Goal: Task Accomplishment & Management: Manage account settings

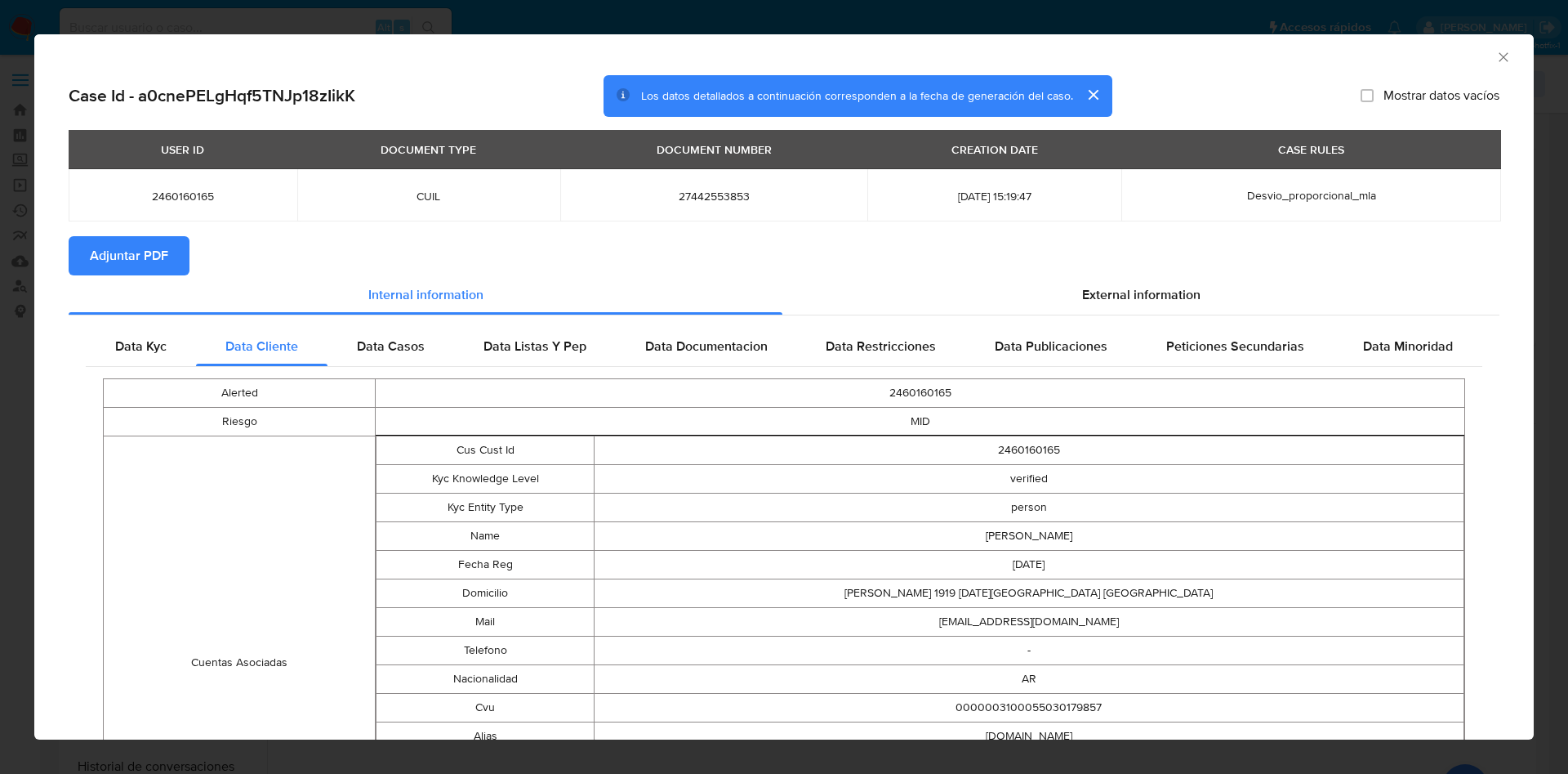
select select "10"
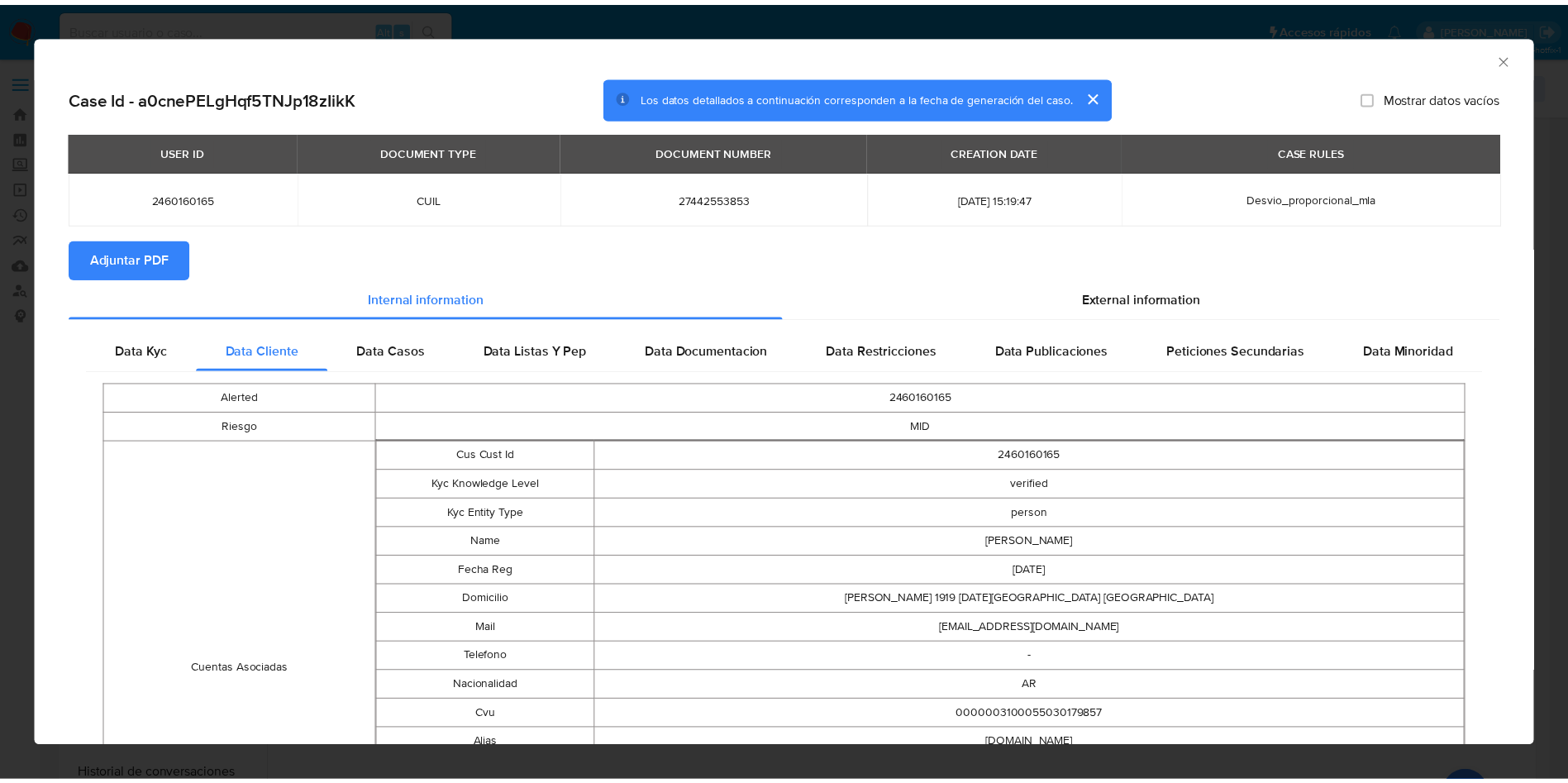
scroll to position [124, 0]
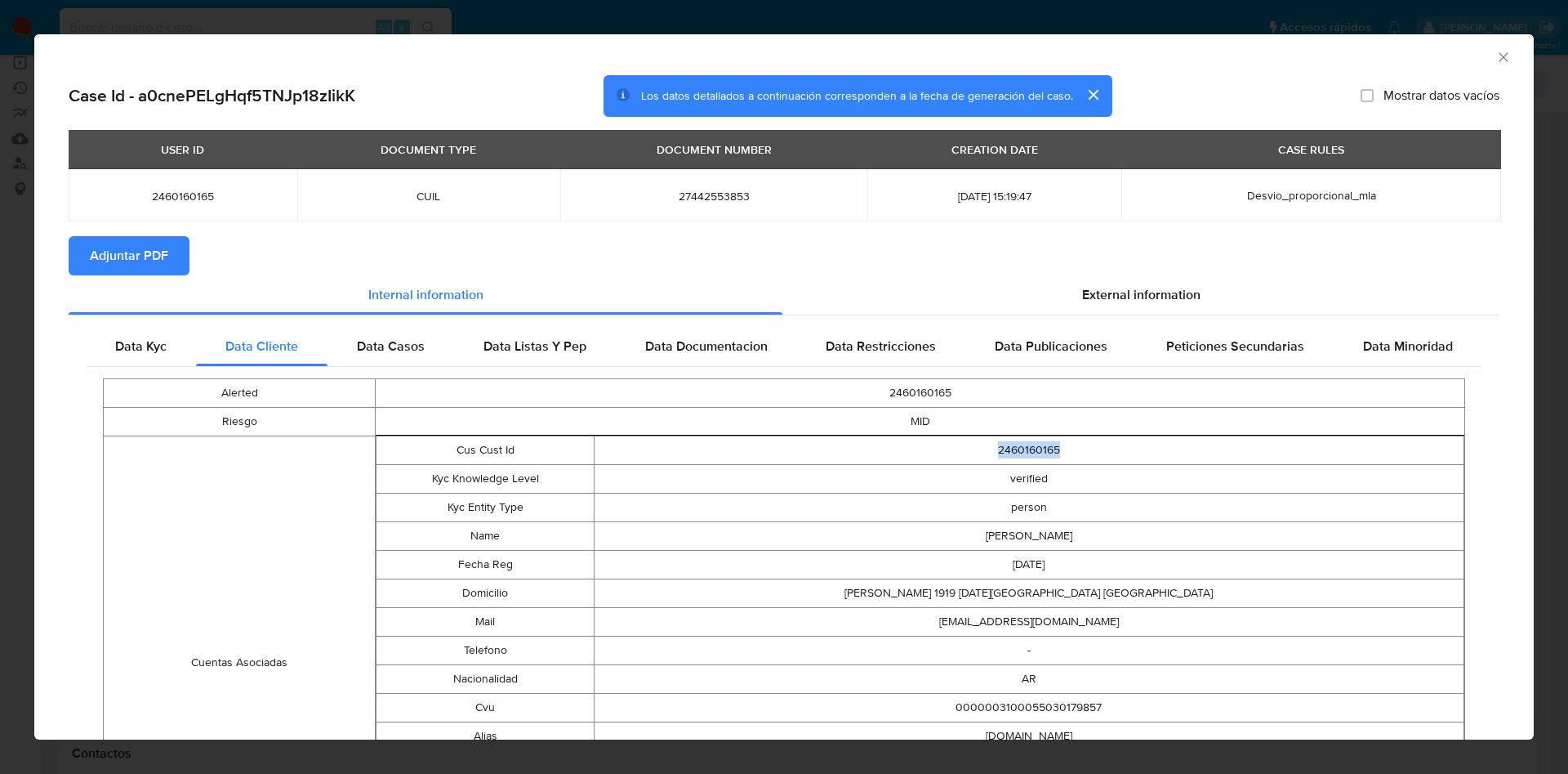
click at [1496, 54] on icon "Cerrar ventana" at bounding box center [1504, 58] width 16 height 16
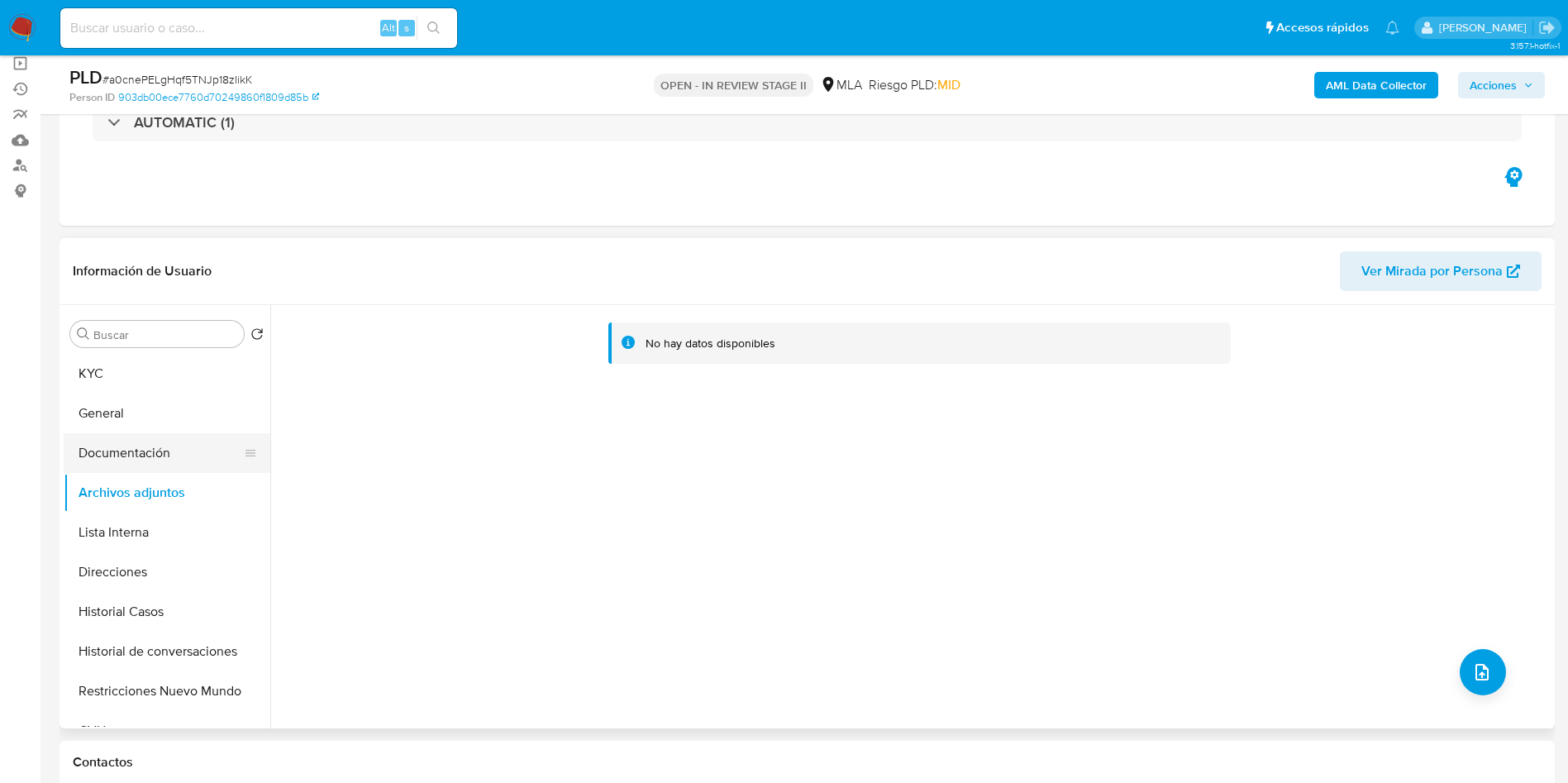
click at [95, 435] on button "Documentación" at bounding box center [160, 453] width 193 height 40
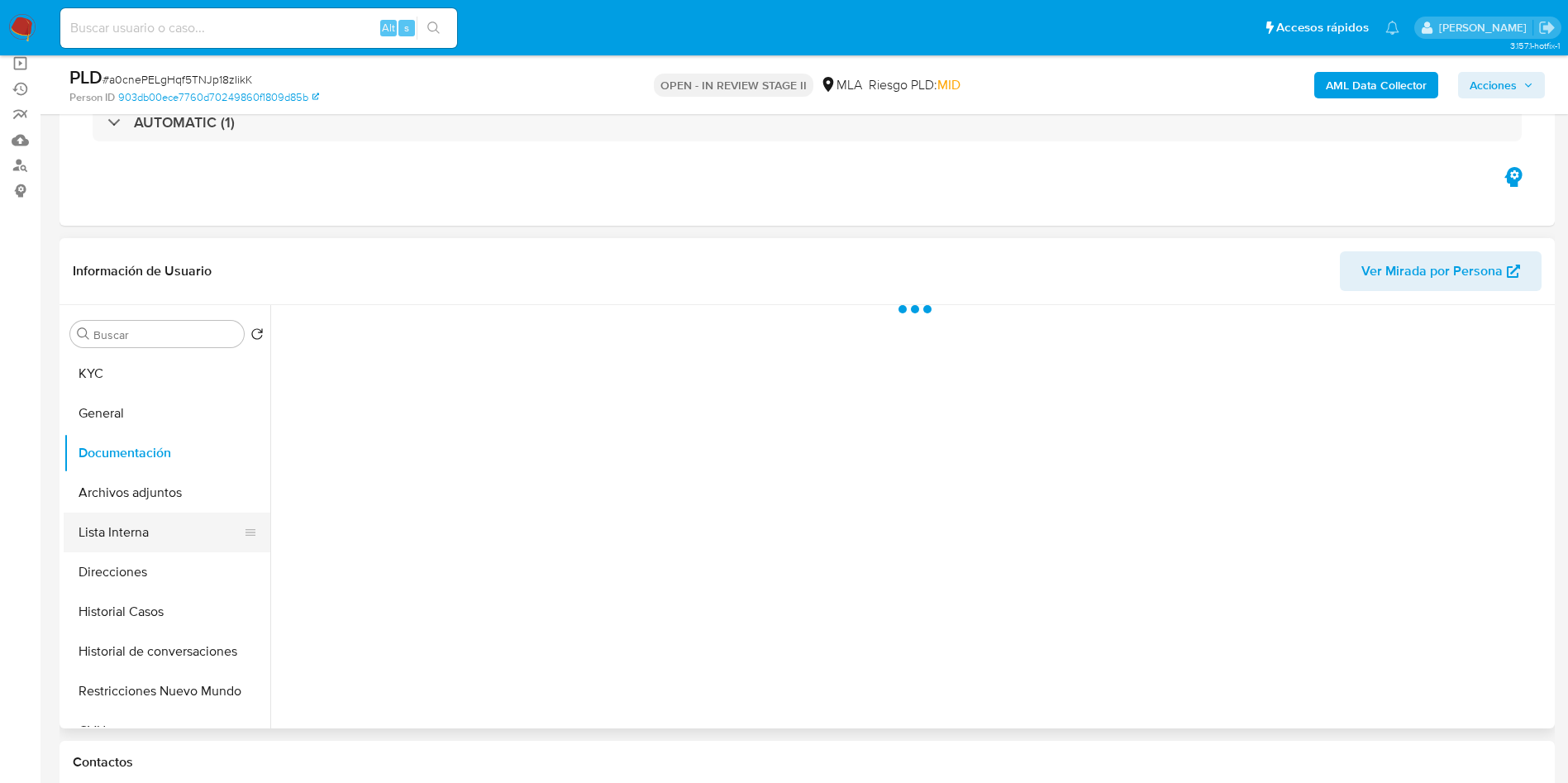
click at [146, 522] on button "Lista Interna" at bounding box center [160, 532] width 193 height 40
click at [142, 492] on button "Archivos adjuntos" at bounding box center [160, 493] width 193 height 40
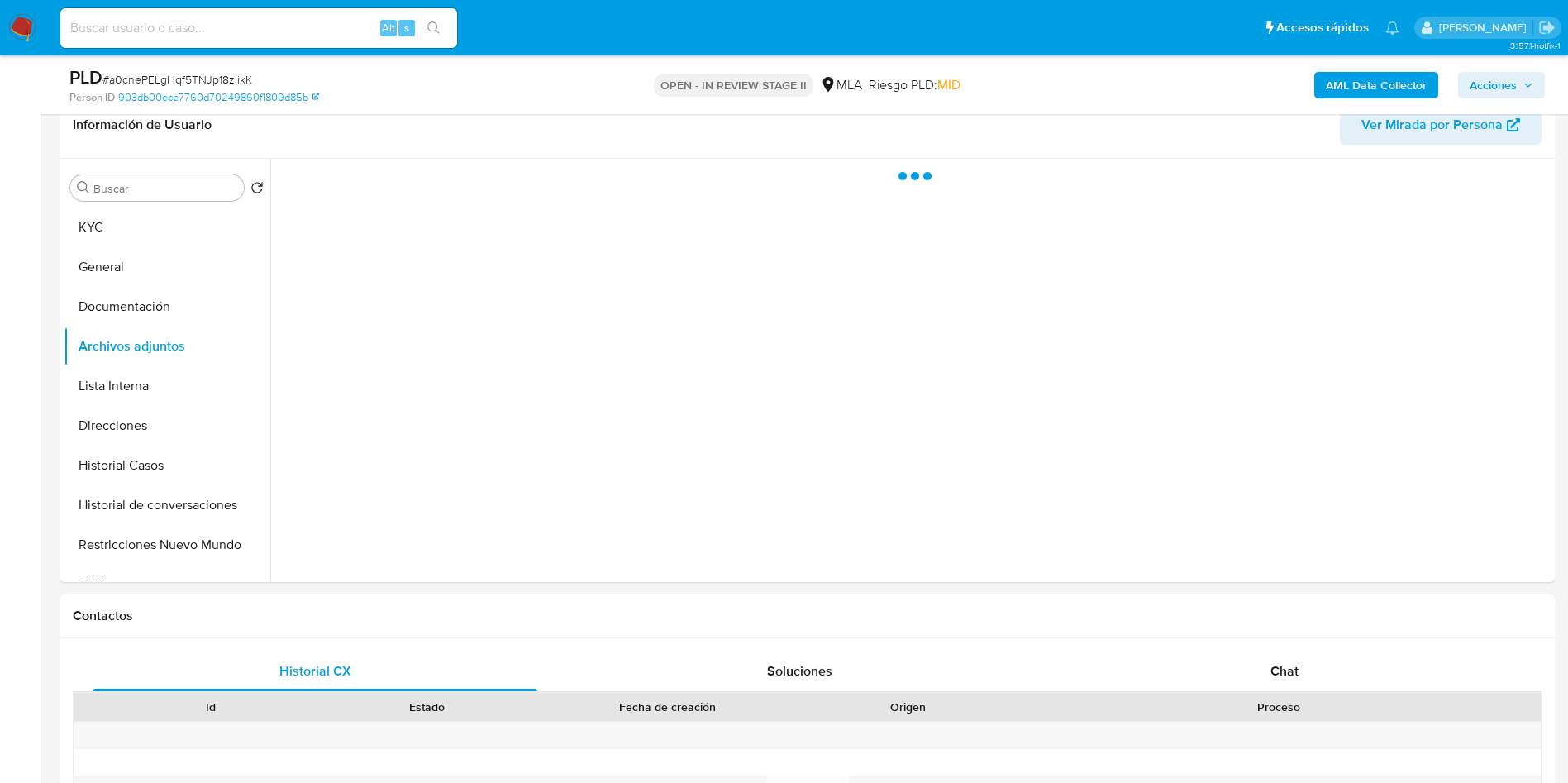
scroll to position [372, 0]
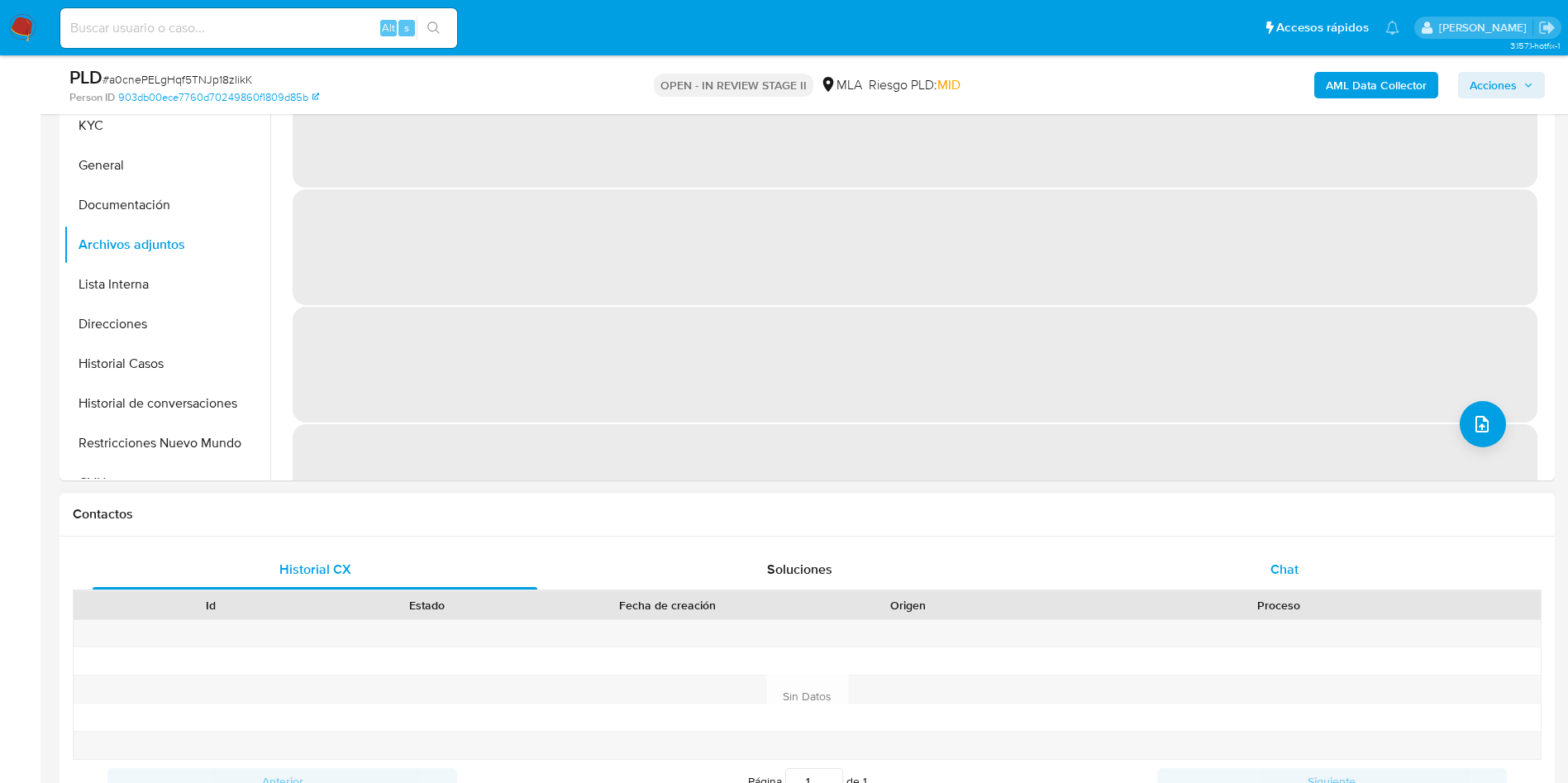
click at [1272, 583] on div "Chat" at bounding box center [1284, 570] width 445 height 40
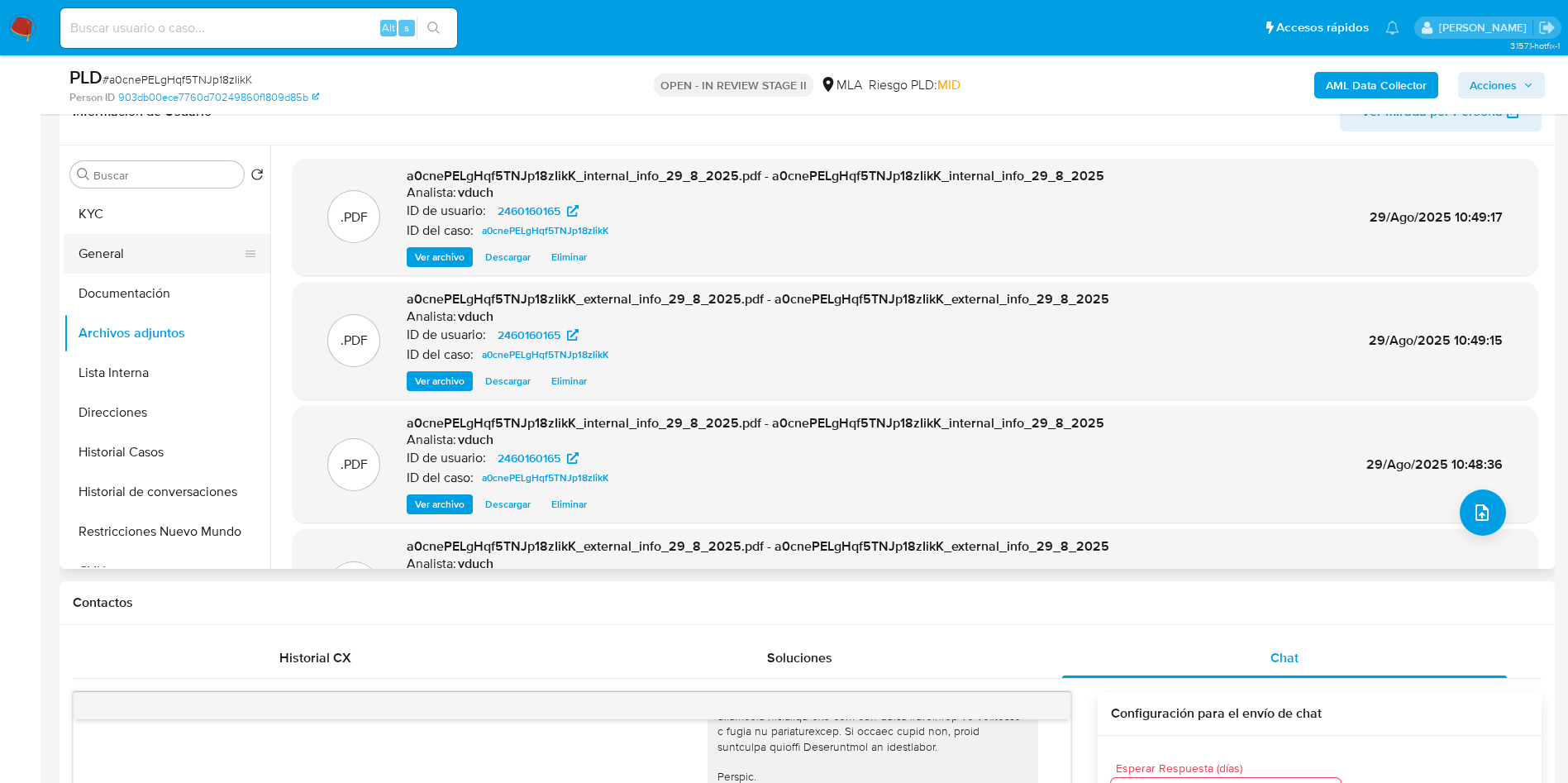
scroll to position [248, 0]
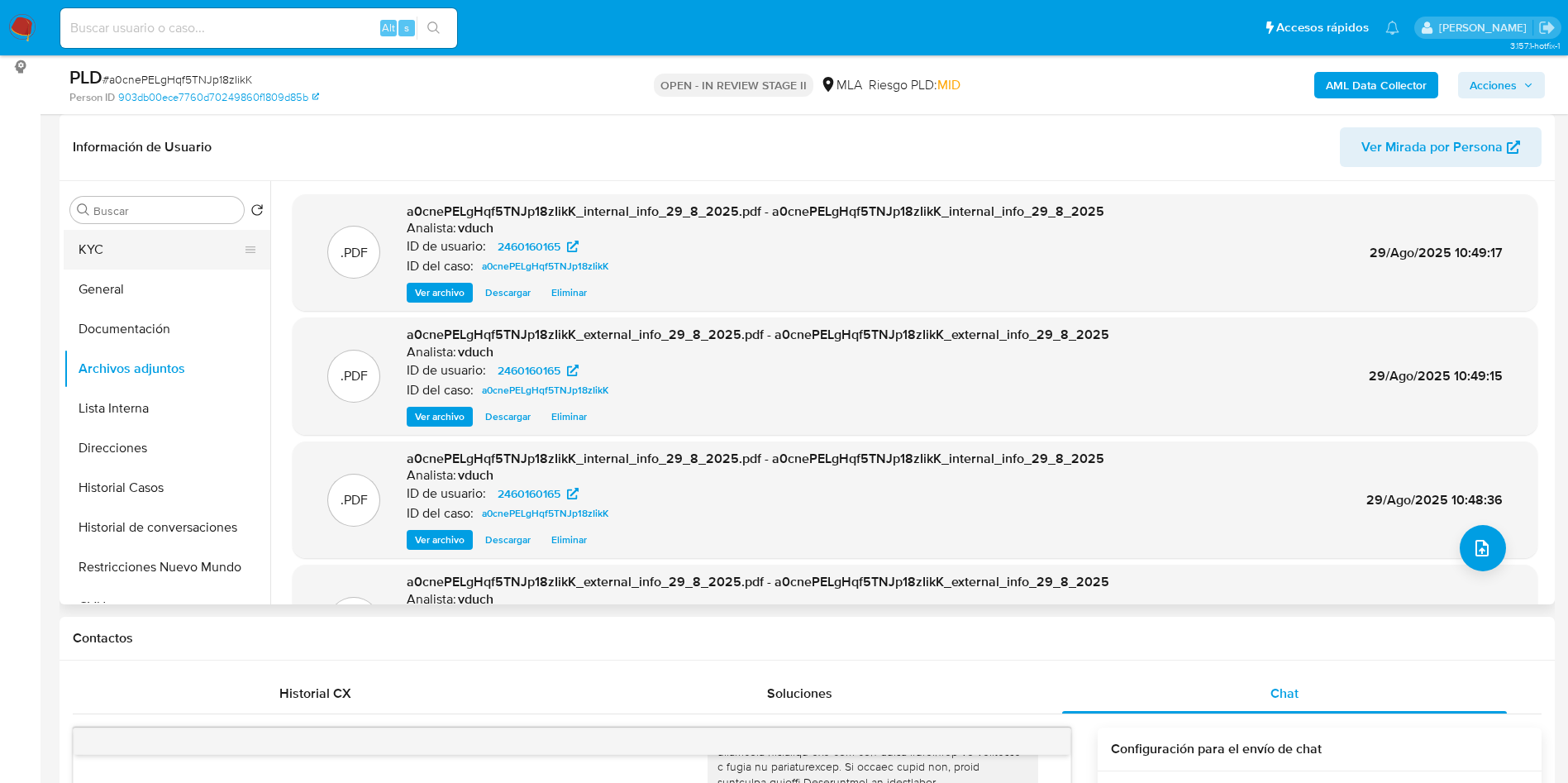
click at [182, 239] on button "KYC" at bounding box center [160, 250] width 193 height 40
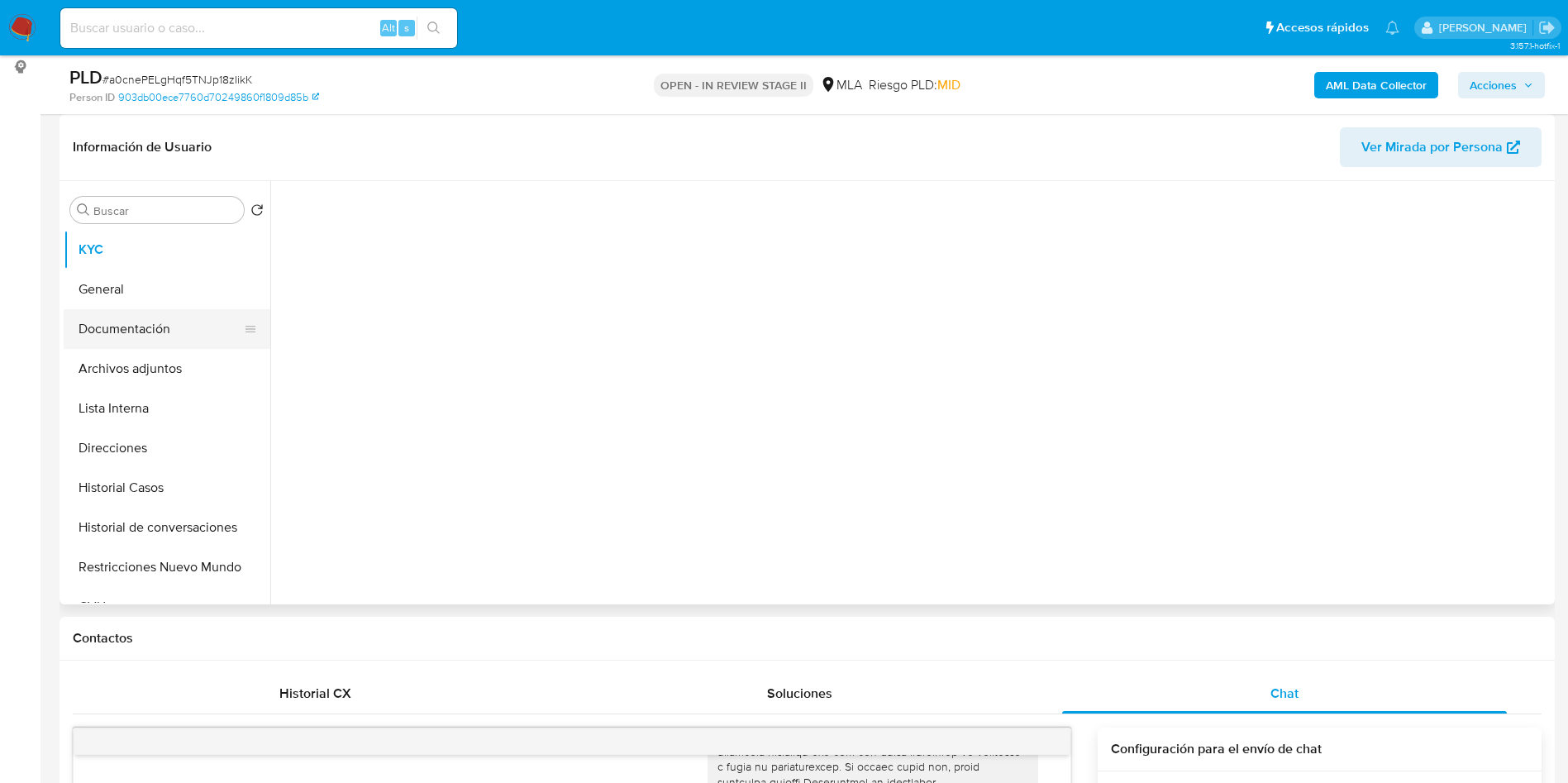
click at [202, 345] on button "Documentación" at bounding box center [160, 329] width 193 height 40
click at [1521, 86] on span "Acciones" at bounding box center [1501, 85] width 63 height 23
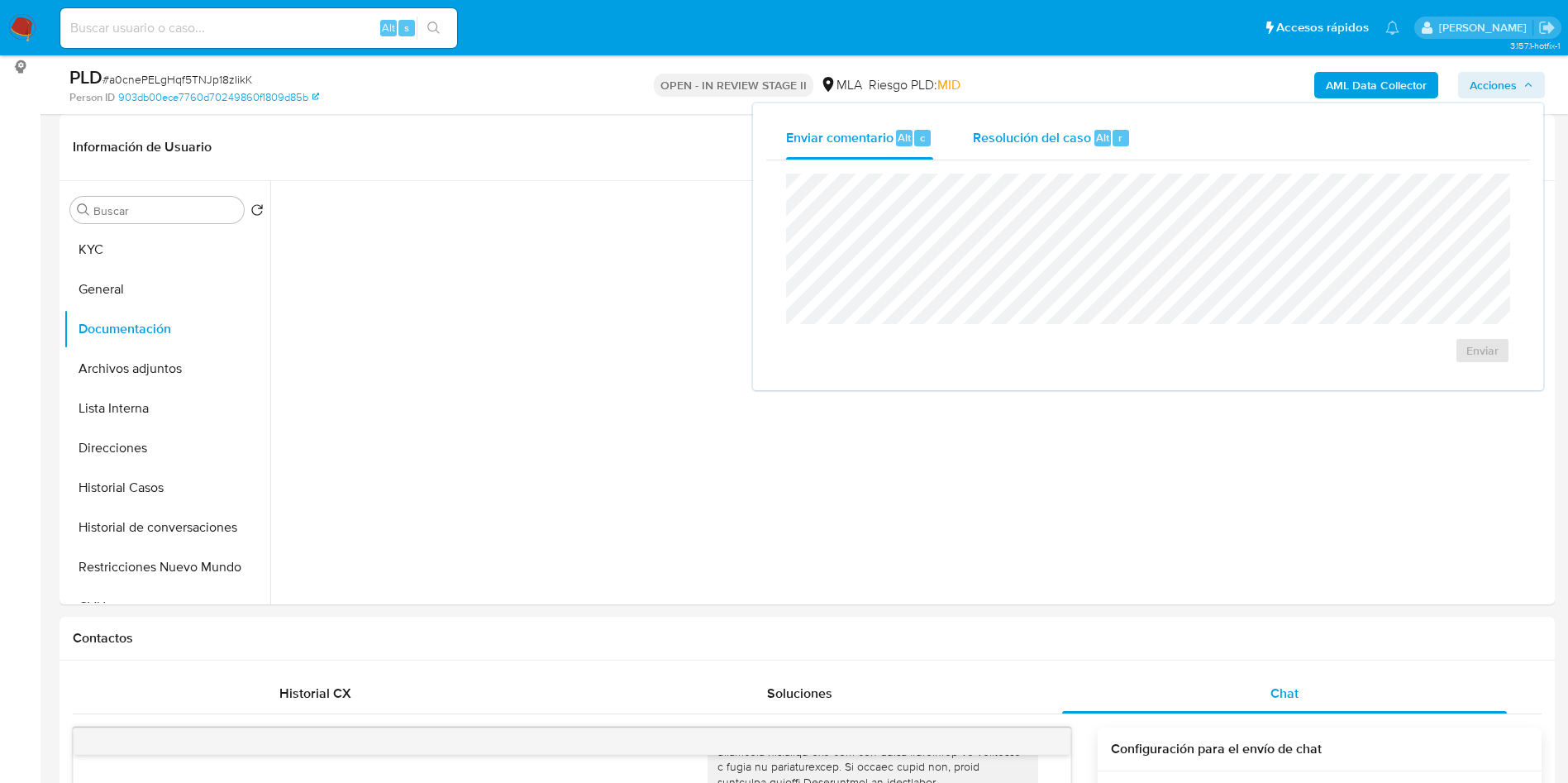
click at [1043, 157] on div "Resolución del caso Alt r" at bounding box center [1052, 138] width 158 height 43
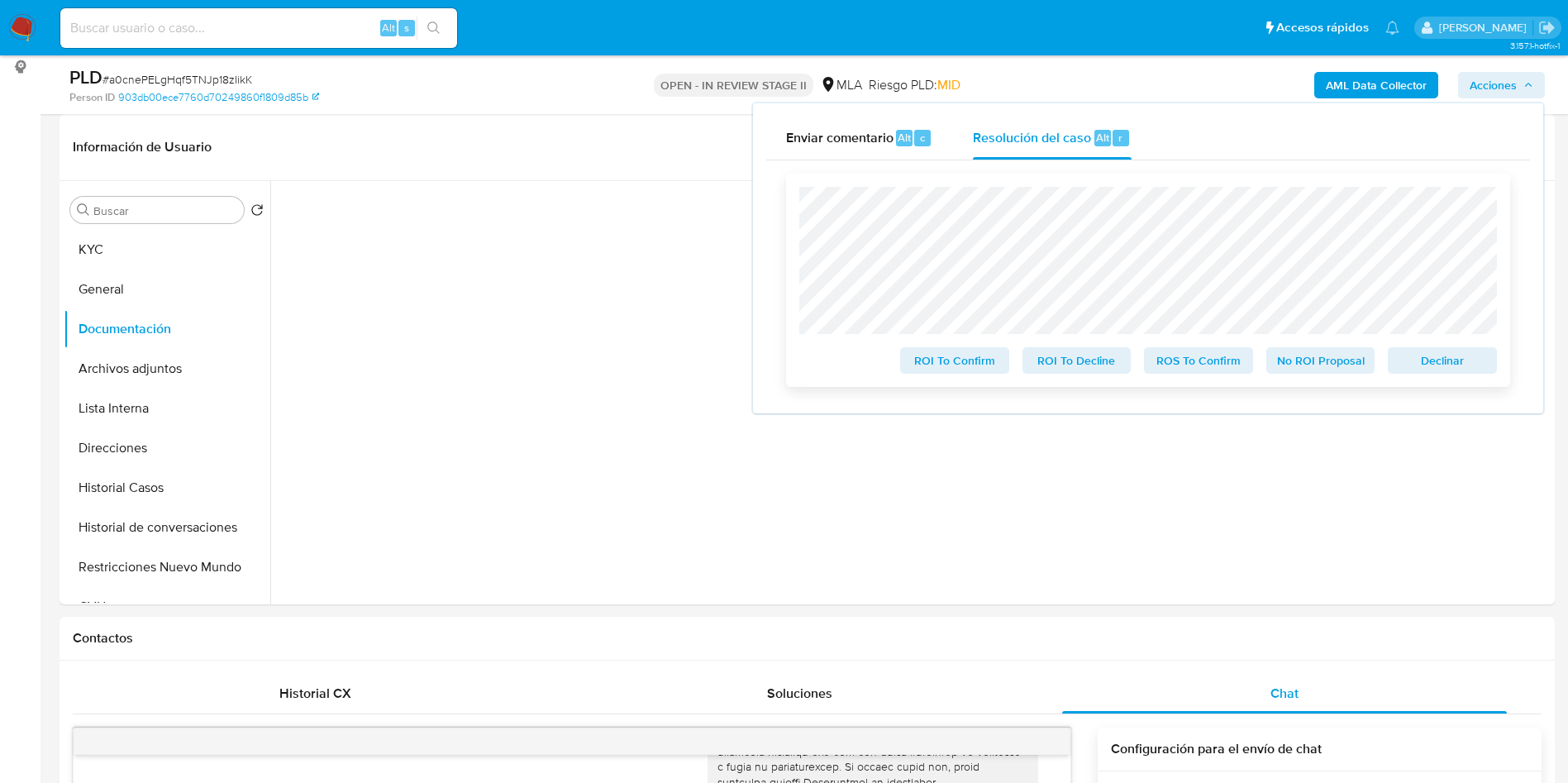
click at [1446, 371] on span "Declinar" at bounding box center [1441, 361] width 86 height 23
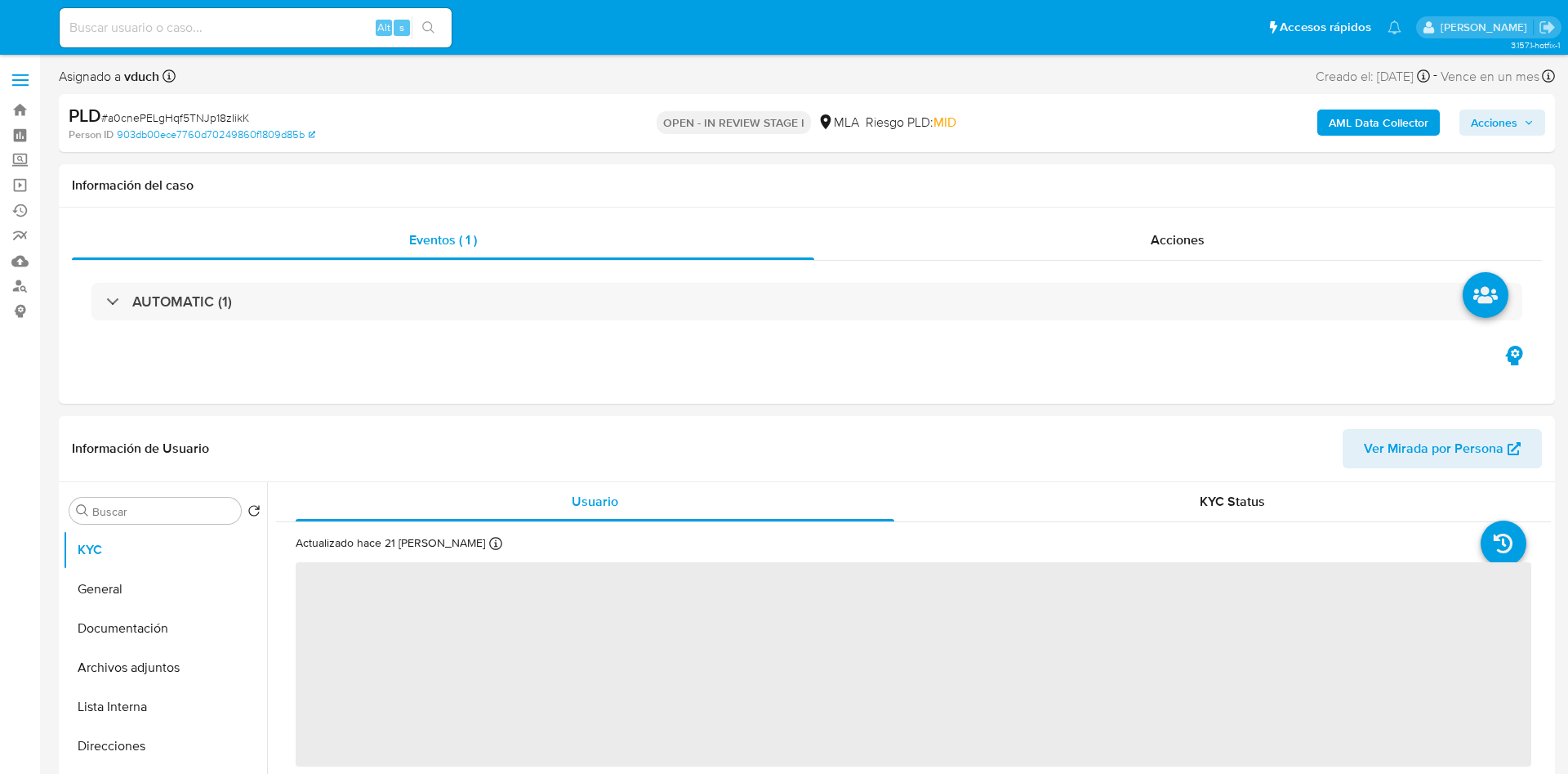
select select "10"
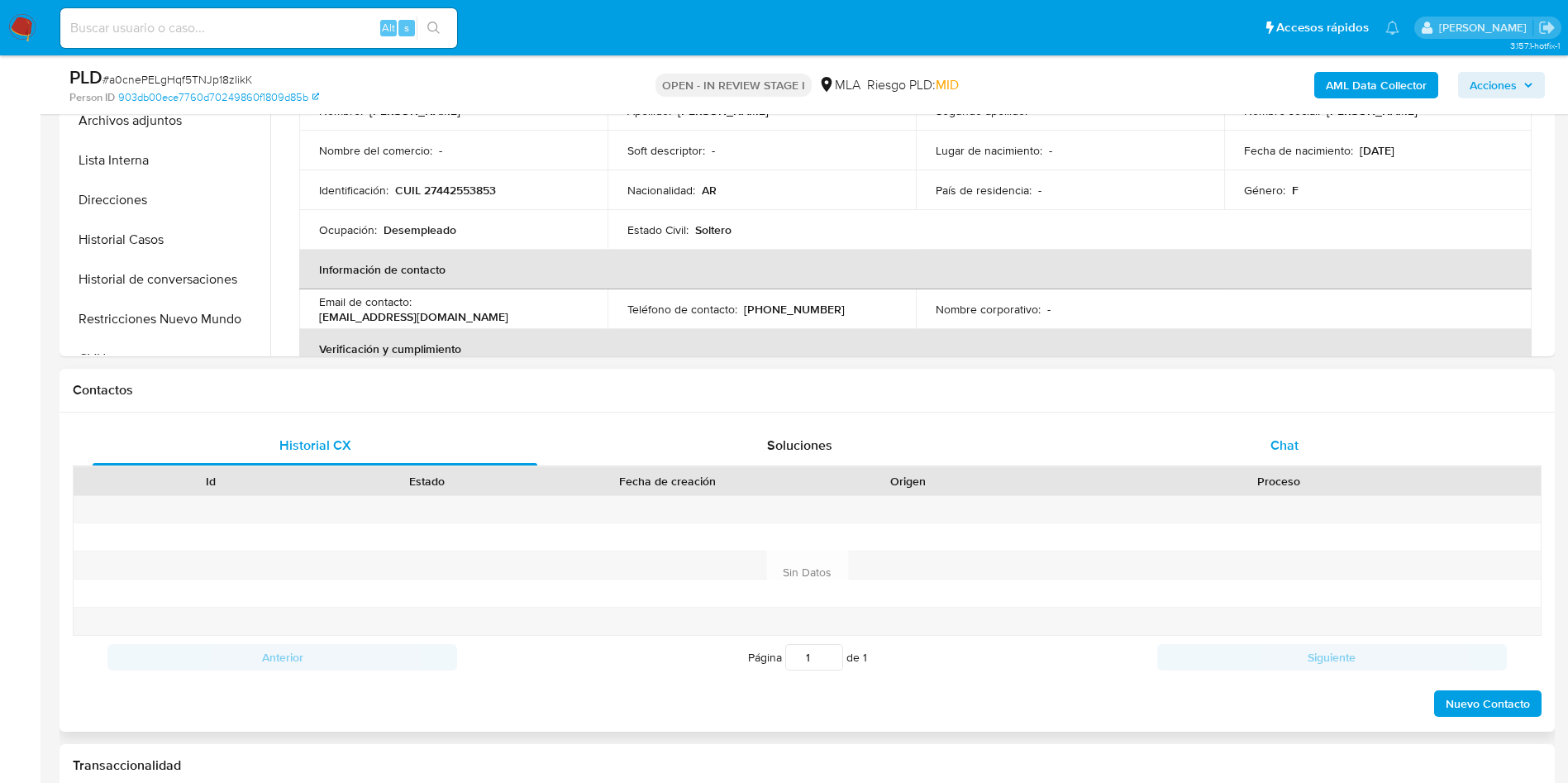
click at [1312, 435] on div "Chat" at bounding box center [1284, 446] width 445 height 40
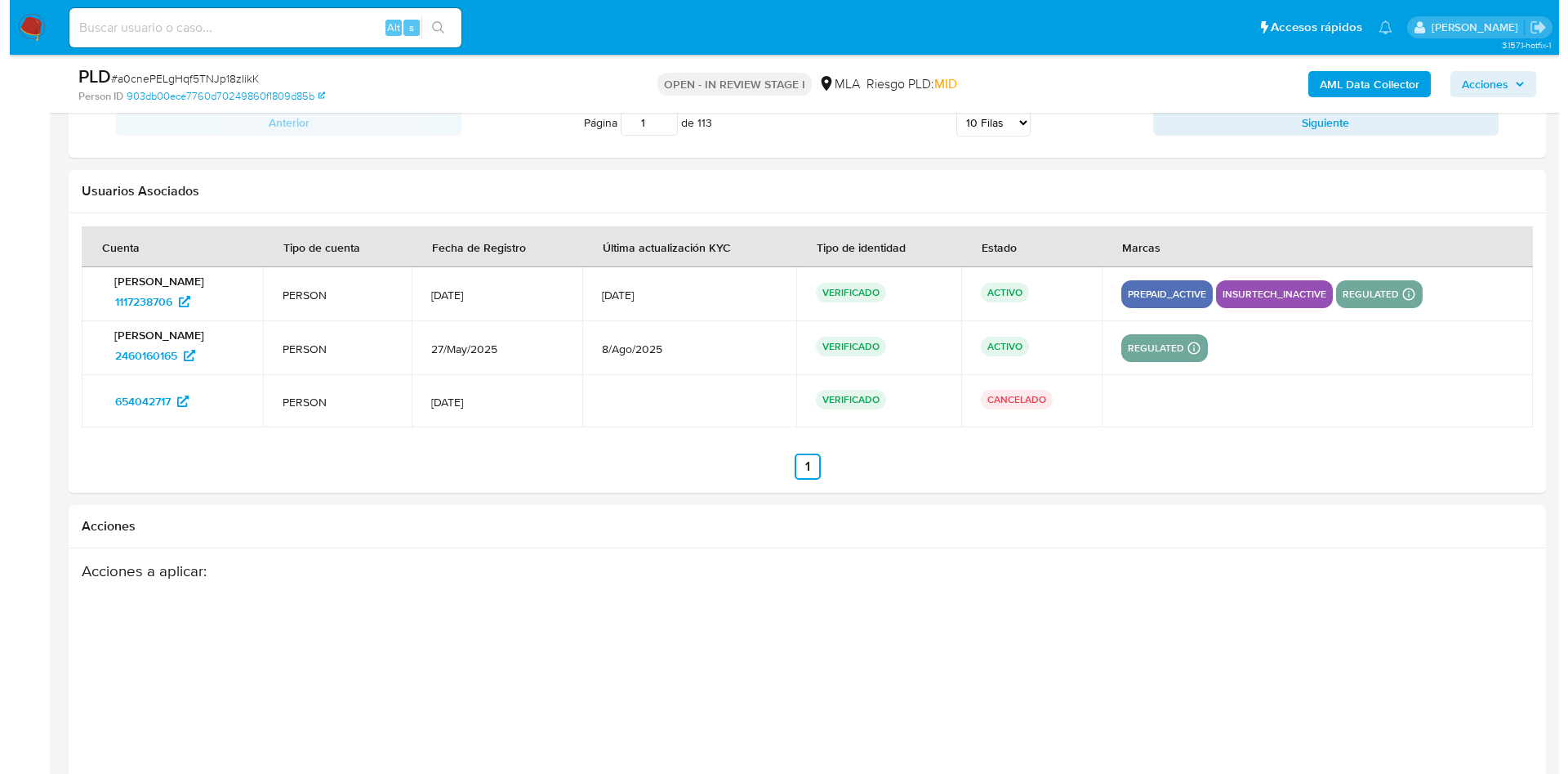
scroll to position [2980, 0]
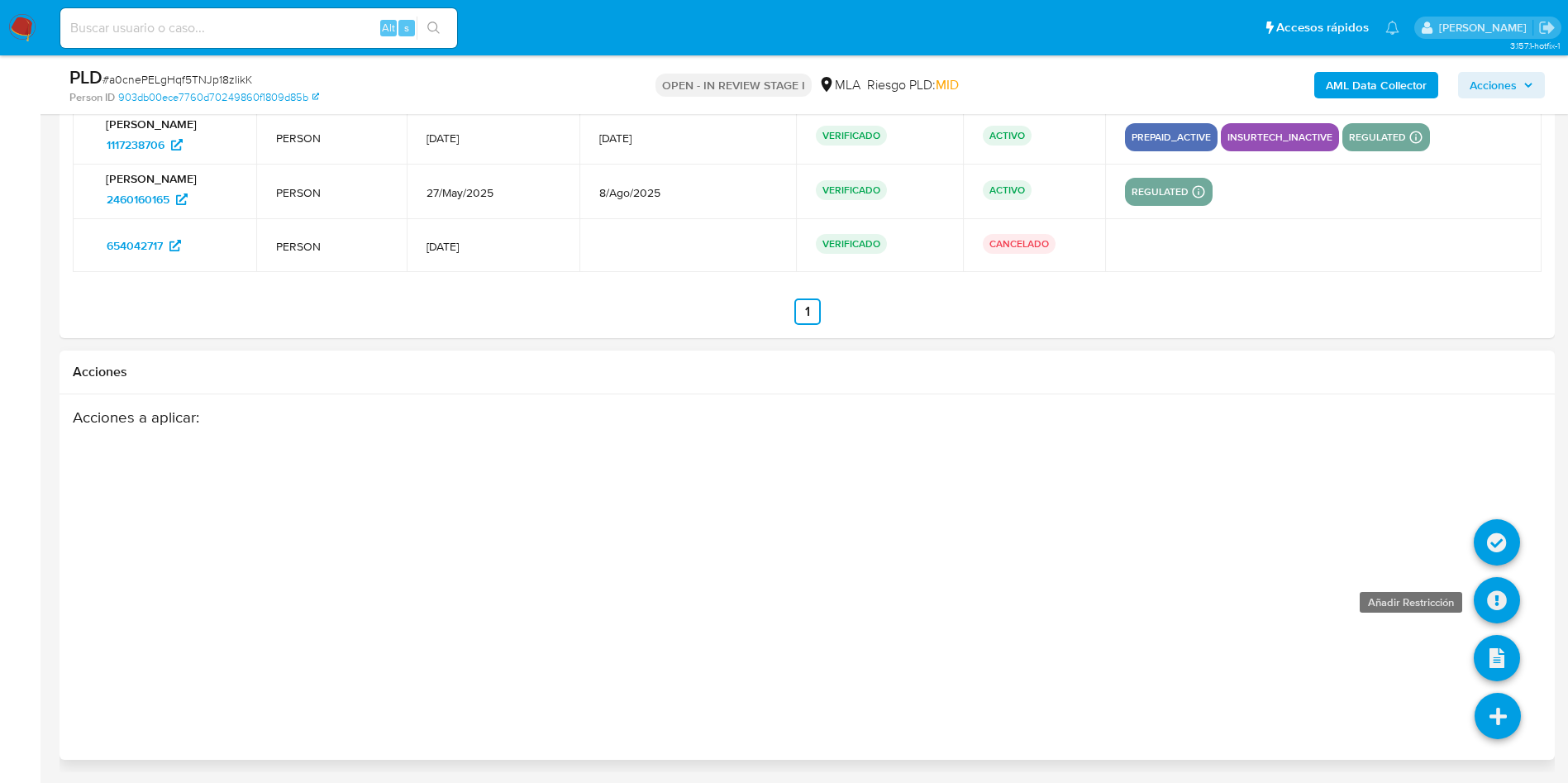
click at [1496, 604] on icon at bounding box center [1496, 601] width 47 height 47
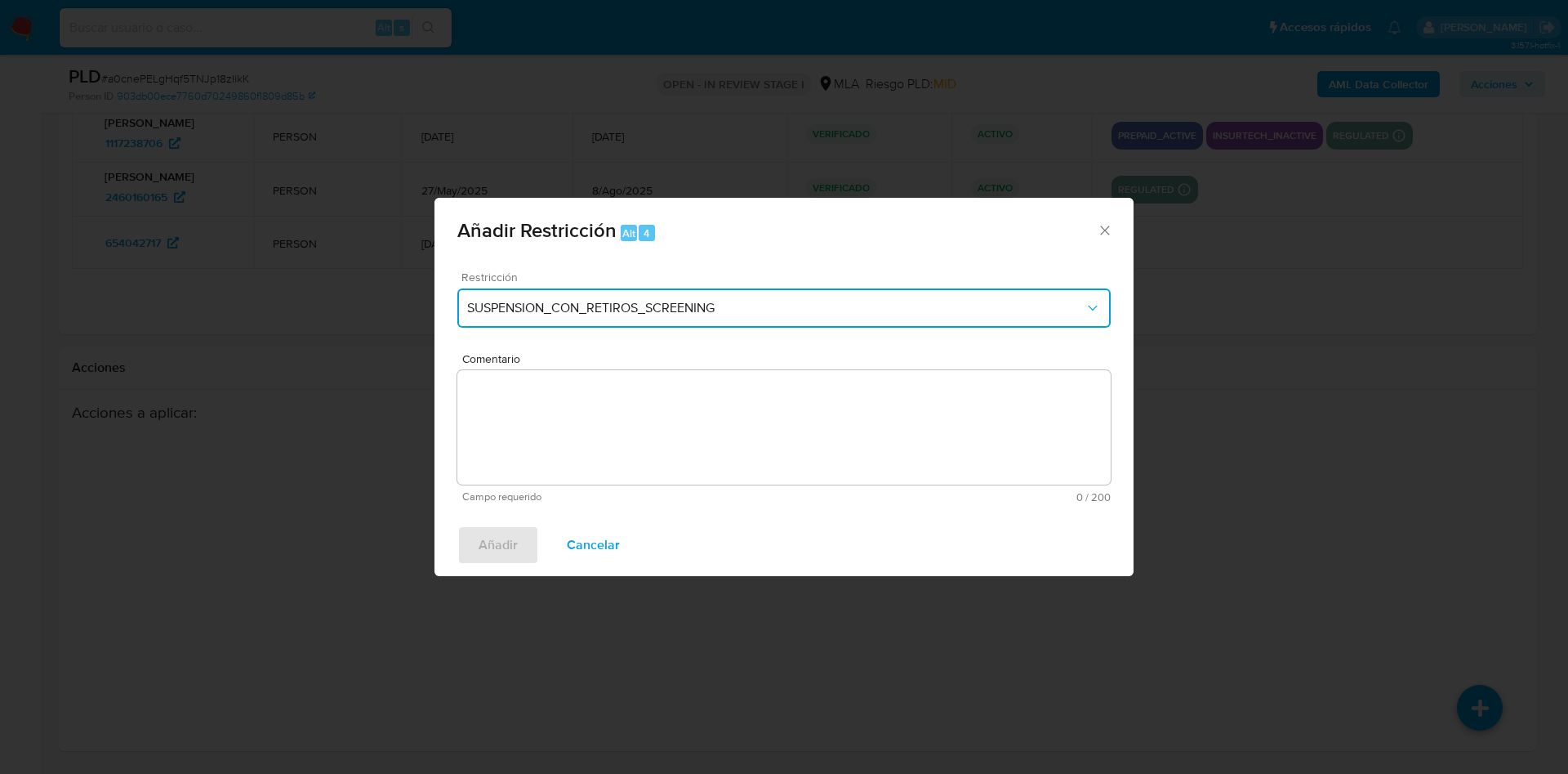
click at [638, 289] on button "SUSPENSION_CON_RETIROS_SCREENING" at bounding box center [784, 308] width 654 height 40
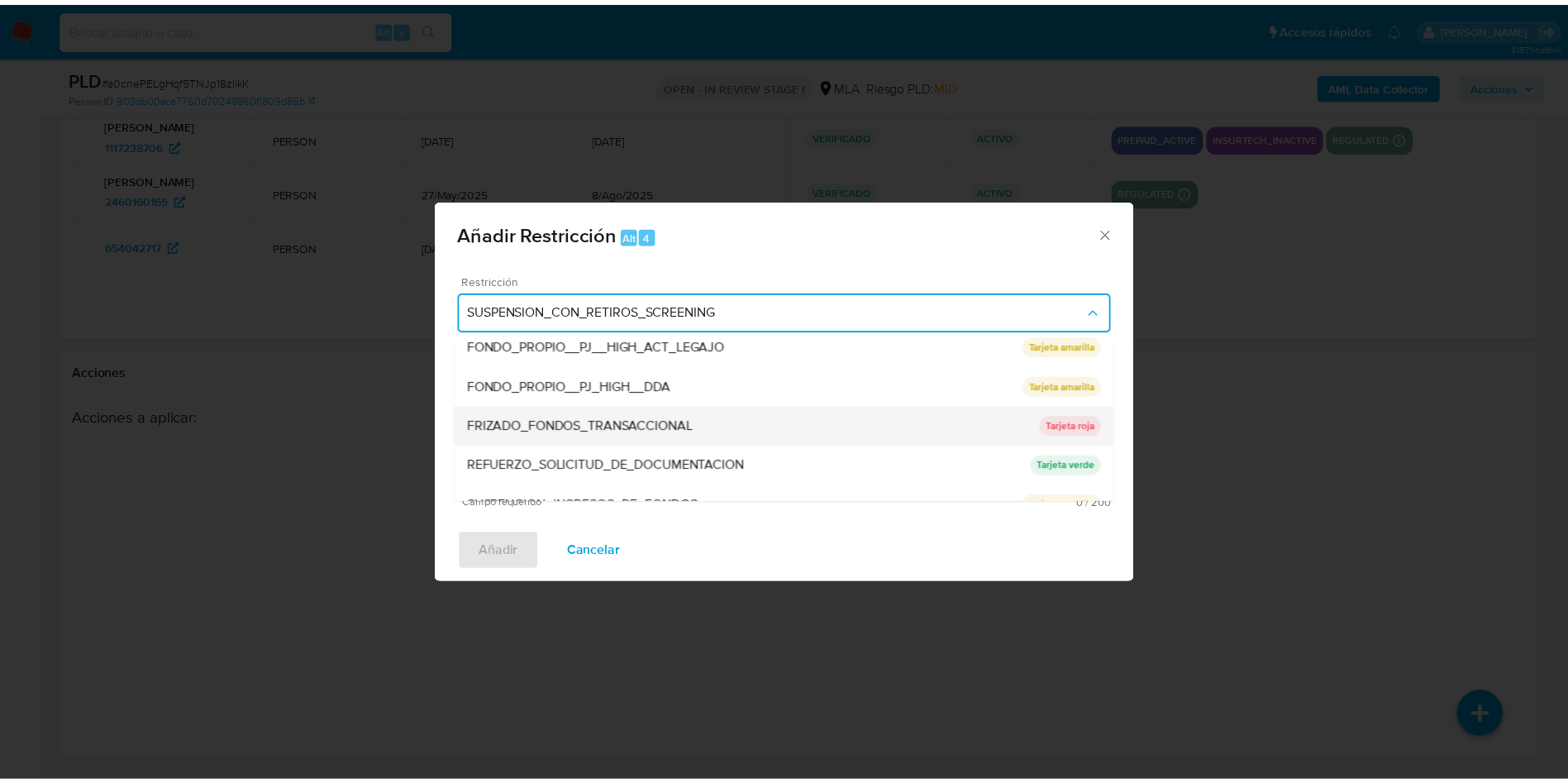
scroll to position [351, 0]
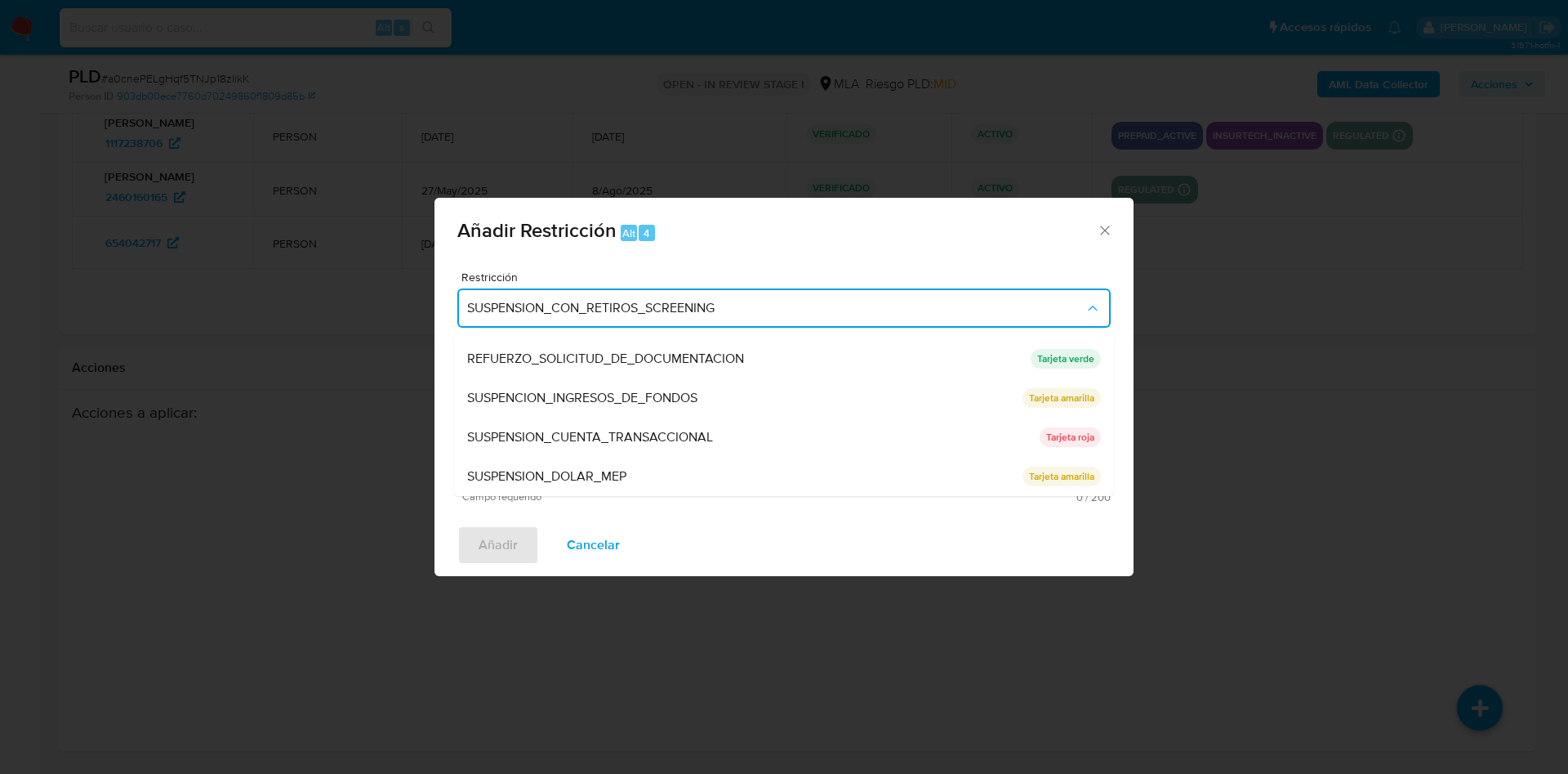
click at [681, 433] on span "SUSPENSION_CUENTA_TRANSACCIONAL" at bounding box center [590, 437] width 246 height 16
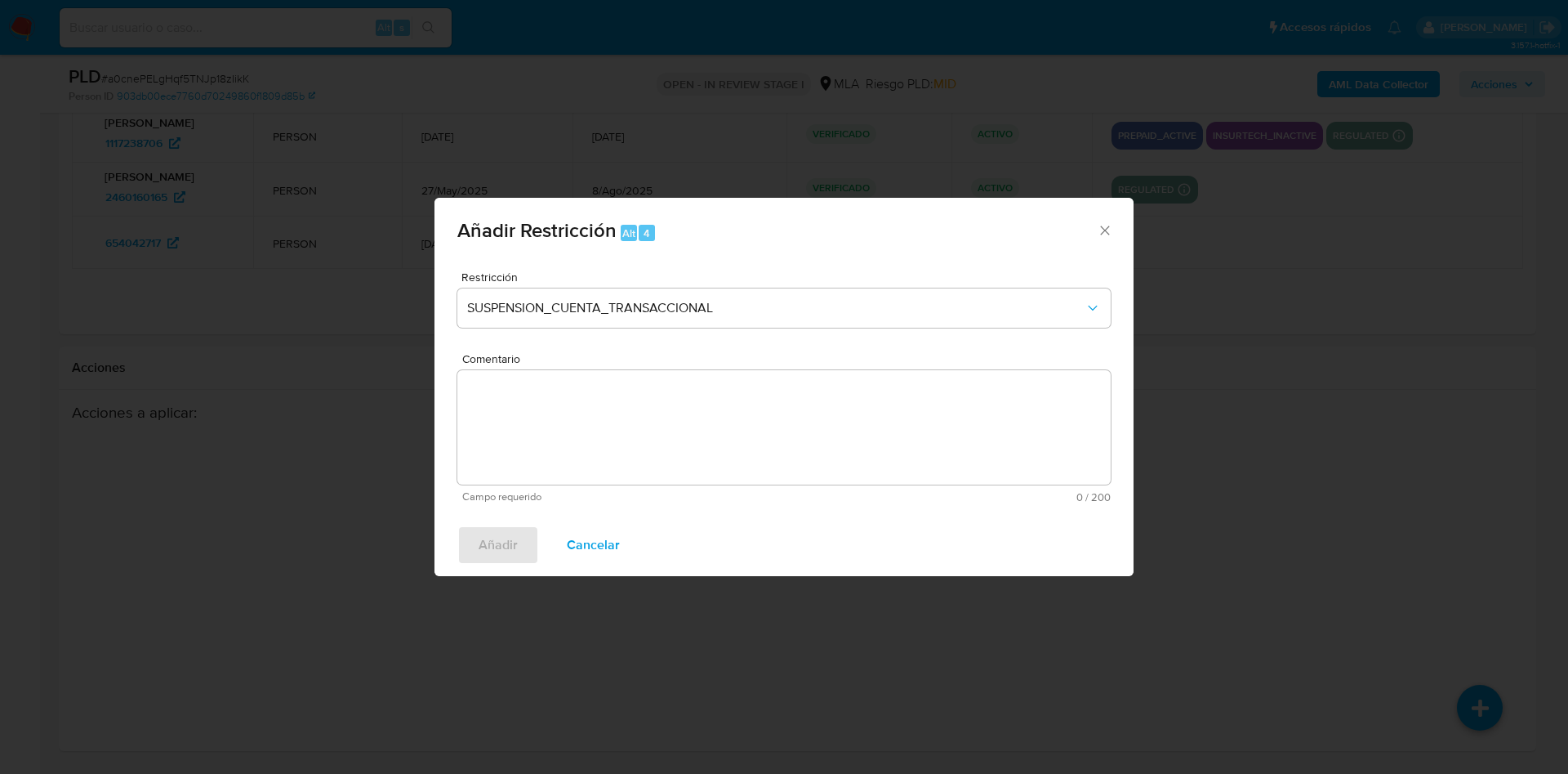
click at [636, 405] on textarea "Comentario" at bounding box center [784, 427] width 654 height 114
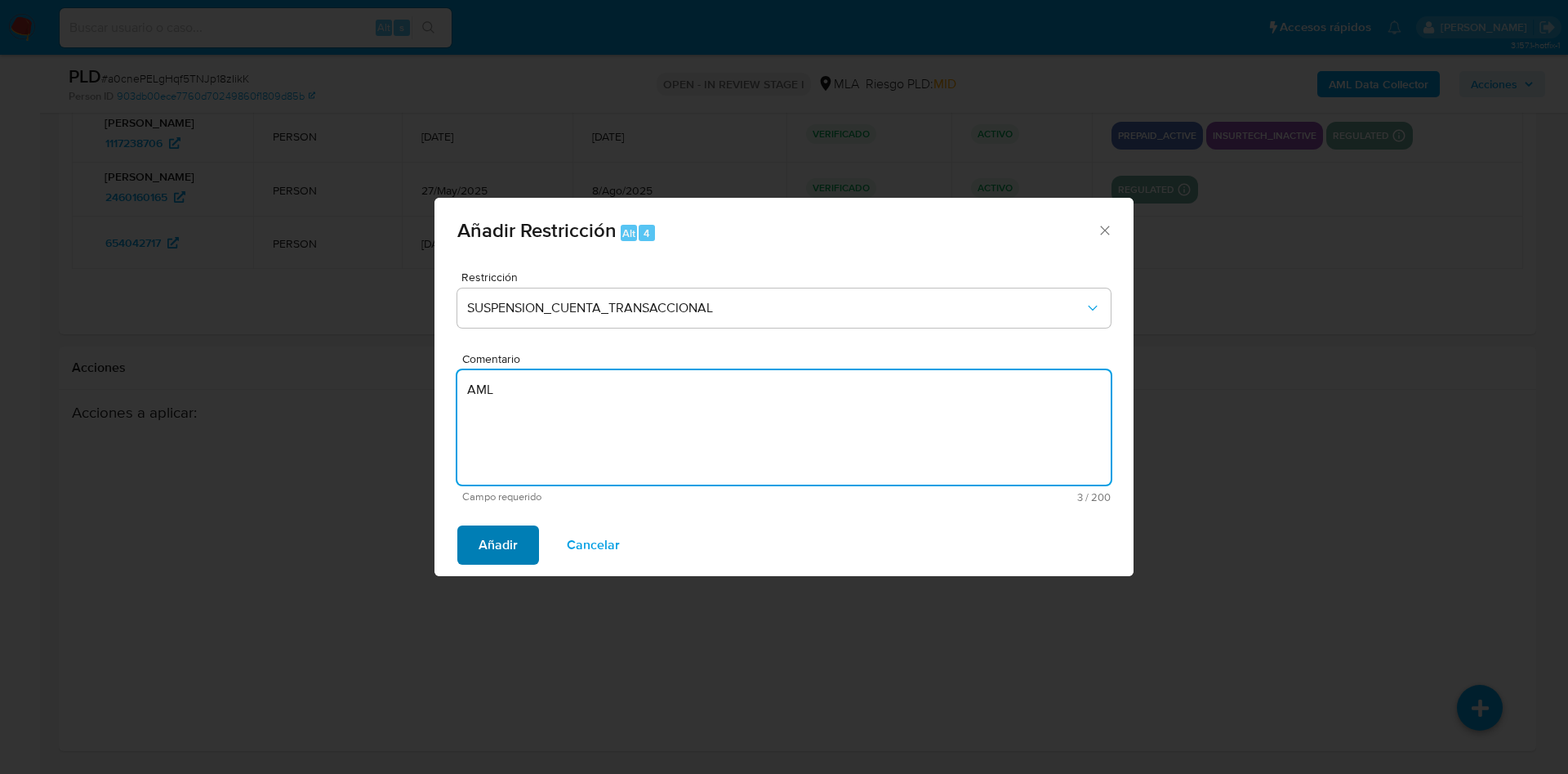
type textarea "AML"
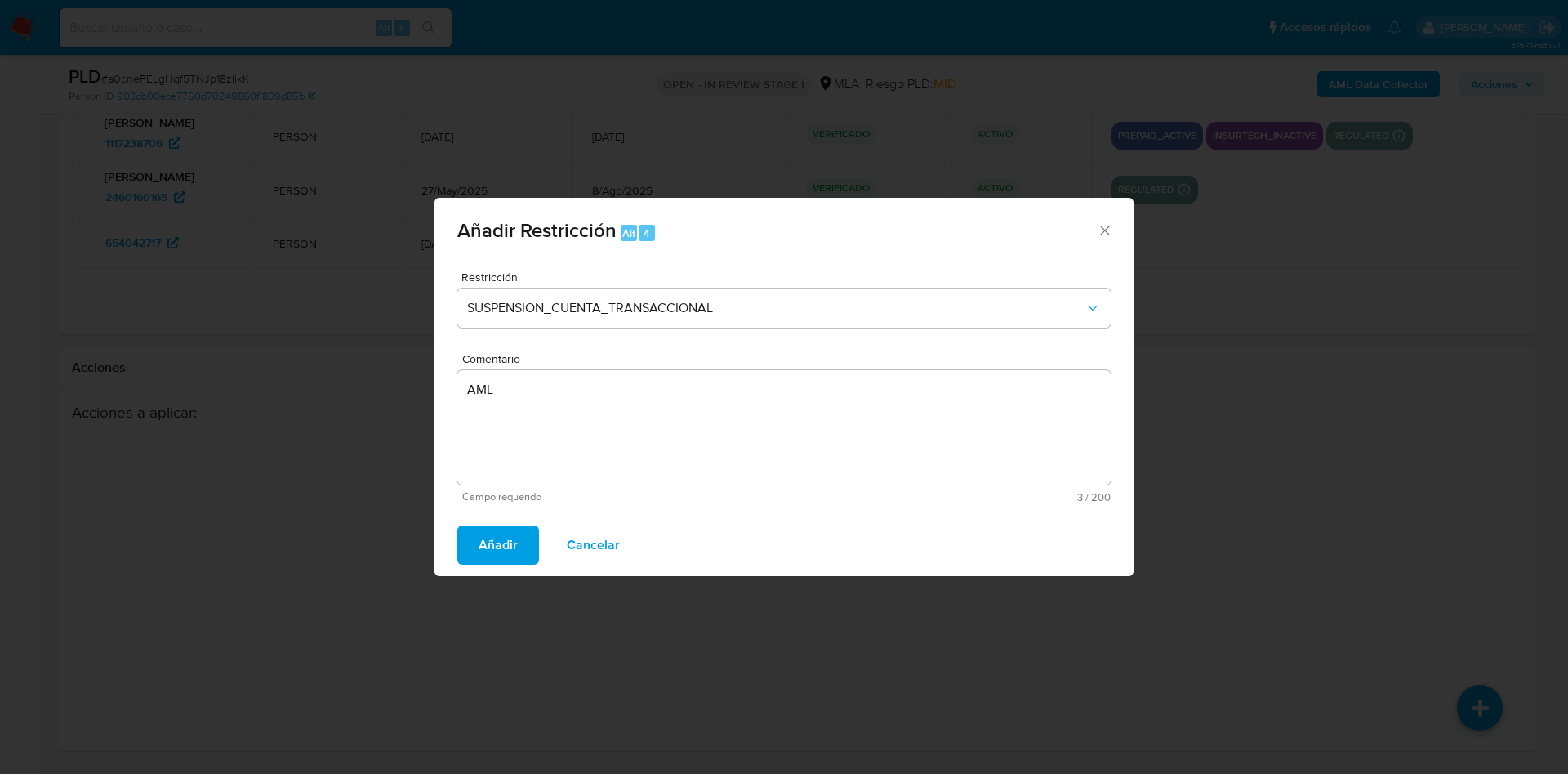
click at [499, 562] on span "Añadir" at bounding box center [499, 545] width 40 height 36
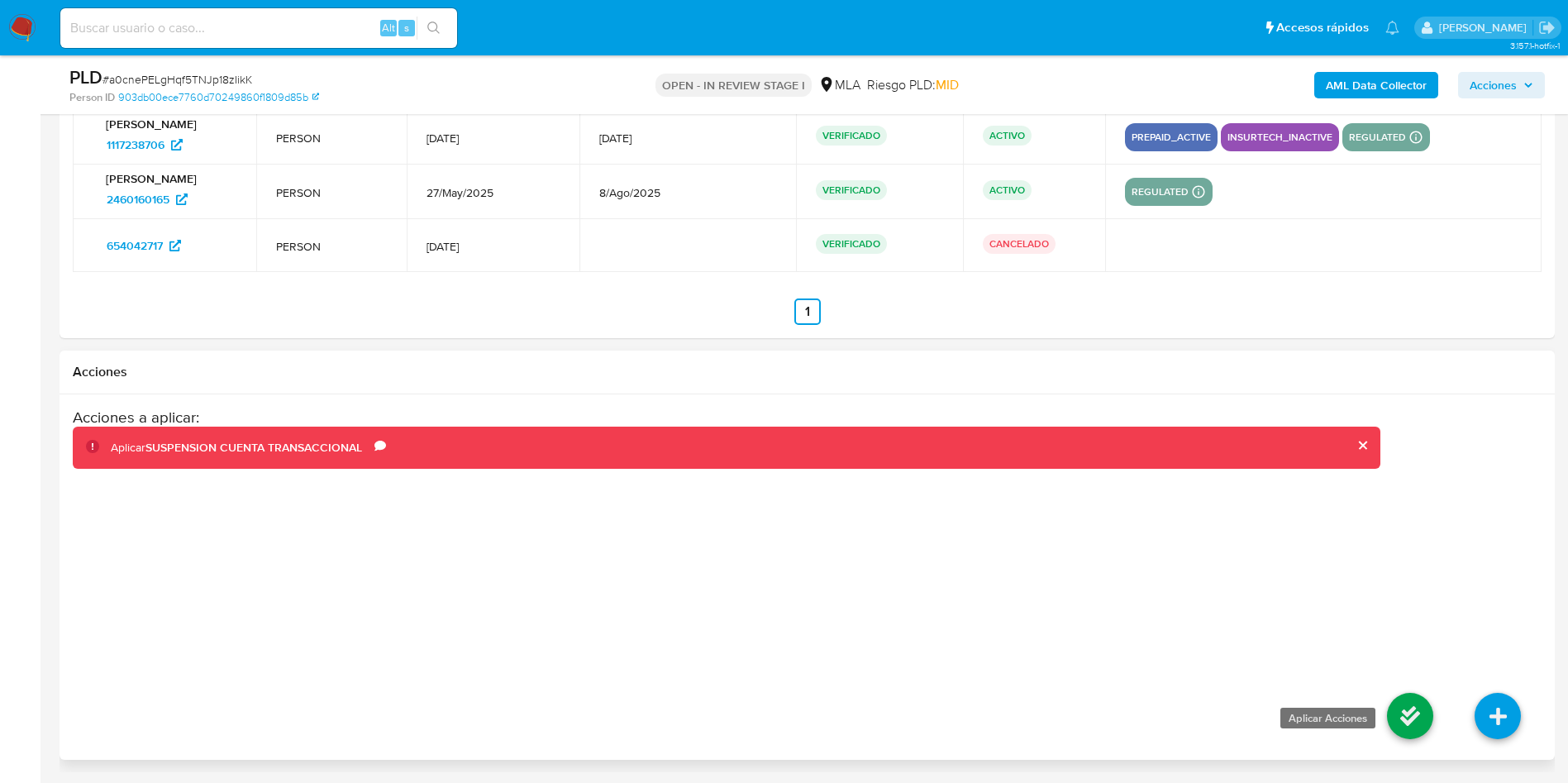
click at [1414, 723] on icon at bounding box center [1410, 716] width 47 height 47
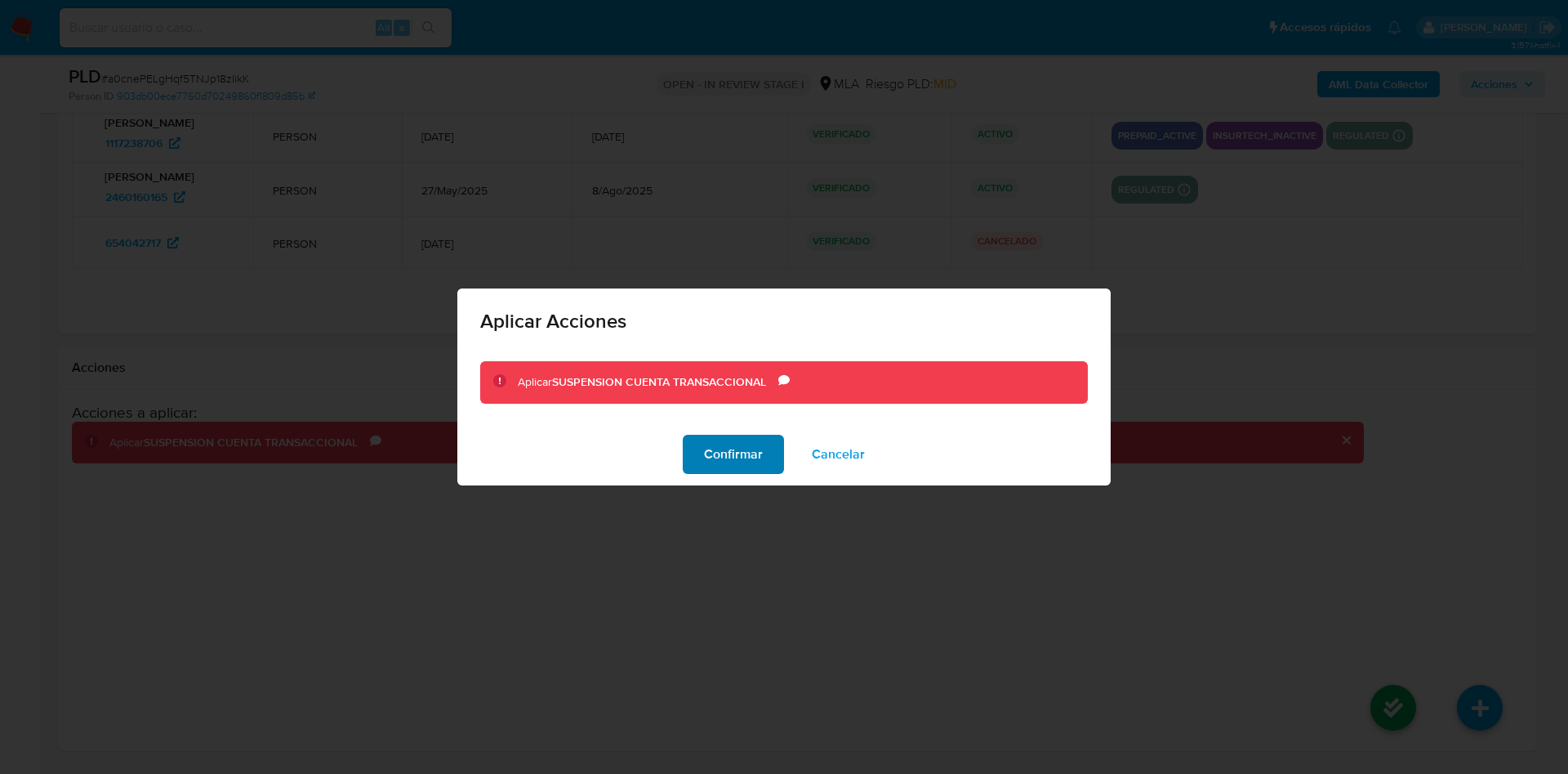
click at [723, 456] on span "Confirmar" at bounding box center [733, 455] width 58 height 36
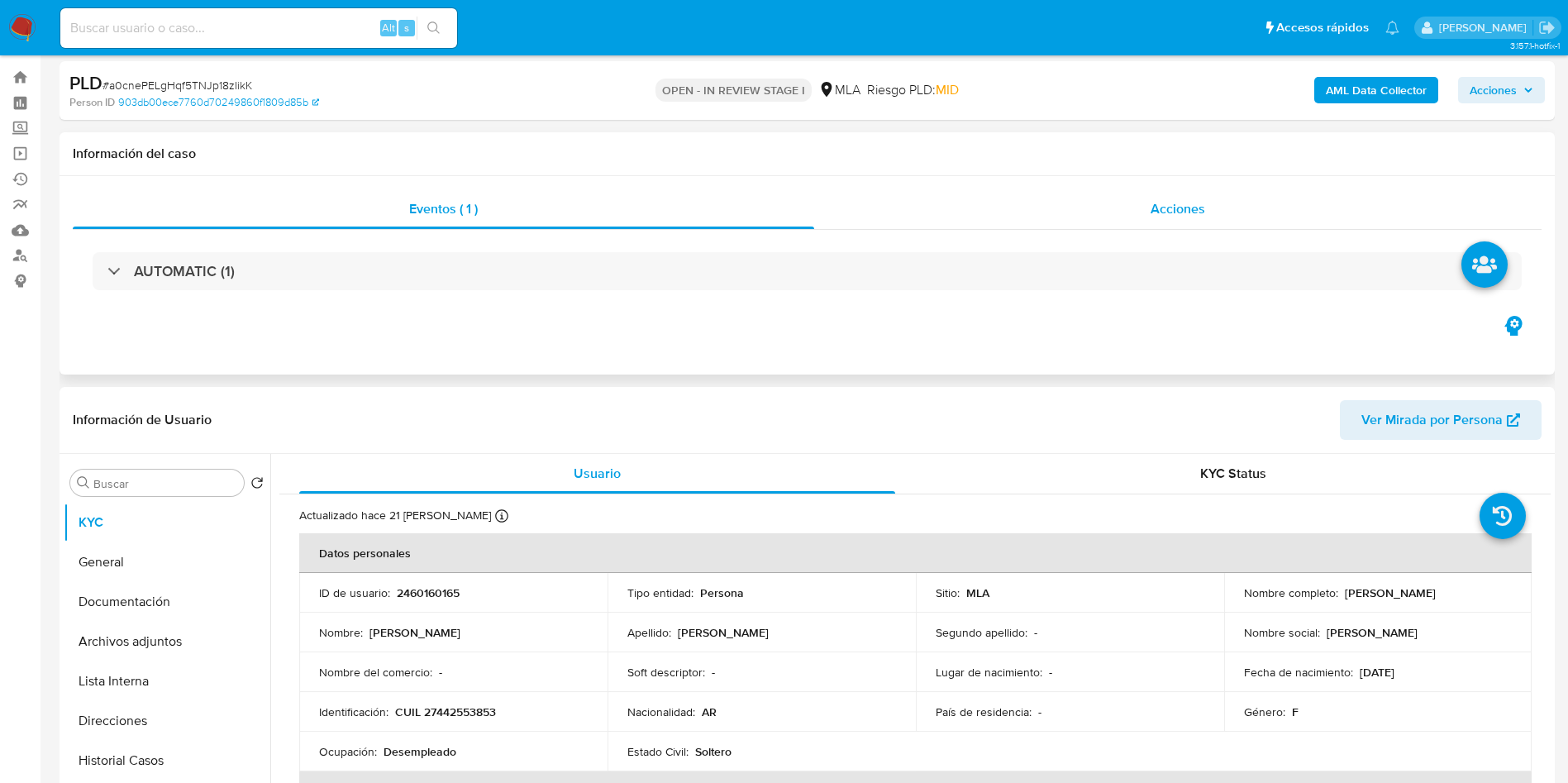
scroll to position [0, 0]
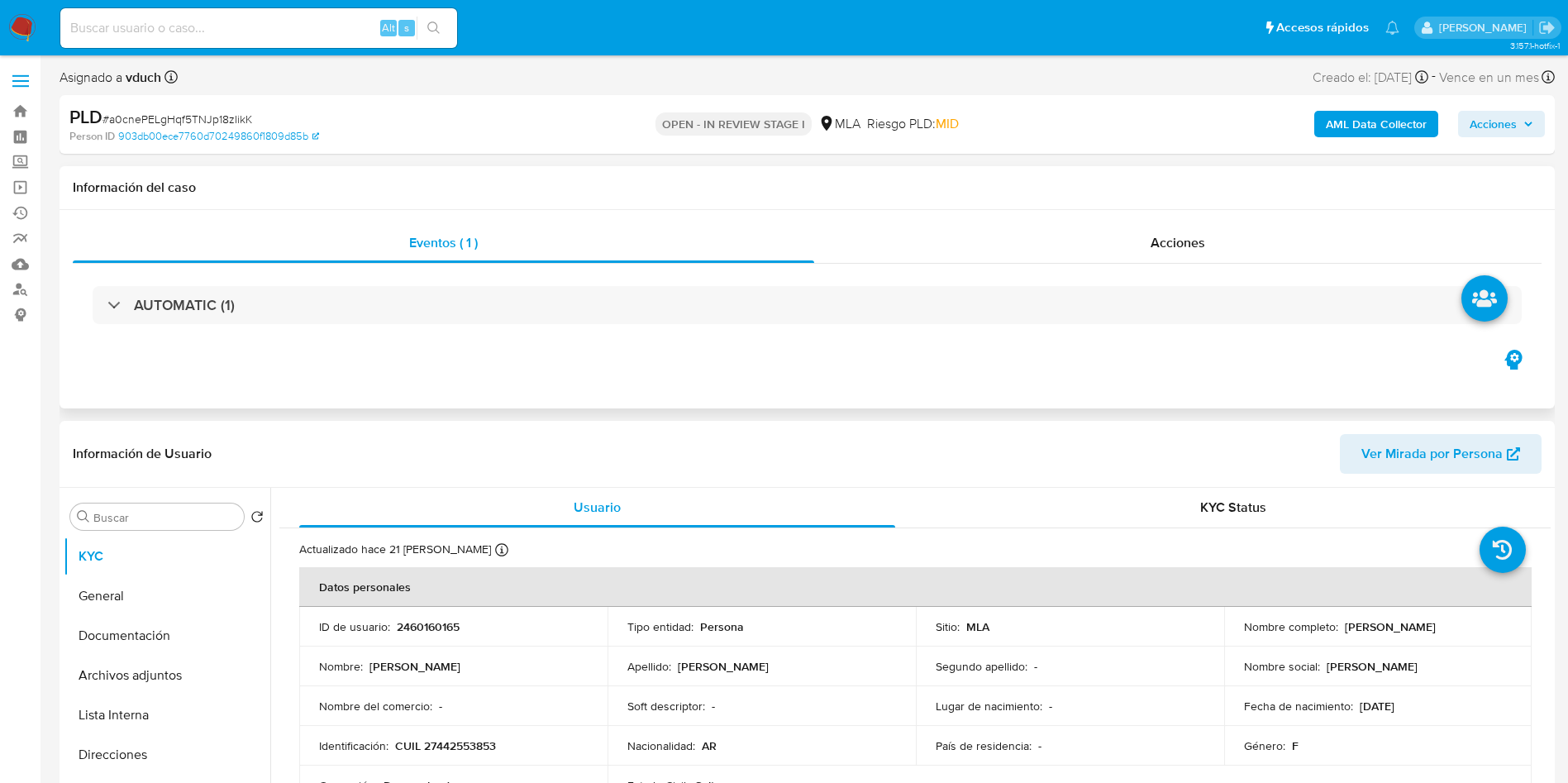
click at [849, 191] on h1 "Información del caso" at bounding box center [806, 187] width 1468 height 17
click at [960, 385] on div "Eventos ( 1 ) Acciones AUTOMATIC (1)" at bounding box center [806, 309] width 1495 height 198
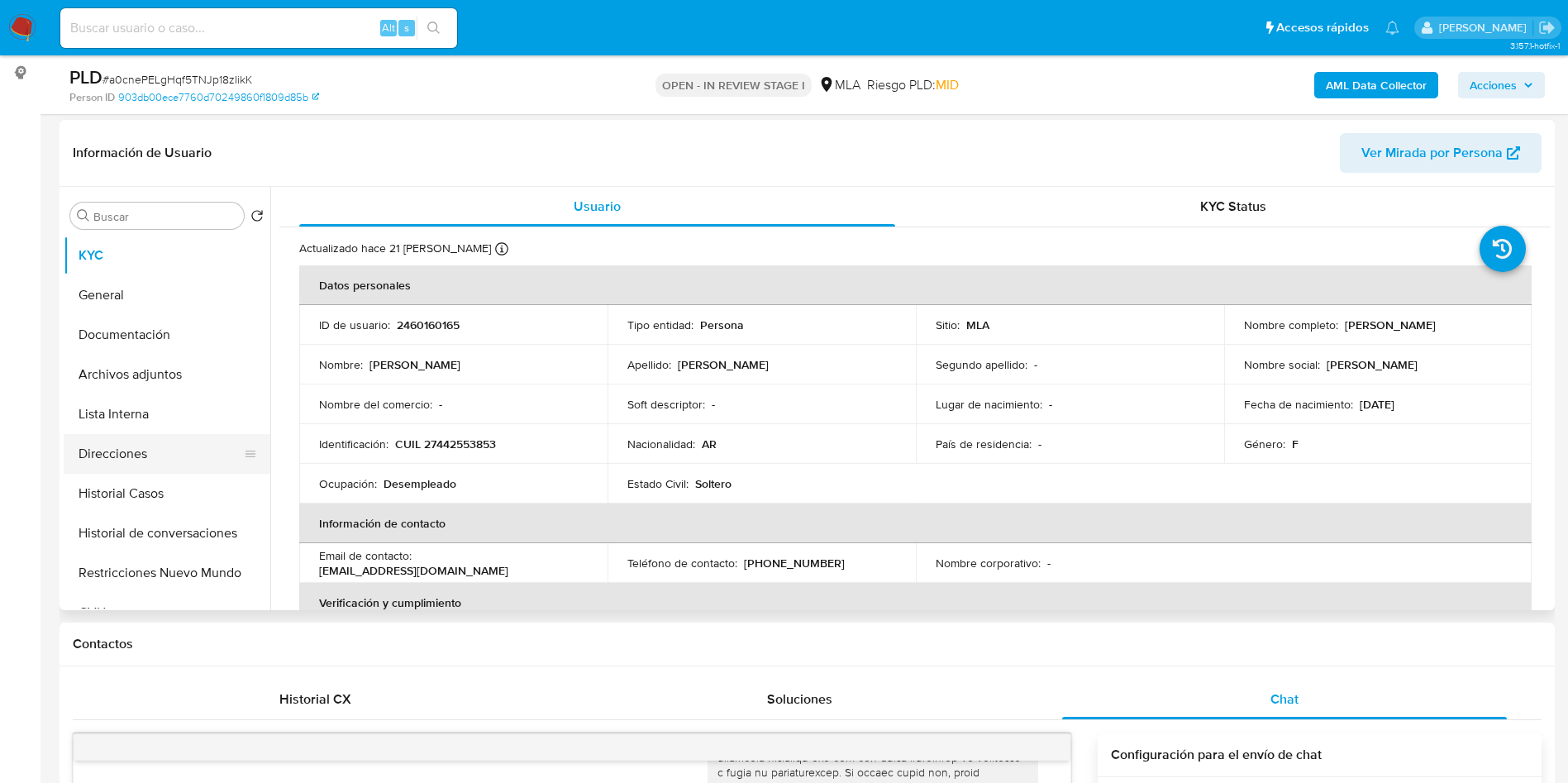
scroll to position [248, 0]
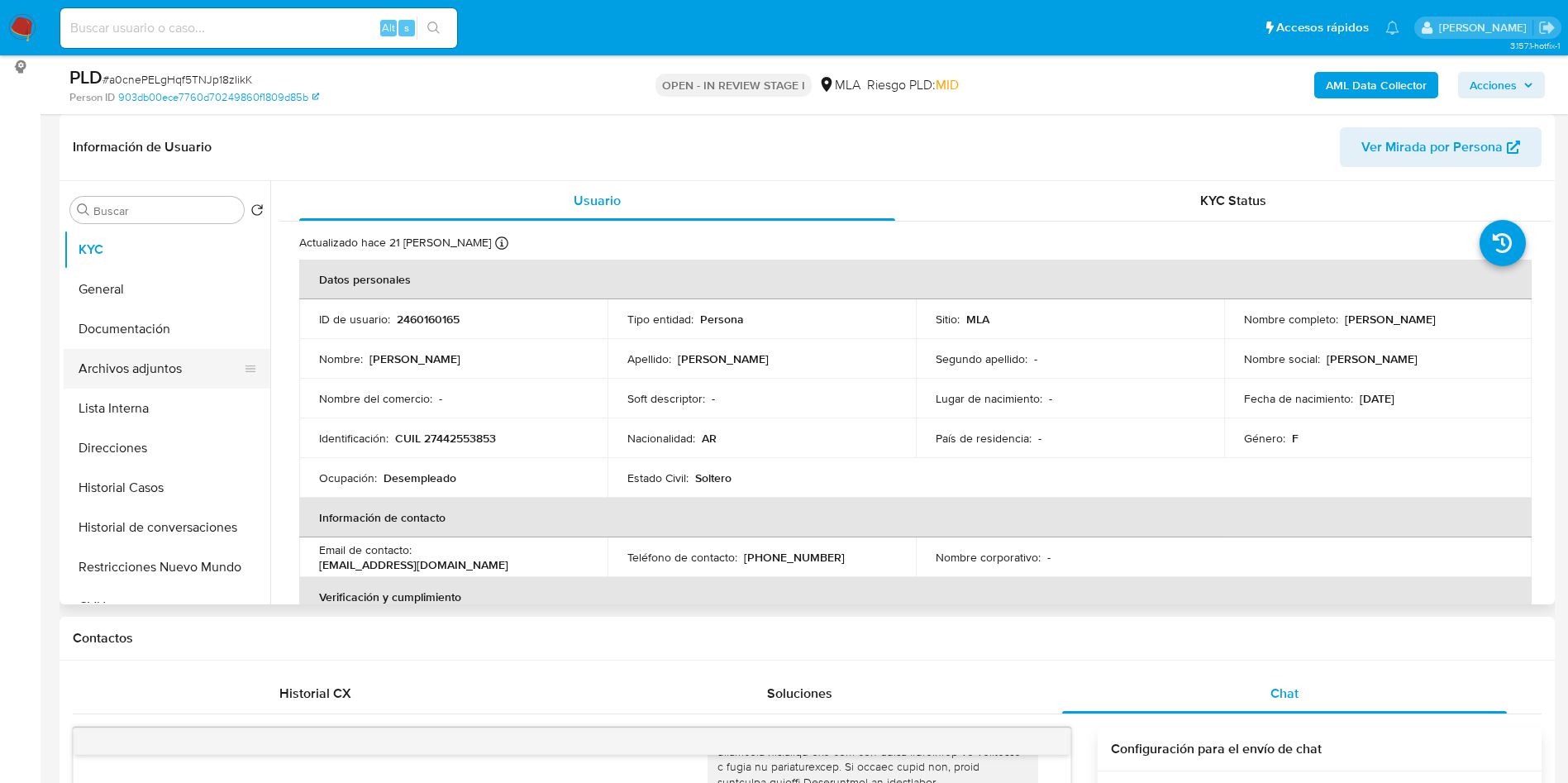
drag, startPoint x: 108, startPoint y: 406, endPoint x: 138, endPoint y: 356, distance: 58.3
click at [108, 404] on button "Lista Interna" at bounding box center [167, 408] width 207 height 40
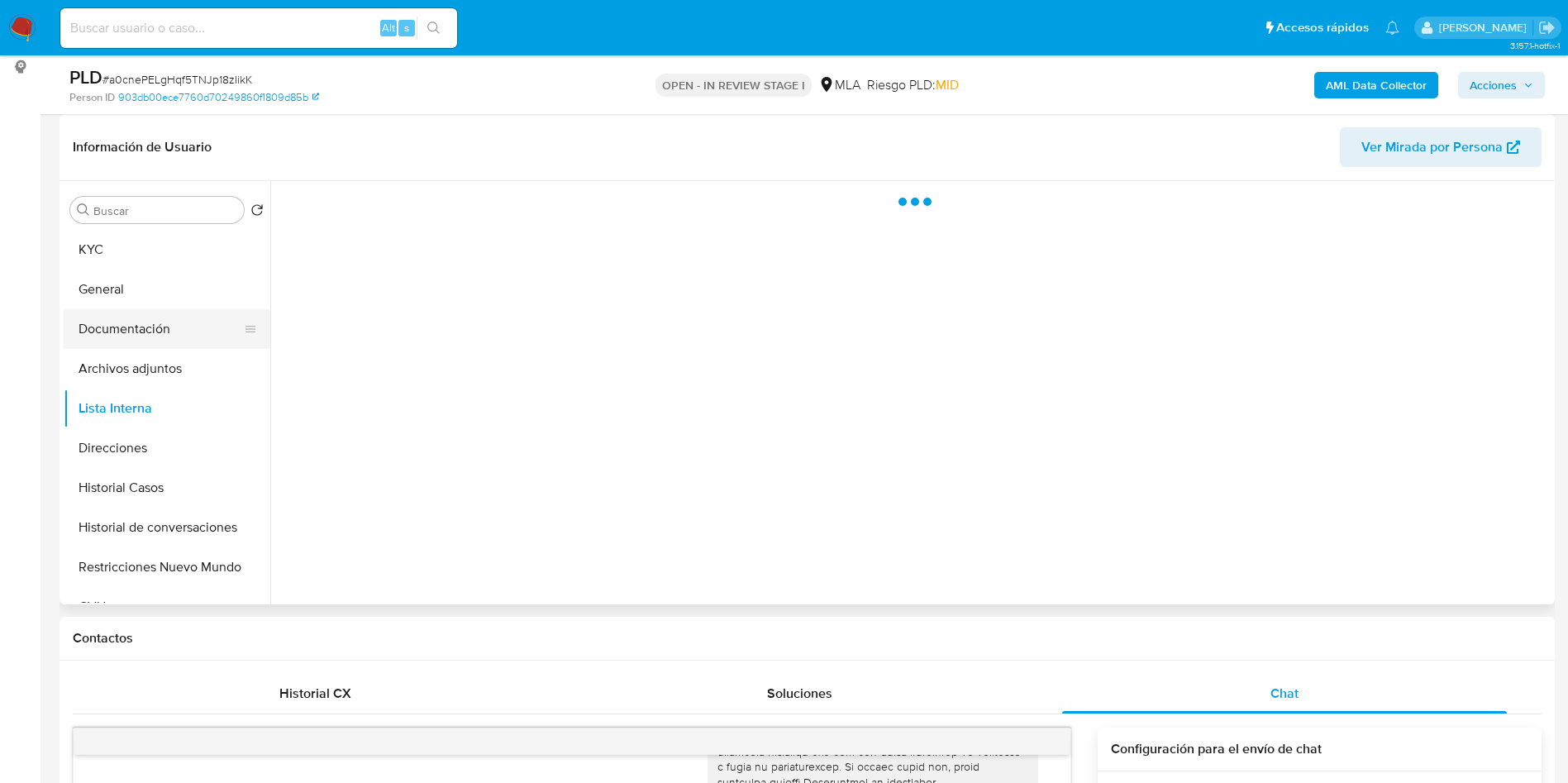
click at [147, 346] on button "Documentación" at bounding box center [160, 329] width 193 height 40
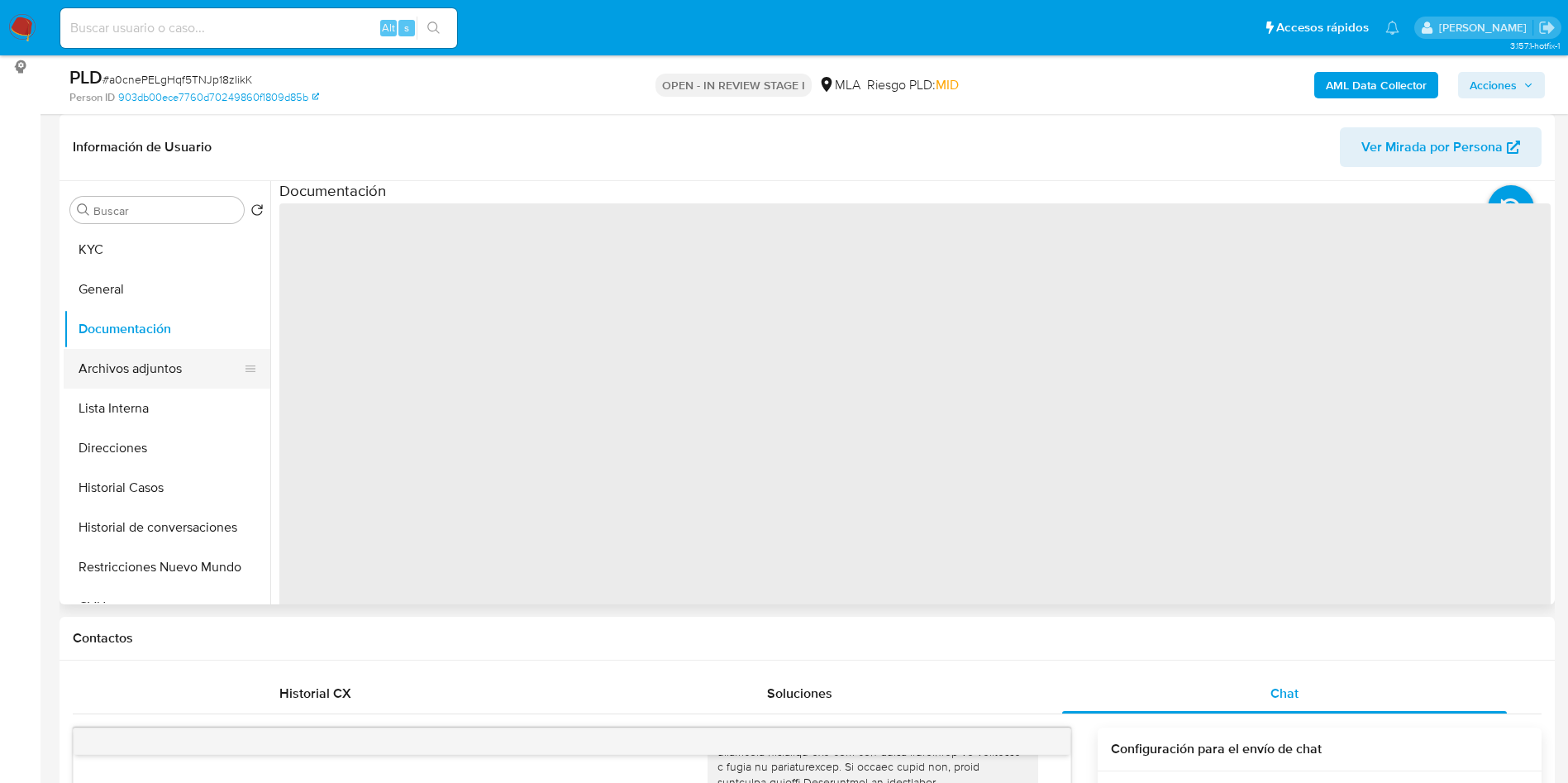
click at [121, 377] on button "Archivos adjuntos" at bounding box center [160, 369] width 193 height 40
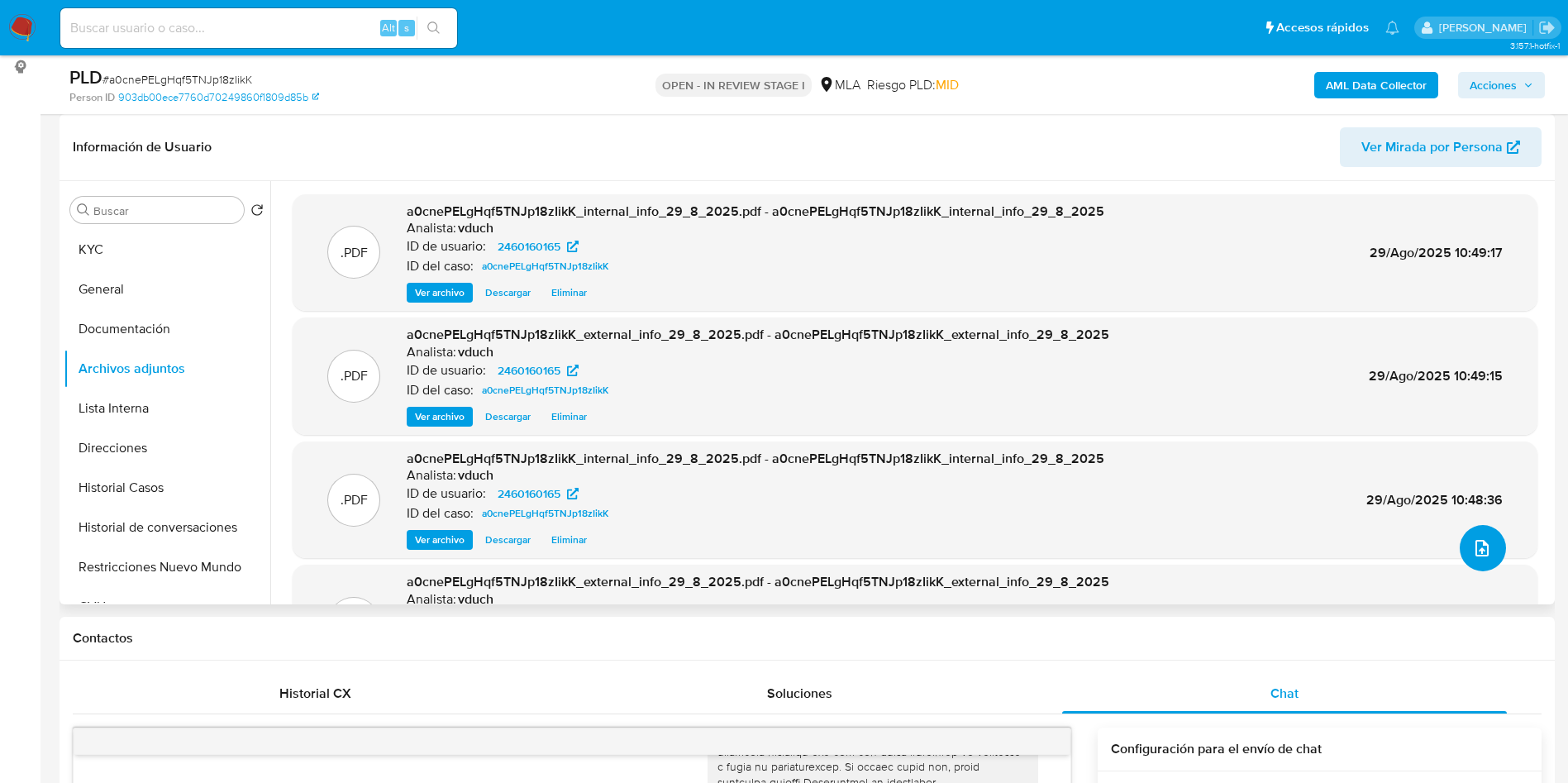
click at [1487, 566] on button "upload-file" at bounding box center [1483, 548] width 47 height 47
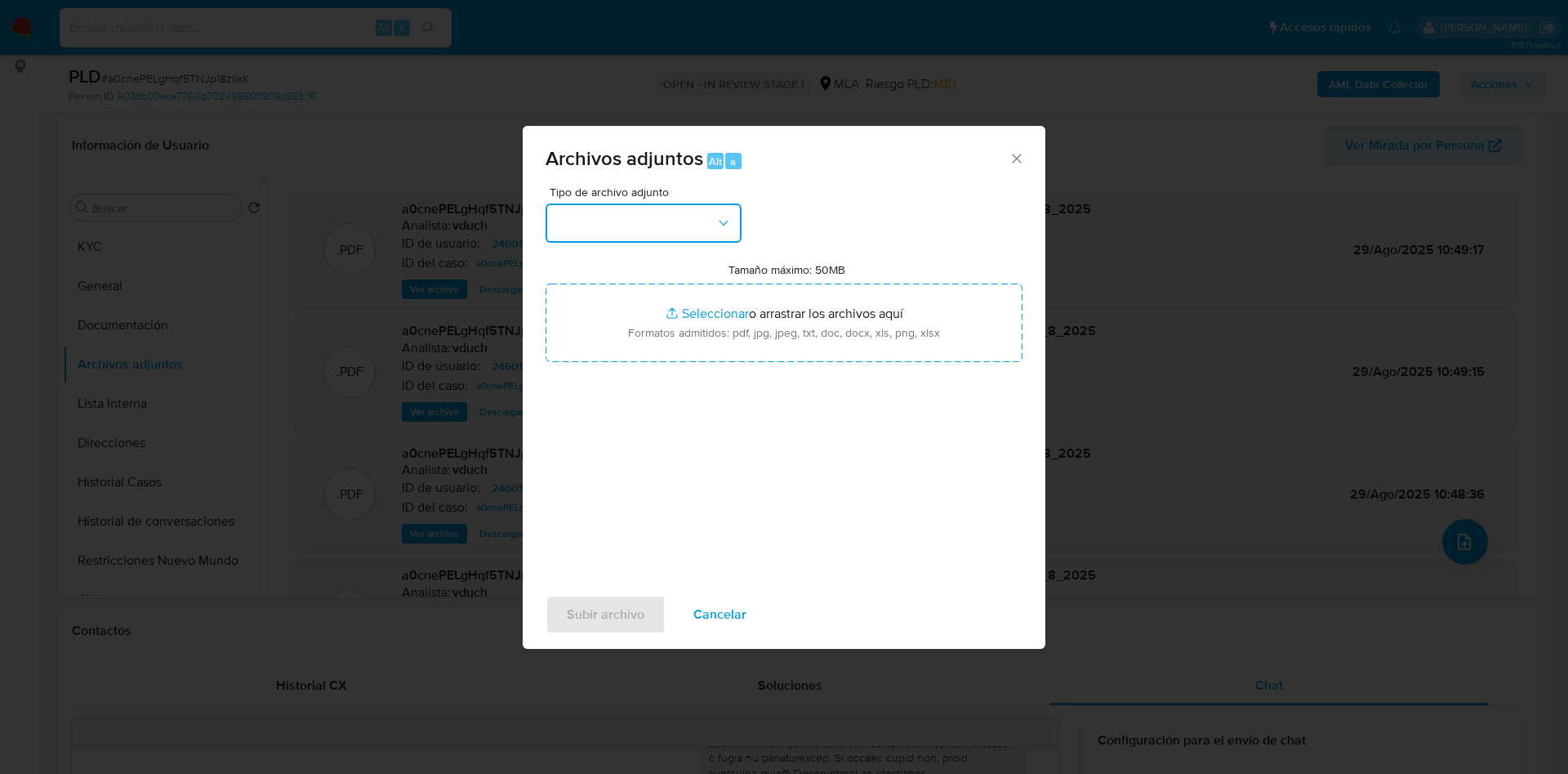
click at [696, 231] on button "button" at bounding box center [644, 223] width 196 height 40
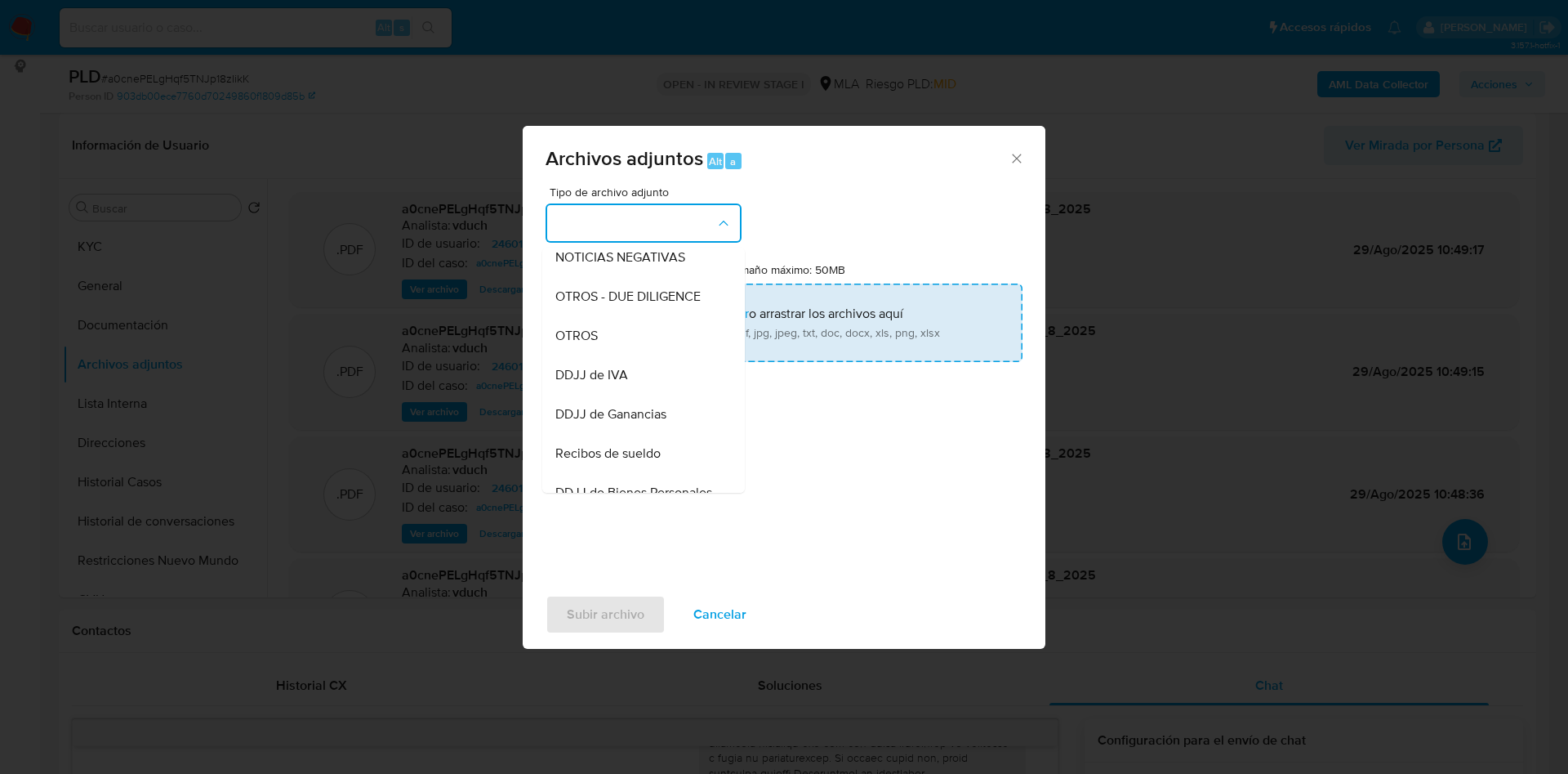
click at [623, 346] on div "OTROS" at bounding box center [639, 336] width 166 height 40
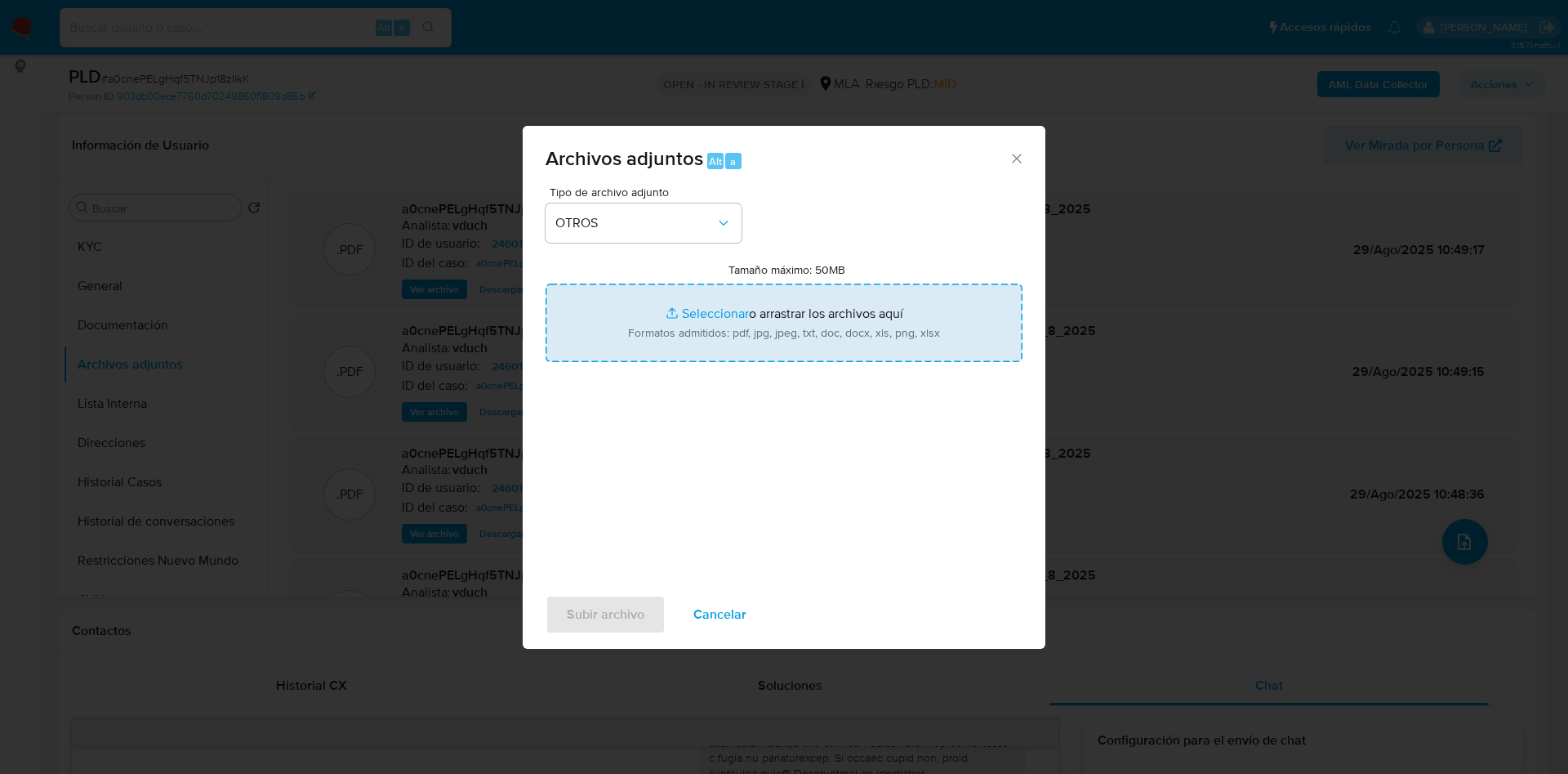
type input "C:\fakepath\Movimientos a0cnePELgHqf5TNJp18zIikK_2025_08_18_16_51_51.xlsx"
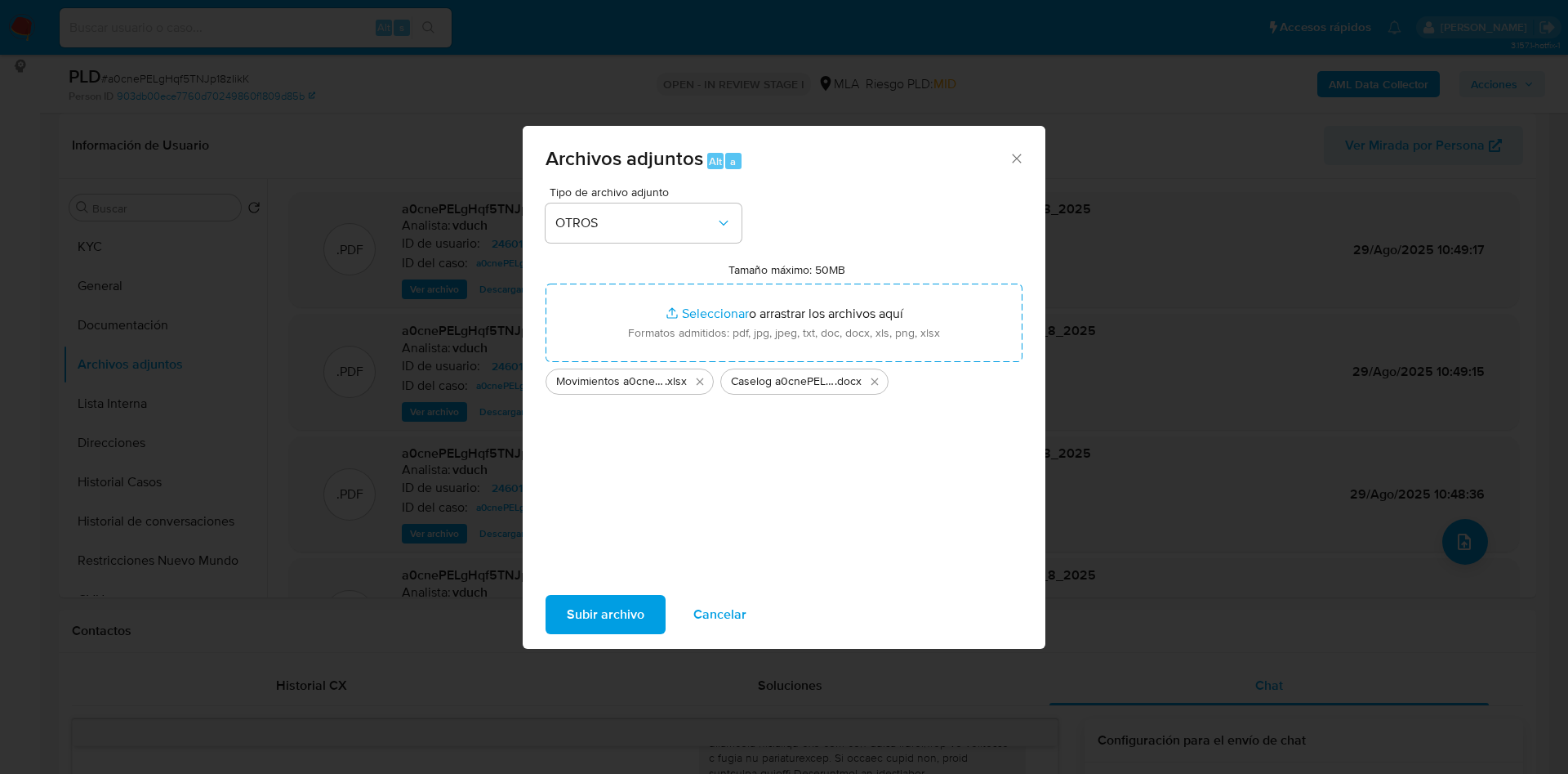
click at [635, 618] on span "Subir archivo" at bounding box center [606, 614] width 77 height 36
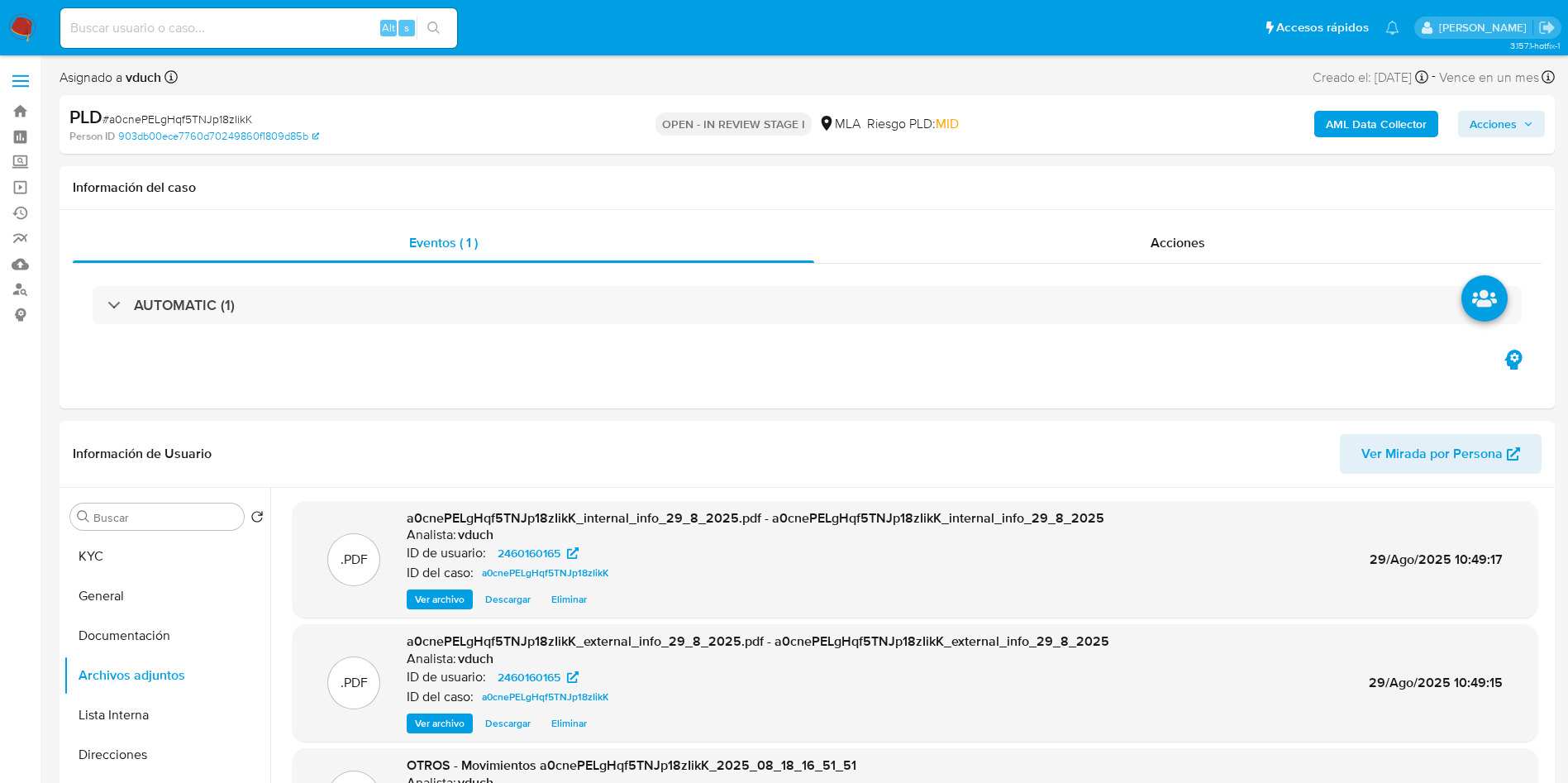
scroll to position [124, 0]
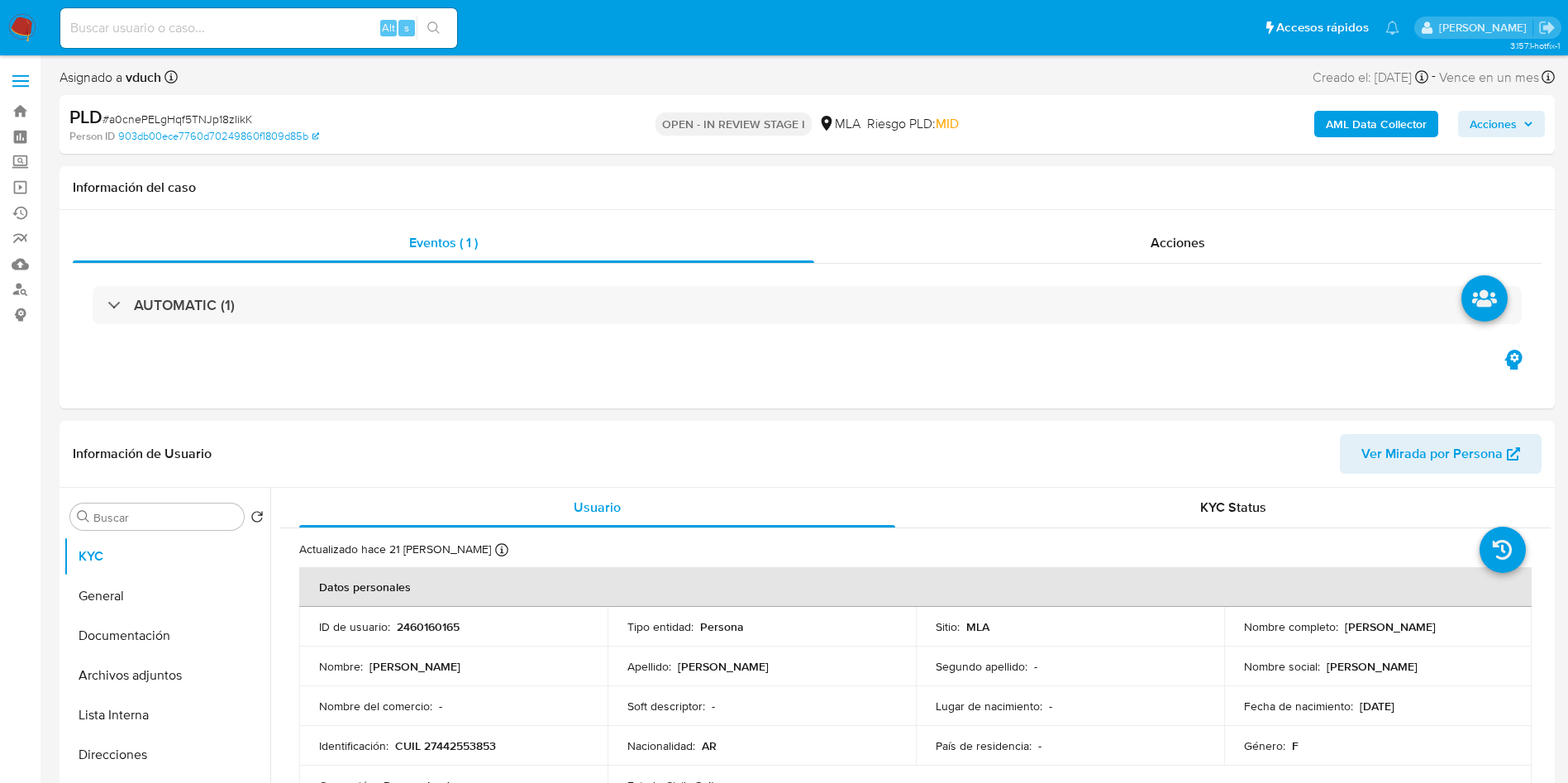
select select "10"
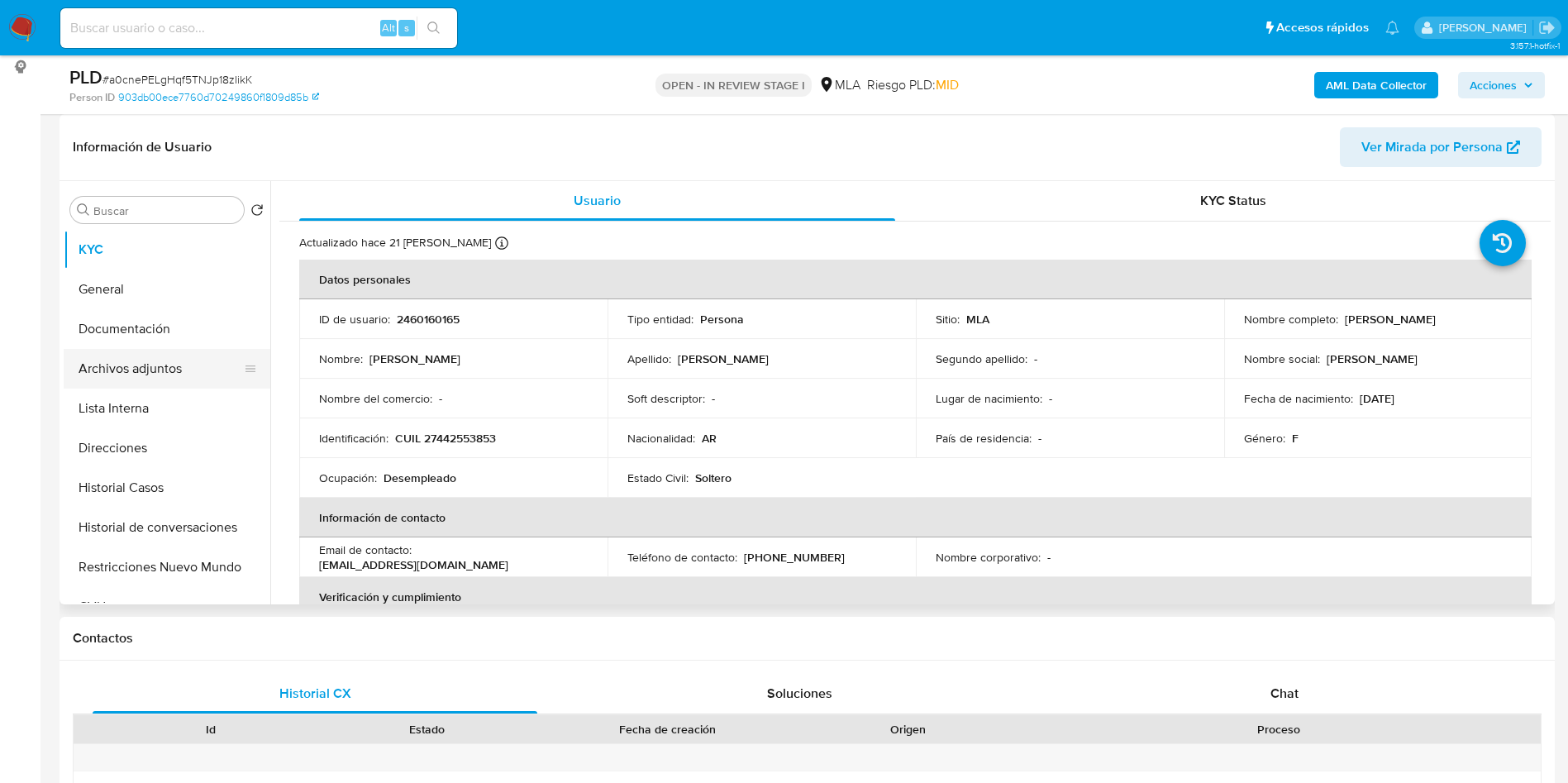
click at [144, 381] on button "Archivos adjuntos" at bounding box center [160, 369] width 193 height 40
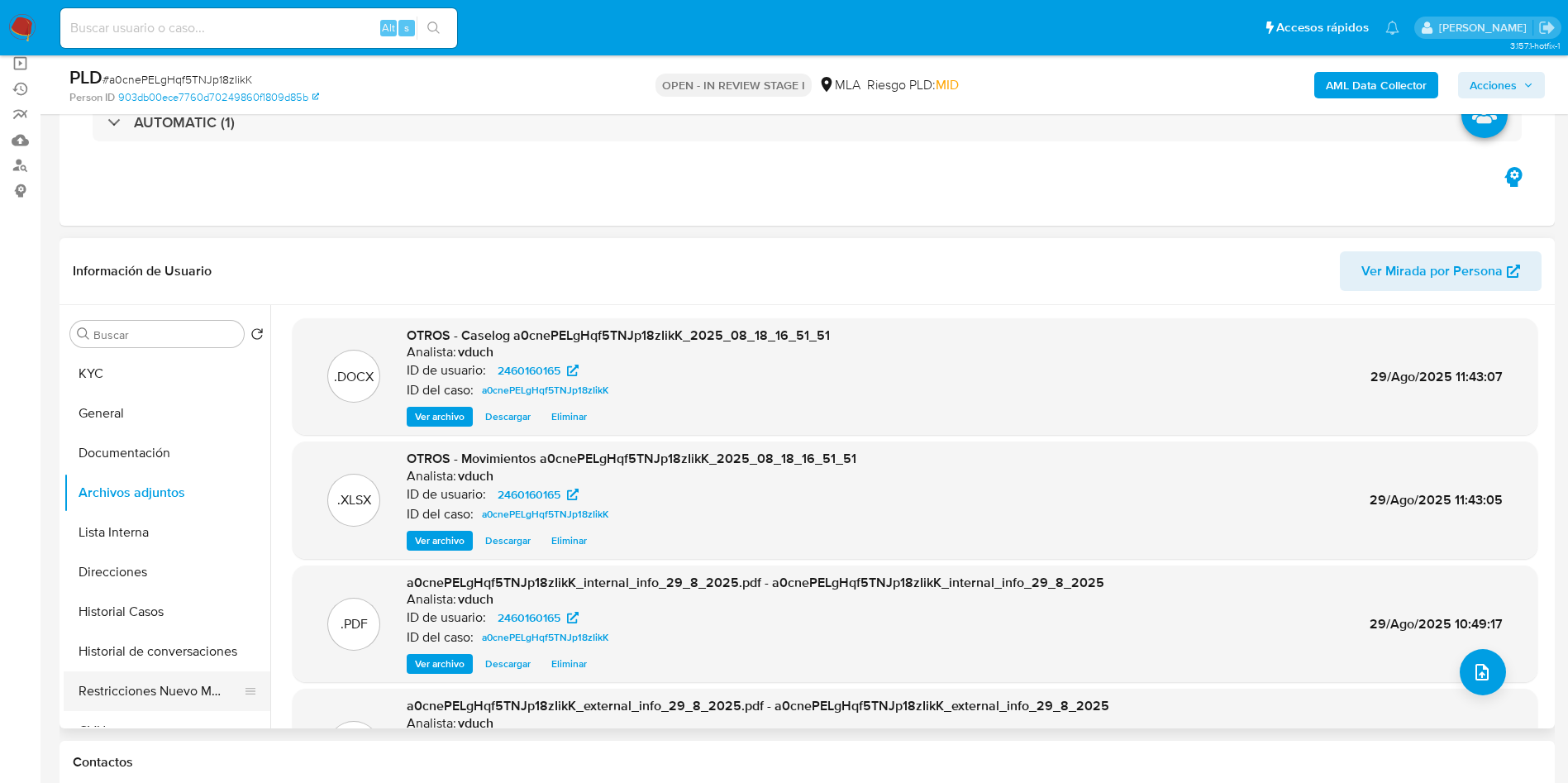
click at [133, 698] on button "Restricciones Nuevo Mundo" at bounding box center [160, 691] width 193 height 40
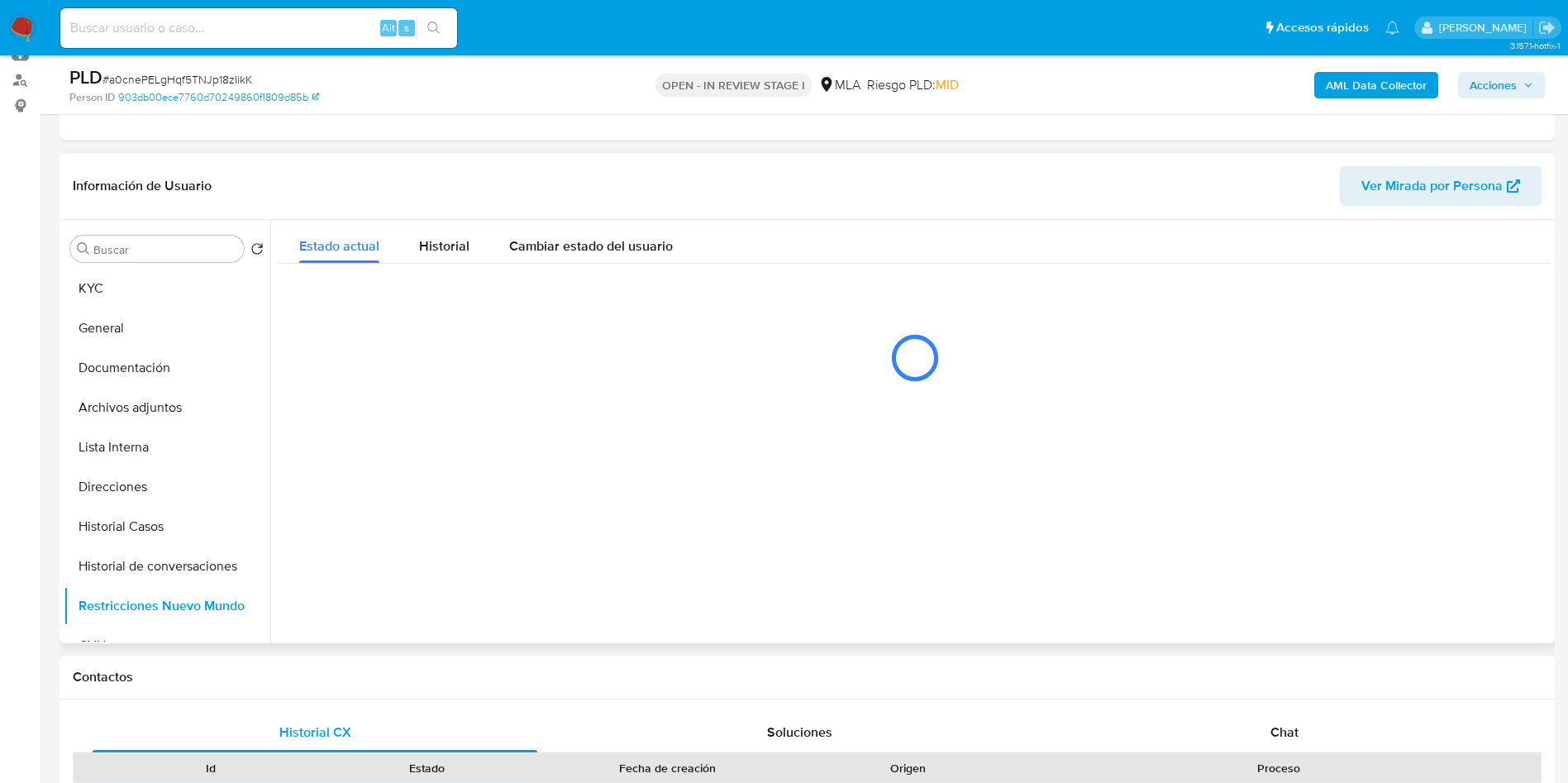
scroll to position [248, 0]
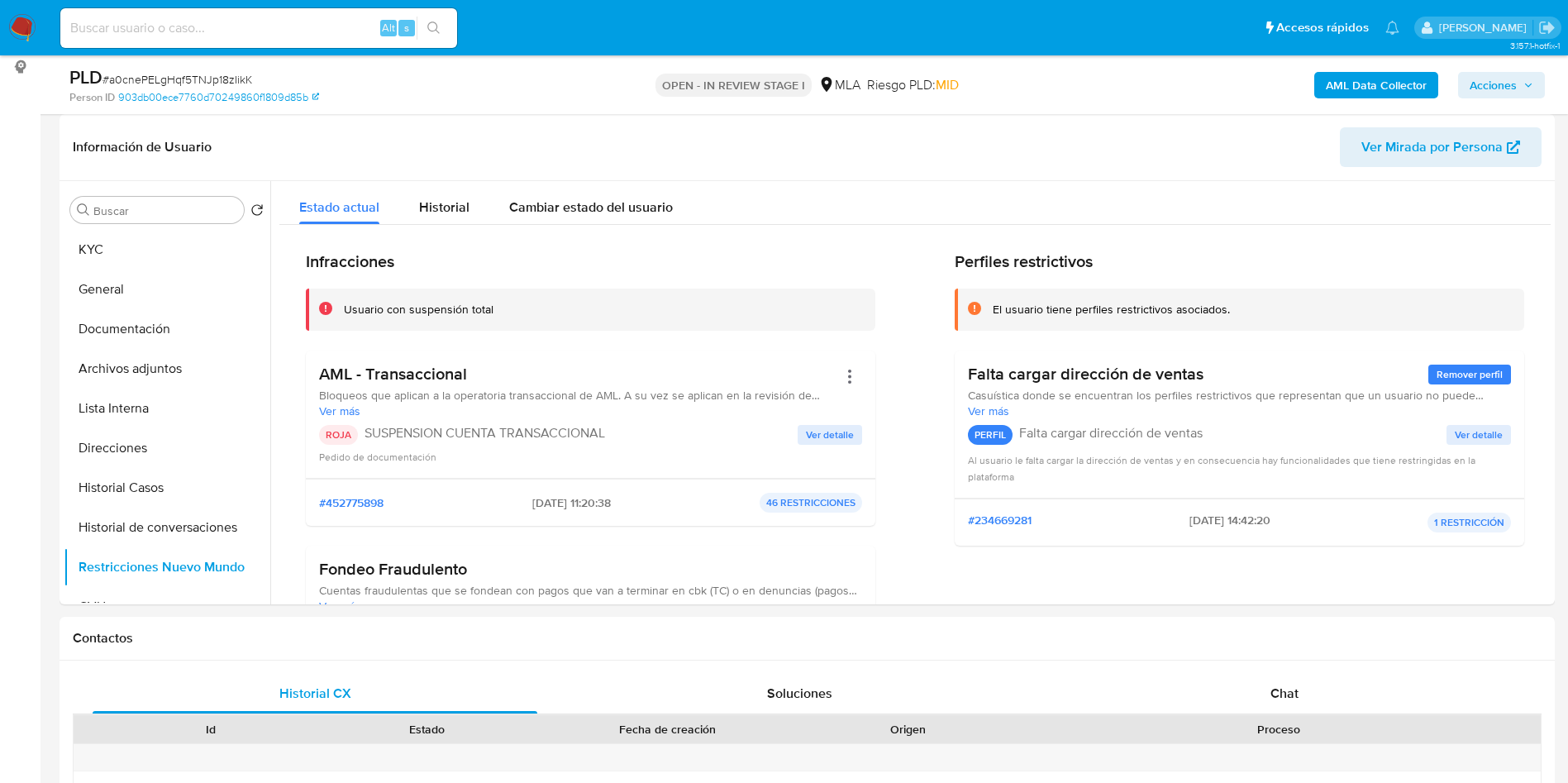
click at [1518, 87] on span "Acciones" at bounding box center [1501, 85] width 63 height 23
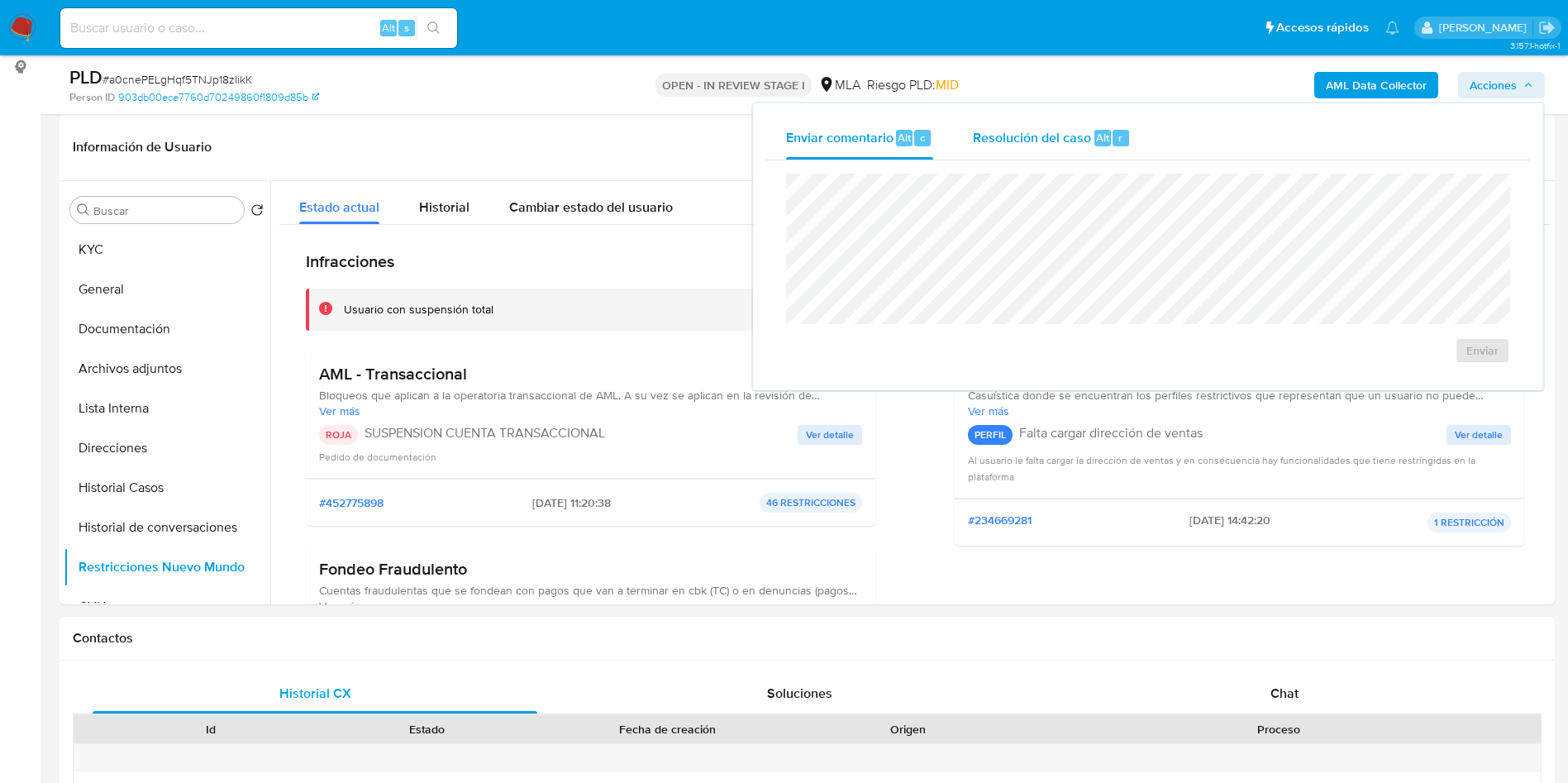
click at [1018, 127] on span "Resolución del caso" at bounding box center [1032, 137] width 118 height 19
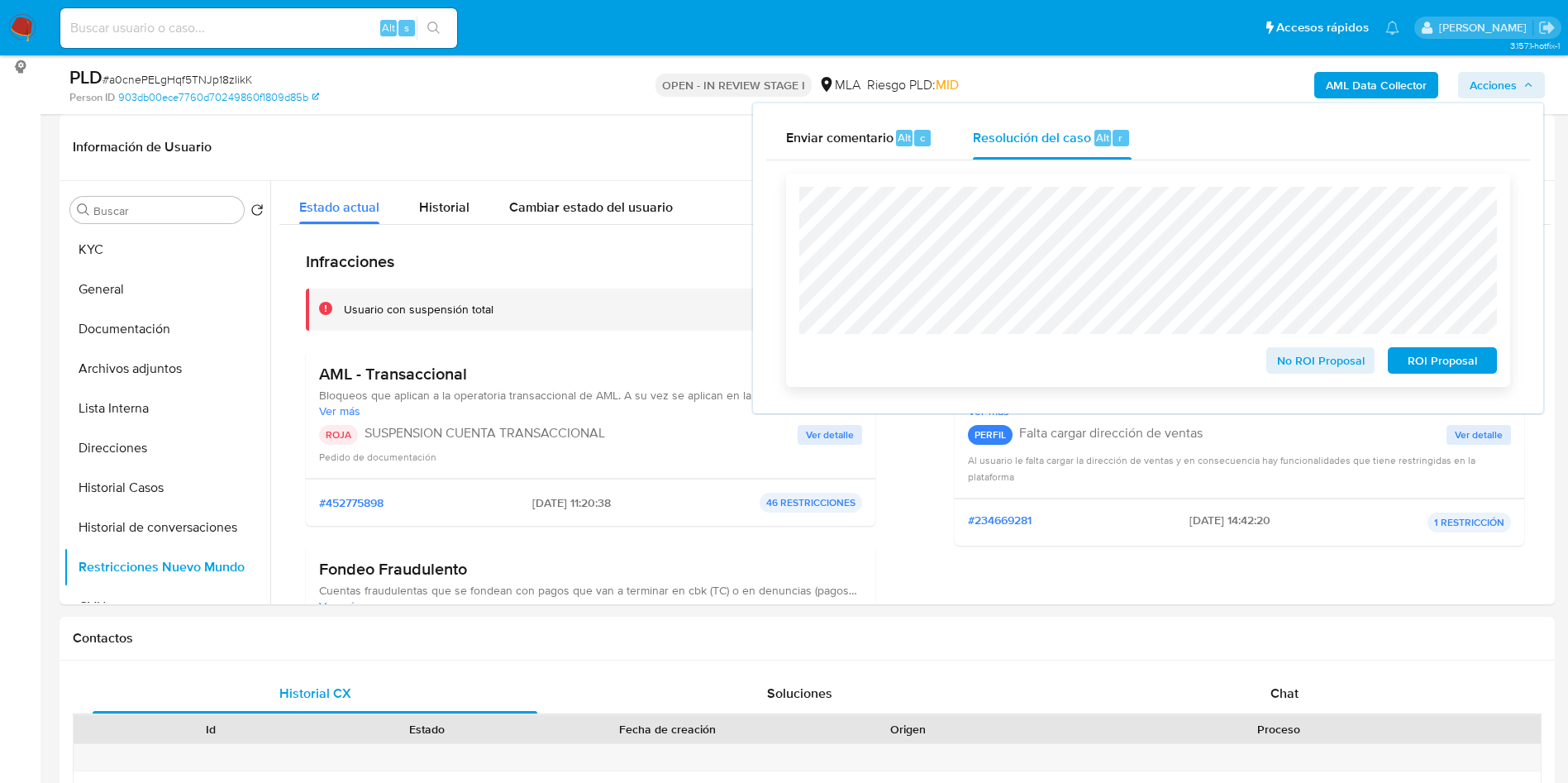
click at [1393, 364] on button "ROI Proposal" at bounding box center [1441, 361] width 109 height 27
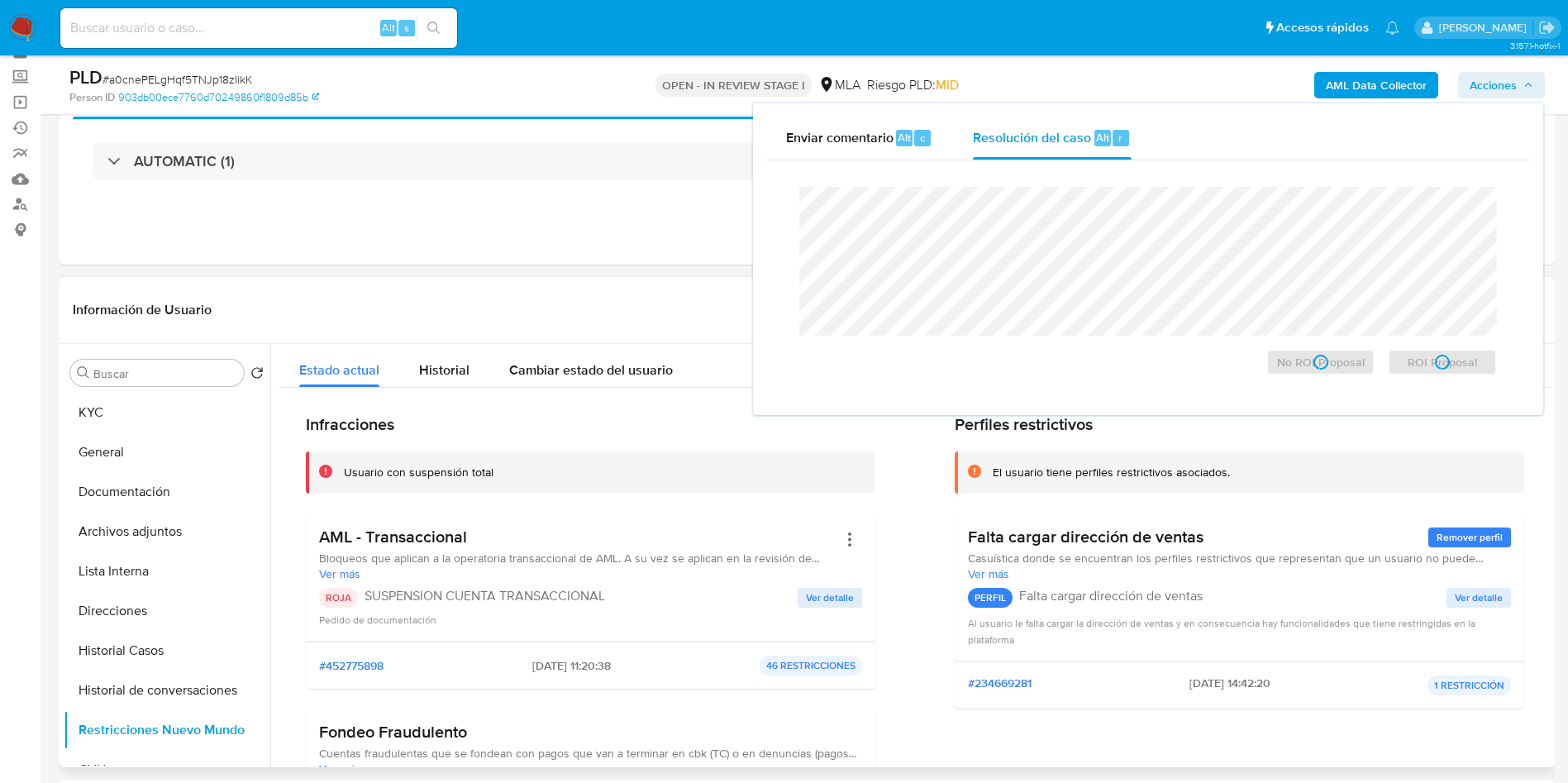
scroll to position [0, 0]
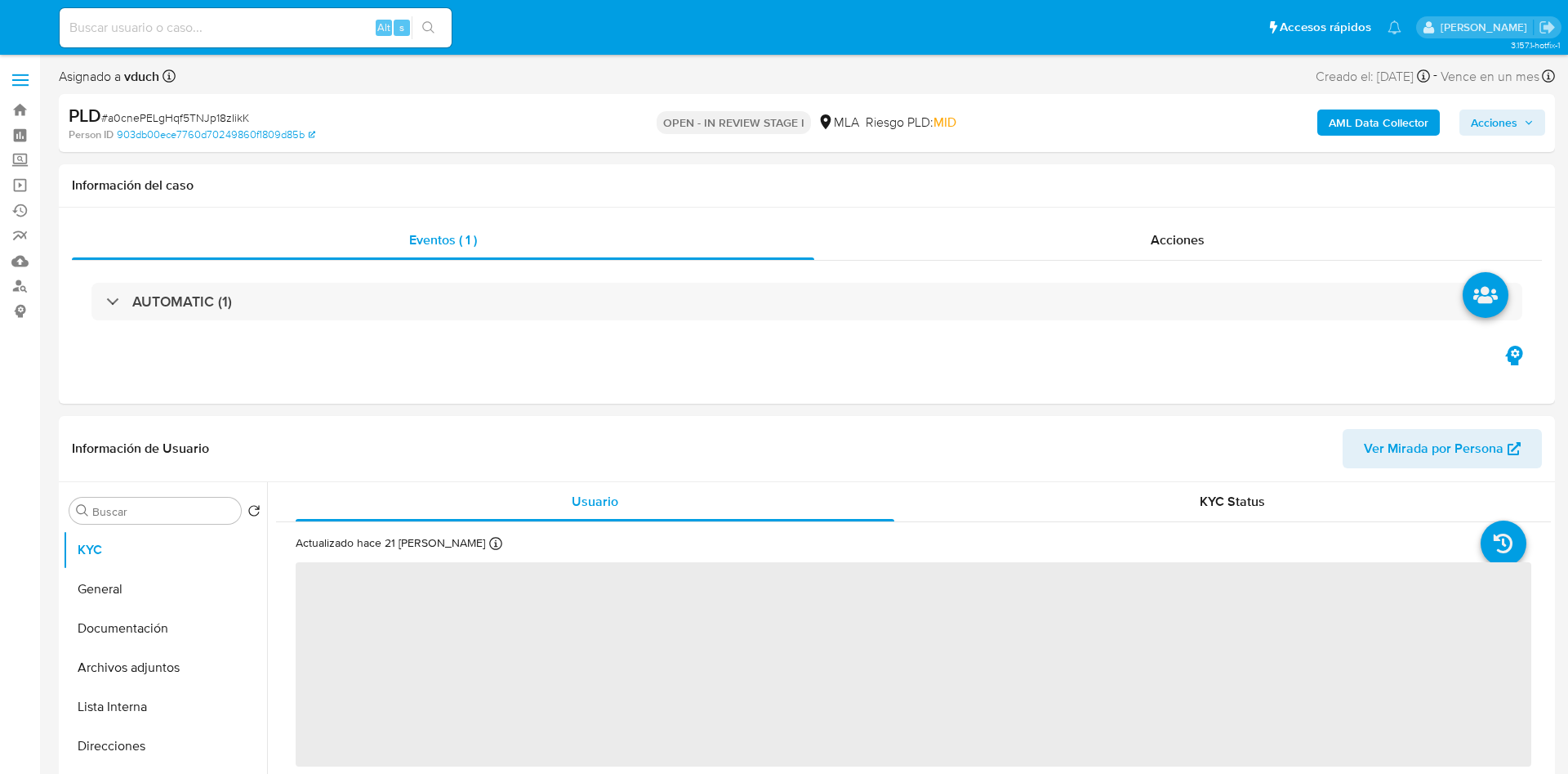
select select "10"
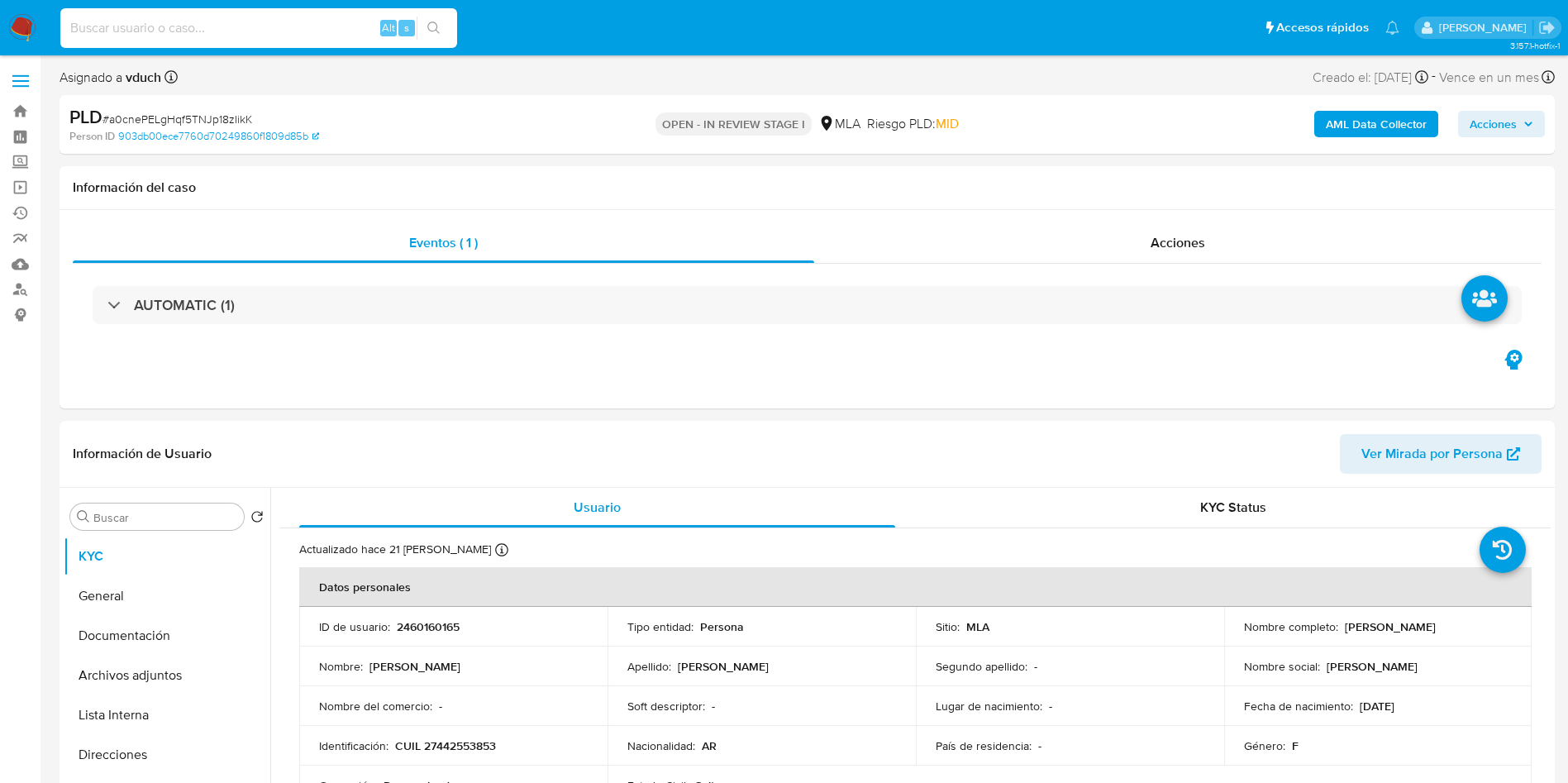
click at [249, 31] on input at bounding box center [258, 28] width 396 height 22
paste input "wKmvV5nYZIiU5PiiGZxZLsOa"
type input "wKmvV5nYZIiU5PiiGZxZLsOa"
click at [424, 32] on button "search-icon" at bounding box center [433, 28] width 34 height 23
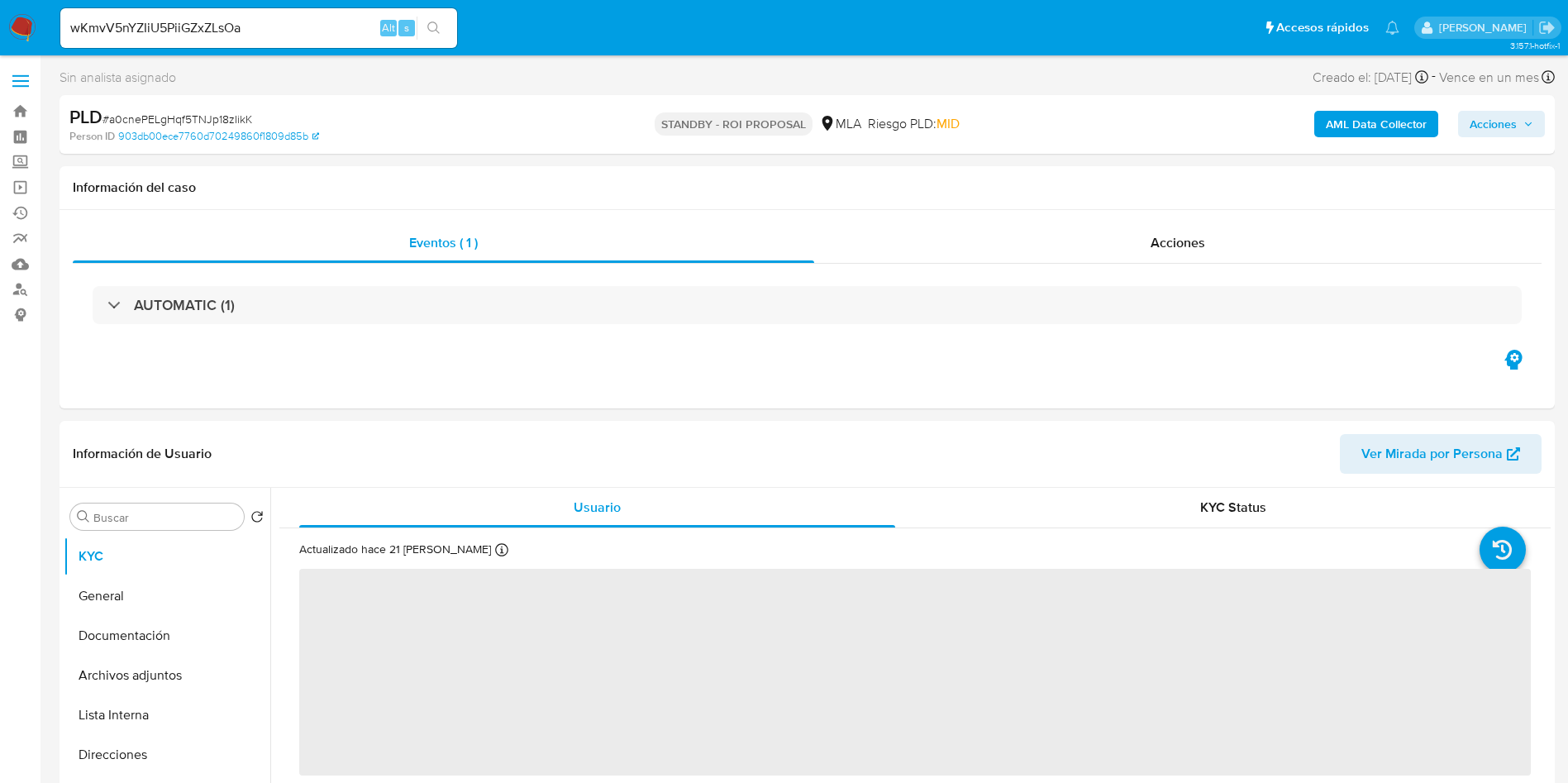
click at [441, 31] on icon "search-icon" at bounding box center [434, 28] width 13 height 13
select select "10"
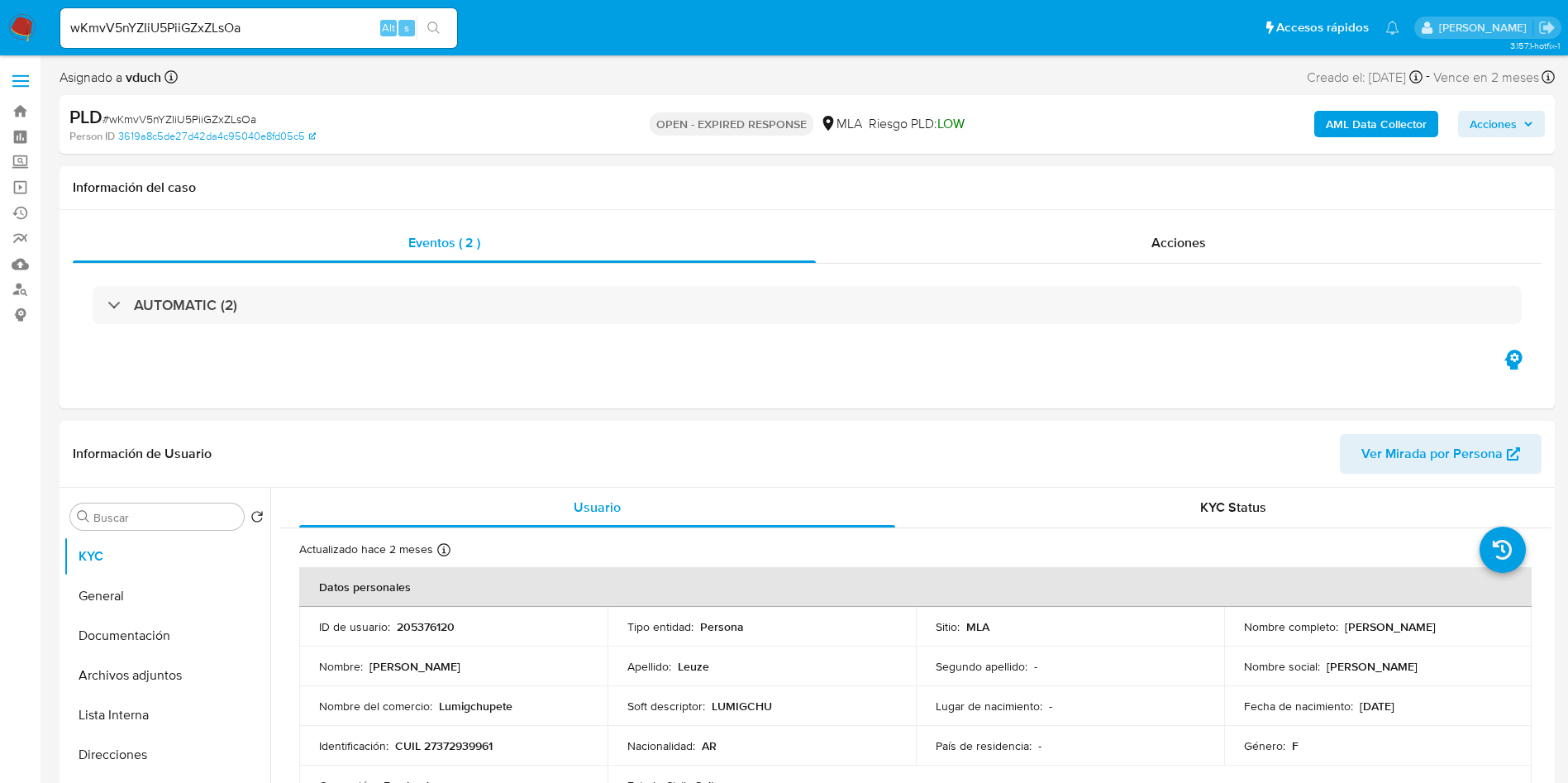
select select "10"
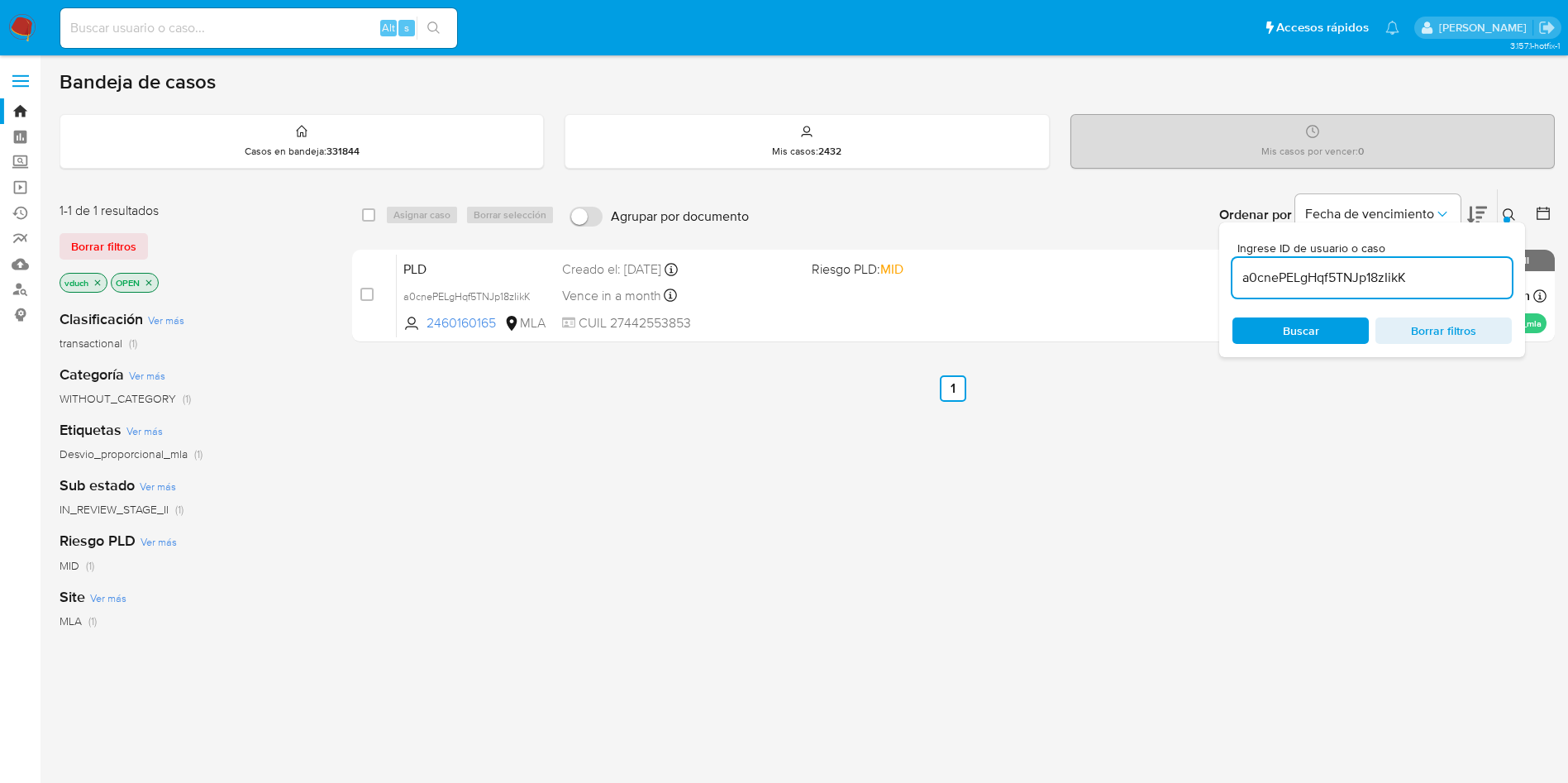
click at [1398, 272] on input "a0cnePELgHqf5TNJp18zIikK" at bounding box center [1371, 278] width 279 height 22
type input "wKmvV5nYZIiU5PiiGZxZLsOa"
click at [369, 212] on input "checkbox" at bounding box center [369, 215] width 13 height 13
checkbox input "true"
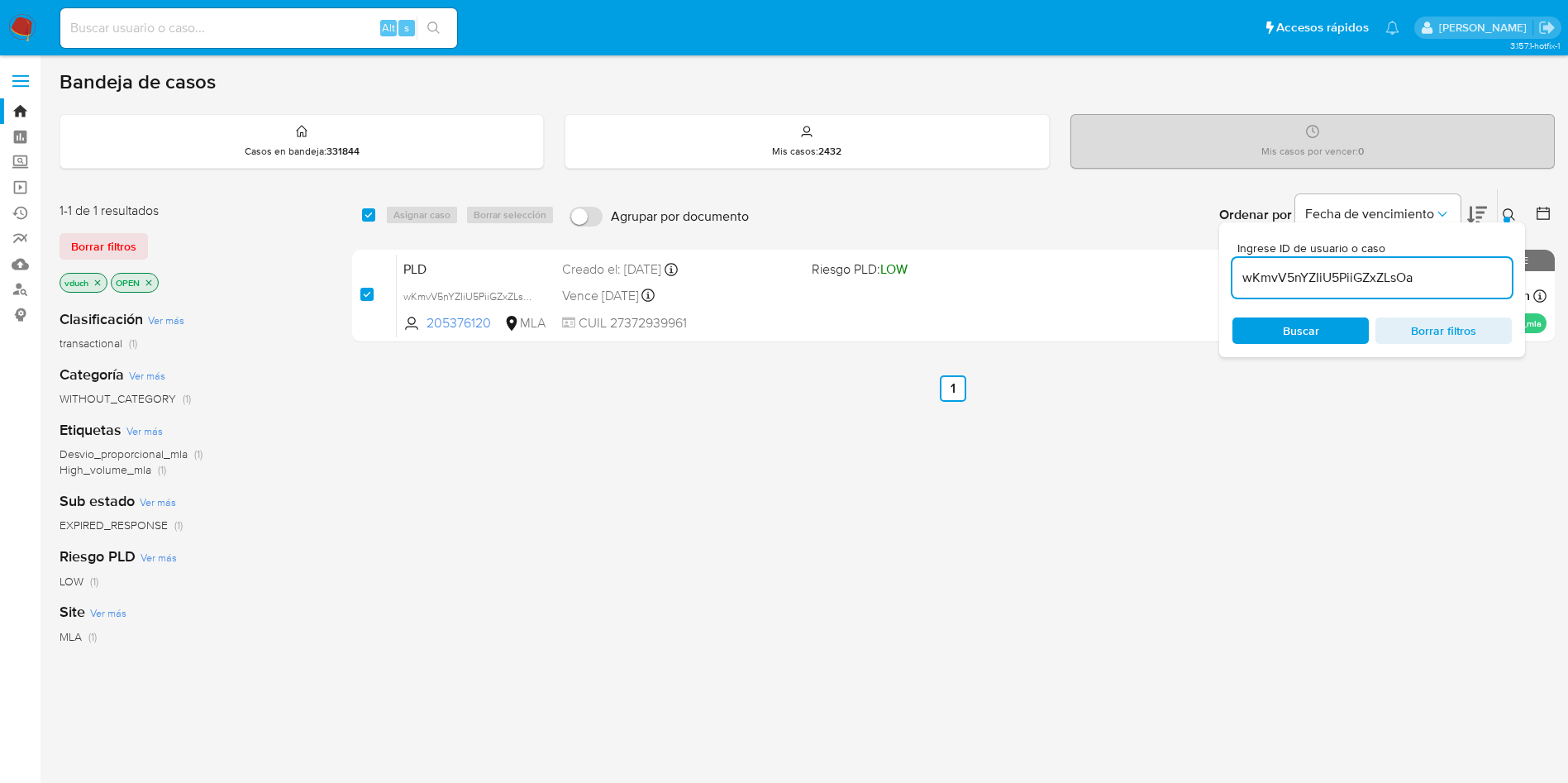
checkbox input "true"
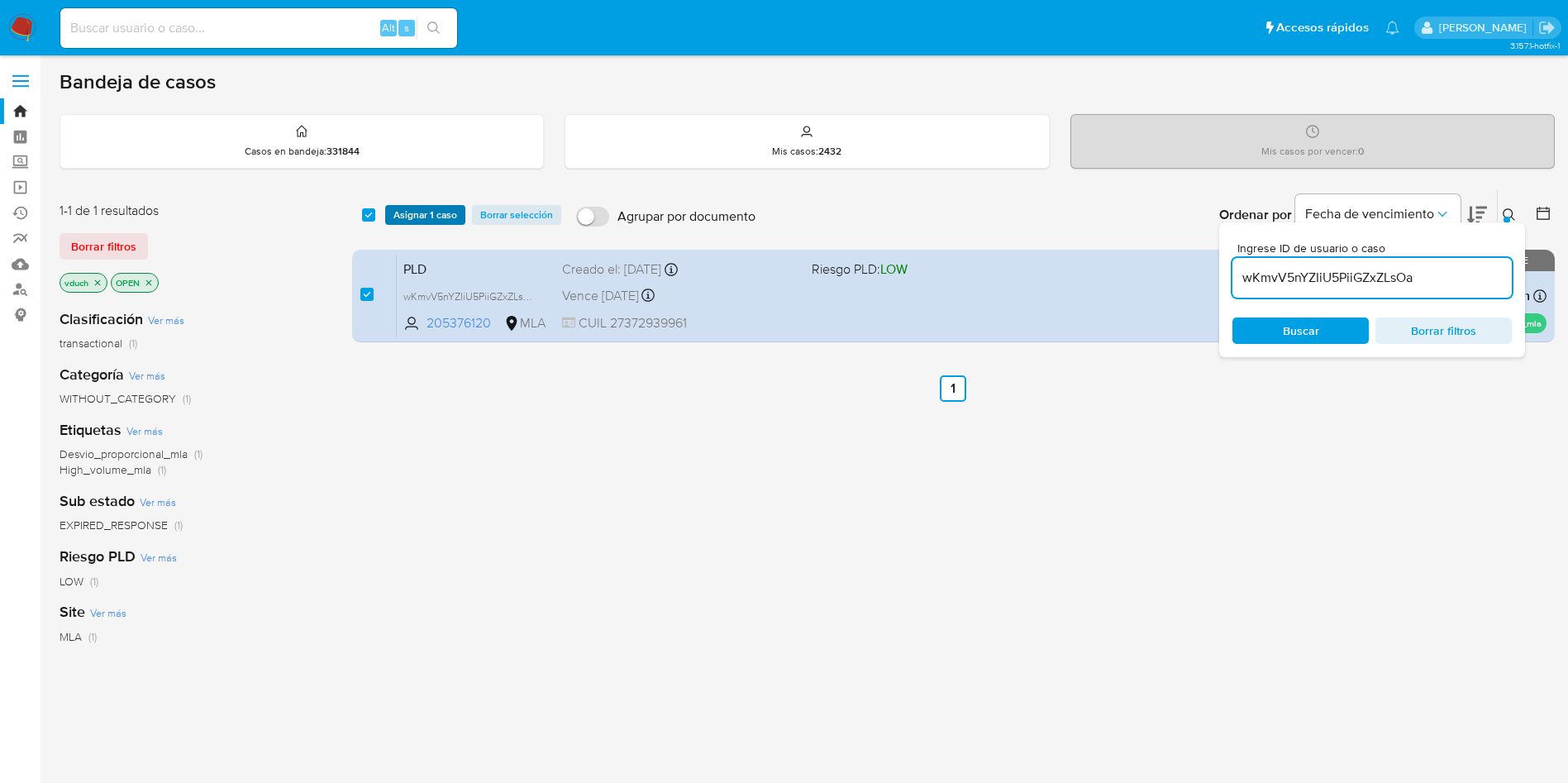
click at [426, 217] on span "Asignar 1 caso" at bounding box center [425, 215] width 63 height 17
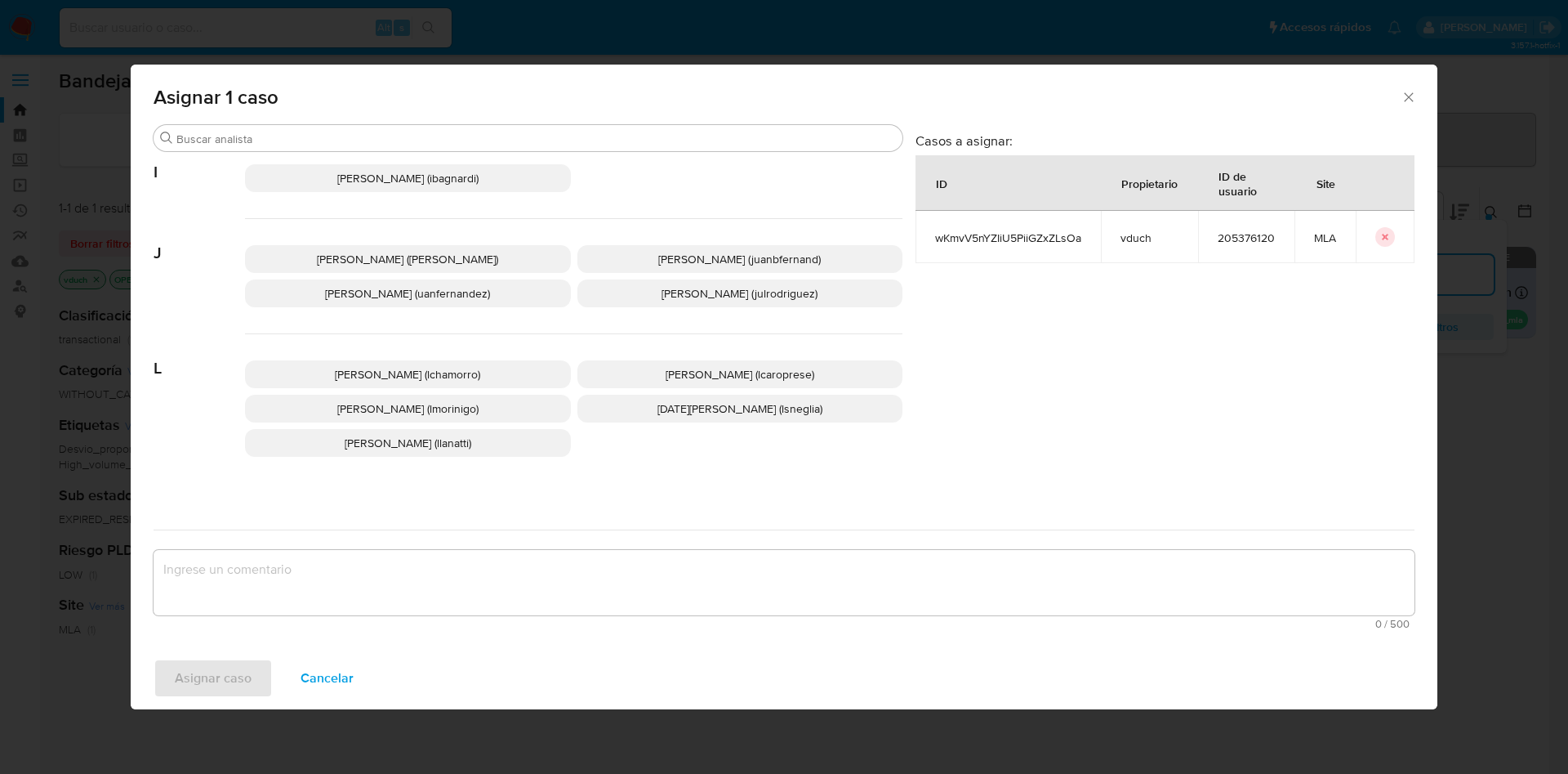
scroll to position [1494, 0]
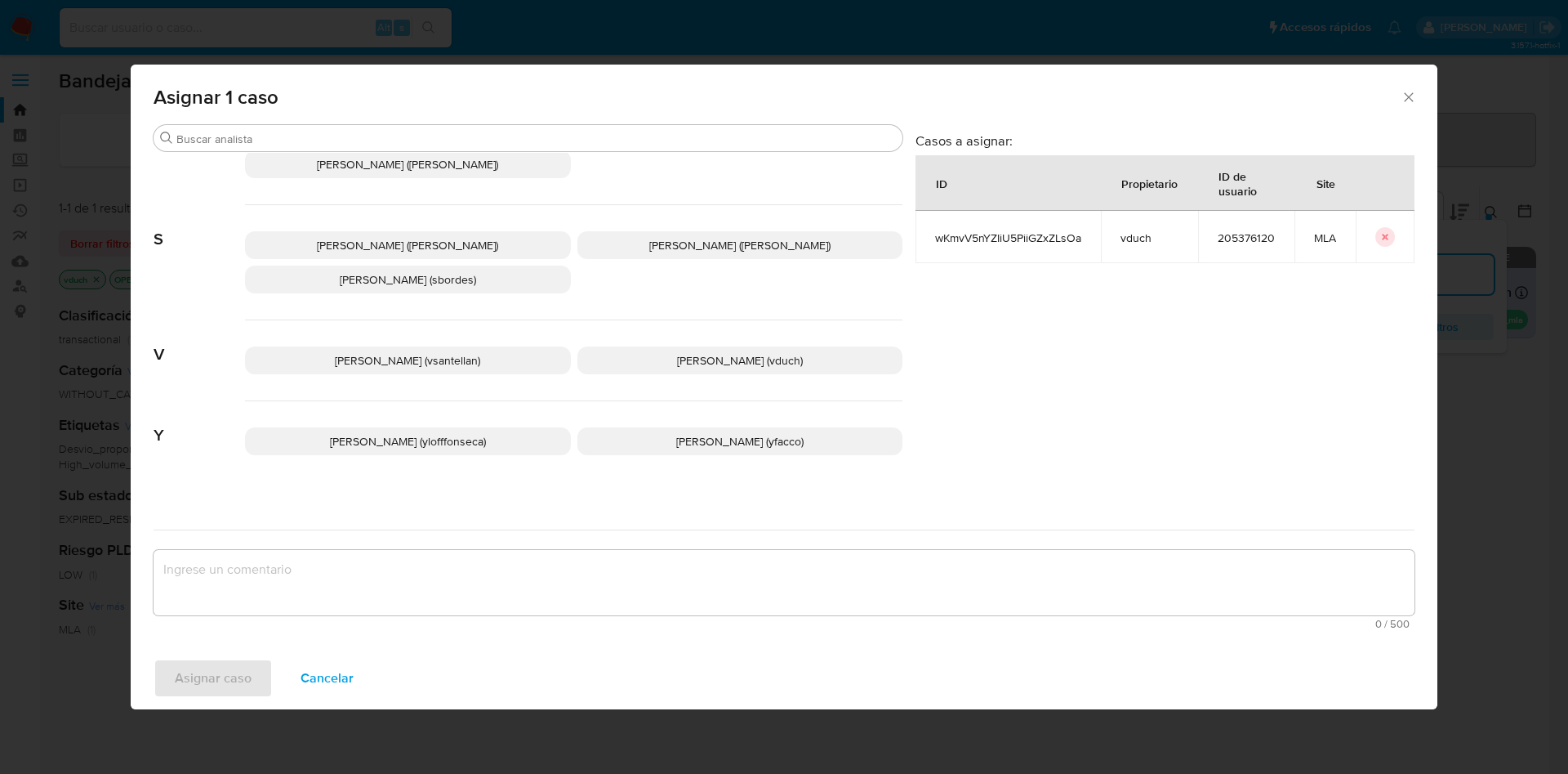
click at [699, 352] on span "[PERSON_NAME] (vduch)" at bounding box center [740, 361] width 126 height 16
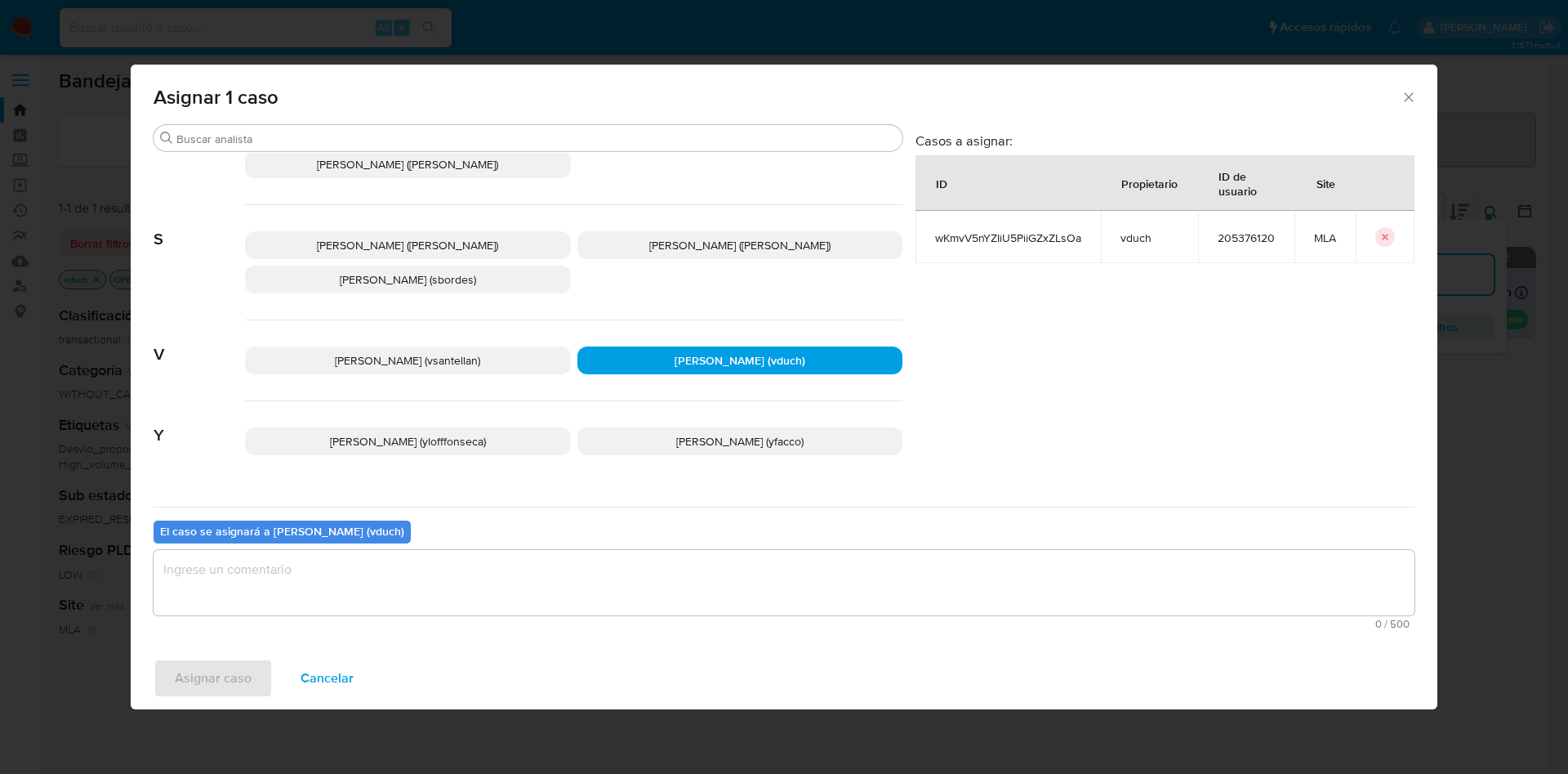
click at [693, 573] on textarea "assign-modal" at bounding box center [784, 582] width 1261 height 65
click at [216, 674] on span "Asignar caso" at bounding box center [212, 678] width 77 height 36
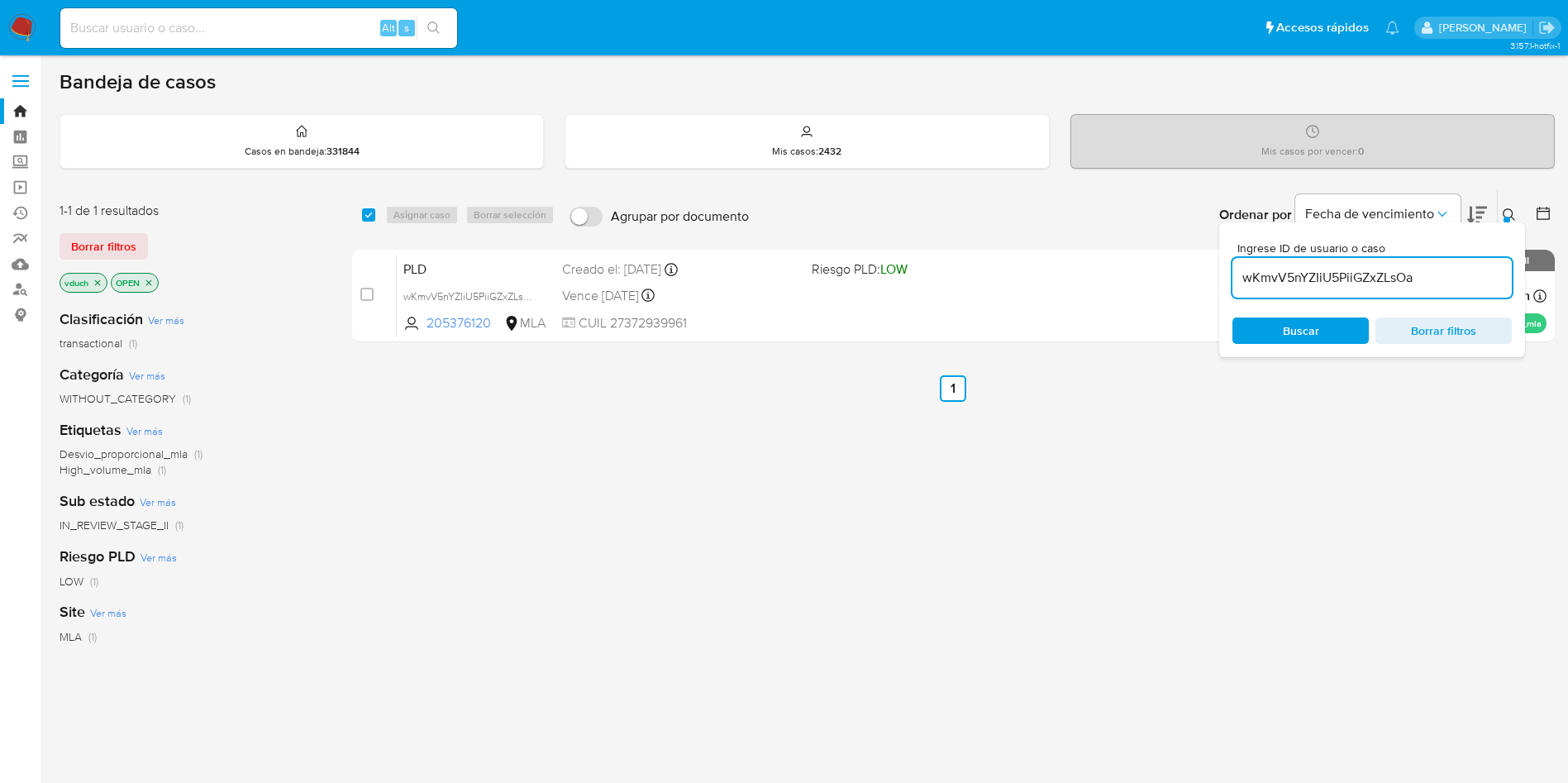
click at [1390, 275] on input "wKmvV5nYZIiU5PiiGZxZLsOa" at bounding box center [1371, 278] width 279 height 22
paste input "xAP8FEIaVJJXbwdvZNoELVqq"
type input "xAP8FEIaVJJXbwdvZNoELVqq"
click at [370, 215] on input "checkbox" at bounding box center [369, 215] width 13 height 13
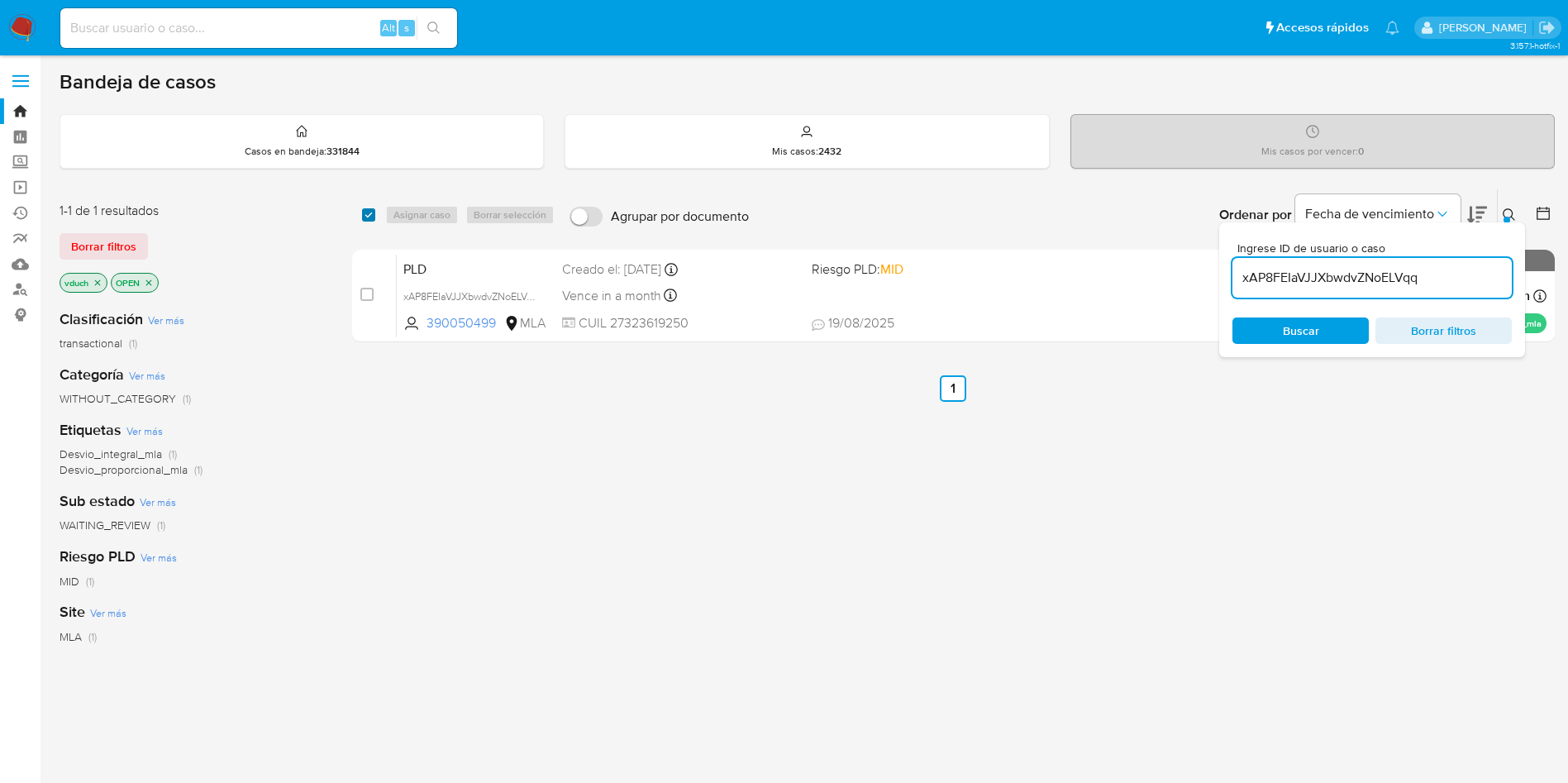
checkbox input "true"
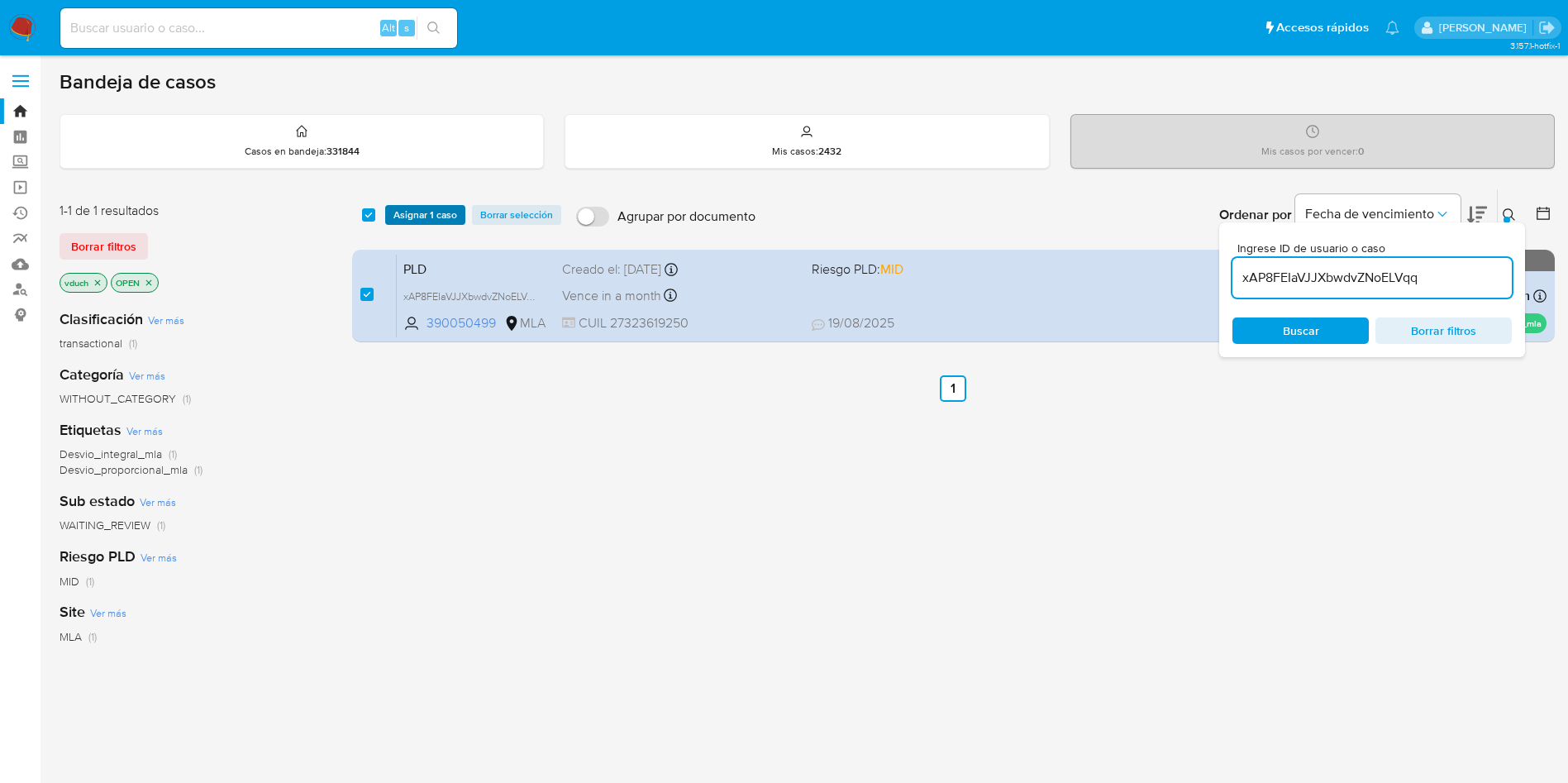
click at [411, 216] on span "Asignar 1 caso" at bounding box center [425, 215] width 63 height 17
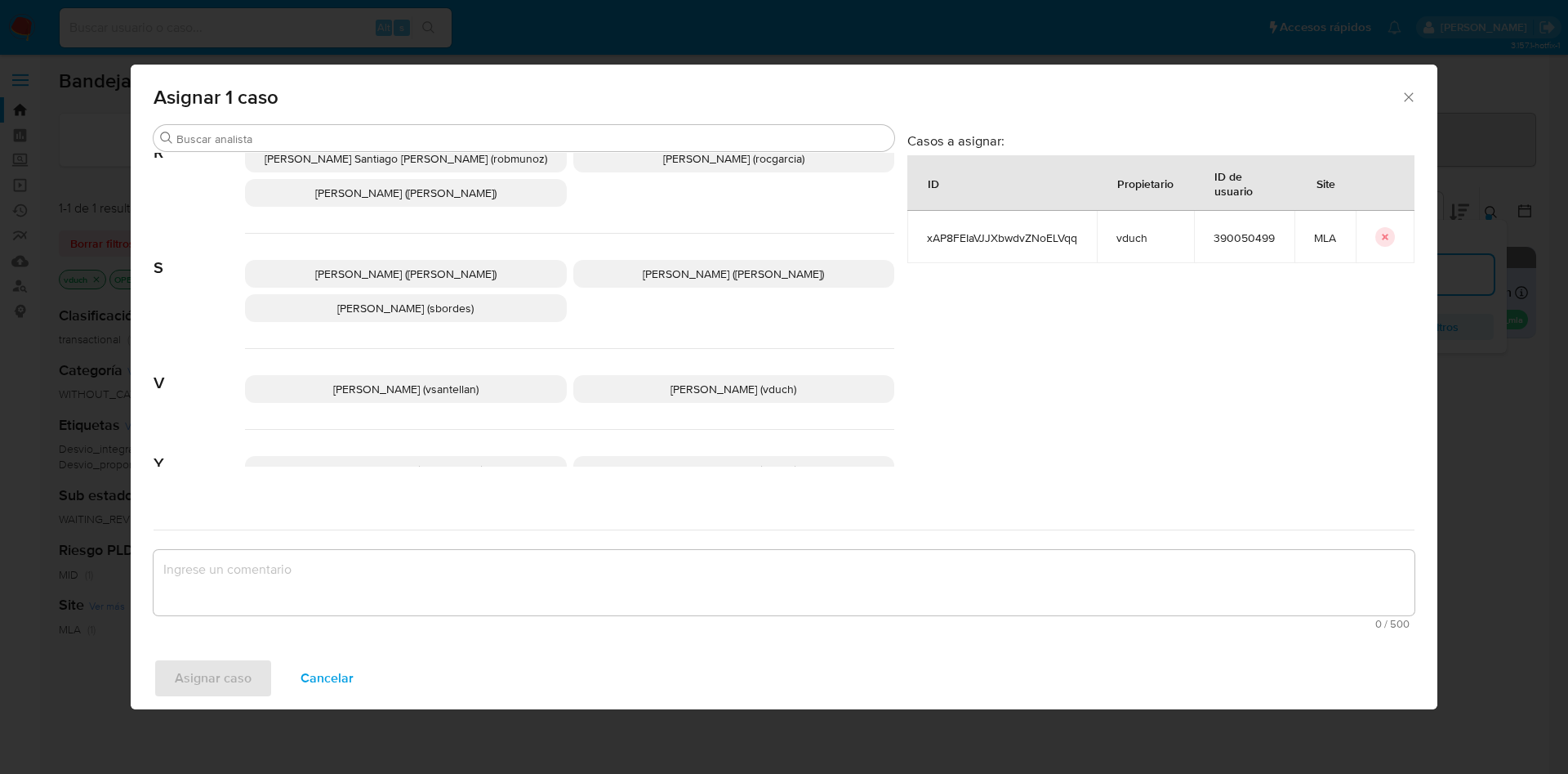
scroll to position [1494, 0]
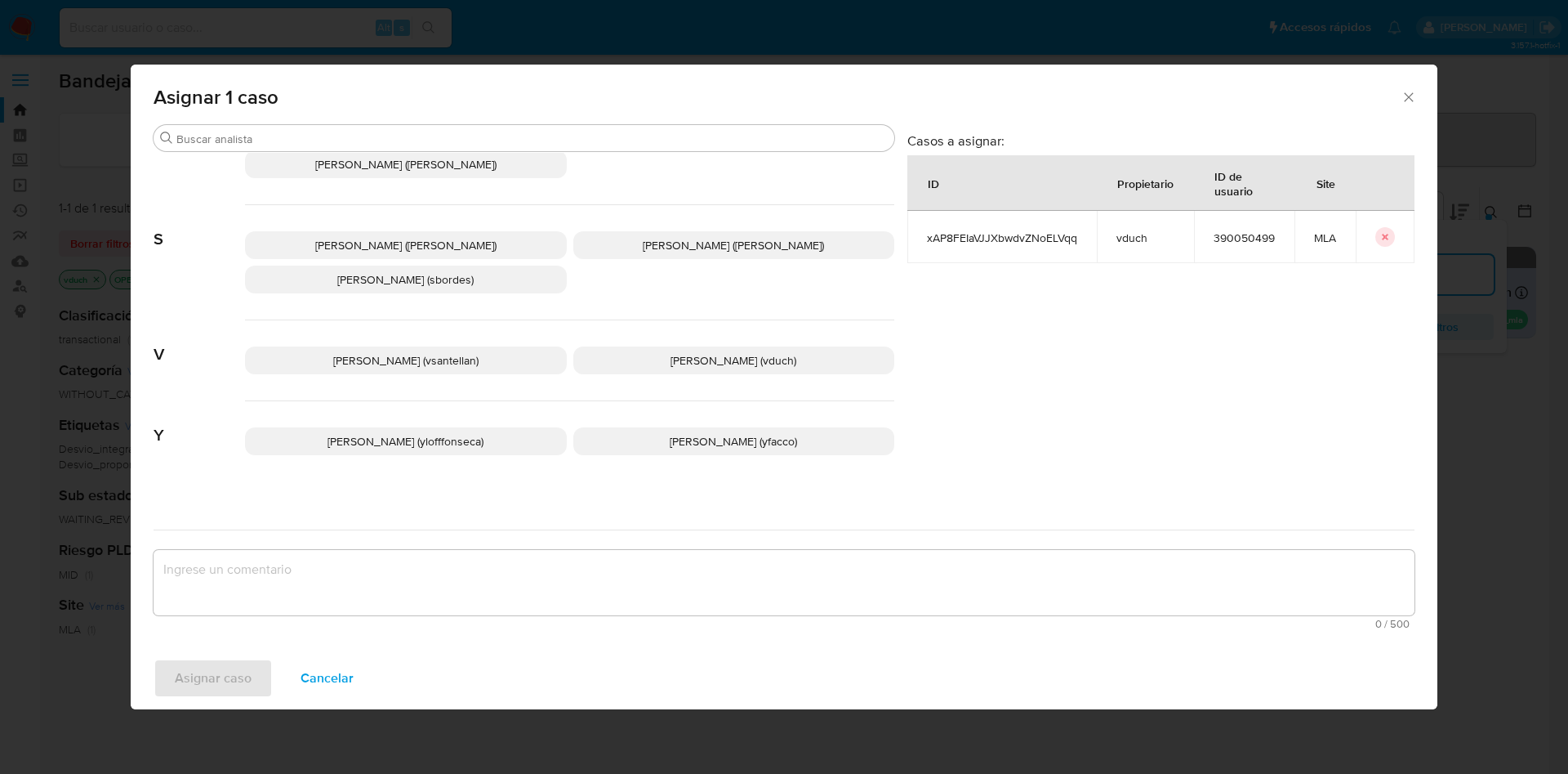
drag, startPoint x: 677, startPoint y: 357, endPoint x: 669, endPoint y: 359, distance: 8.2
click at [676, 358] on p "Valeria Duch (vduch)" at bounding box center [734, 361] width 322 height 28
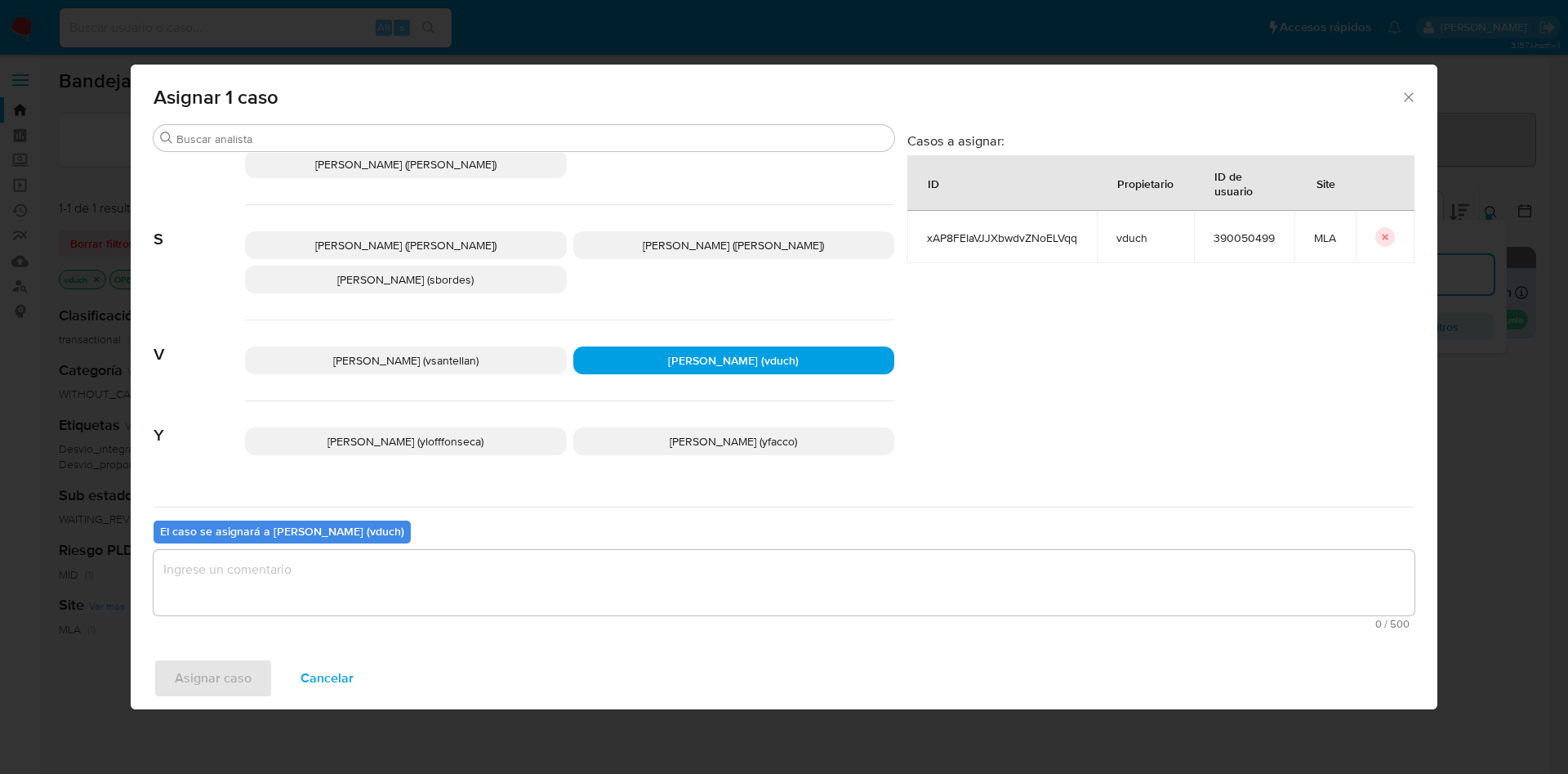
click at [727, 580] on textarea "assign-modal" at bounding box center [784, 582] width 1261 height 65
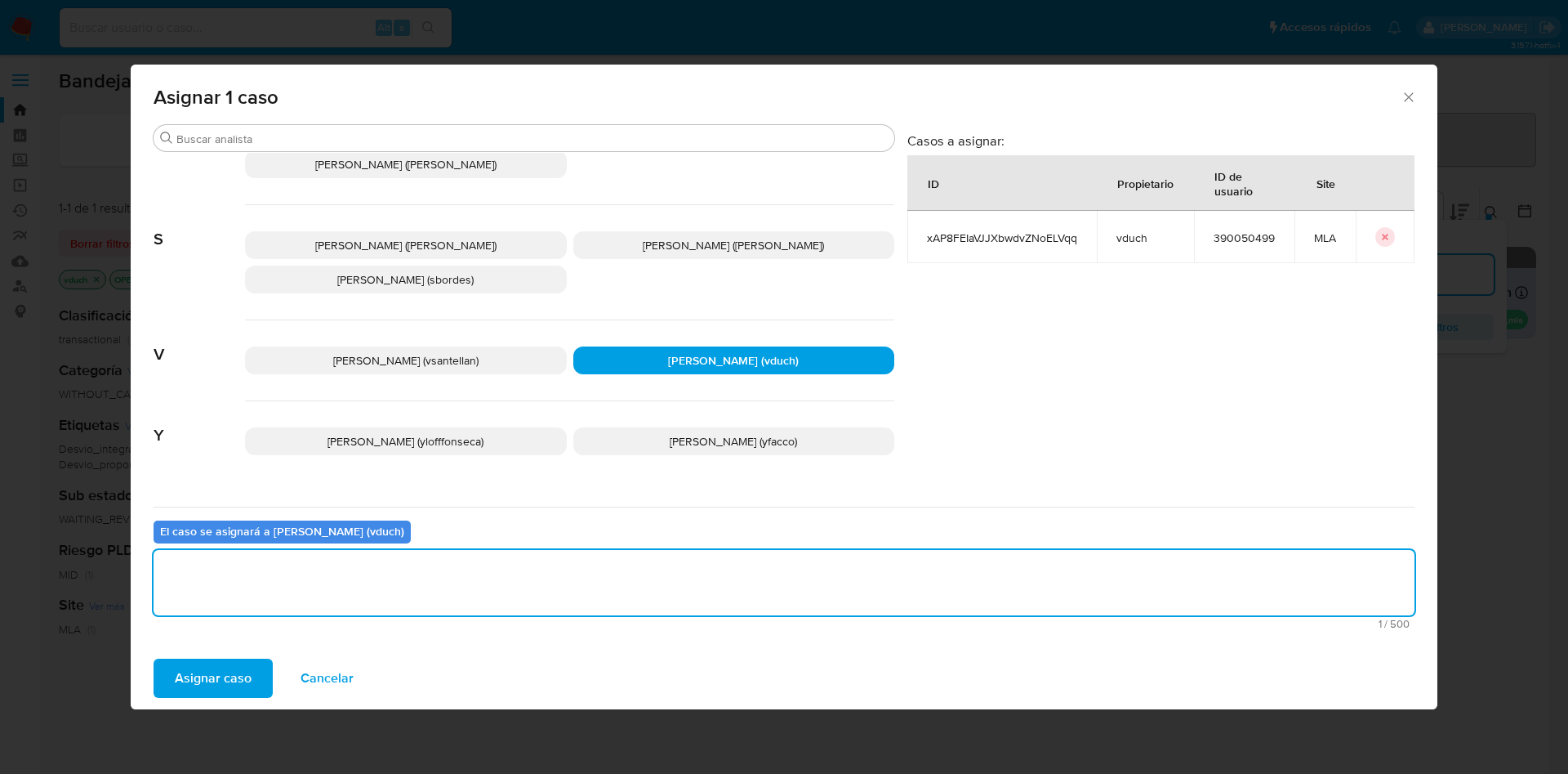
click at [226, 683] on span "Asignar caso" at bounding box center [212, 678] width 77 height 36
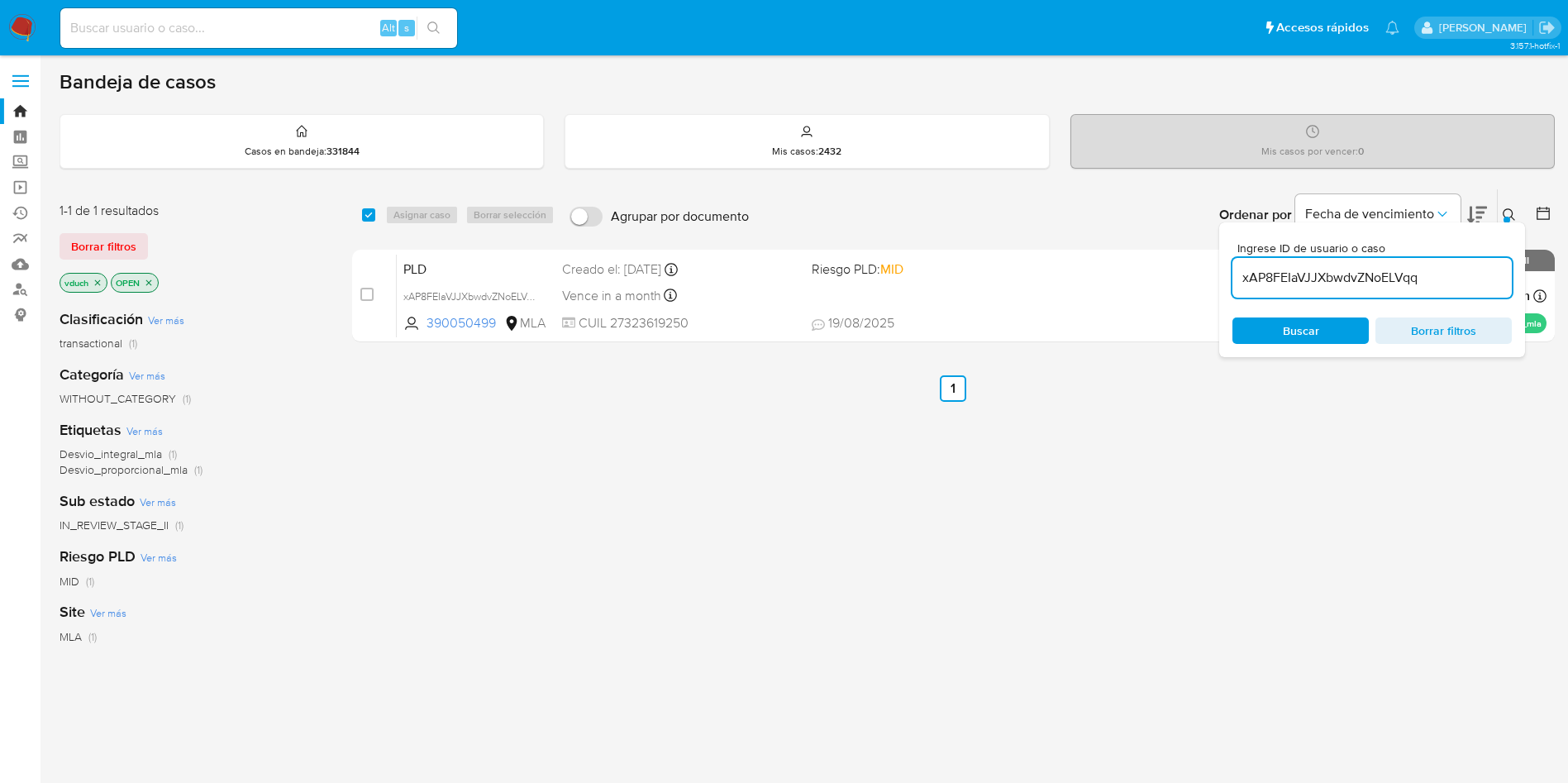
click at [1345, 257] on div "Ingrese ID de usuario o caso xAP8FEIaVJJXbwdvZNoELVqq" at bounding box center [1371, 270] width 279 height 55
click at [1351, 272] on input "xAP8FEIaVJJXbwdvZNoELVqq" at bounding box center [1371, 278] width 279 height 22
paste input "CyiJ186LzD893qnDgXFc9r7K"
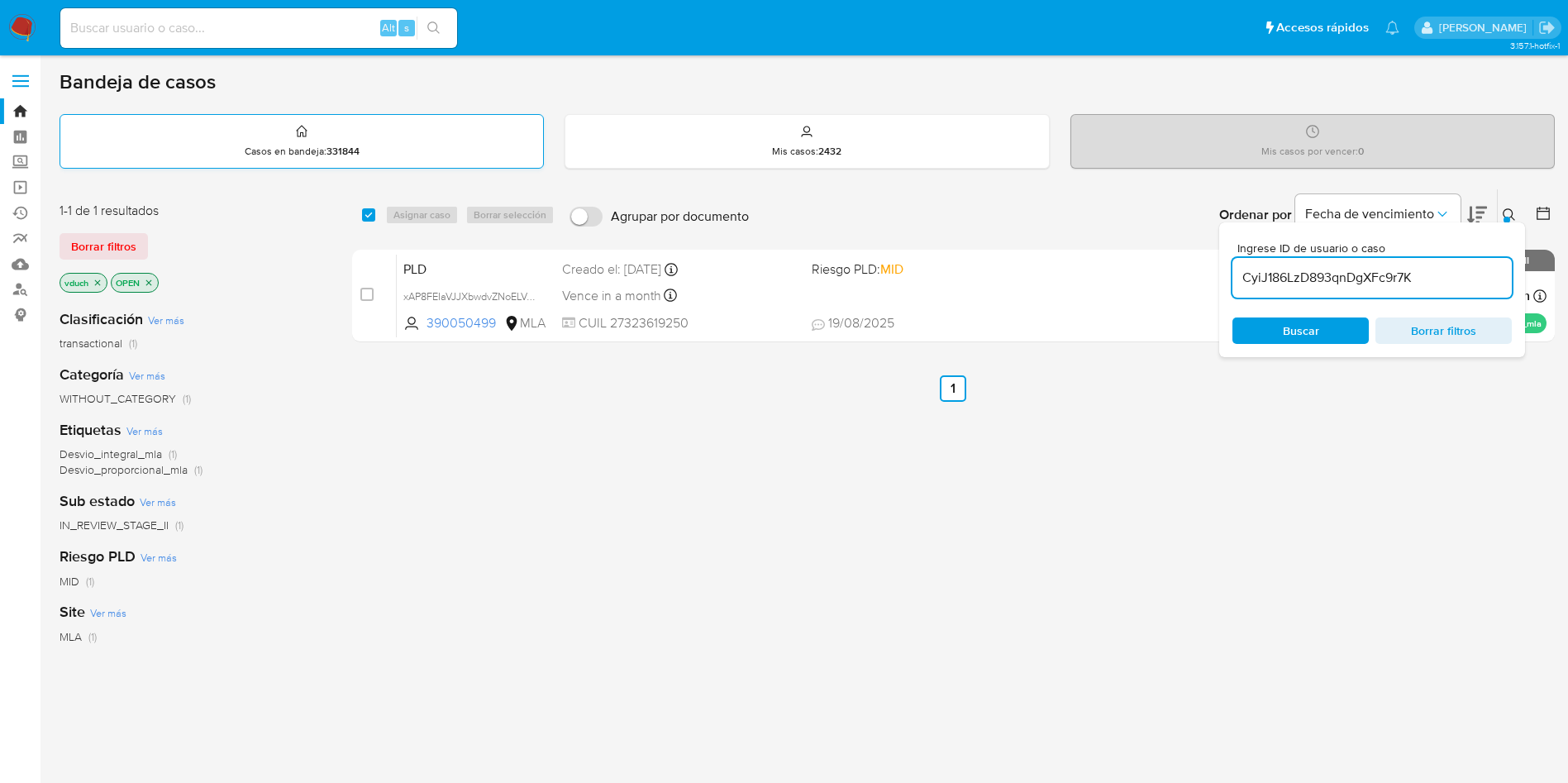
type input "CyiJ186LzD893qnDgXFc9r7K"
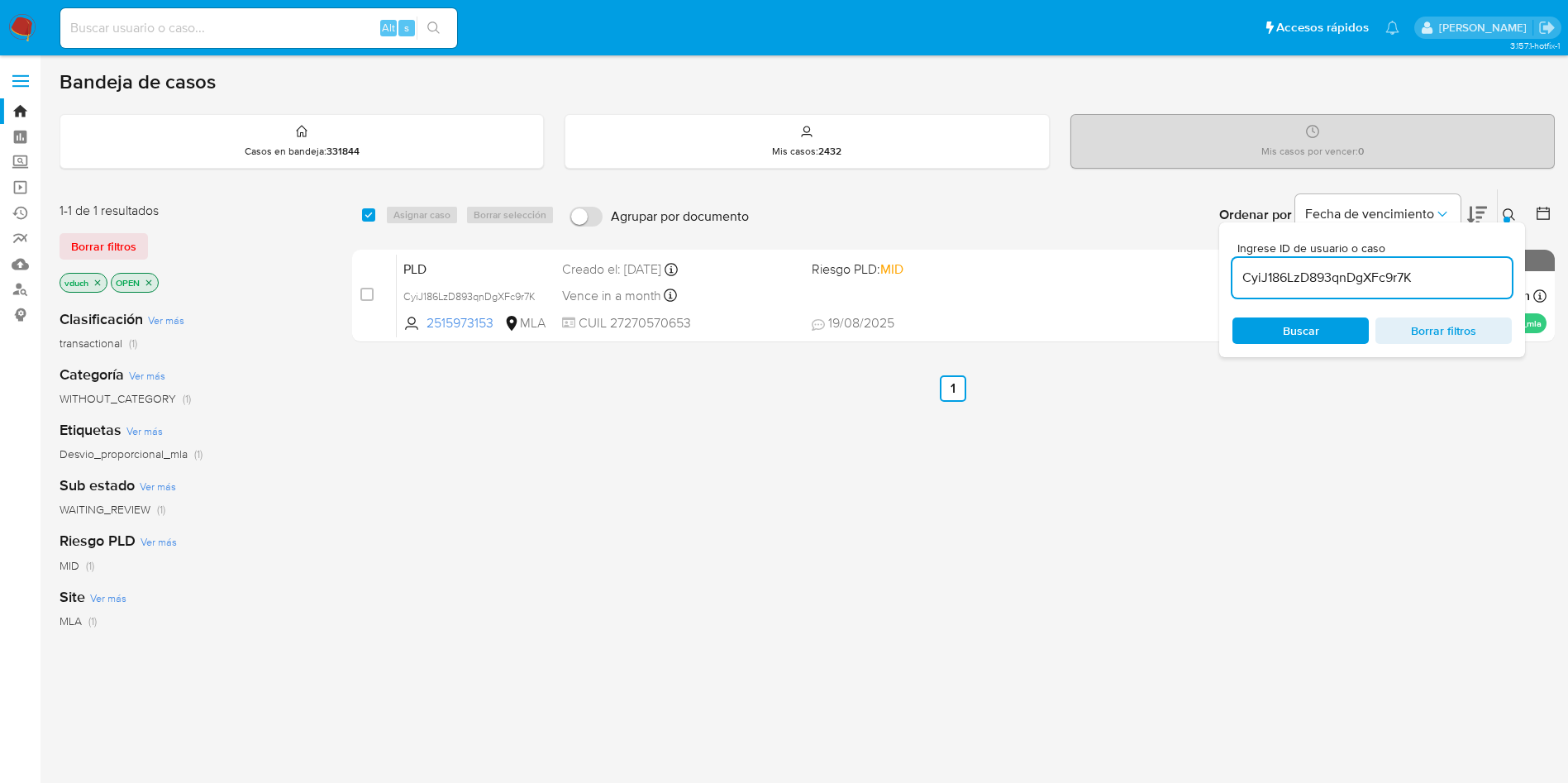
click at [376, 208] on div "select-all-cases-checkbox" at bounding box center [372, 215] width 20 height 20
click at [343, 213] on div "1-1 de 1 resultados Borrar filtros vduch OPEN Clasificación Ver más transaction…" at bounding box center [806, 562] width 1495 height 749
click at [367, 213] on input "checkbox" at bounding box center [369, 215] width 13 height 13
checkbox input "true"
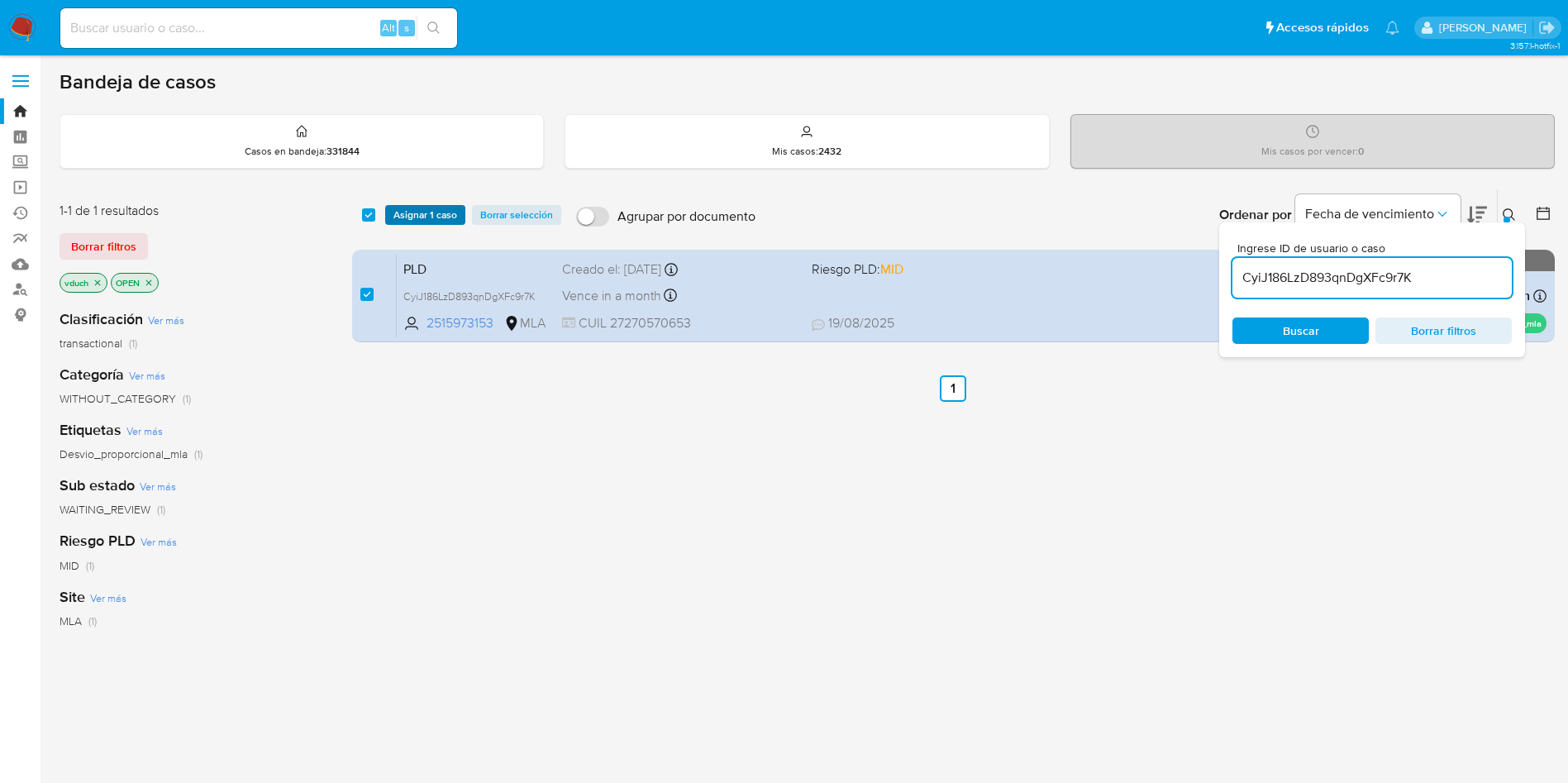
click at [416, 214] on span "Asignar 1 caso" at bounding box center [425, 215] width 63 height 17
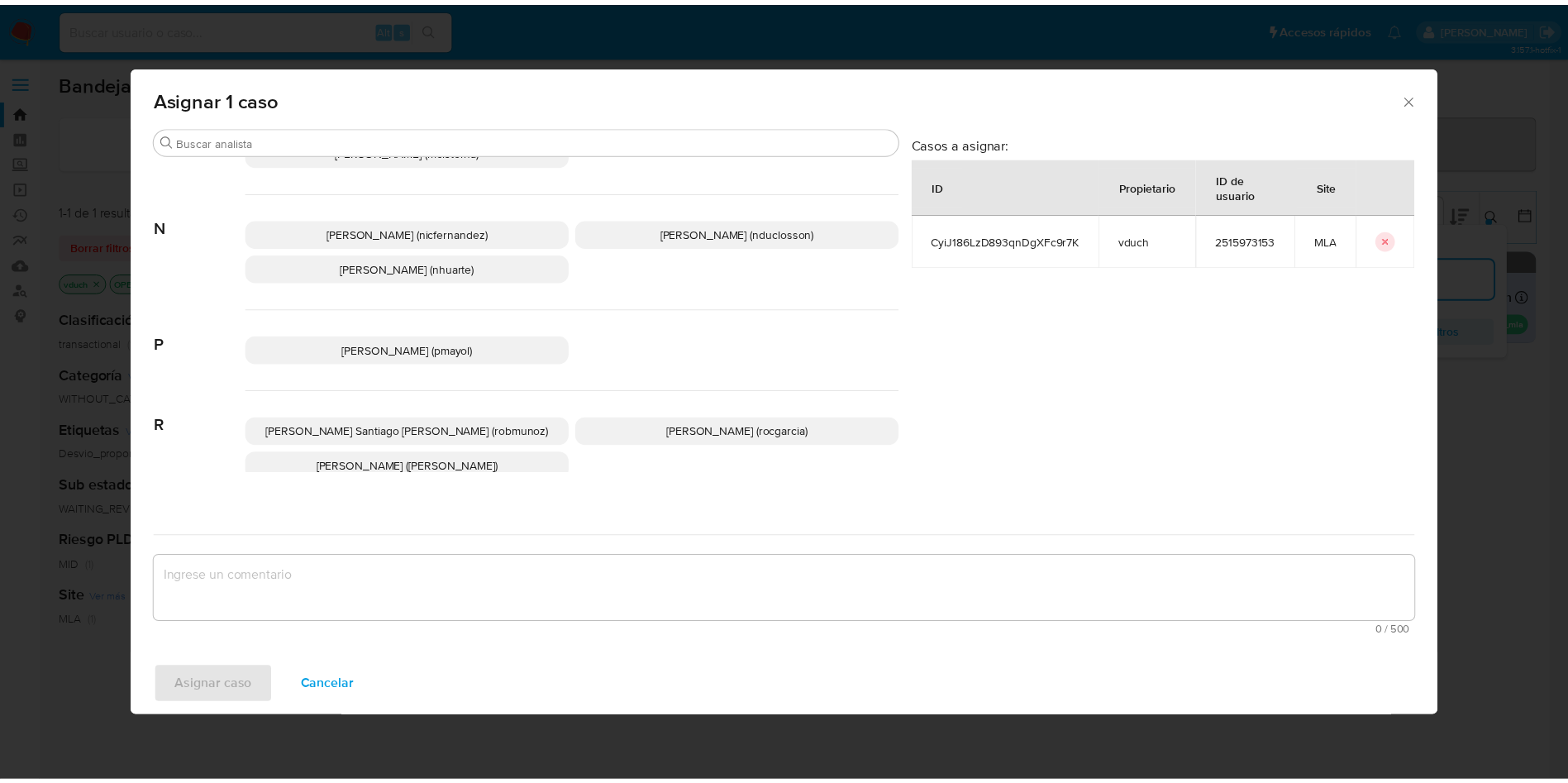
scroll to position [1512, 0]
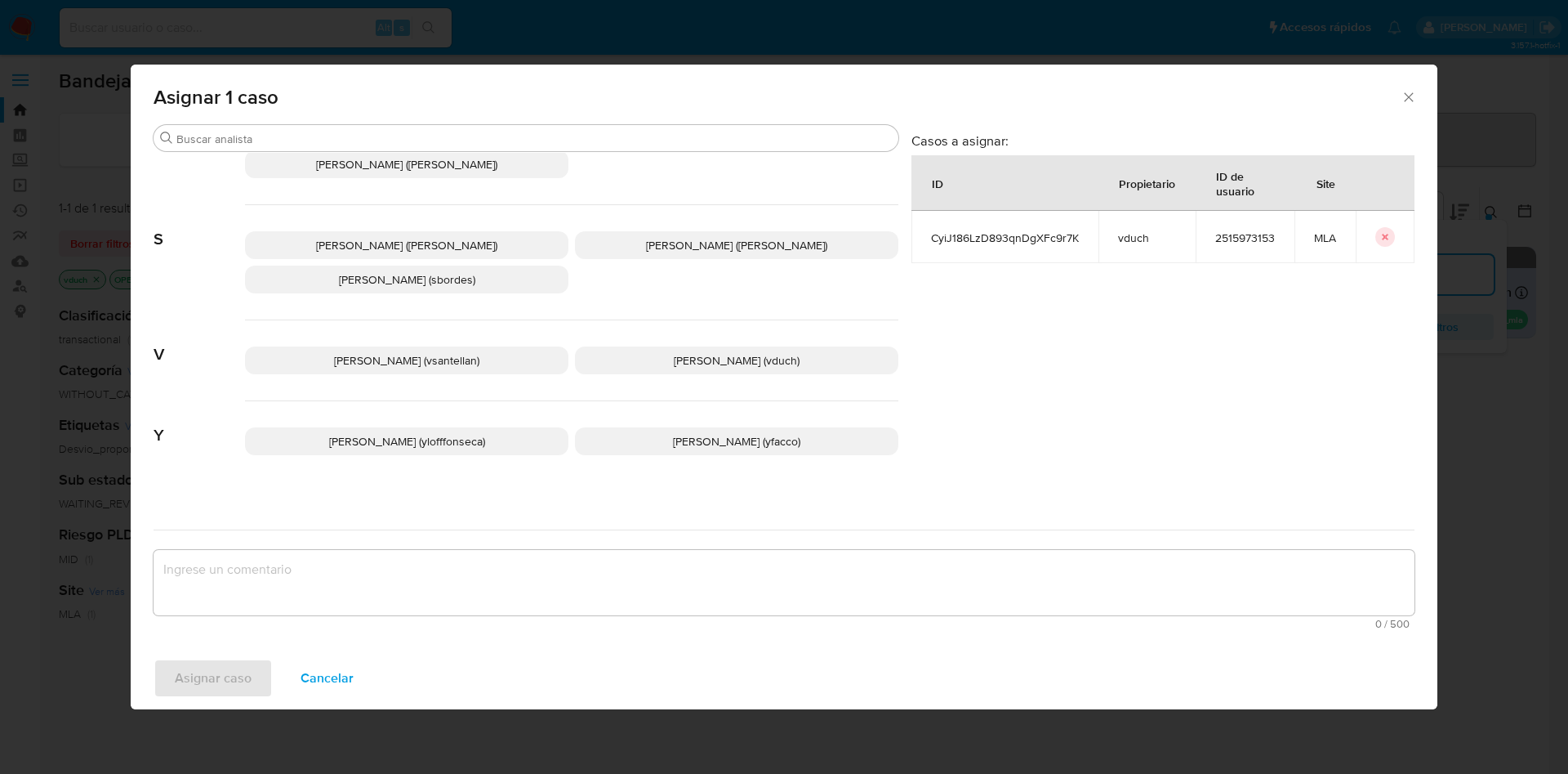
click at [634, 330] on div "Valentina Santellan Barbosa (vsantellan) Valeria Duch (vduch)" at bounding box center [572, 361] width 654 height 81
click at [653, 354] on p "Valeria Duch (vduch)" at bounding box center [737, 361] width 323 height 28
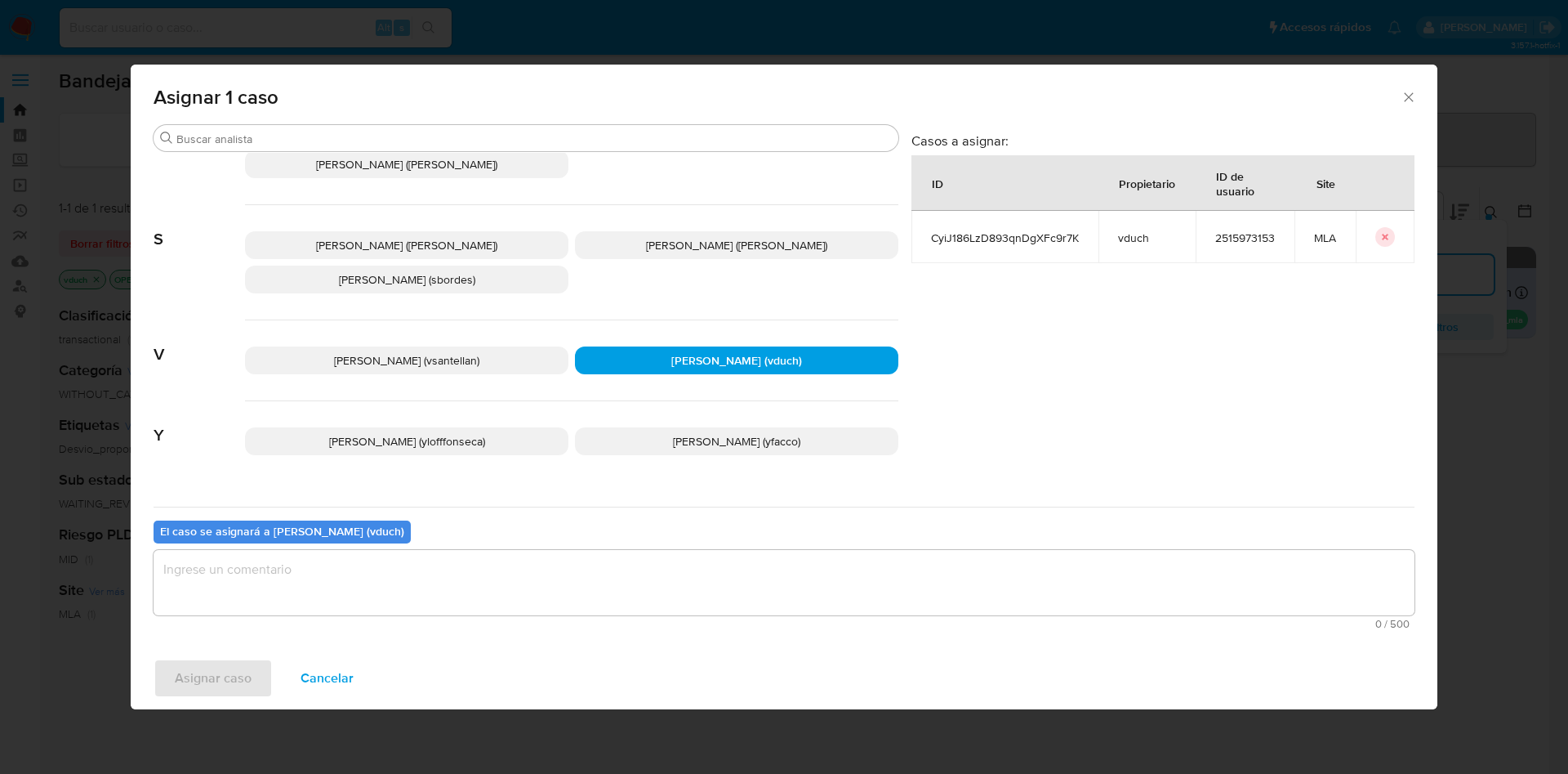
click at [589, 572] on textarea "assign-modal" at bounding box center [784, 582] width 1261 height 65
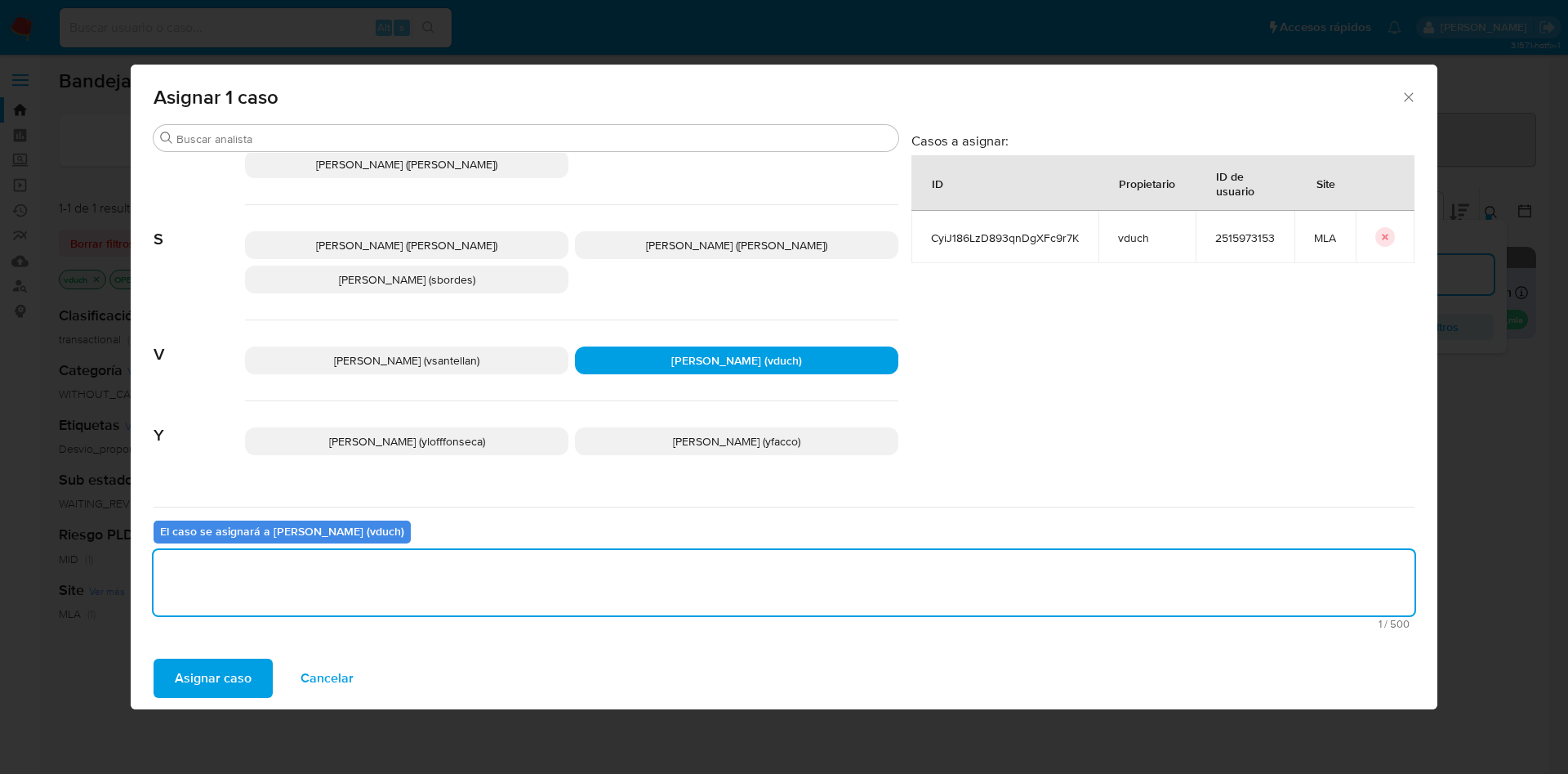
click at [225, 682] on span "Asignar caso" at bounding box center [212, 678] width 77 height 36
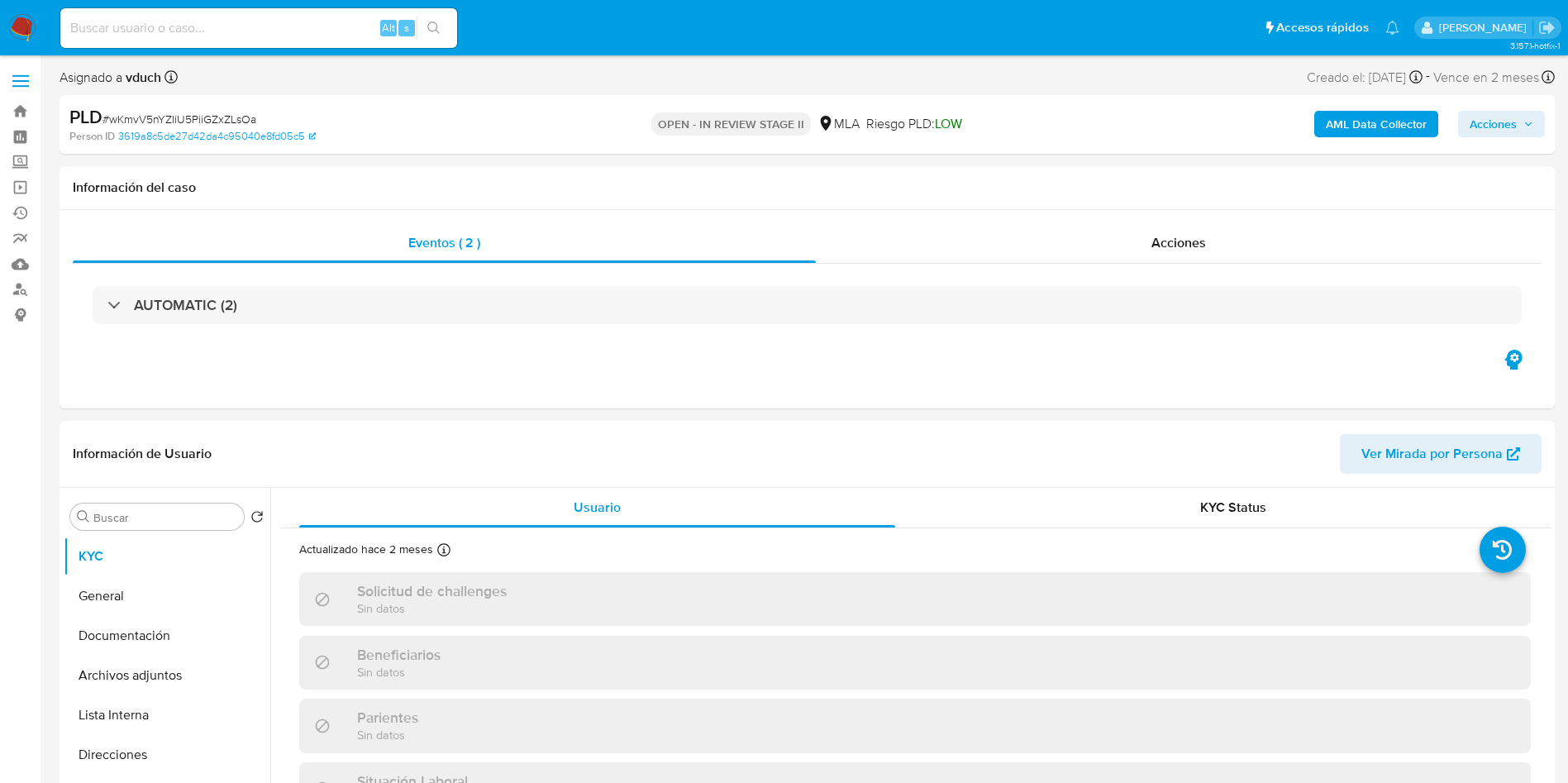
select select "10"
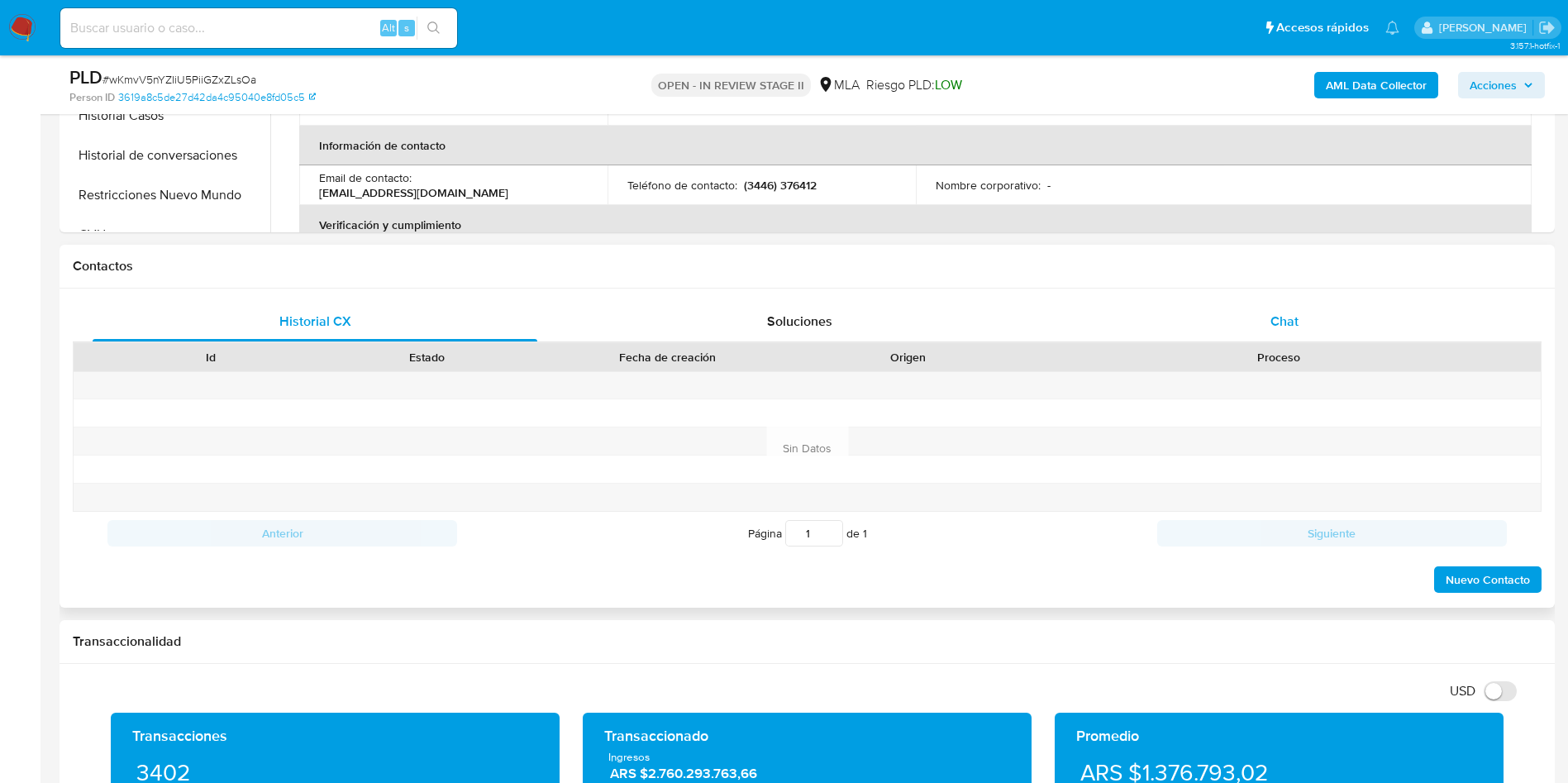
click at [1292, 329] on span "Chat" at bounding box center [1284, 321] width 28 height 19
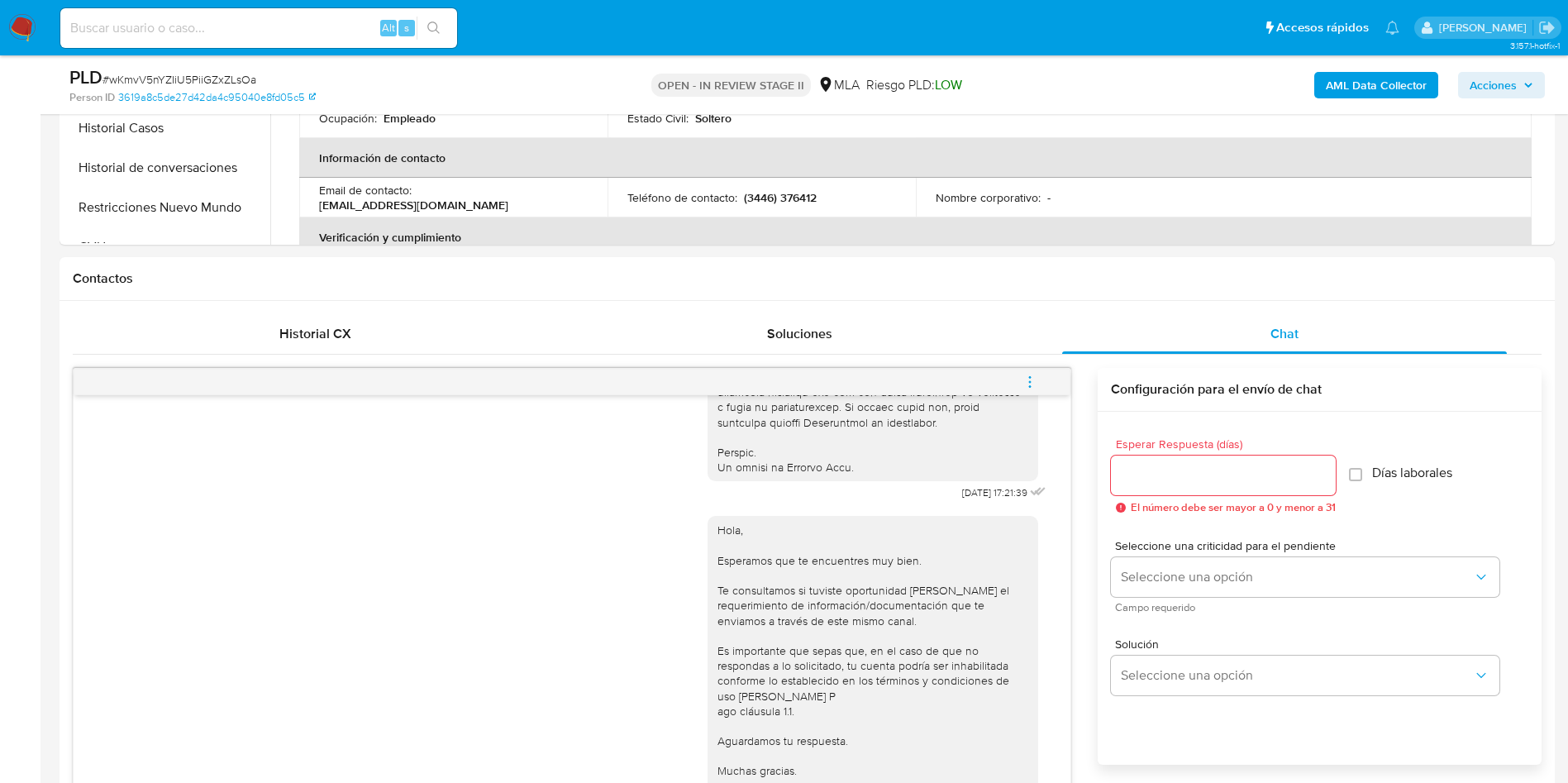
scroll to position [744, 0]
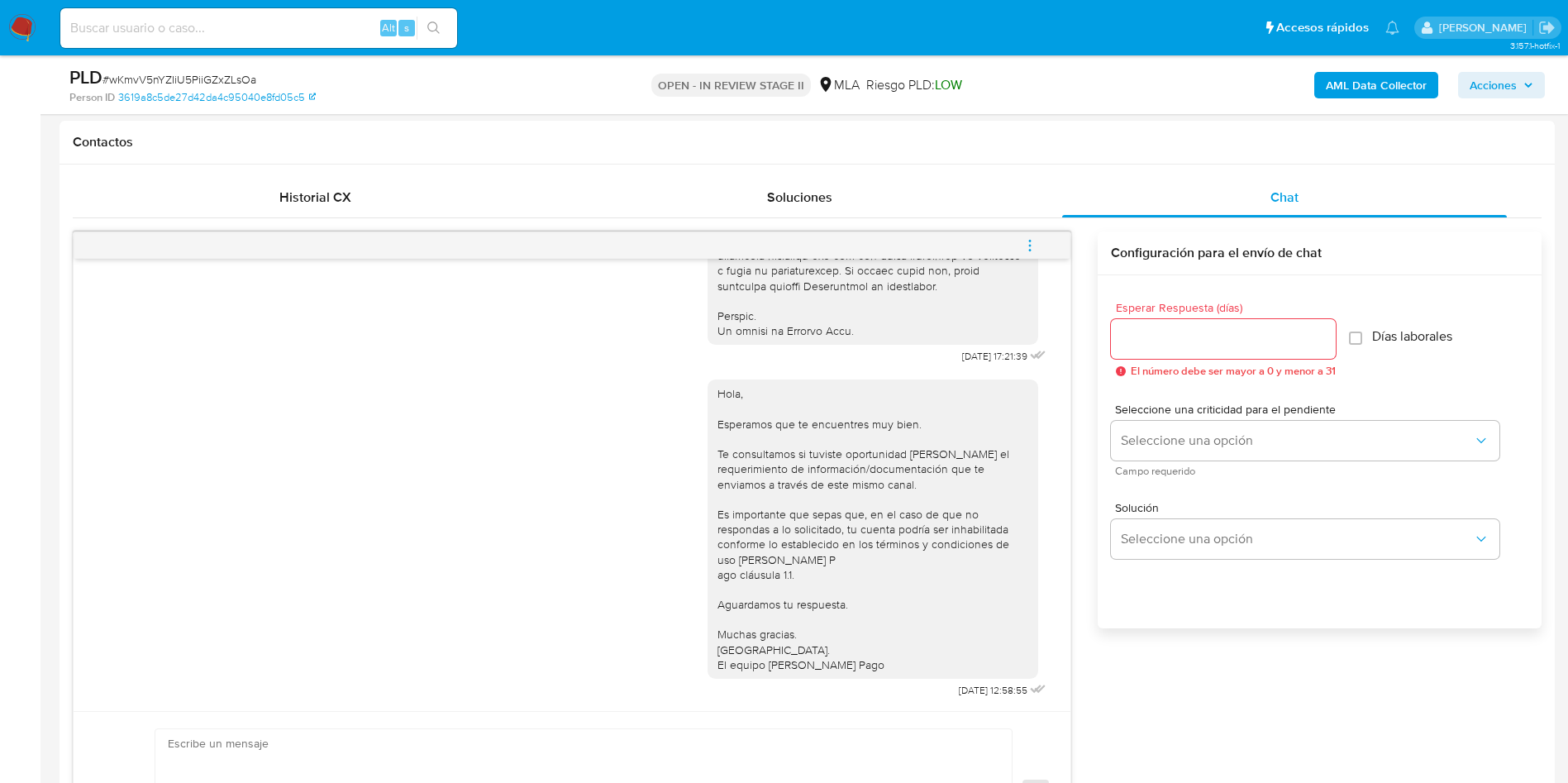
drag, startPoint x: 1036, startPoint y: 260, endPoint x: 1028, endPoint y: 256, distance: 8.9
click at [1037, 258] on span "menu-action" at bounding box center [1030, 246] width 15 height 40
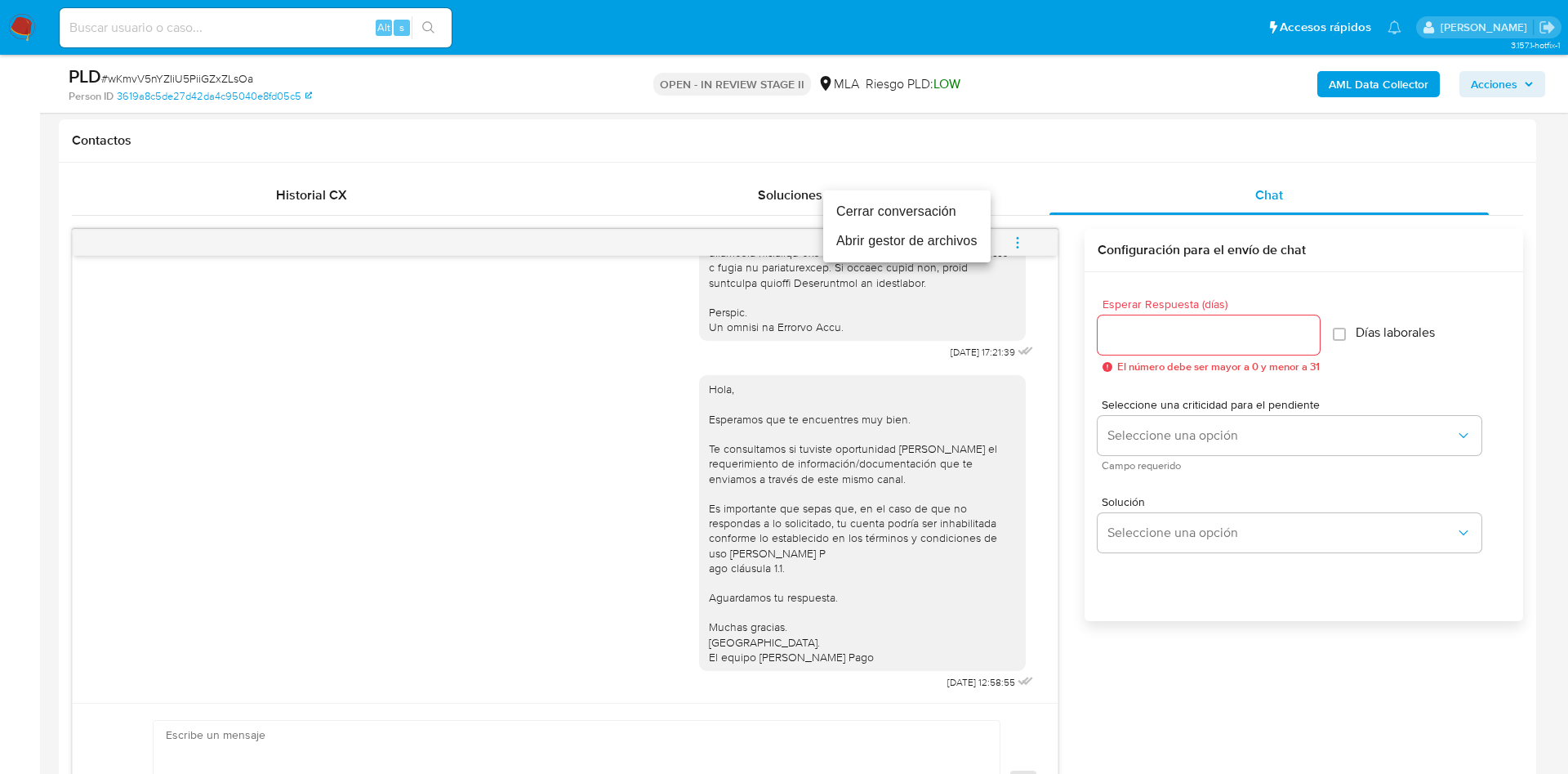
click at [914, 210] on li "Cerrar conversación" at bounding box center [906, 212] width 167 height 30
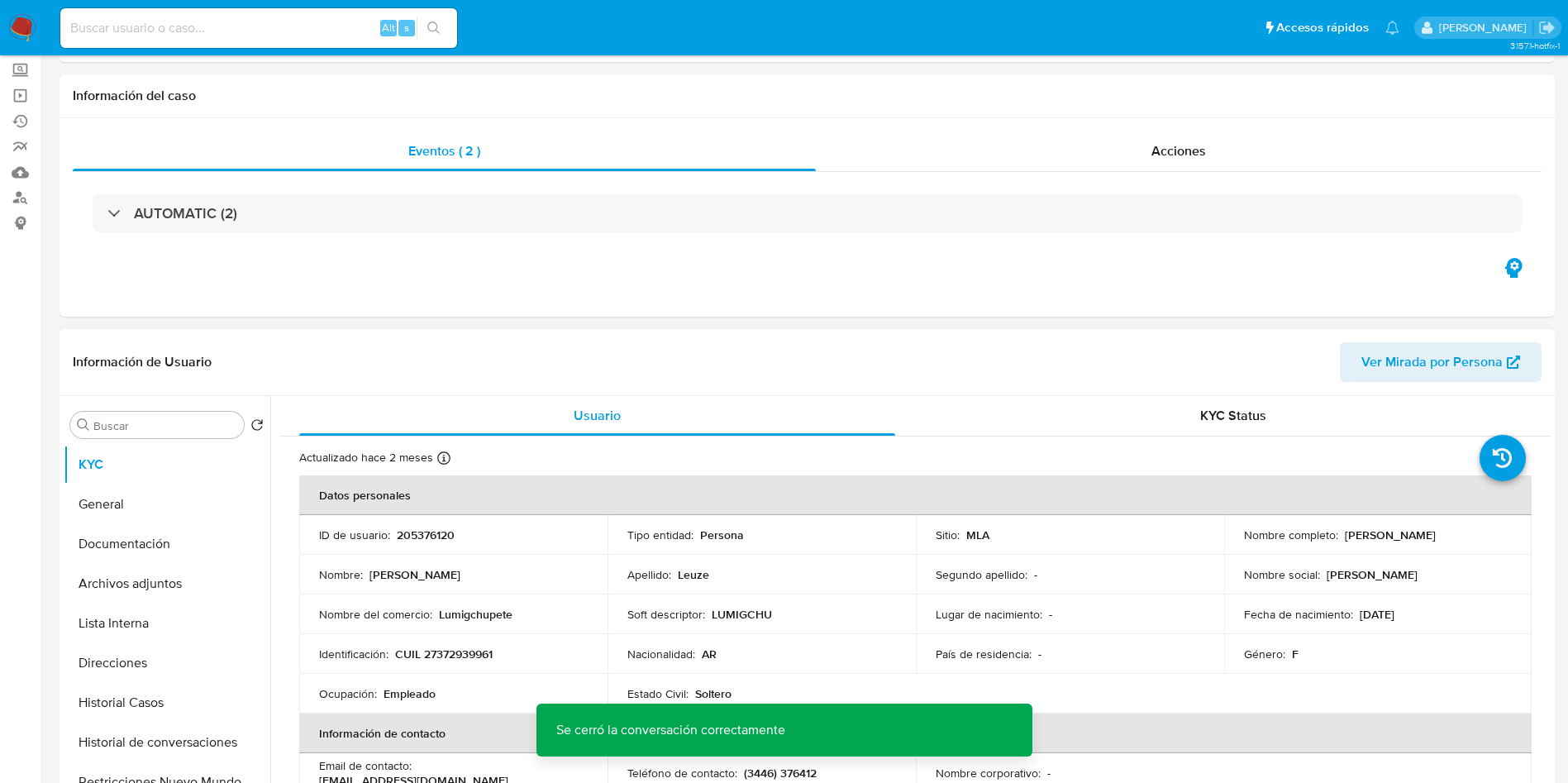
scroll to position [372, 0]
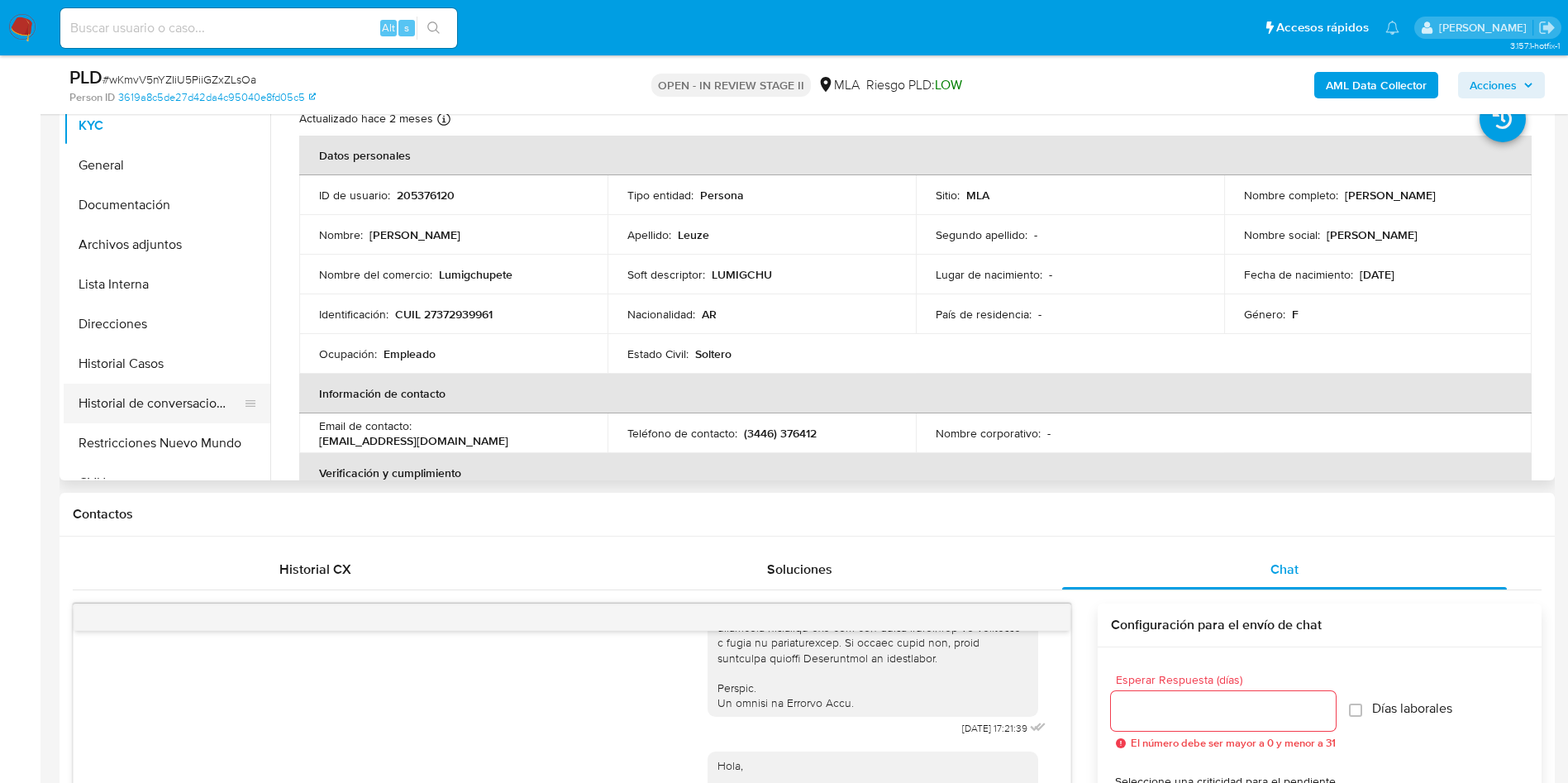
click at [152, 387] on button "Historial de conversaciones" at bounding box center [160, 403] width 193 height 40
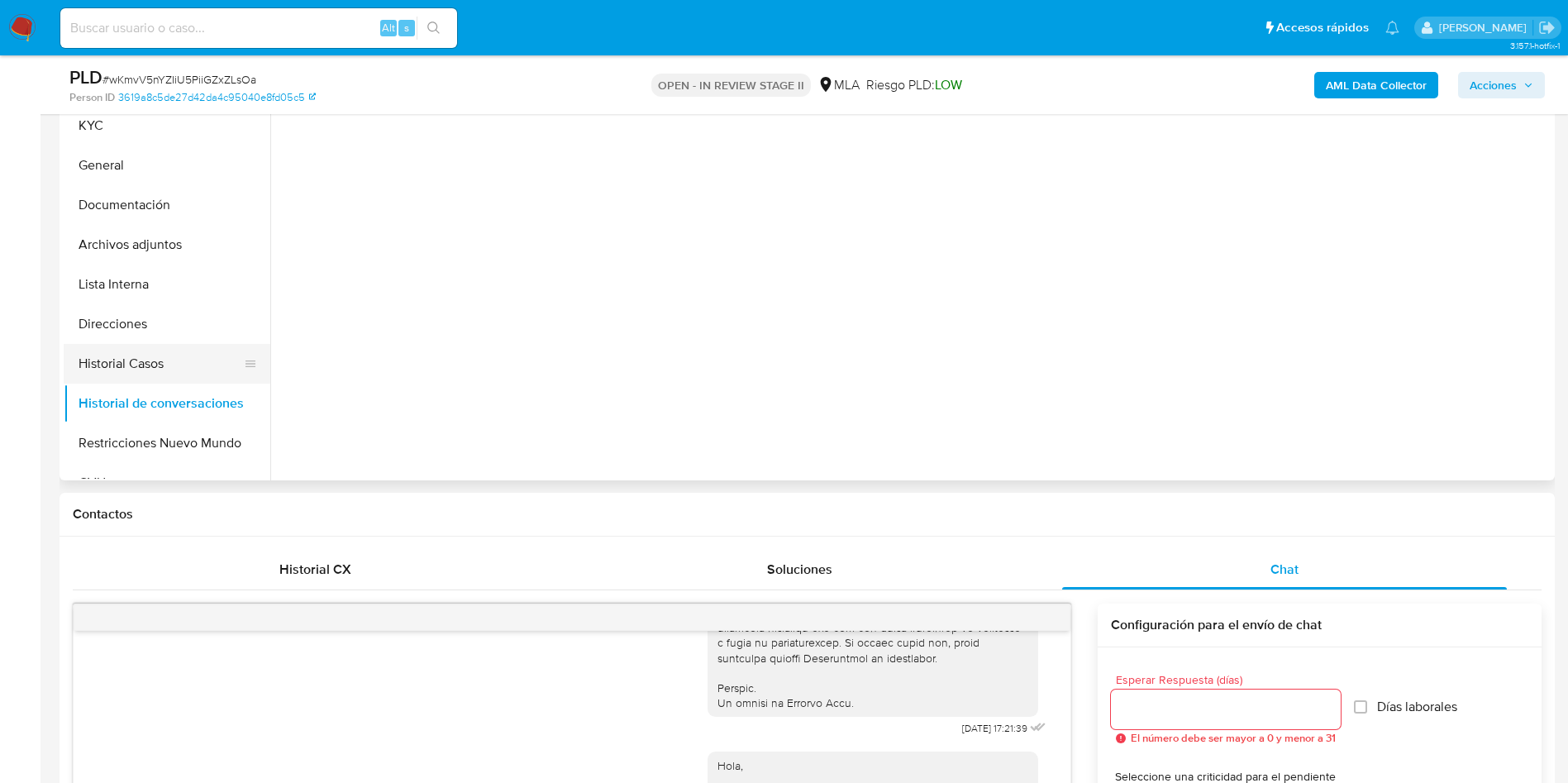
click at [155, 360] on button "Historial Casos" at bounding box center [160, 364] width 193 height 40
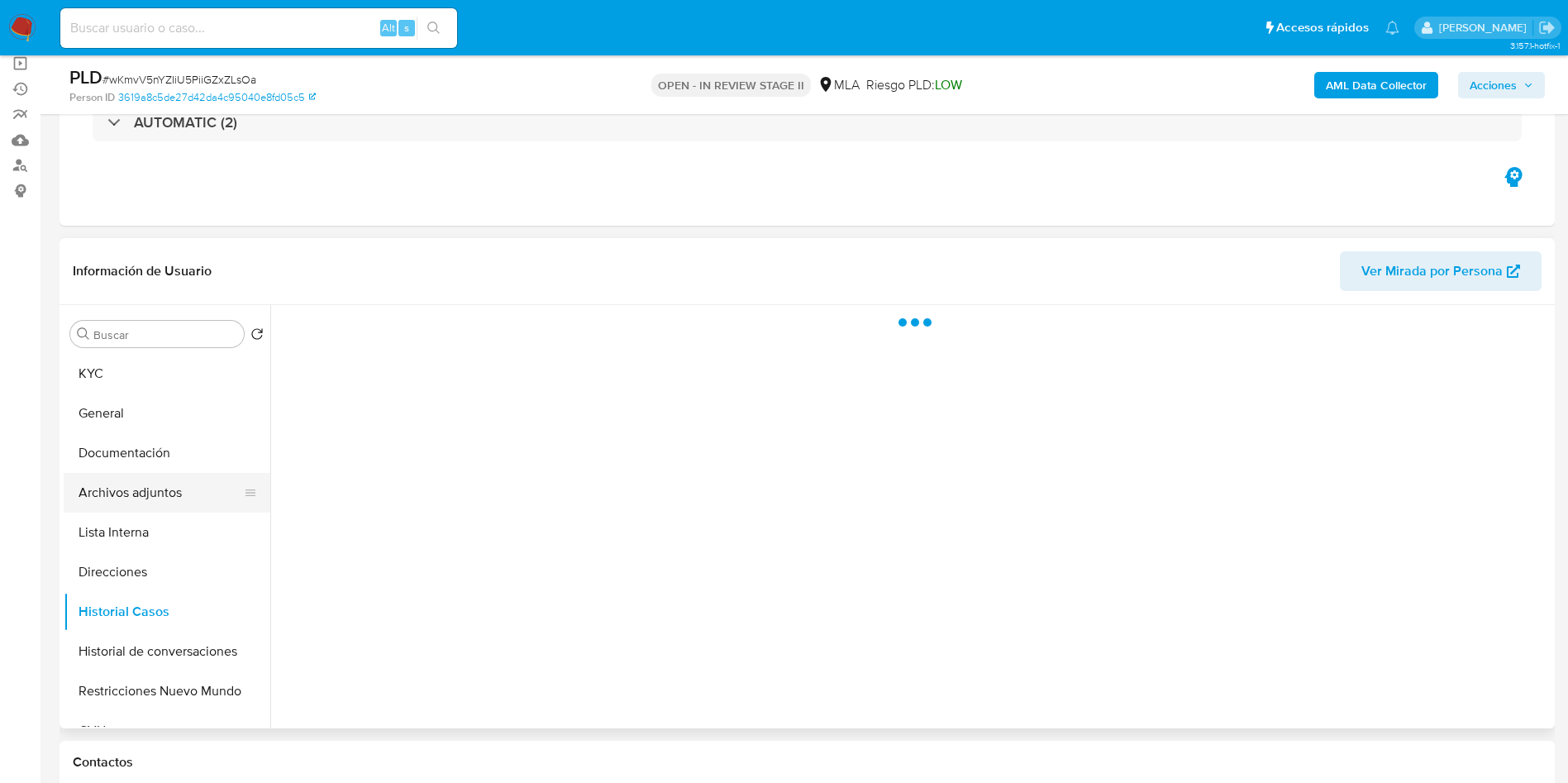
click at [207, 501] on button "Archivos adjuntos" at bounding box center [160, 493] width 193 height 40
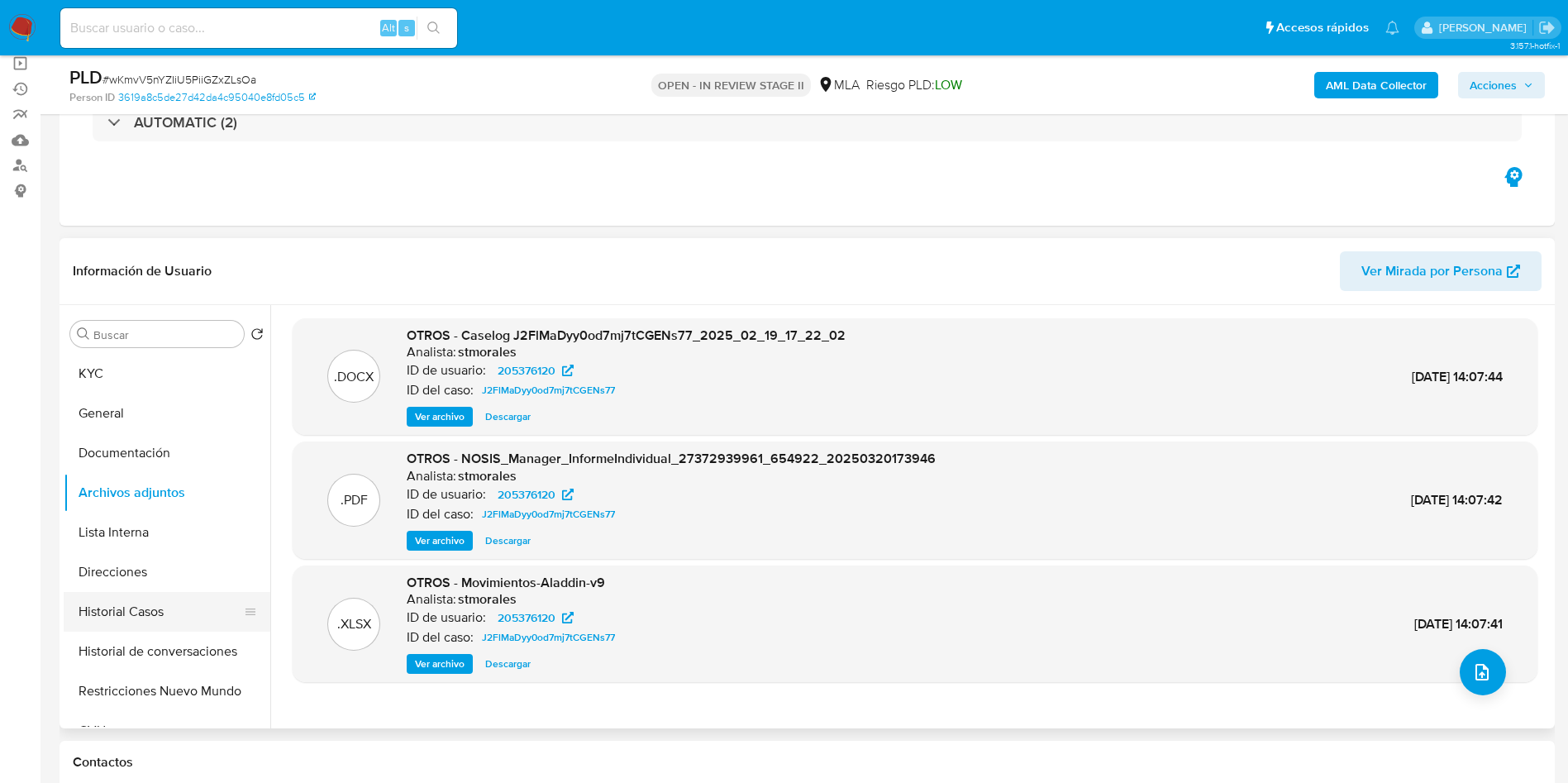
click at [141, 602] on button "Historial Casos" at bounding box center [160, 612] width 193 height 40
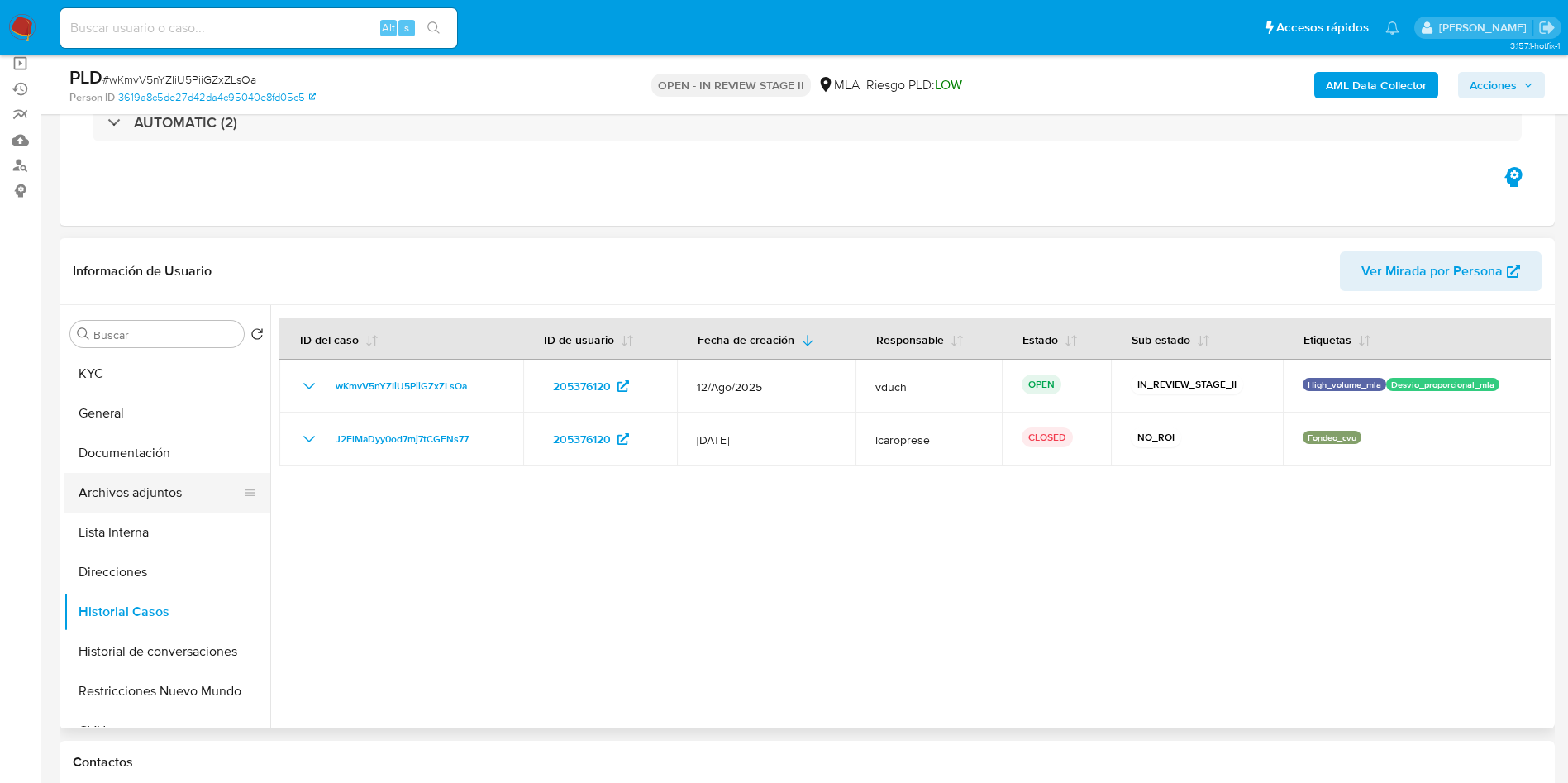
click at [177, 500] on button "Archivos adjuntos" at bounding box center [160, 493] width 193 height 40
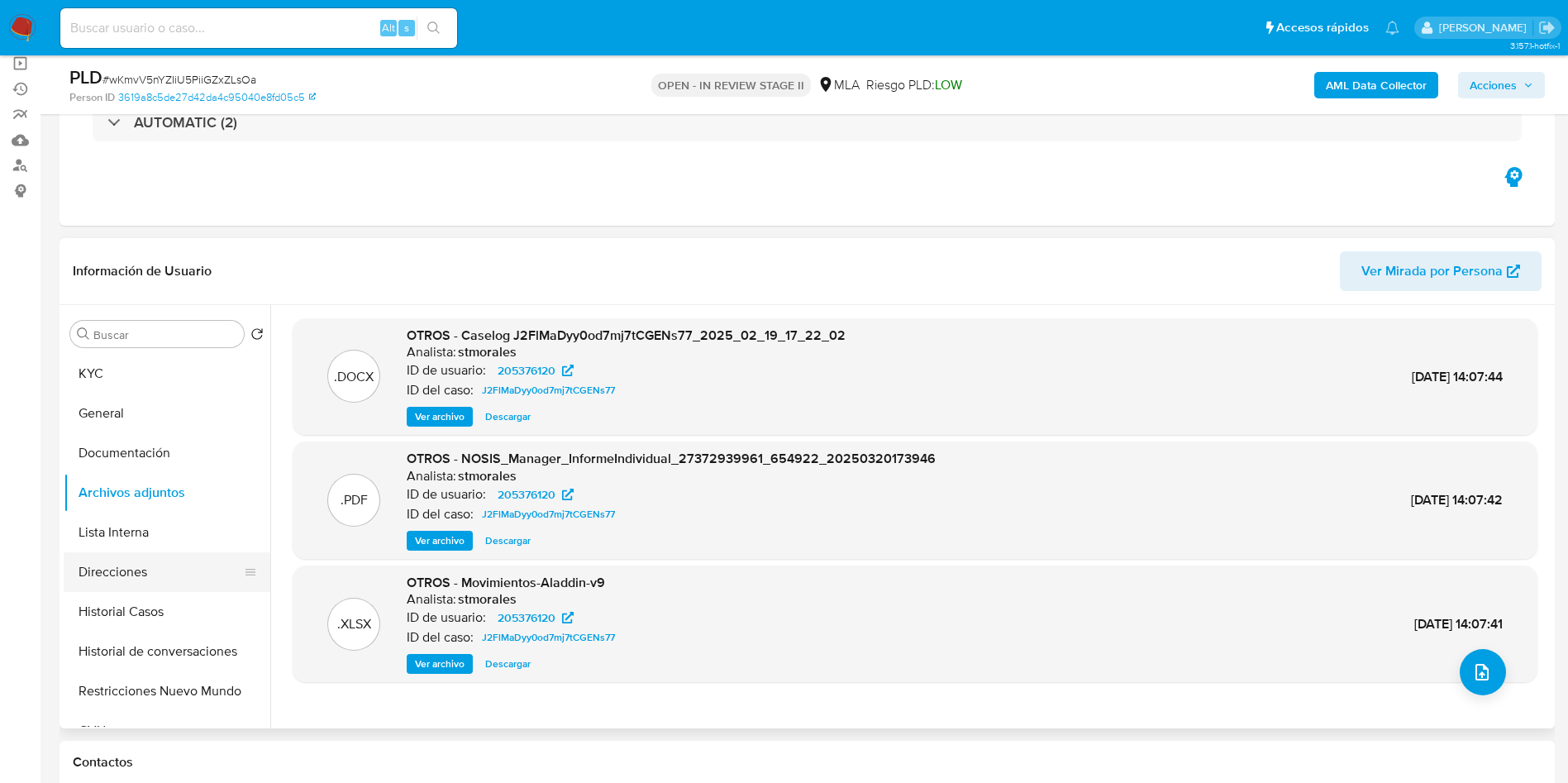
click at [214, 591] on button "Direcciones" at bounding box center [160, 572] width 193 height 40
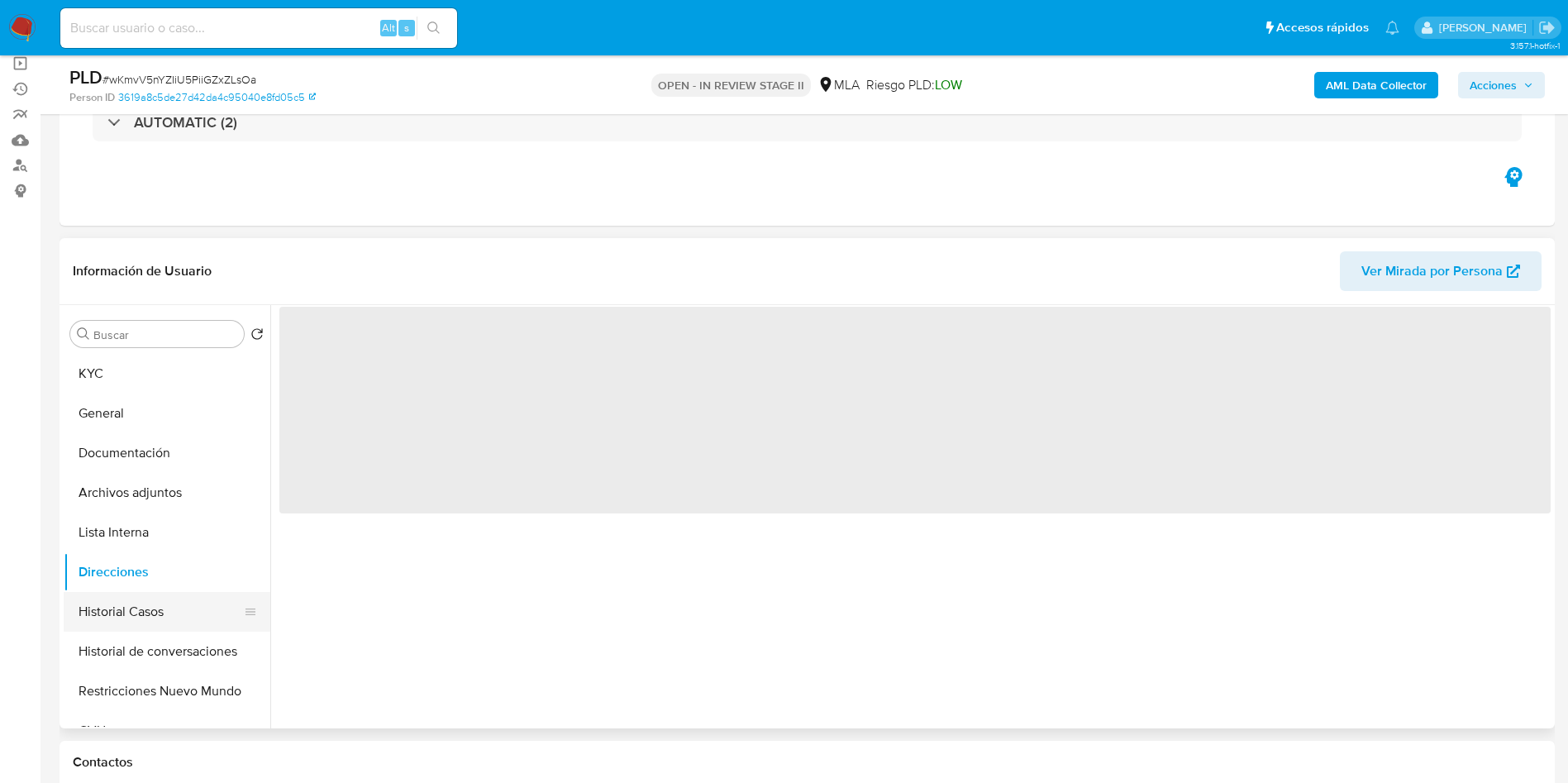
click at [196, 611] on button "Historial Casos" at bounding box center [160, 612] width 193 height 40
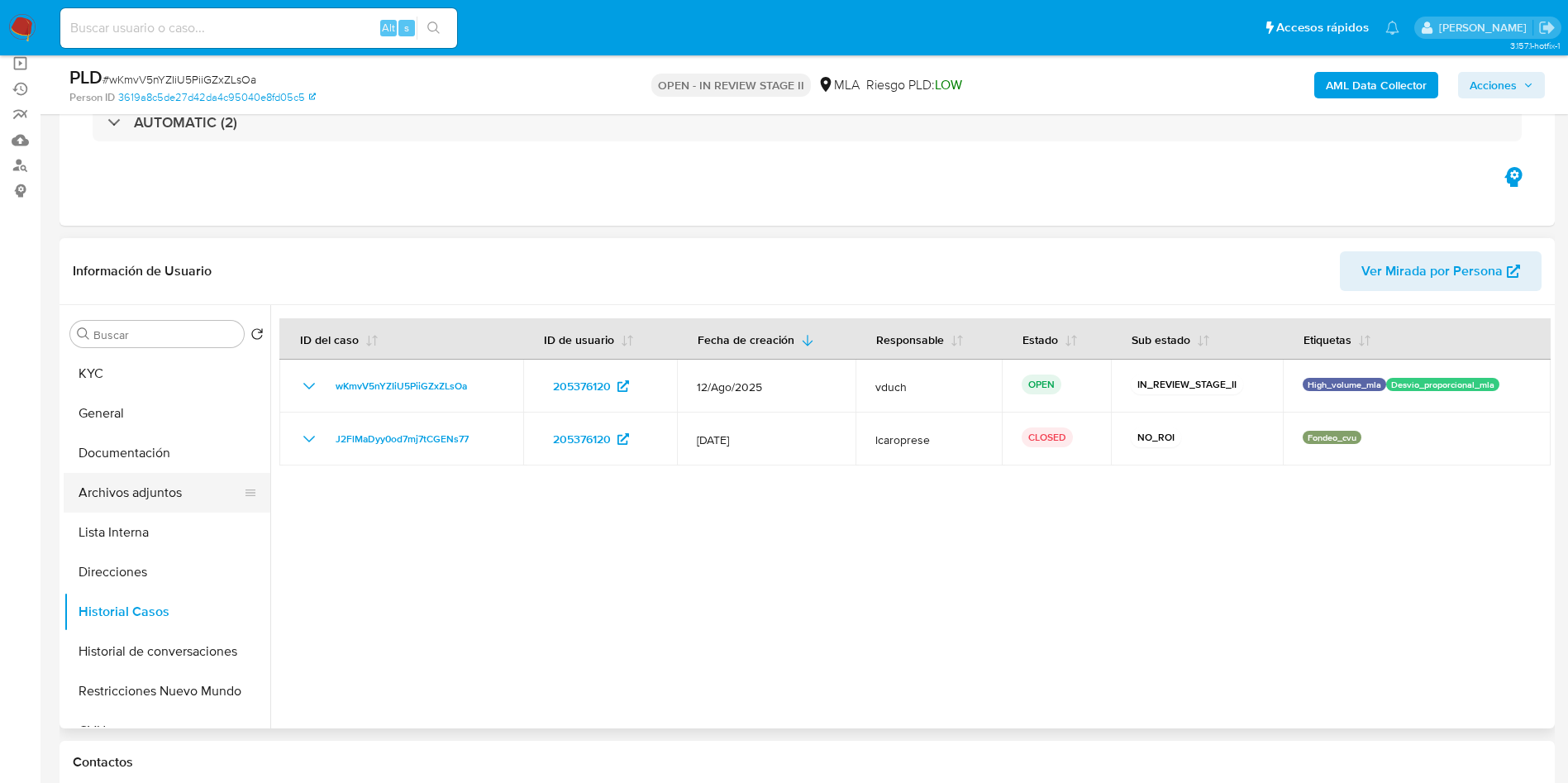
click at [182, 499] on button "Archivos adjuntos" at bounding box center [160, 493] width 193 height 40
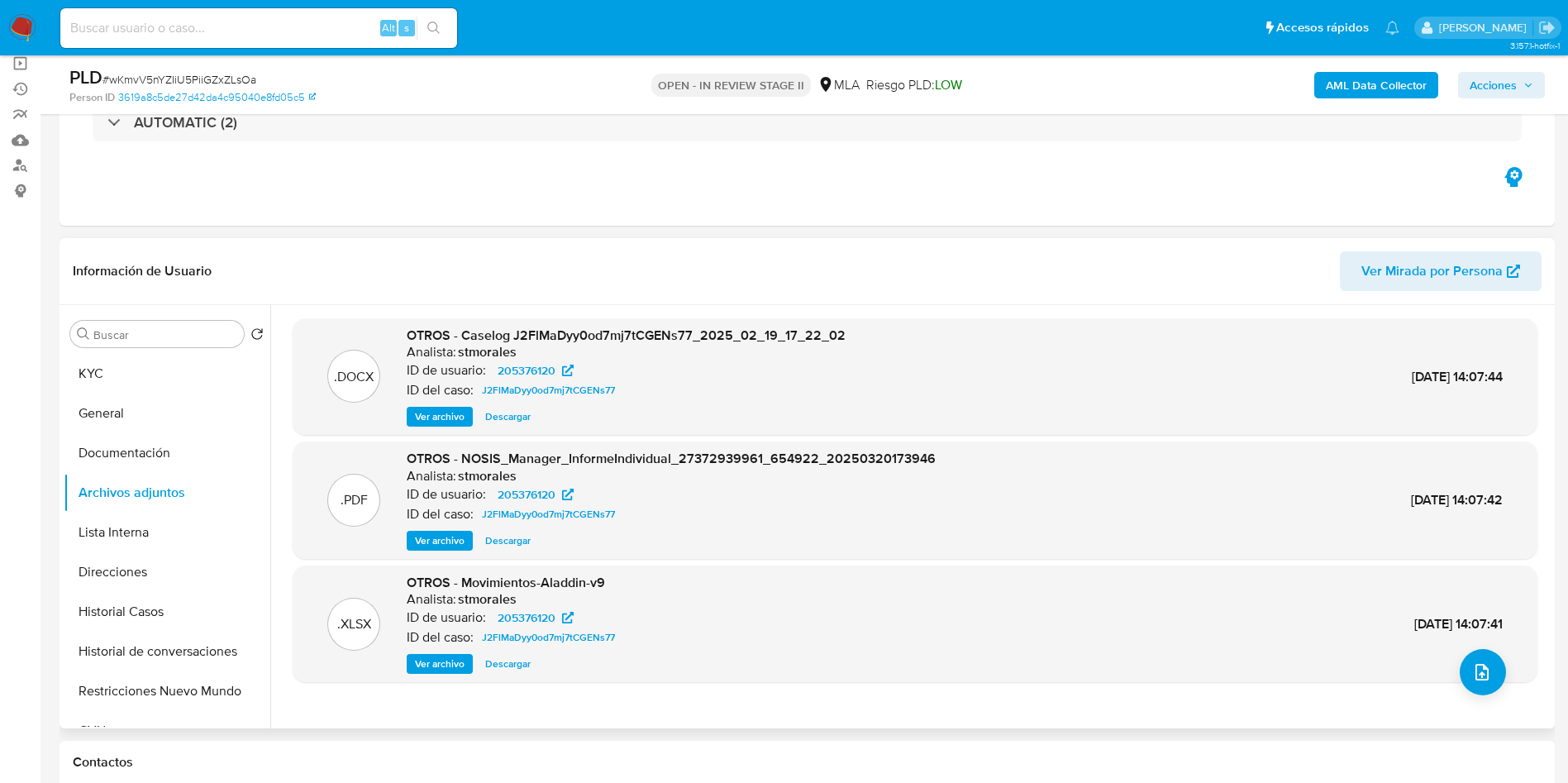
click at [437, 411] on span "Ver archivo" at bounding box center [440, 416] width 50 height 17
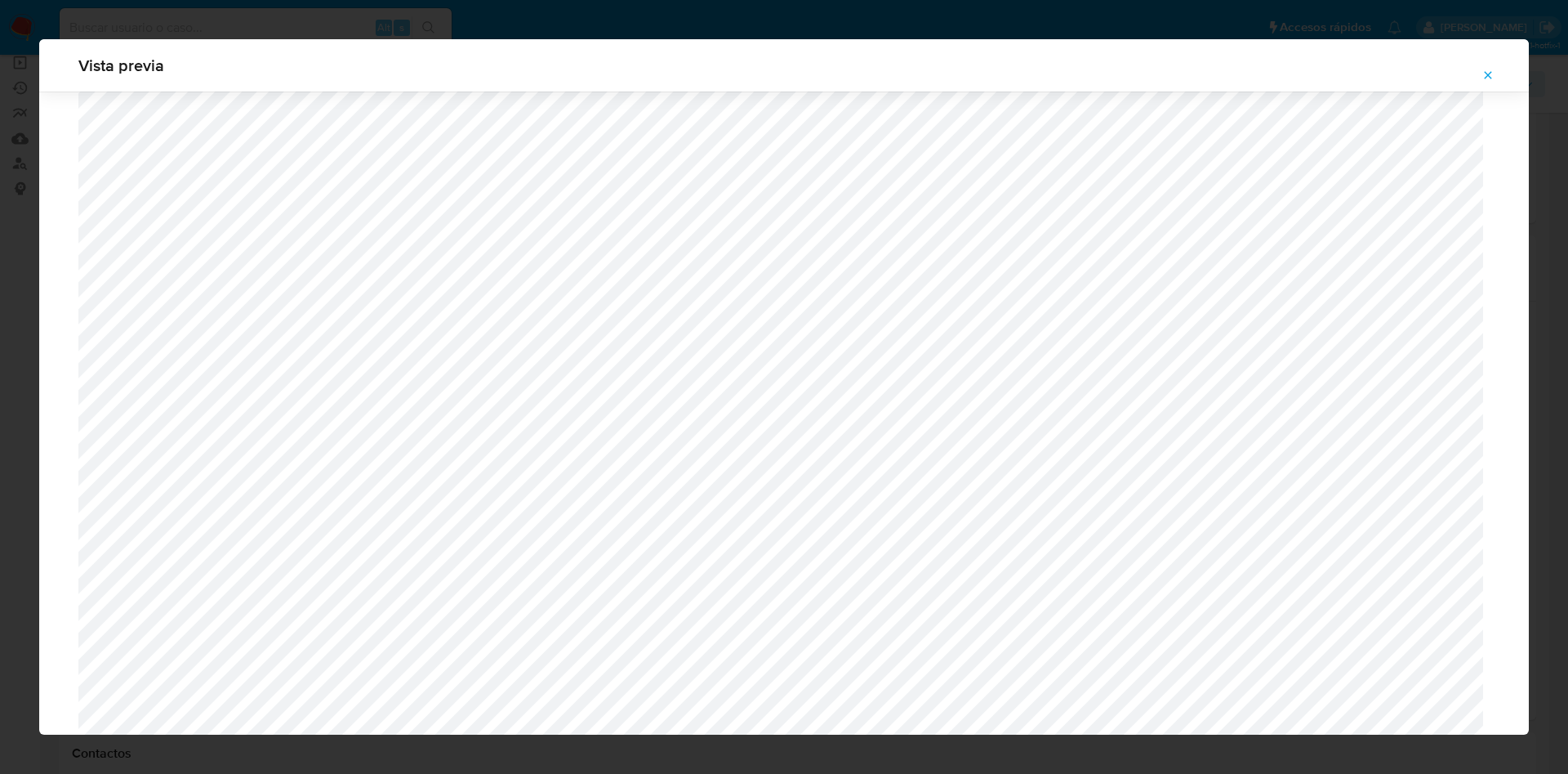
scroll to position [335, 0]
click at [1482, 69] on icon "Attachment preview" at bounding box center [1488, 75] width 13 height 13
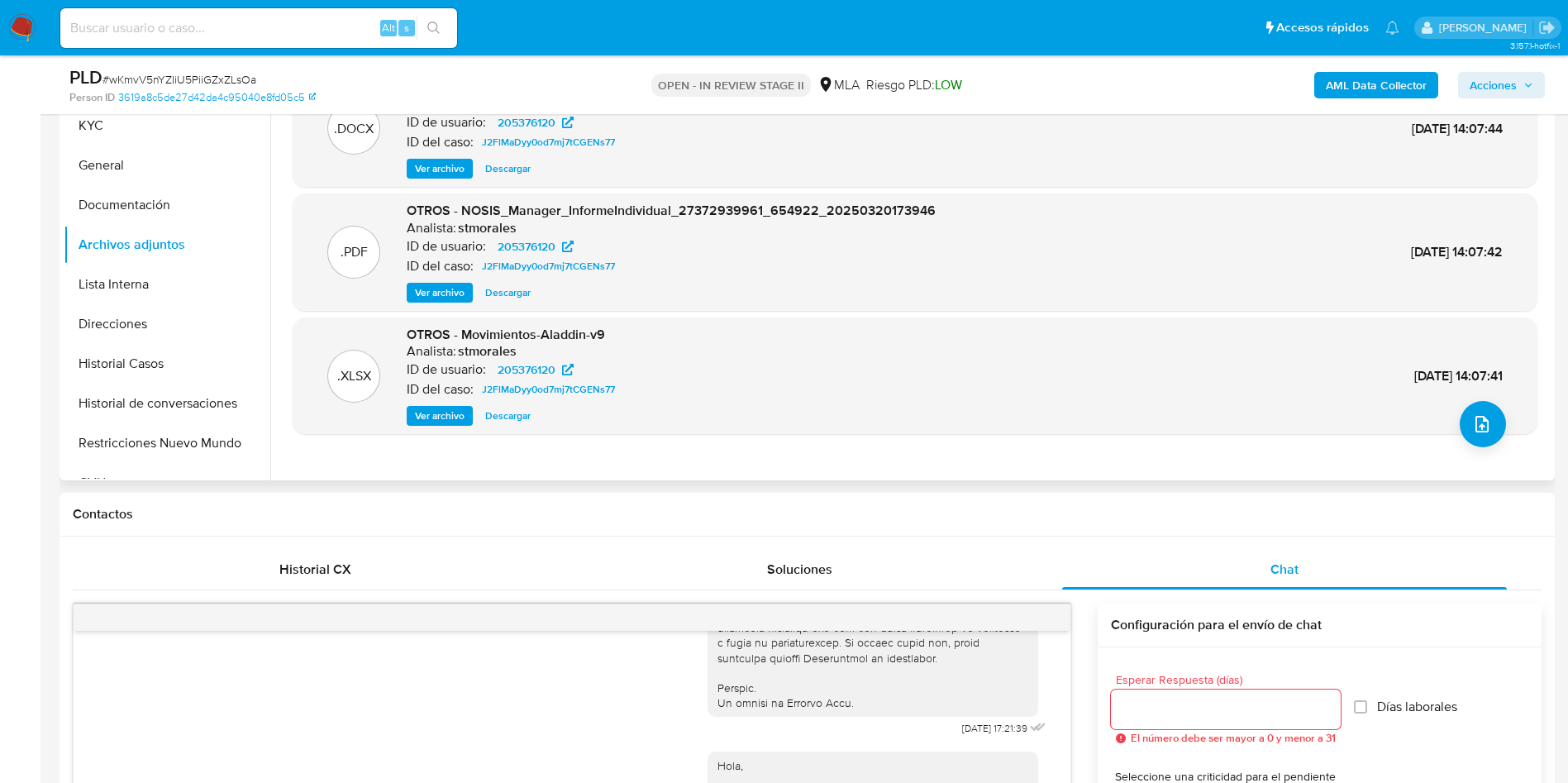
scroll to position [0, 0]
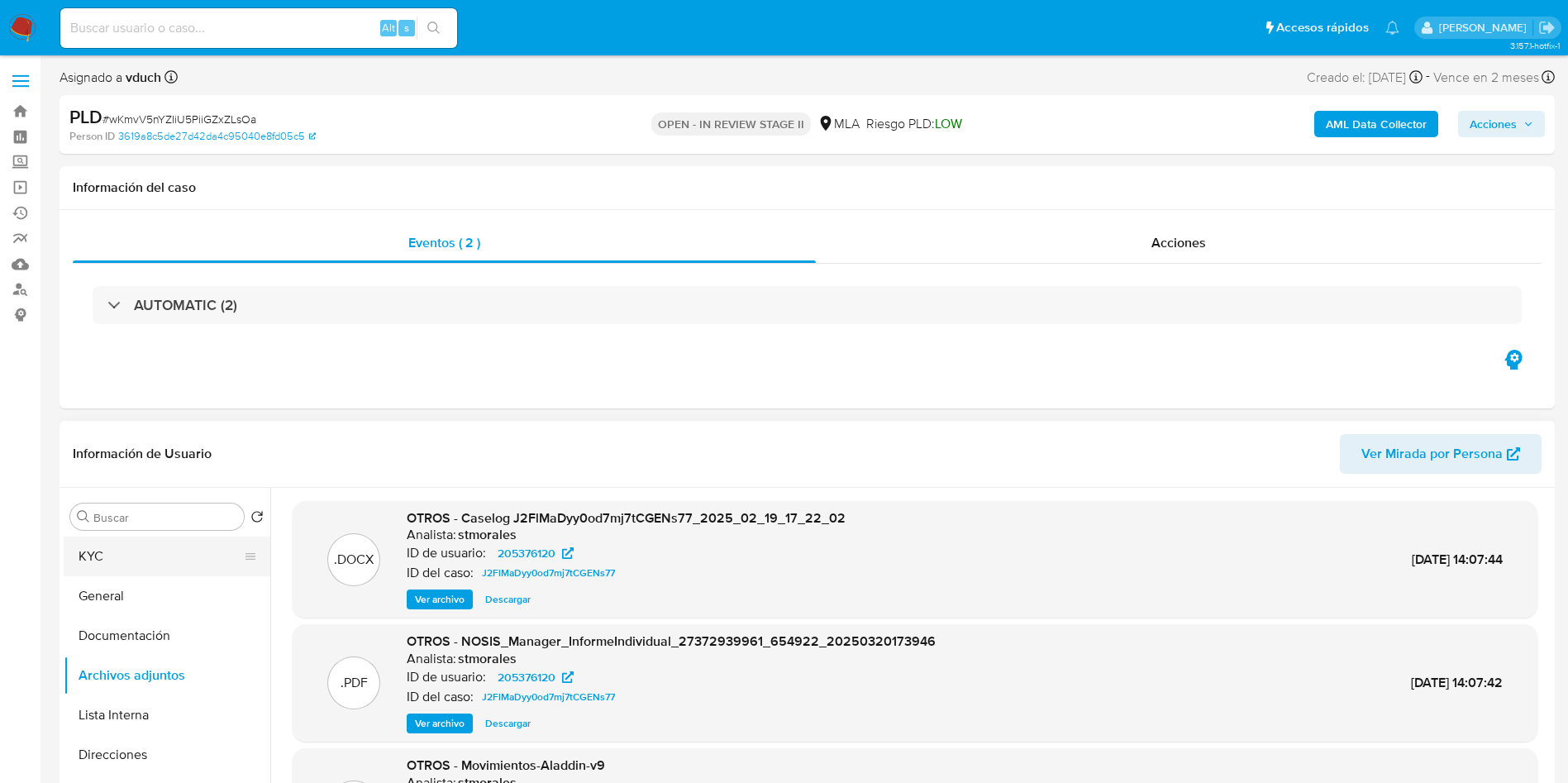
click at [194, 559] on button "KYC" at bounding box center [160, 556] width 193 height 40
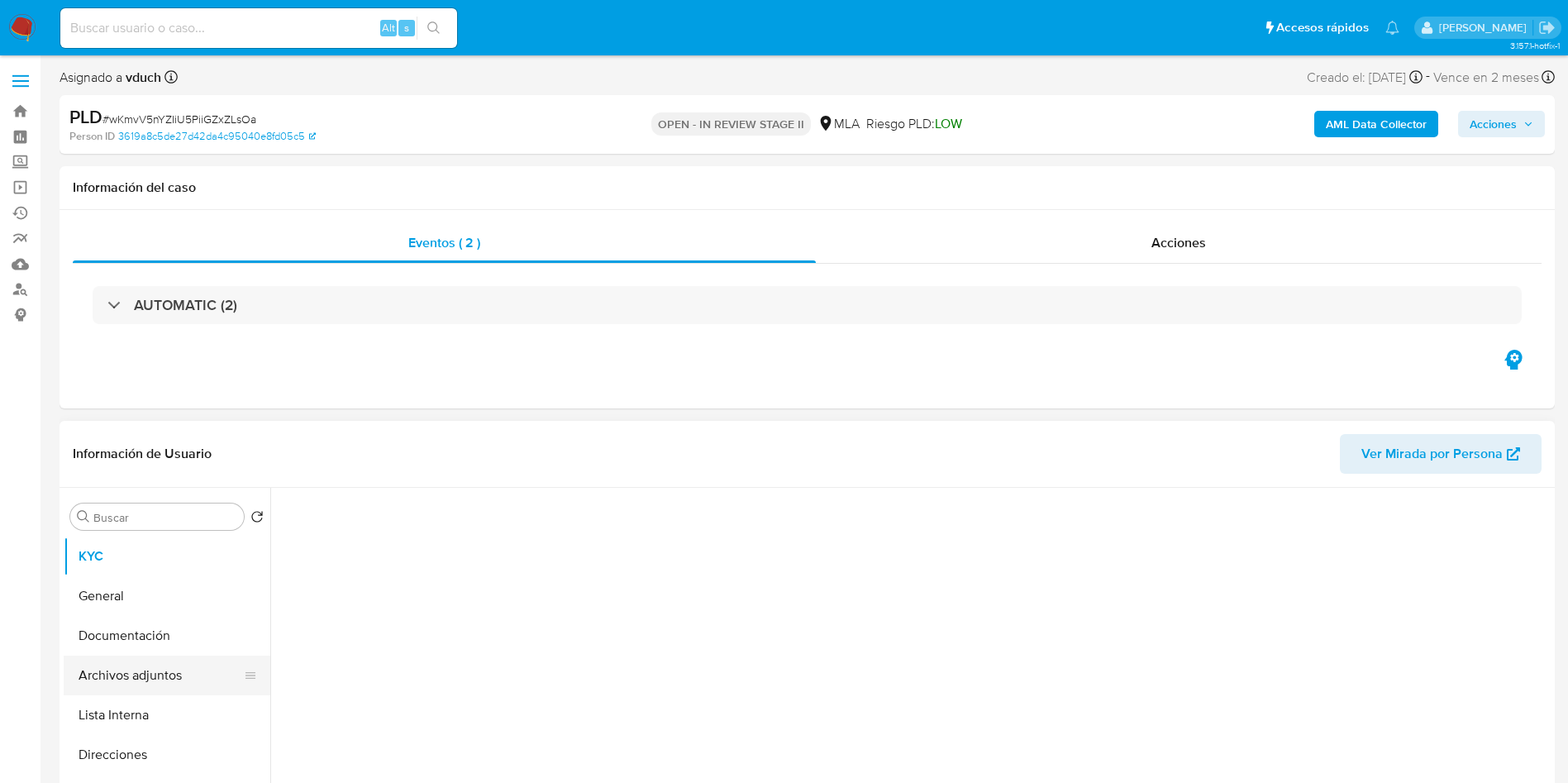
click at [156, 674] on button "Archivos adjuntos" at bounding box center [160, 676] width 193 height 40
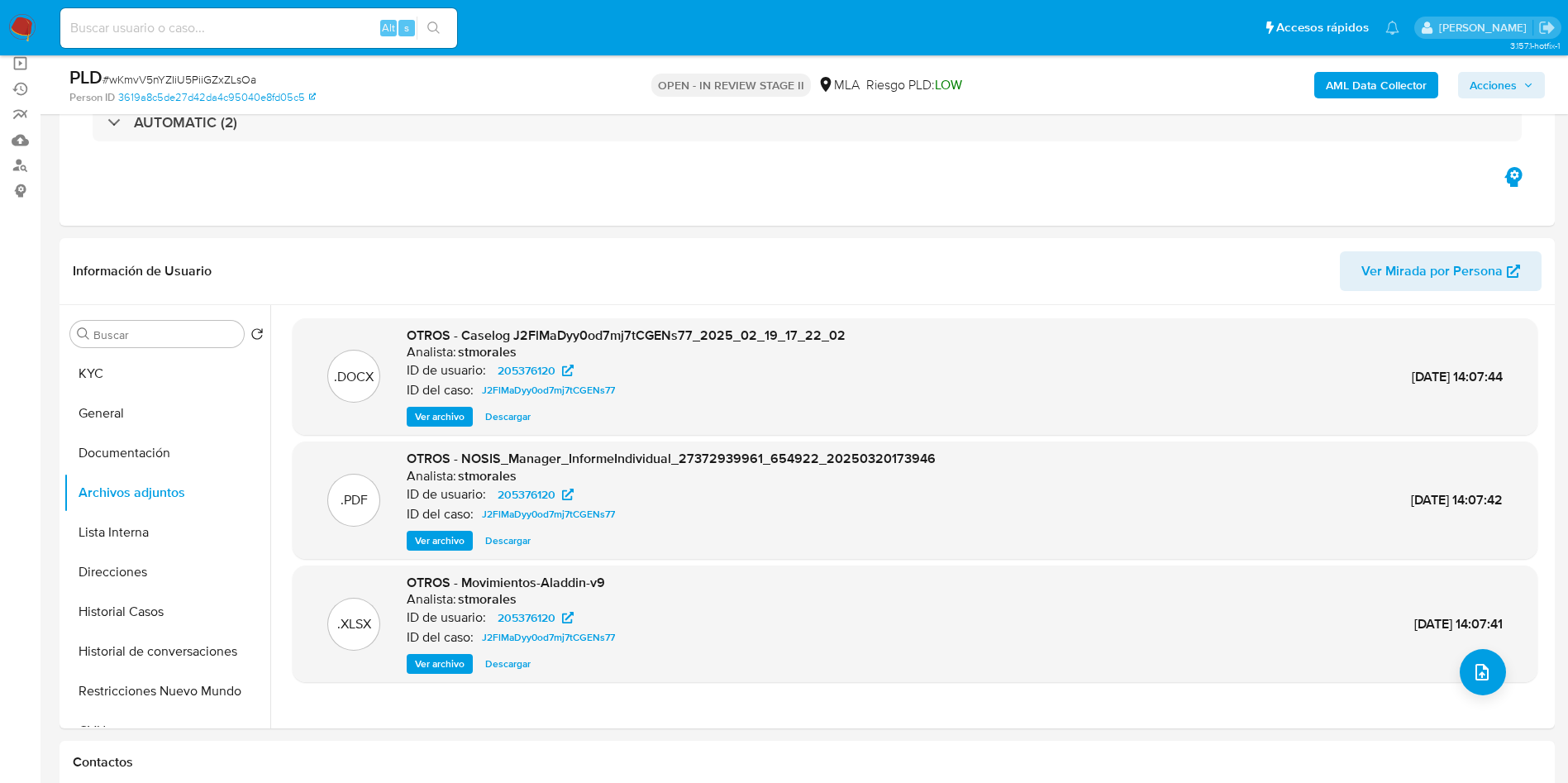
click at [1351, 83] on b "AML Data Collector" at bounding box center [1376, 85] width 101 height 27
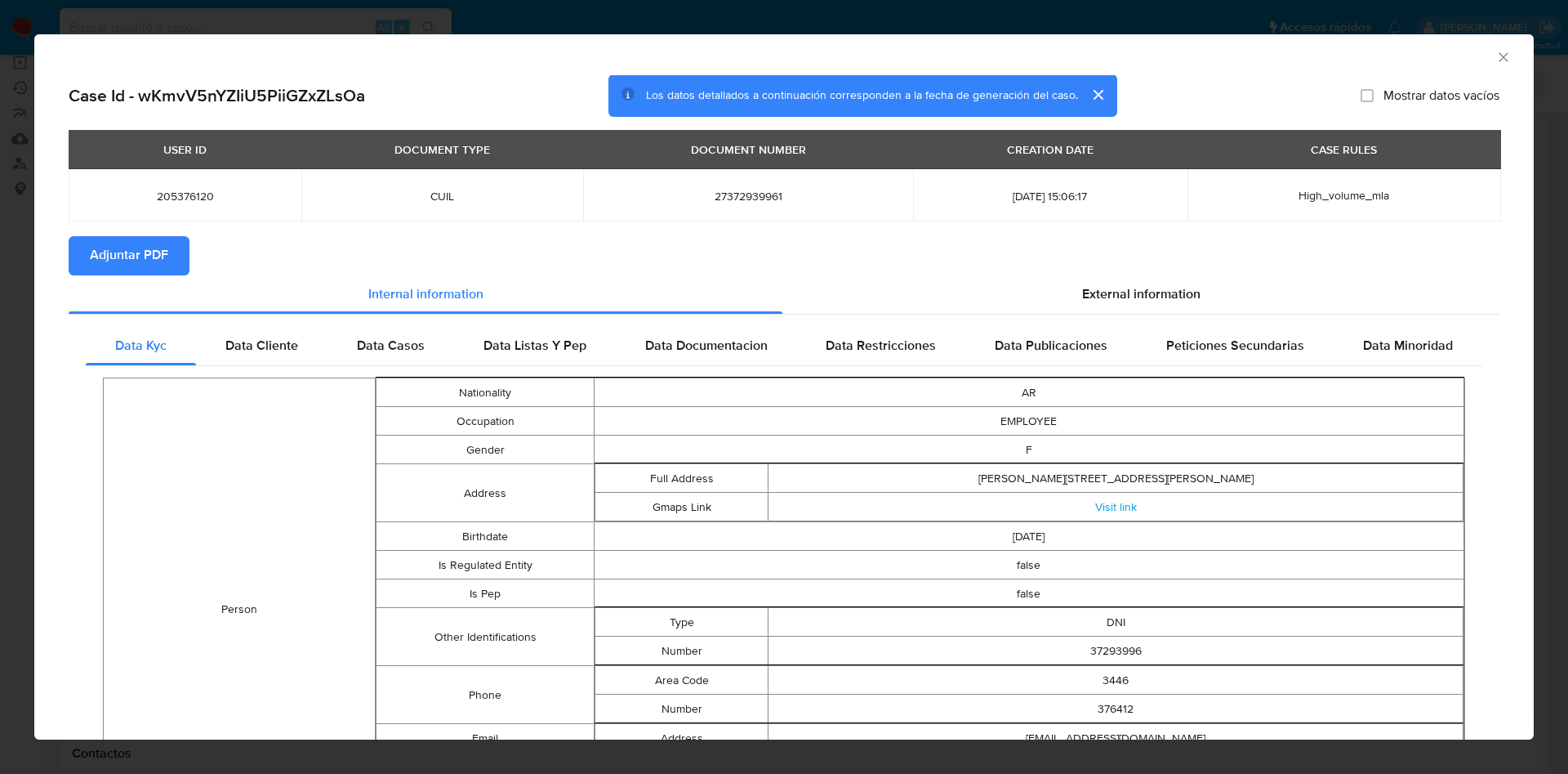
click at [135, 269] on span "Adjuntar PDF" at bounding box center [128, 256] width 78 height 36
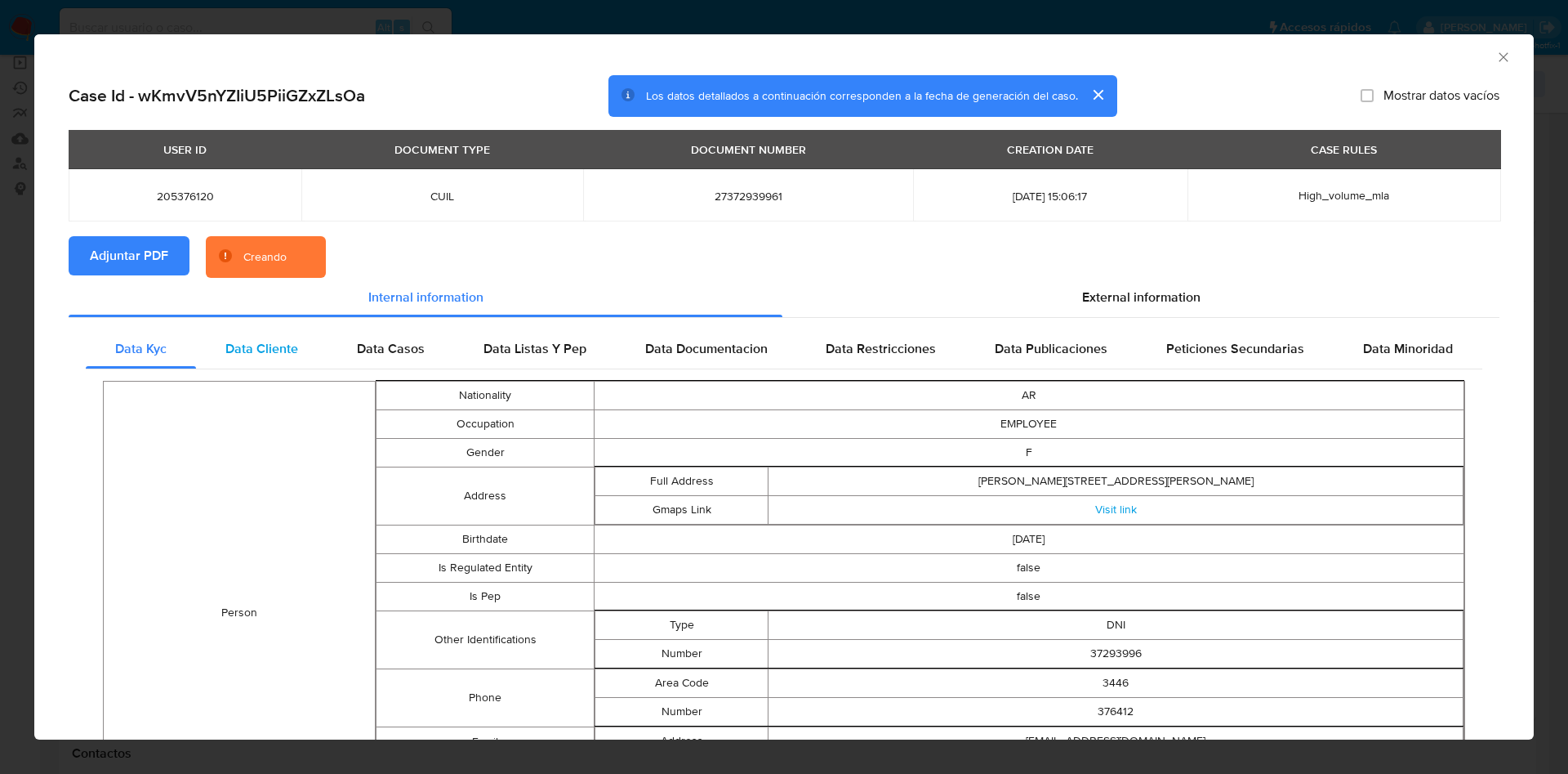
click at [264, 341] on span "Data Cliente" at bounding box center [262, 348] width 72 height 19
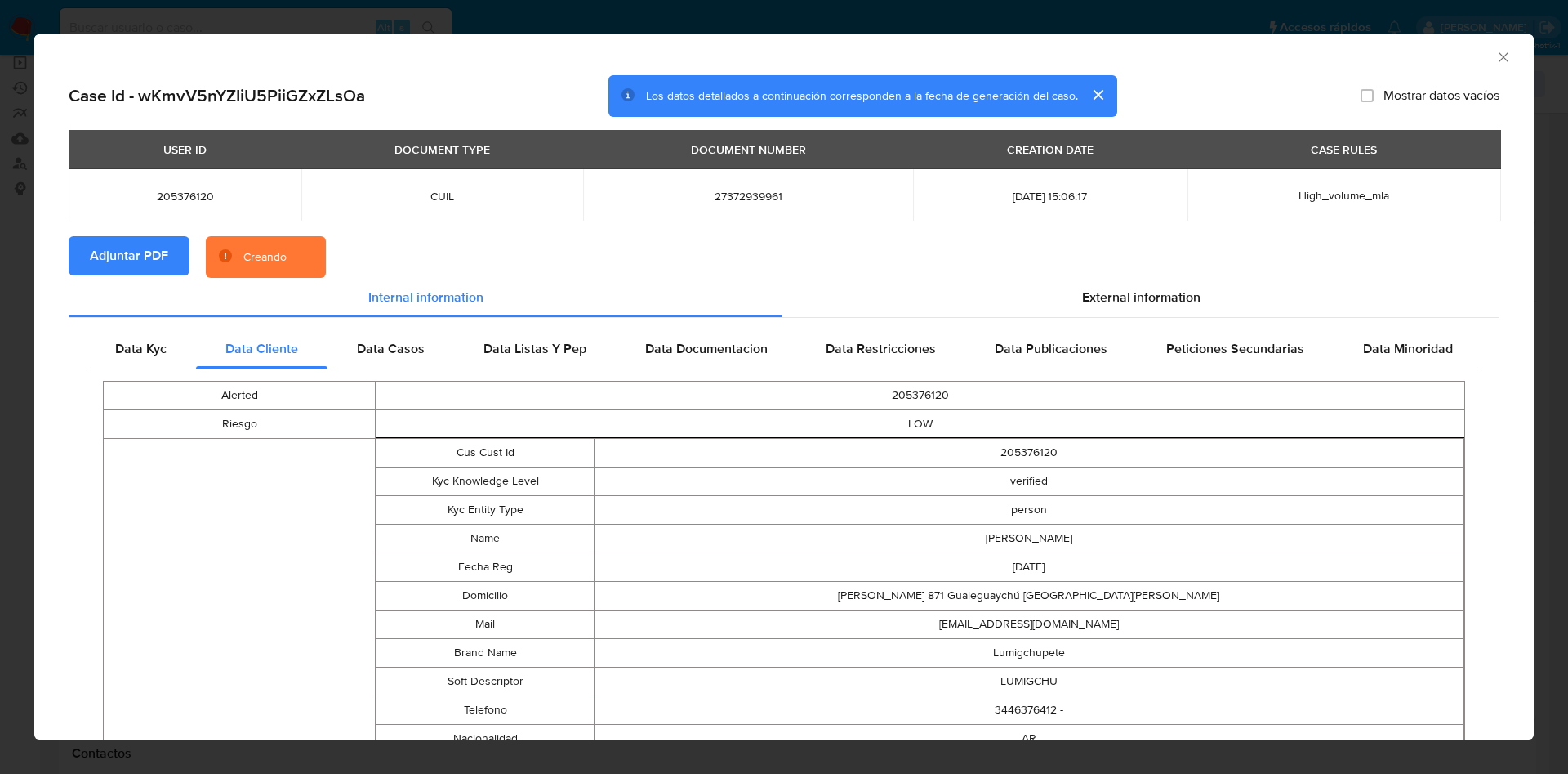
click at [995, 452] on td "205376120" at bounding box center [1028, 453] width 870 height 29
copy td "205376120"
click at [1497, 59] on div "AML Data Collector" at bounding box center [784, 55] width 1500 height 41
click at [1496, 55] on icon "Cerrar ventana" at bounding box center [1504, 58] width 16 height 16
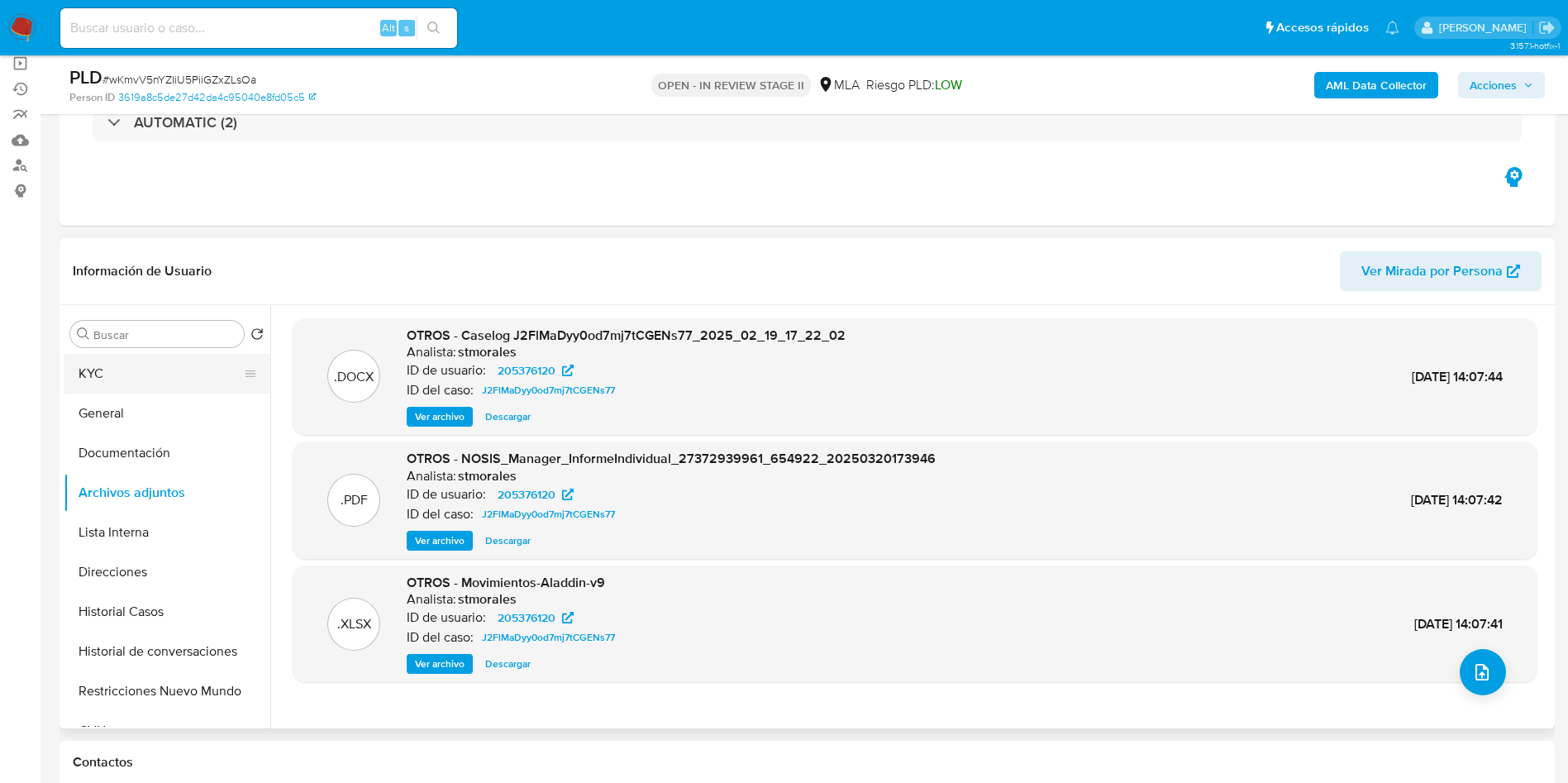
click at [208, 387] on button "KYC" at bounding box center [160, 374] width 193 height 40
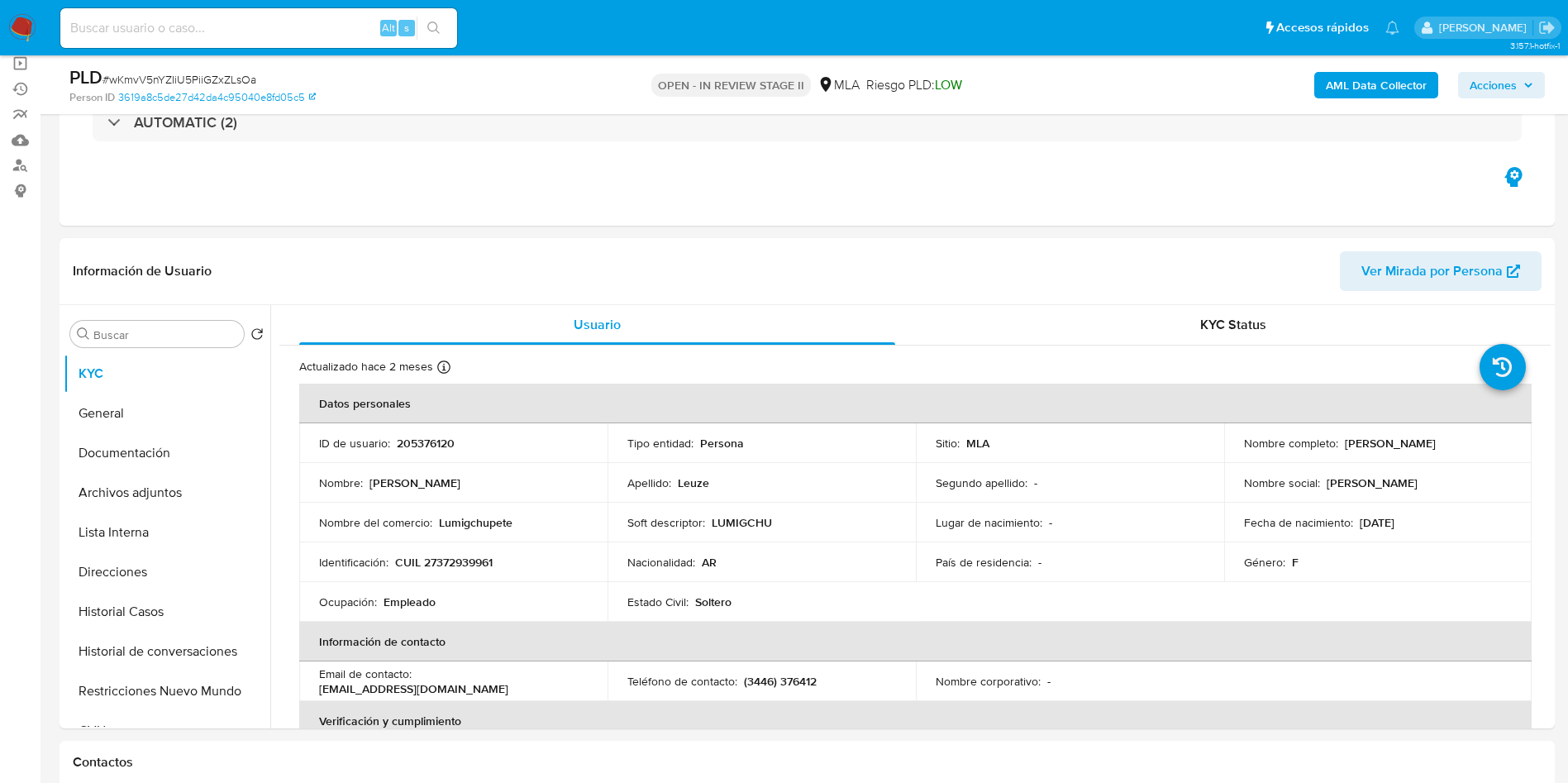
click at [460, 444] on div "ID de usuario : 205376120" at bounding box center [453, 443] width 269 height 15
click at [441, 442] on p "205376120" at bounding box center [425, 443] width 57 height 15
copy p "205376120"
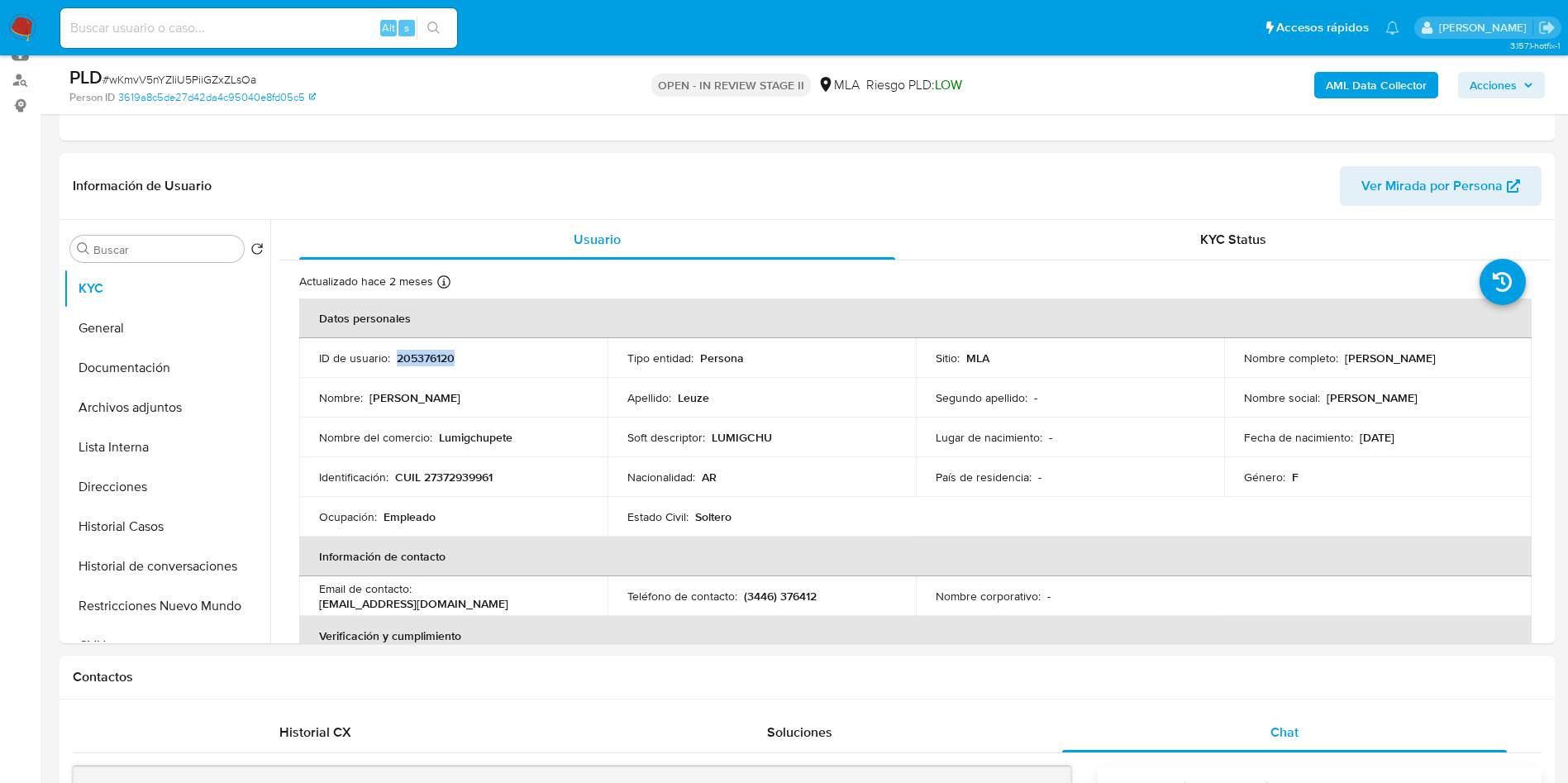
scroll to position [248, 0]
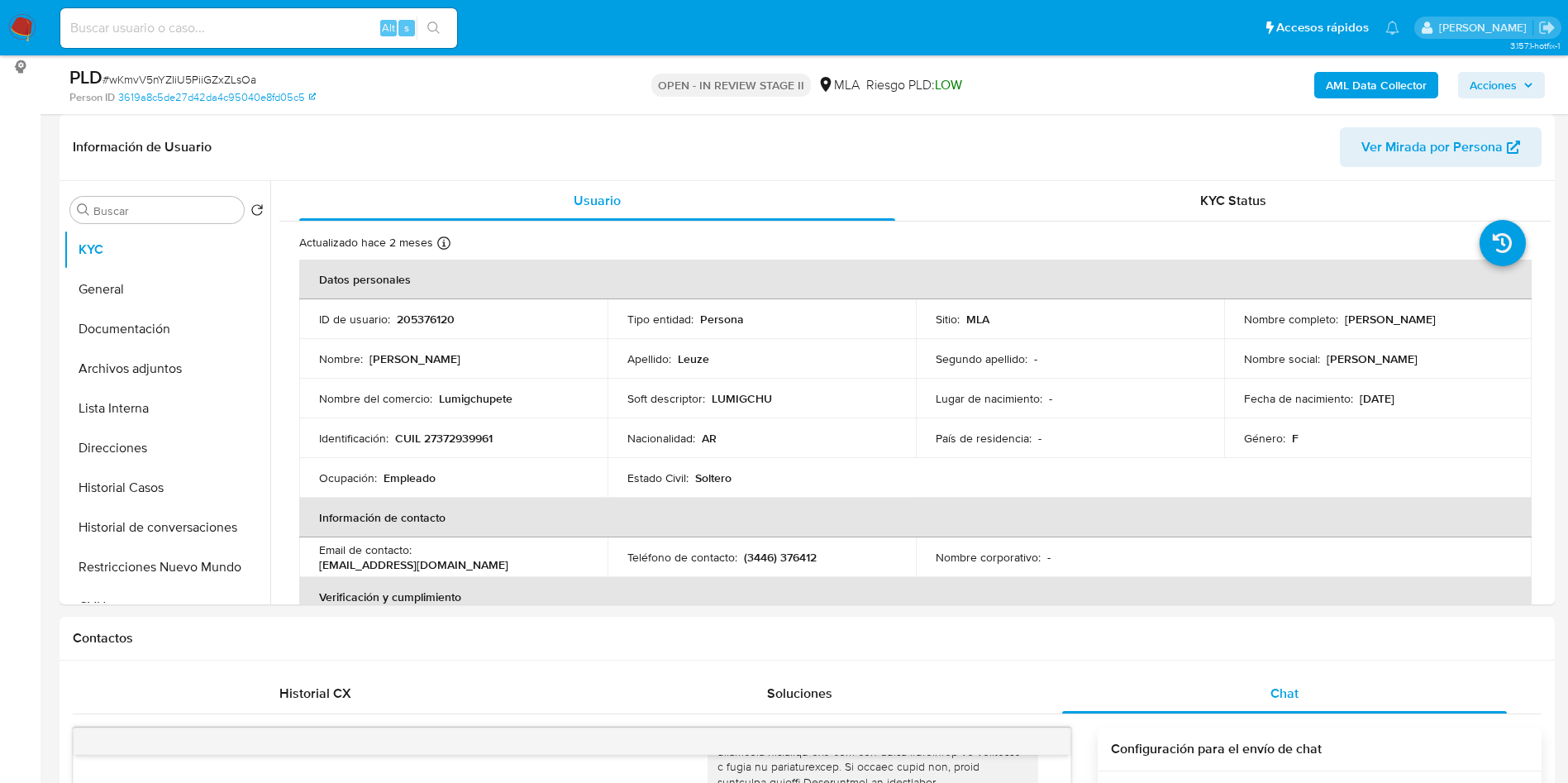
click at [150, 370] on button "Archivos adjuntos" at bounding box center [160, 369] width 193 height 40
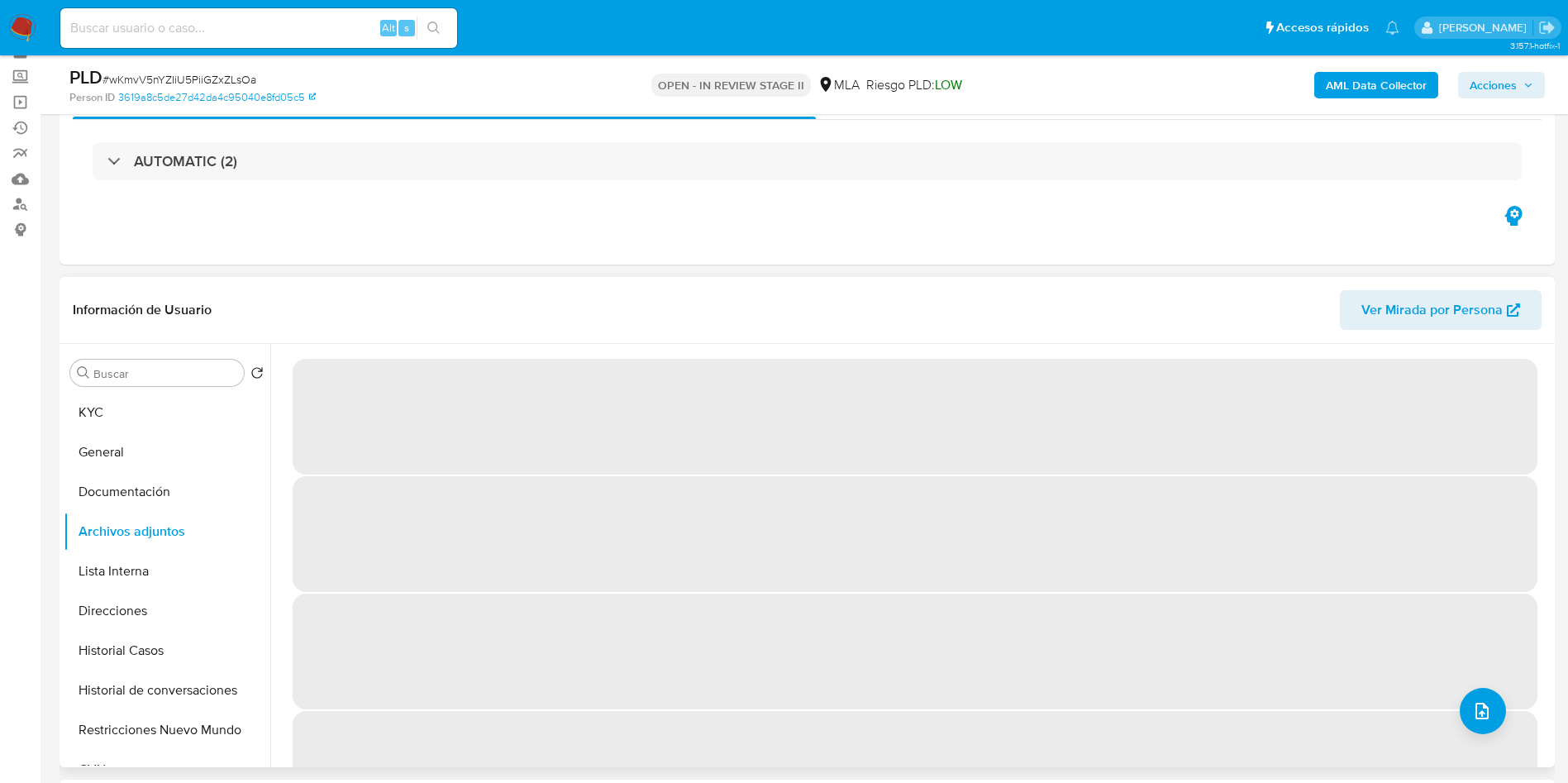
scroll to position [124, 0]
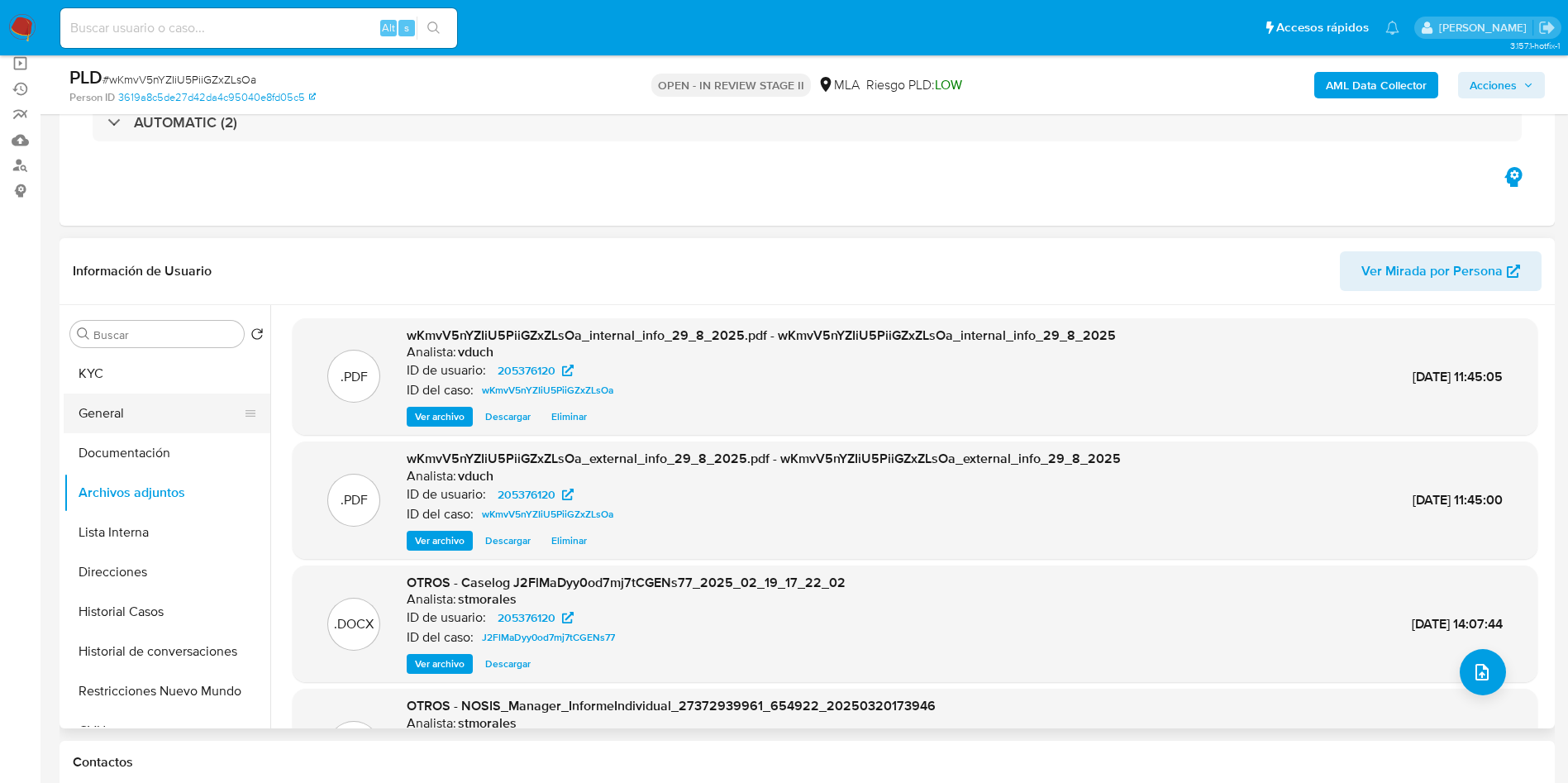
click at [112, 401] on button "General" at bounding box center [160, 413] width 193 height 40
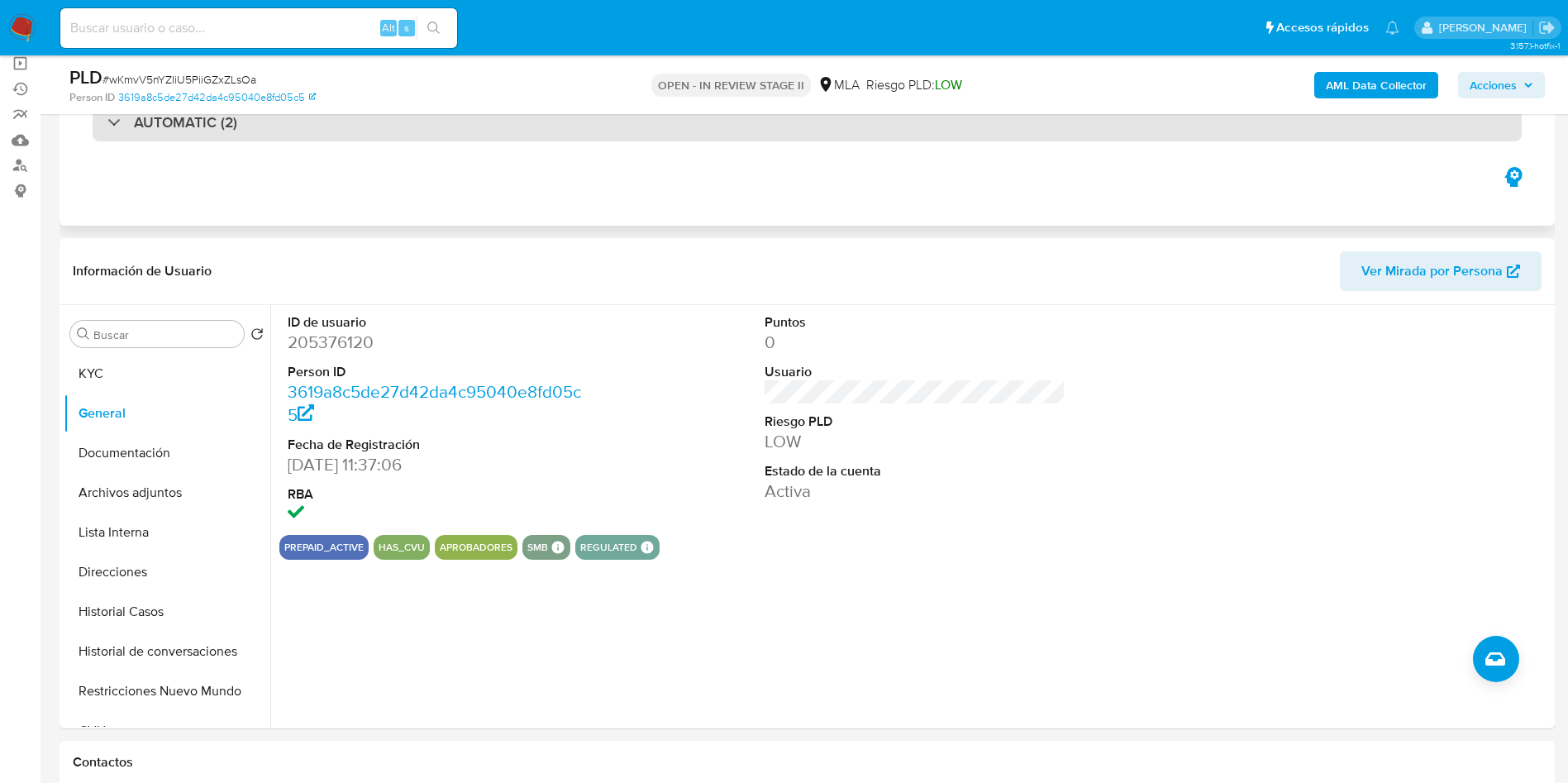
scroll to position [0, 0]
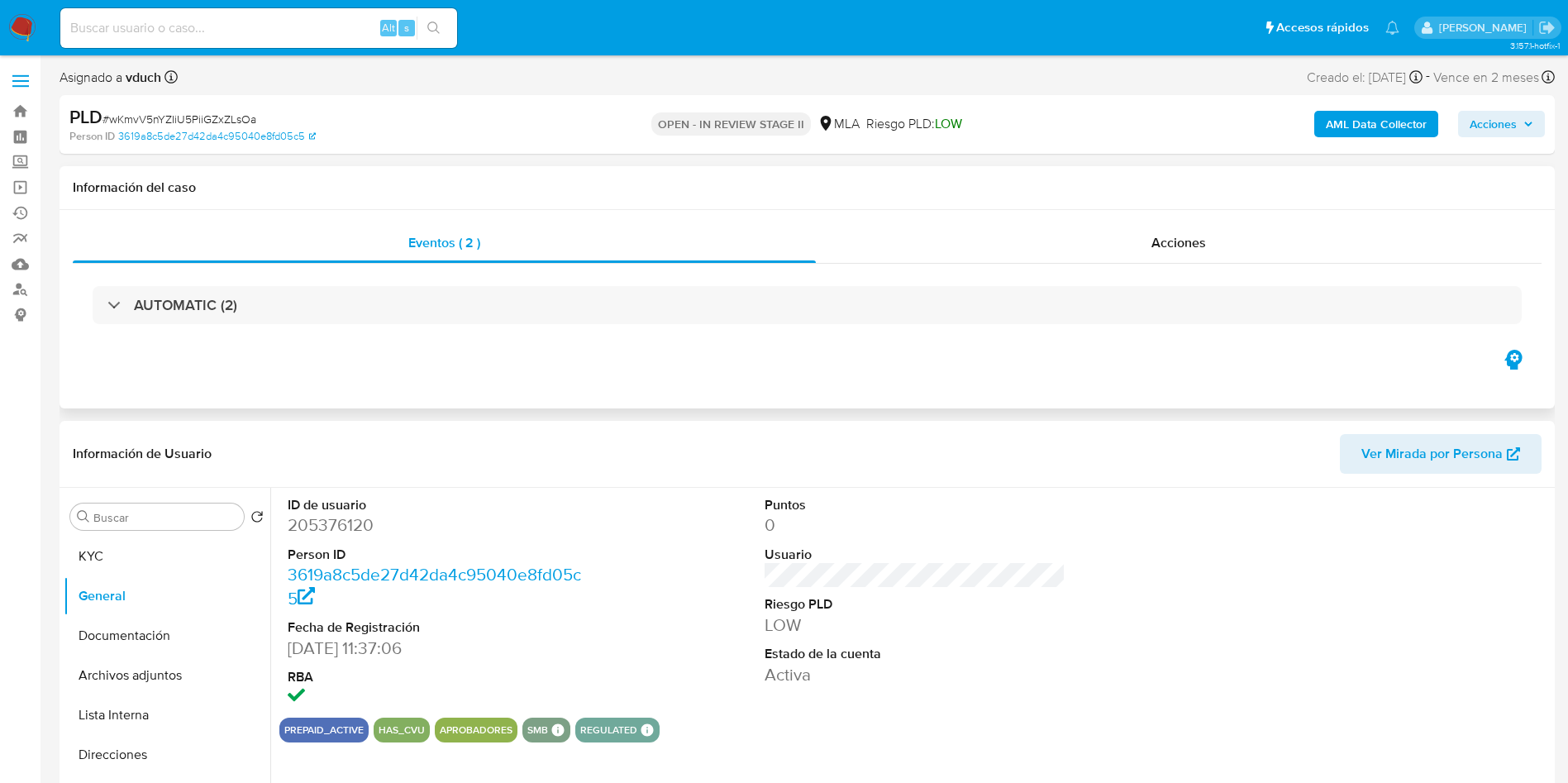
click at [859, 181] on h1 "Información del caso" at bounding box center [806, 187] width 1468 height 17
click at [151, 556] on button "KYC" at bounding box center [160, 556] width 193 height 40
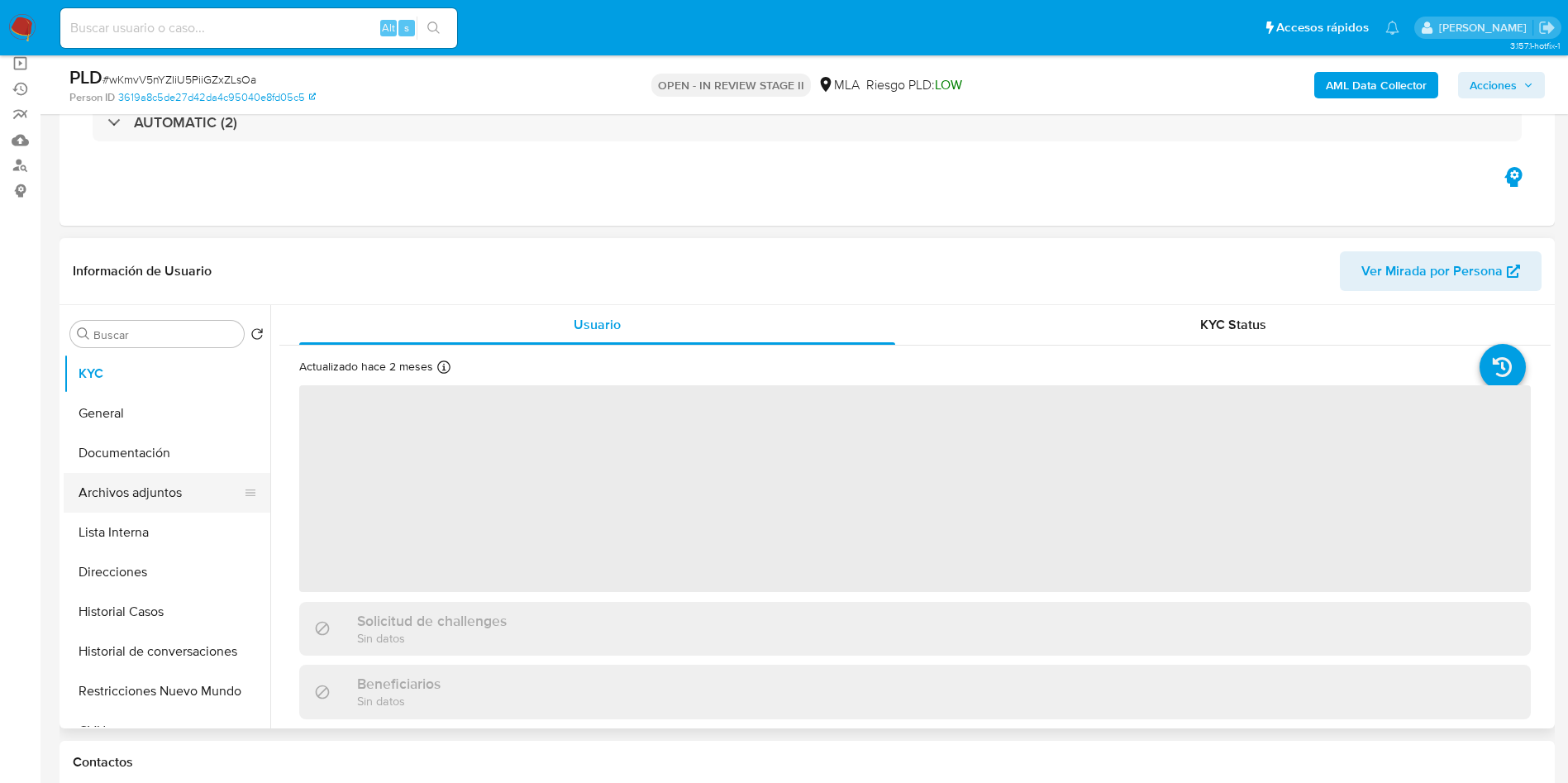
click at [135, 498] on button "Archivos adjuntos" at bounding box center [160, 493] width 193 height 40
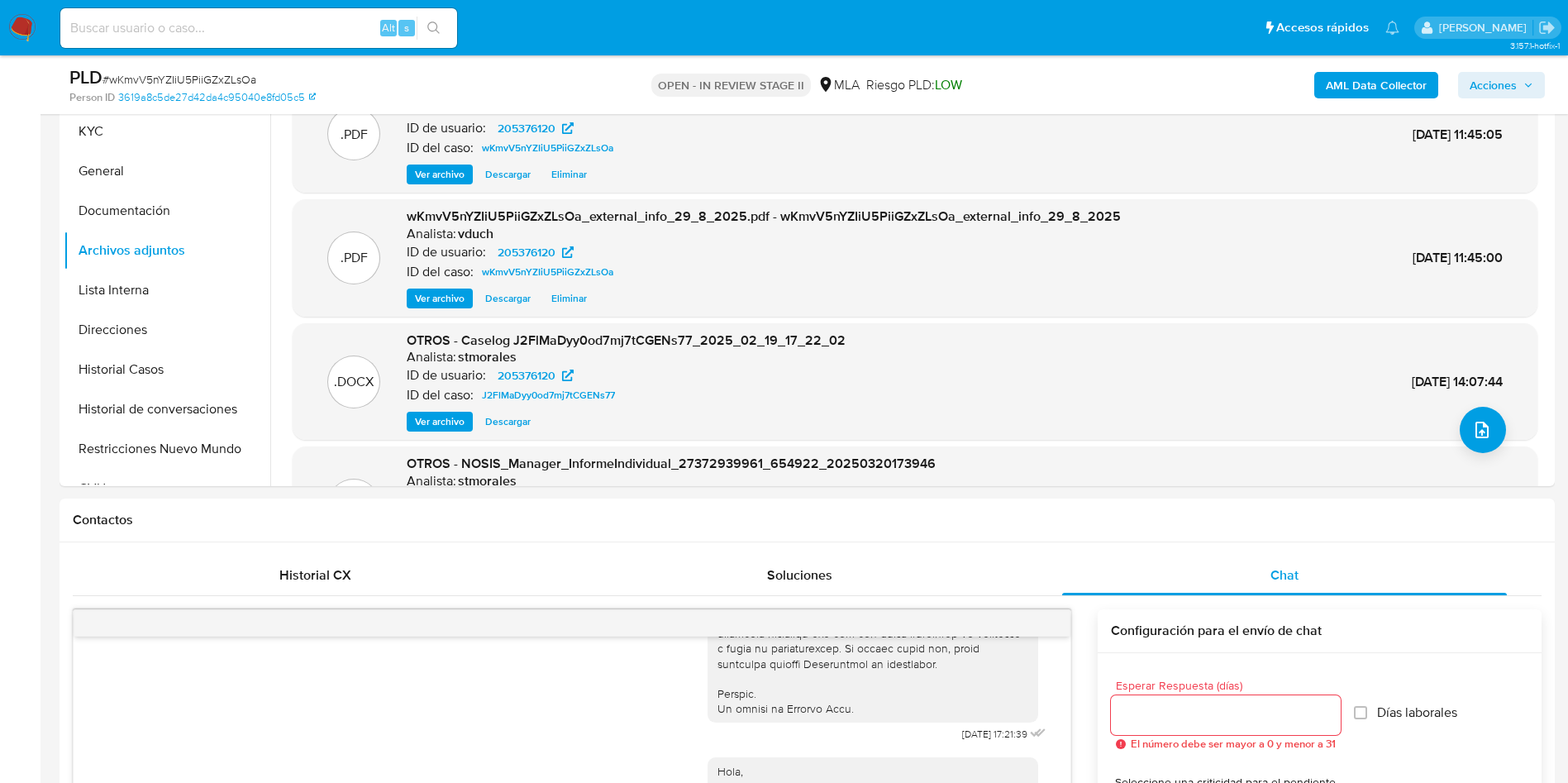
scroll to position [372, 0]
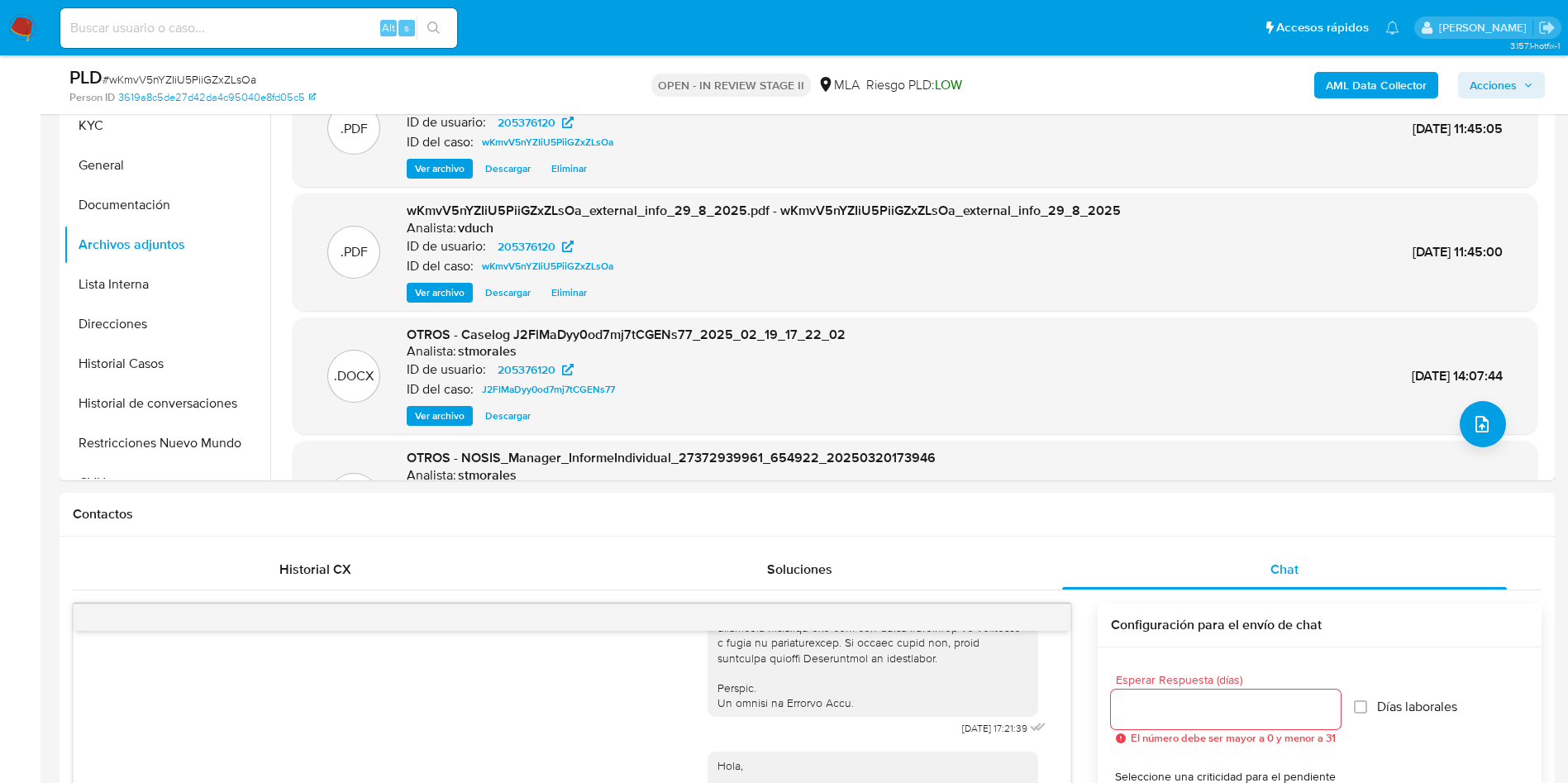
click at [452, 407] on span "Ver archivo" at bounding box center [440, 416] width 50 height 17
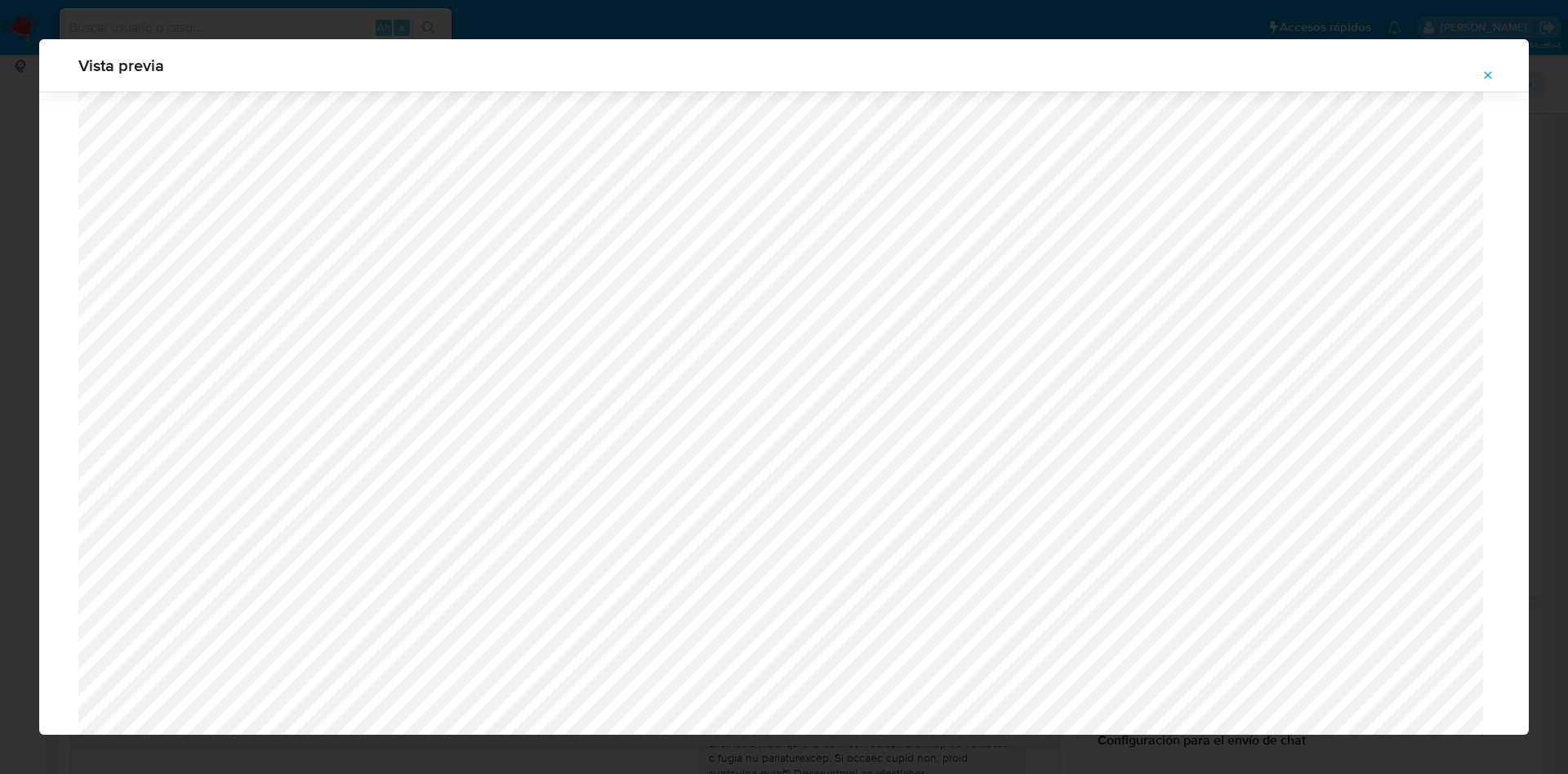
scroll to position [1070, 0]
click at [1492, 77] on icon "Attachment preview" at bounding box center [1488, 75] width 13 height 13
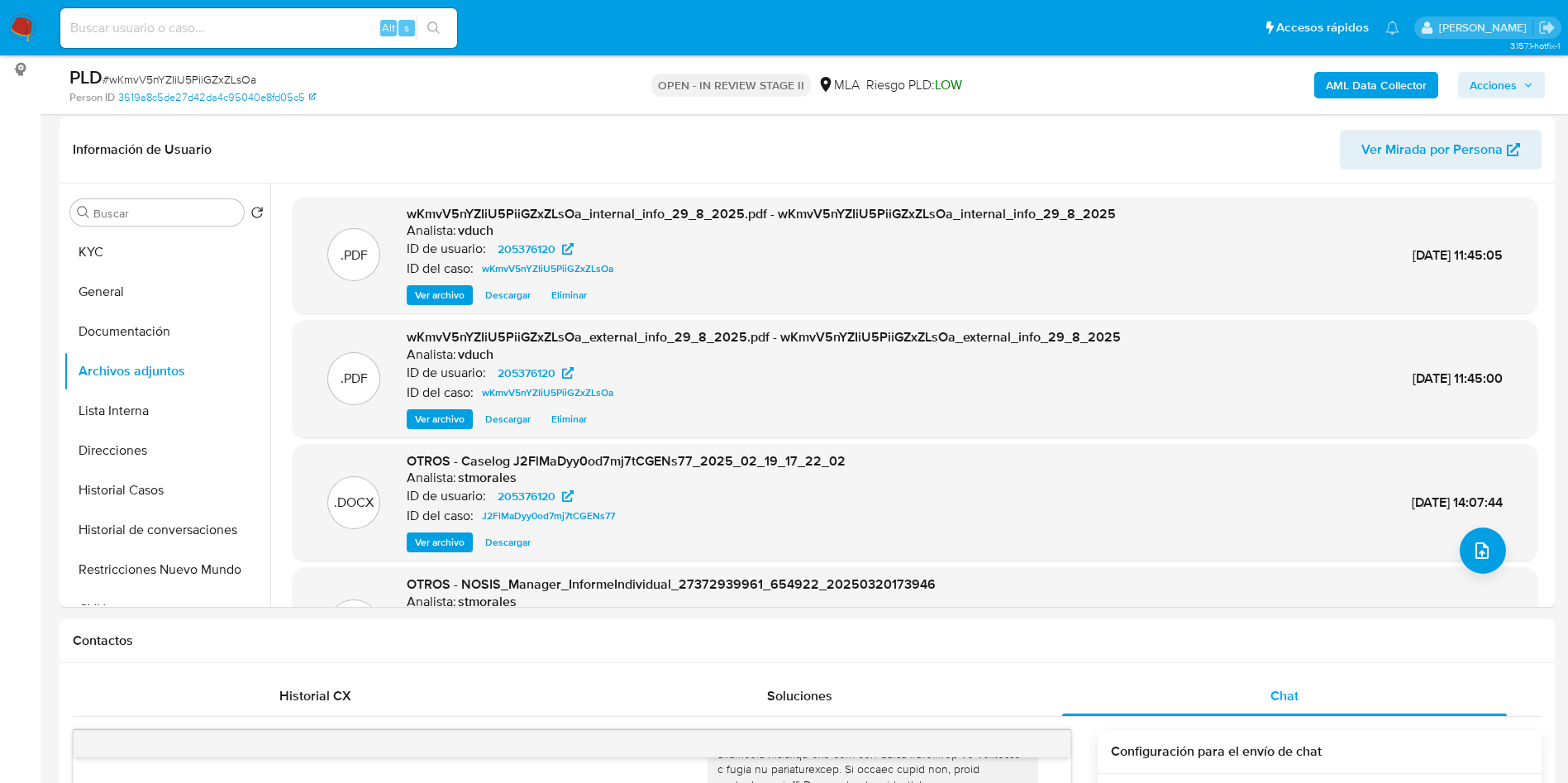
scroll to position [248, 0]
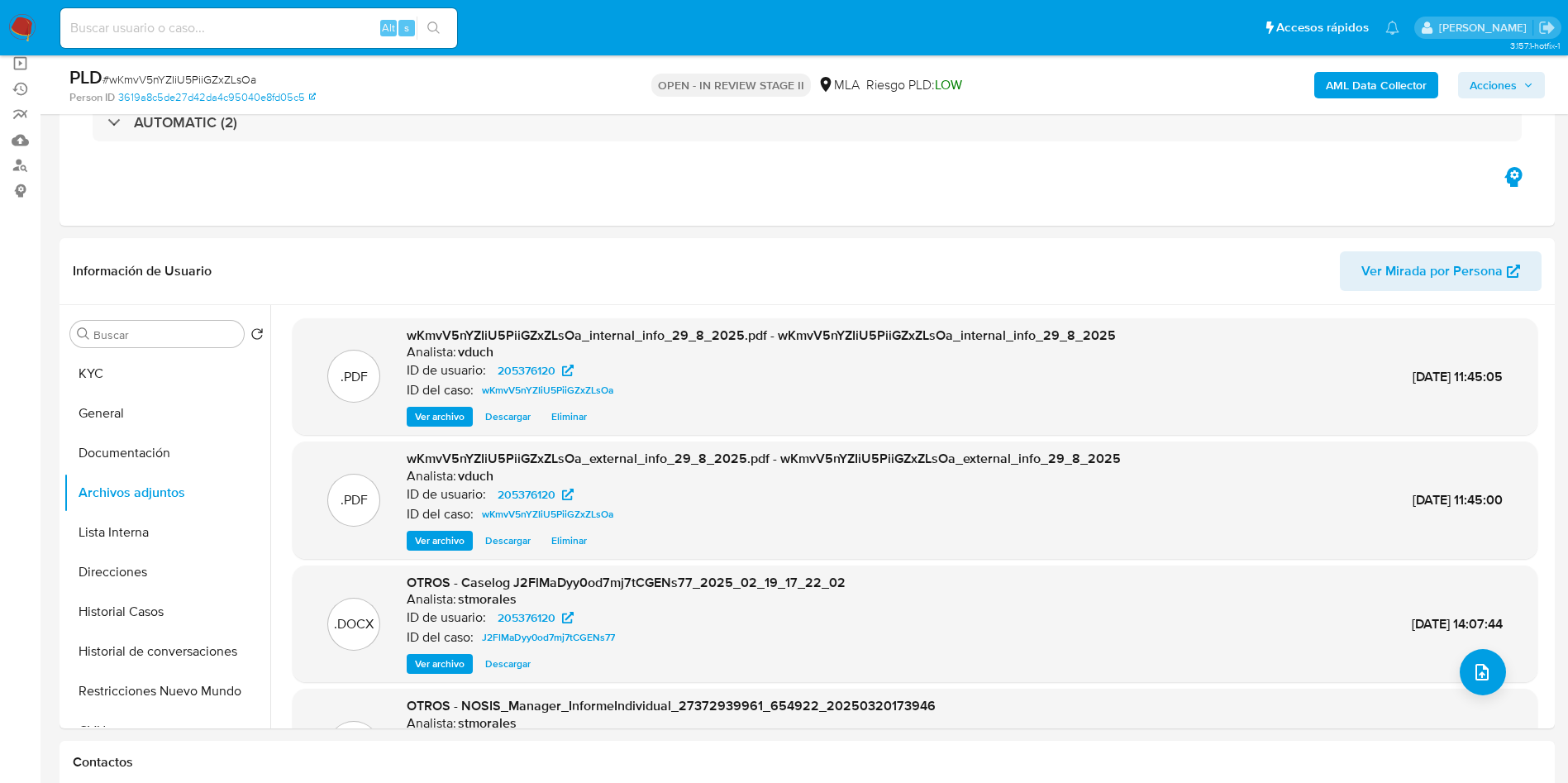
drag, startPoint x: 177, startPoint y: 452, endPoint x: 0, endPoint y: 501, distance: 183.7
click at [171, 452] on button "Documentación" at bounding box center [167, 453] width 207 height 40
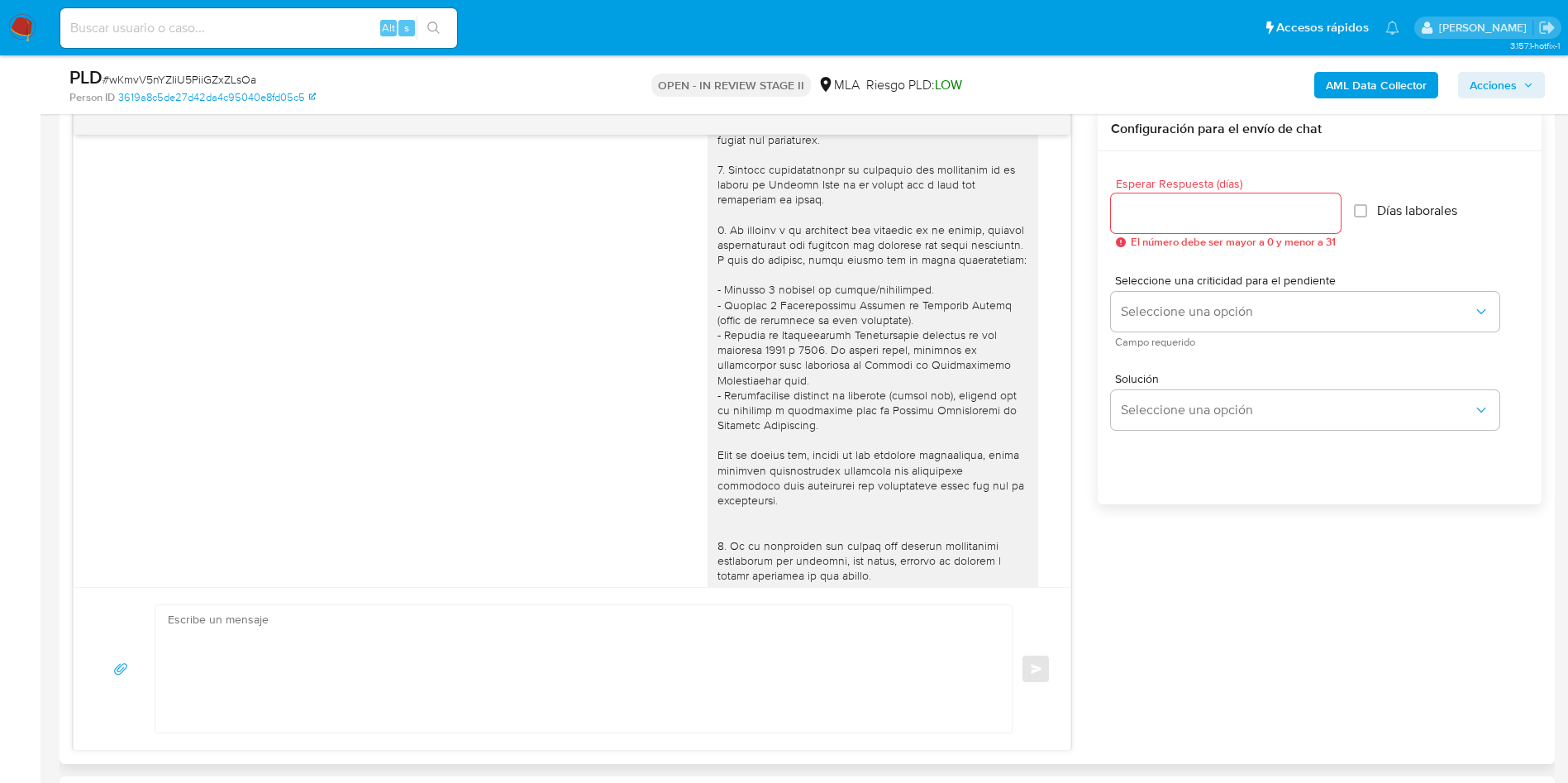
scroll to position [848, 0]
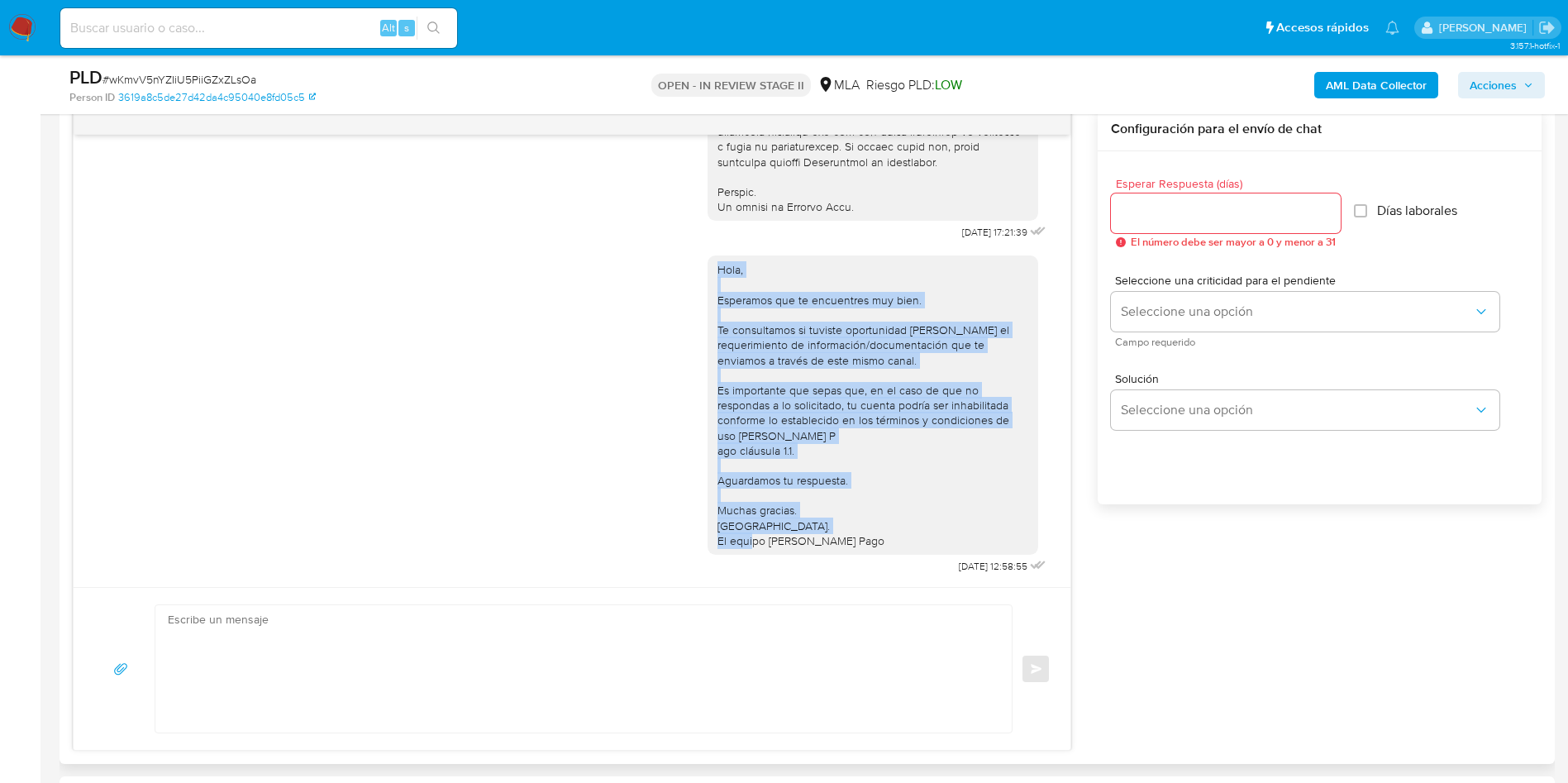
drag, startPoint x: 859, startPoint y: 549, endPoint x: 683, endPoint y: 253, distance: 344.4
click at [683, 253] on div "Hola, Esperamos que te encuentres muy bien. Te consultamos si tuviste oportunid…" at bounding box center [571, 411] width 955 height 334
copy div "Hola, Esperamos que te encuentres muy bien. Te consultamos si tuviste oportunid…"
click at [681, 660] on textarea at bounding box center [579, 668] width 823 height 127
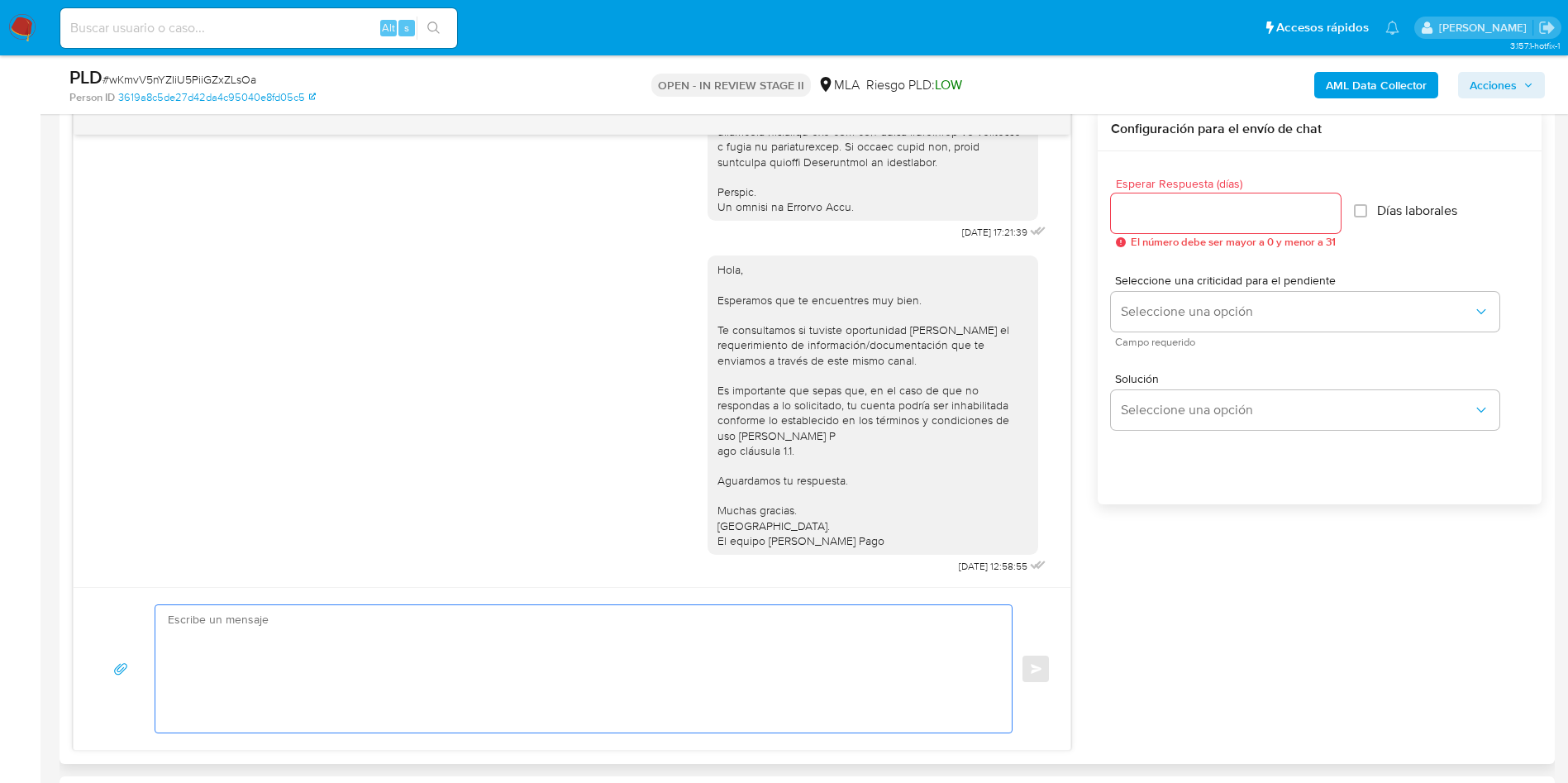
paste textarea "Hola, Esperamos que te encuentres muy bien. Te consultamos si tuviste oportunid…"
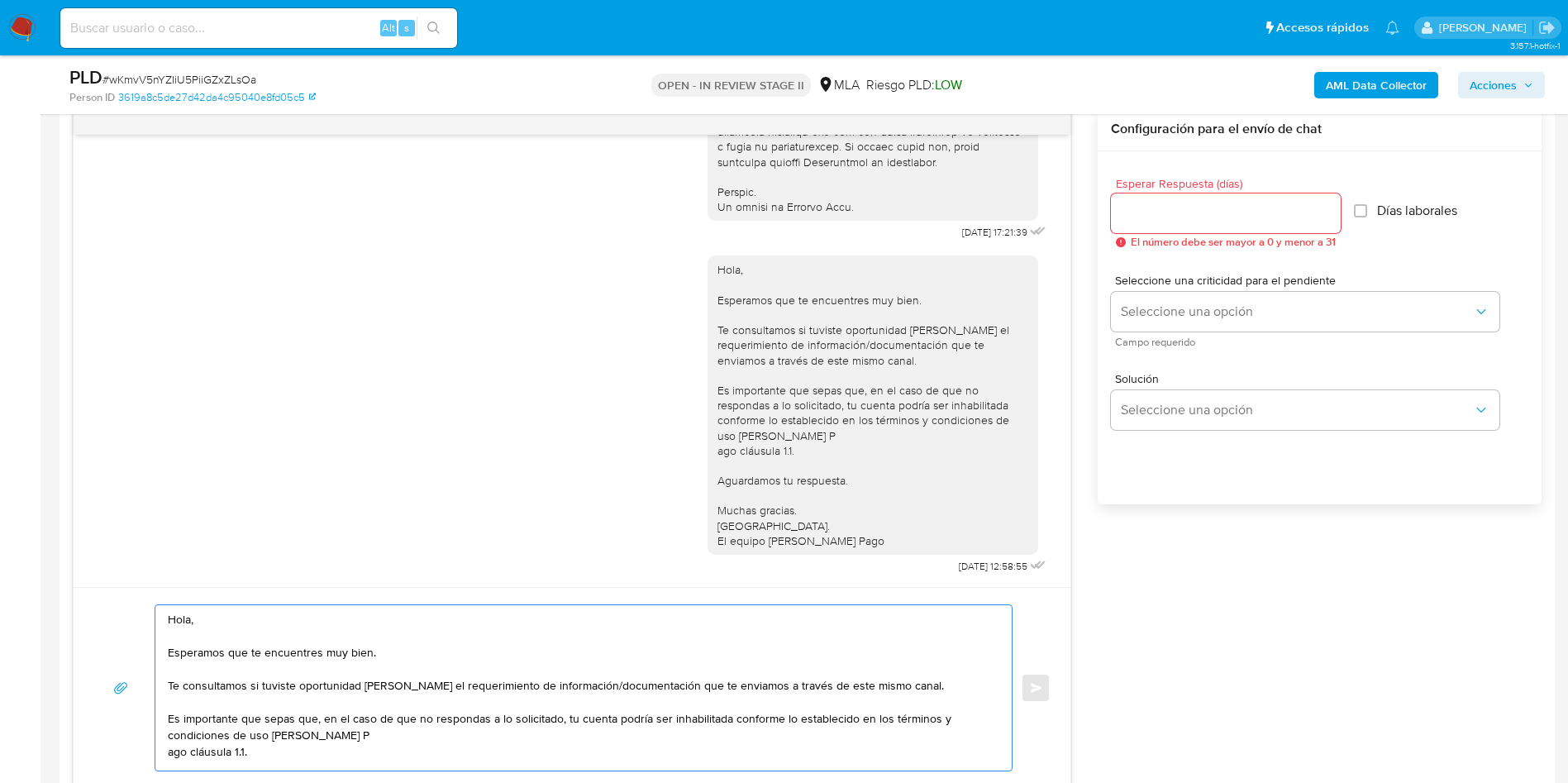
scroll to position [105, 0]
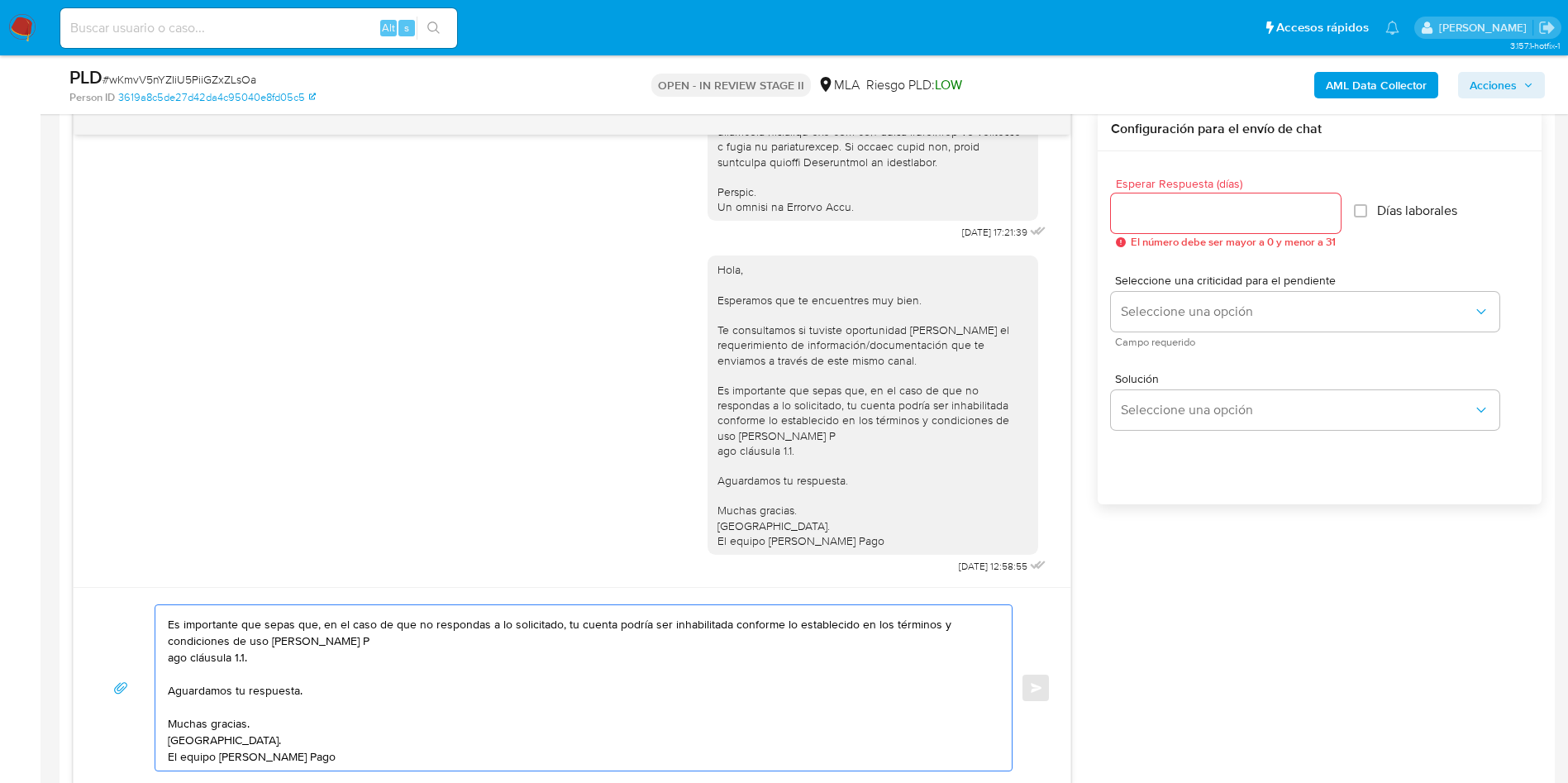
click at [368, 632] on textarea "Hola, Esperamos que te encuentres muy bien. Te consultamos si tuviste oportunid…" at bounding box center [579, 687] width 823 height 165
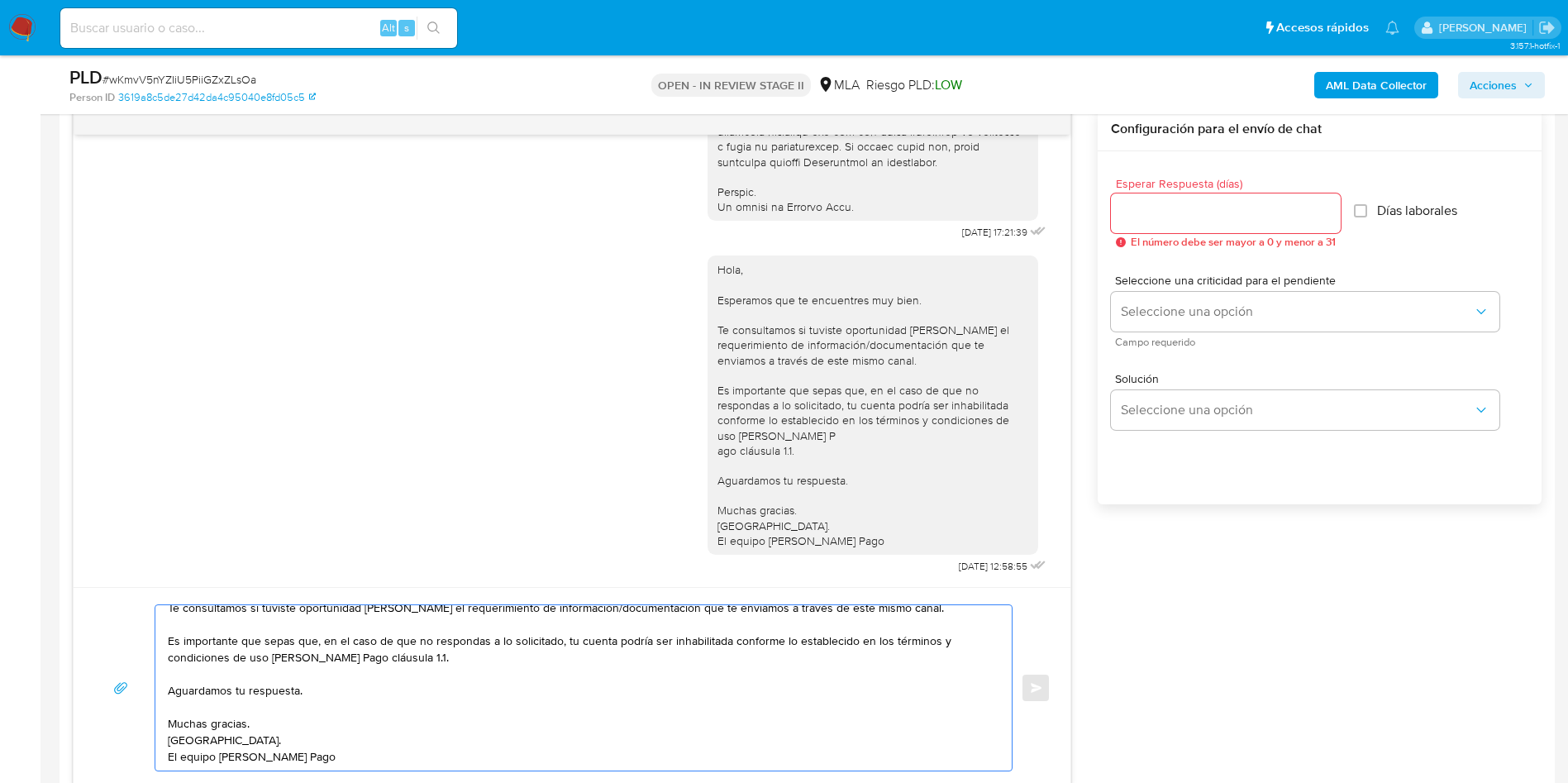
scroll to position [88, 0]
click at [293, 713] on textarea "Hola, Esperamos que te encuentres muy bien. Te consultamos si tuviste oportunid…" at bounding box center [579, 687] width 823 height 165
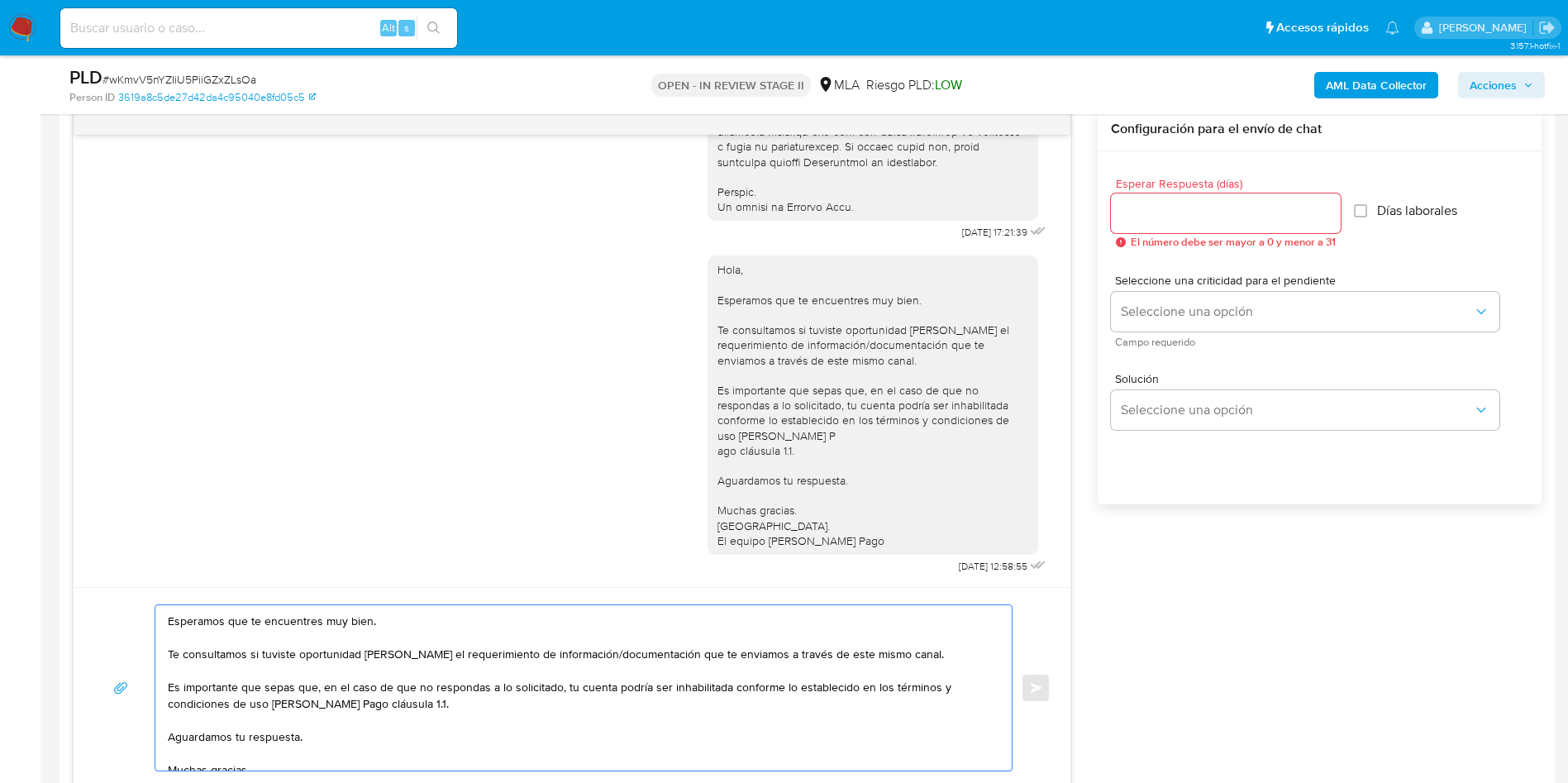
scroll to position [0, 0]
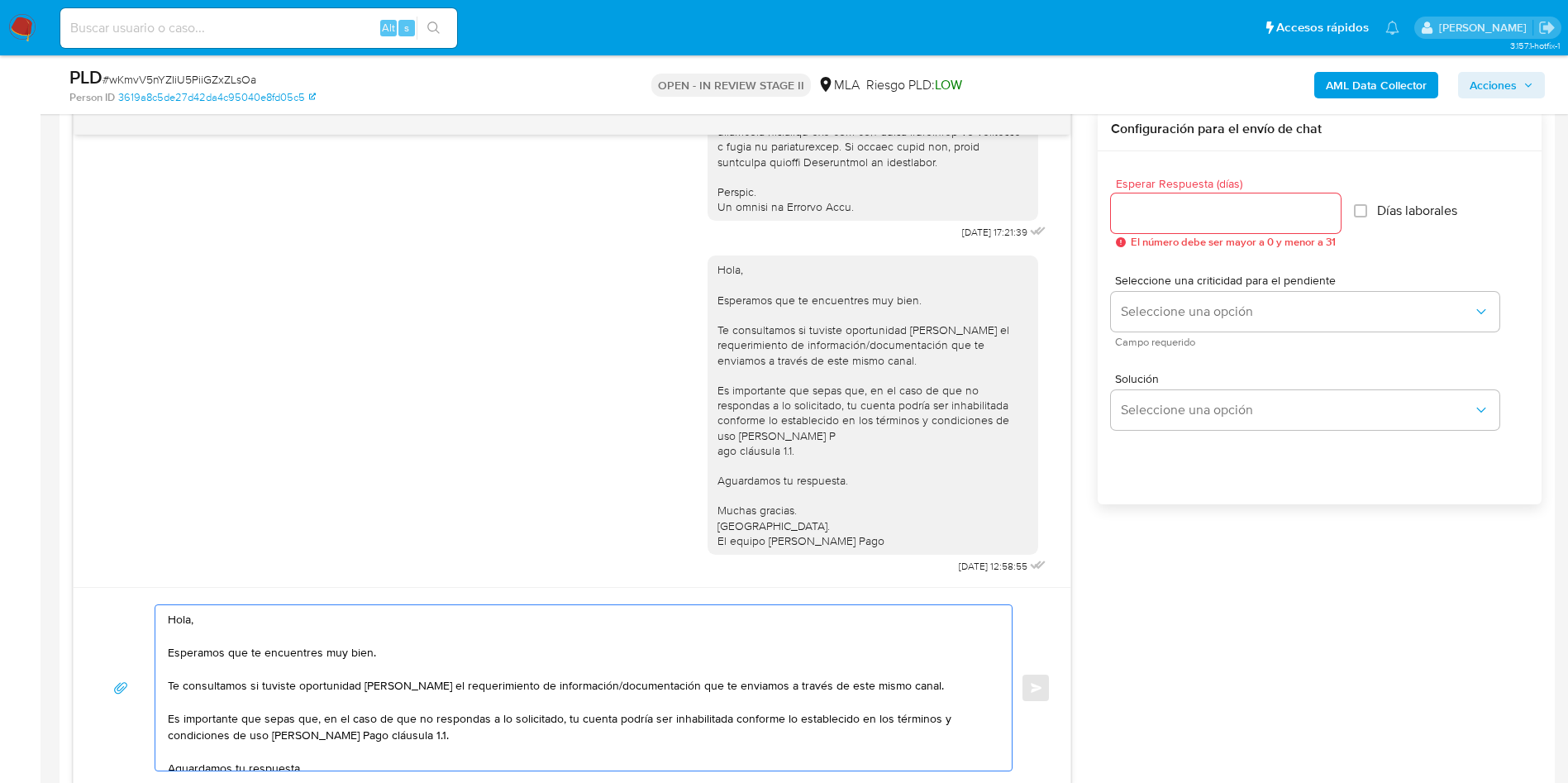
type textarea "Hola, Esperamos que te encuentres muy bien. Te consultamos si tuviste oportunid…"
click at [1167, 219] on input "Esperar Respuesta (días)" at bounding box center [1226, 213] width 230 height 22
type input "3"
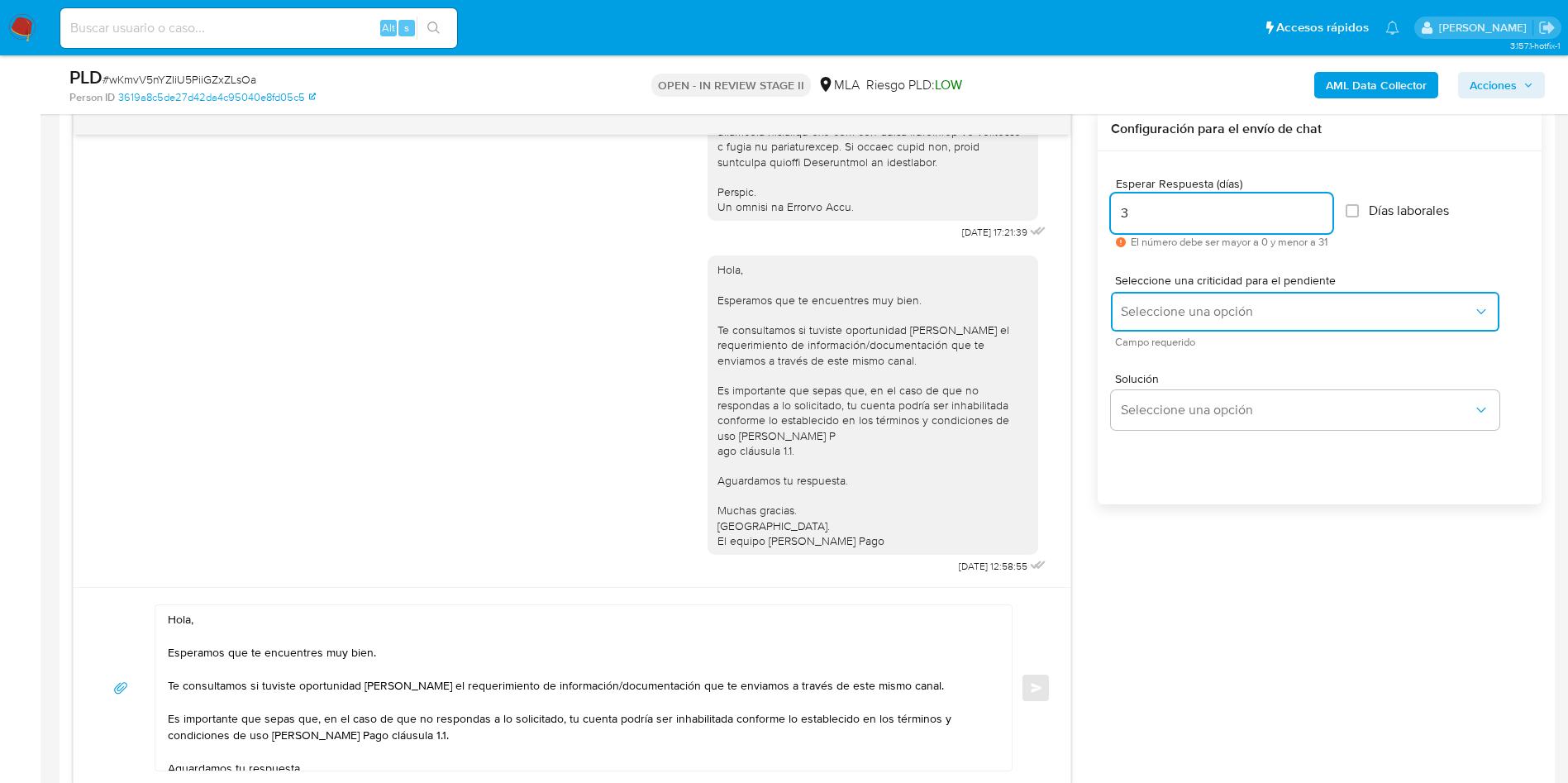
click at [1212, 317] on span "Seleccione una opción" at bounding box center [1297, 312] width 352 height 17
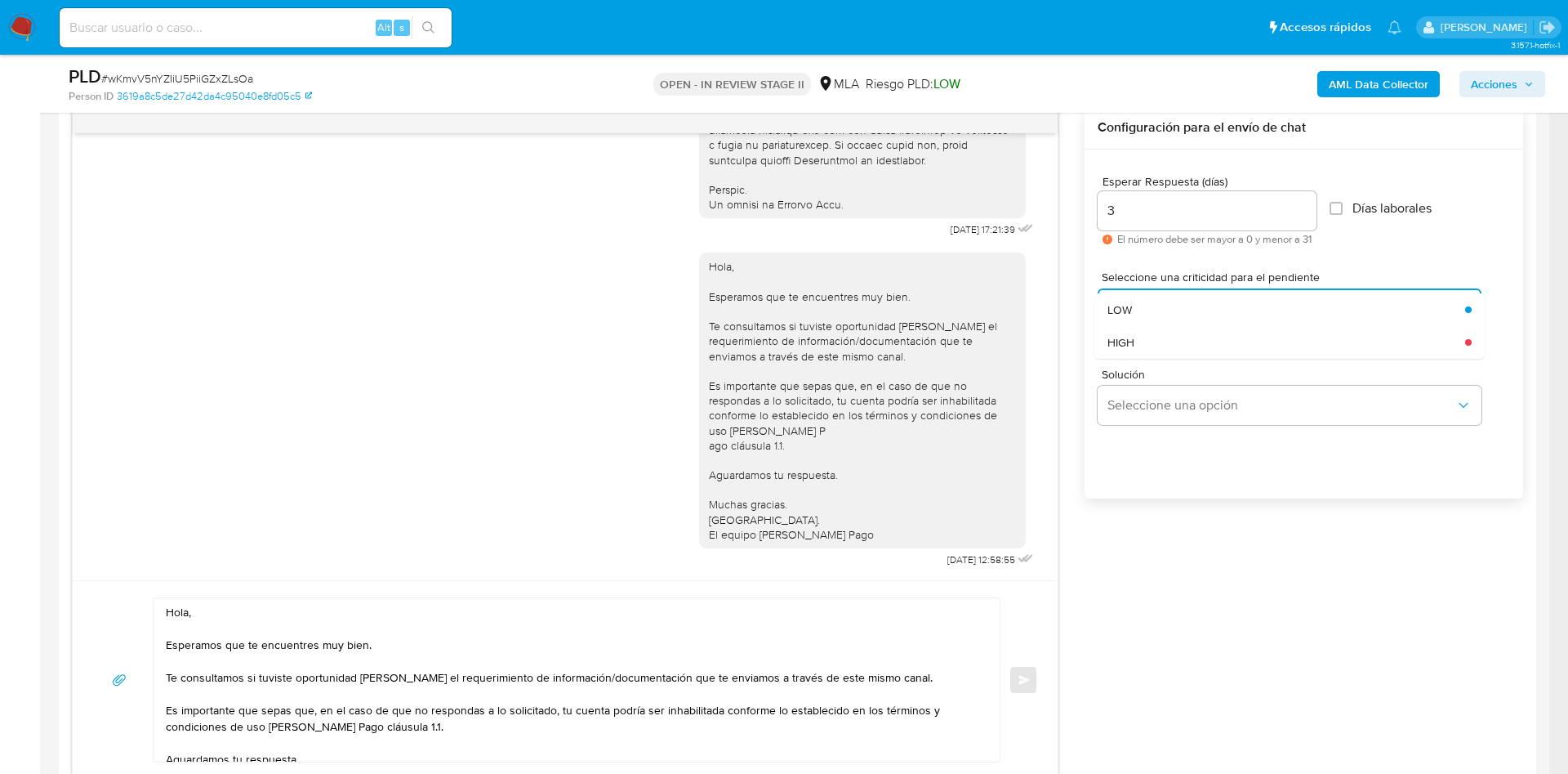
click at [1166, 331] on div "HIGH" at bounding box center [1282, 343] width 348 height 33
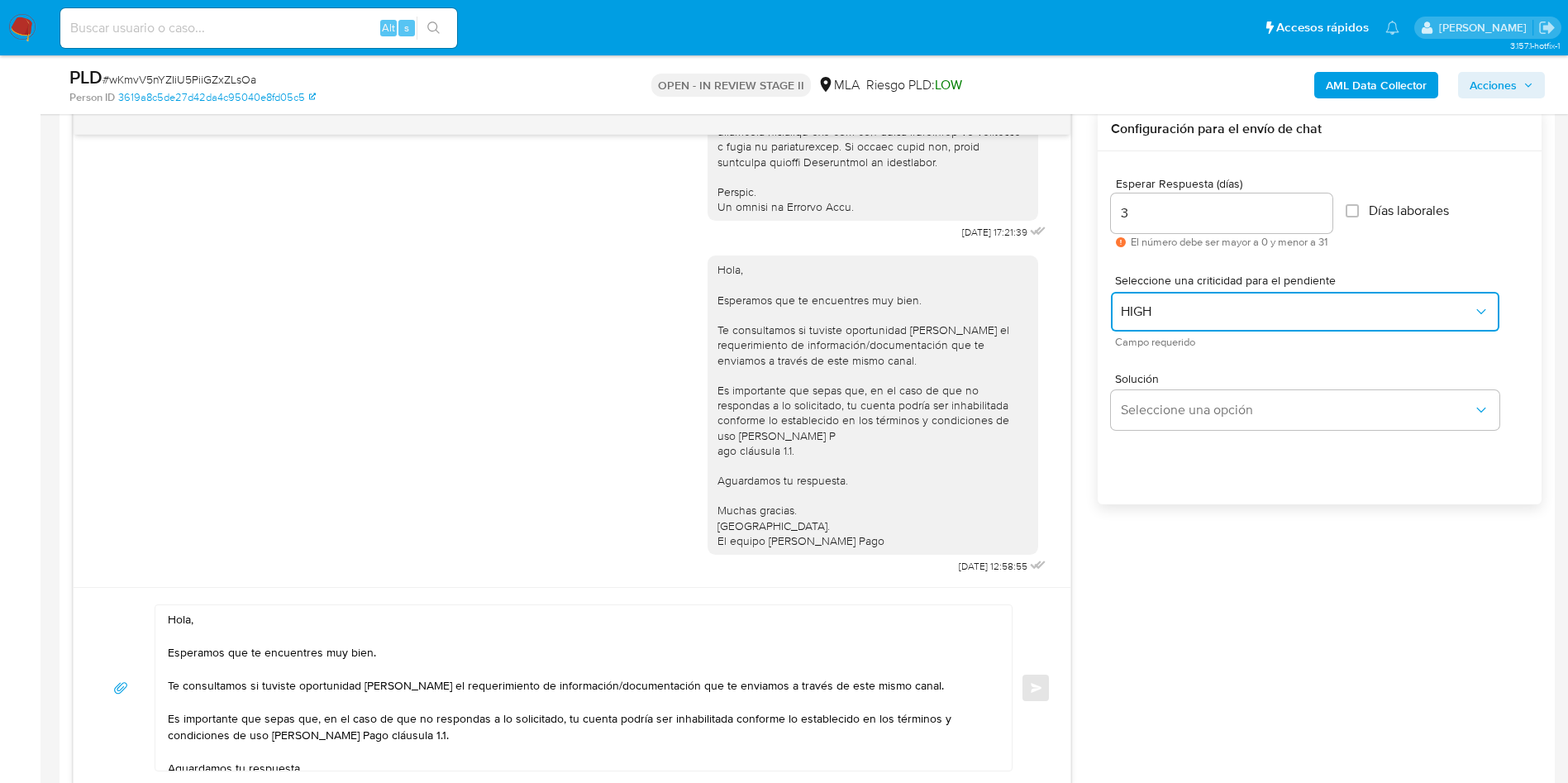
click at [1183, 318] on span "HIGH" at bounding box center [1297, 312] width 352 height 17
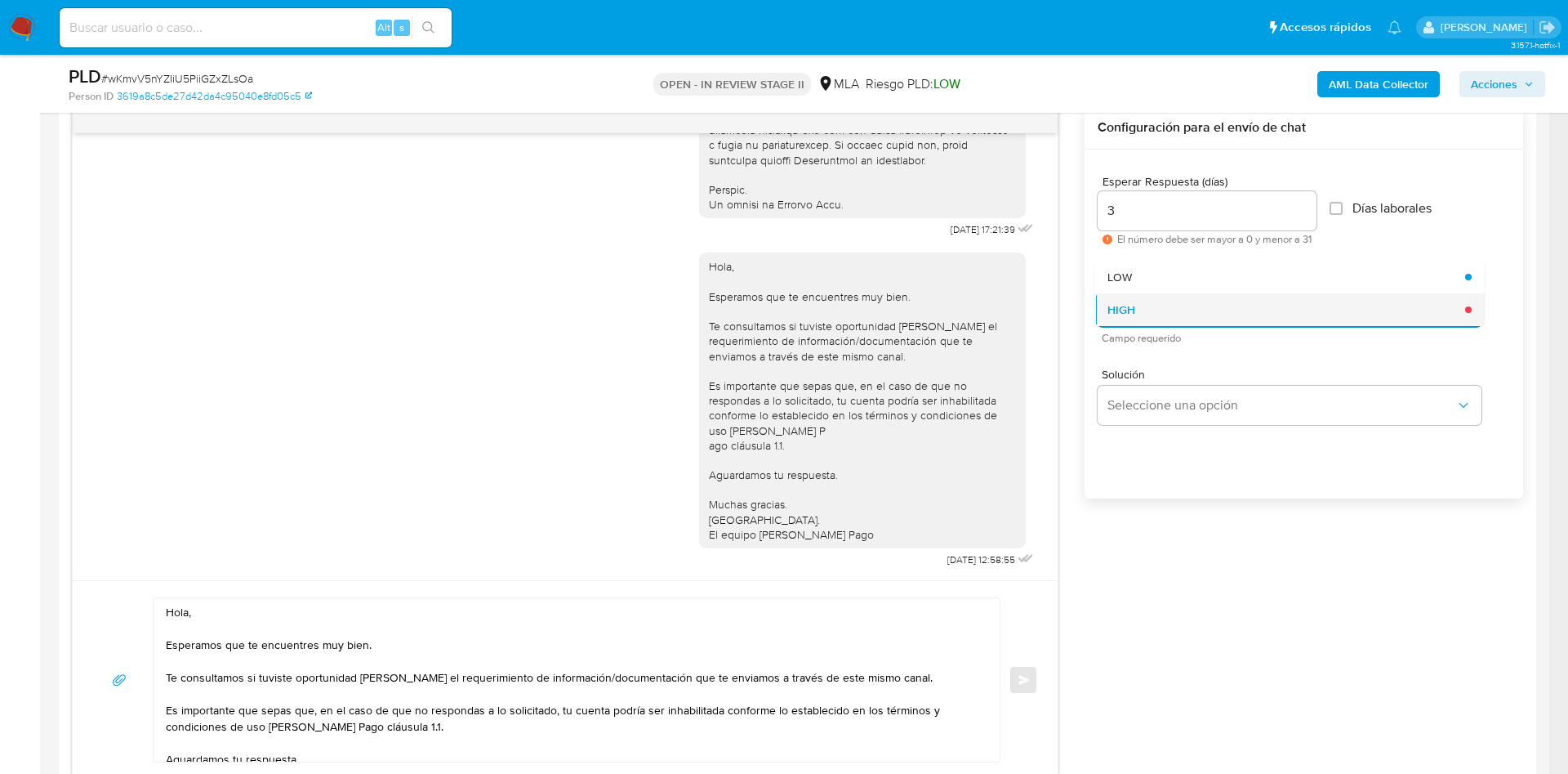
click at [1110, 296] on div "HIGH" at bounding box center [1282, 310] width 348 height 33
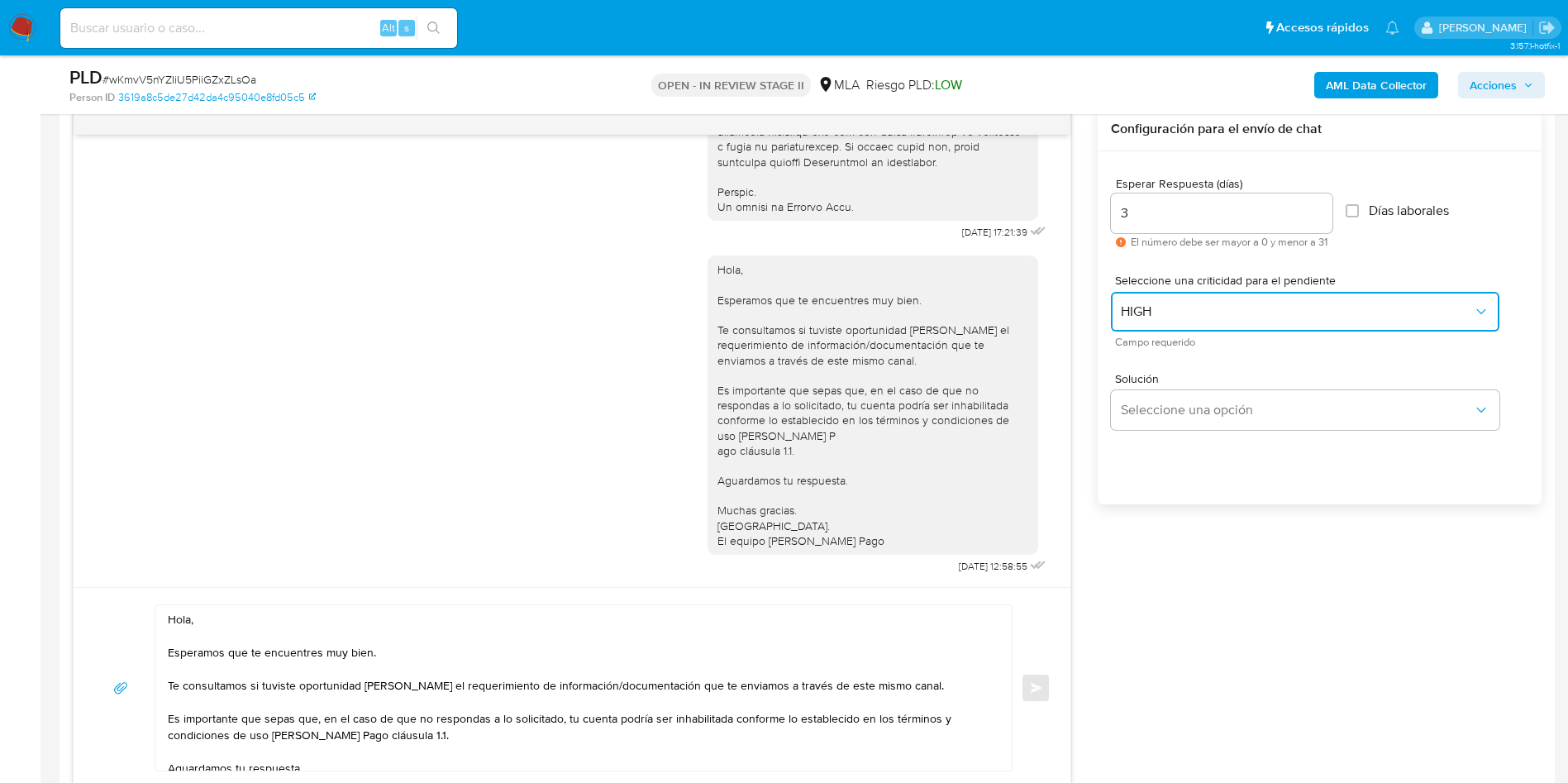
click at [1148, 315] on span "HIGH" at bounding box center [1297, 312] width 352 height 17
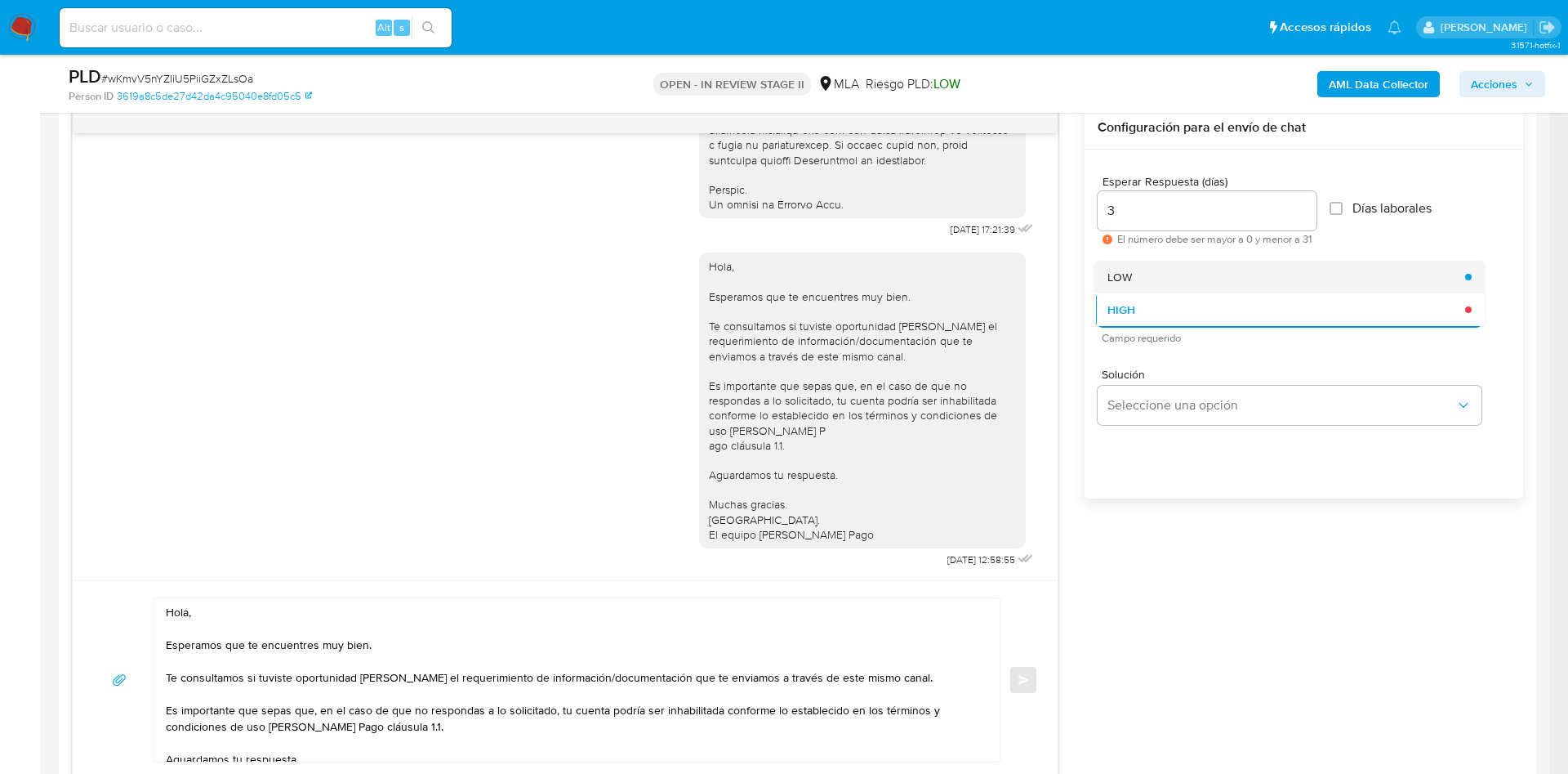
click at [1148, 275] on div "LOW" at bounding box center [1282, 277] width 348 height 33
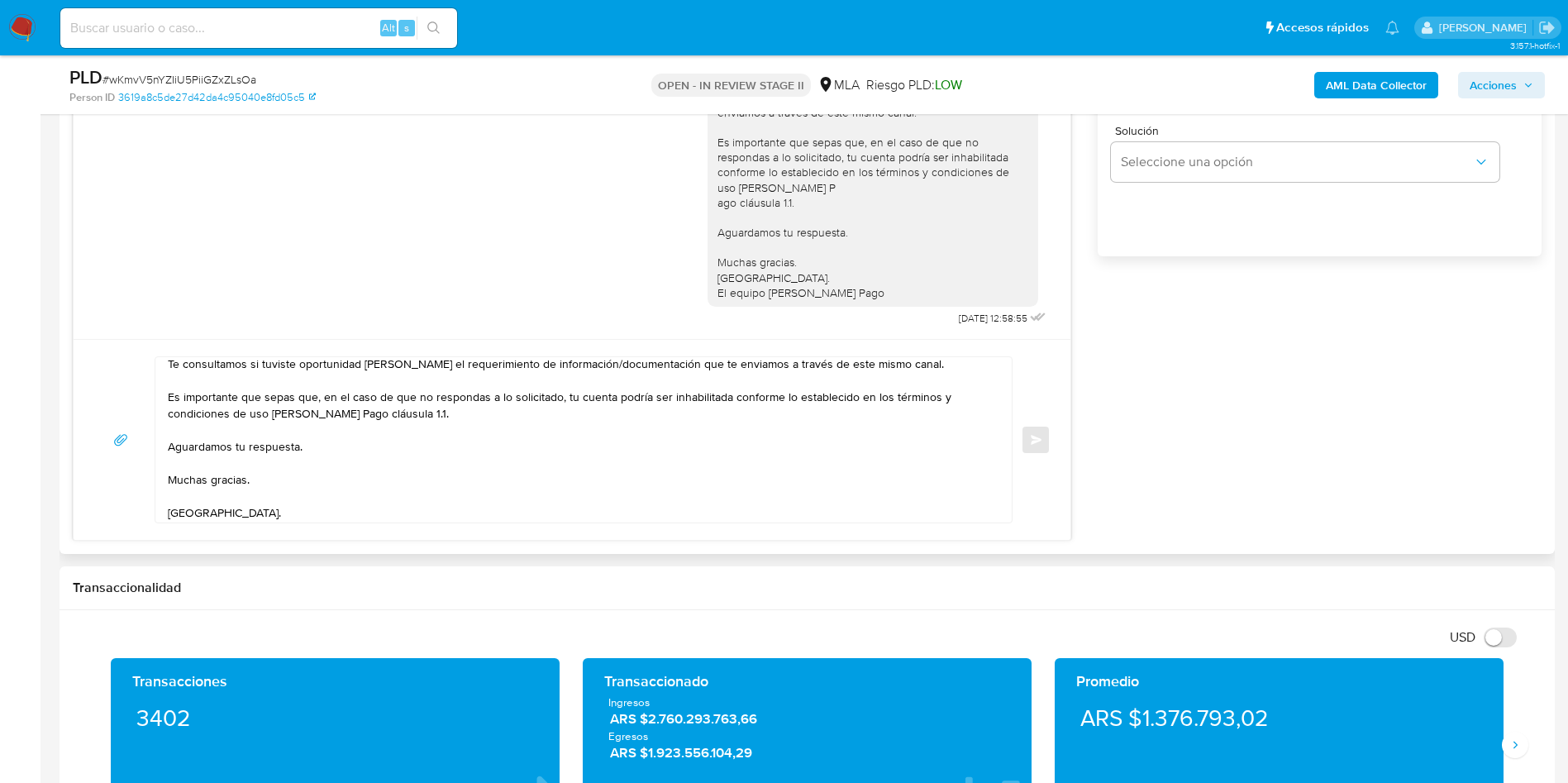
scroll to position [111, 0]
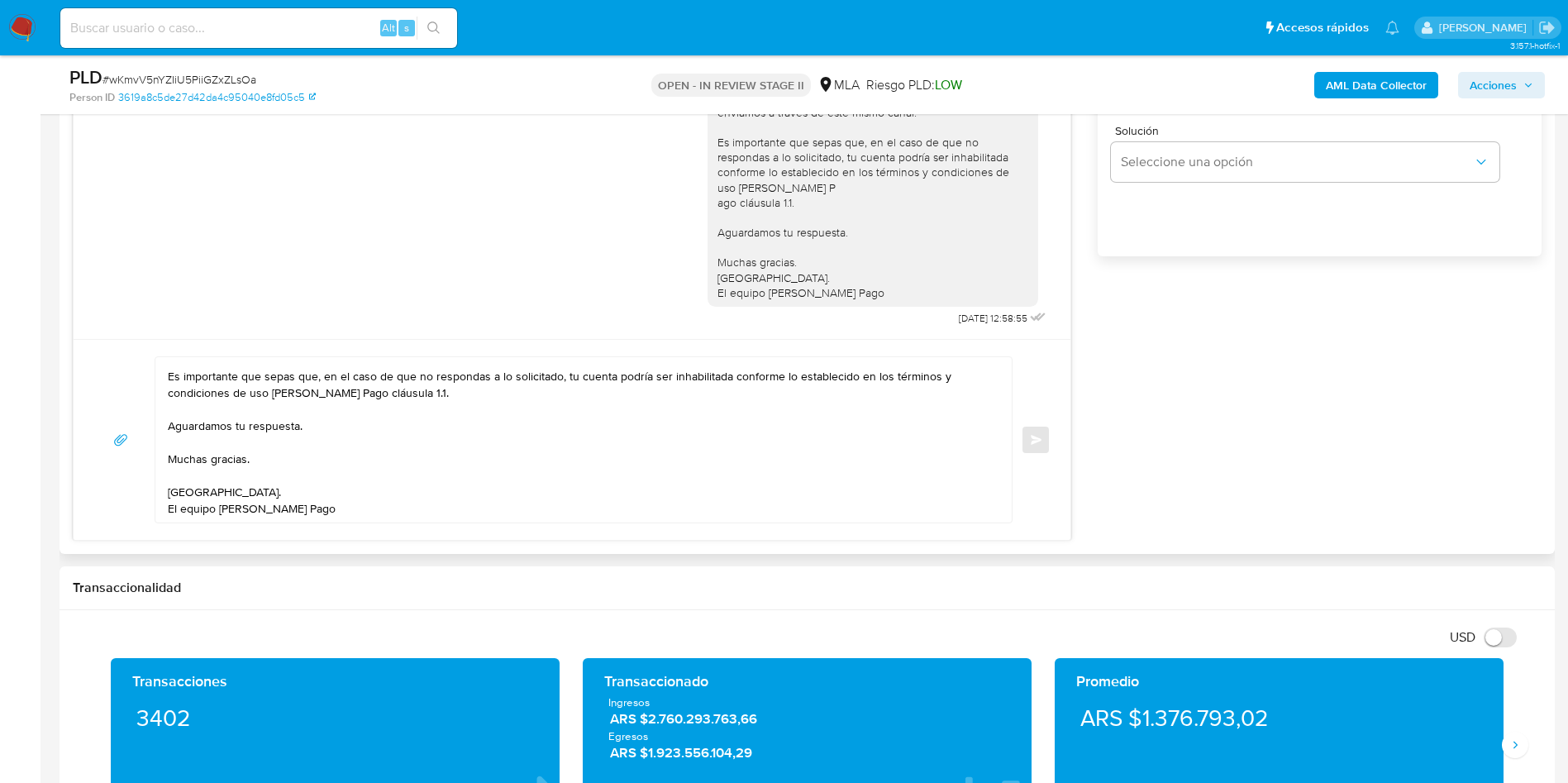
drag, startPoint x: 363, startPoint y: 533, endPoint x: 371, endPoint y: 526, distance: 10.6
click at [363, 531] on div "Hola, Esperamos que te encuentres muy bien. Te consultamos si tuviste oportunid…" at bounding box center [571, 439] width 997 height 201
click at [391, 508] on textarea "Hola, Esperamos que te encuentres muy bien. Te consultamos si tuviste oportunid…" at bounding box center [579, 440] width 823 height 165
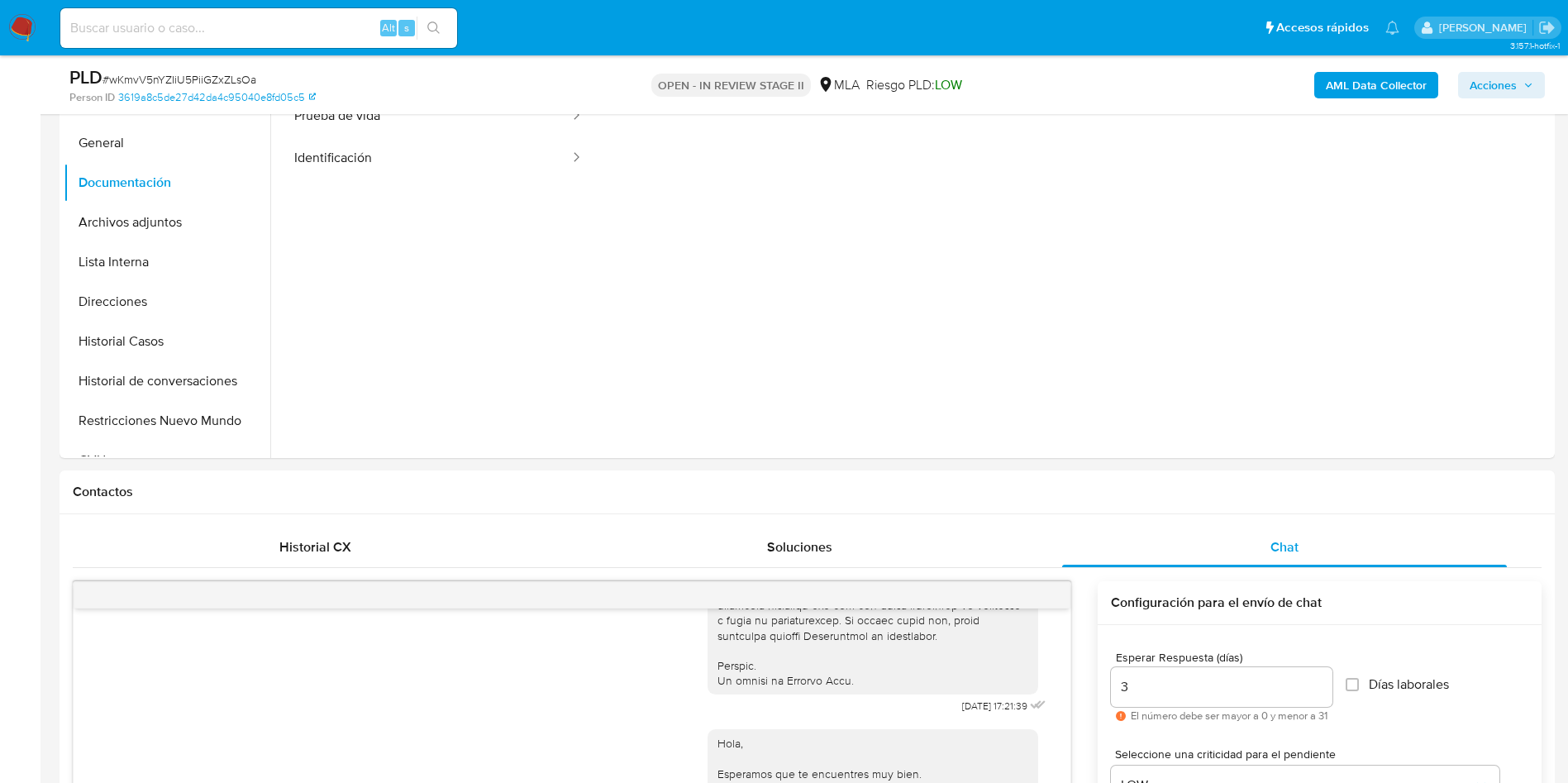
scroll to position [0, 0]
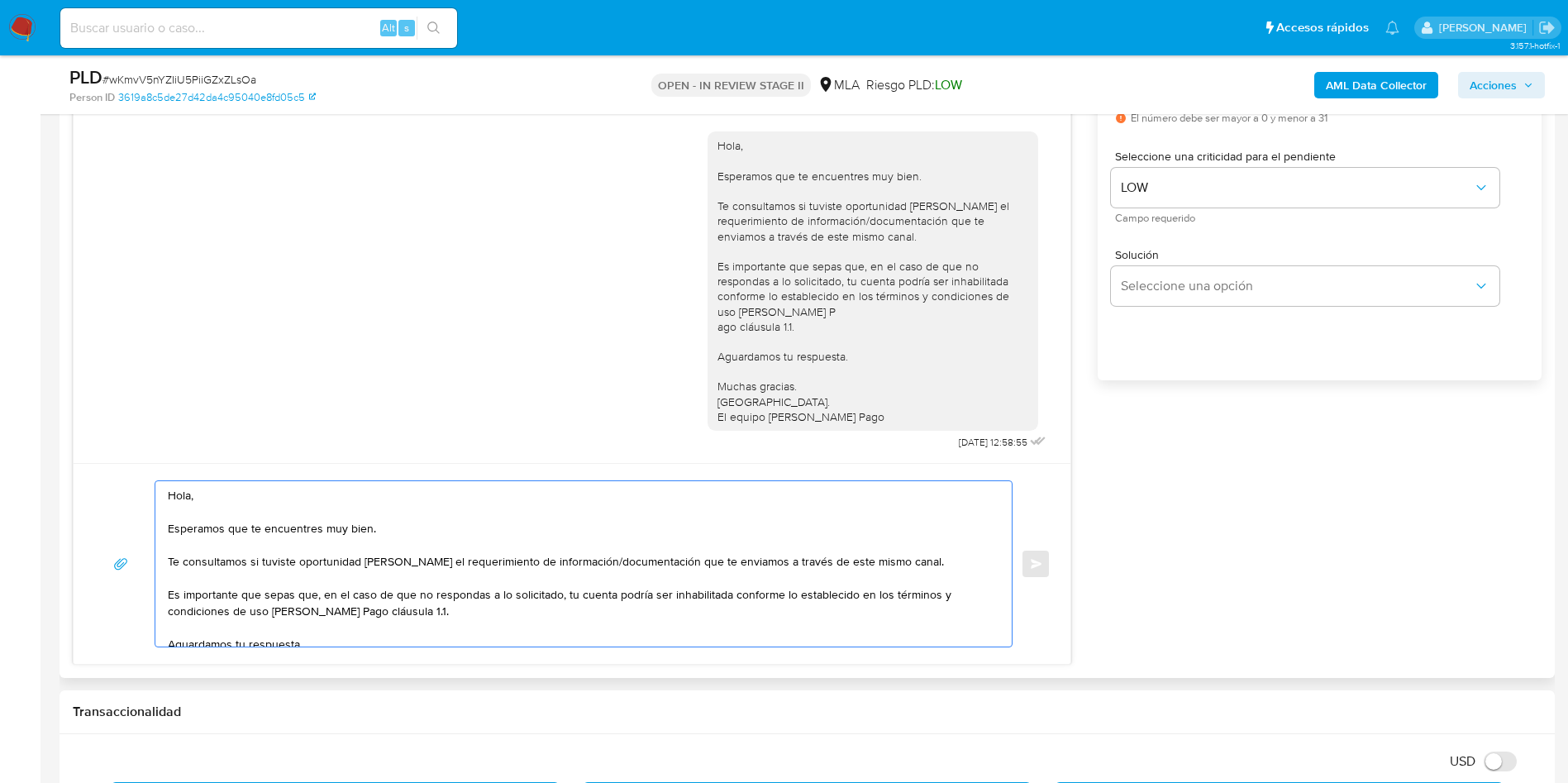
drag, startPoint x: 326, startPoint y: 629, endPoint x: 157, endPoint y: 483, distance: 223.3
click at [157, 483] on div "Hola, Esperamos que te encuentres muy bien. Te consultamos si tuviste oportunid…" at bounding box center [580, 564] width 848 height 165
type textarea "Hola, Esperamos que te encuentres muy bien. Te consultamos si tuviste oportunid…"
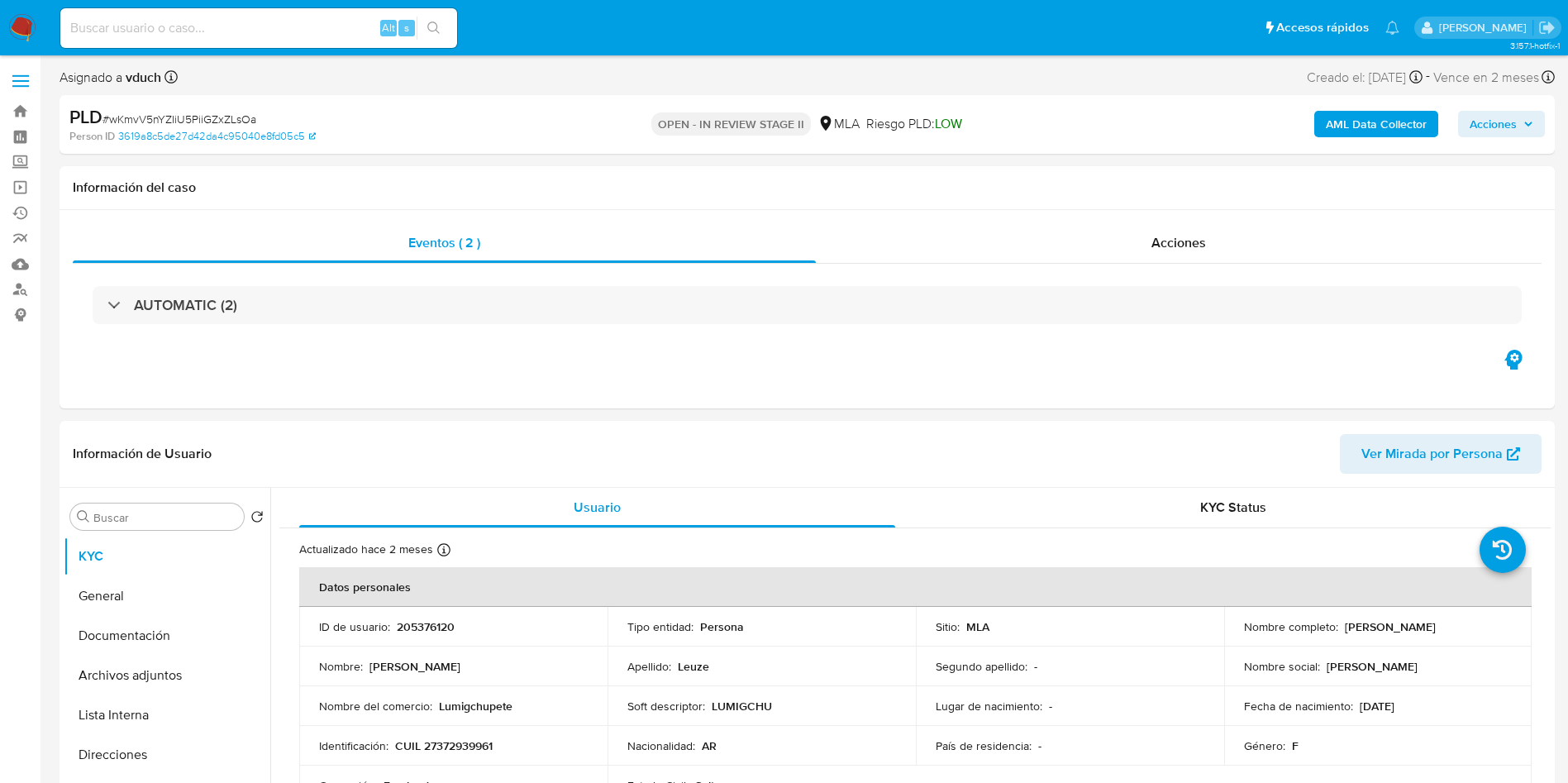
select select "10"
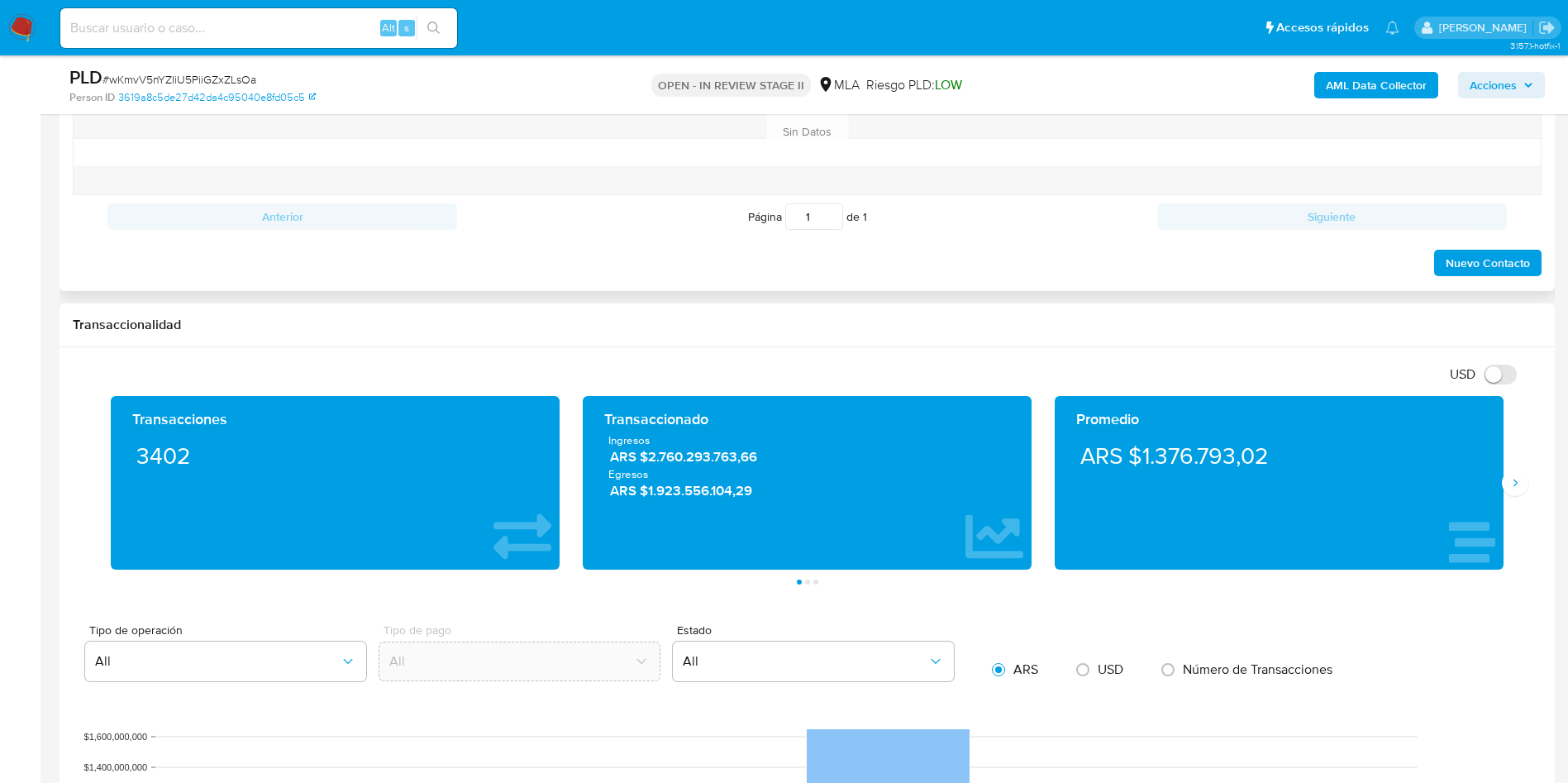
scroll to position [620, 0]
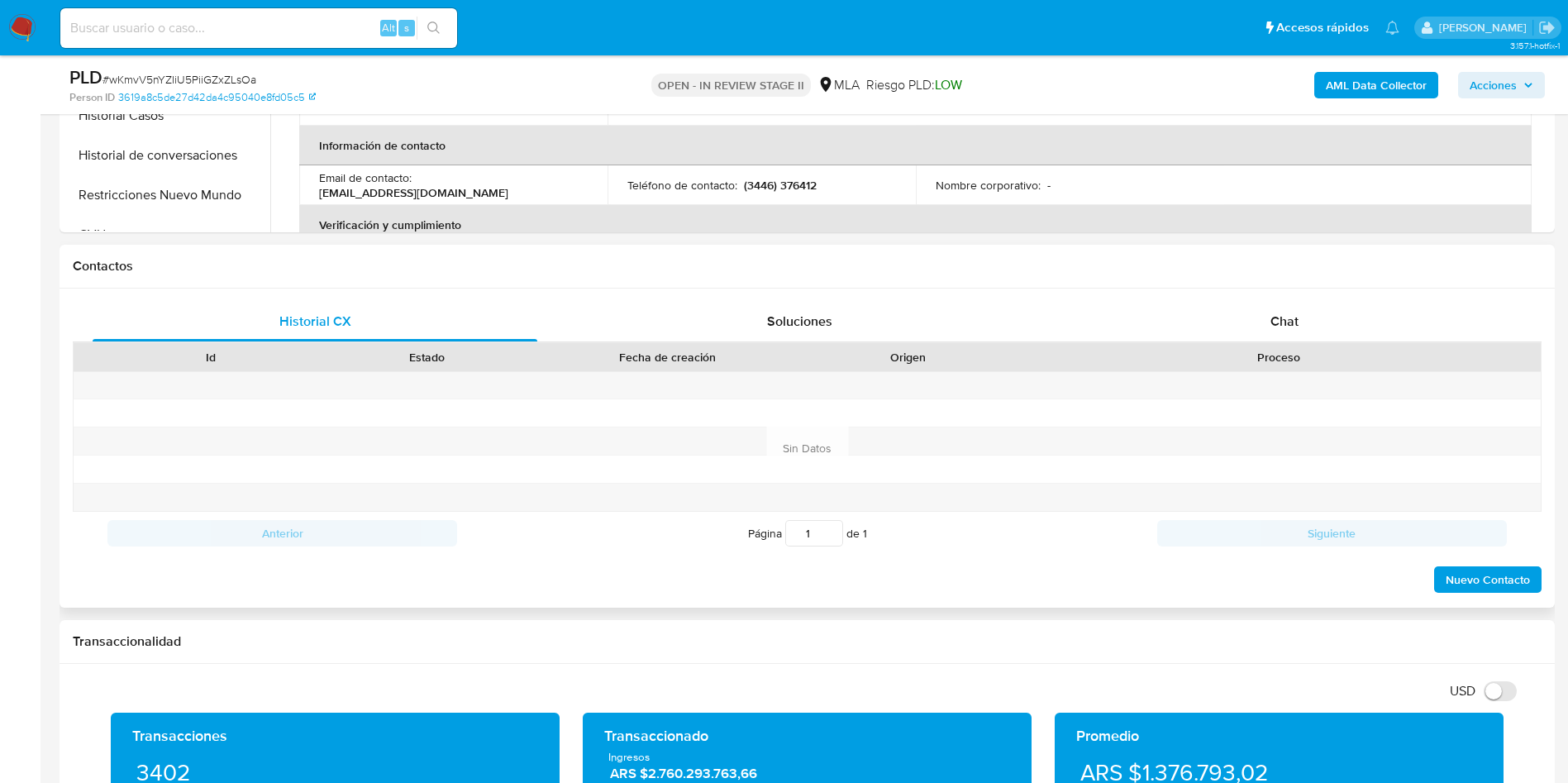
click at [1273, 352] on div "Proceso" at bounding box center [1278, 357] width 500 height 17
click at [1277, 347] on div "Proceso" at bounding box center [1278, 357] width 524 height 28
click at [1234, 343] on div "Proceso" at bounding box center [1278, 357] width 524 height 28
click at [1252, 330] on div "Chat" at bounding box center [1284, 322] width 445 height 40
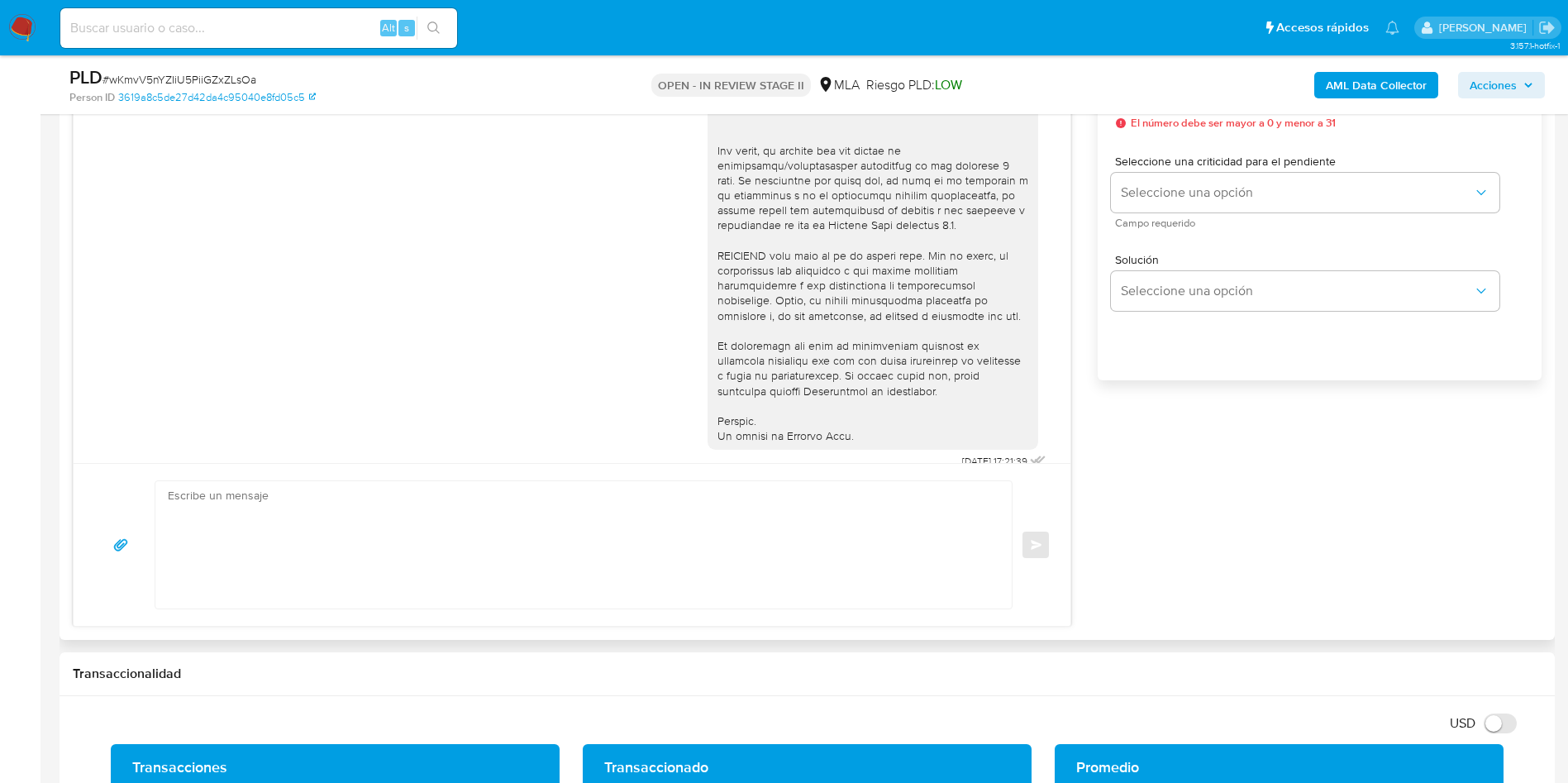
scroll to position [848, 0]
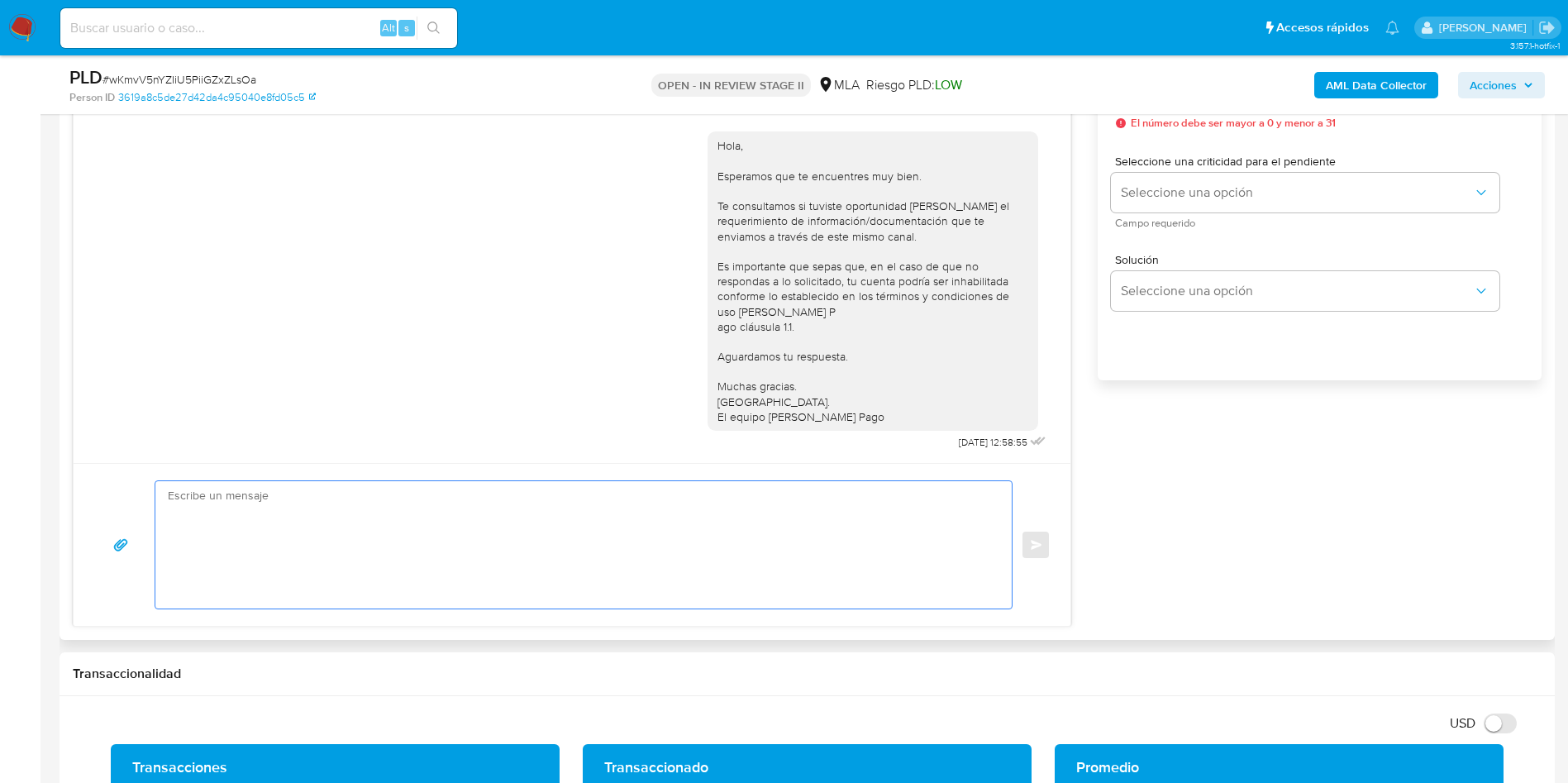
click at [581, 528] on textarea at bounding box center [579, 545] width 823 height 127
paste textarea "Hola, Esperamos que te encuentres muy bien. Te consultamos si tuviste oportunid…"
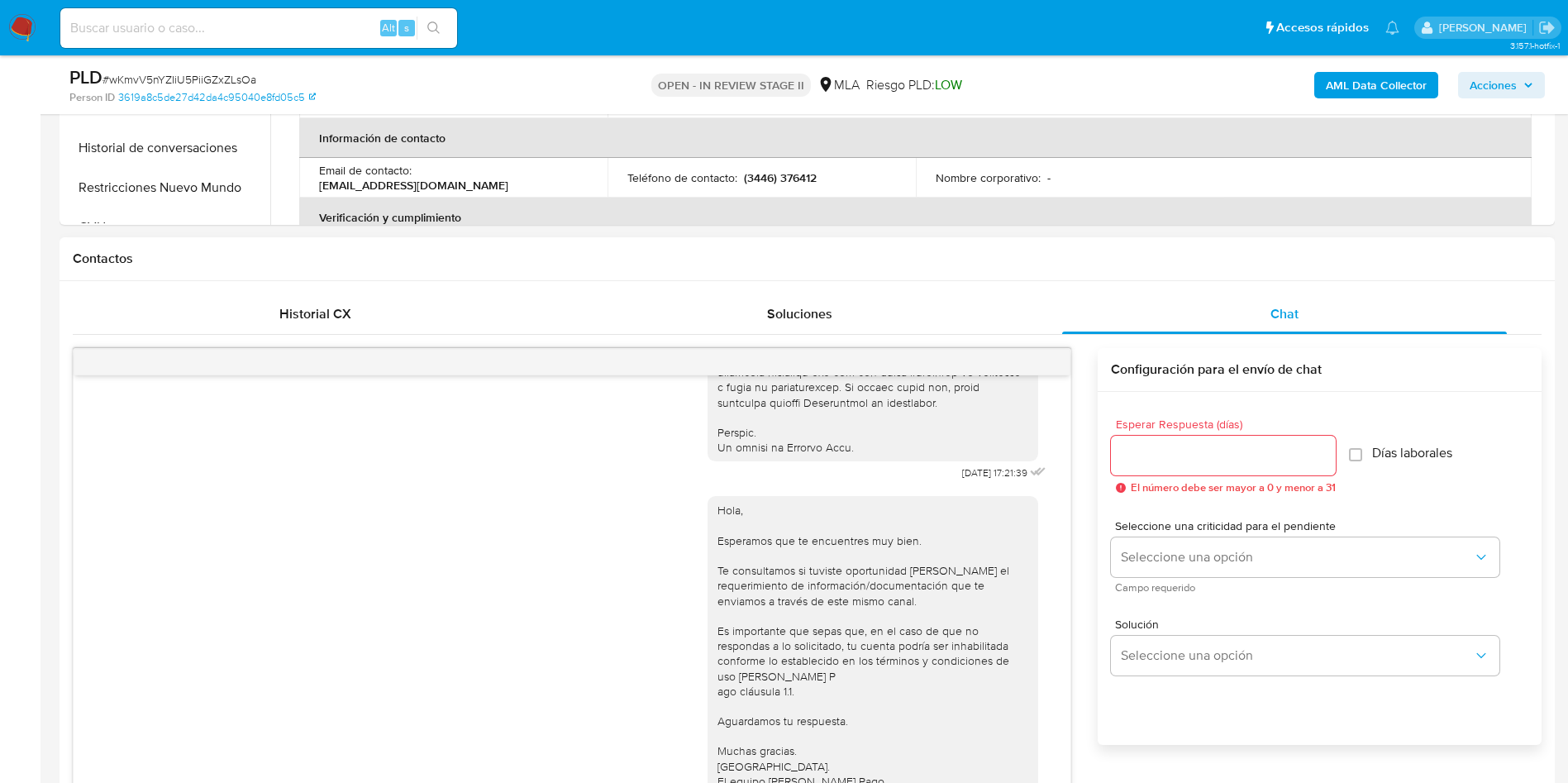
scroll to position [868, 0]
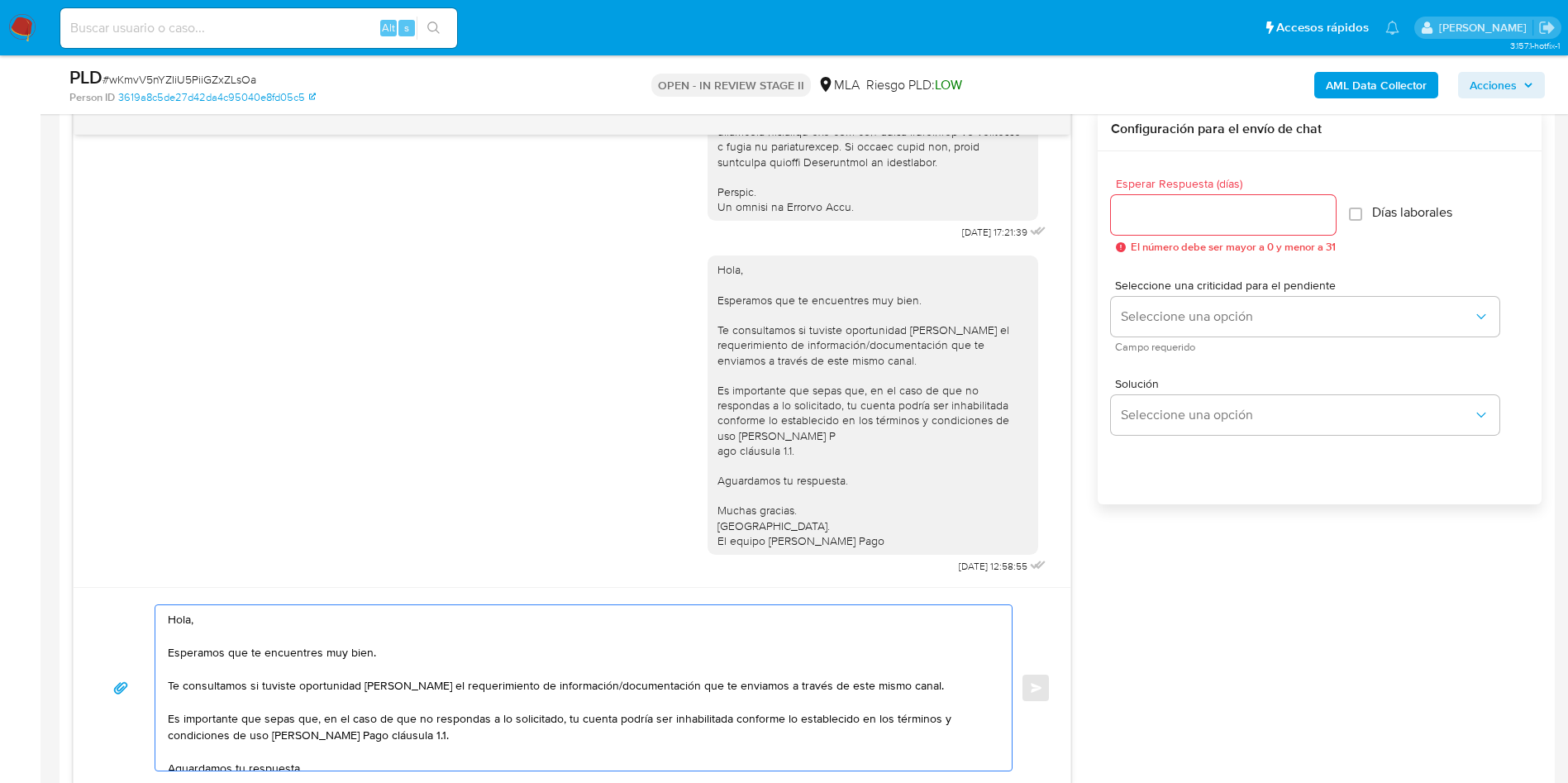
type textarea "Hola, Esperamos que te encuentres muy bien. Te consultamos si tuviste oportunid…"
click at [1174, 217] on input "Esperar Respuesta (días)" at bounding box center [1223, 215] width 225 height 22
type input "3"
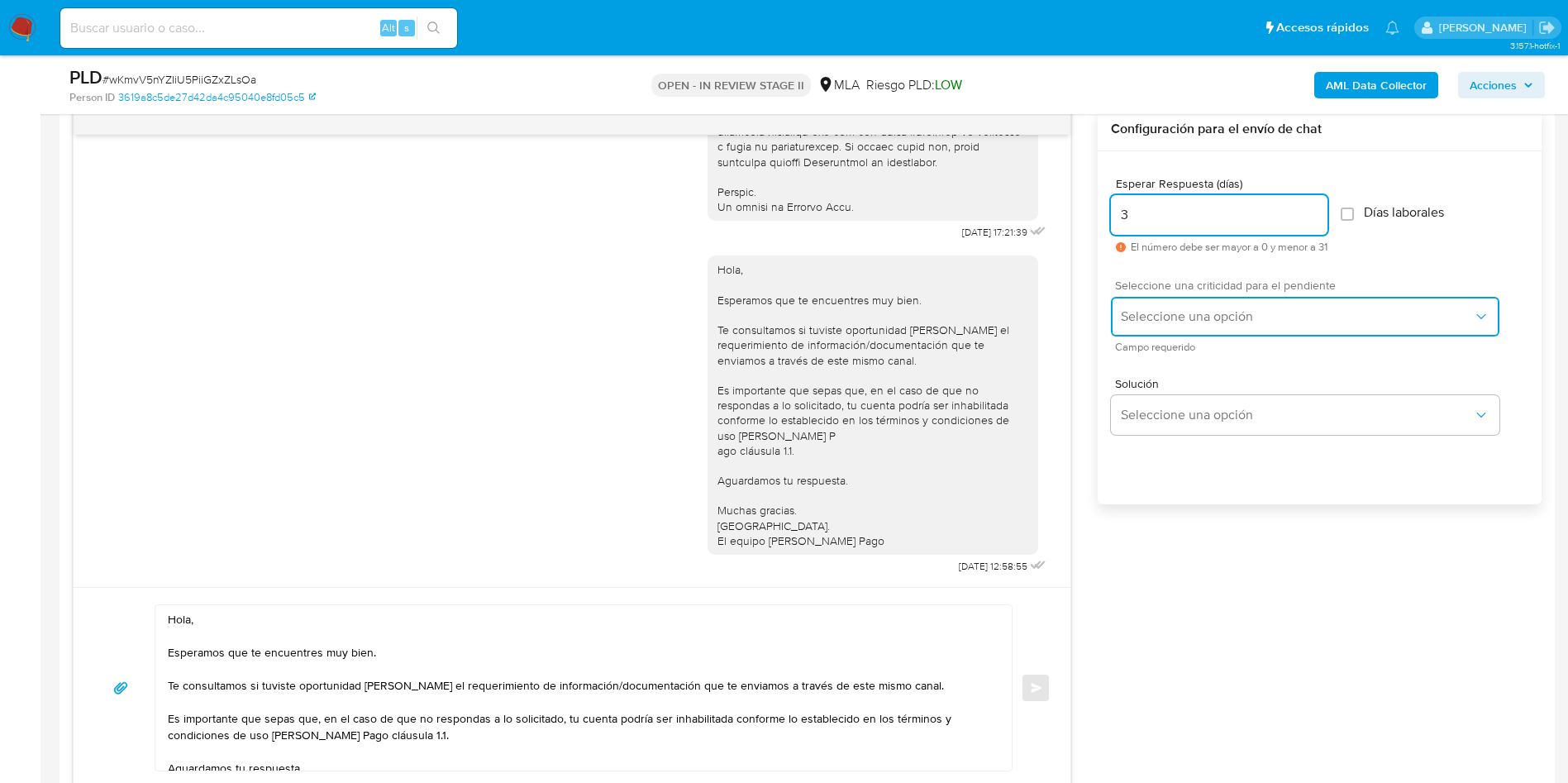
click at [1165, 313] on span "Seleccione una opción" at bounding box center [1297, 317] width 352 height 17
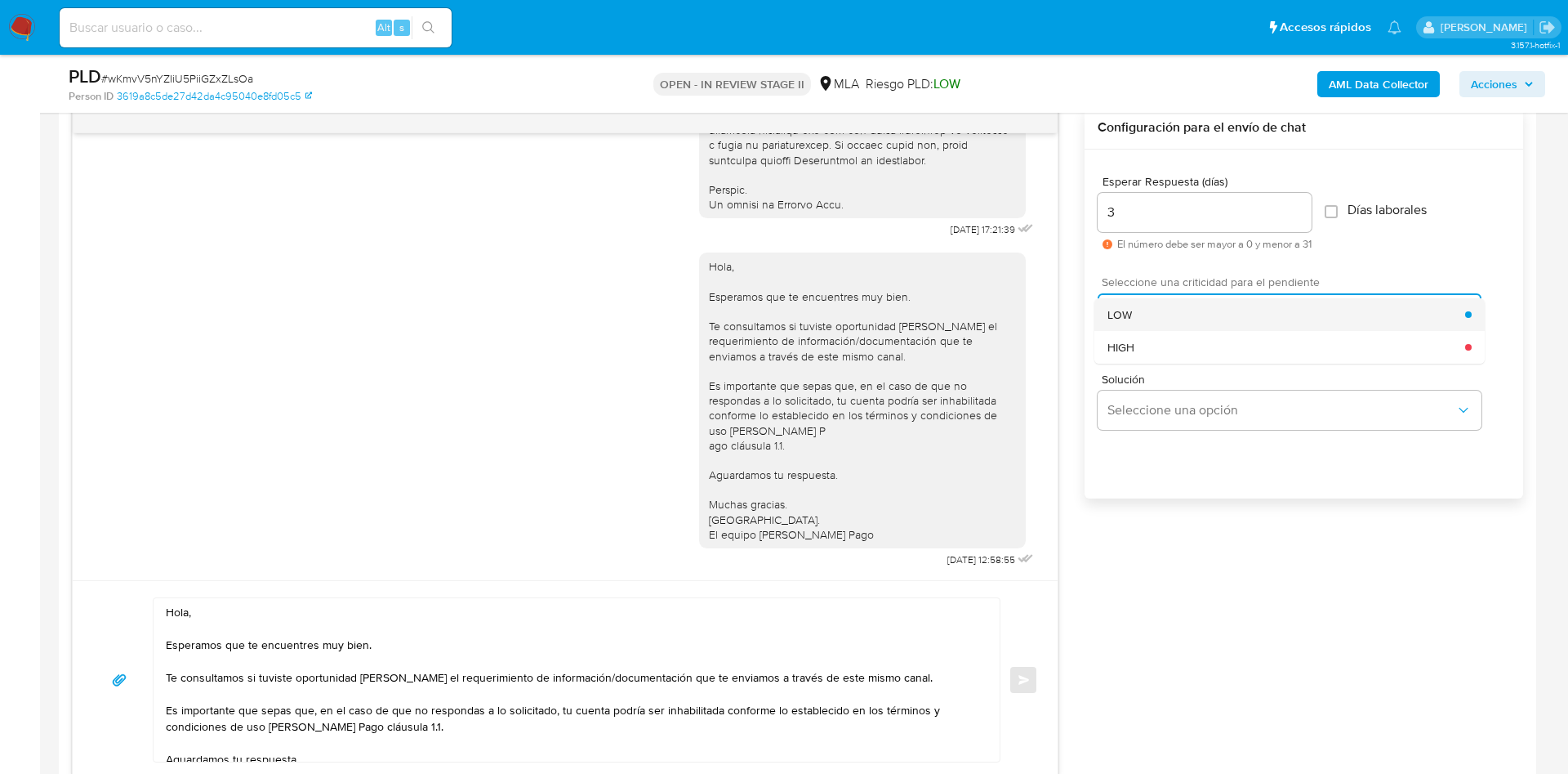
click at [1150, 306] on div "LOW" at bounding box center [1287, 315] width 358 height 33
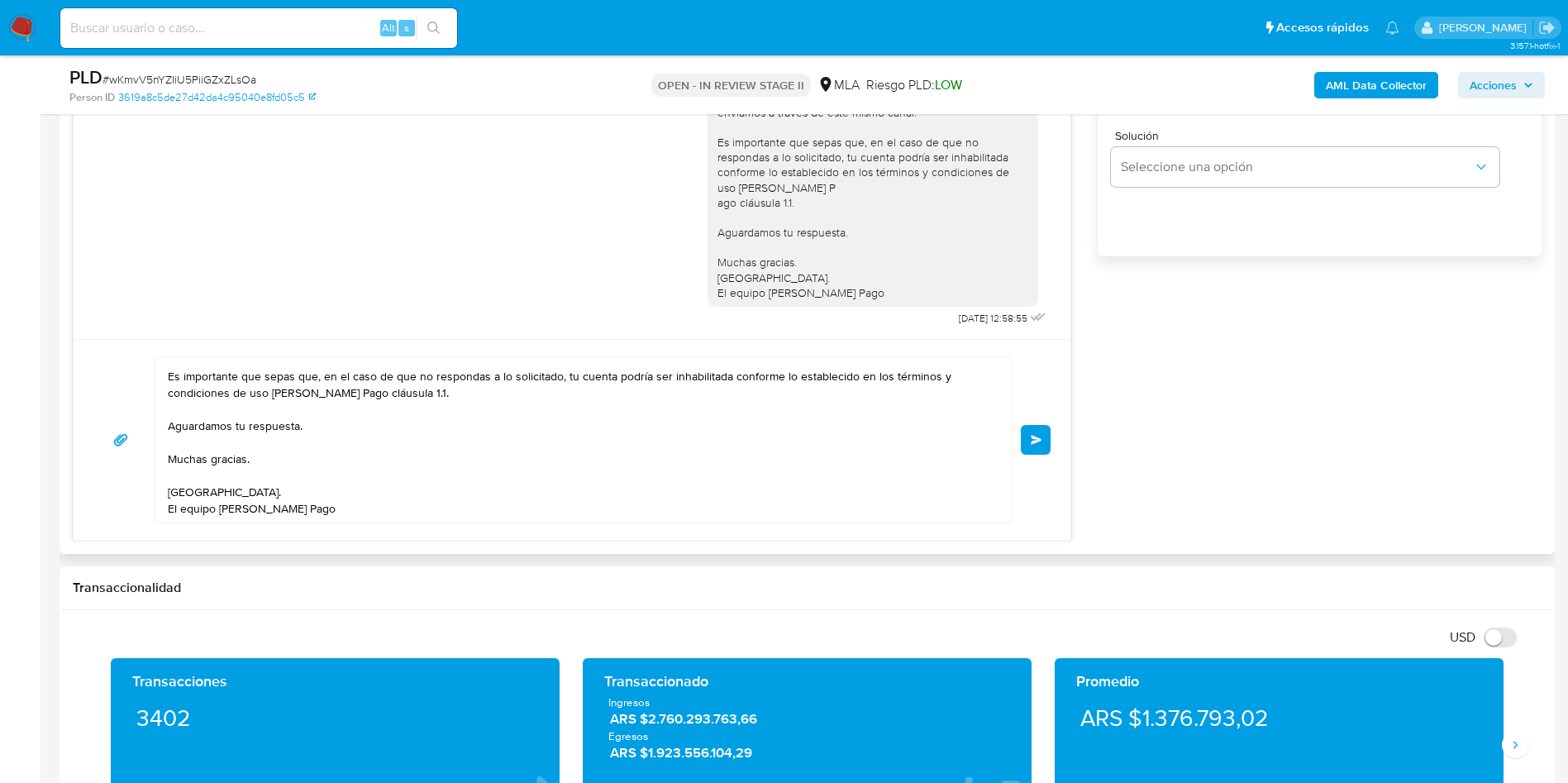
scroll to position [0, 0]
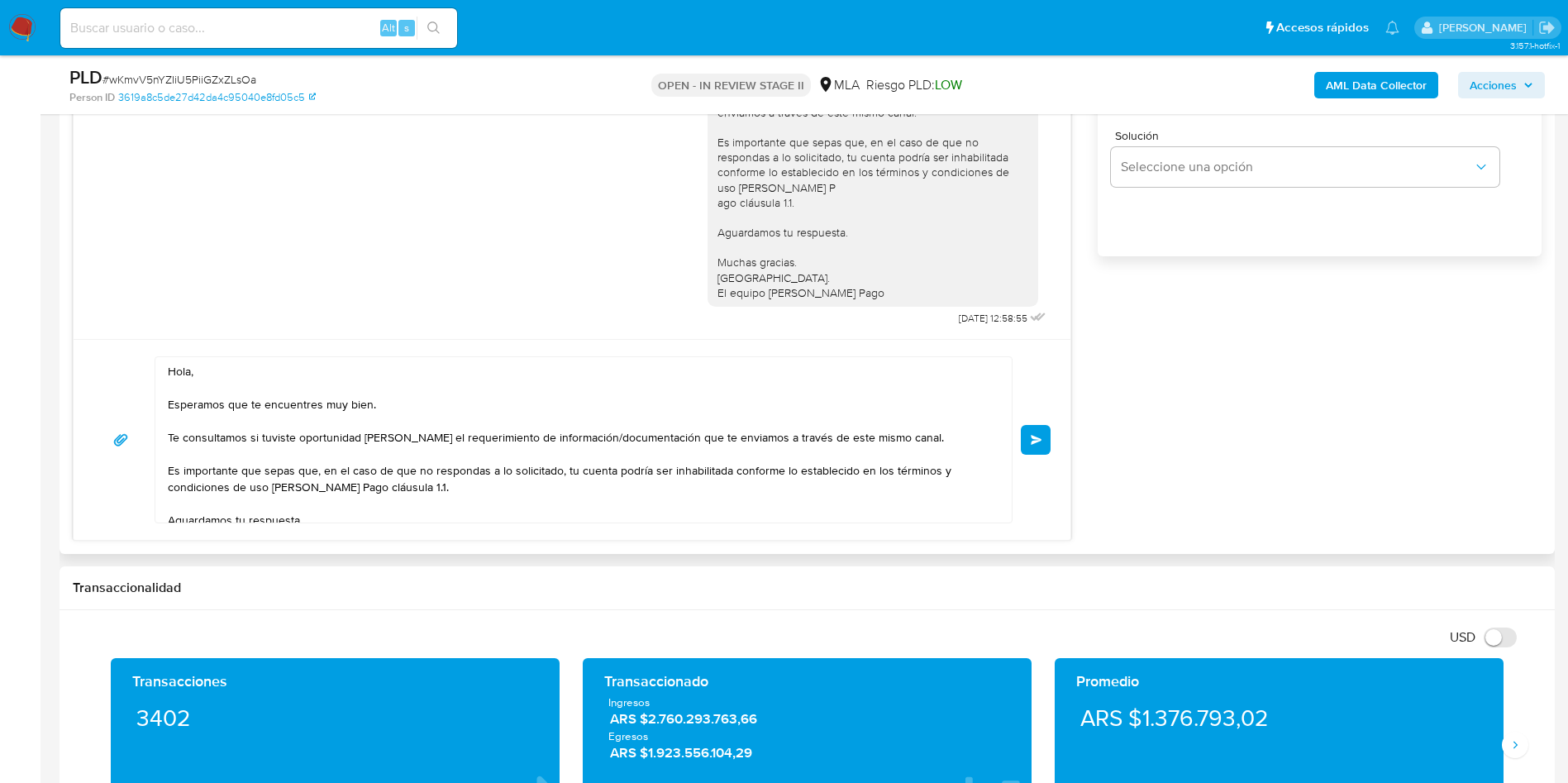
click at [1047, 436] on button "Enviar" at bounding box center [1036, 440] width 30 height 30
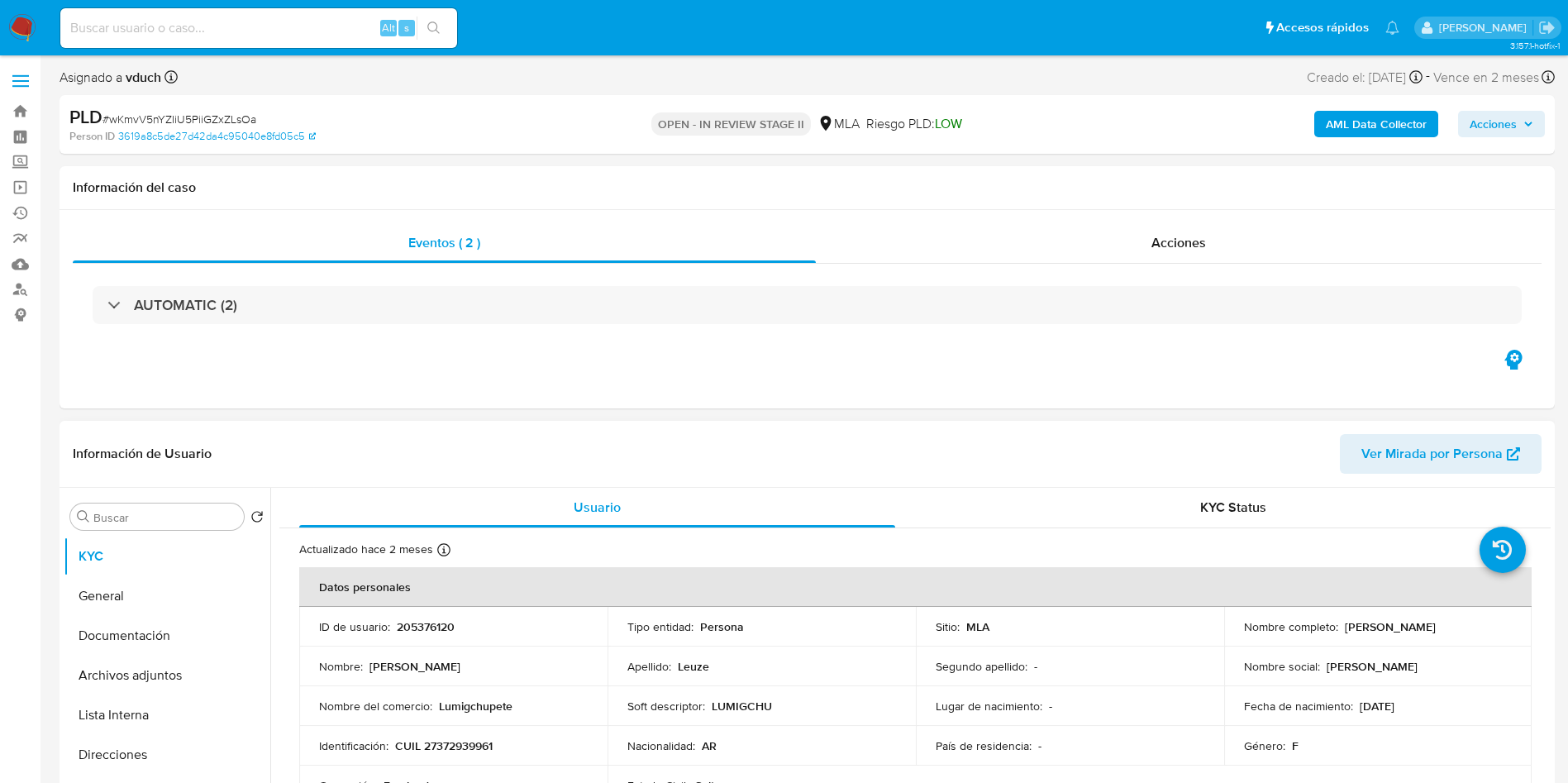
scroll to position [1182, 0]
select select "10"
click at [261, 18] on input at bounding box center [258, 28] width 396 height 22
paste input "xAP8FEIaVJJXbwdvZNoELVqq"
type input "xAP8FEIaVJJXbwdvZNoELVqq"
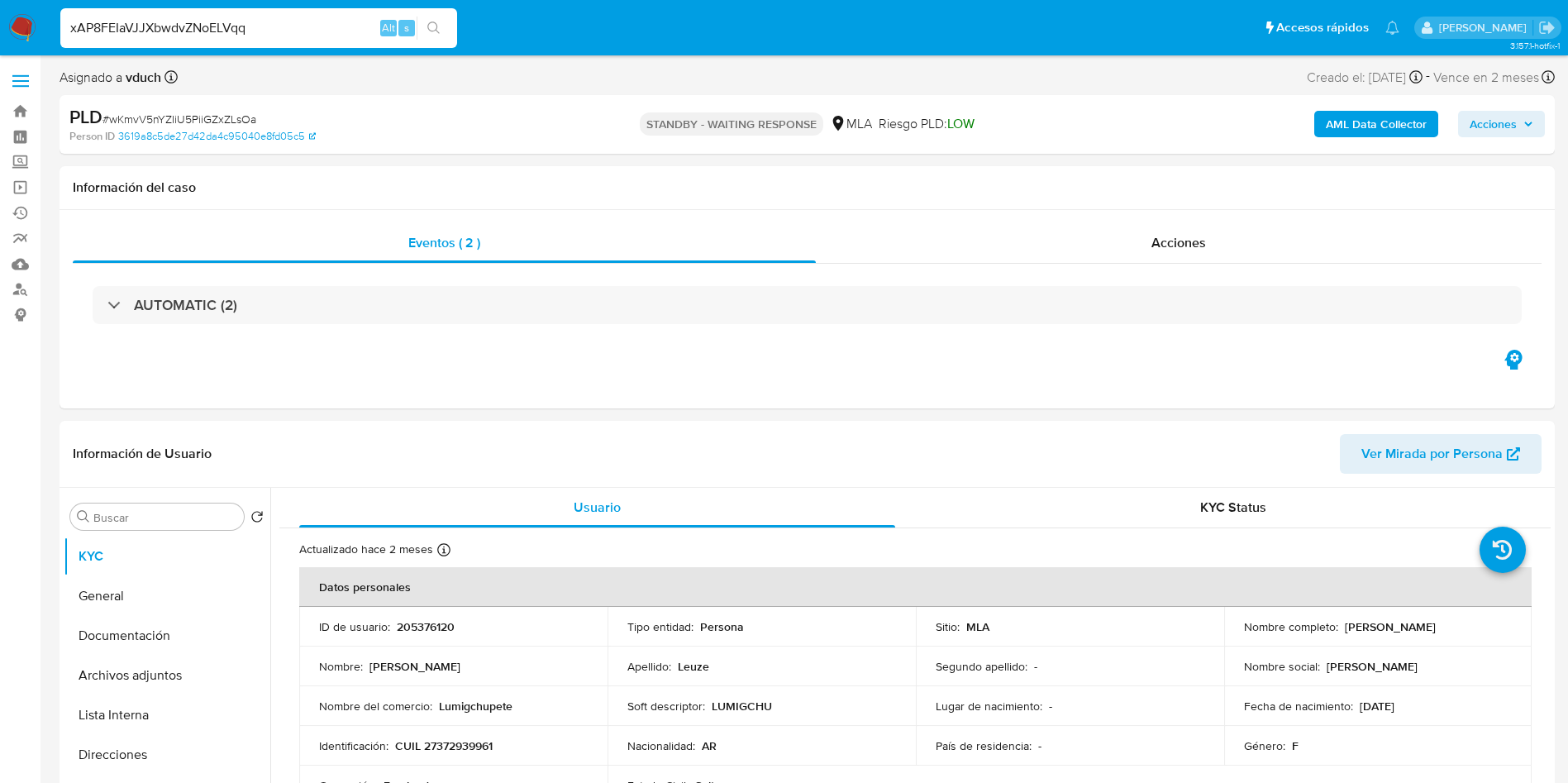
click at [418, 17] on button "search-icon" at bounding box center [433, 28] width 34 height 23
click at [1376, 235] on div "Acciones" at bounding box center [1177, 243] width 725 height 40
select select "10"
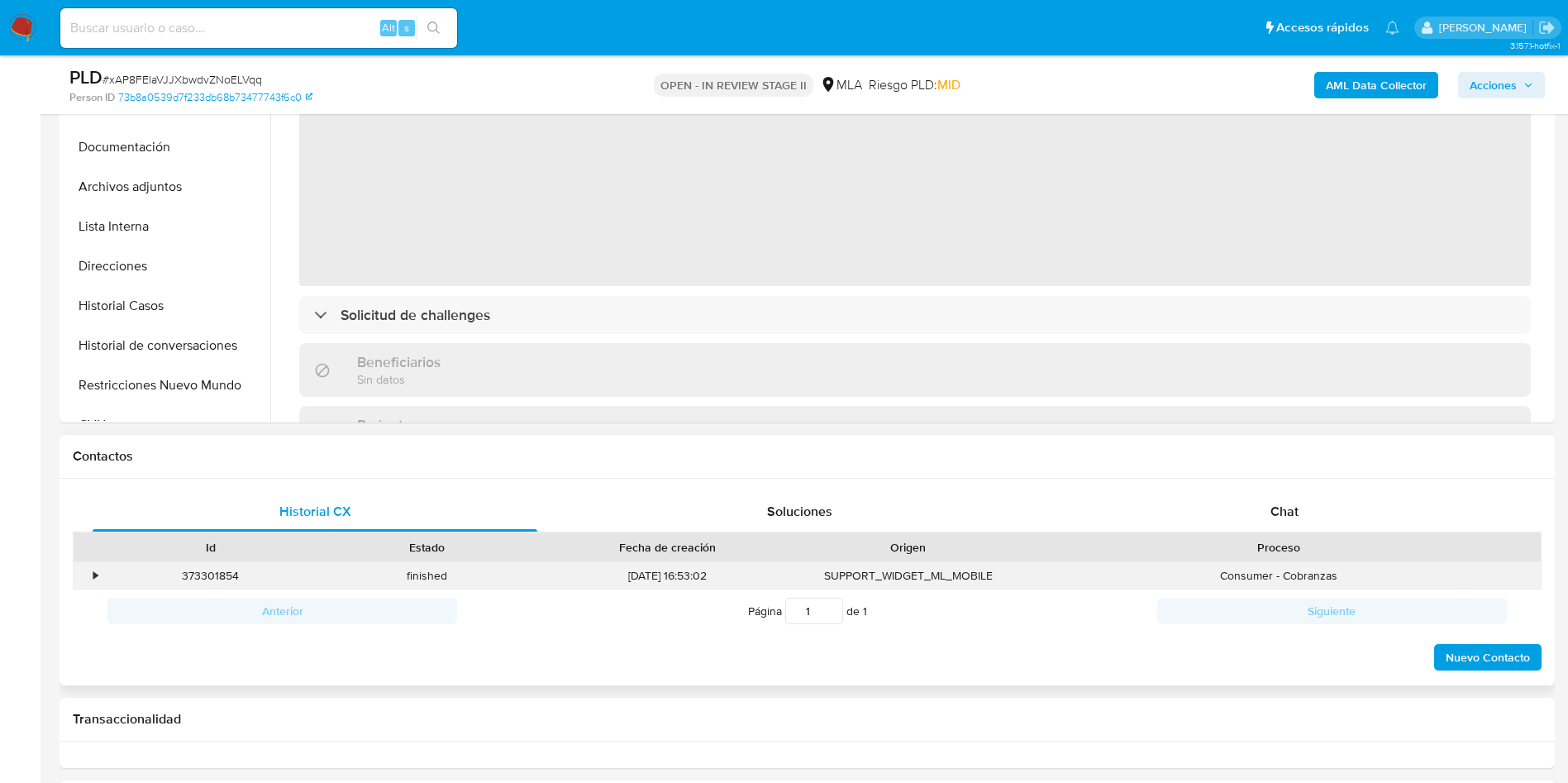
scroll to position [496, 0]
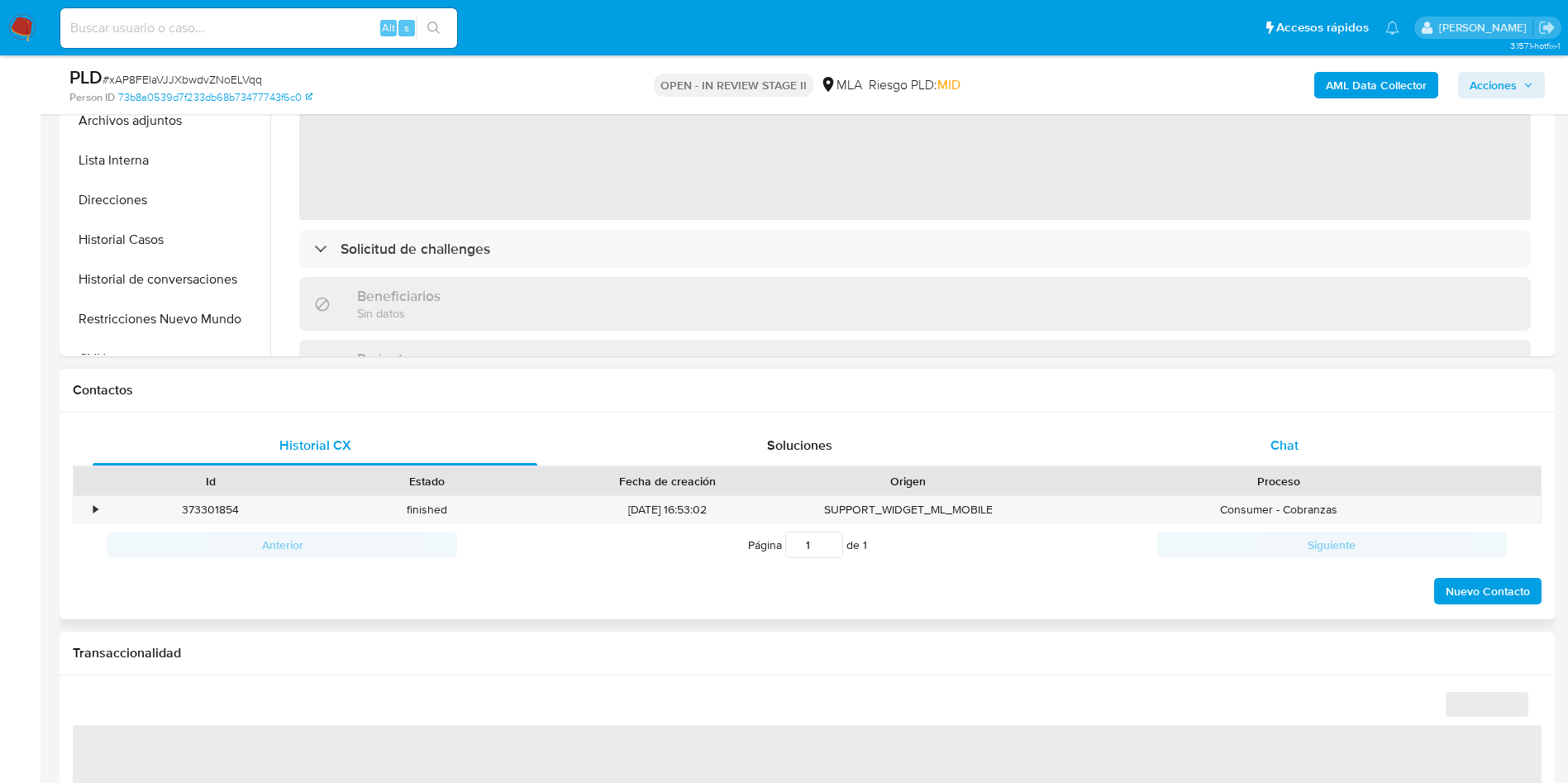
click at [1307, 451] on div "Chat" at bounding box center [1284, 446] width 445 height 40
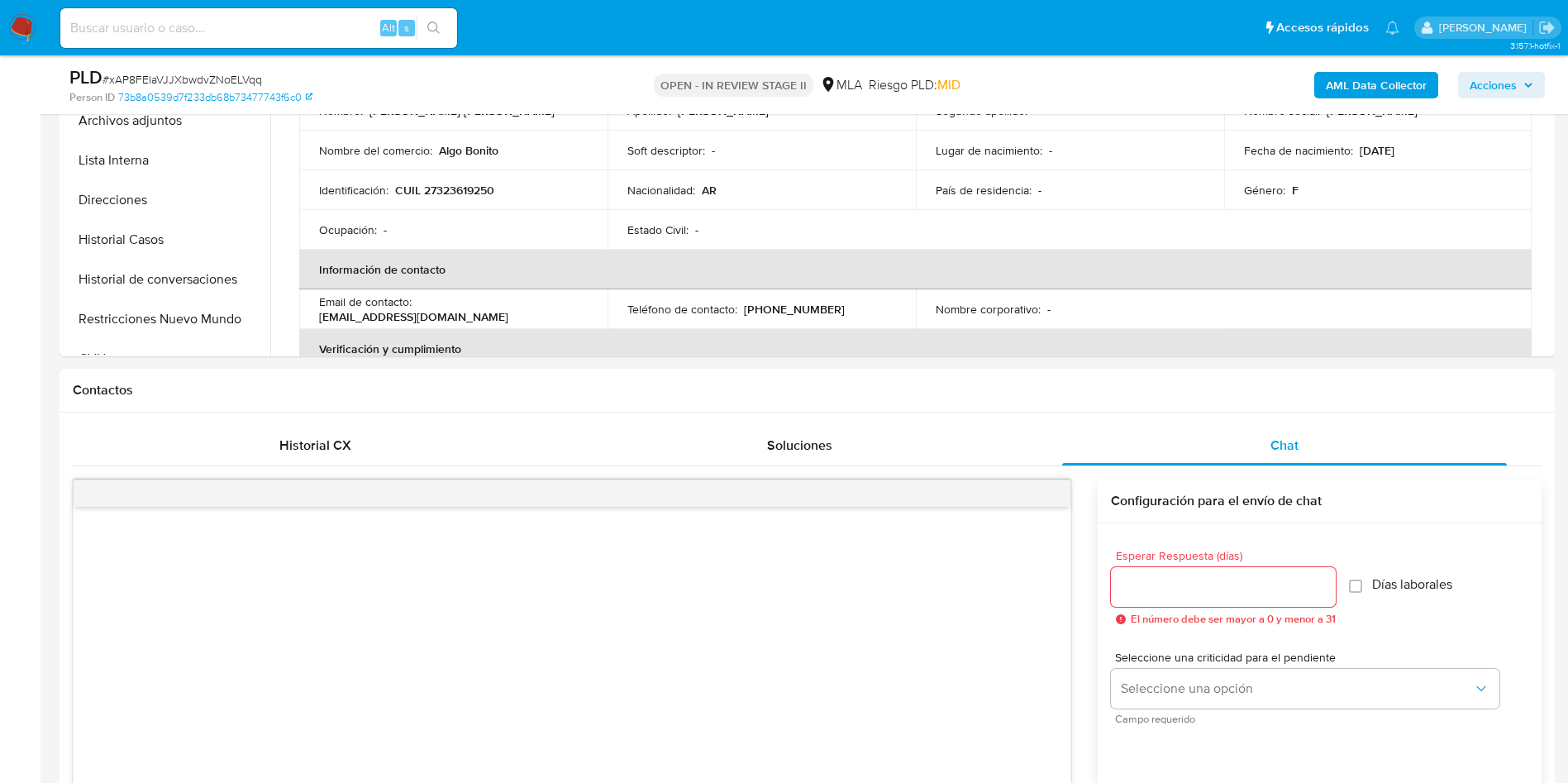
select select "10"
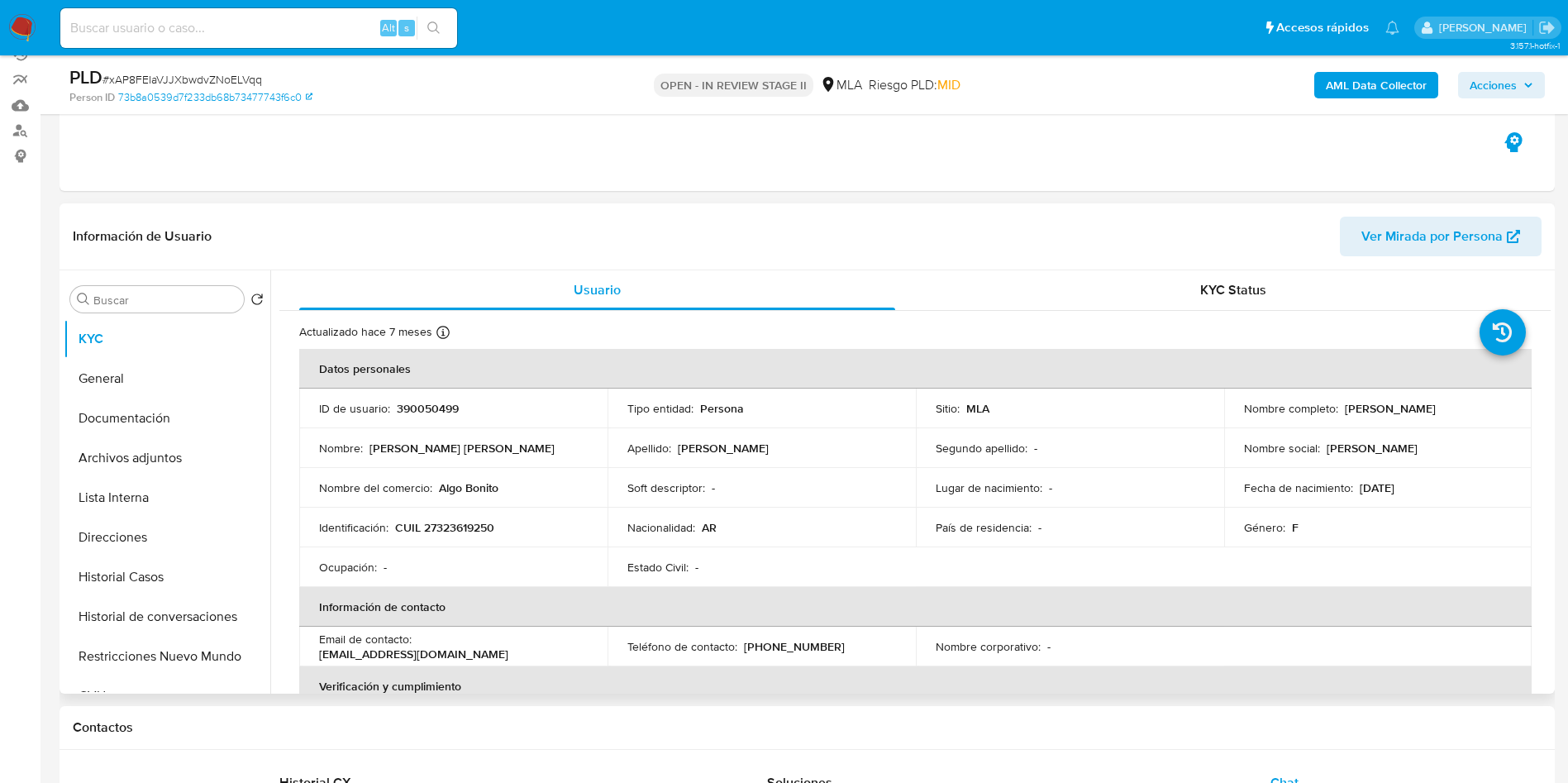
scroll to position [248, 0]
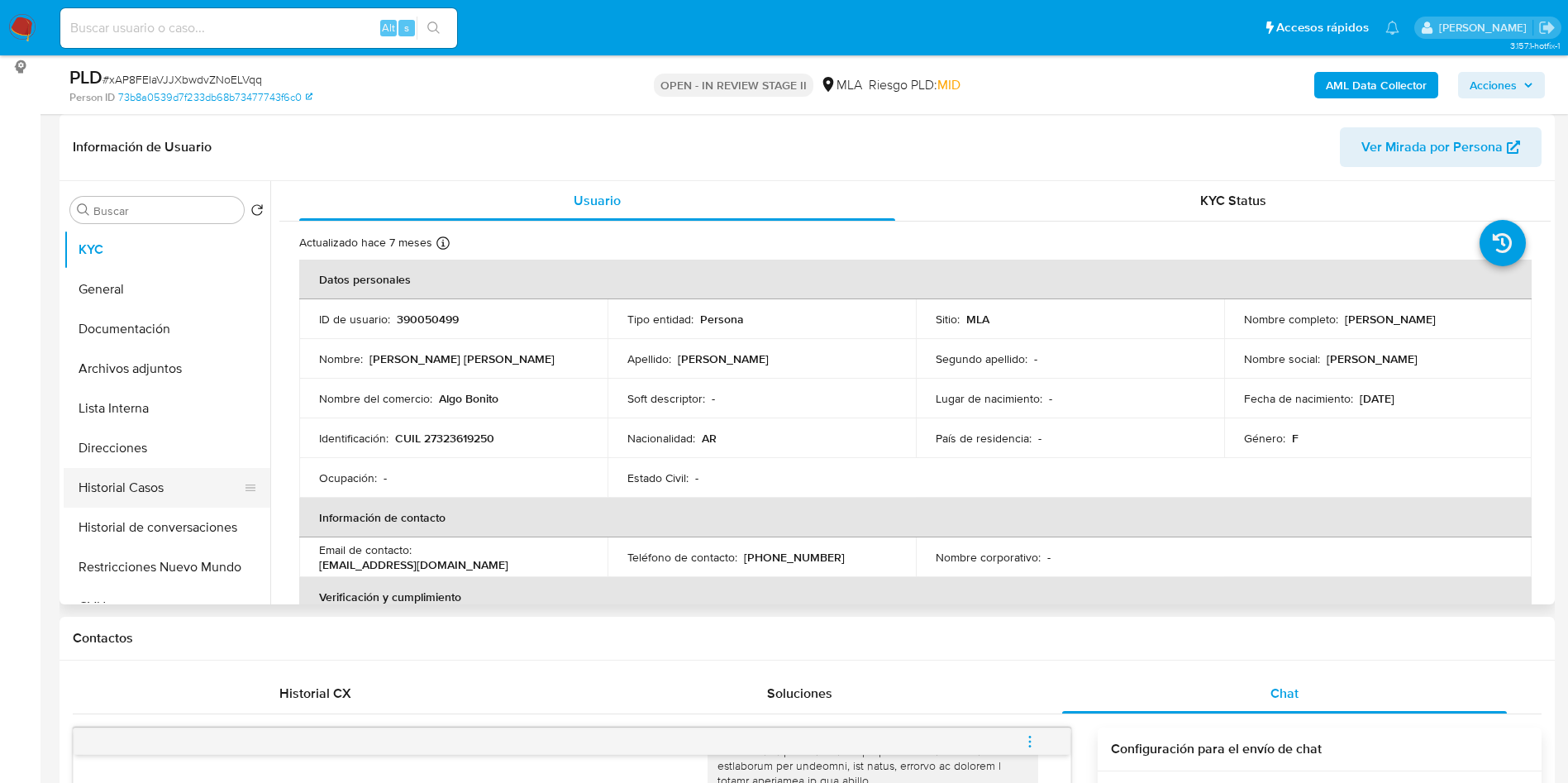
click at [152, 478] on button "Historial Casos" at bounding box center [160, 488] width 193 height 40
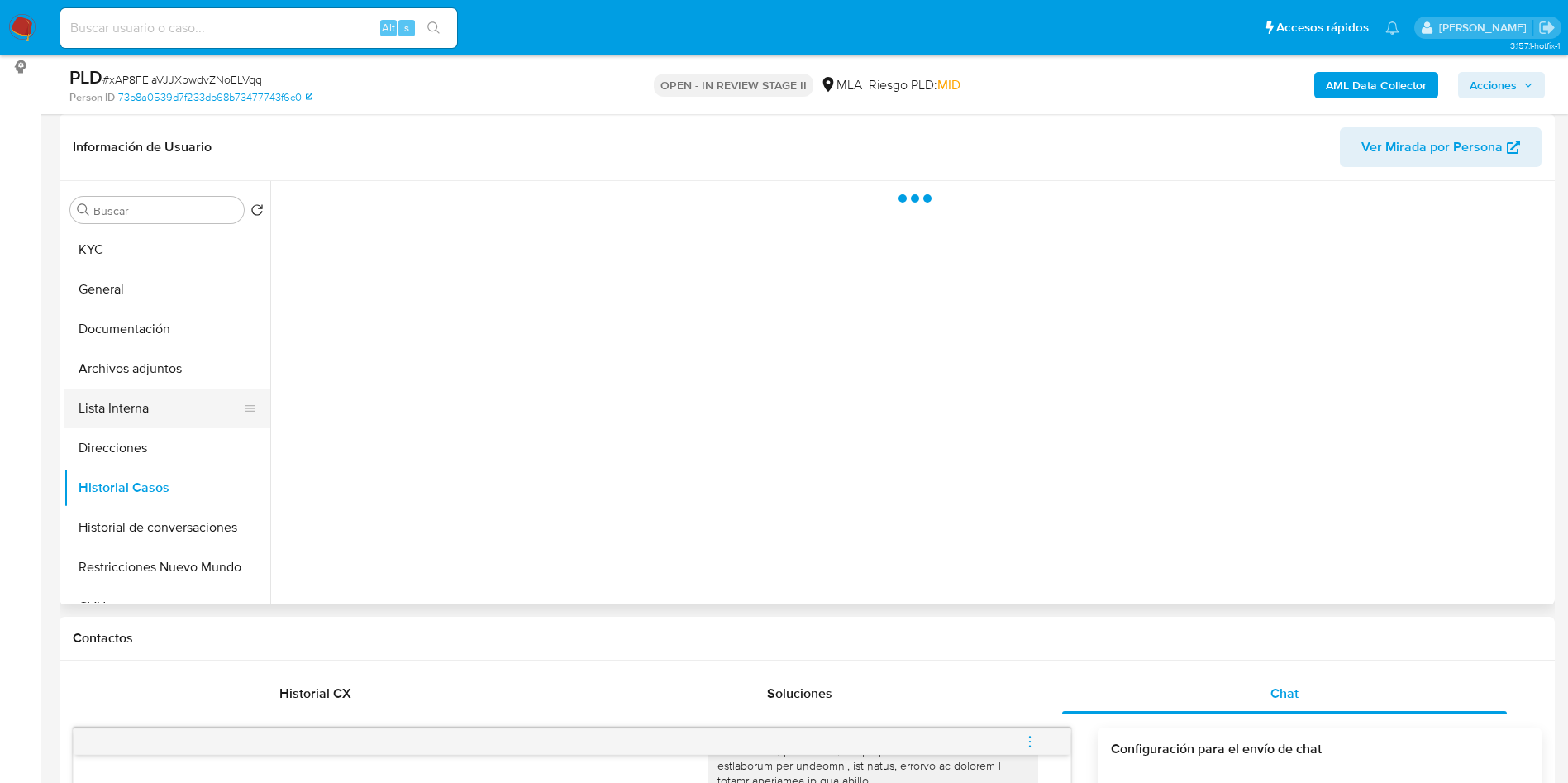
click at [182, 392] on button "Lista Interna" at bounding box center [160, 408] width 193 height 40
click at [166, 480] on button "Historial Casos" at bounding box center [160, 488] width 193 height 40
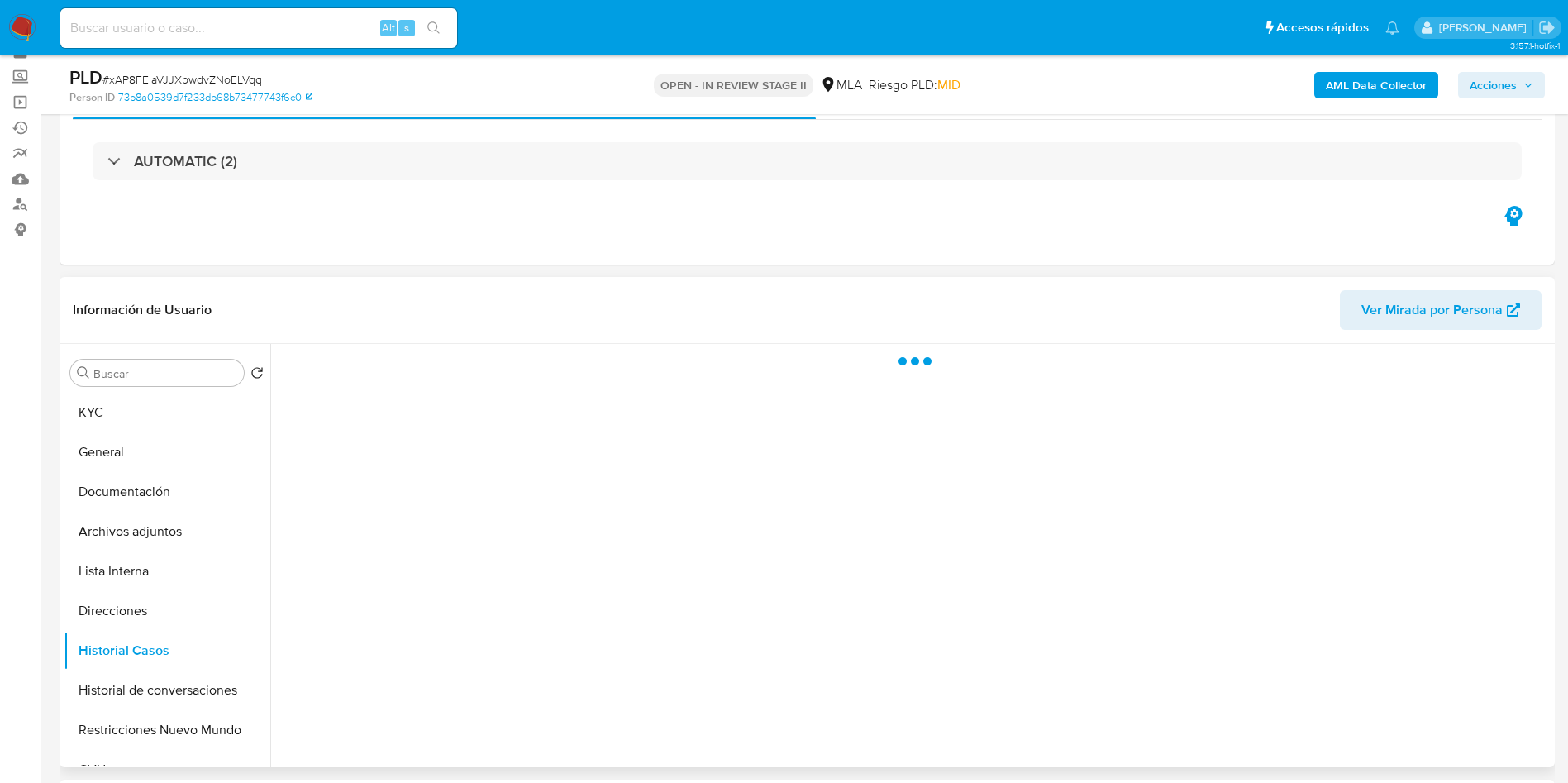
scroll to position [124, 0]
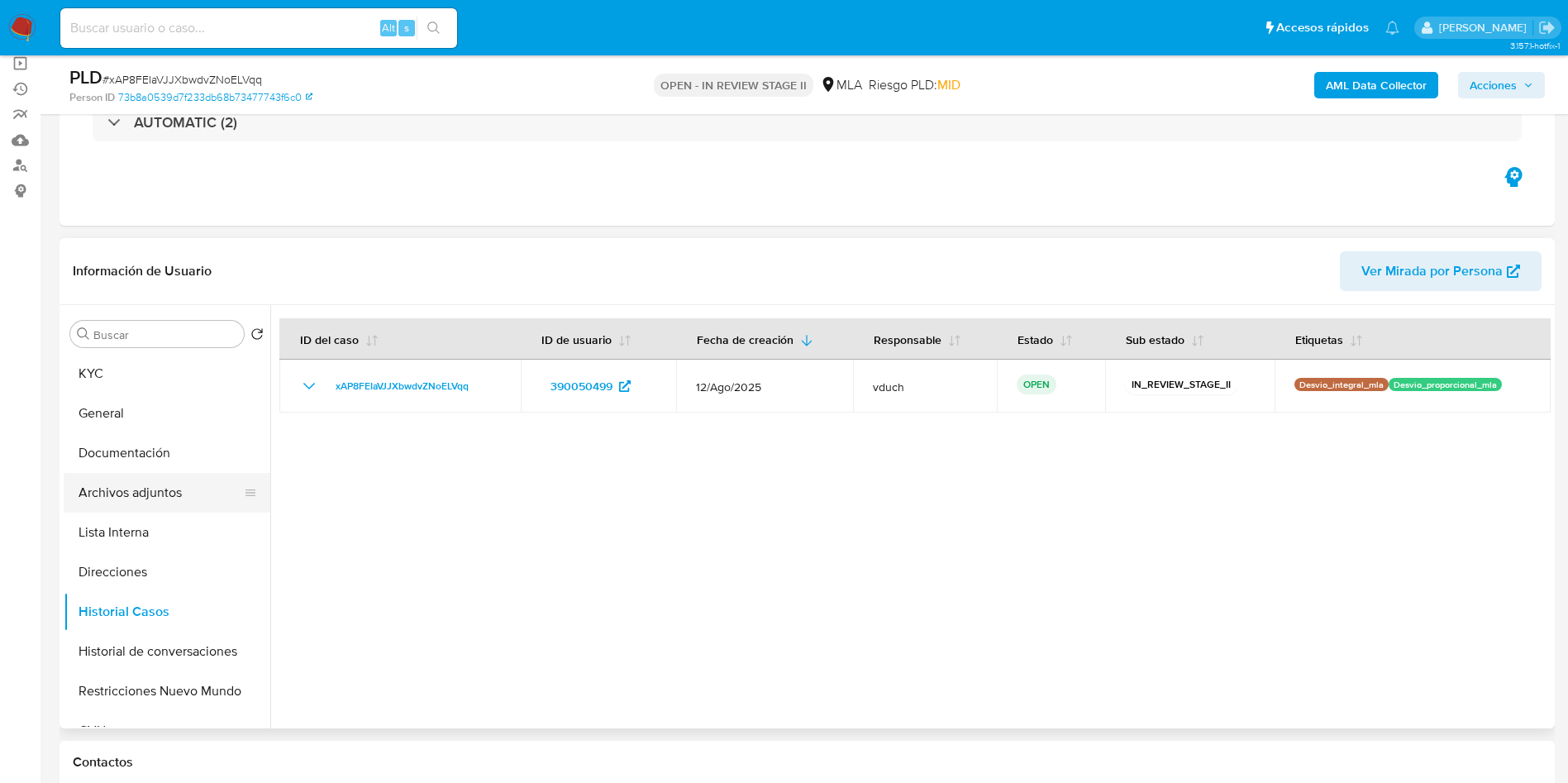
click at [134, 491] on button "Archivos adjuntos" at bounding box center [160, 493] width 193 height 40
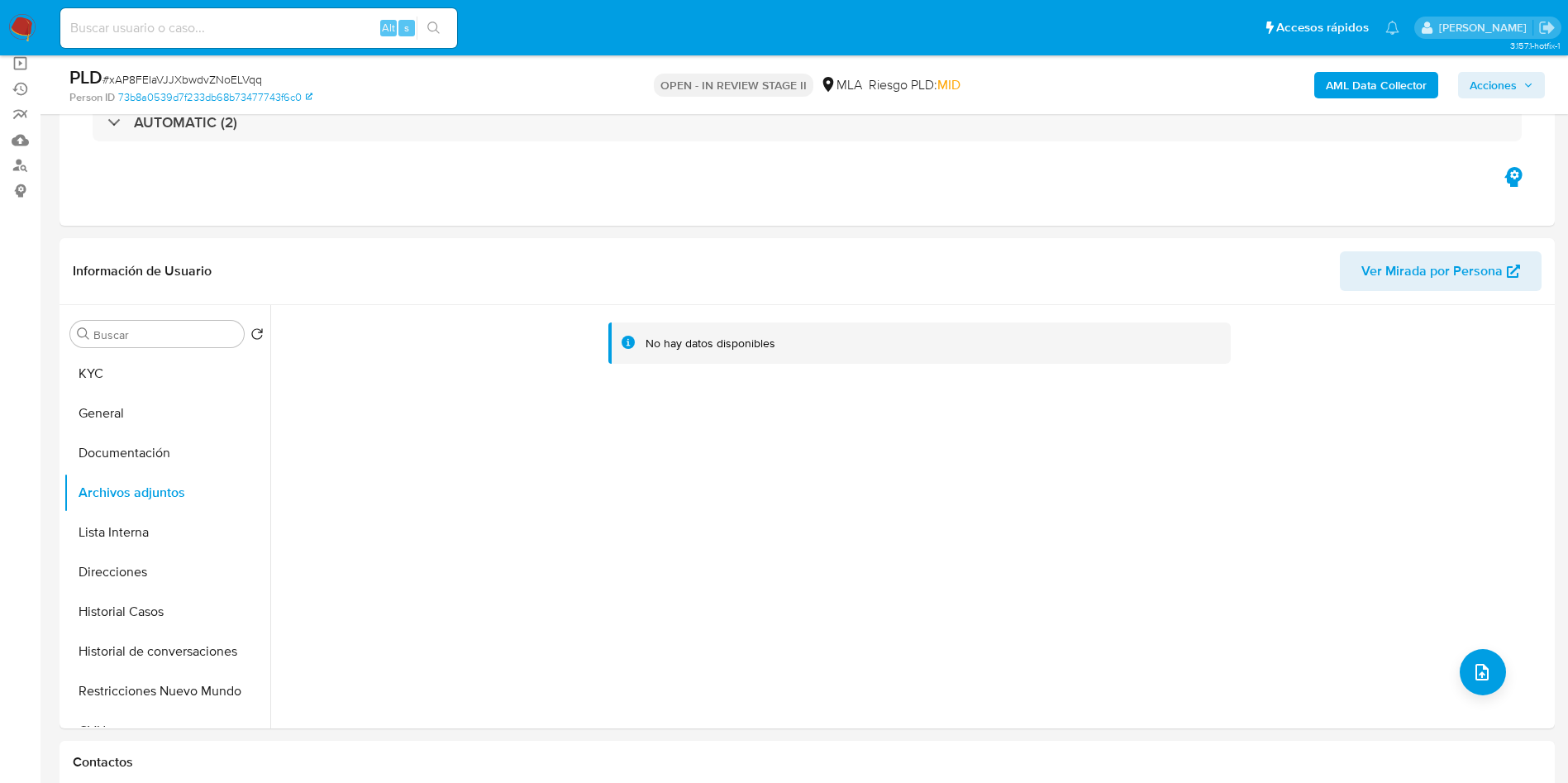
click at [1392, 80] on b "AML Data Collector" at bounding box center [1376, 85] width 101 height 27
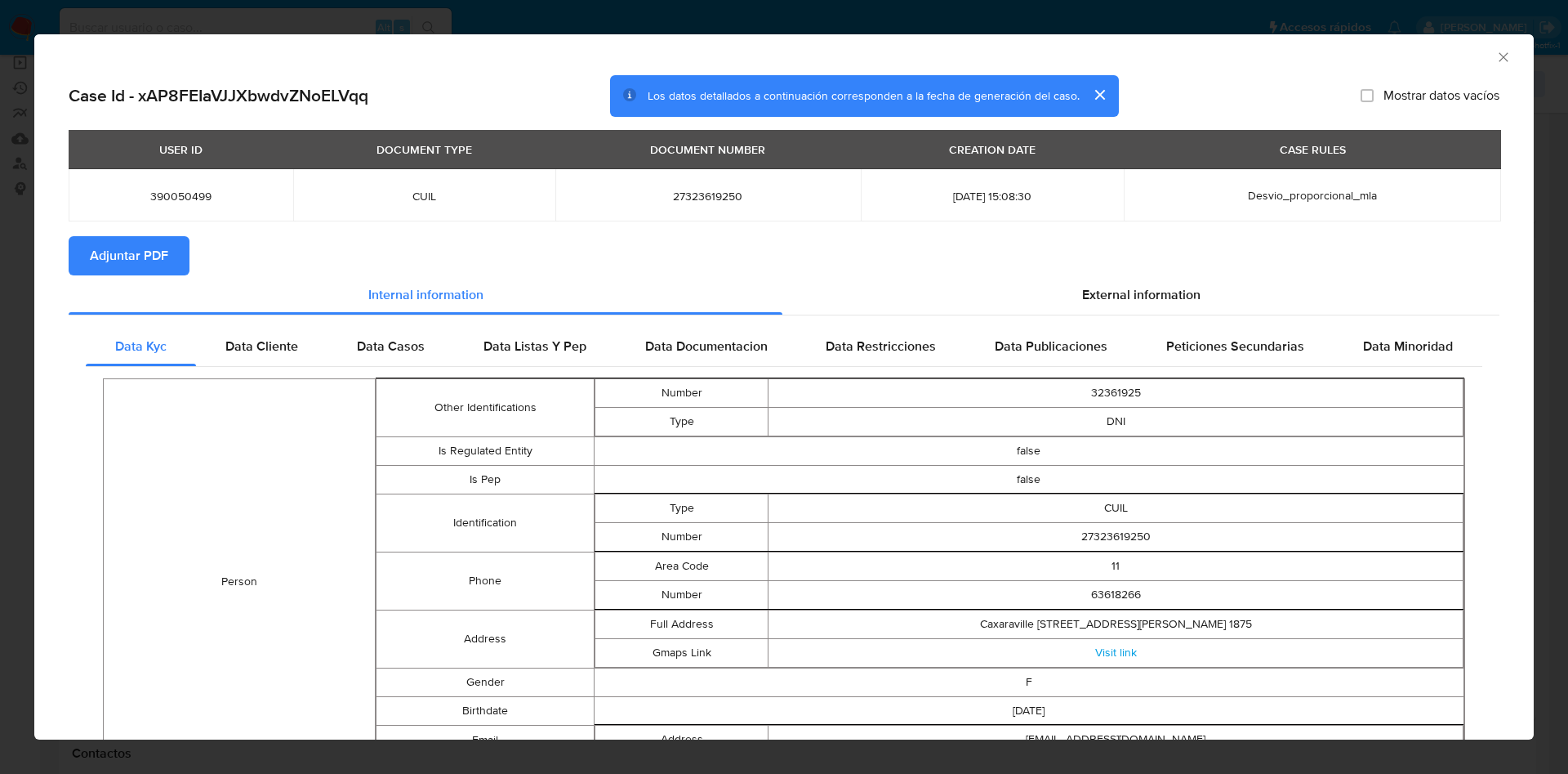
click at [154, 263] on span "Adjuntar PDF" at bounding box center [128, 256] width 78 height 36
click at [1496, 61] on icon "Cerrar ventana" at bounding box center [1504, 58] width 16 height 16
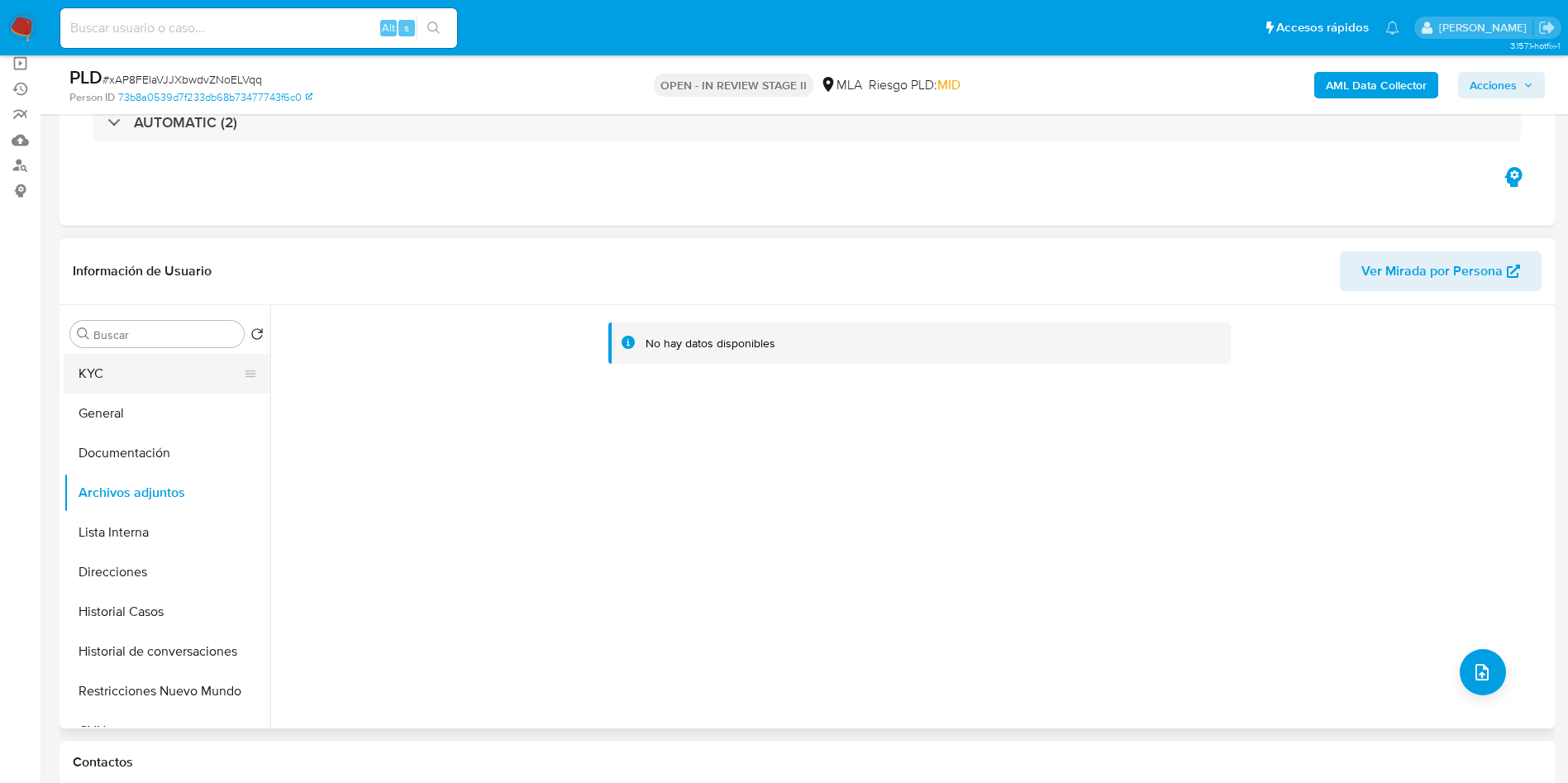
drag, startPoint x: 142, startPoint y: 357, endPoint x: 132, endPoint y: 388, distance: 32.6
click at [142, 357] on button "KYC" at bounding box center [160, 374] width 193 height 40
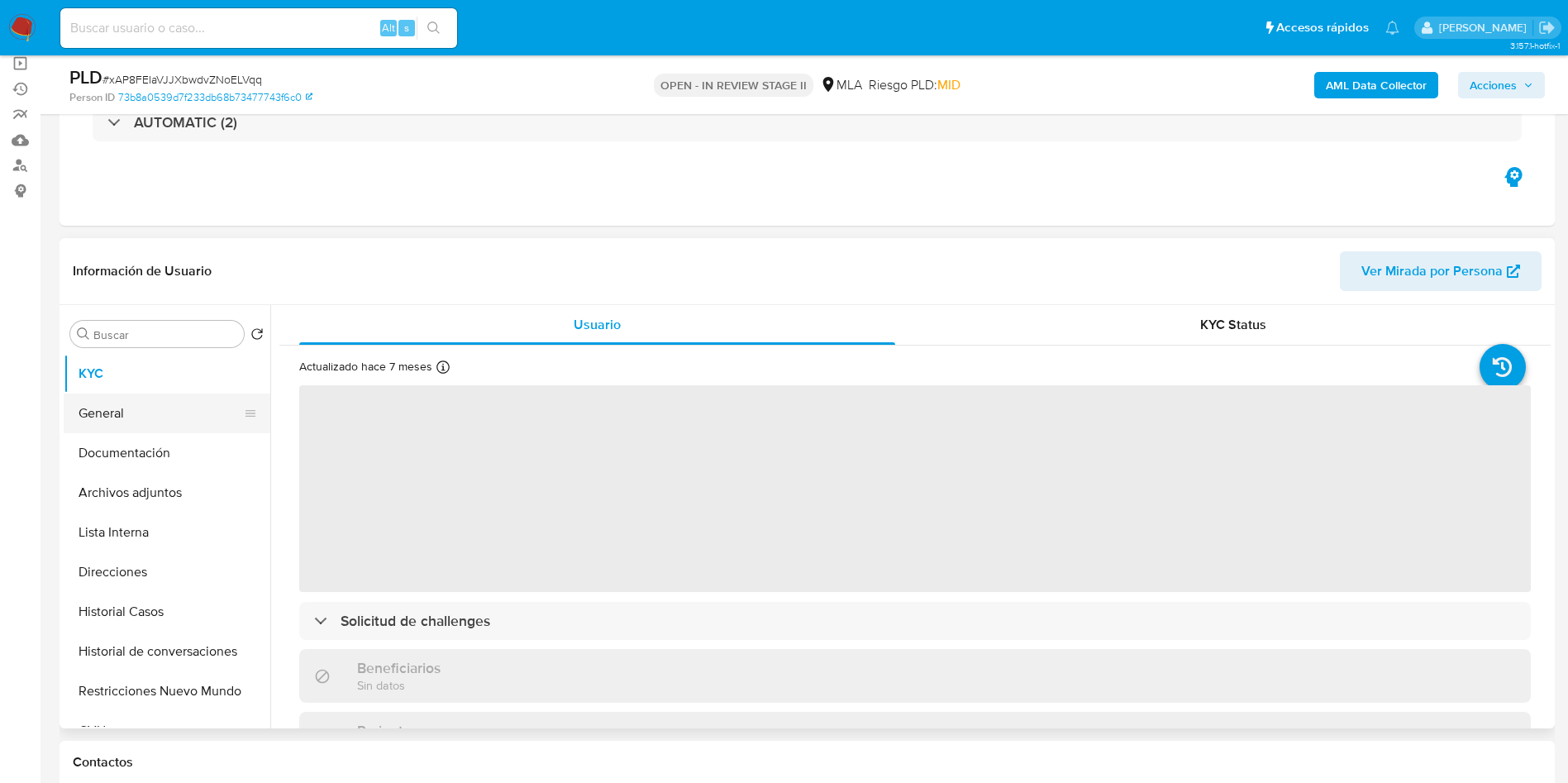
click at [167, 413] on button "General" at bounding box center [160, 413] width 193 height 40
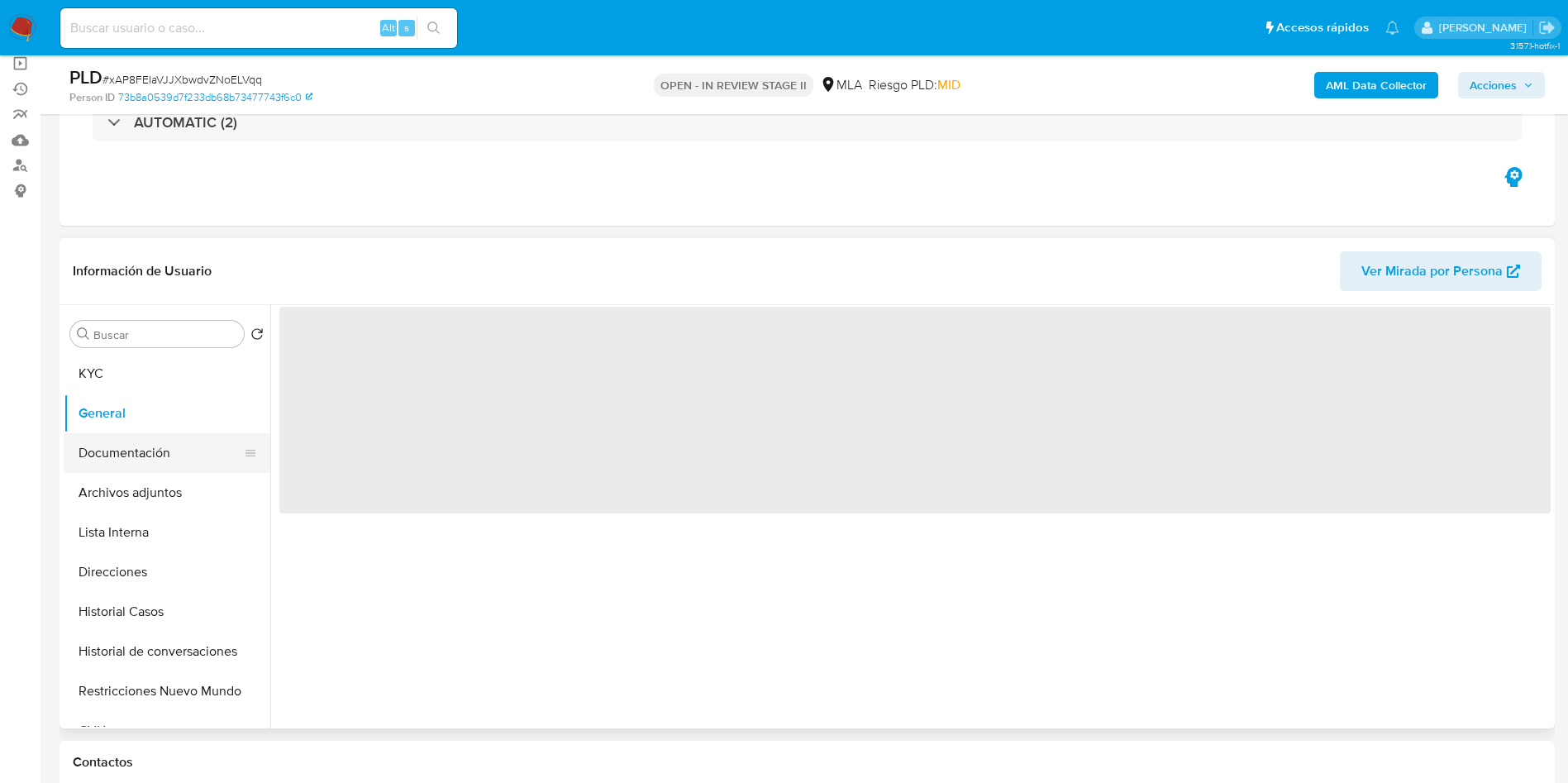
click at [165, 449] on button "Documentación" at bounding box center [160, 453] width 193 height 40
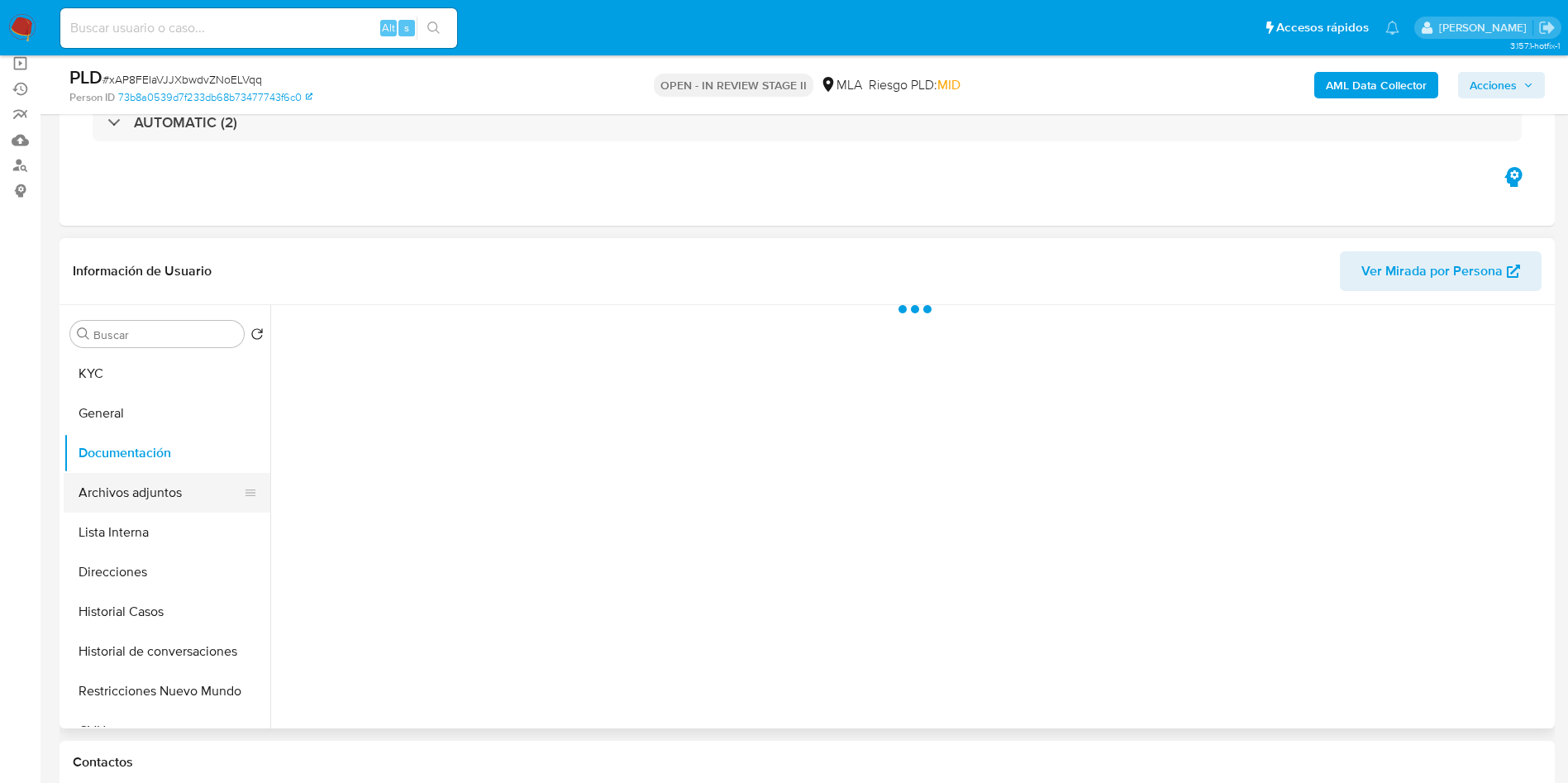
click at [159, 487] on button "Archivos adjuntos" at bounding box center [160, 493] width 193 height 40
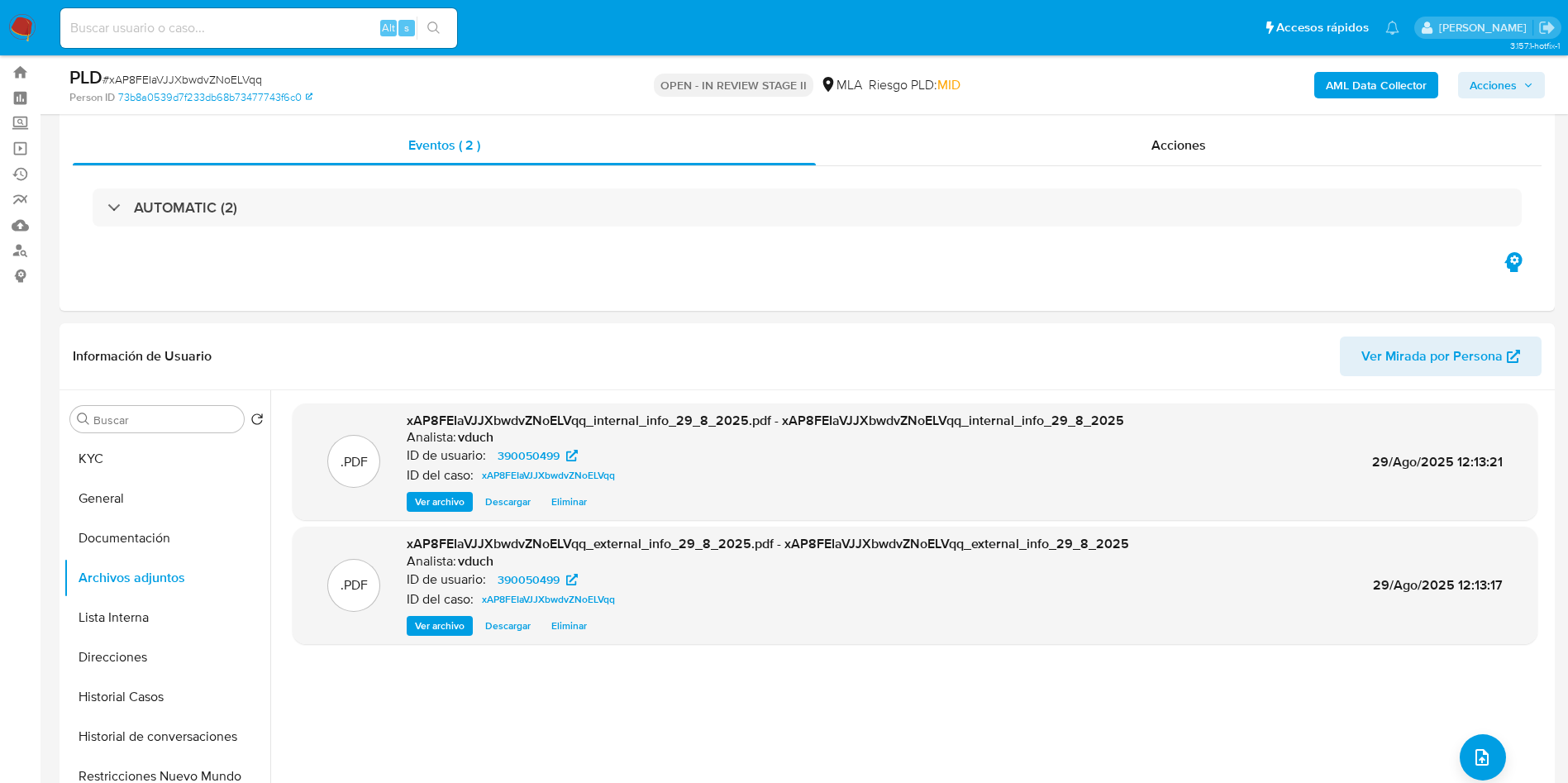
scroll to position [0, 0]
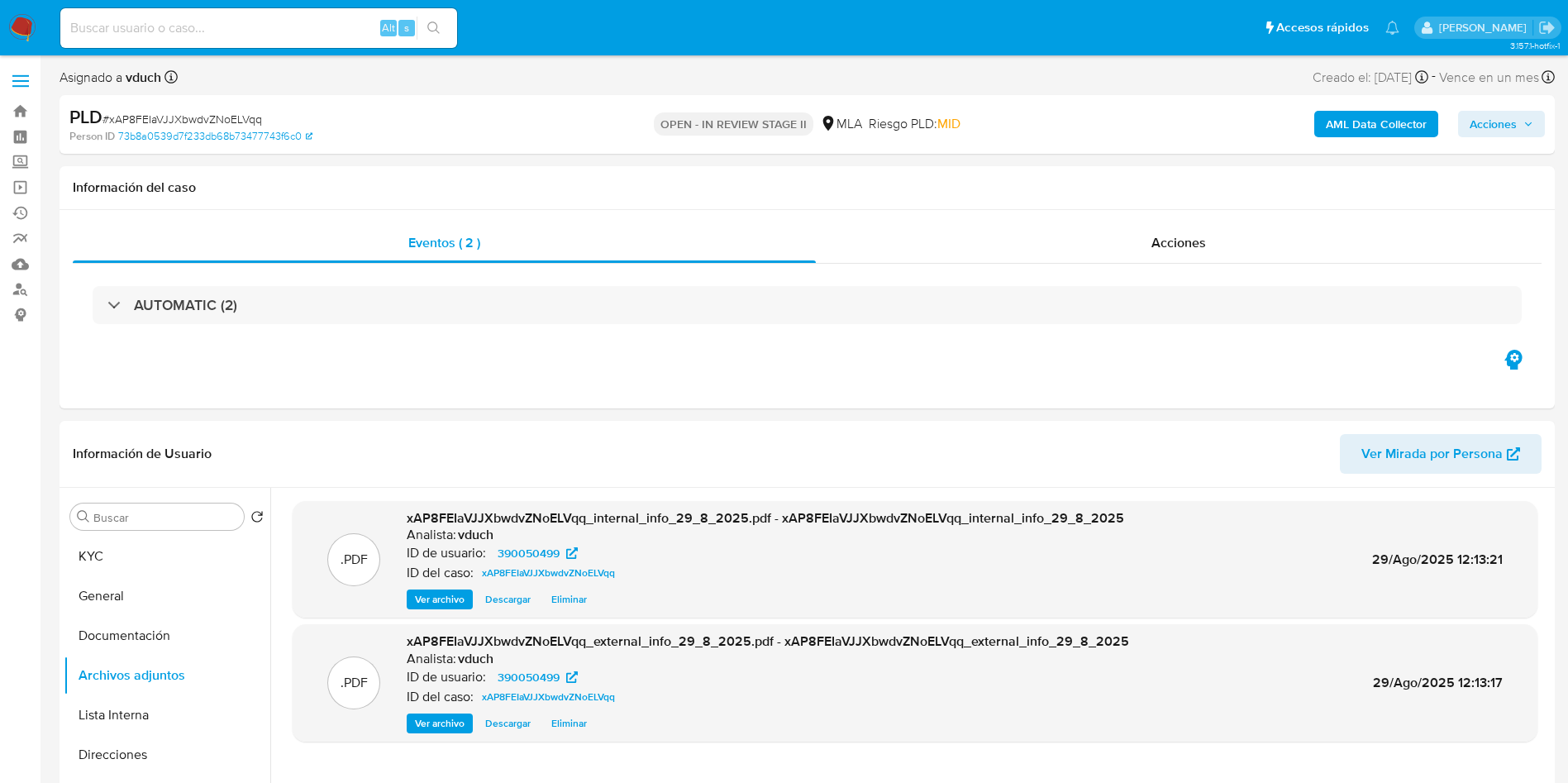
click at [1544, 122] on button "Acciones" at bounding box center [1501, 124] width 87 height 27
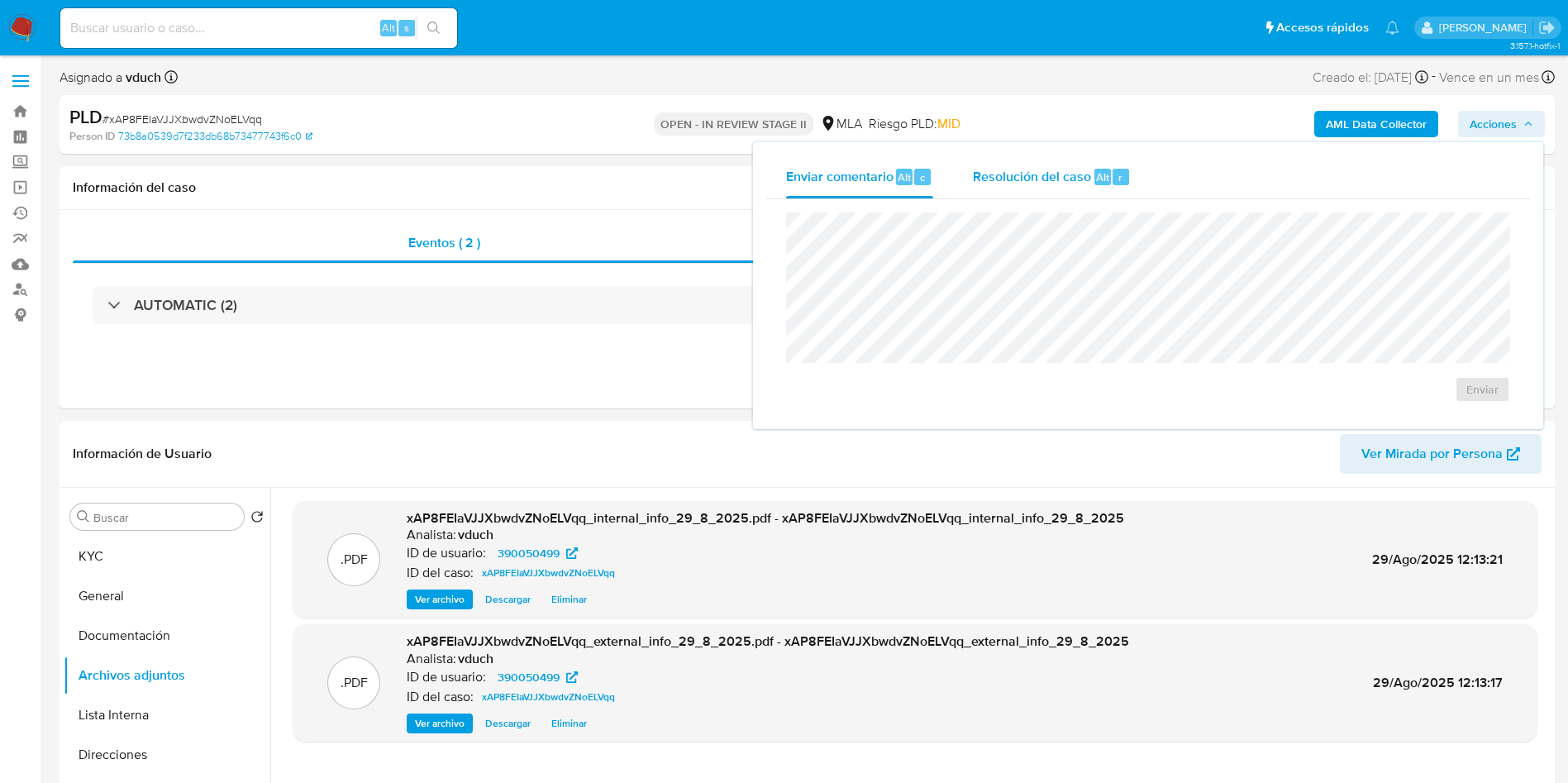
click at [1033, 193] on div "Resolución del caso Alt r" at bounding box center [1052, 177] width 158 height 43
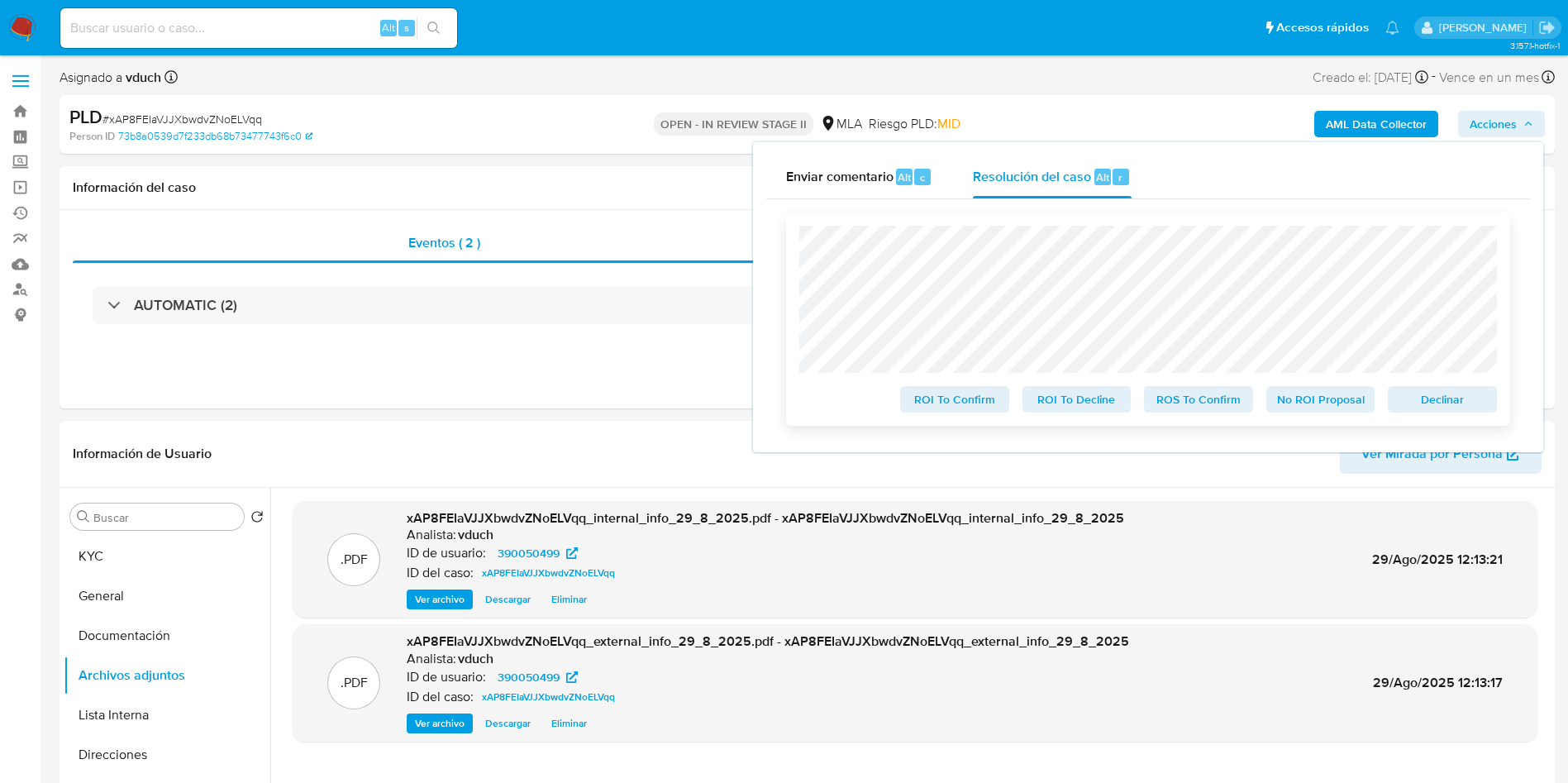
click at [1427, 411] on span "Declinar" at bounding box center [1441, 399] width 86 height 23
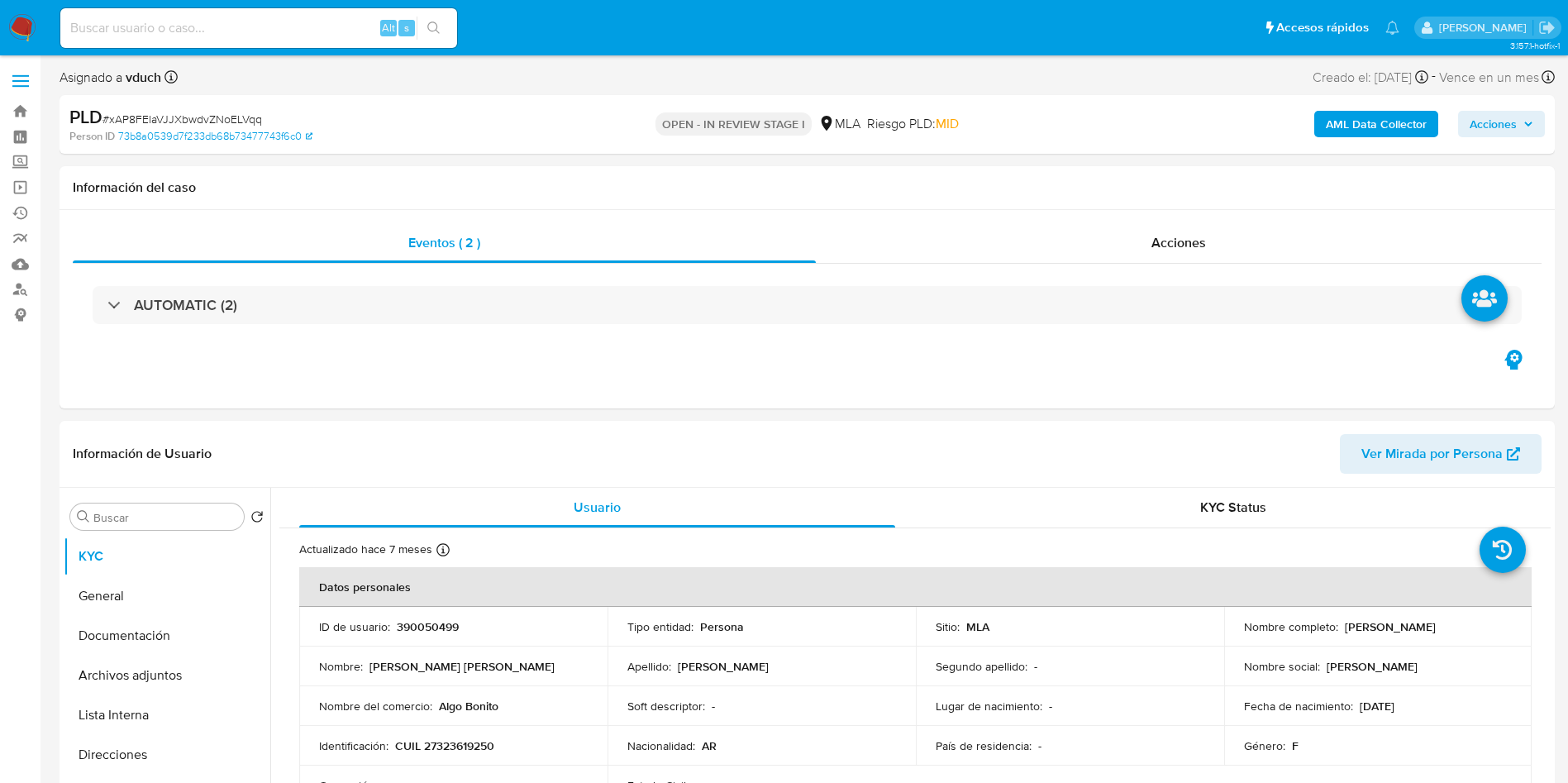
select select "10"
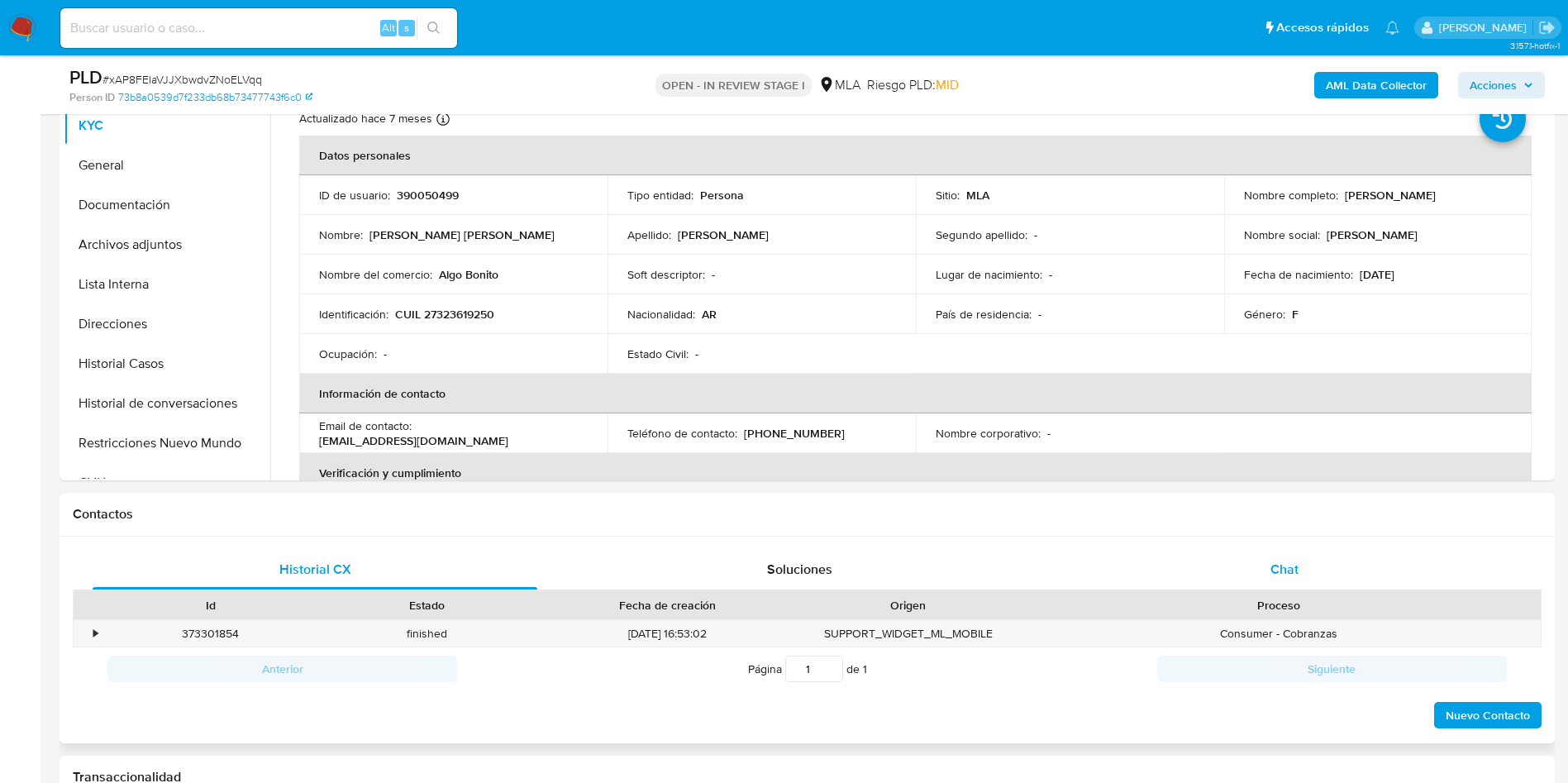
click at [1329, 588] on div "Chat" at bounding box center [1284, 570] width 445 height 40
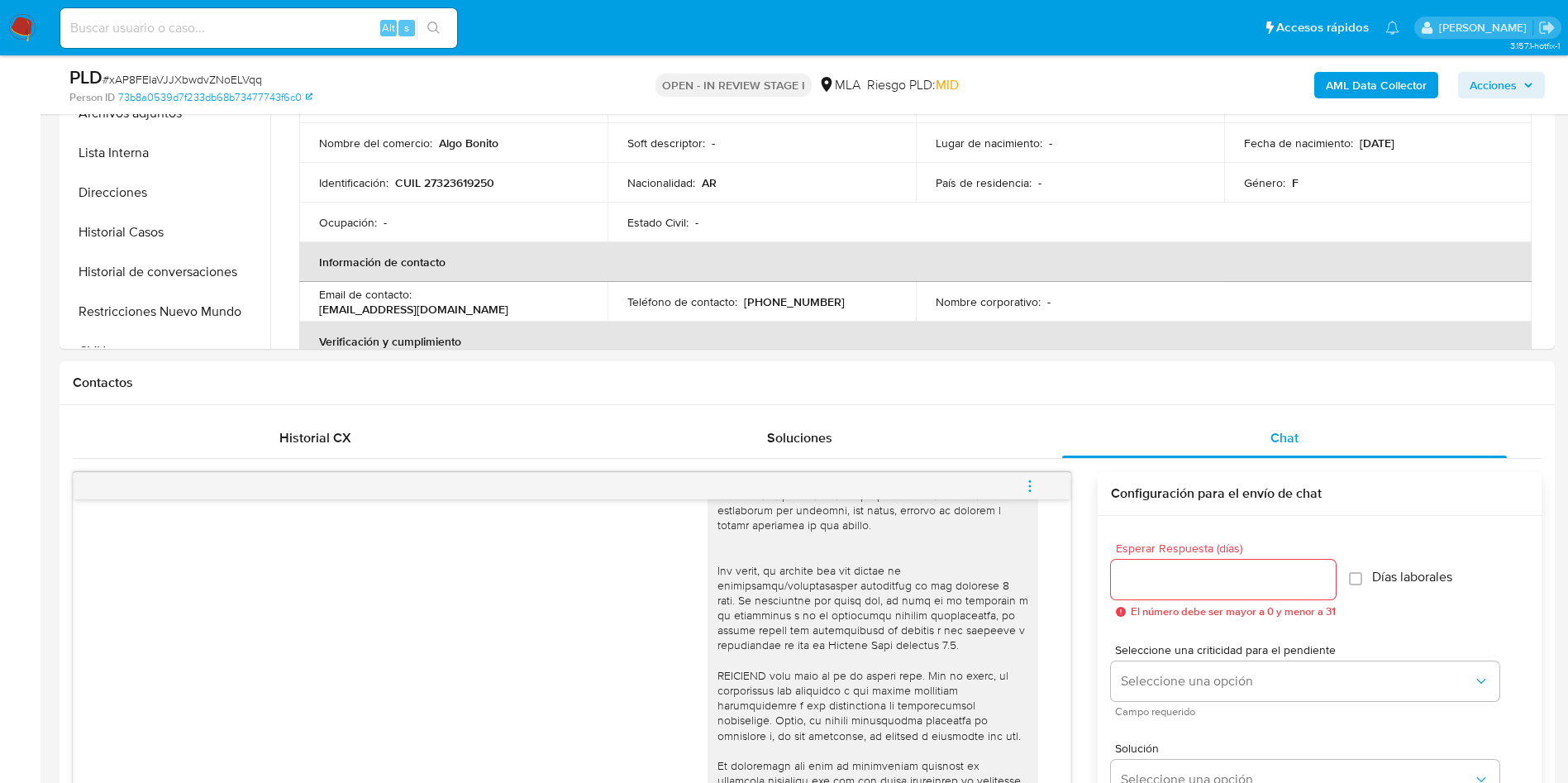
scroll to position [124, 0]
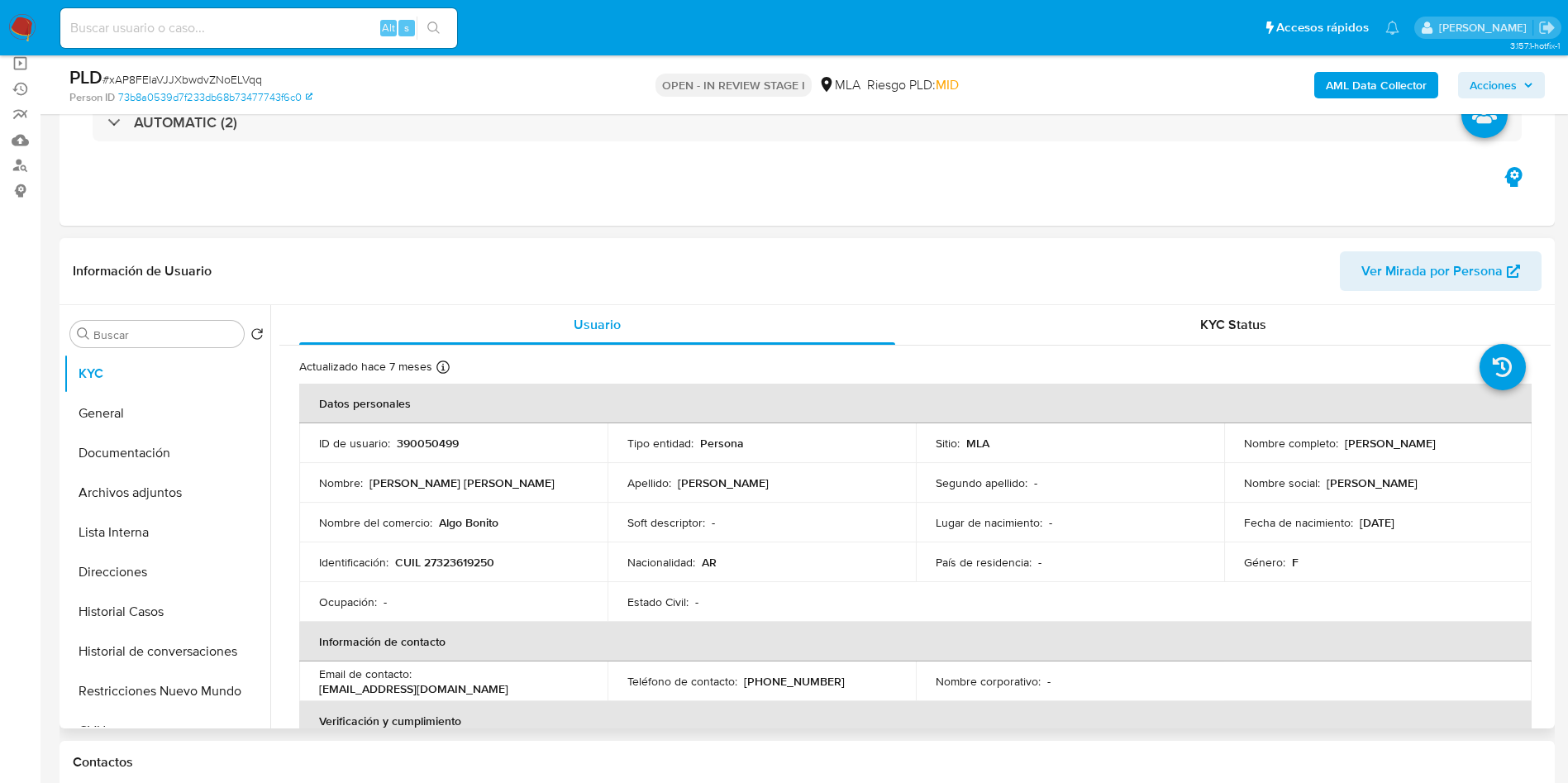
click at [428, 453] on td "ID de usuario : 390050499" at bounding box center [453, 443] width 308 height 40
click at [428, 452] on td "ID de usuario : 390050499" at bounding box center [453, 443] width 308 height 40
click at [439, 440] on p "390050499" at bounding box center [427, 443] width 62 height 15
click at [439, 439] on p "390050499" at bounding box center [427, 443] width 62 height 15
copy p "390050499"
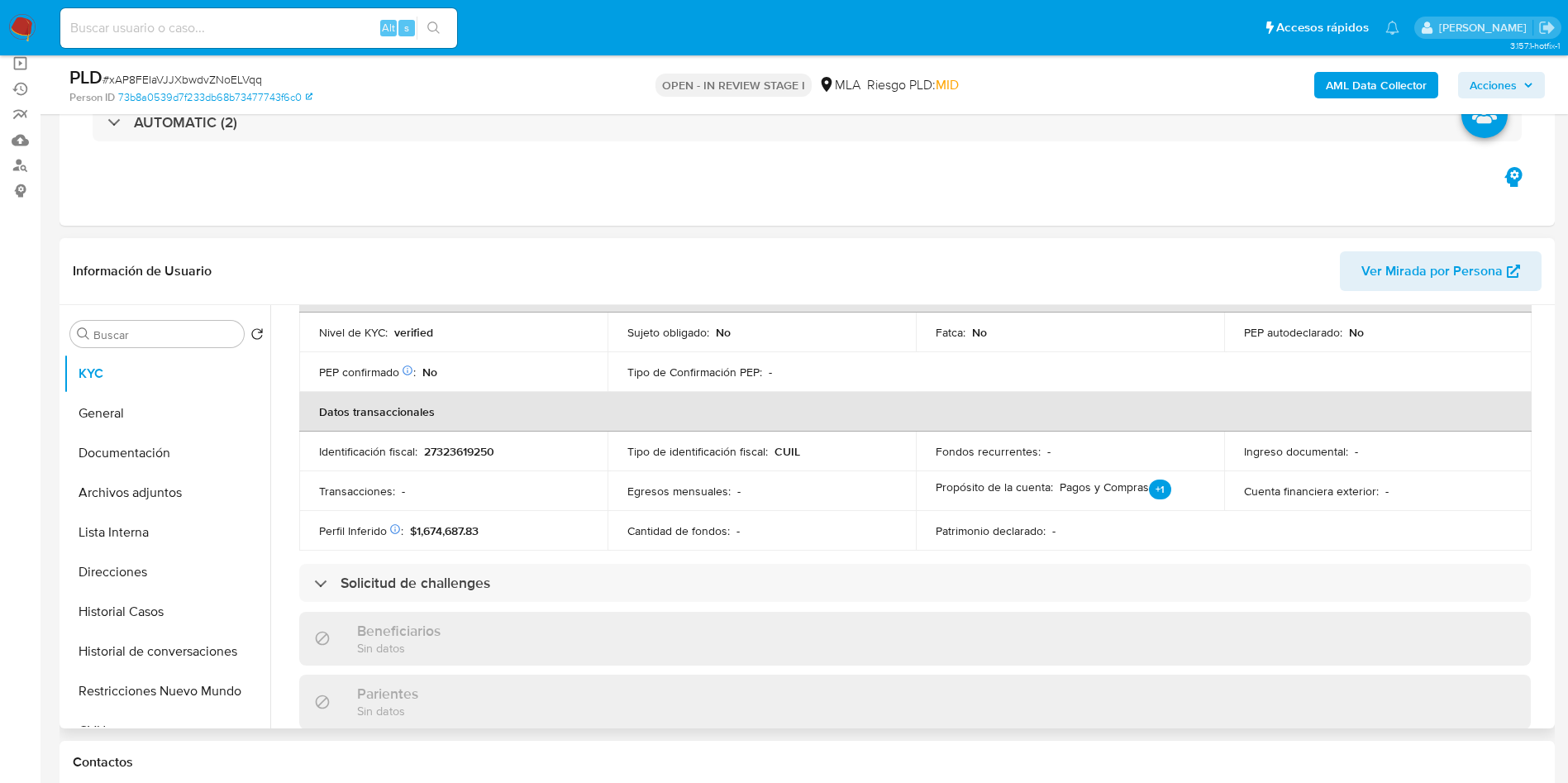
scroll to position [839, 0]
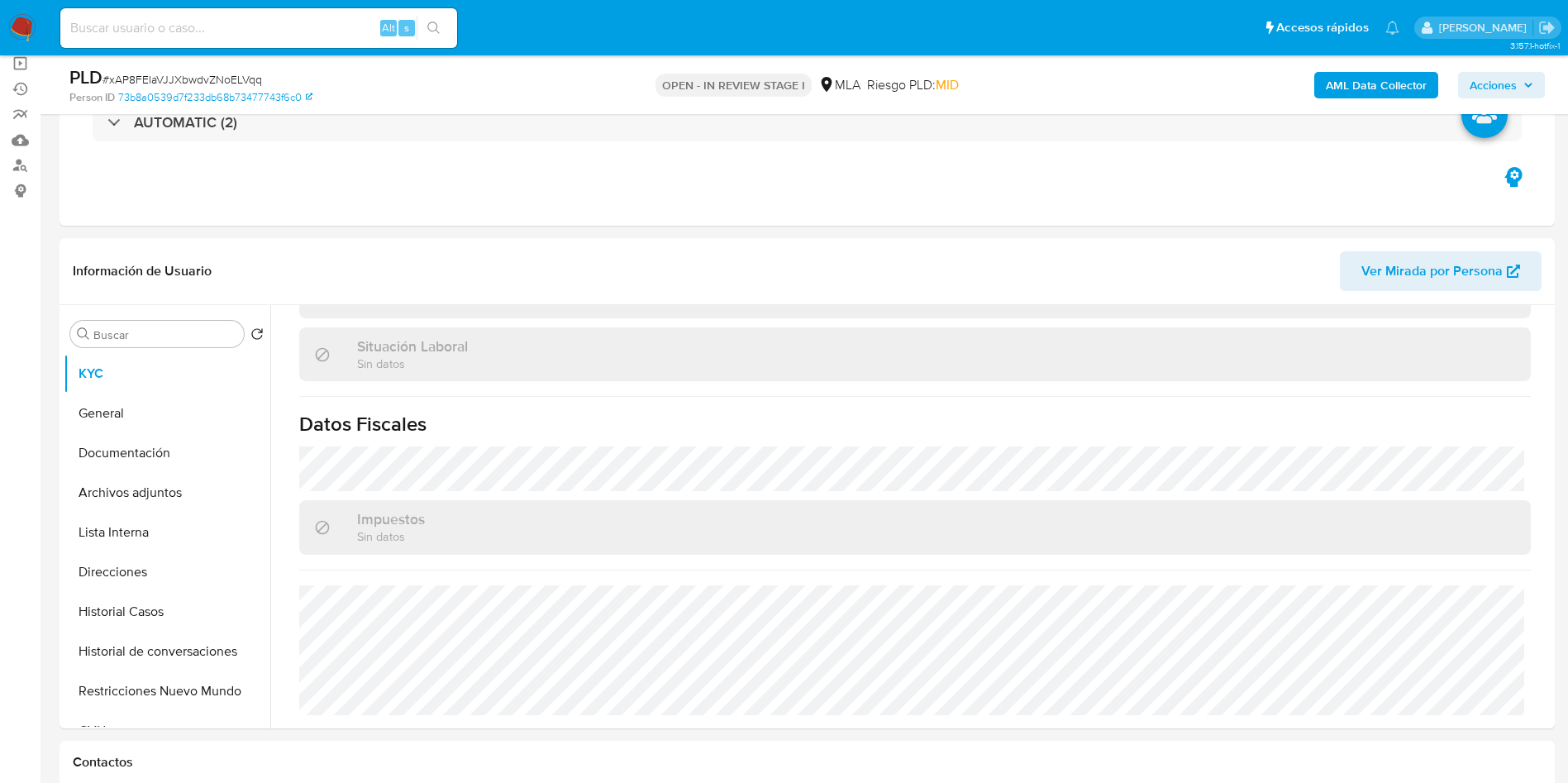
click at [142, 596] on button "Historial Casos" at bounding box center [160, 612] width 193 height 40
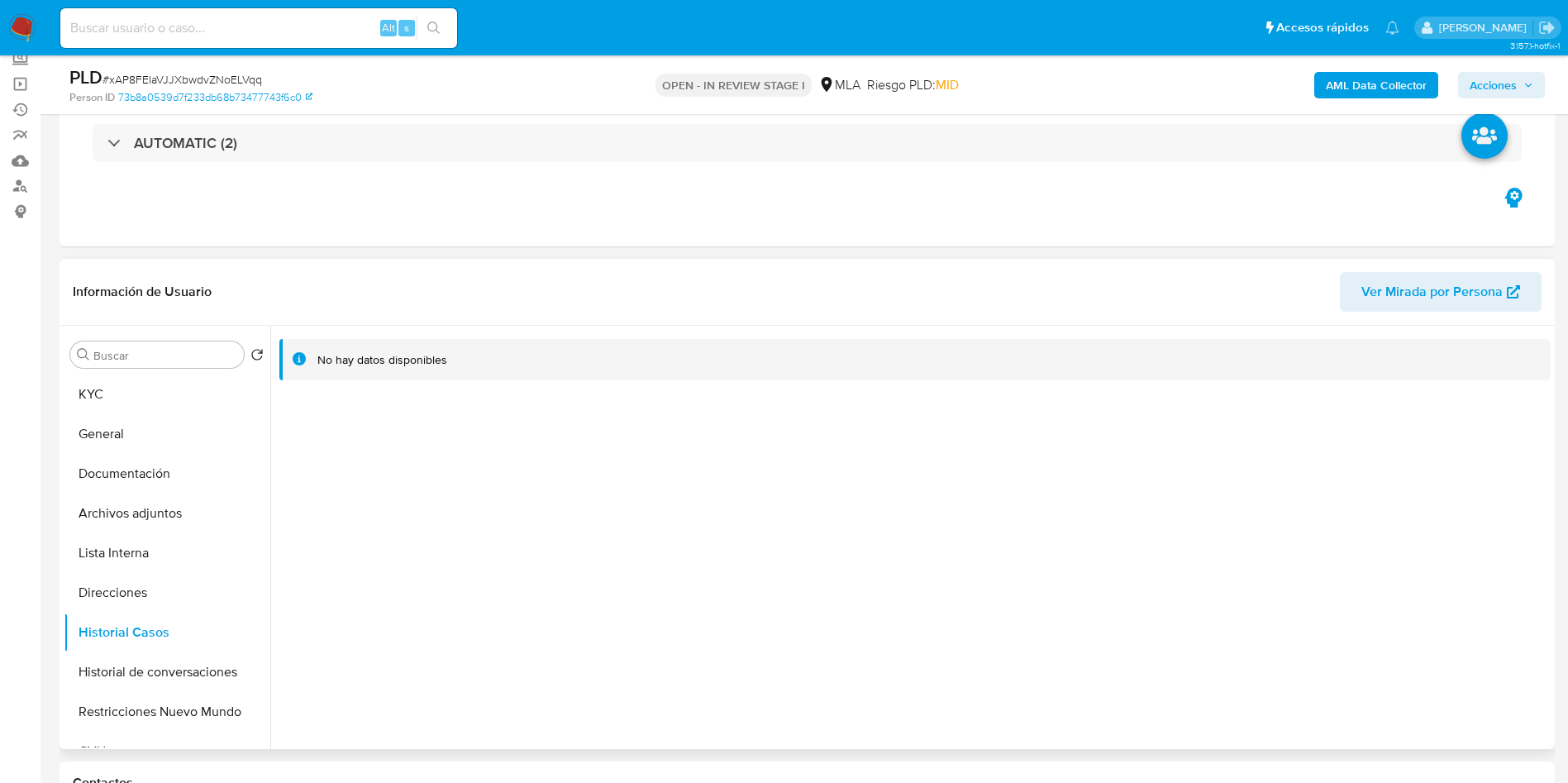
scroll to position [248, 0]
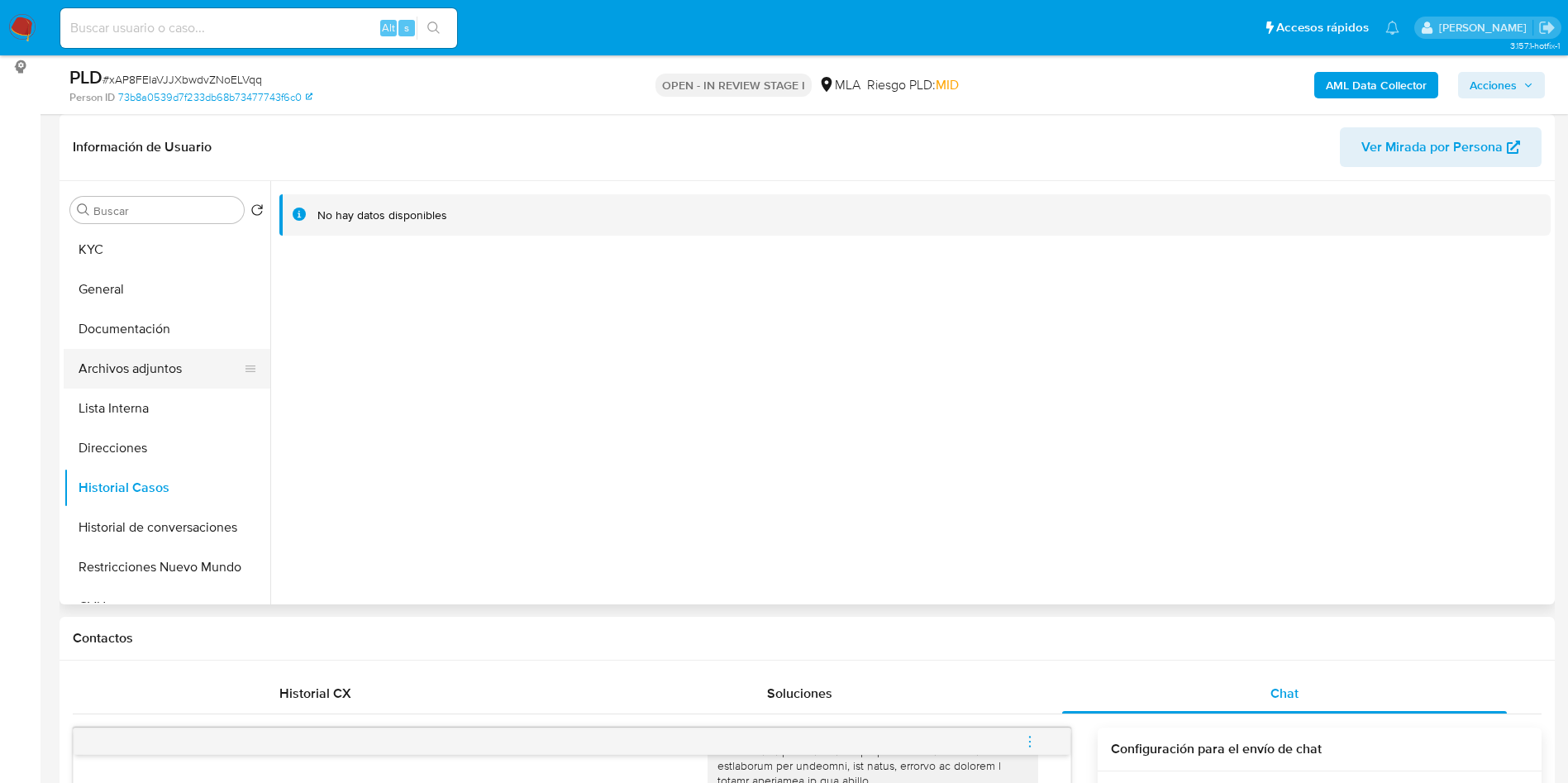
click at [172, 367] on button "Archivos adjuntos" at bounding box center [160, 369] width 193 height 40
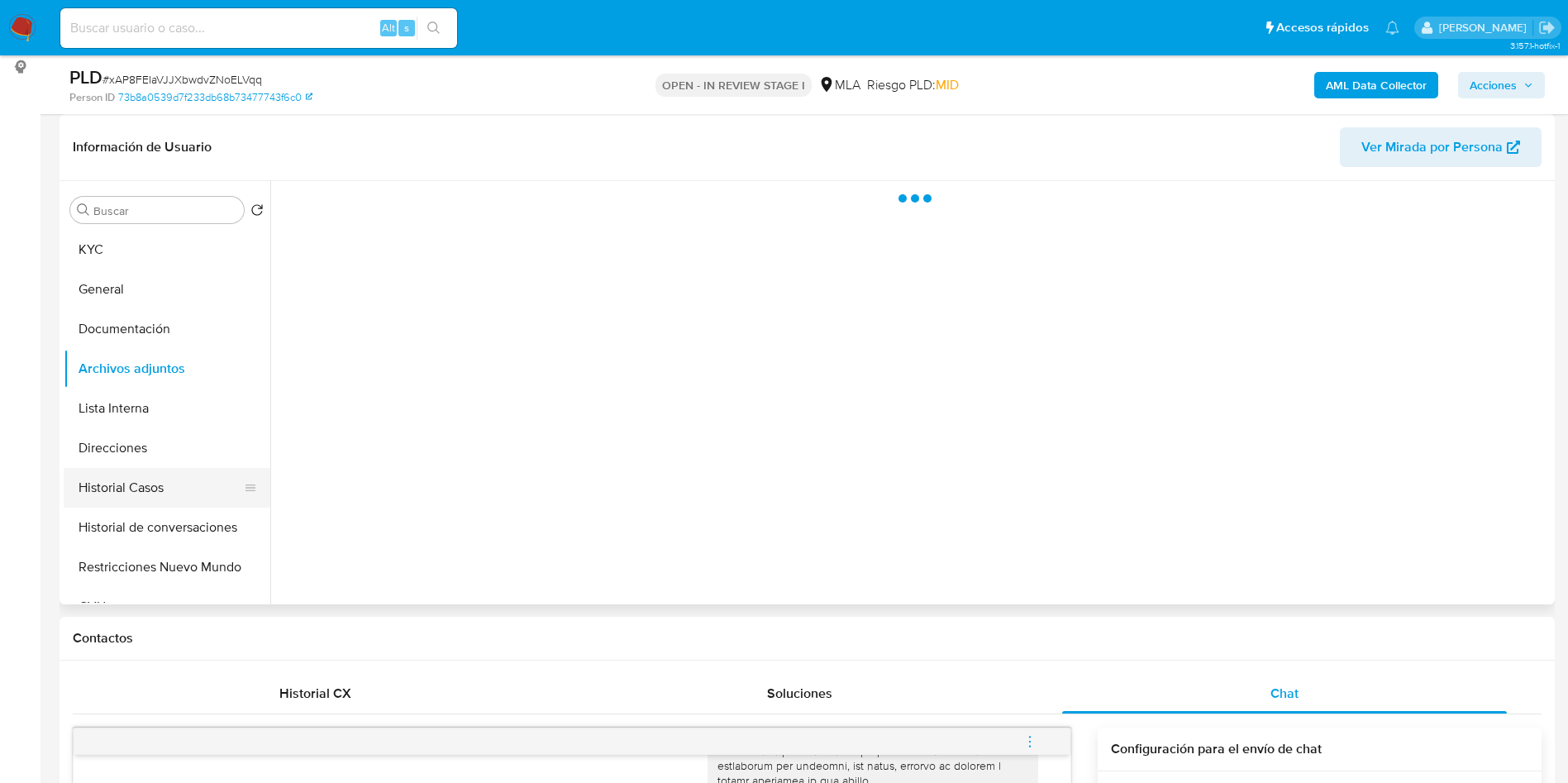
click at [148, 507] on button "Historial de conversaciones" at bounding box center [167, 527] width 207 height 40
click at [171, 477] on button "Historial Casos" at bounding box center [160, 488] width 193 height 40
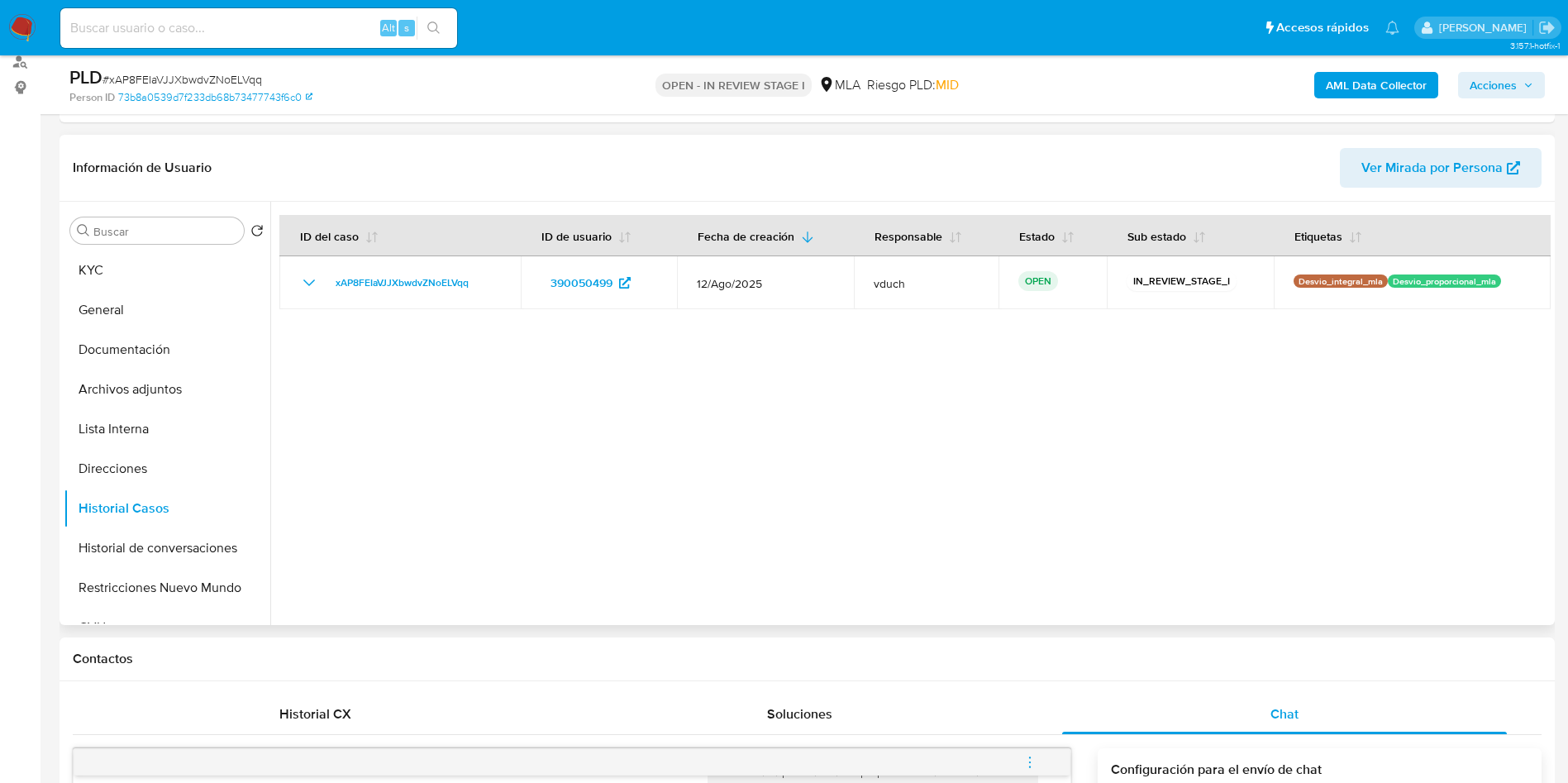
scroll to position [124, 0]
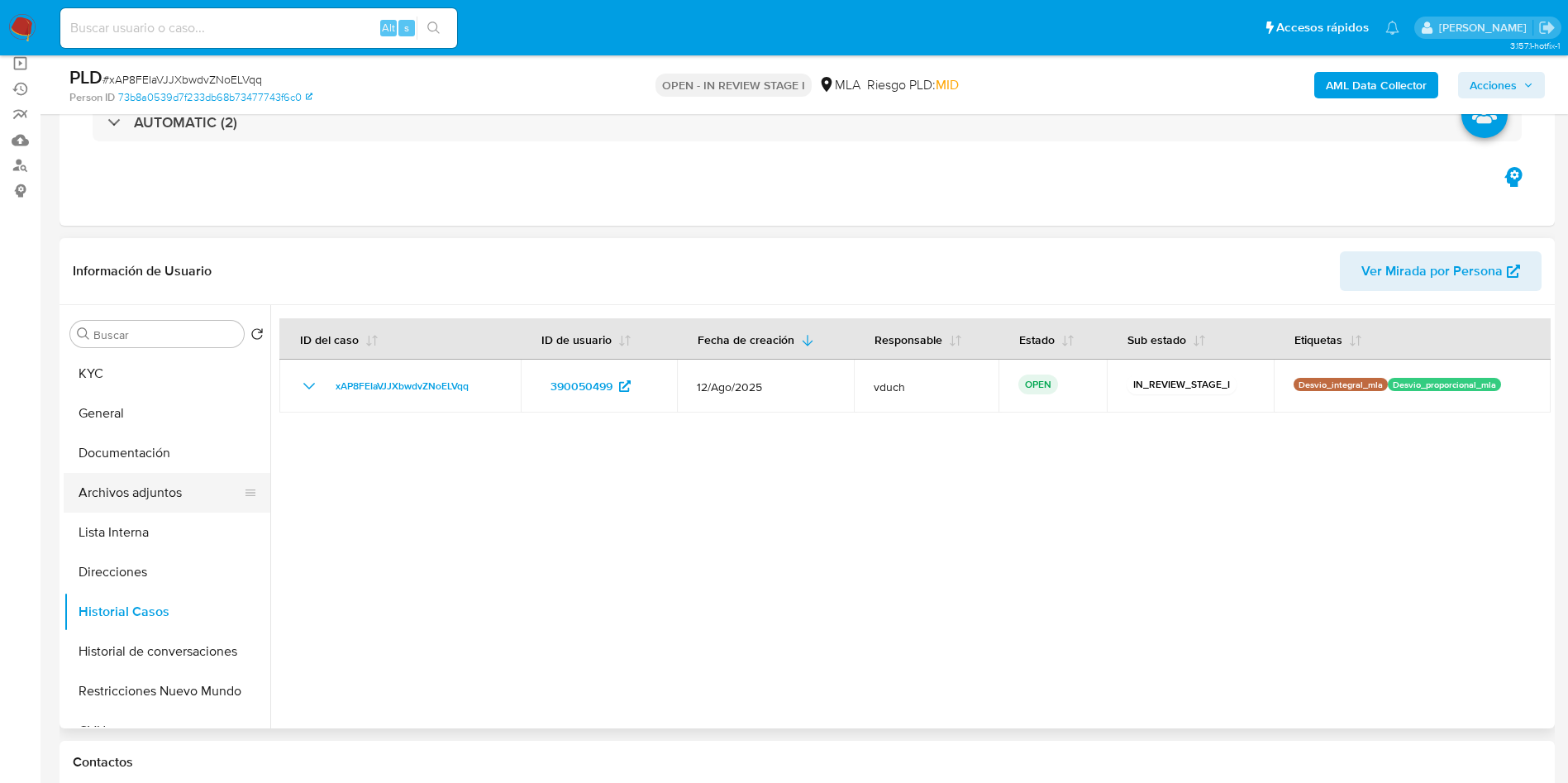
click at [130, 490] on button "Archivos adjuntos" at bounding box center [160, 493] width 193 height 40
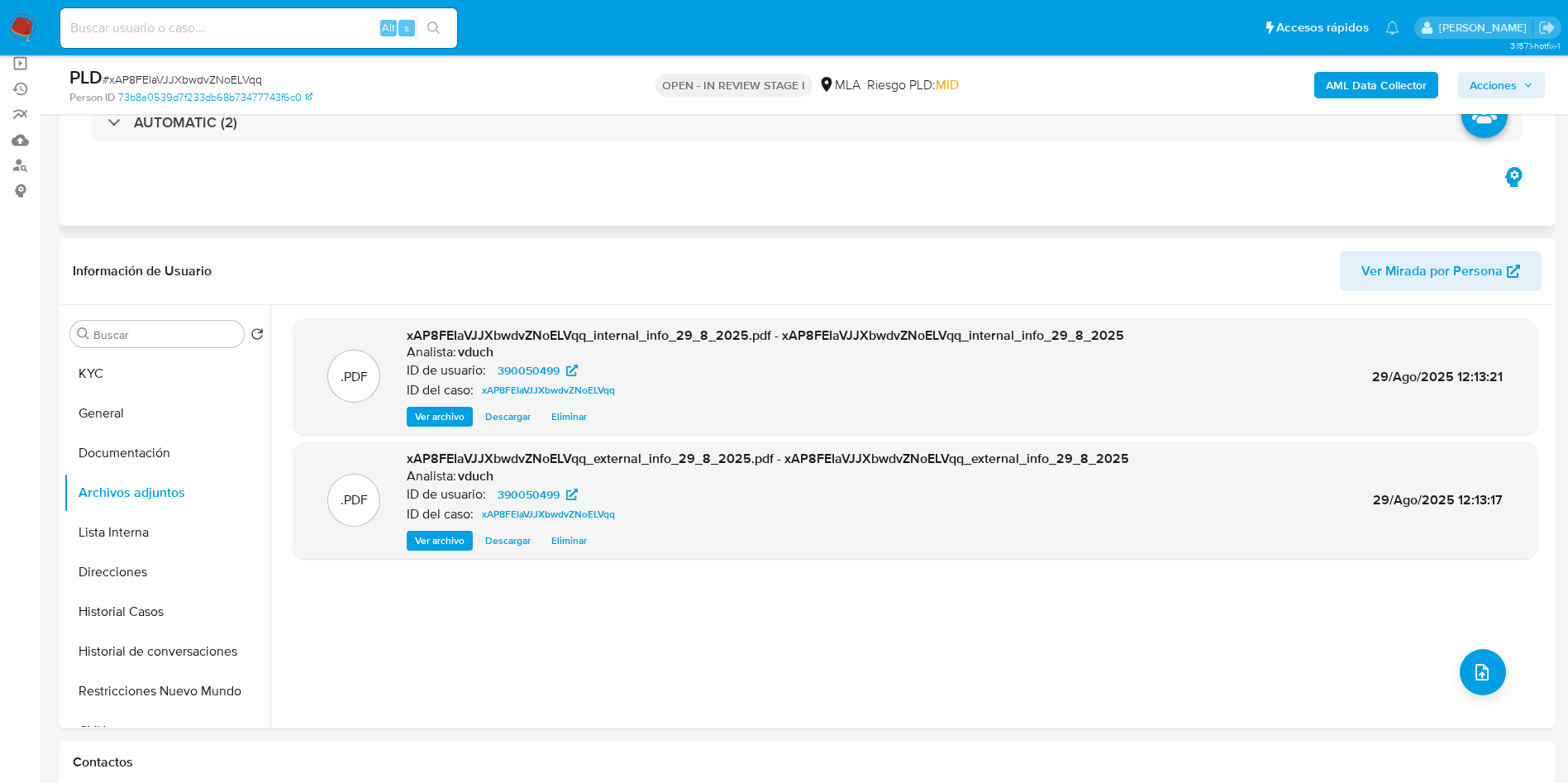
click at [175, 369] on button "KYC" at bounding box center [167, 374] width 207 height 40
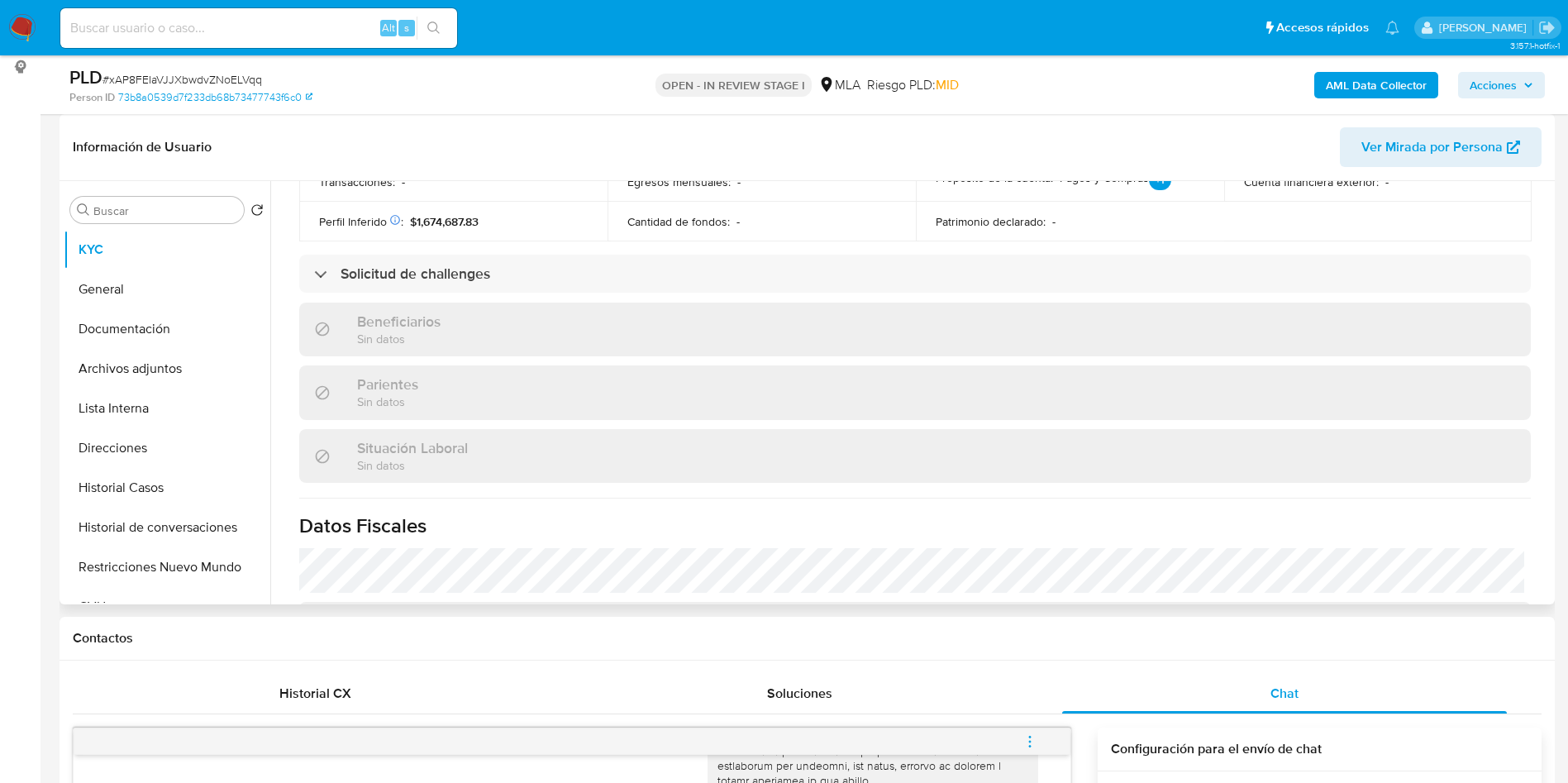
scroll to position [839, 0]
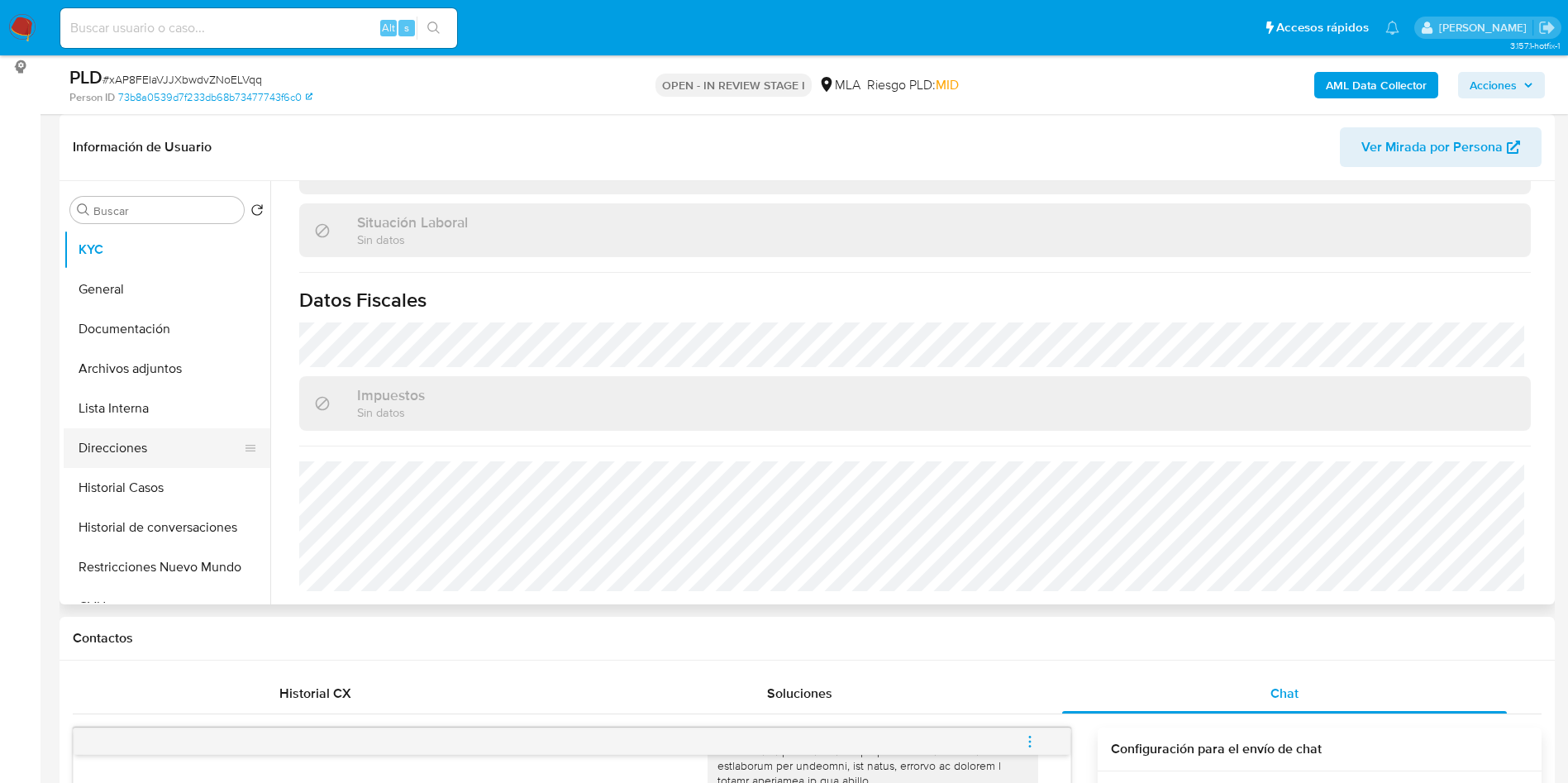
click at [179, 436] on button "Direcciones" at bounding box center [160, 448] width 193 height 40
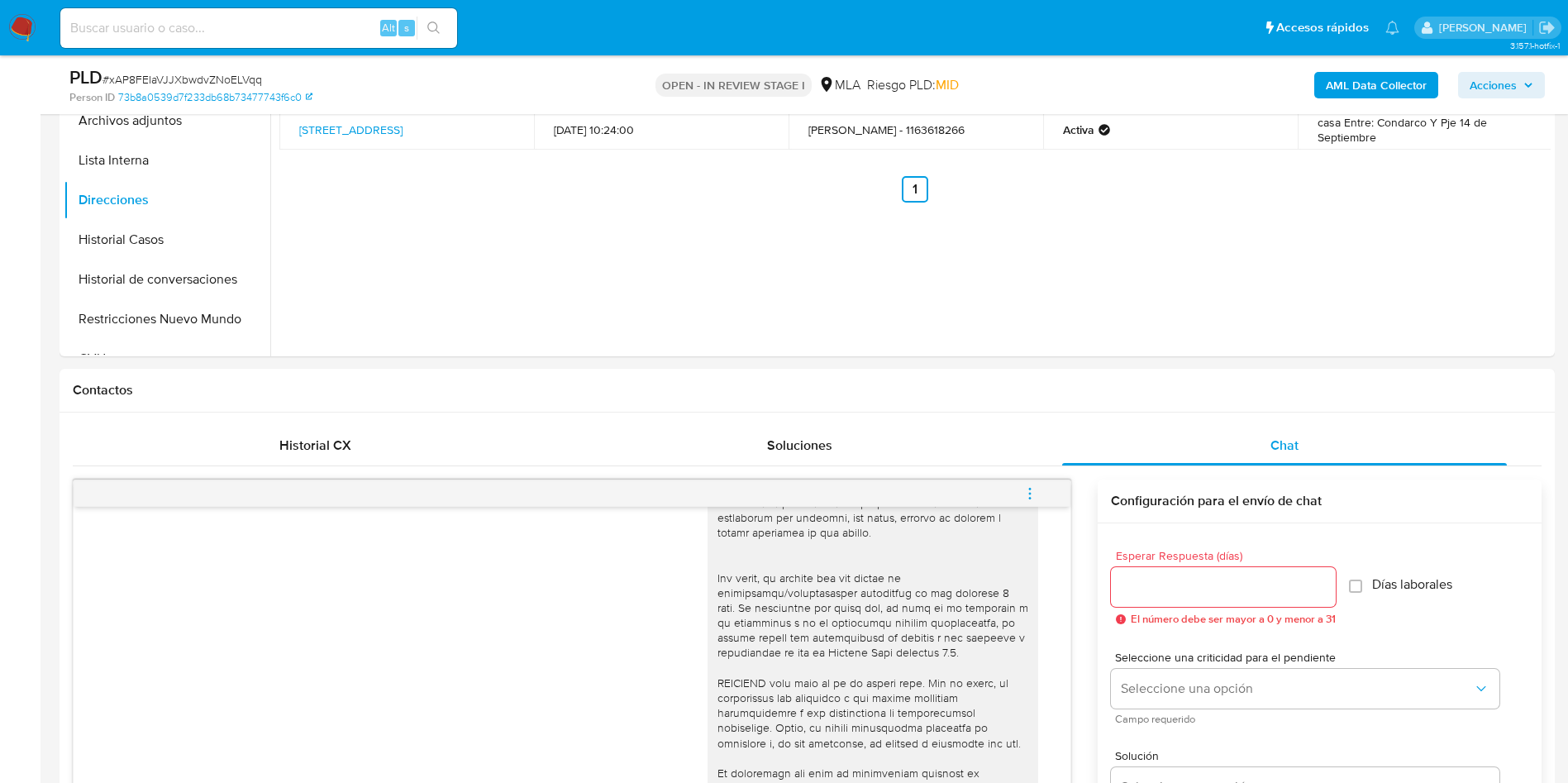
scroll to position [868, 0]
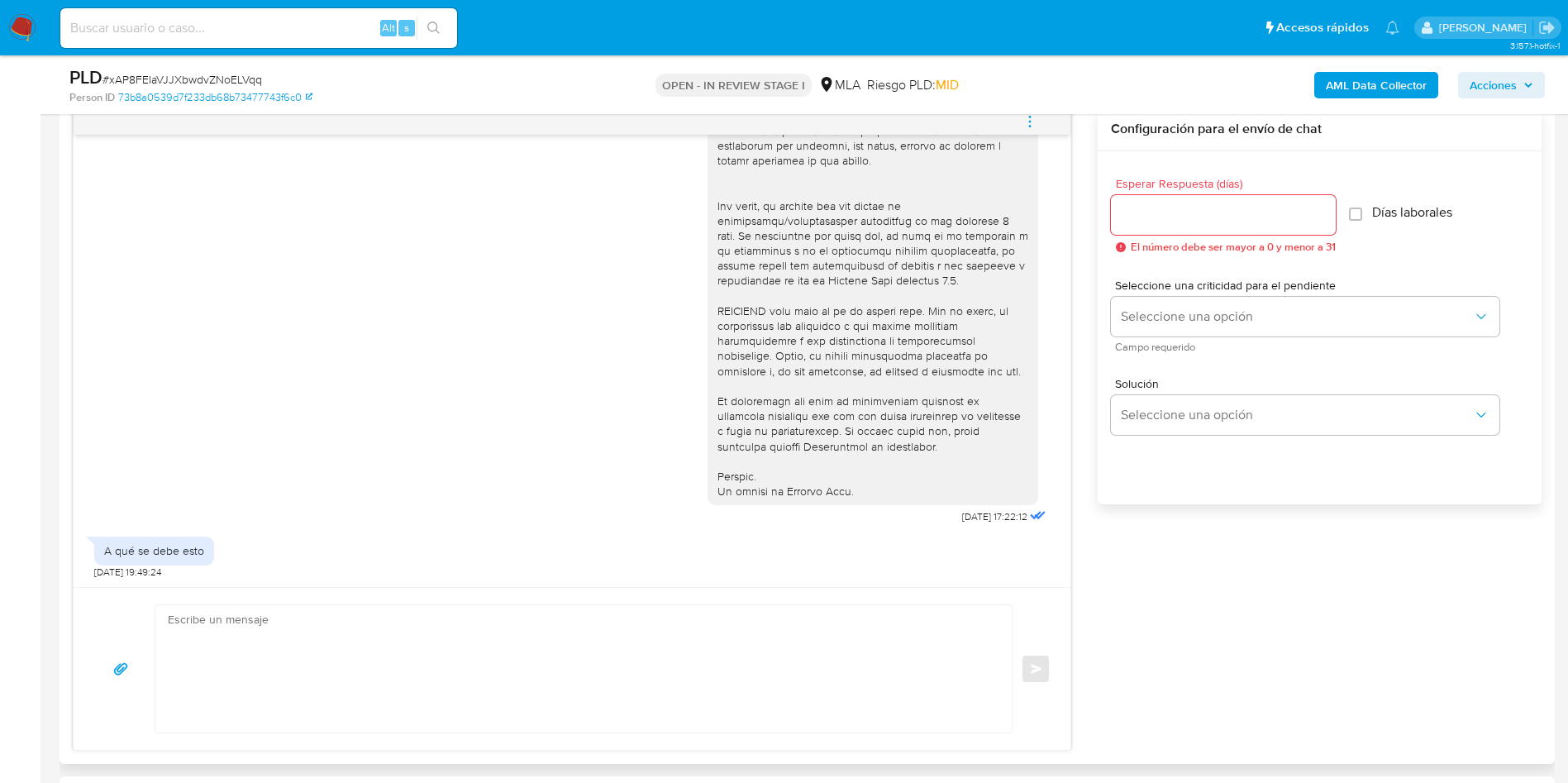
click at [416, 632] on textarea at bounding box center [579, 668] width 823 height 127
paste textarea "Hola, ¡Gracias por tu respuesta! La información solicitada es necesaria para cu…"
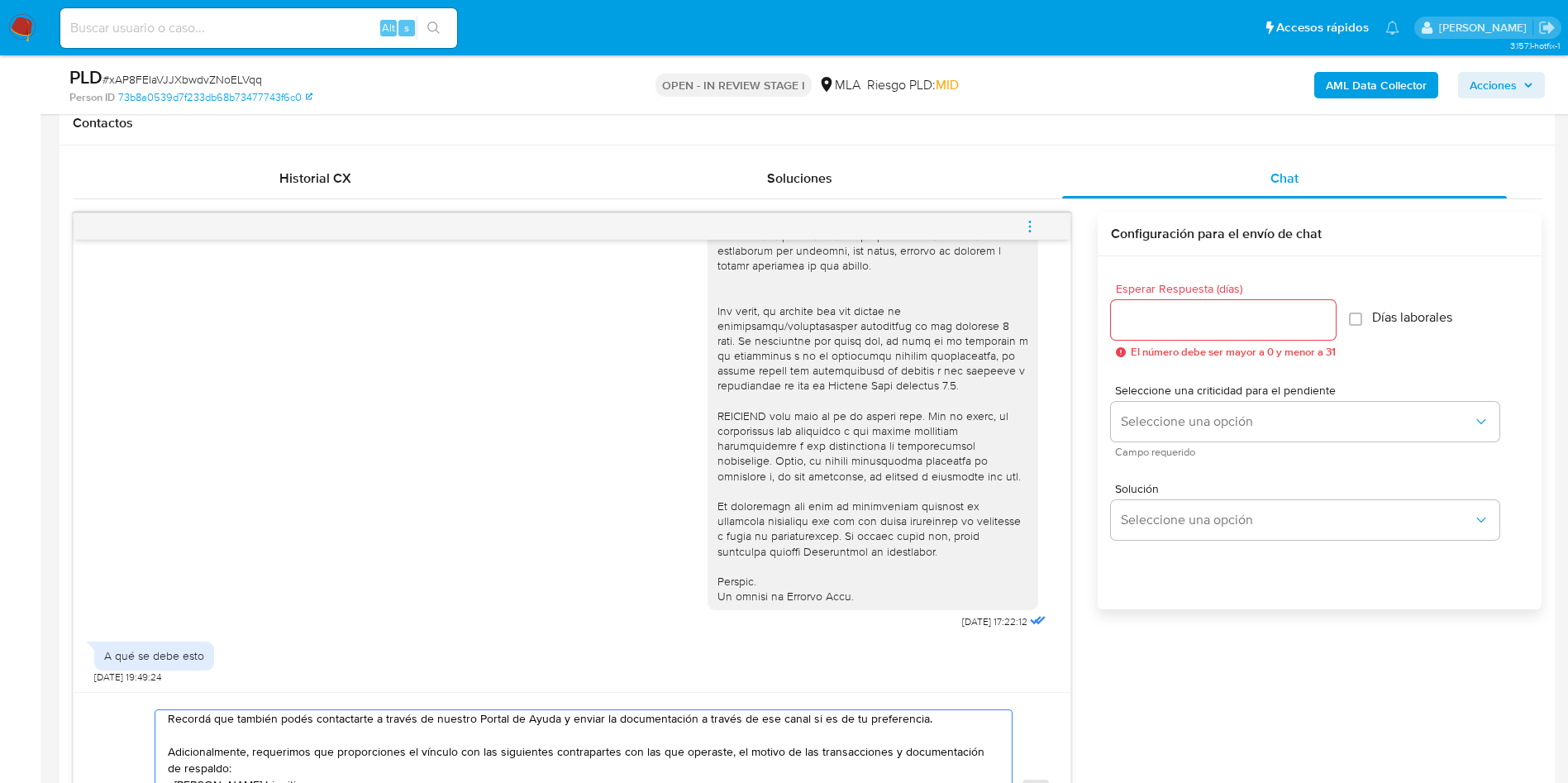
scroll to position [620, 0]
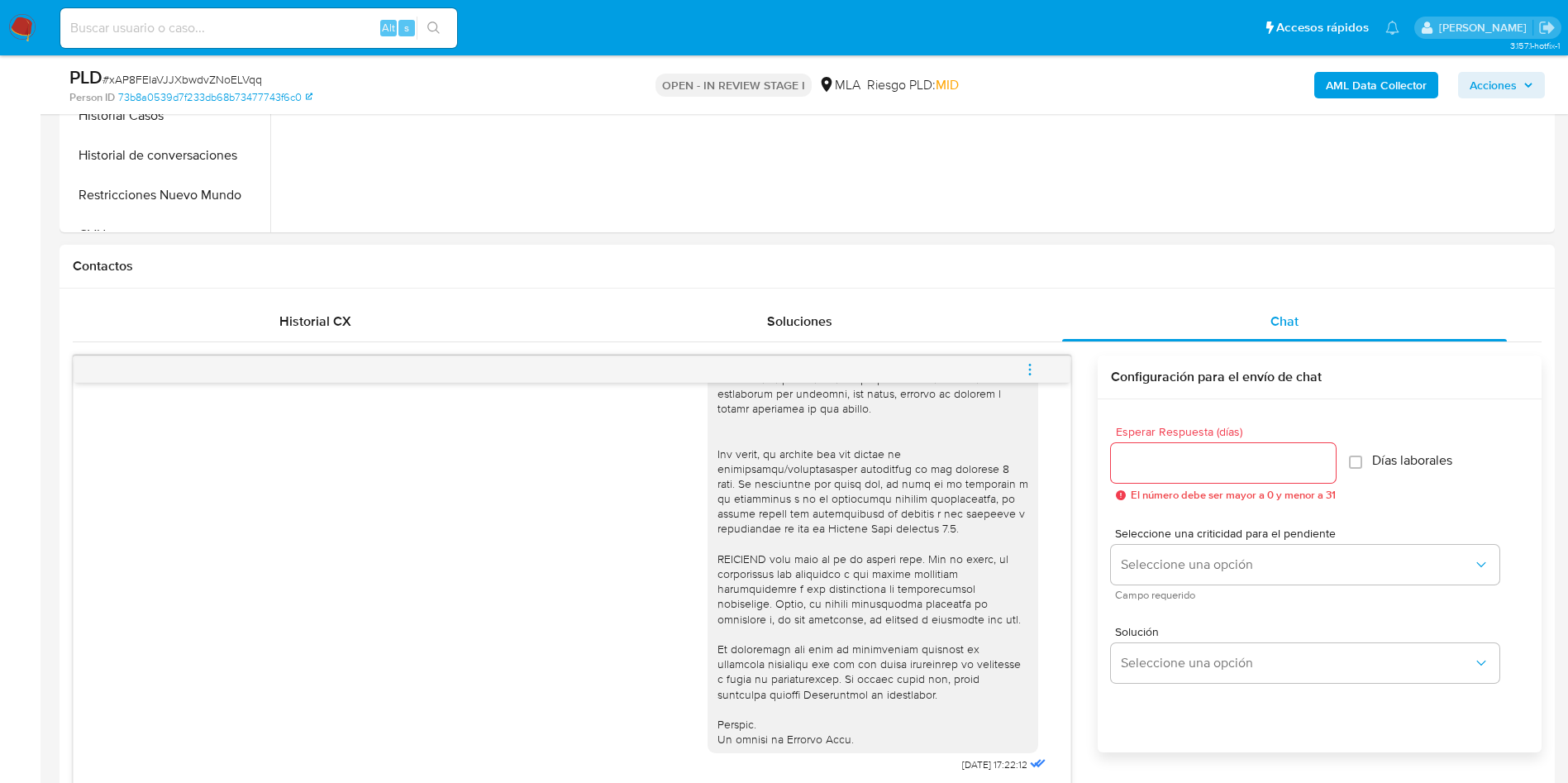
type textarea "Hola, ¡Gracias por tu respuesta! La información solicitada es necesaria para cu…"
click at [1141, 465] on input "Esperar Respuesta (días)" at bounding box center [1223, 463] width 225 height 22
type input "3"
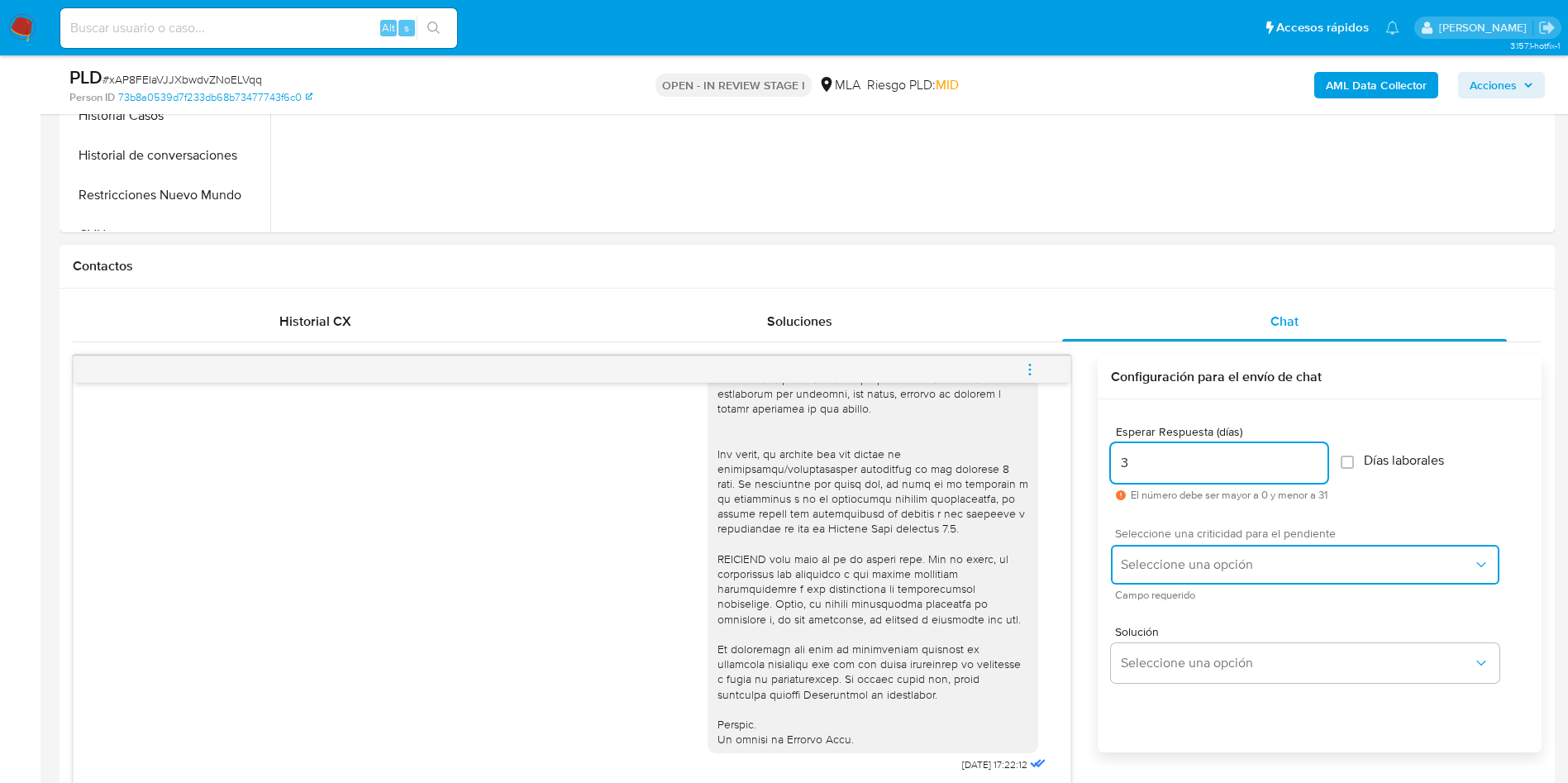
click at [1209, 571] on span "Seleccione una opción" at bounding box center [1297, 565] width 352 height 17
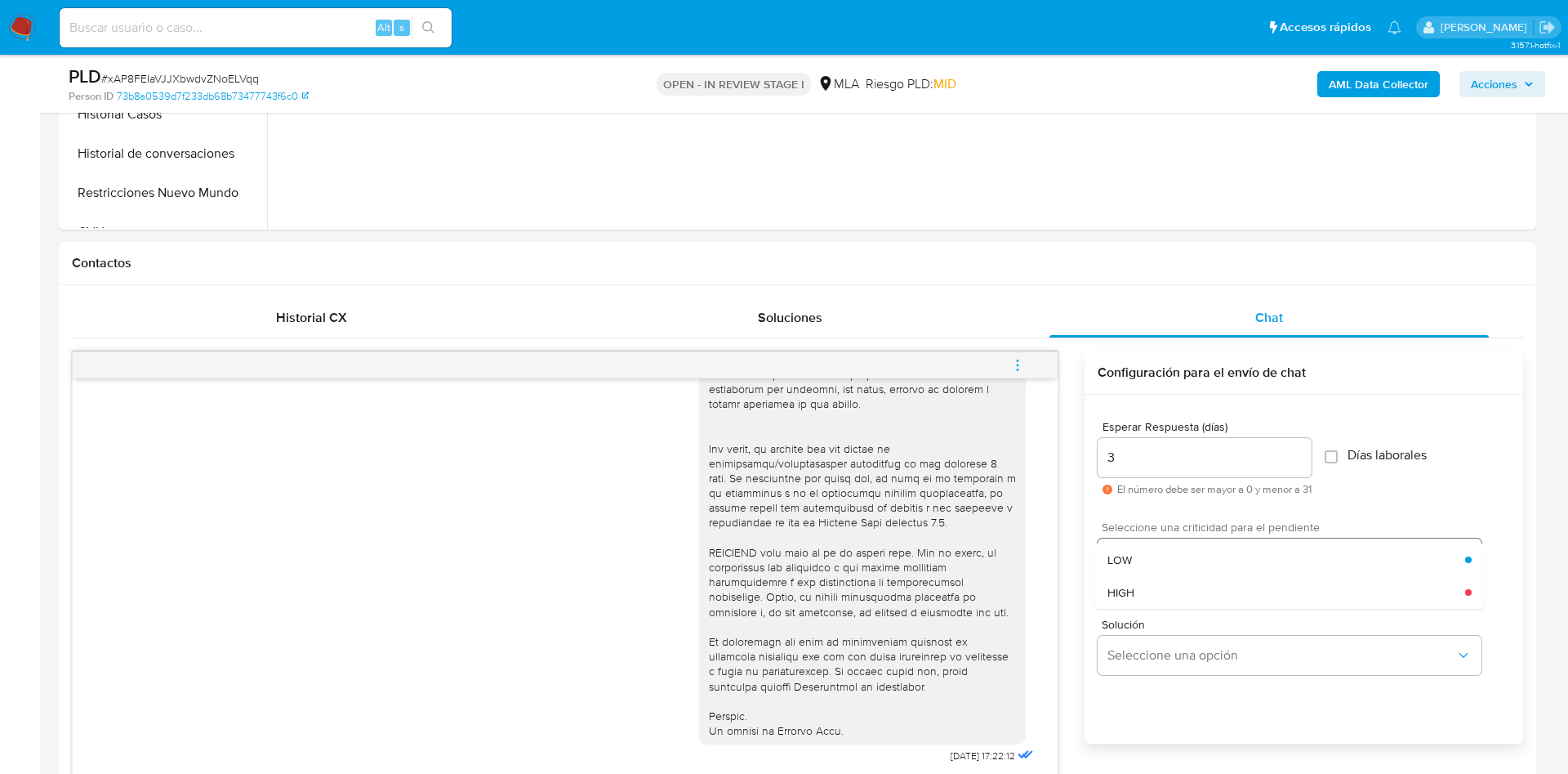
click at [1166, 551] on div "LOW" at bounding box center [1287, 560] width 358 height 33
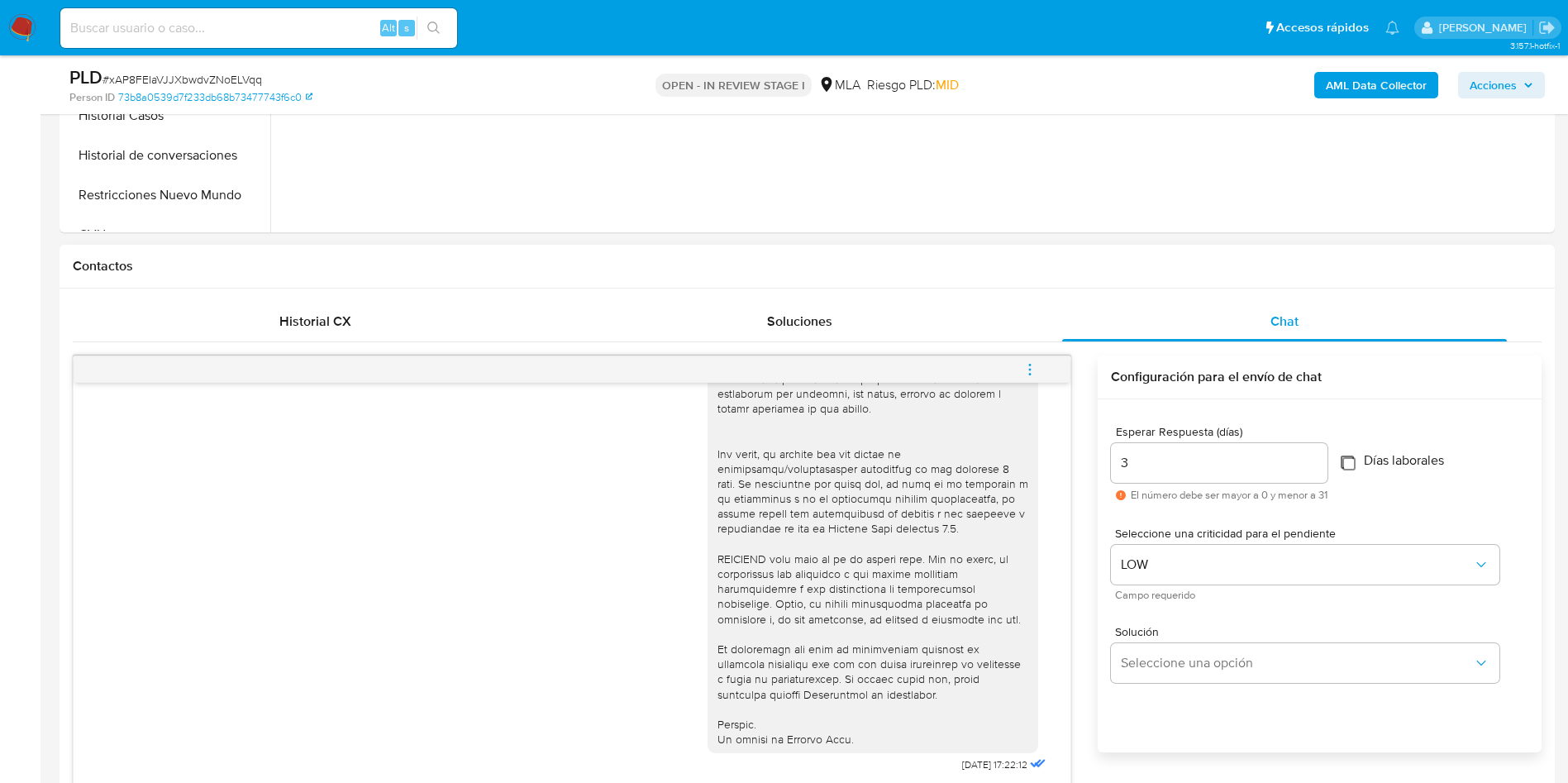
click at [1354, 459] on input "Días laborales" at bounding box center [1347, 462] width 13 height 13
checkbox input "true"
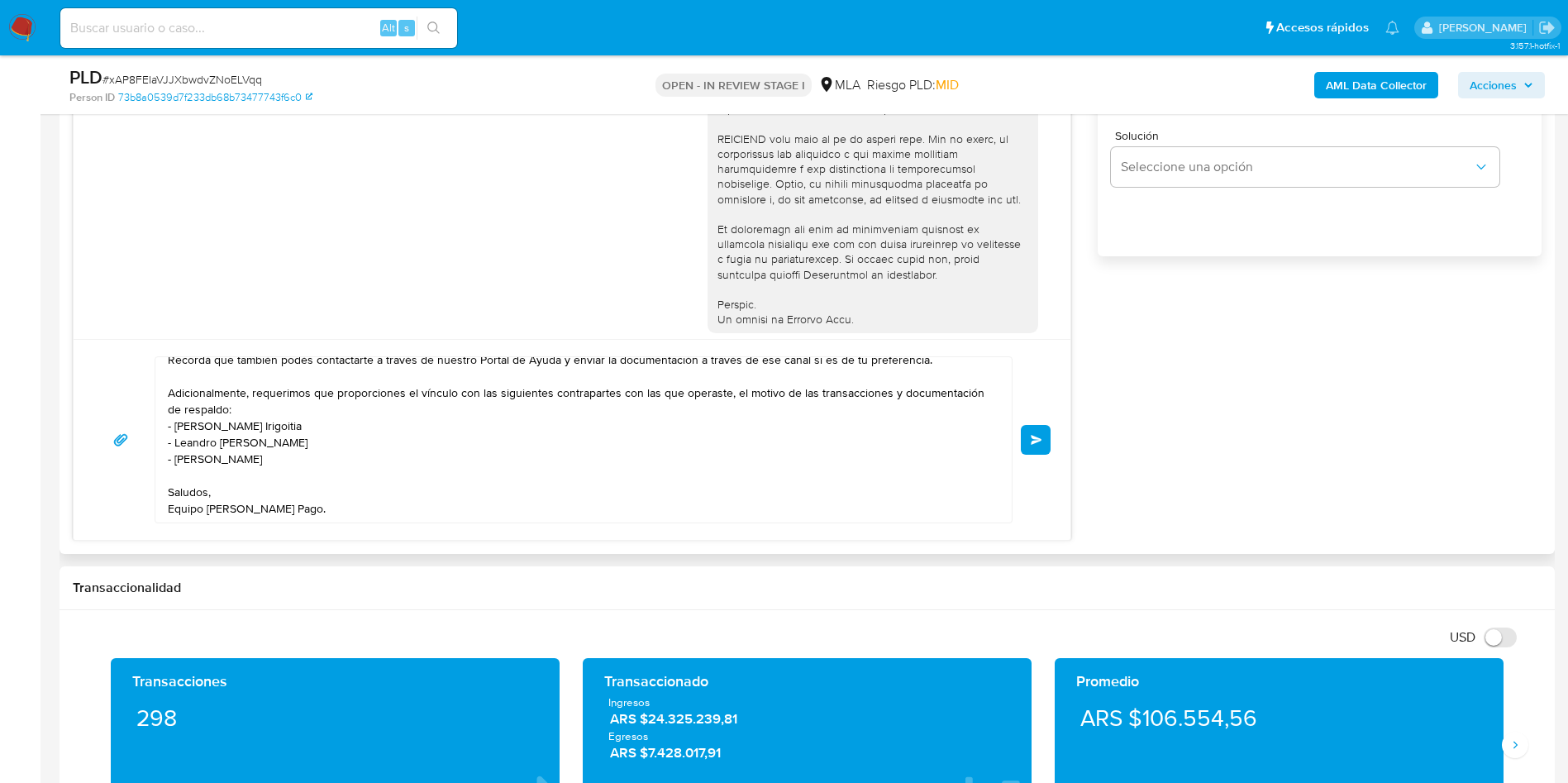
scroll to position [549, 0]
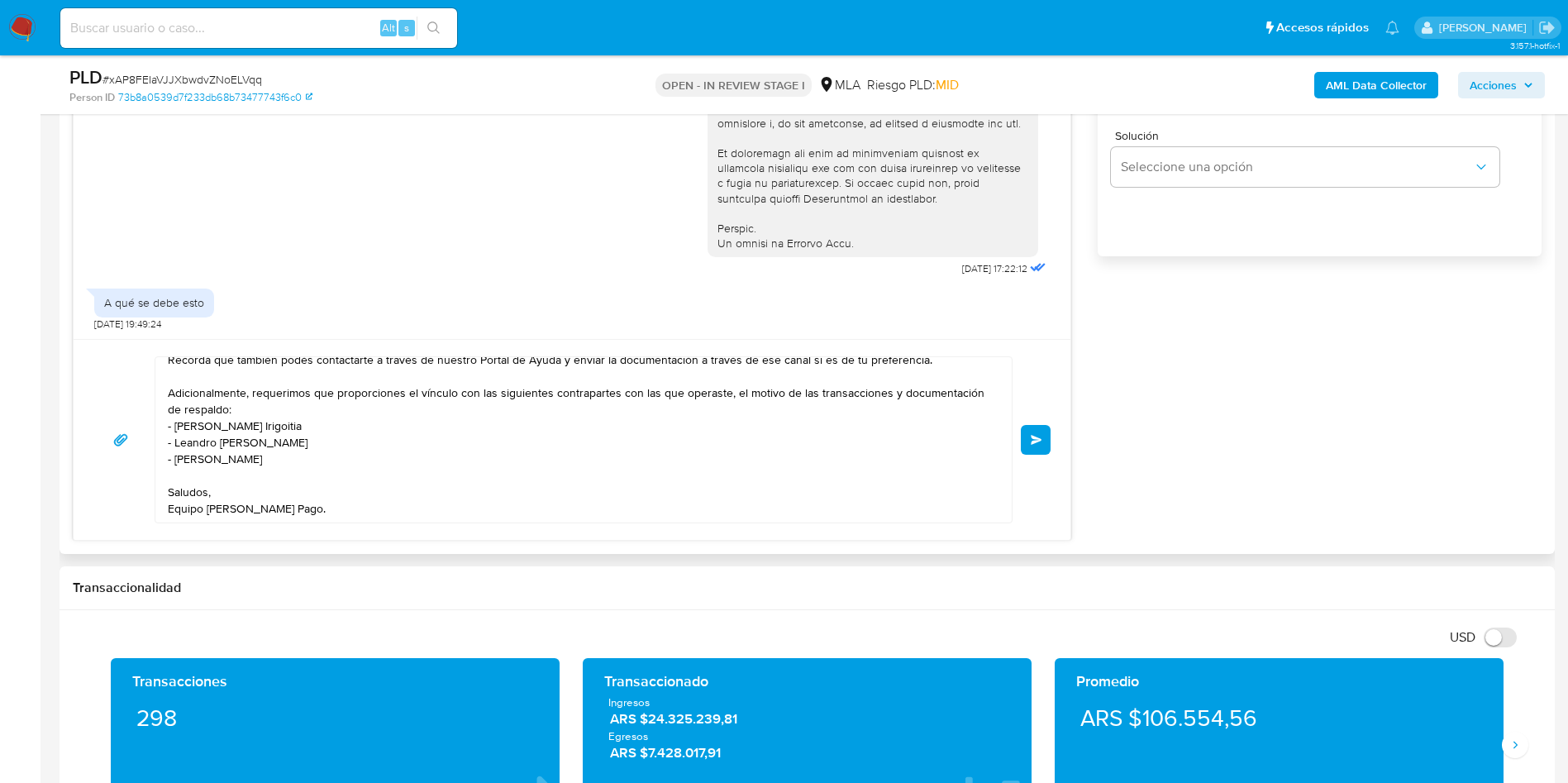
click at [1038, 440] on span "Enviar" at bounding box center [1037, 440] width 12 height 10
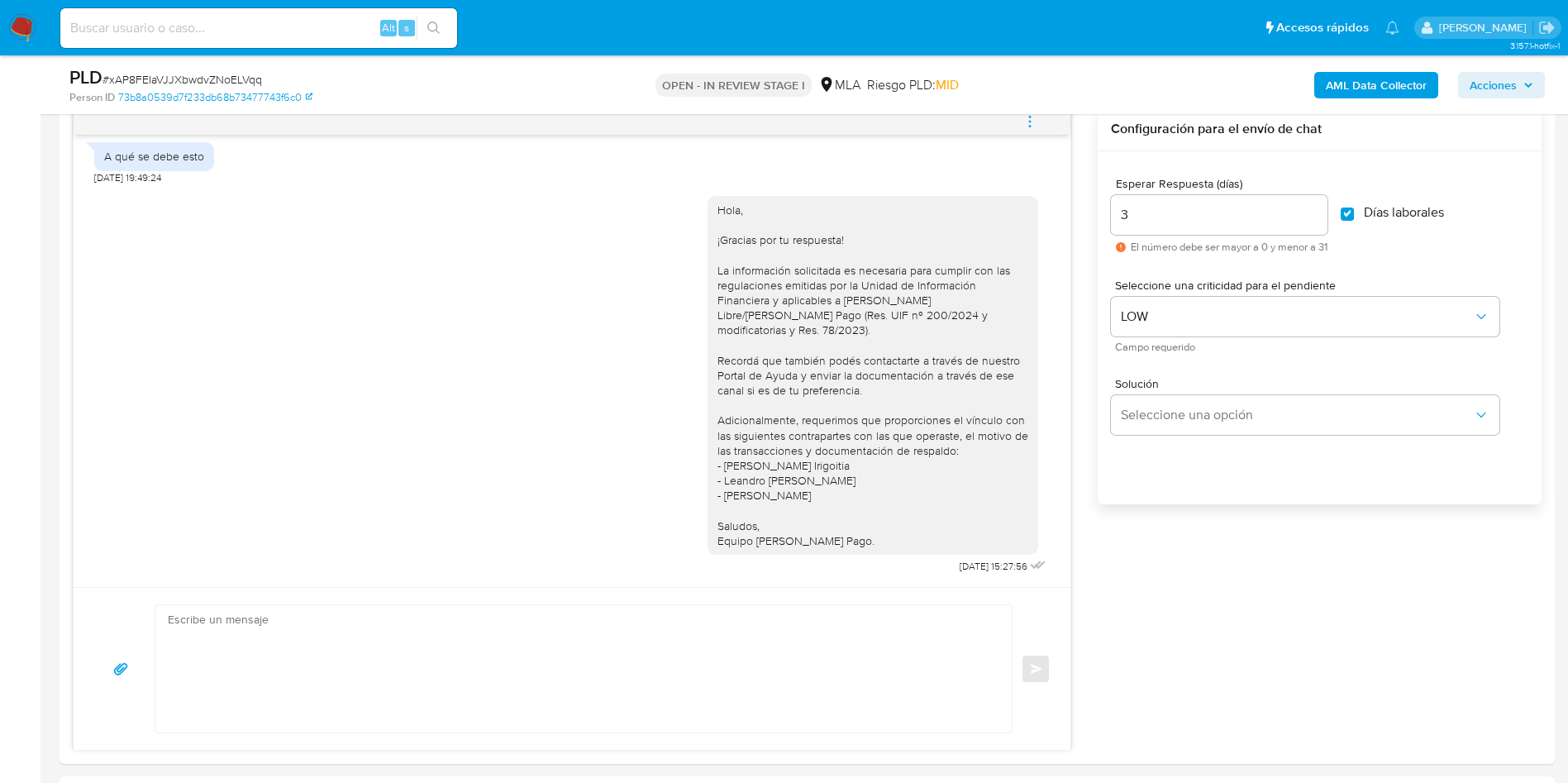
scroll to position [0, 0]
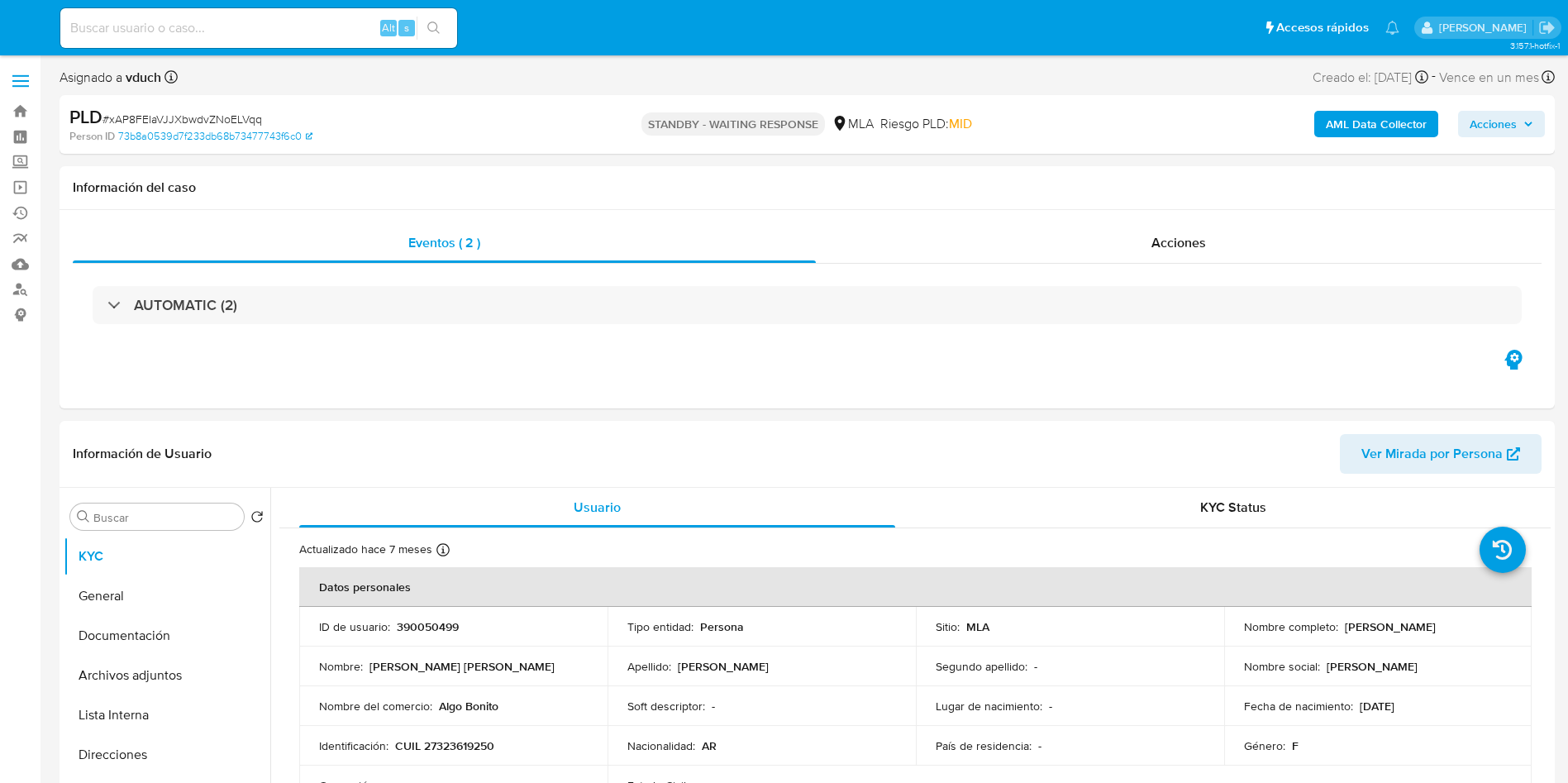
select select "10"
click at [326, 26] on input at bounding box center [258, 28] width 396 height 22
paste input "CyiJ186LzD893qnDgXFc9r7K"
type input "CyiJ186LzD893qnDgXFc9r7K"
click at [435, 26] on icon "search-icon" at bounding box center [434, 28] width 13 height 13
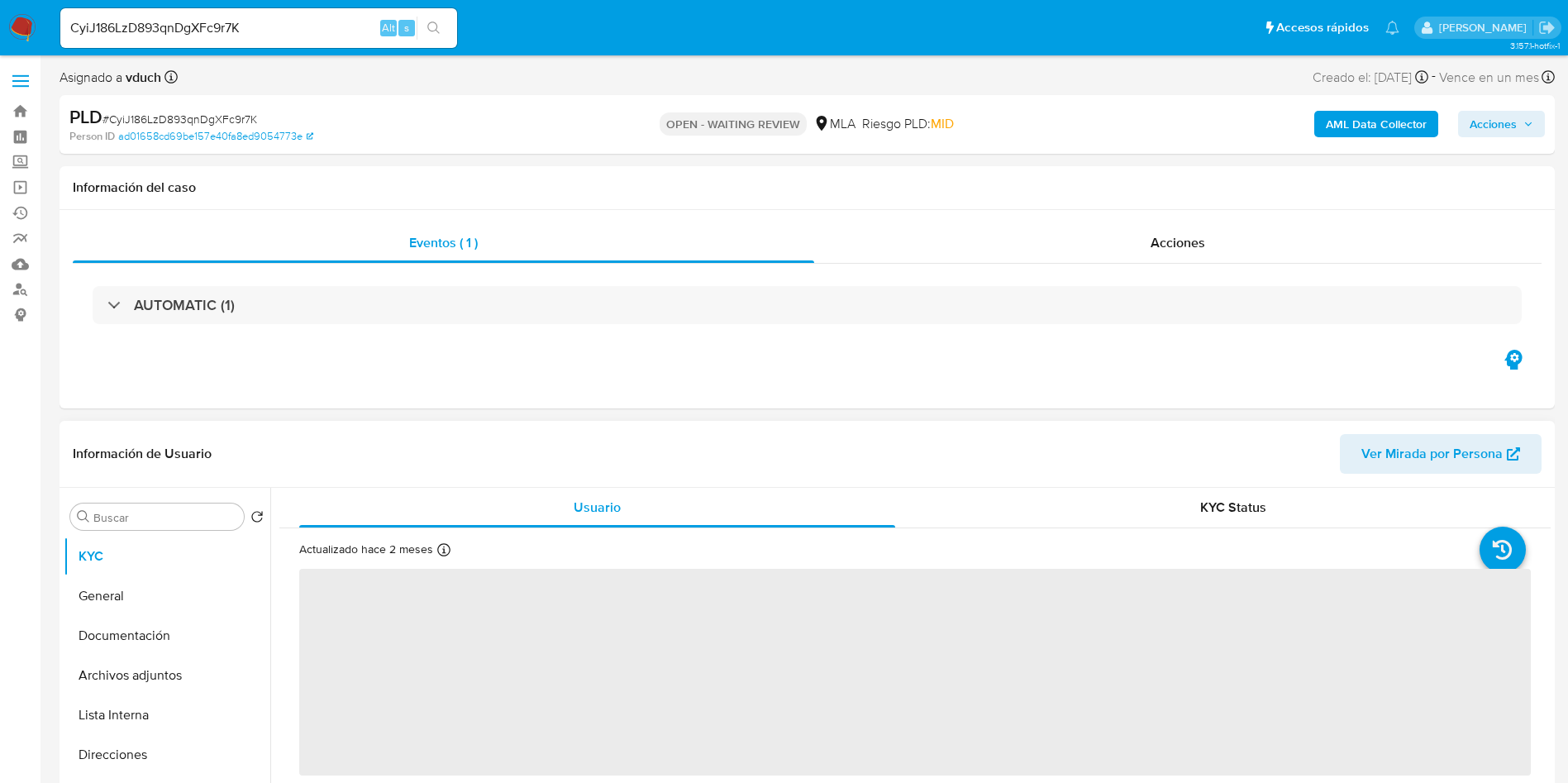
select select "10"
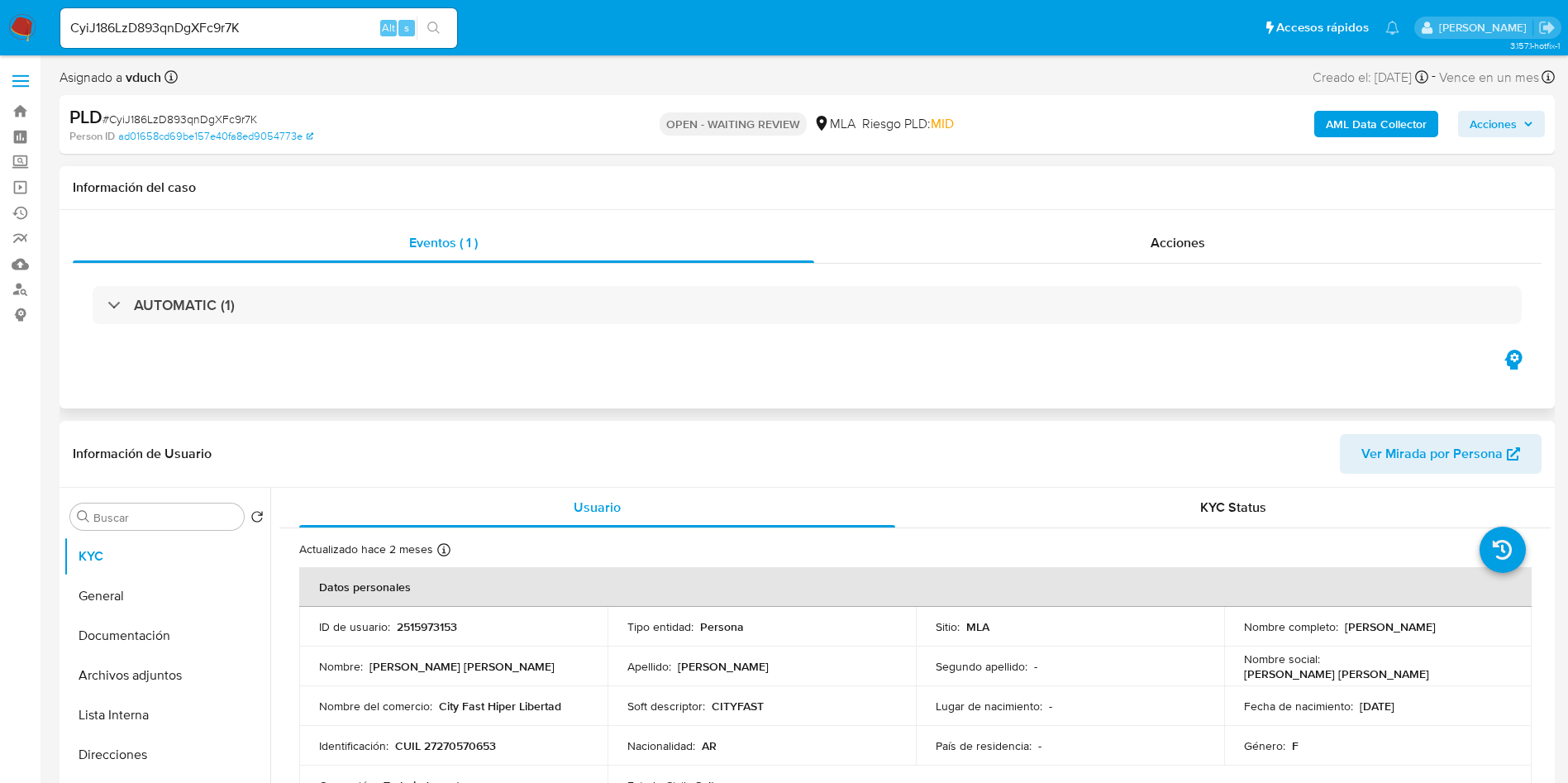
click at [839, 172] on div "Información del caso" at bounding box center [806, 187] width 1495 height 44
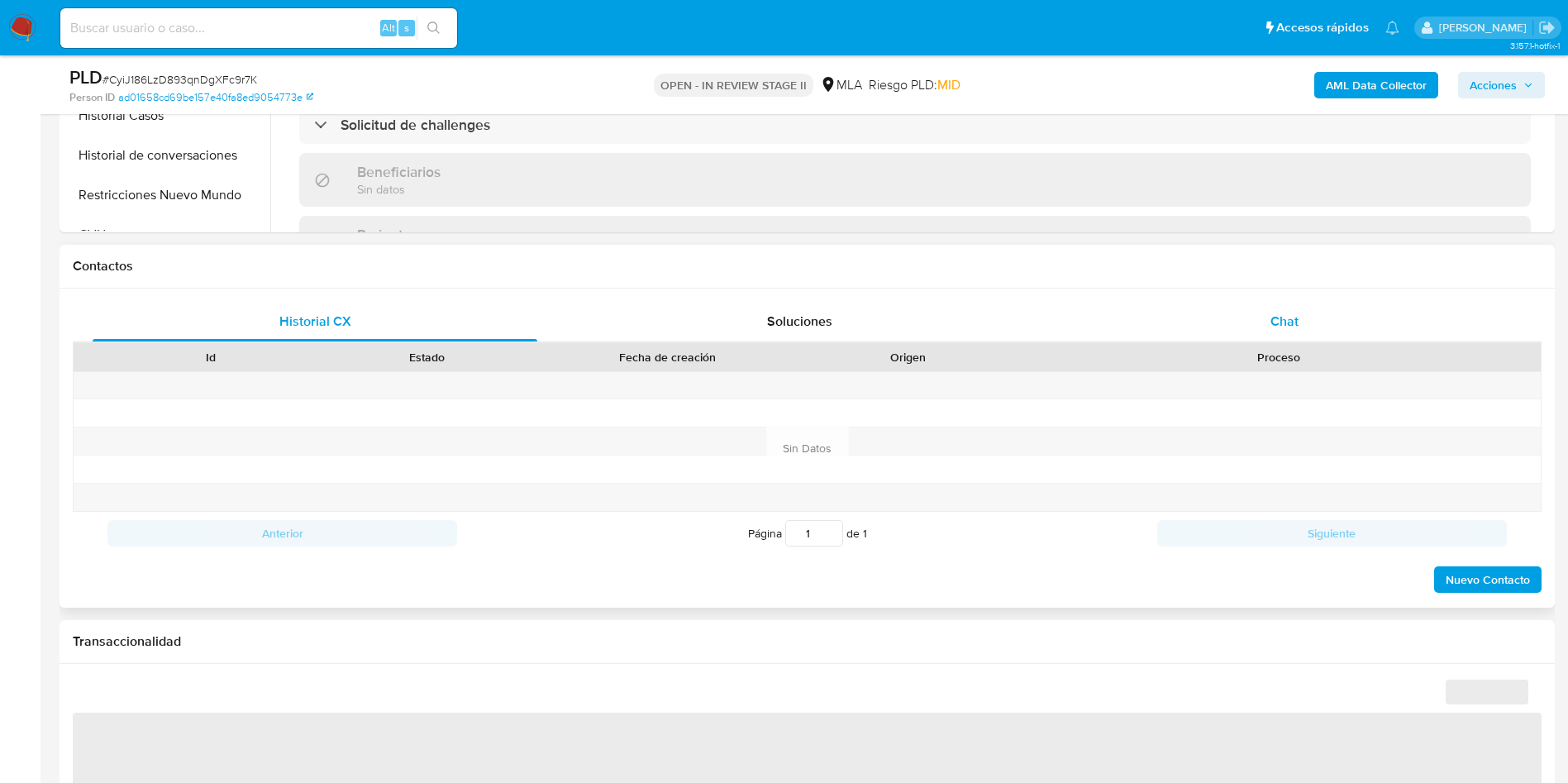
drag, startPoint x: 1437, startPoint y: 315, endPoint x: 1302, endPoint y: 337, distance: 136.8
click at [1437, 314] on div "Chat" at bounding box center [1284, 322] width 445 height 40
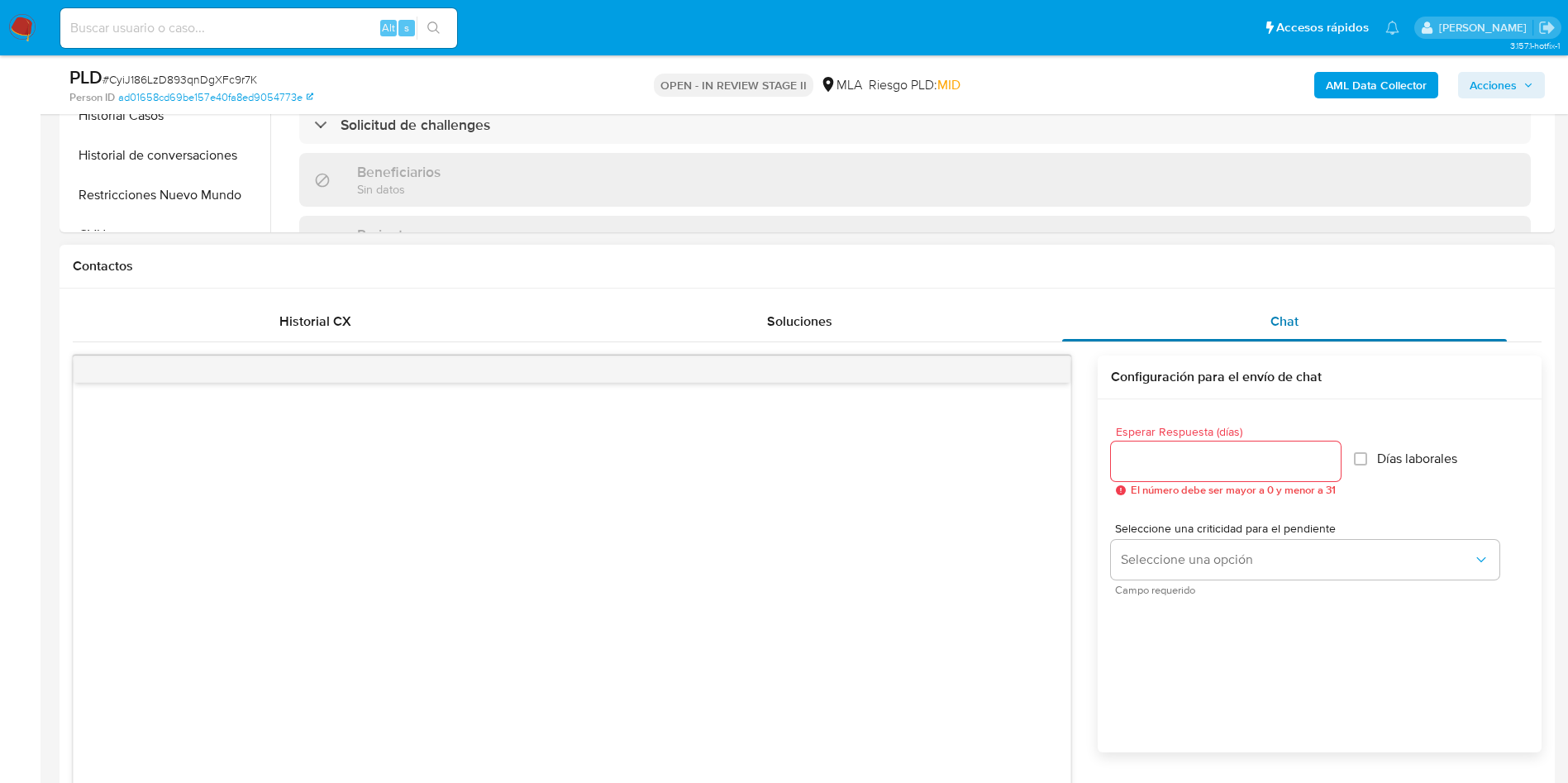
click at [1301, 331] on div "Chat" at bounding box center [1284, 322] width 445 height 40
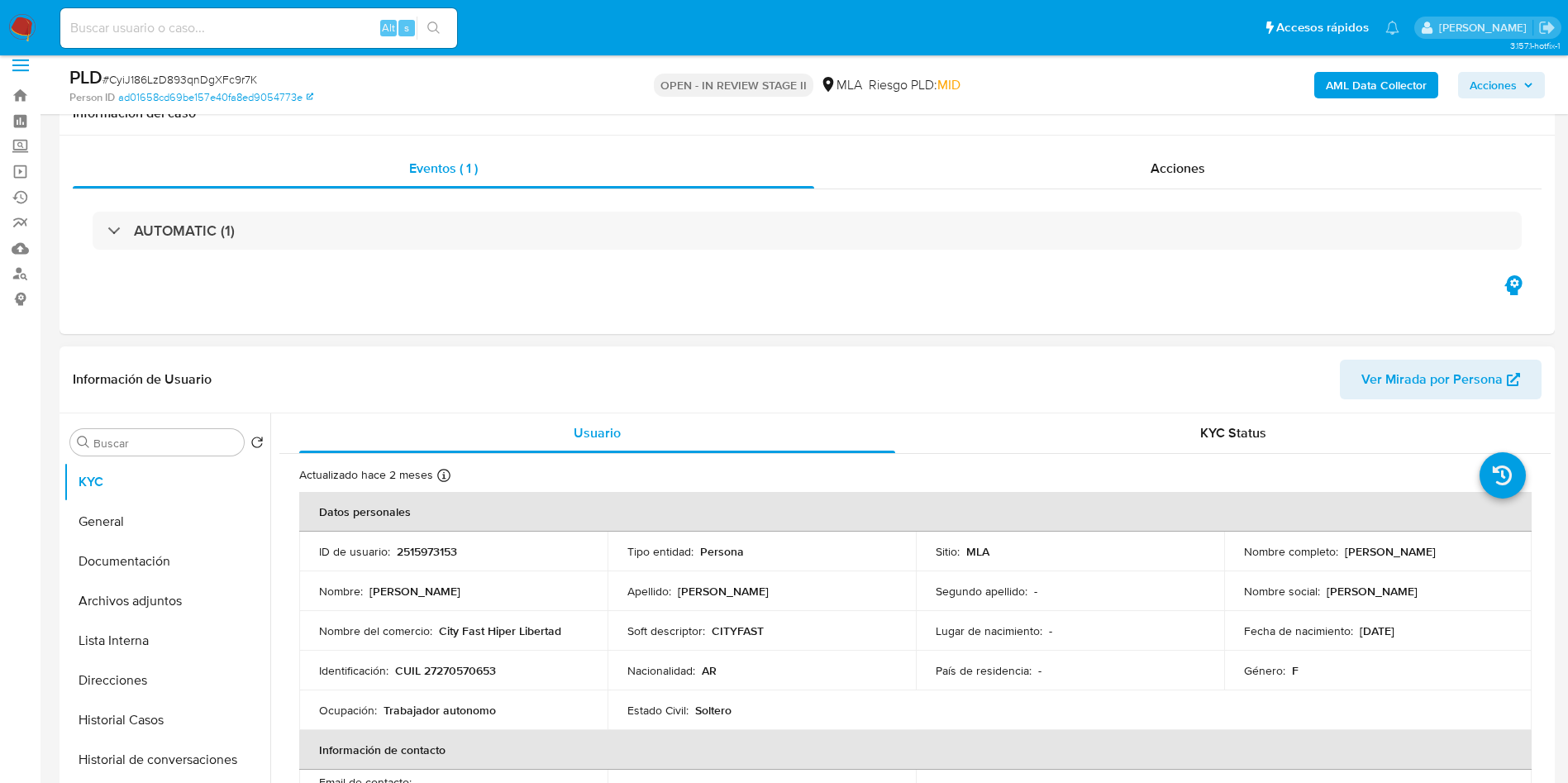
select select "10"
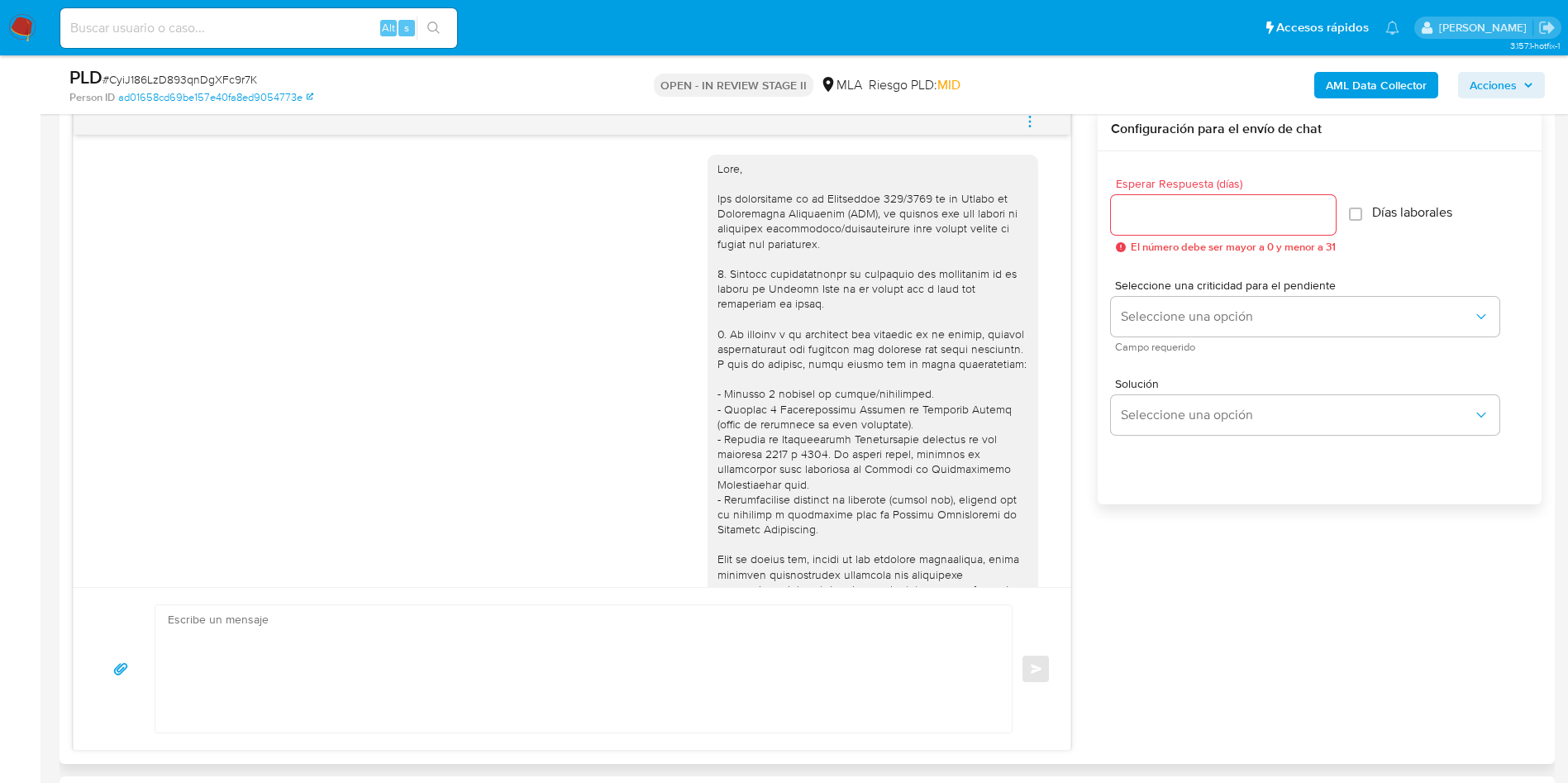
scroll to position [706, 0]
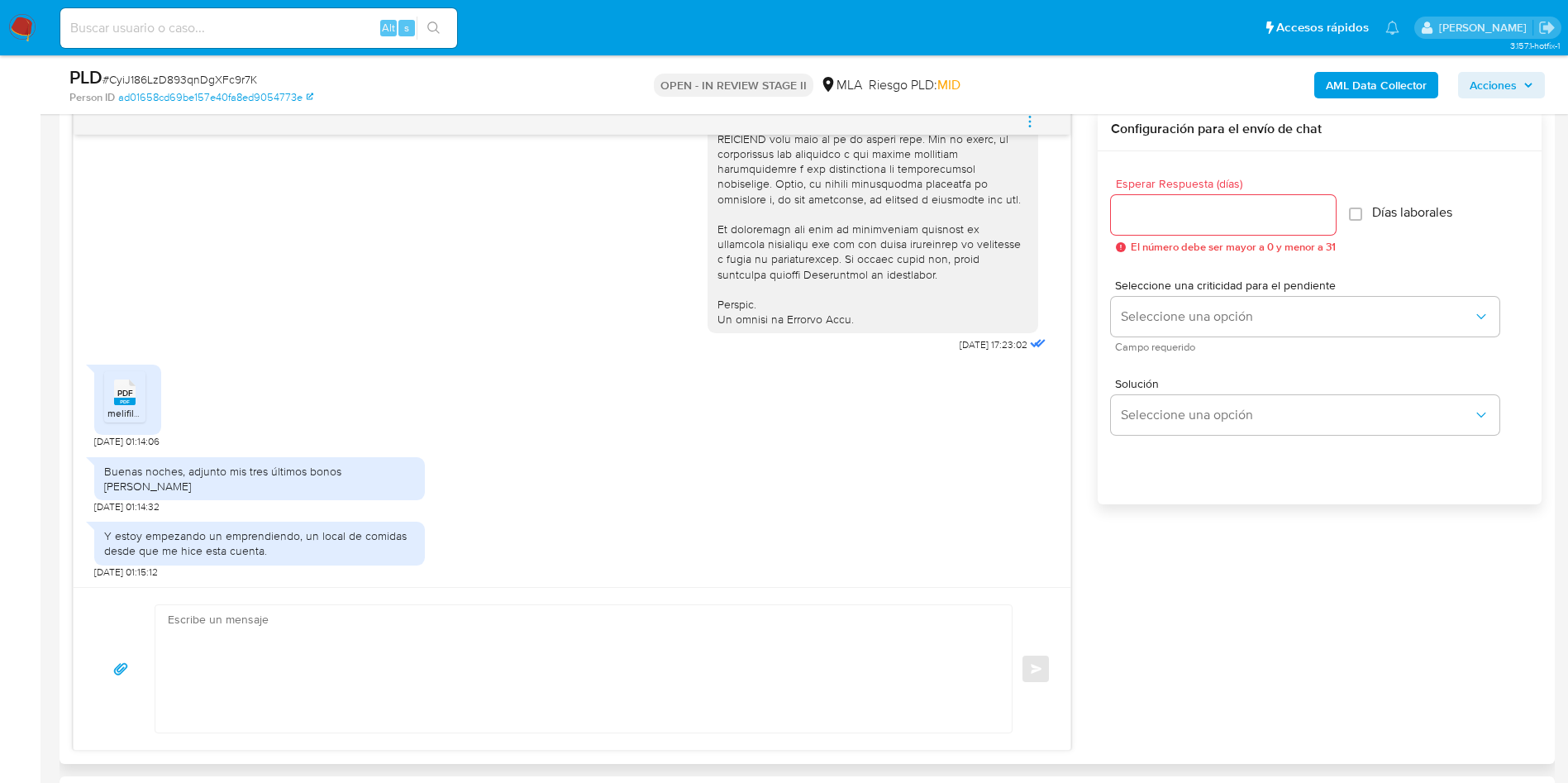
click at [117, 405] on rect at bounding box center [125, 401] width 22 height 7
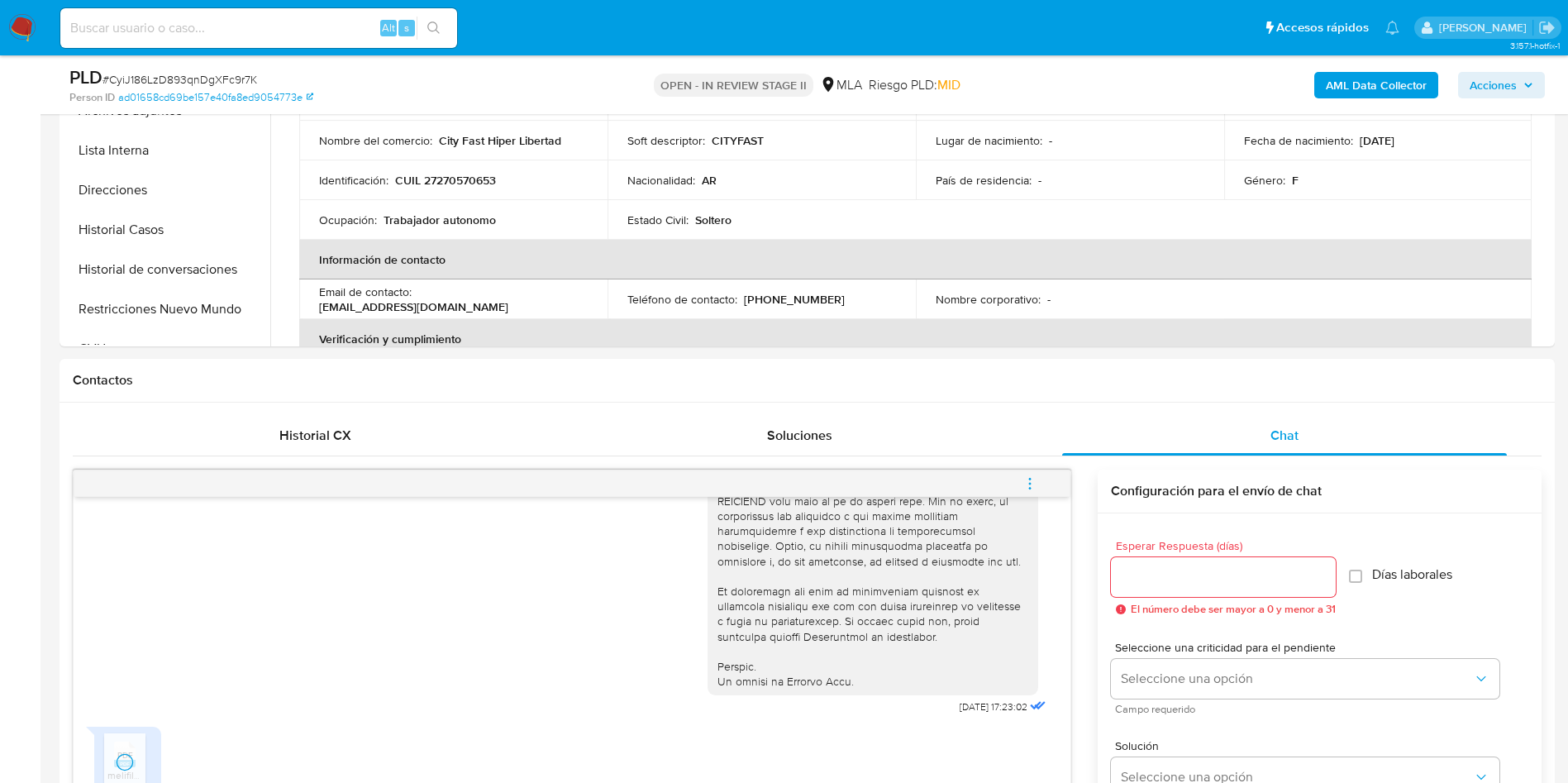
scroll to position [248, 0]
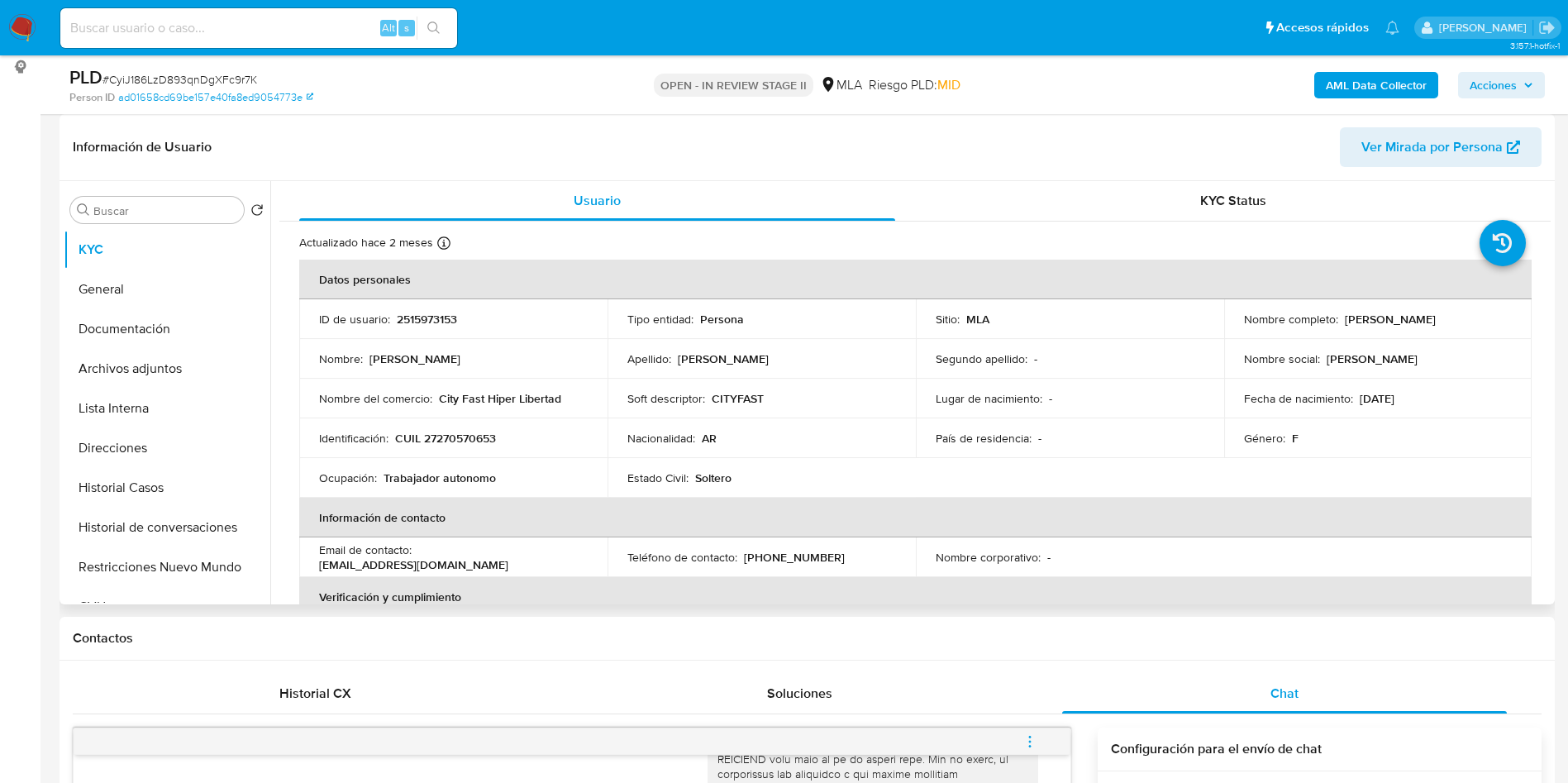
click at [426, 328] on td "ID de usuario : 2515973153" at bounding box center [453, 319] width 308 height 40
click at [389, 319] on div "ID de usuario : 2515973153" at bounding box center [453, 319] width 269 height 15
click at [429, 322] on p "2515973153" at bounding box center [426, 319] width 60 height 15
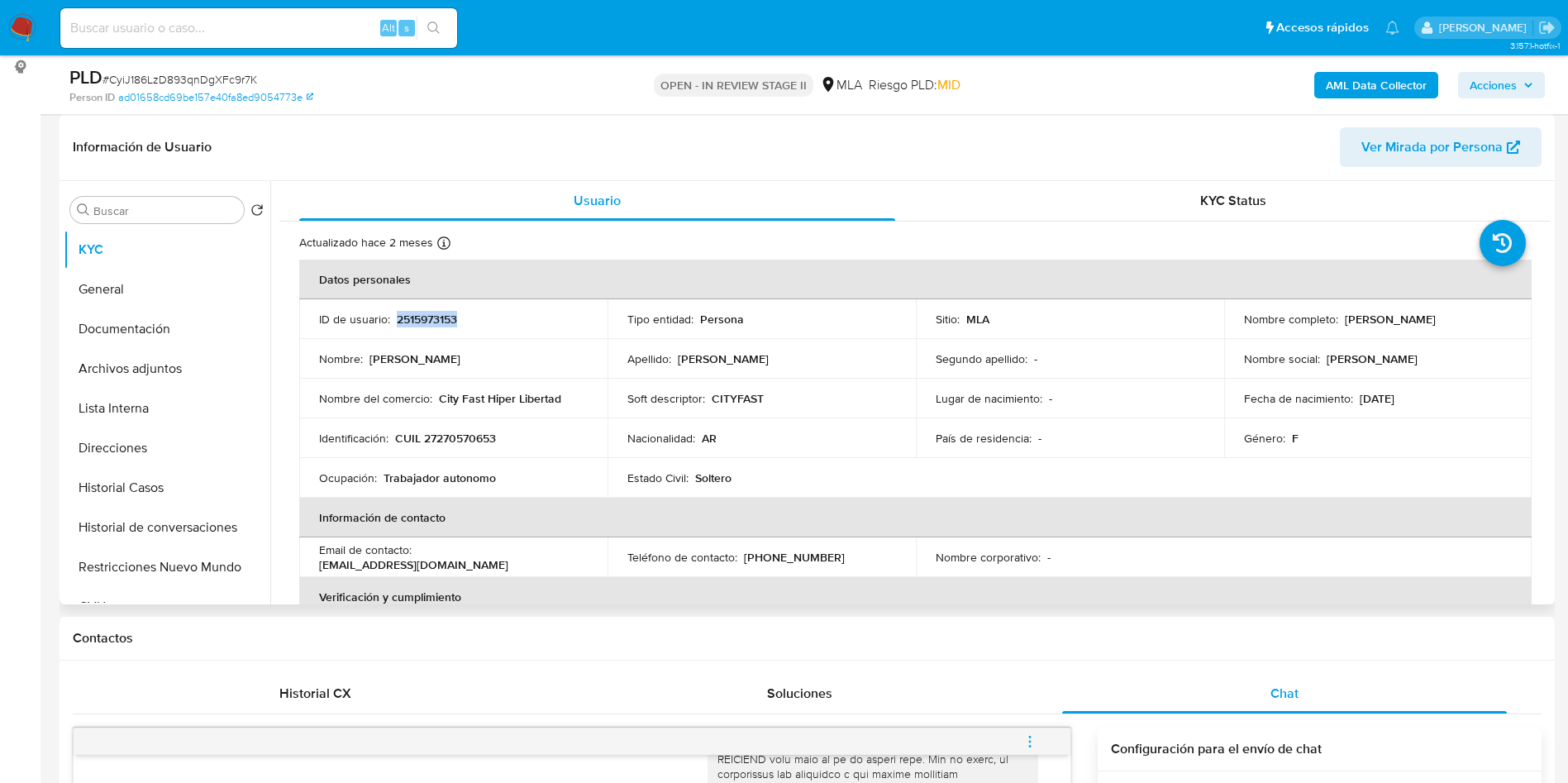
click at [429, 322] on p "2515973153" at bounding box center [426, 319] width 60 height 15
copy p "2515973153"
click at [823, 521] on th "Información de contacto" at bounding box center [915, 517] width 1232 height 40
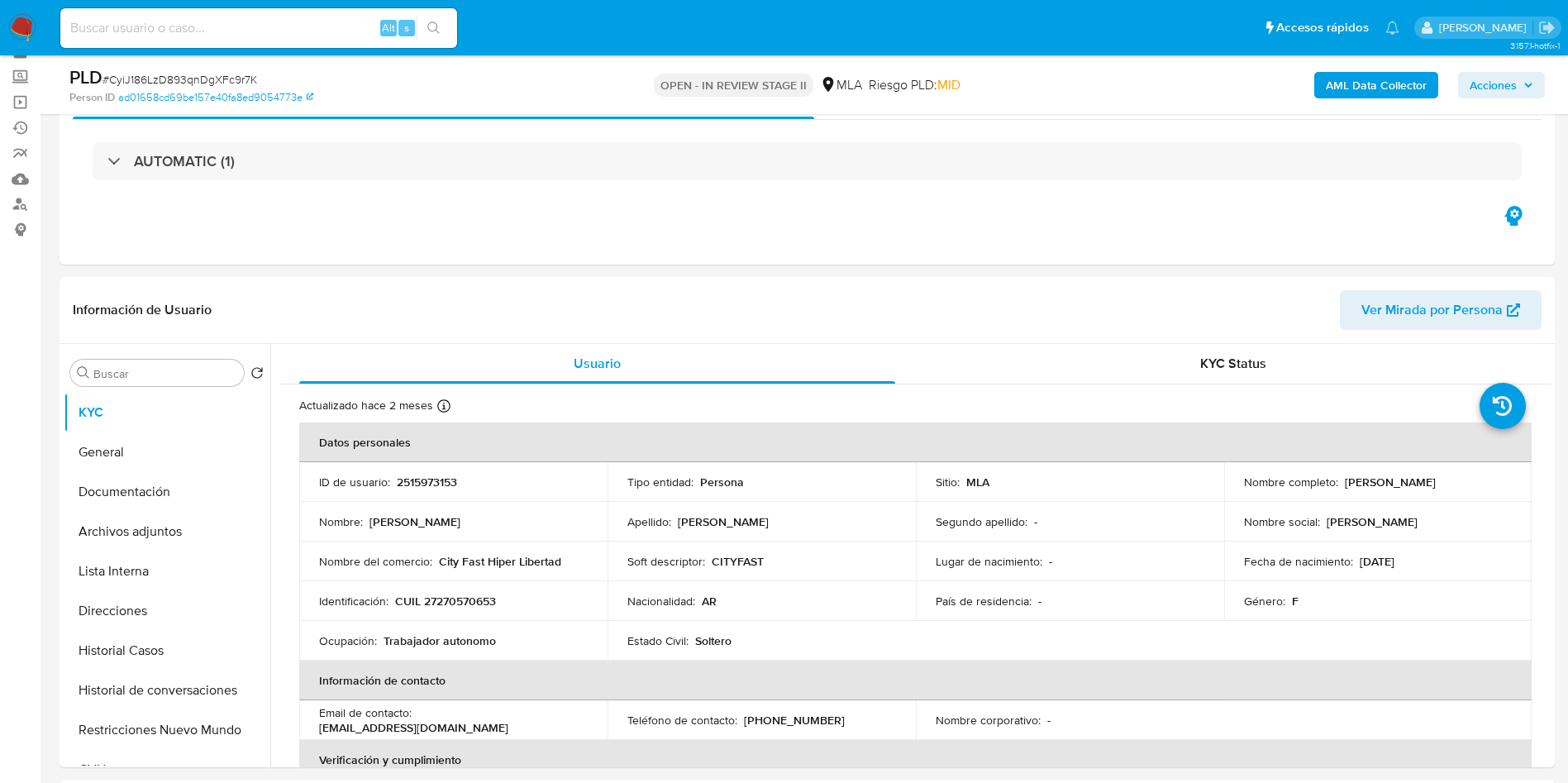
scroll to position [124, 0]
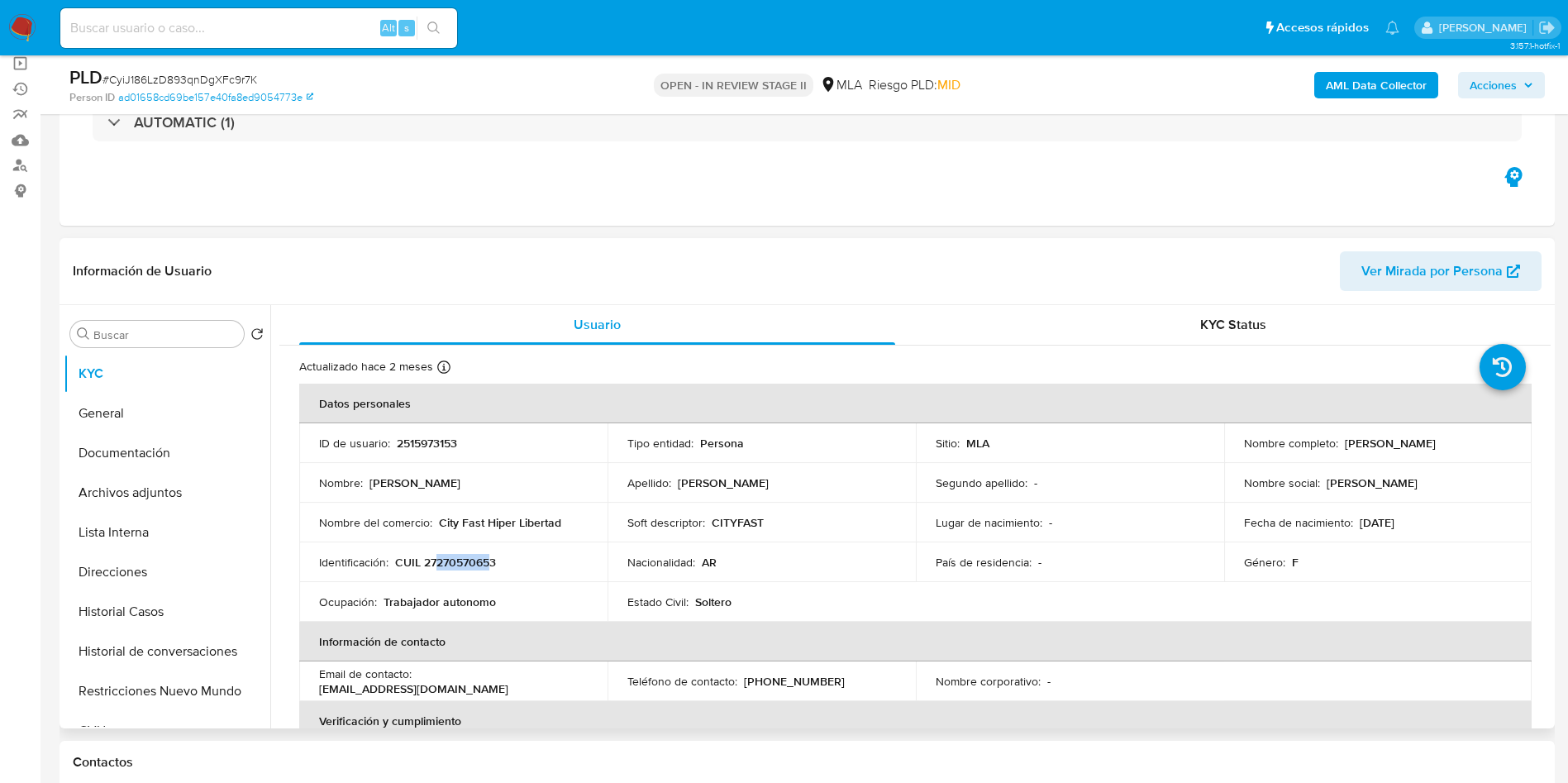
drag, startPoint x: 435, startPoint y: 562, endPoint x: 491, endPoint y: 562, distance: 56.0
click at [491, 562] on p "CUIL 27270570653" at bounding box center [445, 562] width 101 height 15
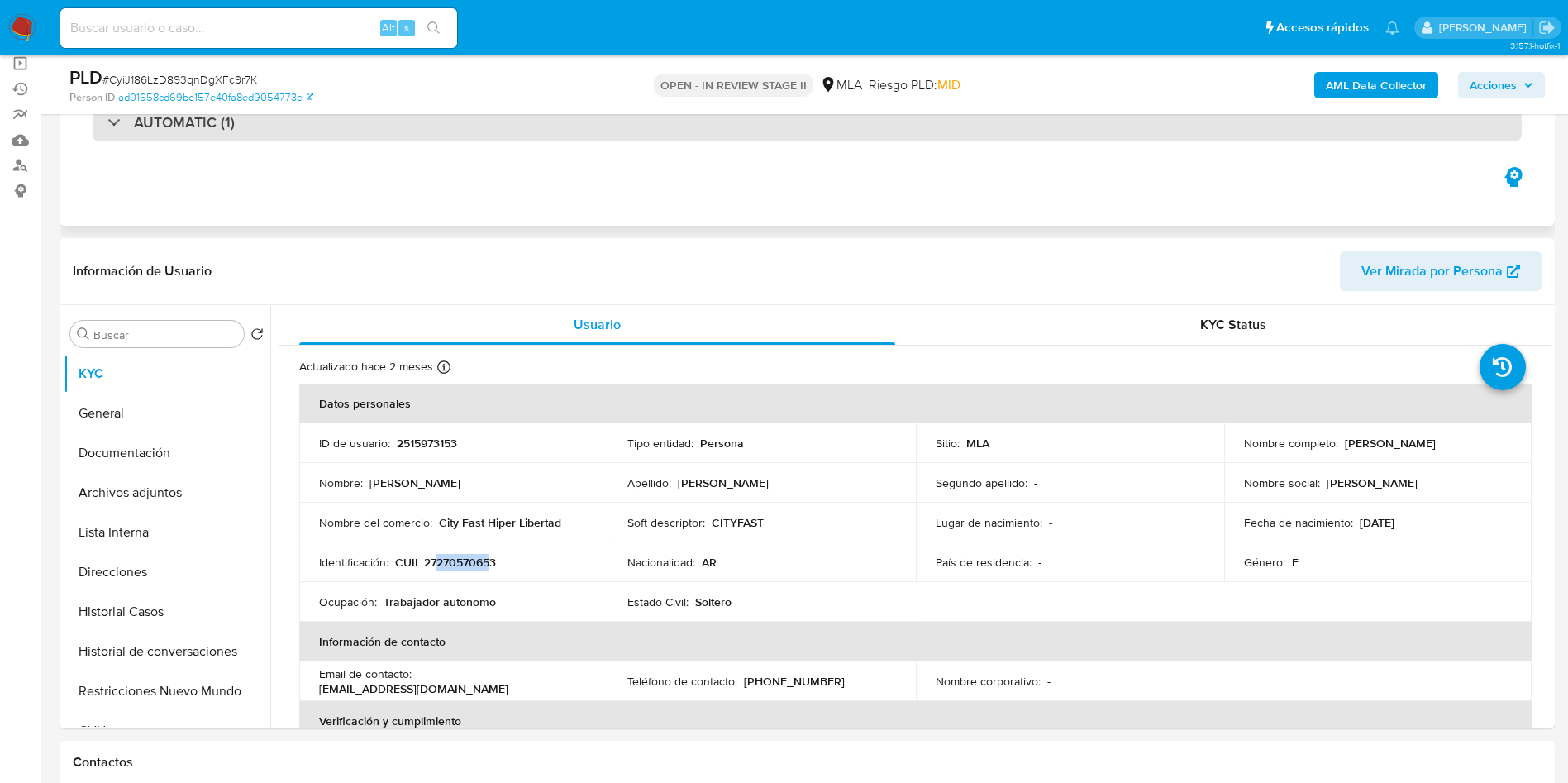
copy p "27057065"
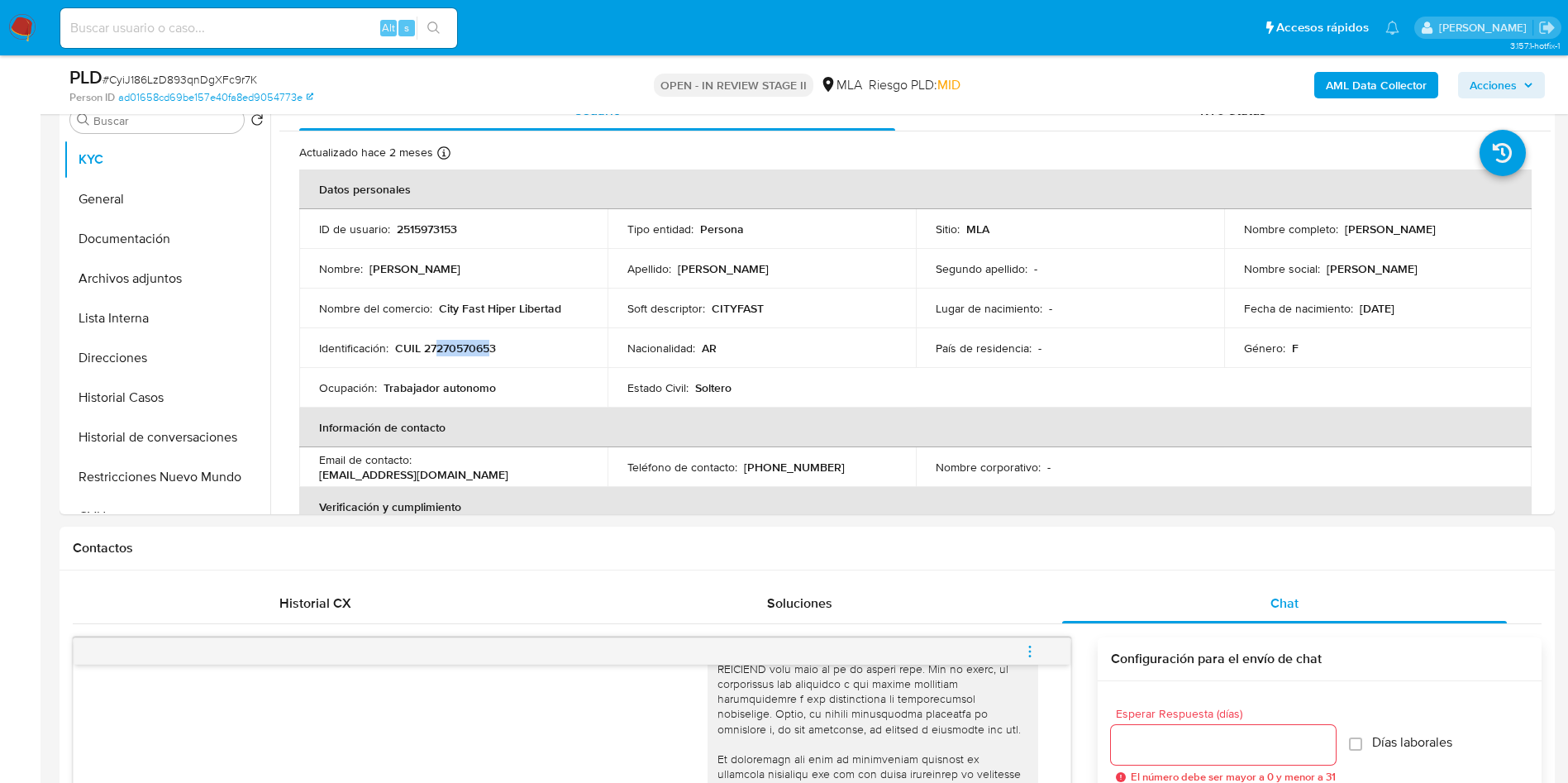
scroll to position [744, 0]
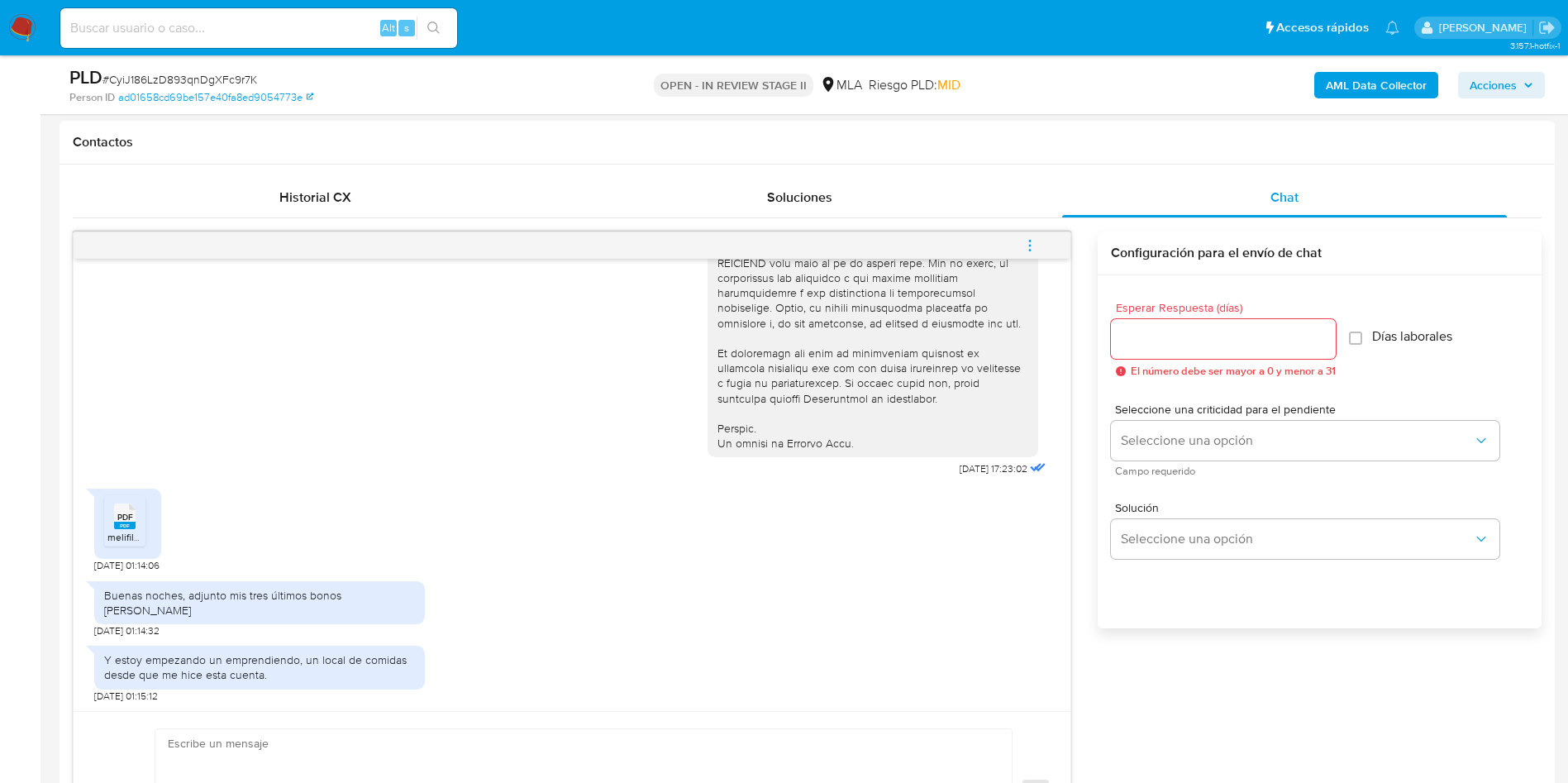
click at [256, 673] on div "Y estoy empezando un emprendiendo, un local de comidas desde que me hice esta c…" at bounding box center [259, 667] width 311 height 30
copy div "Y estoy empezando un emprendiendo, un local de comidas desde que me hice esta c…"
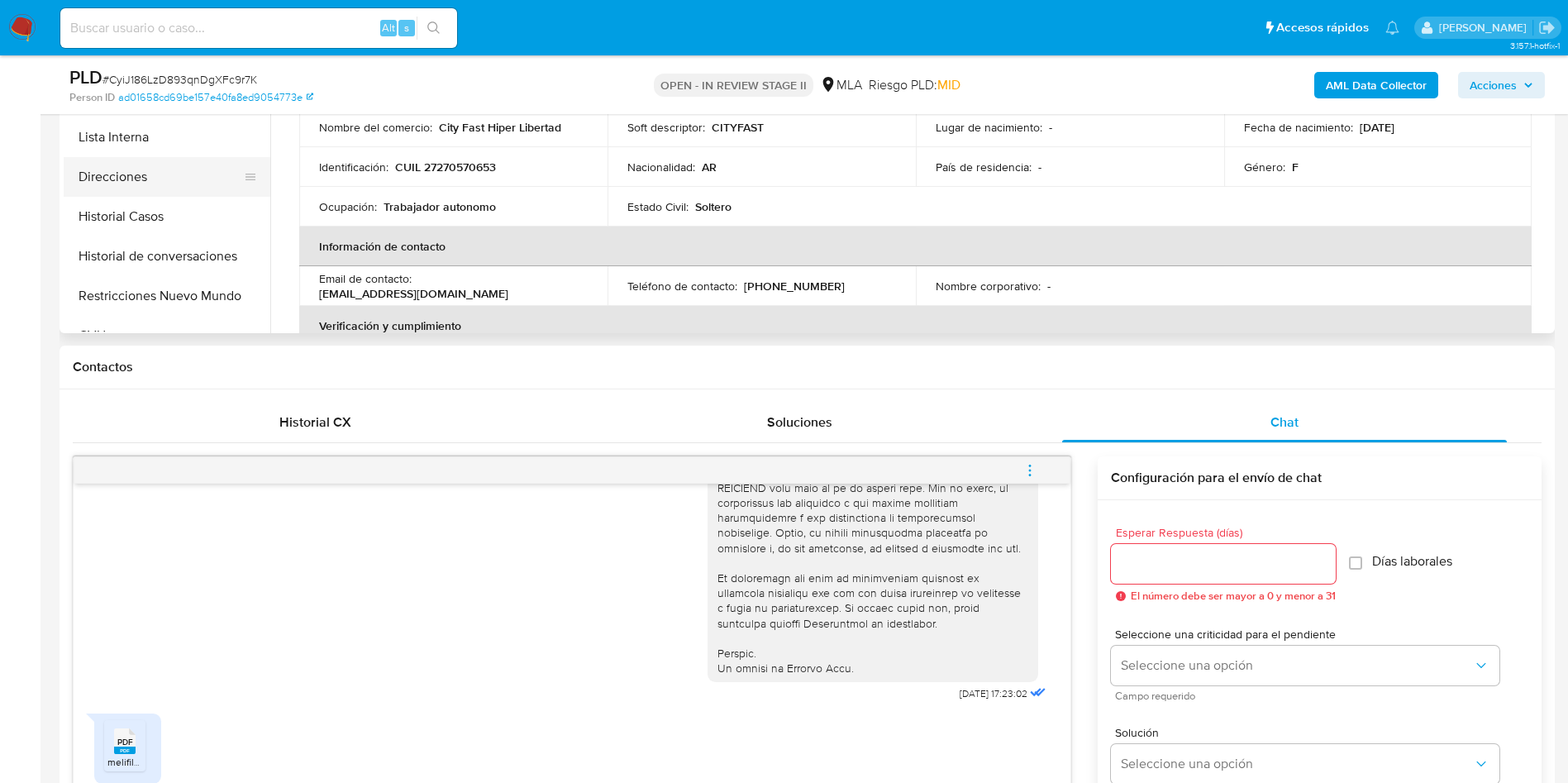
scroll to position [372, 0]
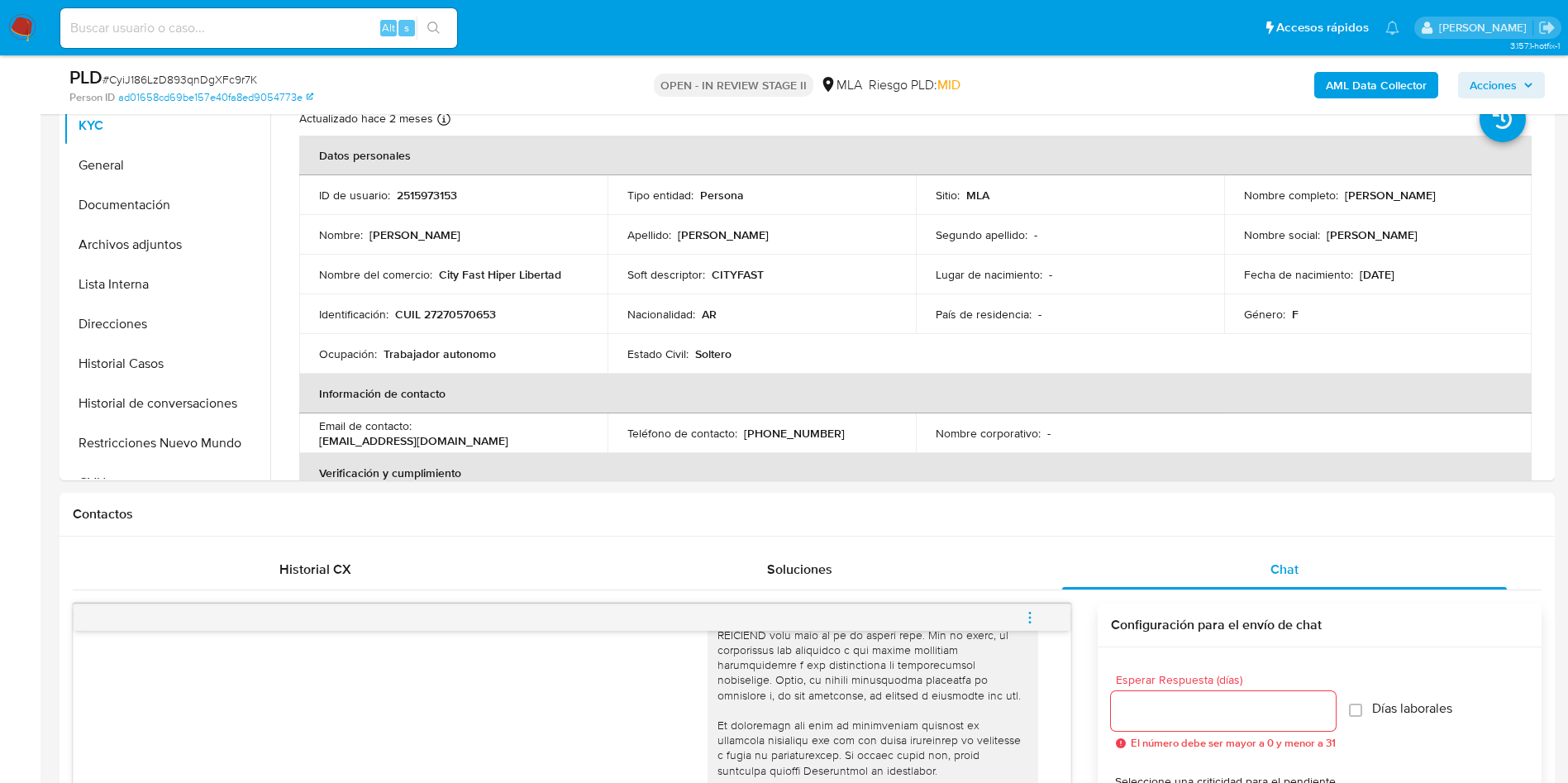
click at [179, 191] on button "Documentación" at bounding box center [167, 205] width 207 height 40
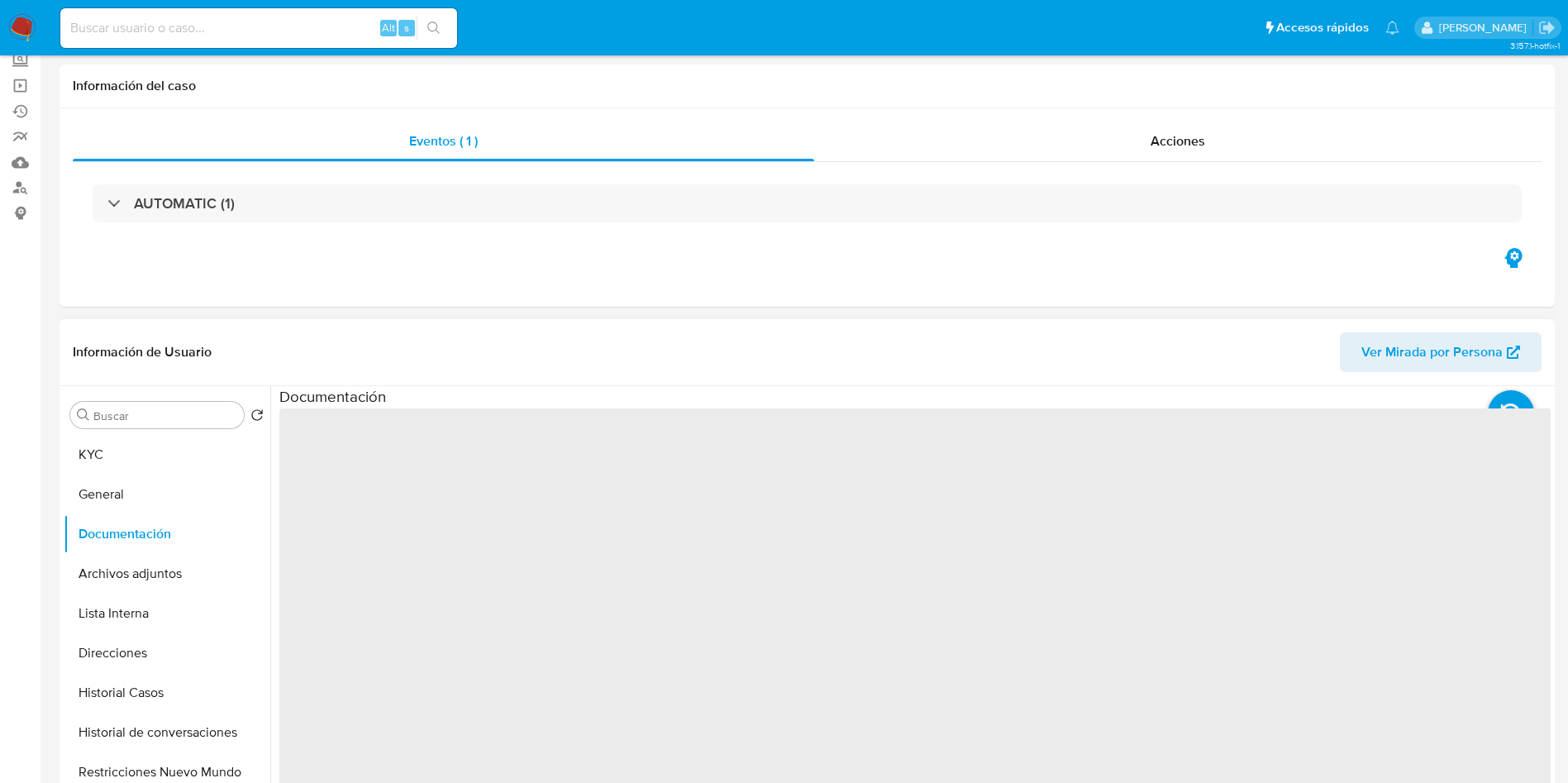
scroll to position [124, 0]
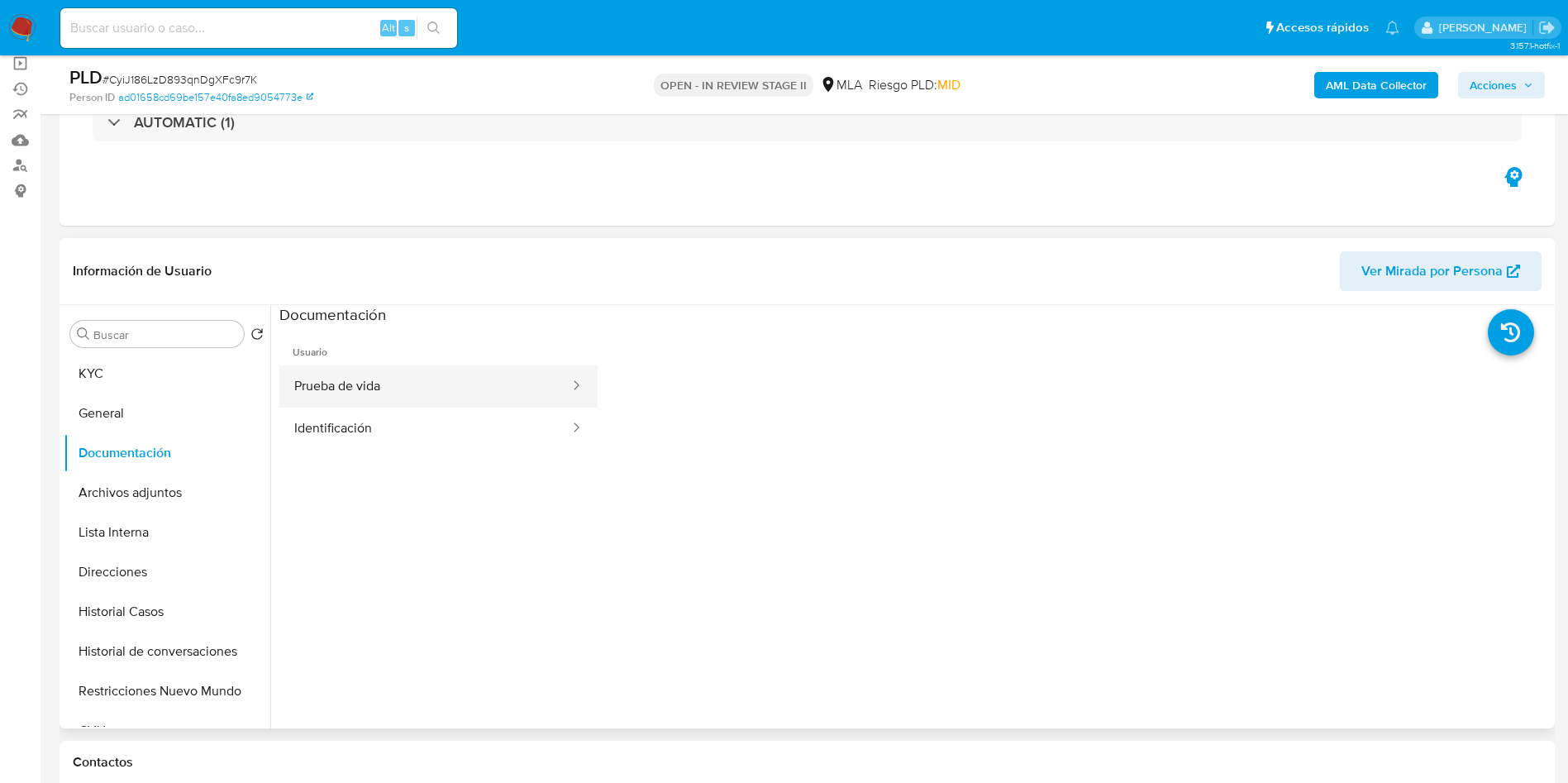
click at [411, 395] on button "Prueba de vida" at bounding box center [425, 387] width 291 height 42
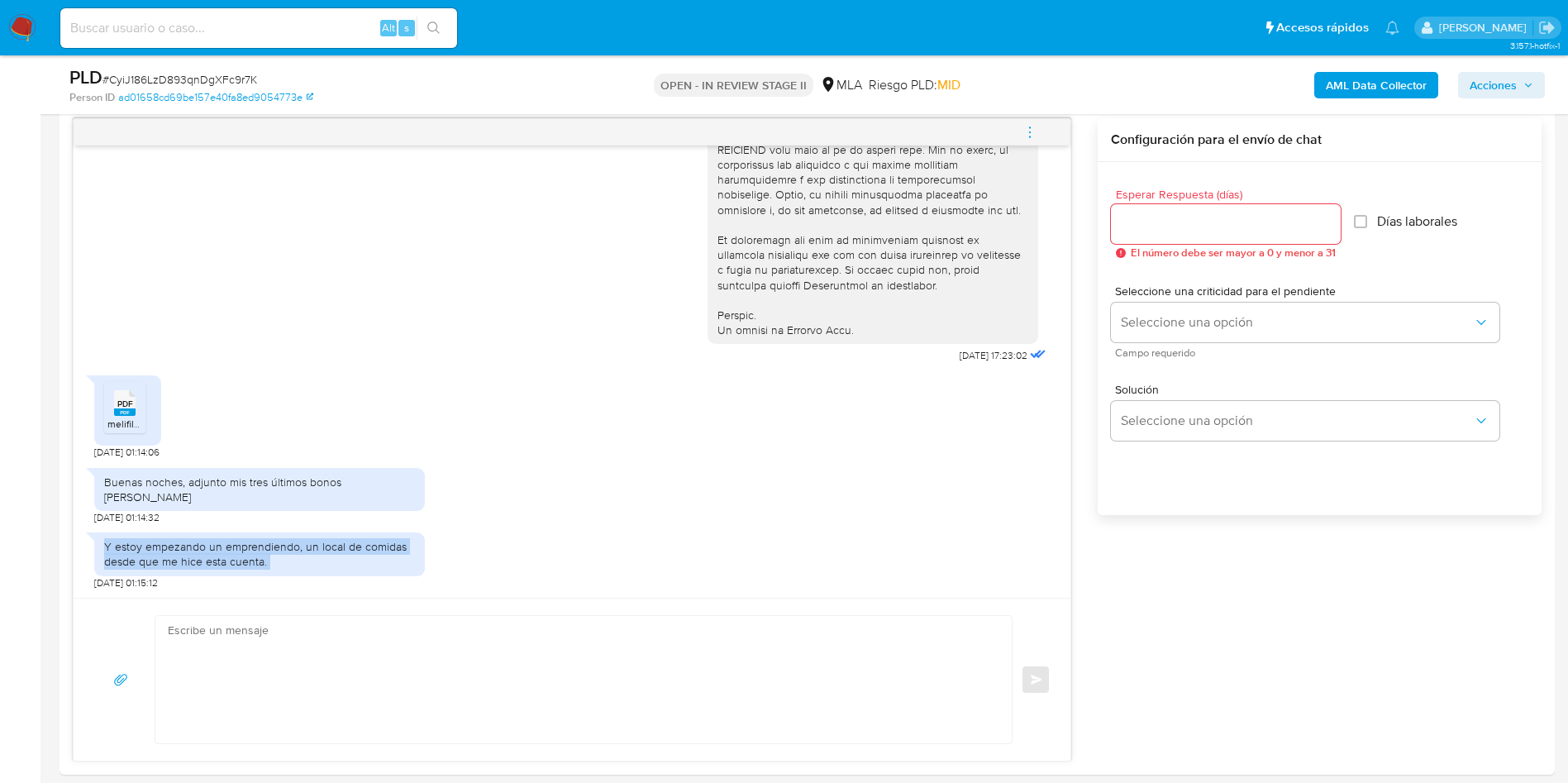
scroll to position [868, 0]
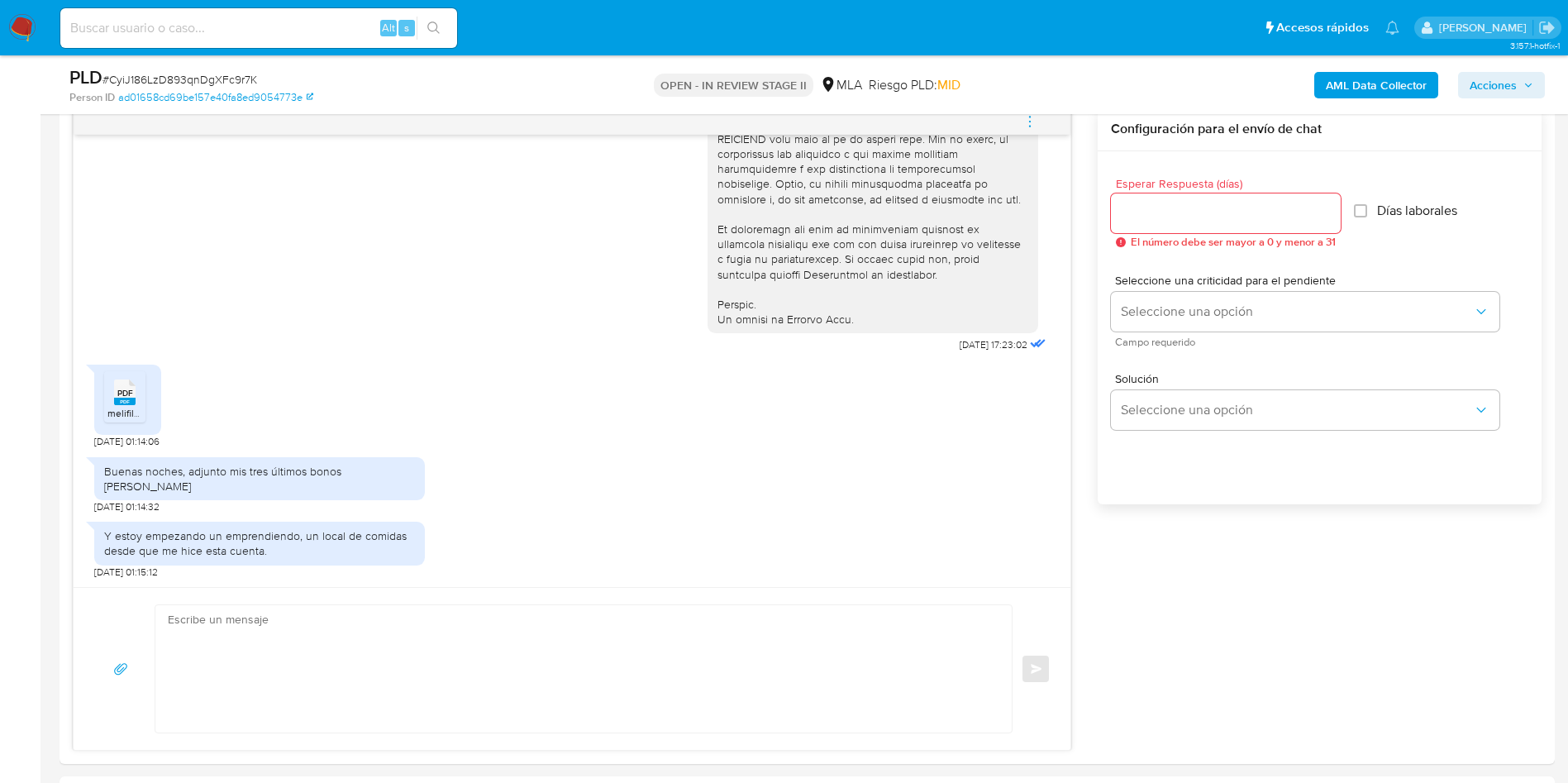
click at [472, 656] on textarea at bounding box center [579, 668] width 823 height 127
click at [342, 643] on textarea at bounding box center [579, 668] width 823 height 127
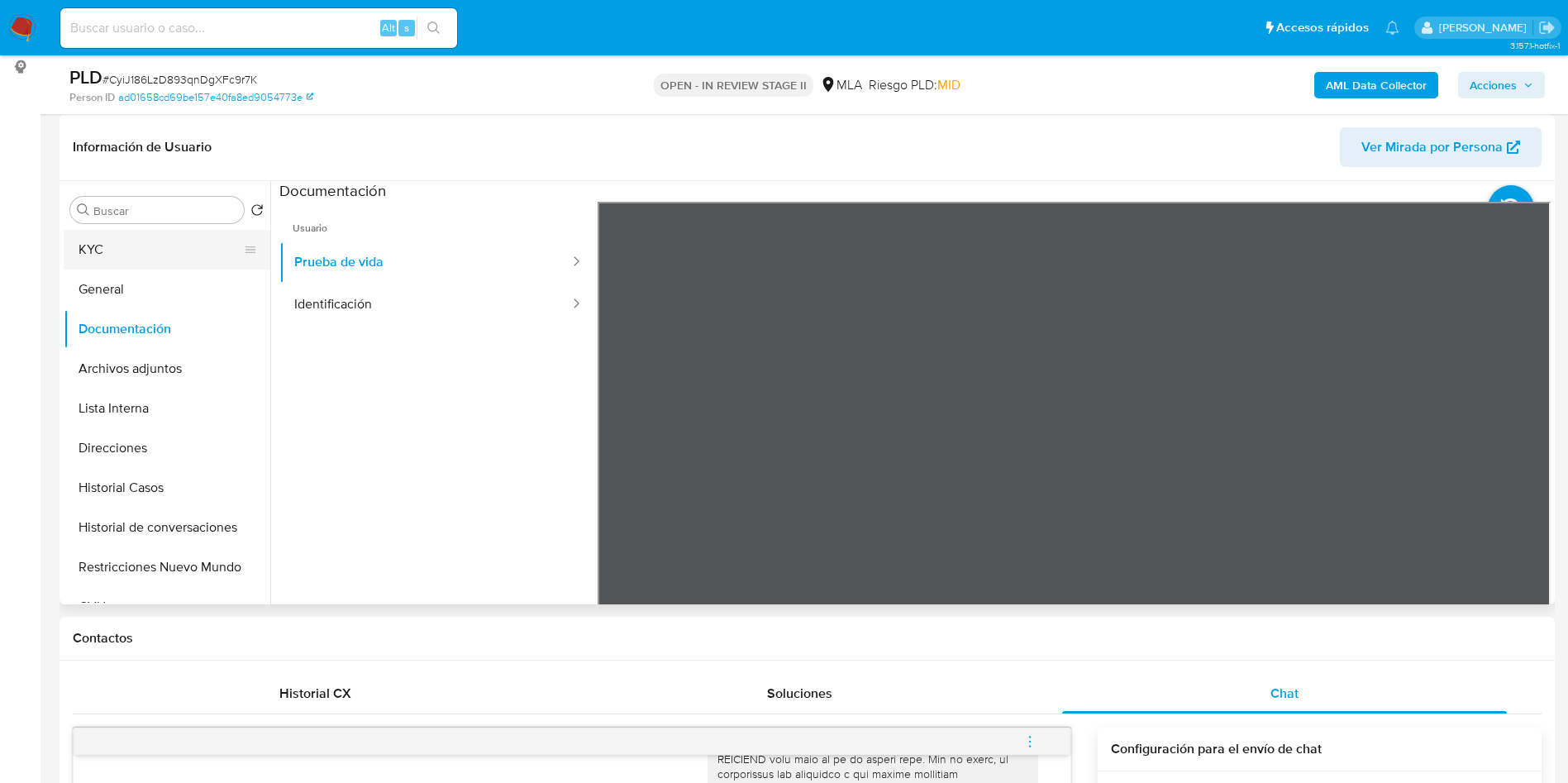
click at [74, 233] on button "KYC" at bounding box center [160, 250] width 193 height 40
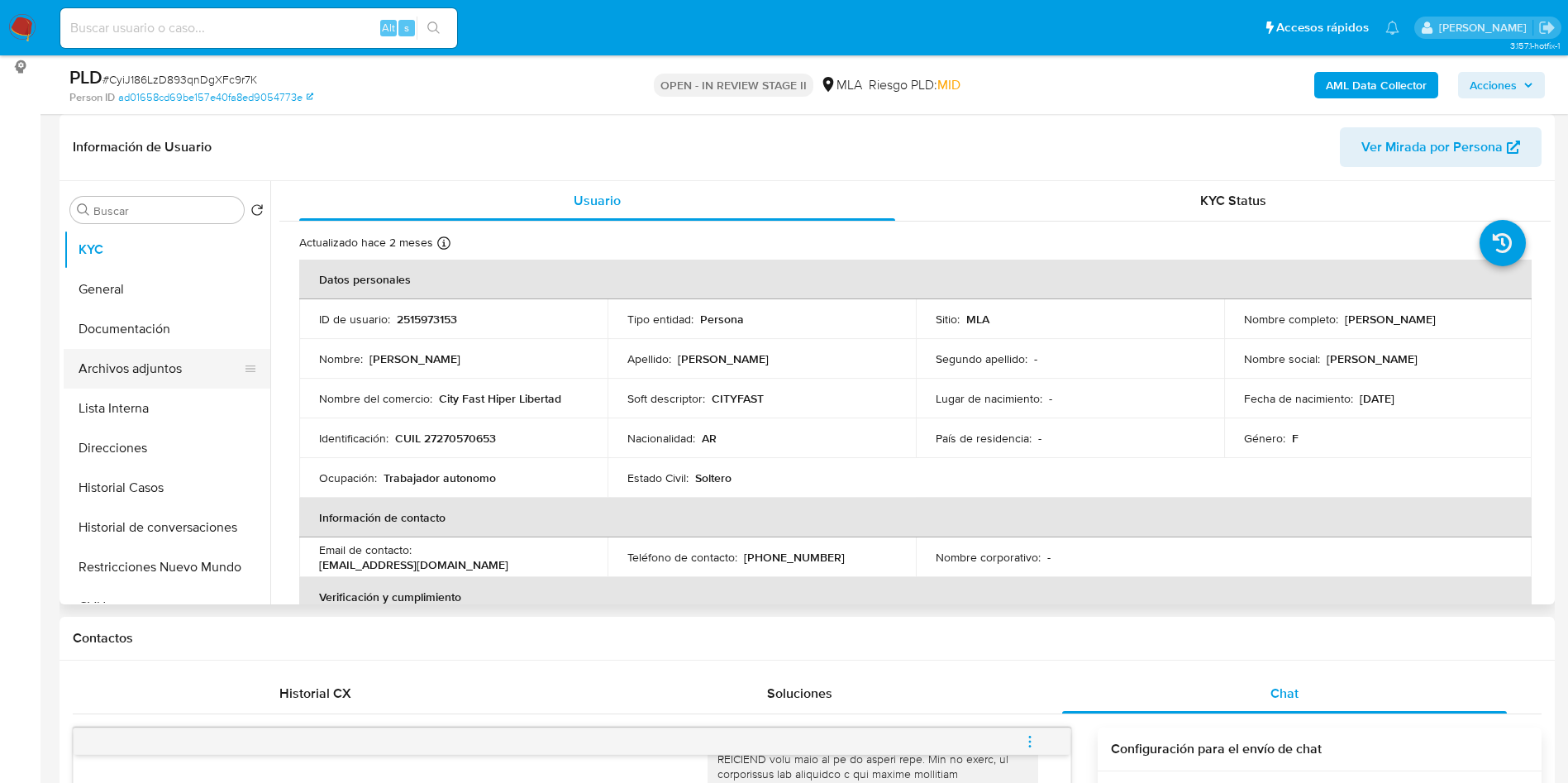
click at [177, 378] on button "Archivos adjuntos" at bounding box center [160, 369] width 193 height 40
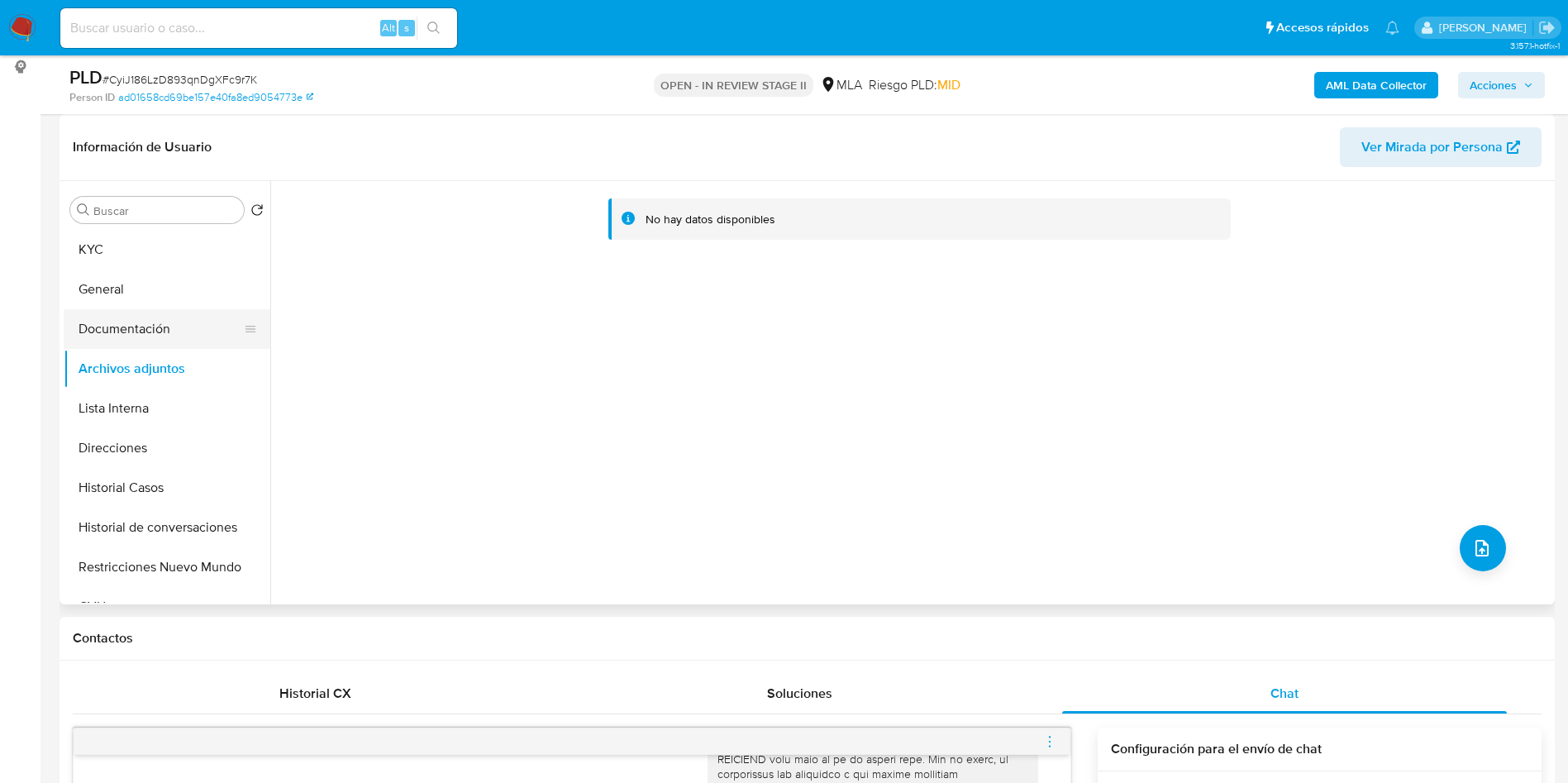
click at [178, 272] on button "General" at bounding box center [167, 290] width 207 height 40
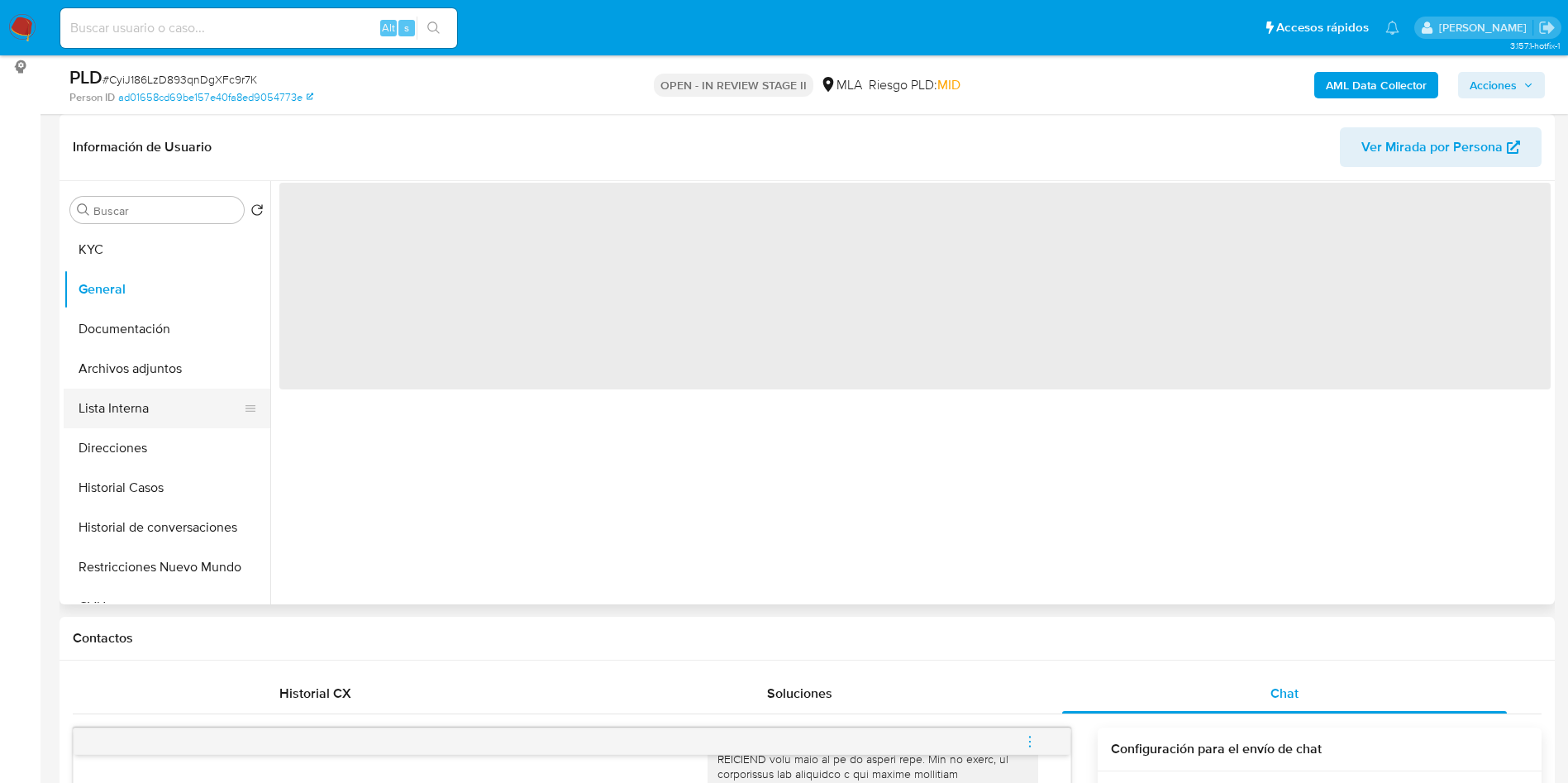
click at [163, 393] on button "Lista Interna" at bounding box center [160, 408] width 193 height 40
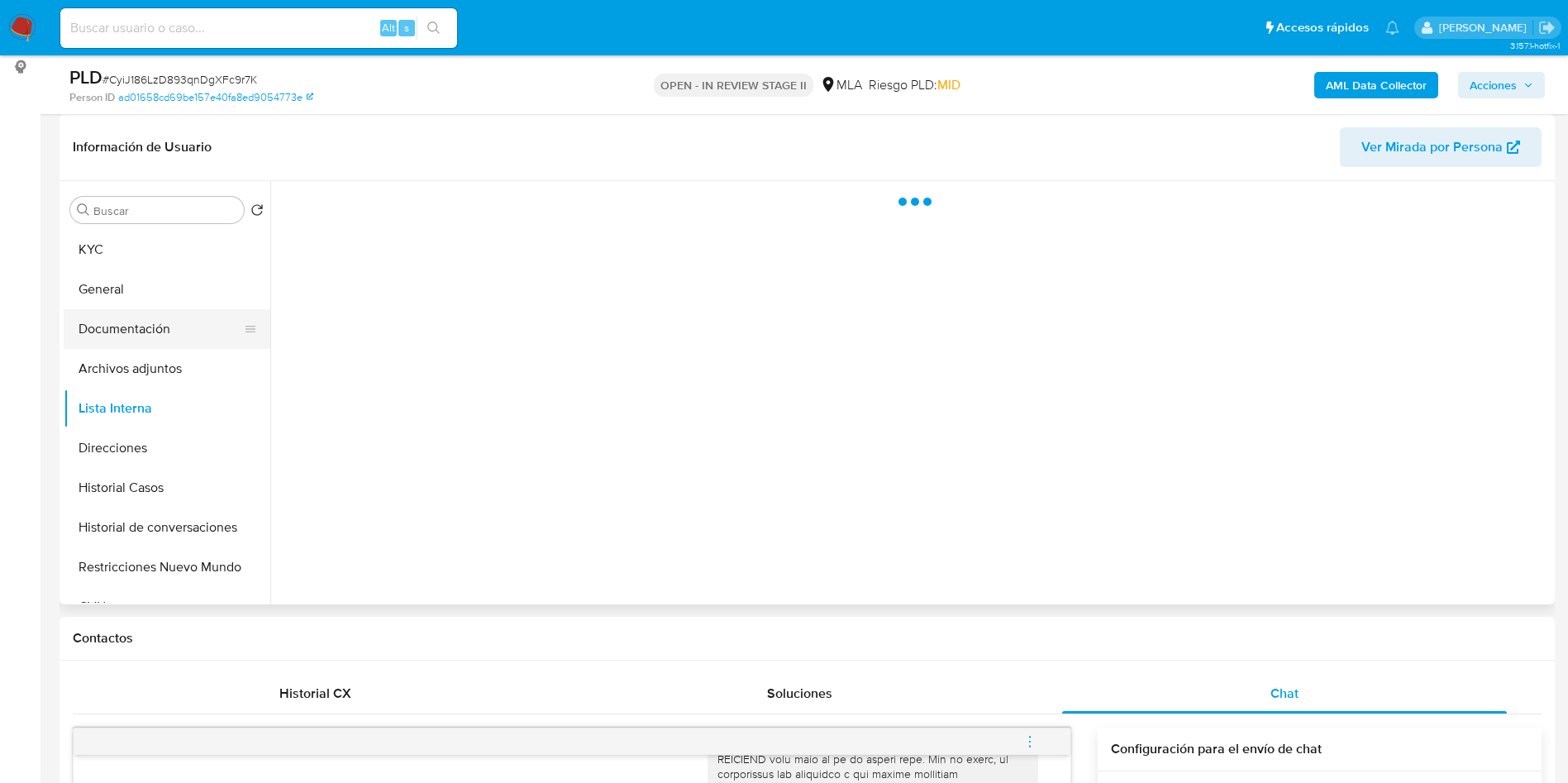
click at [180, 347] on button "Documentación" at bounding box center [160, 329] width 193 height 40
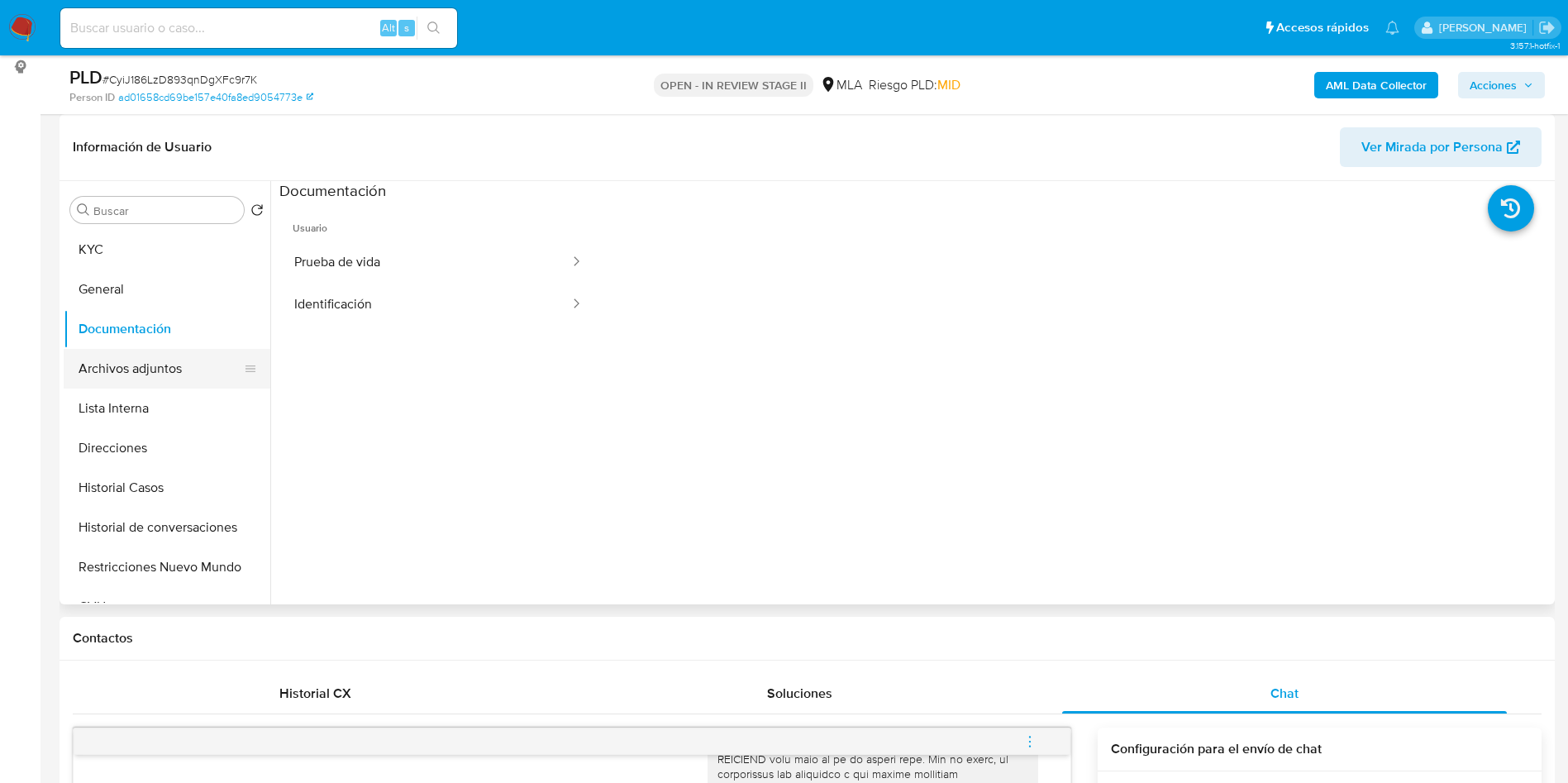
click at [234, 368] on button "Archivos adjuntos" at bounding box center [160, 369] width 193 height 40
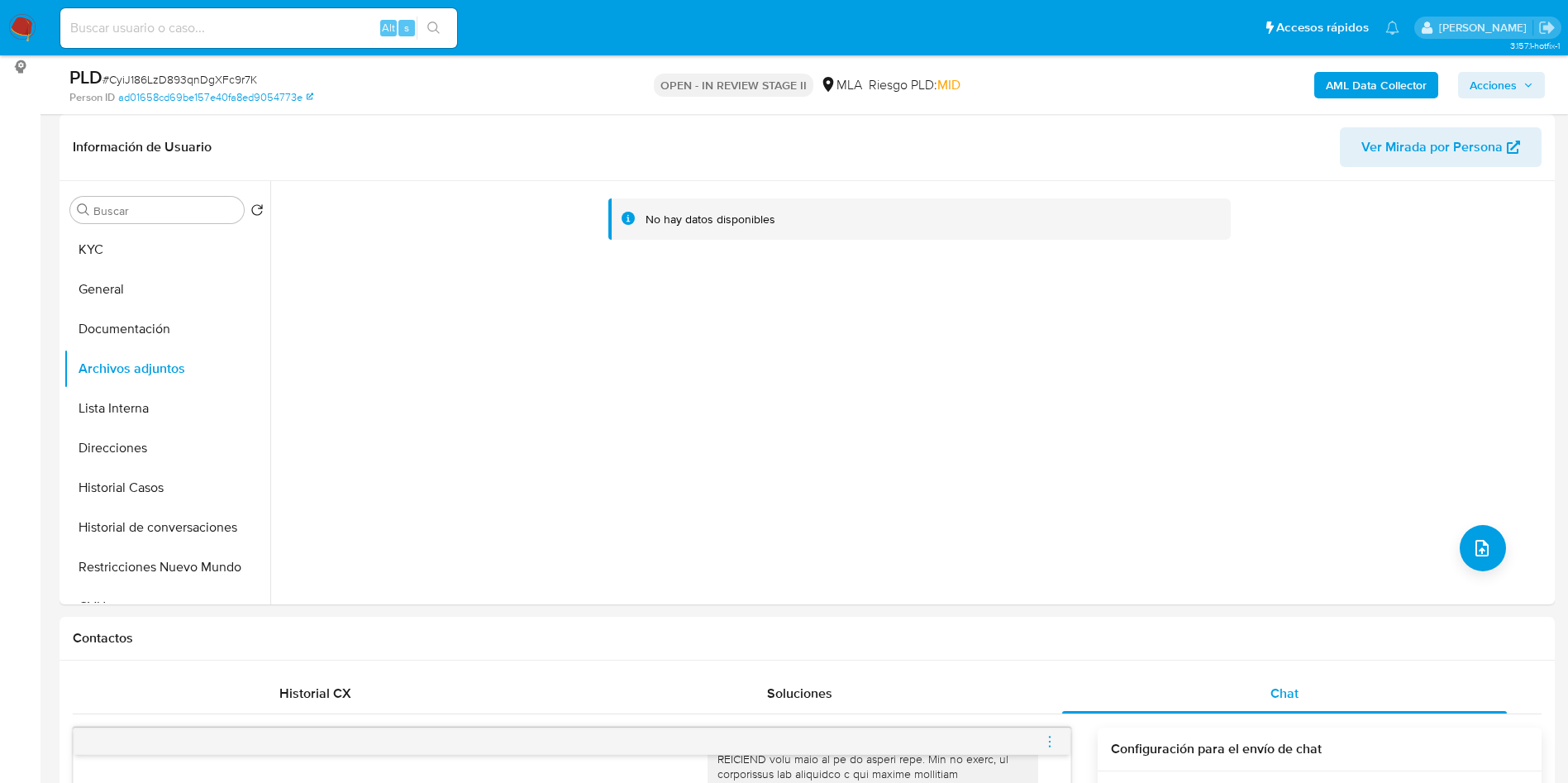
click at [1393, 75] on b "AML Data Collector" at bounding box center [1376, 85] width 101 height 27
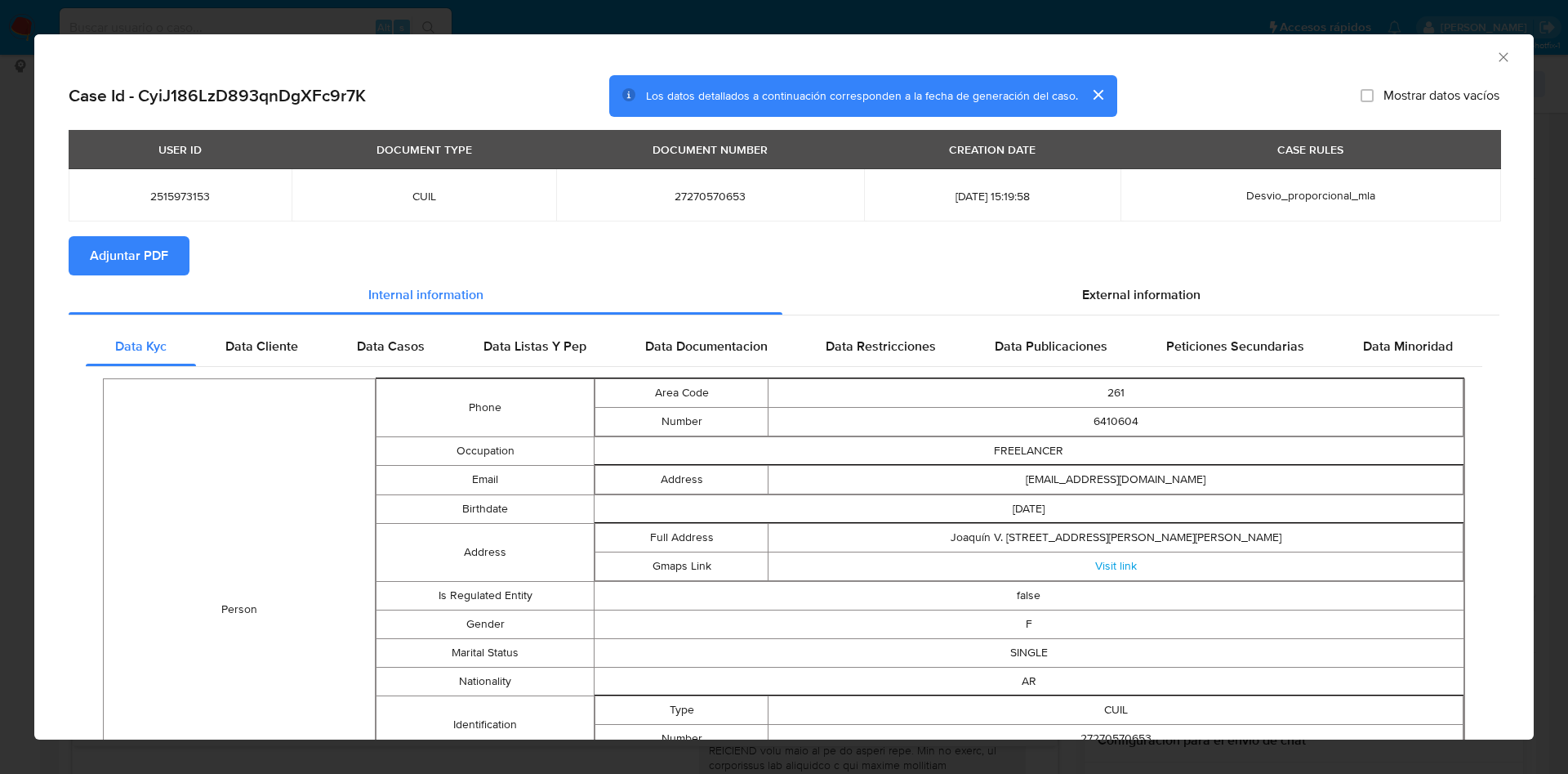
click at [95, 240] on span "Adjuntar PDF" at bounding box center [128, 256] width 78 height 36
click at [1471, 54] on div "AML Data Collector" at bounding box center [771, 55] width 1450 height 18
click at [1496, 54] on icon "Cerrar ventana" at bounding box center [1504, 58] width 16 height 16
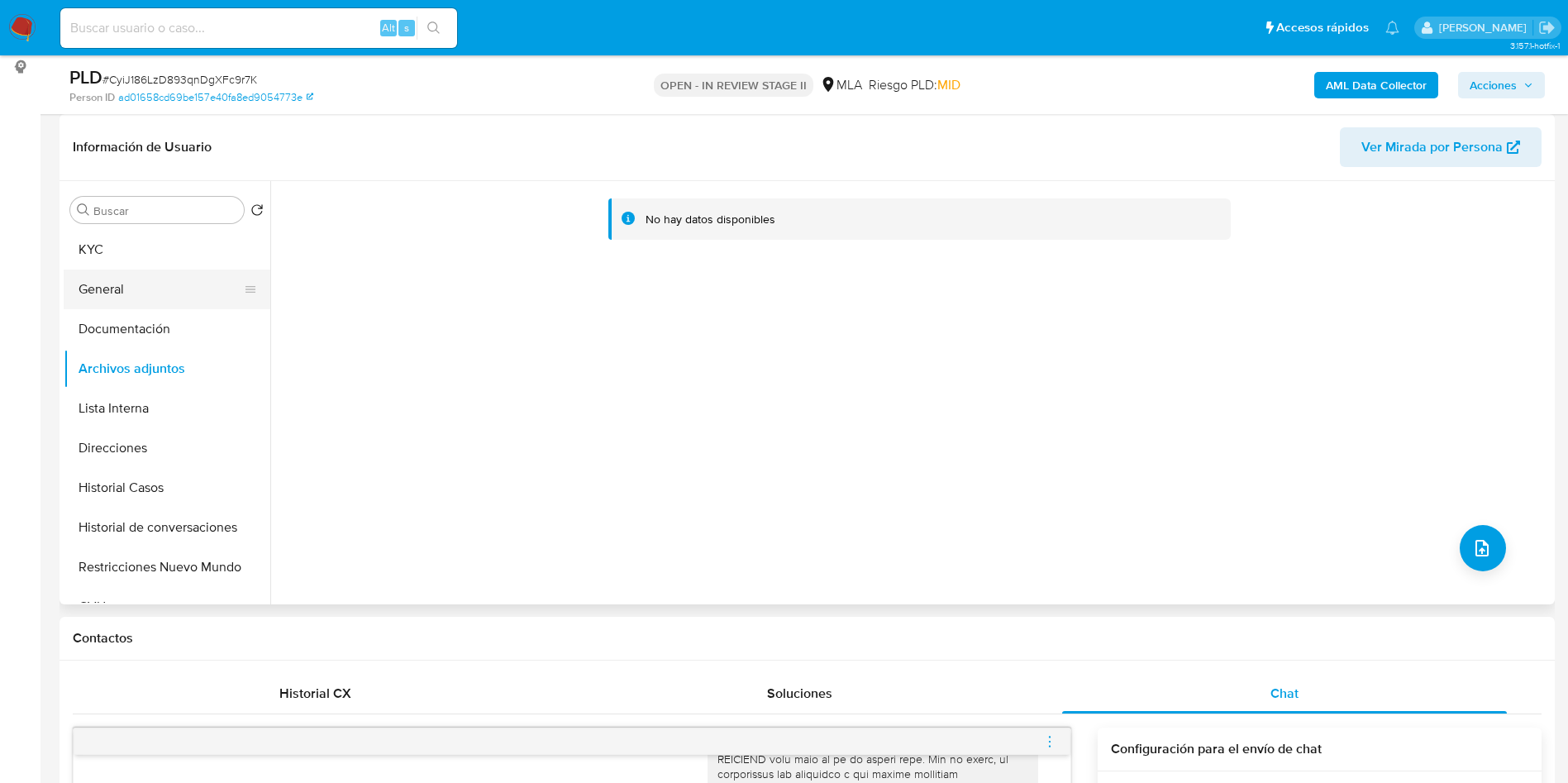
click at [112, 282] on button "General" at bounding box center [160, 290] width 193 height 40
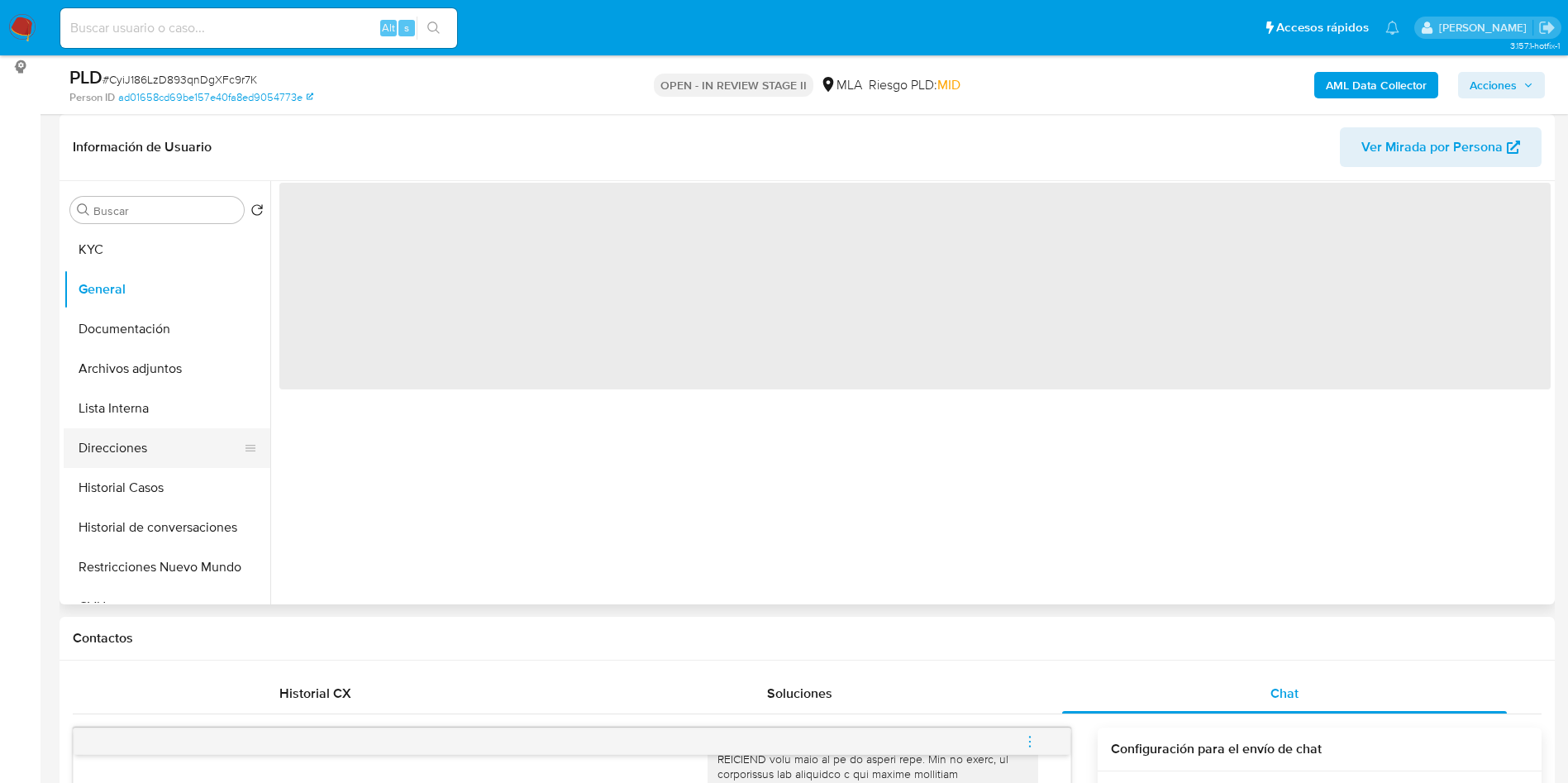
click at [151, 451] on button "Direcciones" at bounding box center [160, 448] width 193 height 40
click at [148, 372] on button "Archivos adjuntos" at bounding box center [160, 369] width 193 height 40
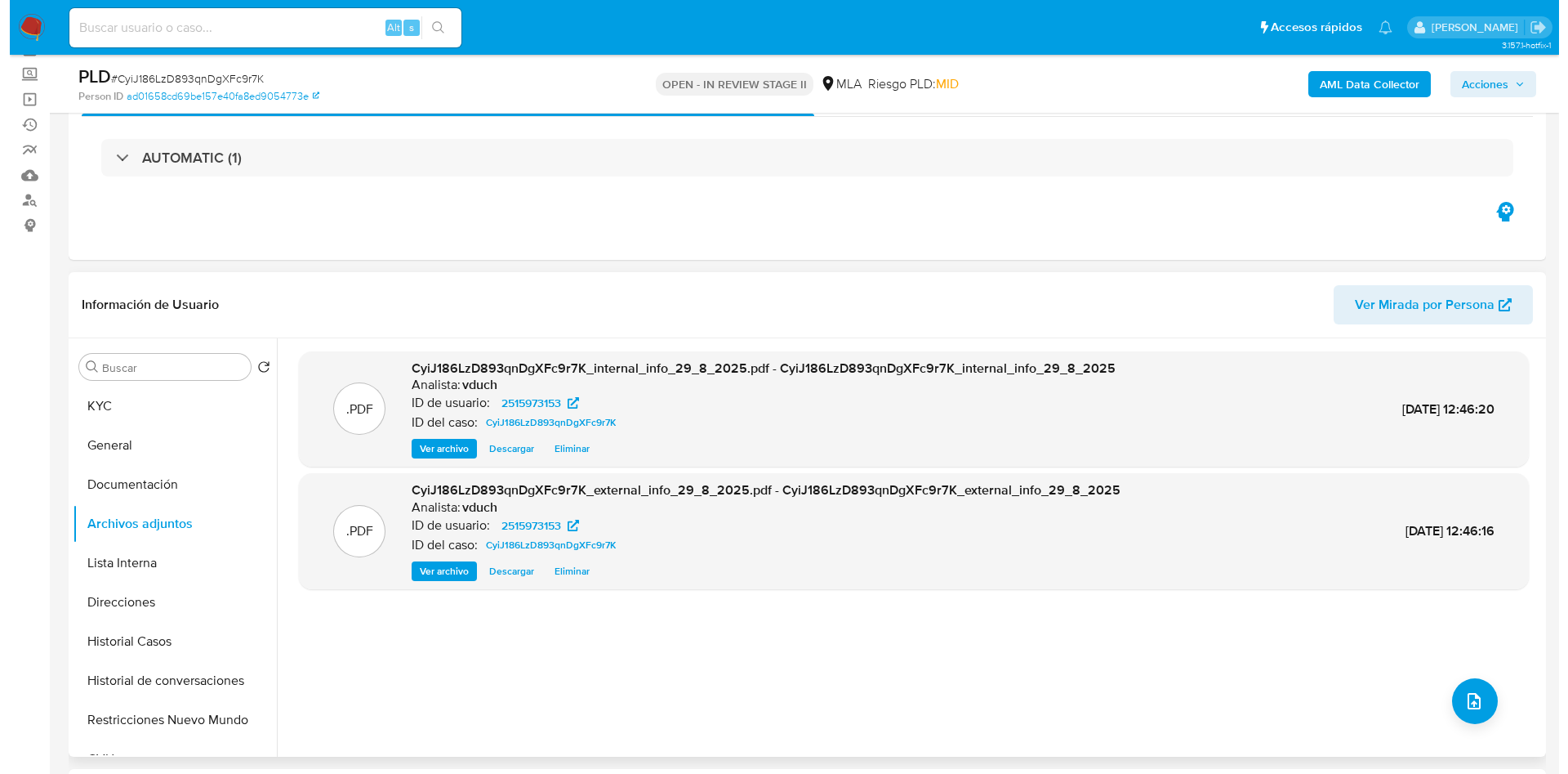
scroll to position [123, 0]
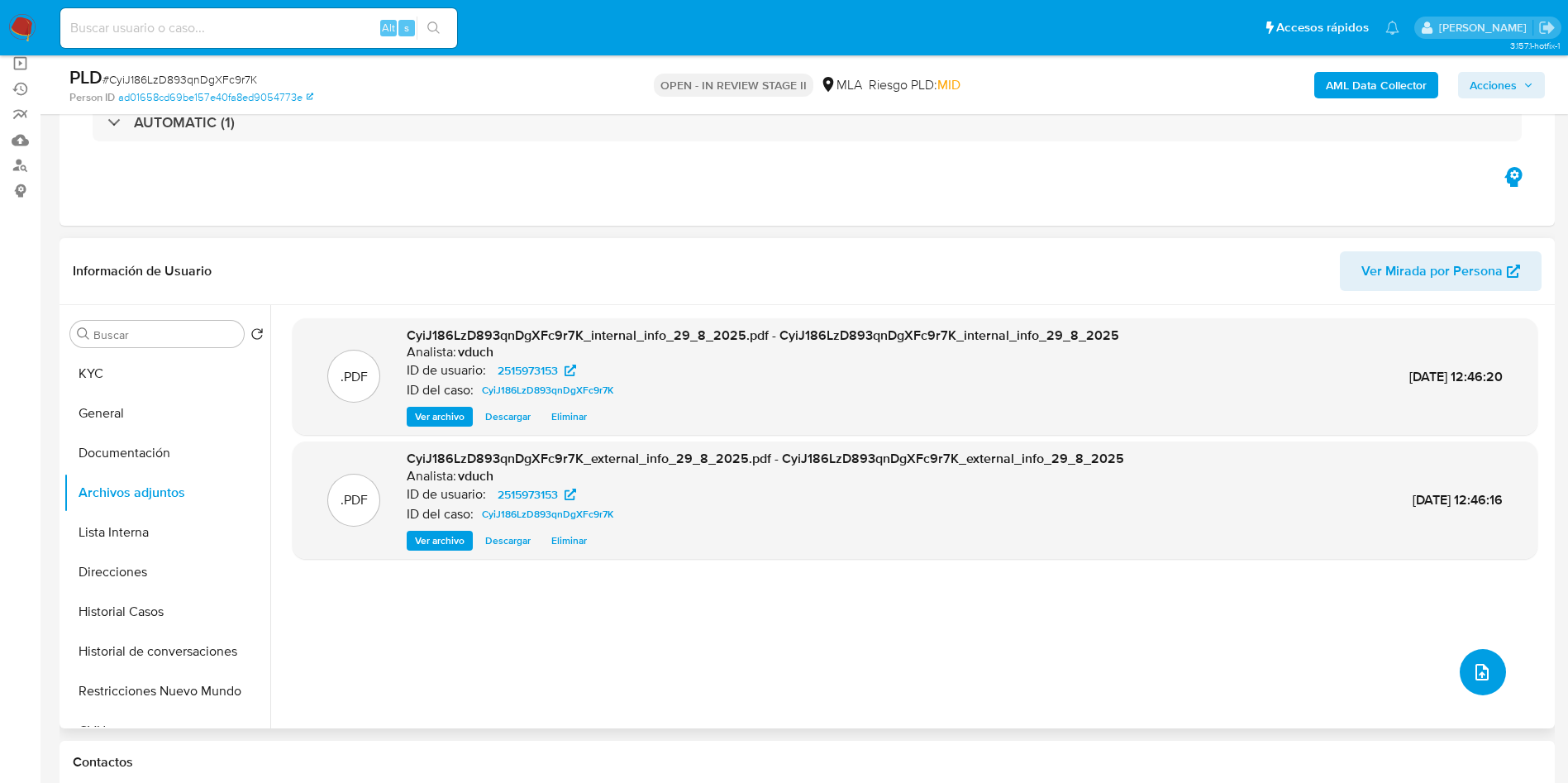
click at [1487, 656] on button "upload-file" at bounding box center [1483, 672] width 47 height 47
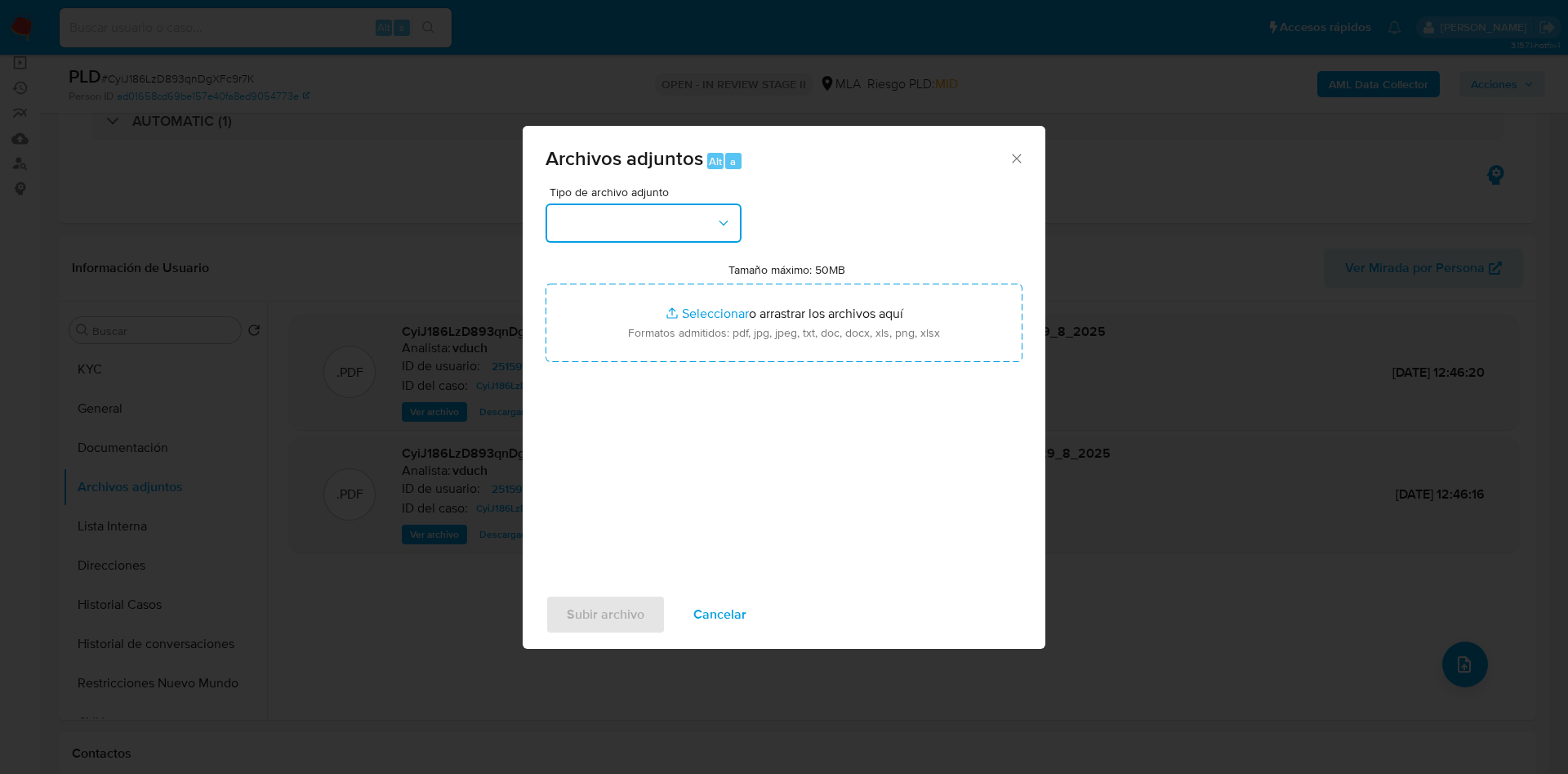
click at [684, 235] on button "button" at bounding box center [644, 223] width 196 height 40
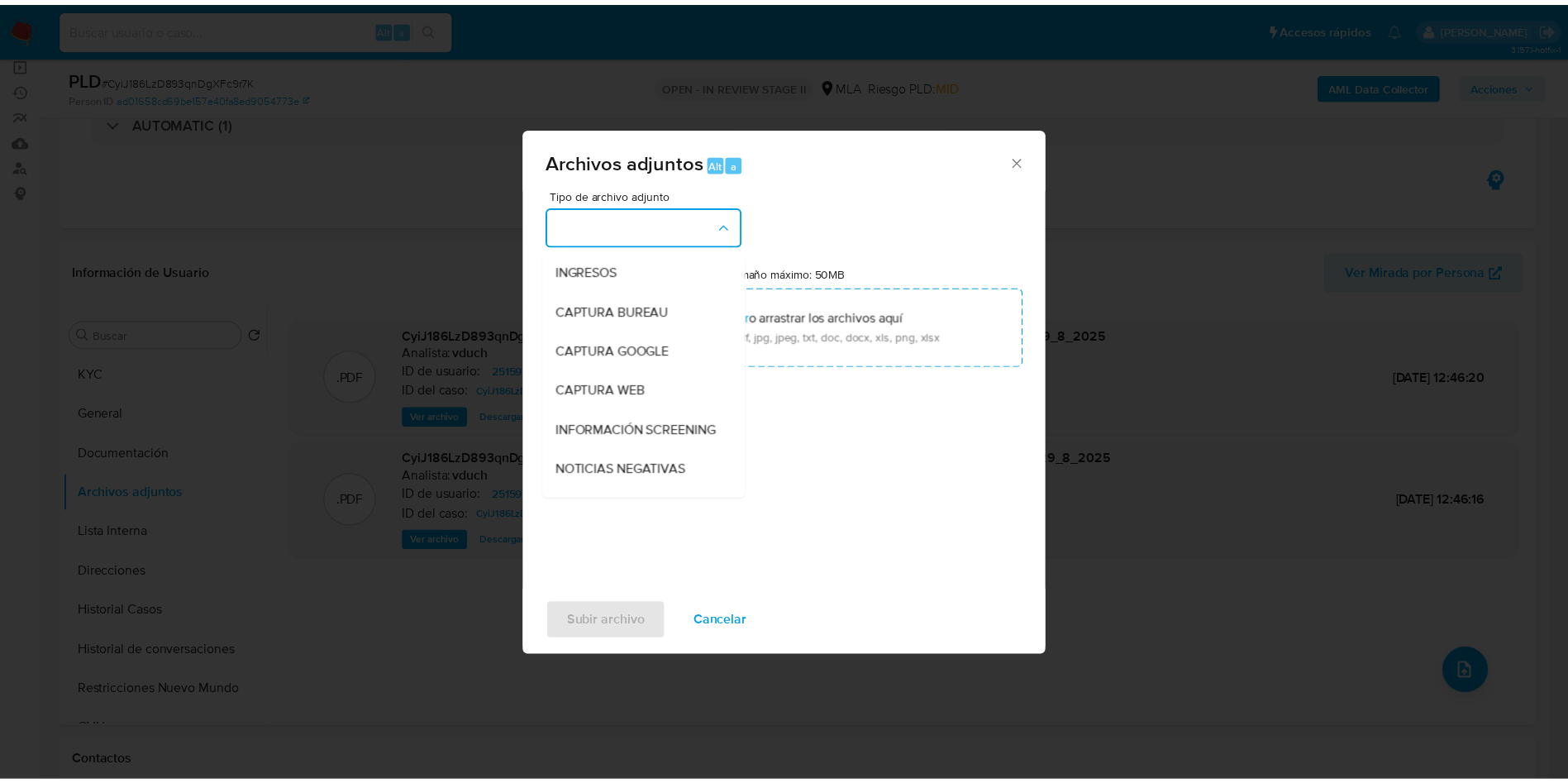
scroll to position [0, 0]
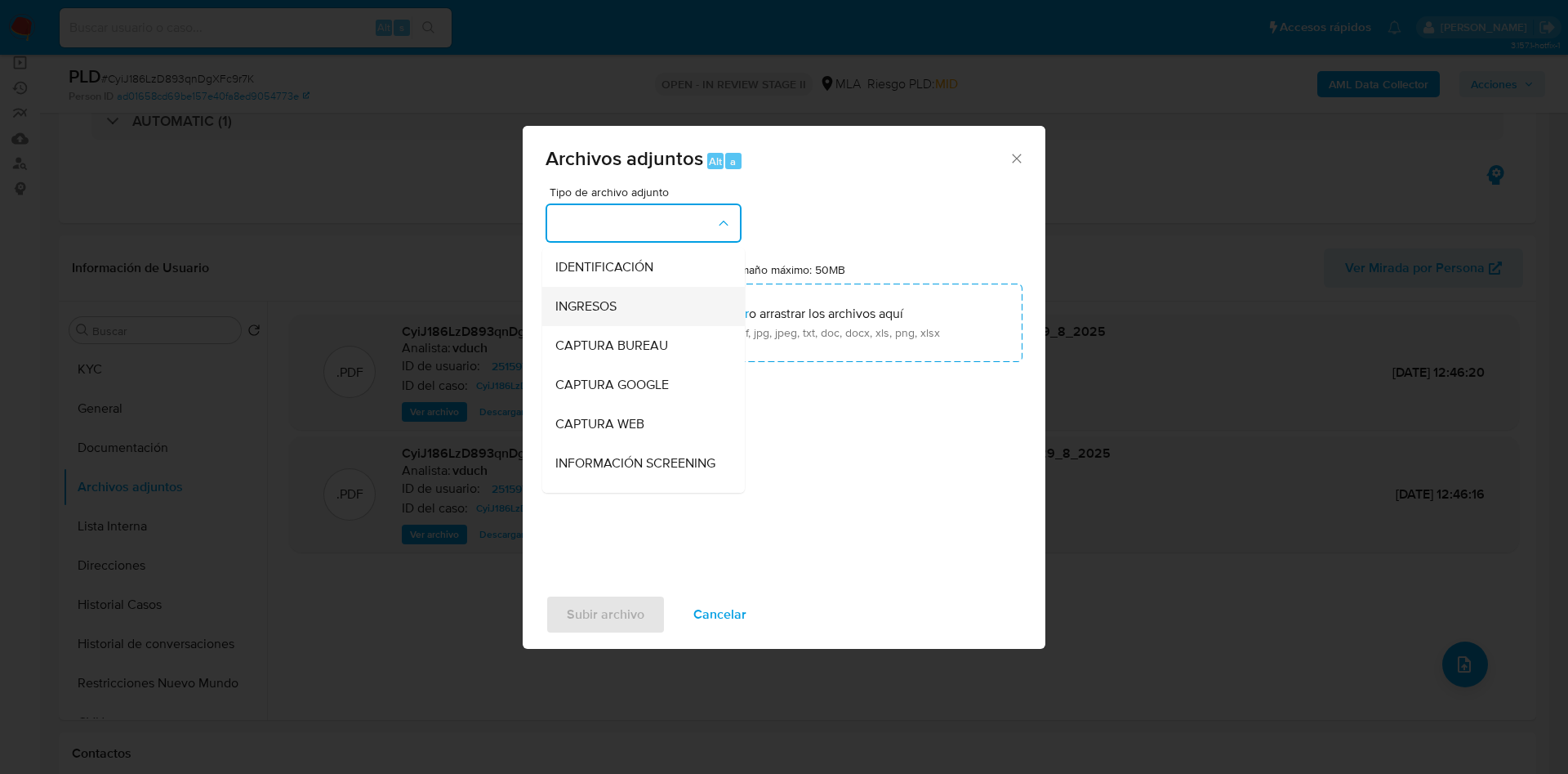
click at [612, 295] on div "INGRESOS" at bounding box center [639, 306] width 166 height 40
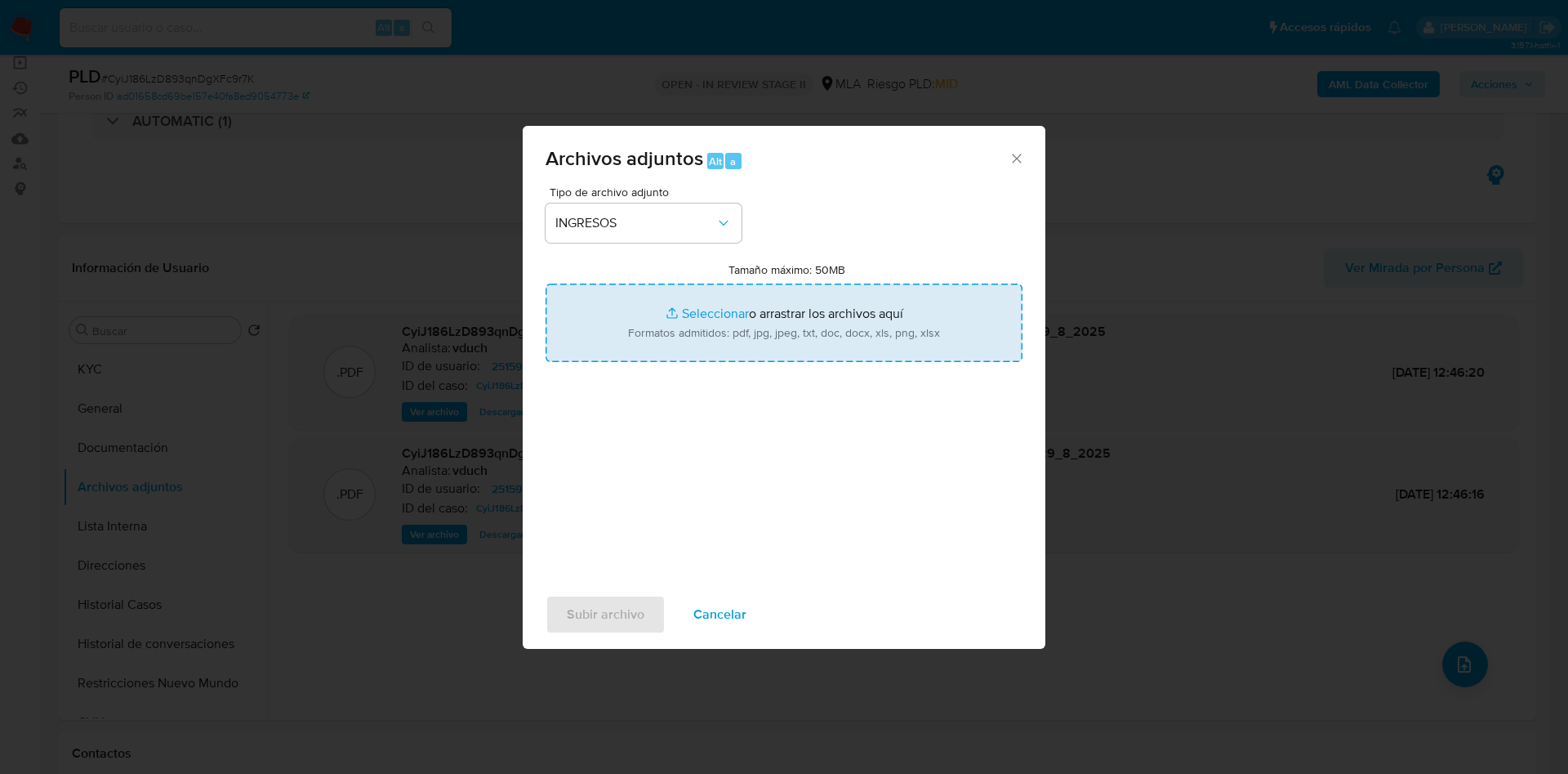
type input "C:\fakepath\Liquidacion previsional may y jun 2025.pdf"
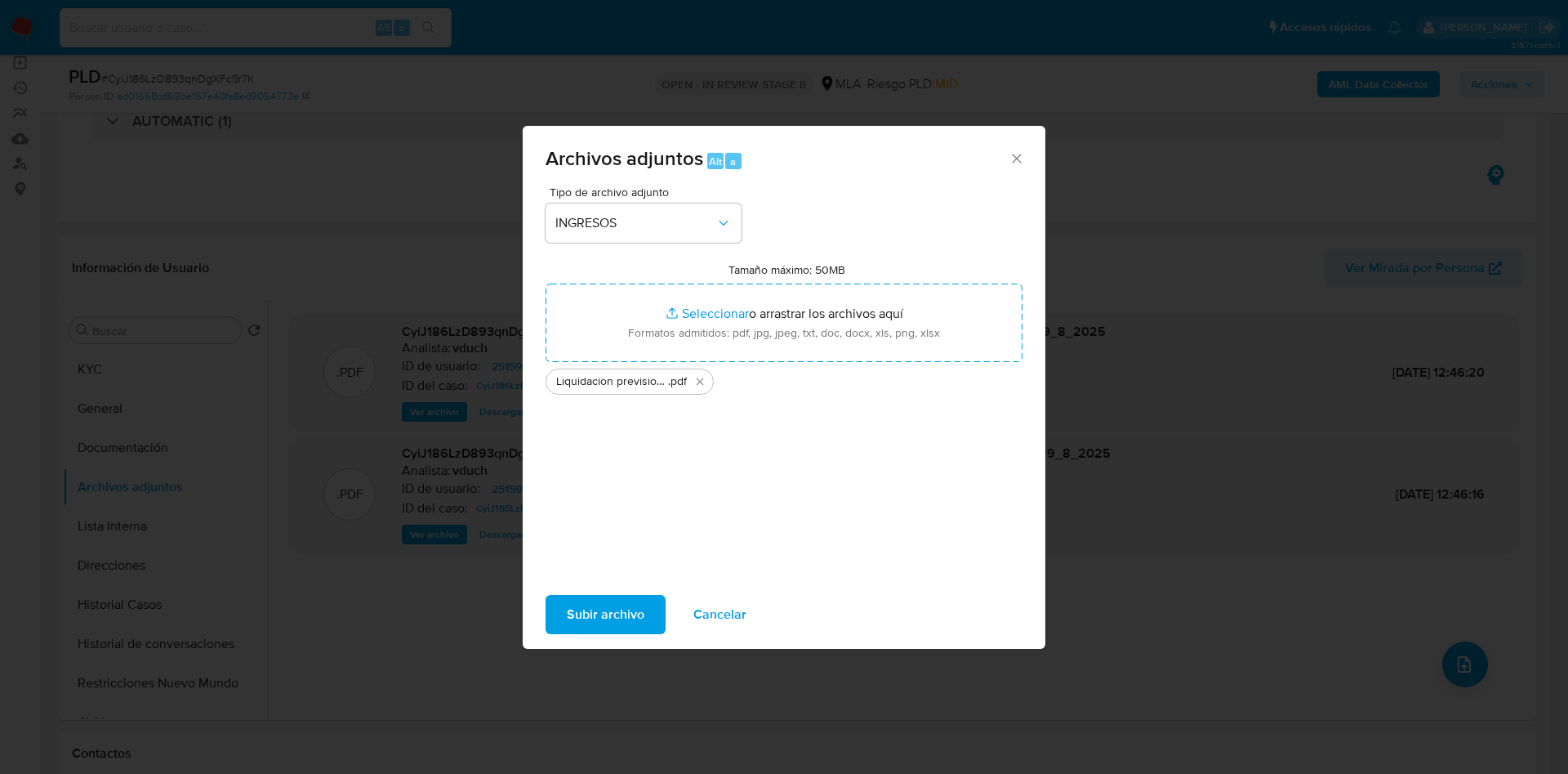
click at [593, 608] on span "Subir archivo" at bounding box center [606, 614] width 77 height 36
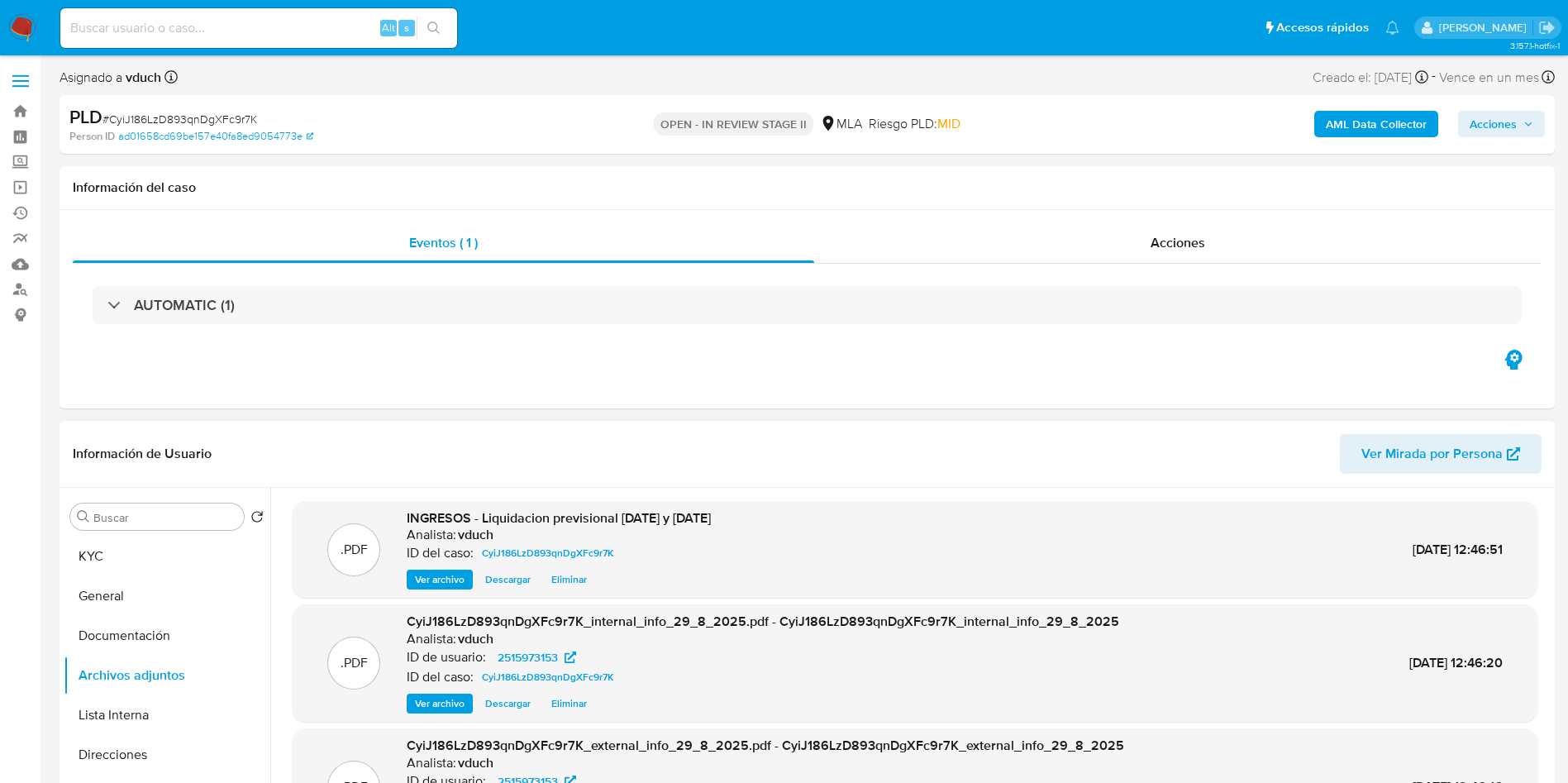
click at [844, 488] on div ".PDF INGRESOS - Liquidacion previsional may y jun 2025 Analista: vduch ID del c…" at bounding box center [910, 700] width 1280 height 423
click at [136, 574] on button "KYC" at bounding box center [160, 556] width 193 height 40
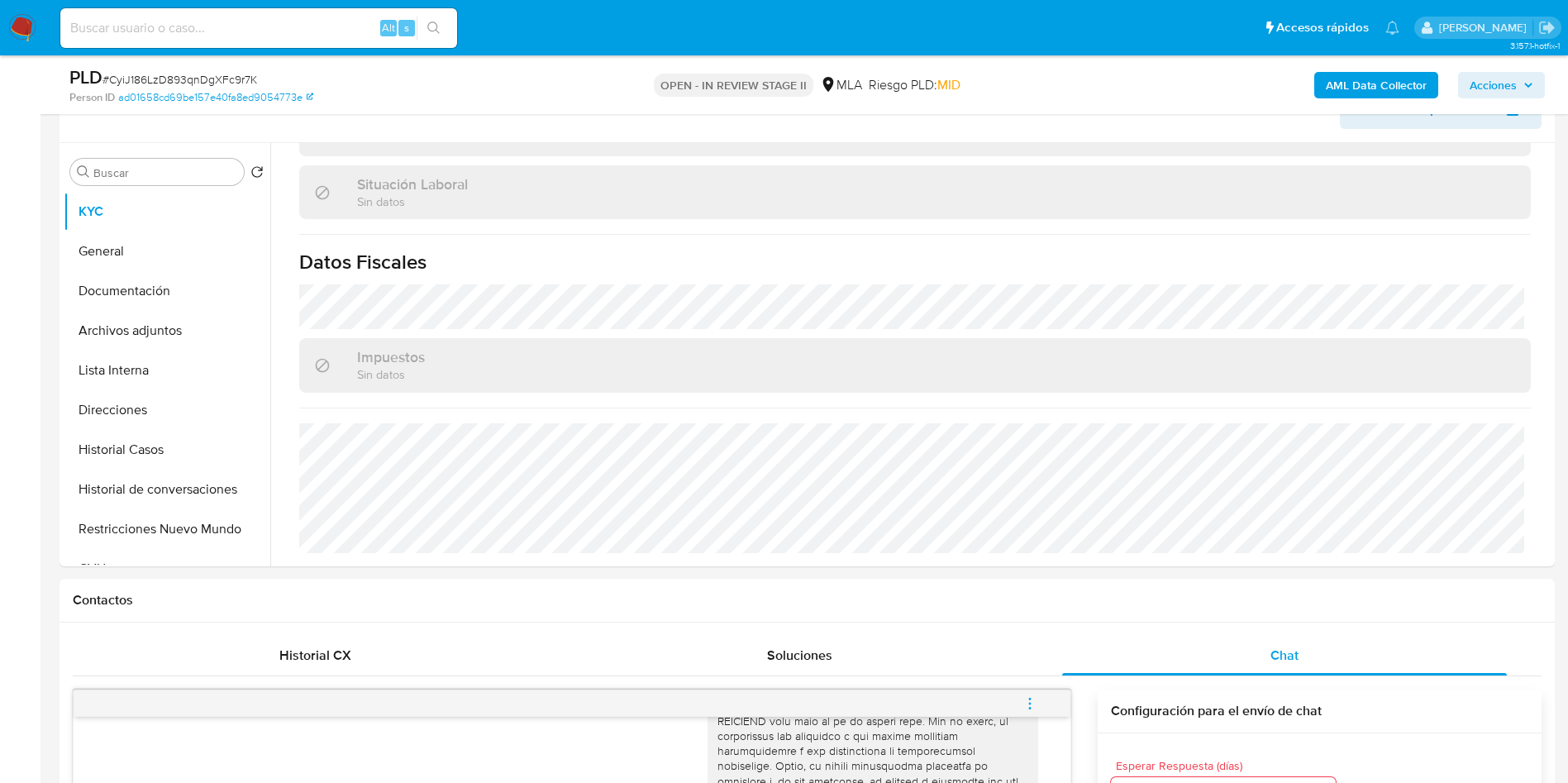
scroll to position [248, 0]
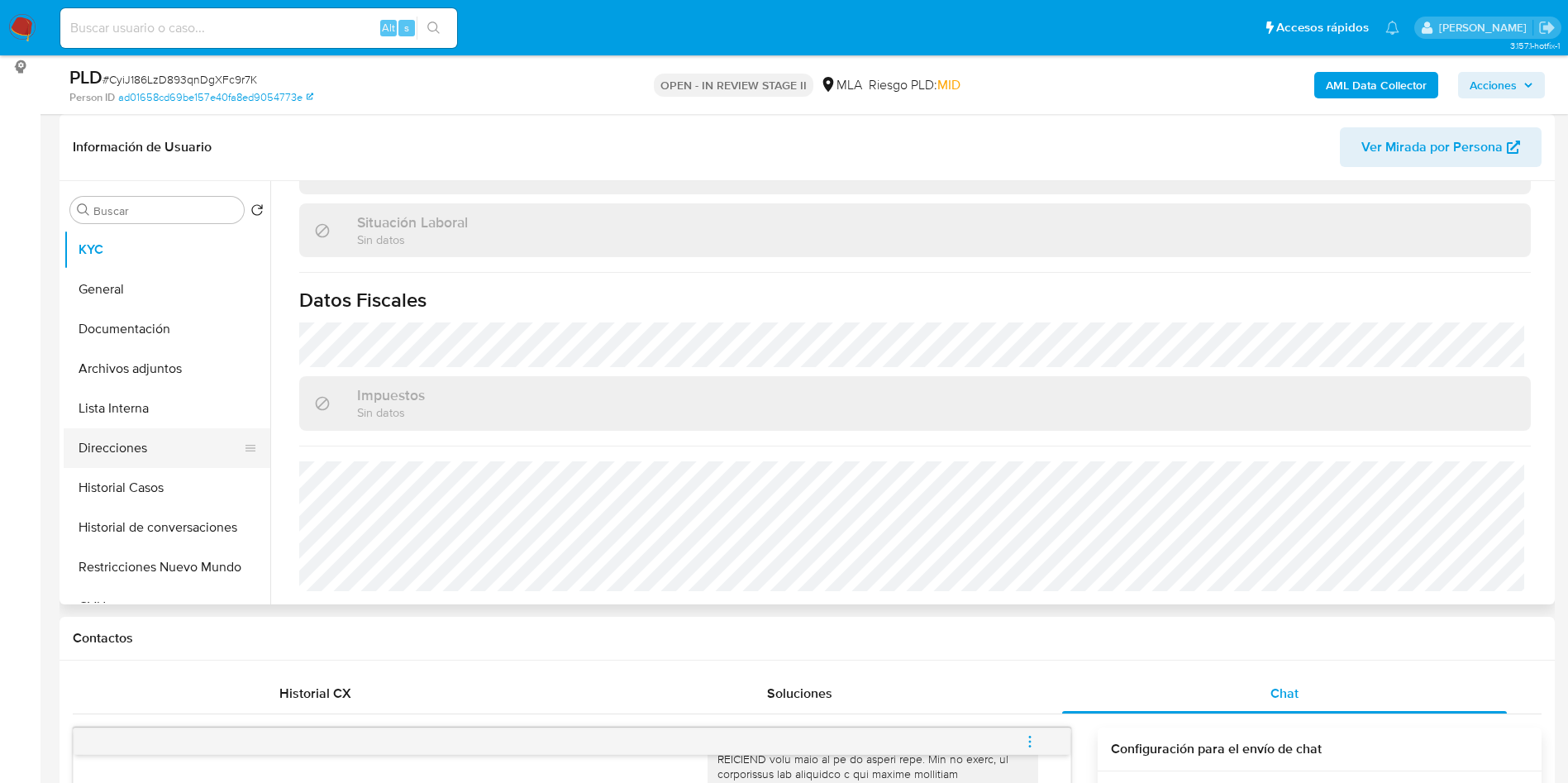
click at [137, 457] on button "Direcciones" at bounding box center [160, 448] width 193 height 40
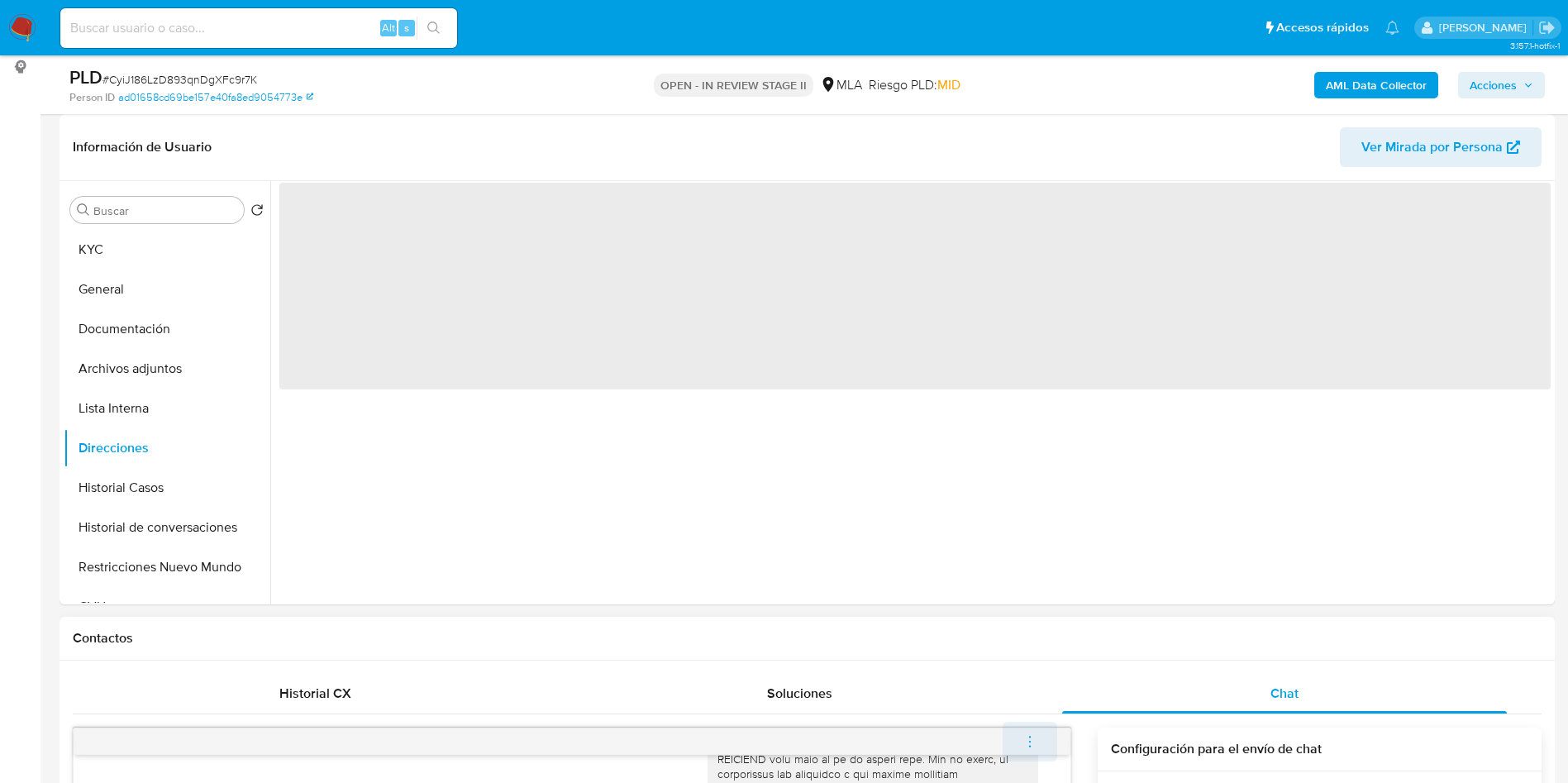
scroll to position [0, 0]
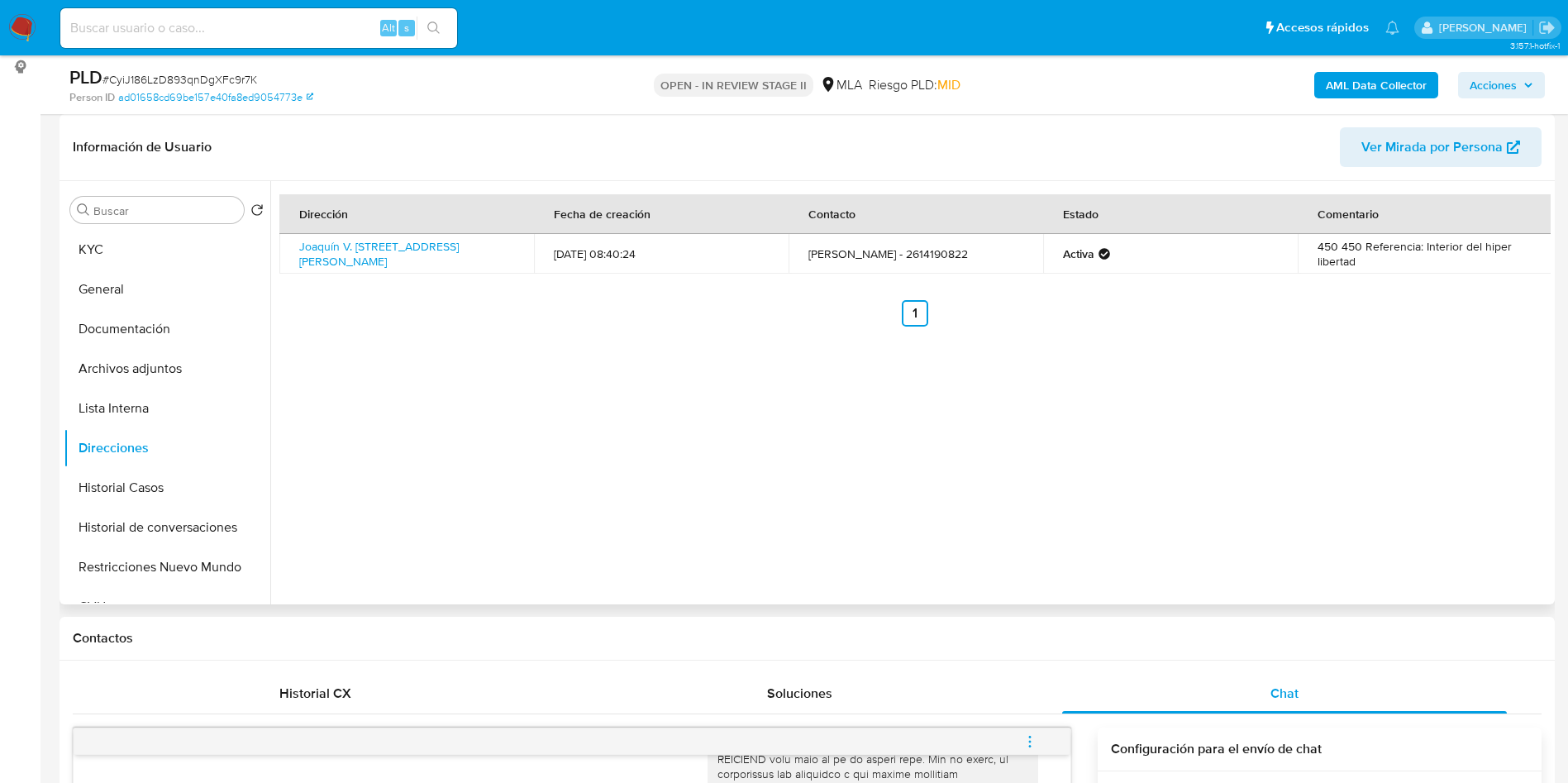
click at [363, 274] on div "Dirección Fecha de creación Contacto Estado Comentario Joaquín V. González S/n,…" at bounding box center [914, 260] width 1271 height 132
click at [362, 248] on link "Joaquín V. González S/n, Godoy Cruz, Mendoza, 5501, Argentina S/N" at bounding box center [379, 254] width 160 height 32
click at [163, 246] on button "KYC" at bounding box center [160, 250] width 193 height 40
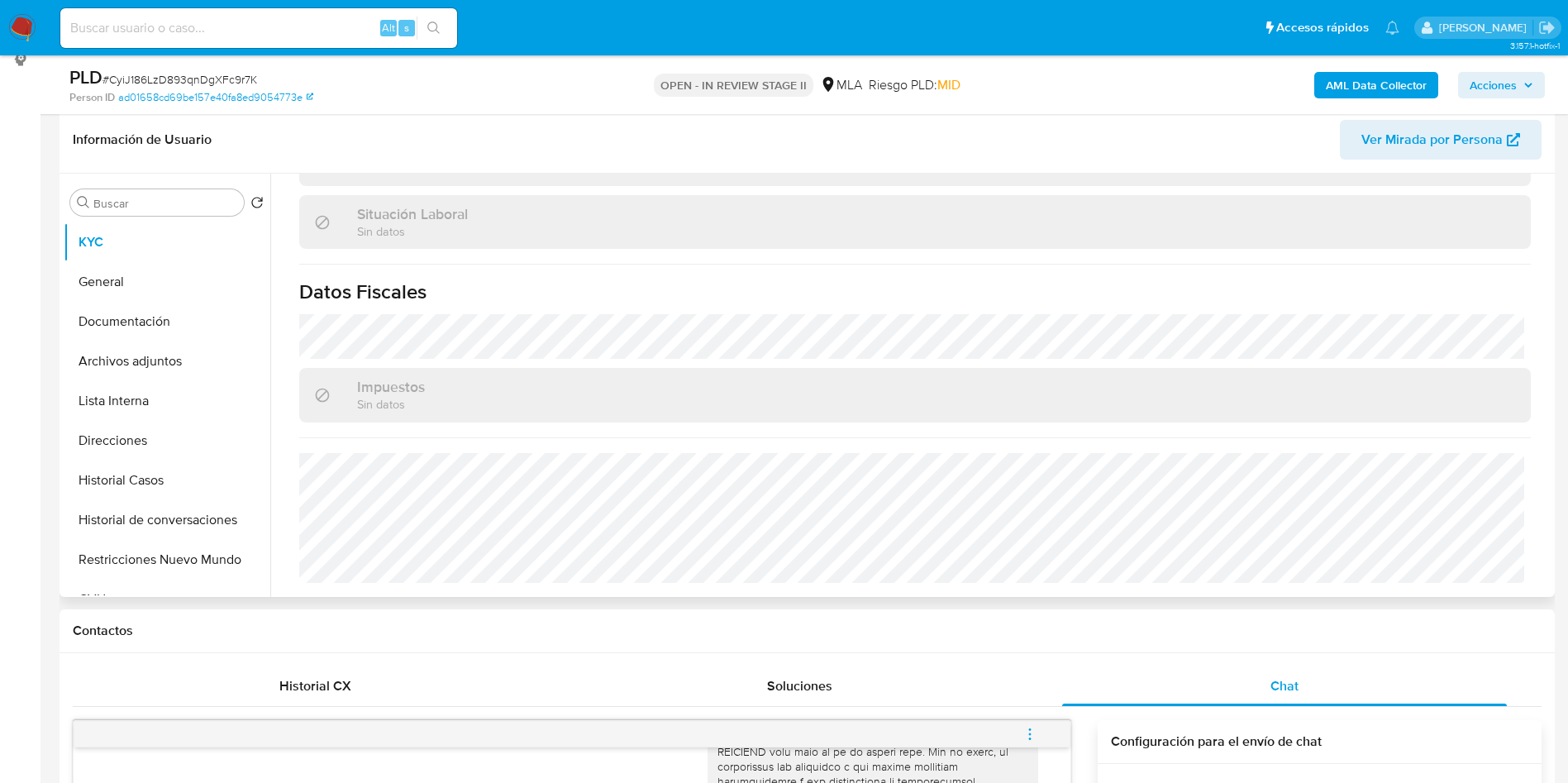
scroll to position [248, 0]
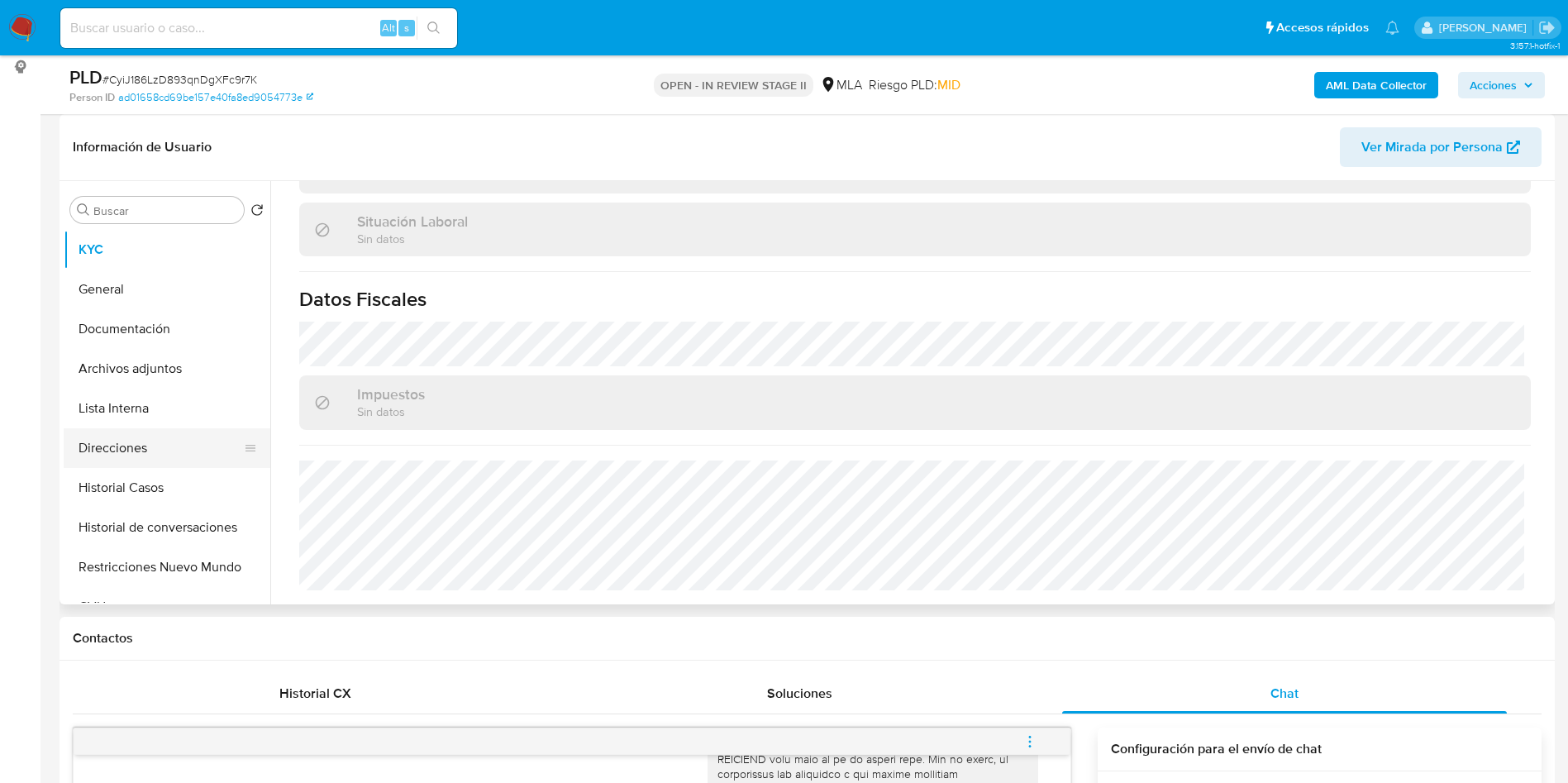
click at [92, 445] on button "Direcciones" at bounding box center [160, 448] width 193 height 40
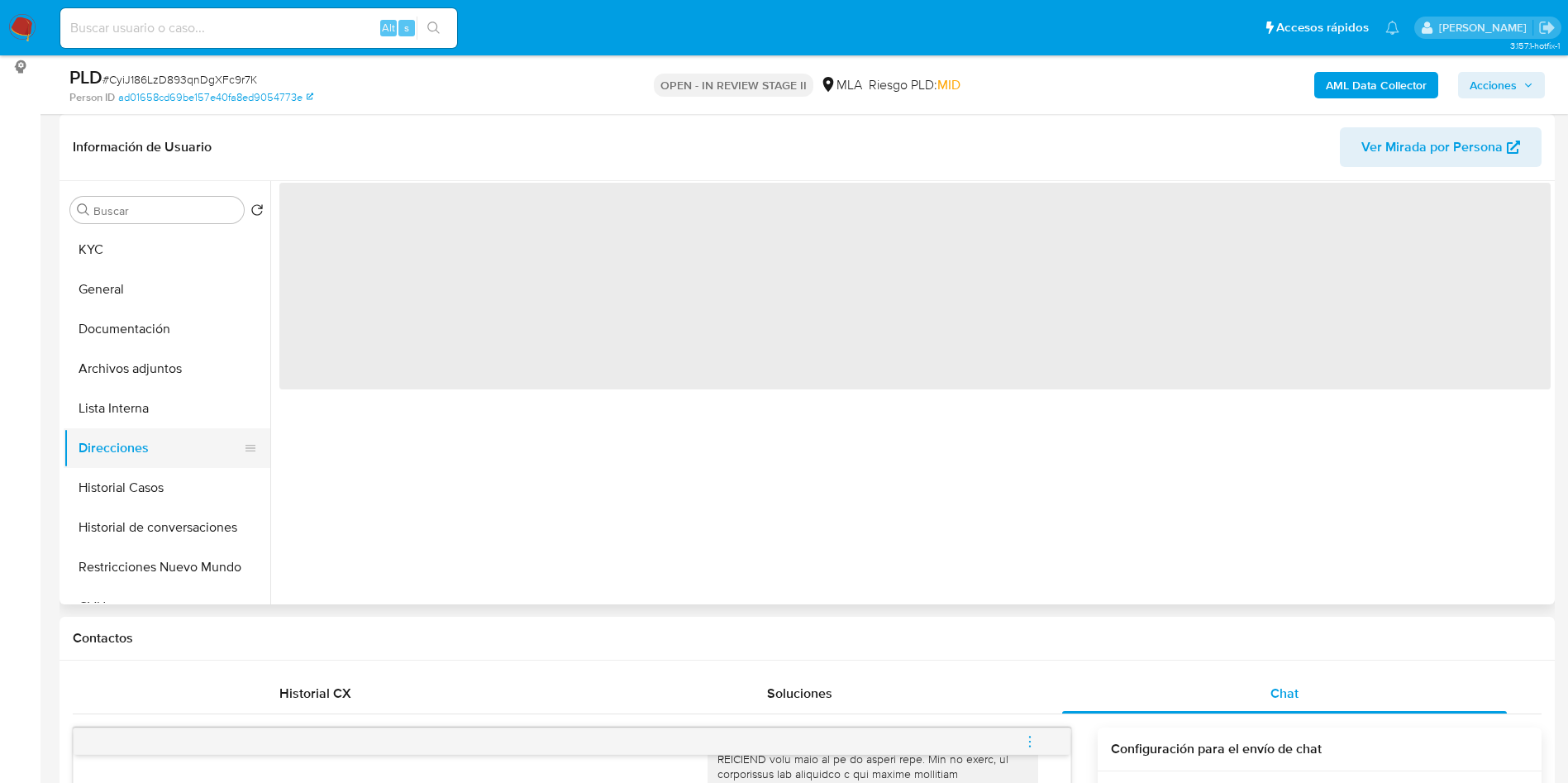
scroll to position [0, 0]
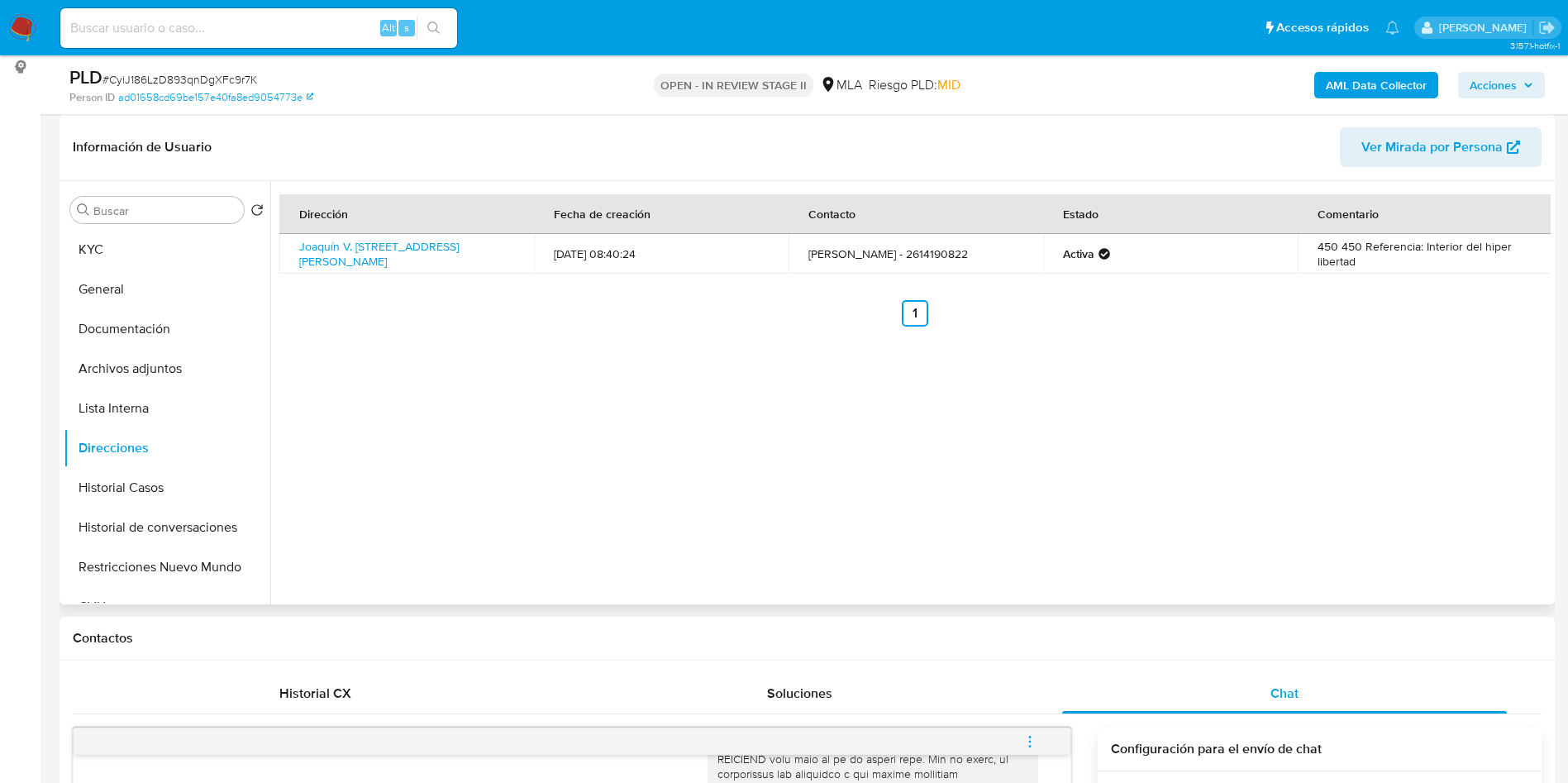
click at [947, 338] on div "Dirección Fecha de creación Contacto Estado Comentario Joaquín V. González S/n,…" at bounding box center [910, 392] width 1280 height 423
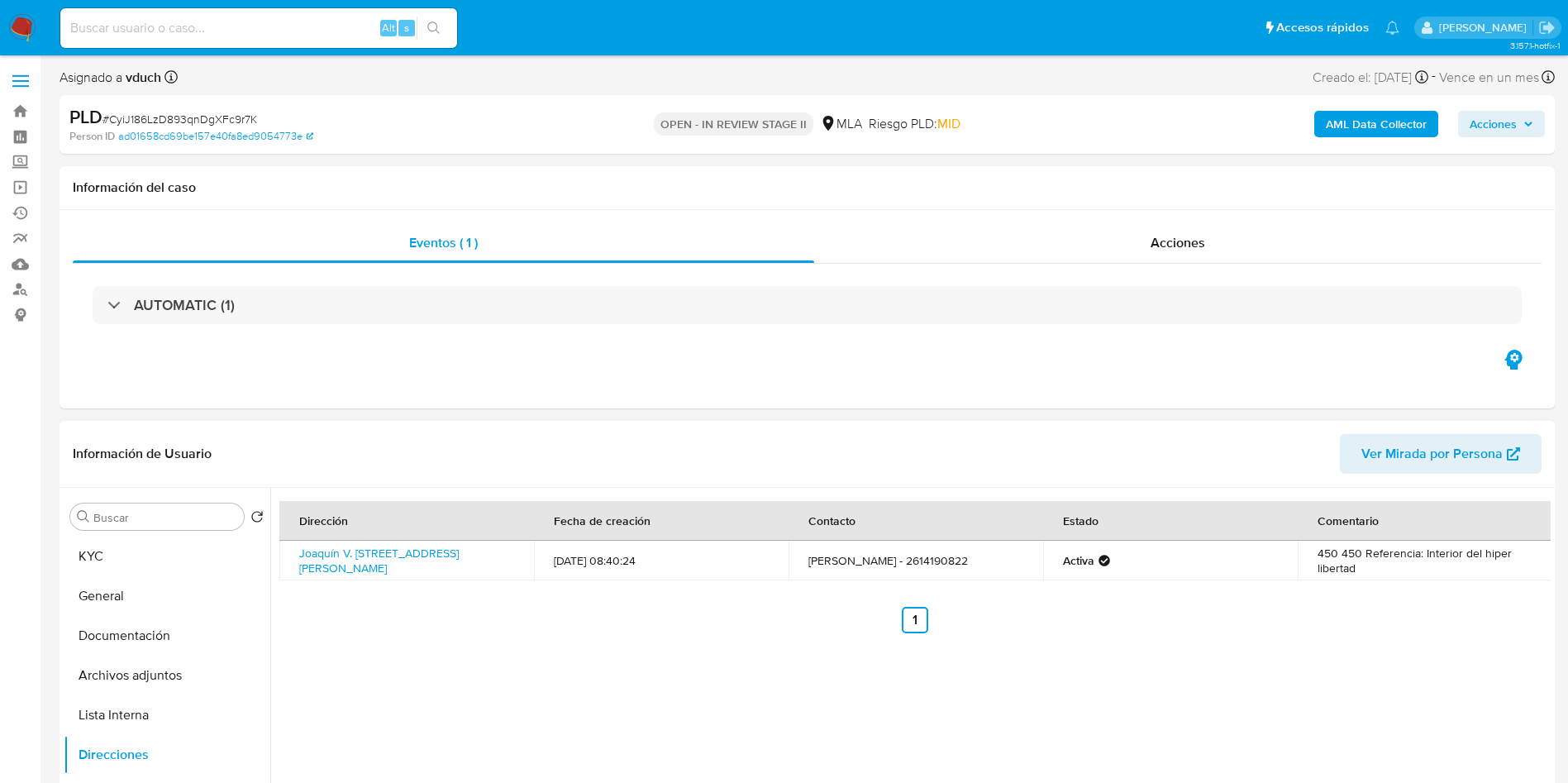
drag, startPoint x: 756, startPoint y: 637, endPoint x: 829, endPoint y: 636, distance: 73.0
click at [759, 636] on div "Dirección Fecha de creación Contacto Estado Comentario Joaquín V. González S/n,…" at bounding box center [910, 700] width 1280 height 423
click at [1368, 124] on b "AML Data Collector" at bounding box center [1376, 124] width 101 height 27
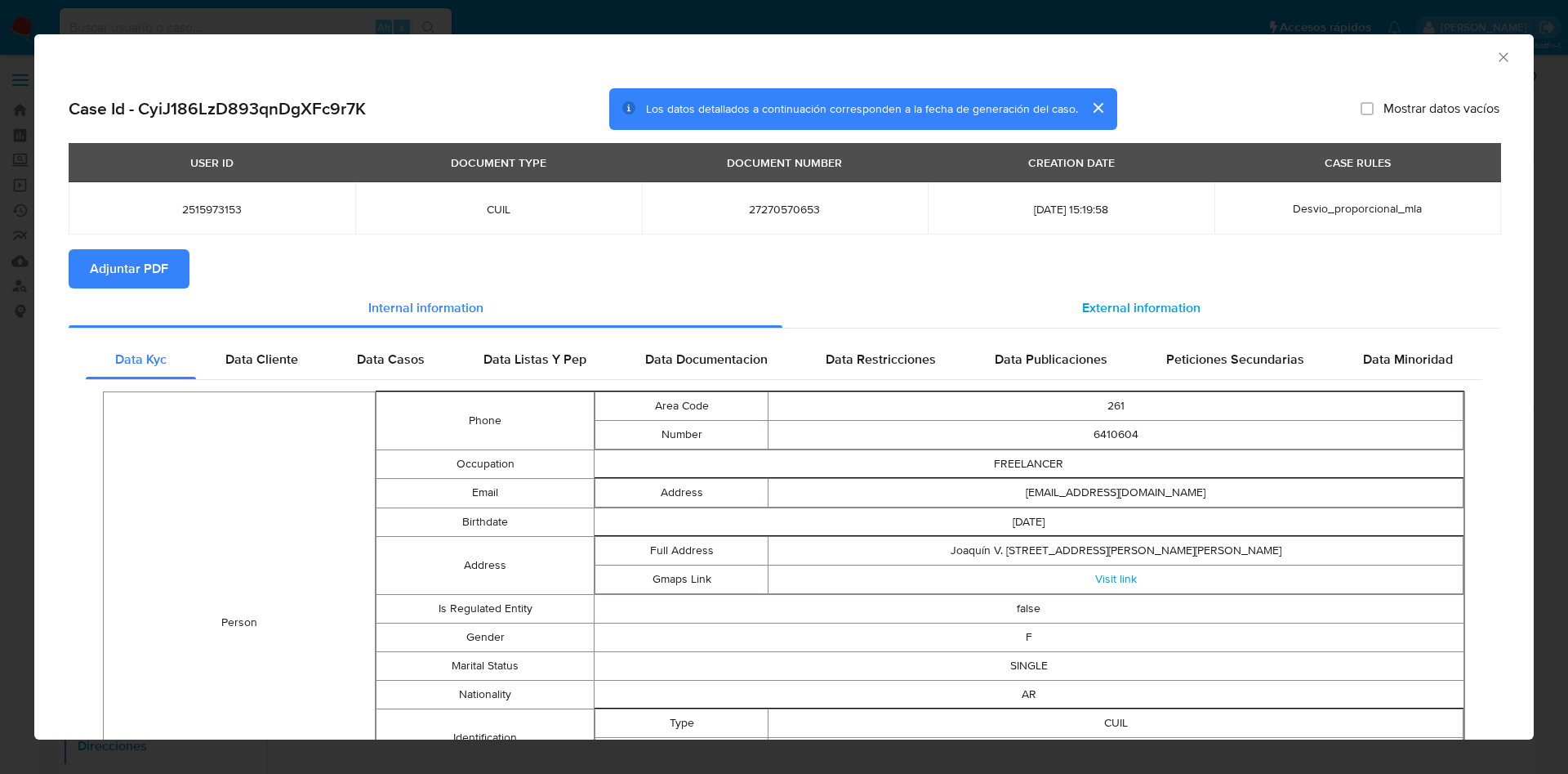
click at [1152, 304] on span "External information" at bounding box center [1142, 307] width 119 height 19
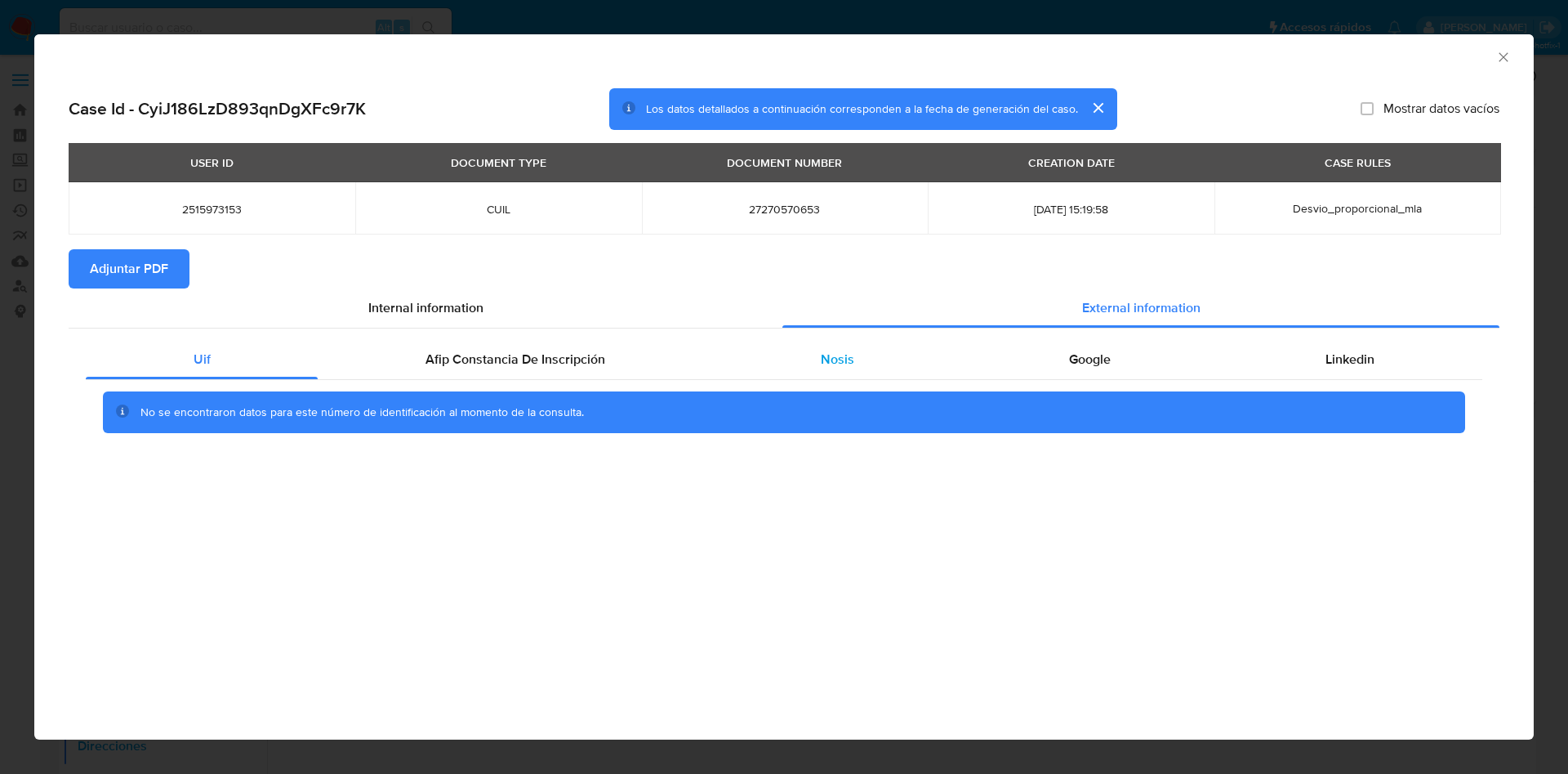
click at [872, 359] on div "Nosis" at bounding box center [837, 360] width 249 height 40
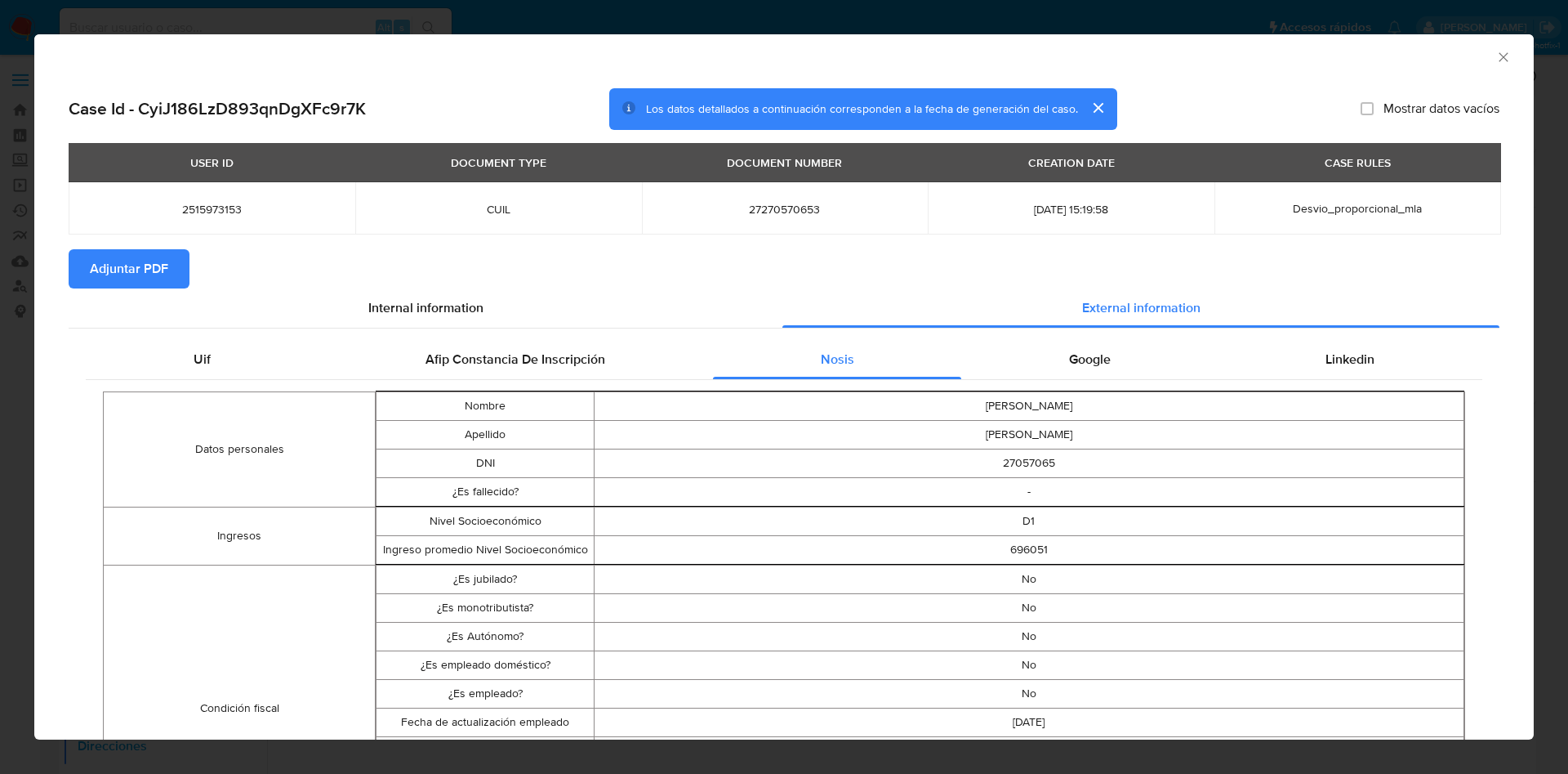
click at [1499, 55] on icon "Cerrar ventana" at bounding box center [1503, 57] width 9 height 9
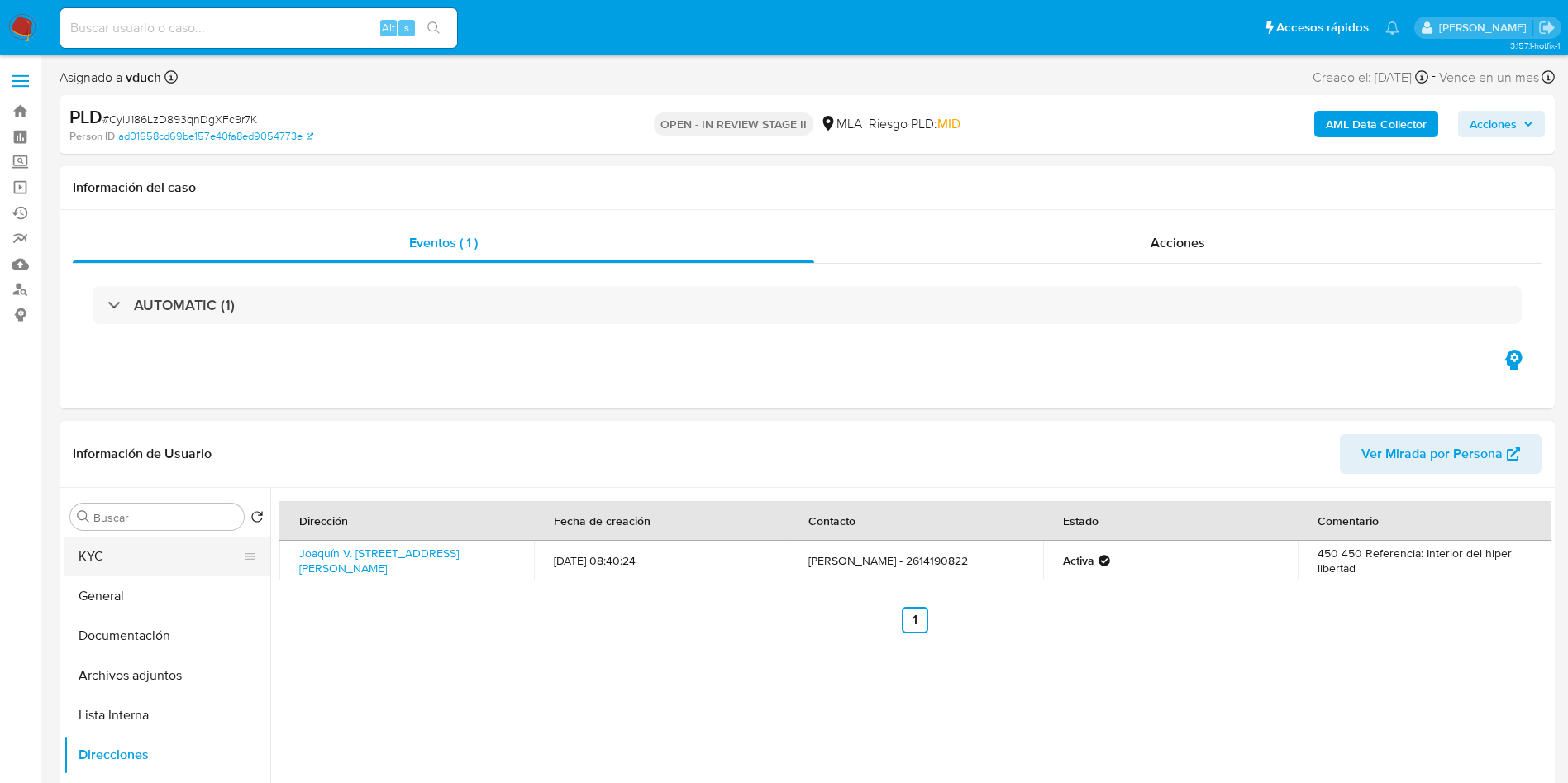
click at [130, 541] on button "KYC" at bounding box center [160, 556] width 193 height 40
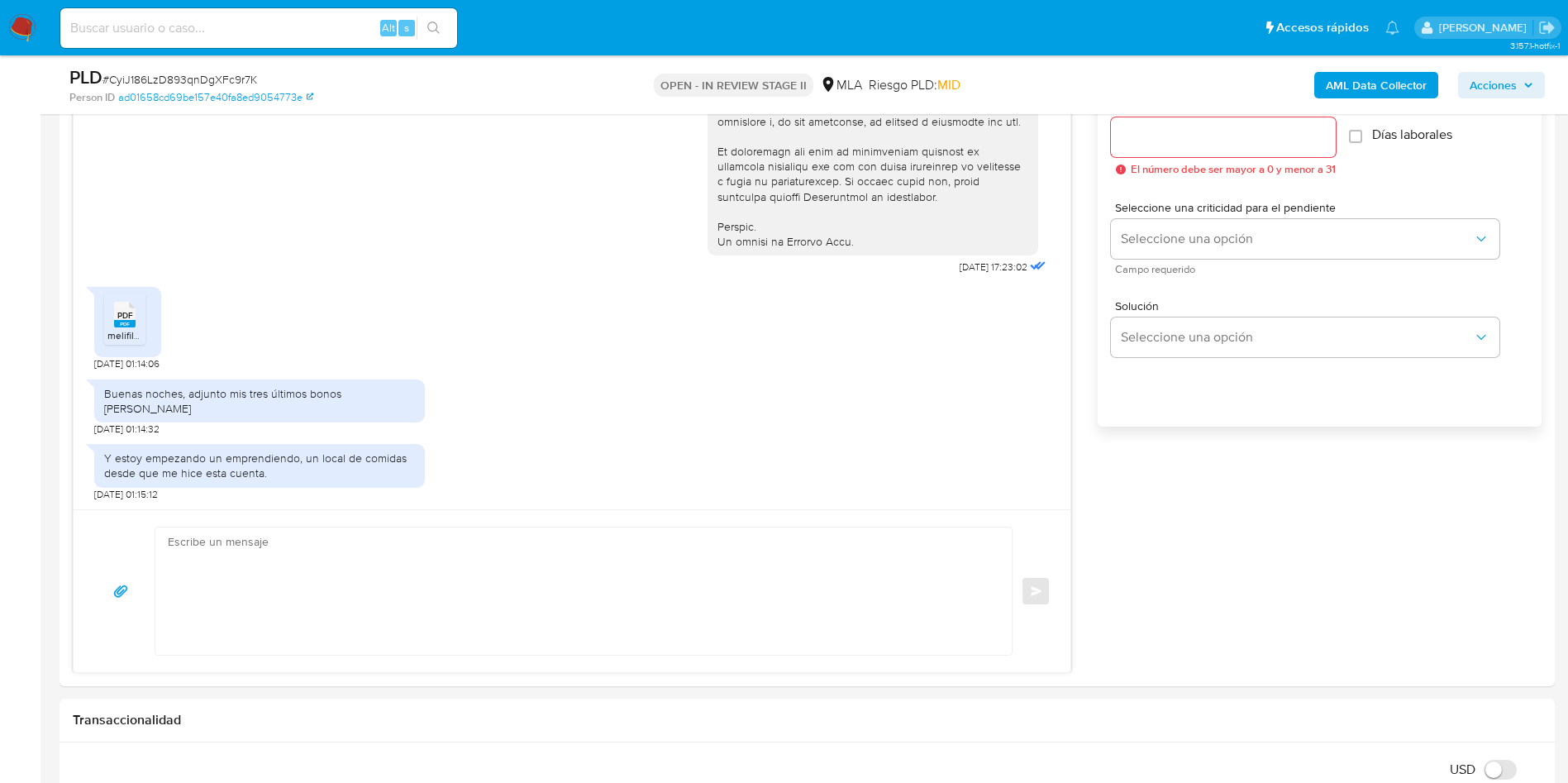
scroll to position [1116, 0]
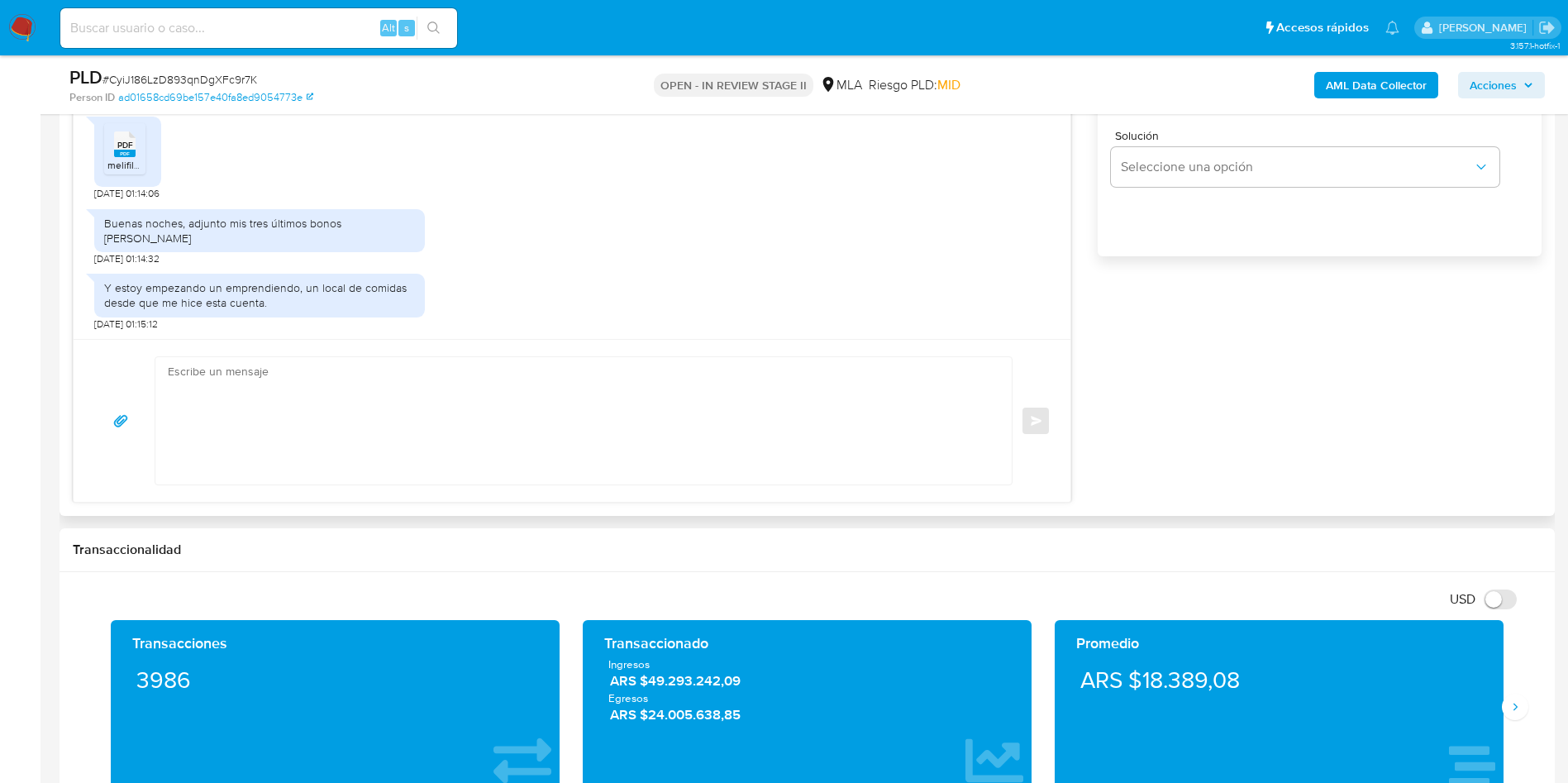
click at [450, 357] on div at bounding box center [584, 421] width 858 height 129
paste textarea "Hola, Muchas gracias por tu respuesta. Te escribimos nuevamente dado que analiz…"
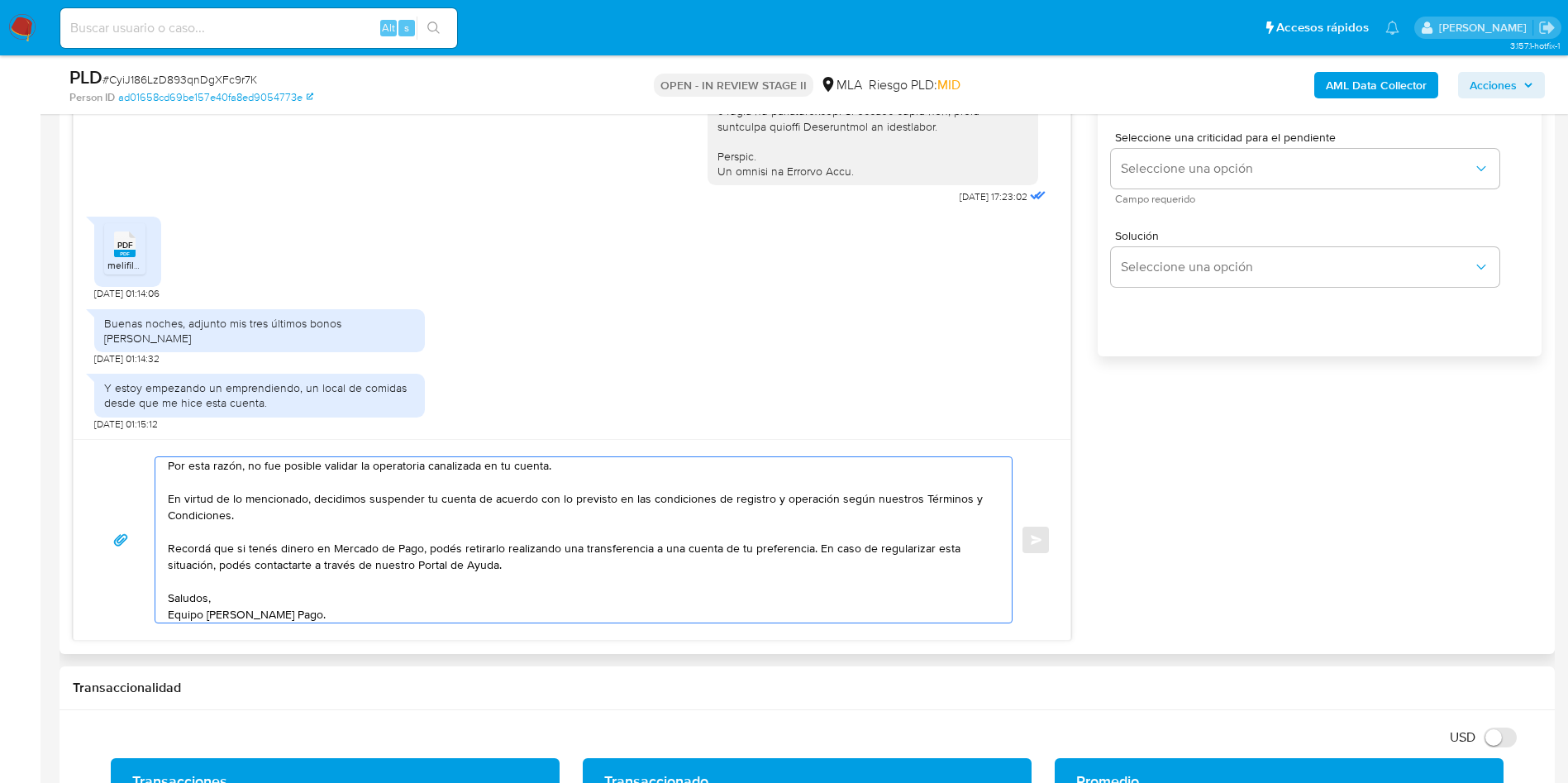
scroll to position [868, 0]
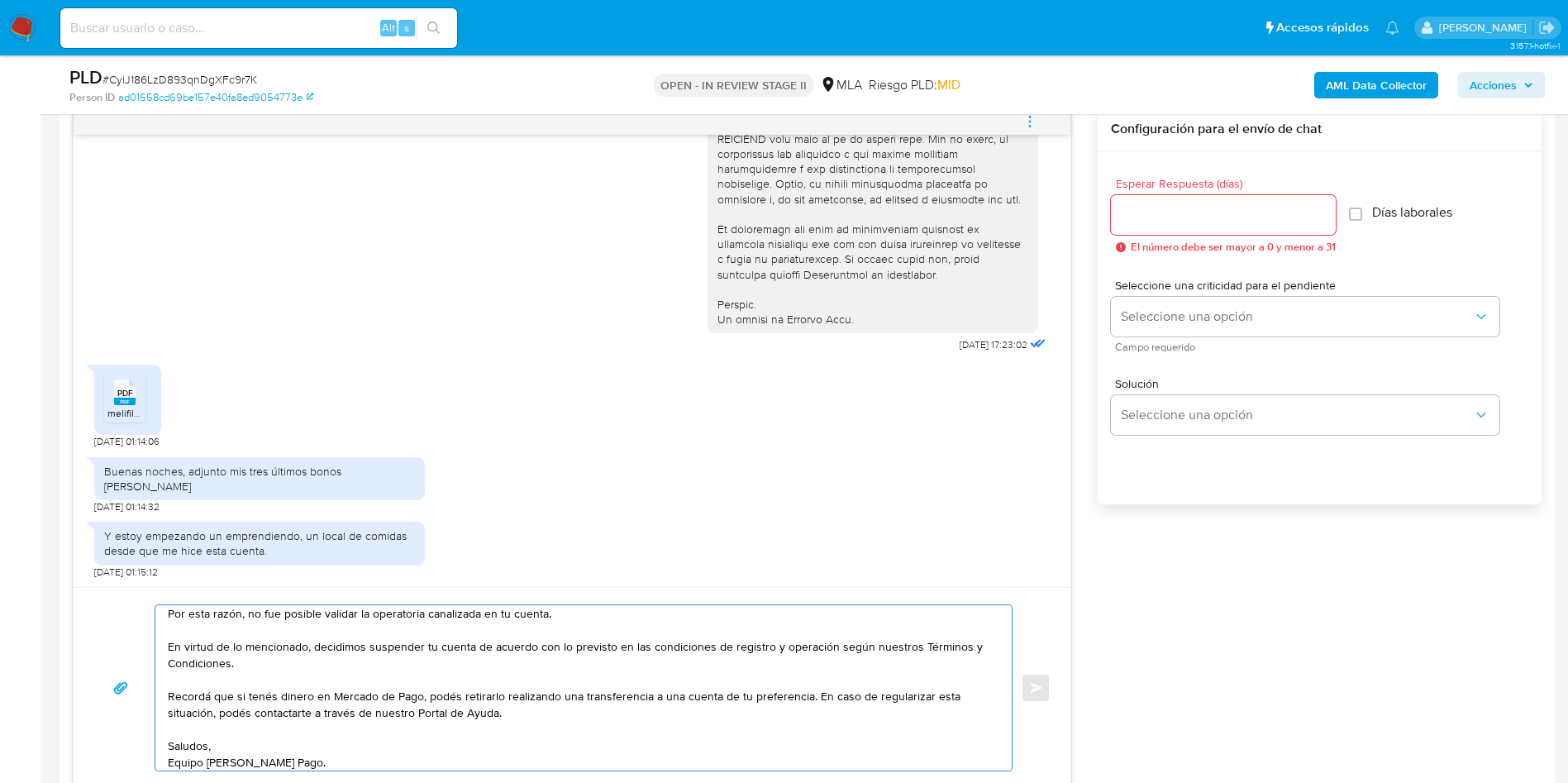
type textarea "Hola, Muchas gracias por tu respuesta. Te escribimos nuevamente dado que analiz…"
click at [1136, 226] on div at bounding box center [1223, 215] width 225 height 40
click at [1148, 210] on input "Esperar Respuesta (días)" at bounding box center [1223, 215] width 225 height 22
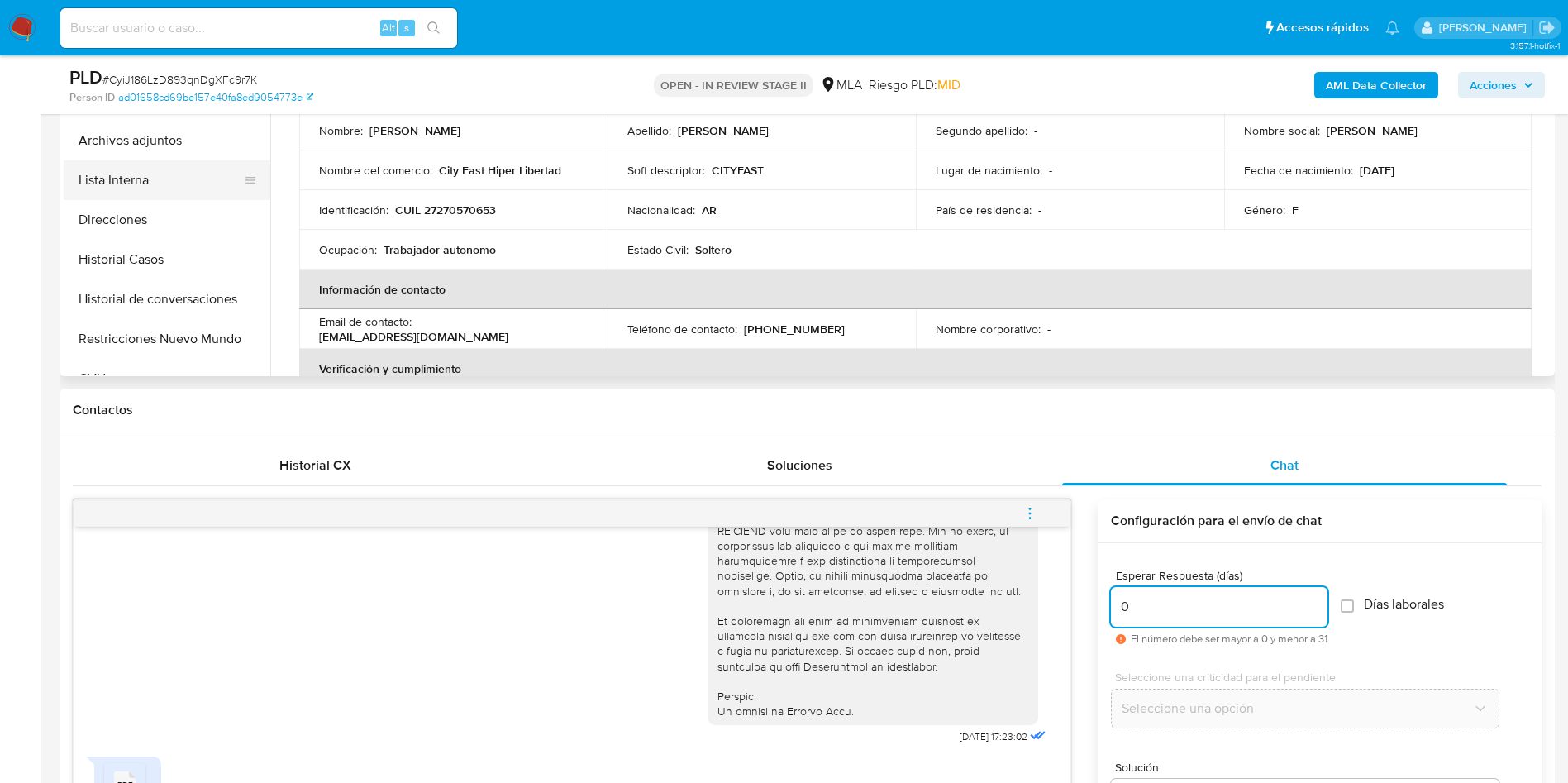
scroll to position [248, 0]
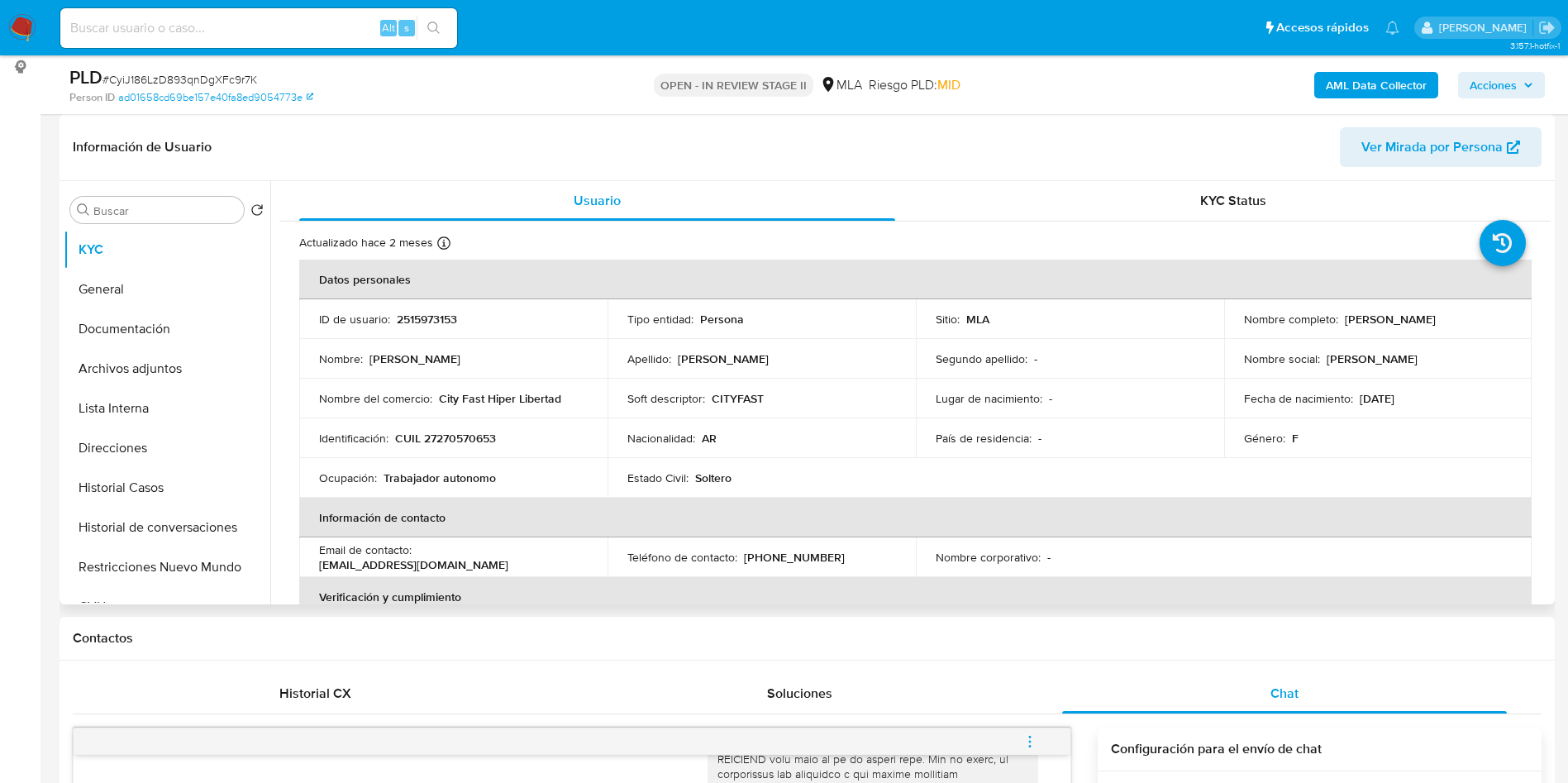
type input "0"
click at [477, 426] on td "Identificación : CUIL 27270570653" at bounding box center [453, 438] width 308 height 40
click at [443, 399] on p "City Fast Hiper Libertad" at bounding box center [500, 398] width 122 height 15
click at [468, 437] on p "CUIL 27270570653" at bounding box center [445, 438] width 101 height 15
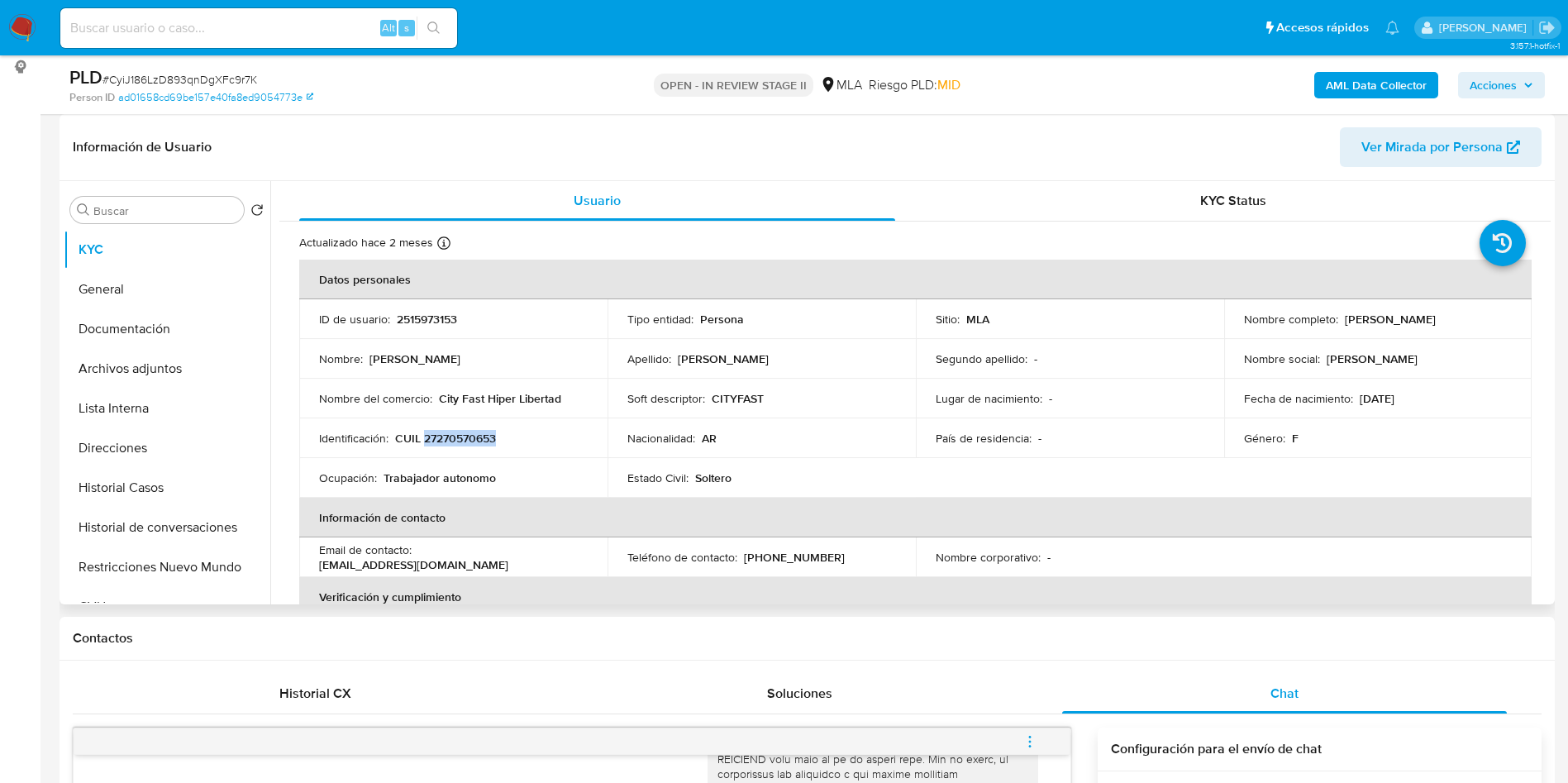
click at [468, 437] on p "CUIL 27270570653" at bounding box center [445, 438] width 101 height 15
copy p "27270570653"
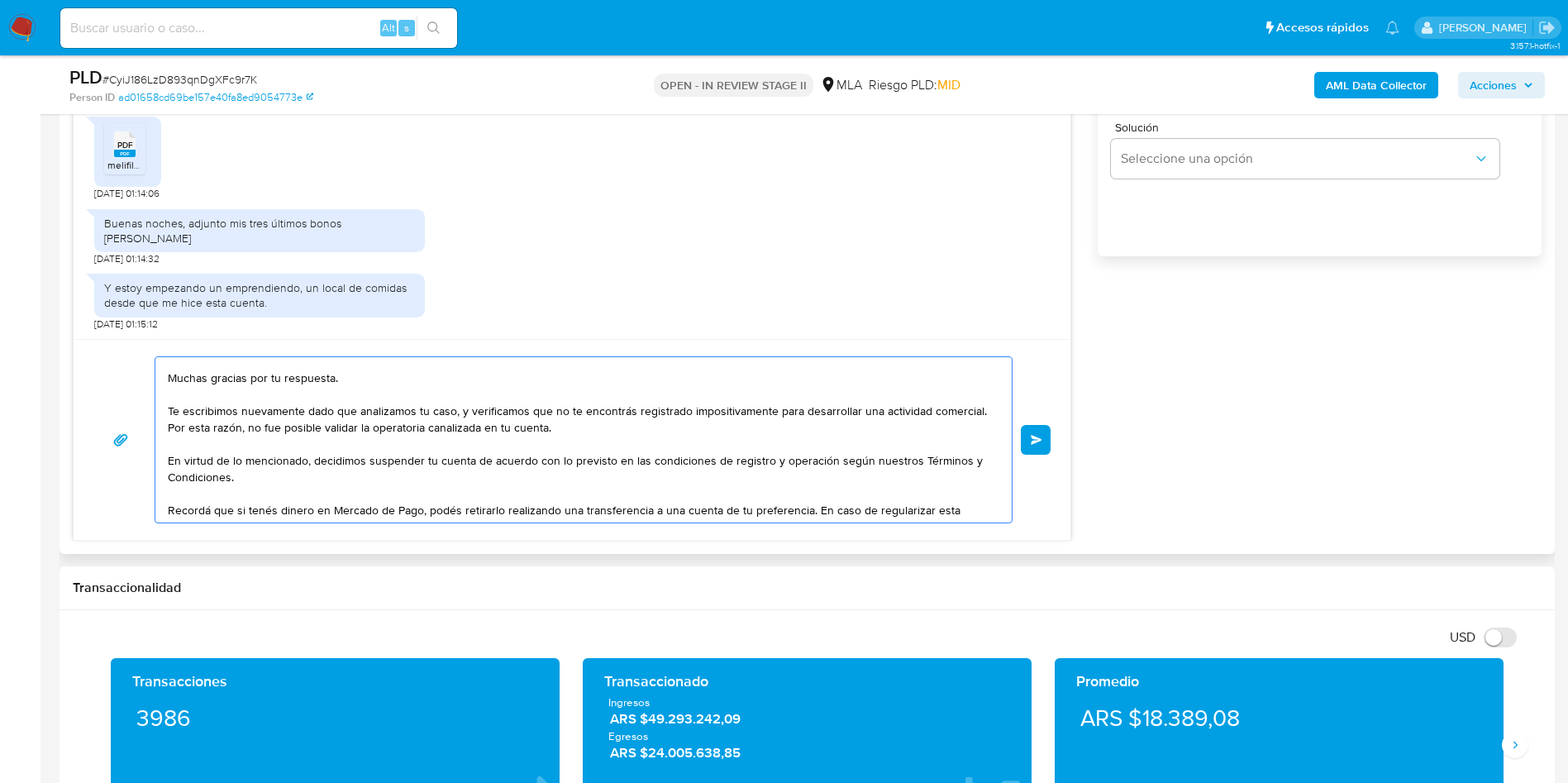
scroll to position [0, 0]
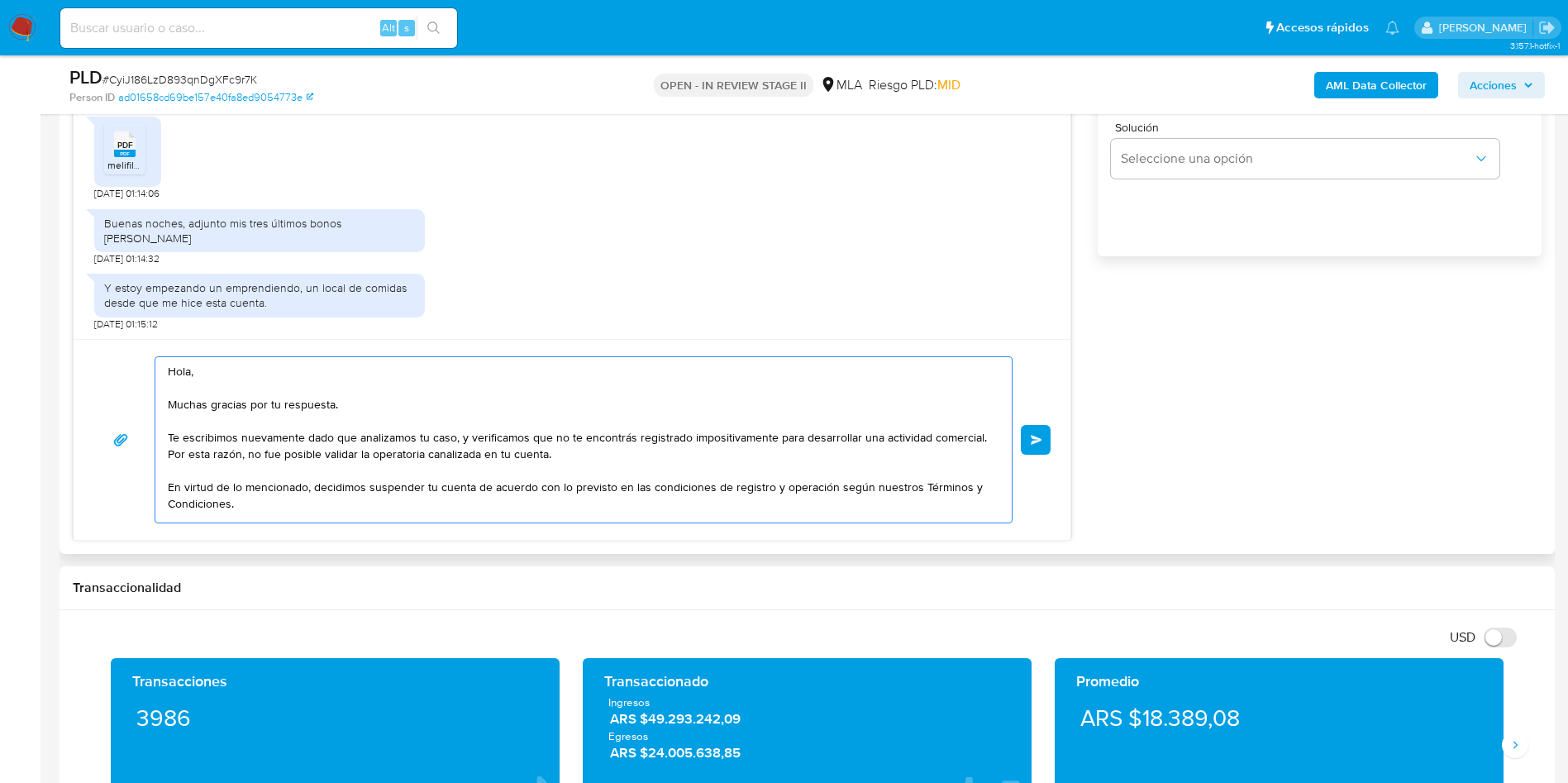
drag, startPoint x: 464, startPoint y: 511, endPoint x: 141, endPoint y: 302, distance: 384.7
click at [142, 298] on div "18/08/2025 17:23:02 PDF PDF melifile5110910812050608683.pdf 20/08/2025 01:14:06…" at bounding box center [571, 200] width 998 height 681
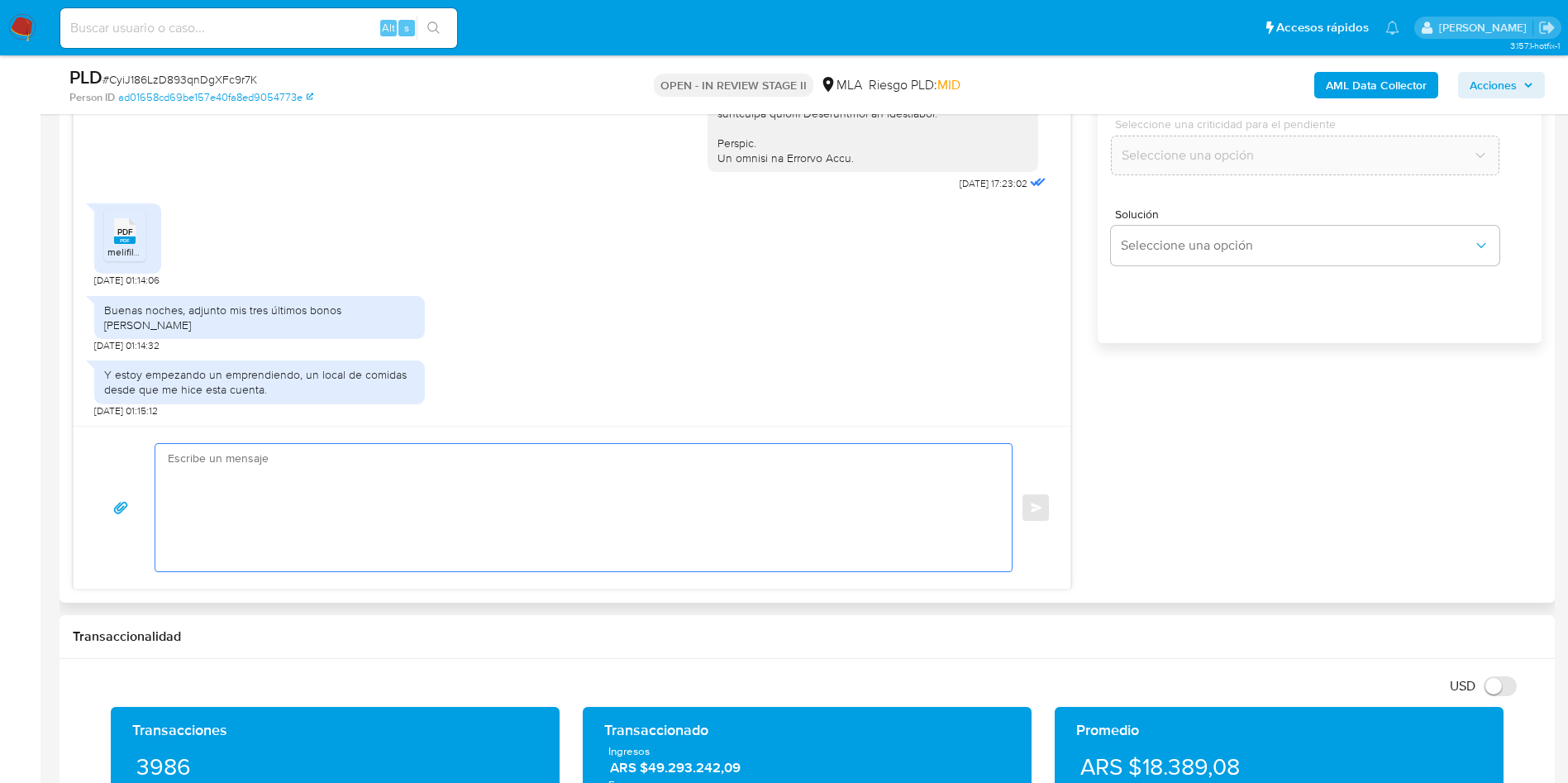
scroll to position [744, 0]
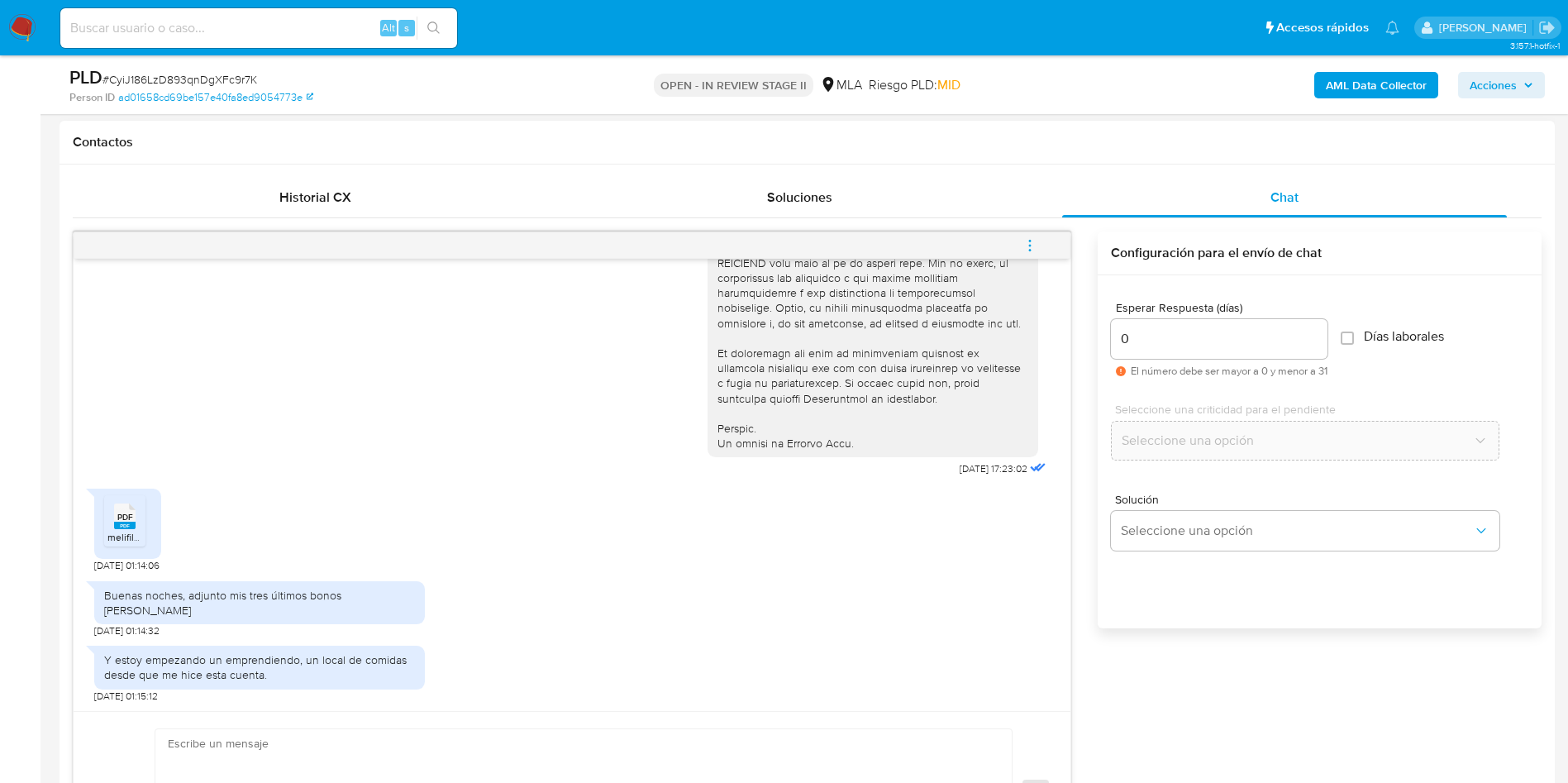
click at [680, 153] on div "Contactos" at bounding box center [806, 142] width 1495 height 44
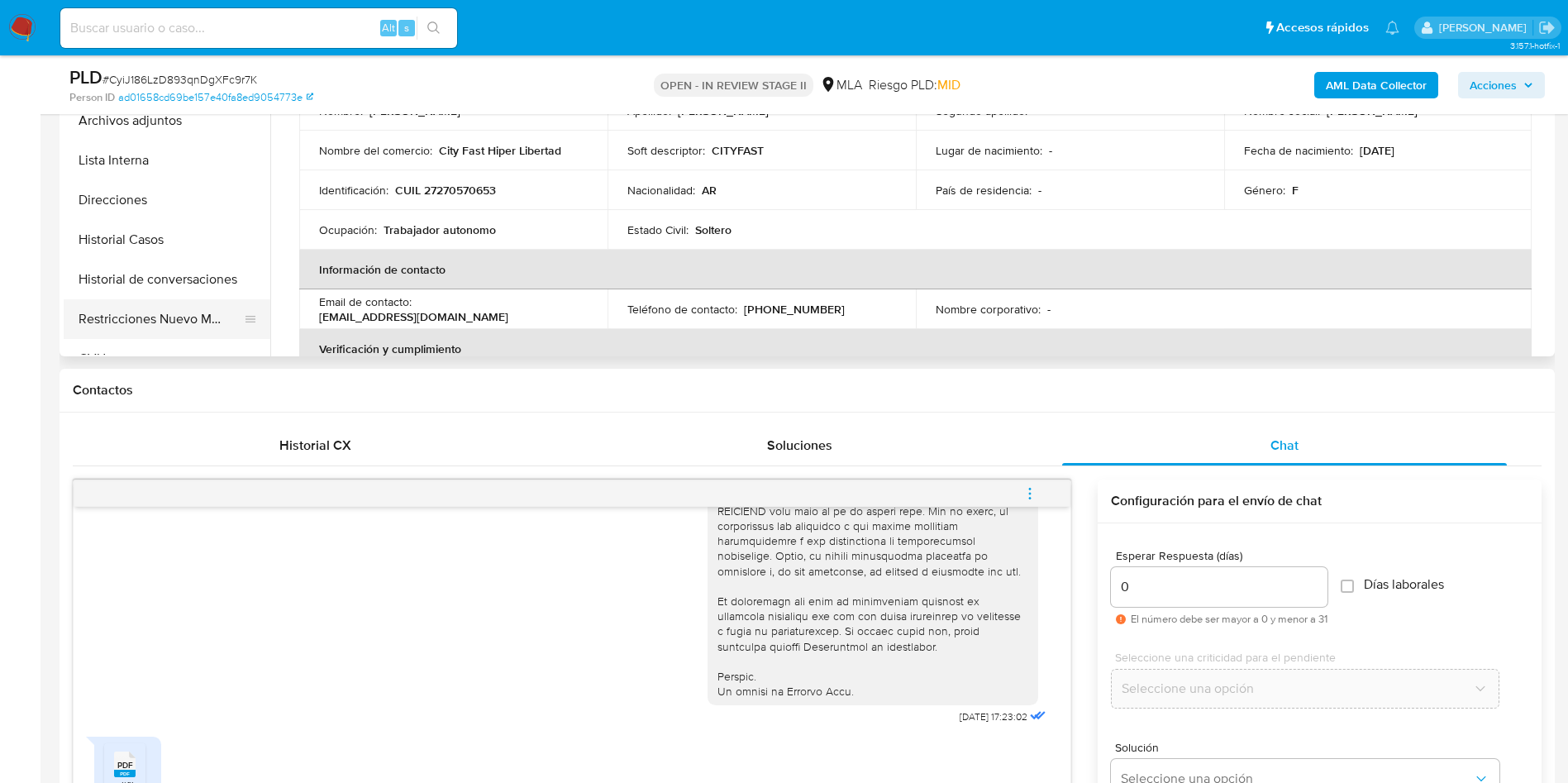
click at [163, 322] on button "Restricciones Nuevo Mundo" at bounding box center [160, 319] width 193 height 40
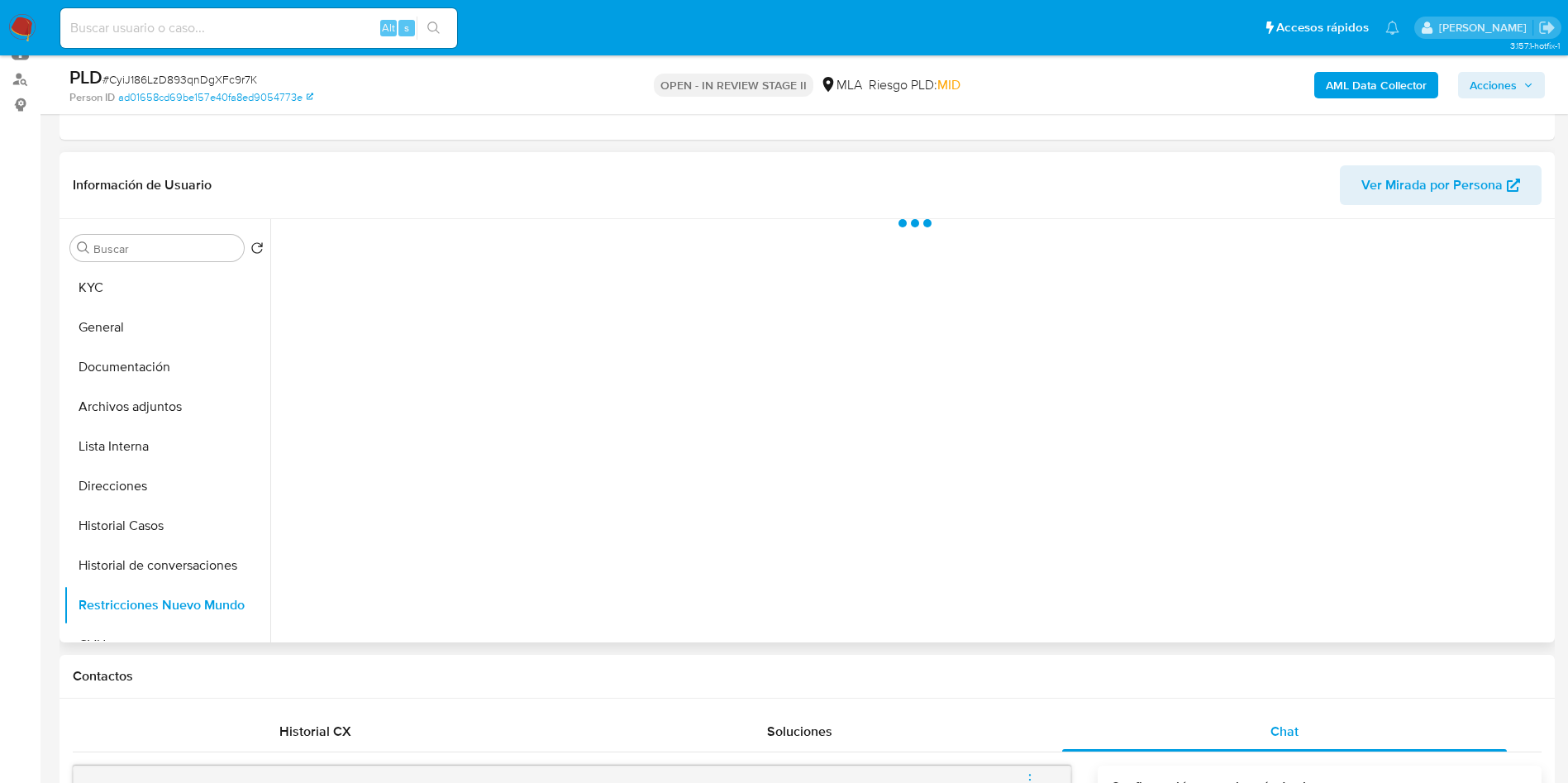
scroll to position [248, 0]
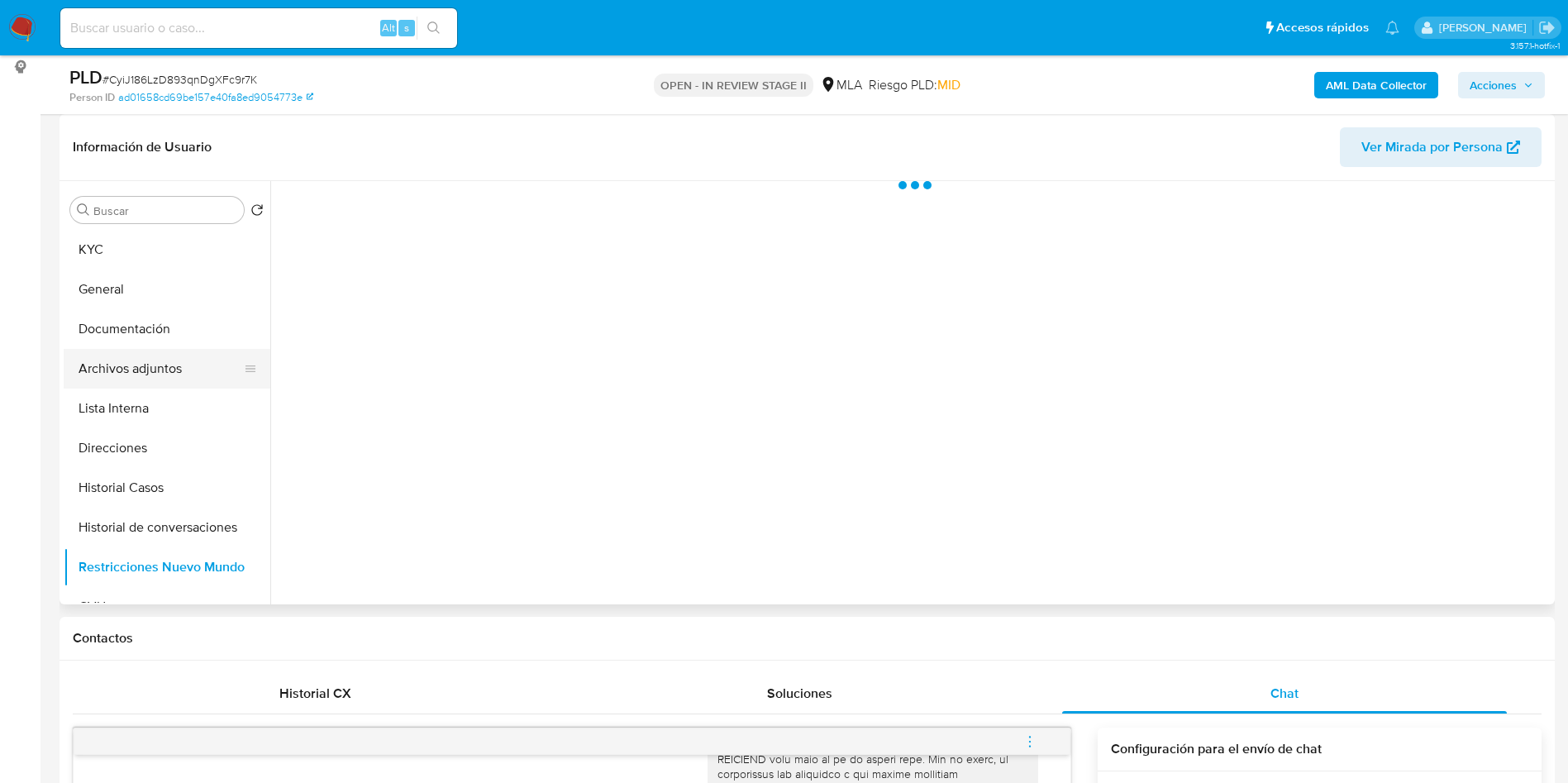
click at [97, 358] on button "Archivos adjuntos" at bounding box center [160, 369] width 193 height 40
click at [94, 221] on div "Buscar" at bounding box center [157, 210] width 173 height 27
click at [95, 235] on button "KYC" at bounding box center [160, 250] width 193 height 40
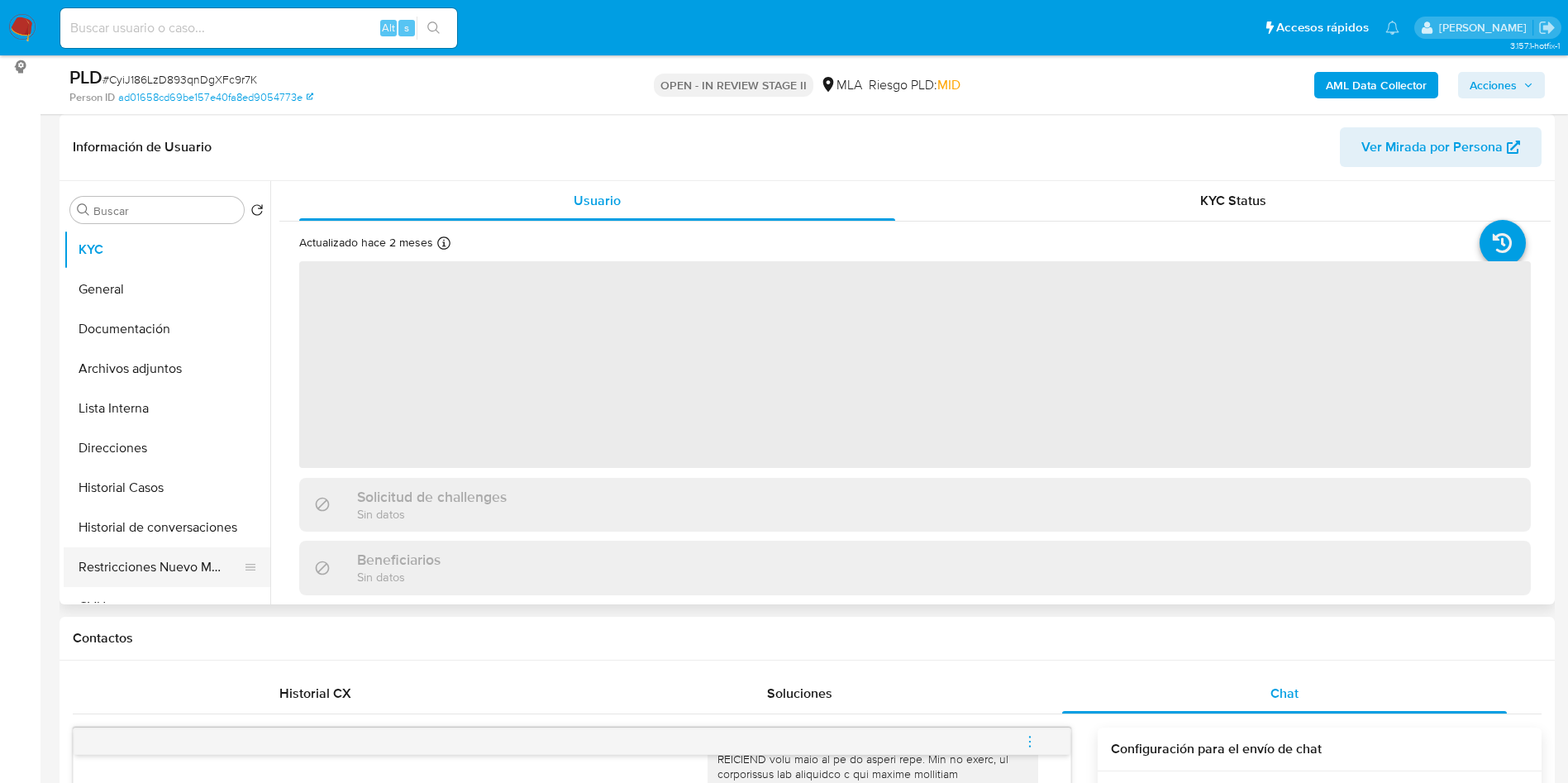
click at [147, 563] on button "Restricciones Nuevo Mundo" at bounding box center [160, 567] width 193 height 40
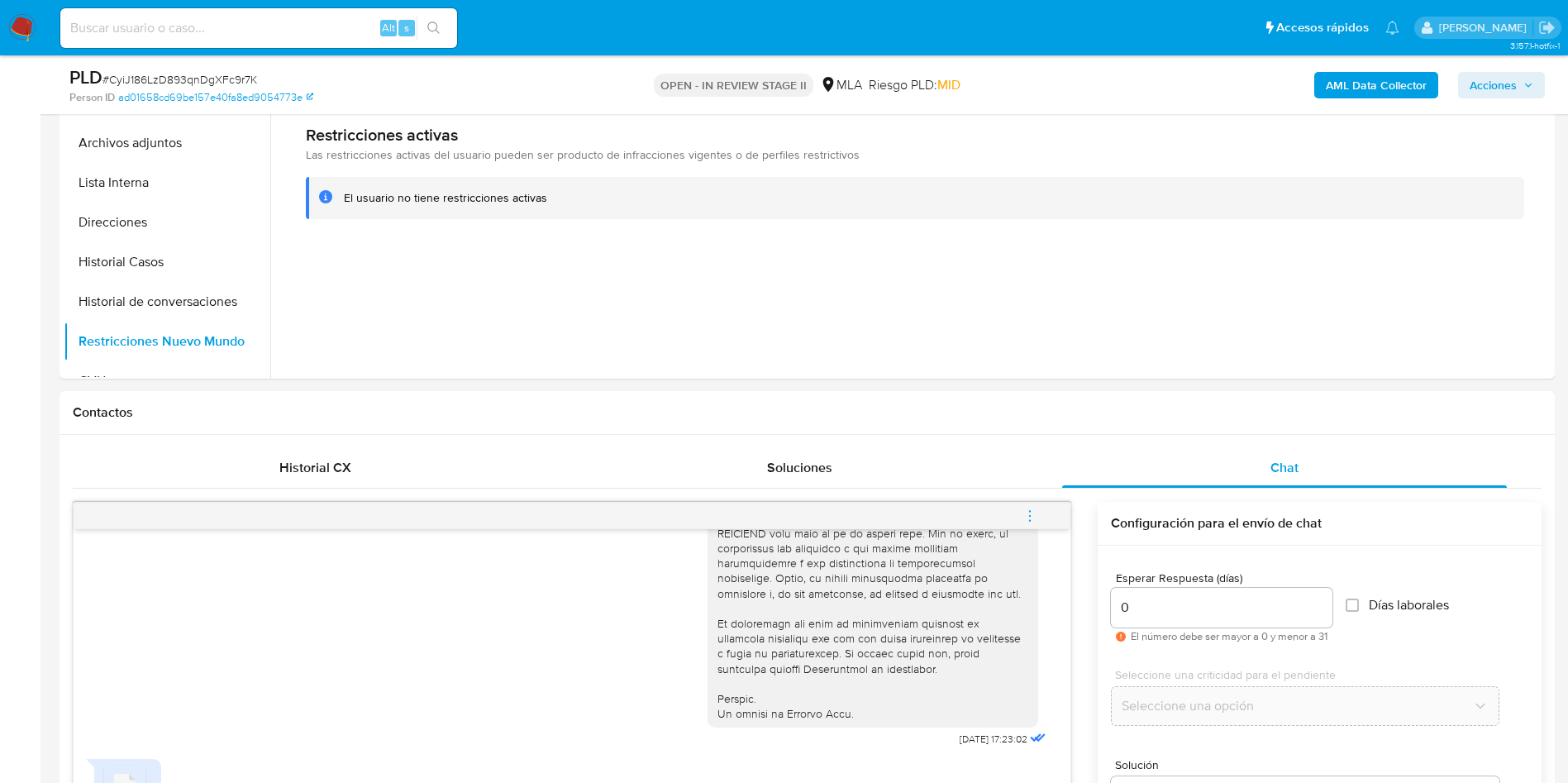
scroll to position [1240, 0]
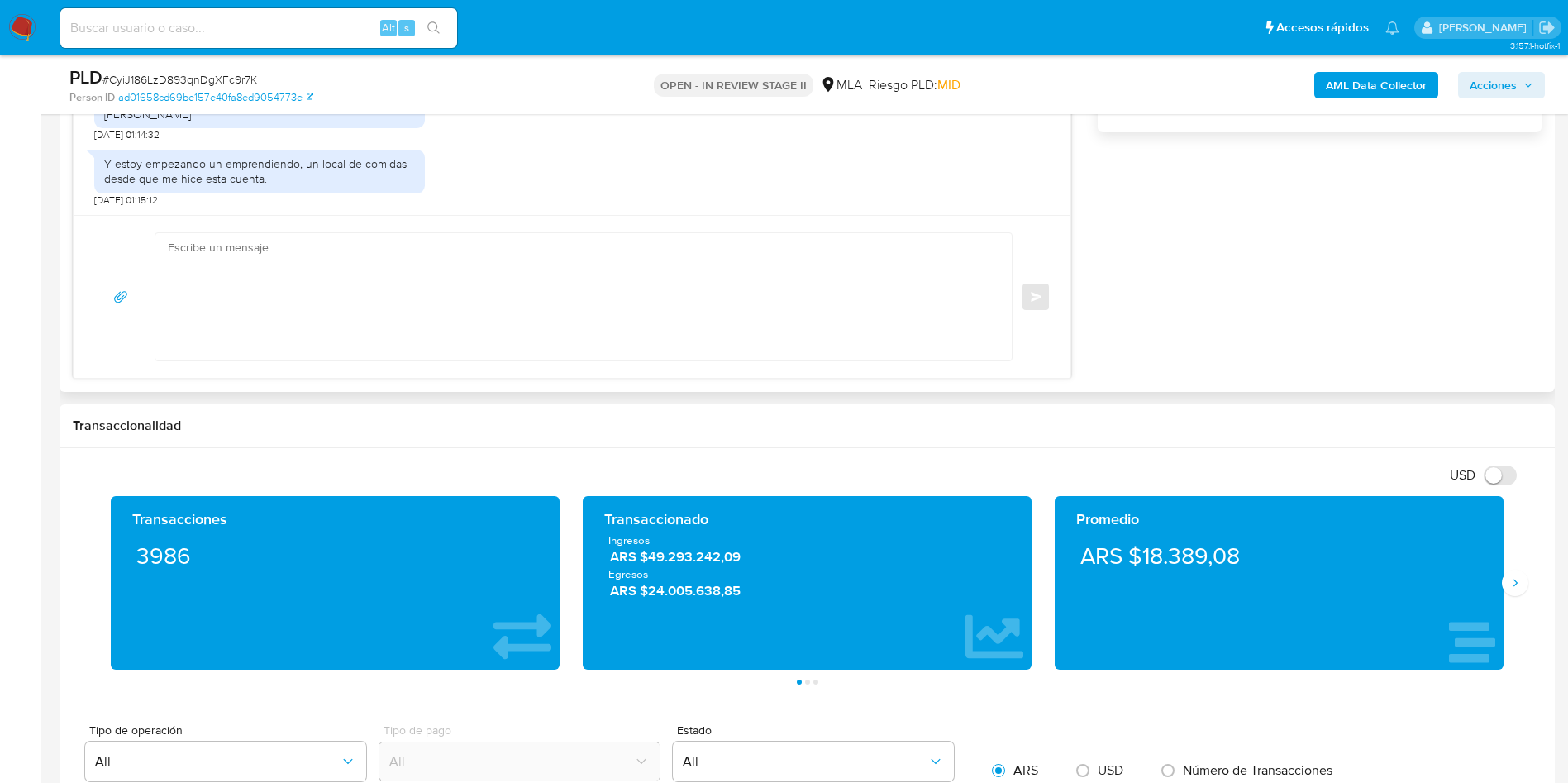
click at [296, 367] on div "Enviar" at bounding box center [571, 297] width 997 height 163
click at [346, 308] on textarea at bounding box center [579, 297] width 823 height 127
paste textarea "- GPT 4.1 Tu mensaje es cordial y claro. Aquí tienes una versión levemente ajus…"
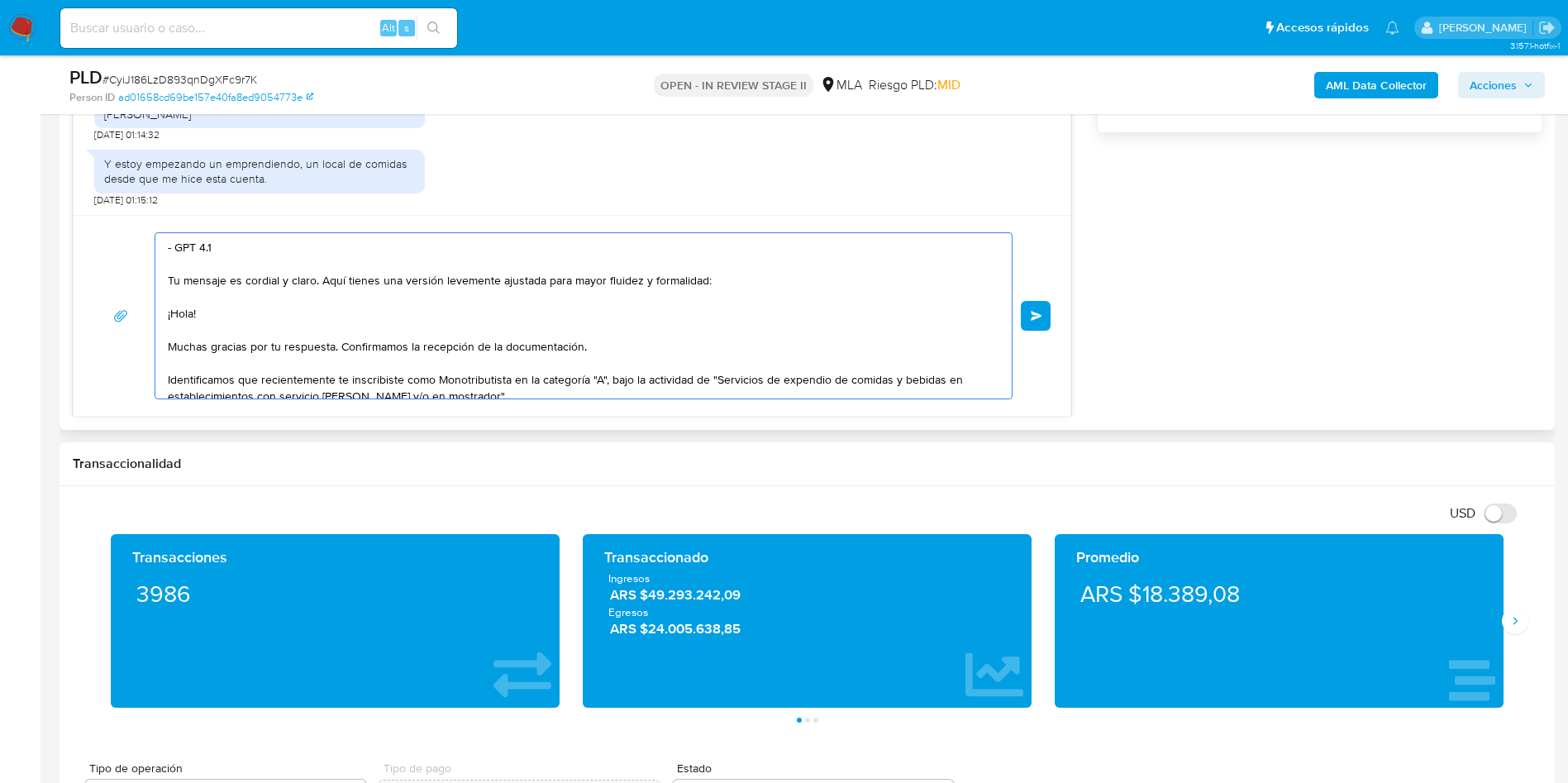
scroll to position [155, 0]
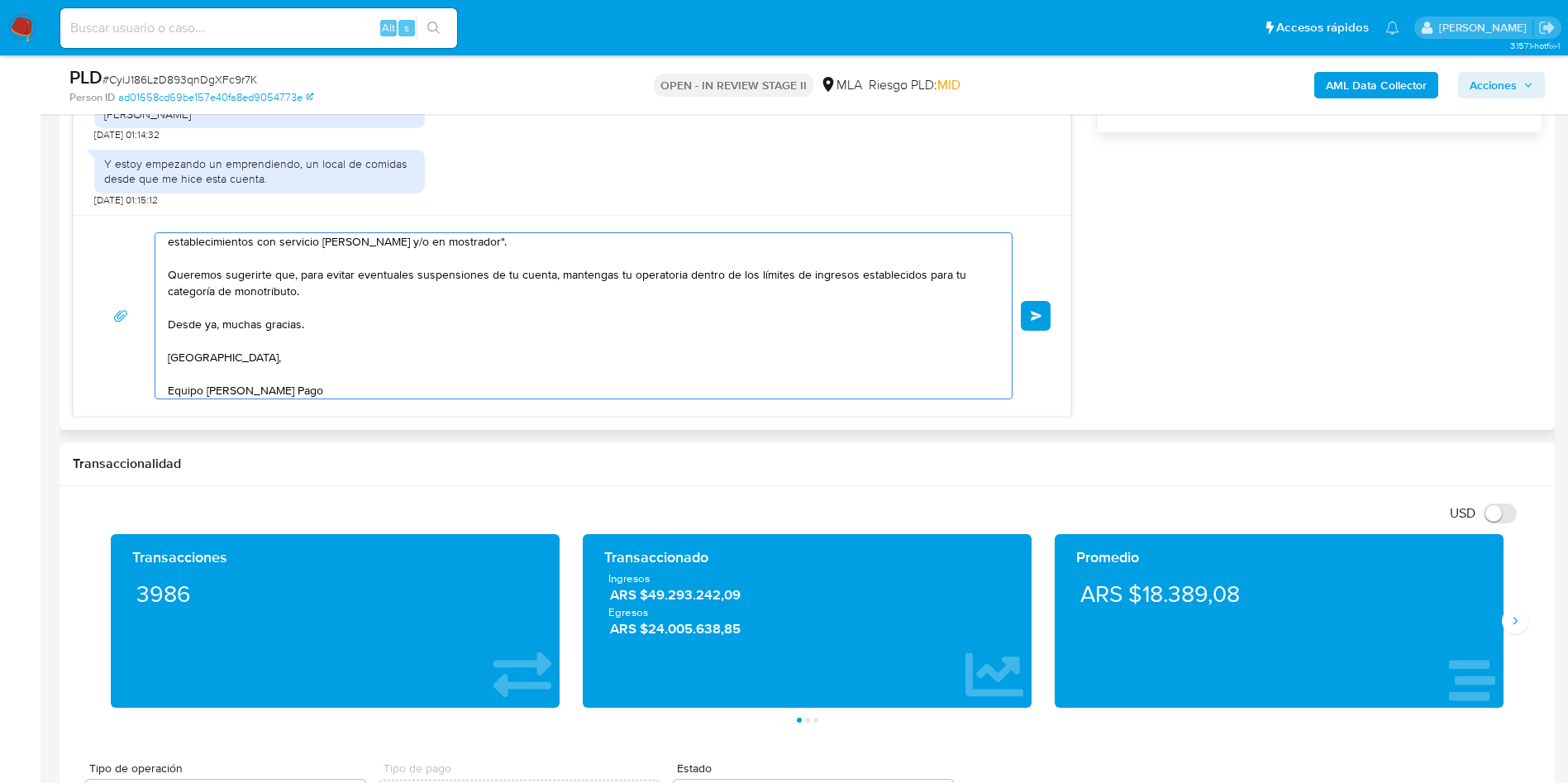
click at [358, 385] on textarea "- GPT 4.1 Tu mensaje es cordial y claro. Aquí tienes una versión levemente ajus…" at bounding box center [579, 316] width 823 height 165
click at [371, 368] on textarea "- GPT 4.1 Tu mensaje es cordial y claro. Aquí tienes una versión levemente ajus…" at bounding box center [579, 316] width 823 height 165
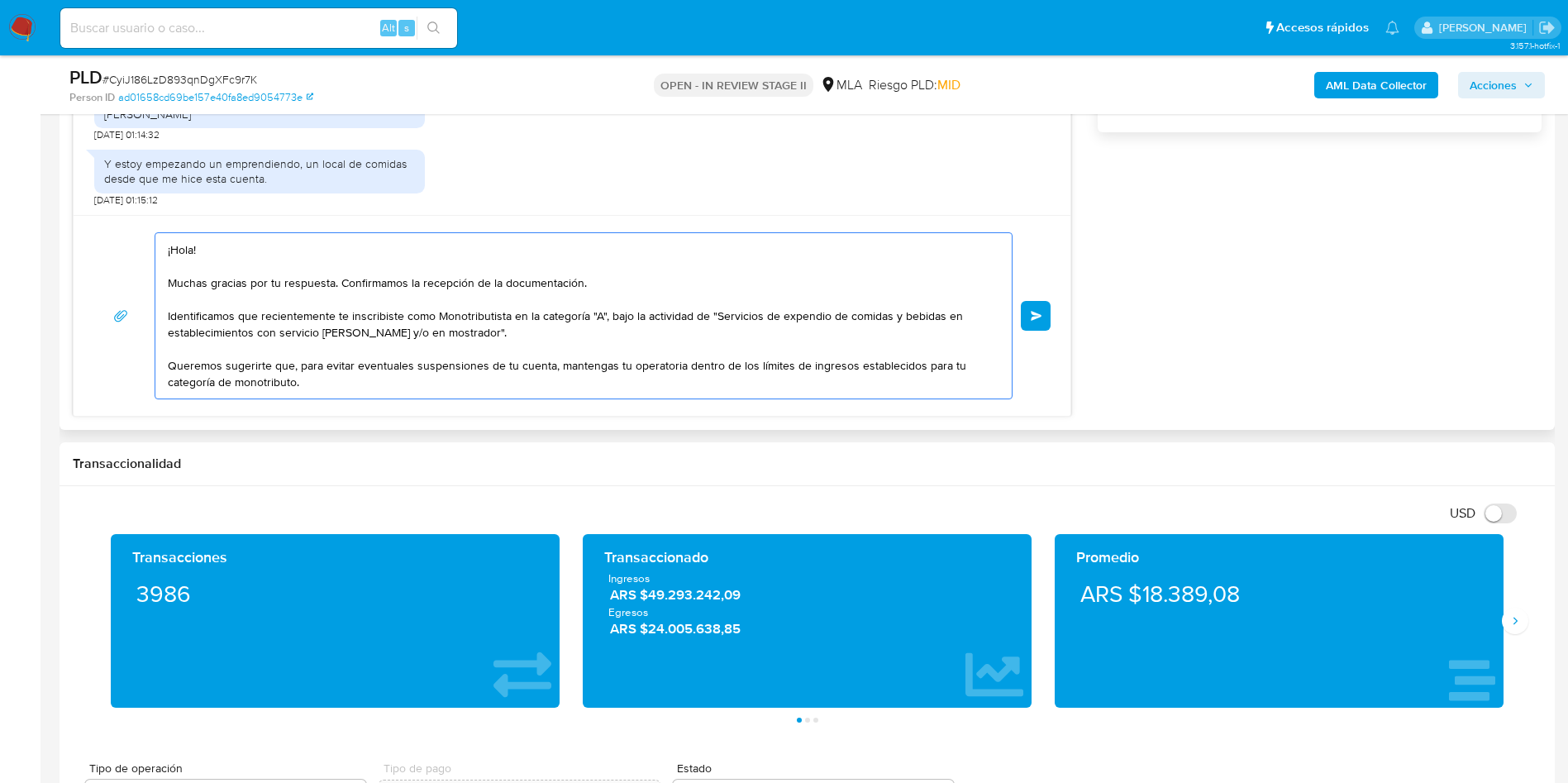
scroll to position [0, 0]
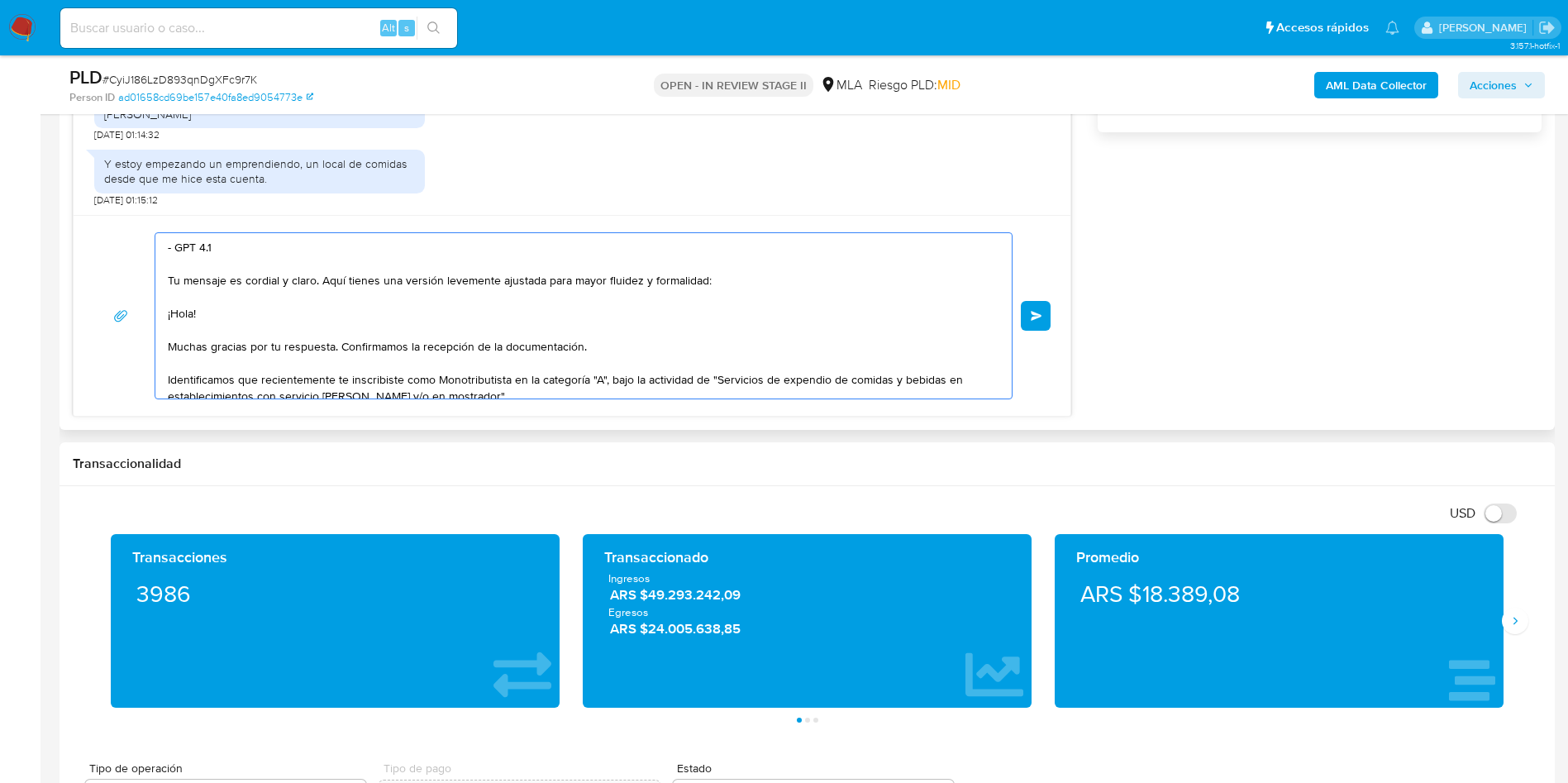
click at [164, 307] on div "- GPT 4.1 Tu mensaje es cordial y claro. Aquí tienes una versión levemente ajus…" at bounding box center [580, 316] width 848 height 165
drag, startPoint x: 167, startPoint y: 310, endPoint x: 177, endPoint y: 249, distance: 61.8
click at [177, 249] on div "- GPT 4.1 Tu mensaje es cordial y claro. Aquí tienes una versión levemente ajus…" at bounding box center [580, 316] width 848 height 165
drag, startPoint x: 163, startPoint y: 257, endPoint x: 177, endPoint y: 294, distance: 39.6
click at [168, 298] on div "- GPT 4.1 Tu mensaje es cordial y claro. Aquí tienes una versión levemente ajus…" at bounding box center [580, 316] width 848 height 165
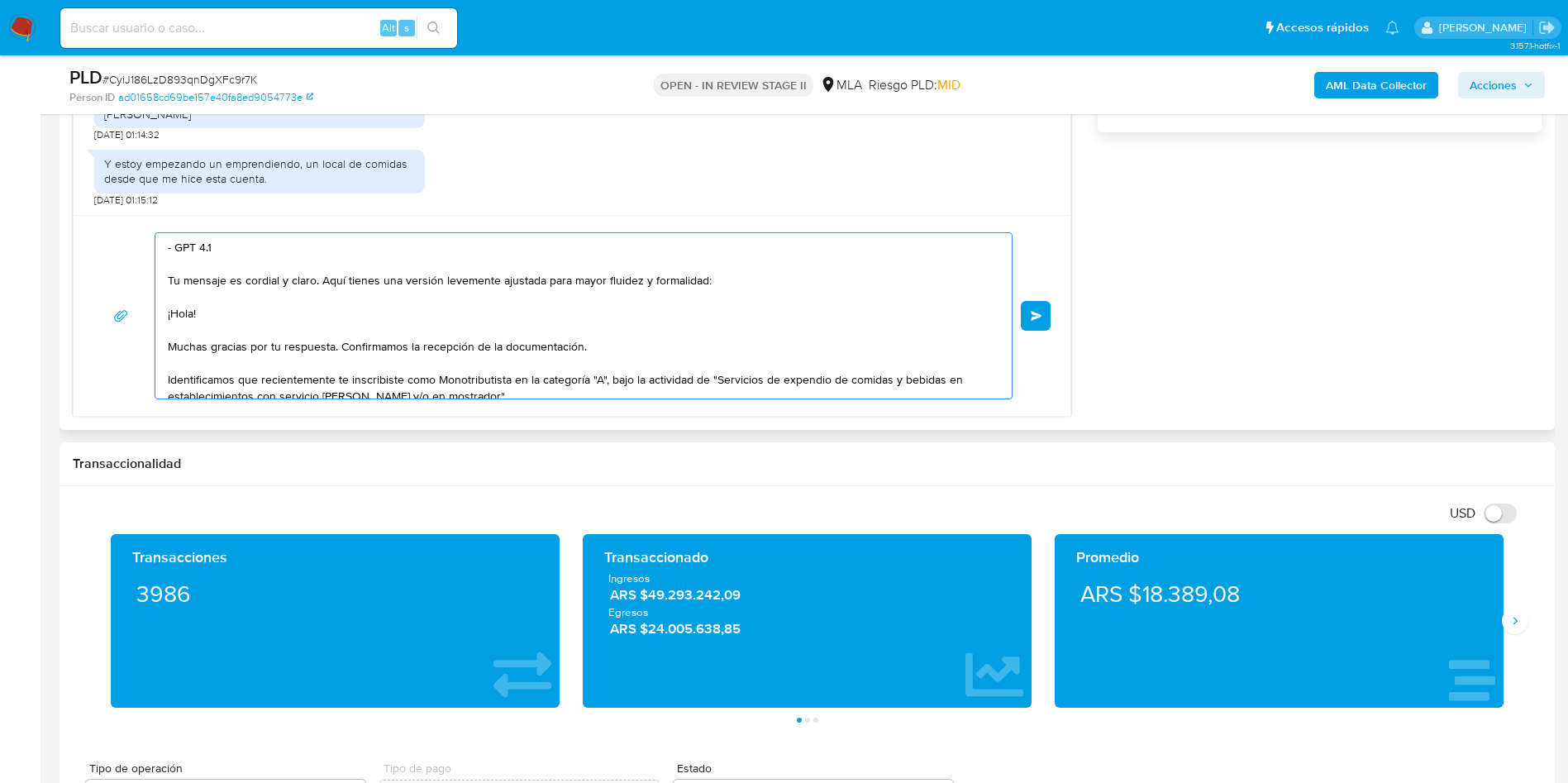
drag, startPoint x: 177, startPoint y: 294, endPoint x: 157, endPoint y: 249, distance: 49.2
click at [157, 249] on div "- GPT 4.1 Tu mensaje es cordial y claro. Aquí tienes una versión levemente ajus…" at bounding box center [580, 316] width 848 height 165
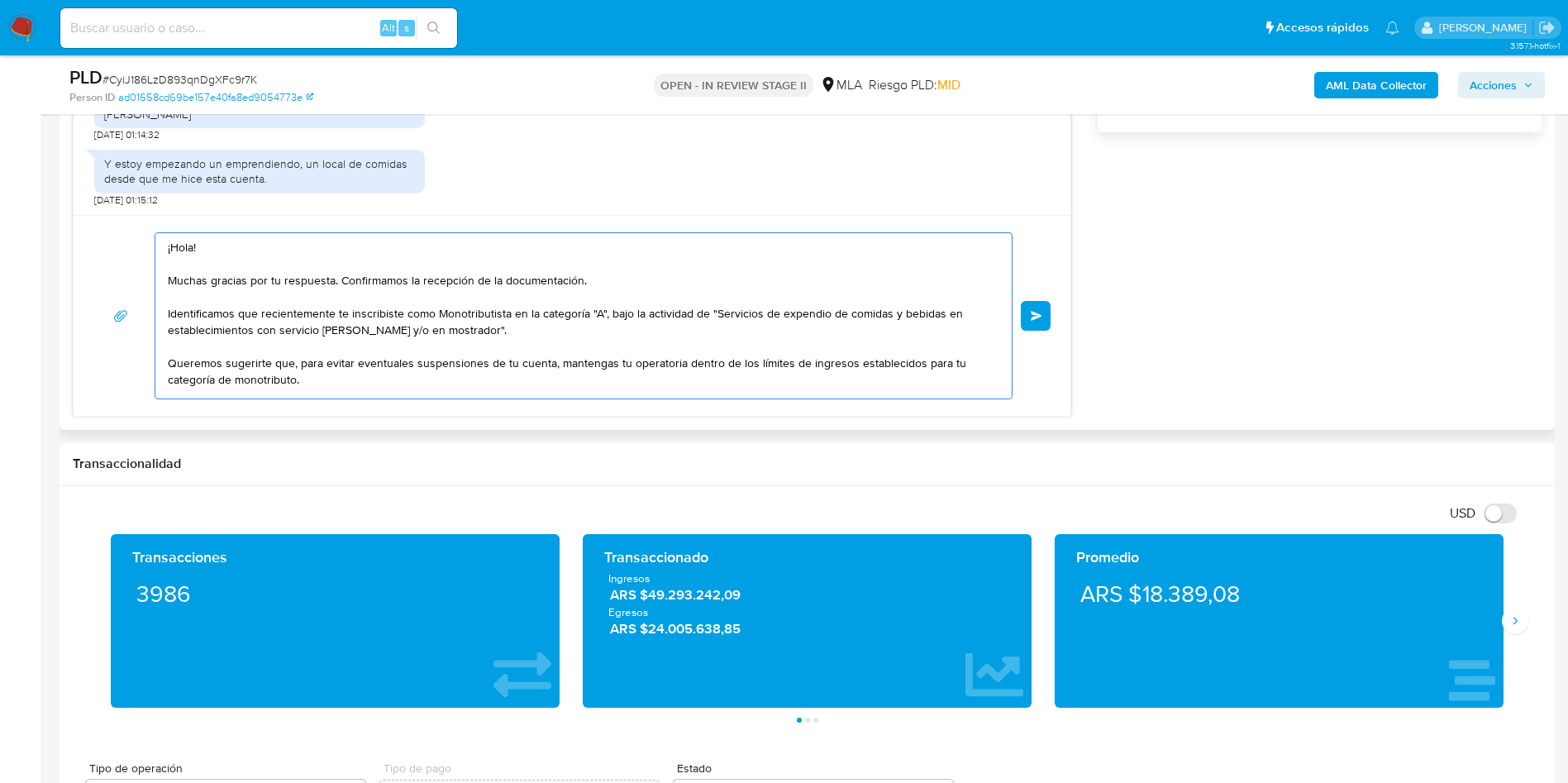
click at [388, 309] on textarea "¡Hola! Muchas gracias por tu respuesta. Confirmamos la recepción de la document…" at bounding box center [579, 316] width 823 height 165
type textarea "¡Hola! Muchas gracias por tu respuesta. Confirmamos la recepción de la document…"
click at [586, 399] on div "¡Hola! Muchas gracias por tu respuesta. Confirmamos la recepción de la document…" at bounding box center [571, 315] width 997 height 201
click at [584, 378] on textarea "¡Hola! Muchas gracias por tu respuesta. Confirmamos la recepción de la document…" at bounding box center [579, 316] width 823 height 165
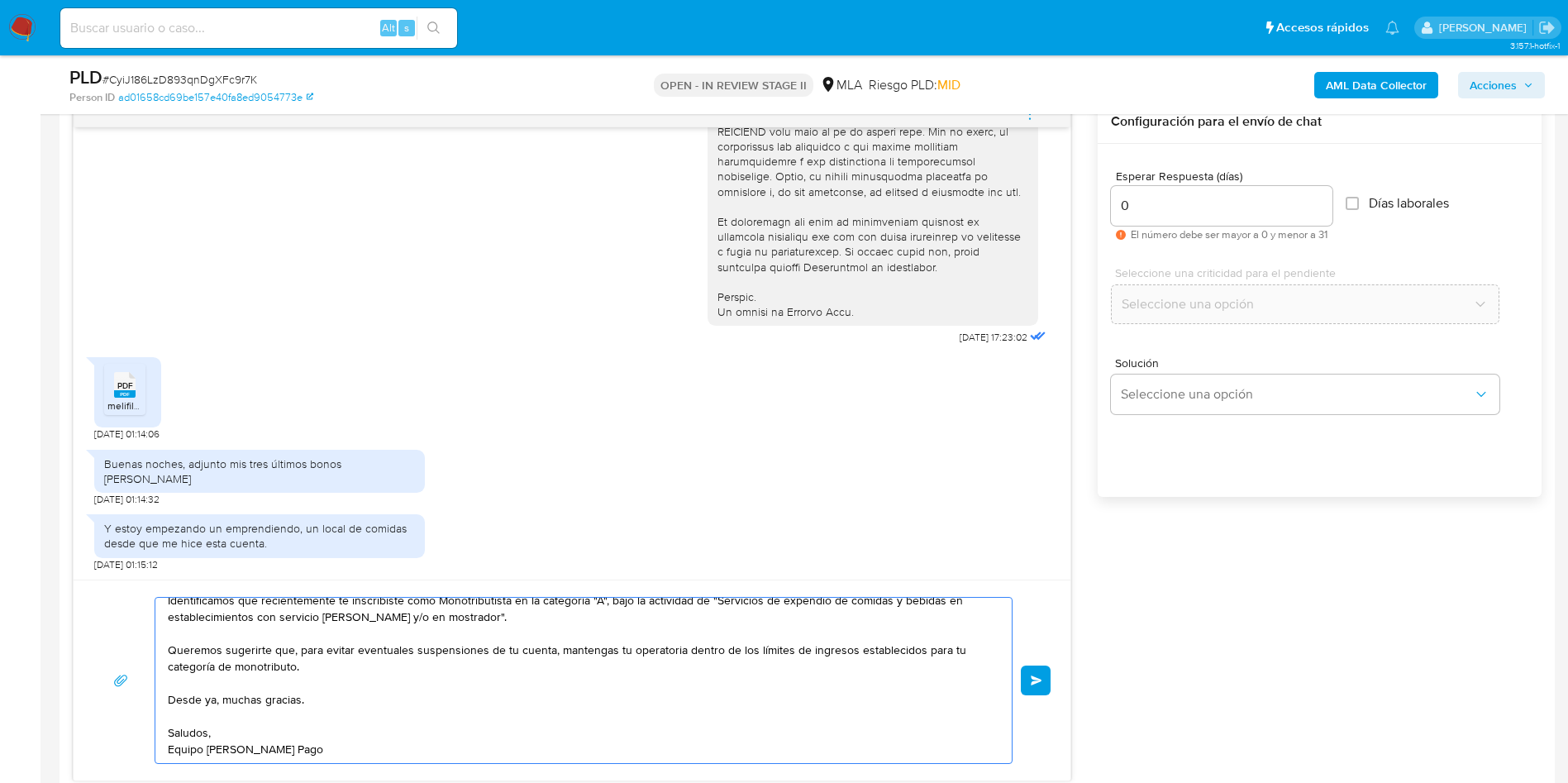
scroll to position [992, 0]
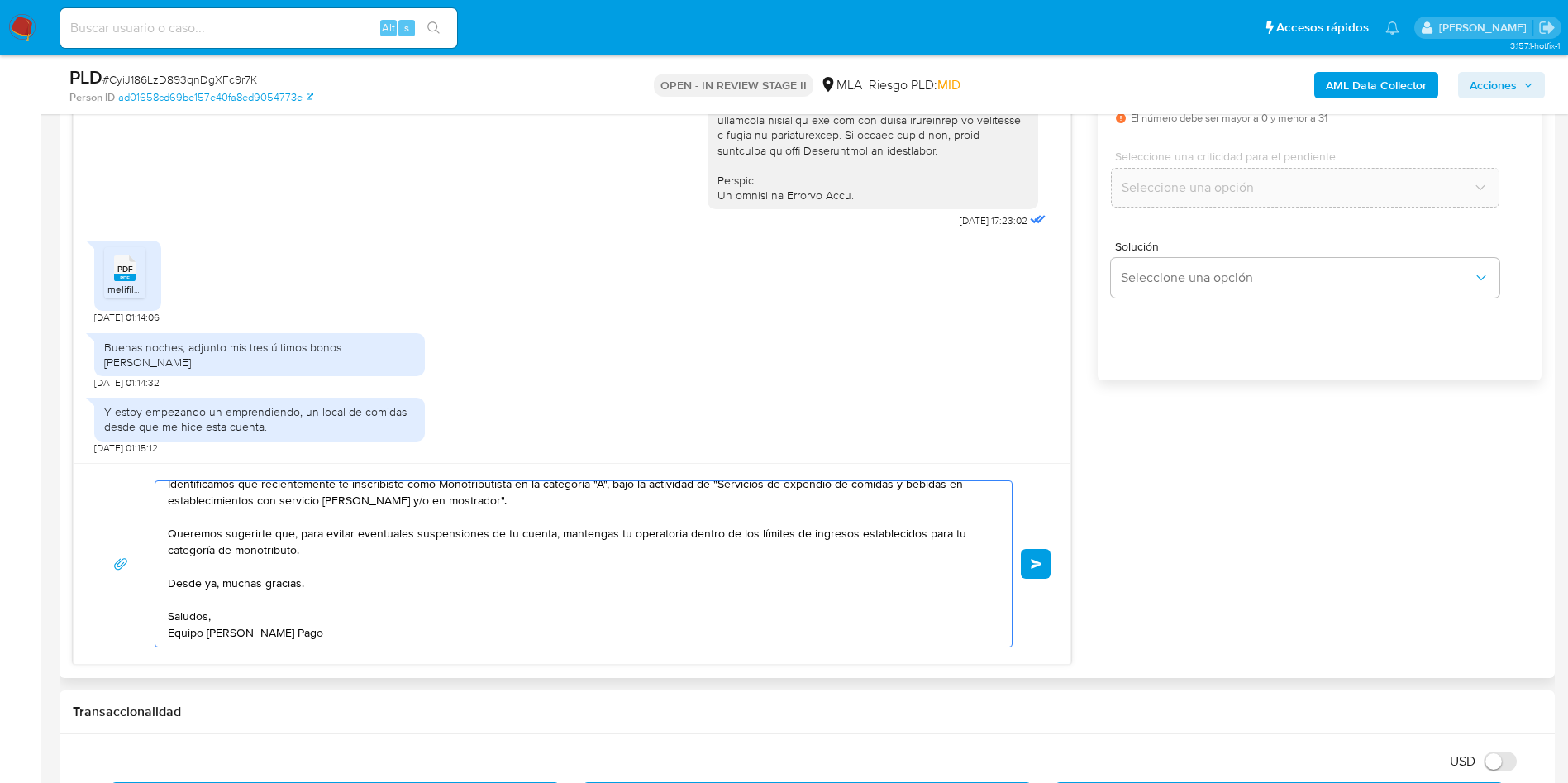
click at [1047, 563] on button "Enviar" at bounding box center [1036, 564] width 30 height 30
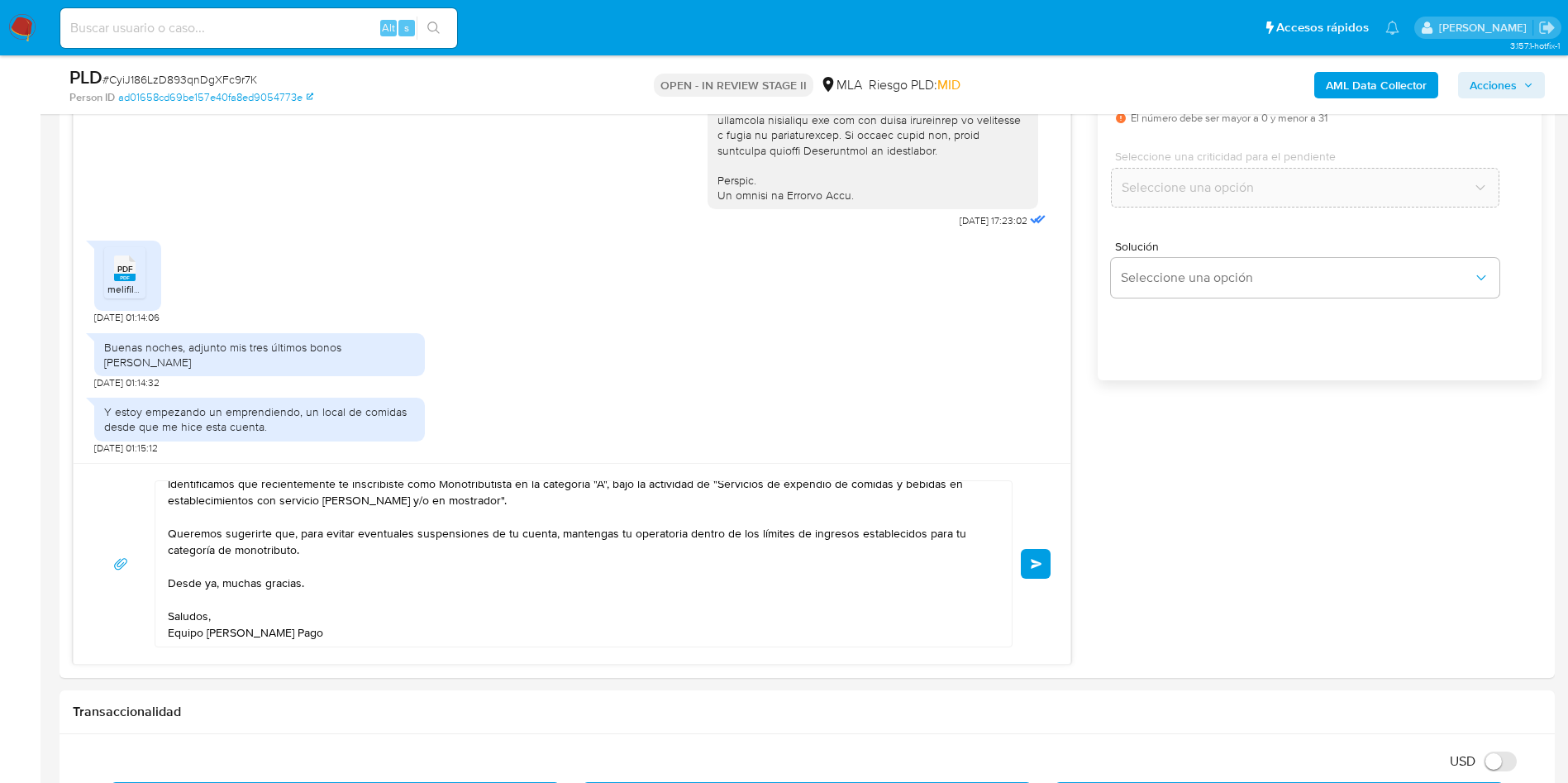
click at [208, 66] on div "PLD # CyiJ186LzD893qnDgXFc9r7K" at bounding box center [312, 77] width 486 height 25
click at [208, 65] on div "PLD # CyiJ186LzD893qnDgXFc9r7K" at bounding box center [312, 77] width 486 height 25
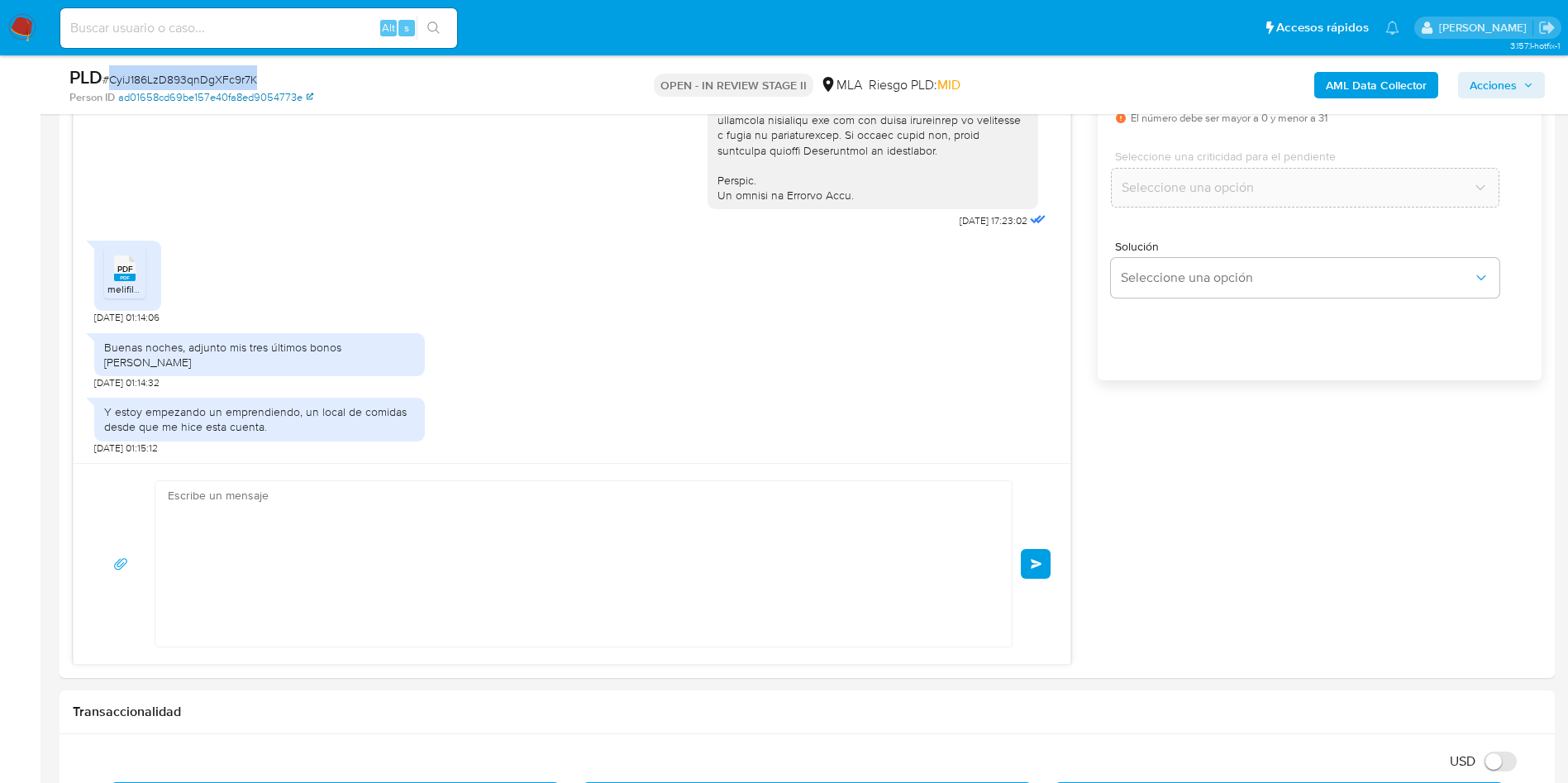
scroll to position [0, 0]
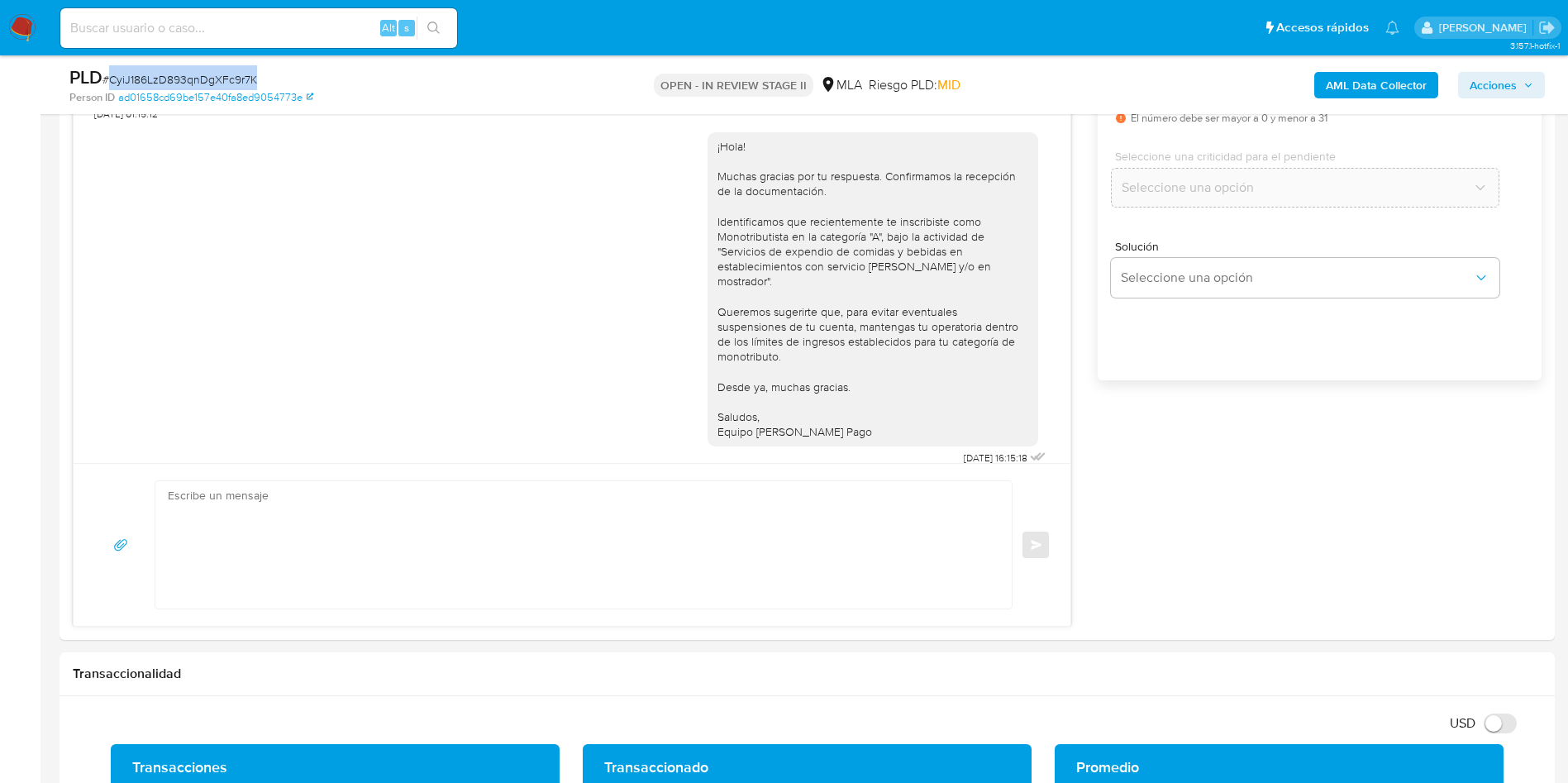
copy span "CyiJ186LzD893qnDgXFc9r7K"
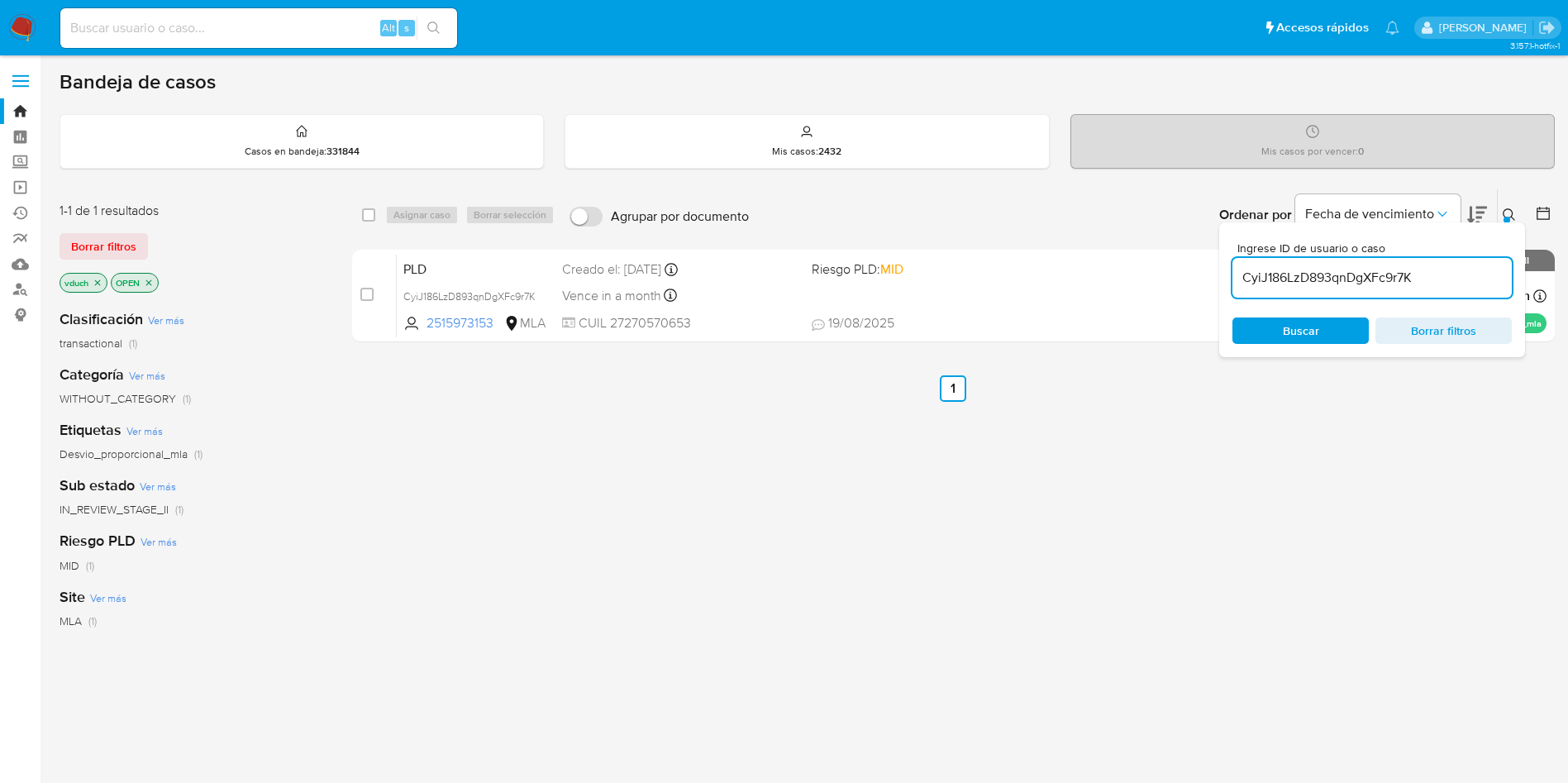
drag, startPoint x: 0, startPoint y: 0, endPoint x: 1375, endPoint y: 275, distance: 1402.2
click at [1375, 275] on input "CyiJ186LzD893qnDgXFc9r7K" at bounding box center [1371, 278] width 279 height 22
click at [1375, 274] on input "CyiJ186LzD893qnDgXFc9r7K" at bounding box center [1371, 278] width 279 height 22
click at [375, 215] on input "checkbox" at bounding box center [369, 215] width 13 height 13
checkbox input "true"
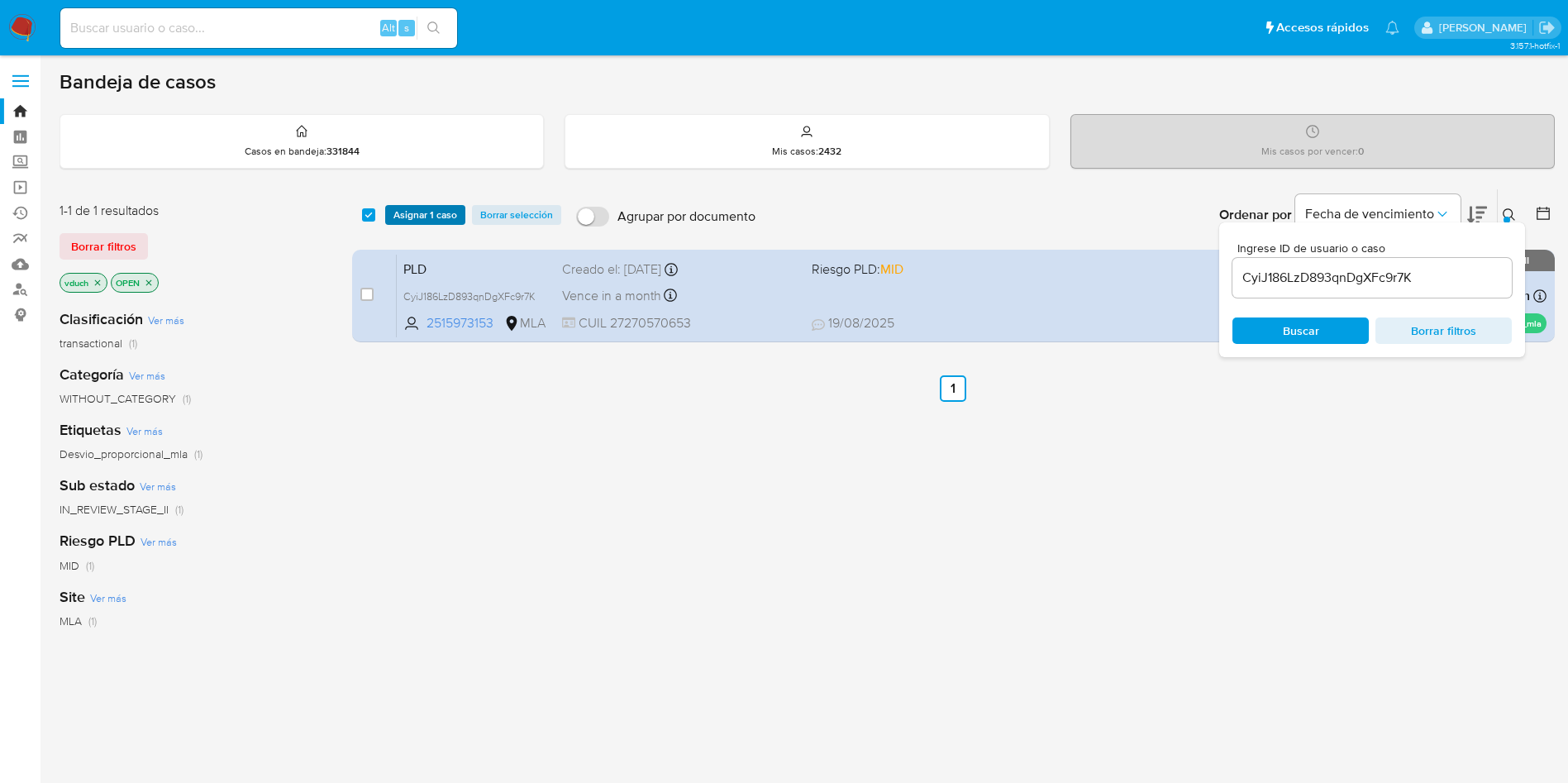
click at [423, 208] on span "Asignar 1 caso" at bounding box center [425, 215] width 63 height 17
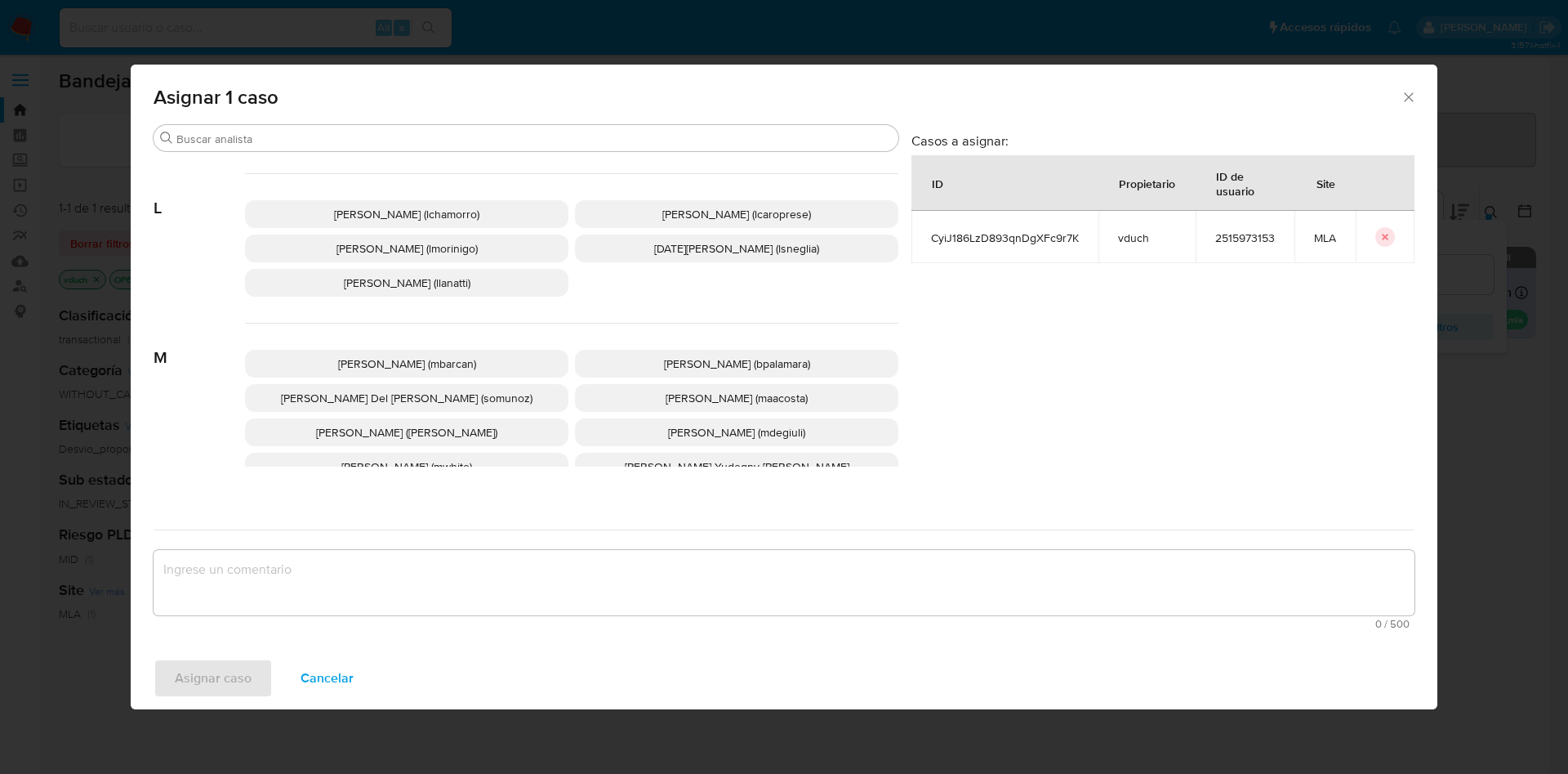
scroll to position [1494, 0]
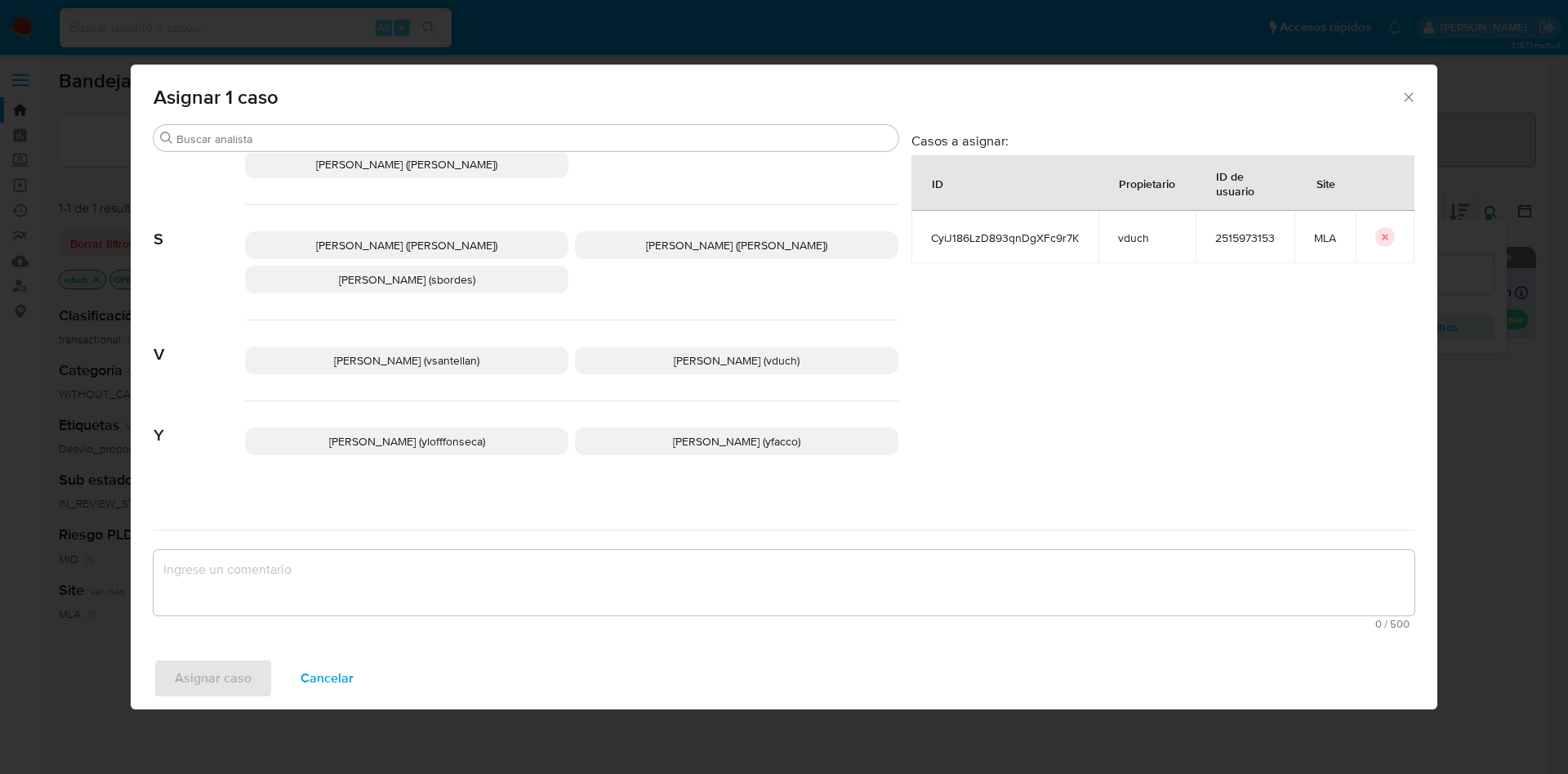
click at [714, 352] on span "[PERSON_NAME] (vduch)" at bounding box center [737, 361] width 126 height 16
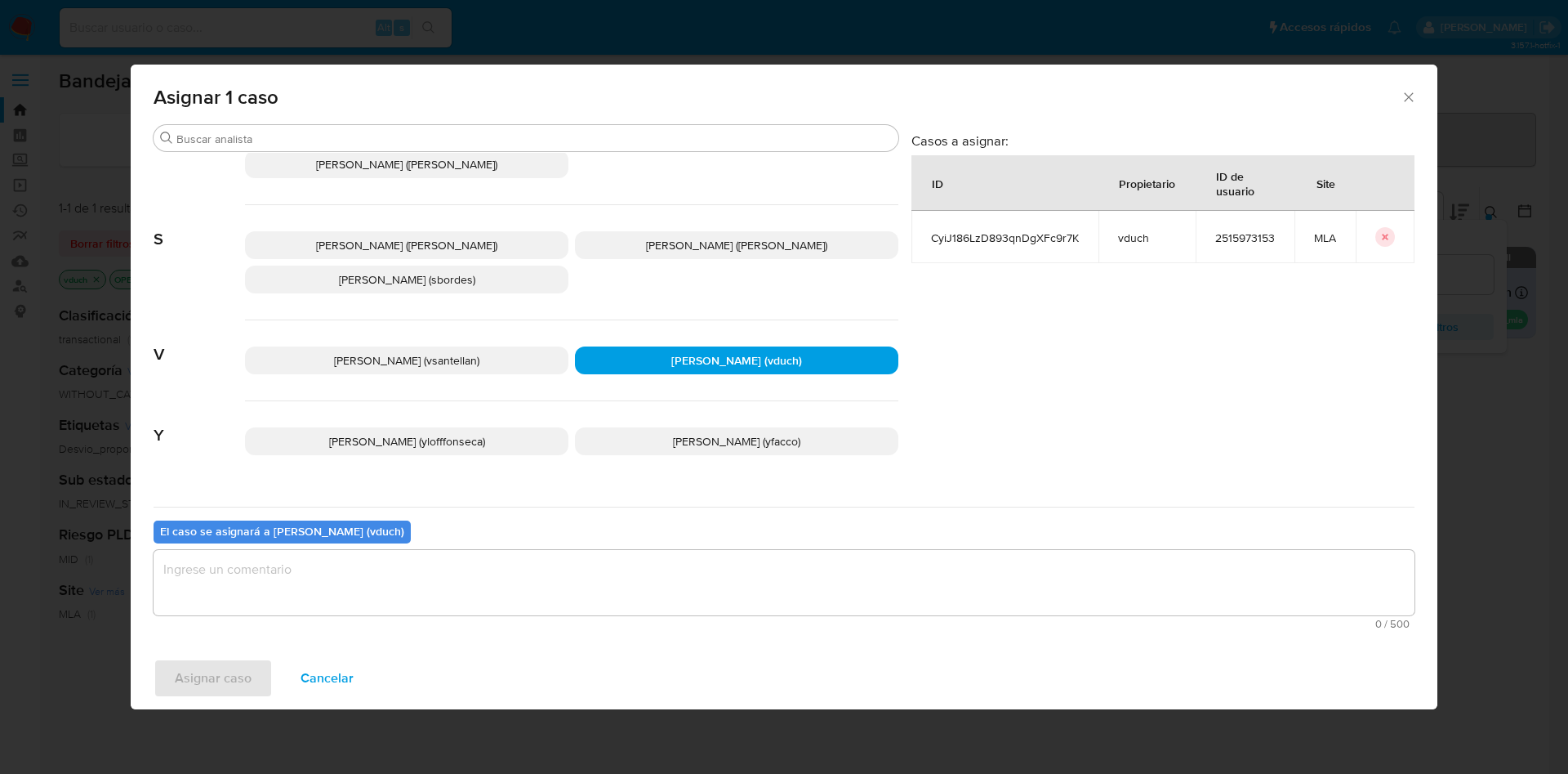
click at [684, 579] on textarea "assign-modal" at bounding box center [784, 582] width 1261 height 65
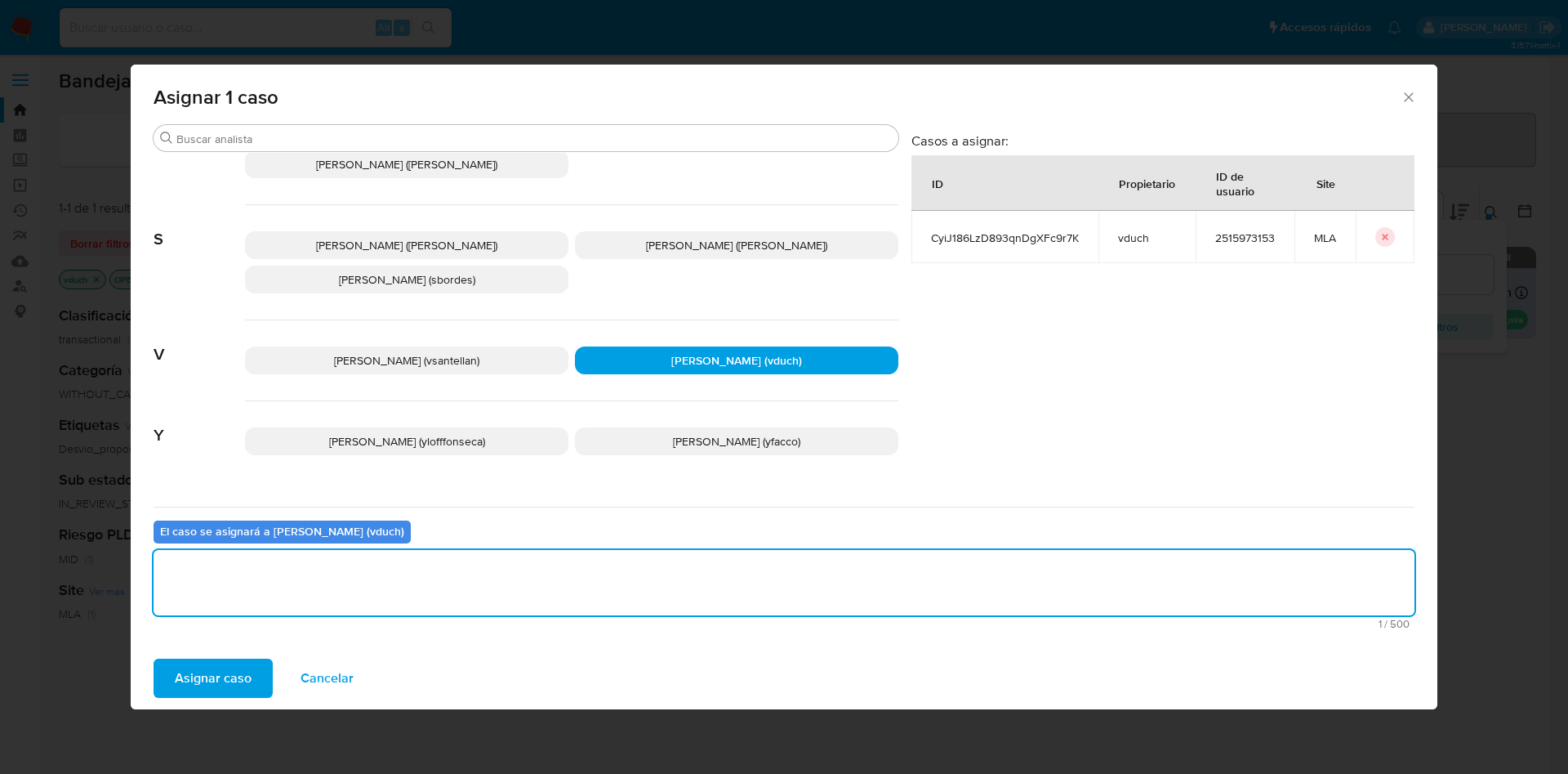
click at [198, 675] on span "Asignar caso" at bounding box center [212, 678] width 77 height 36
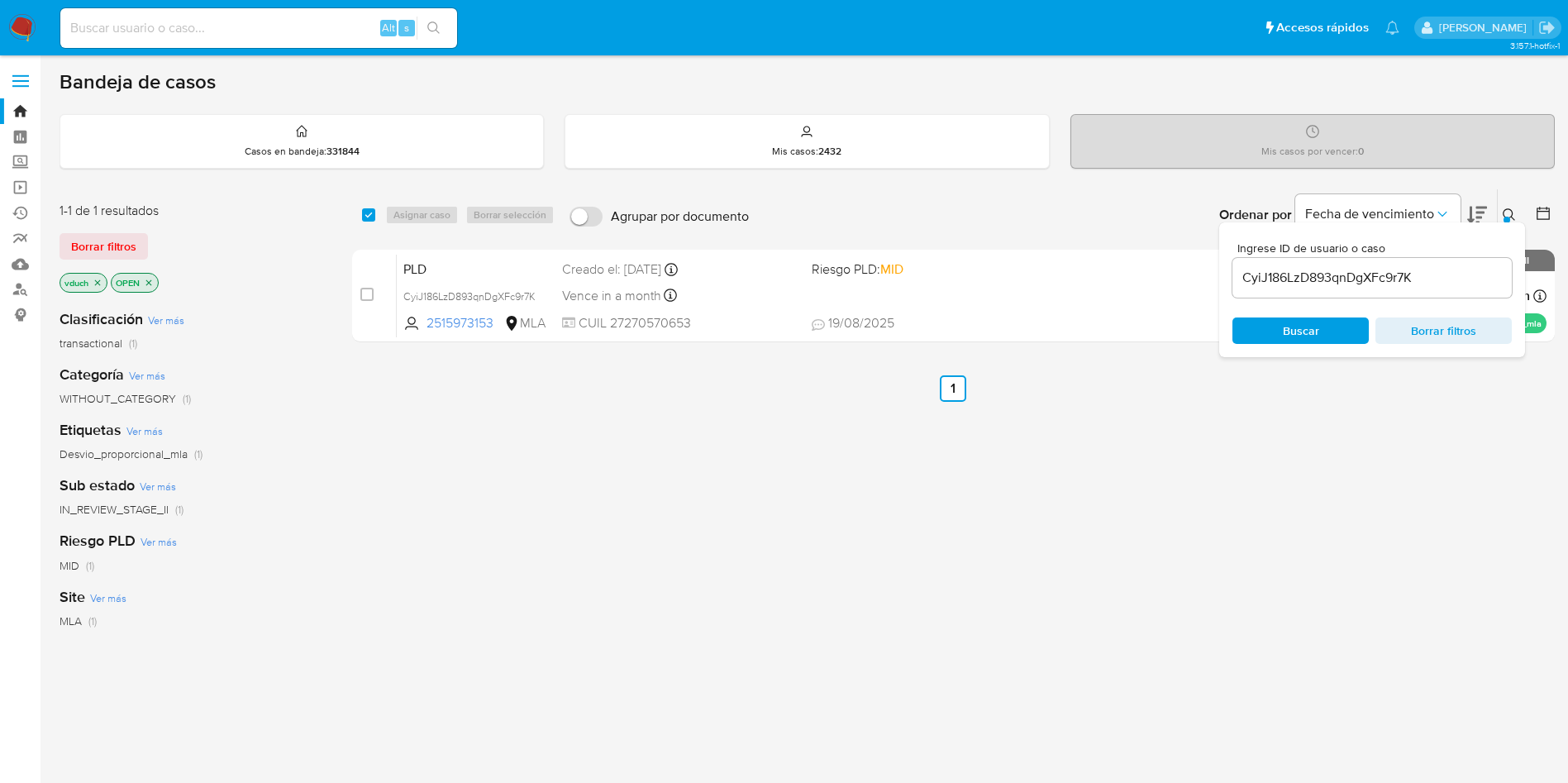
click at [1385, 284] on input "CyiJ186LzD893qnDgXFc9r7K" at bounding box center [1371, 278] width 279 height 22
paste input "bhp7SaDdHm1dYVBDUjoc83MF"
type input "bhp7SaDdHm1dYVBDUjoc83MF"
drag, startPoint x: 371, startPoint y: 209, endPoint x: 426, endPoint y: 216, distance: 55.4
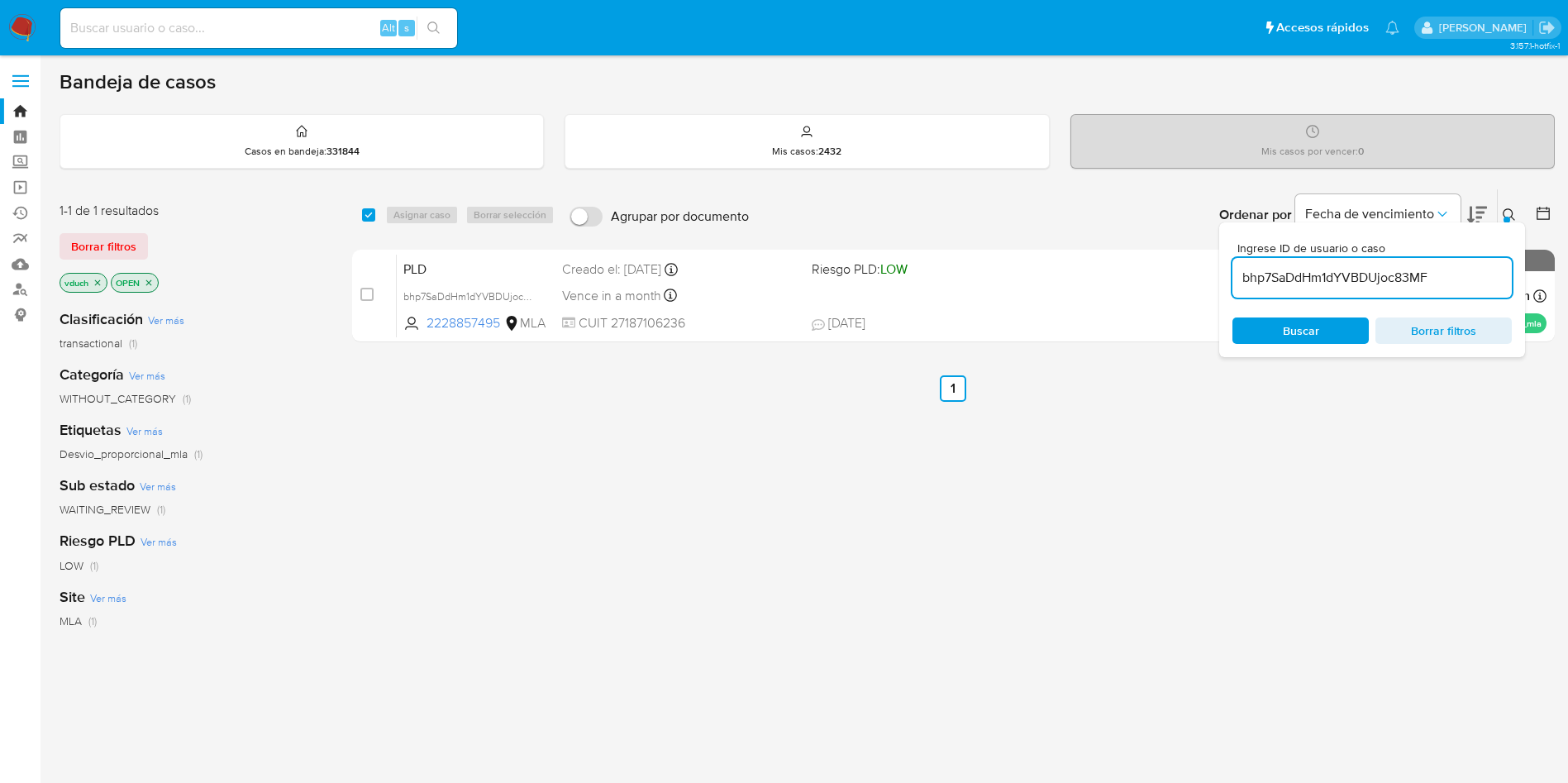
click at [370, 209] on input "checkbox" at bounding box center [369, 215] width 13 height 13
checkbox input "true"
click at [429, 216] on span "Asignar caso" at bounding box center [421, 215] width 57 height 17
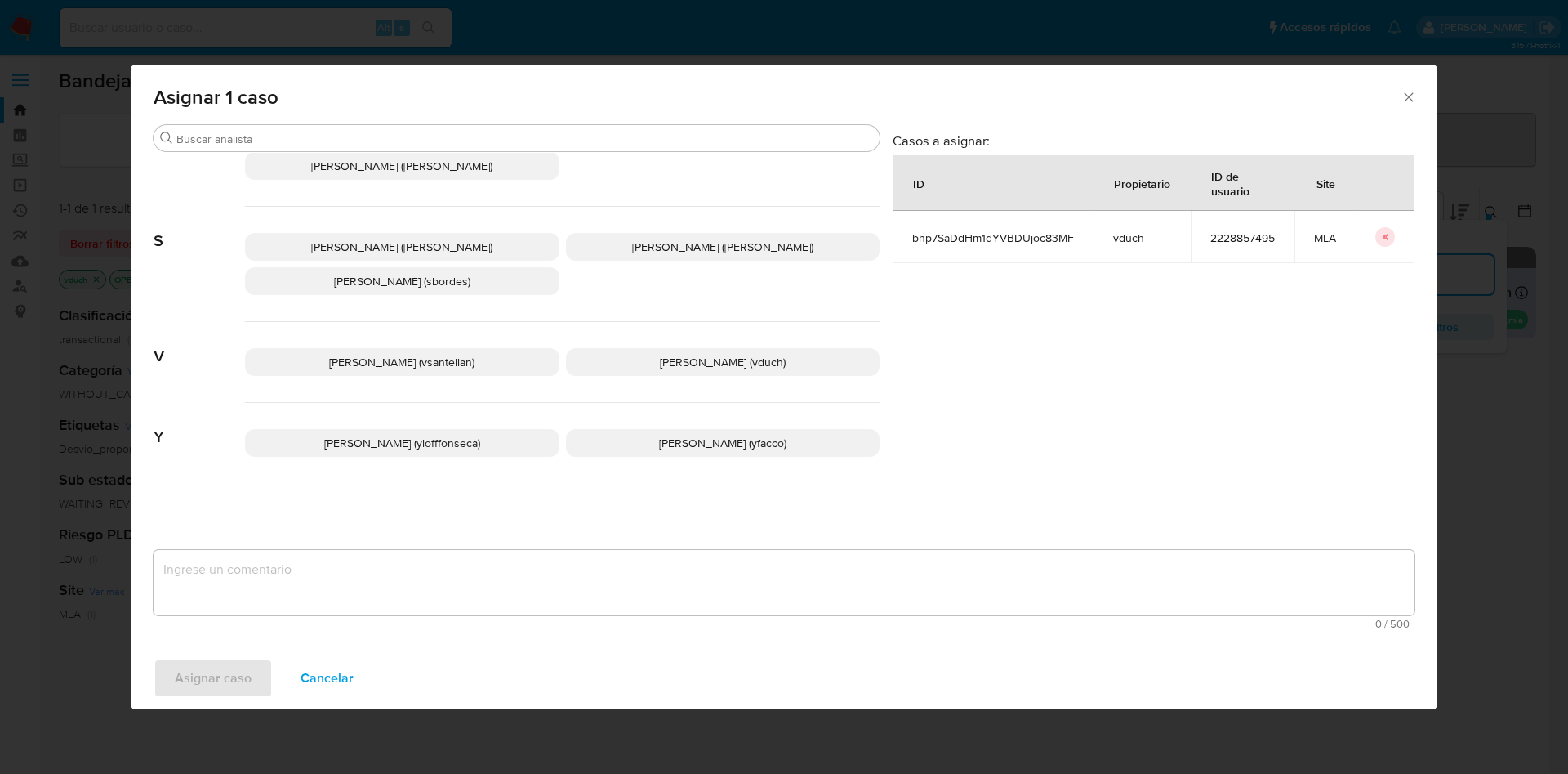
scroll to position [1494, 0]
click at [706, 324] on div "[PERSON_NAME] (vsantellan) [PERSON_NAME] (vduch)" at bounding box center [562, 361] width 635 height 81
click at [706, 347] on p "[PERSON_NAME] (vduch)" at bounding box center [724, 361] width 314 height 28
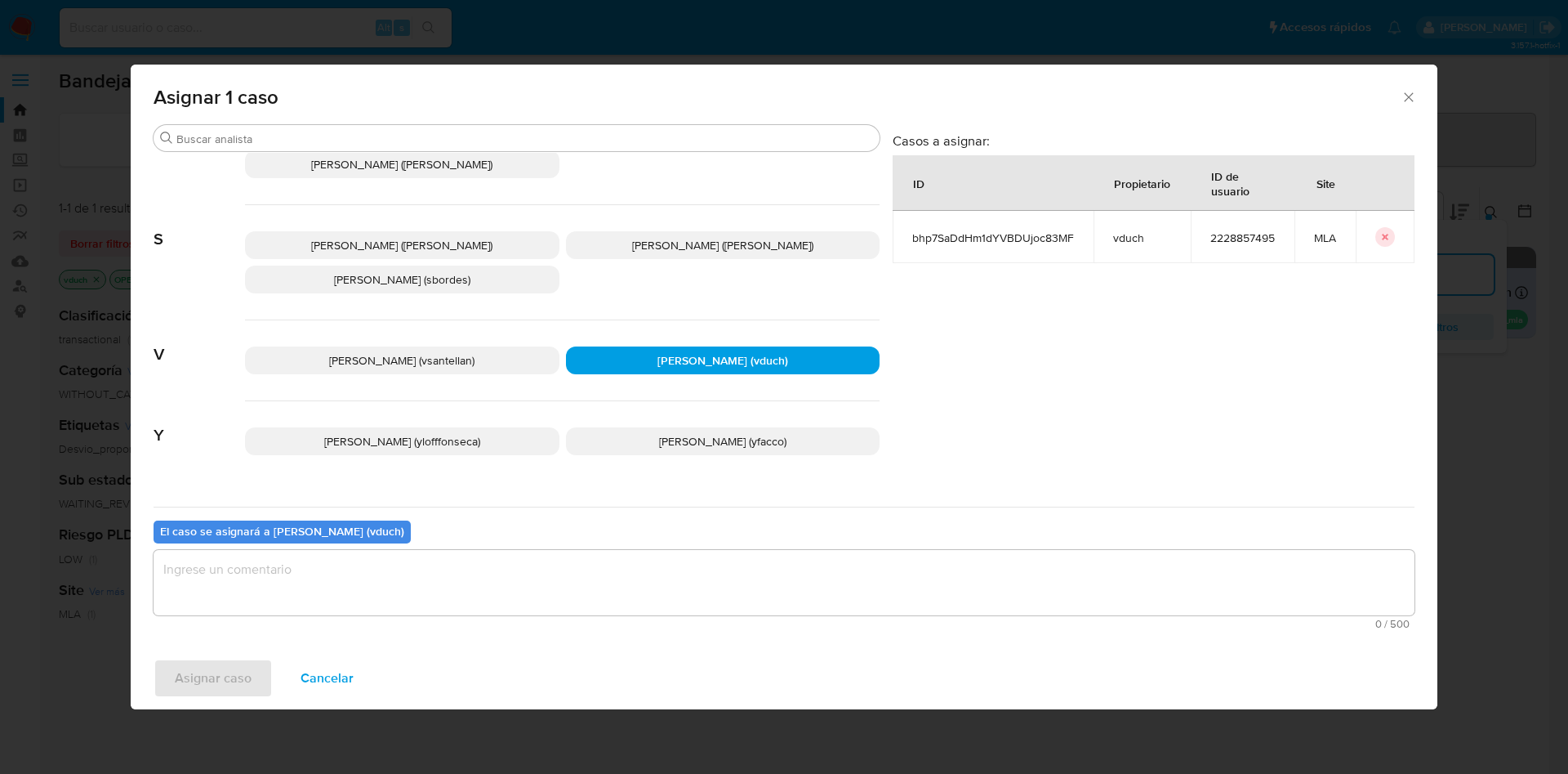
click at [763, 566] on textarea "assign-modal" at bounding box center [784, 582] width 1261 height 65
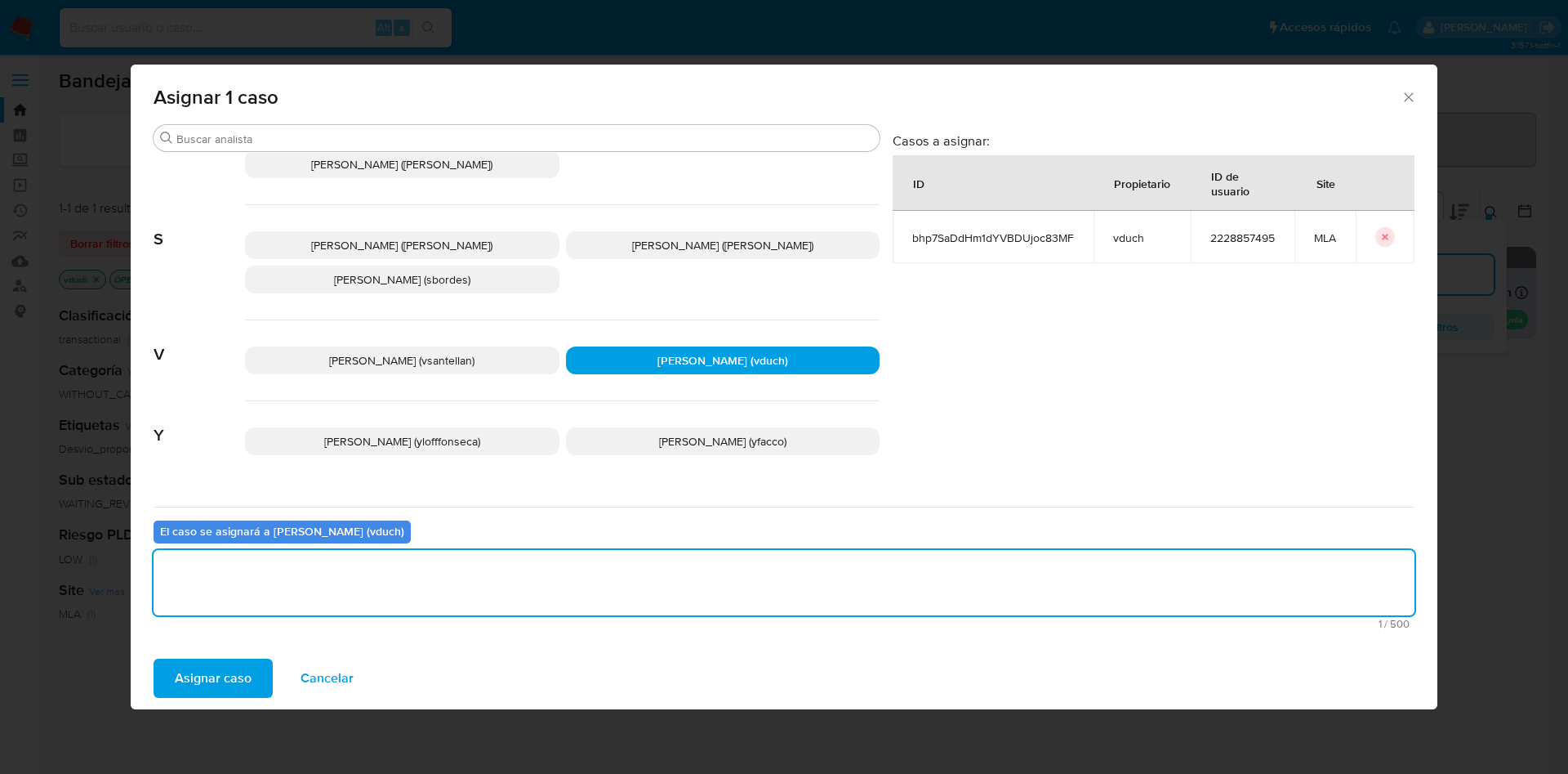
click at [244, 681] on span "Asignar caso" at bounding box center [212, 678] width 77 height 36
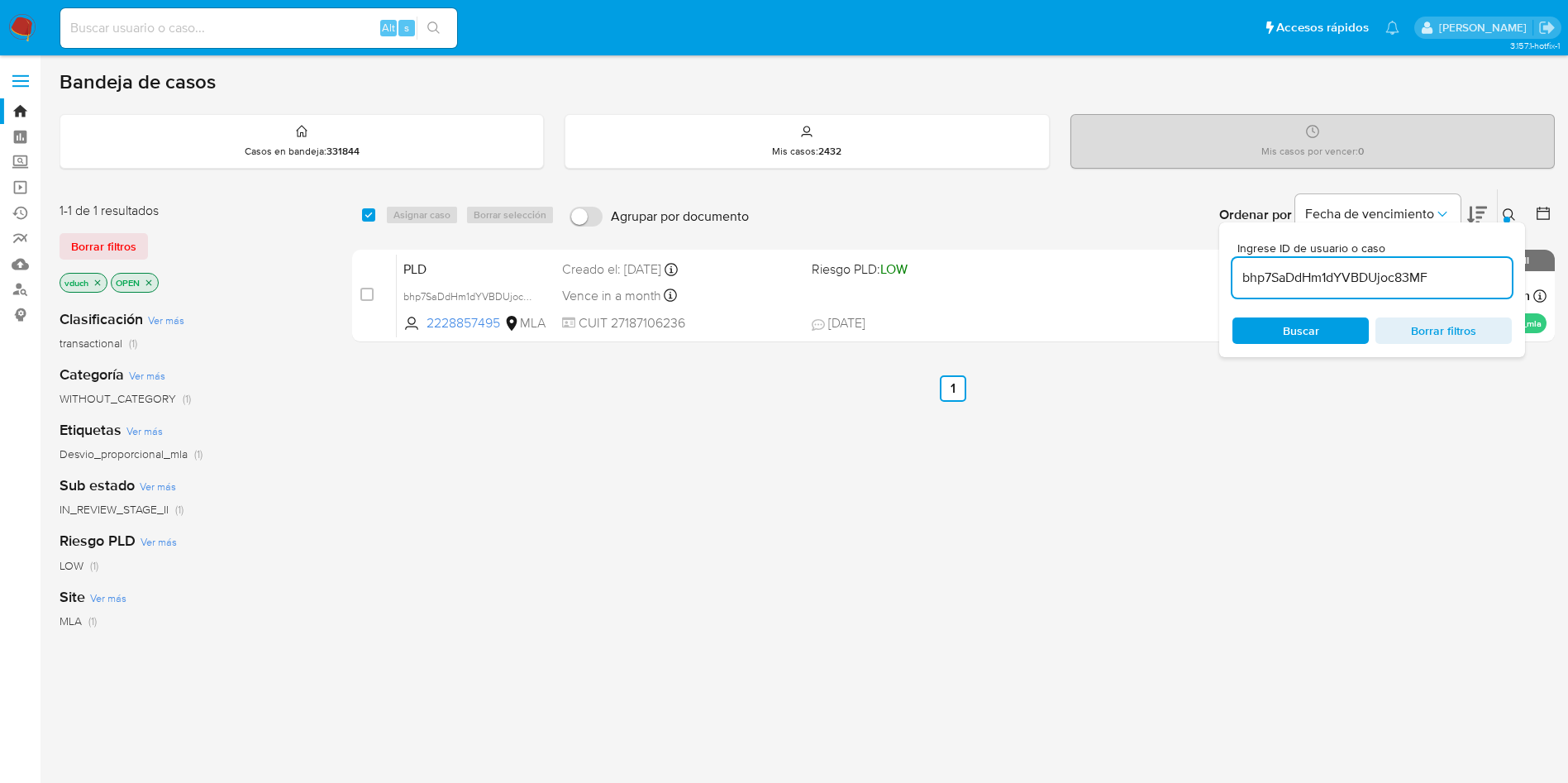
click at [1392, 274] on input "bhp7SaDdHm1dYVBDUjoc83MF" at bounding box center [1371, 278] width 279 height 22
click at [365, 224] on div "select-all-cases-checkbox" at bounding box center [372, 215] width 20 height 20
click at [375, 214] on input "checkbox" at bounding box center [369, 215] width 13 height 13
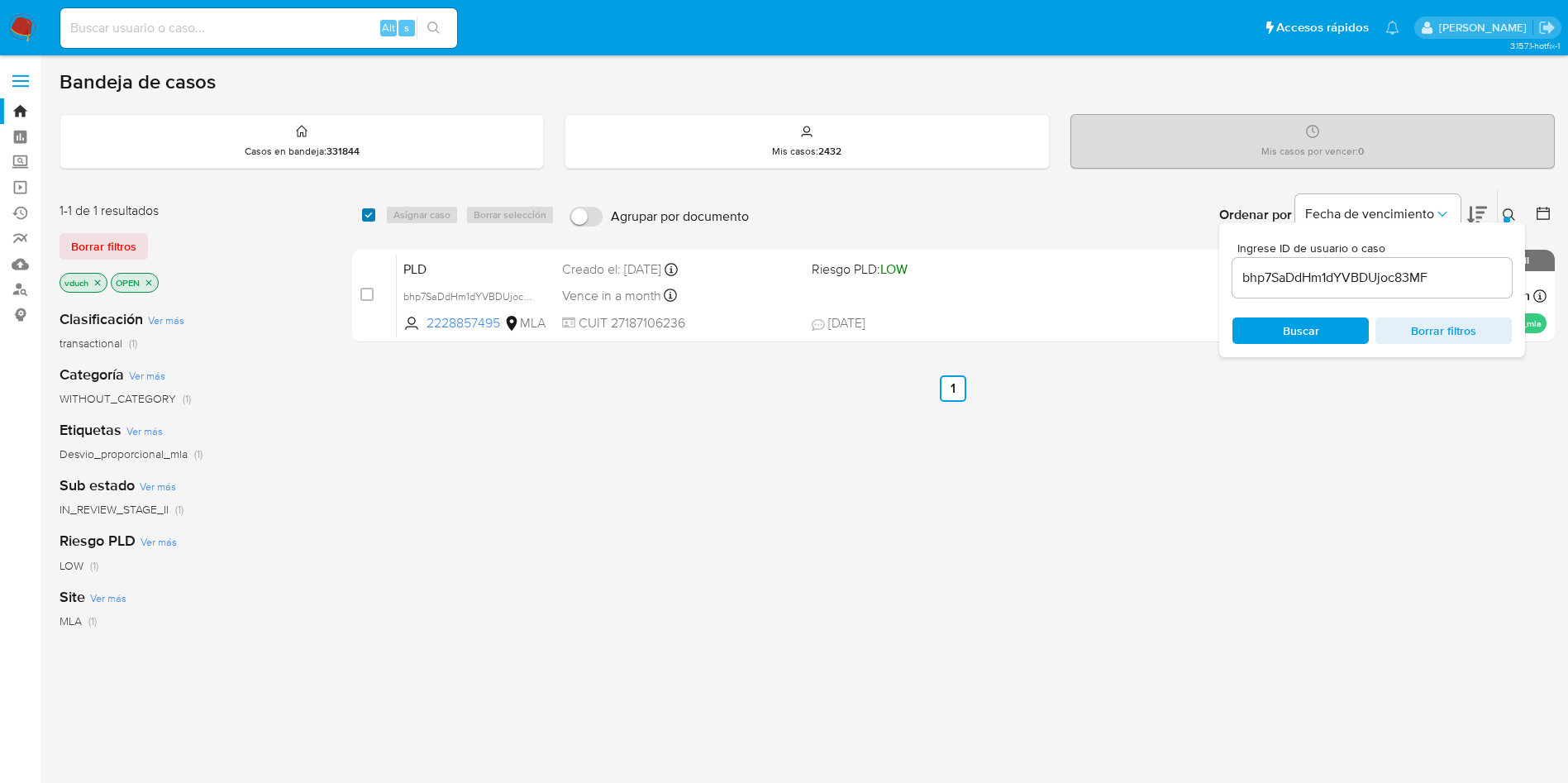
checkbox input "true"
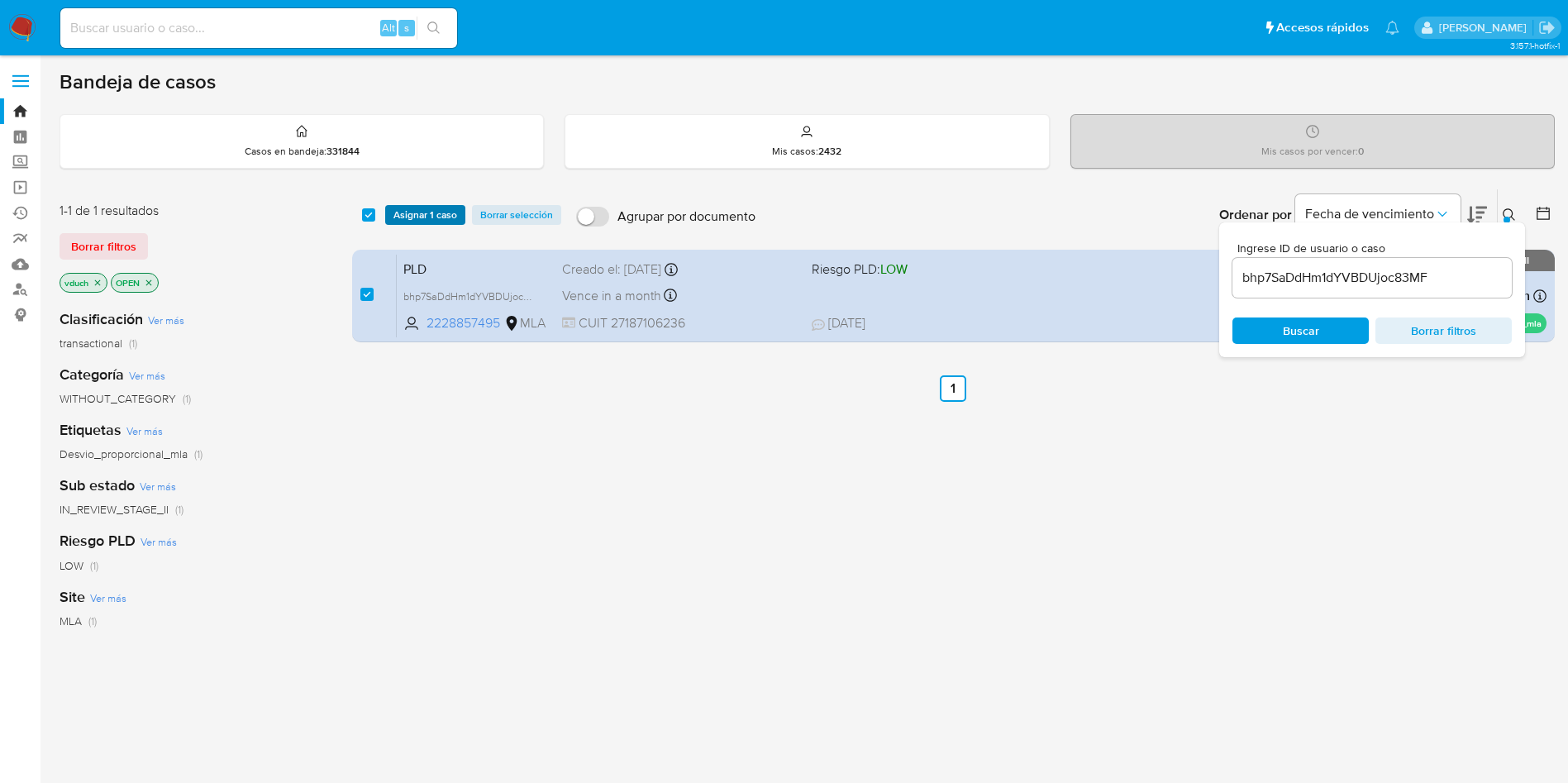
click at [406, 212] on span "Asignar 1 caso" at bounding box center [425, 215] width 63 height 17
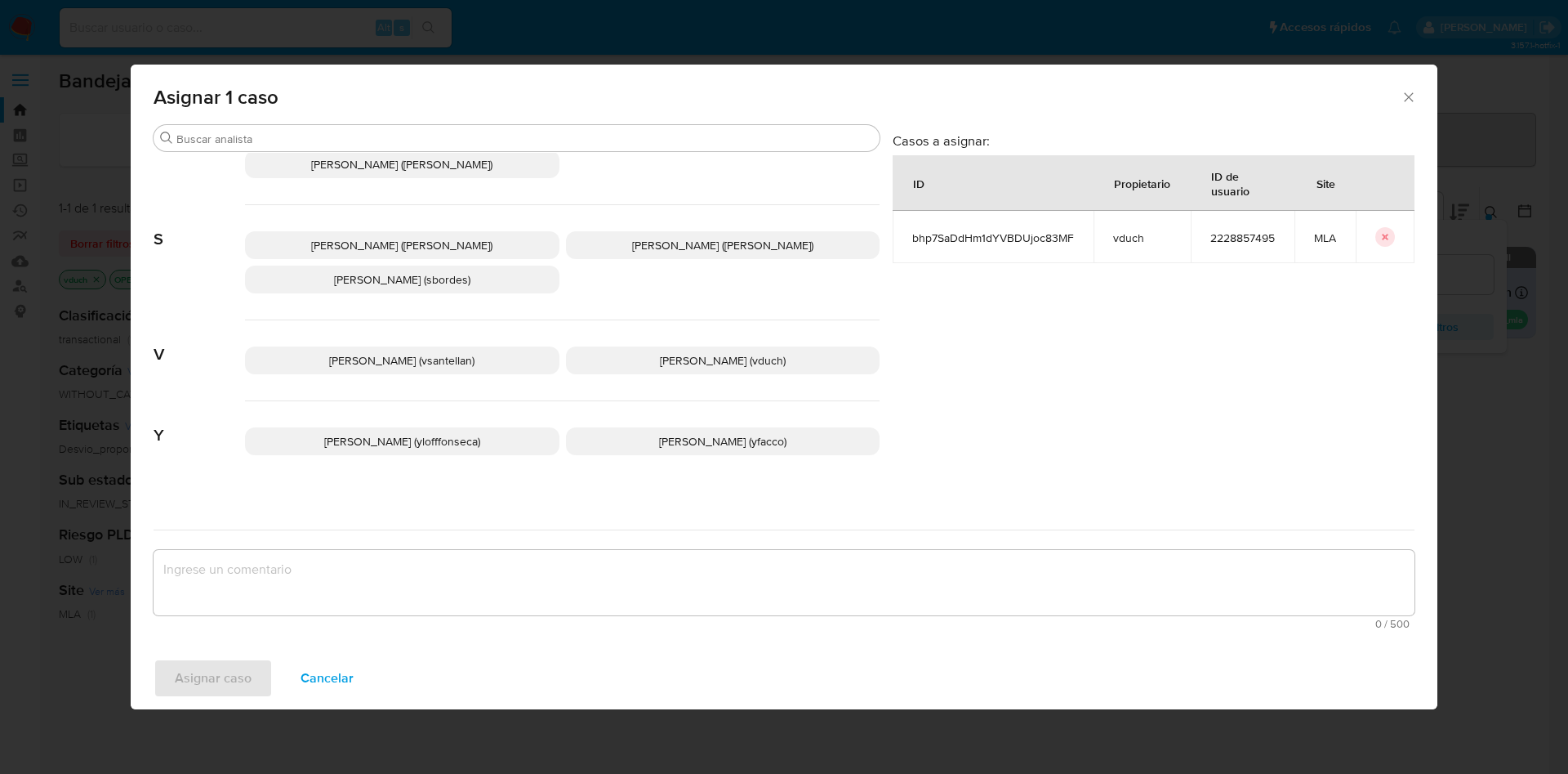
click at [710, 352] on span "[PERSON_NAME] (vduch)" at bounding box center [723, 361] width 126 height 16
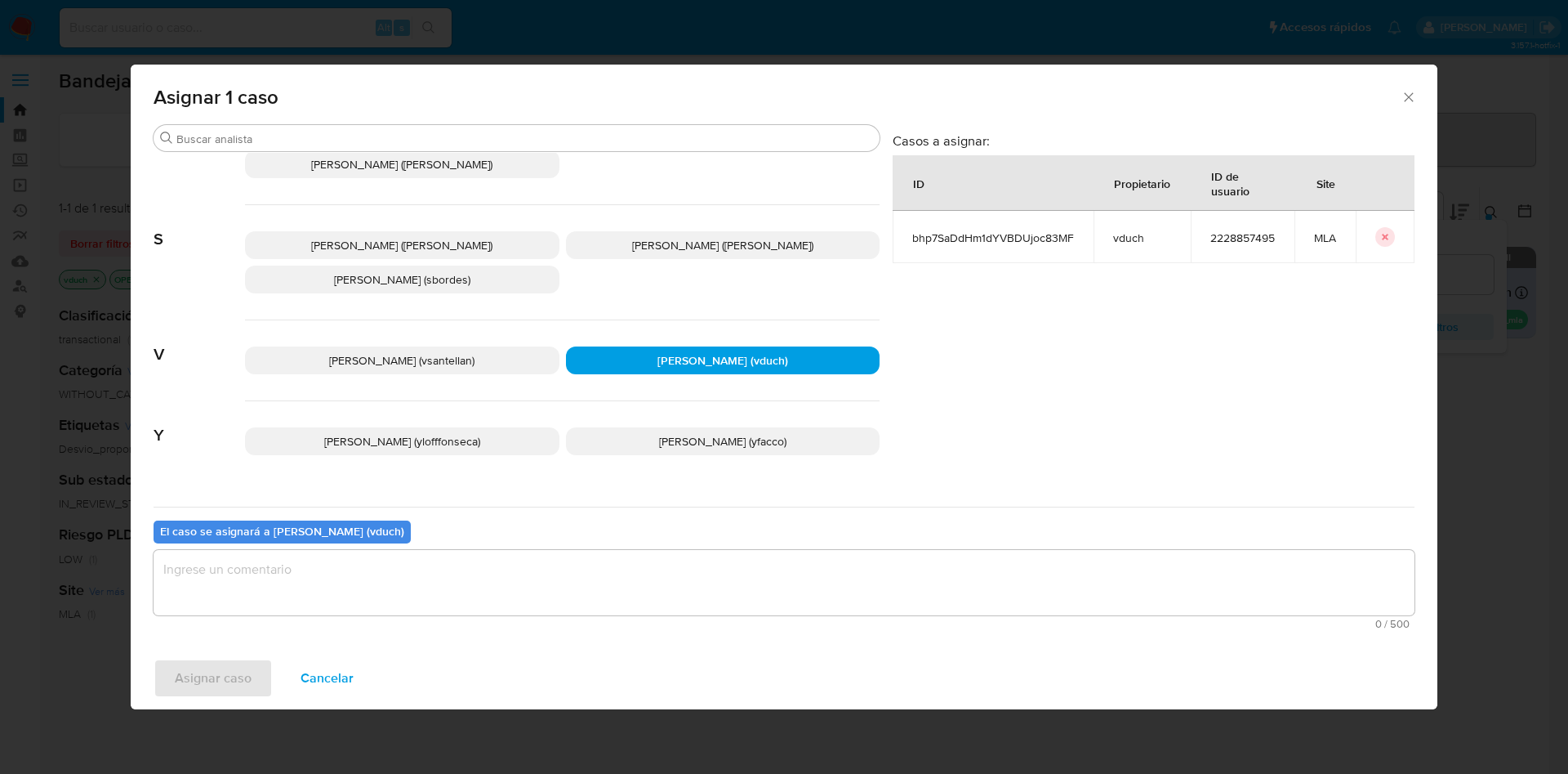
click at [734, 577] on textarea "assign-modal" at bounding box center [784, 582] width 1261 height 65
click at [199, 683] on span "Asignar caso" at bounding box center [212, 678] width 77 height 36
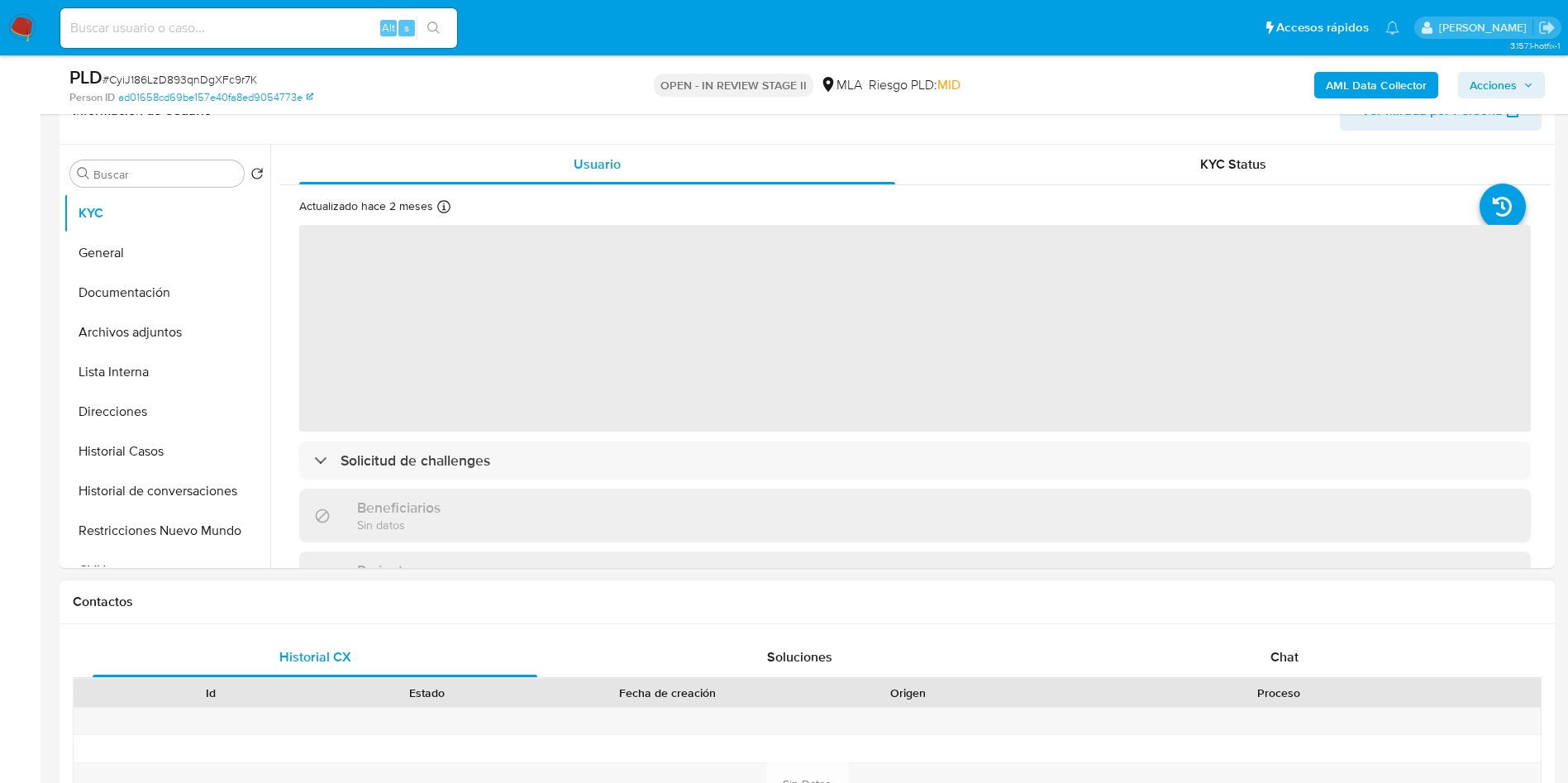
scroll to position [496, 0]
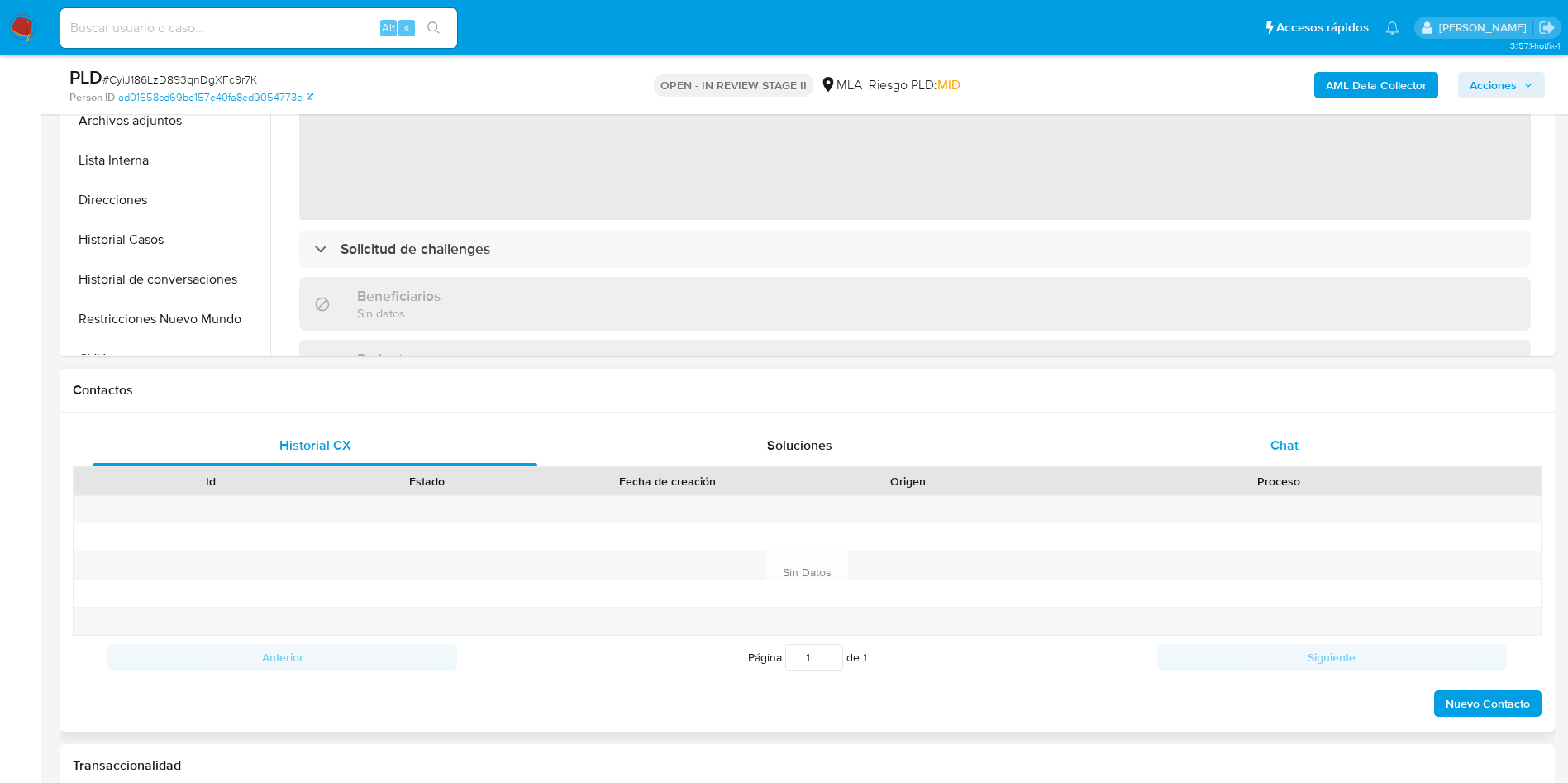
click at [1271, 459] on div "Chat" at bounding box center [1284, 446] width 445 height 40
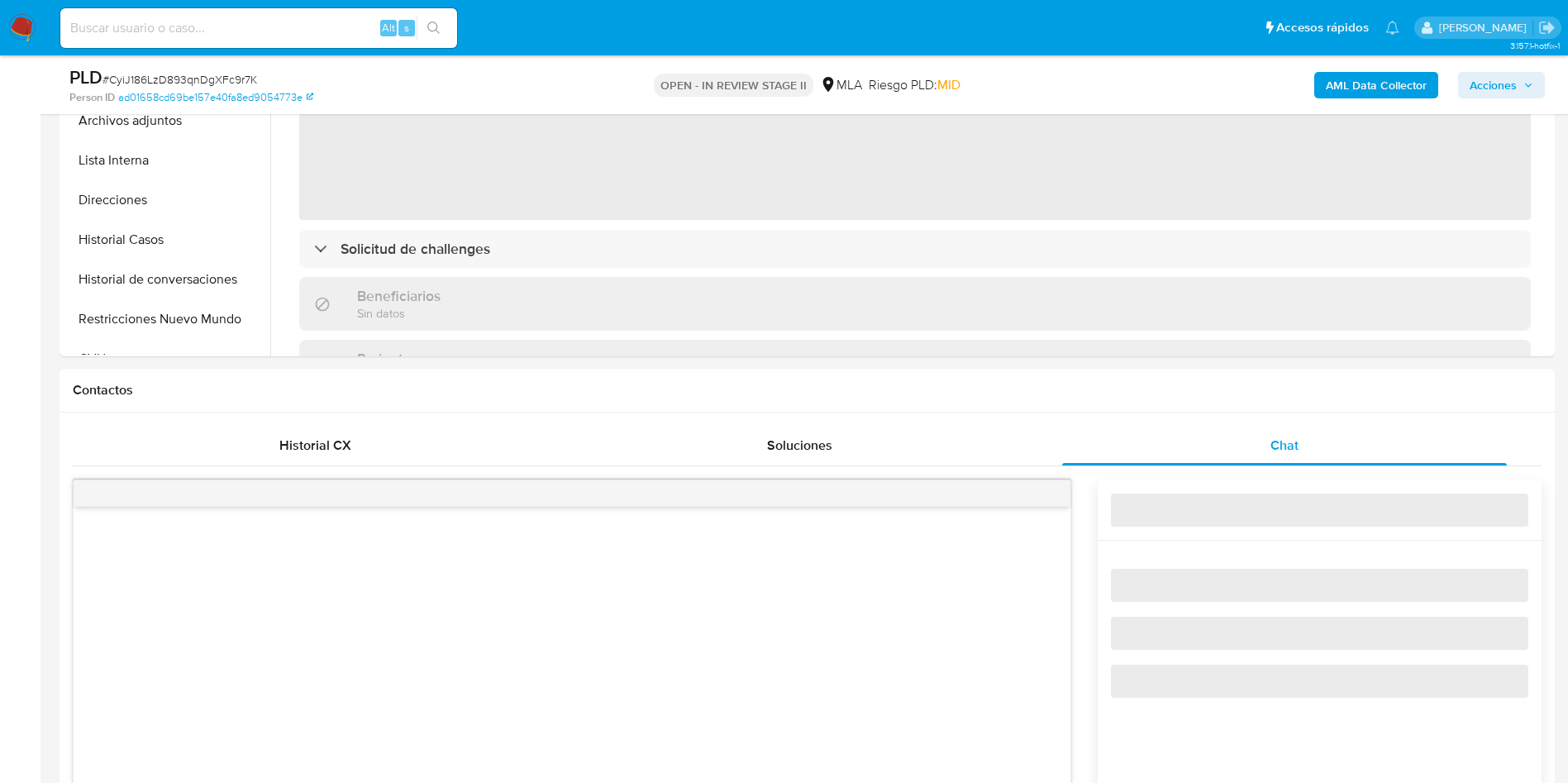
select select "10"
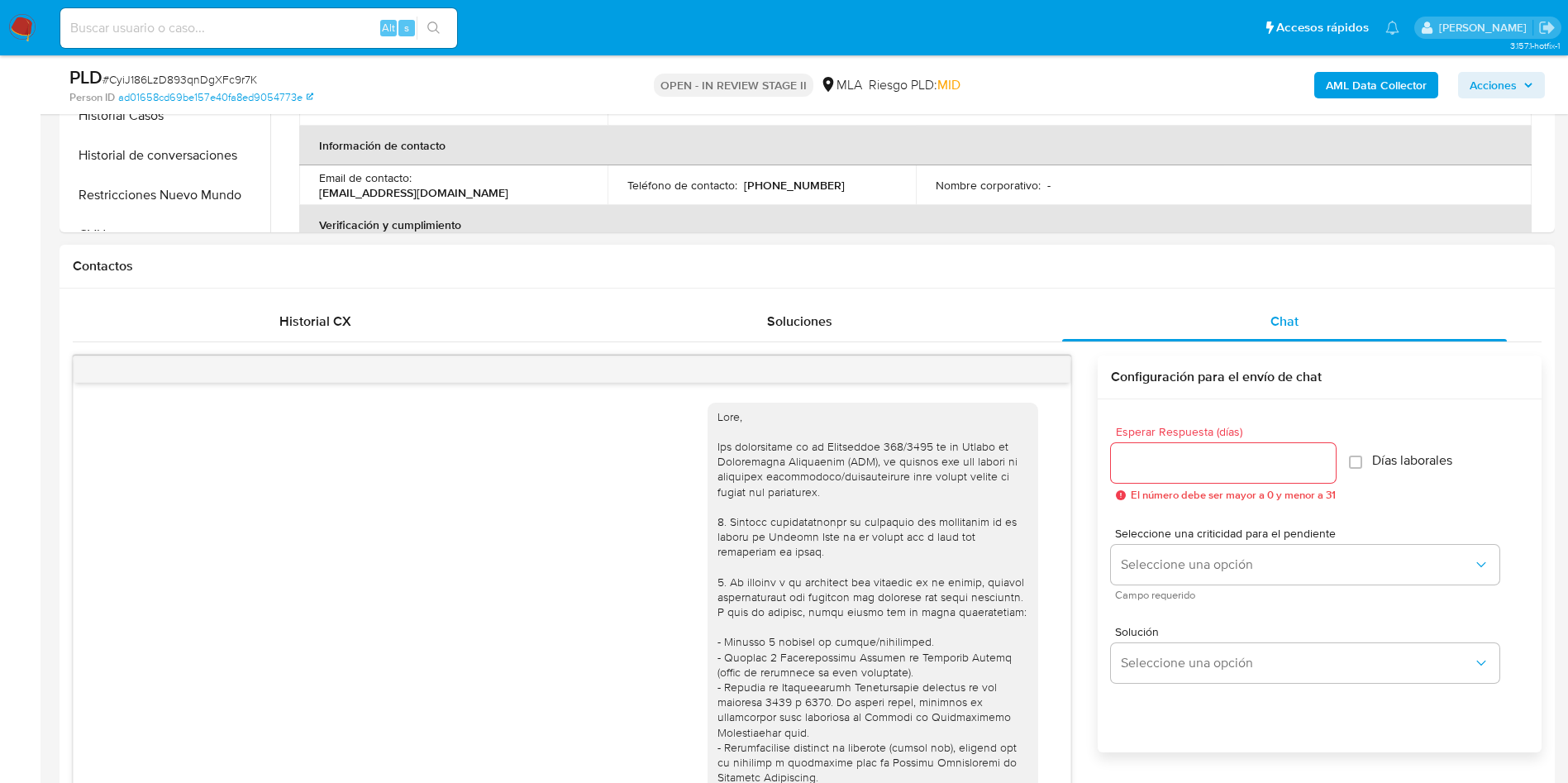
scroll to position [1025, 0]
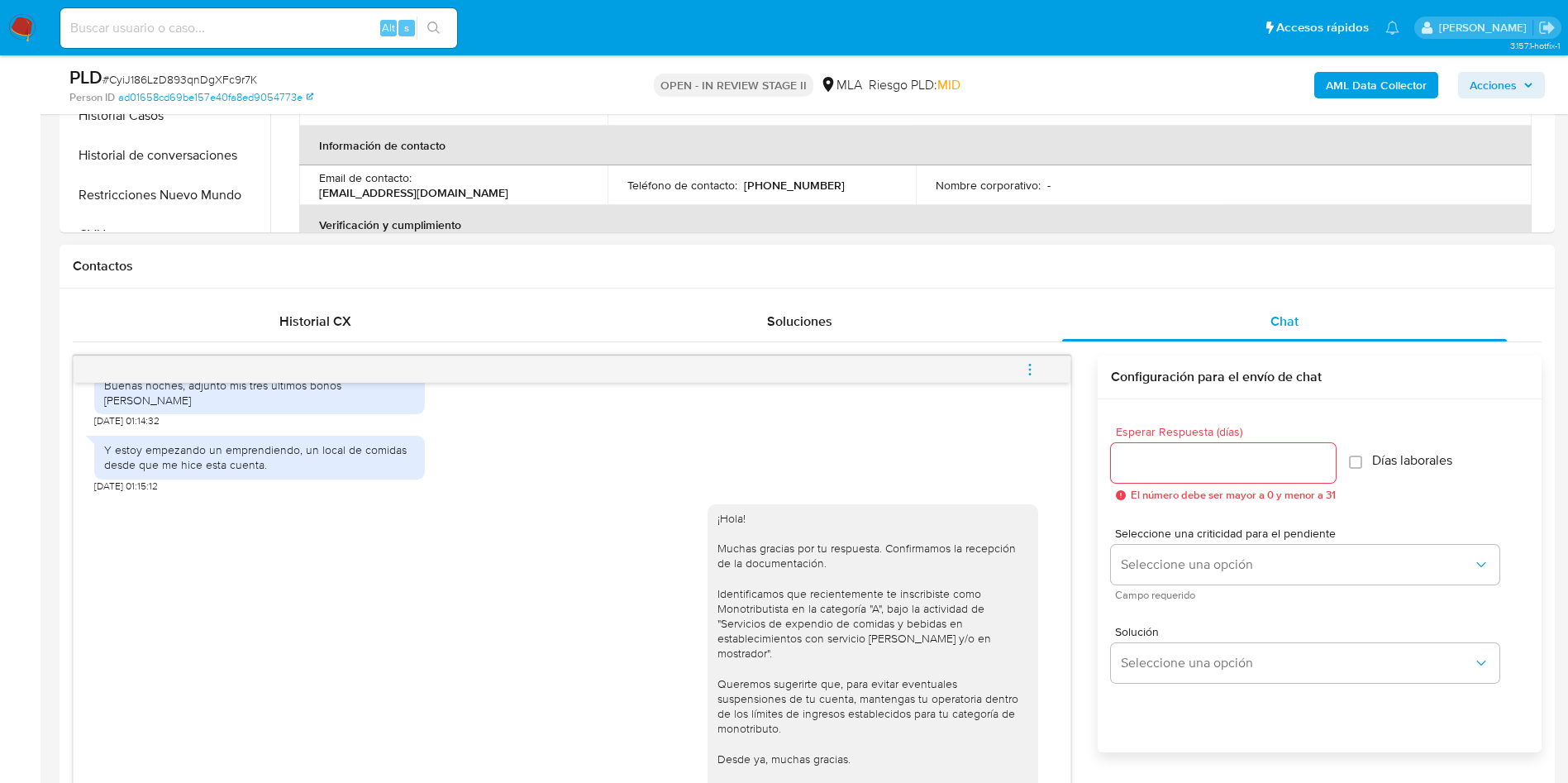
click at [1010, 363] on button "menu-action" at bounding box center [1029, 370] width 54 height 40
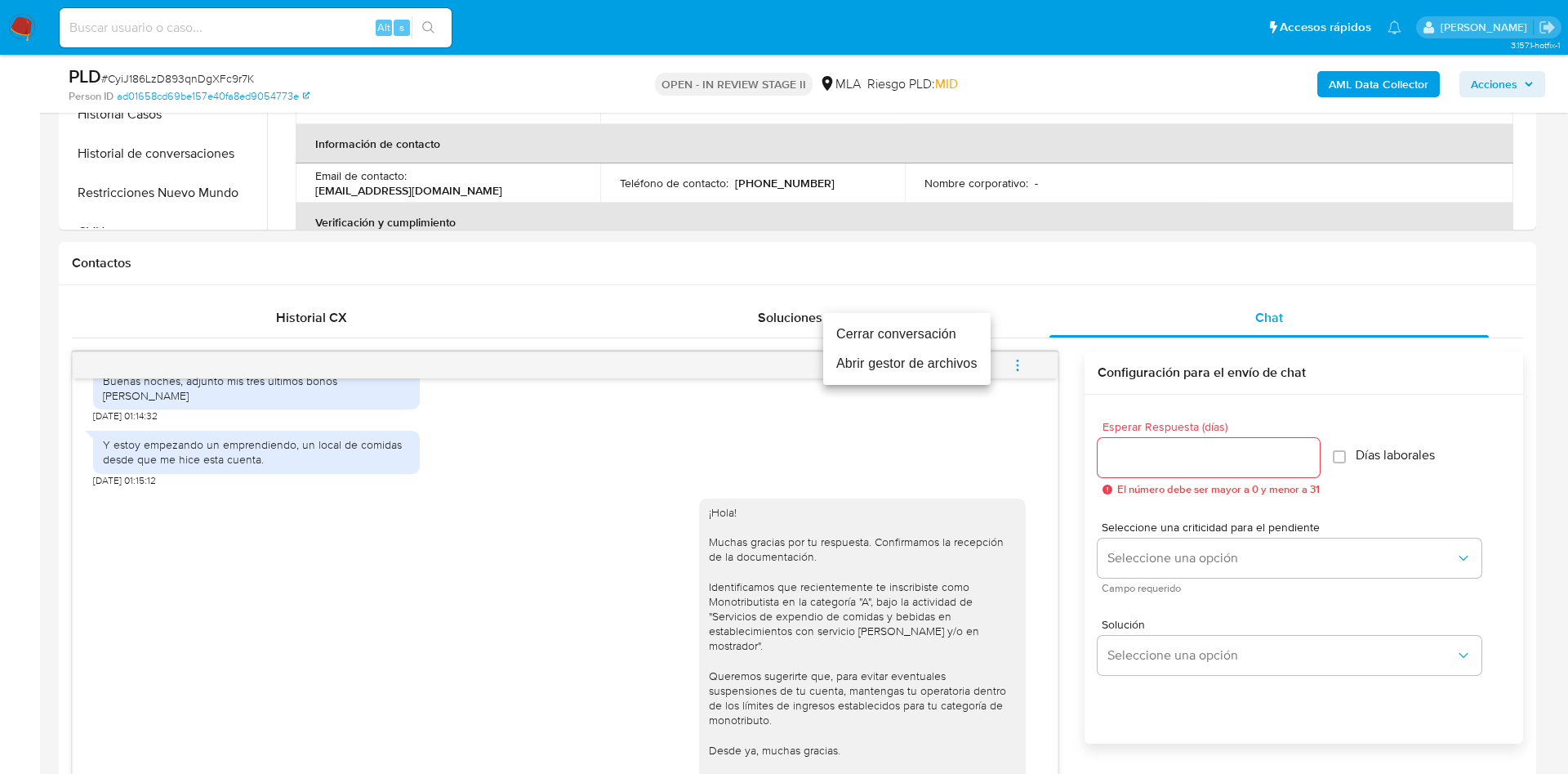
click at [943, 330] on li "Cerrar conversación" at bounding box center [906, 334] width 167 height 30
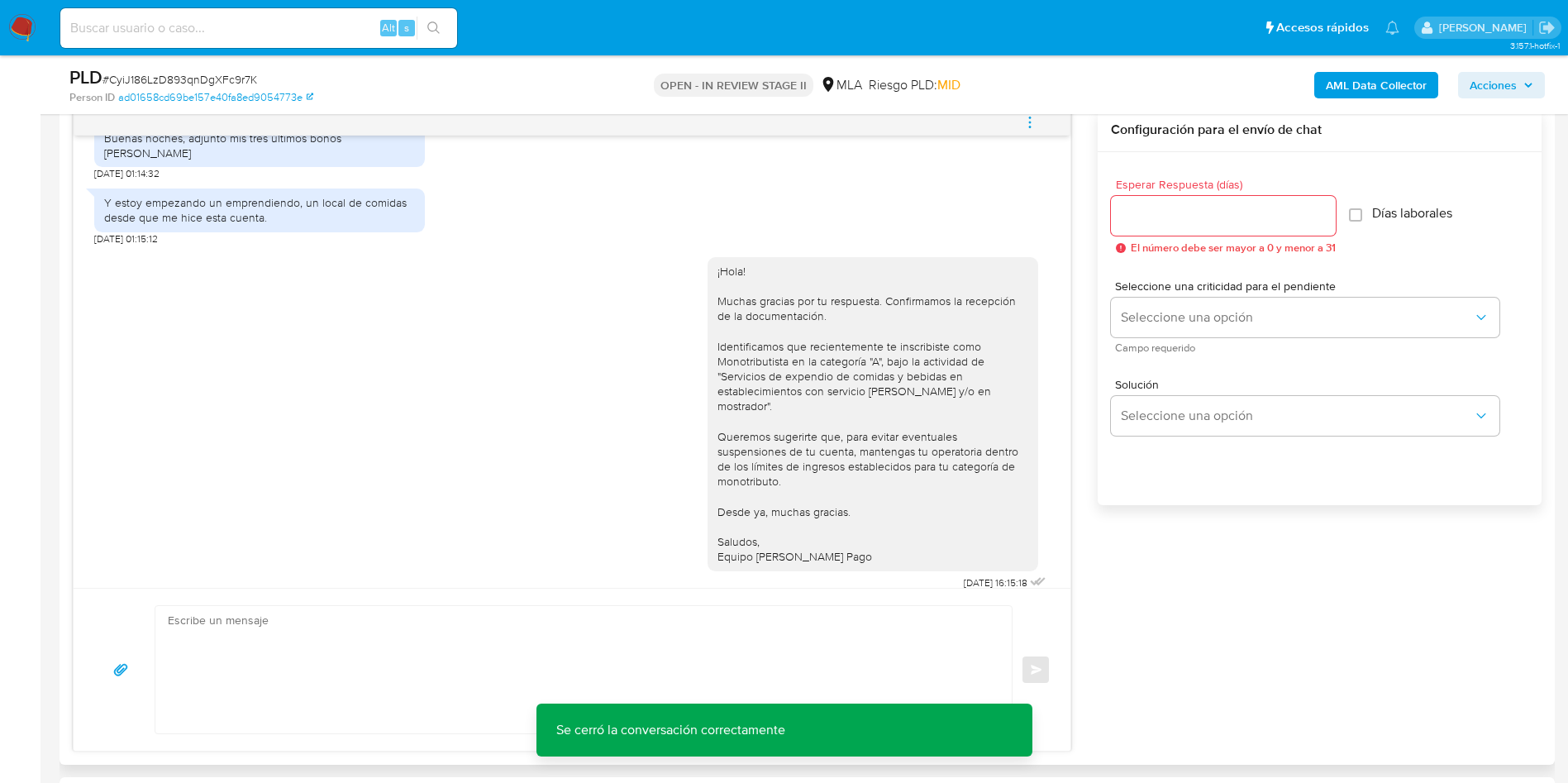
scroll to position [868, 0]
click at [1211, 570] on div "18/08/2025 17:23:02 PDF PDF melifile5110910812050608683.pdf 20/08/2025 01:14:06…" at bounding box center [806, 429] width 1468 height 643
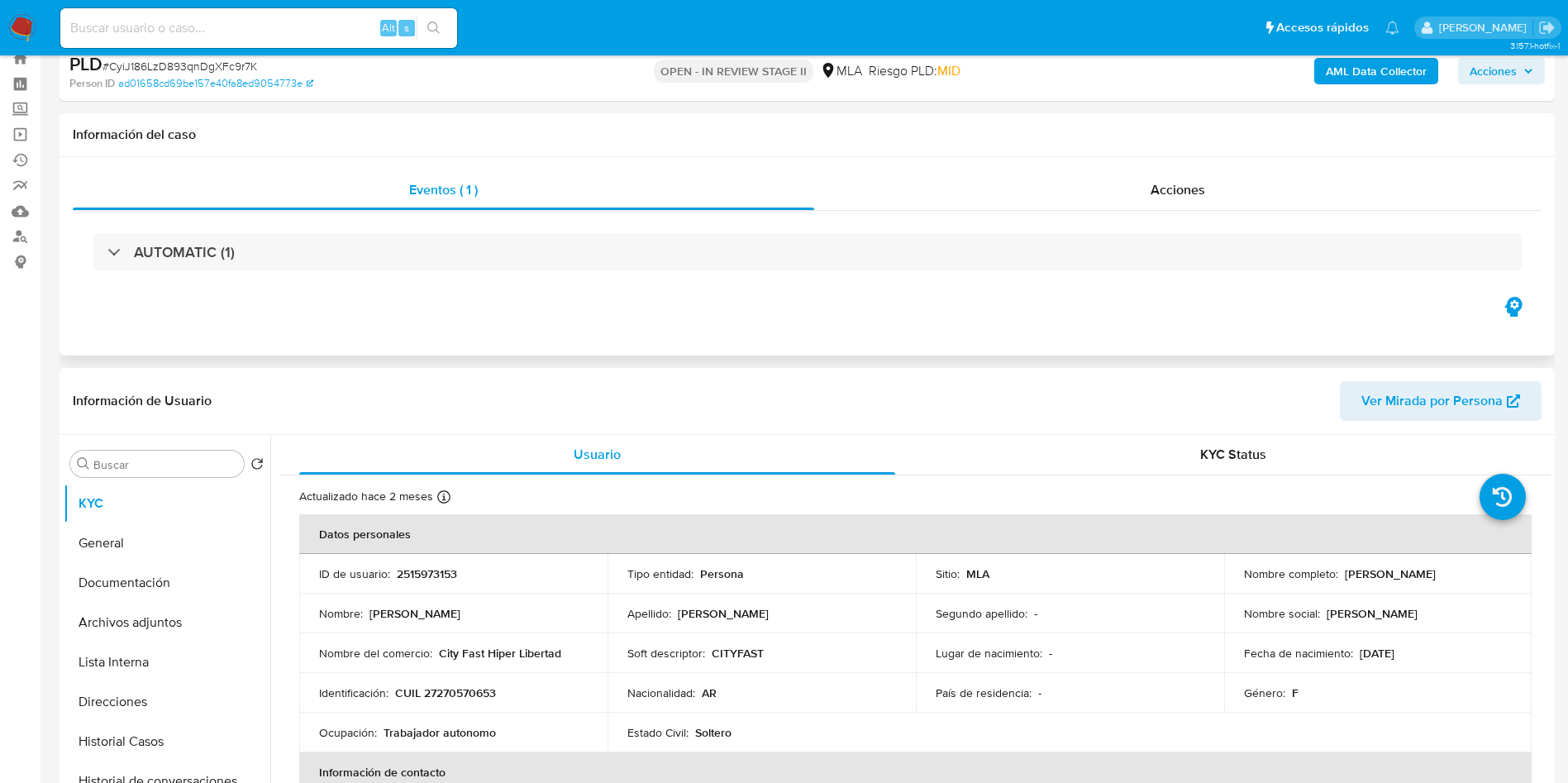
scroll to position [0, 0]
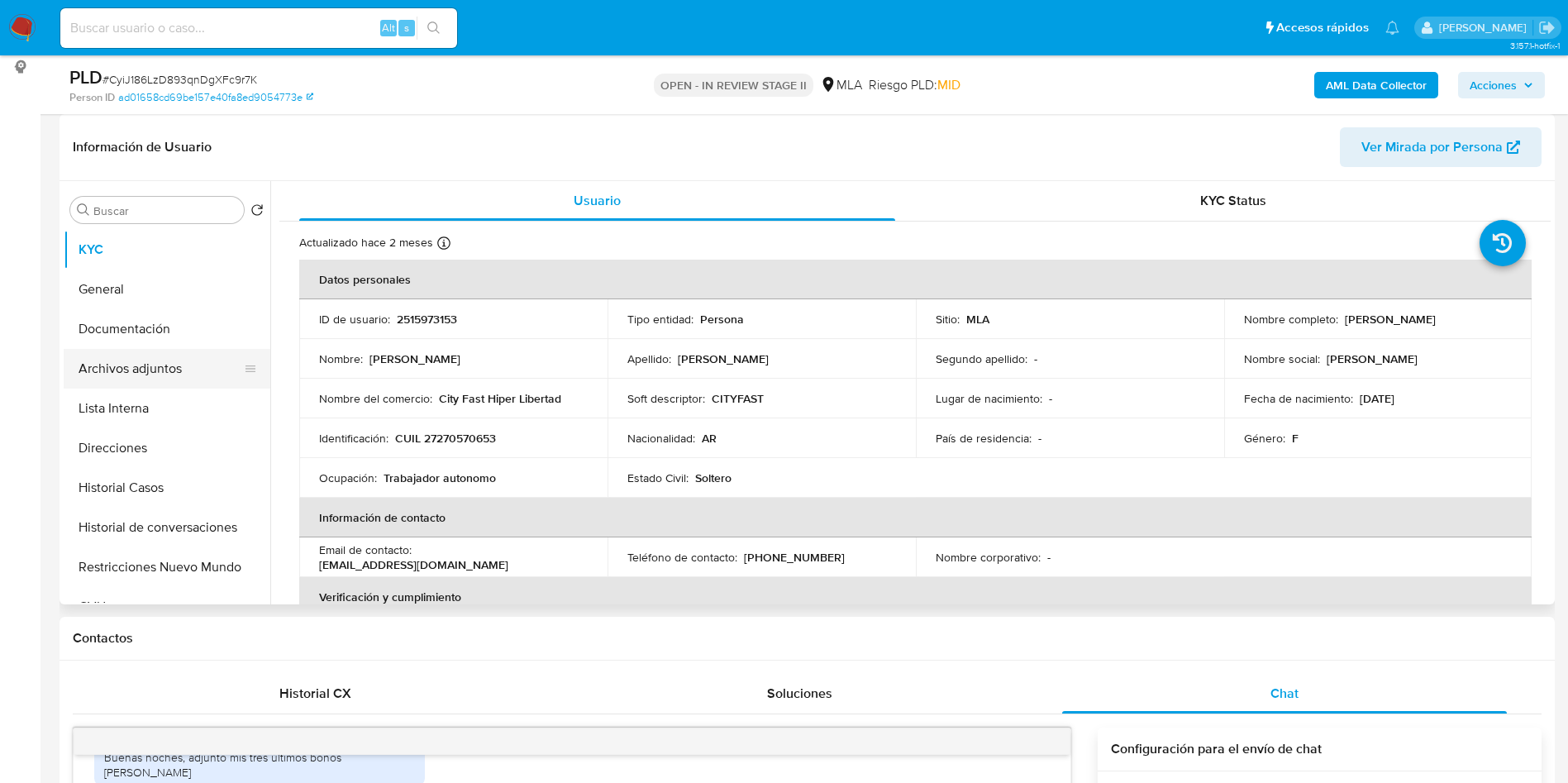
click at [202, 356] on button "Archivos adjuntos" at bounding box center [160, 369] width 193 height 40
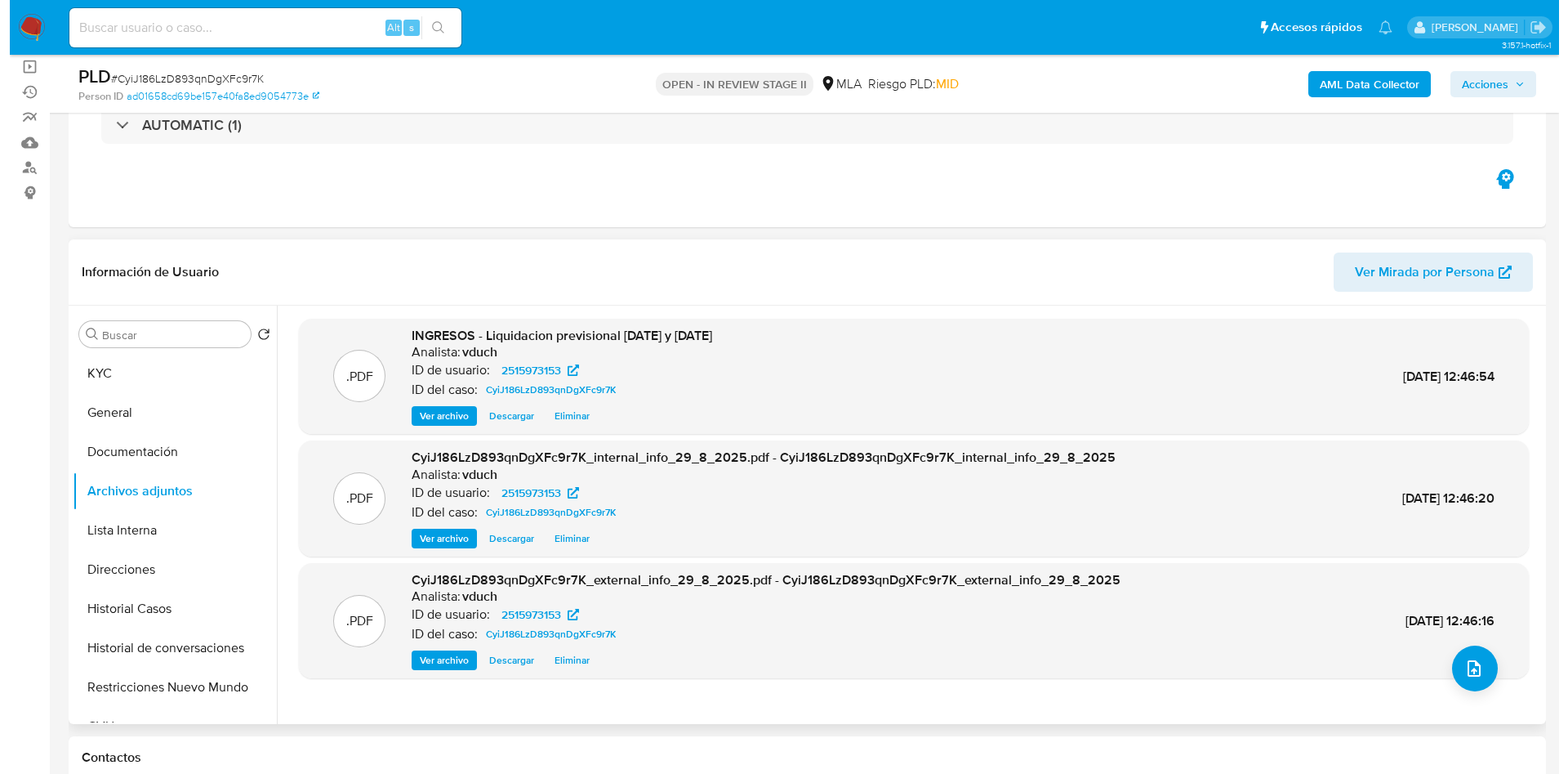
scroll to position [123, 0]
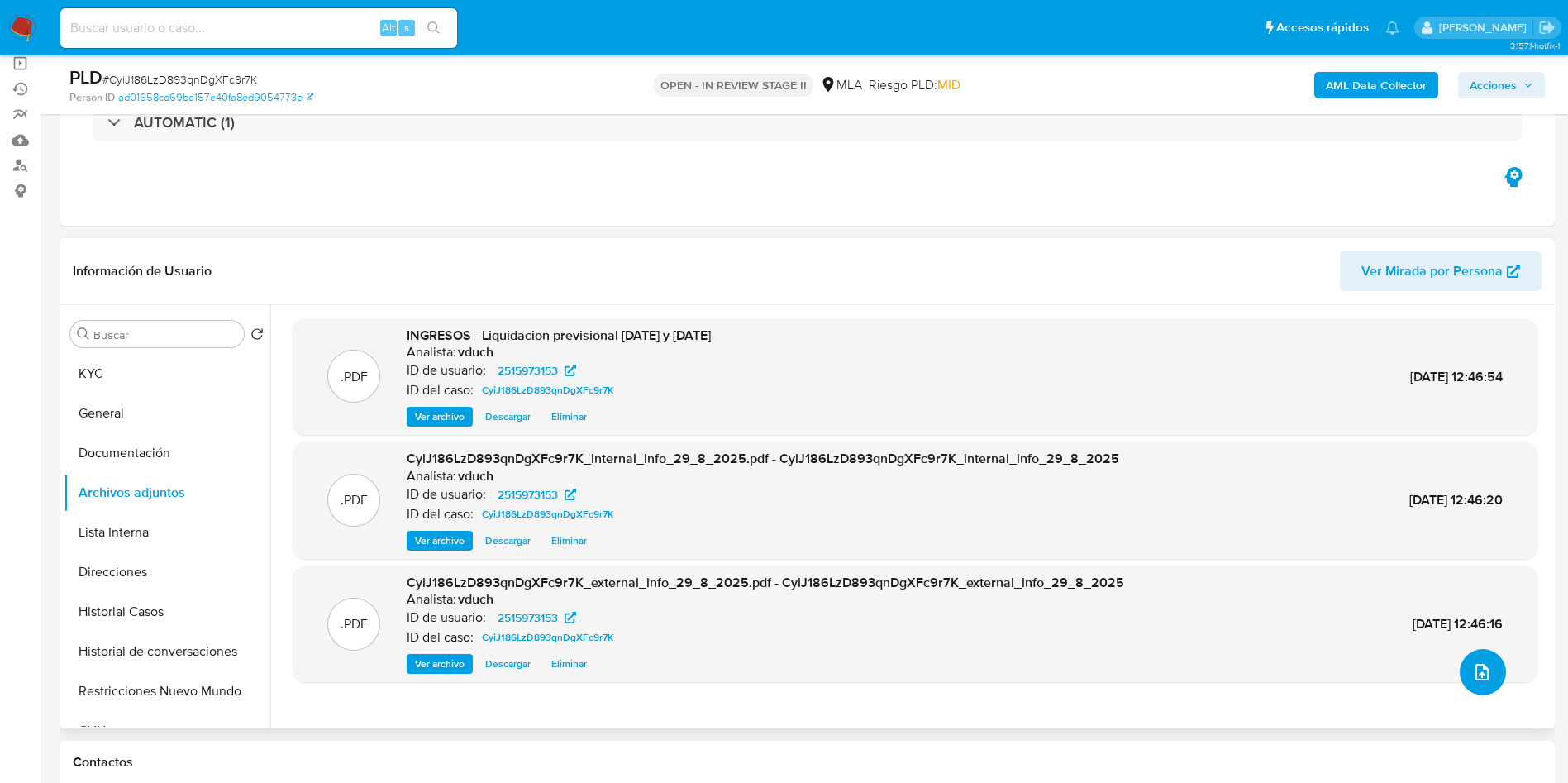
click at [1462, 676] on button "upload-file" at bounding box center [1483, 672] width 47 height 47
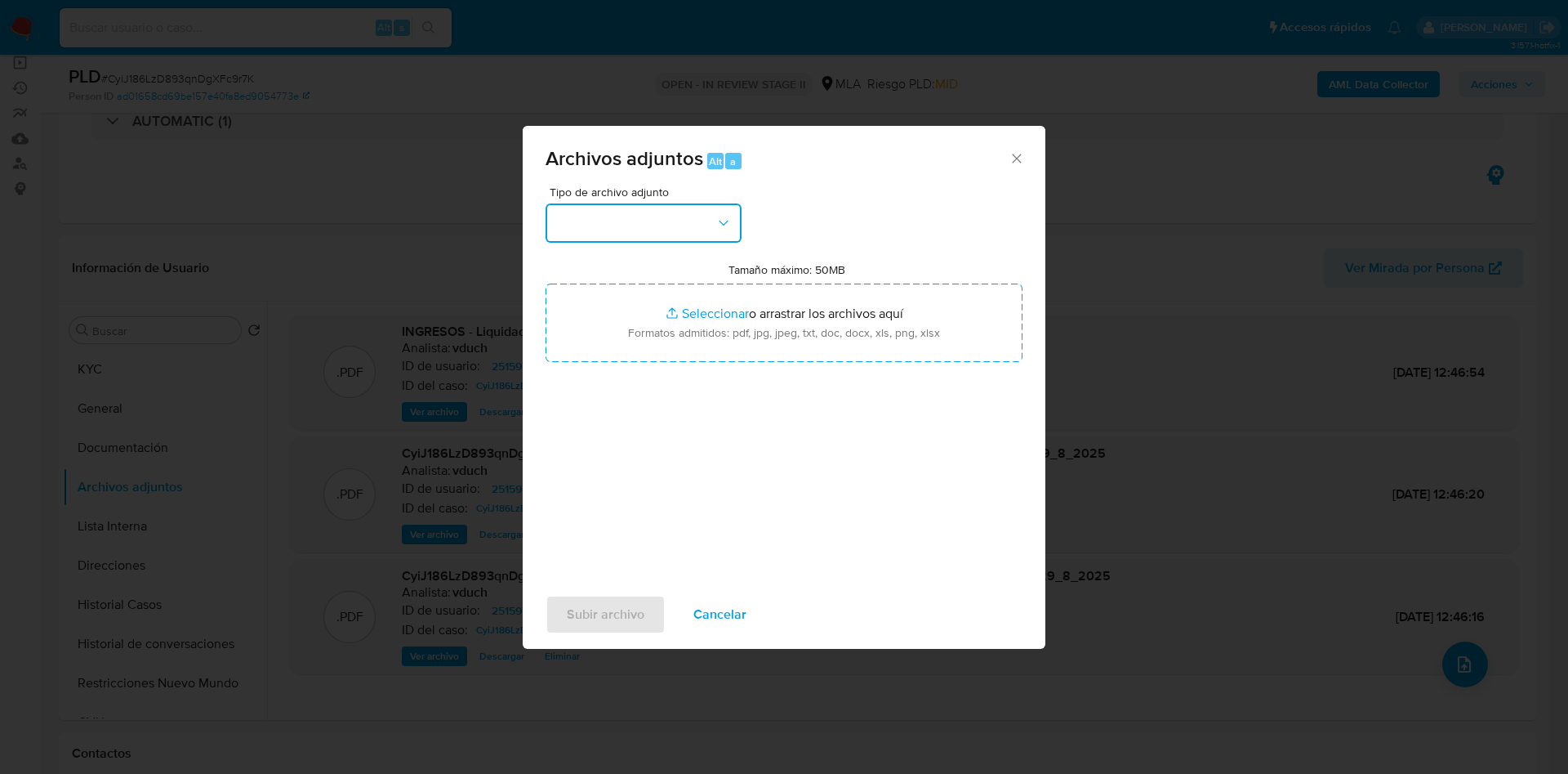
click at [626, 229] on button "button" at bounding box center [644, 223] width 196 height 40
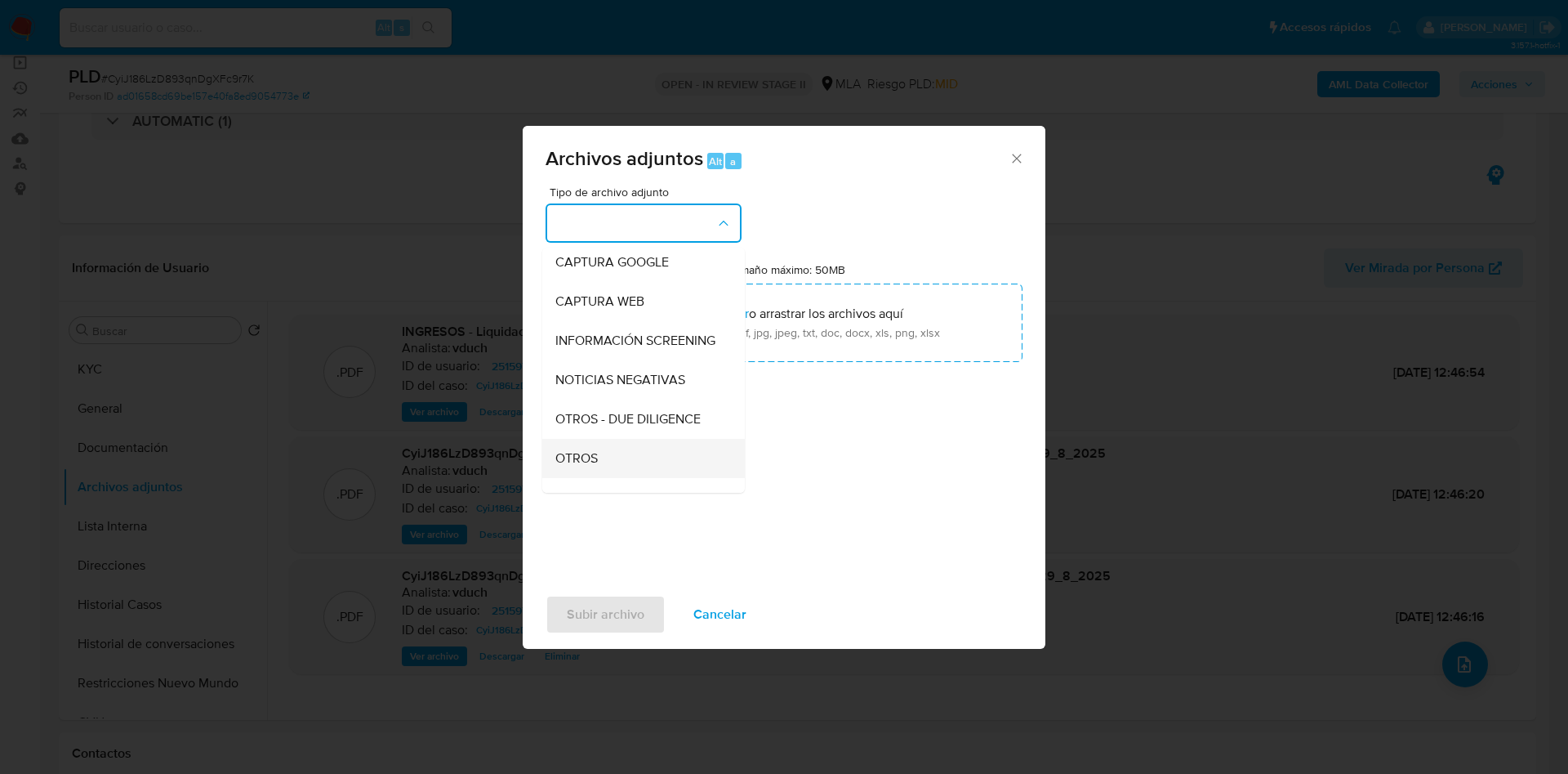
click at [616, 473] on div "OTROS" at bounding box center [639, 459] width 166 height 40
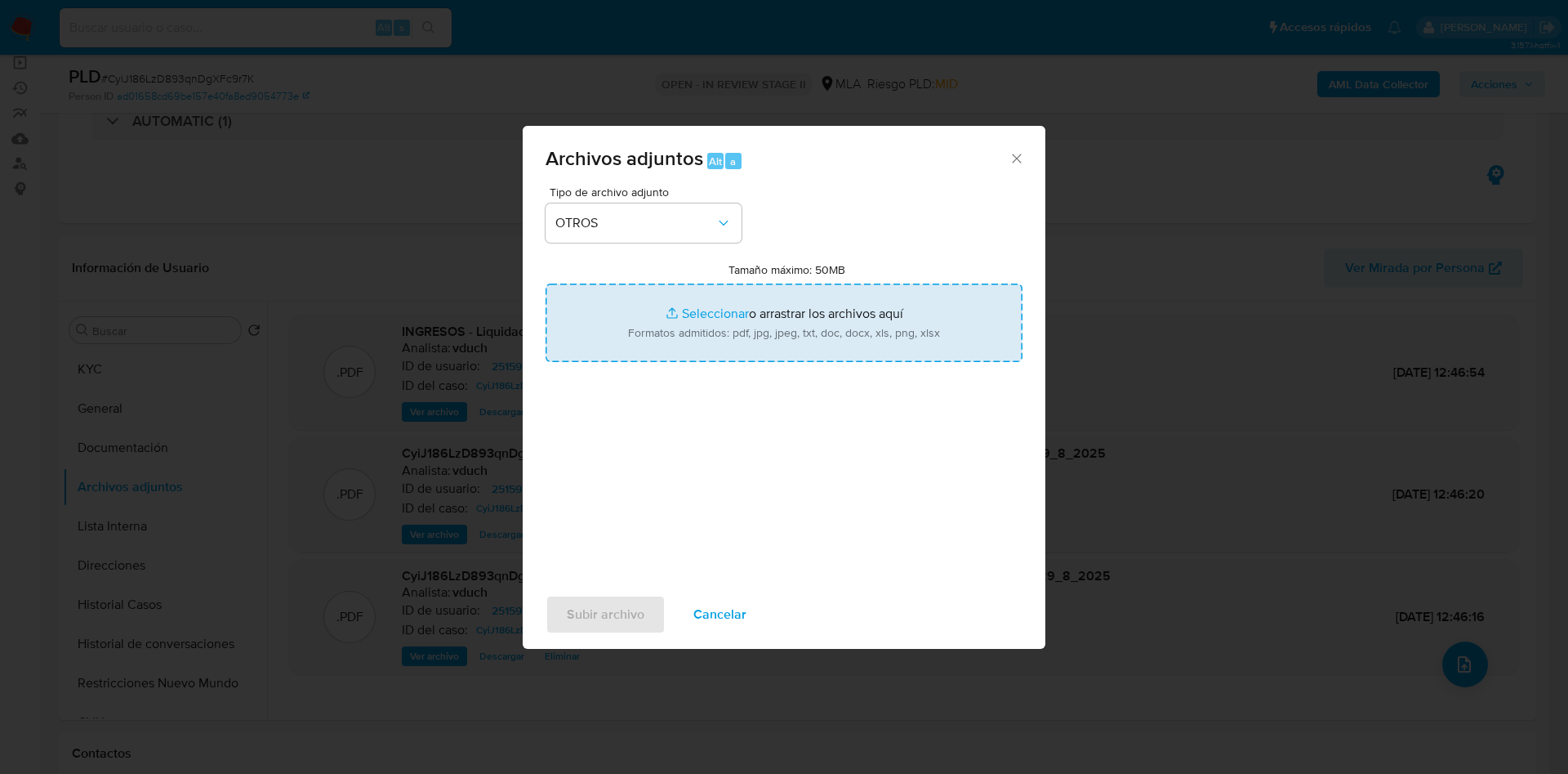
type input "C:\fakepath\Movimientos CyiJ186LzD893qnDgXFc9r7K_2025_08_18_19_13_09.xlsx"
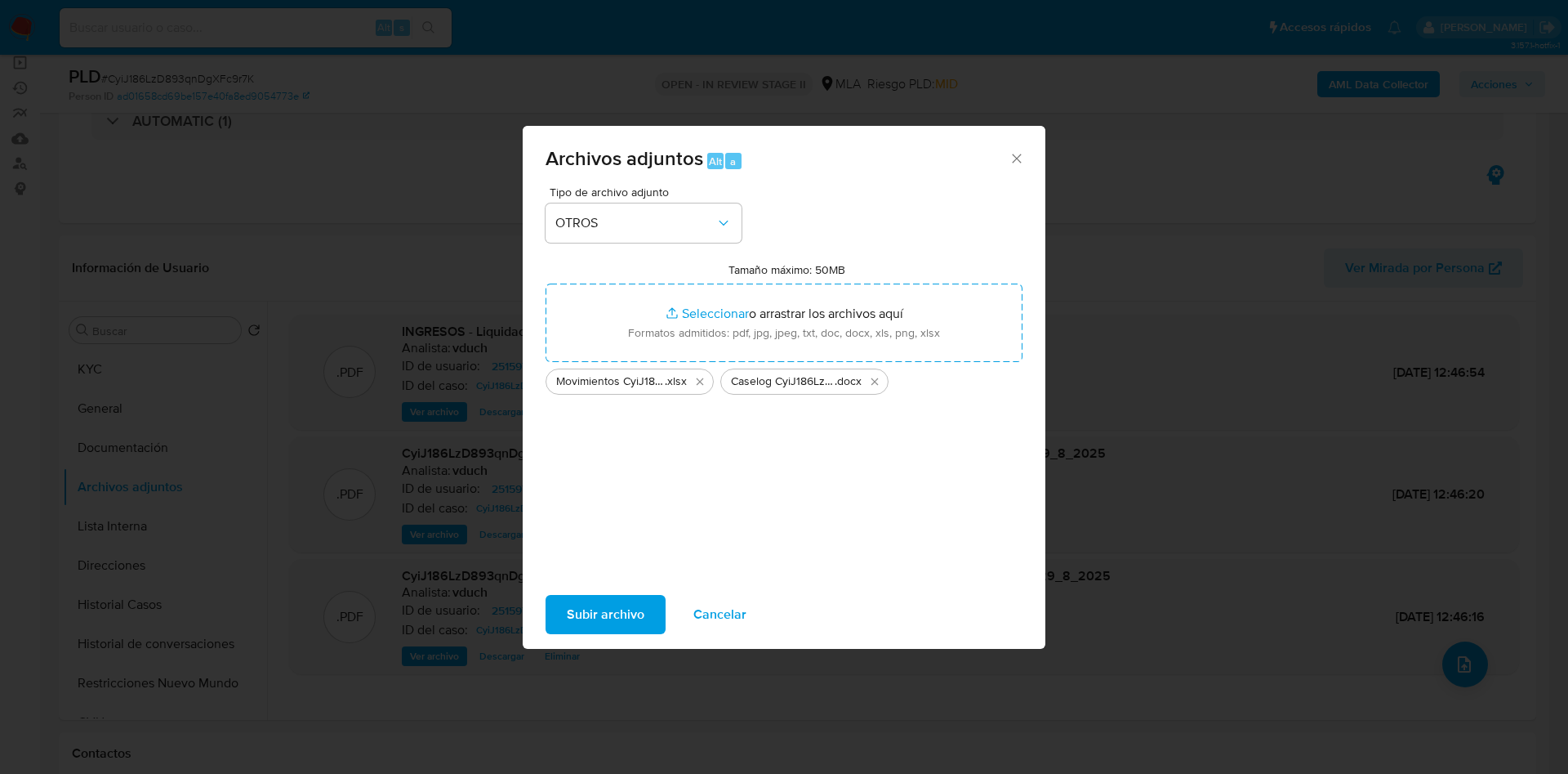
click at [618, 620] on span "Subir archivo" at bounding box center [606, 614] width 77 height 36
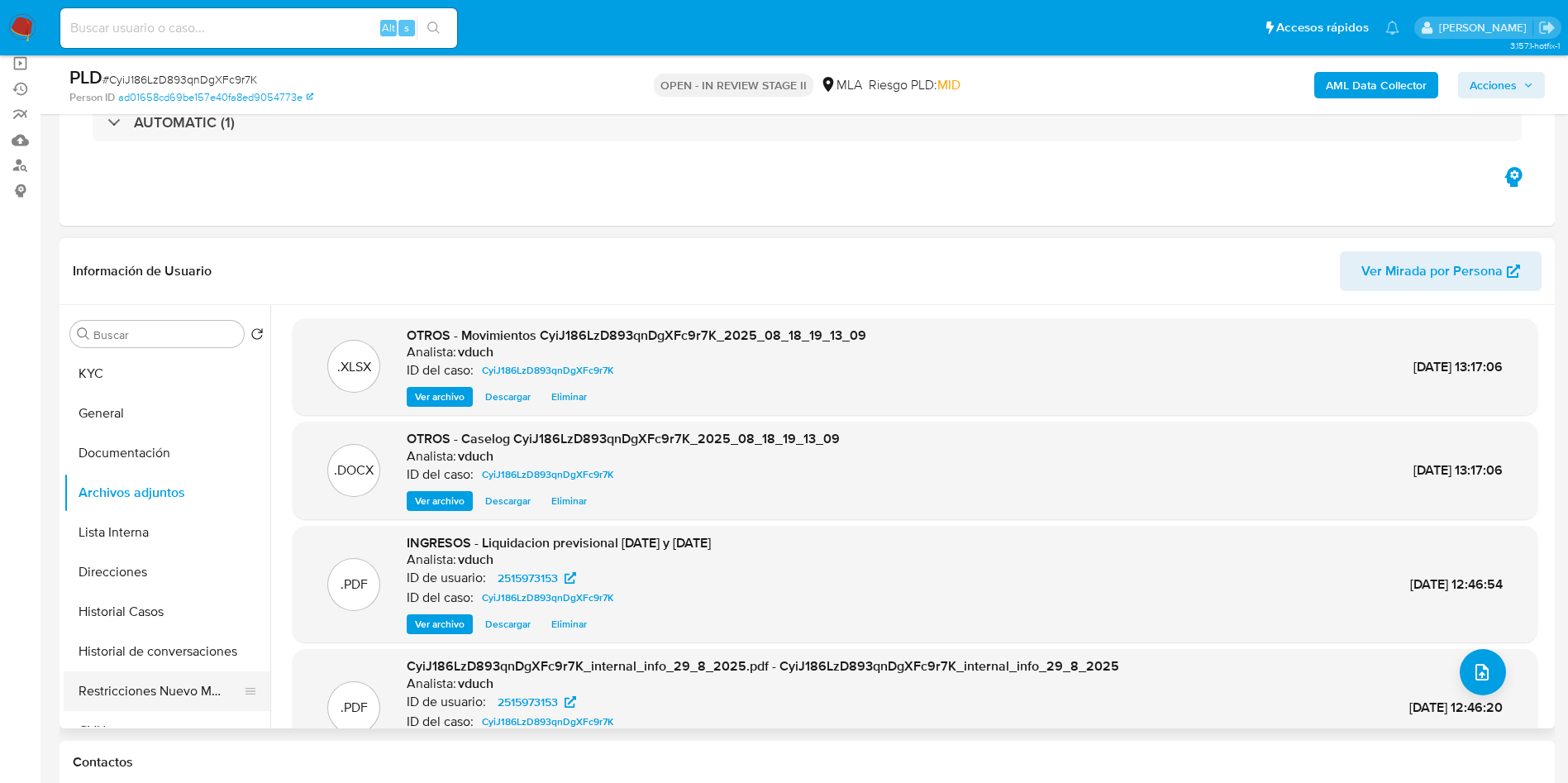
click at [157, 707] on button "Restricciones Nuevo Mundo" at bounding box center [160, 691] width 193 height 40
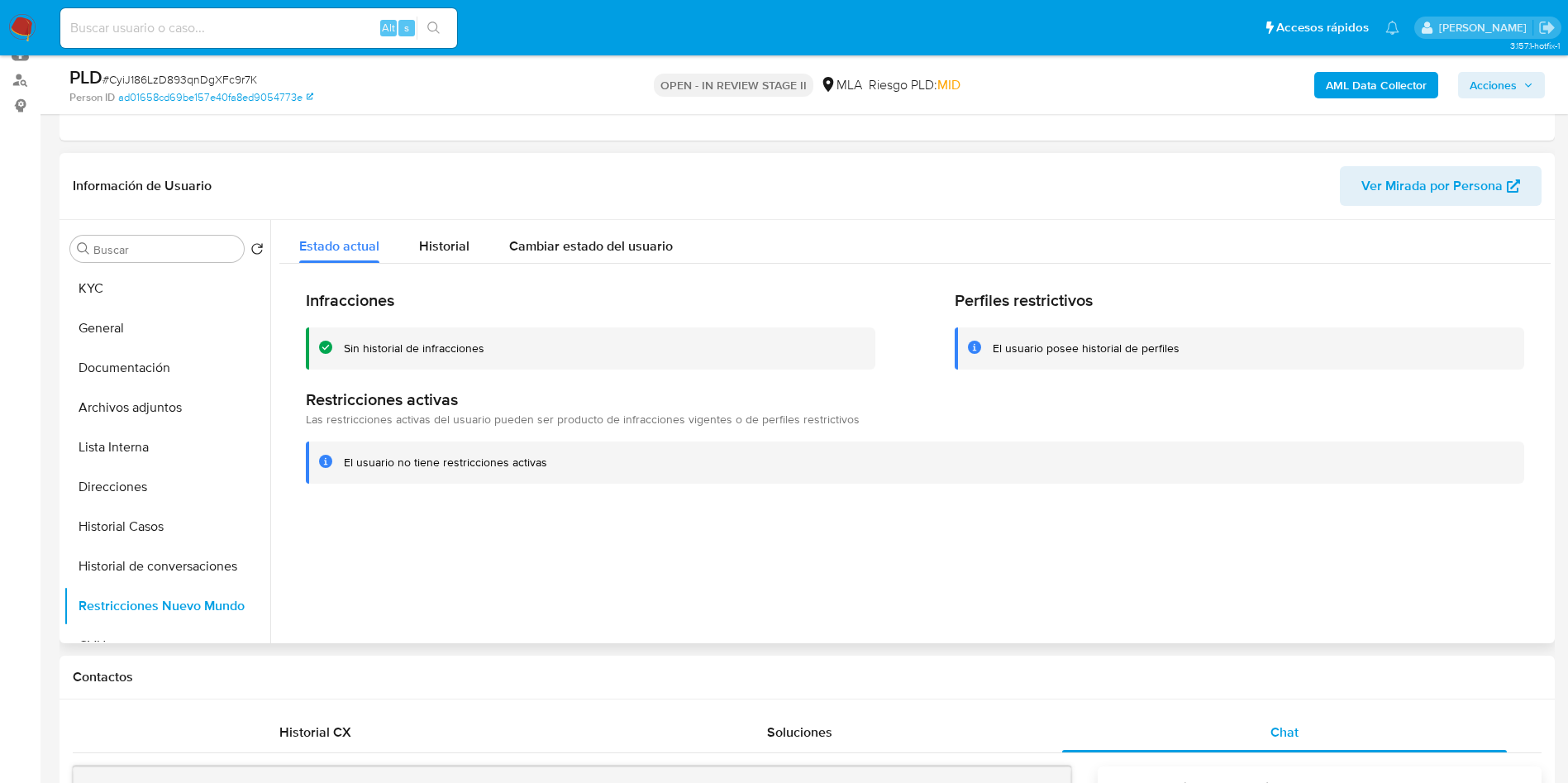
scroll to position [248, 0]
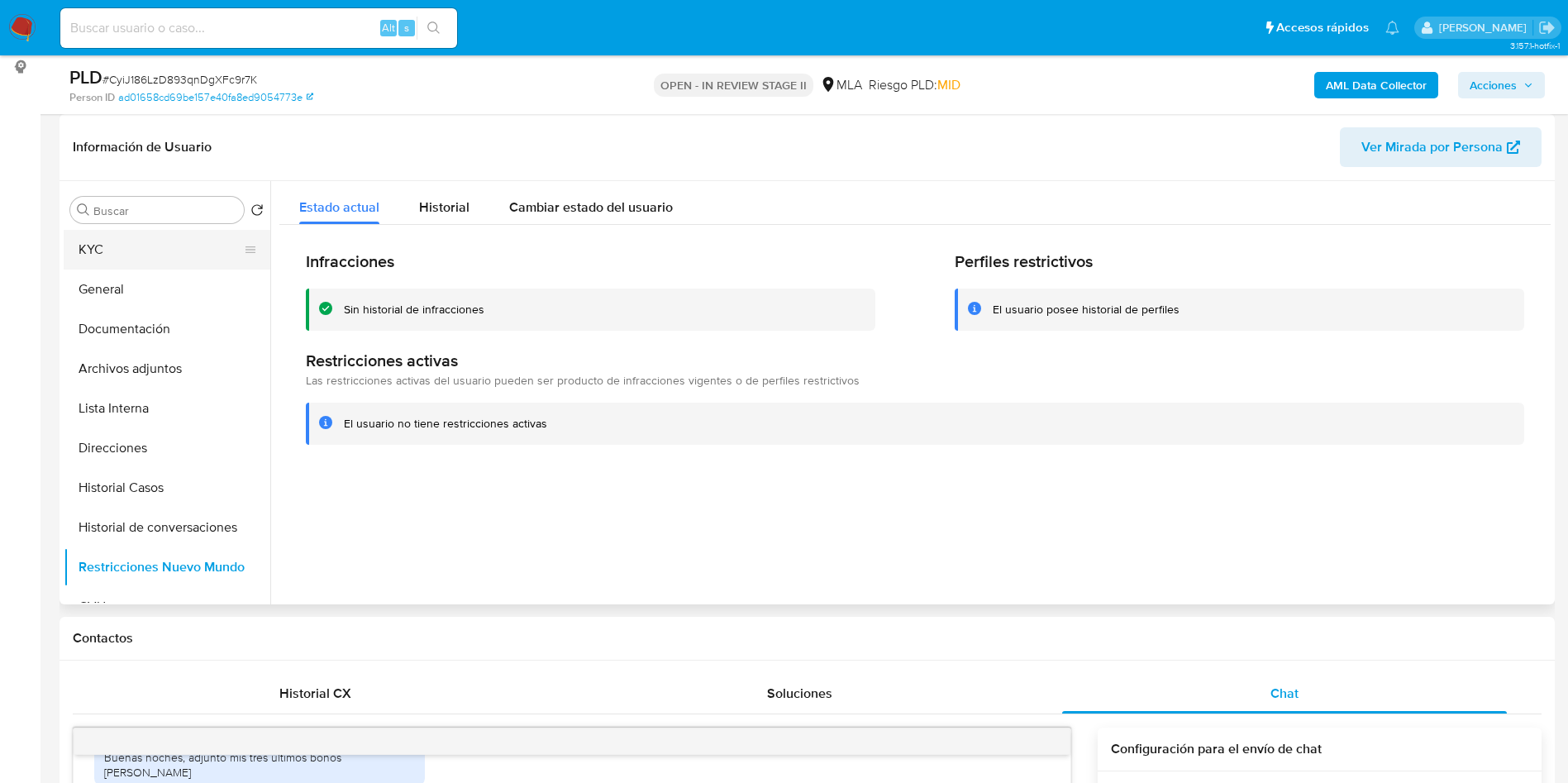
click at [175, 237] on button "KYC" at bounding box center [160, 250] width 193 height 40
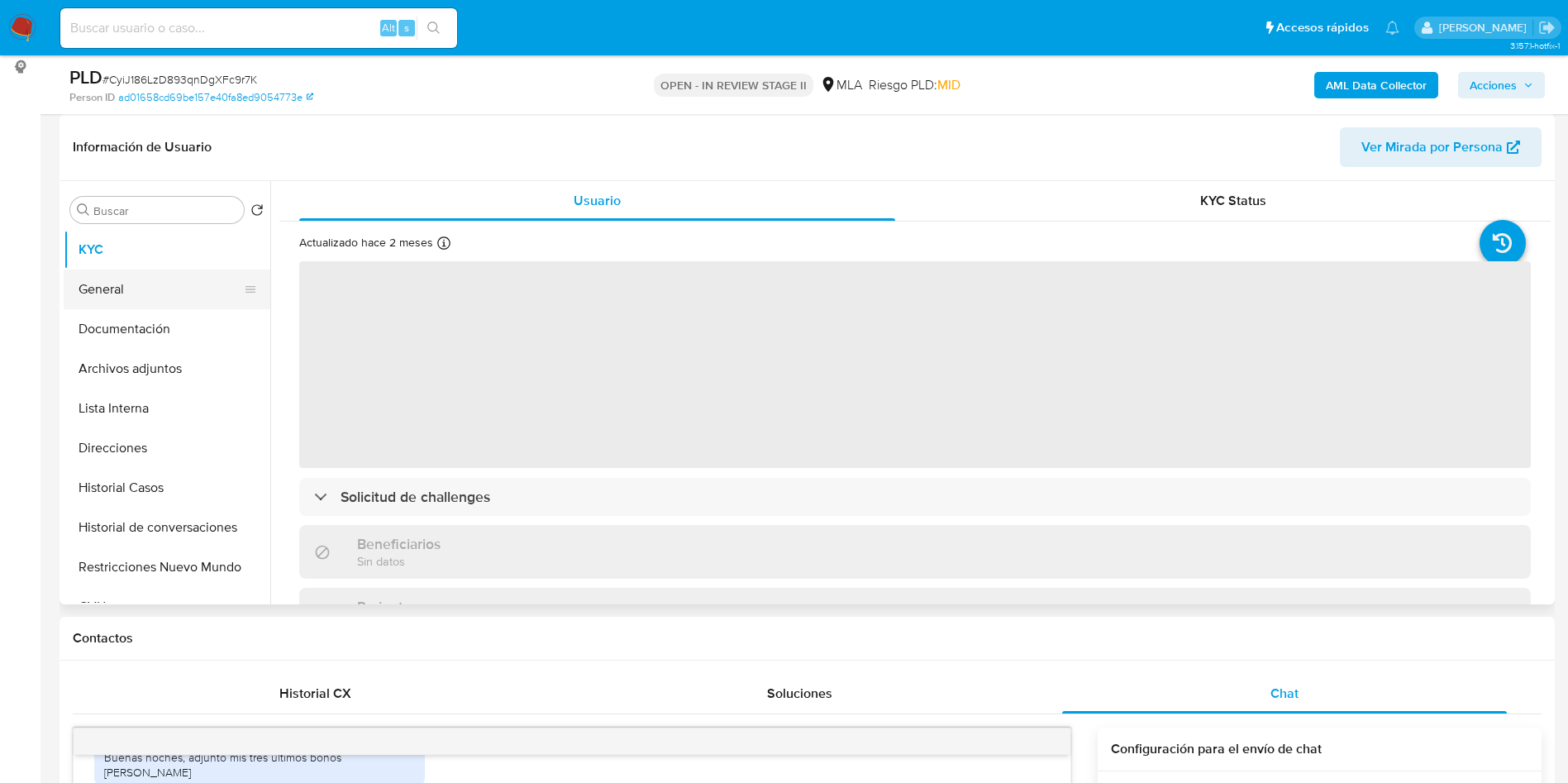
click at [159, 287] on button "General" at bounding box center [160, 290] width 193 height 40
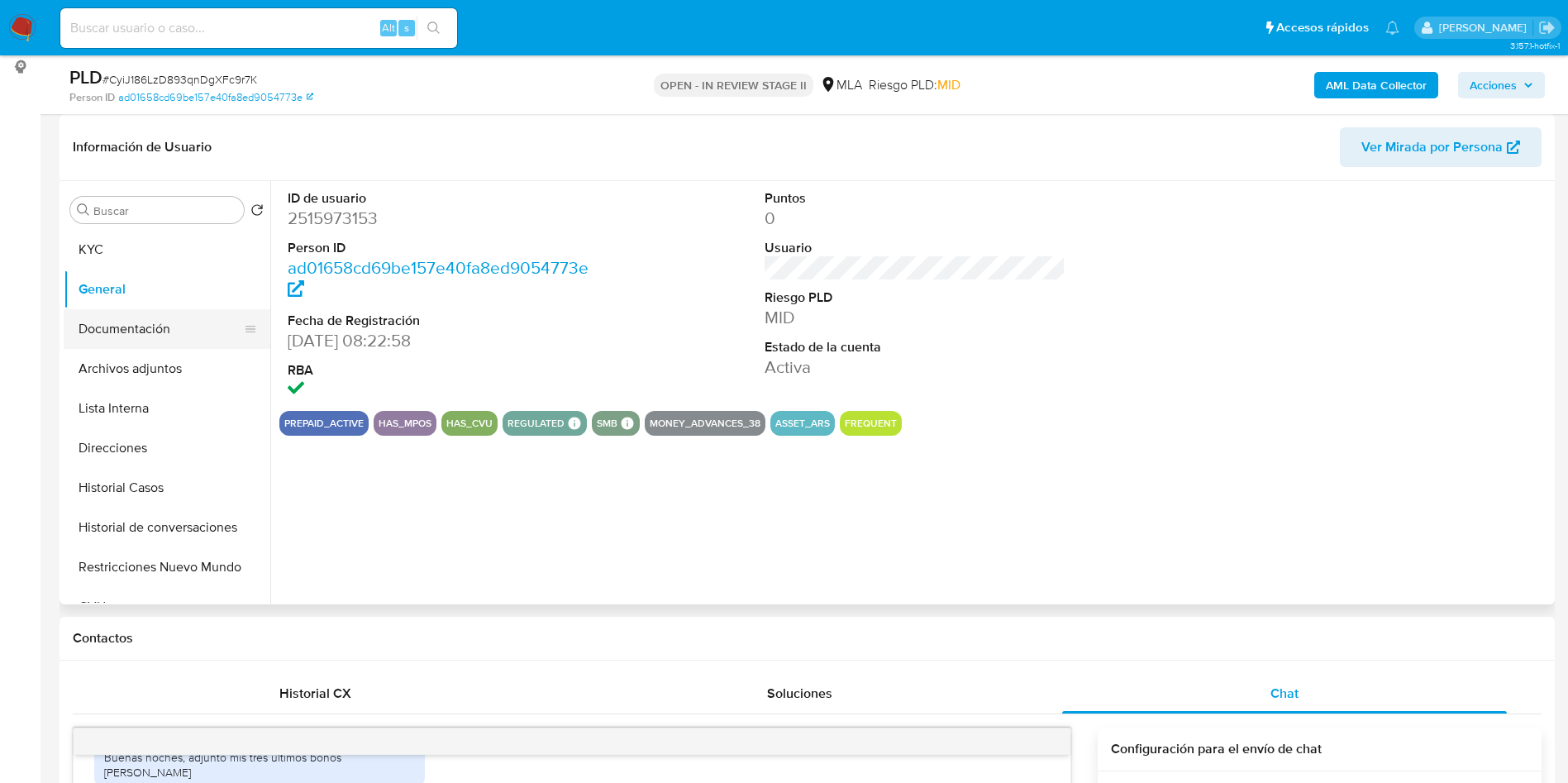
click at [163, 322] on button "Documentación" at bounding box center [160, 329] width 193 height 40
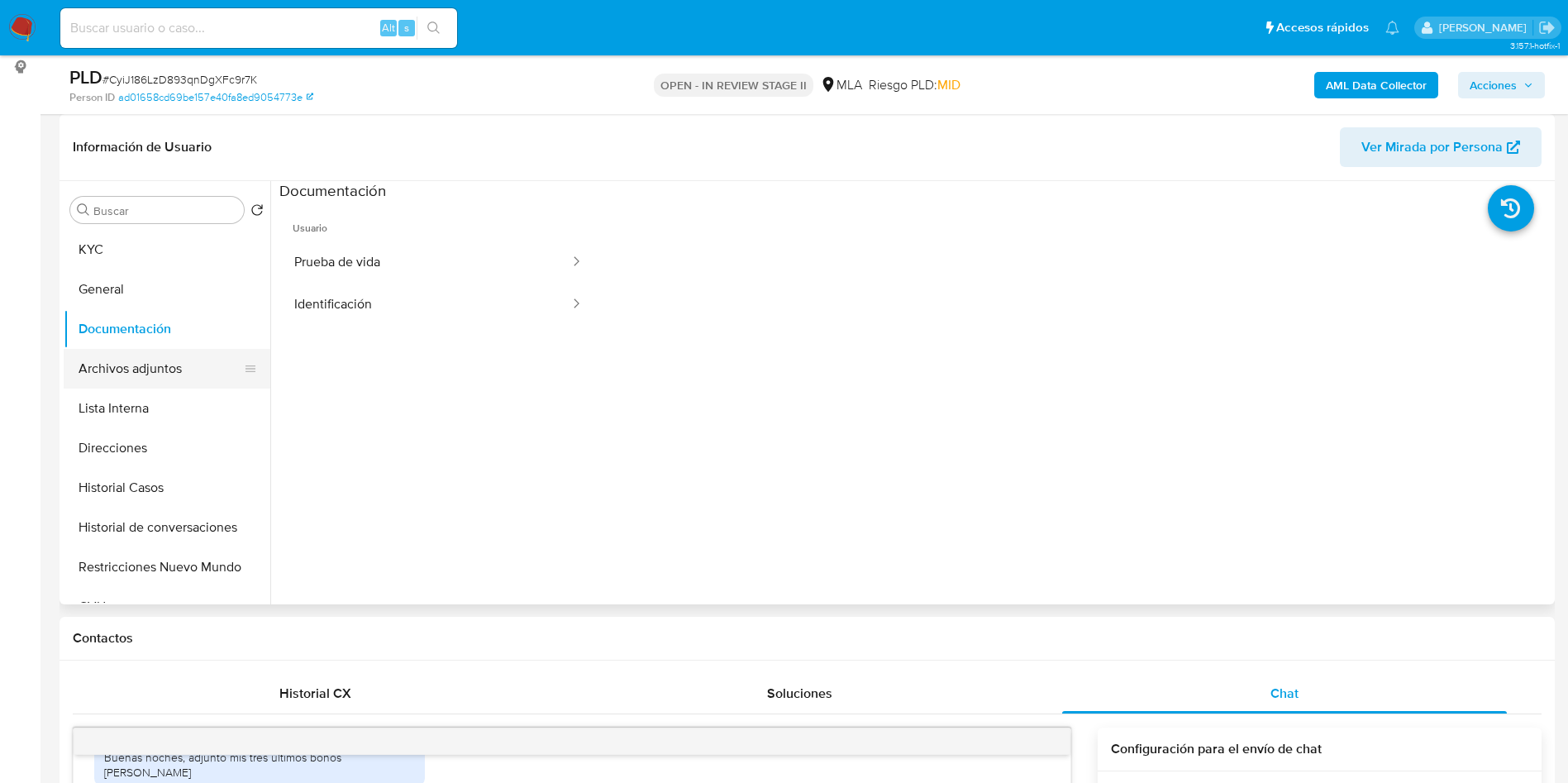
drag, startPoint x: 162, startPoint y: 372, endPoint x: 152, endPoint y: 360, distance: 15.6
click at [162, 370] on button "Archivos adjuntos" at bounding box center [160, 369] width 193 height 40
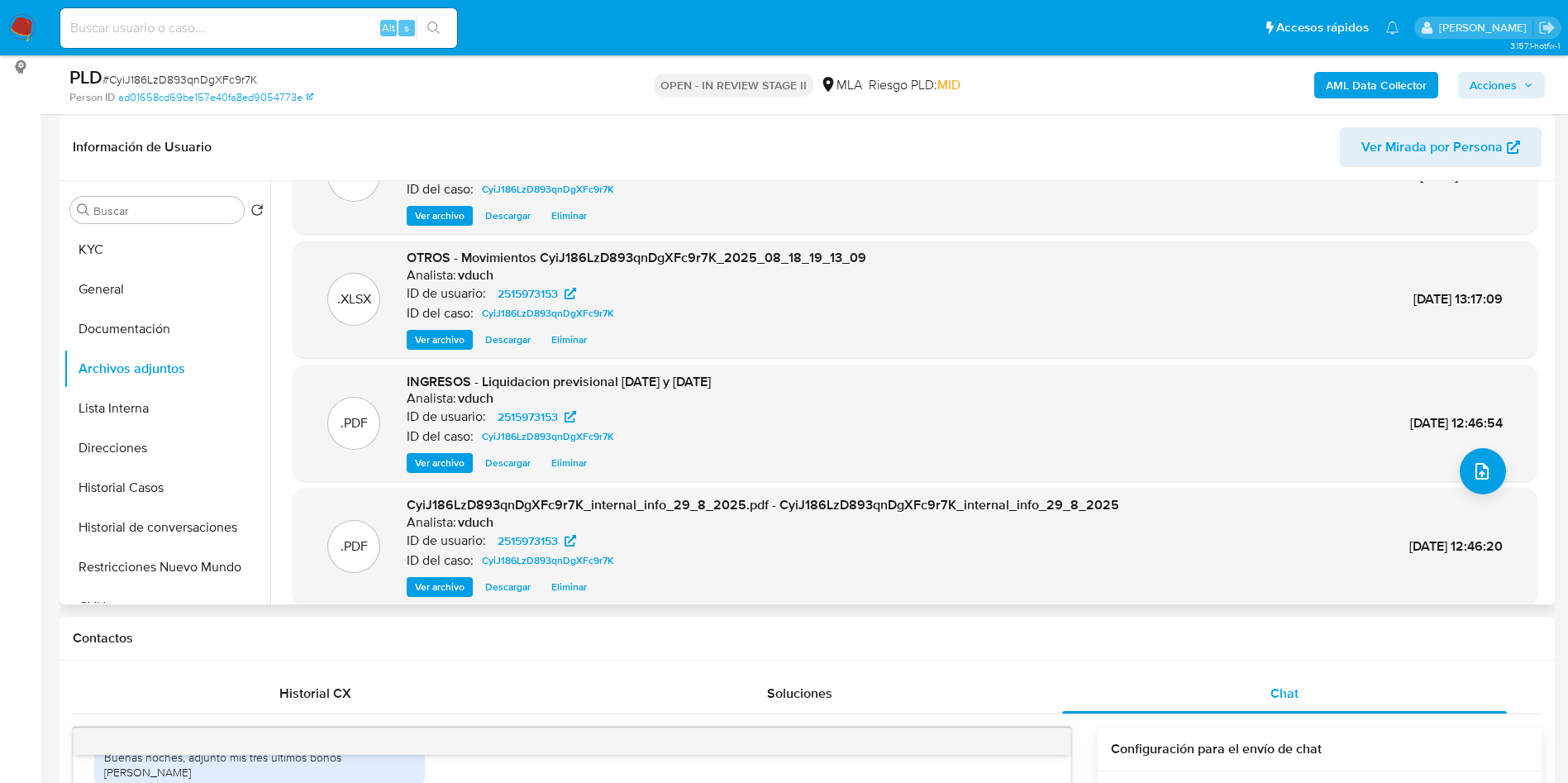
scroll to position [139, 0]
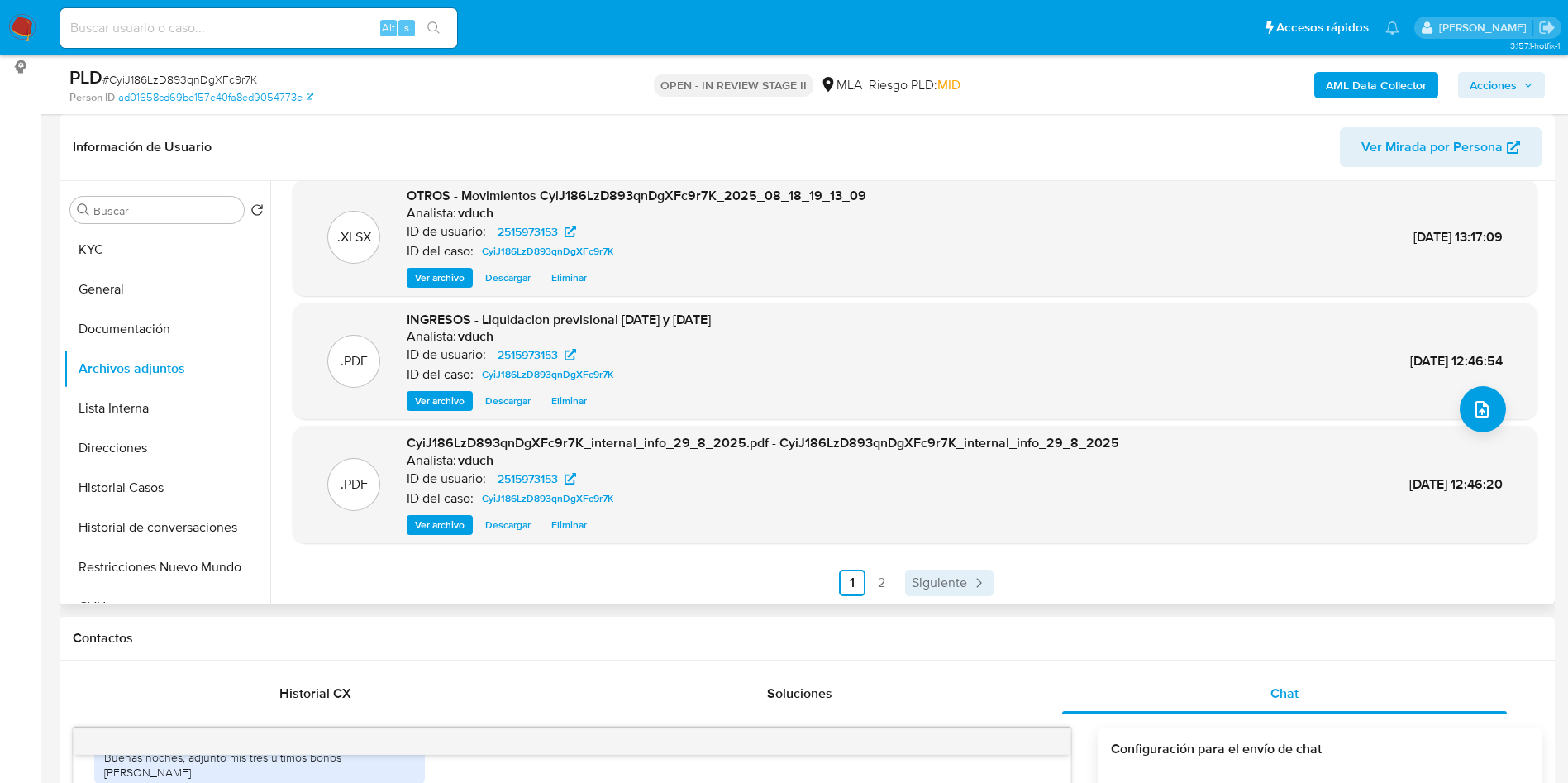
click at [926, 576] on span "Siguiente" at bounding box center [939, 583] width 55 height 13
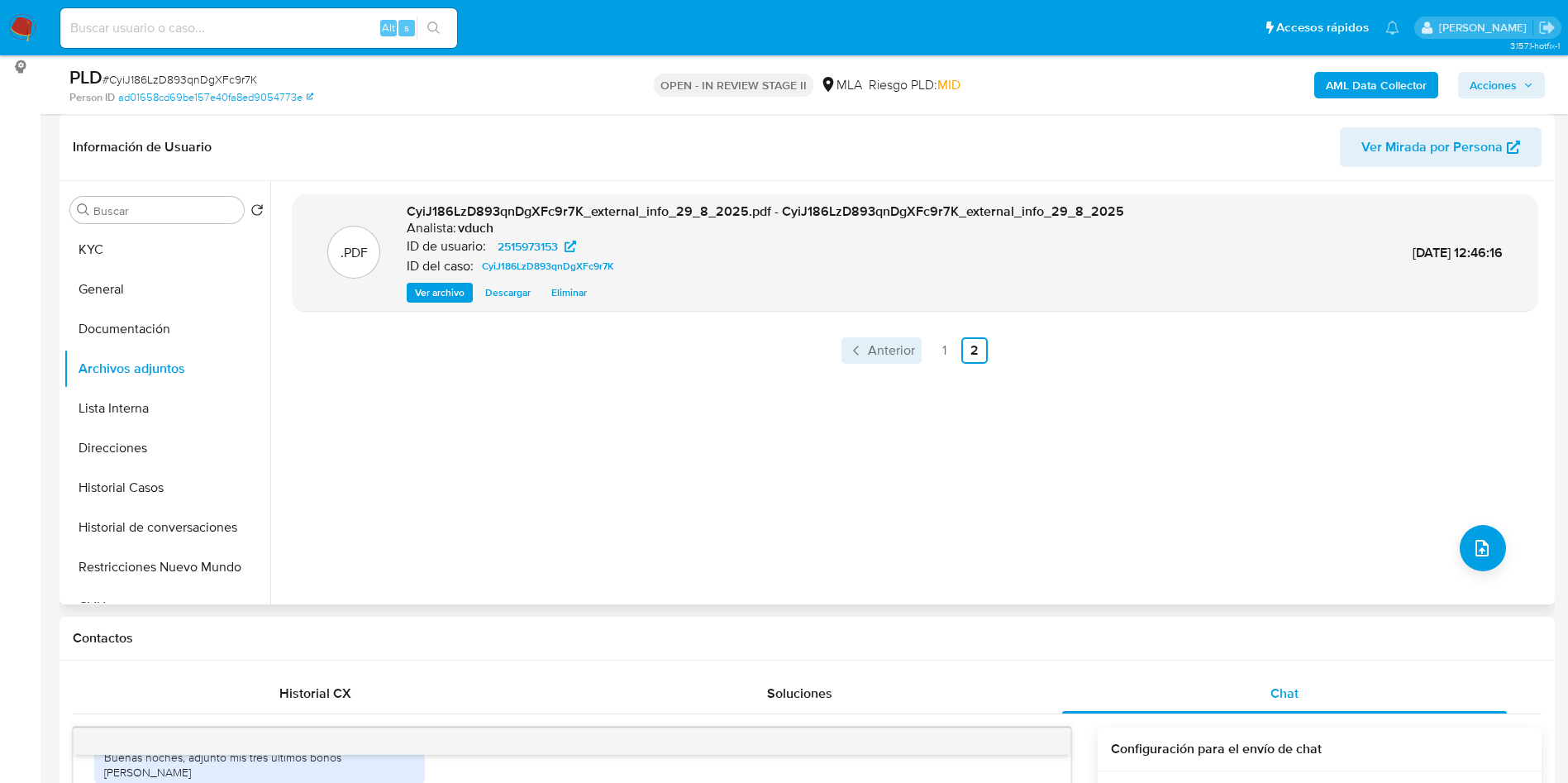
click at [894, 357] on span "Anterior" at bounding box center [891, 351] width 47 height 13
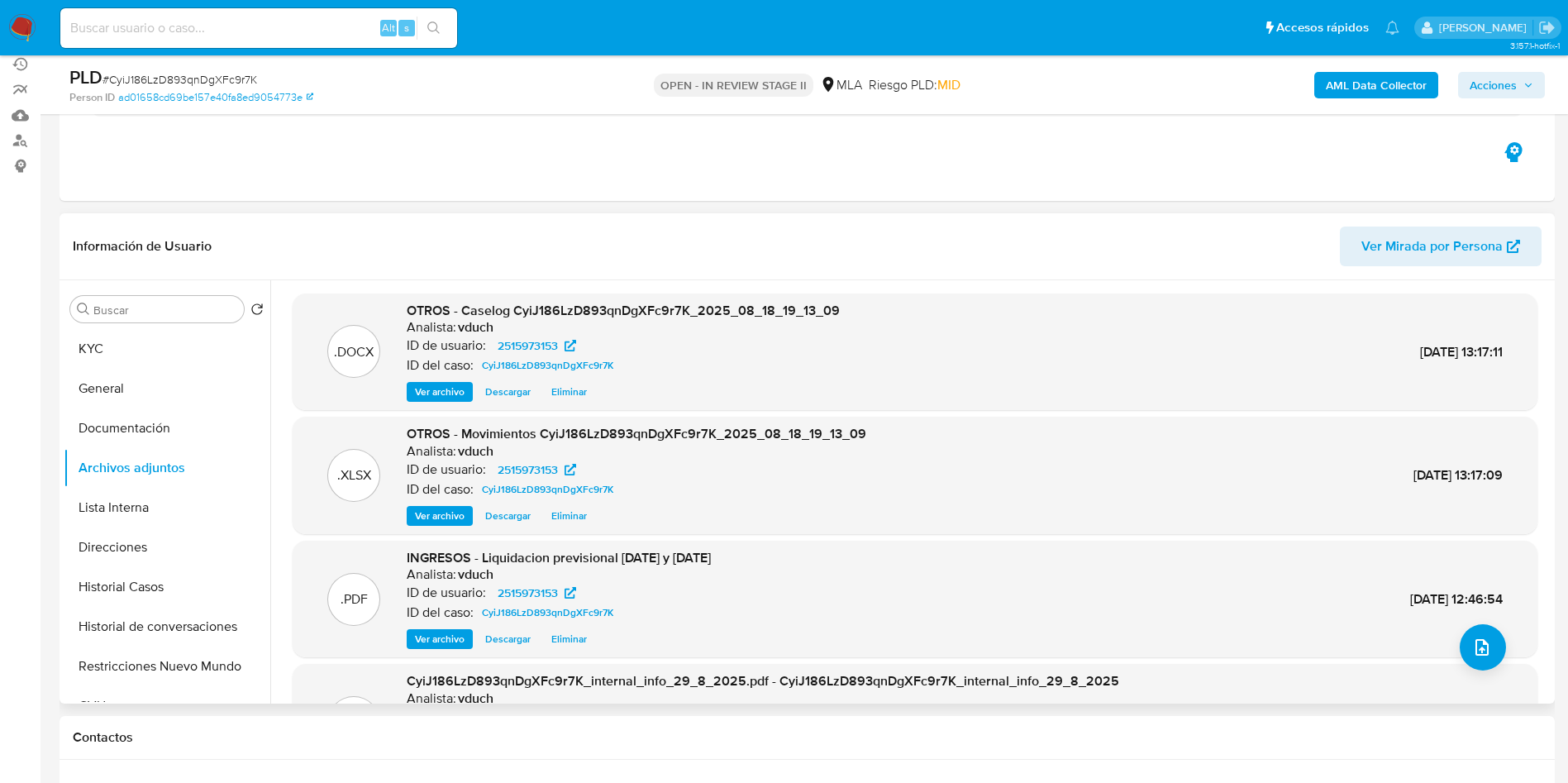
scroll to position [248, 0]
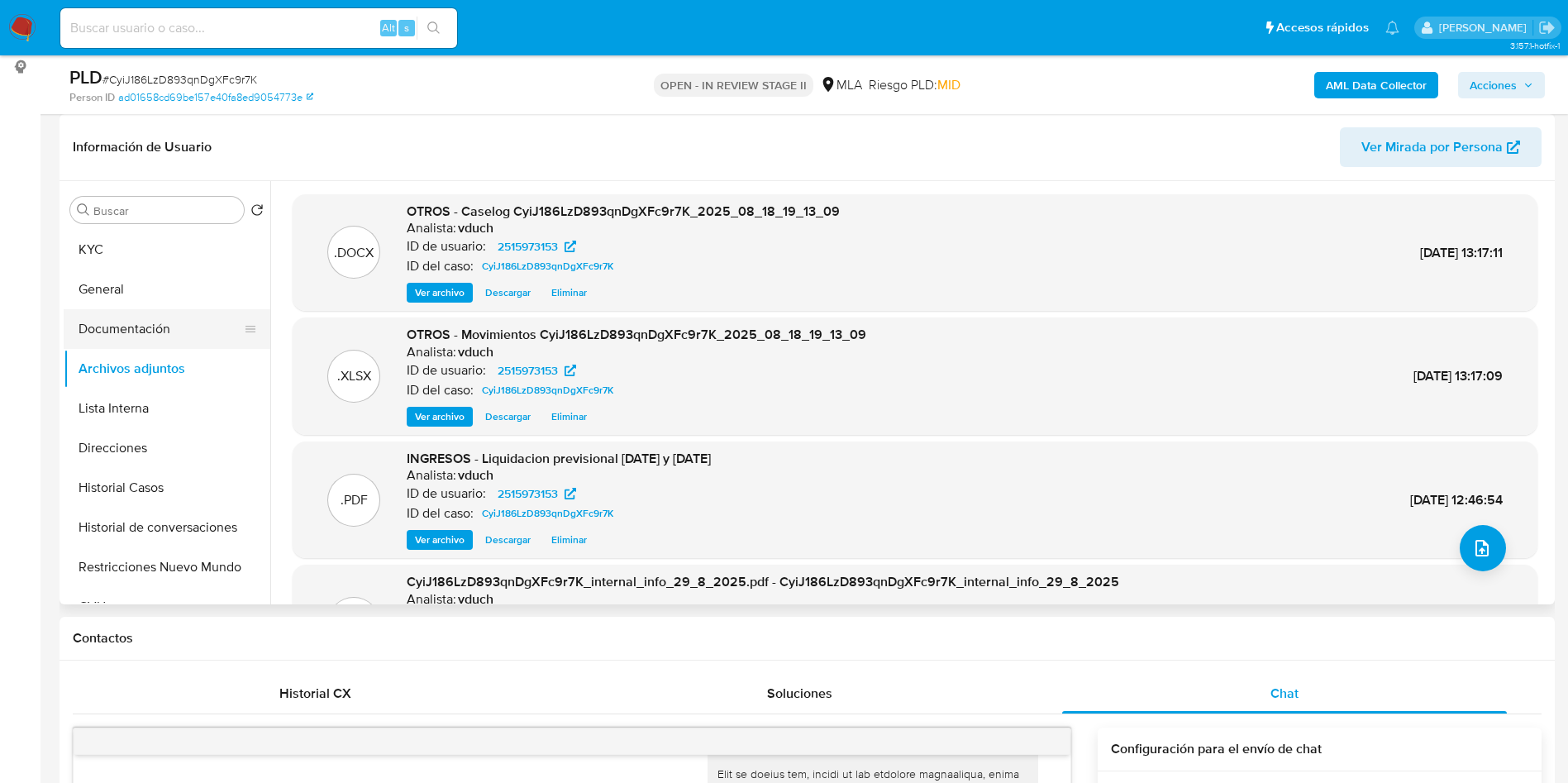
click at [152, 347] on button "Documentación" at bounding box center [160, 329] width 193 height 40
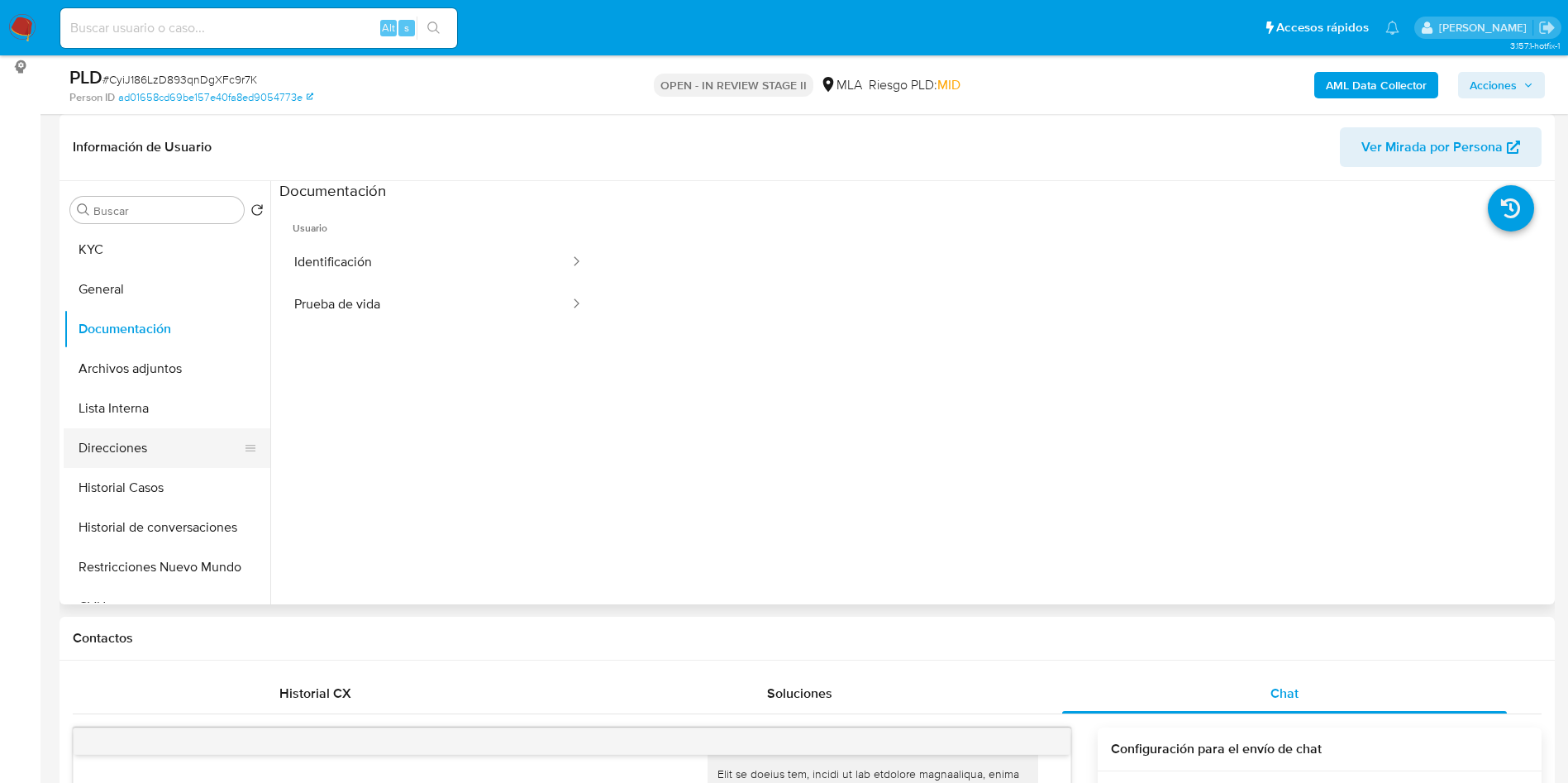
click at [129, 462] on button "Direcciones" at bounding box center [160, 448] width 193 height 40
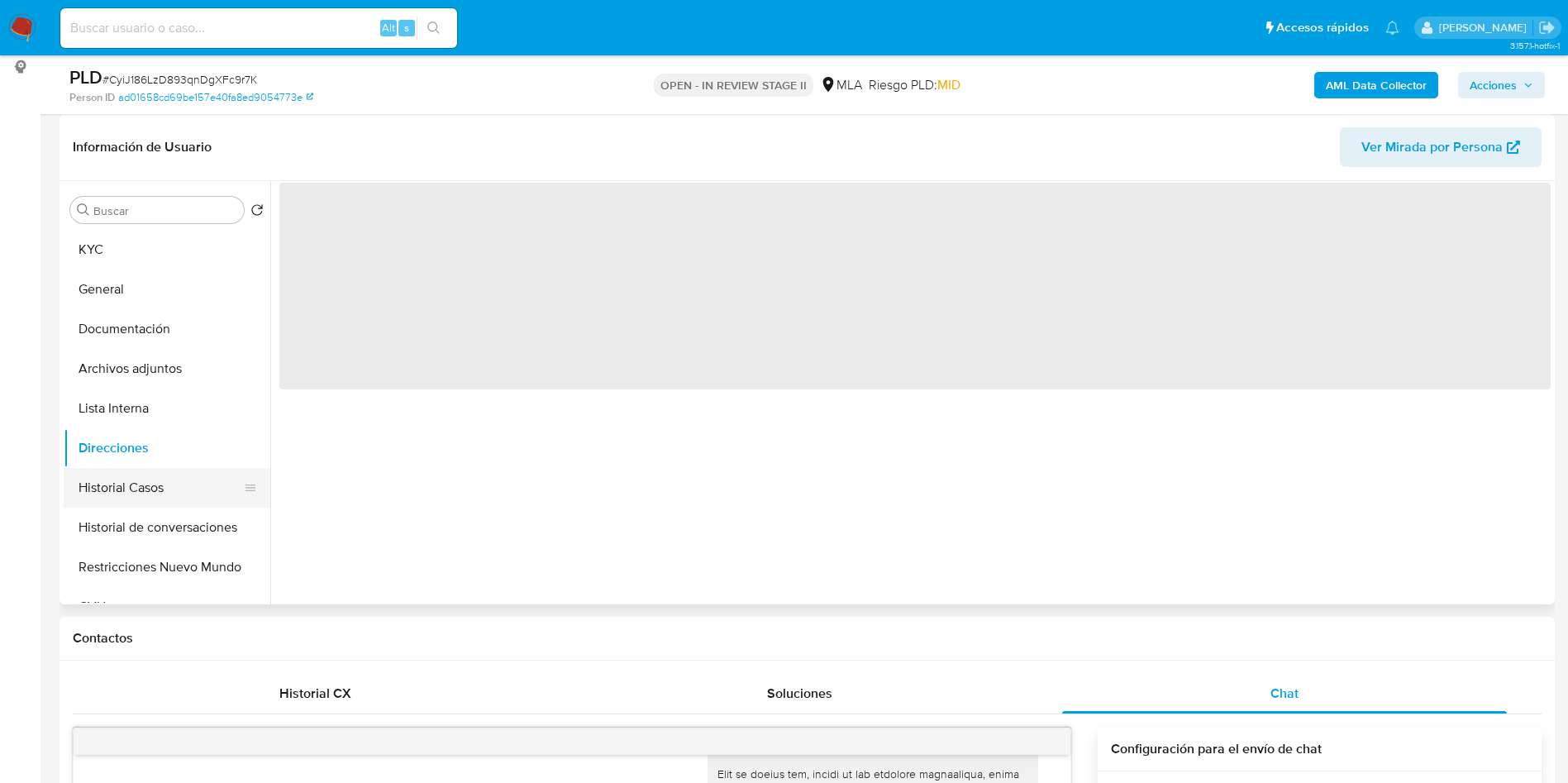
click at [115, 504] on button "Historial Casos" at bounding box center [160, 488] width 193 height 40
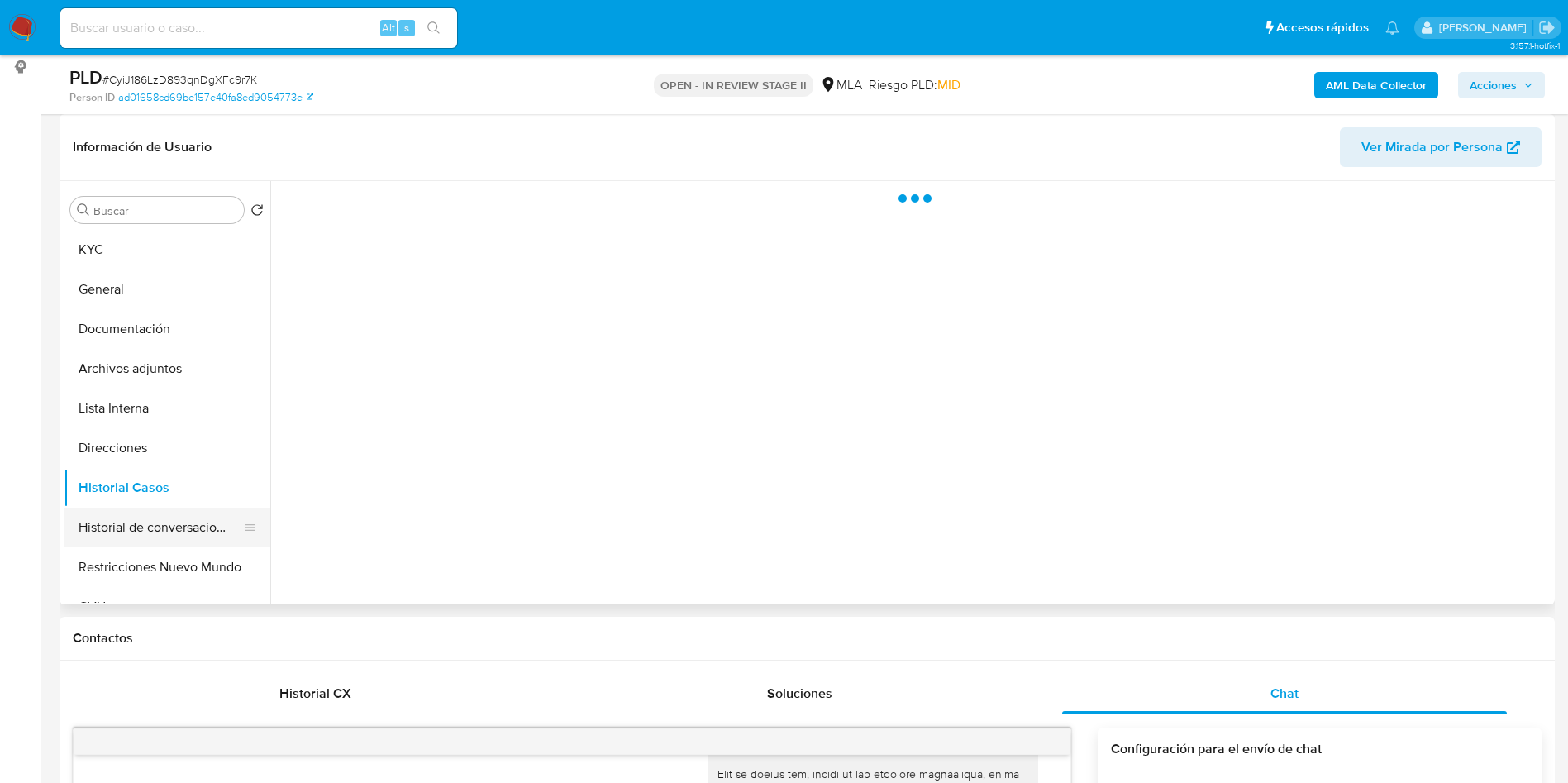
click at [146, 521] on button "Historial de conversaciones" at bounding box center [160, 527] width 193 height 40
click at [179, 490] on button "Historial Casos" at bounding box center [160, 488] width 193 height 40
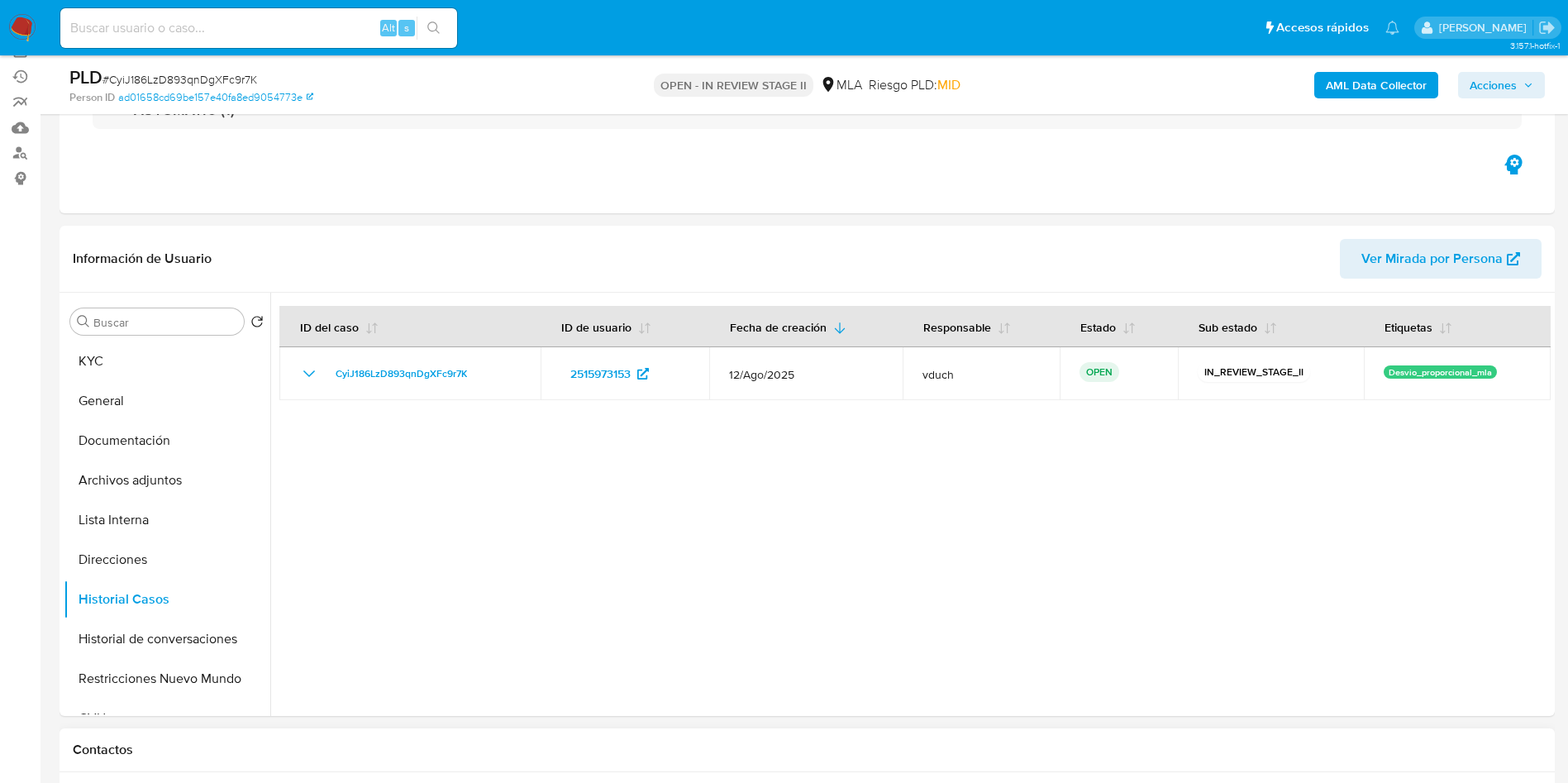
scroll to position [124, 0]
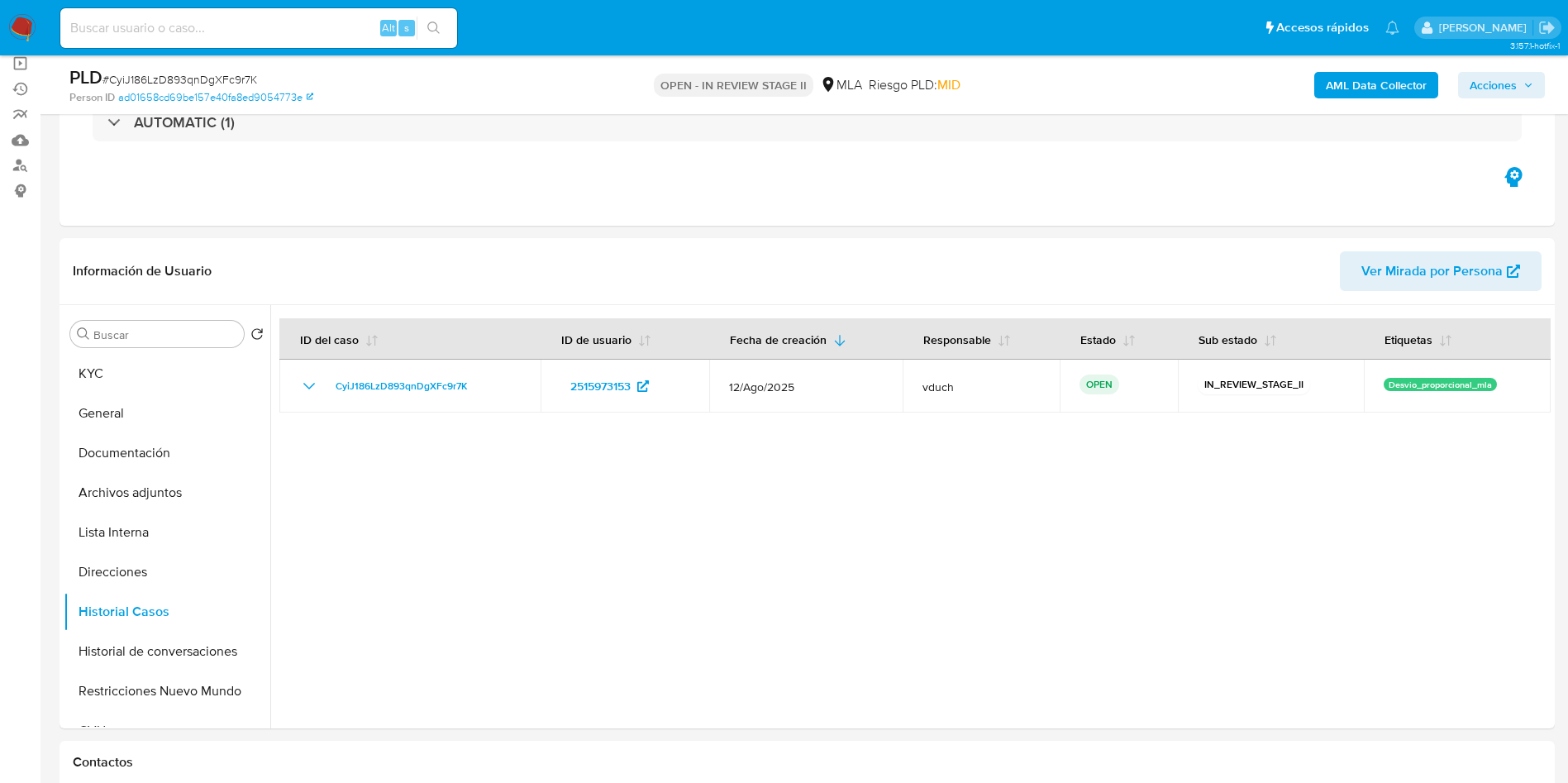
click at [1537, 81] on button "Acciones" at bounding box center [1501, 85] width 87 height 27
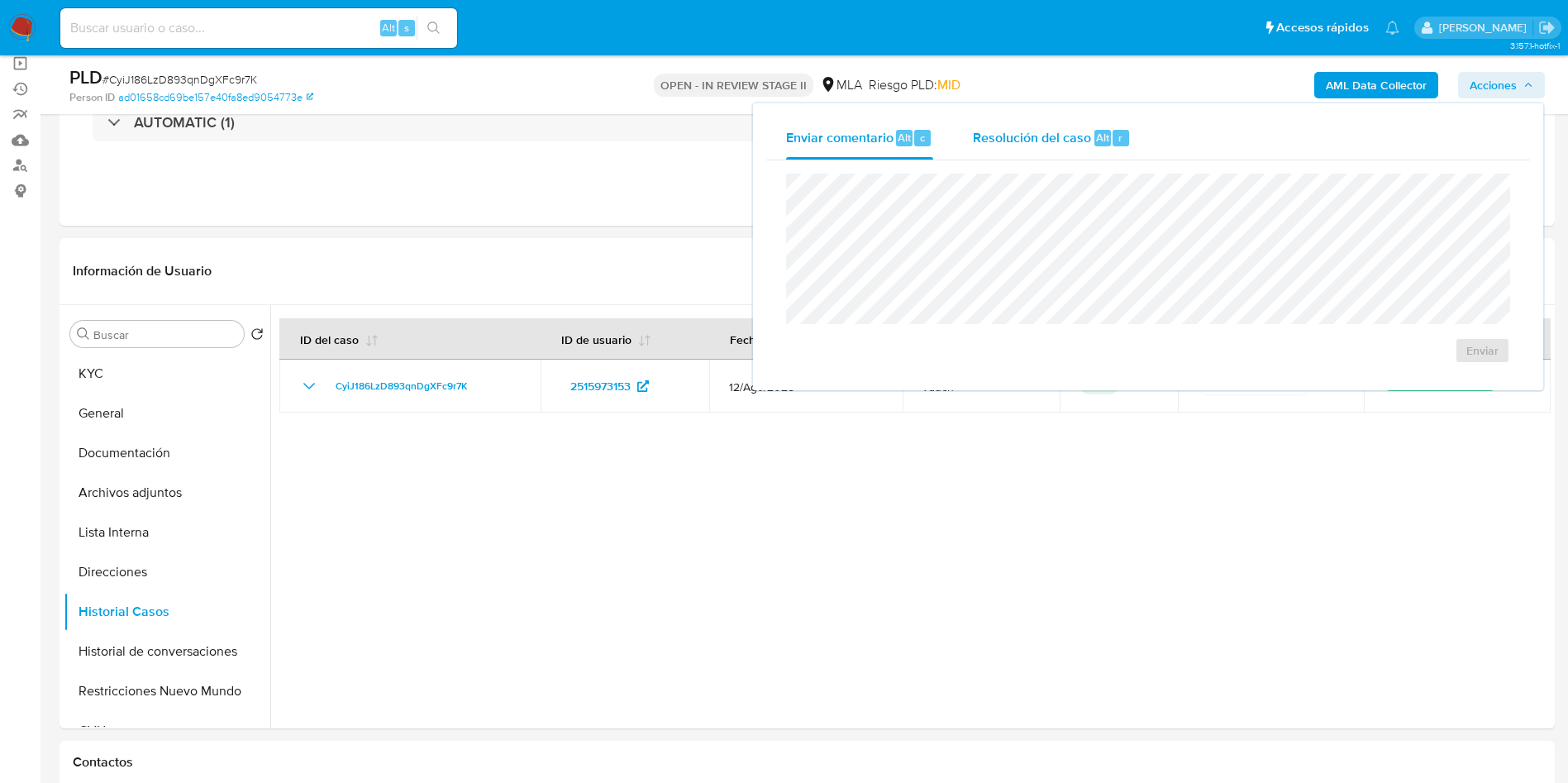
click at [1132, 132] on button "Resolución del caso Alt r" at bounding box center [1051, 138] width 197 height 43
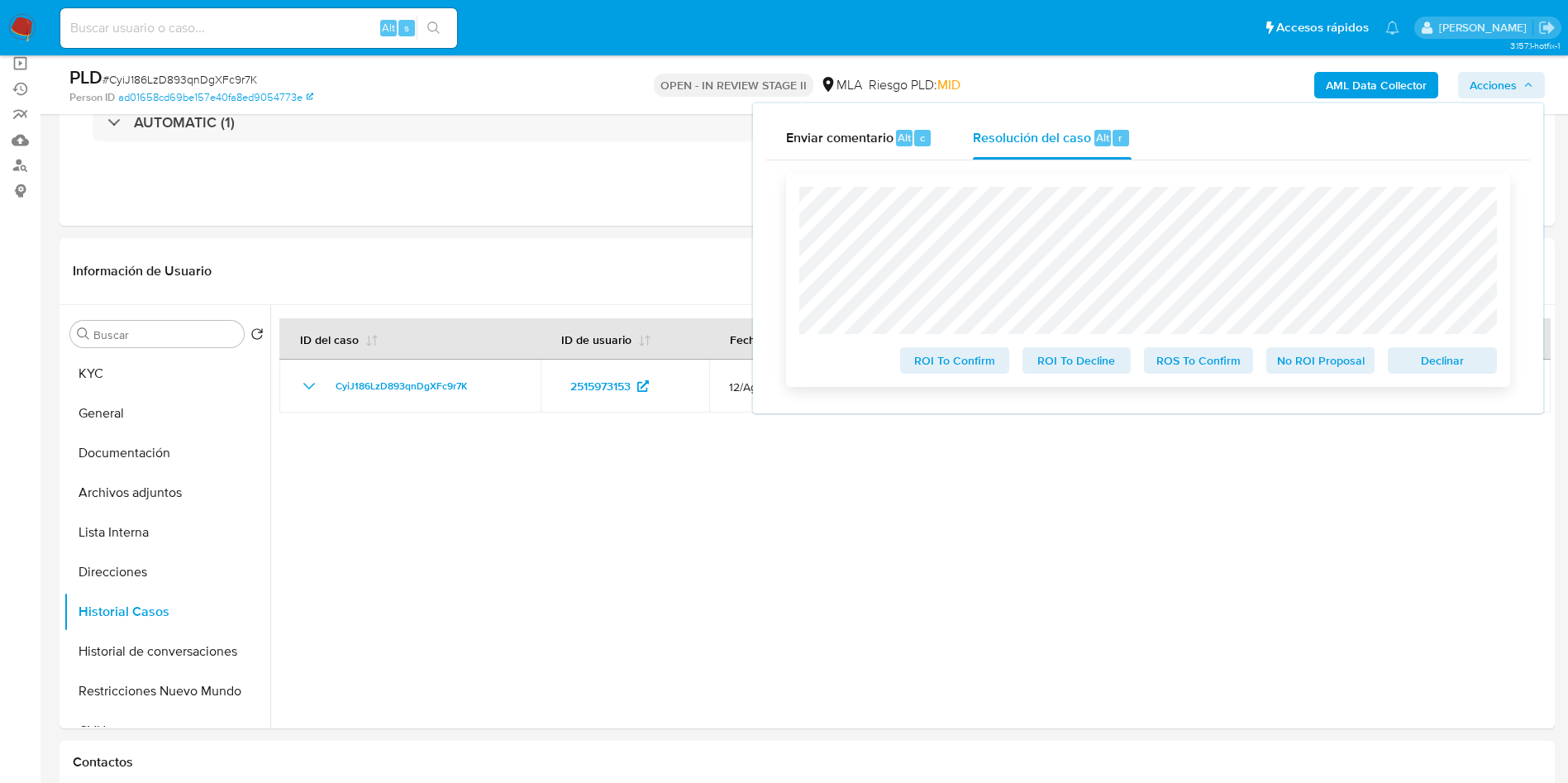
click at [1291, 360] on span "No ROI Proposal" at bounding box center [1320, 361] width 86 height 23
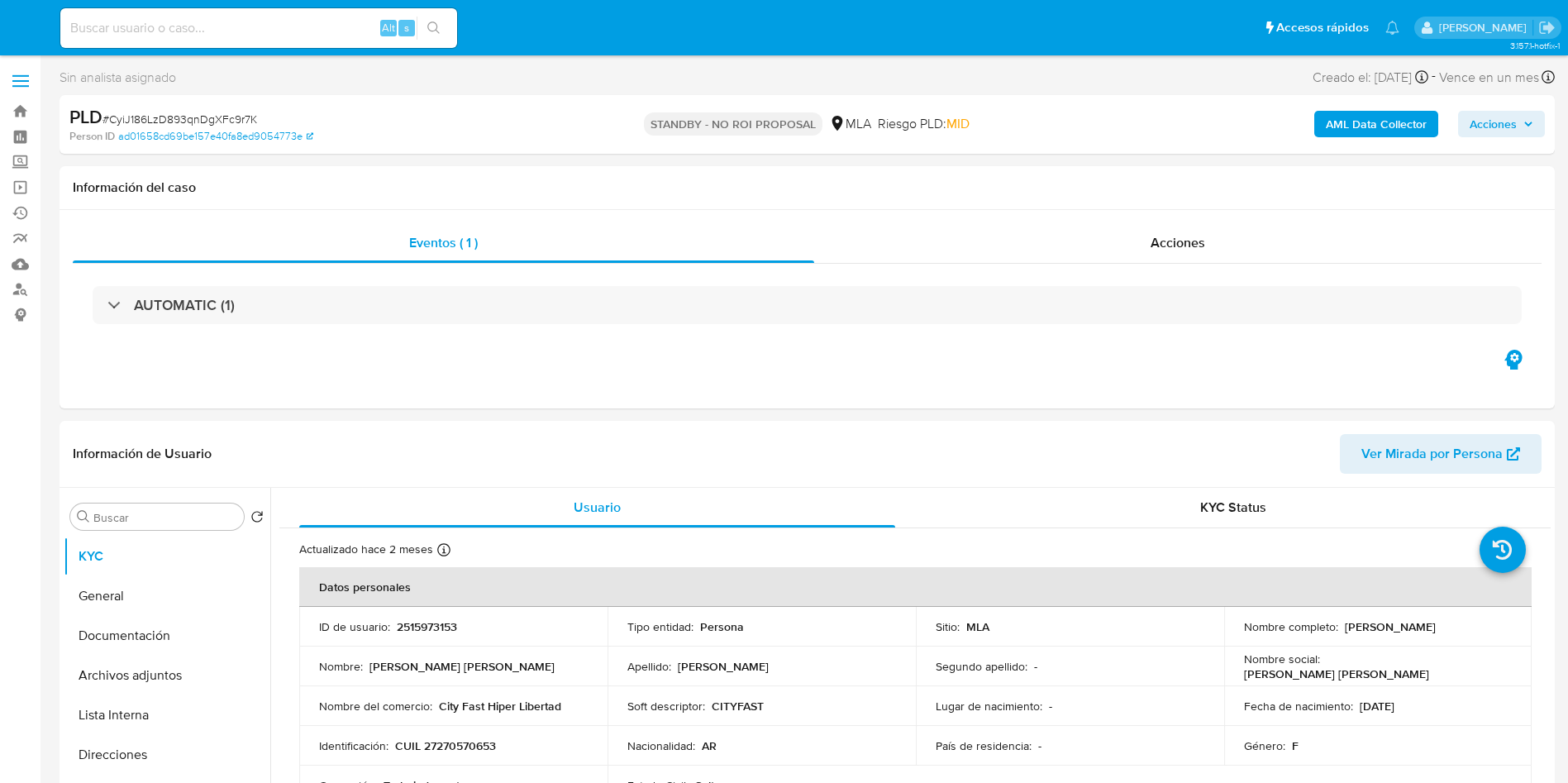
select select "10"
click at [289, 17] on input at bounding box center [258, 28] width 396 height 22
paste input "bhp7SaDdHm1dYVBDUjoc83MF"
type input "bhp7SaDdHm1dYVBDUjoc83MF"
click at [433, 26] on icon "search-icon" at bounding box center [434, 28] width 13 height 13
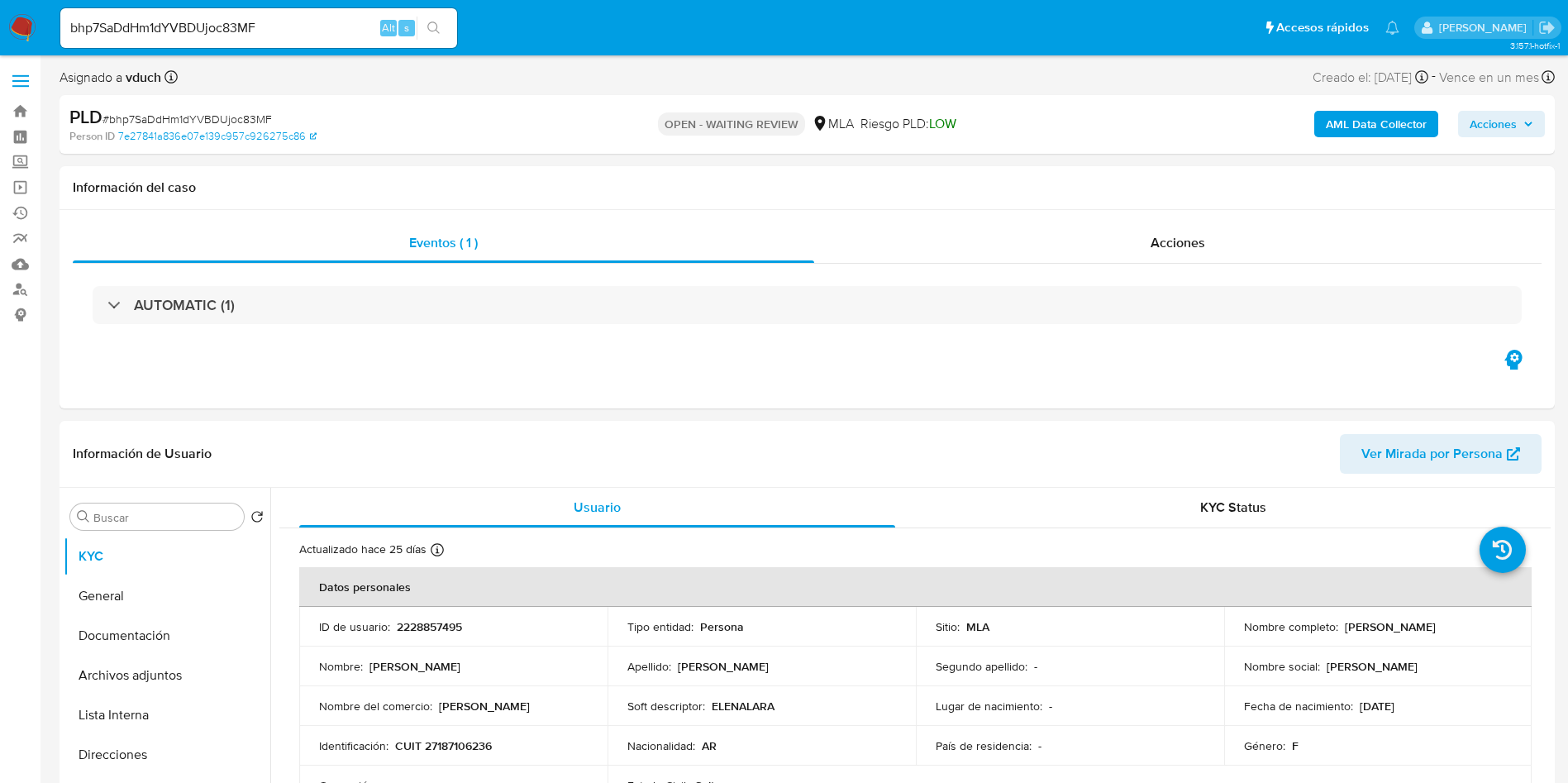
select select "10"
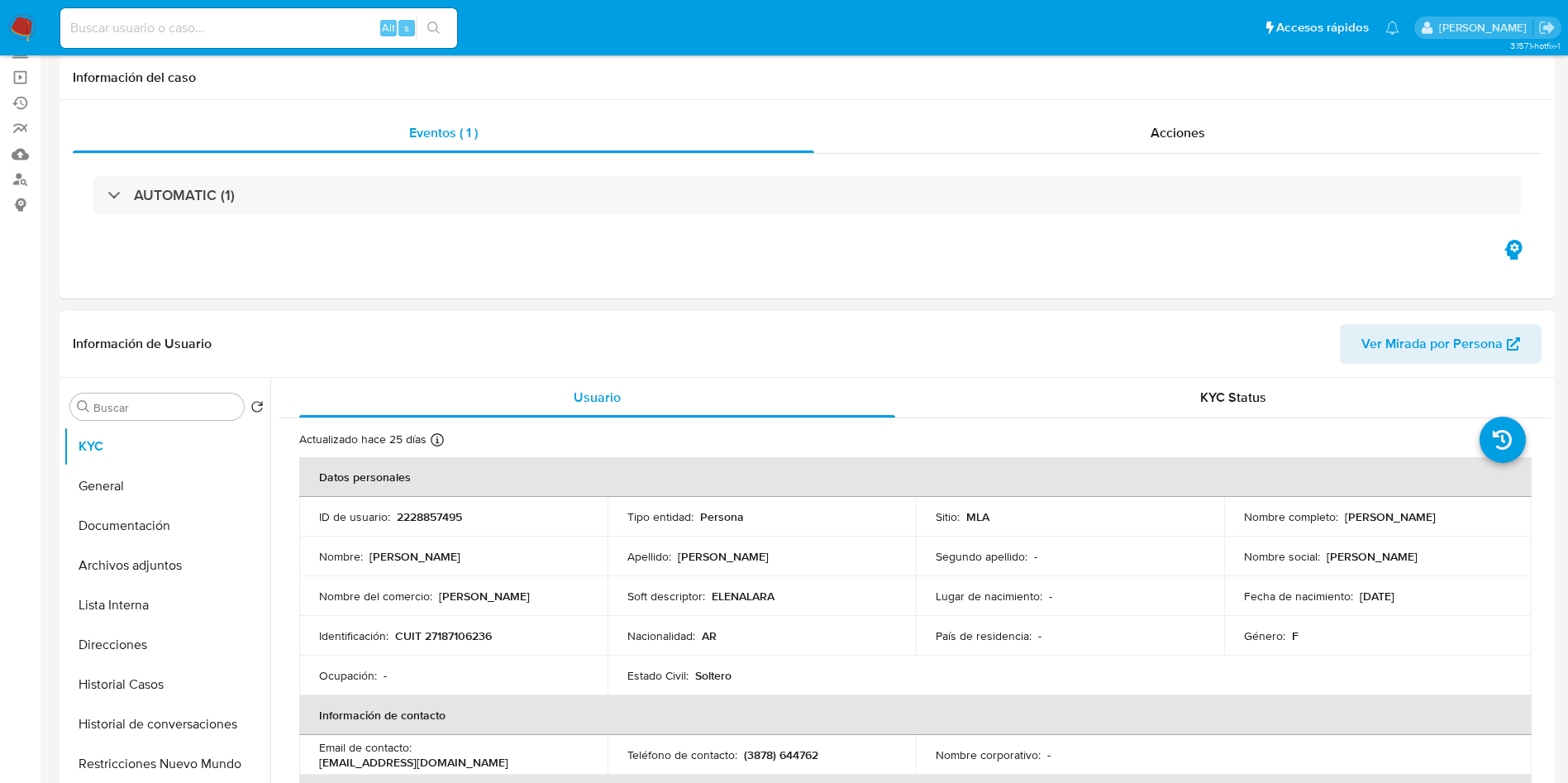
scroll to position [248, 0]
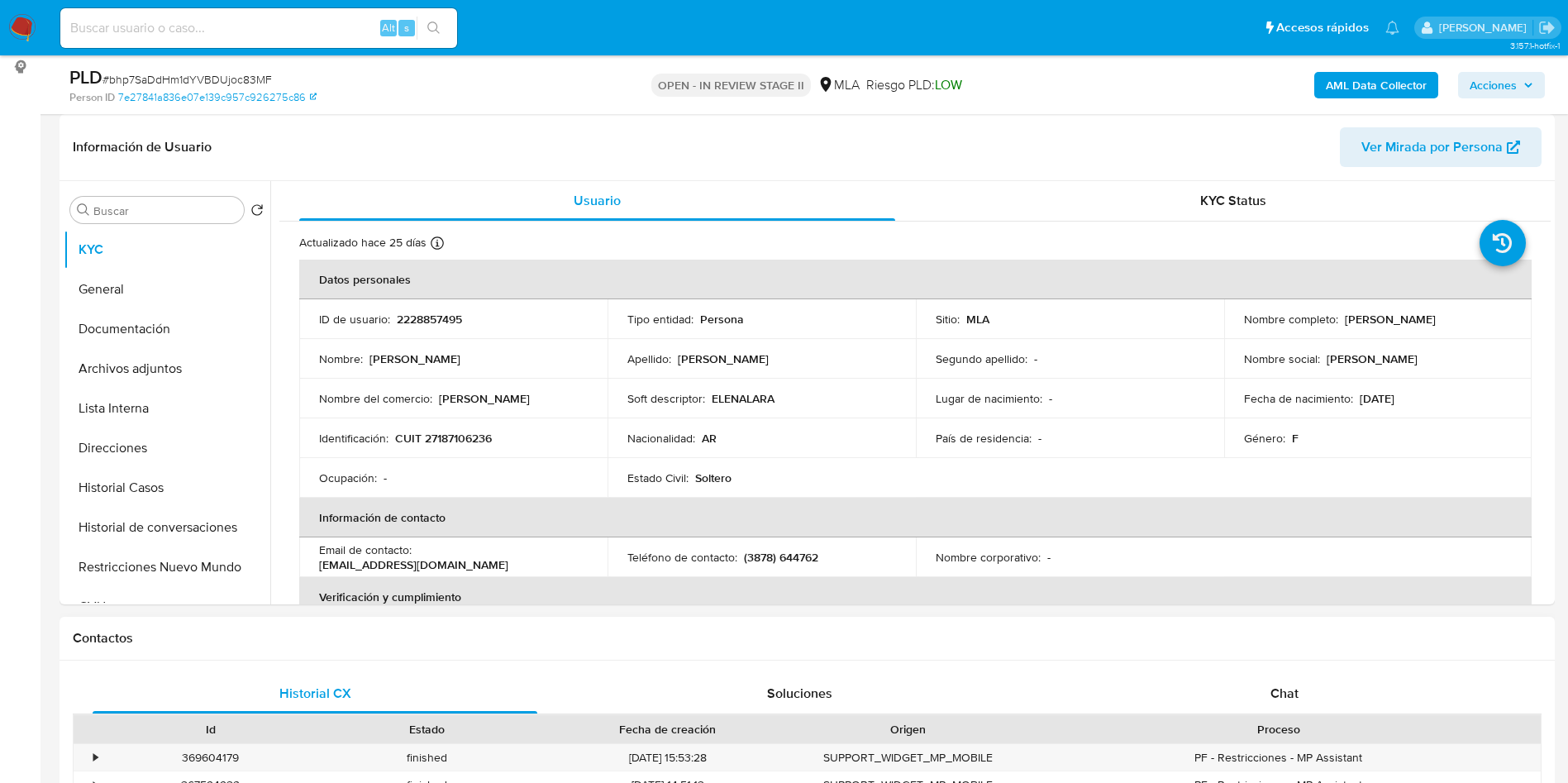
click at [1257, 671] on div "Historial CX Soluciones Chat Id Estado Fecha de creación Origen Proceso • 36960…" at bounding box center [806, 778] width 1495 height 236
click at [1287, 693] on span "Chat" at bounding box center [1284, 693] width 28 height 19
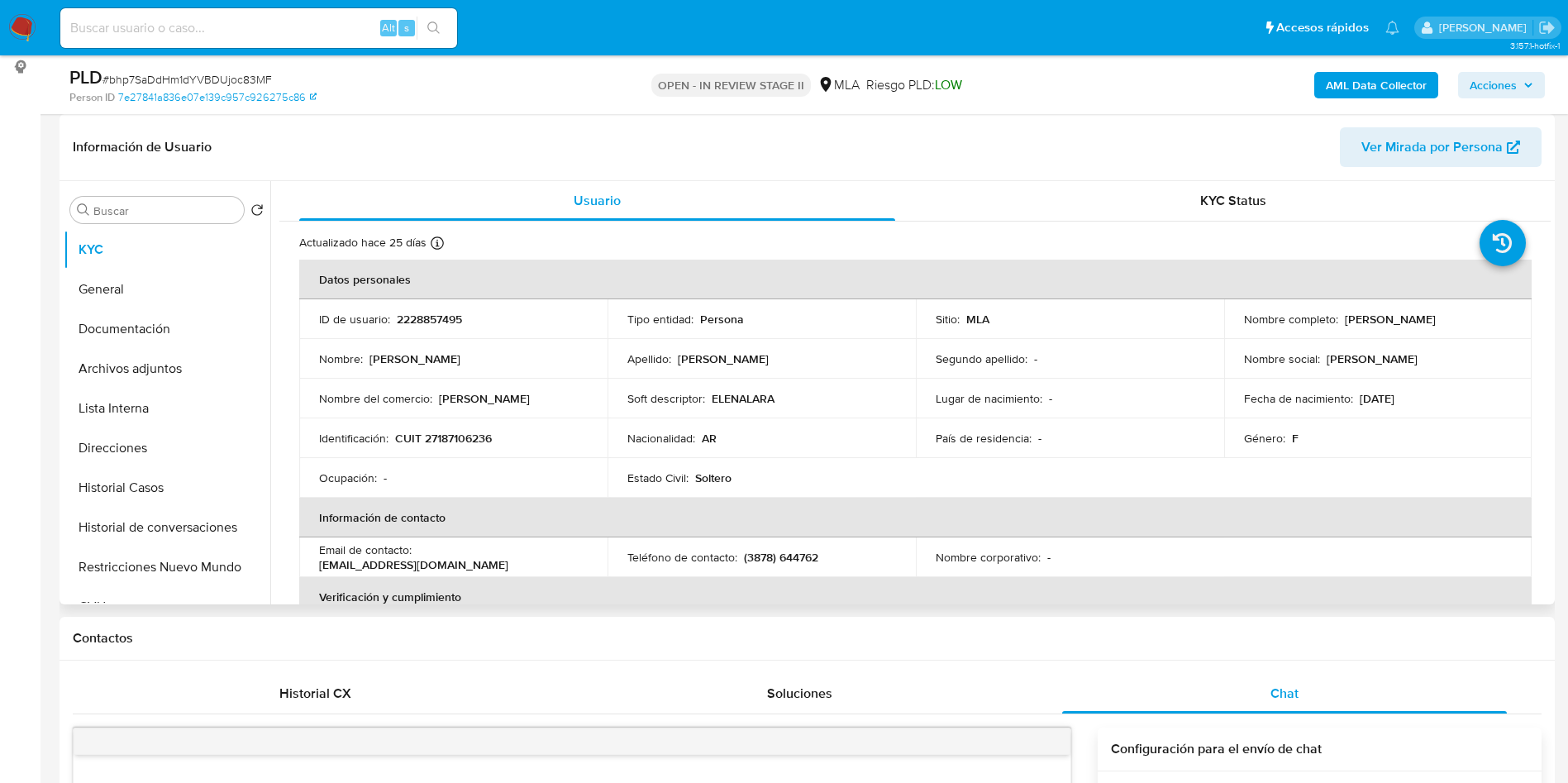
click at [412, 323] on p "2228857495" at bounding box center [429, 319] width 65 height 15
copy p "2"
click at [421, 317] on p "2228857495" at bounding box center [429, 319] width 65 height 15
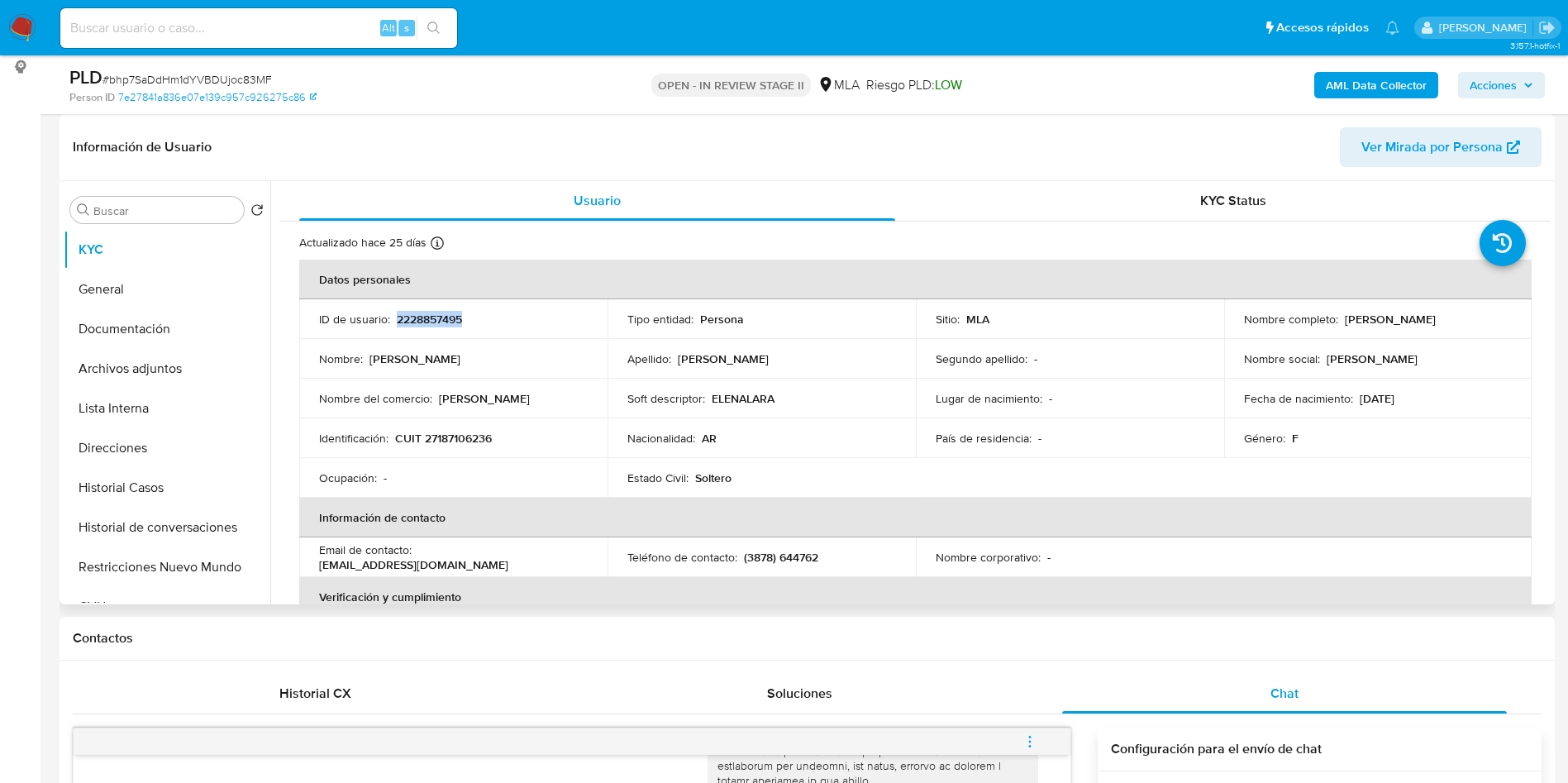
click at [421, 317] on p "2228857495" at bounding box center [429, 319] width 65 height 15
copy p "2228857495"
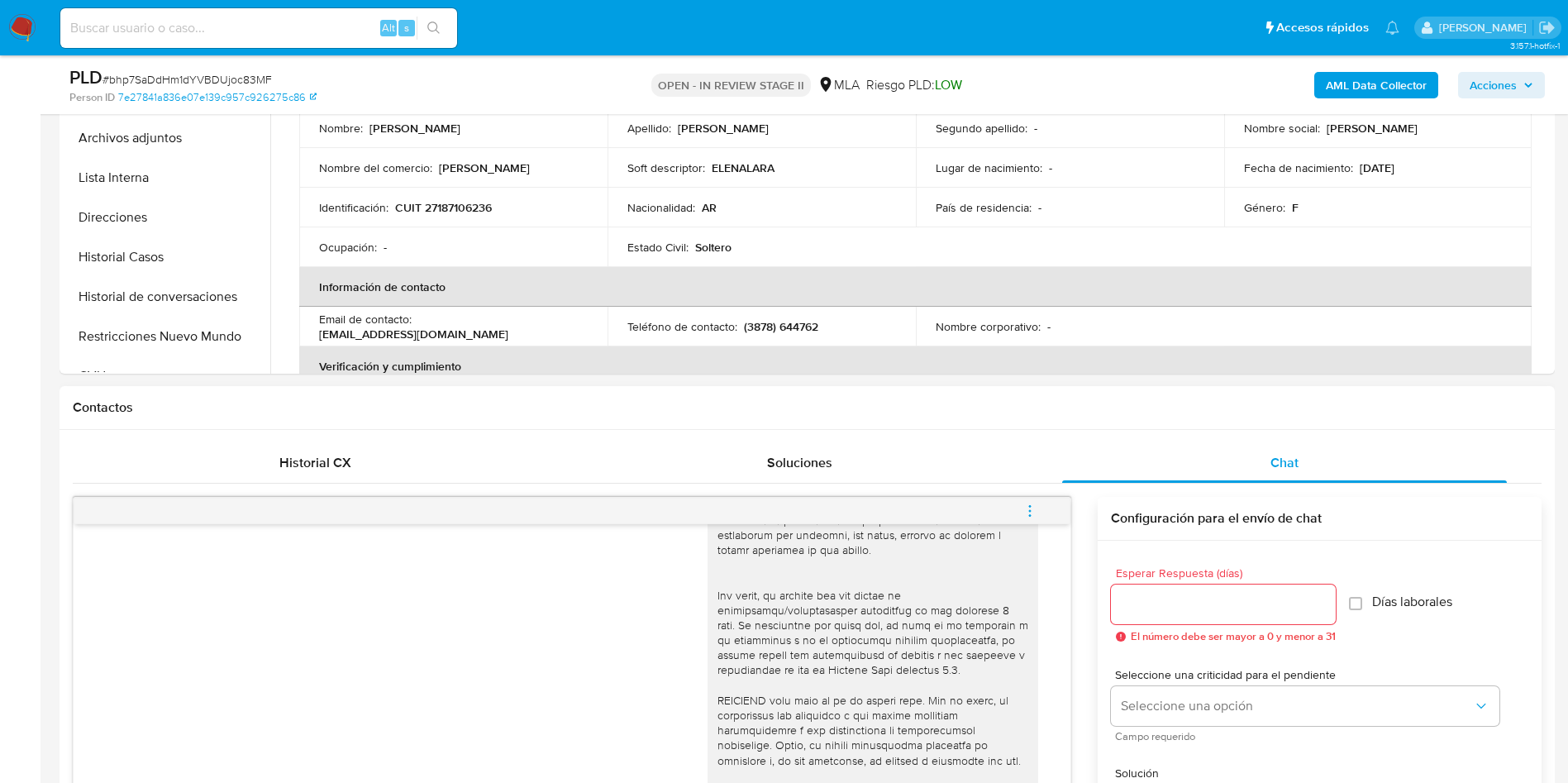
scroll to position [372, 0]
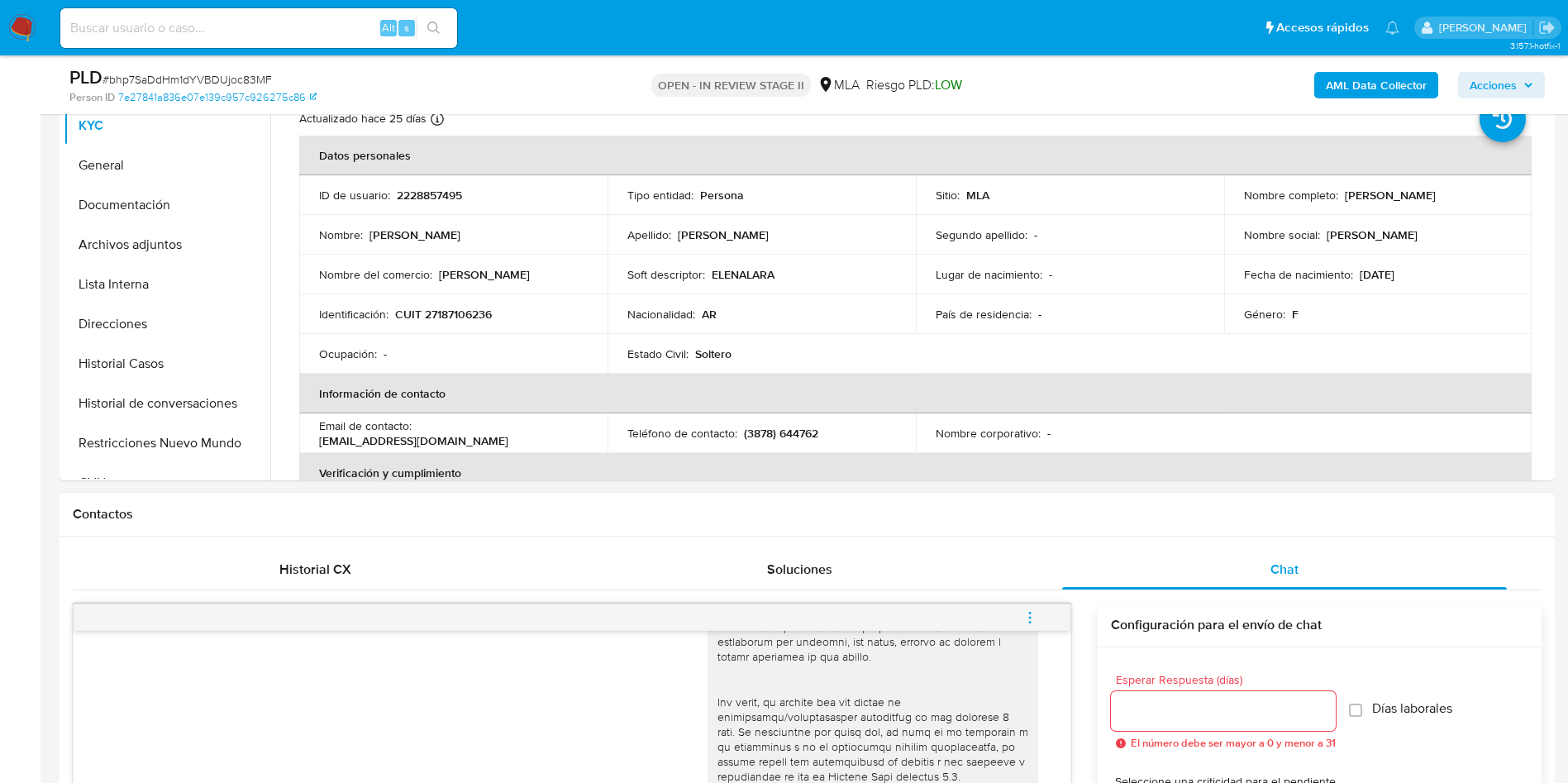
click at [644, 532] on div "Contactos" at bounding box center [806, 514] width 1495 height 44
click at [231, 273] on button "Lista Interna" at bounding box center [160, 285] width 193 height 40
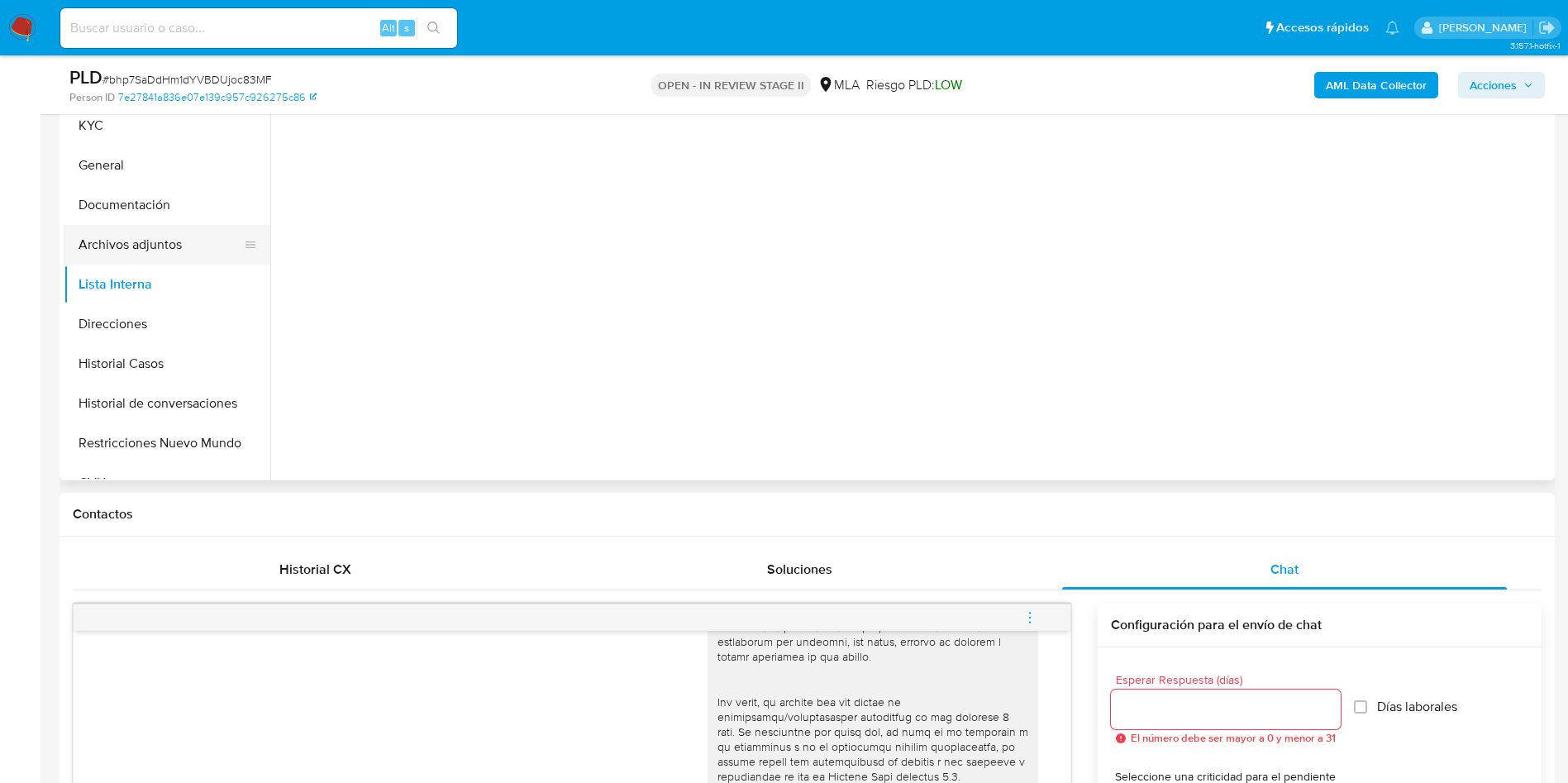
click at [225, 232] on button "Archivos adjuntos" at bounding box center [160, 245] width 193 height 40
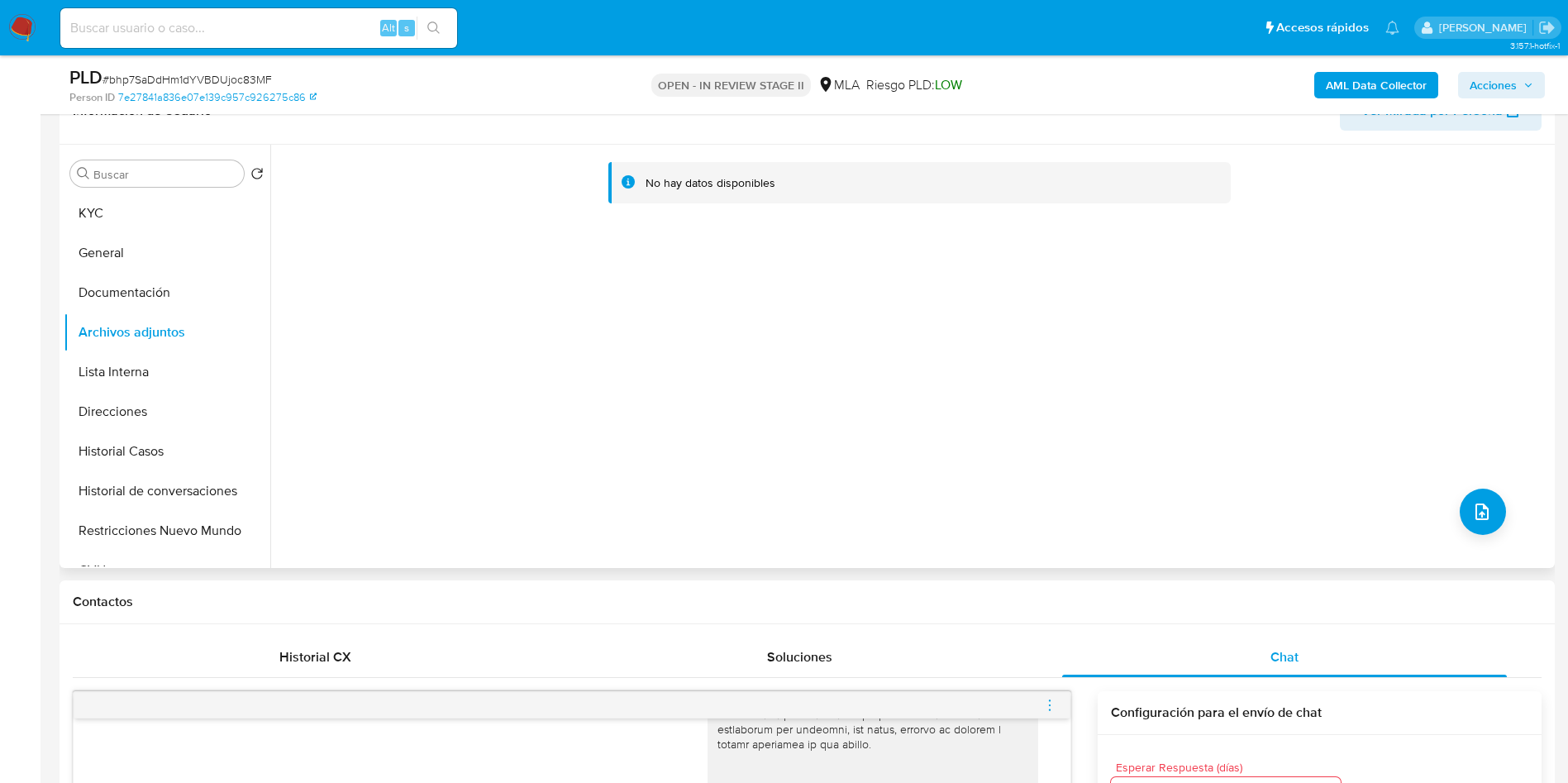
scroll to position [248, 0]
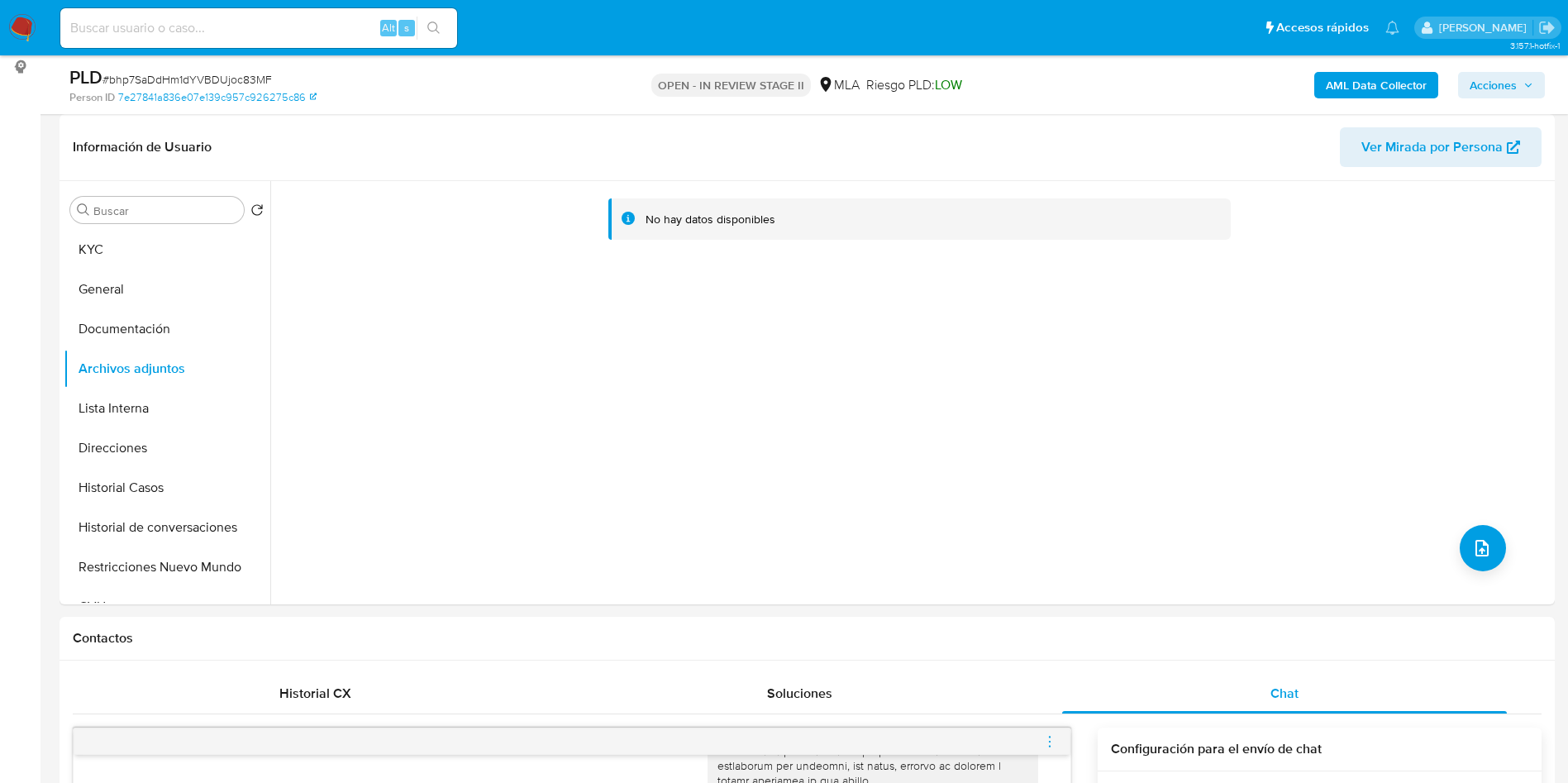
click at [1429, 73] on button "AML Data Collector" at bounding box center [1376, 85] width 124 height 27
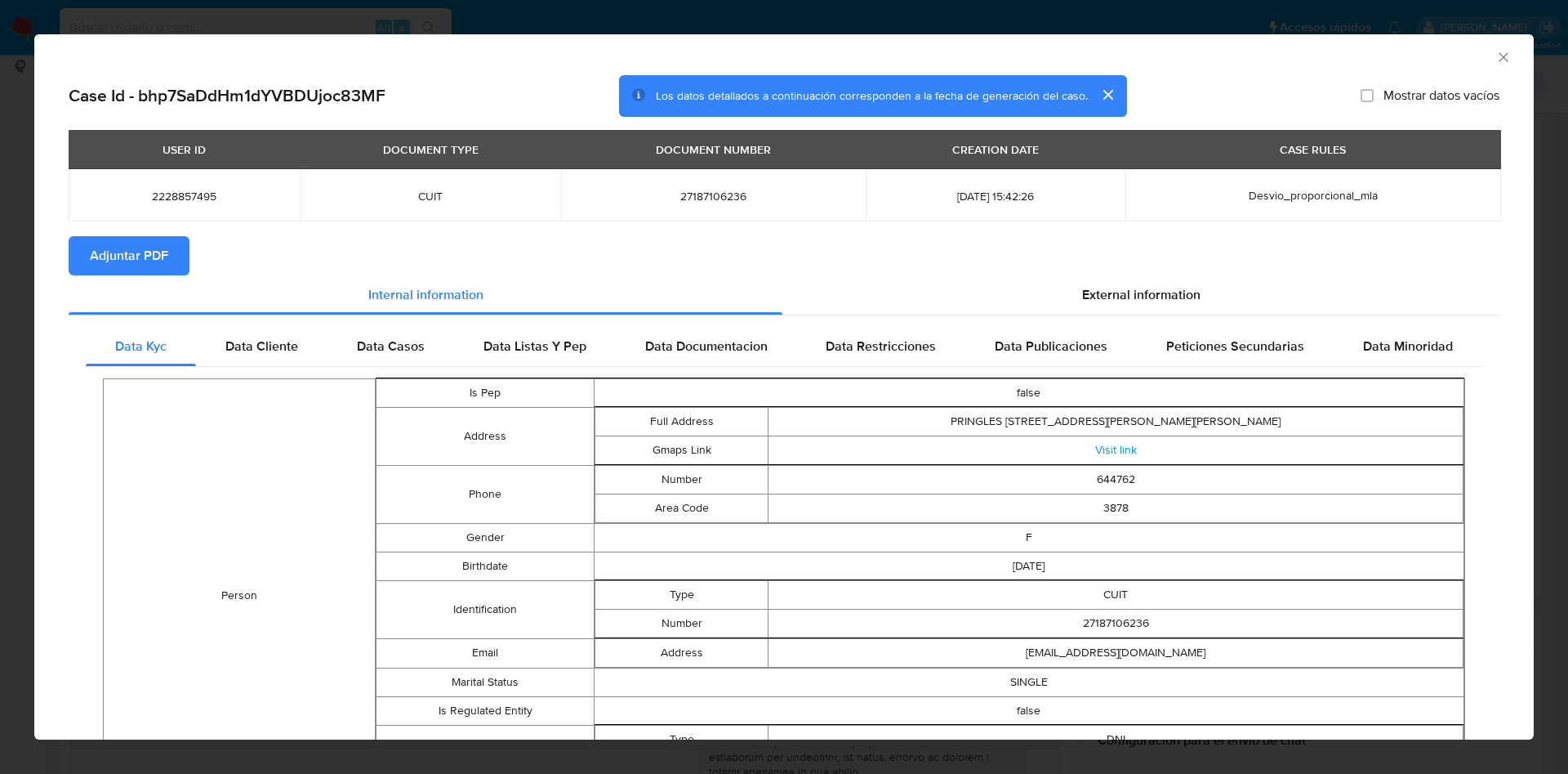
click at [158, 263] on span "Adjuntar PDF" at bounding box center [128, 256] width 78 height 36
click at [1496, 59] on icon "Cerrar ventana" at bounding box center [1504, 58] width 16 height 16
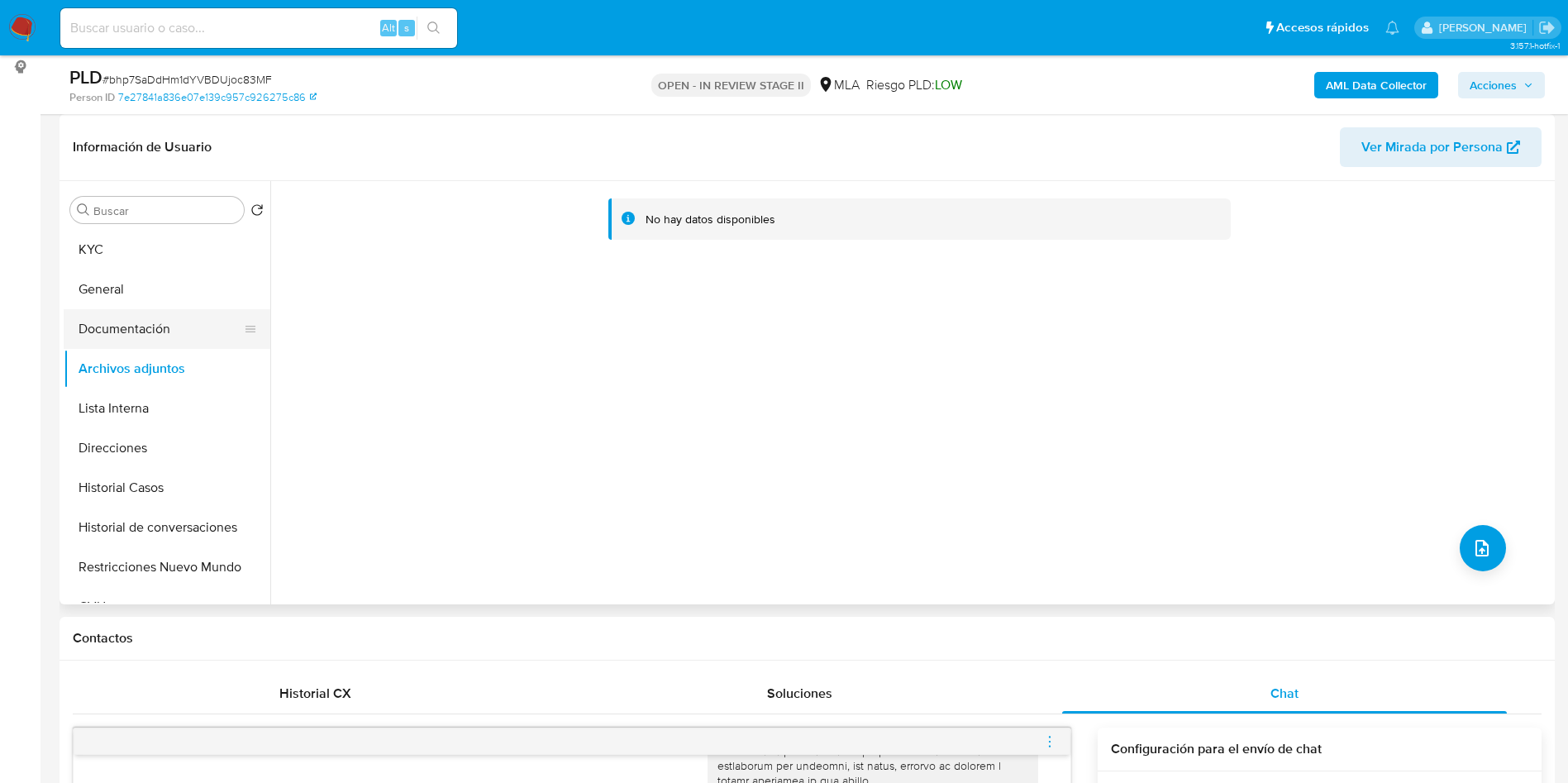
click at [192, 326] on button "Documentación" at bounding box center [160, 329] width 193 height 40
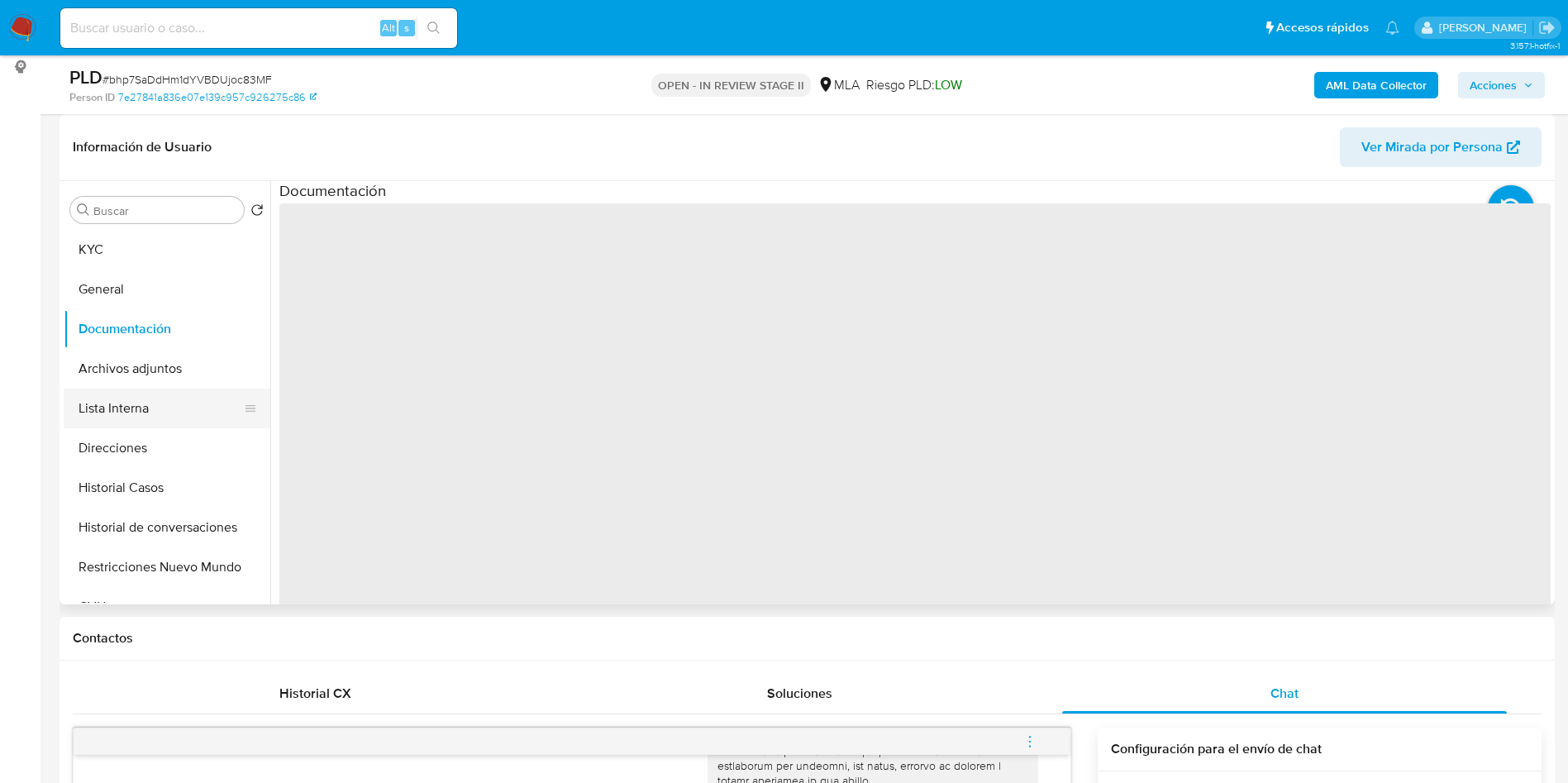
click at [172, 421] on button "Lista Interna" at bounding box center [160, 408] width 193 height 40
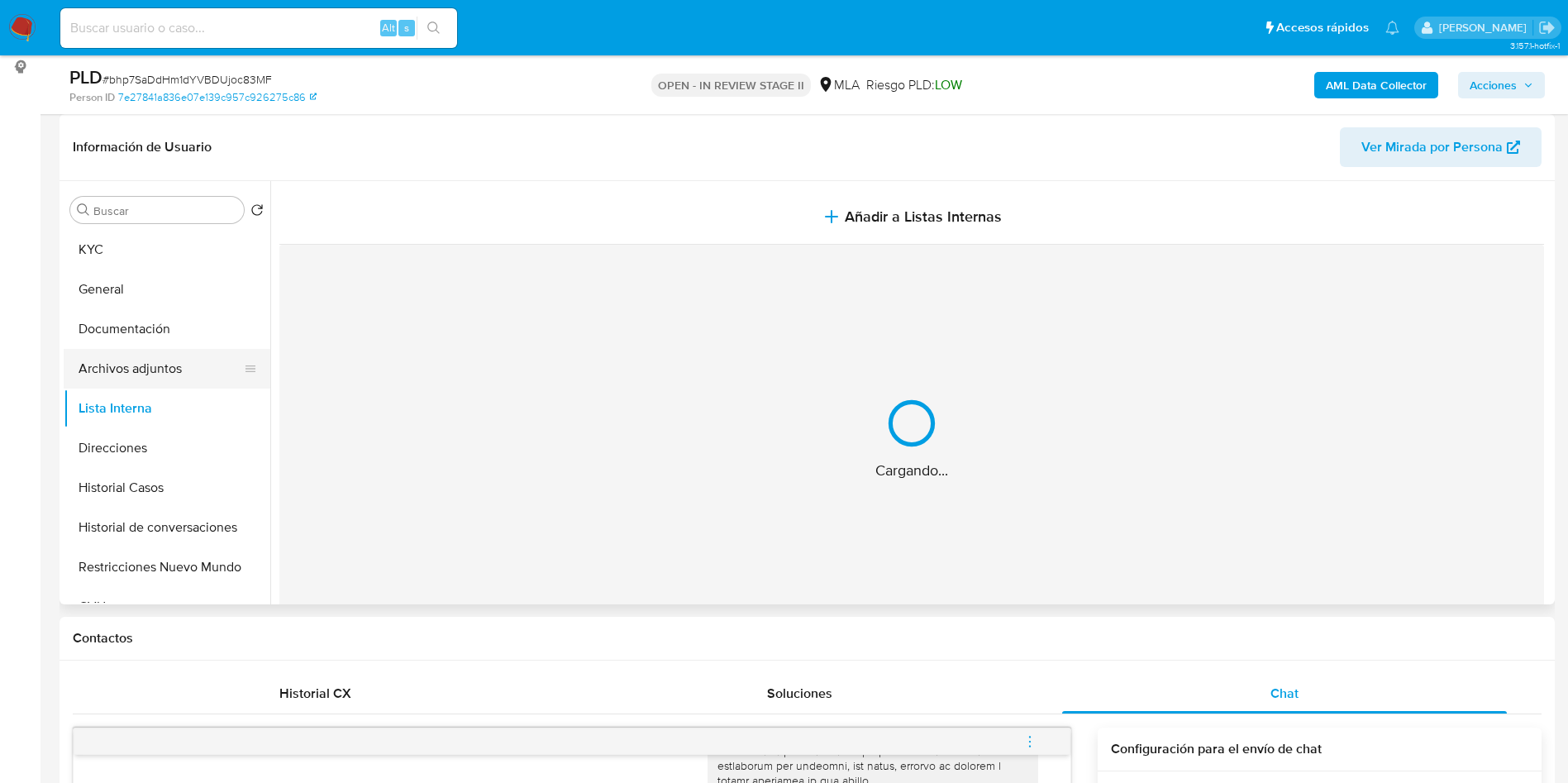
click at [182, 381] on button "Archivos adjuntos" at bounding box center [160, 369] width 193 height 40
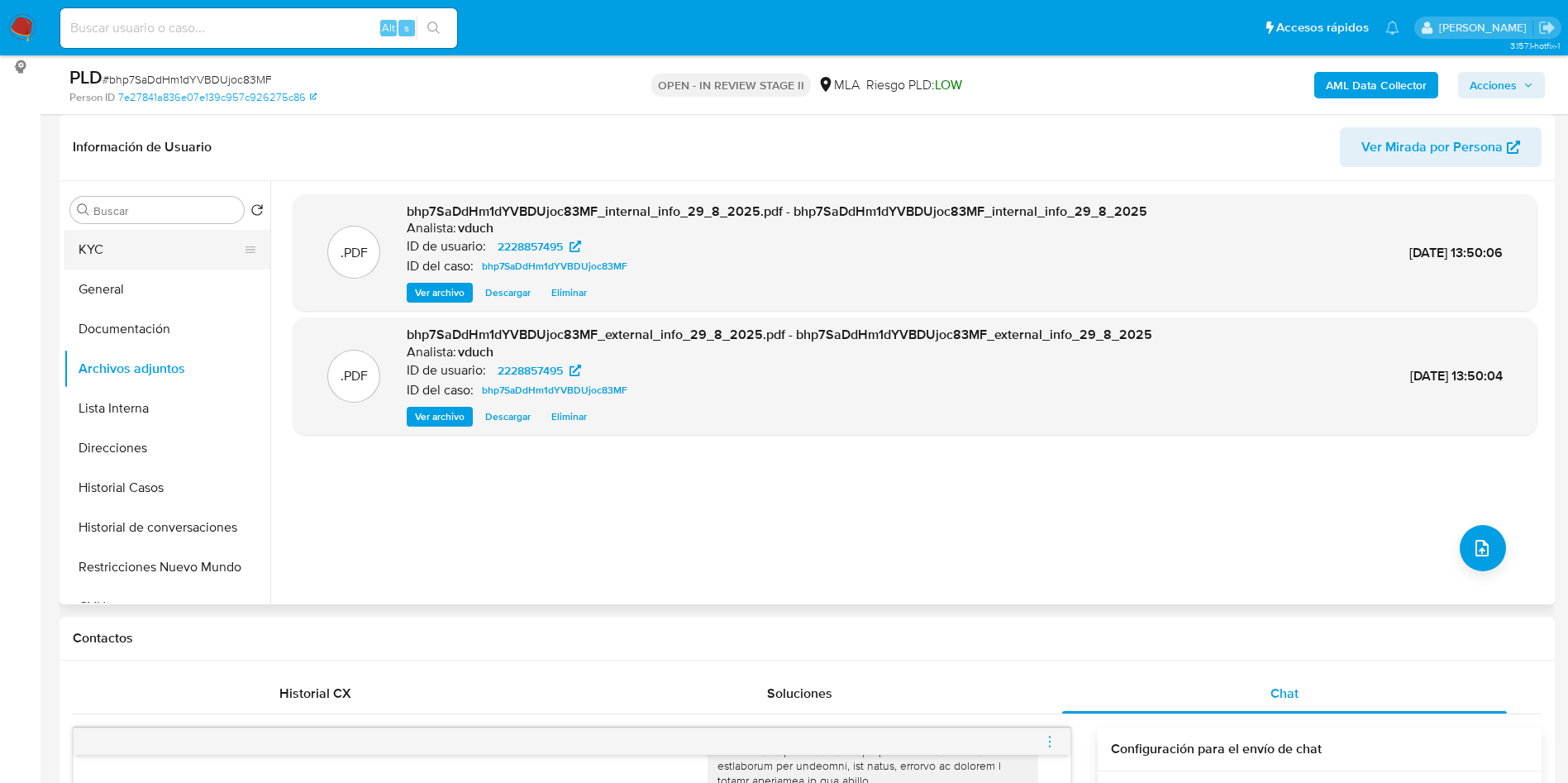
click at [231, 251] on button "KYC" at bounding box center [160, 250] width 193 height 40
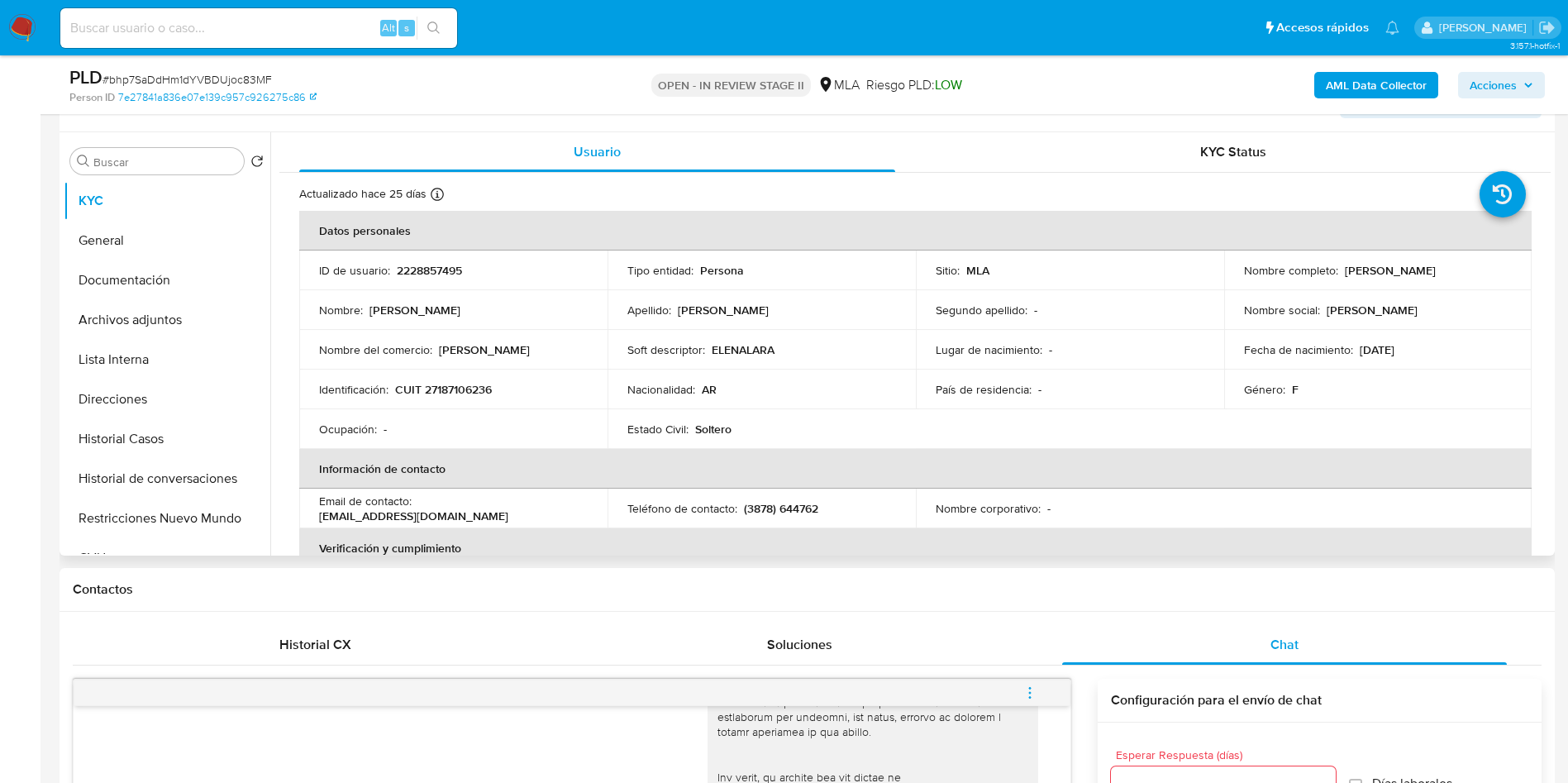
scroll to position [372, 0]
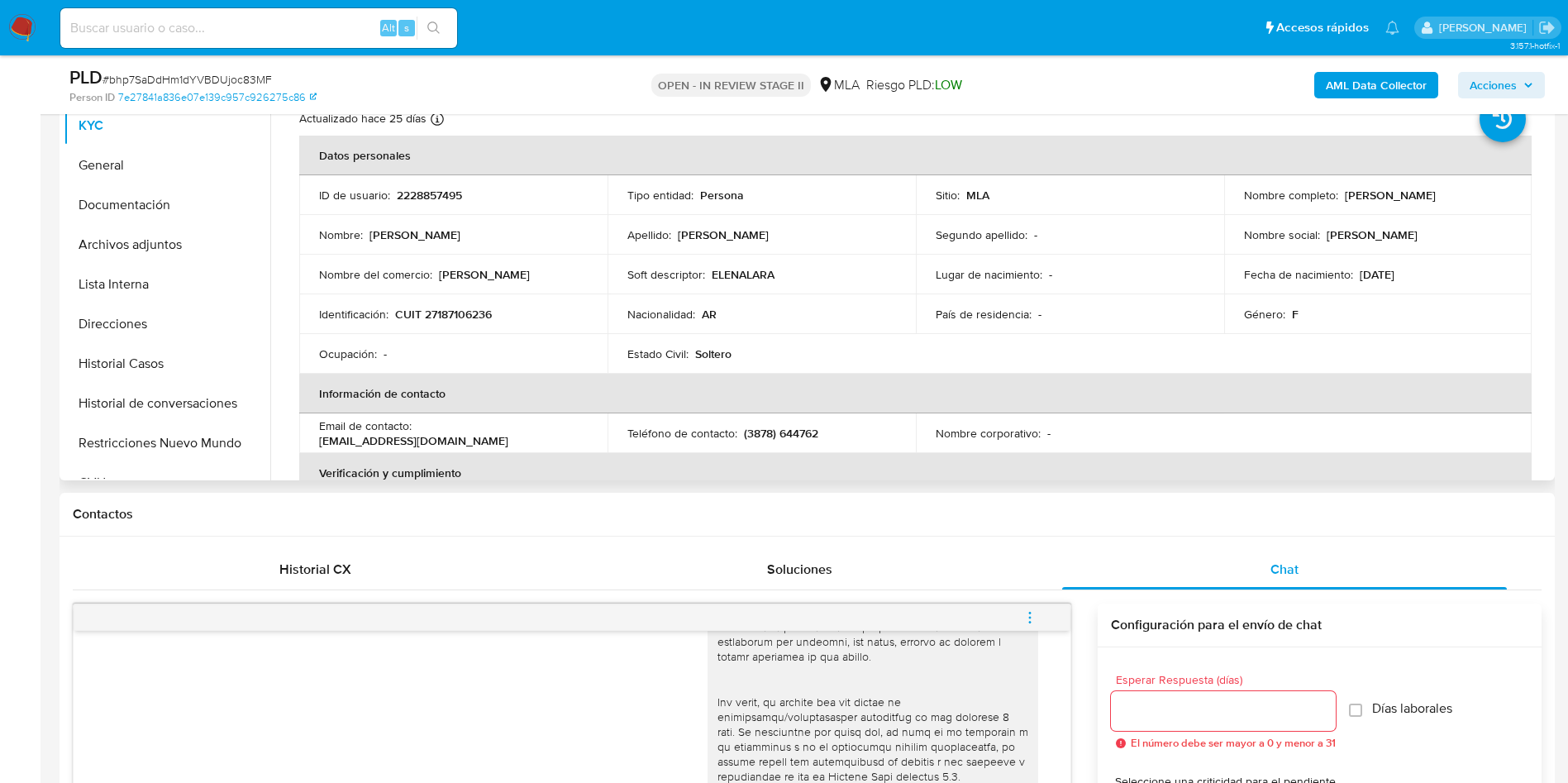
click at [828, 274] on div "Soft descriptor : ELENALARA" at bounding box center [761, 275] width 269 height 15
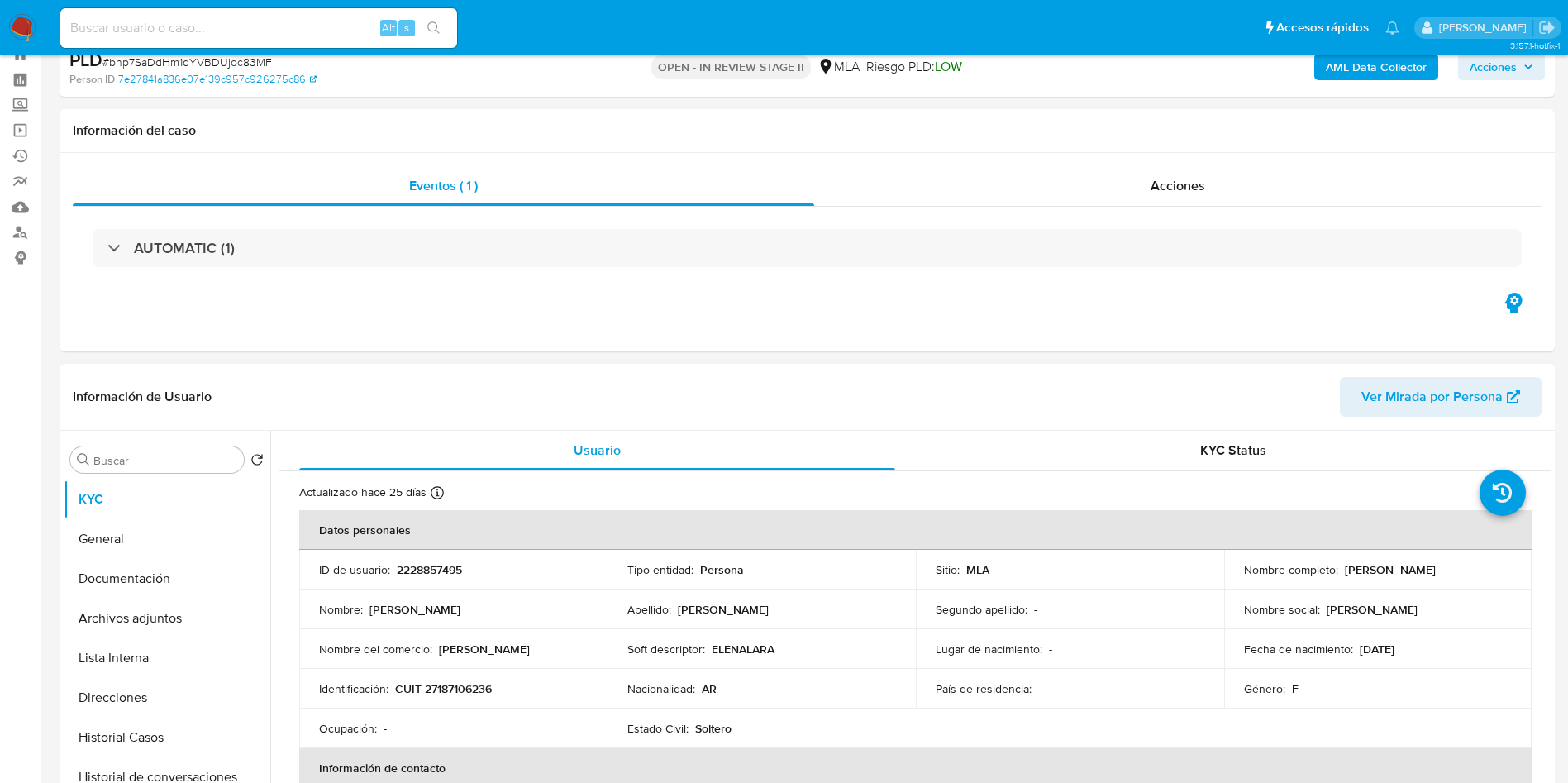
scroll to position [248, 0]
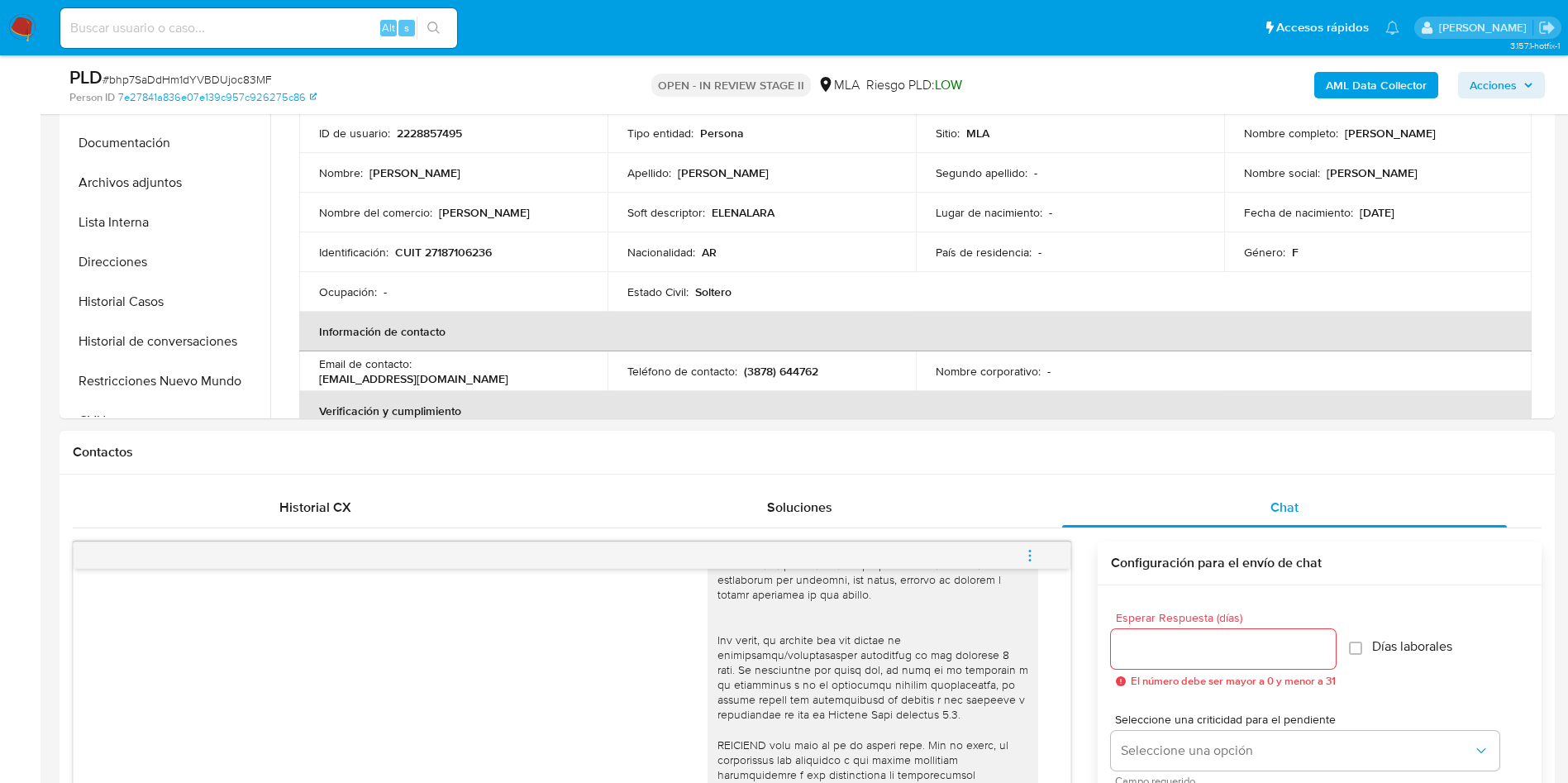
scroll to position [496, 0]
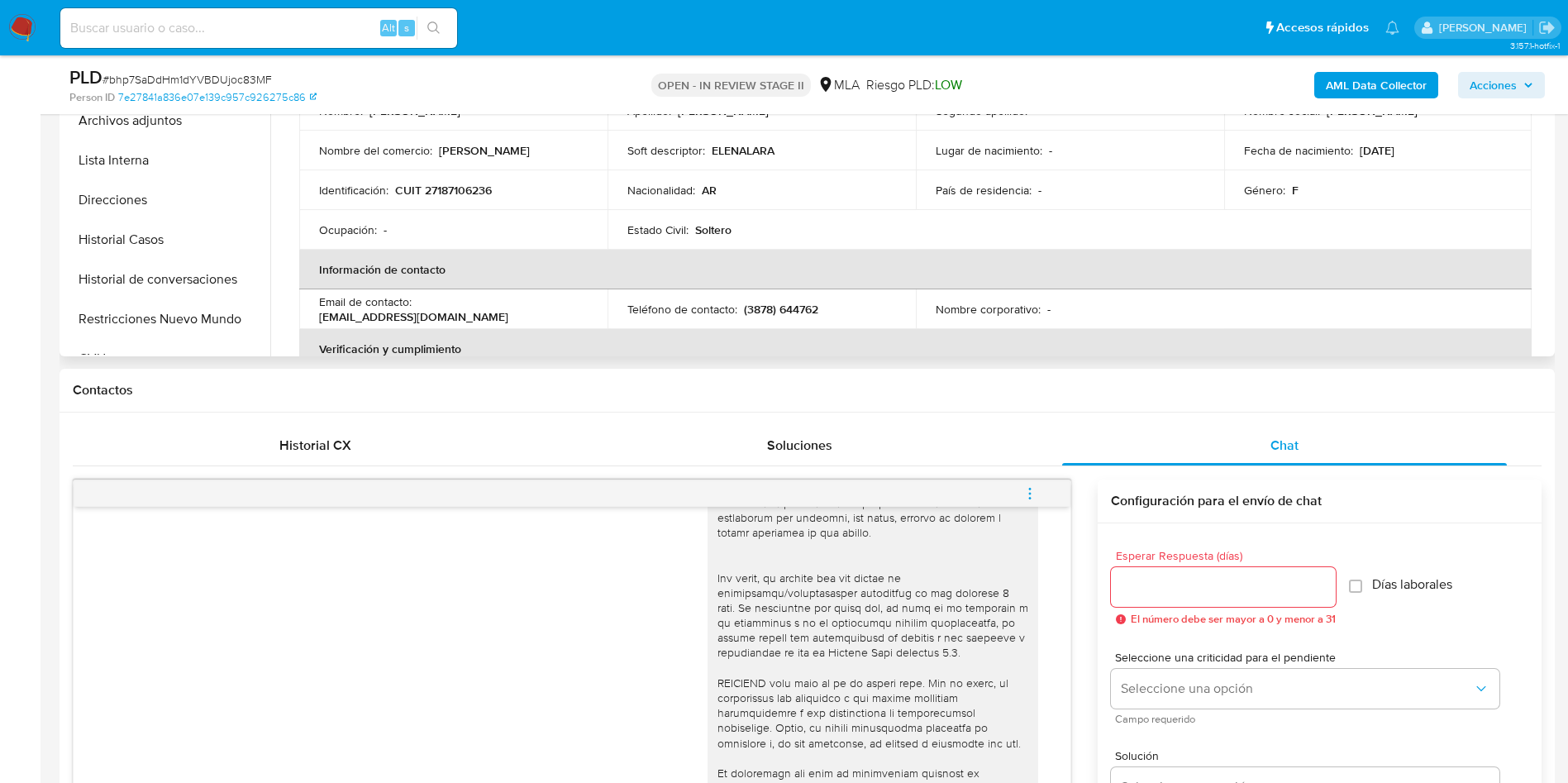
click at [453, 193] on p "CUIT 27187106236" at bounding box center [443, 190] width 97 height 15
click at [463, 191] on p "CUIT 27187106236" at bounding box center [443, 190] width 97 height 15
click at [435, 201] on td "Identificación : CUIT 27187106236" at bounding box center [453, 190] width 308 height 40
drag, startPoint x: 436, startPoint y: 193, endPoint x: 485, endPoint y: 188, distance: 49.3
click at [485, 188] on p "CUIT 27187106236" at bounding box center [443, 190] width 97 height 15
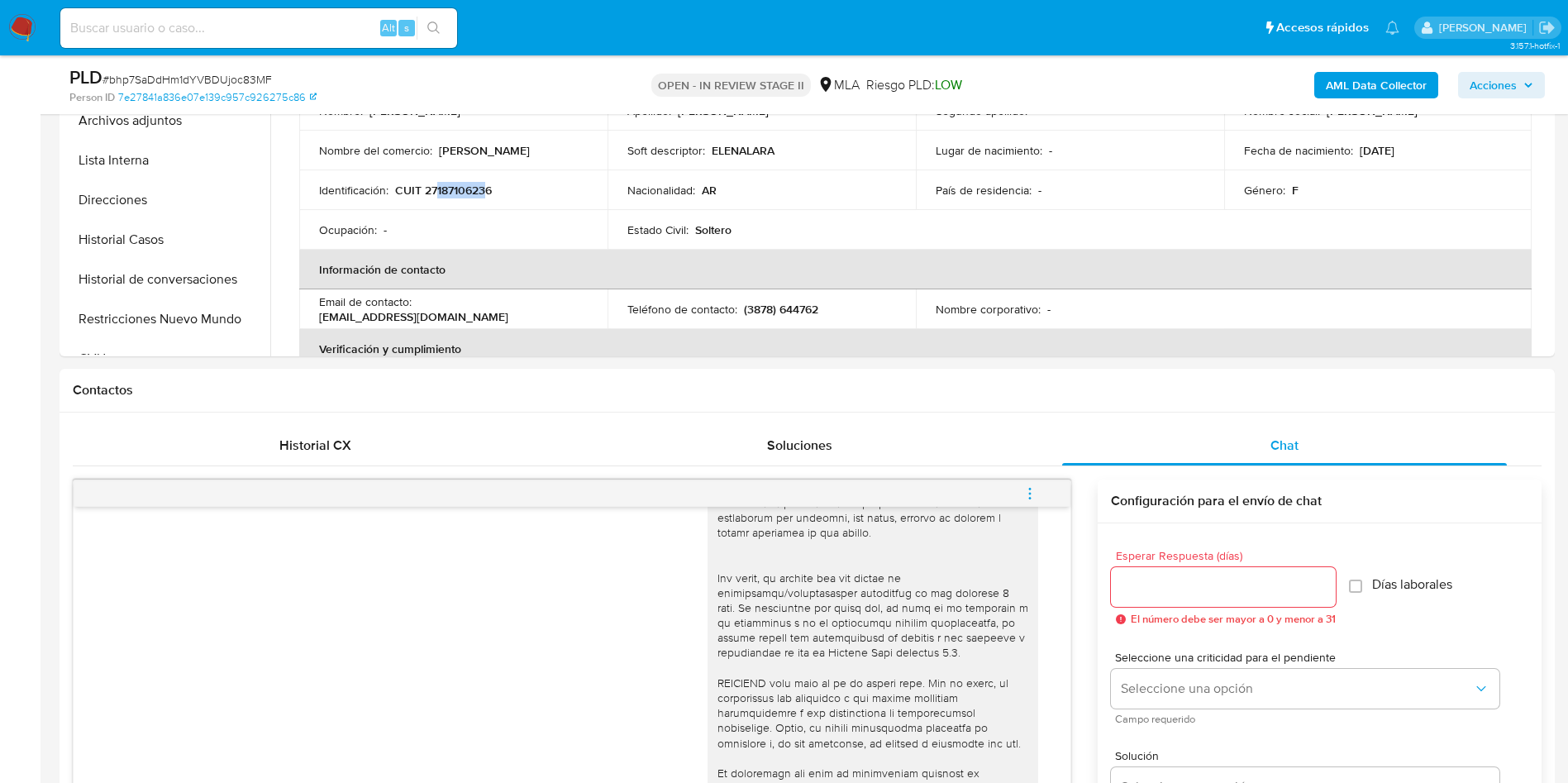
copy p "18710623"
click at [477, 197] on p "CUIT 27187106236" at bounding box center [443, 190] width 97 height 15
click at [477, 197] on p "CUIT 27187106236" at bounding box center [443, 190] width 97 height 15
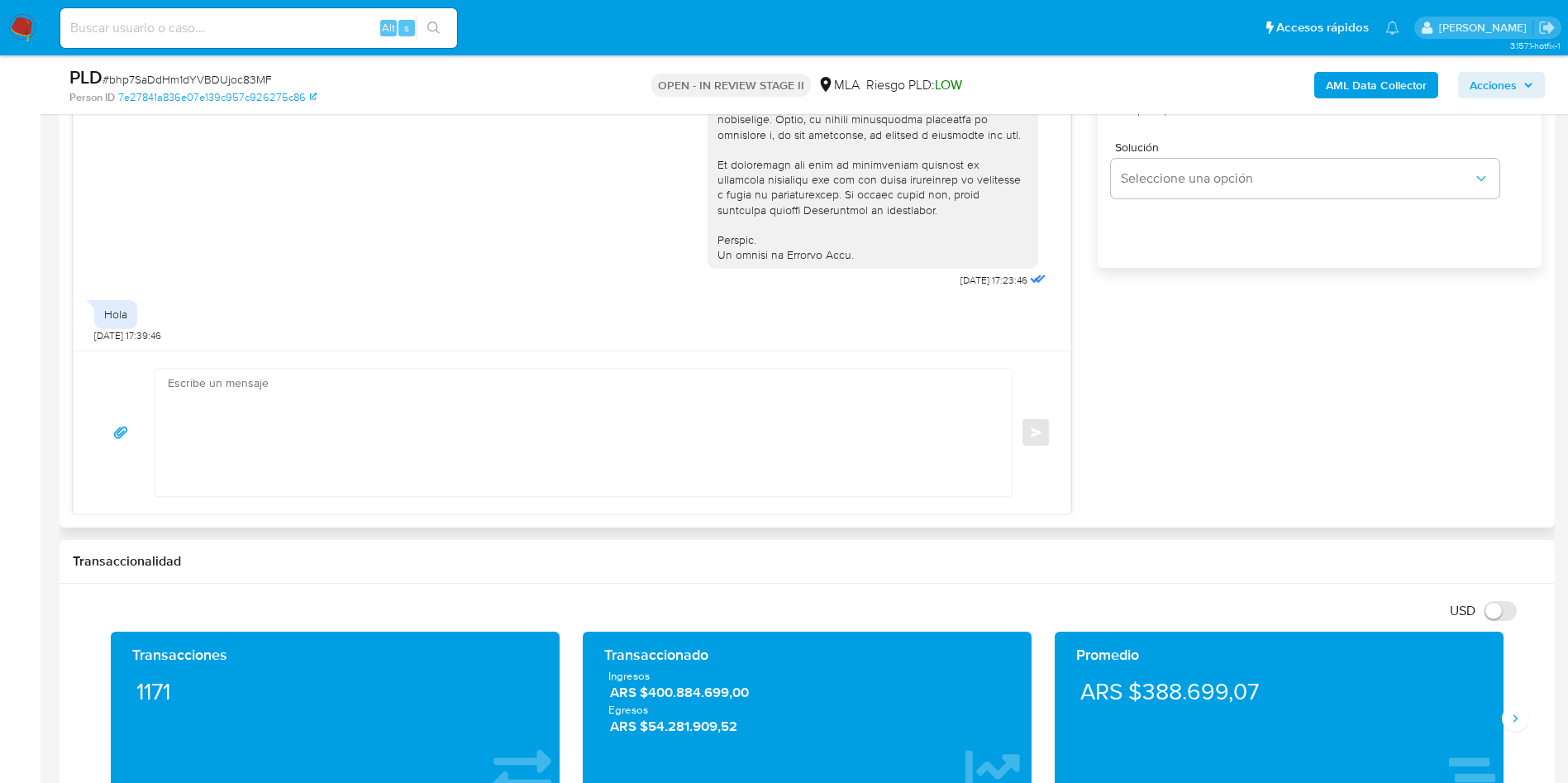
scroll to position [1116, 0]
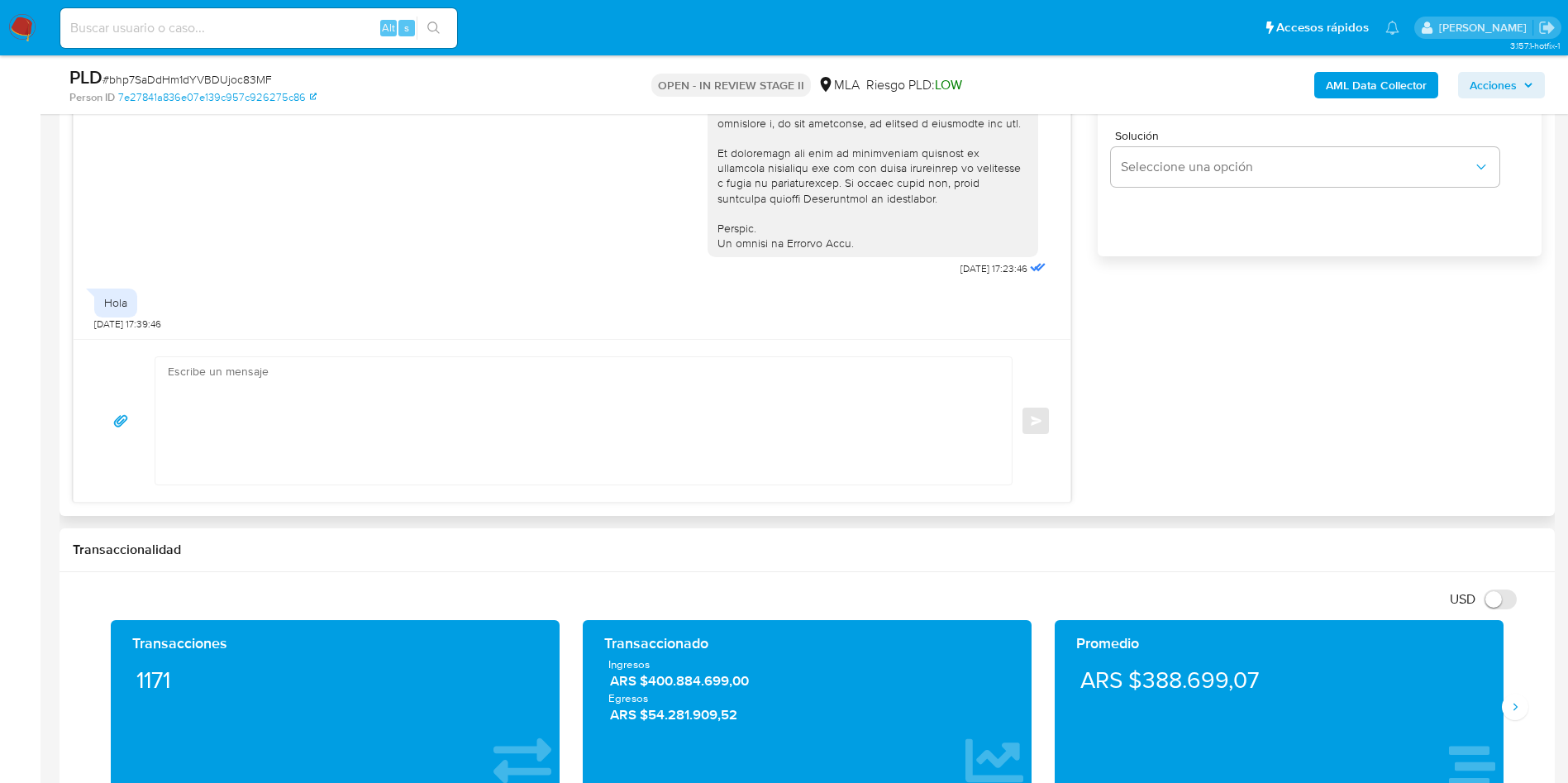
click at [465, 377] on textarea at bounding box center [579, 421] width 823 height 127
paste textarea "Hola, Muchas gracias por tu respuesta. Analizamos tu caso y verificamos que no …"
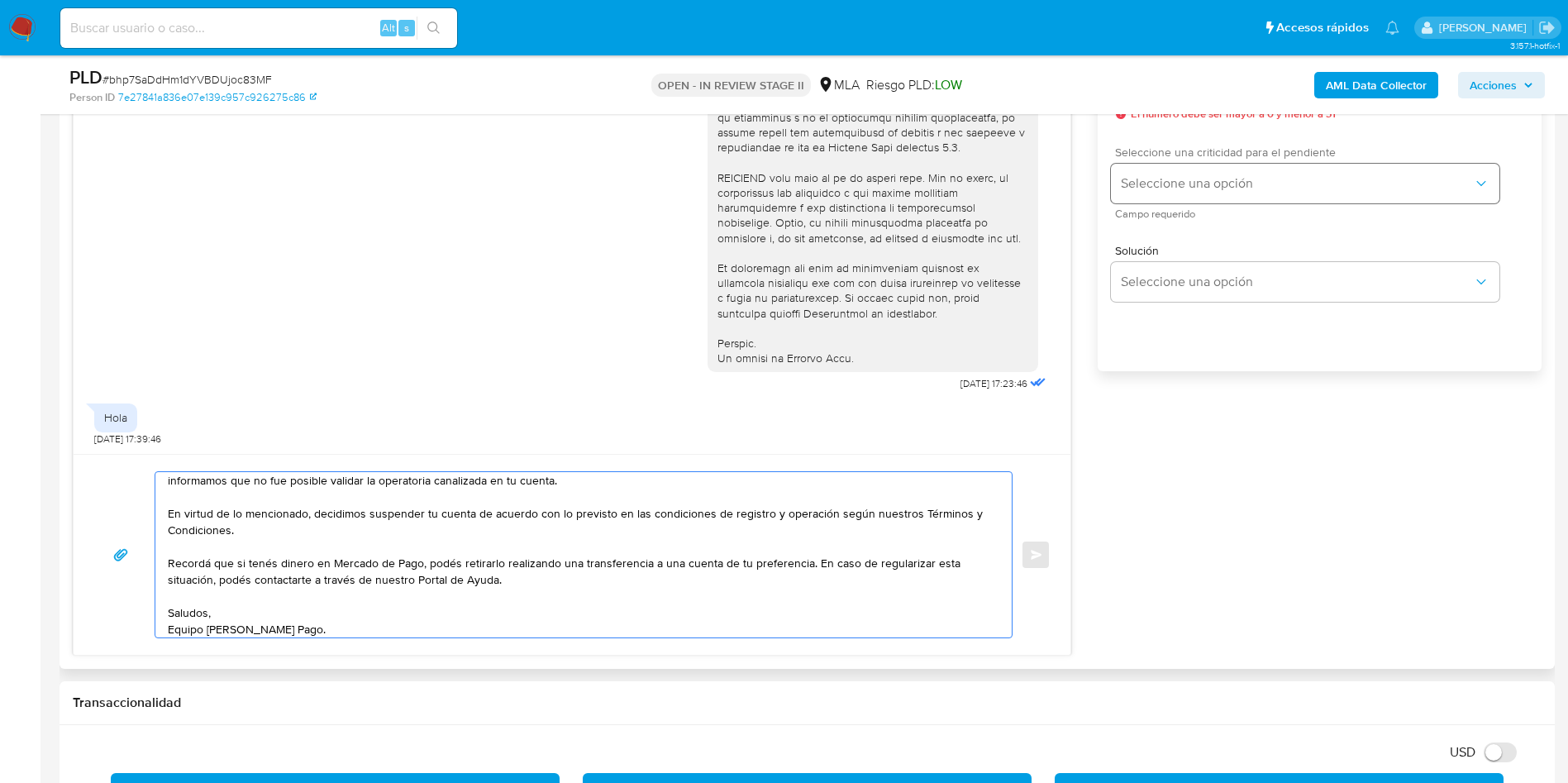
scroll to position [868, 0]
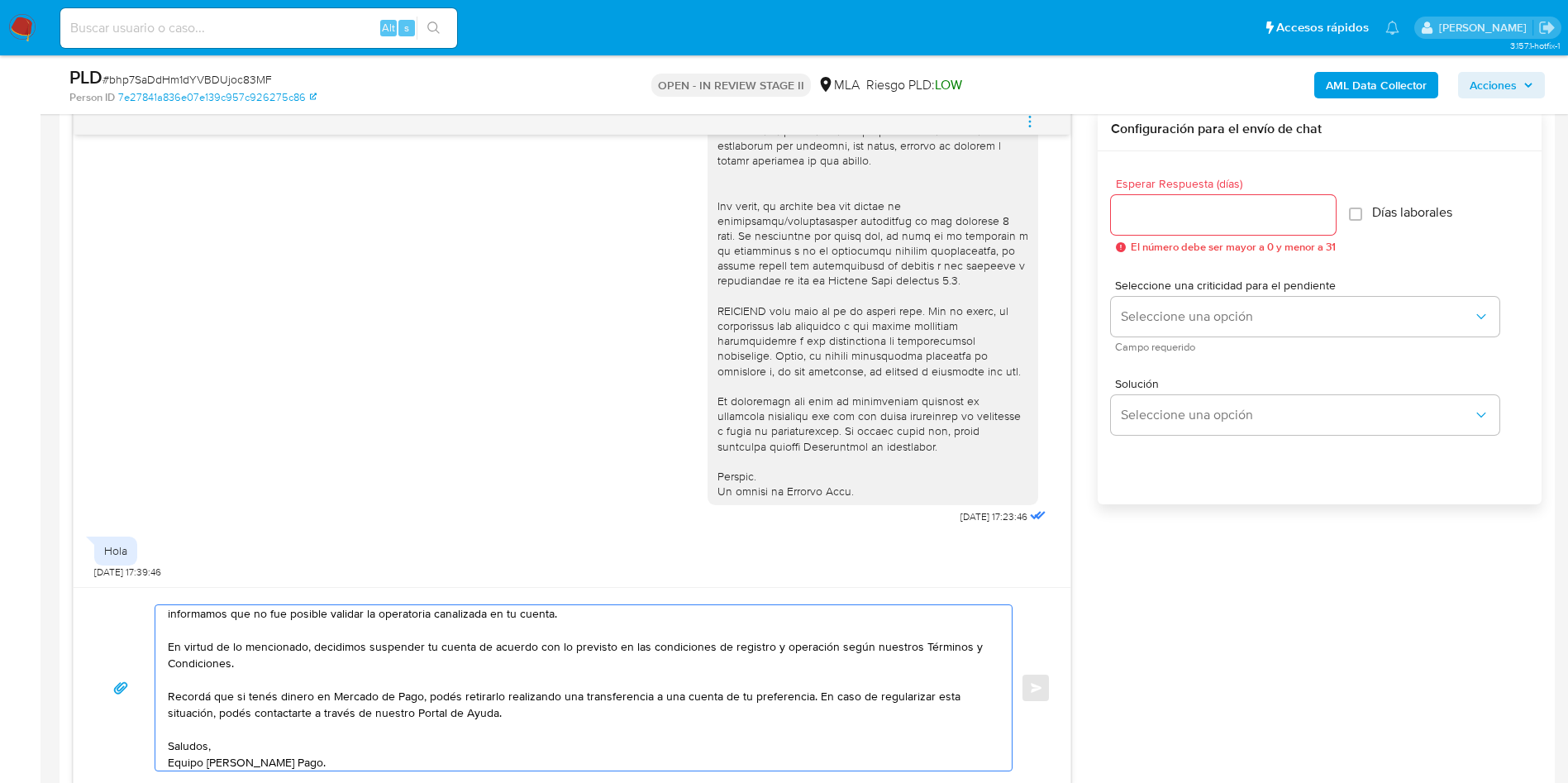
type textarea "Hola, Muchas gracias por tu respuesta. Analizamos tu caso y verificamos que no …"
click at [1142, 212] on input "Esperar Respuesta (días)" at bounding box center [1223, 215] width 225 height 22
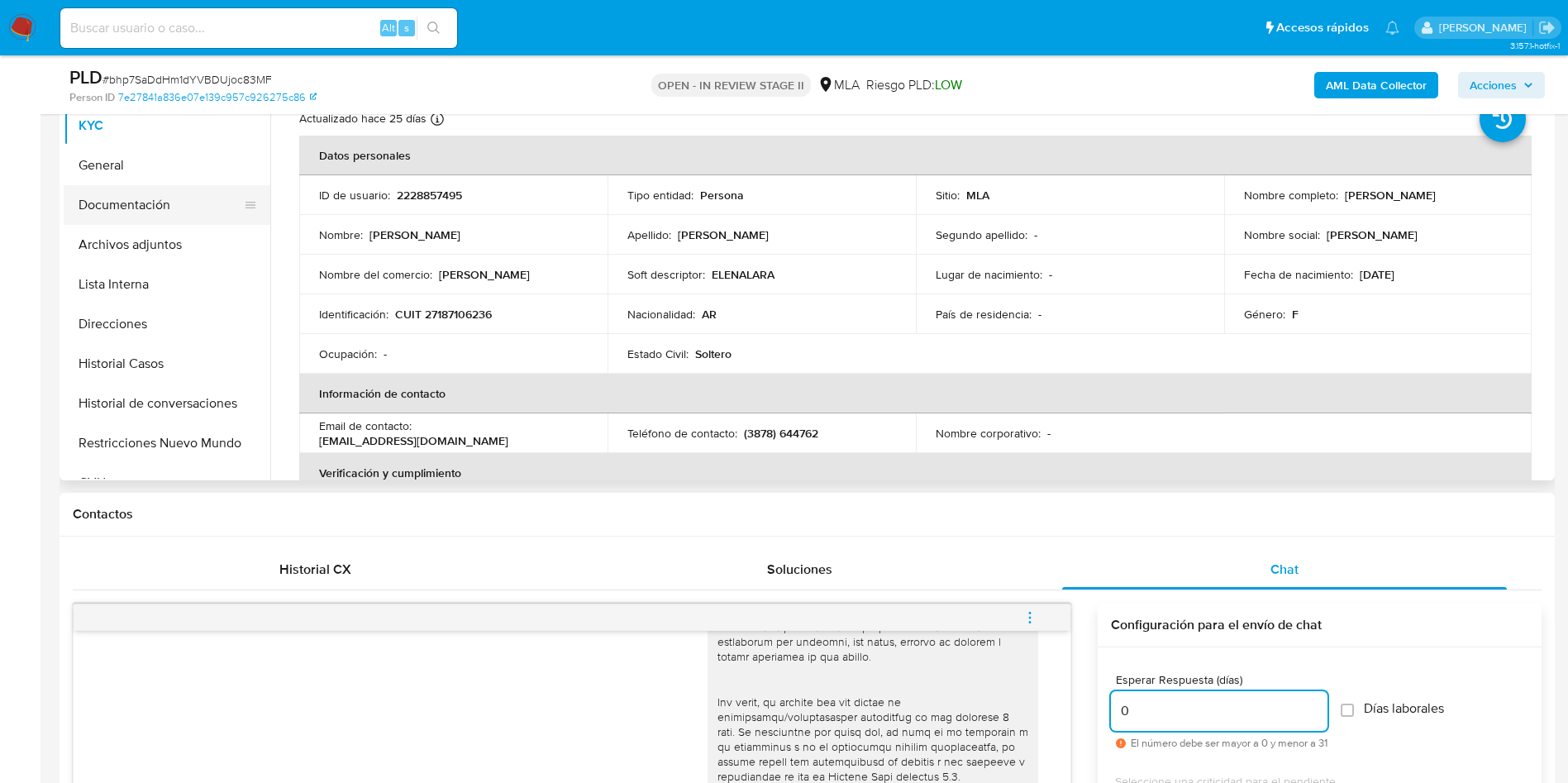
type input "0"
click at [180, 206] on button "Documentación" at bounding box center [160, 205] width 193 height 40
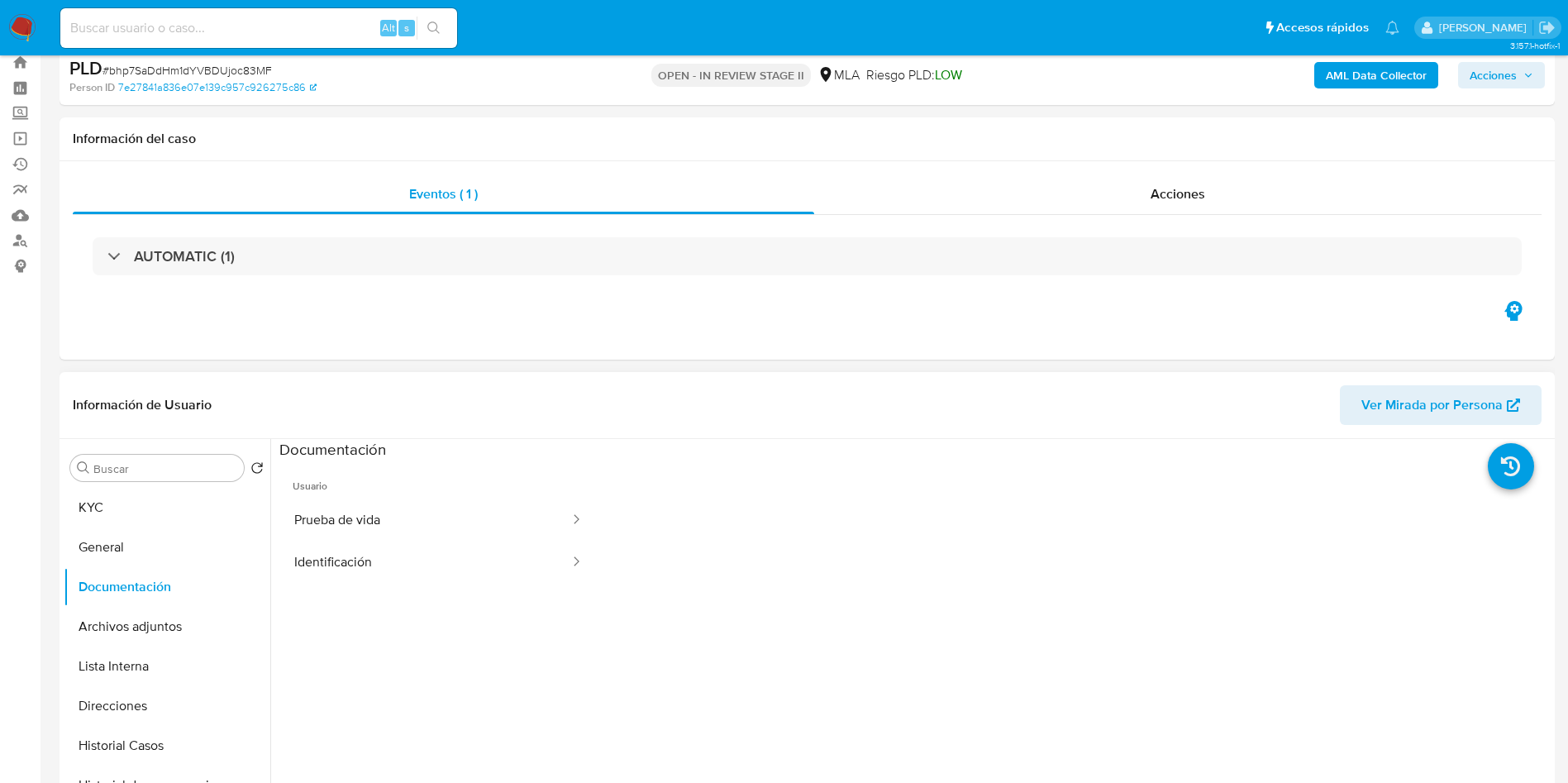
scroll to position [124, 0]
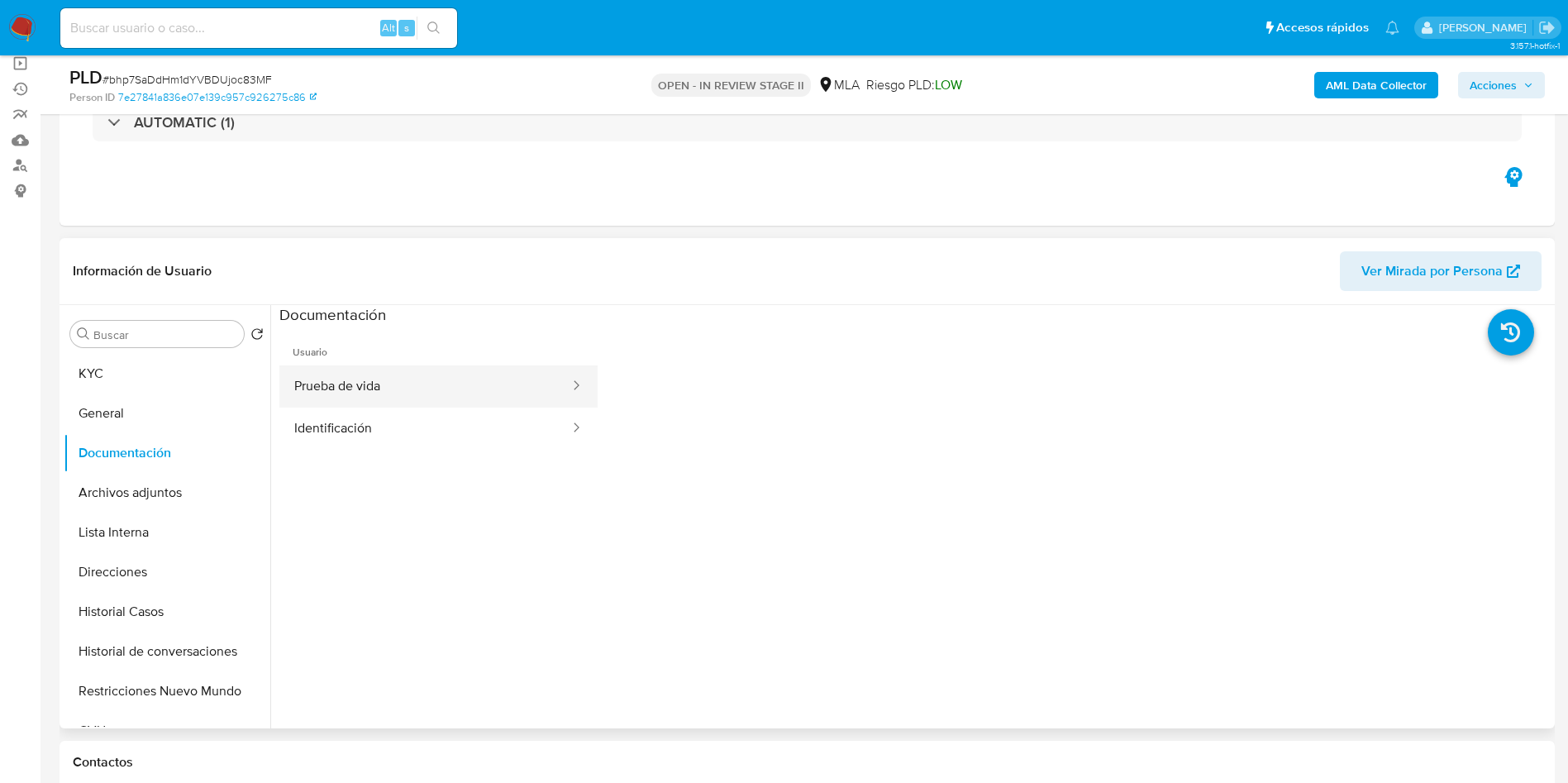
click at [452, 378] on button "Prueba de vida" at bounding box center [425, 387] width 291 height 42
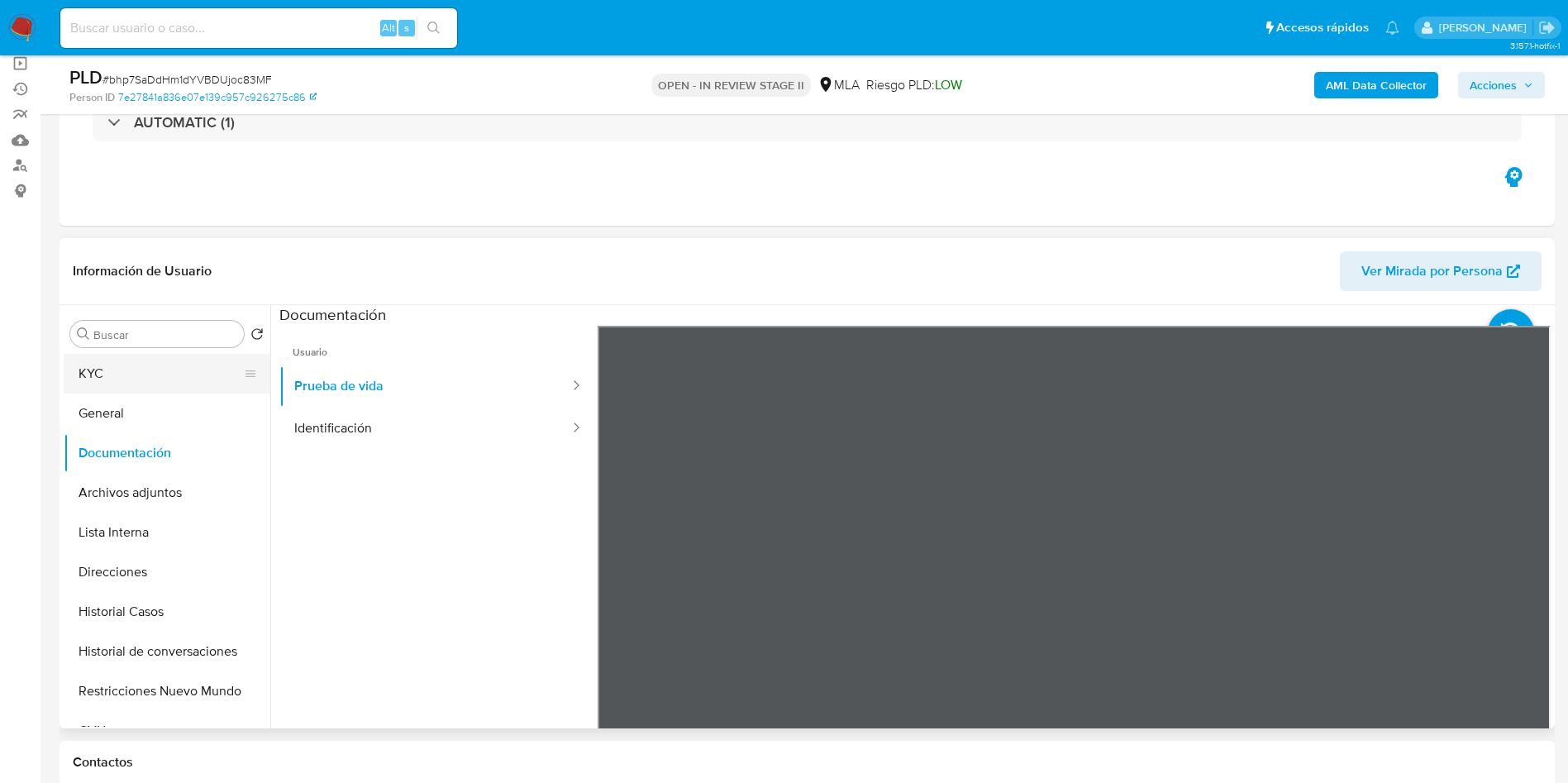
click at [212, 375] on button "KYC" at bounding box center [160, 374] width 193 height 40
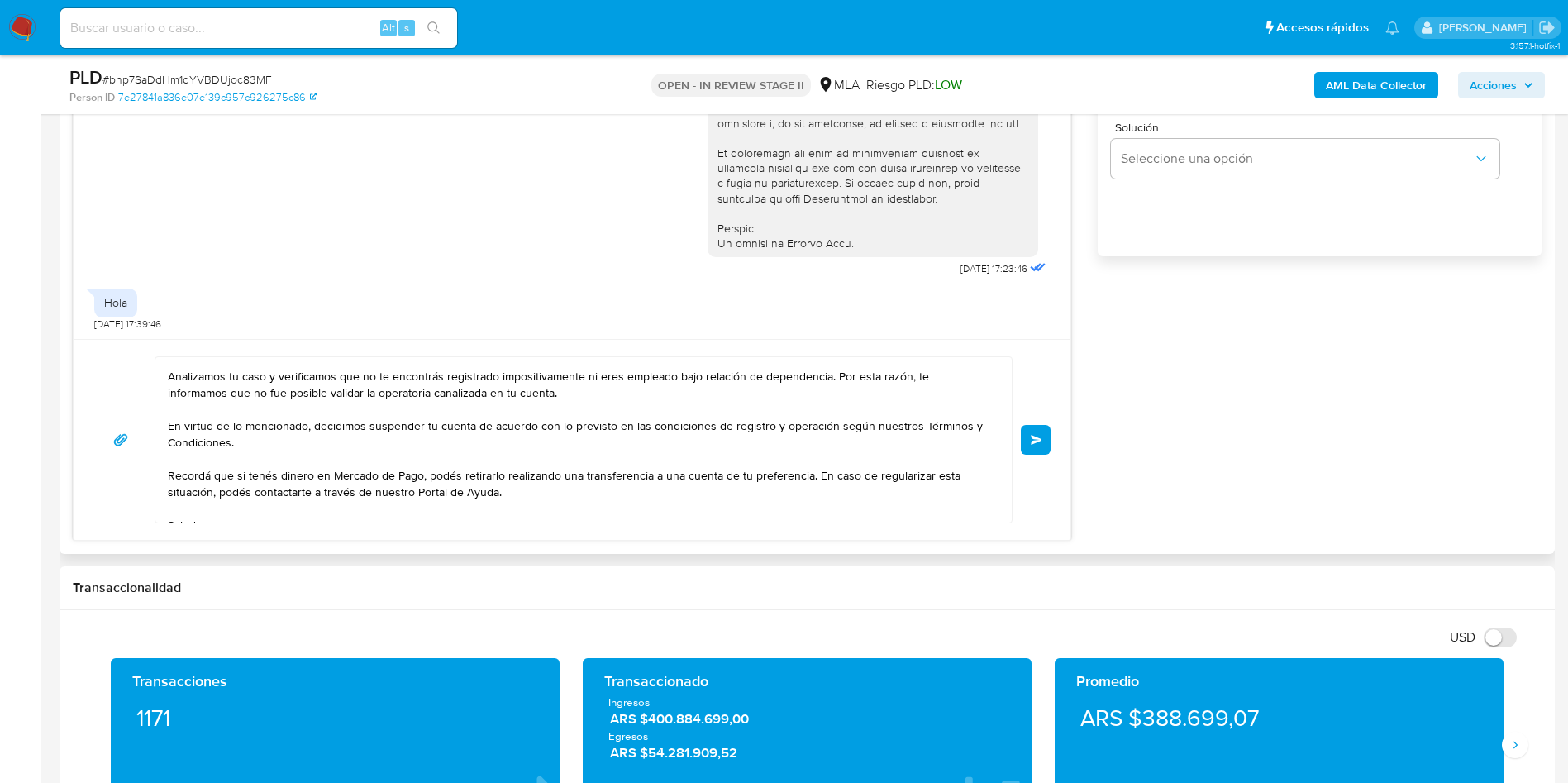
scroll to position [94, 0]
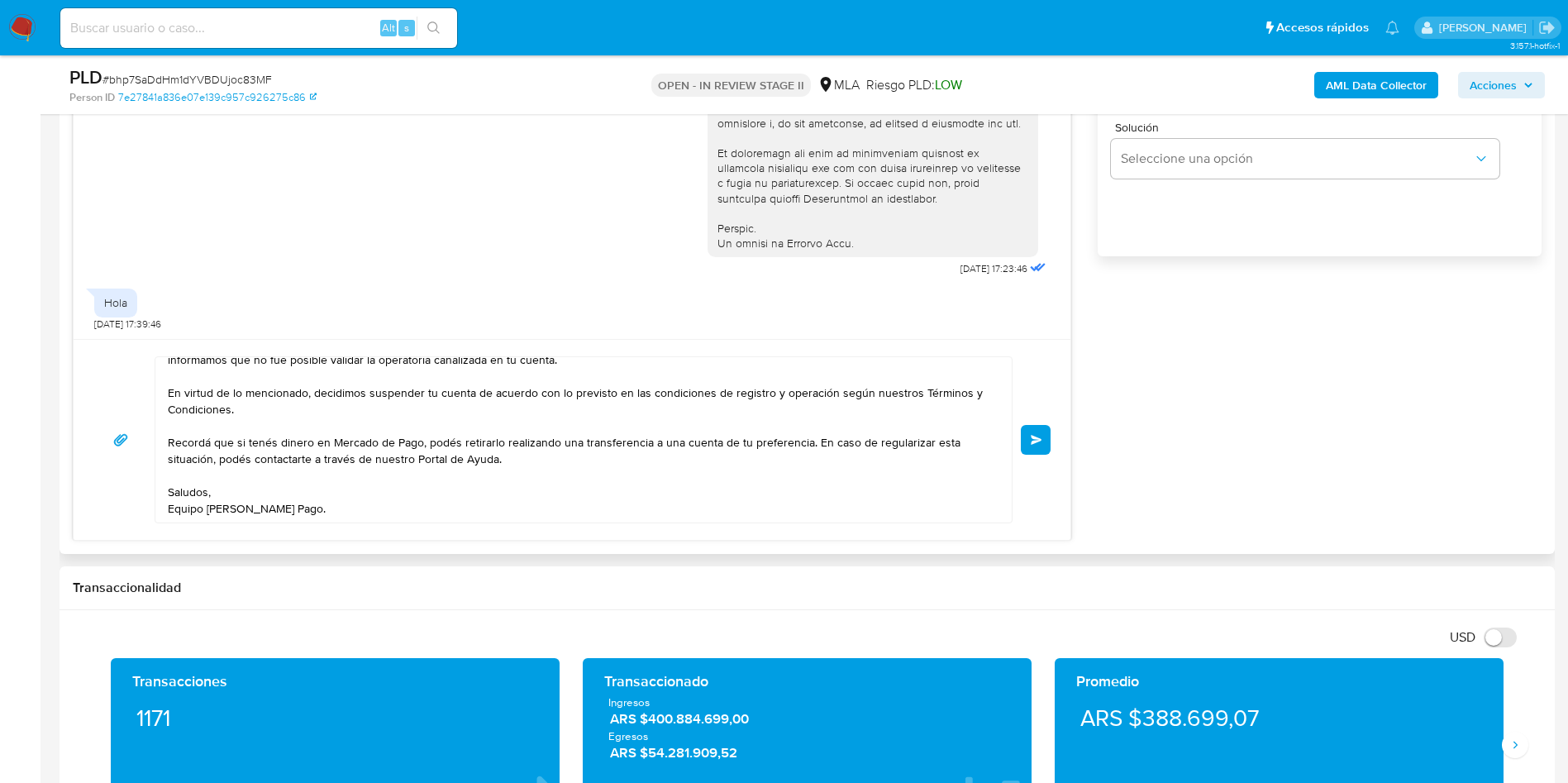
click at [1034, 447] on button "Enviar" at bounding box center [1036, 440] width 30 height 30
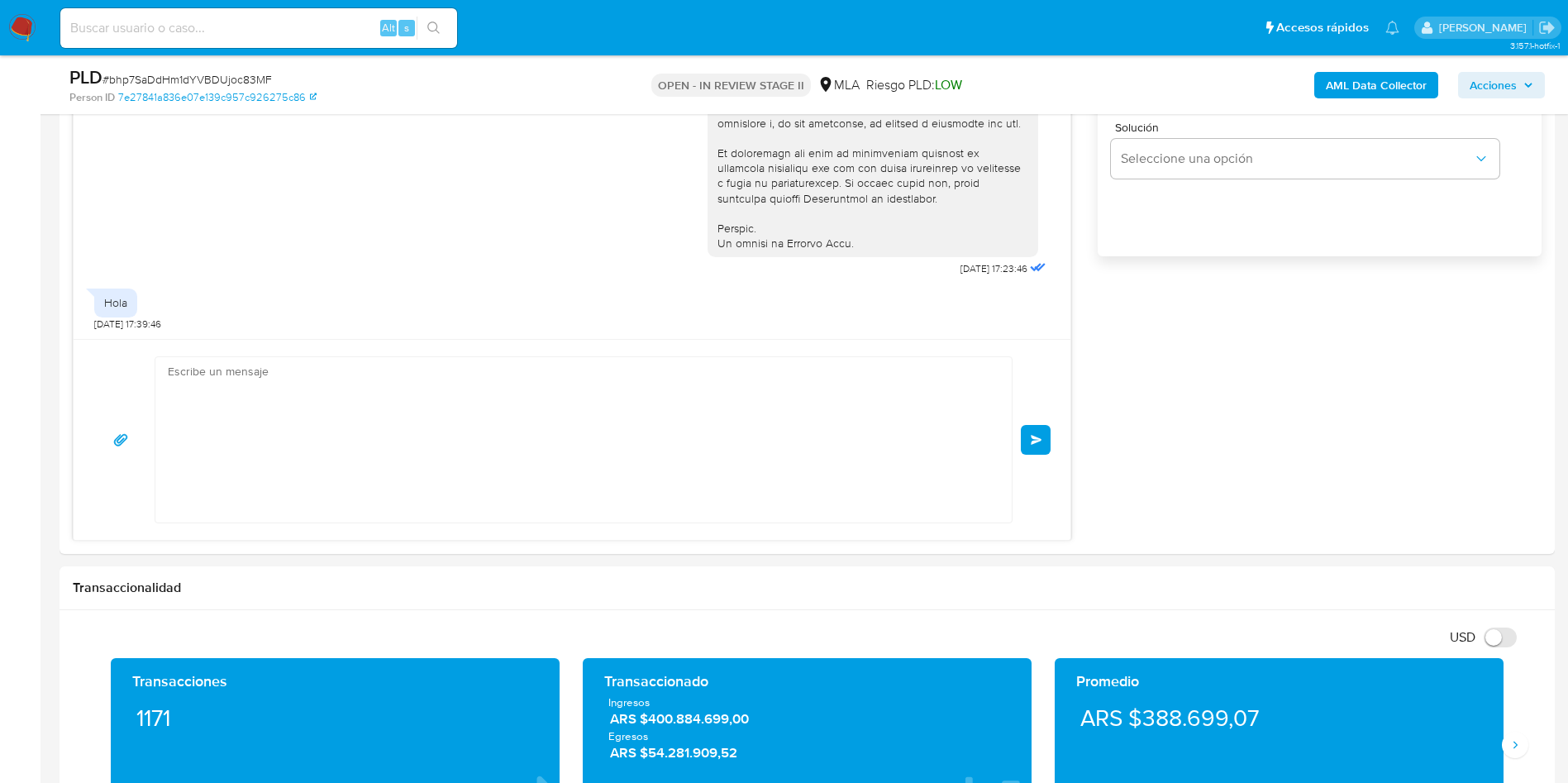
scroll to position [899, 0]
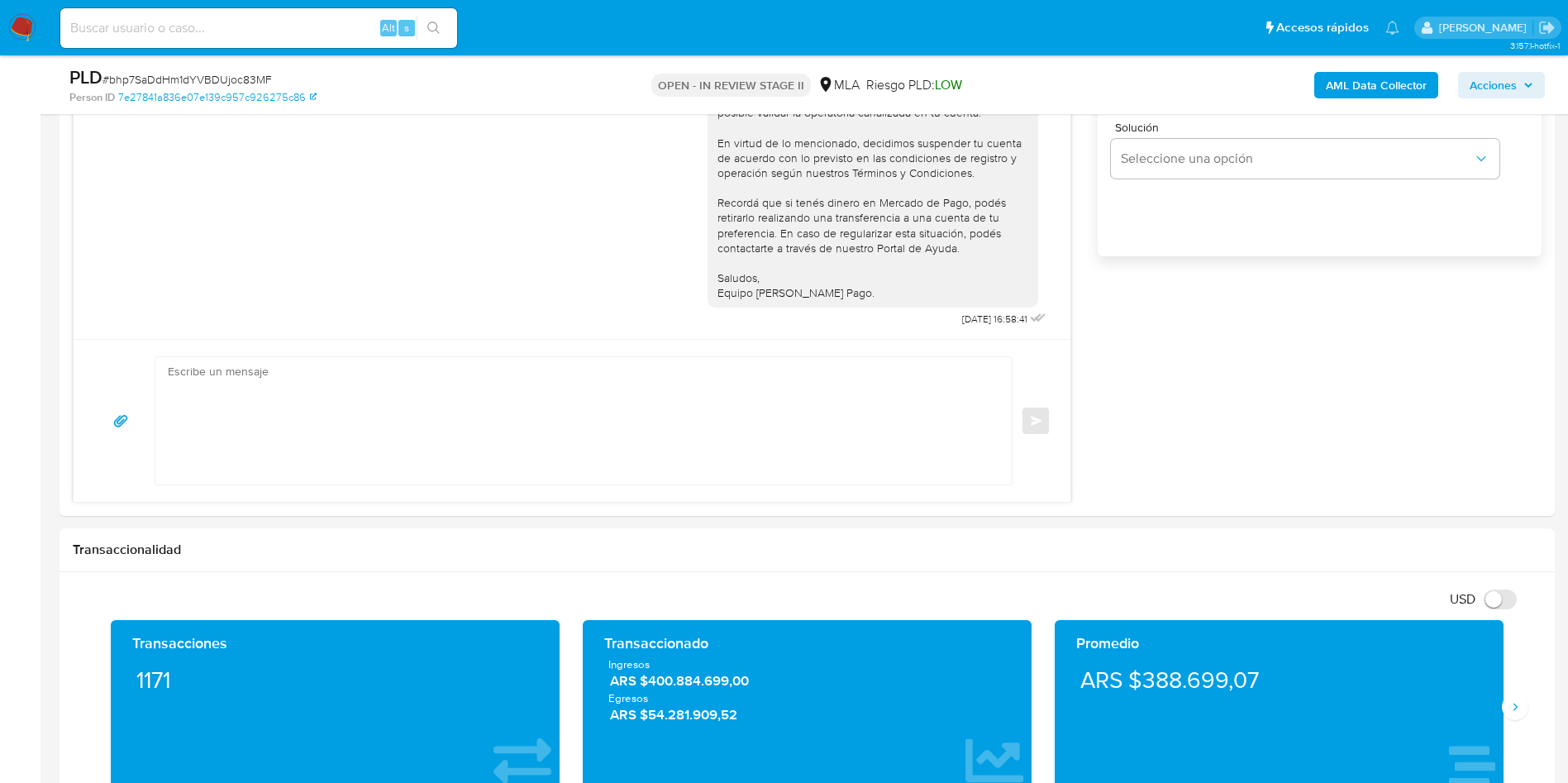
click at [219, 77] on span "# bhp7SaDdHm1dYVBDUjoc83MF" at bounding box center [187, 79] width 169 height 17
copy span "bhp7SaDdHm1dYVBDUjoc83MF"
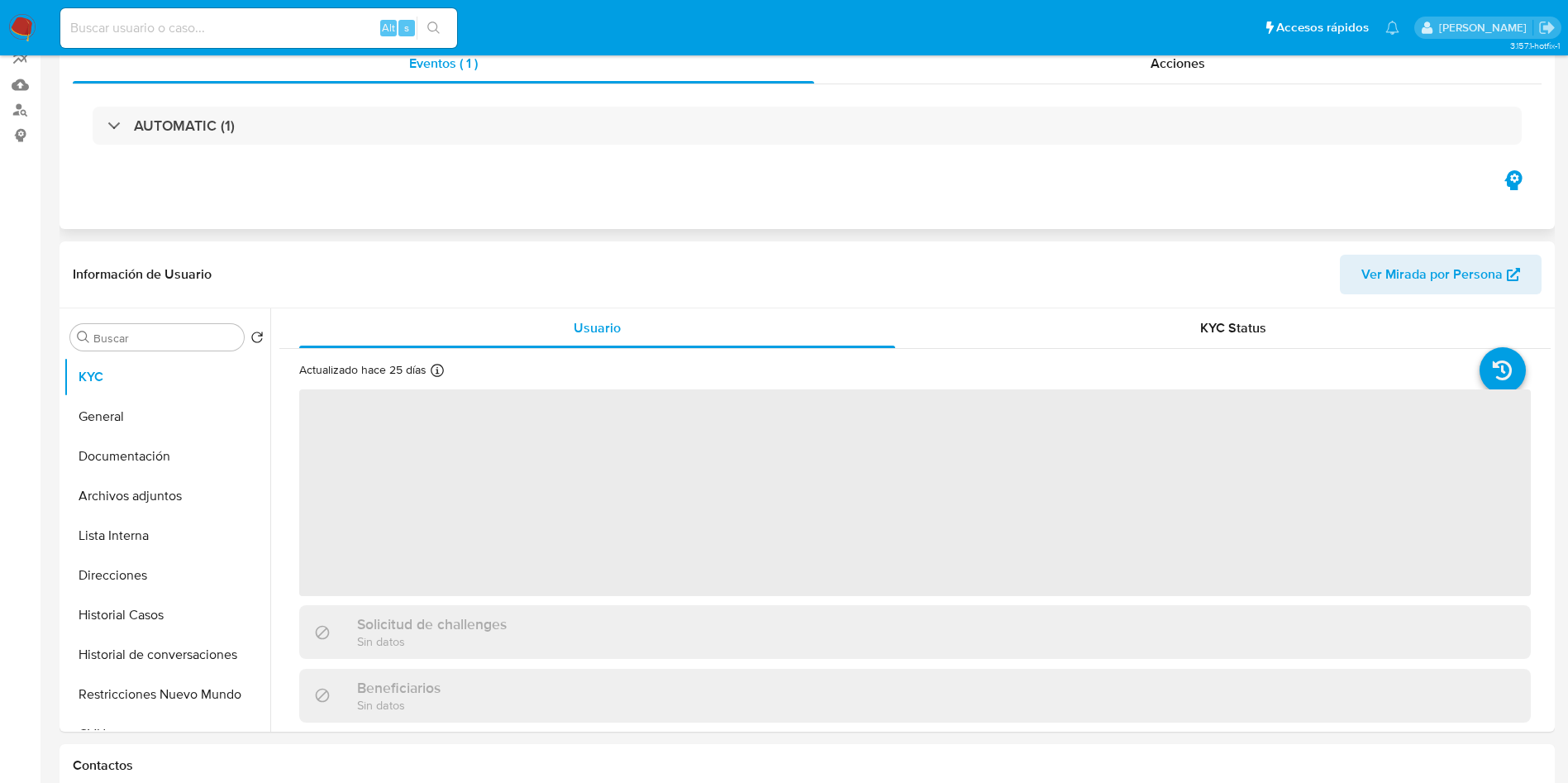
scroll to position [372, 0]
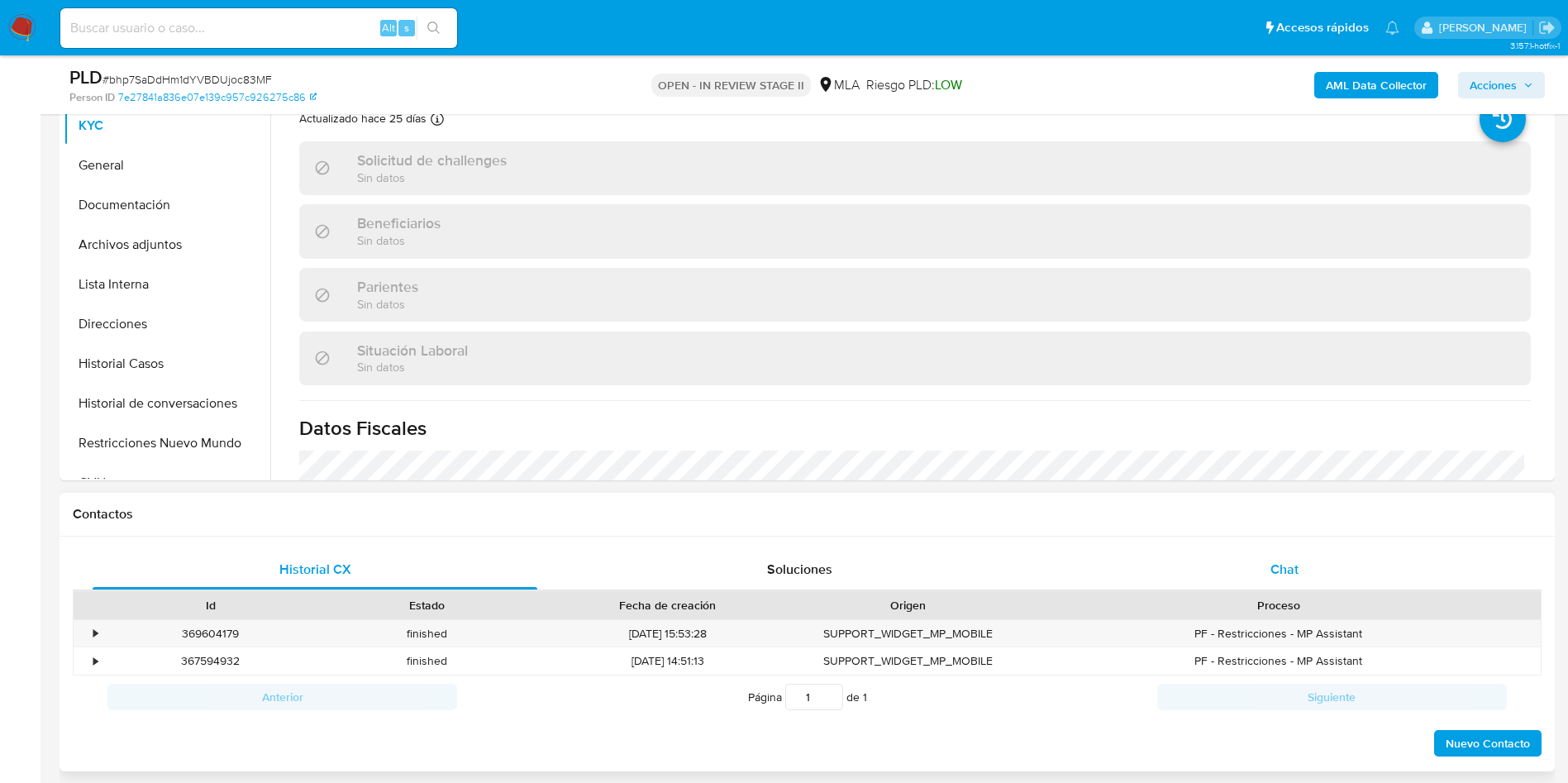
click at [1282, 570] on span "Chat" at bounding box center [1284, 569] width 28 height 19
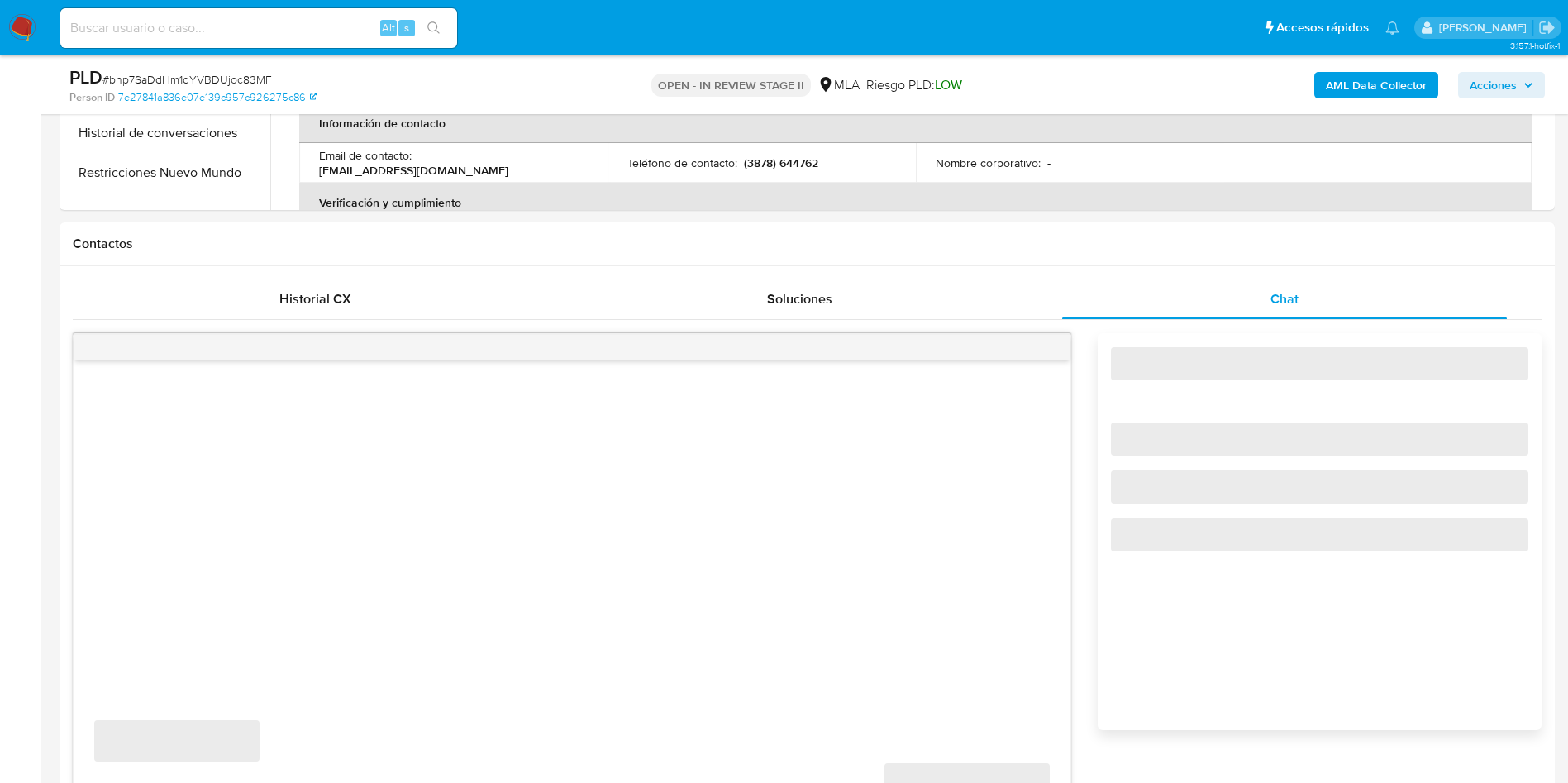
select select "10"
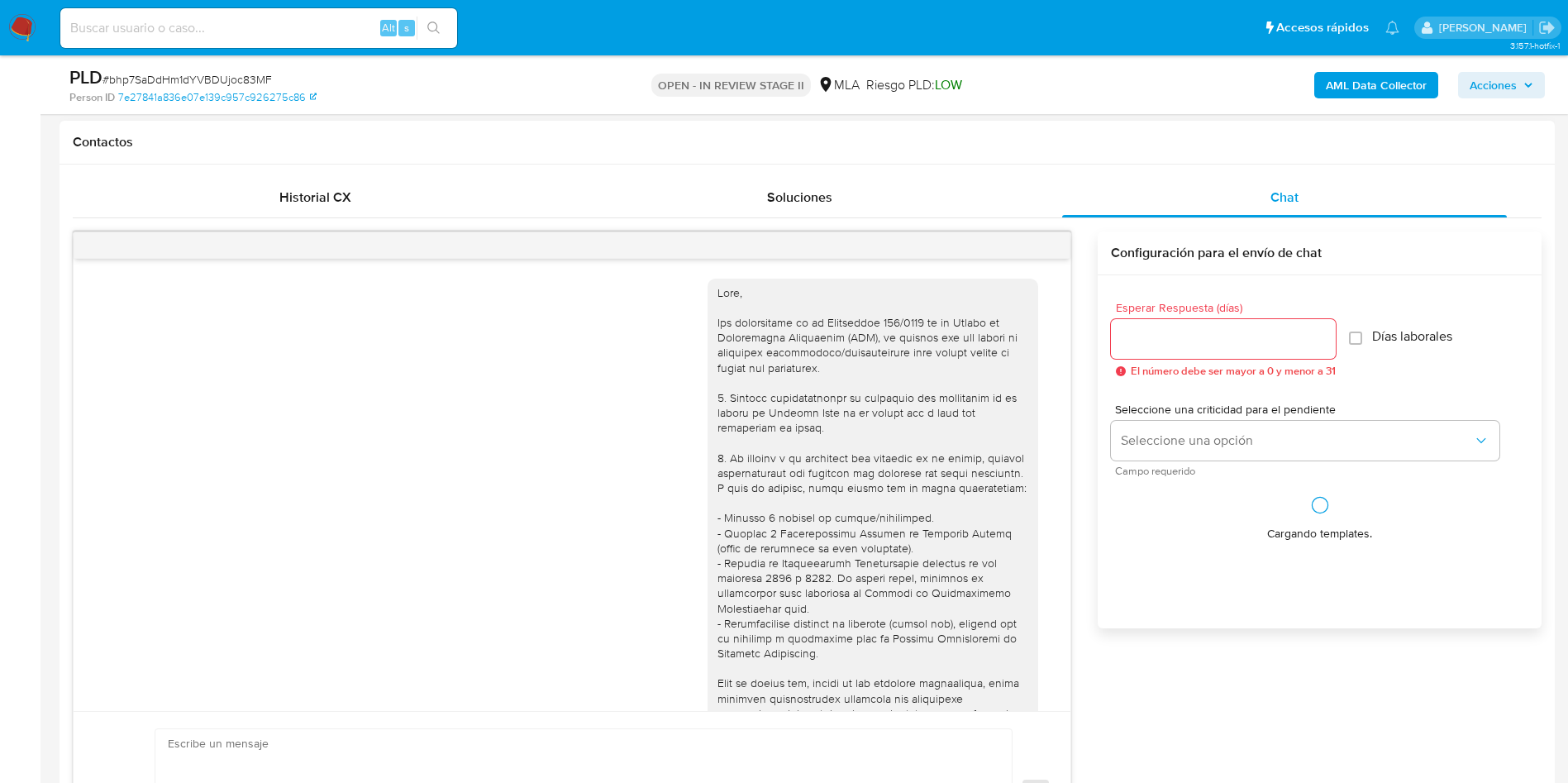
scroll to position [899, 0]
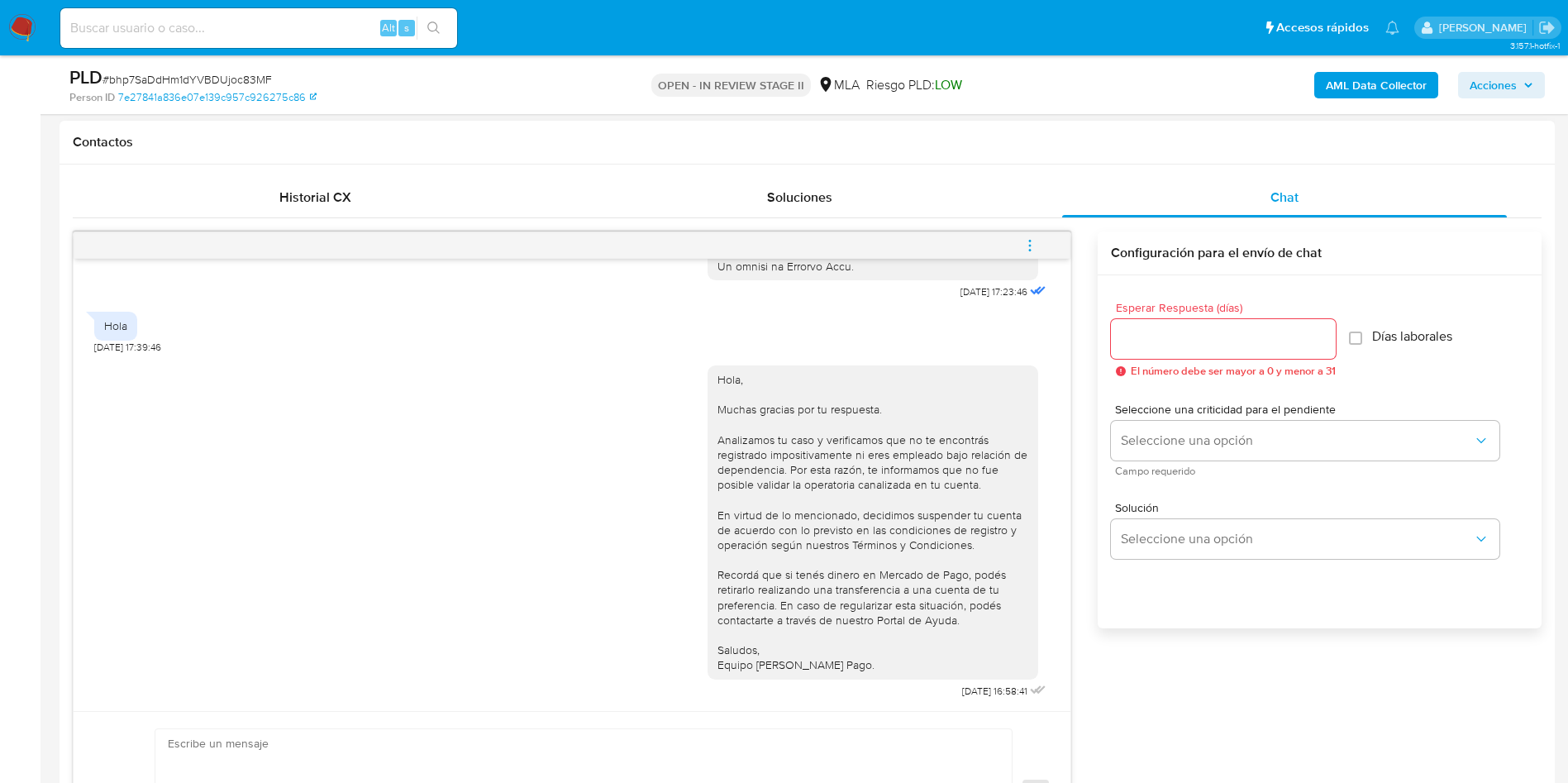
click at [1032, 257] on span "menu-action" at bounding box center [1030, 246] width 15 height 40
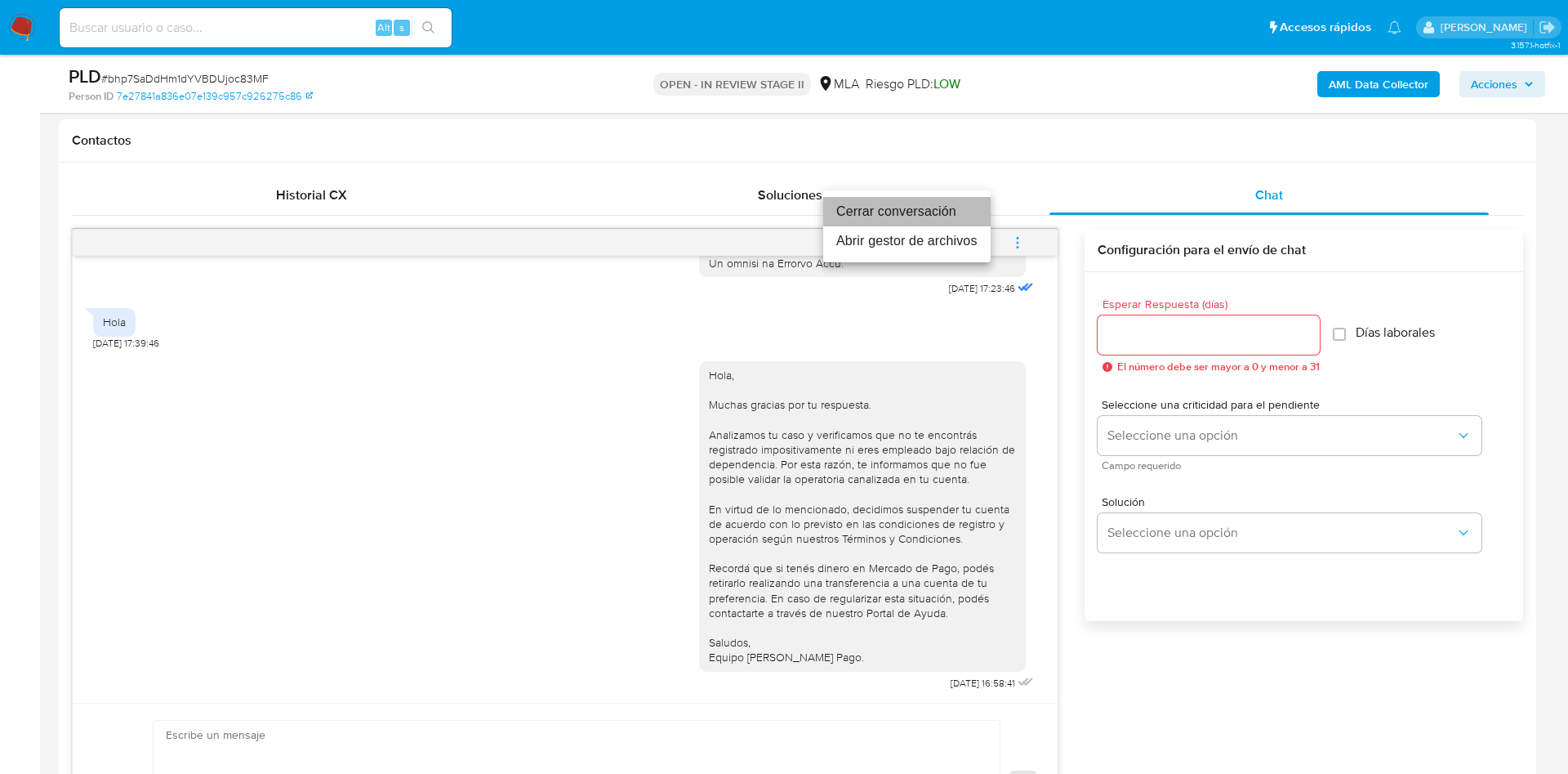
click at [933, 222] on li "Cerrar conversación" at bounding box center [906, 212] width 167 height 30
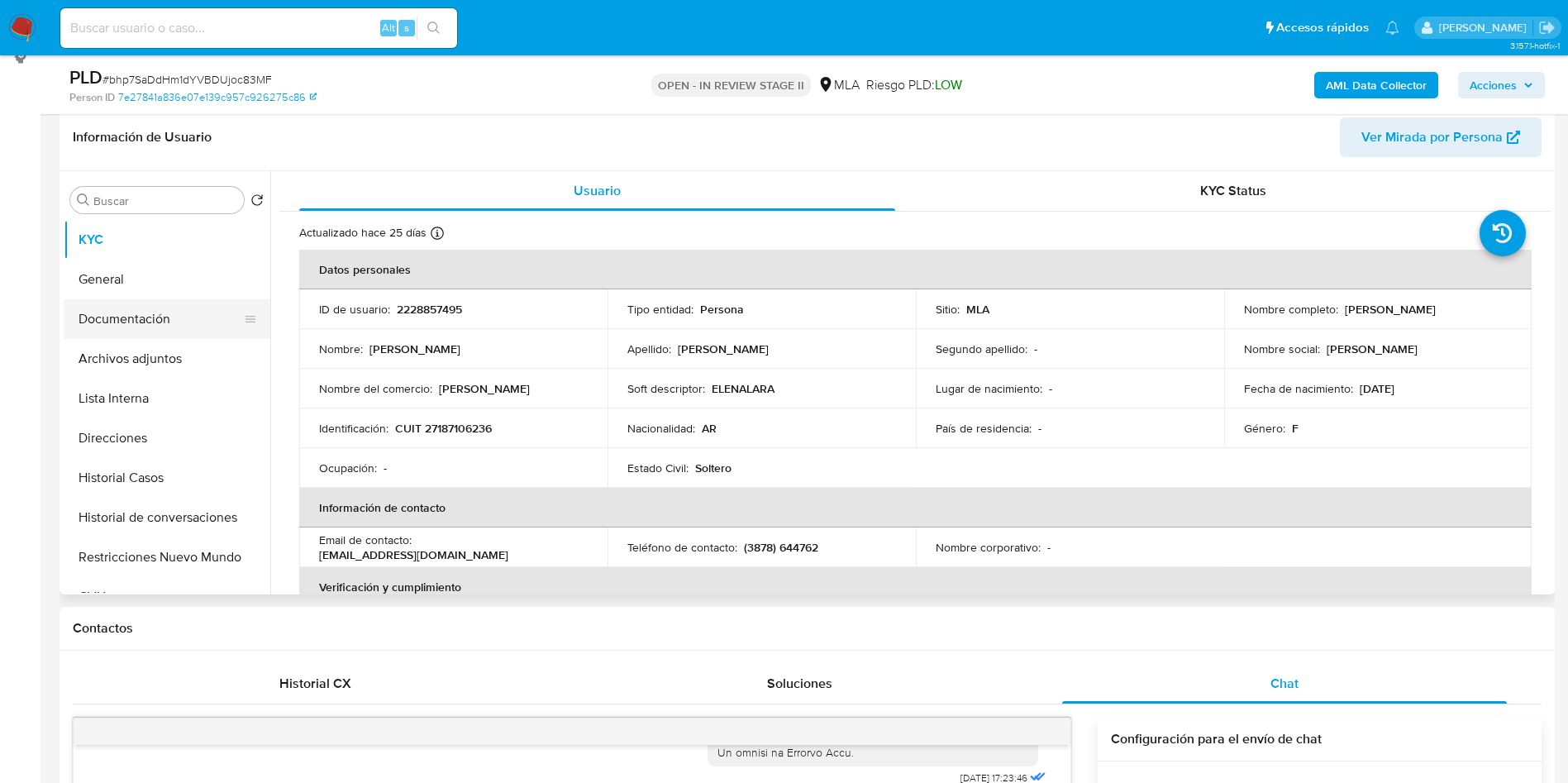
scroll to position [248, 0]
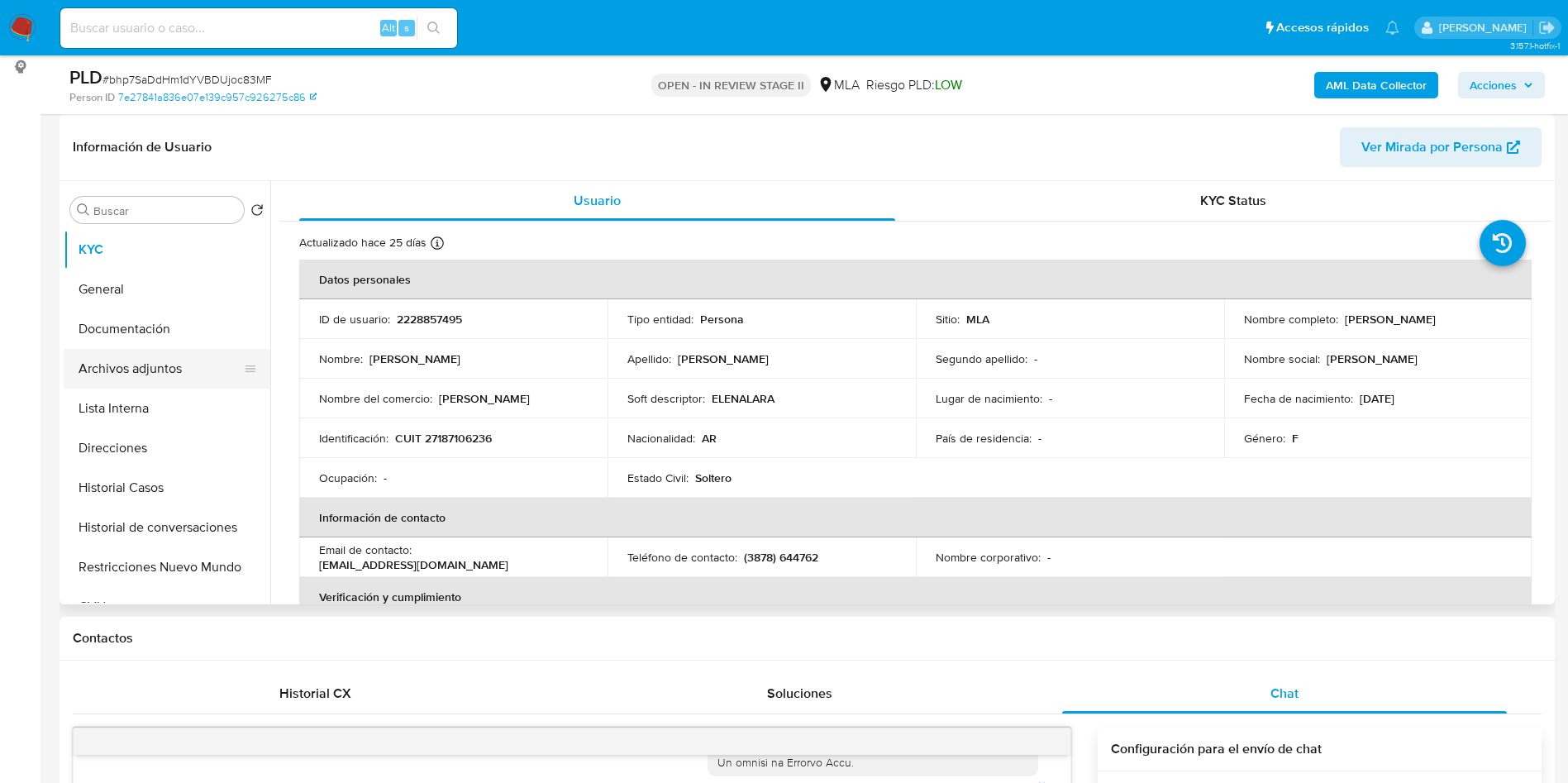
click at [144, 365] on button "Archivos adjuntos" at bounding box center [160, 369] width 193 height 40
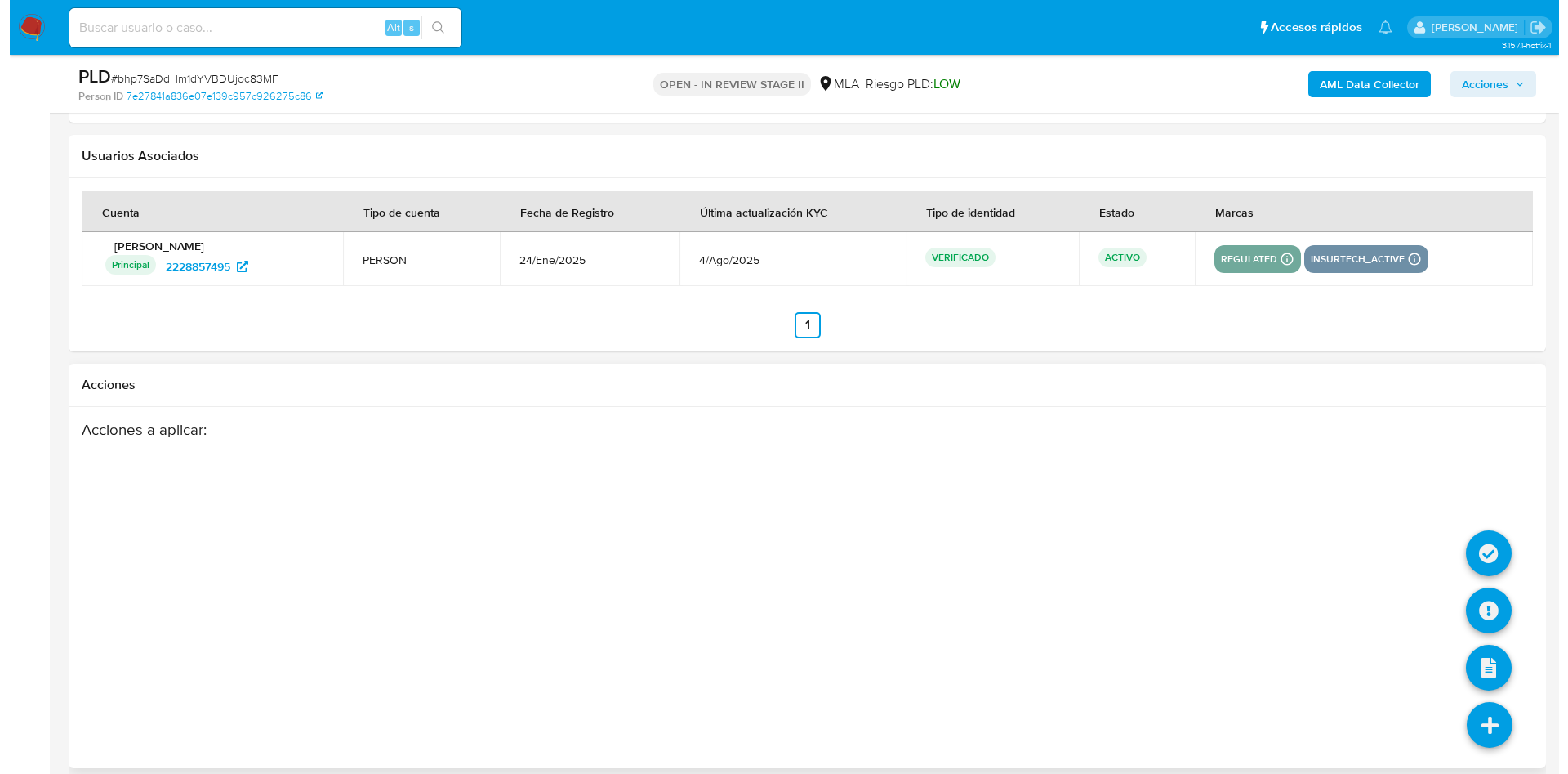
scroll to position [2874, 0]
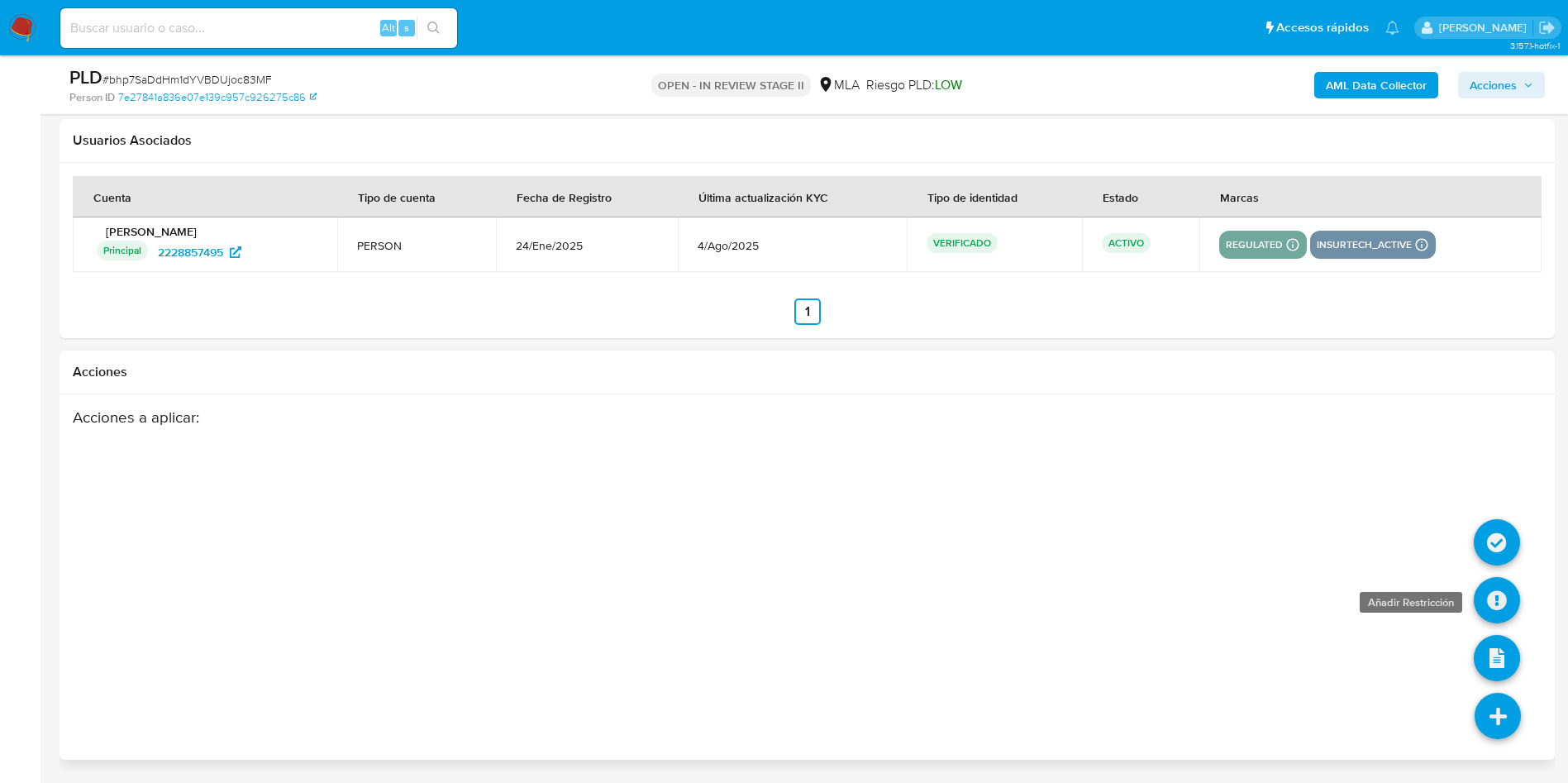
click at [1496, 594] on icon at bounding box center [1496, 601] width 47 height 47
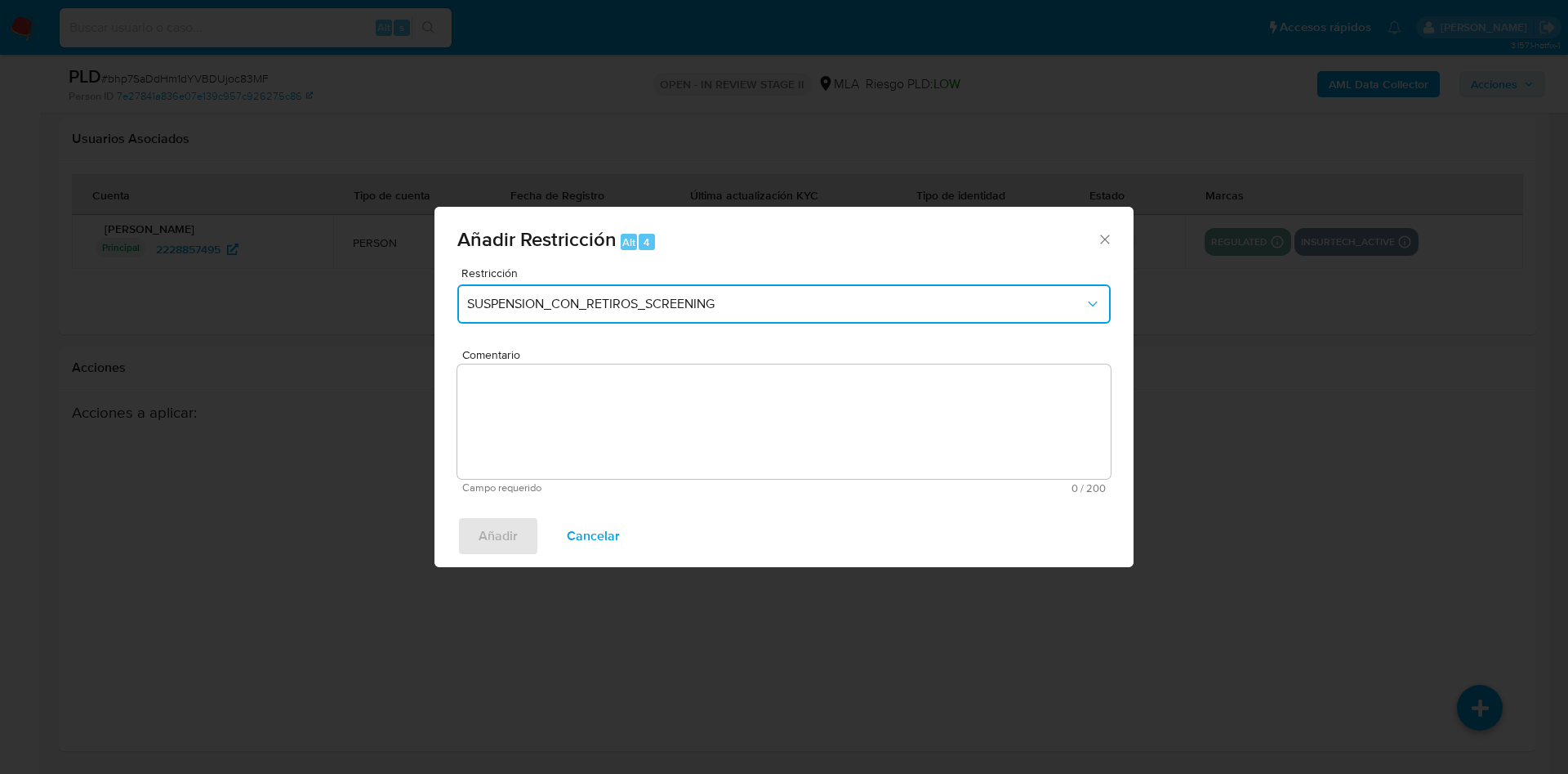
click at [691, 290] on button "SUSPENSION_CON_RETIROS_SCREENING" at bounding box center [784, 304] width 654 height 40
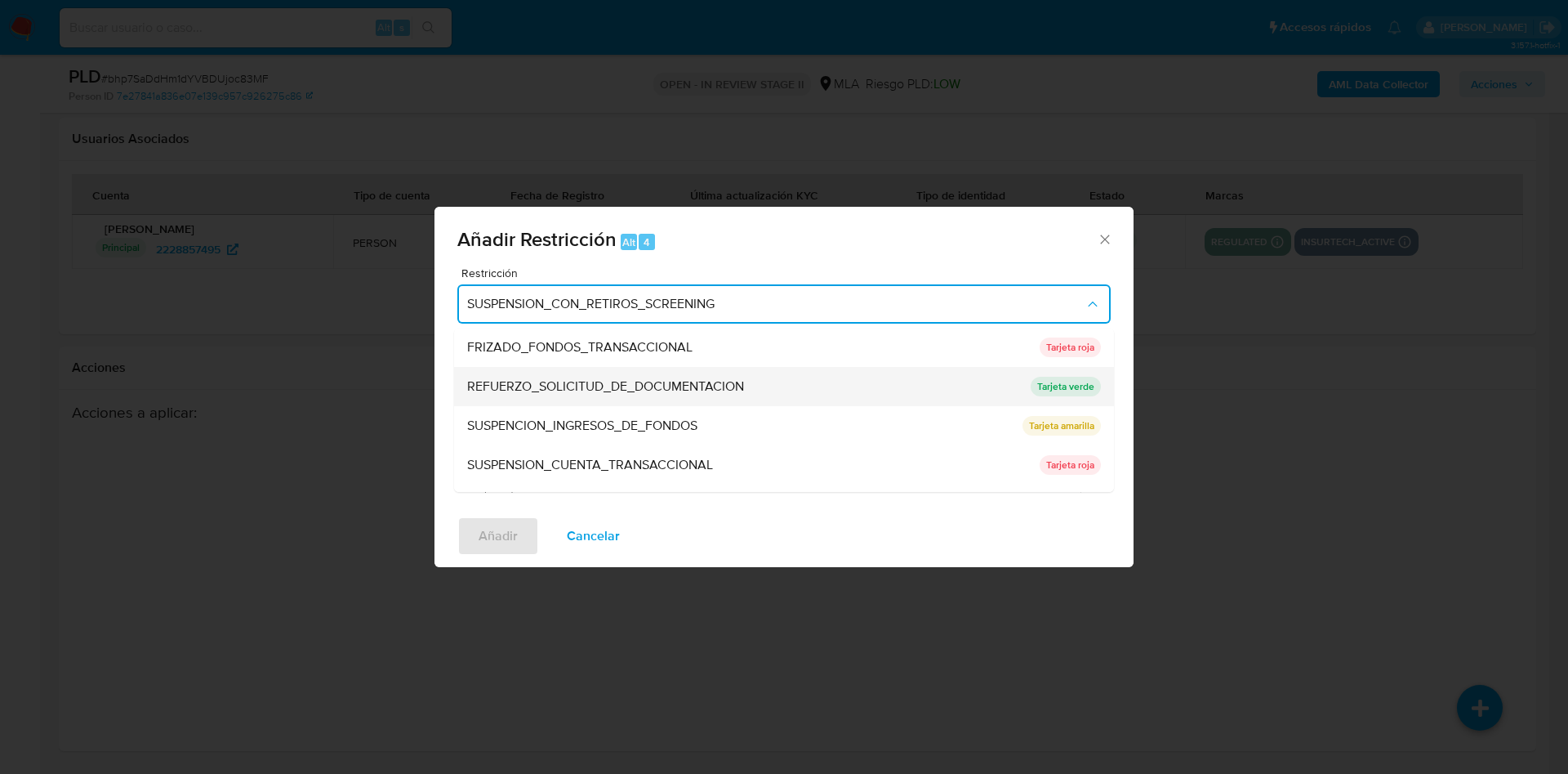
scroll to position [347, 0]
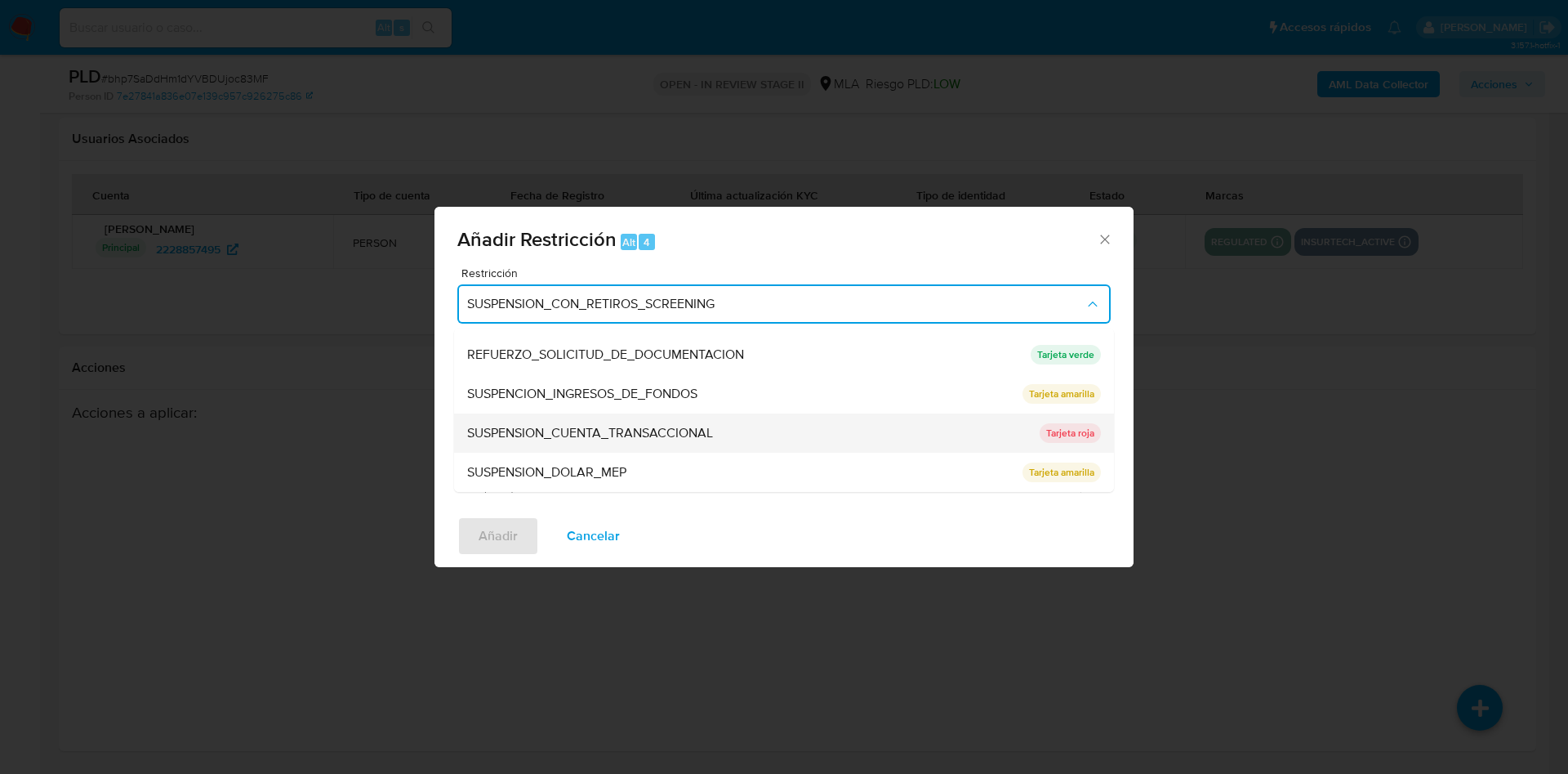
click at [605, 431] on span "SUSPENSION_CUENTA_TRANSACCIONAL" at bounding box center [590, 433] width 246 height 16
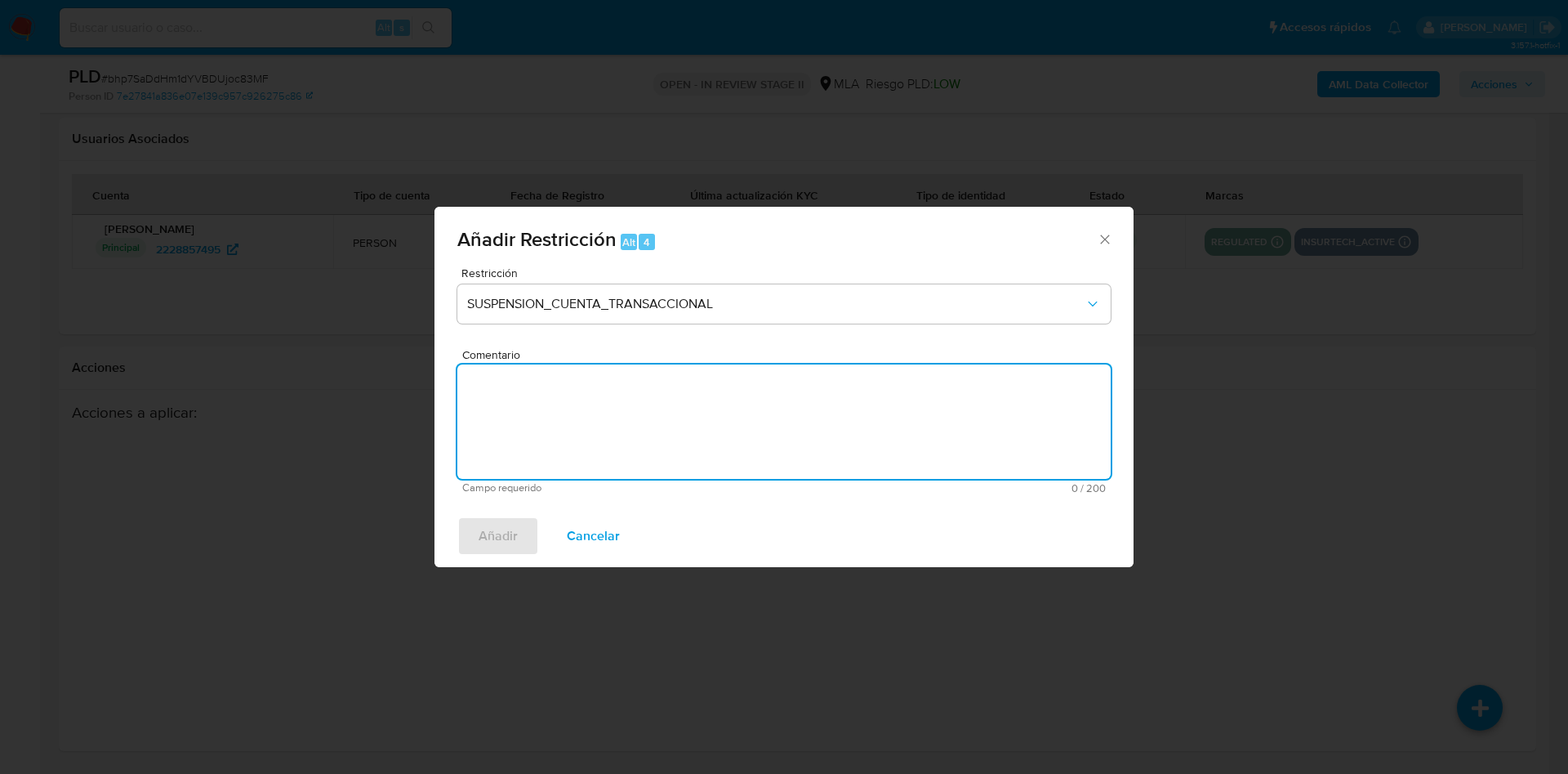
click at [655, 408] on textarea "Comentario" at bounding box center [784, 422] width 654 height 114
type textarea "AML"
click at [508, 526] on span "Añadir" at bounding box center [499, 536] width 40 height 36
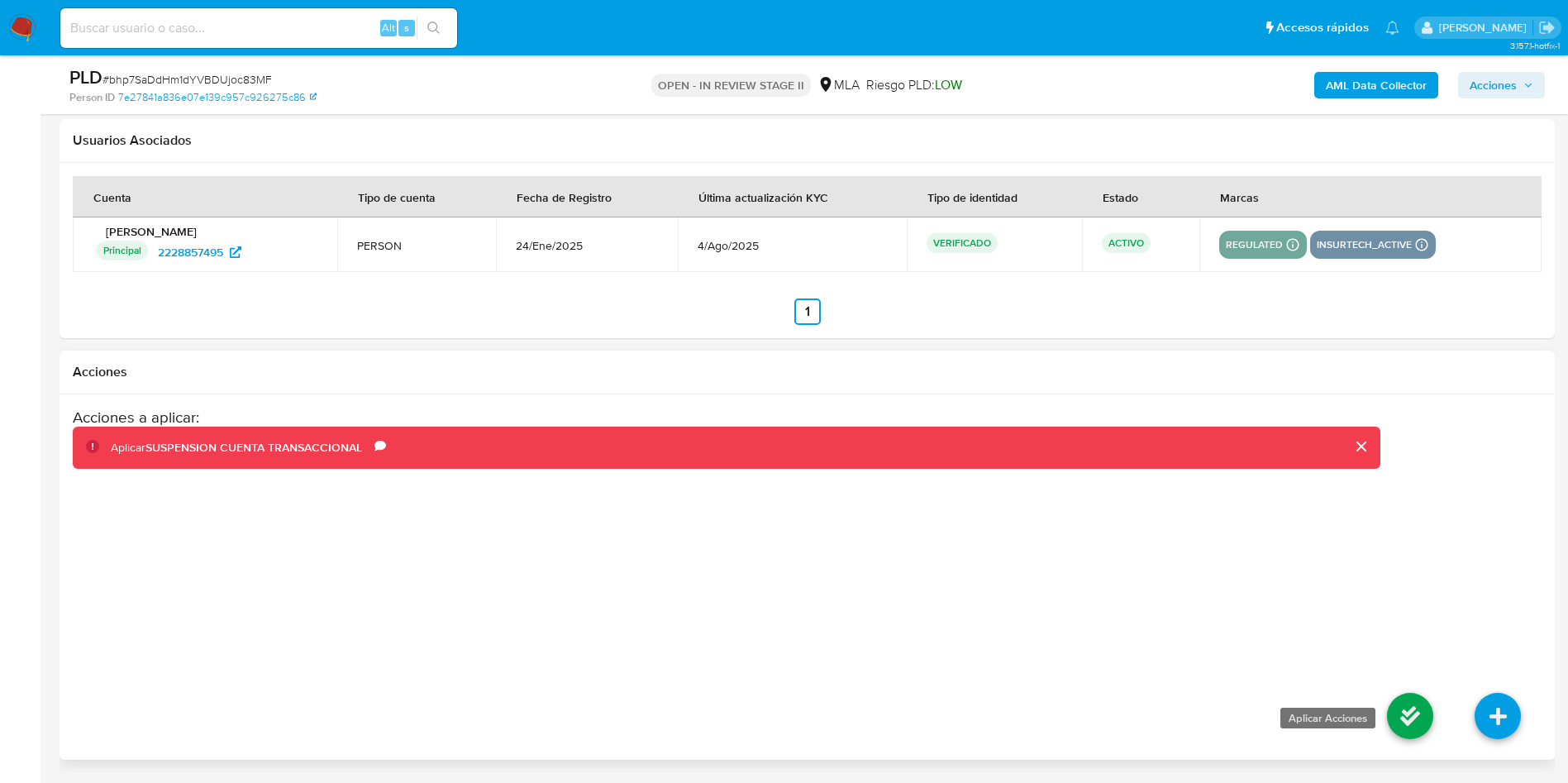
click at [1403, 702] on icon at bounding box center [1410, 716] width 47 height 47
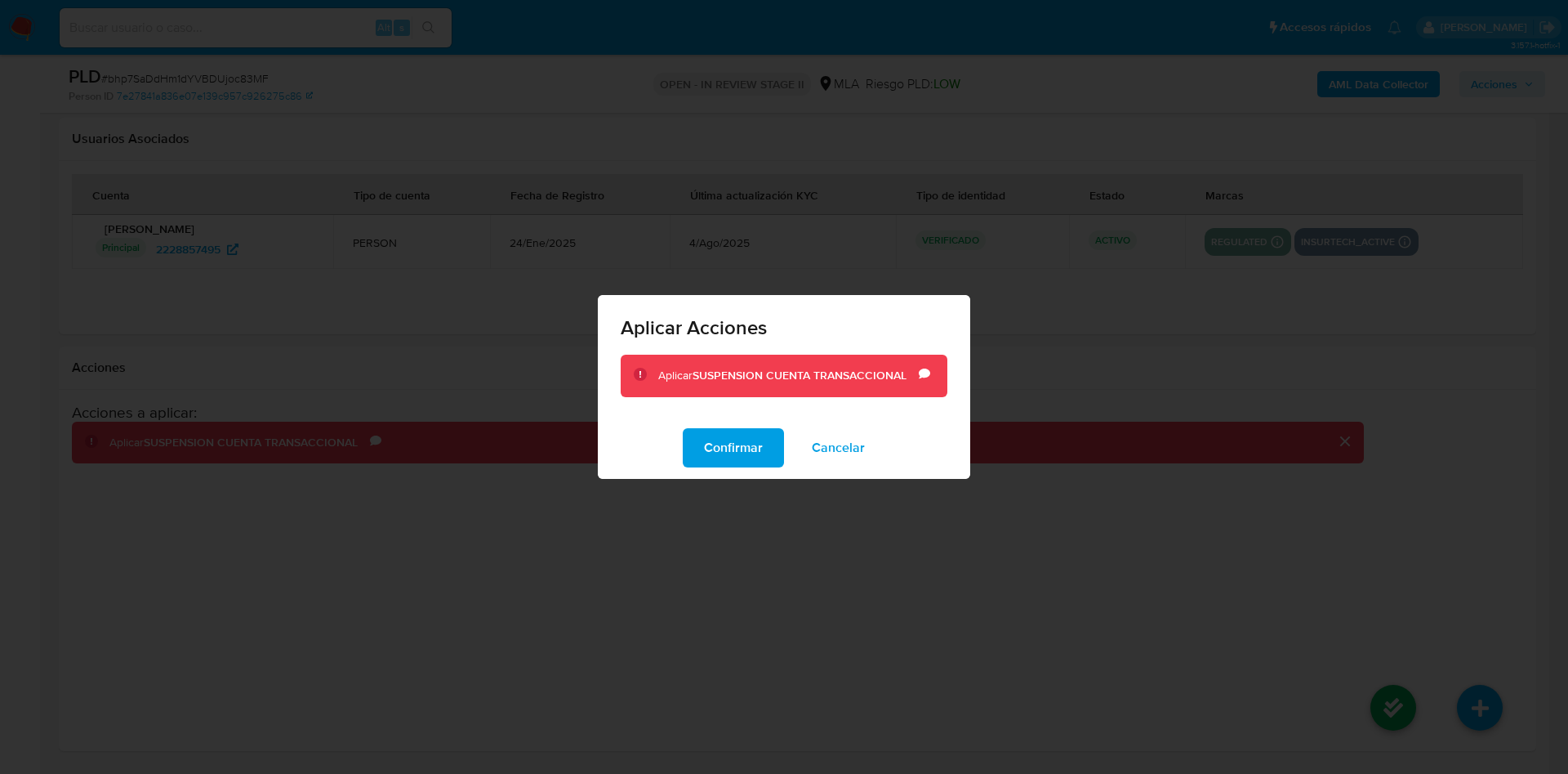
drag, startPoint x: 710, startPoint y: 441, endPoint x: 764, endPoint y: 518, distance: 94.0
click at [710, 439] on span "Confirmar" at bounding box center [733, 448] width 58 height 36
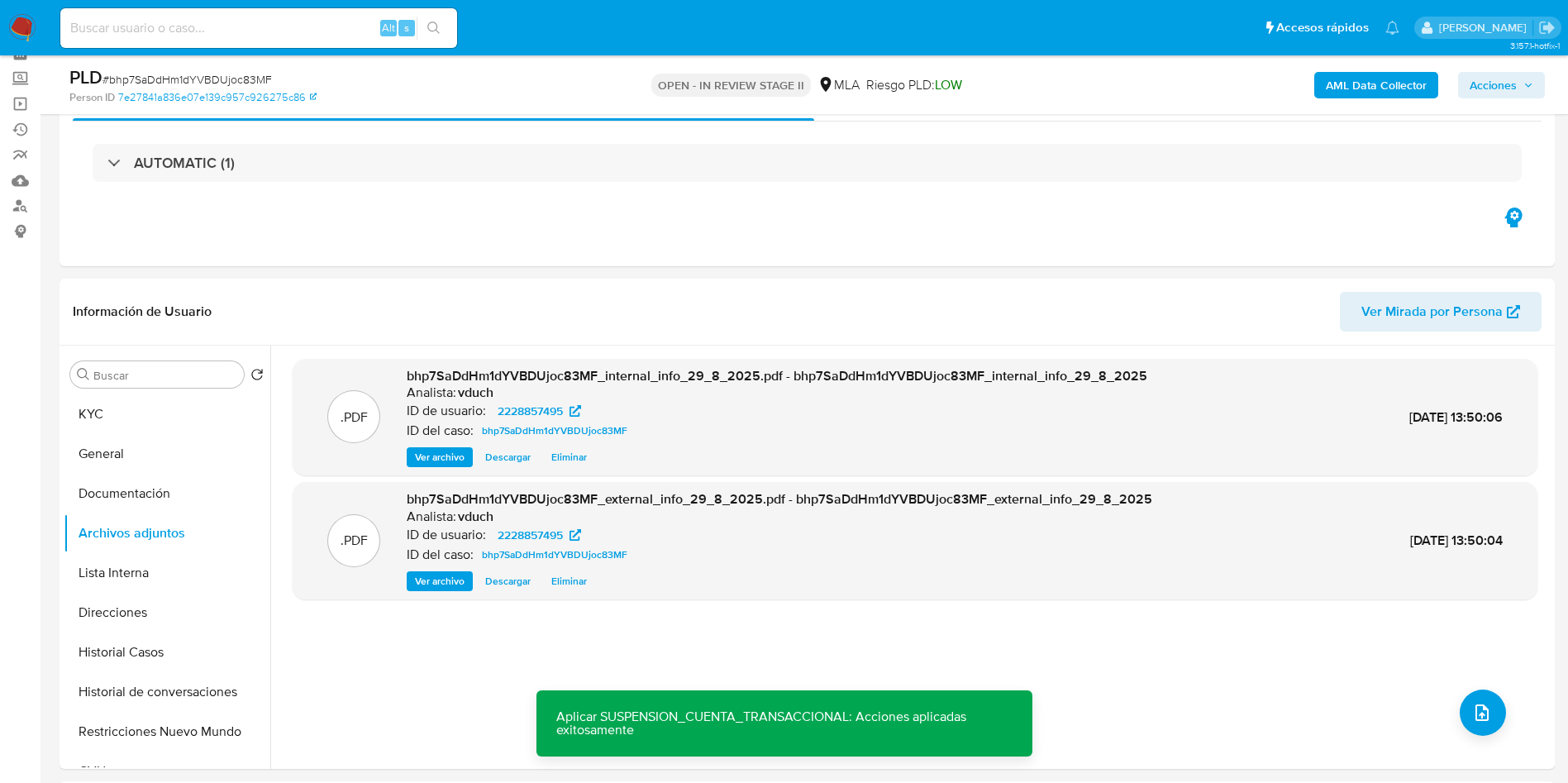
scroll to position [0, 0]
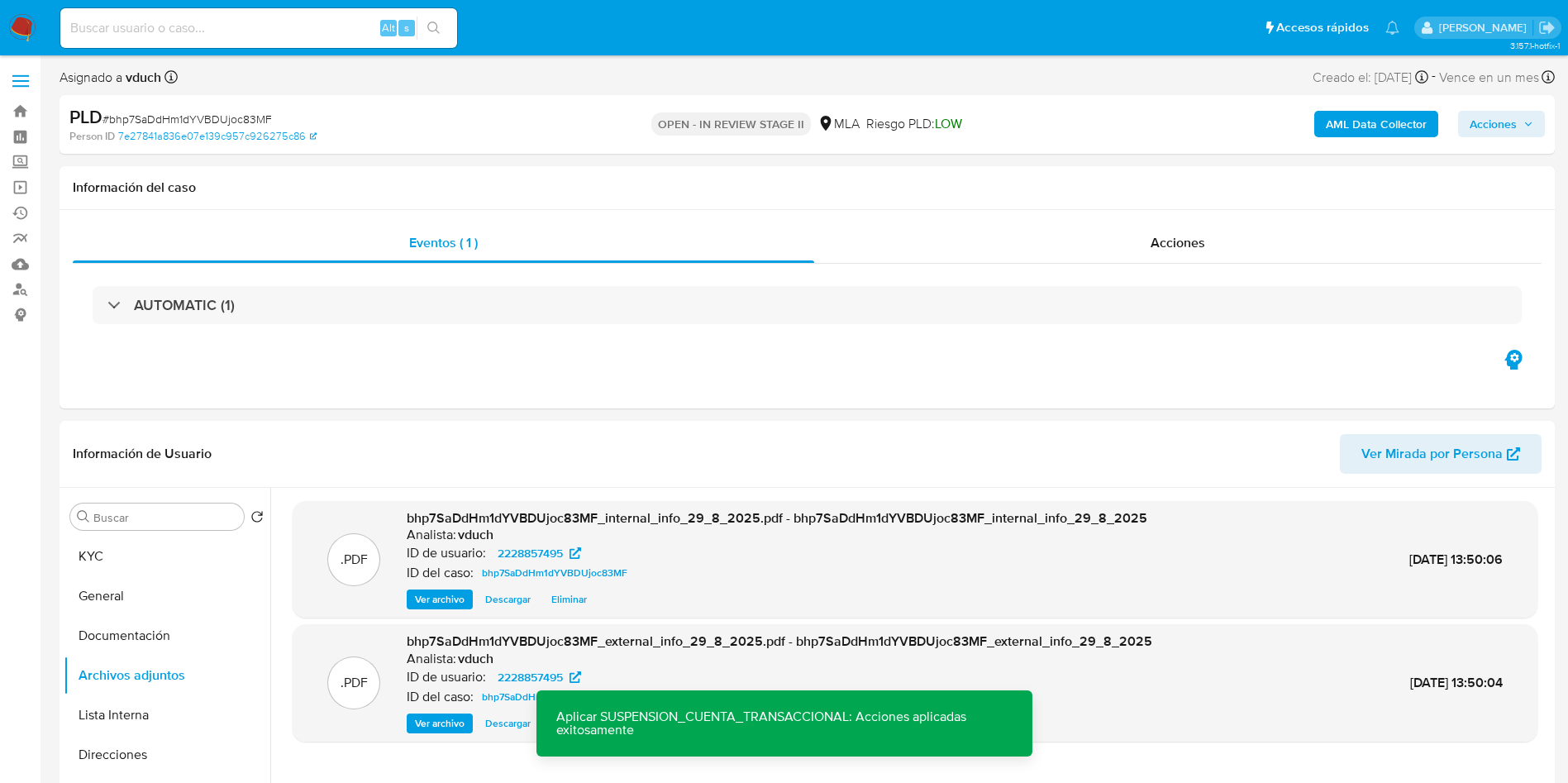
click at [1496, 130] on span "Acciones" at bounding box center [1492, 124] width 47 height 27
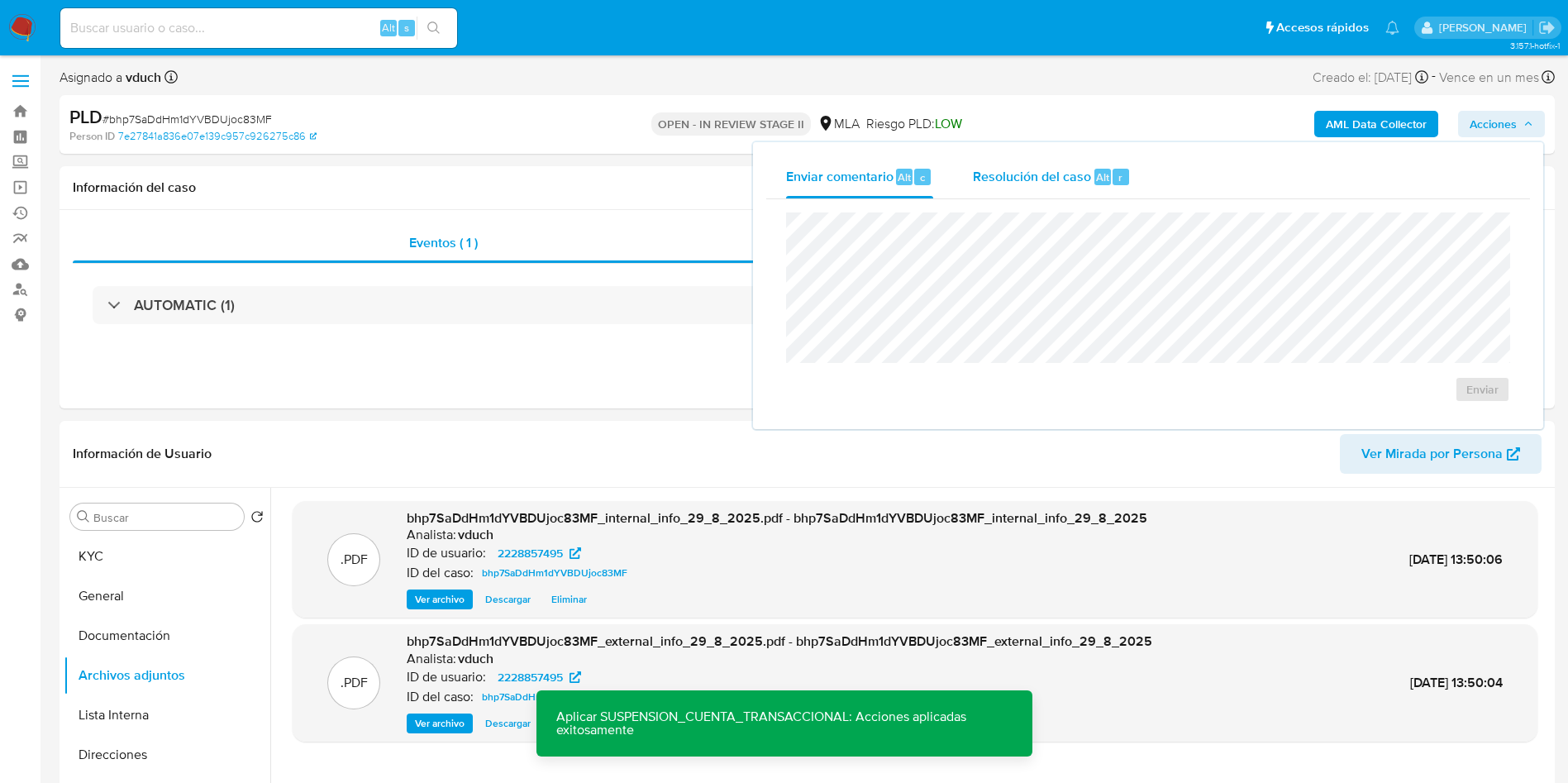
click at [1032, 172] on span "Resolución del caso" at bounding box center [1032, 176] width 118 height 19
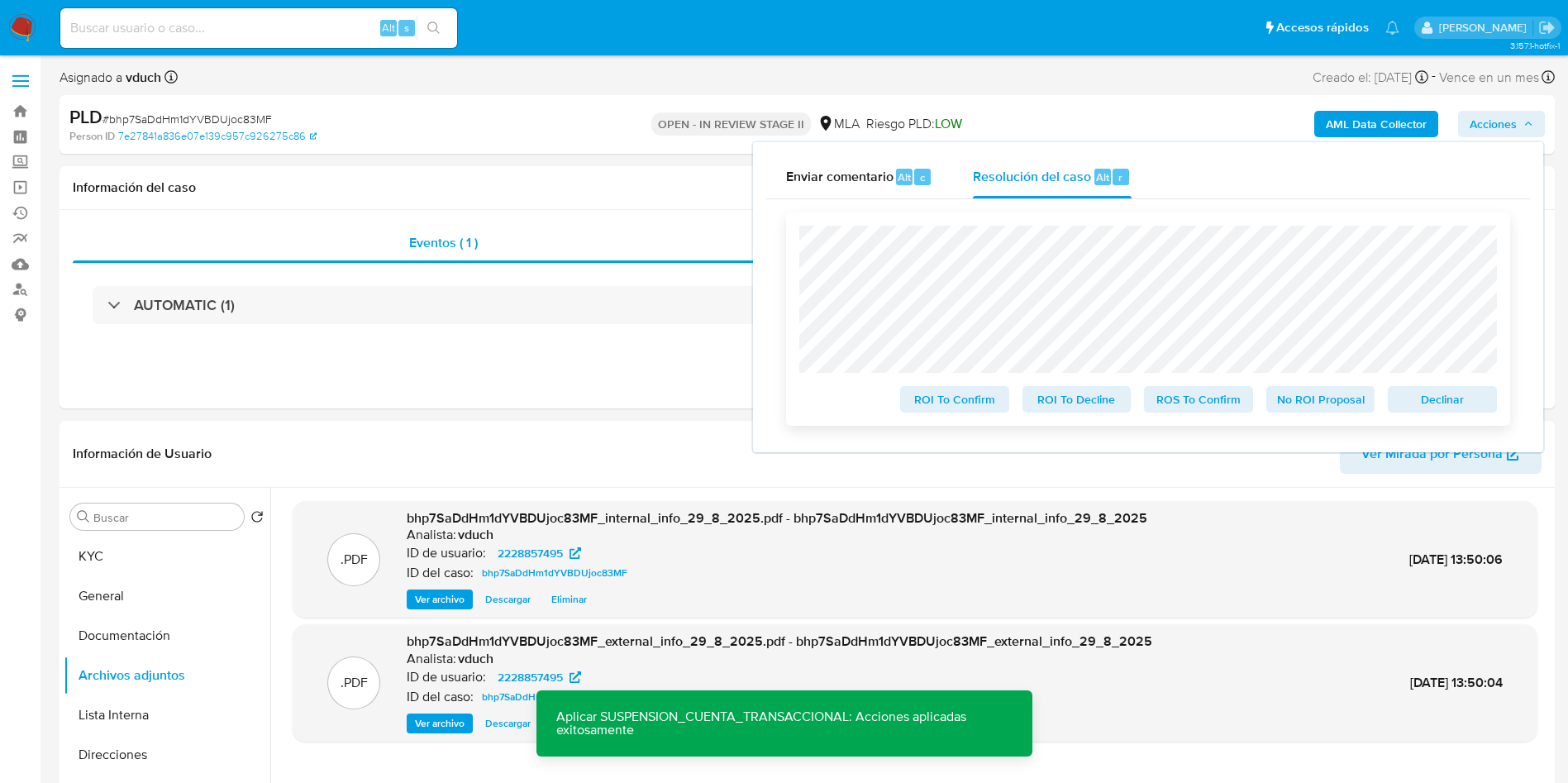
click at [1472, 407] on span "Declinar" at bounding box center [1441, 399] width 86 height 23
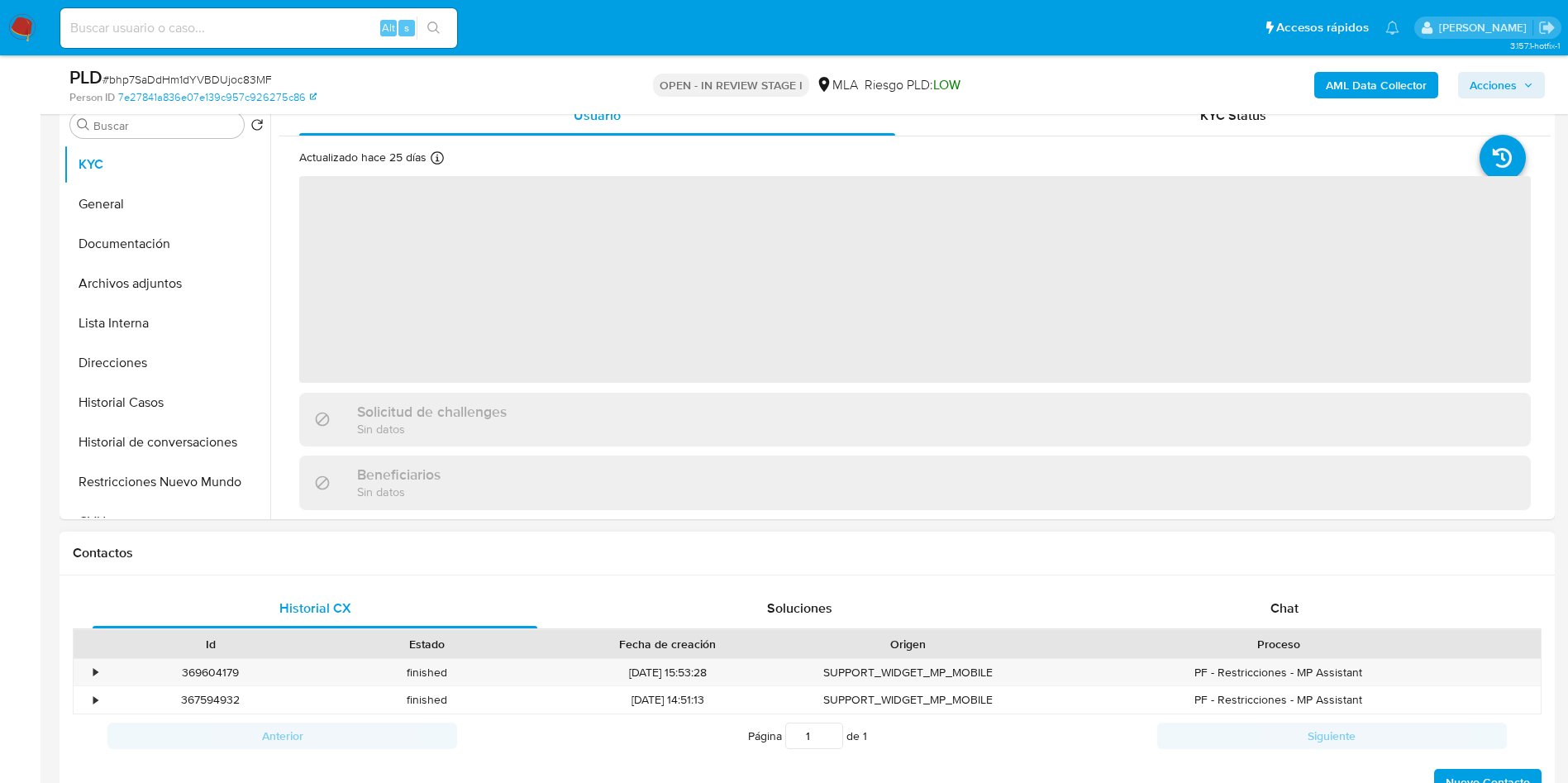
select select "10"
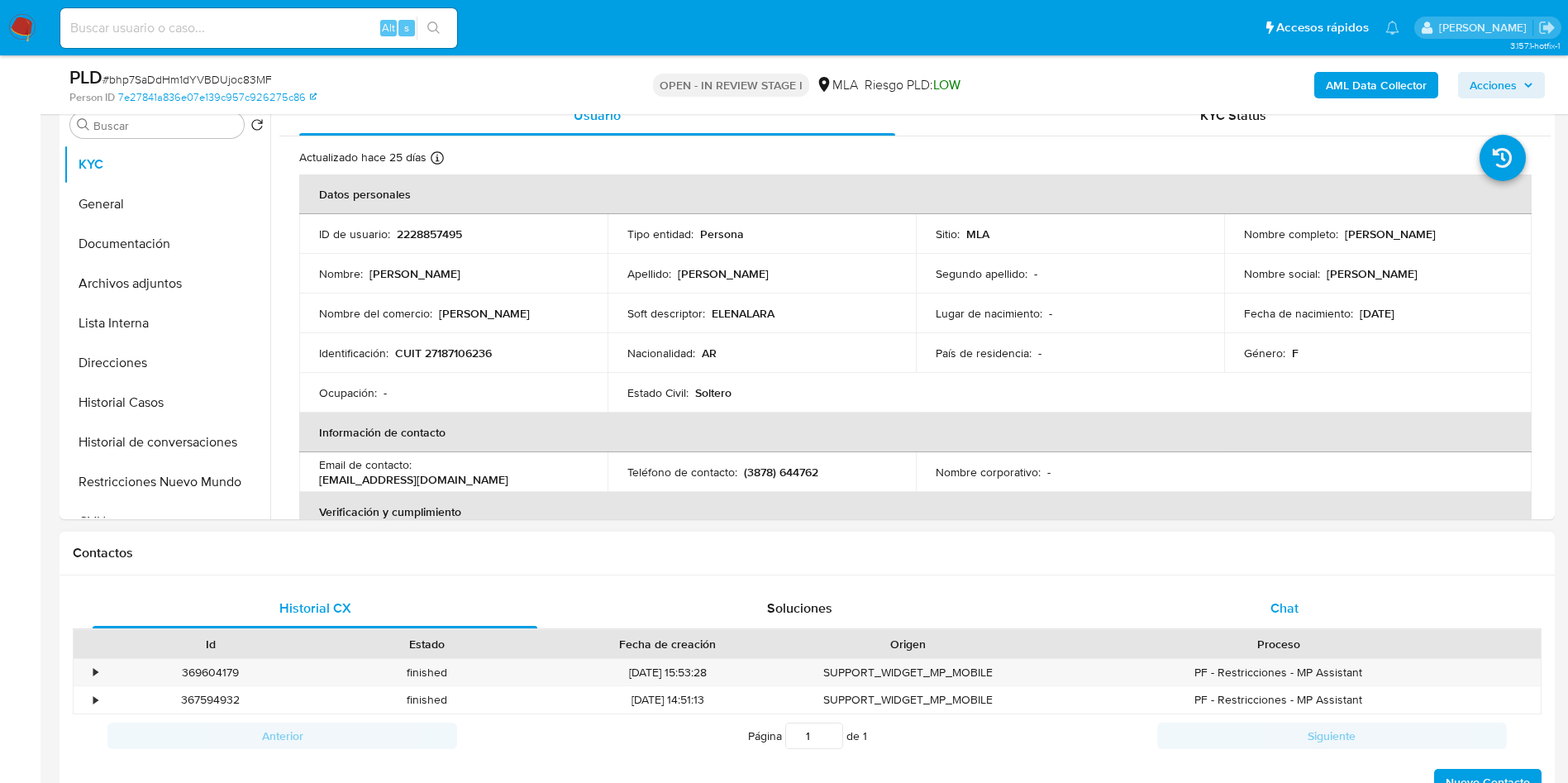
scroll to position [372, 0]
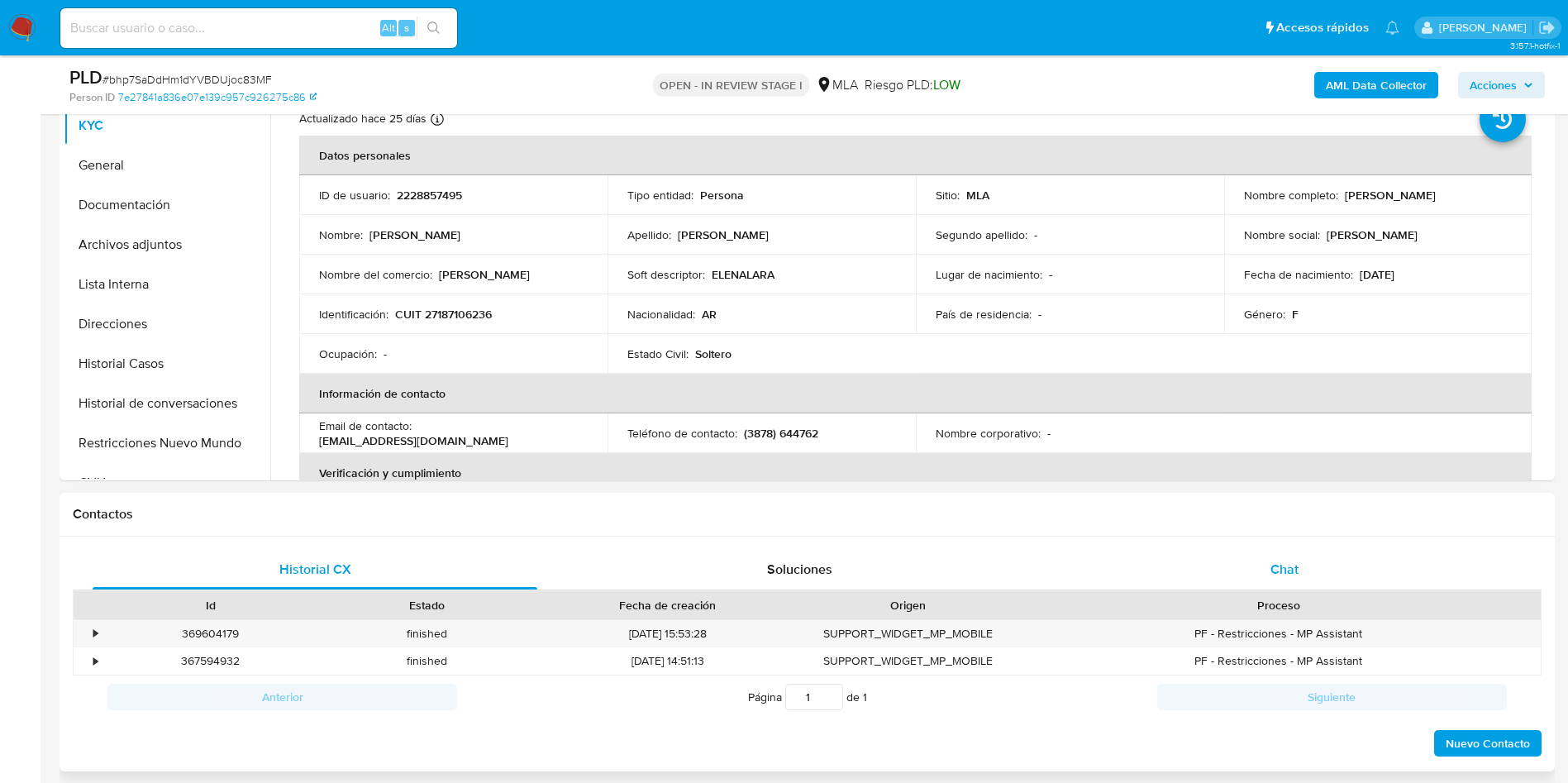
click at [1330, 571] on div "Chat" at bounding box center [1284, 570] width 445 height 40
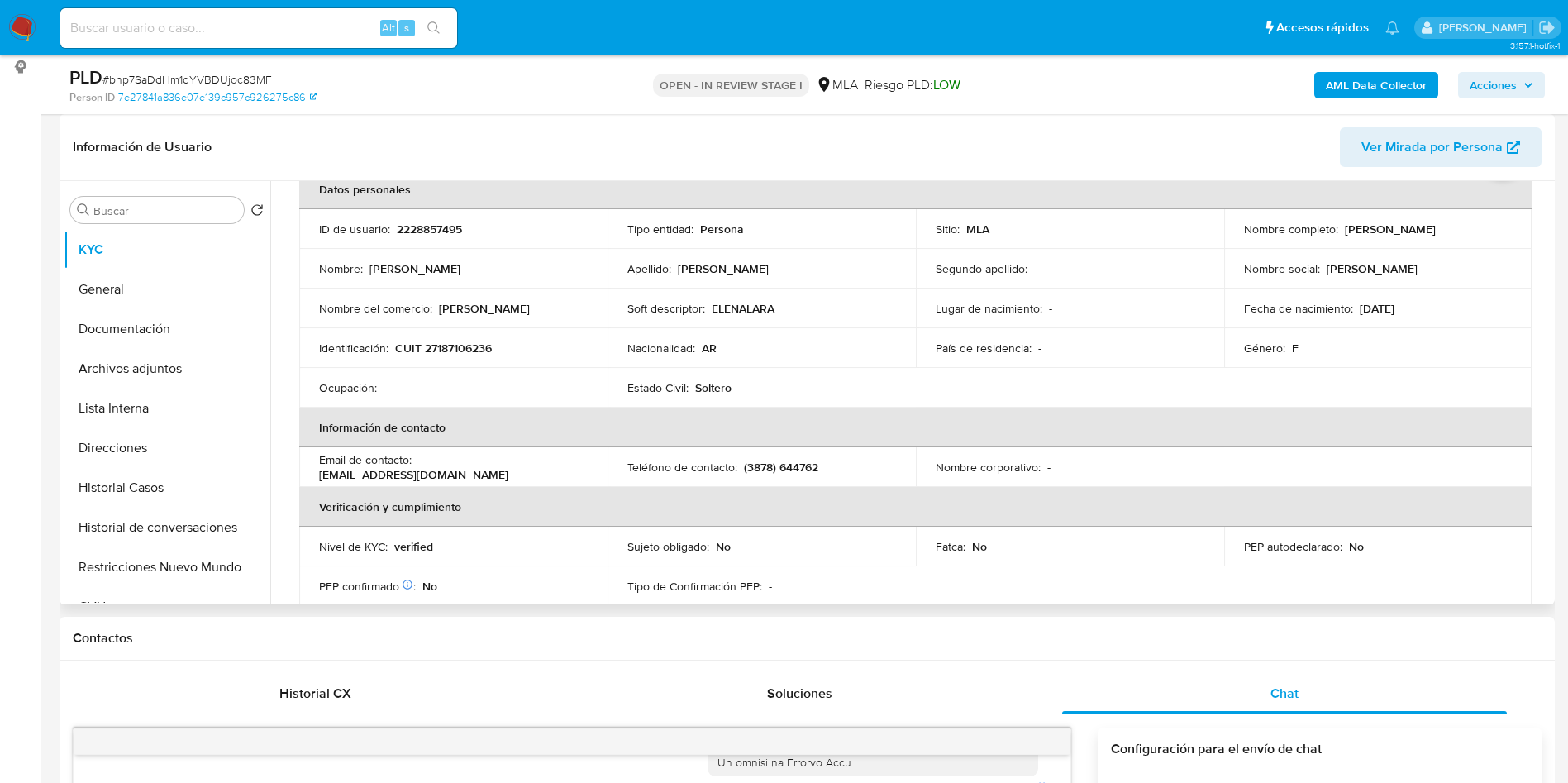
scroll to position [0, 0]
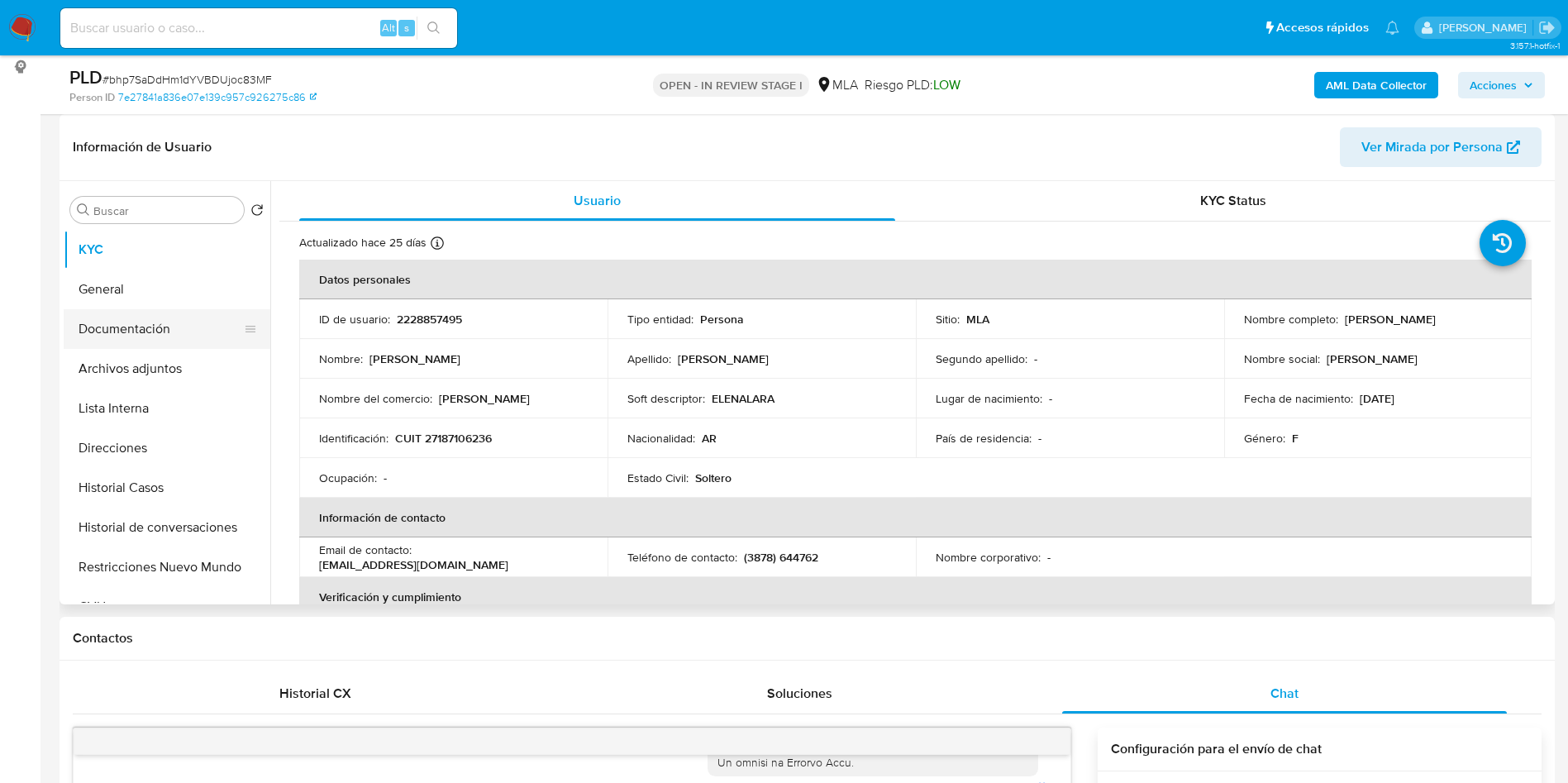
click at [186, 347] on ul "KYC General Documentación Archivos adjuntos Lista Interna Direcciones Historial…" at bounding box center [167, 416] width 207 height 373
click at [186, 341] on button "Documentación" at bounding box center [160, 329] width 193 height 40
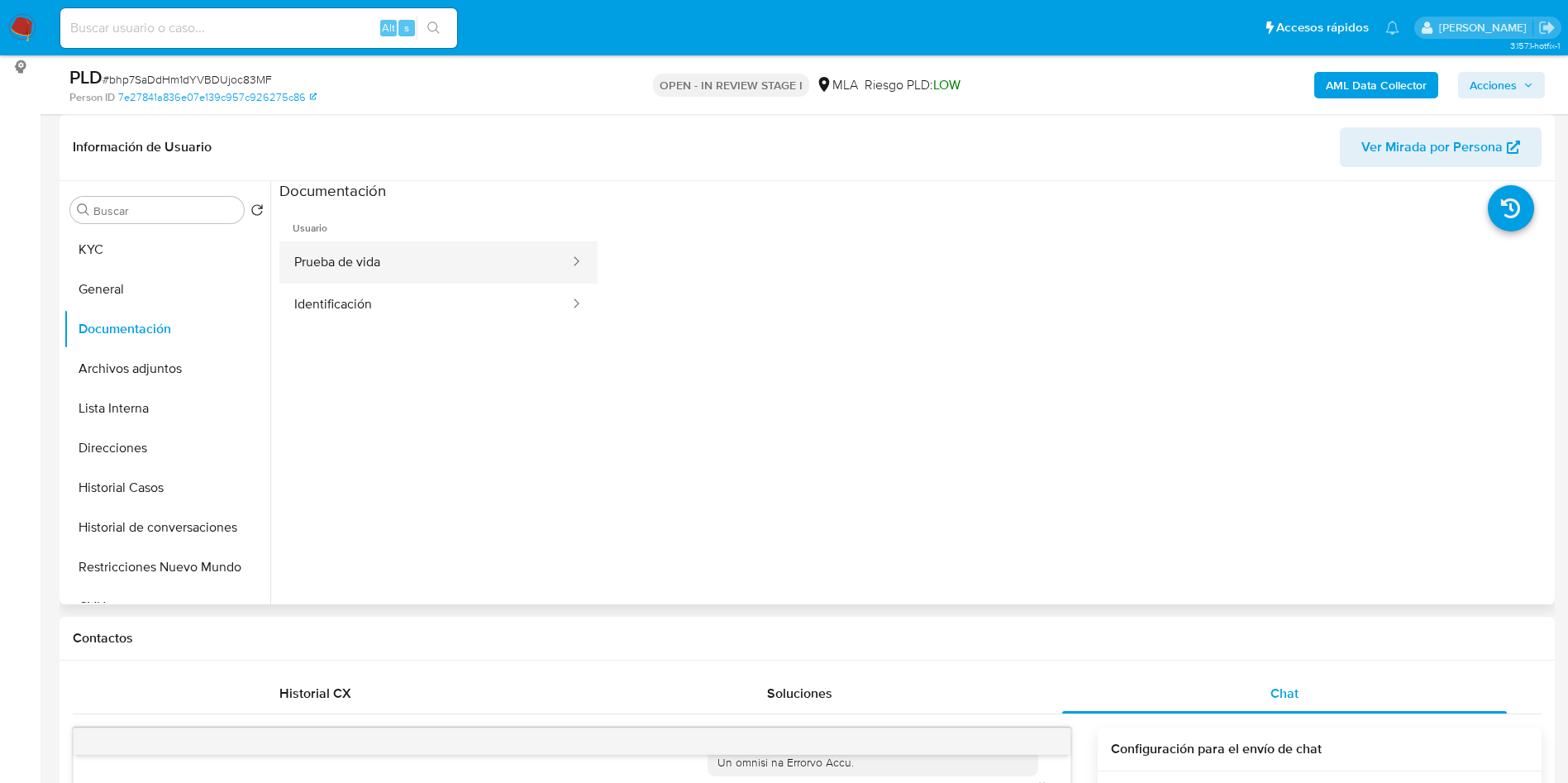
click at [427, 278] on button "Prueba de vida" at bounding box center [425, 262] width 291 height 42
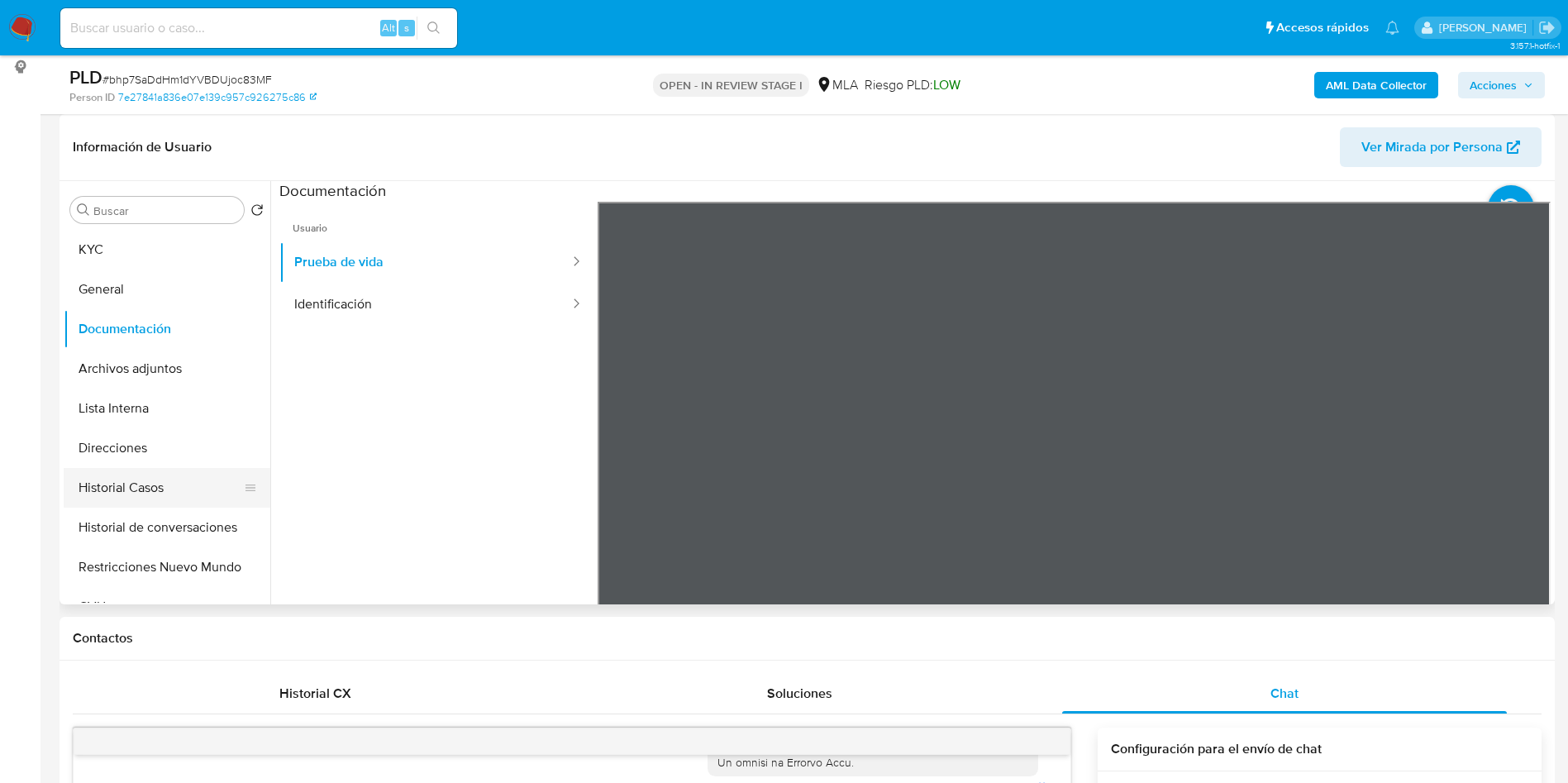
click at [150, 486] on button "Historial Casos" at bounding box center [160, 488] width 193 height 40
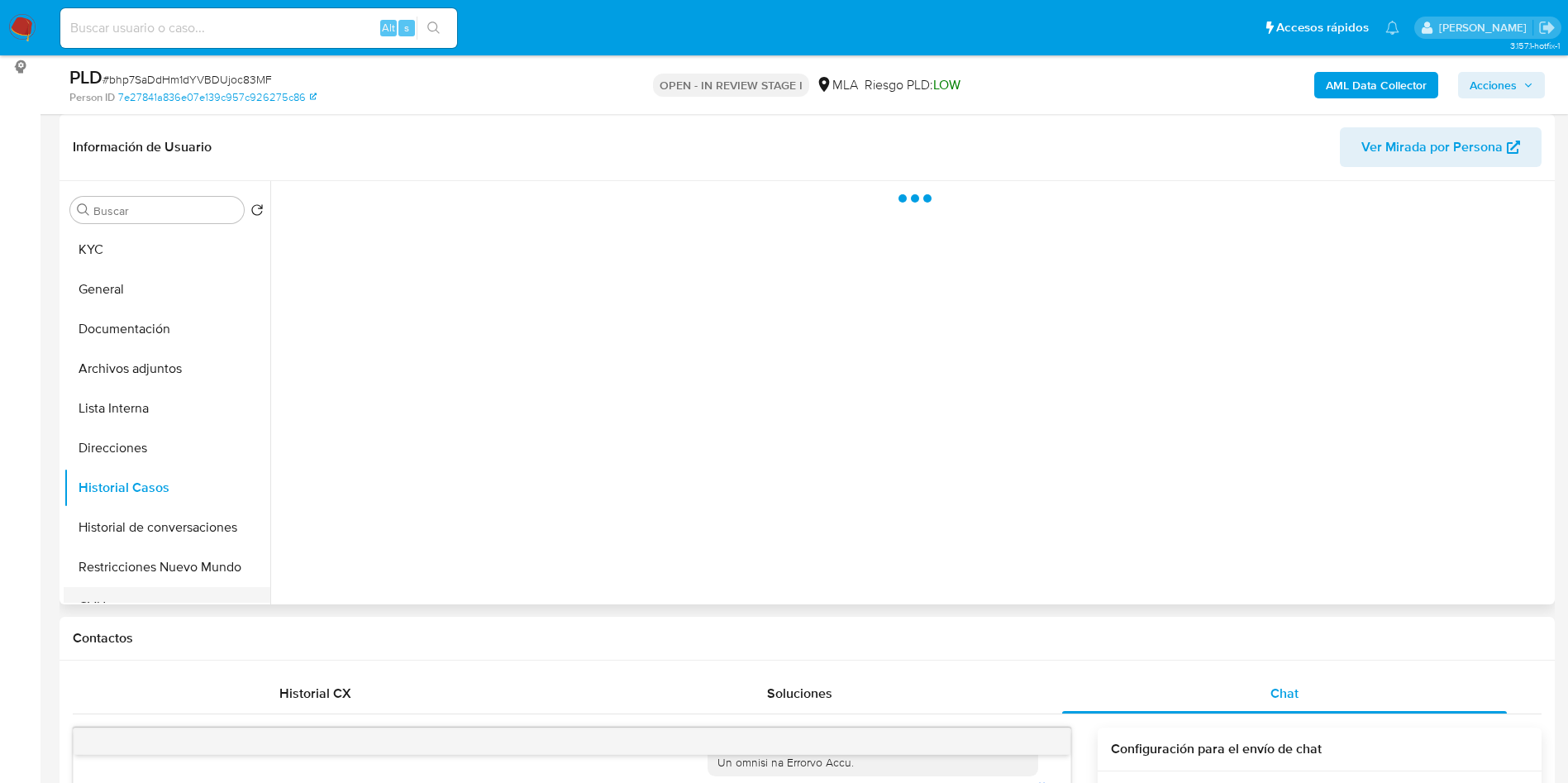
click at [162, 591] on button "CVU" at bounding box center [160, 607] width 193 height 40
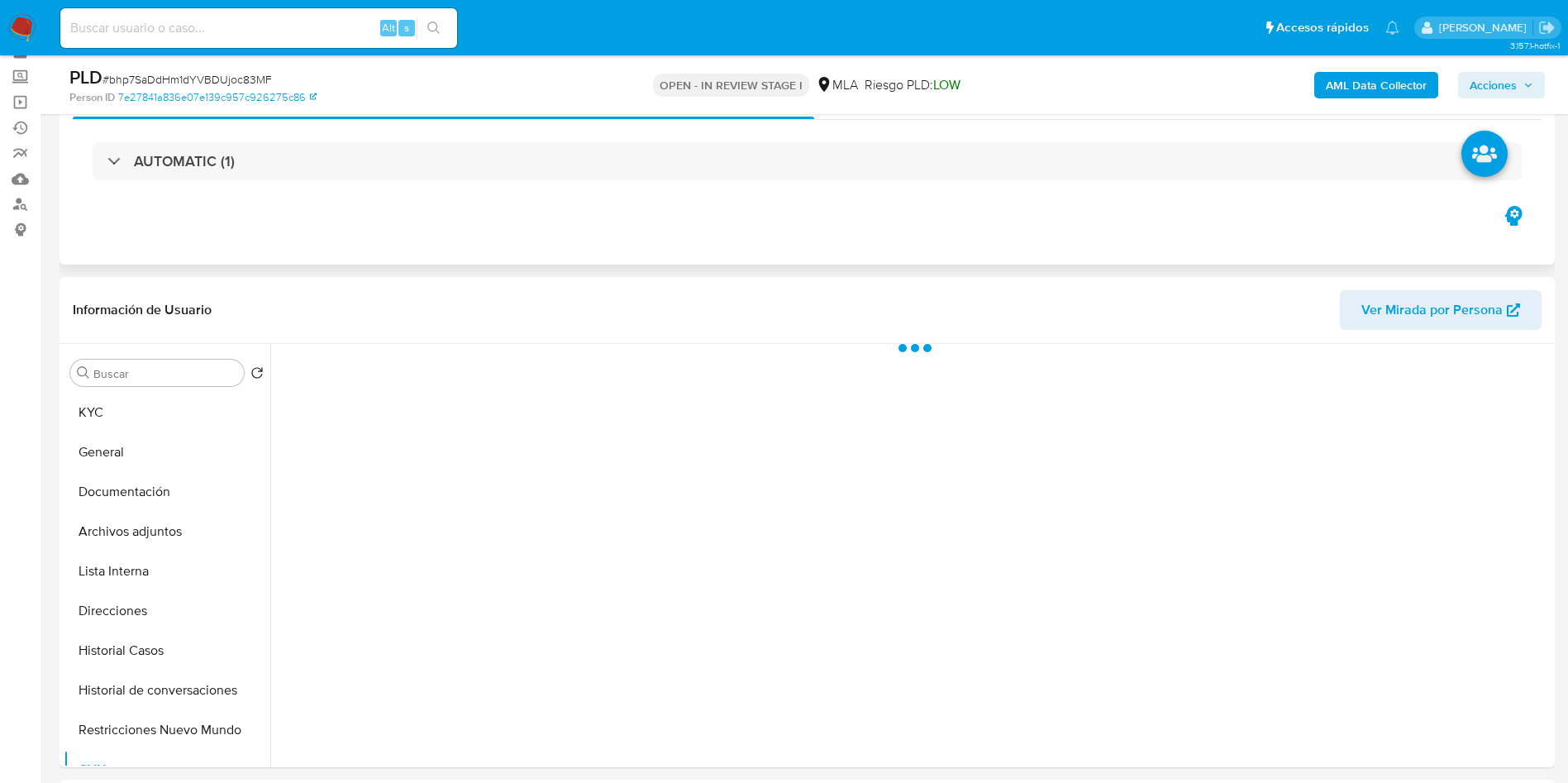
scroll to position [124, 0]
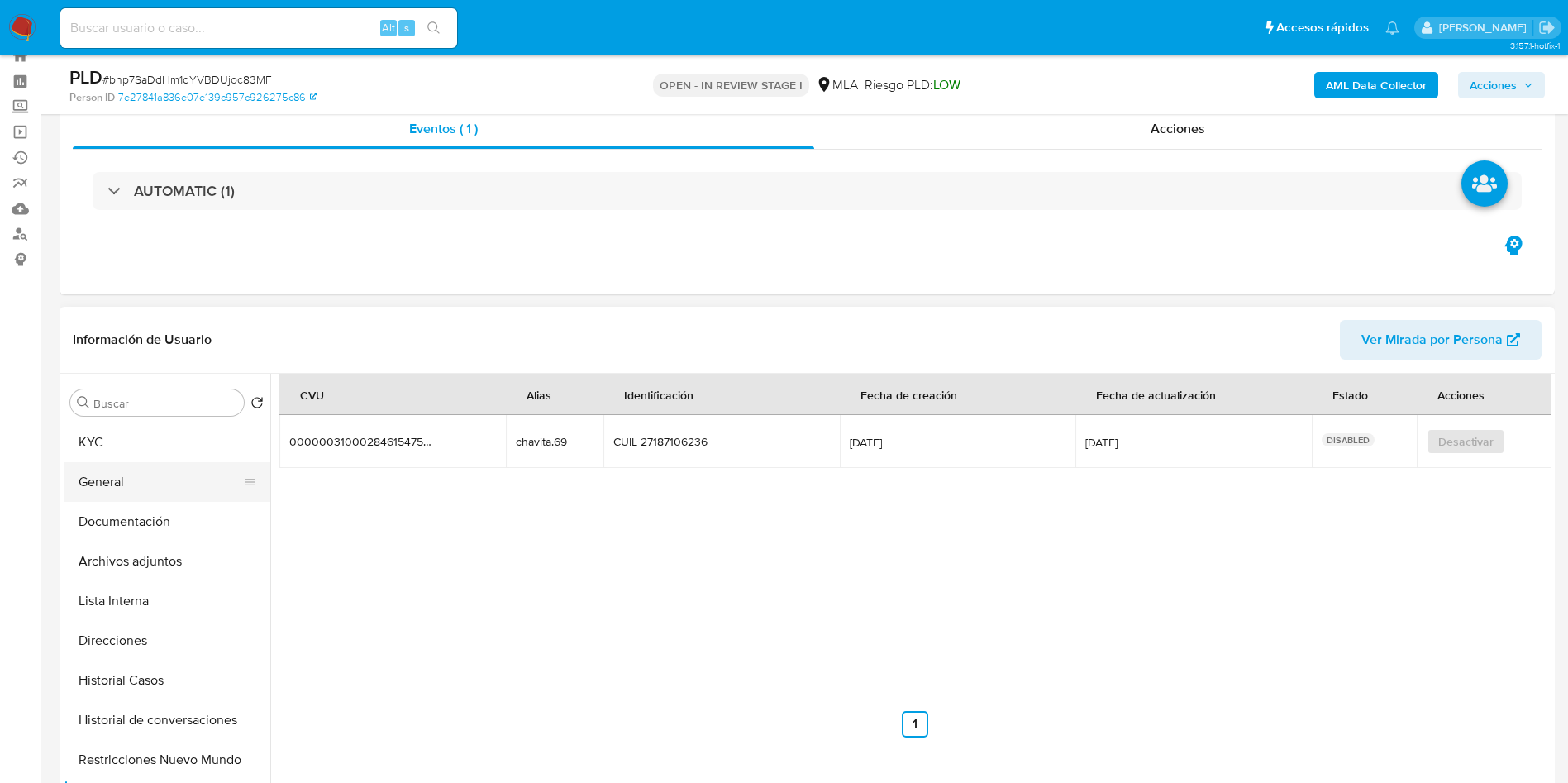
click at [104, 483] on button "General" at bounding box center [160, 482] width 193 height 40
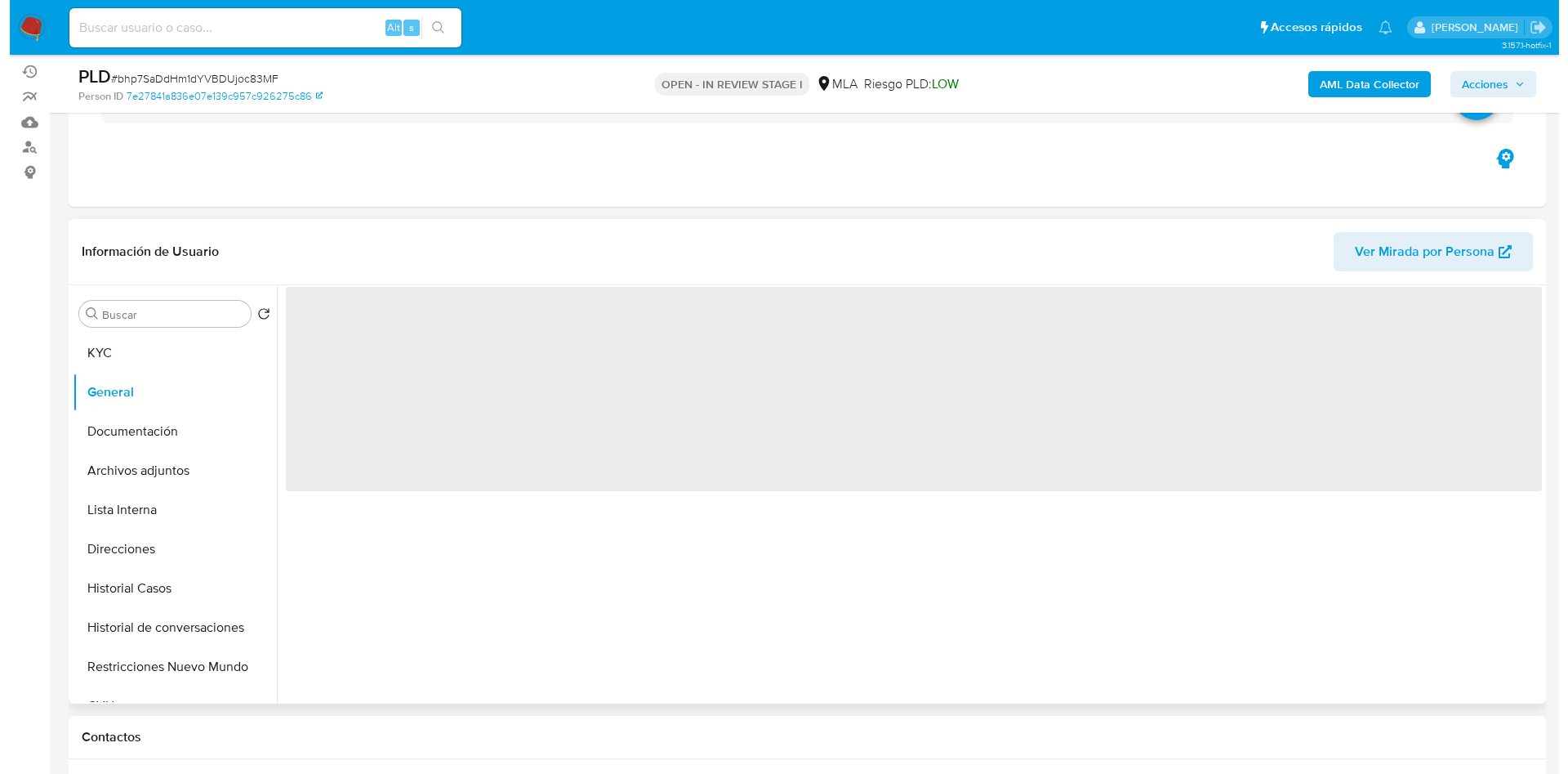
scroll to position [177, 0]
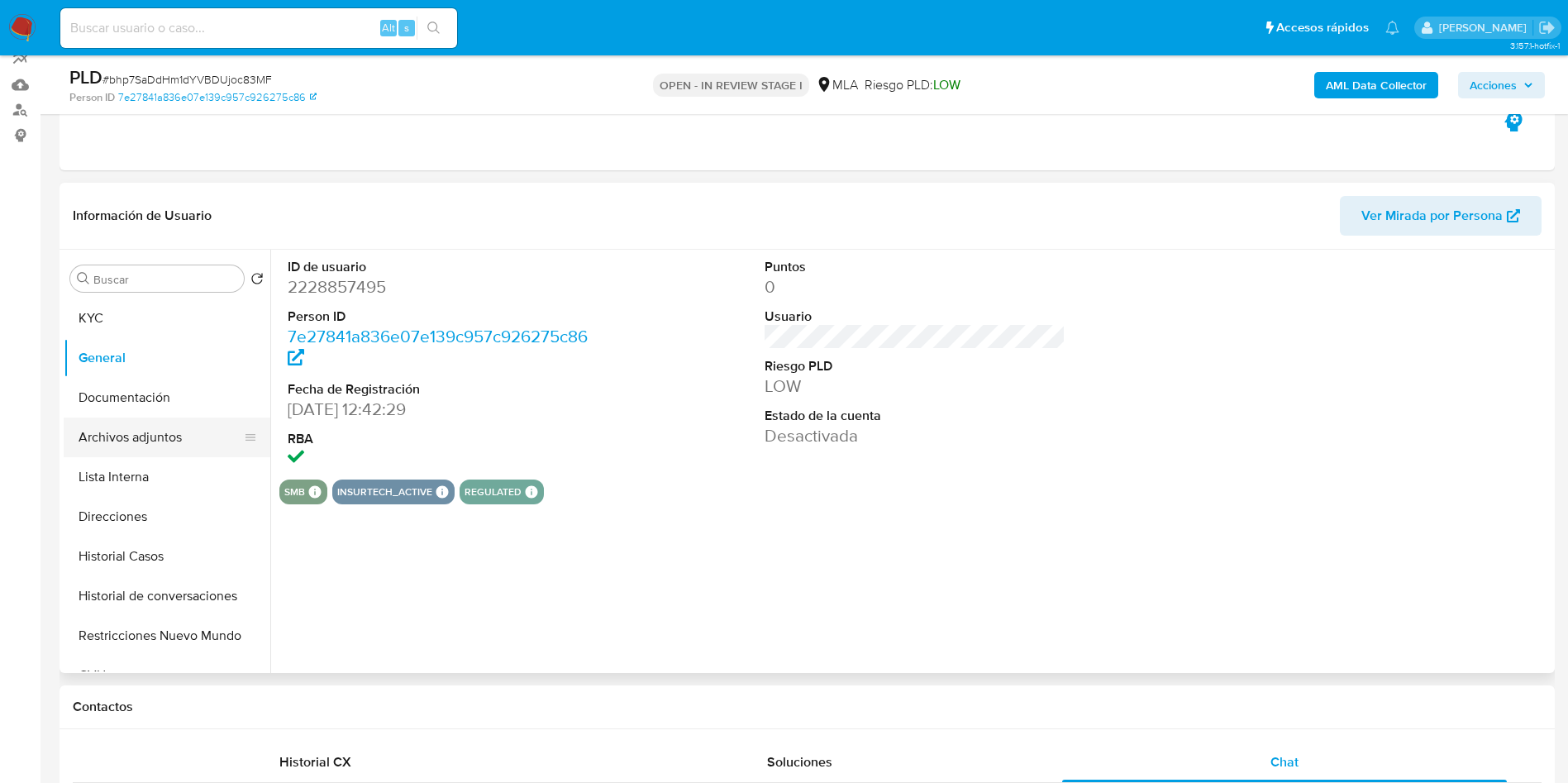
click at [152, 436] on button "Archivos adjuntos" at bounding box center [160, 437] width 193 height 40
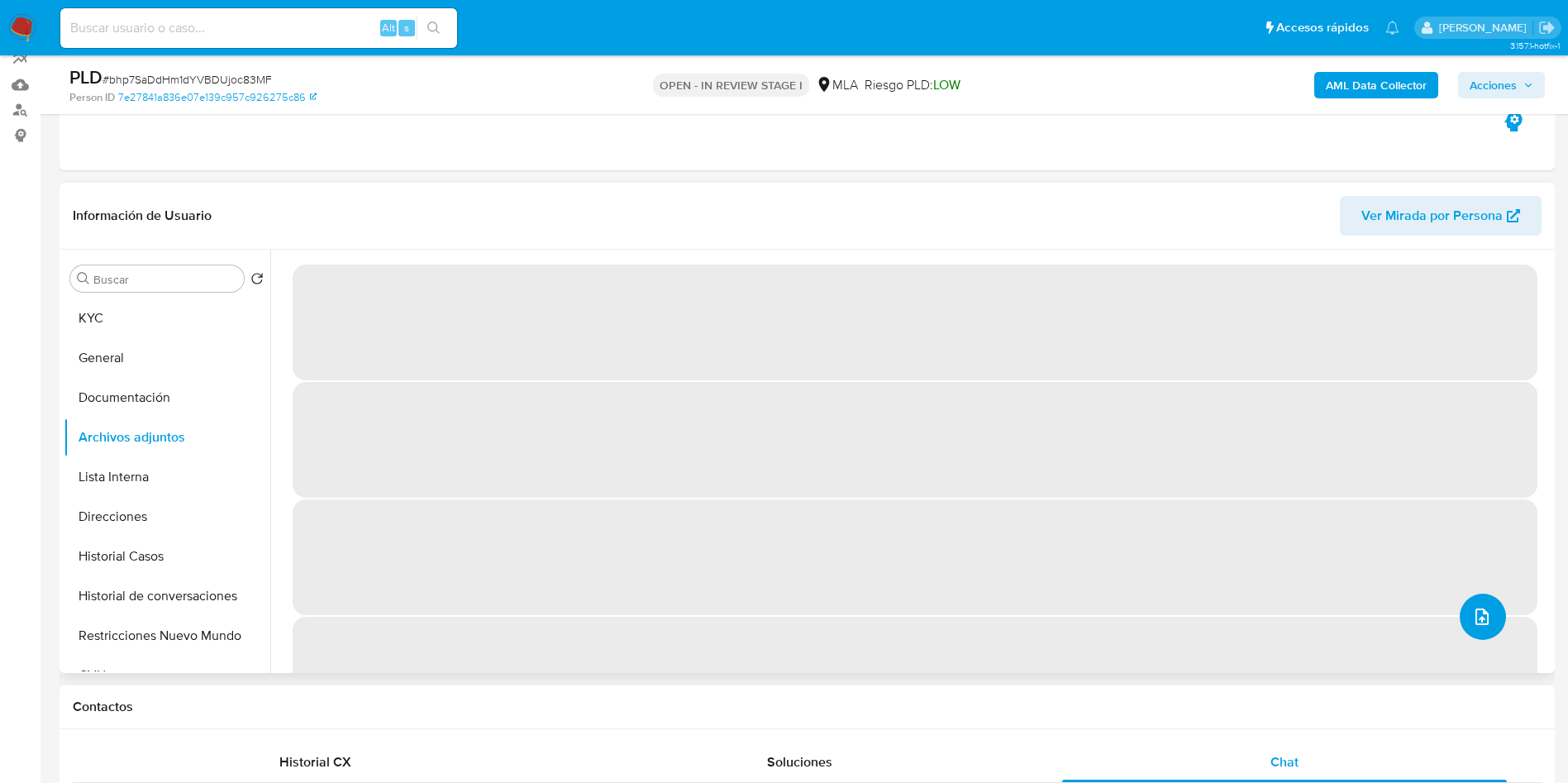
click at [1463, 608] on button "upload-file" at bounding box center [1483, 617] width 47 height 47
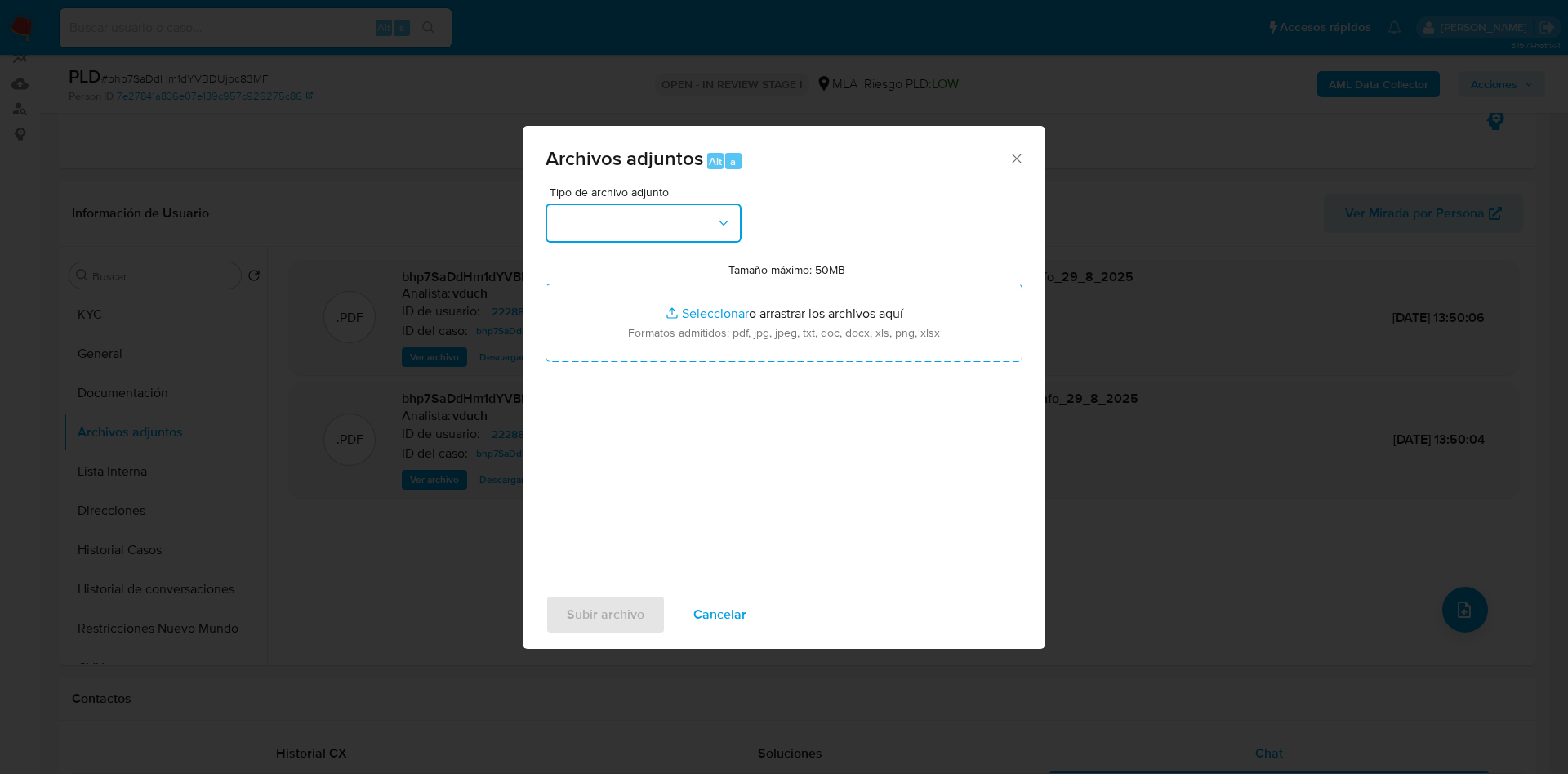
click at [696, 215] on button "button" at bounding box center [644, 223] width 196 height 40
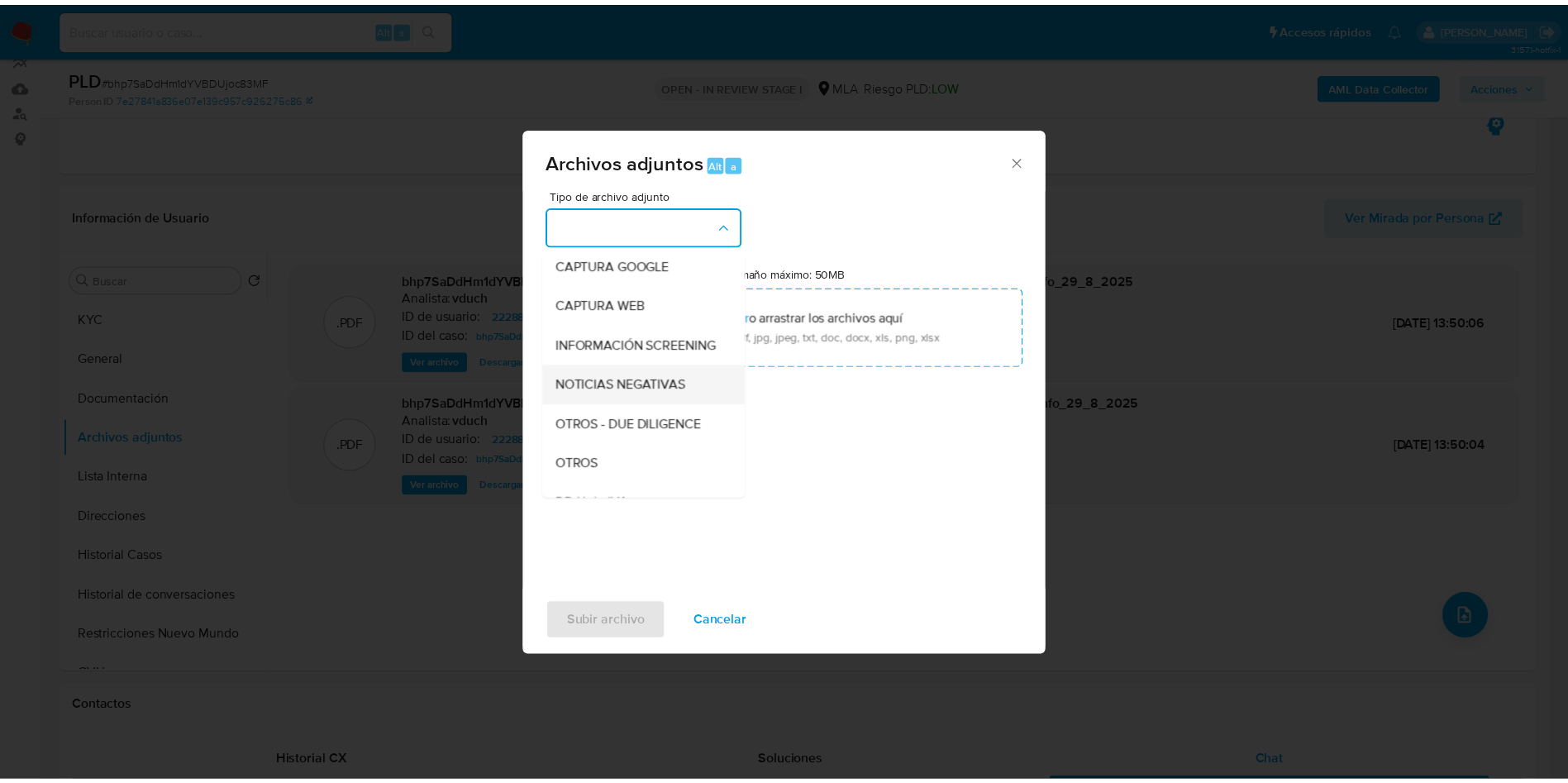
scroll to position [248, 0]
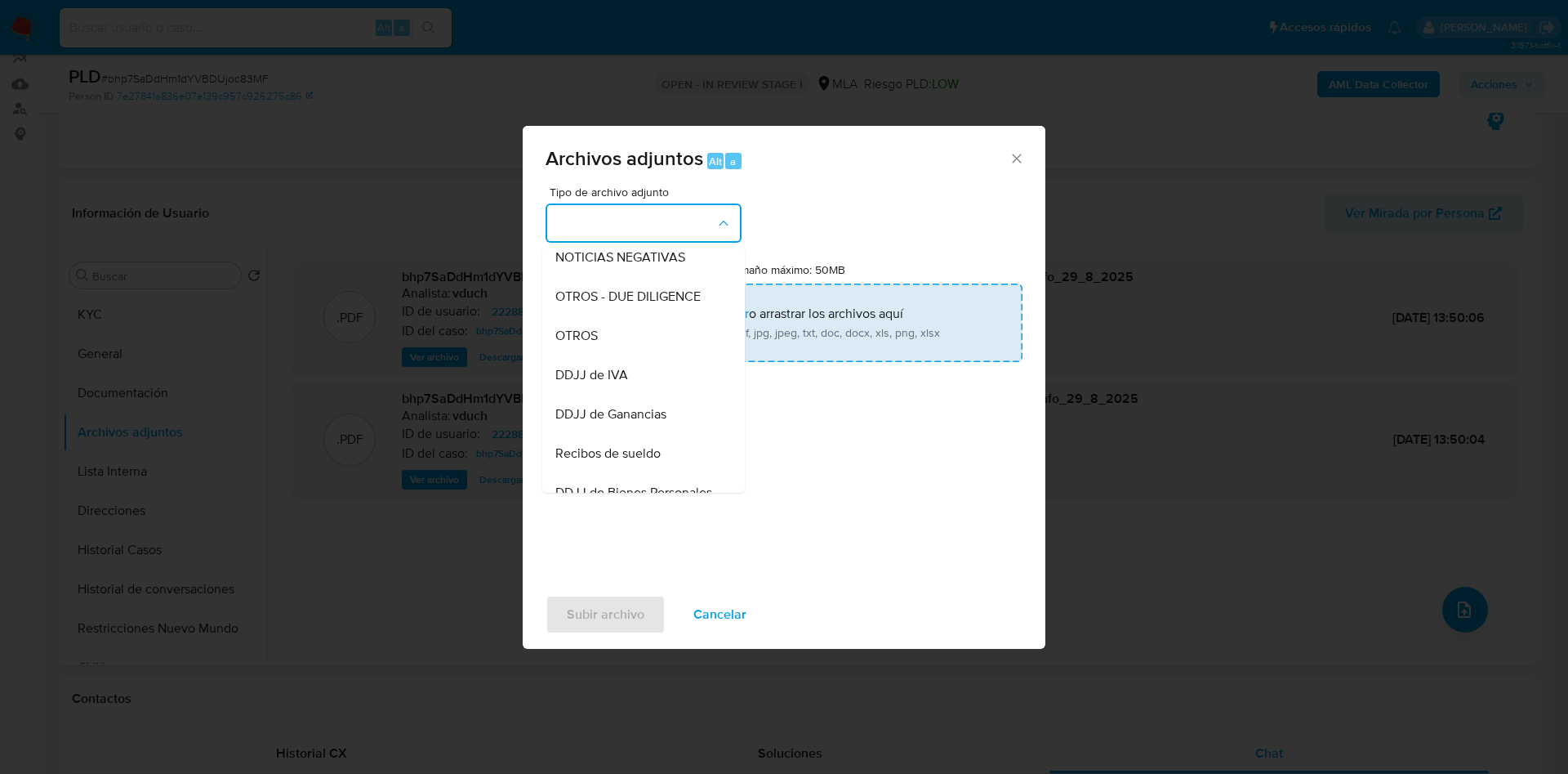
click at [617, 356] on div "OTROS" at bounding box center [639, 336] width 166 height 40
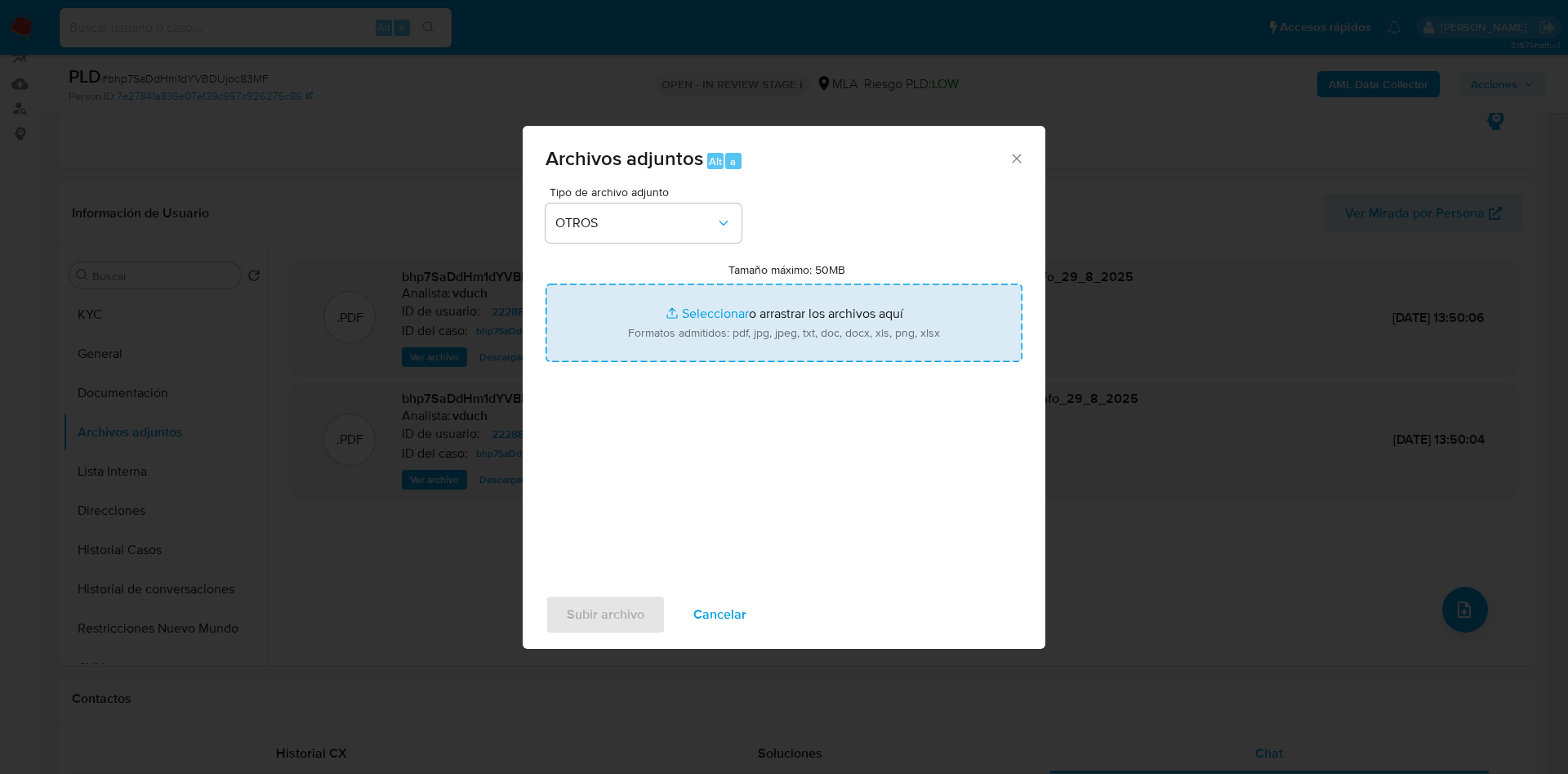
type input "C:\fakepath\Caselog bhp7SaDdHm1dYVBDUjoc83MF_2025_08_18_19_10_22.docx"
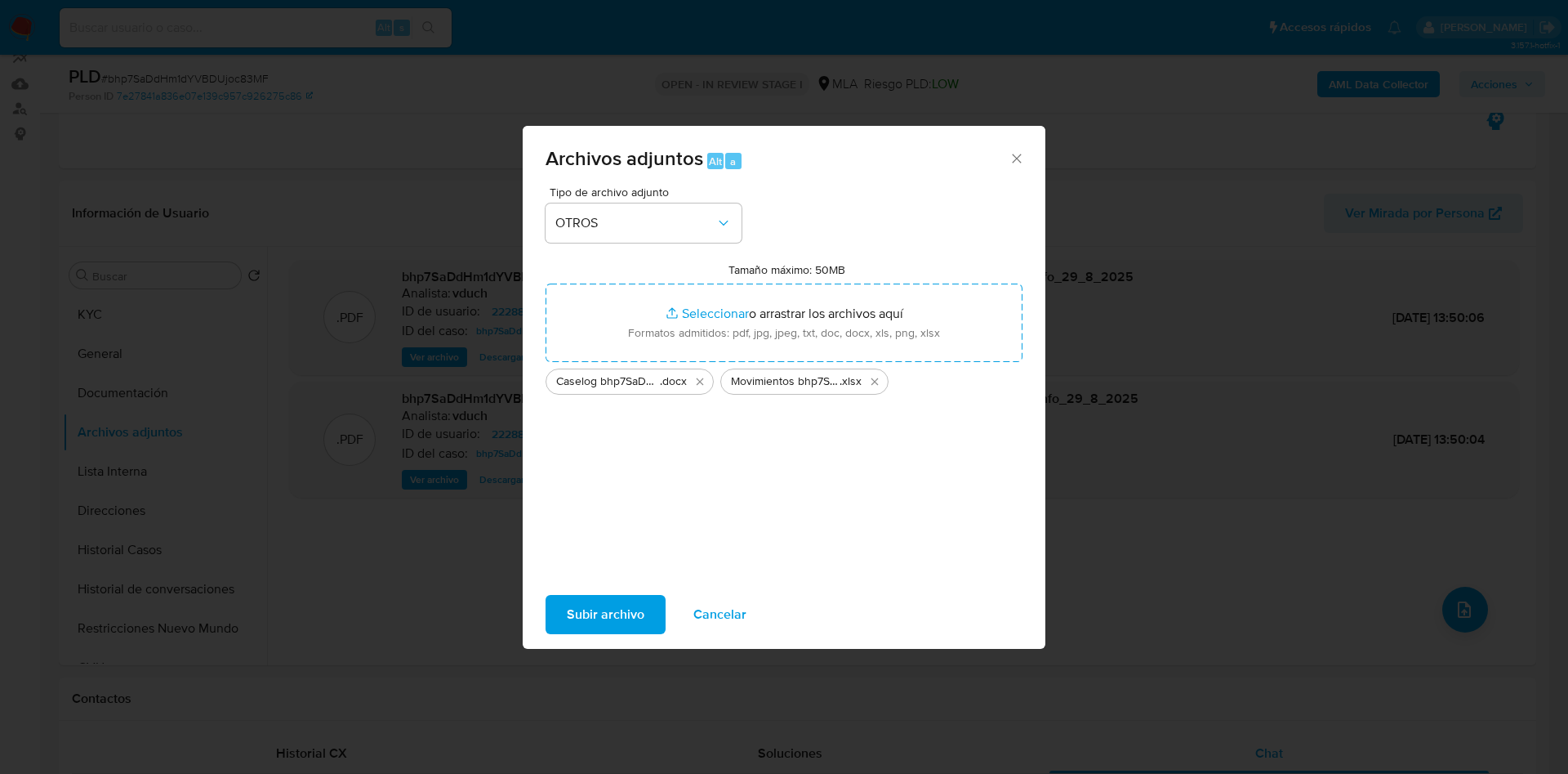
click at [603, 597] on span "Subir archivo" at bounding box center [606, 614] width 77 height 36
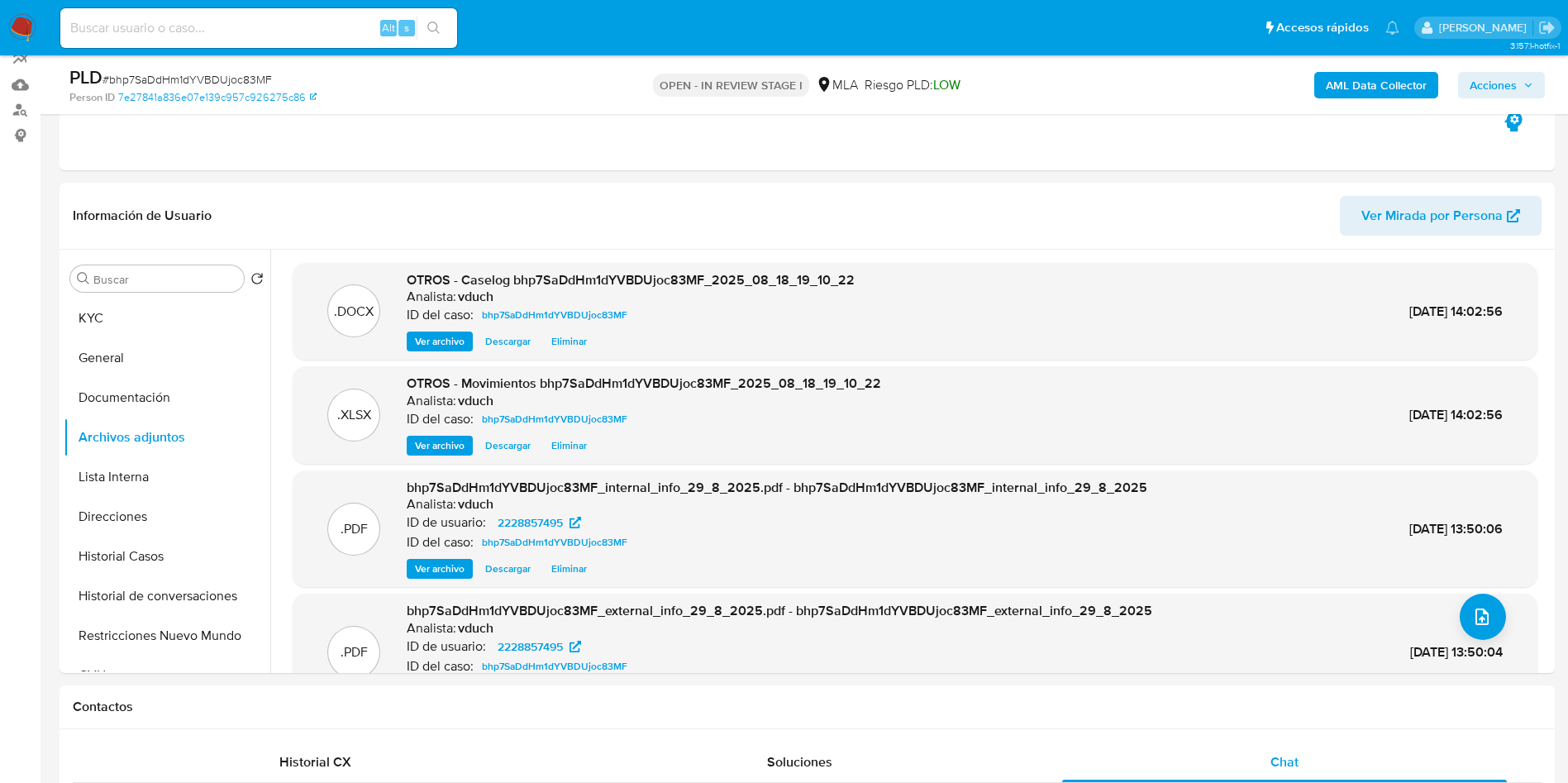
click at [1491, 79] on span "Acciones" at bounding box center [1492, 85] width 47 height 27
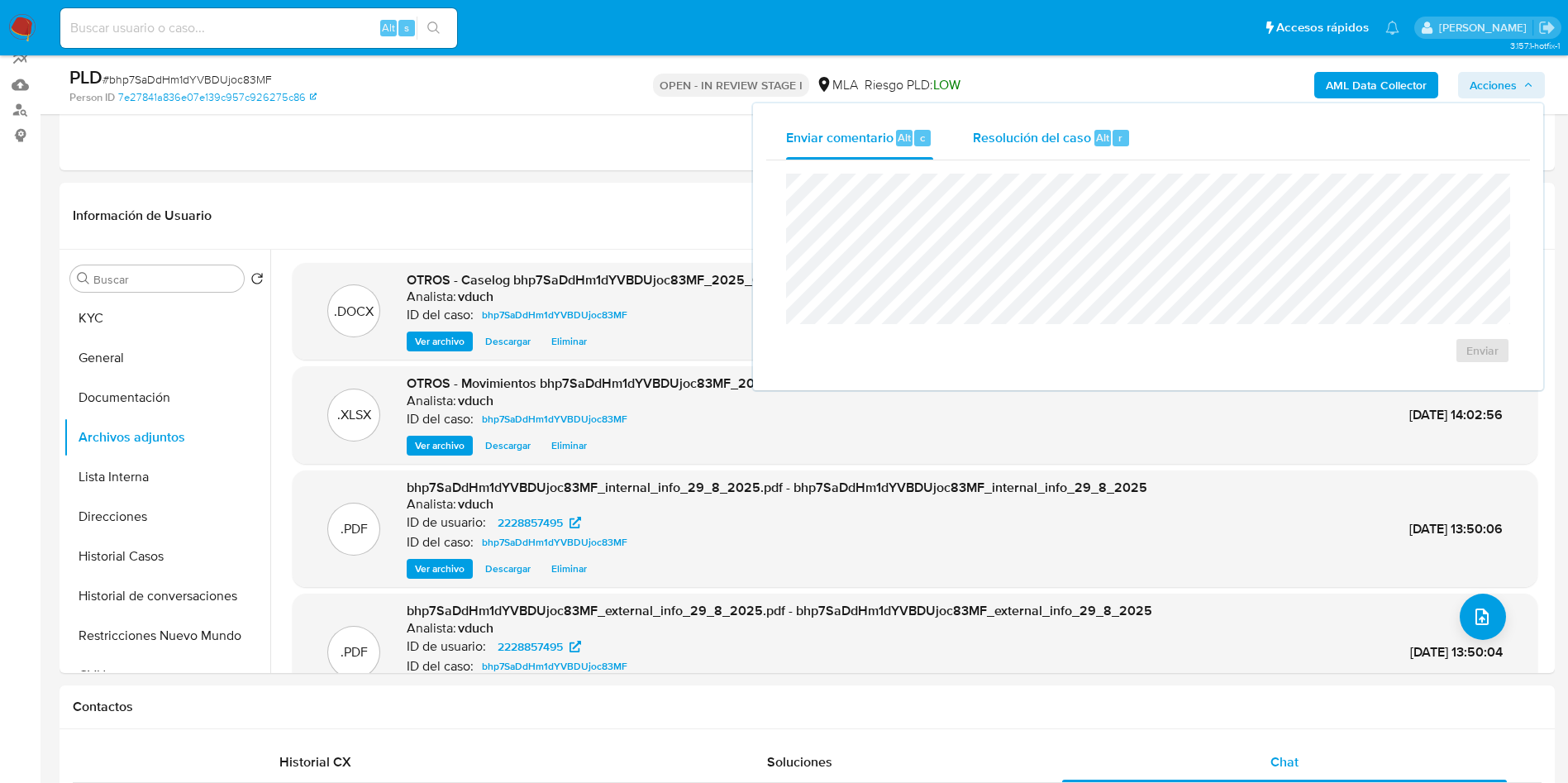
drag, startPoint x: 1095, startPoint y: 144, endPoint x: 1093, endPoint y: 157, distance: 13.2
click at [1096, 143] on span "Alt" at bounding box center [1103, 137] width 13 height 16
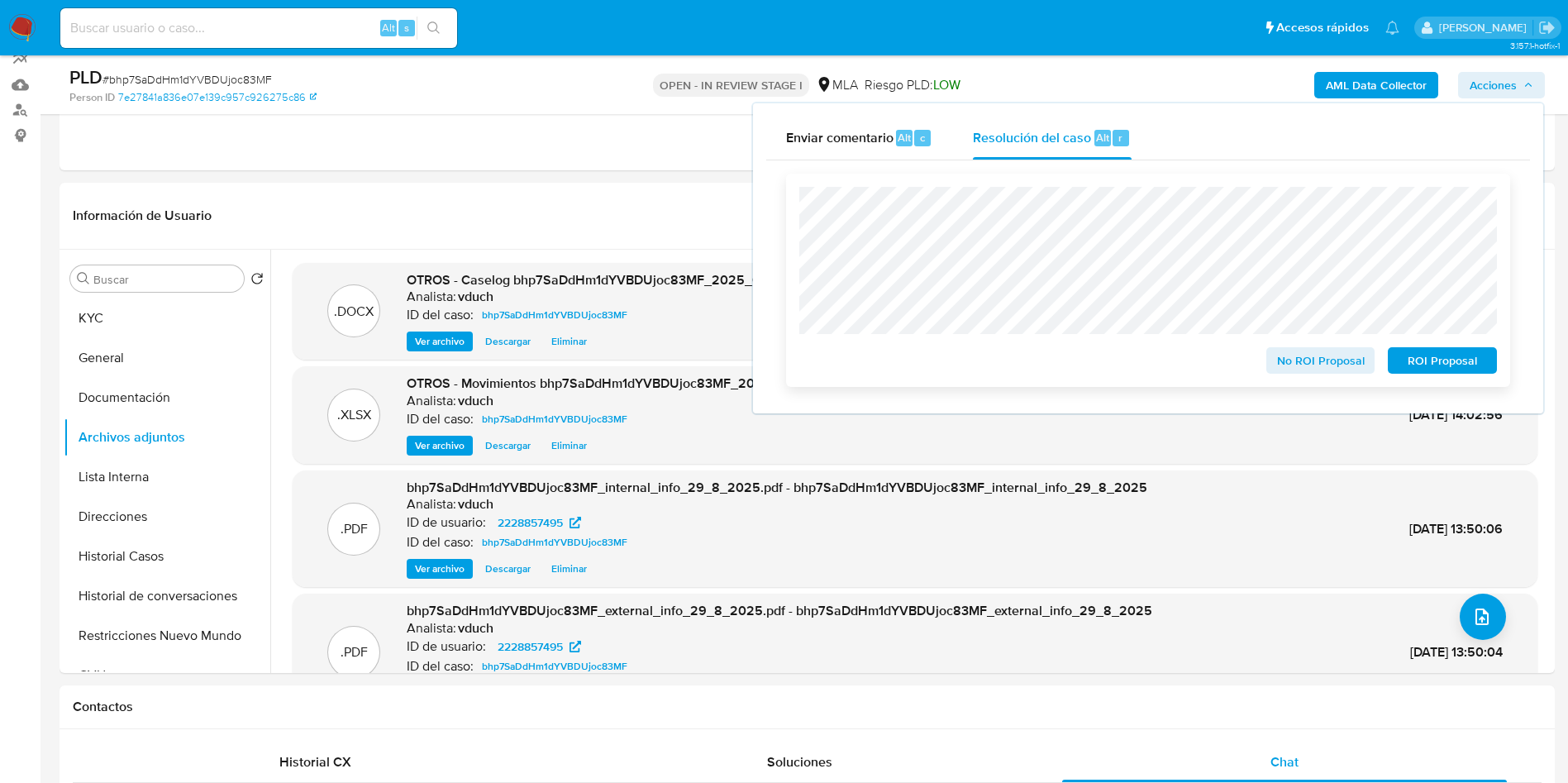
click at [1426, 358] on span "ROI Proposal" at bounding box center [1441, 361] width 86 height 23
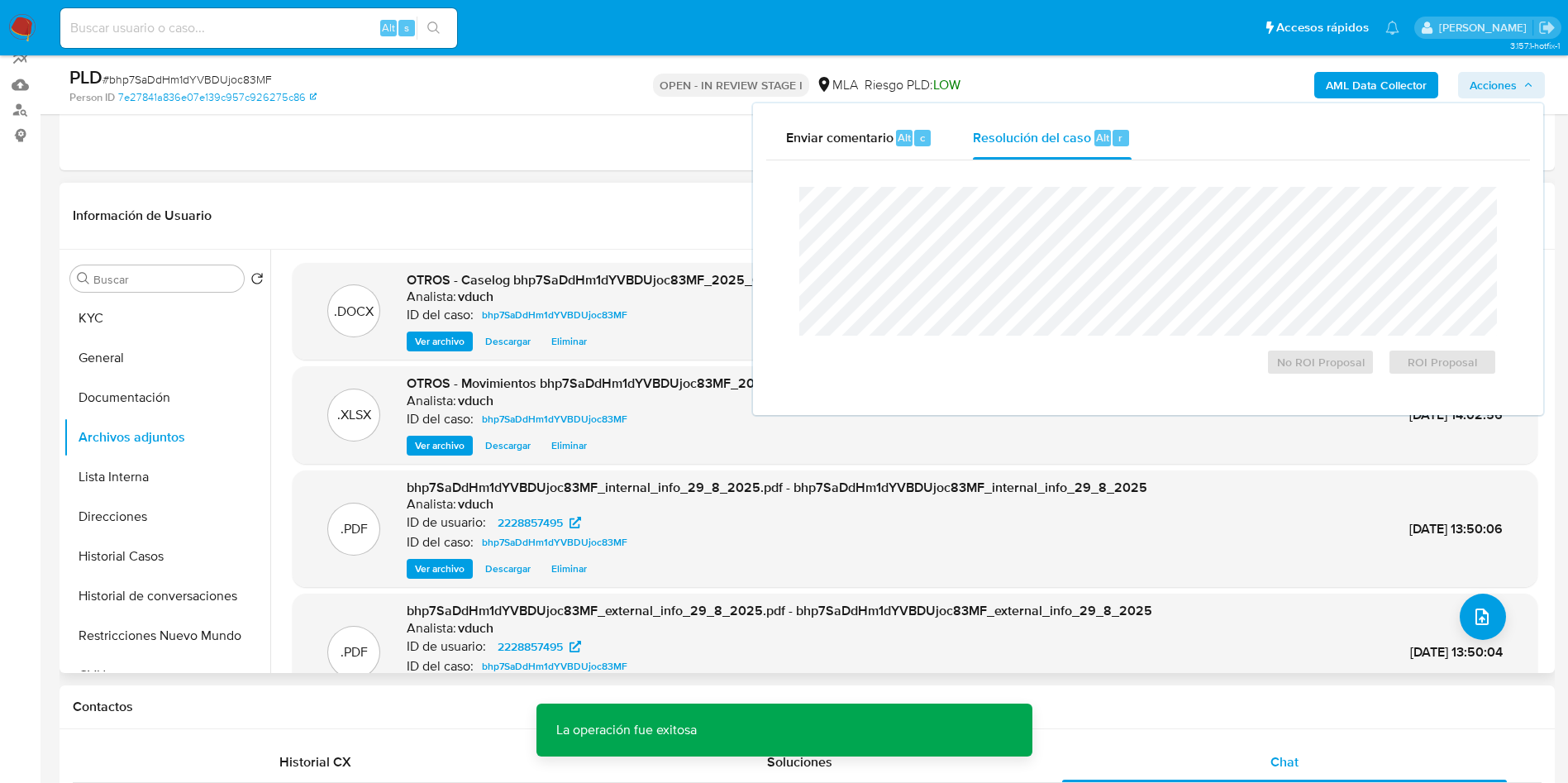
click at [456, 342] on span "Ver archivo" at bounding box center [440, 342] width 50 height 17
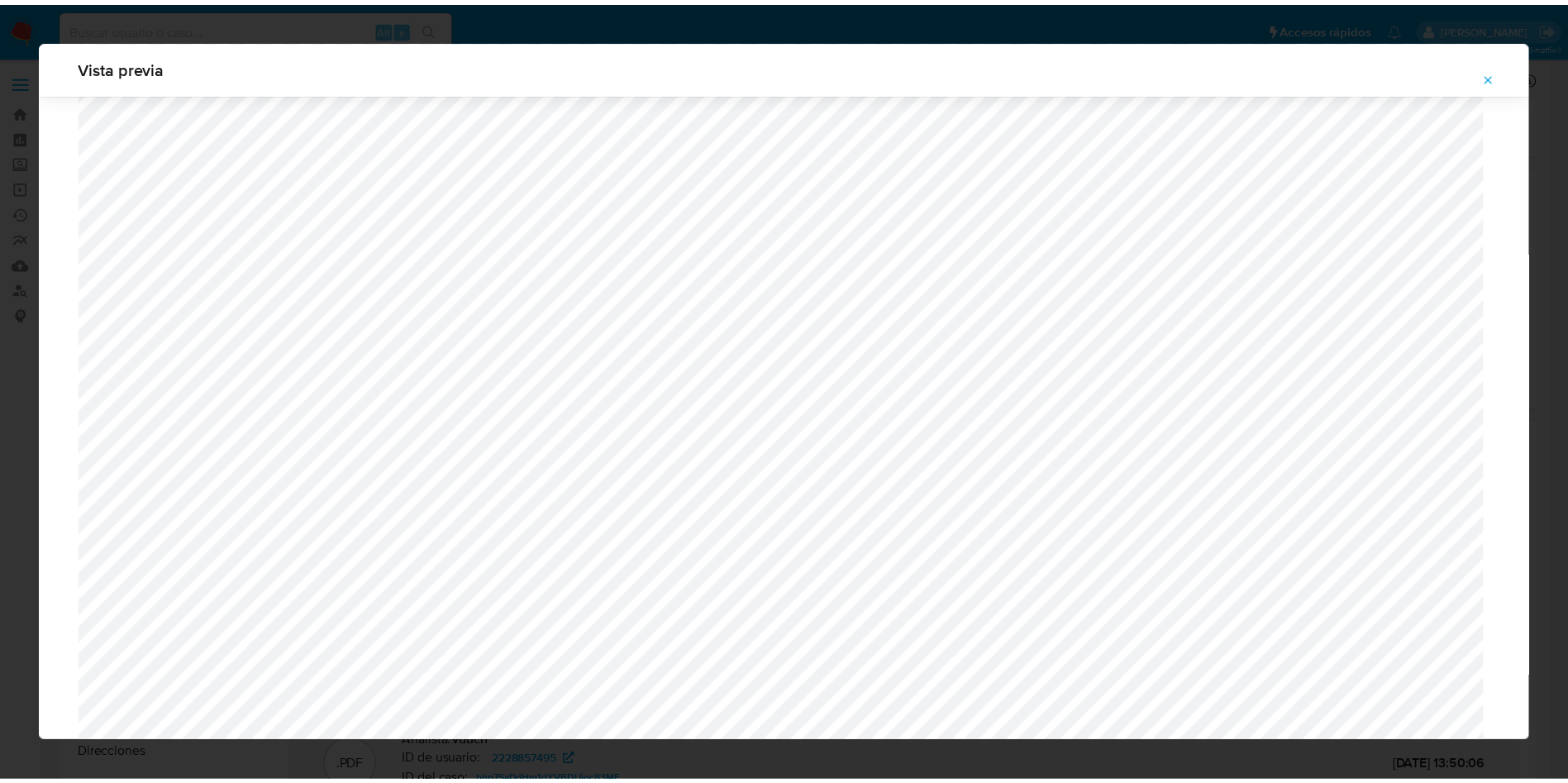
scroll to position [0, 0]
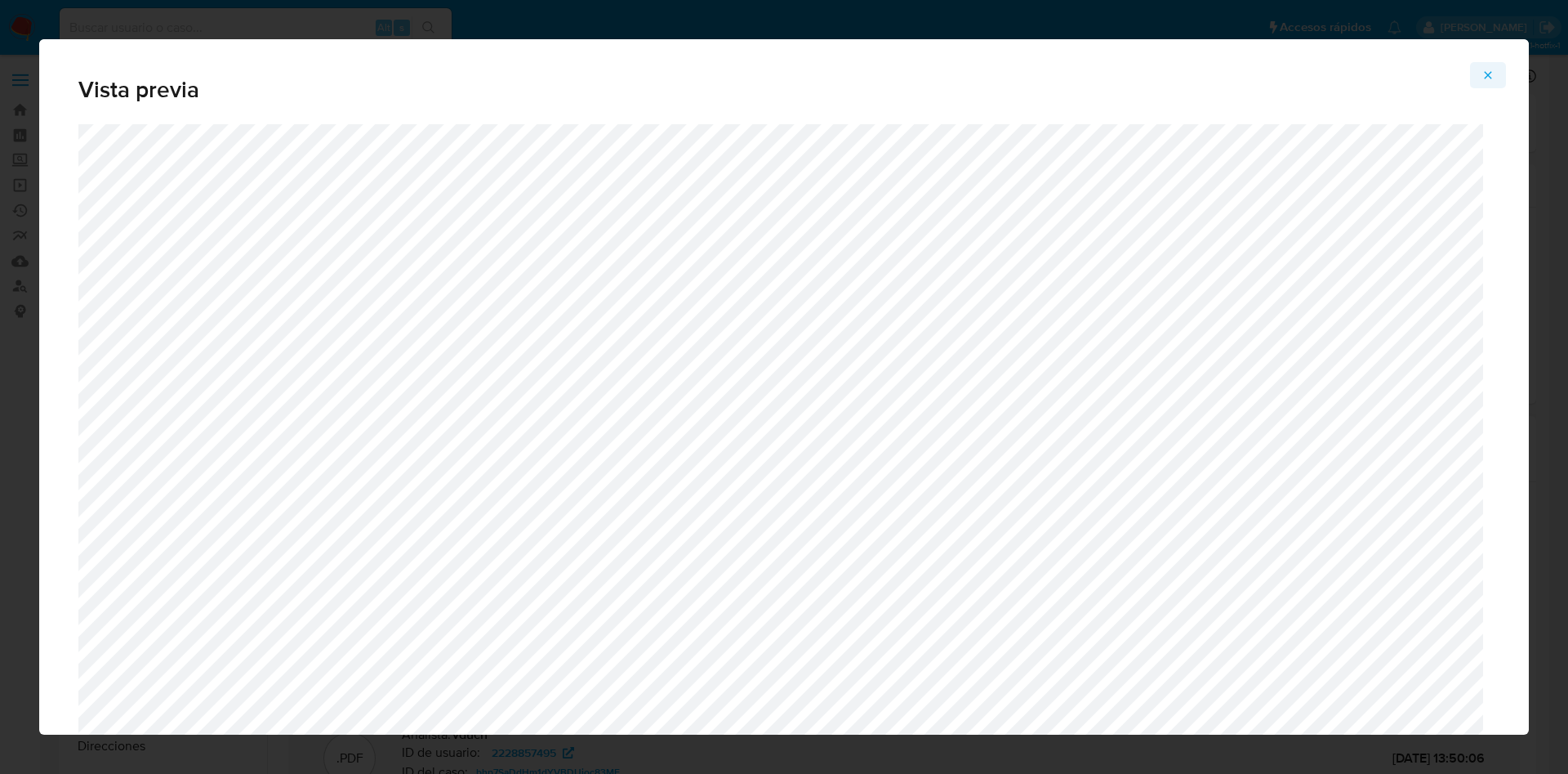
click at [1492, 71] on icon "Attachment preview" at bounding box center [1488, 75] width 13 height 13
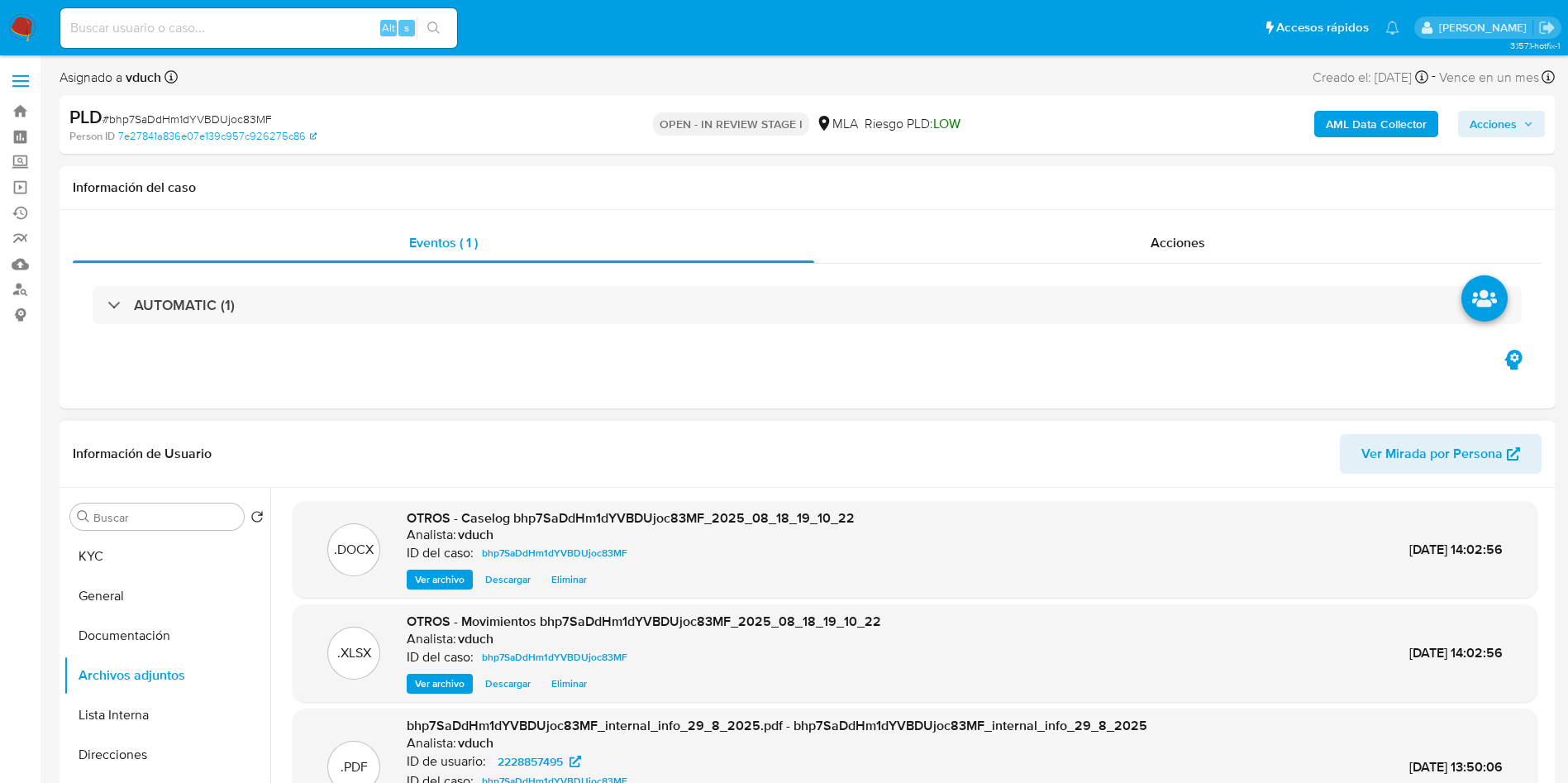
click at [455, 586] on span "Ver archivo" at bounding box center [440, 580] width 50 height 17
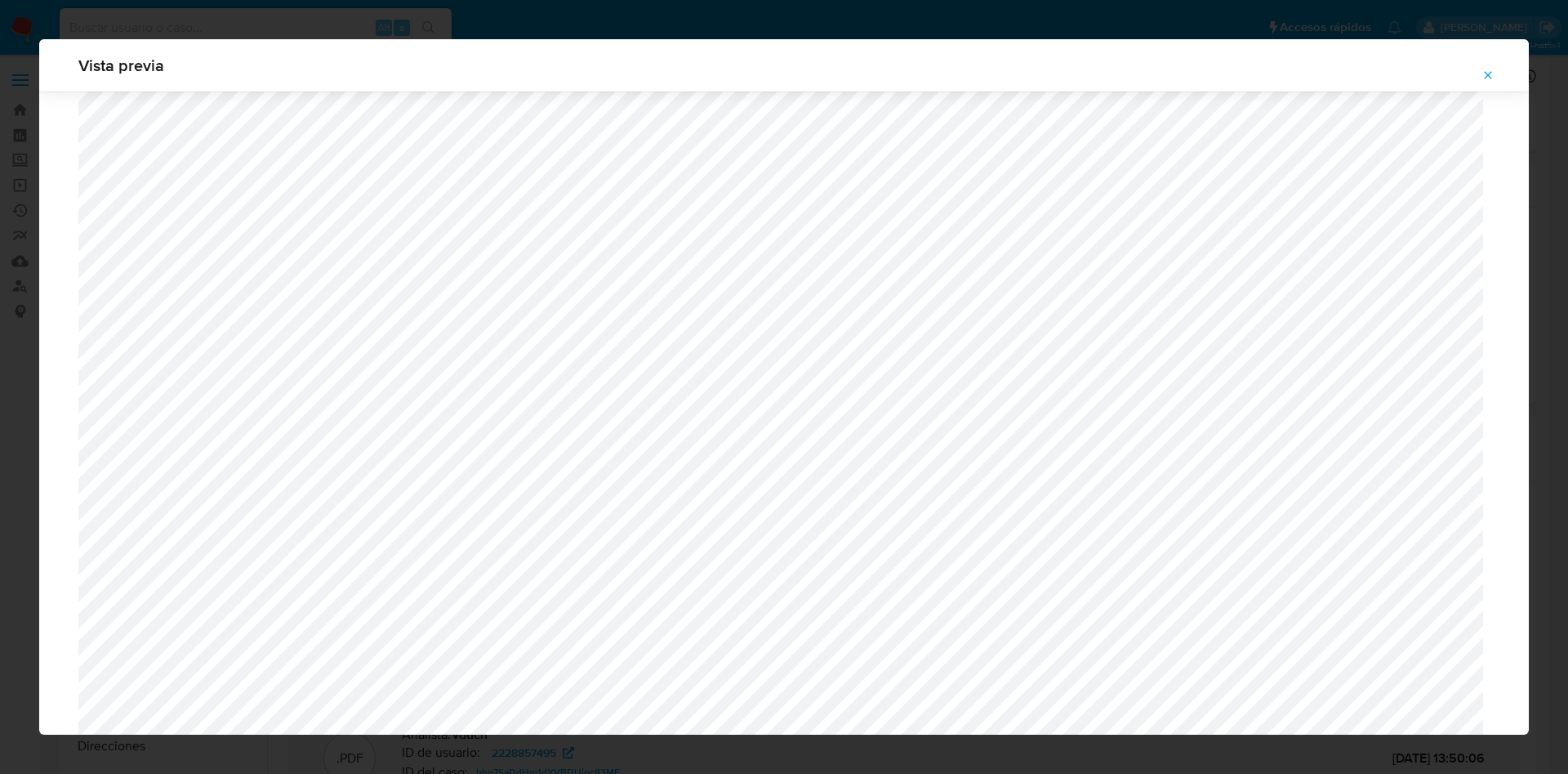
scroll to position [1316, 0]
click at [1502, 79] on button "Attachment preview" at bounding box center [1488, 75] width 36 height 26
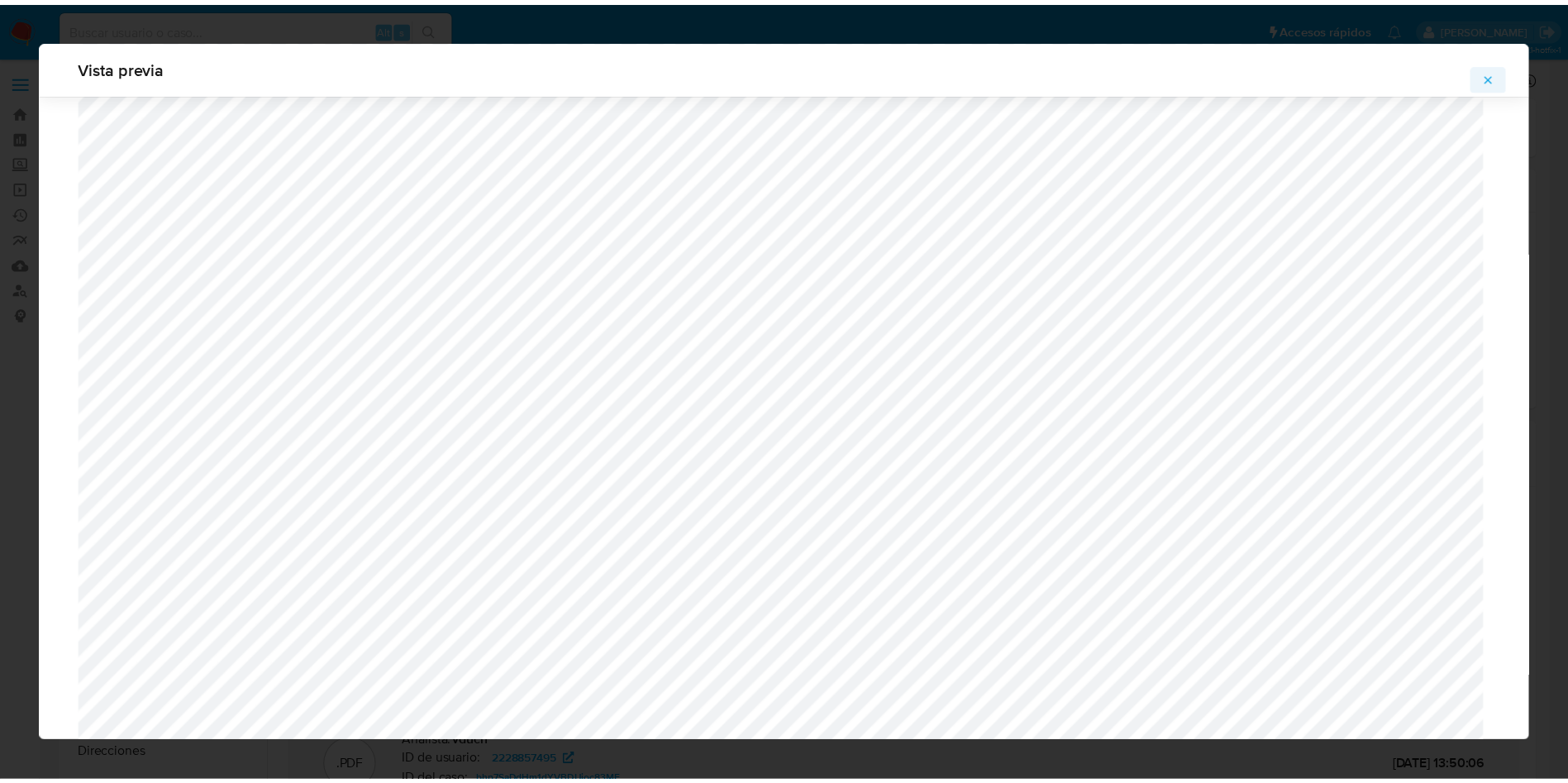
scroll to position [0, 0]
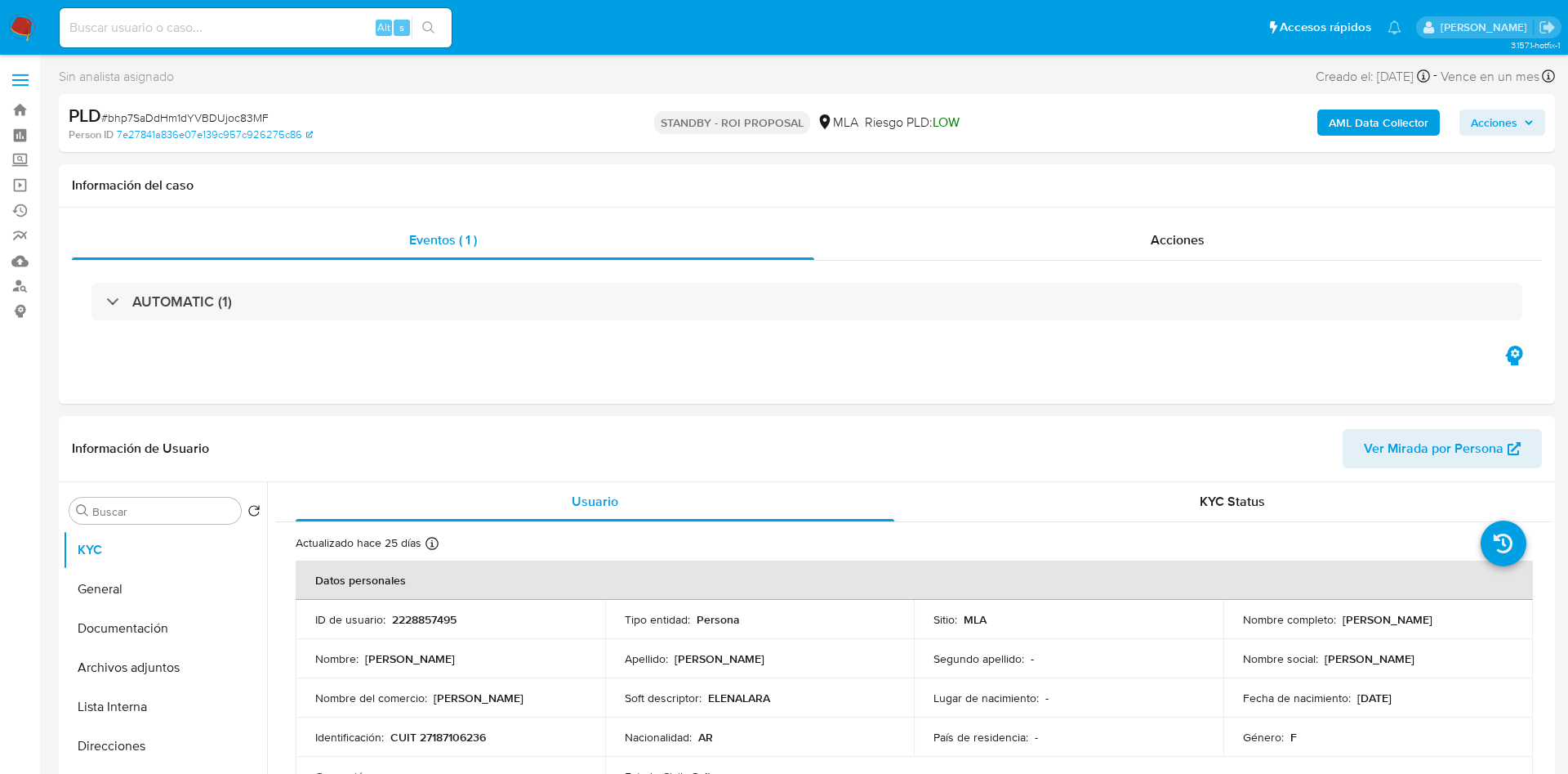
select select "10"
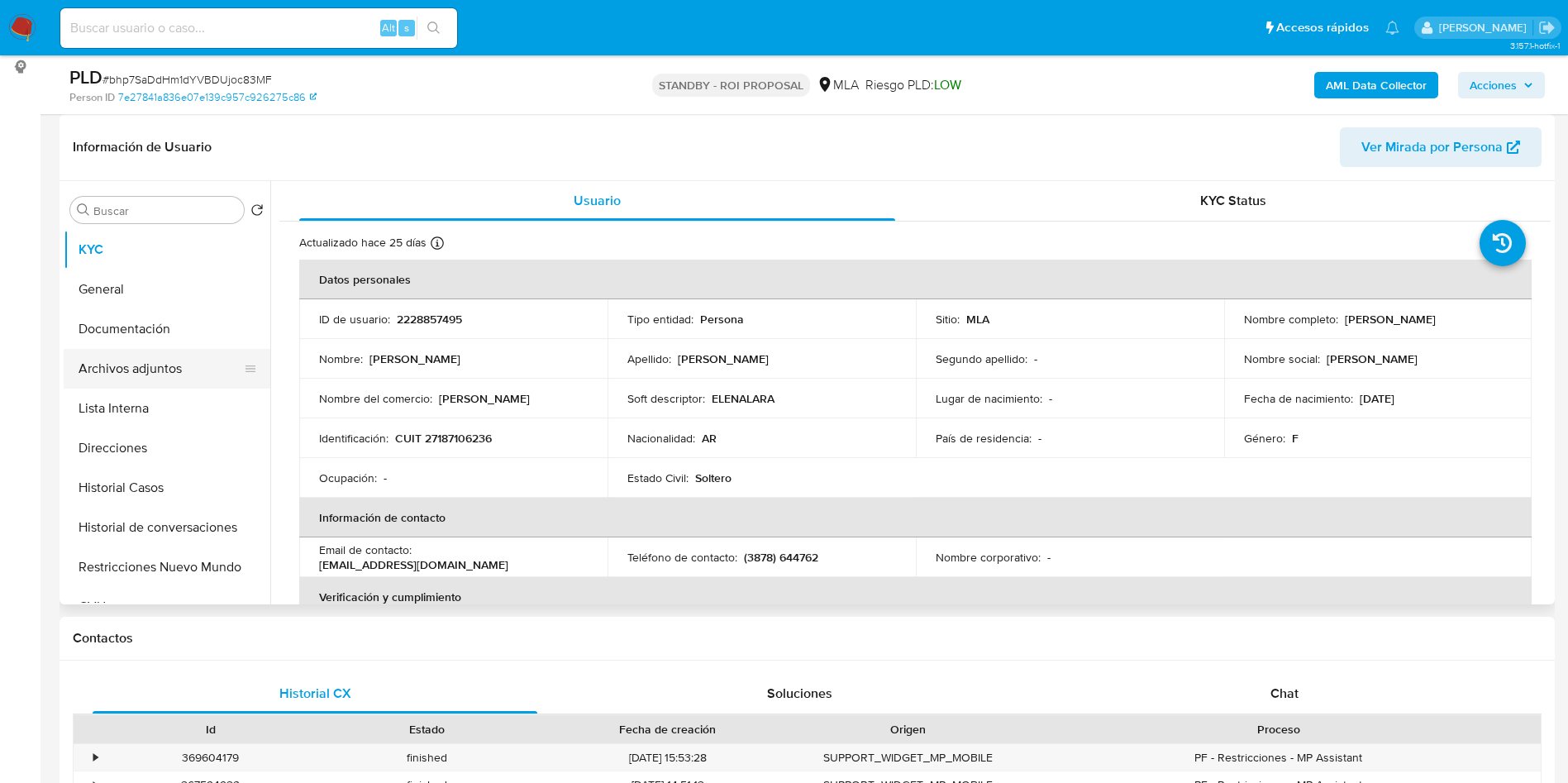
click at [158, 374] on button "Archivos adjuntos" at bounding box center [160, 369] width 193 height 40
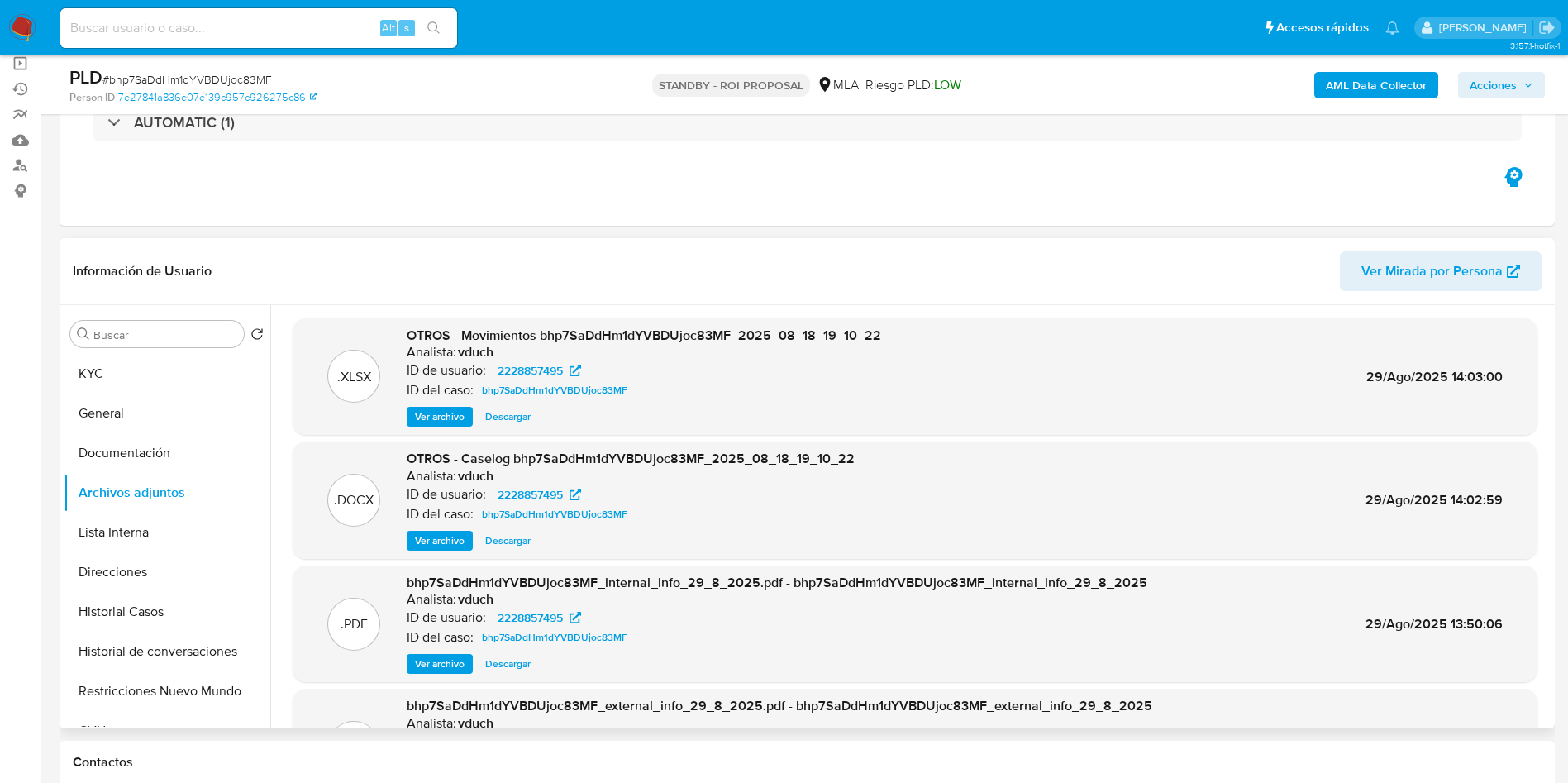
scroll to position [92, 0]
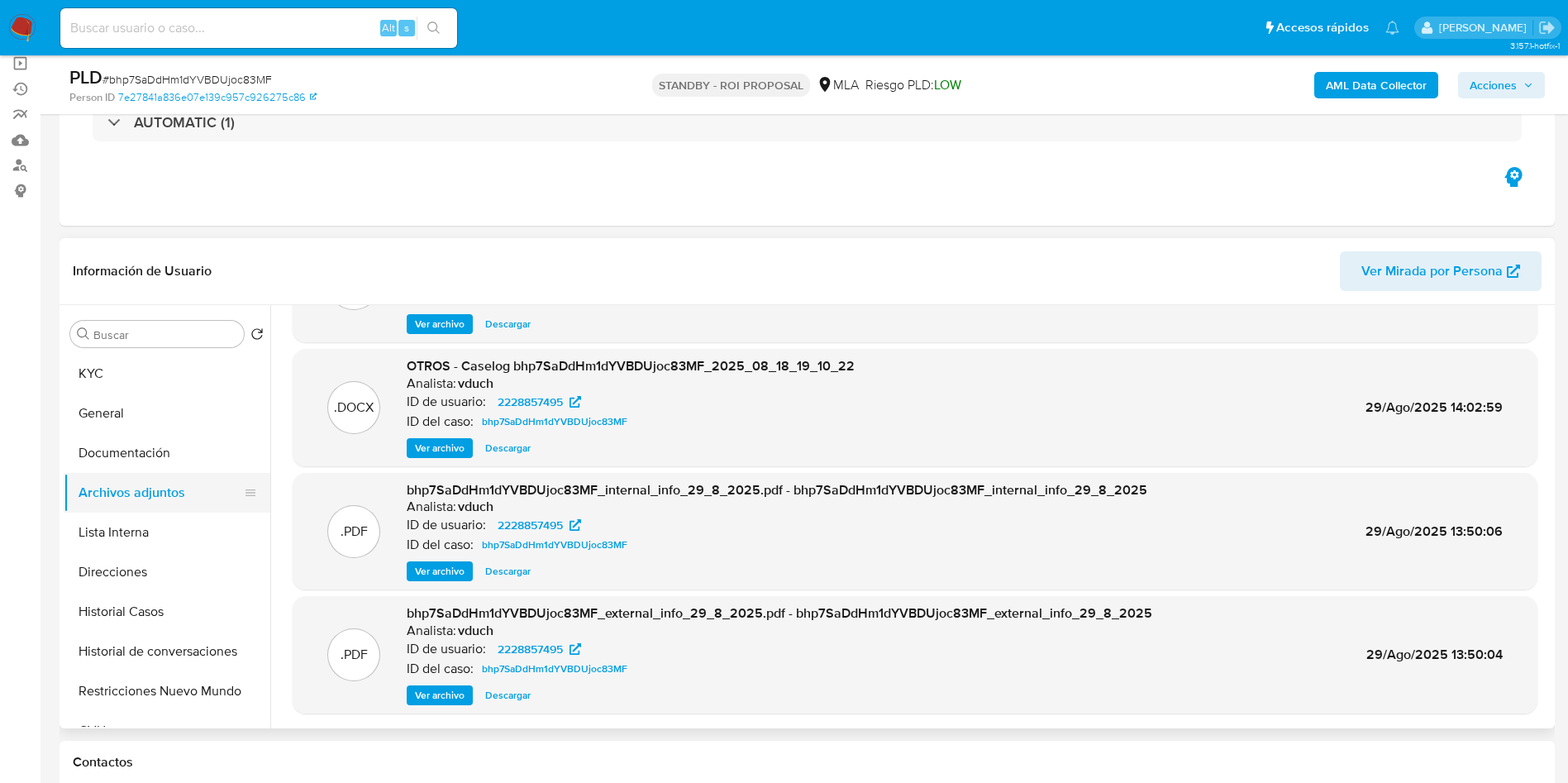
click at [157, 471] on button "Documentación" at bounding box center [167, 453] width 207 height 40
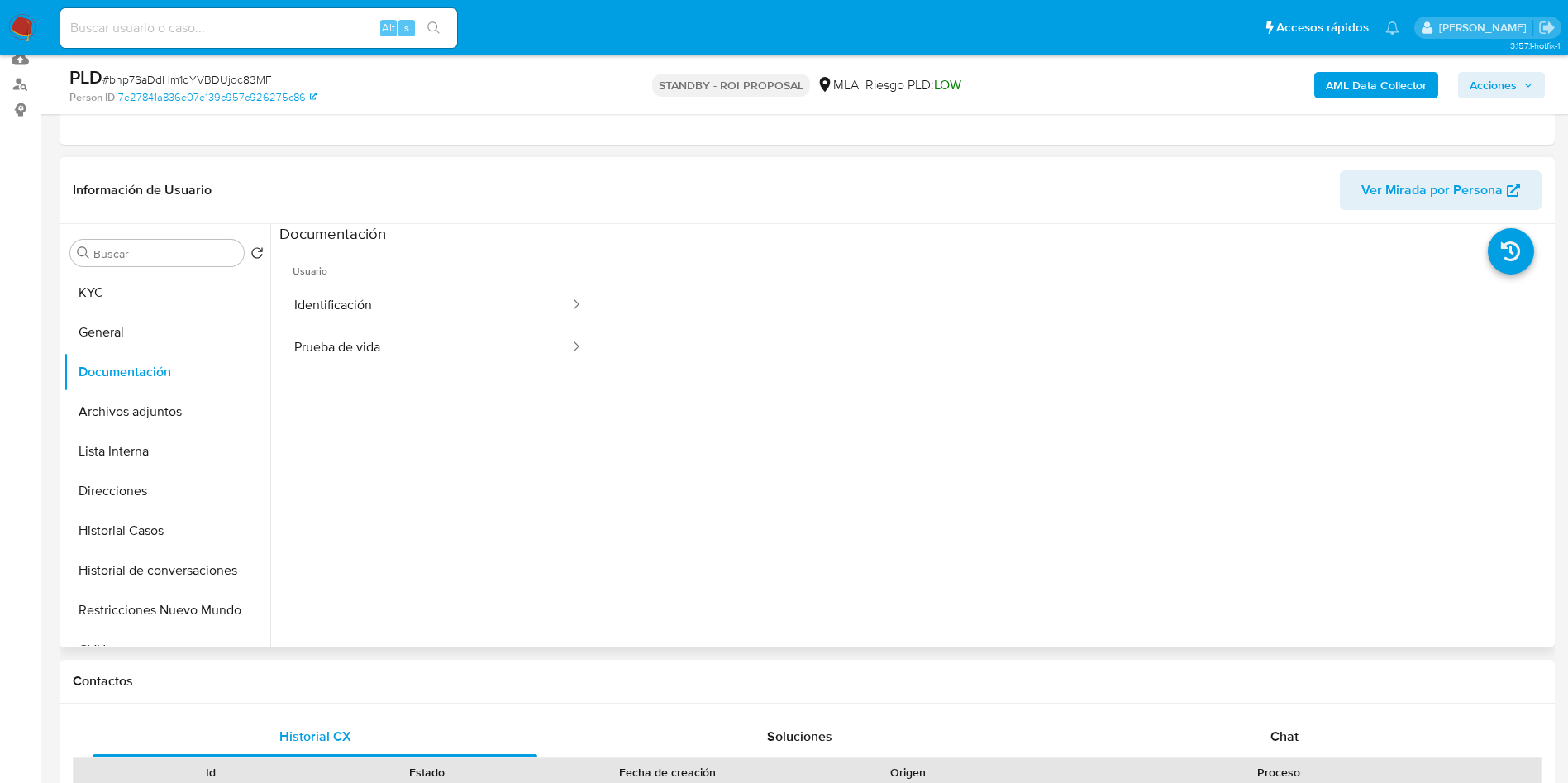
scroll to position [0, 0]
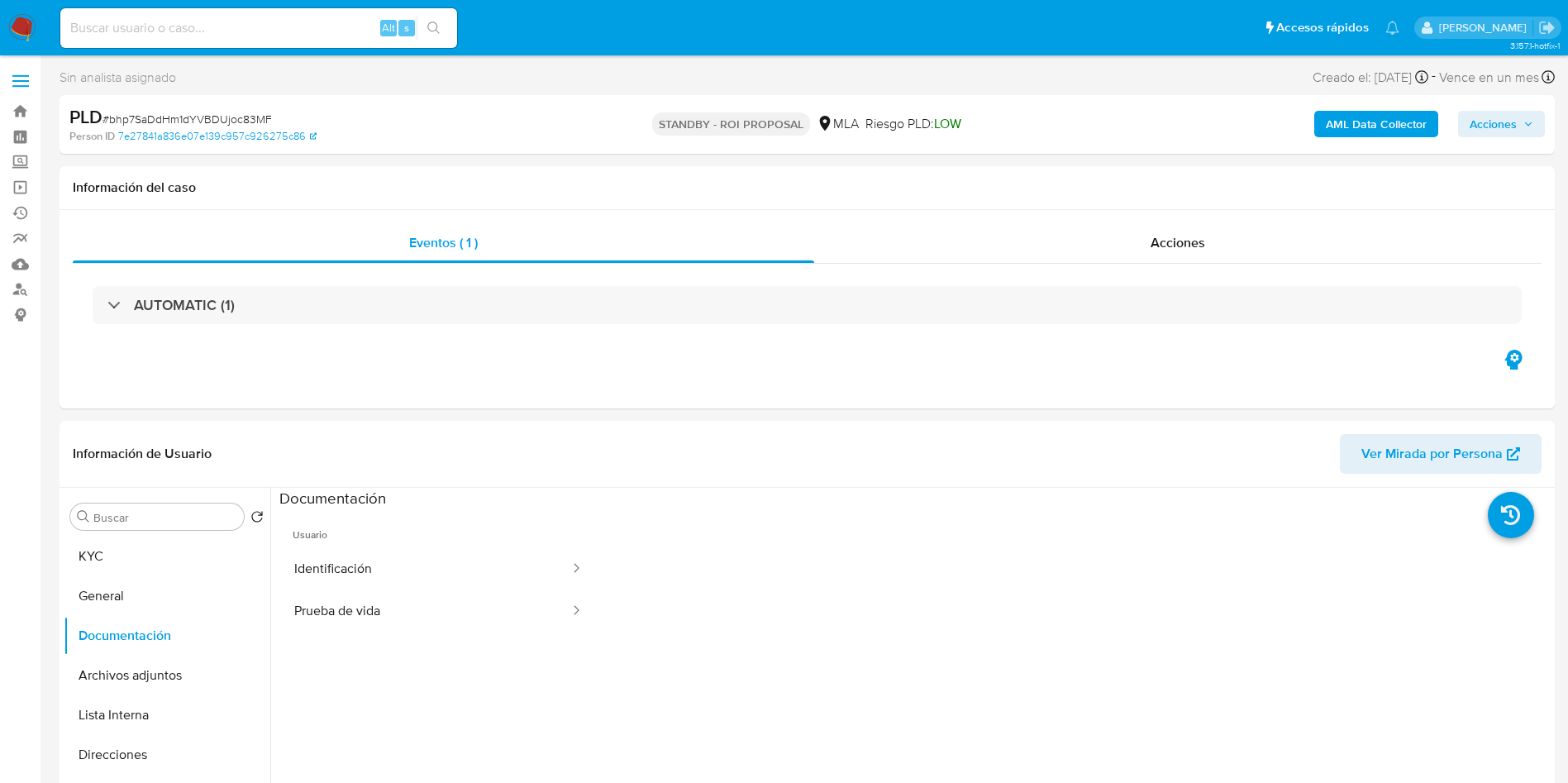
click at [236, 19] on input at bounding box center [258, 28] width 396 height 22
paste input "qrQEOEsfkuwynVVKqi6g47a6"
type input "qrQEOEsfkuwynVVKqi6g47a6"
click at [421, 26] on button "search-icon" at bounding box center [433, 28] width 34 height 23
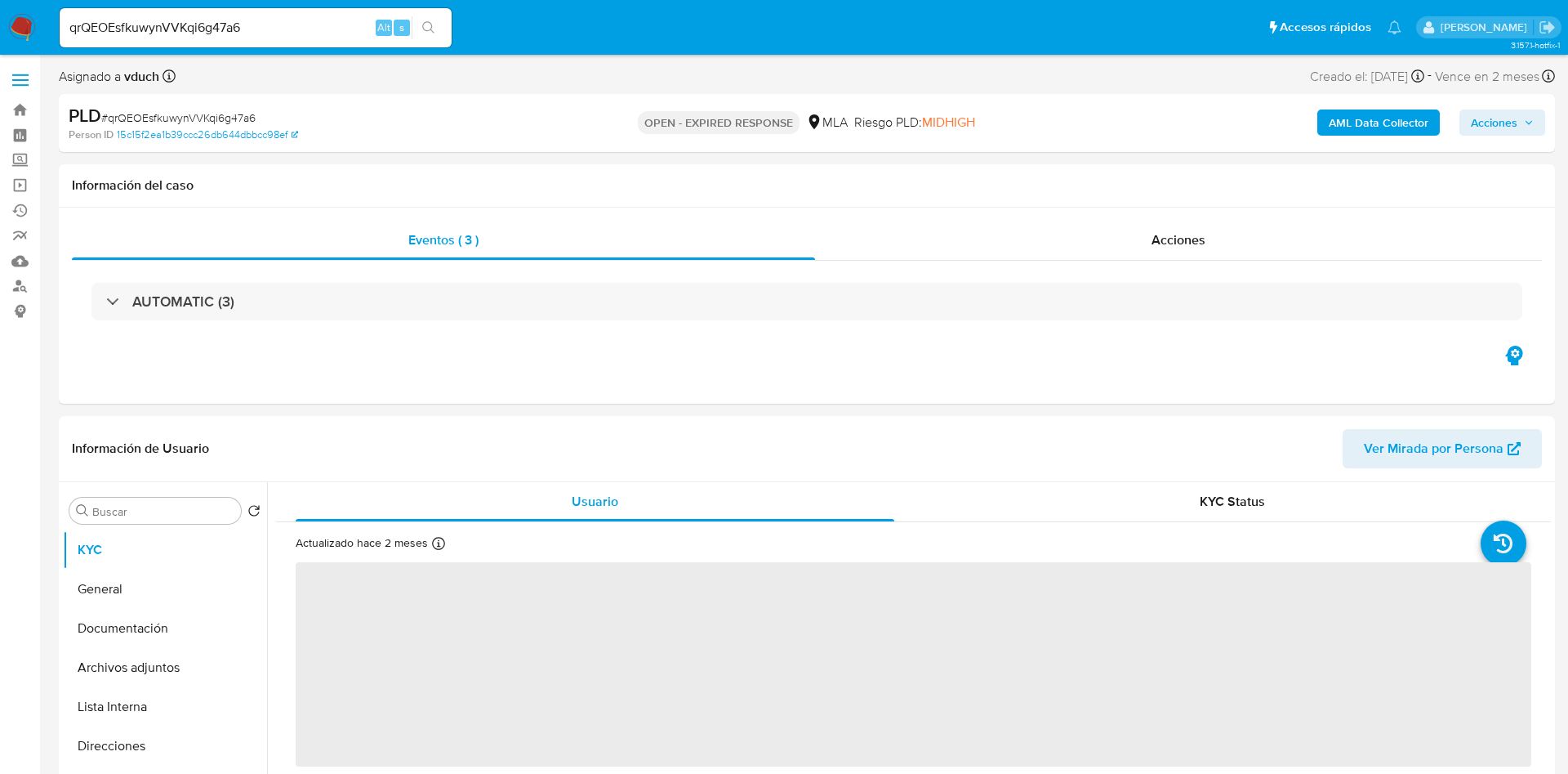
select select "10"
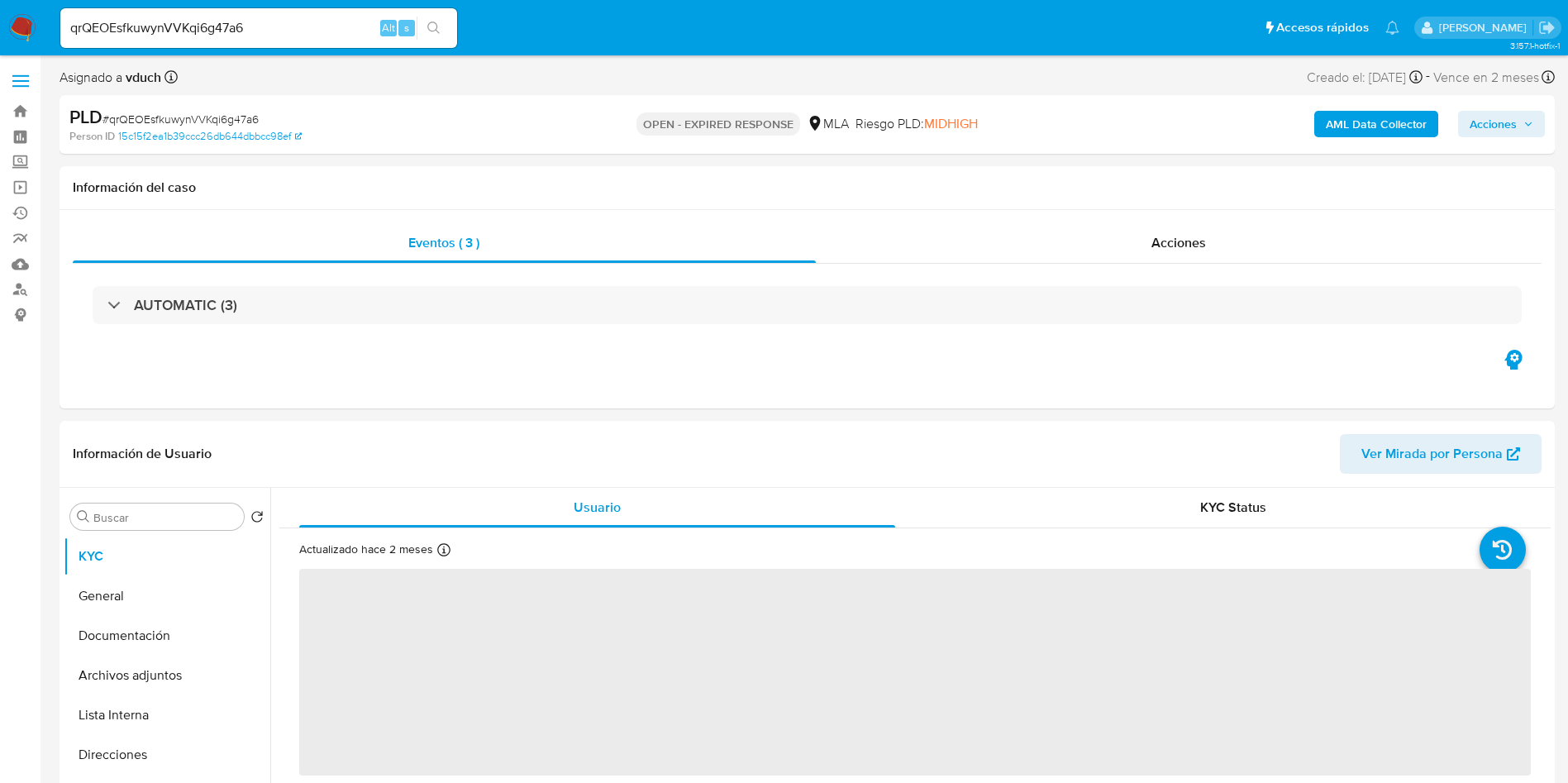
select select "10"
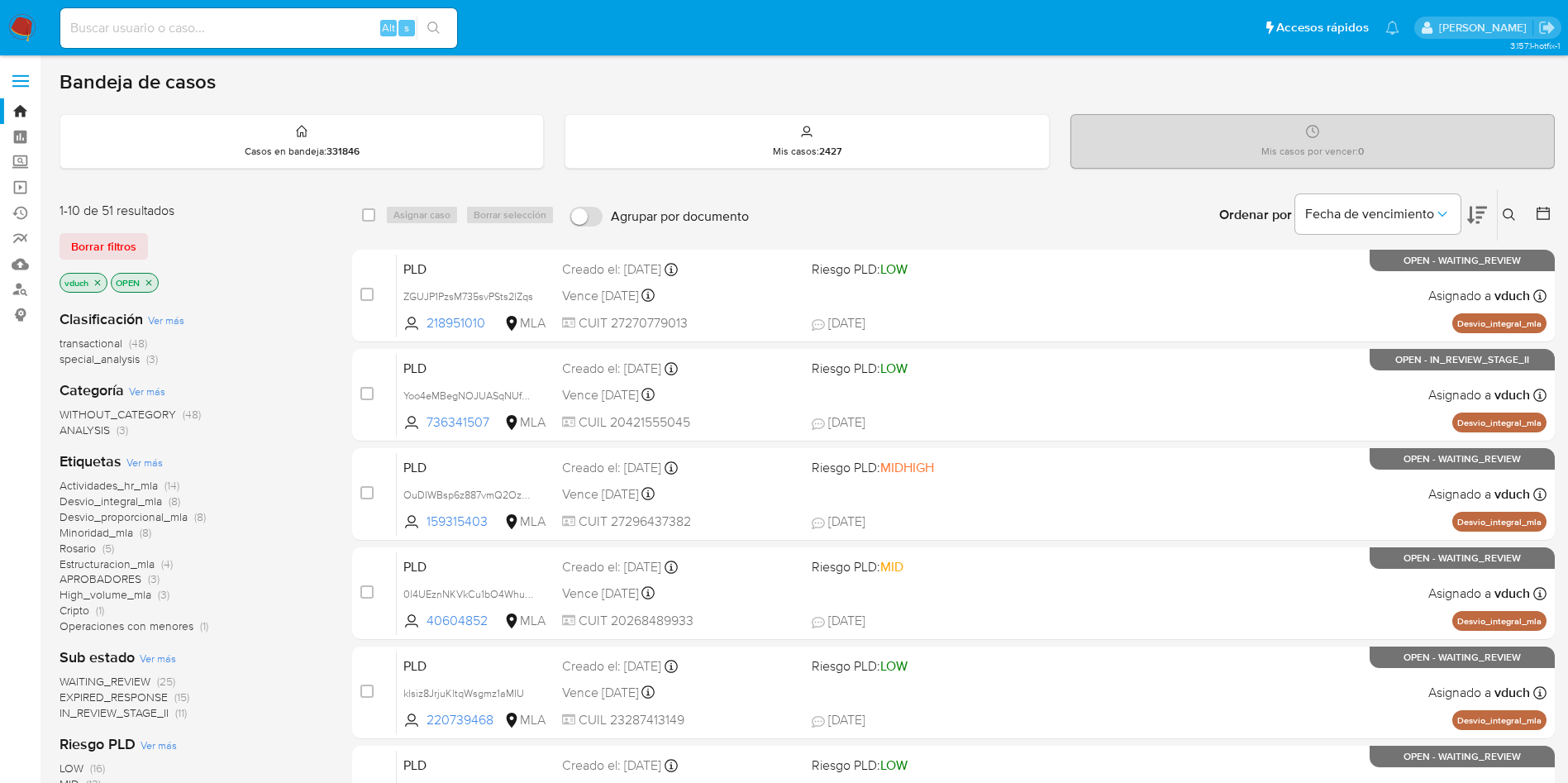
click at [1515, 207] on button at bounding box center [1511, 215] width 27 height 20
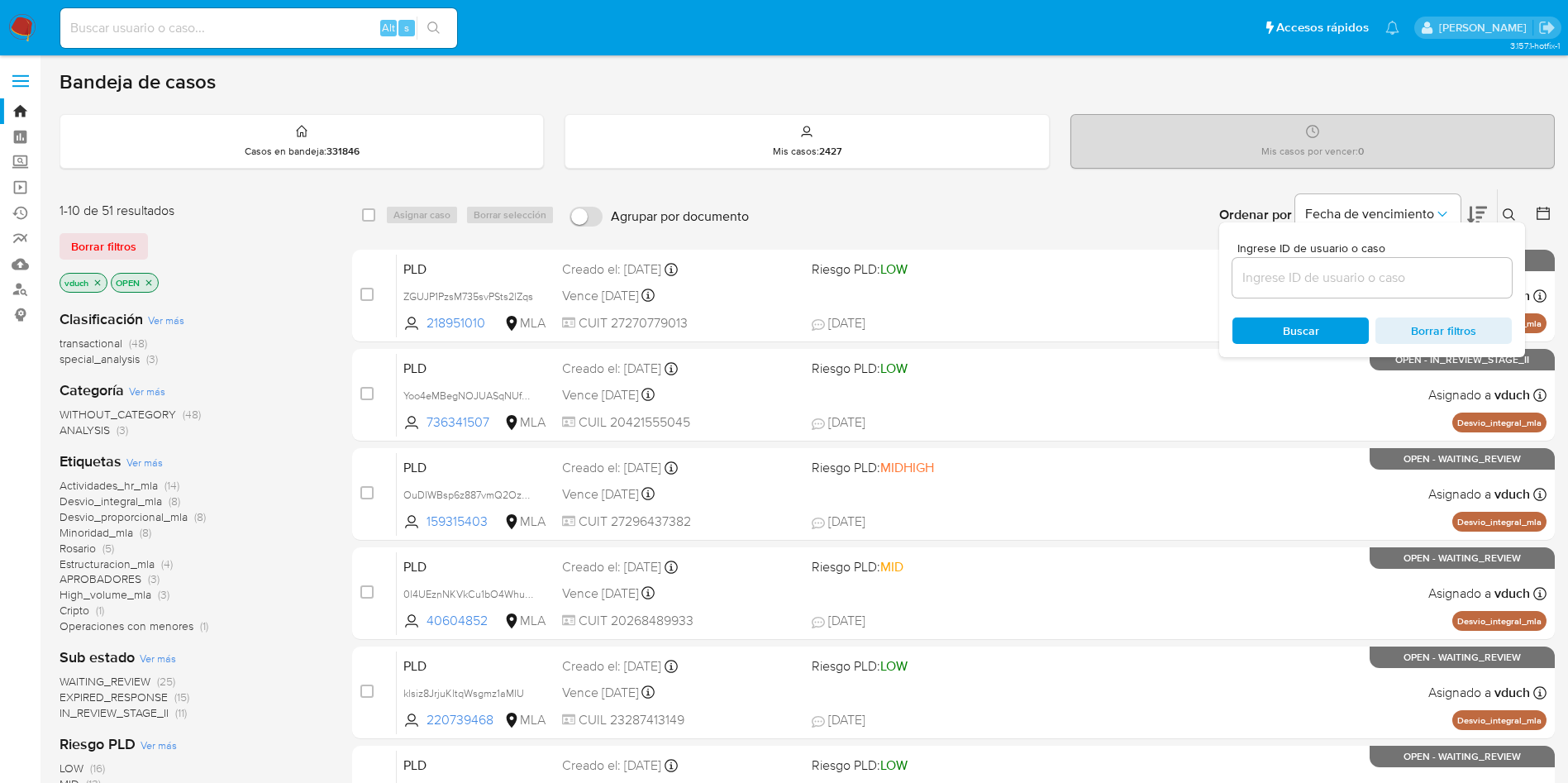
click at [1404, 292] on div at bounding box center [1371, 278] width 279 height 40
click at [1381, 274] on input at bounding box center [1371, 278] width 279 height 22
paste input "qrQEOEsfkuwynVVKqi6g47a6"
type input "qrQEOEsfkuwynVVKqi6g47a6"
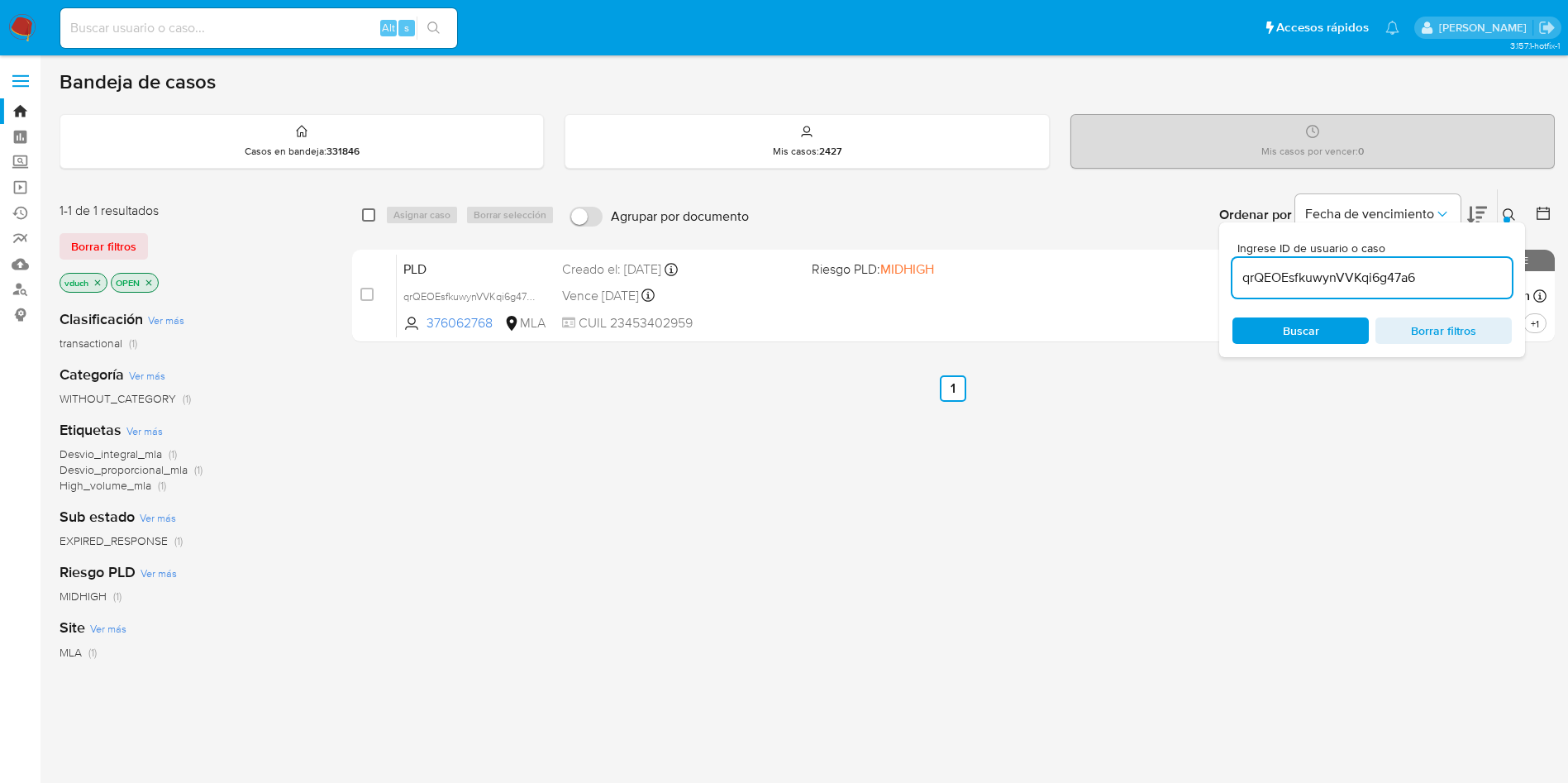
click at [363, 216] on input "checkbox" at bounding box center [369, 215] width 13 height 13
checkbox input "true"
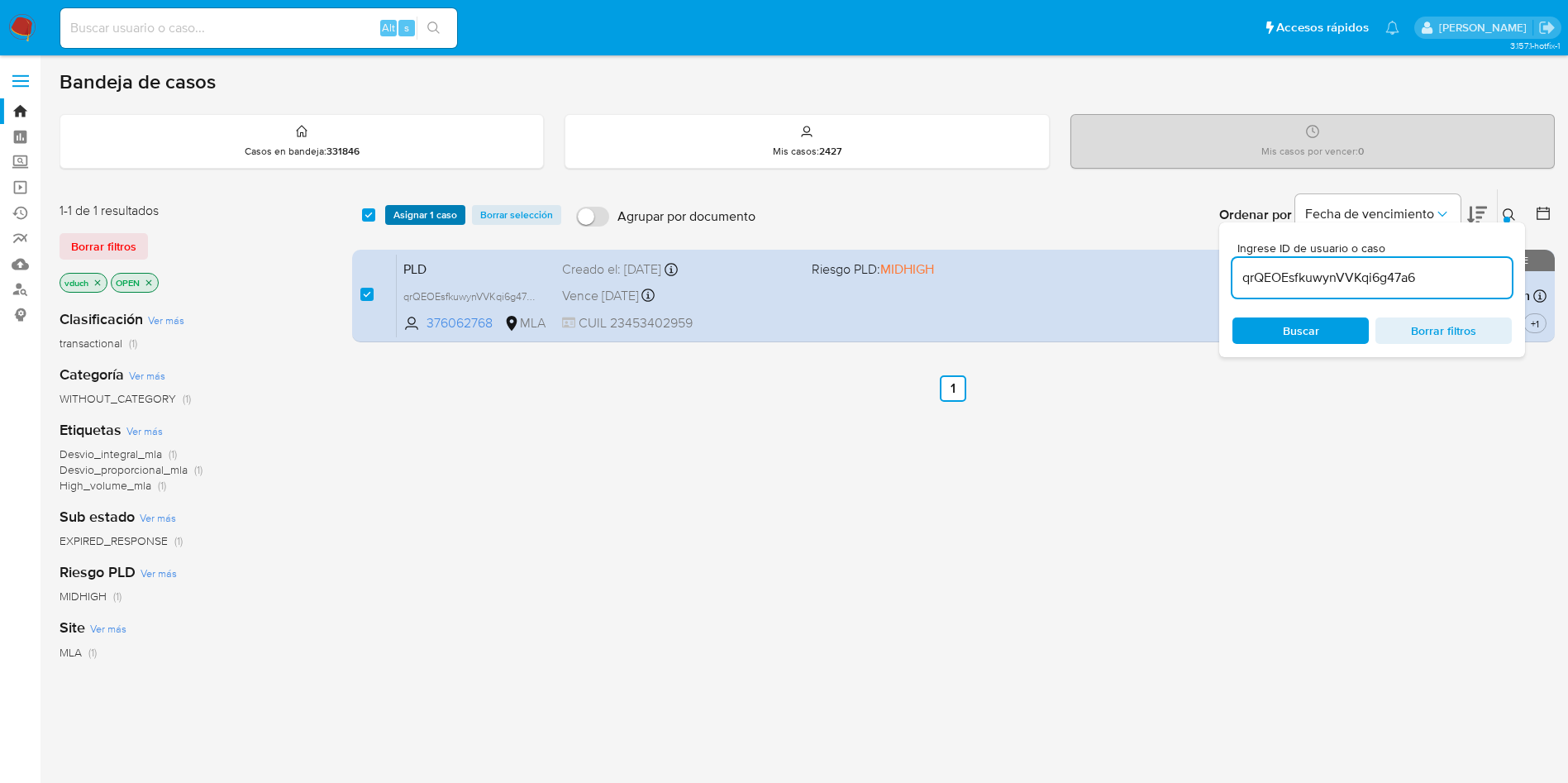
click at [408, 223] on span "Asignar 1 caso" at bounding box center [425, 215] width 63 height 17
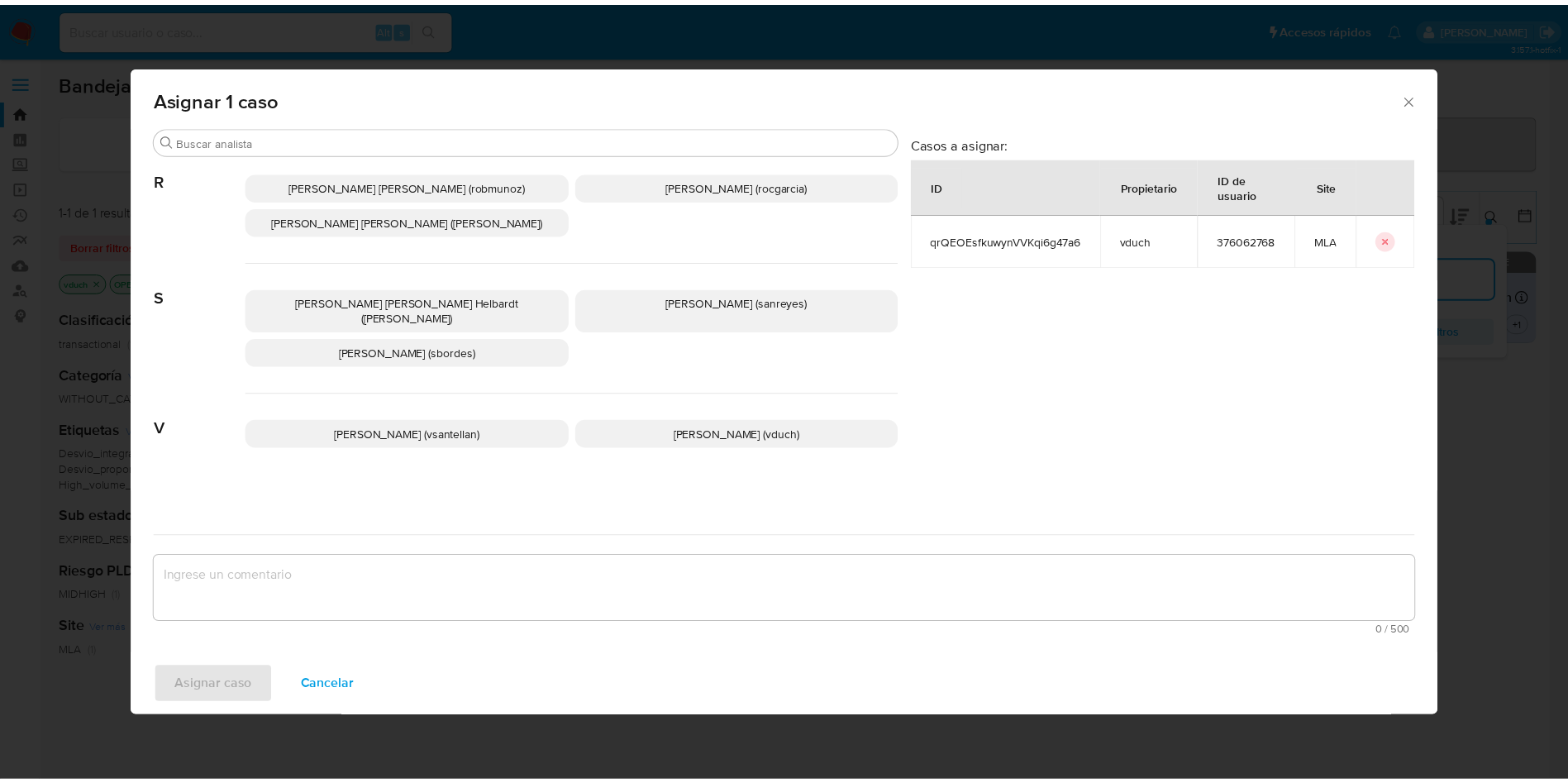
scroll to position [1512, 0]
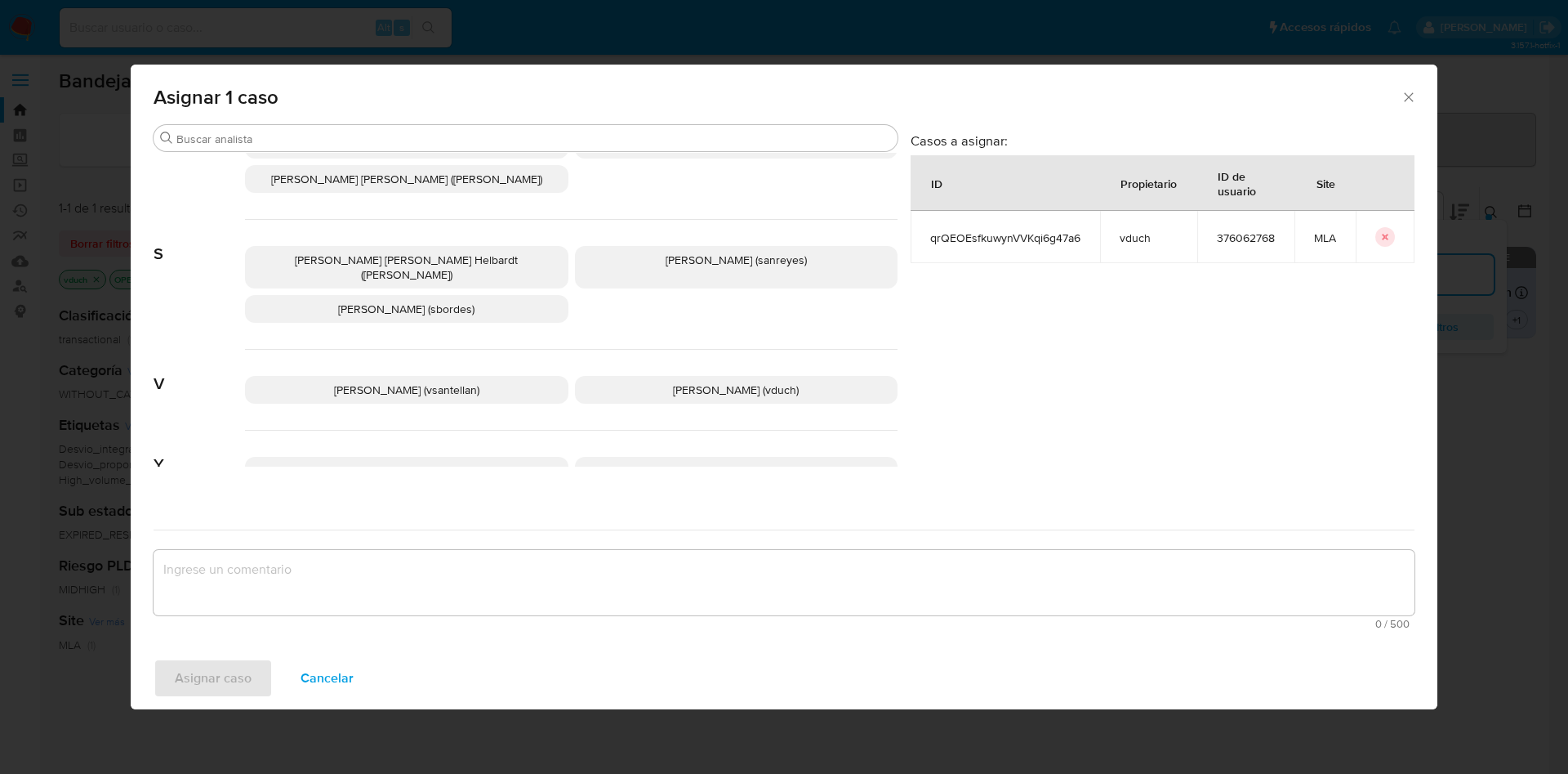
click at [725, 350] on div "Valentina Santellan Barbosa (vsantellan) Valeria Duch (vduch)" at bounding box center [571, 390] width 653 height 81
click at [730, 376] on p "Valeria Duch (vduch)" at bounding box center [737, 390] width 323 height 28
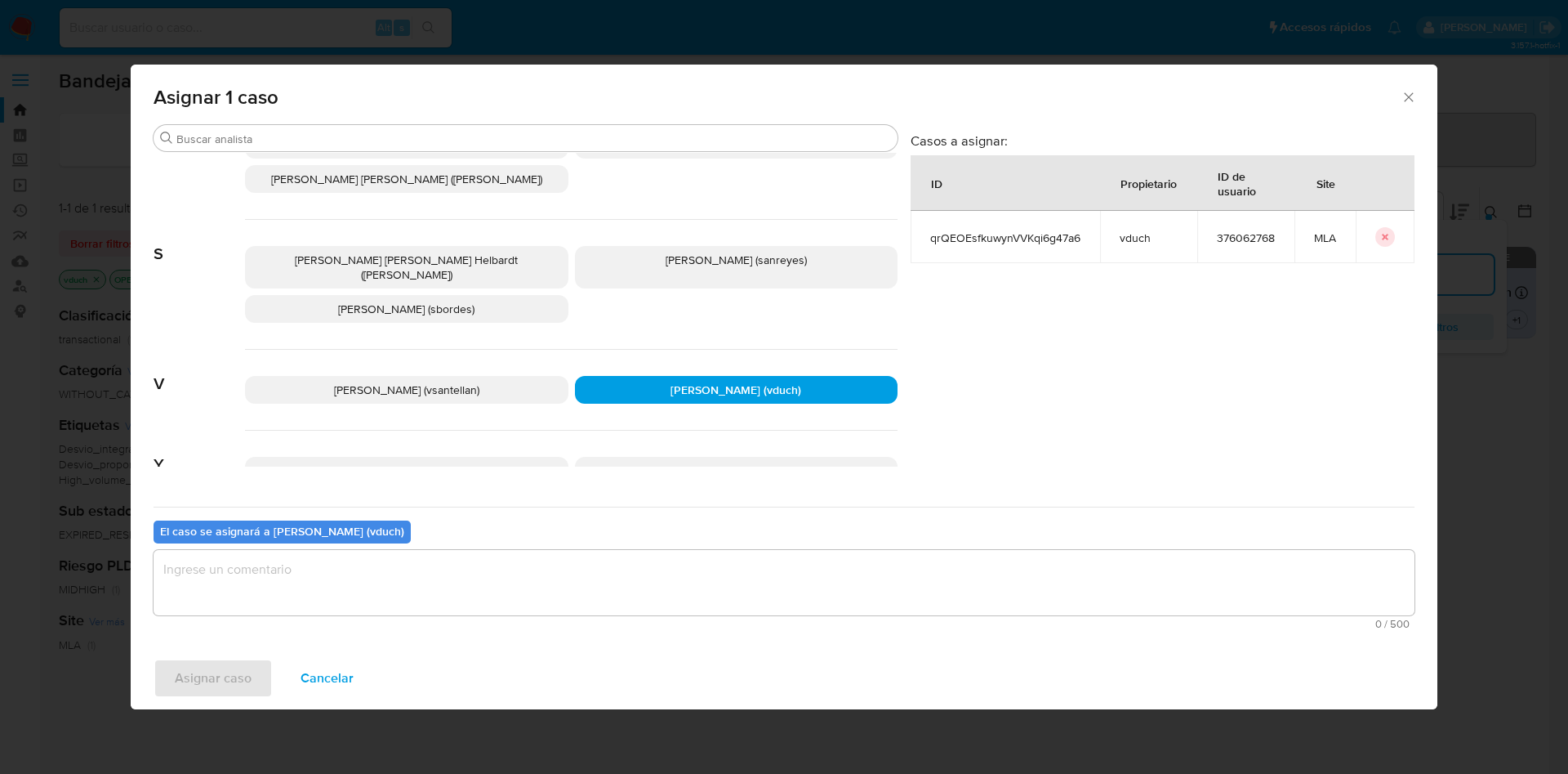
click at [697, 571] on textarea "assign-modal" at bounding box center [784, 582] width 1261 height 65
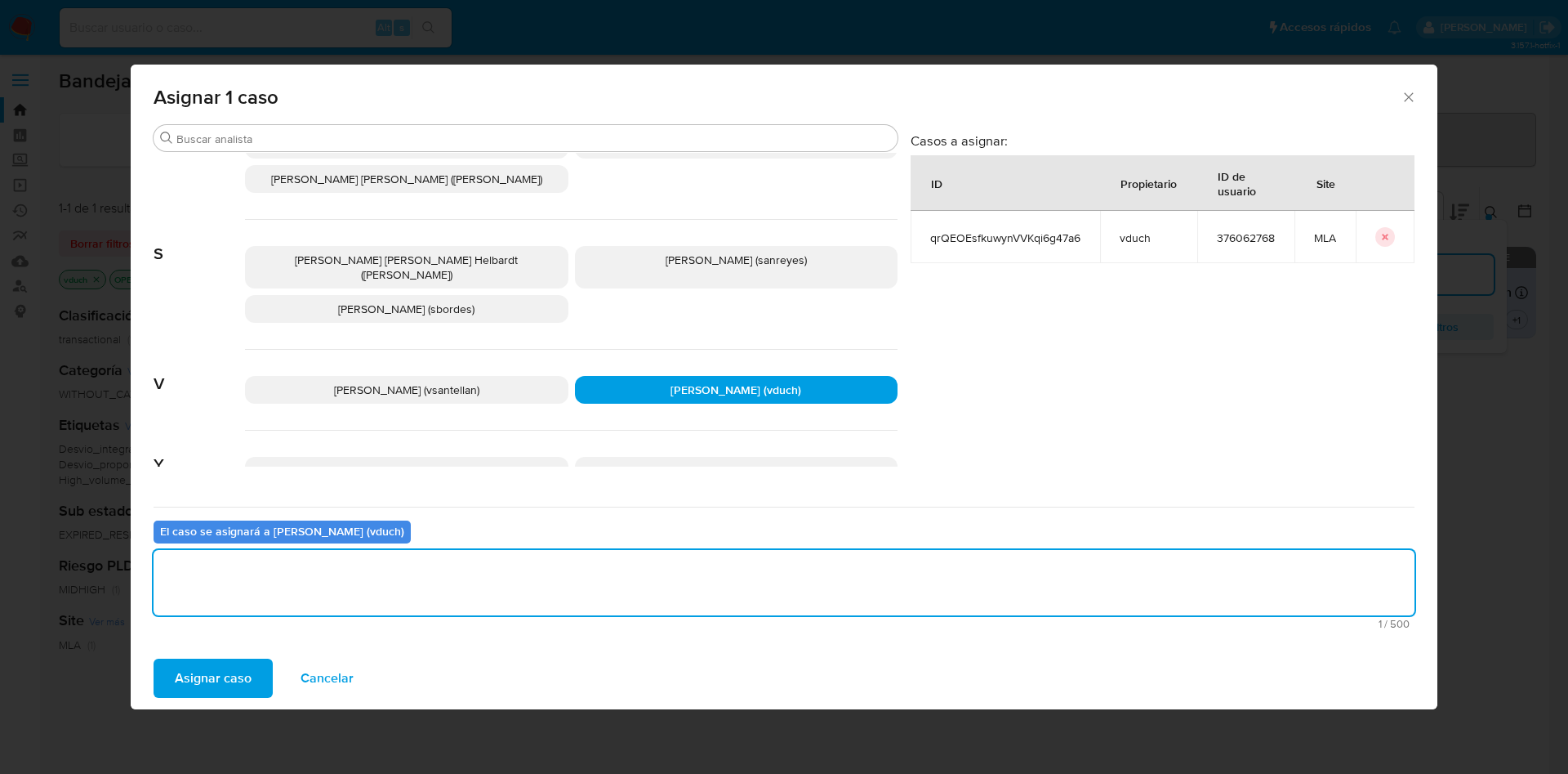
click at [233, 689] on span "Asignar caso" at bounding box center [212, 678] width 77 height 36
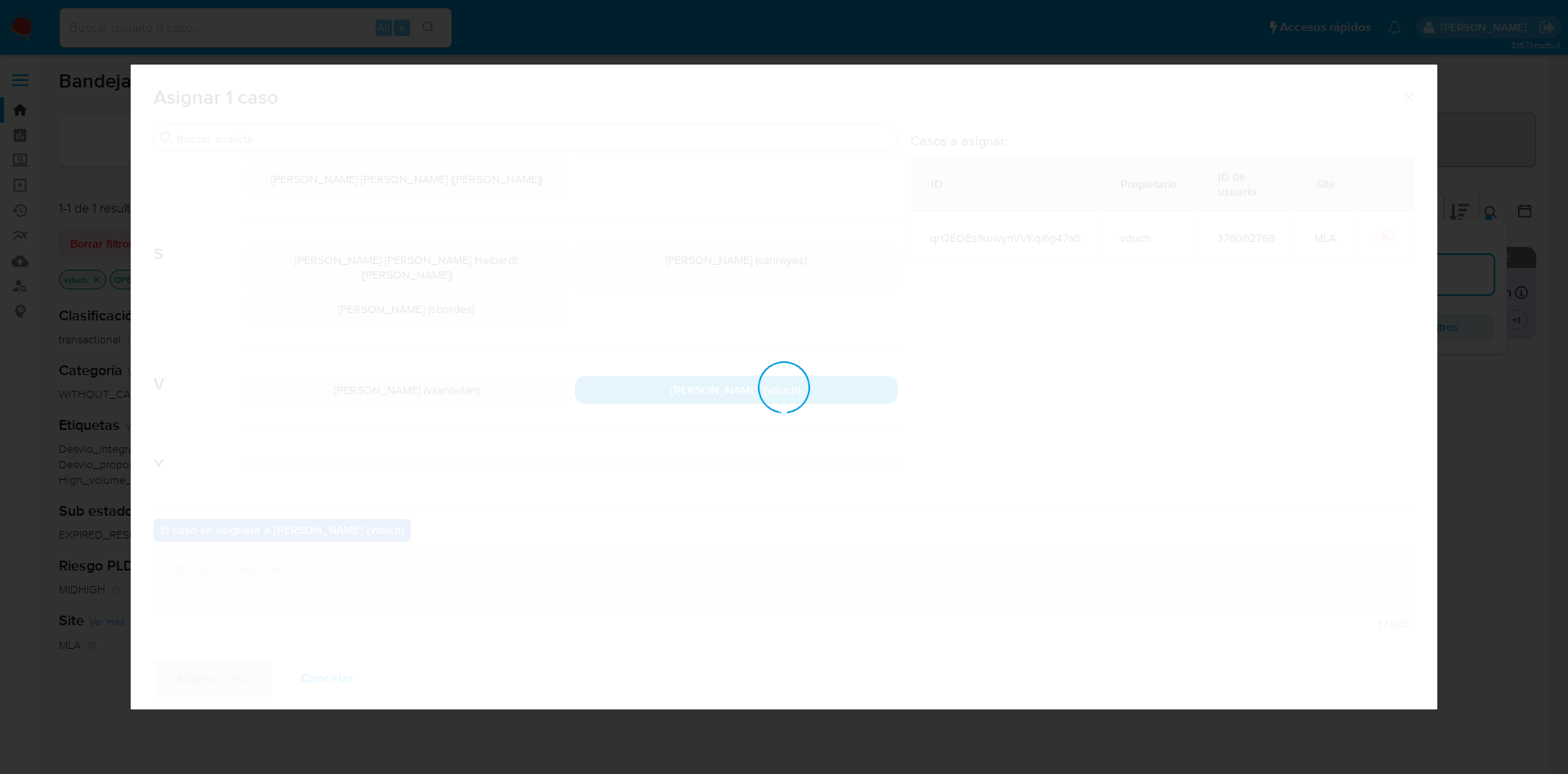
checkbox input "false"
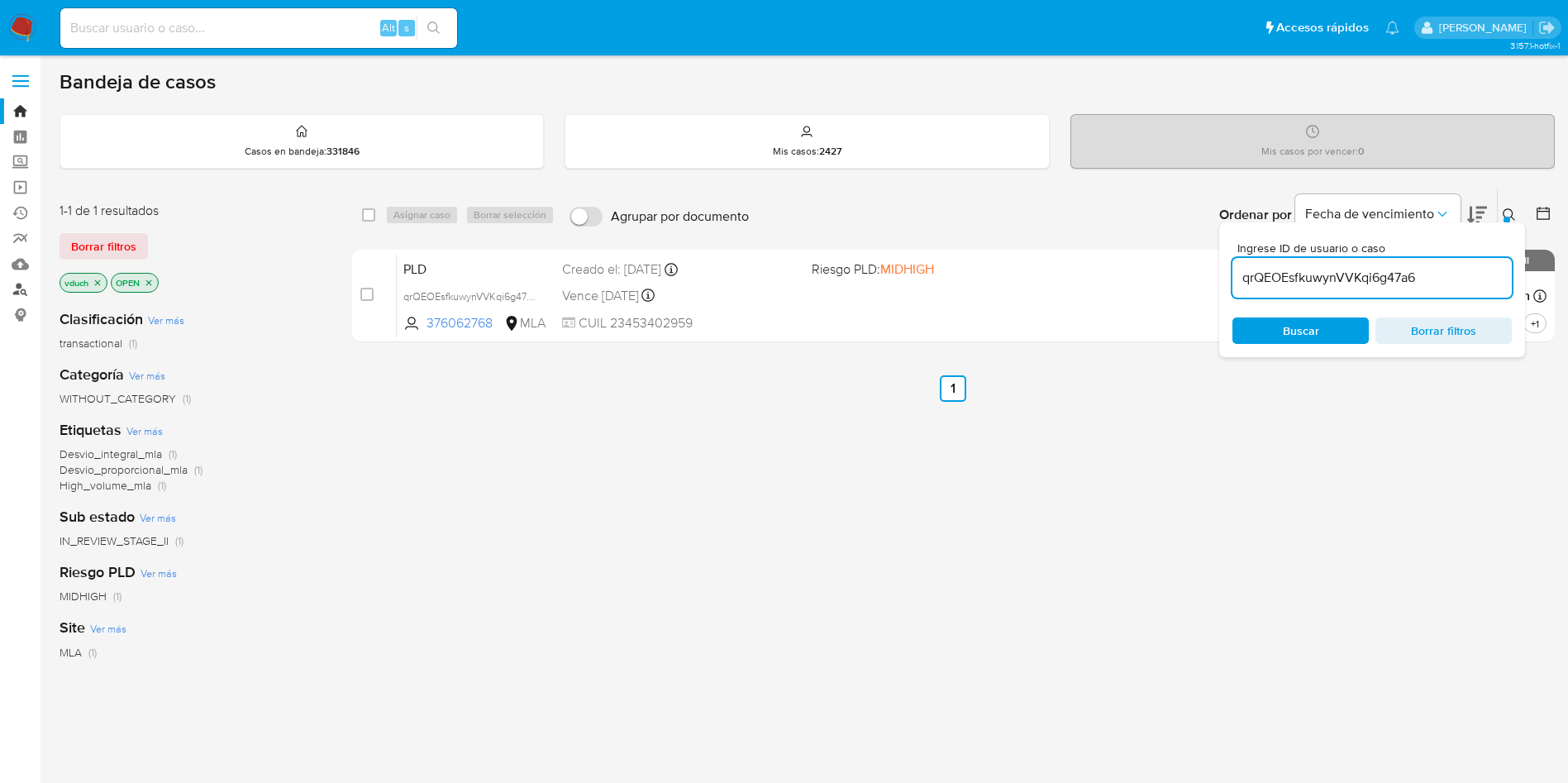
click at [23, 283] on link "Buscador de personas" at bounding box center [98, 289] width 197 height 26
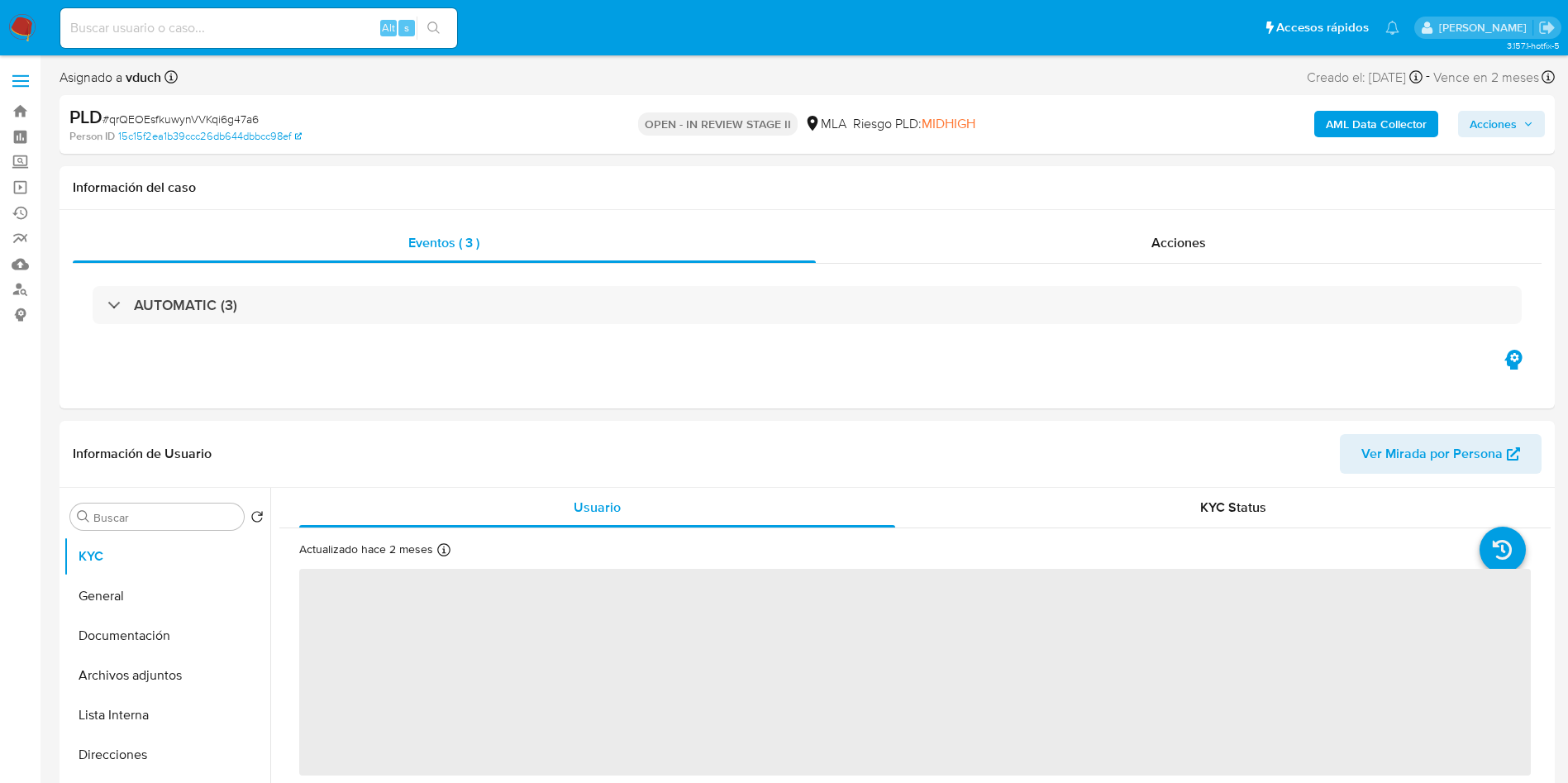
select select "10"
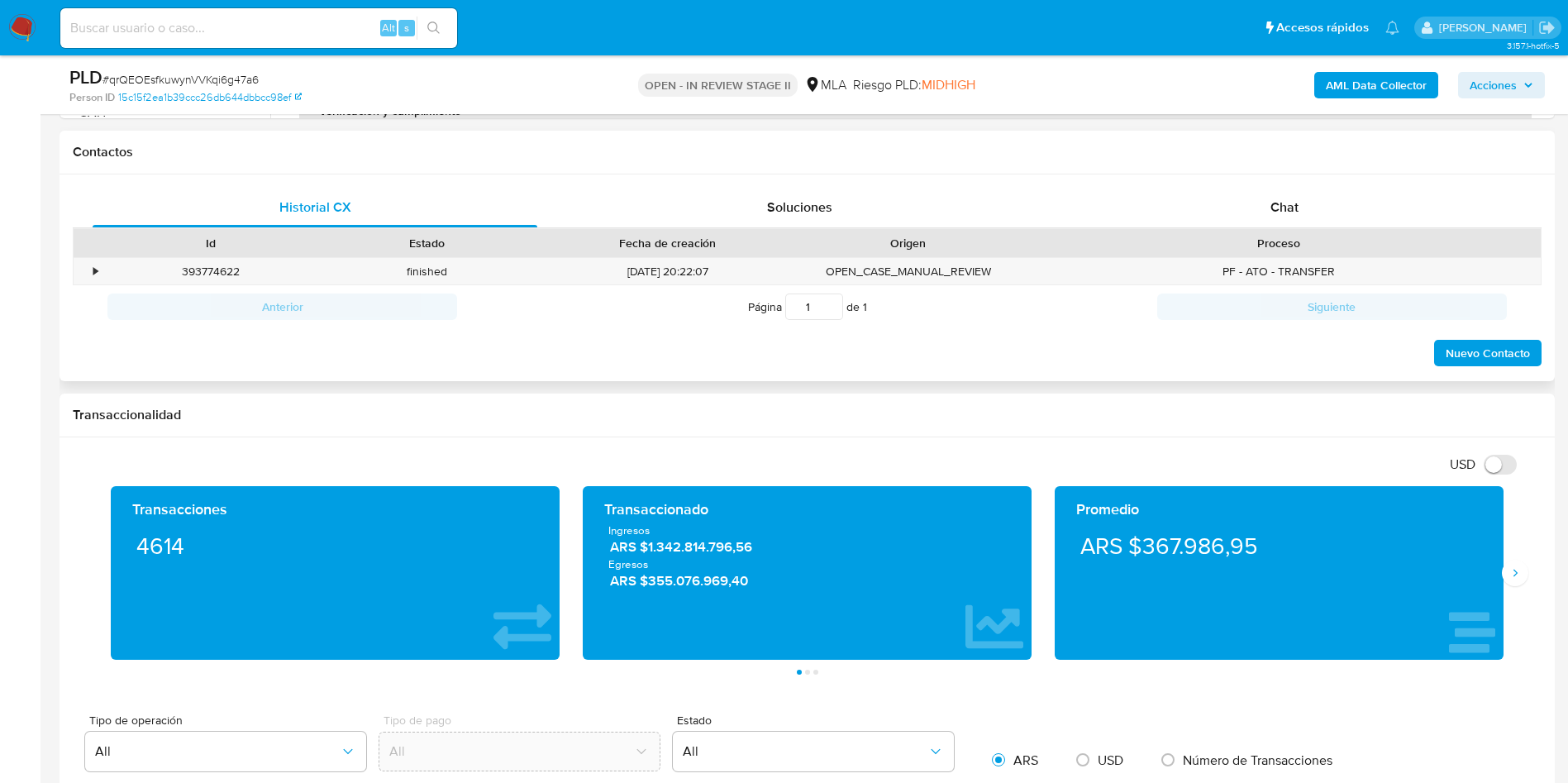
scroll to position [620, 0]
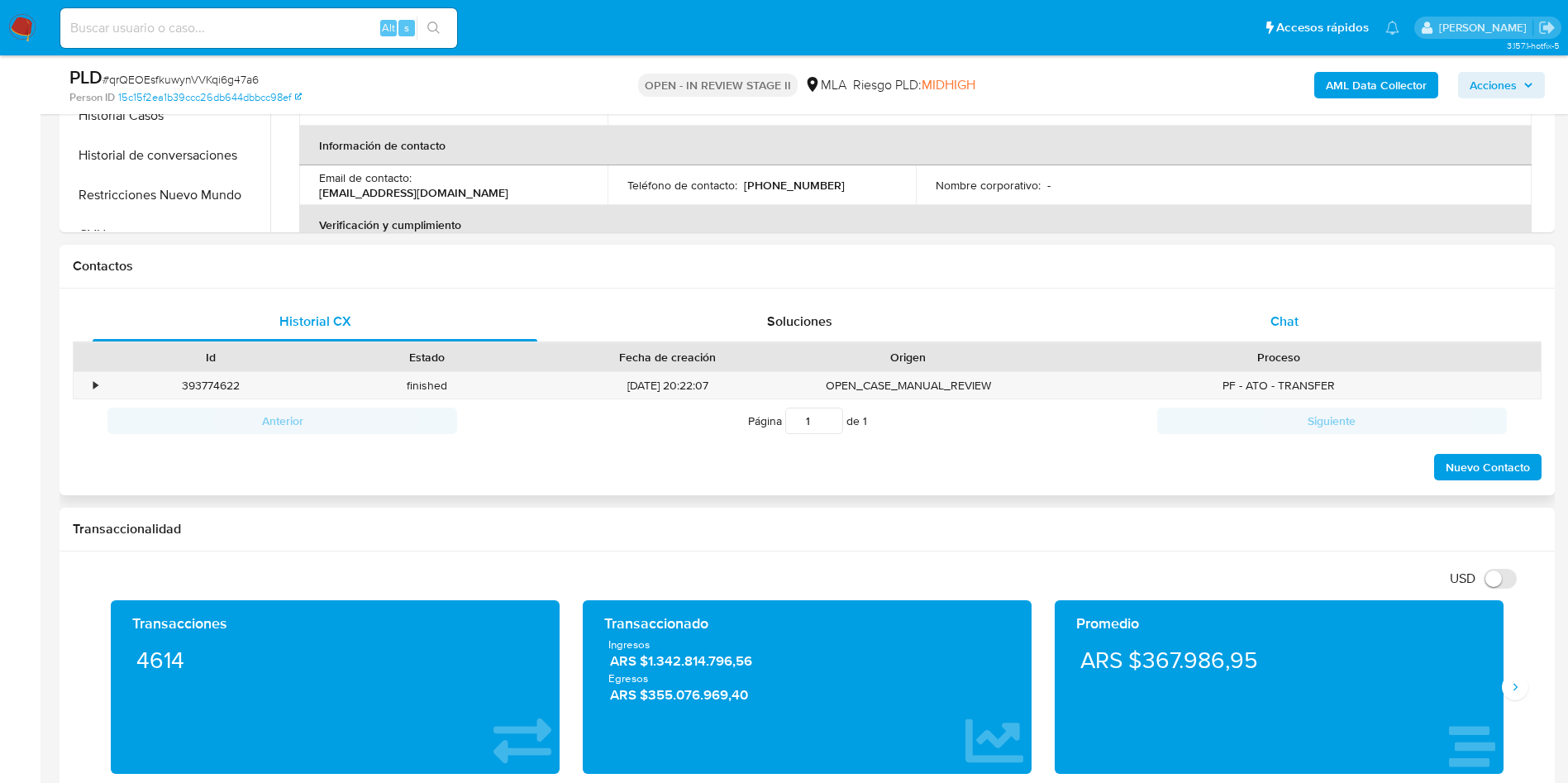
drag, startPoint x: 1272, startPoint y: 287, endPoint x: 1282, endPoint y: 308, distance: 23.3
click at [1273, 288] on div "Historial CX Soluciones Chat Id Estado Fecha de creación Origen Proceso • 39377…" at bounding box center [806, 392] width 1495 height 207
click at [1283, 313] on span "Chat" at bounding box center [1284, 321] width 28 height 19
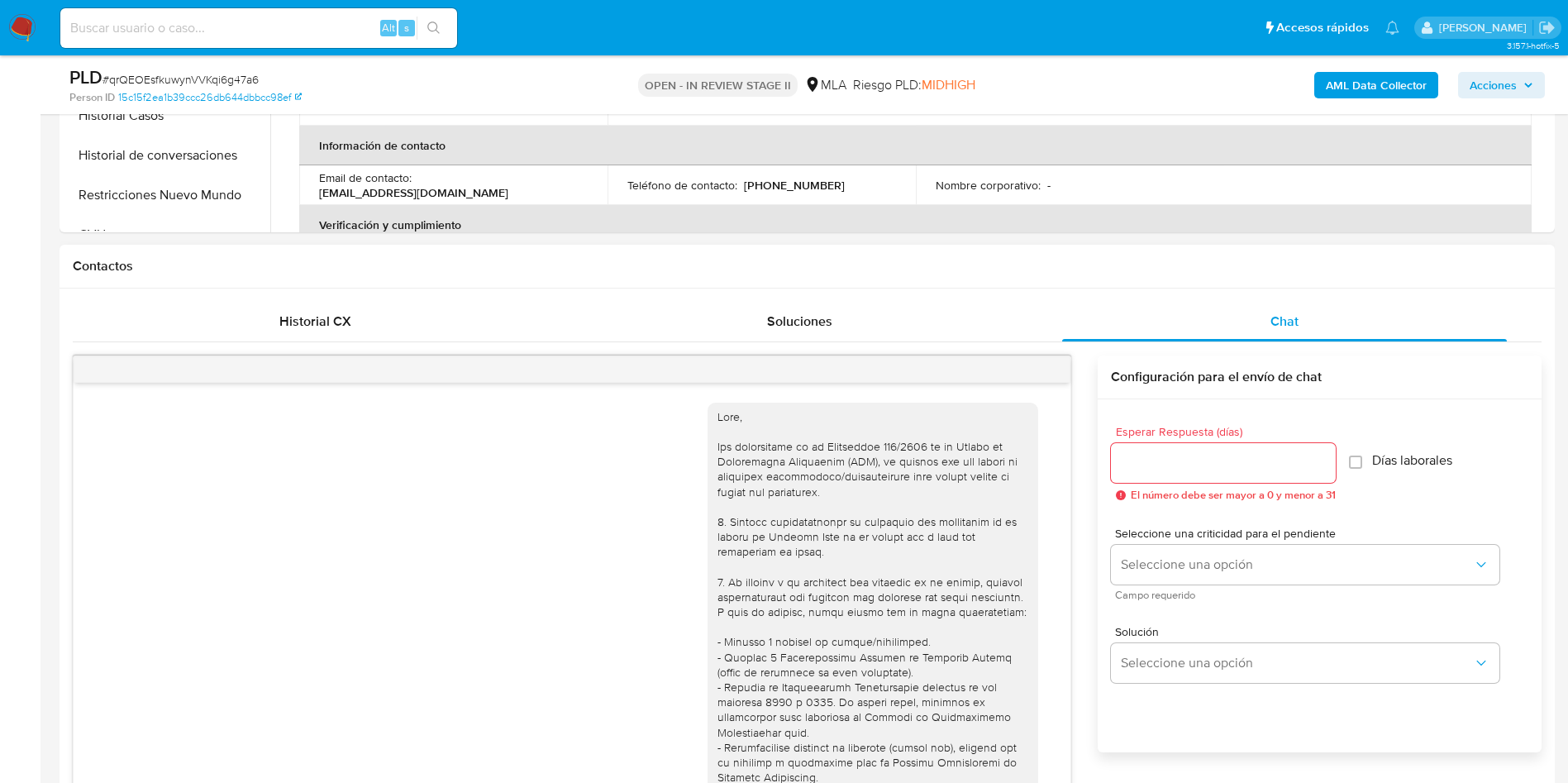
scroll to position [848, 0]
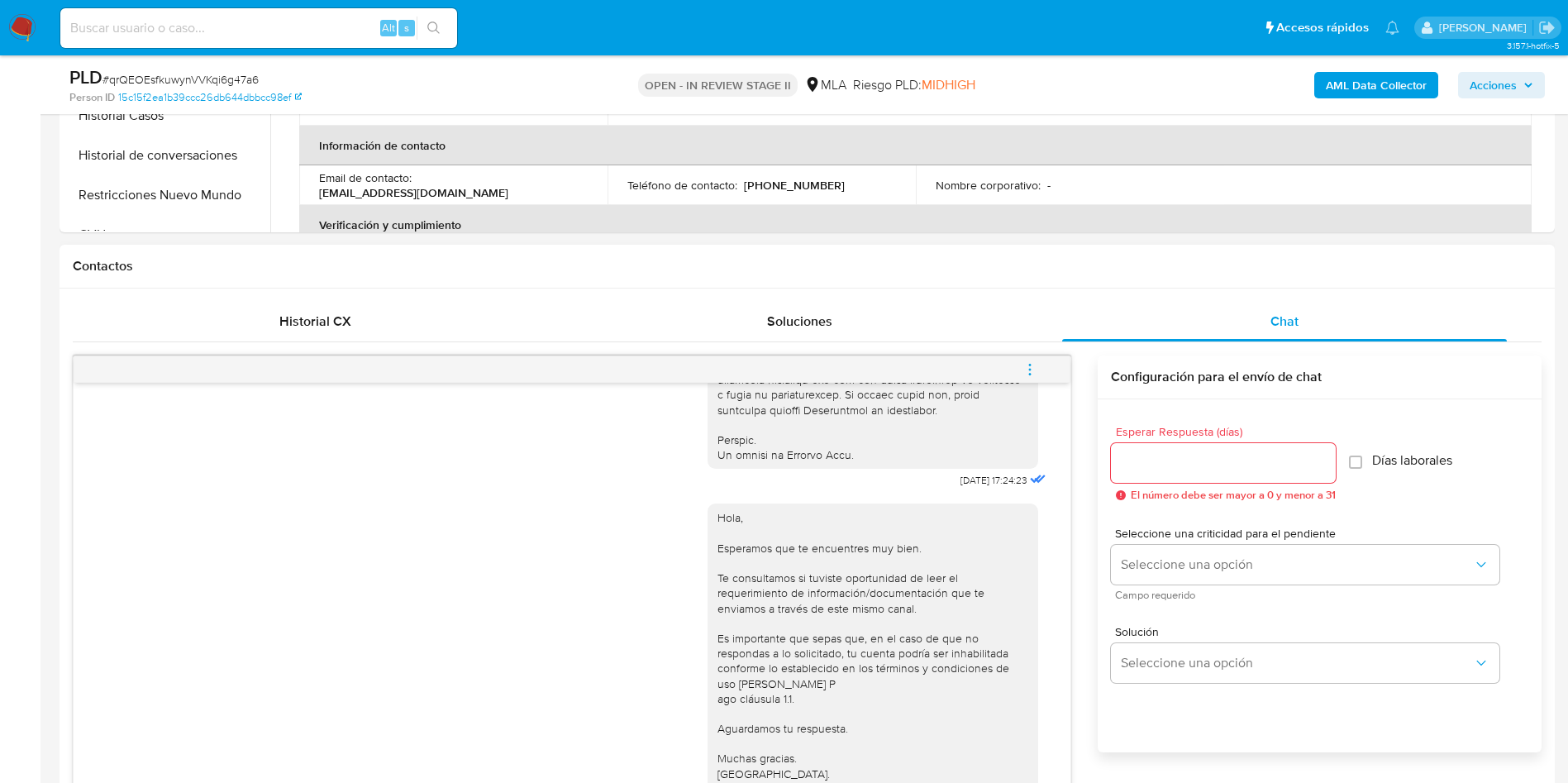
click at [1011, 347] on div "18/08/2025 17:24:23 Hola, Esperamos que te encuentres muy bien. Te consultamos …" at bounding box center [806, 671] width 1468 height 656
click at [1020, 360] on button "menu-action" at bounding box center [1029, 370] width 54 height 40
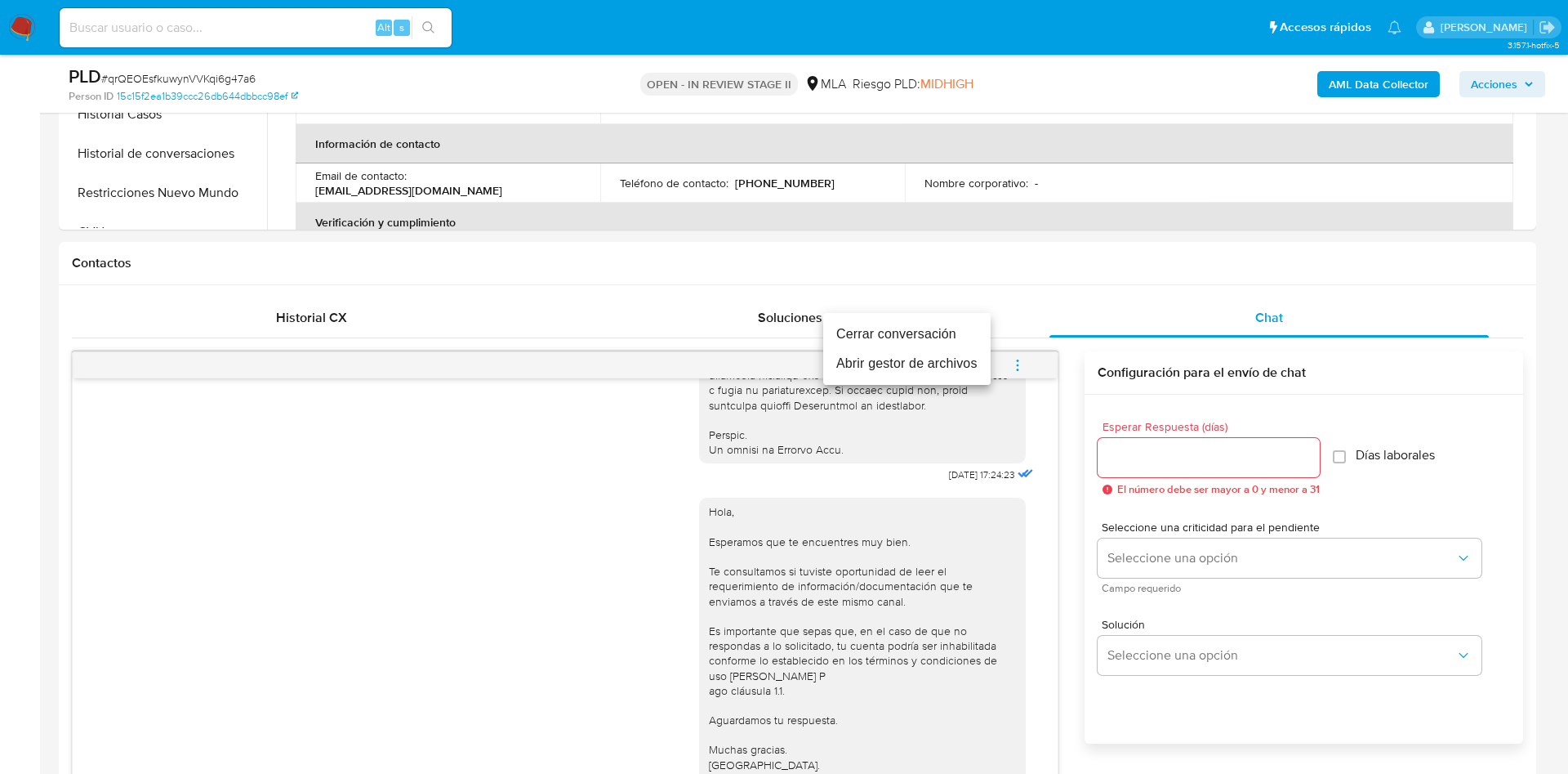
click at [914, 317] on ul "Cerrar conversación Abrir gestor de archivos" at bounding box center [906, 348] width 167 height 72
click at [964, 332] on li "Cerrar conversación" at bounding box center [906, 334] width 167 height 30
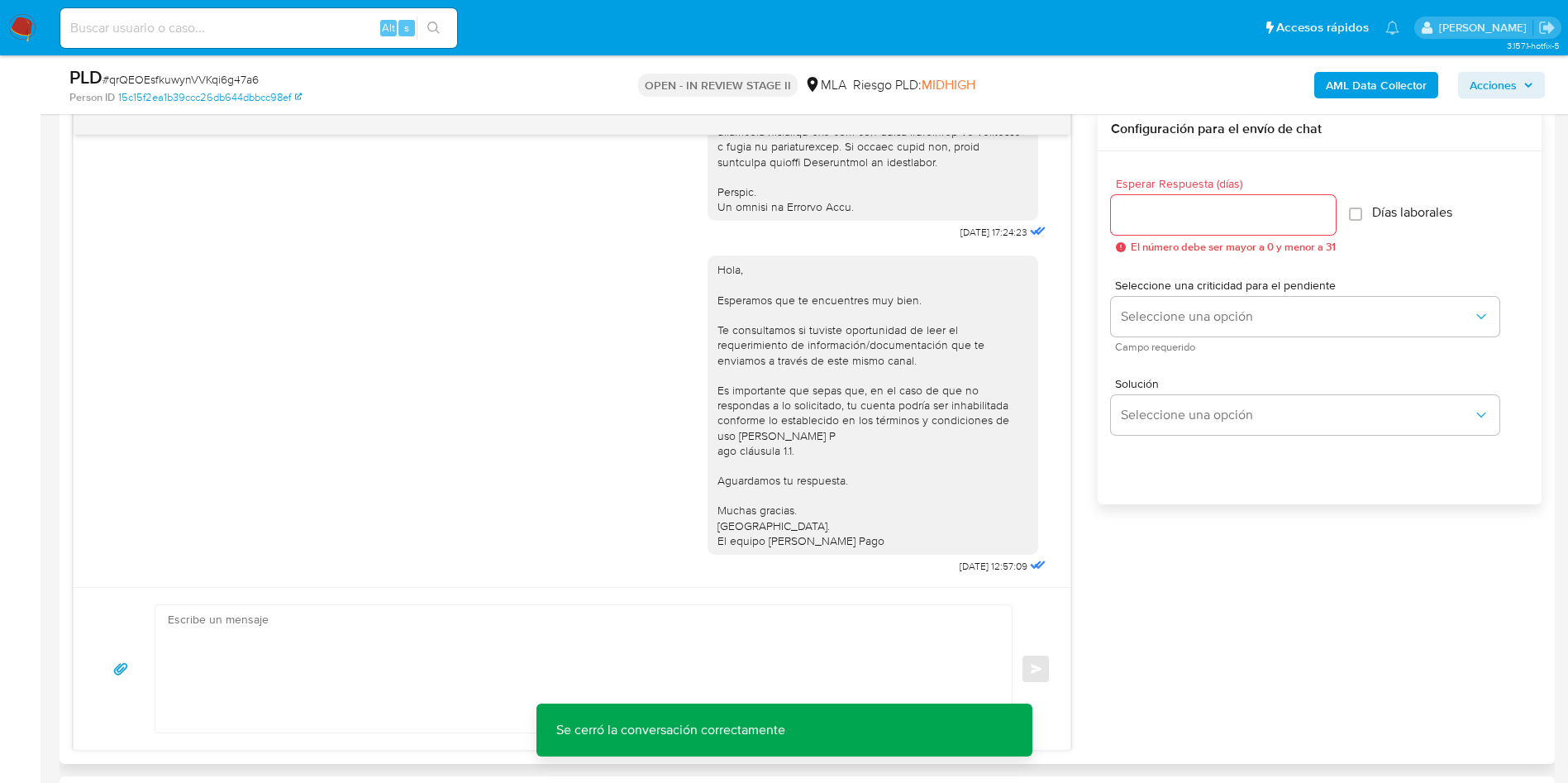
scroll to position [372, 0]
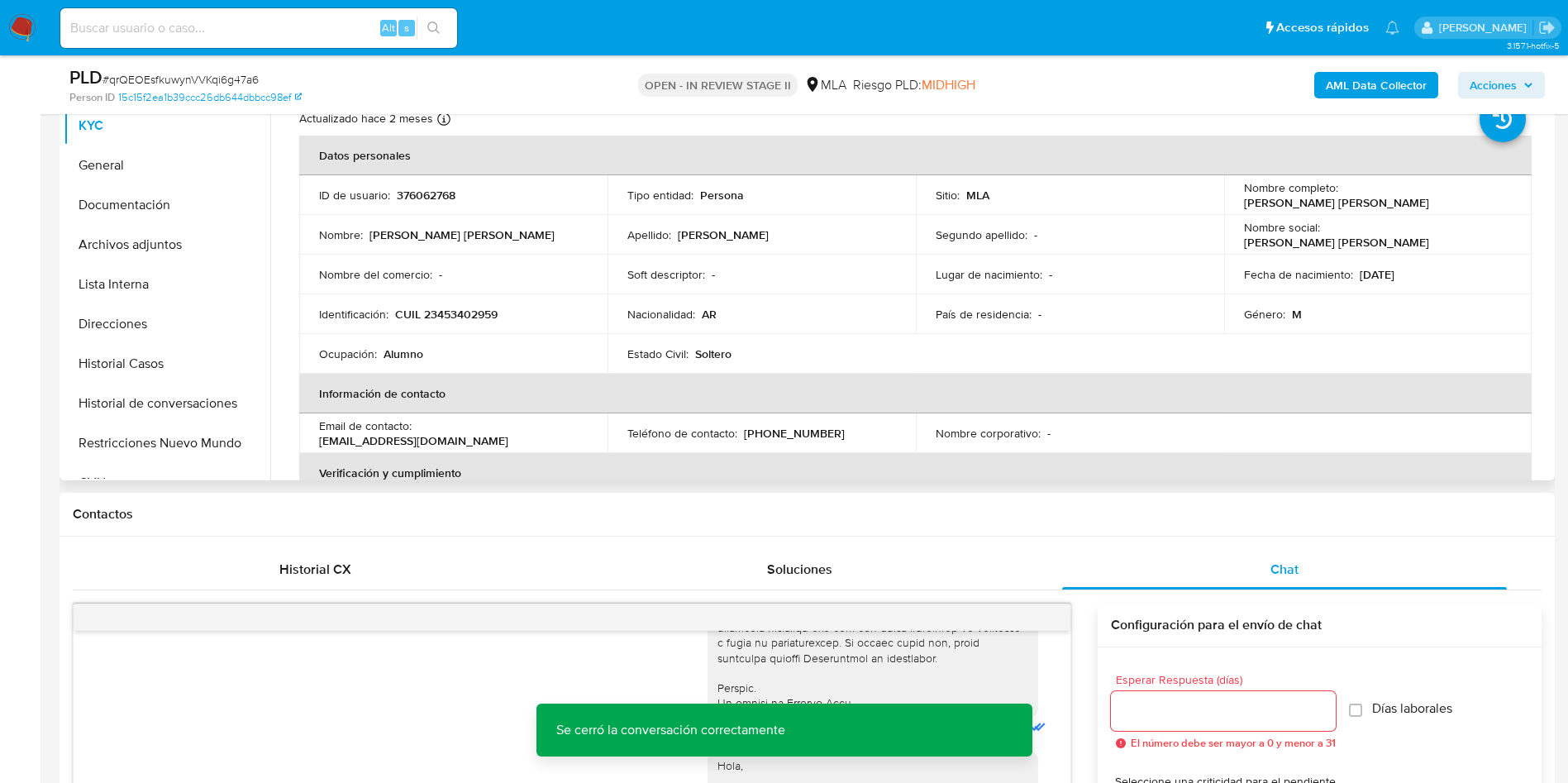
click at [412, 188] on p "376062768" at bounding box center [426, 195] width 58 height 15
copy p "376062768"
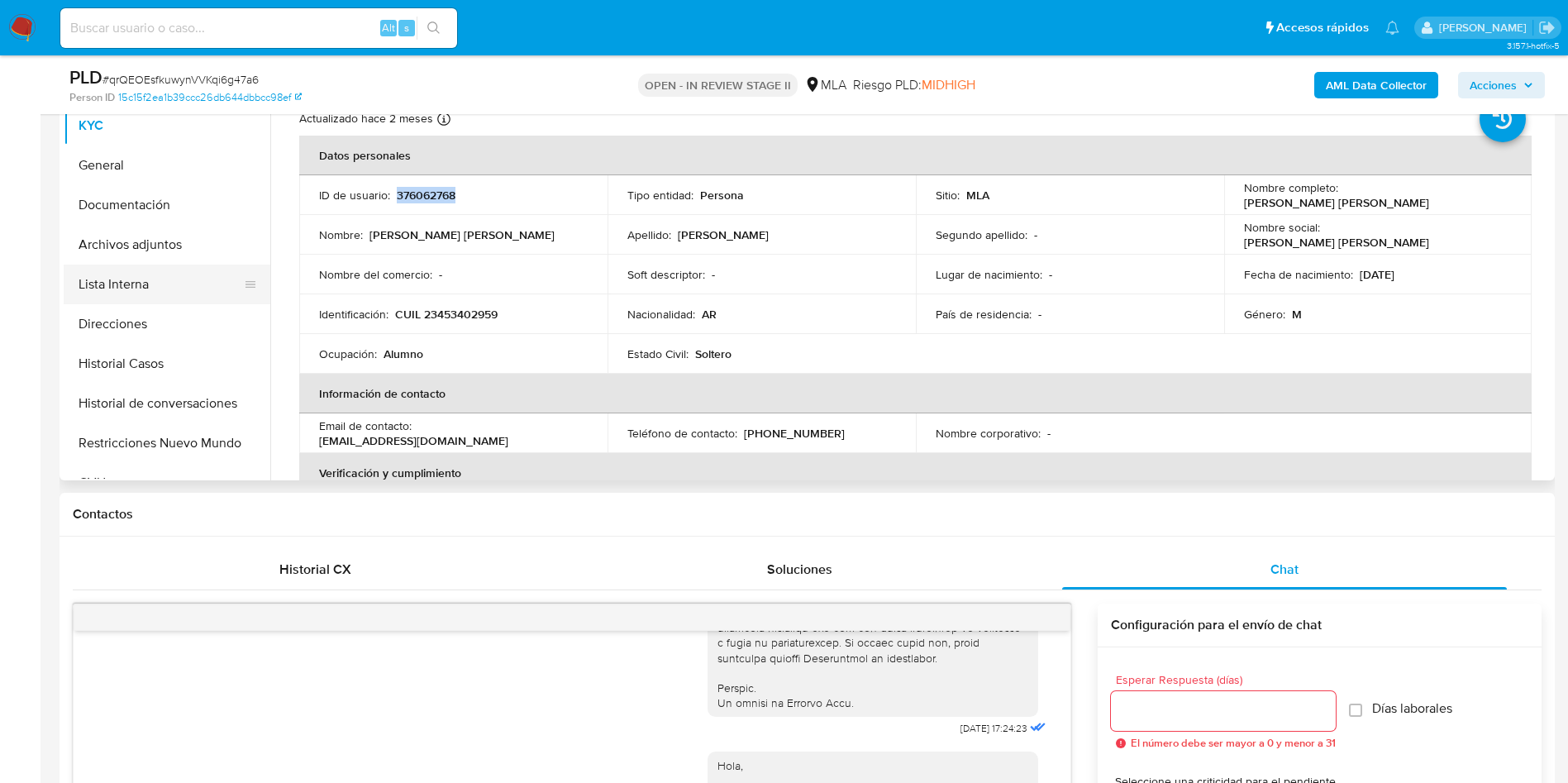
click at [107, 276] on button "Lista Interna" at bounding box center [160, 285] width 193 height 40
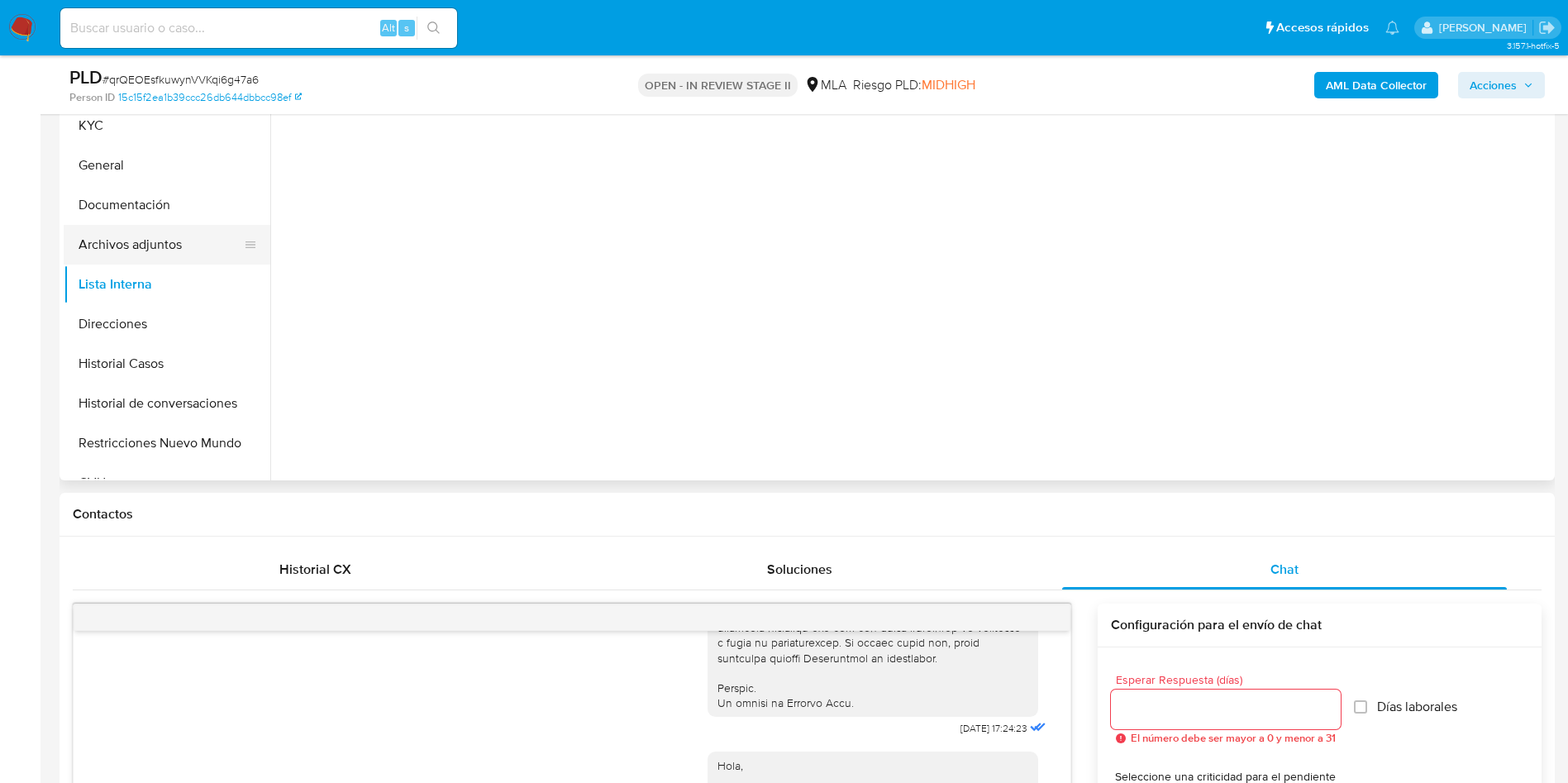
click at [131, 256] on button "Archivos adjuntos" at bounding box center [160, 245] width 193 height 40
click at [162, 211] on ul "KYC General Documentación Archivos adjuntos Lista Interna Direcciones Historial…" at bounding box center [167, 292] width 207 height 373
click at [163, 207] on button "Documentación" at bounding box center [160, 205] width 193 height 40
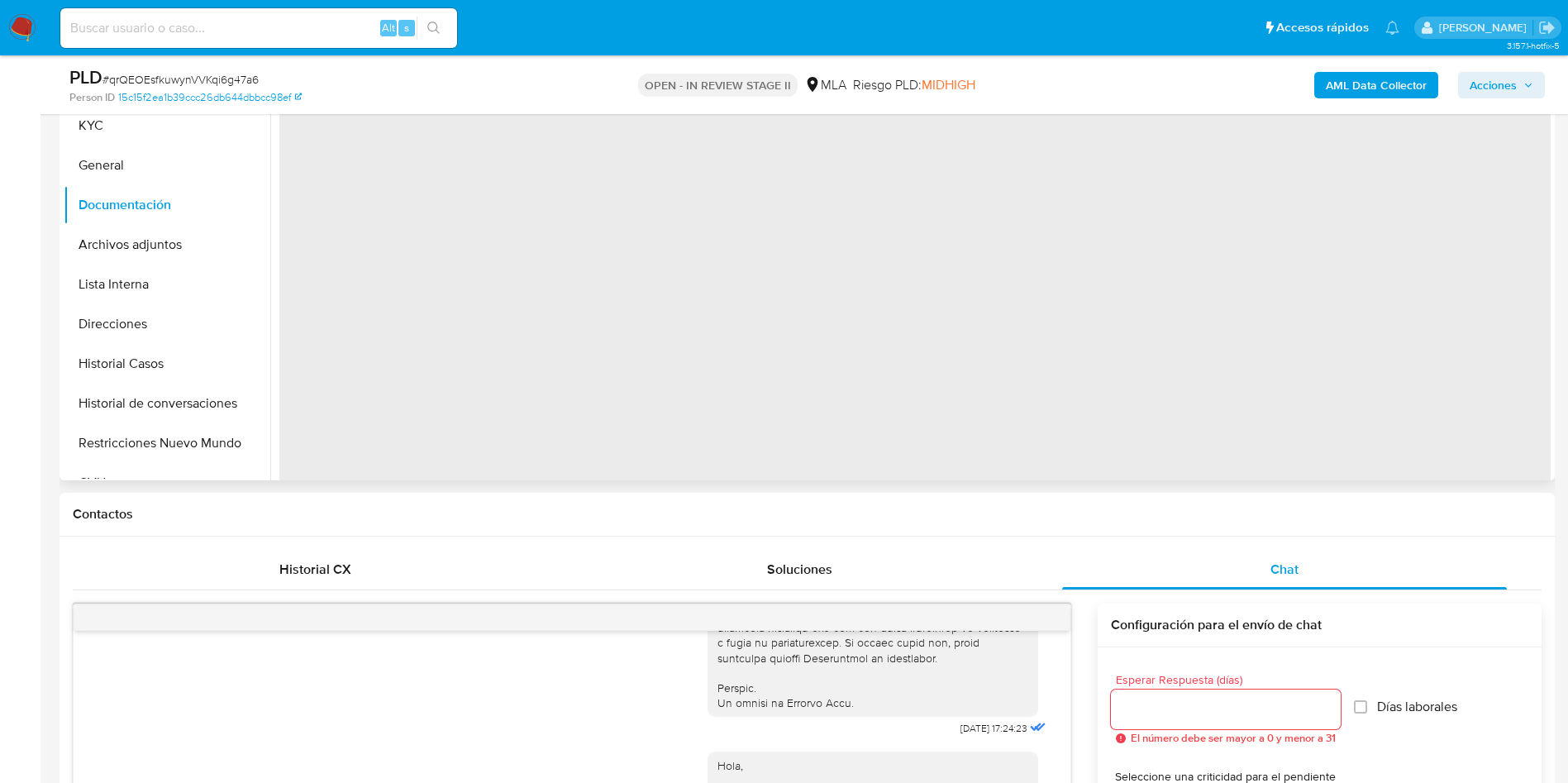
drag, startPoint x: 147, startPoint y: 226, endPoint x: 59, endPoint y: 275, distance: 100.7
click at [147, 228] on button "Archivos adjuntos" at bounding box center [167, 245] width 207 height 40
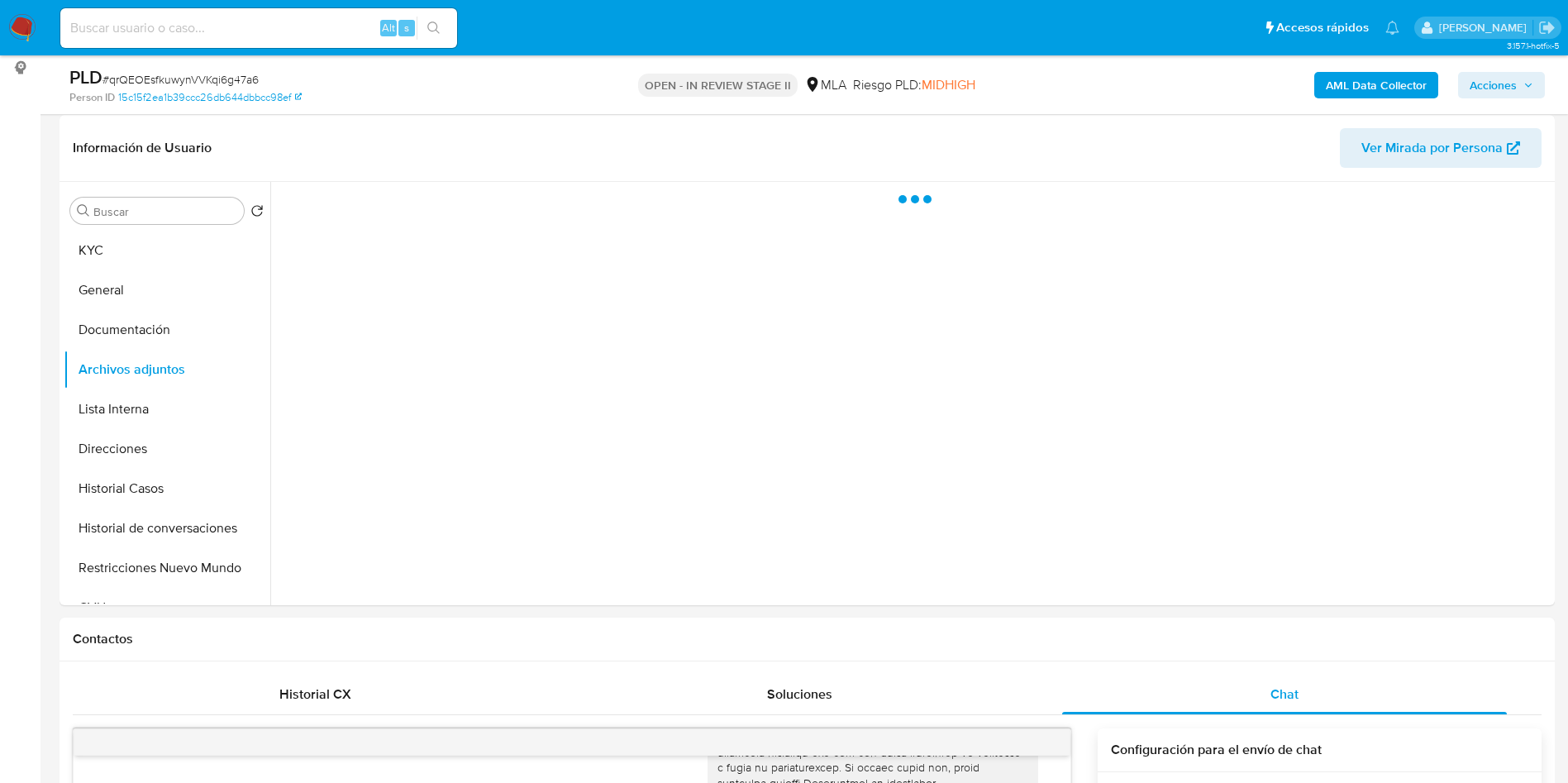
scroll to position [124, 0]
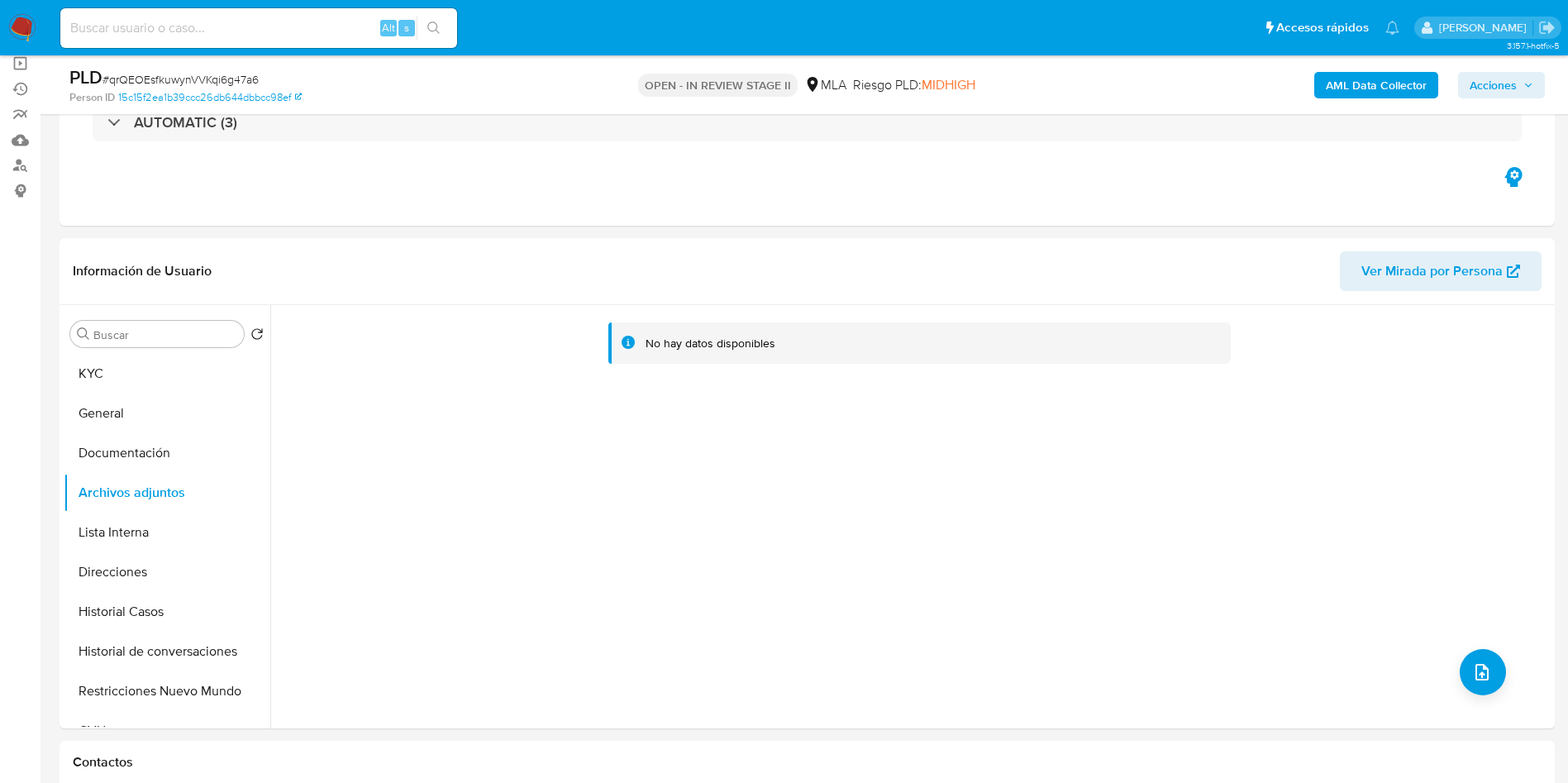
click at [1393, 83] on b "AML Data Collector" at bounding box center [1376, 85] width 101 height 27
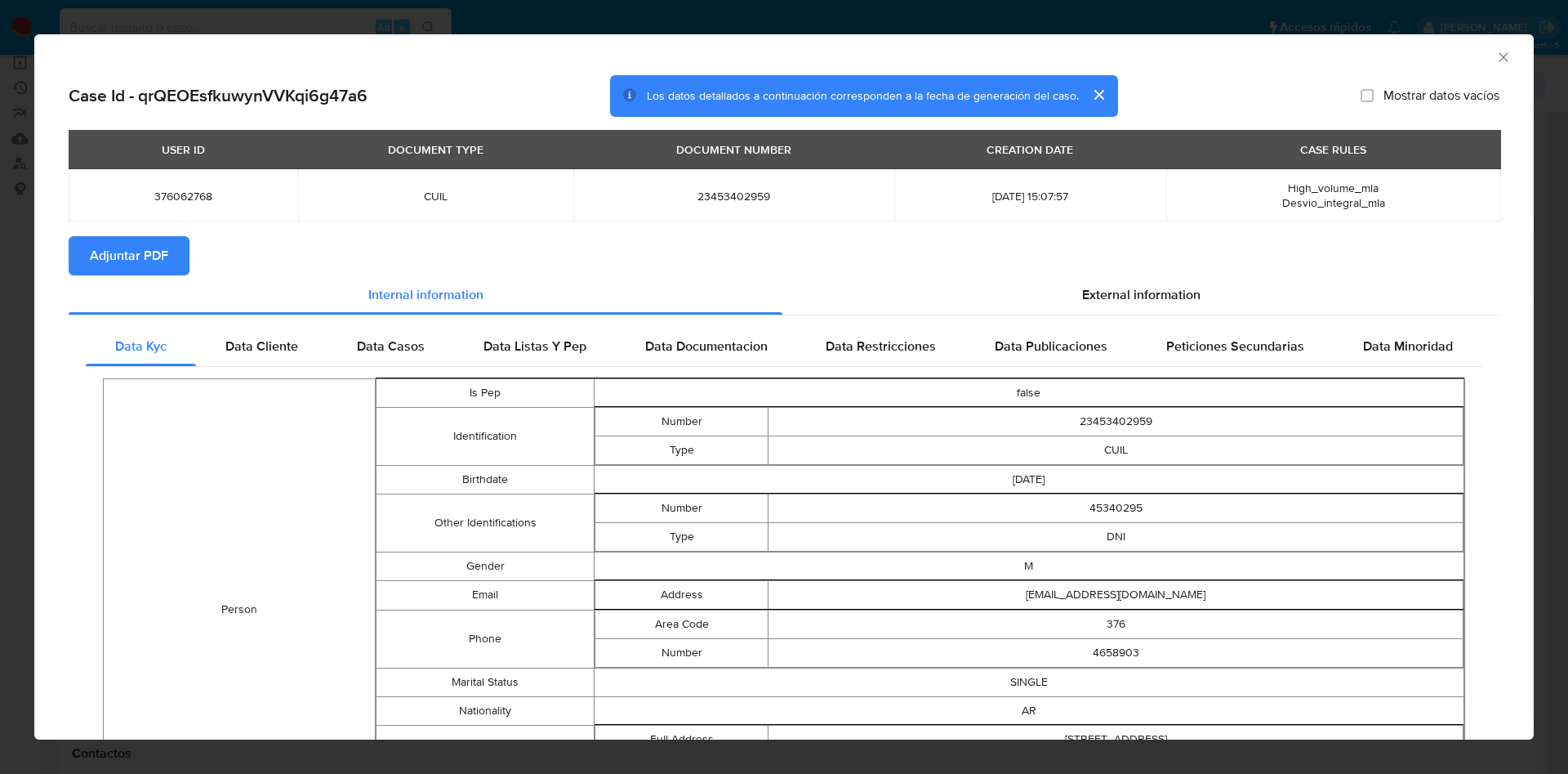
click at [155, 252] on span "Adjuntar PDF" at bounding box center [128, 256] width 78 height 36
click at [1496, 54] on icon "Cerrar ventana" at bounding box center [1504, 58] width 16 height 16
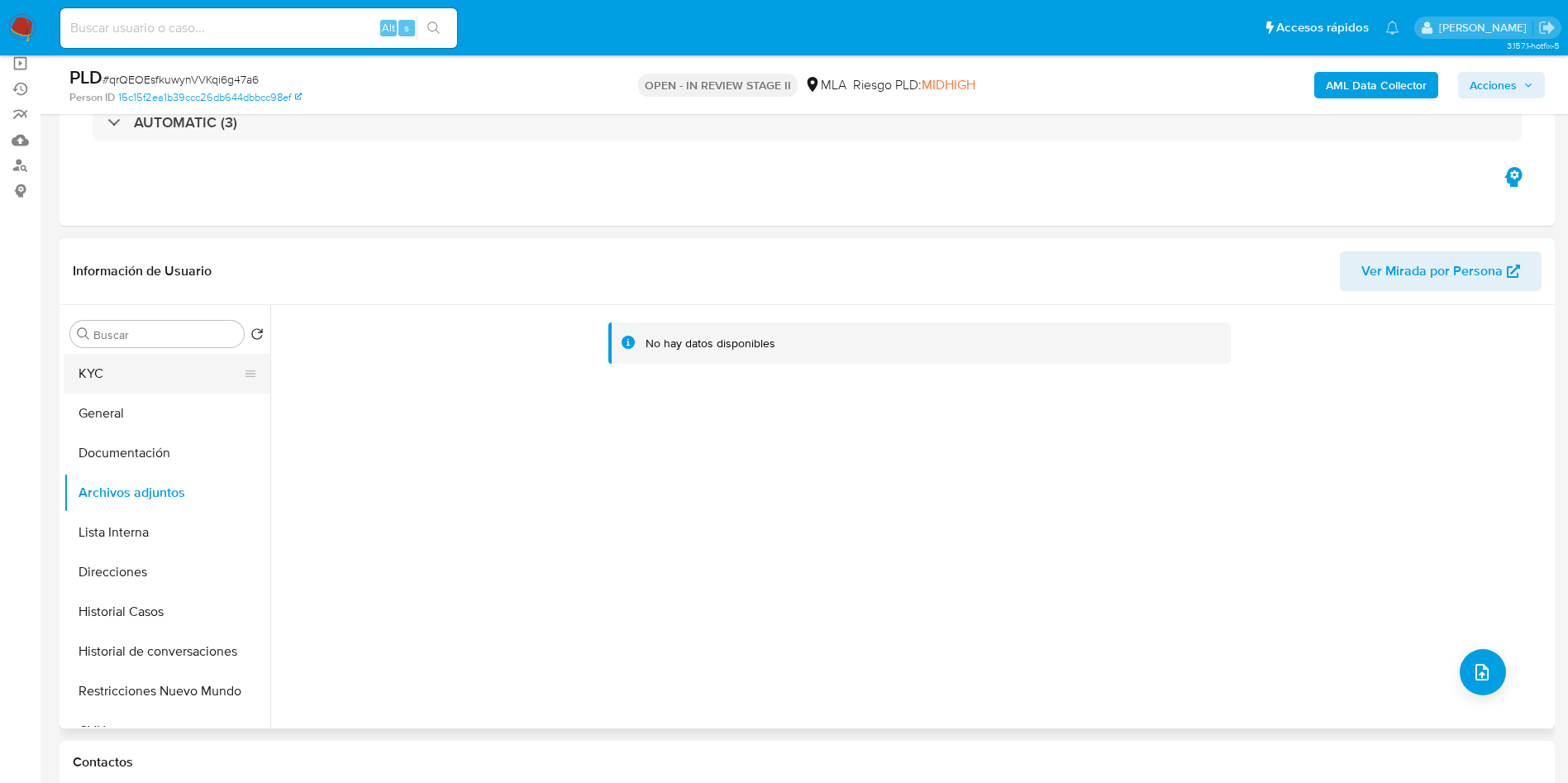
click at [135, 387] on button "KYC" at bounding box center [160, 374] width 193 height 40
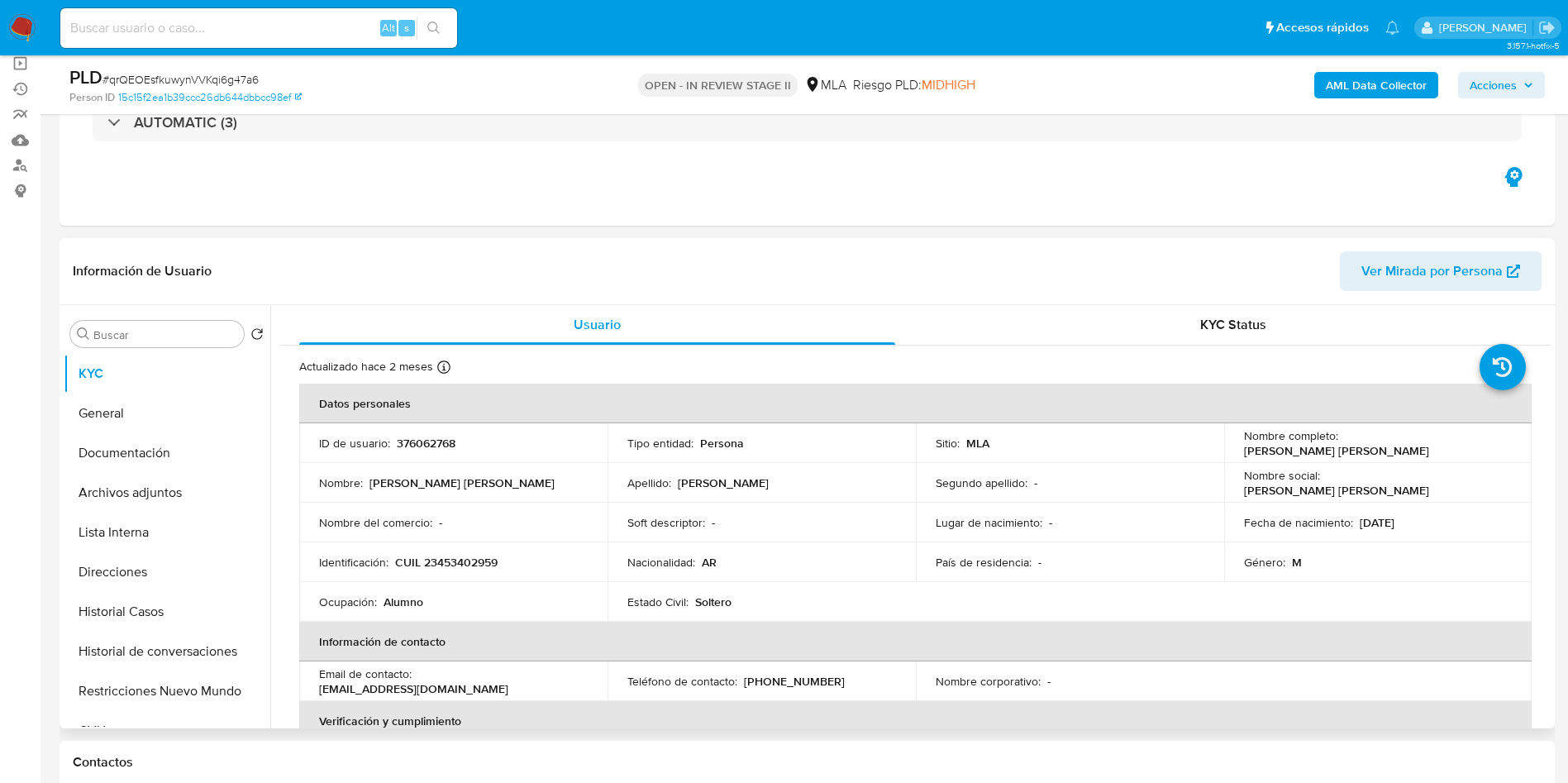
click at [412, 441] on p "376062768" at bounding box center [426, 443] width 58 height 15
click at [413, 441] on p "376062768" at bounding box center [426, 443] width 58 height 15
copy p "376062768"
click at [190, 466] on button "Documentación" at bounding box center [160, 453] width 193 height 40
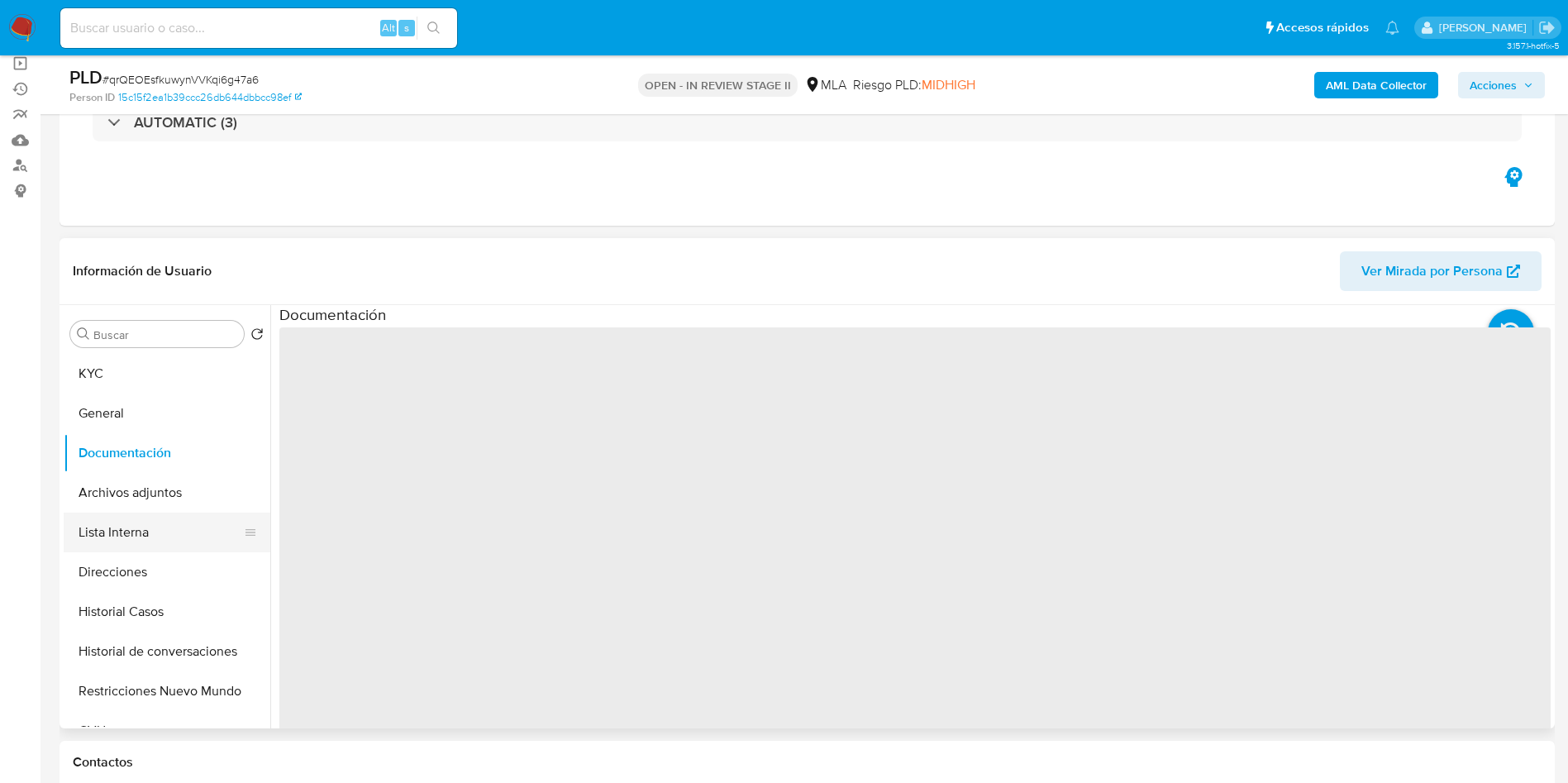
click at [164, 515] on button "Lista Interna" at bounding box center [160, 532] width 193 height 40
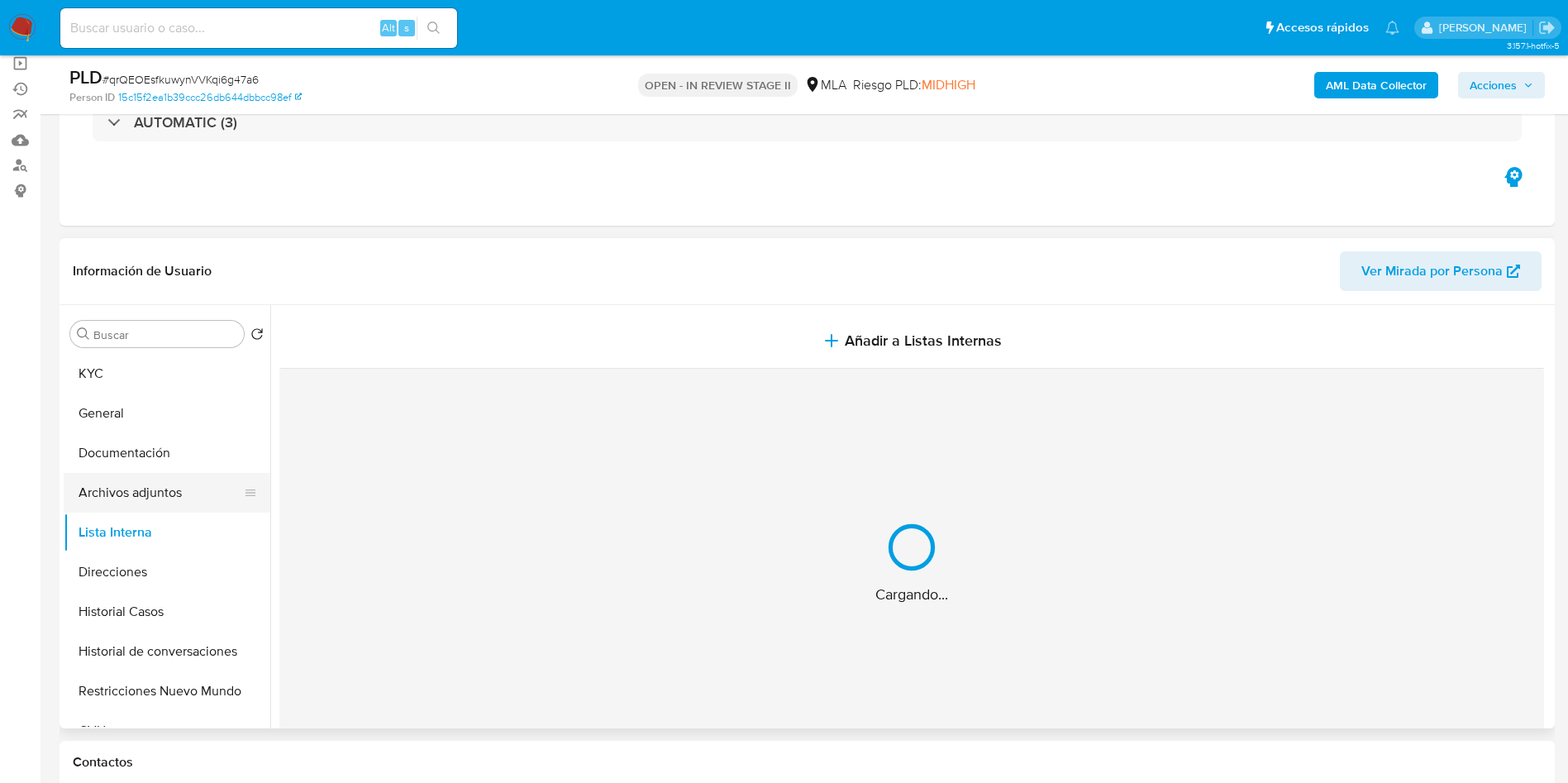
click at [174, 498] on button "Archivos adjuntos" at bounding box center [160, 493] width 193 height 40
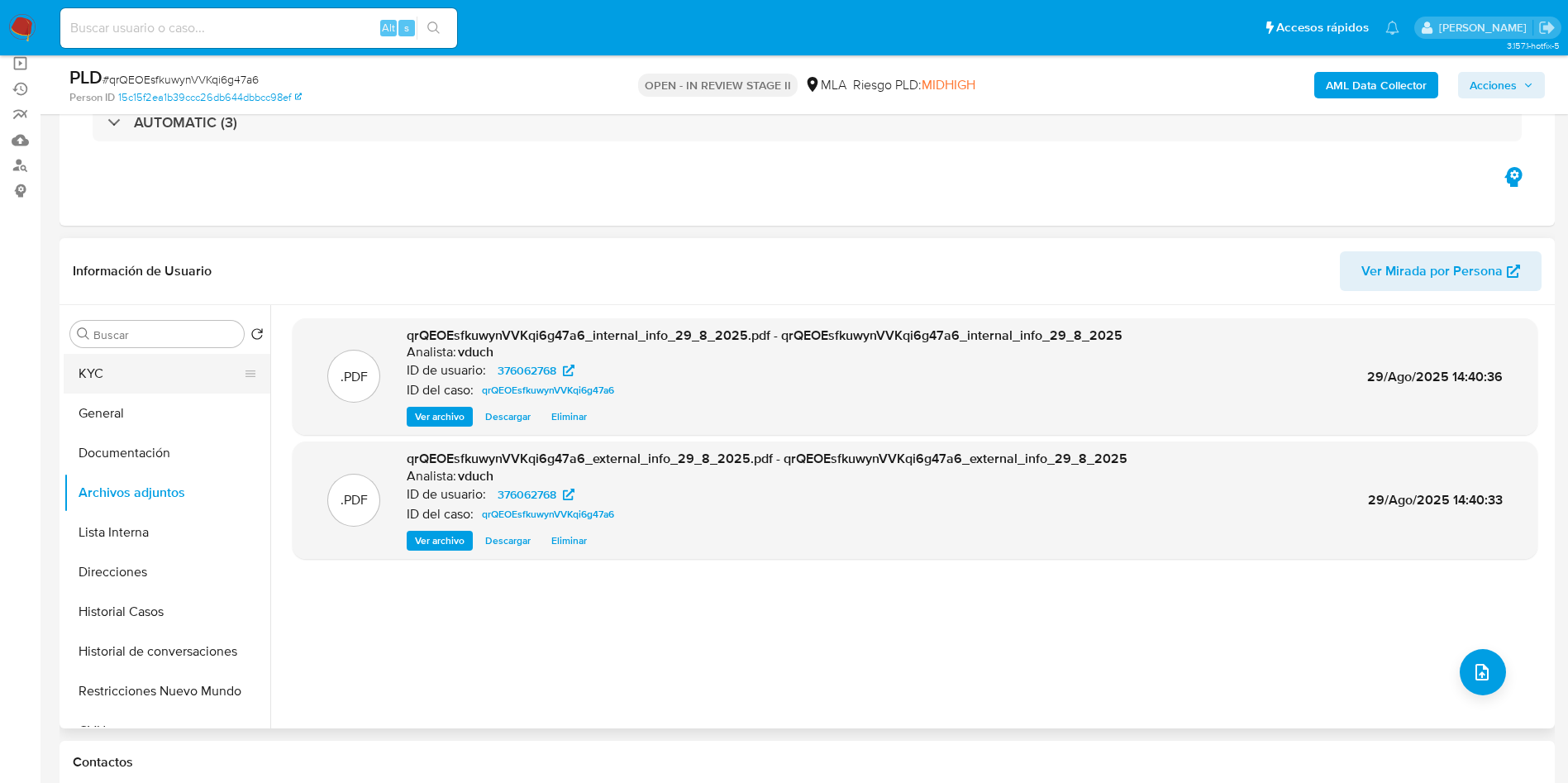
click at [157, 378] on button "KYC" at bounding box center [160, 374] width 193 height 40
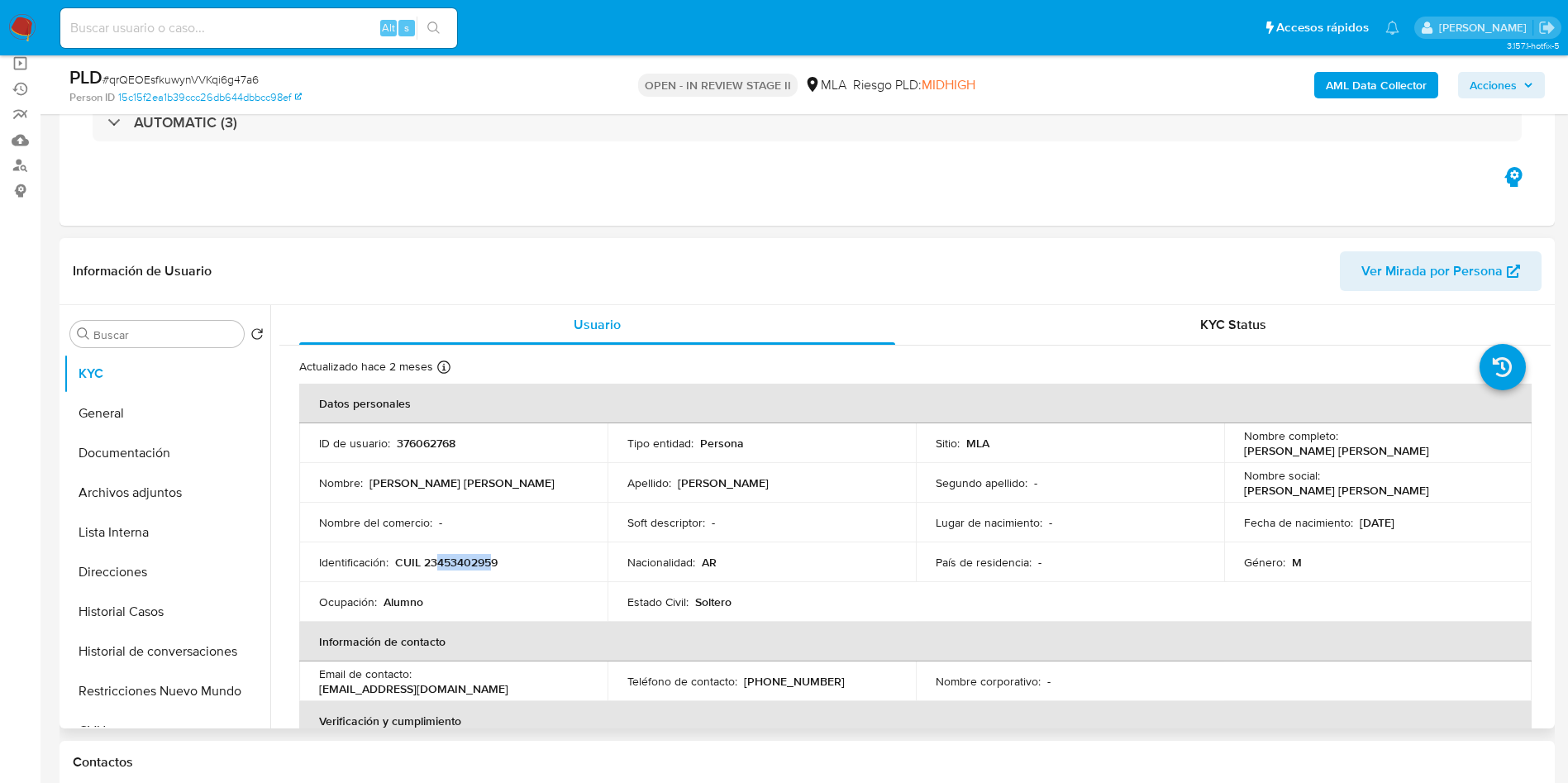
drag, startPoint x: 438, startPoint y: 562, endPoint x: 491, endPoint y: 561, distance: 53.0
click at [491, 561] on p "CUIL 23453402959" at bounding box center [446, 562] width 102 height 15
copy p "45340295"
click at [769, 551] on td "Nacionalidad : AR" at bounding box center [761, 562] width 308 height 40
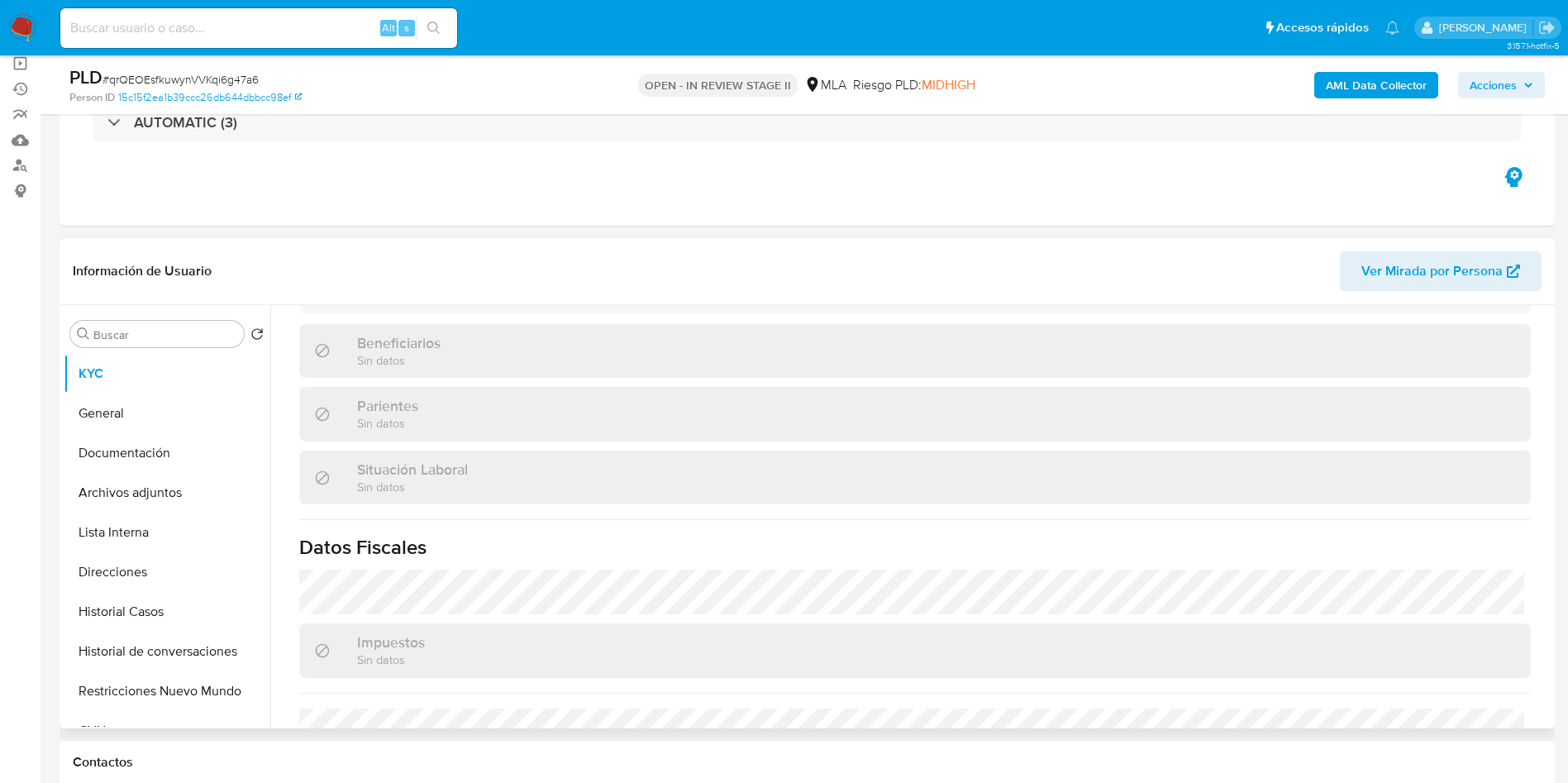
scroll to position [839, 0]
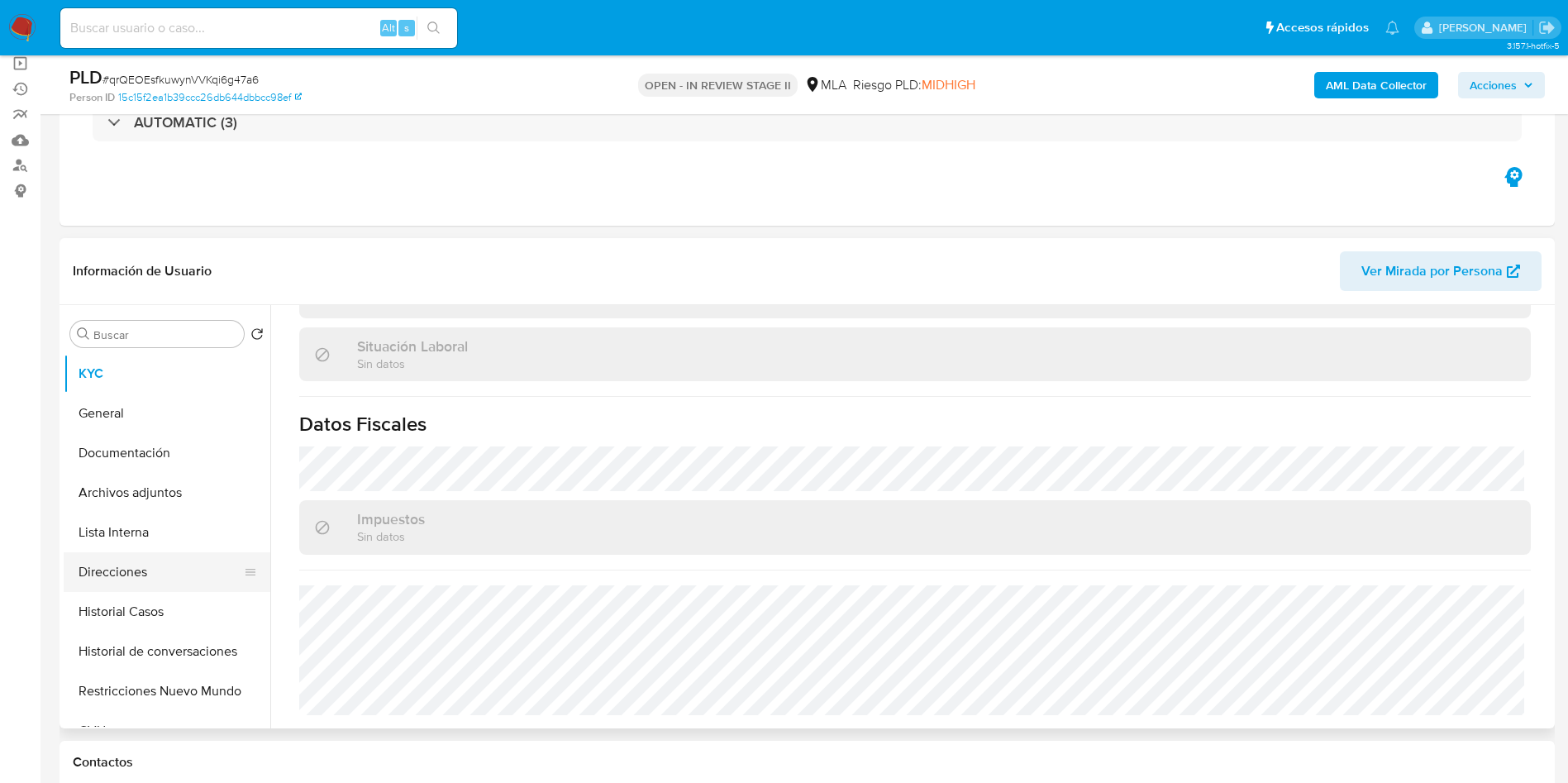
click at [165, 562] on button "Direcciones" at bounding box center [160, 572] width 193 height 40
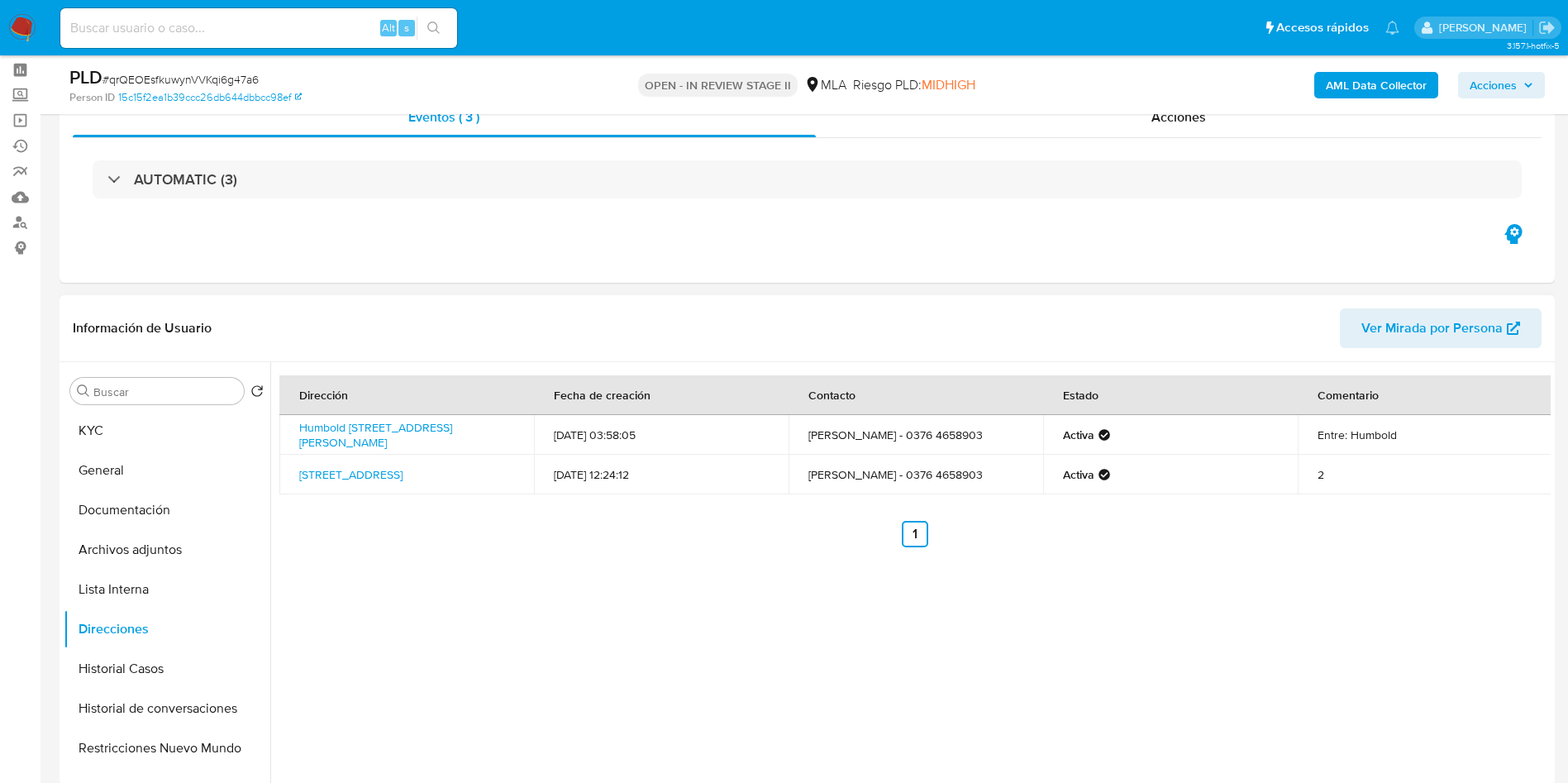
scroll to position [124, 0]
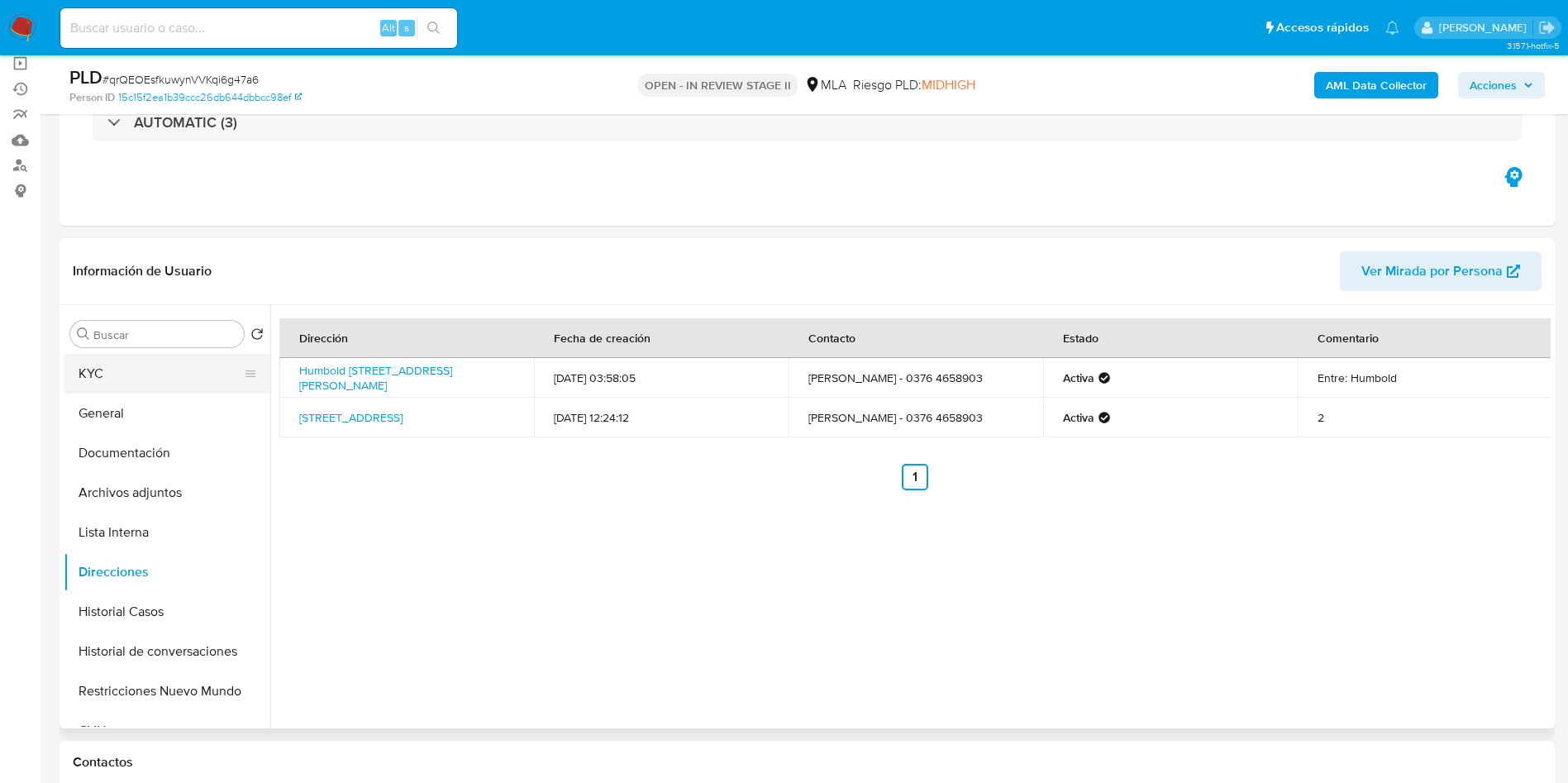
click at [163, 382] on button "KYC" at bounding box center [160, 374] width 193 height 40
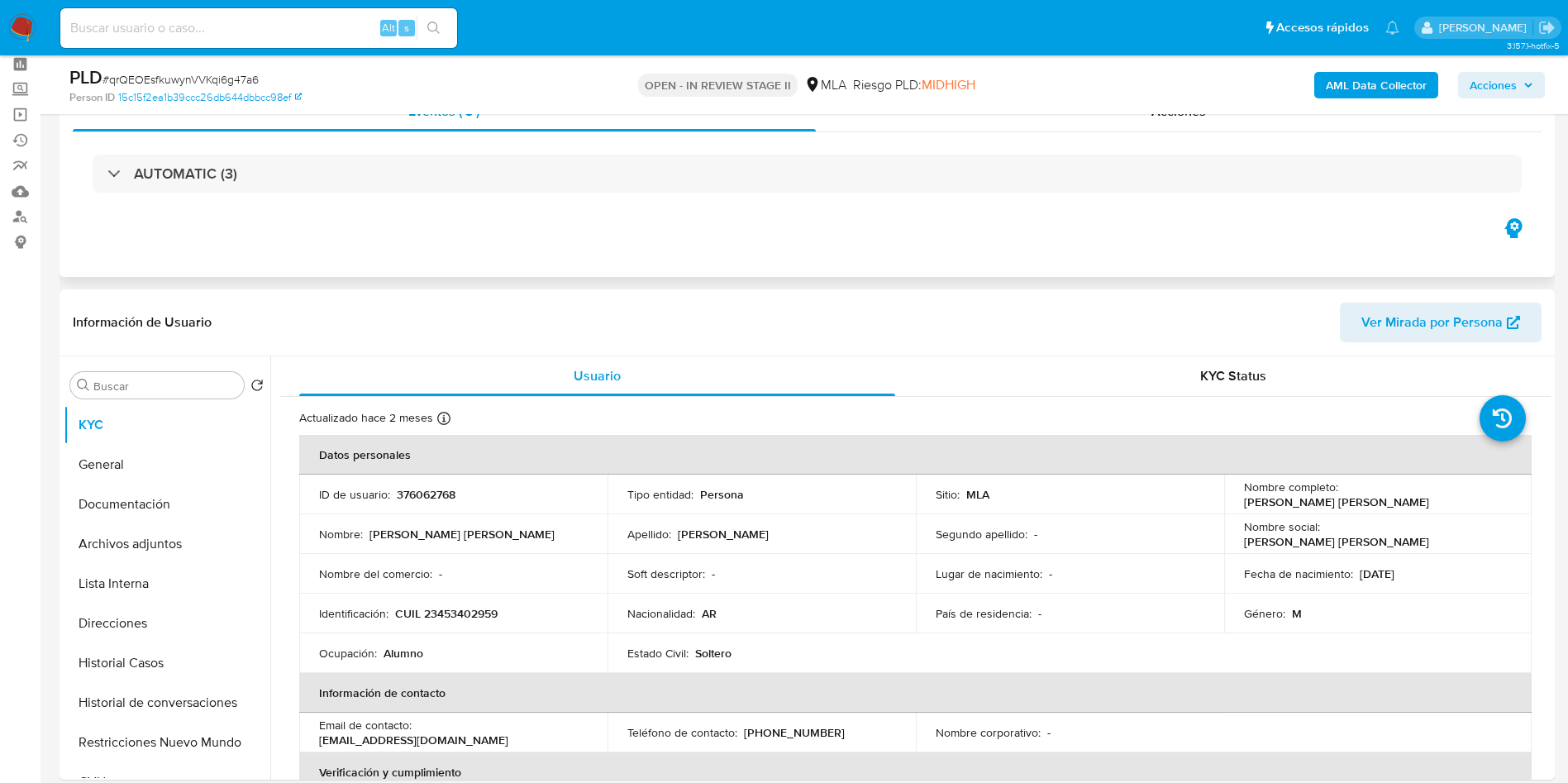
scroll to position [0, 0]
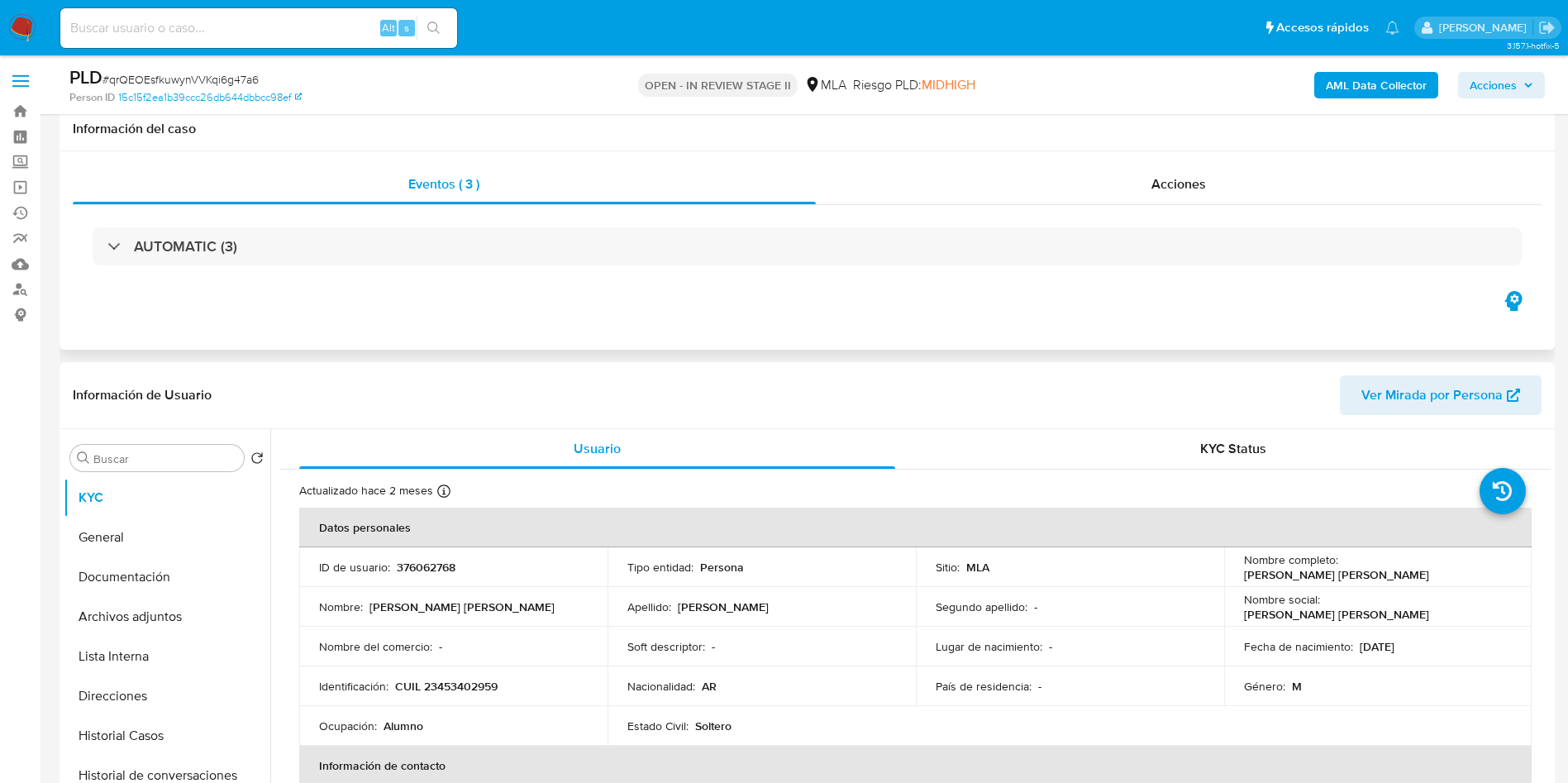
click at [790, 97] on p "OPEN - IN REVIEW STAGE II" at bounding box center [718, 85] width 160 height 23
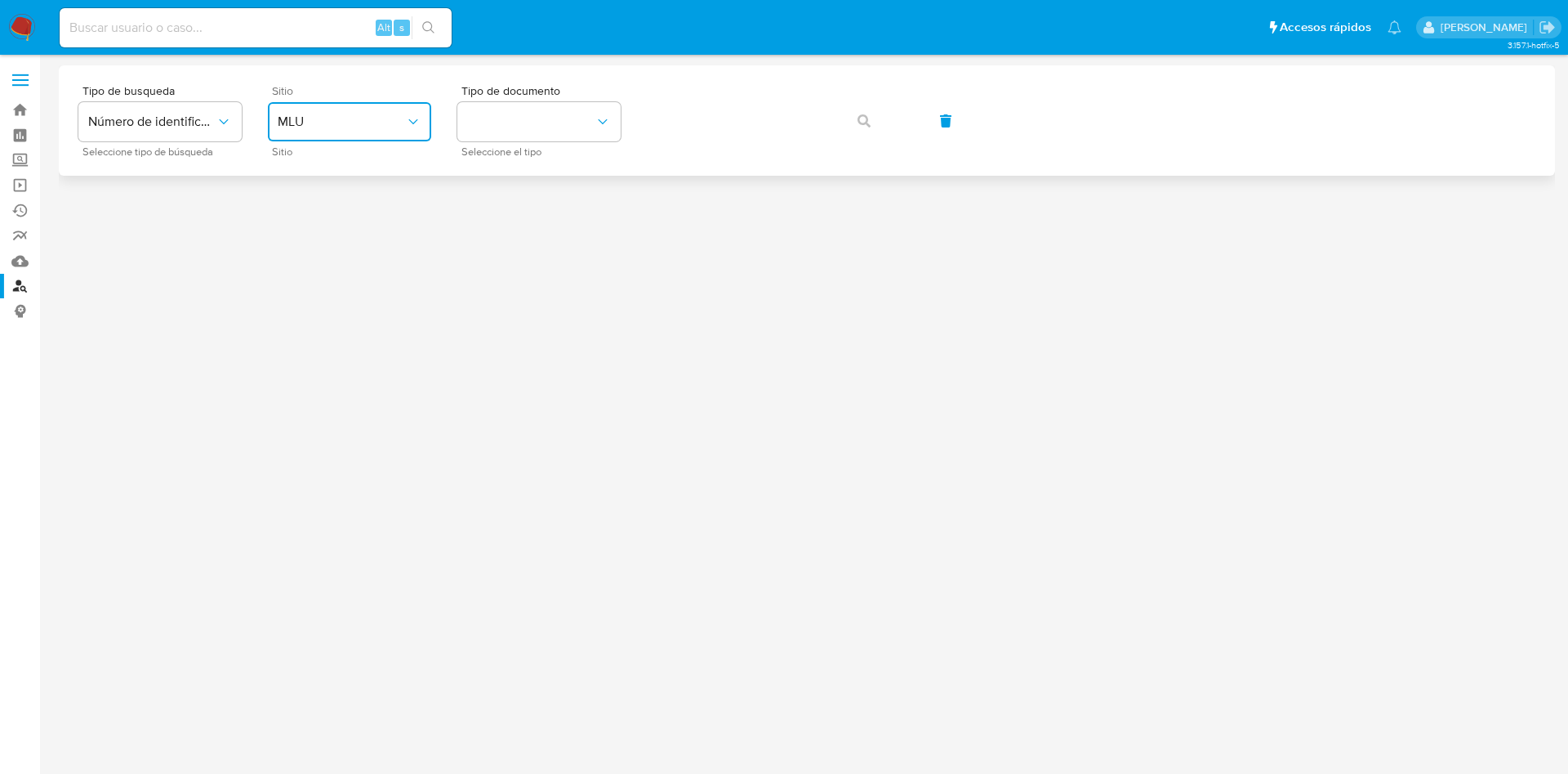
click at [330, 120] on span "MLU" at bounding box center [341, 122] width 128 height 16
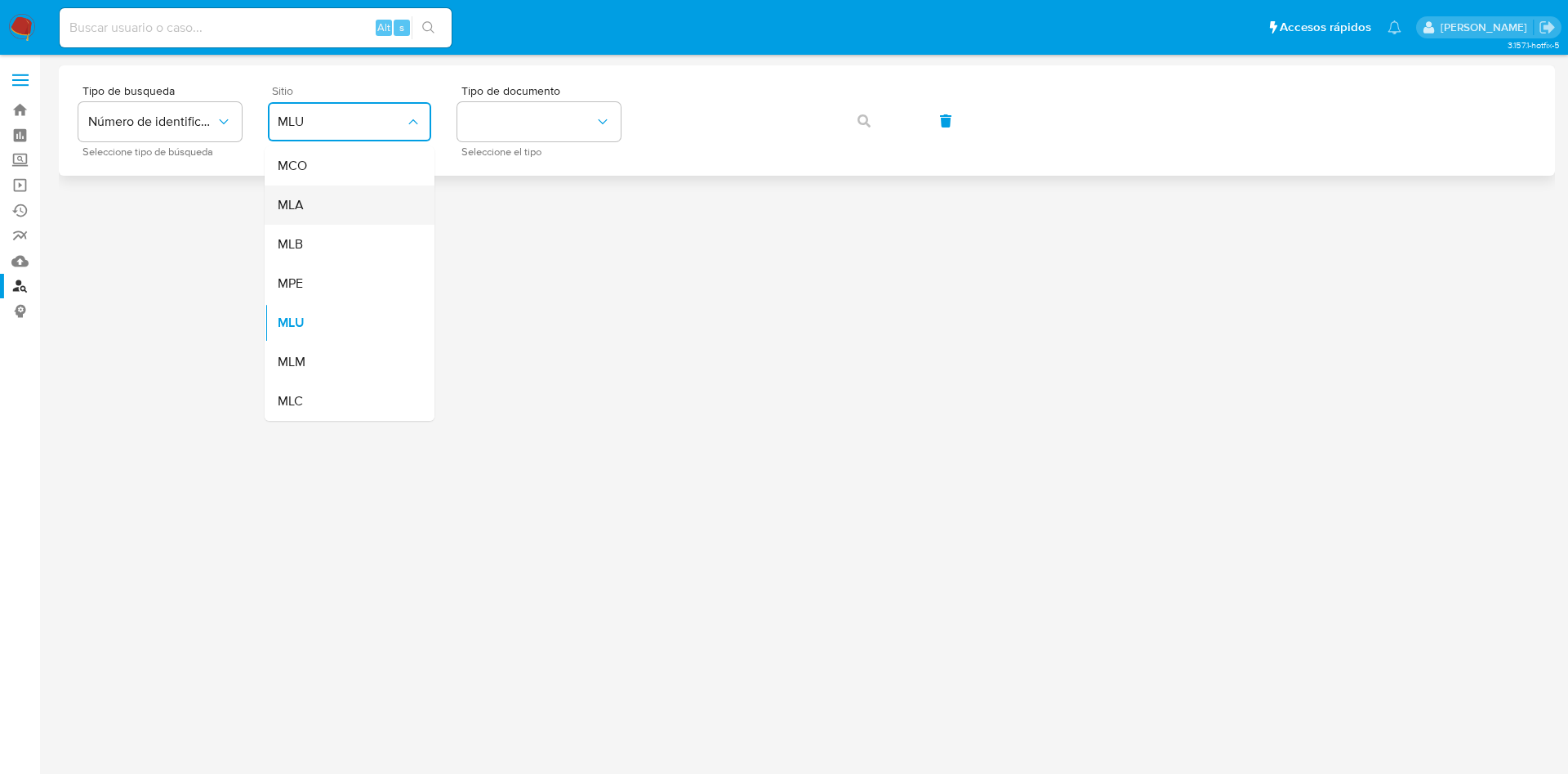
click at [314, 187] on div "MLA" at bounding box center [344, 205] width 134 height 40
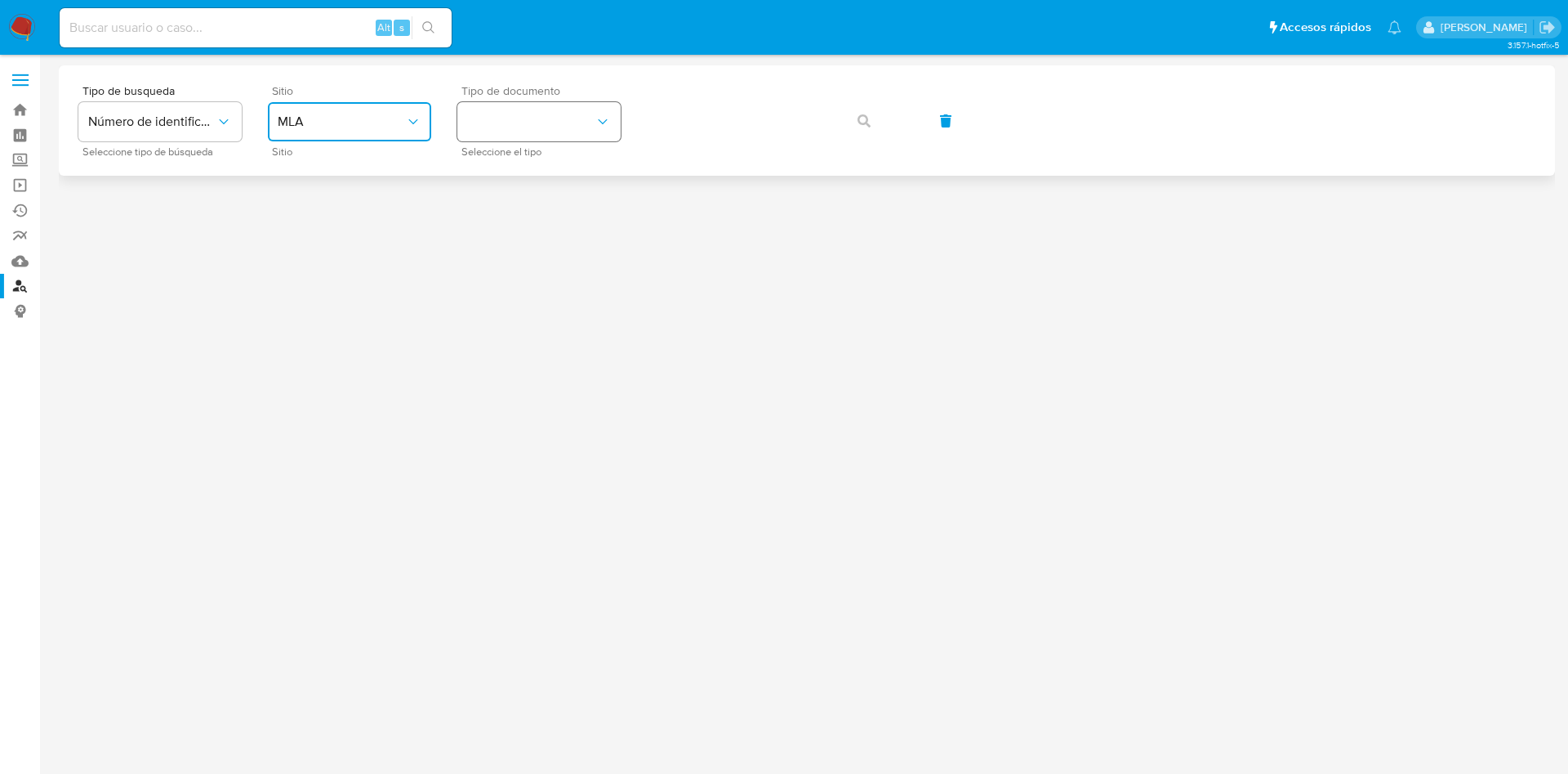
click at [509, 120] on button "identificationType" at bounding box center [539, 122] width 163 height 40
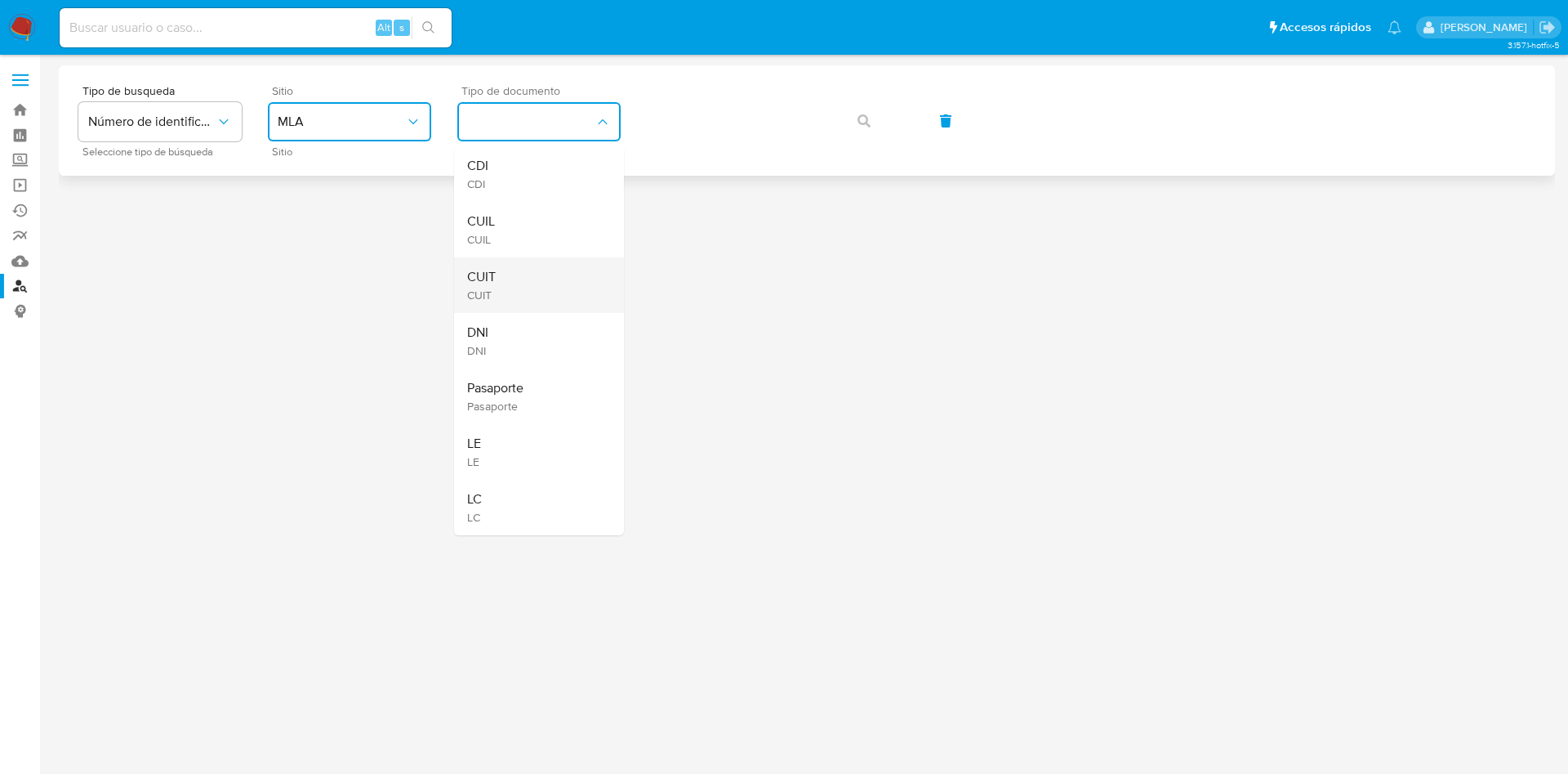
click at [527, 272] on div "CUIT CUIT" at bounding box center [534, 285] width 134 height 55
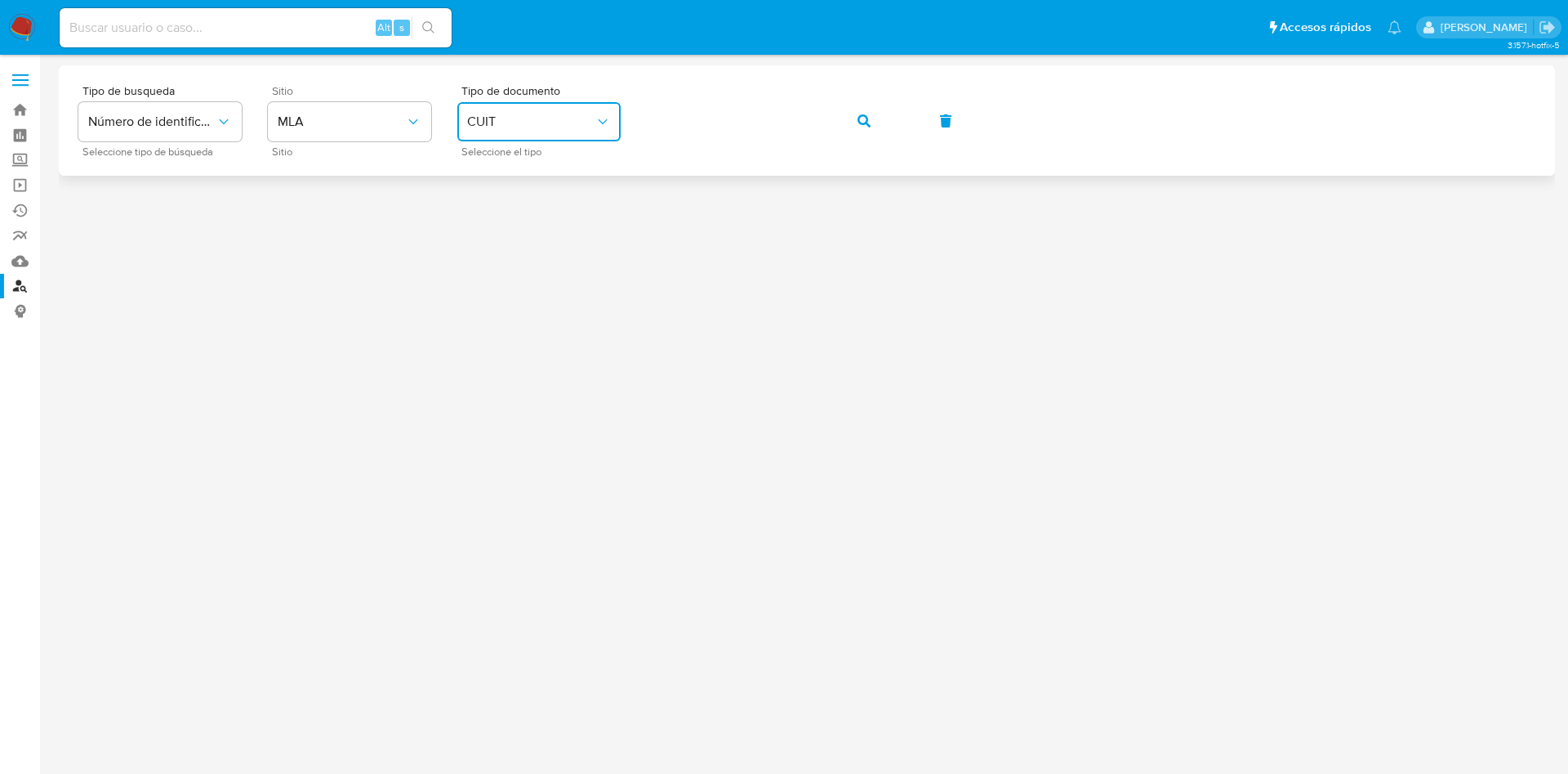
drag, startPoint x: 856, startPoint y: 124, endPoint x: 835, endPoint y: 131, distance: 22.1
click at [856, 124] on button "button" at bounding box center [863, 121] width 55 height 40
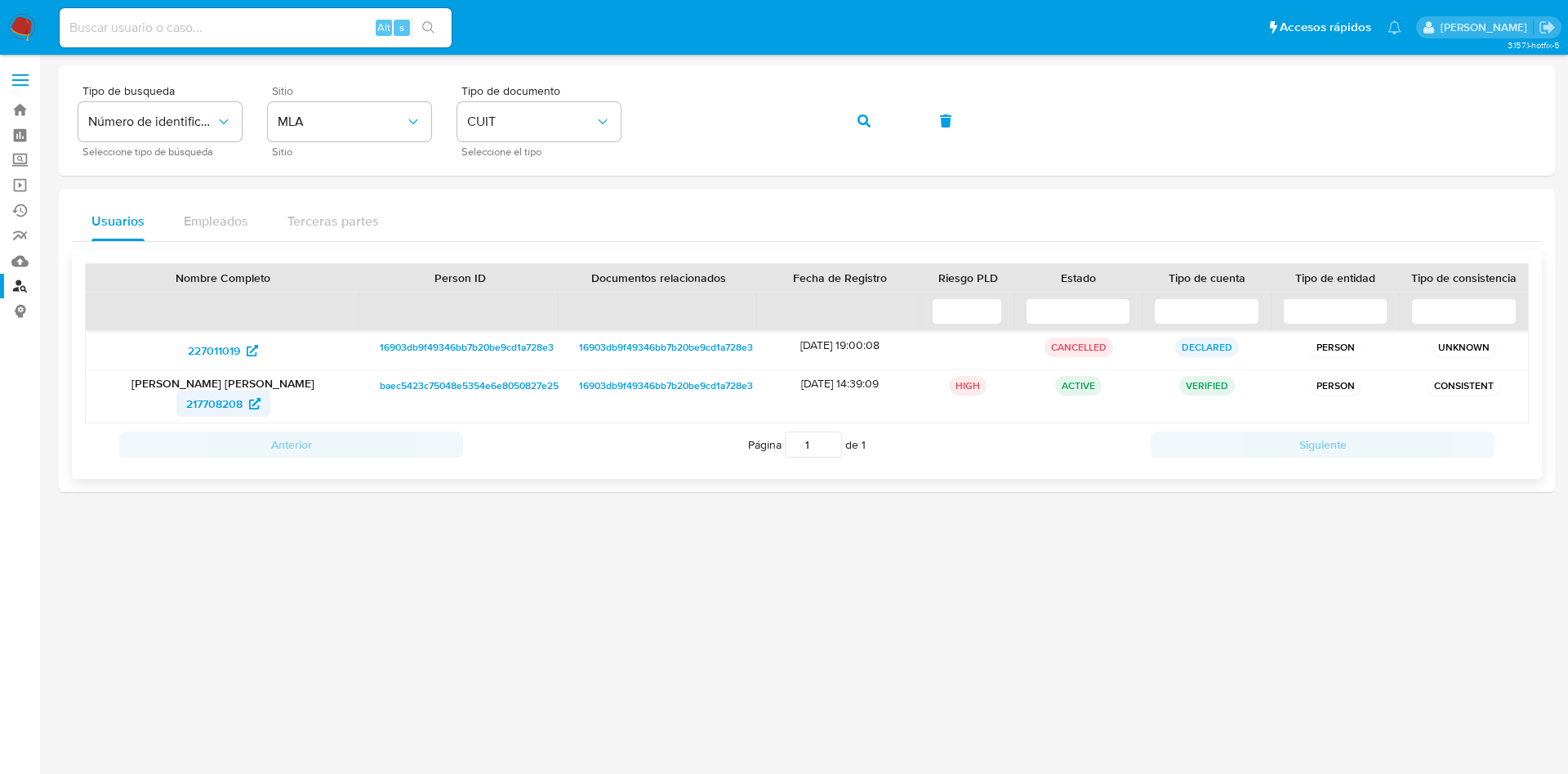
click at [210, 400] on span "217708208" at bounding box center [214, 403] width 56 height 26
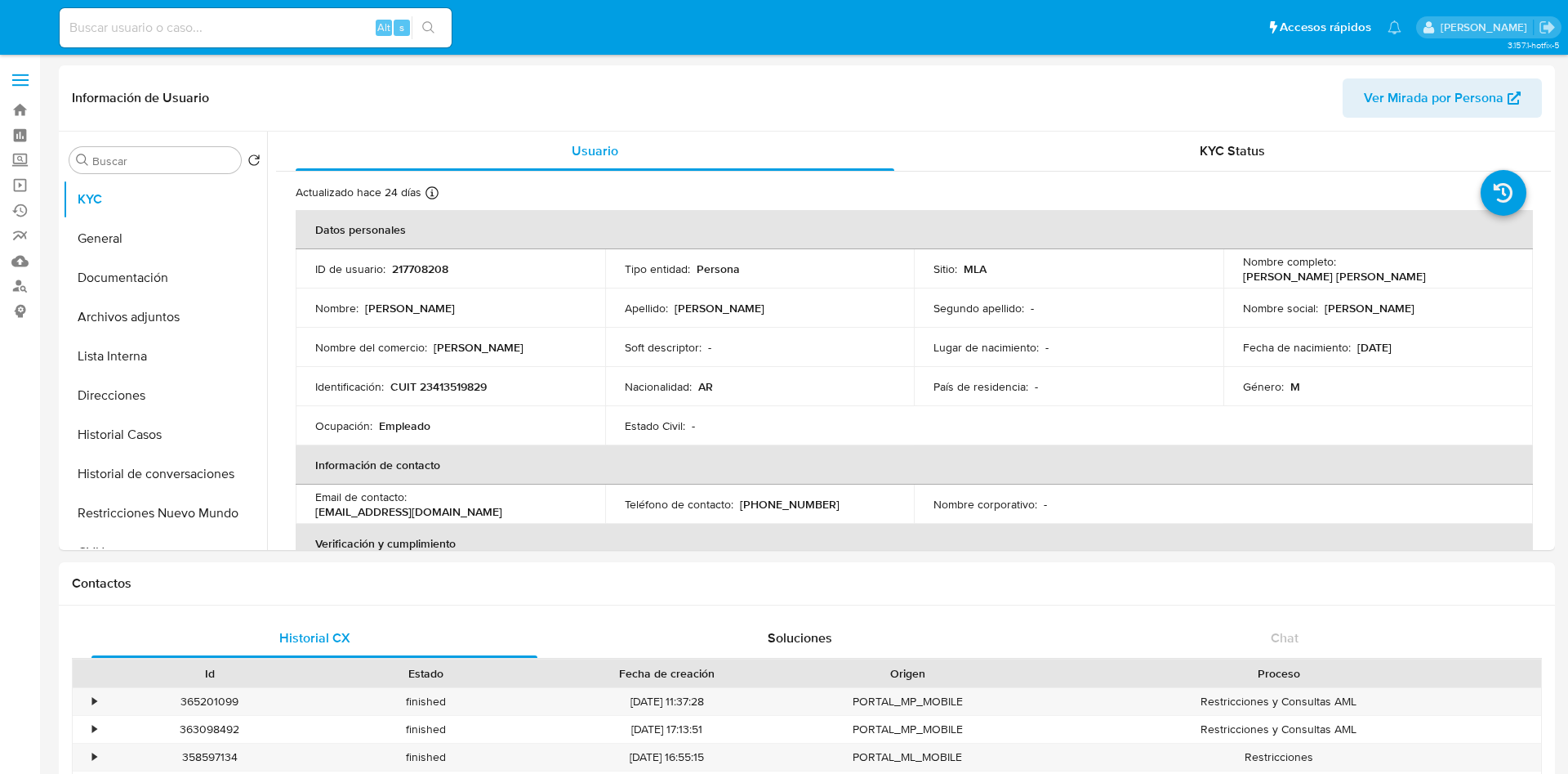
select select "10"
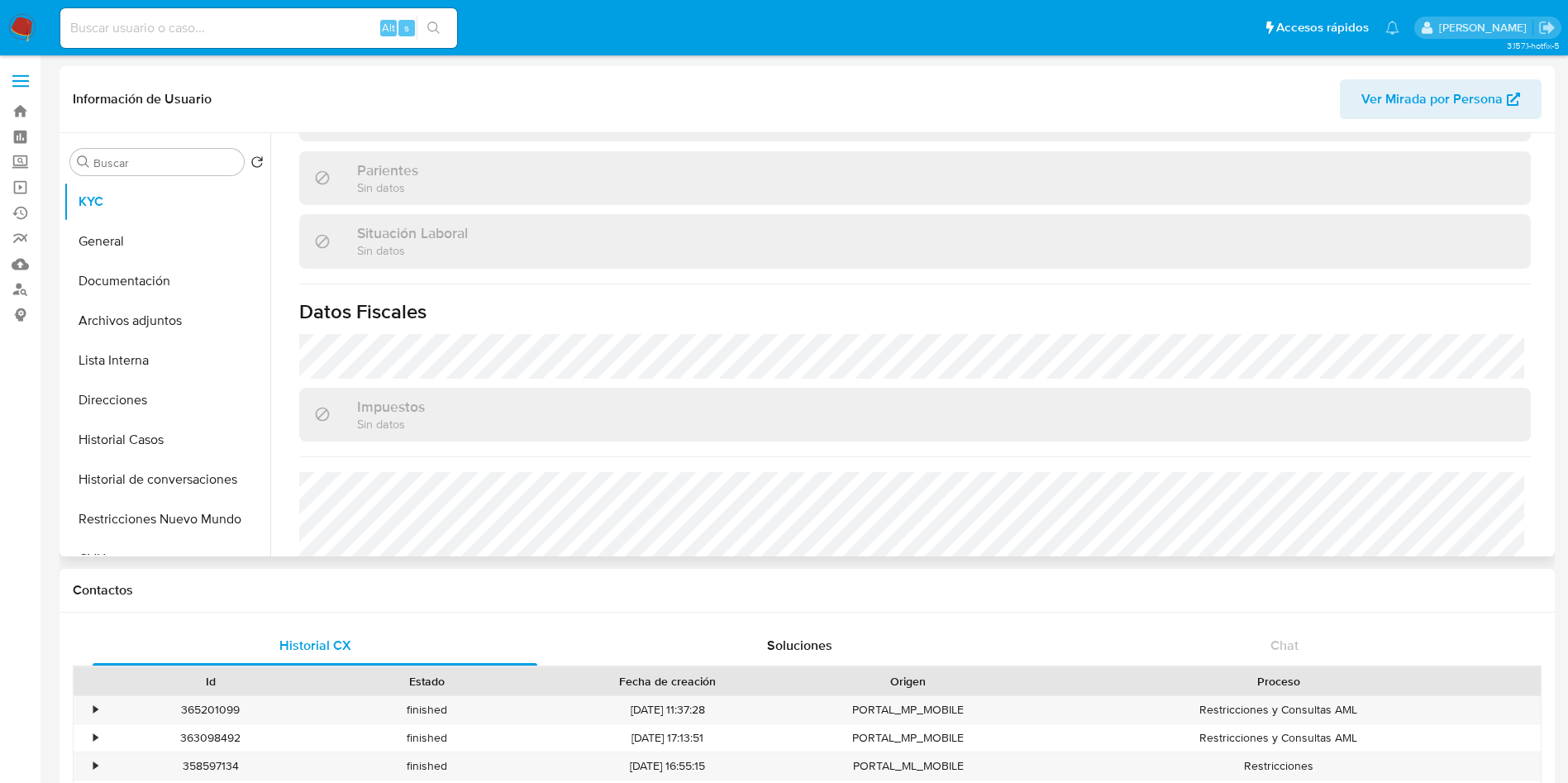
scroll to position [840, 0]
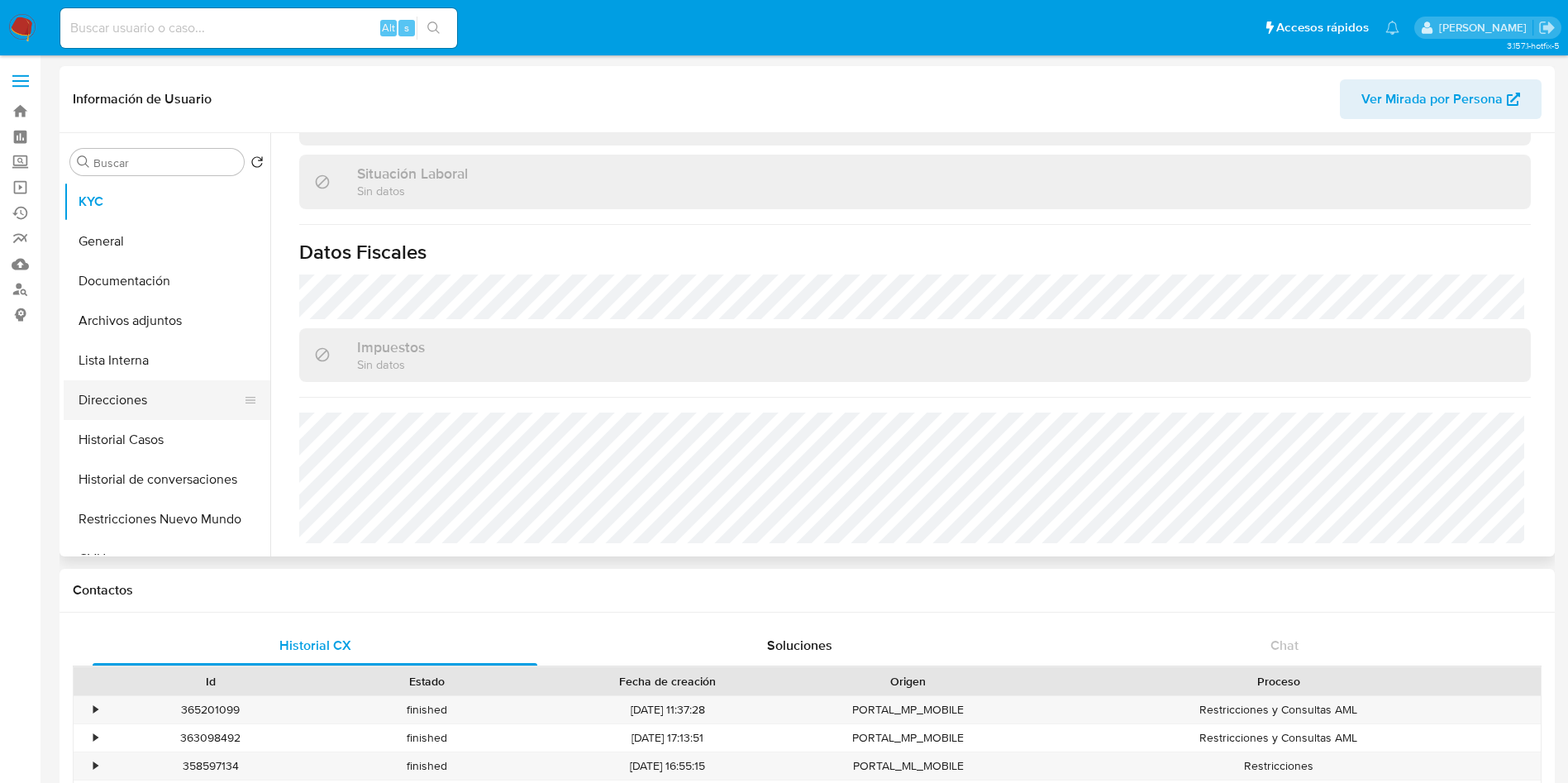
click at [167, 407] on button "Direcciones" at bounding box center [160, 401] width 193 height 40
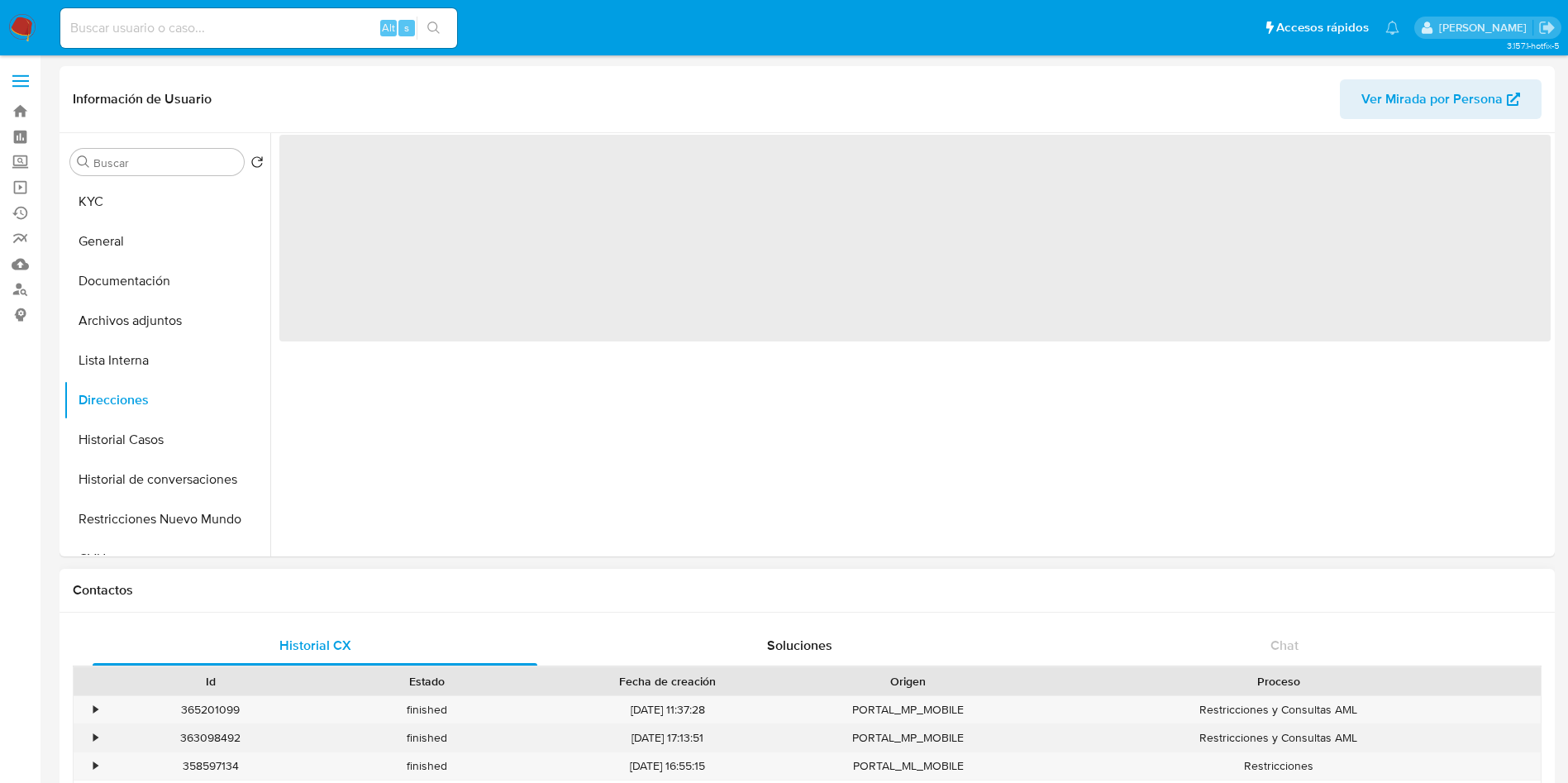
scroll to position [0, 0]
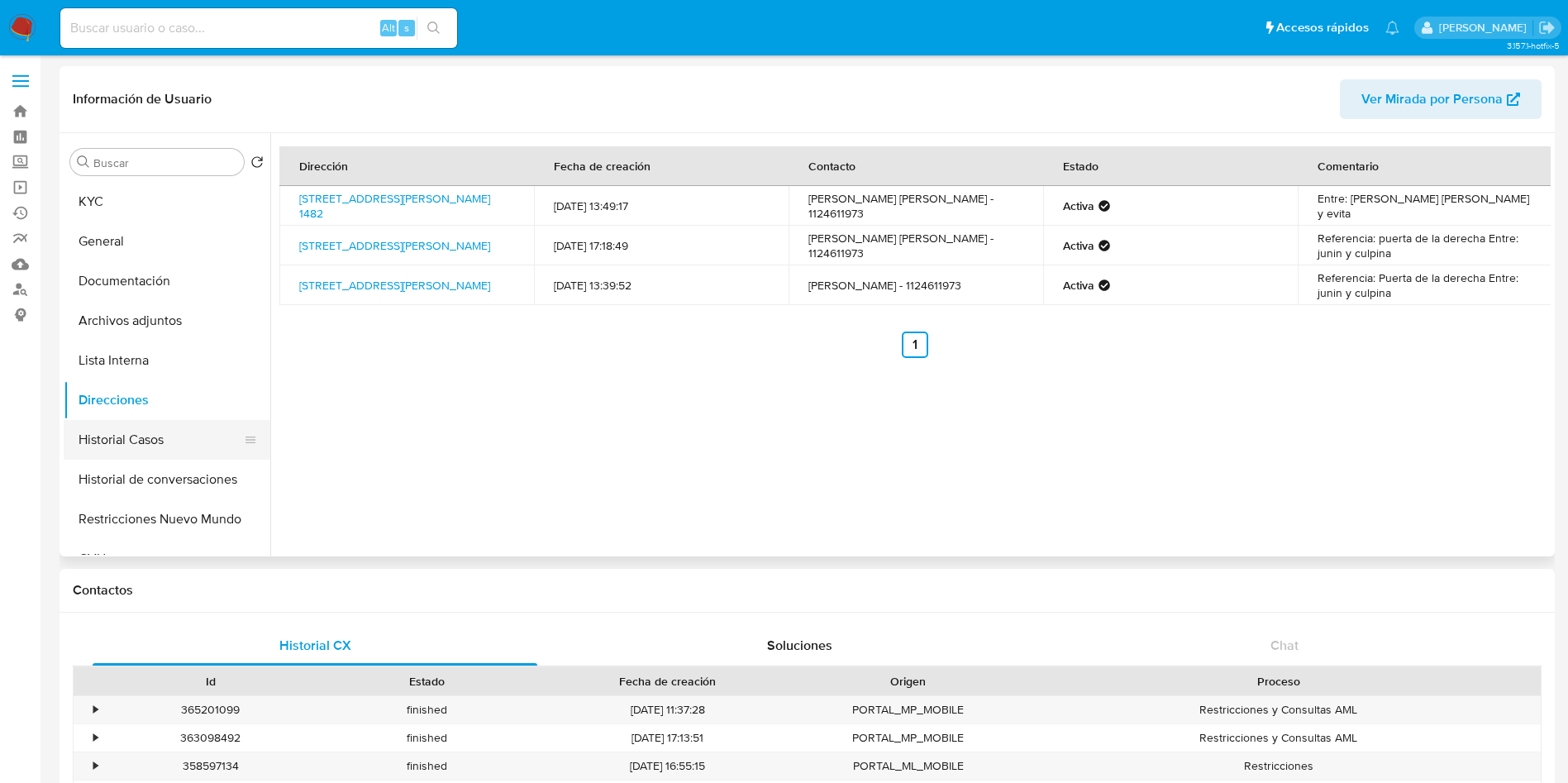
click at [146, 443] on button "Historial Casos" at bounding box center [160, 440] width 193 height 40
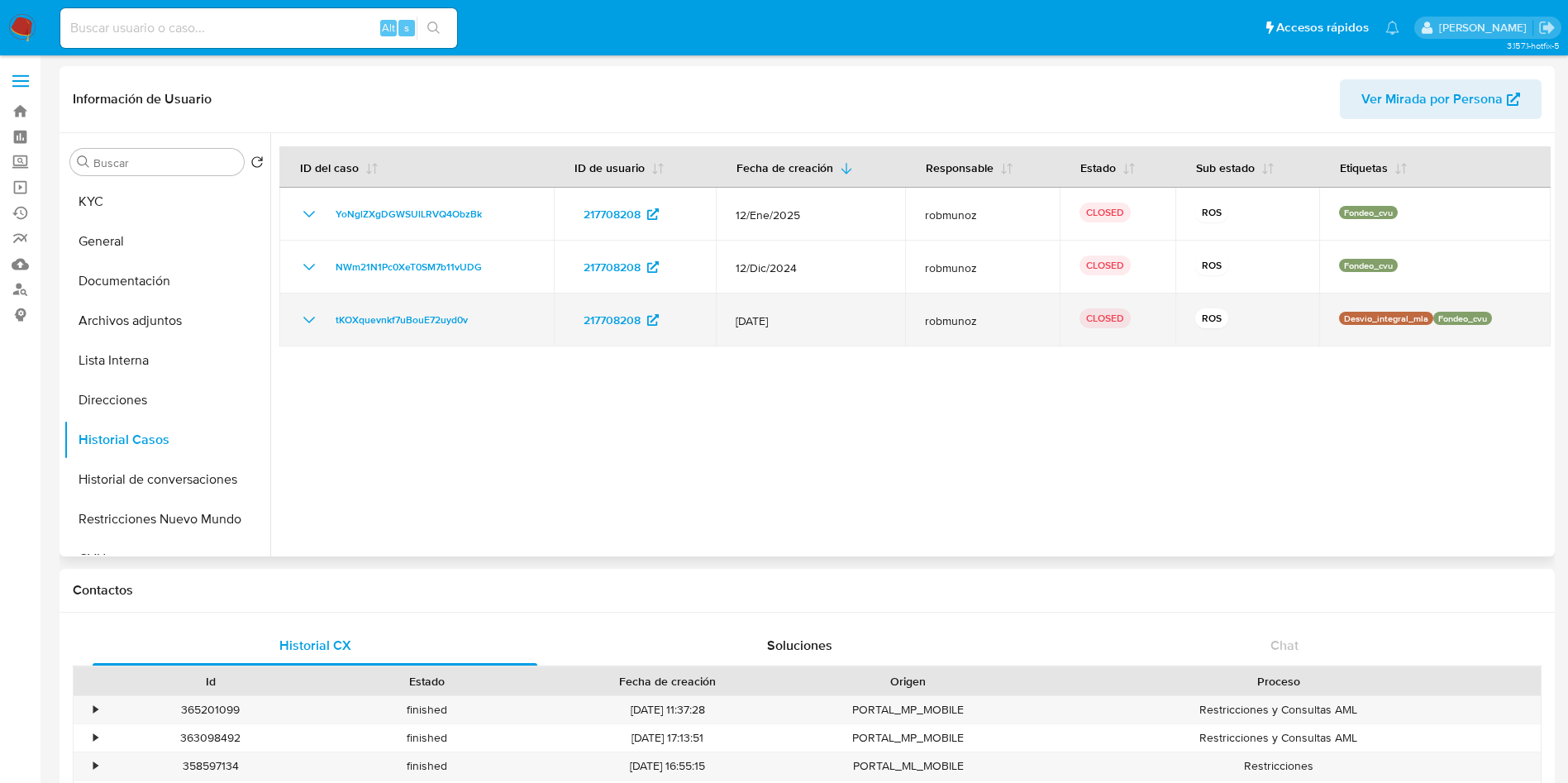
click at [299, 315] on icon "Mostrar/Ocultar" at bounding box center [309, 320] width 20 height 20
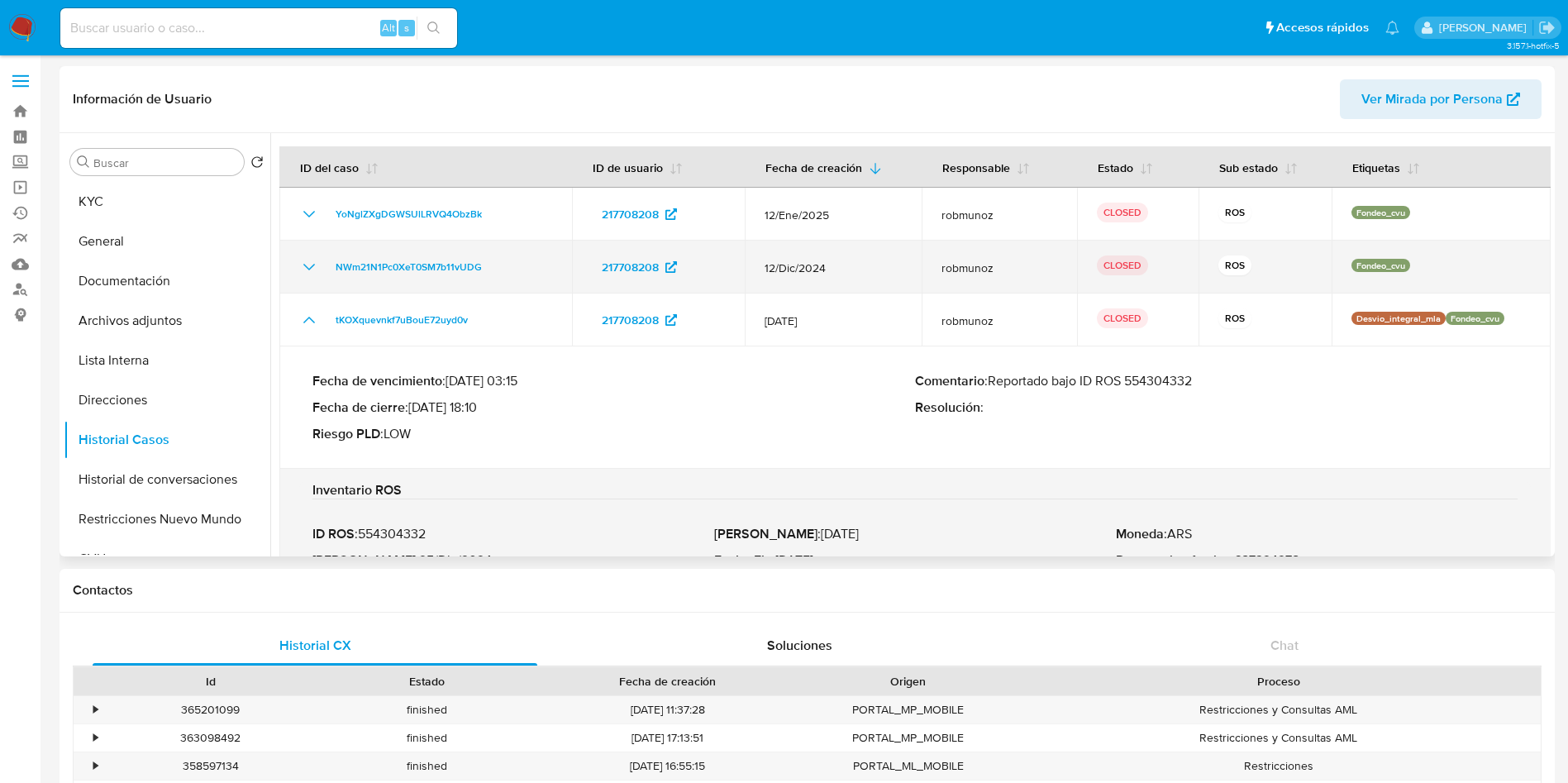
click at [309, 271] on icon "Mostrar/Ocultar" at bounding box center [309, 267] width 20 height 20
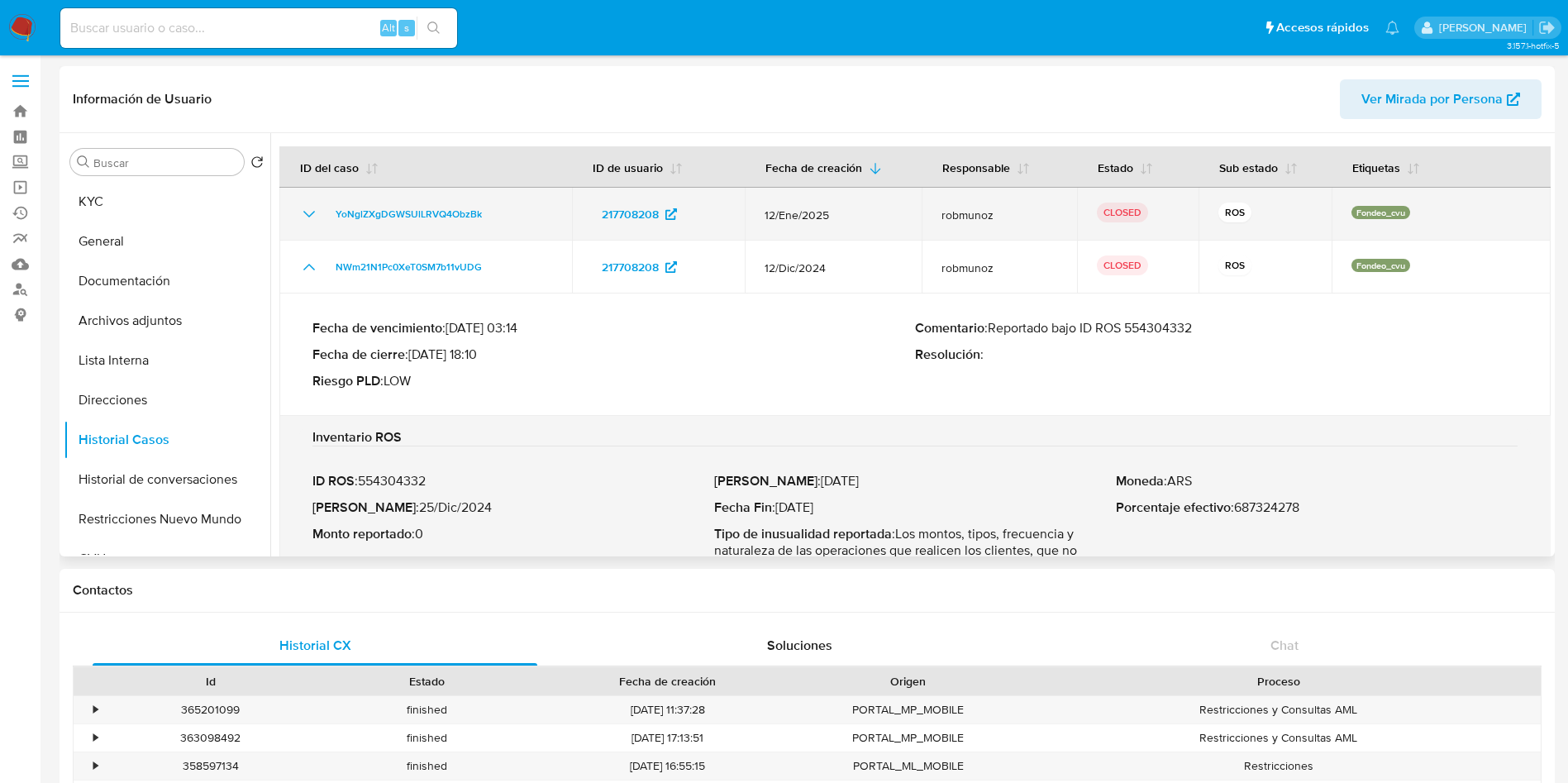
click at [310, 216] on icon "Mostrar/Ocultar" at bounding box center [309, 214] width 12 height 7
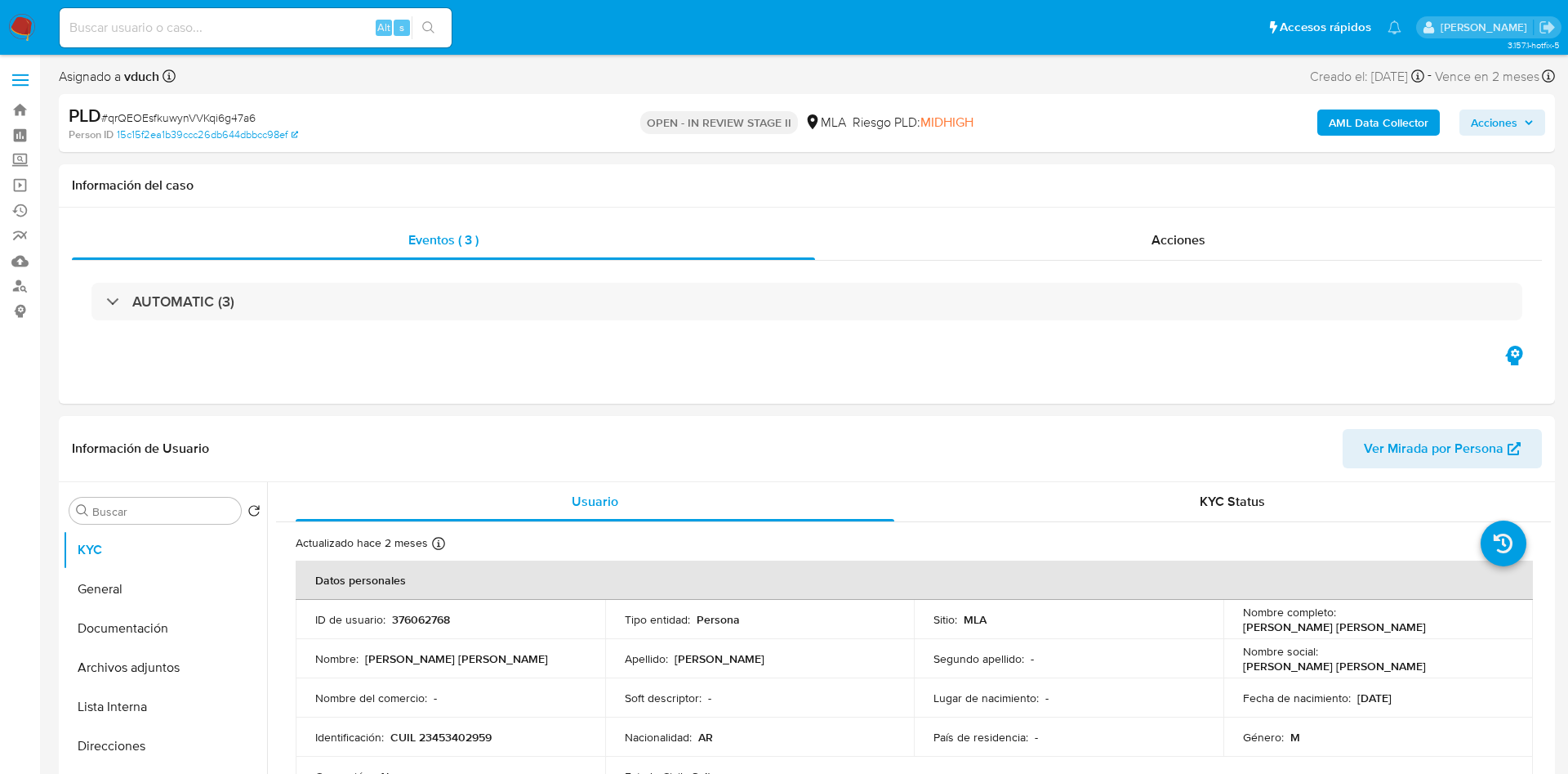
select select "10"
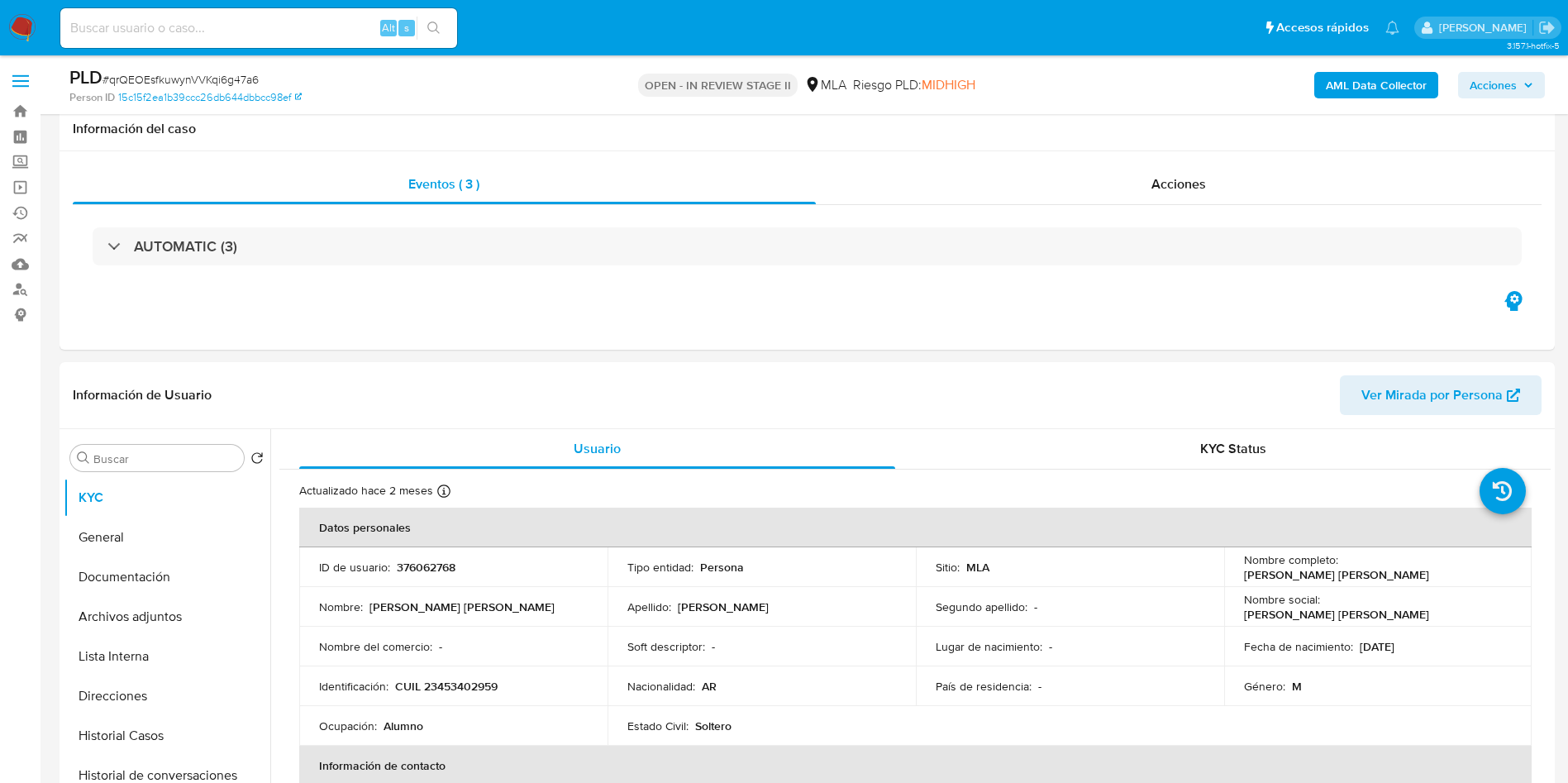
scroll to position [496, 0]
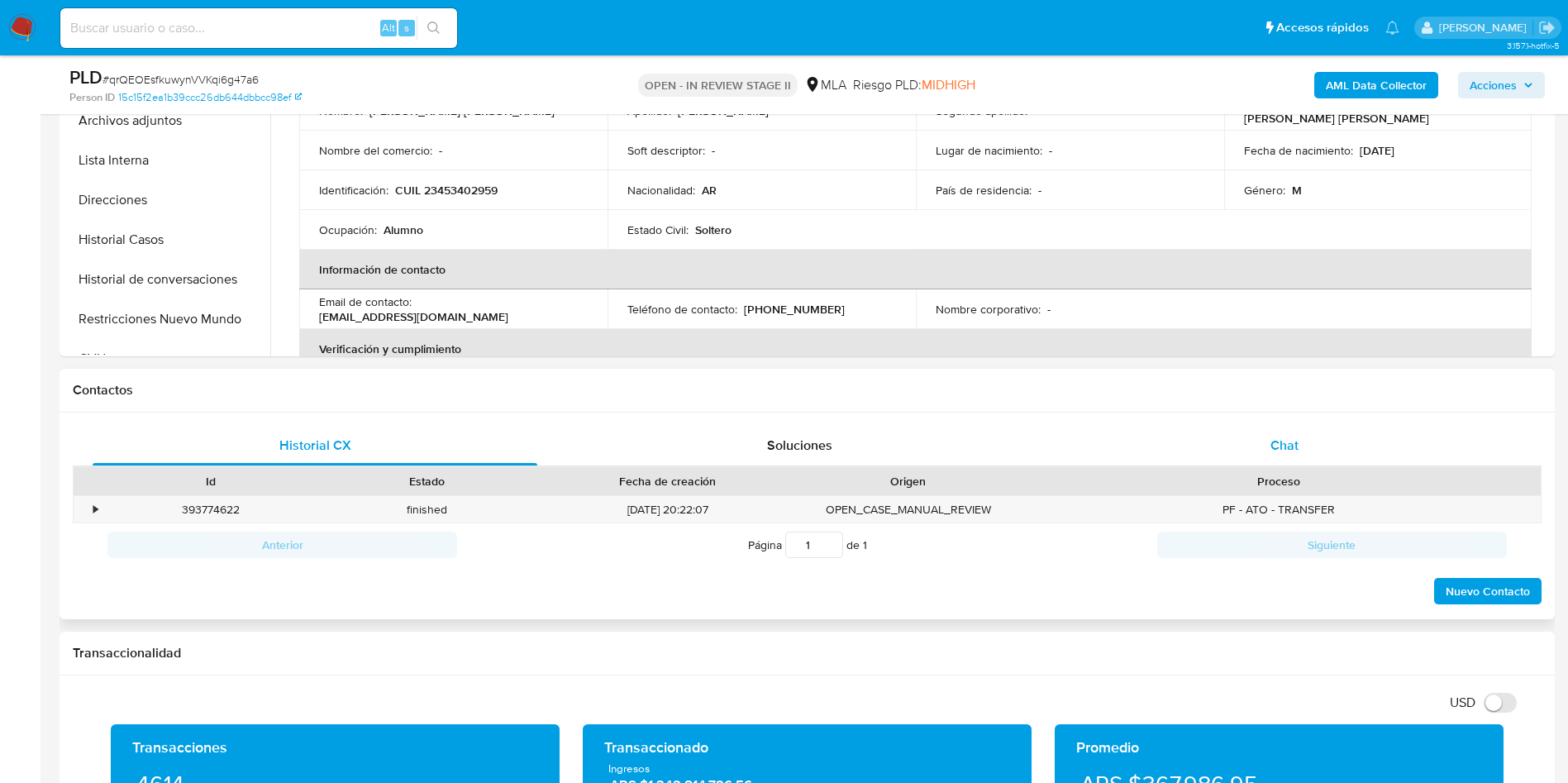
click at [1257, 460] on div "Chat" at bounding box center [1284, 446] width 445 height 40
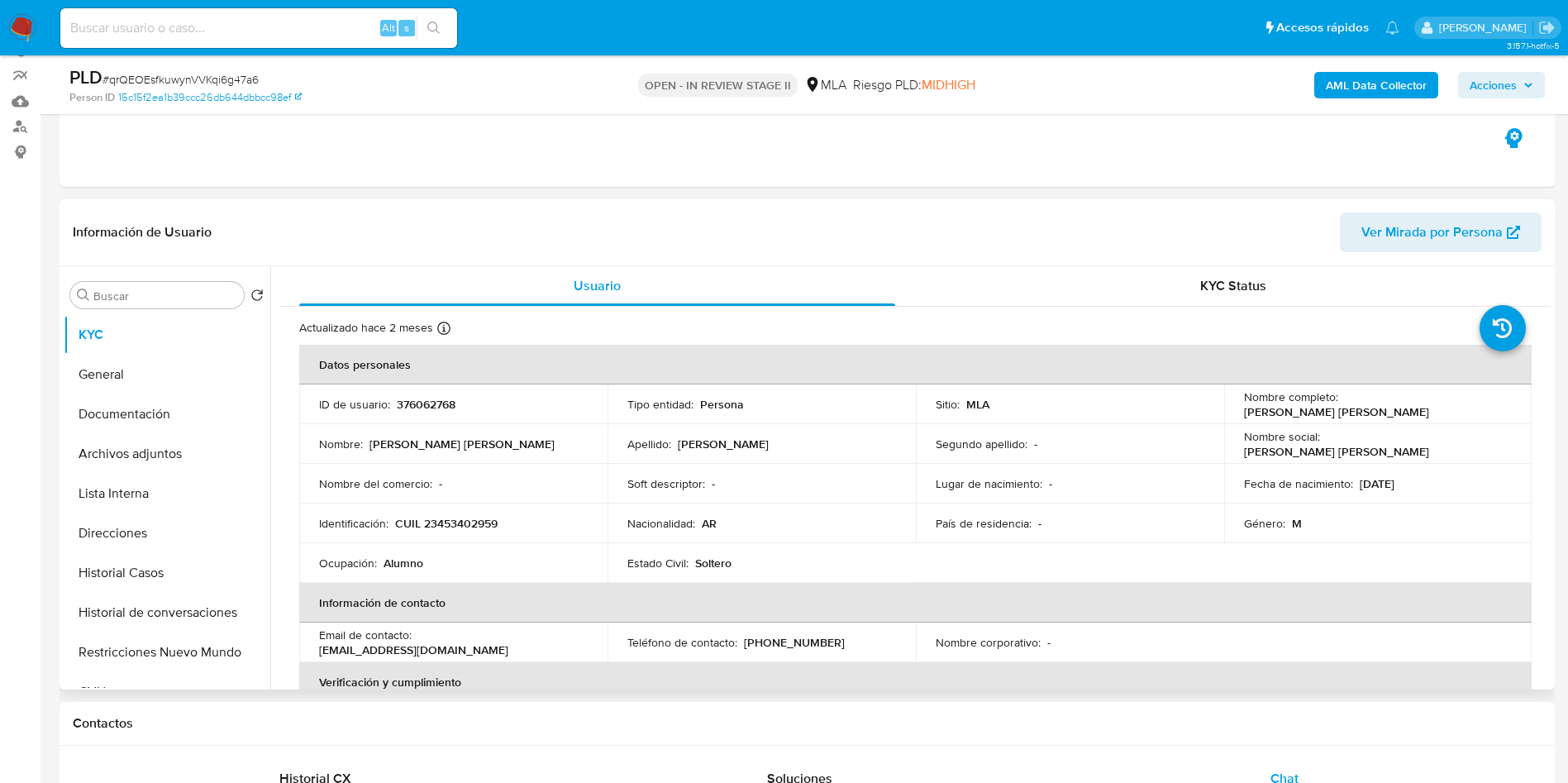
scroll to position [124, 0]
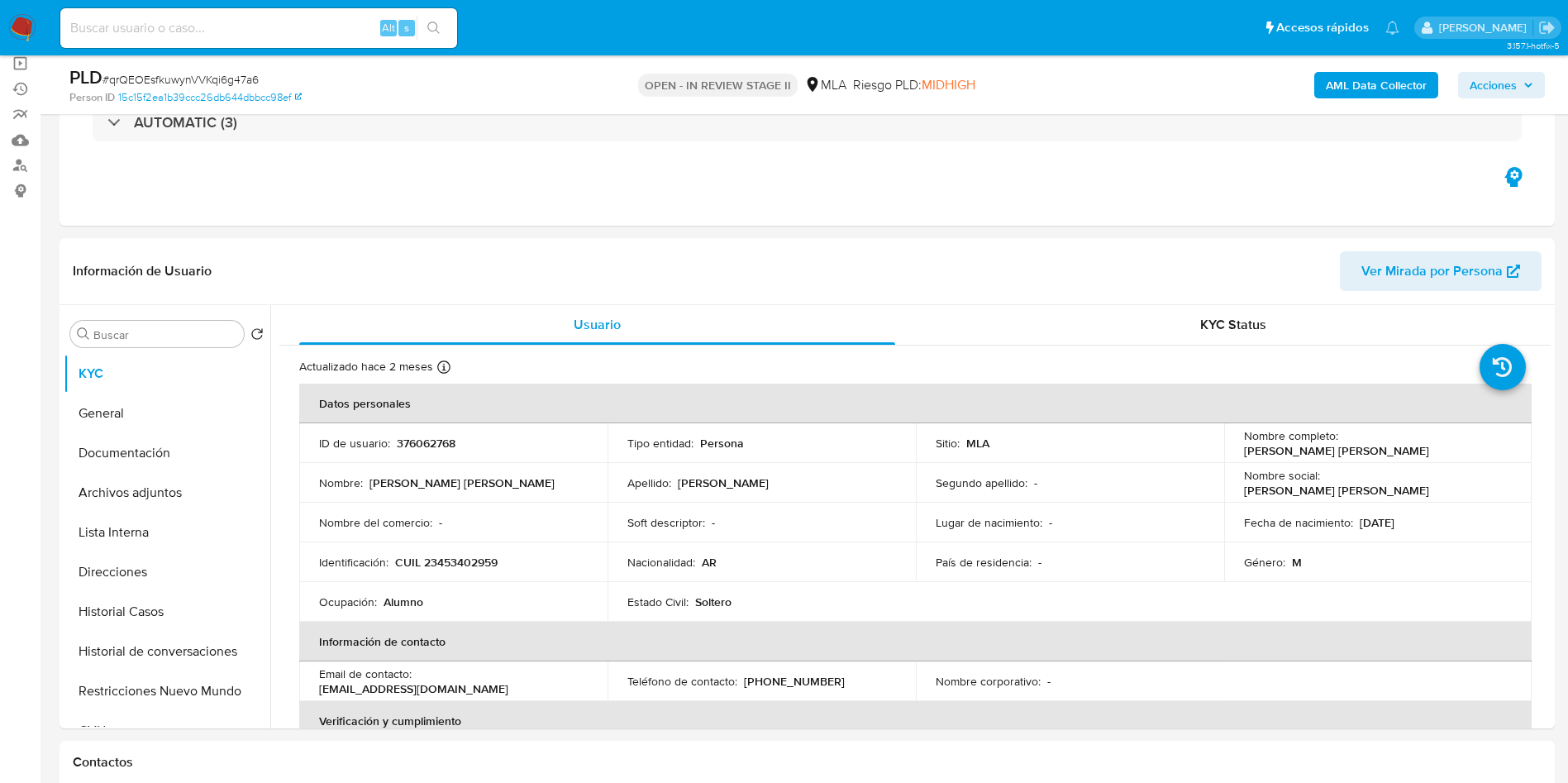
click at [1530, 87] on icon "button" at bounding box center [1528, 85] width 10 height 10
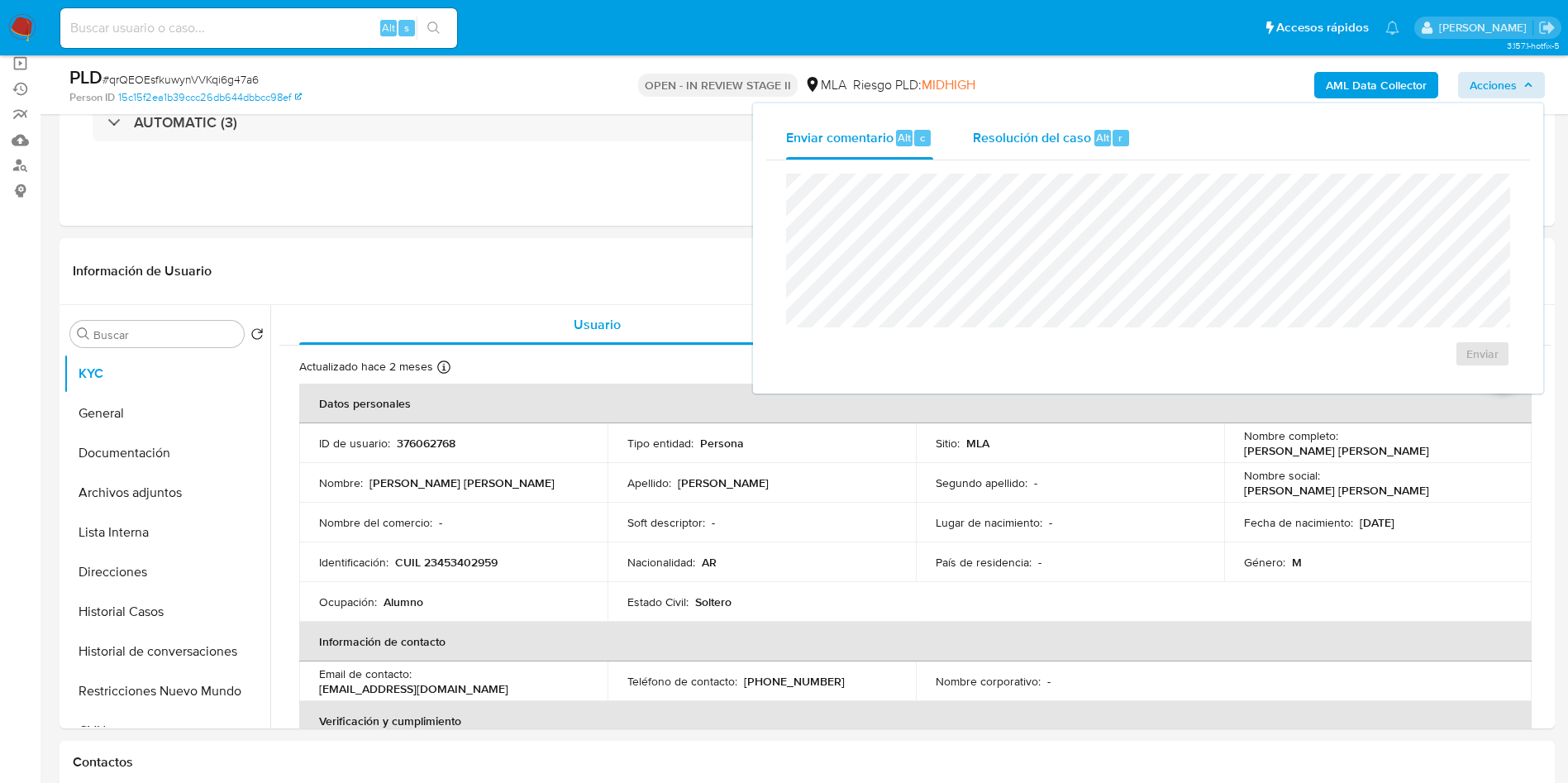
click at [1094, 146] on div "Alt" at bounding box center [1103, 138] width 17 height 17
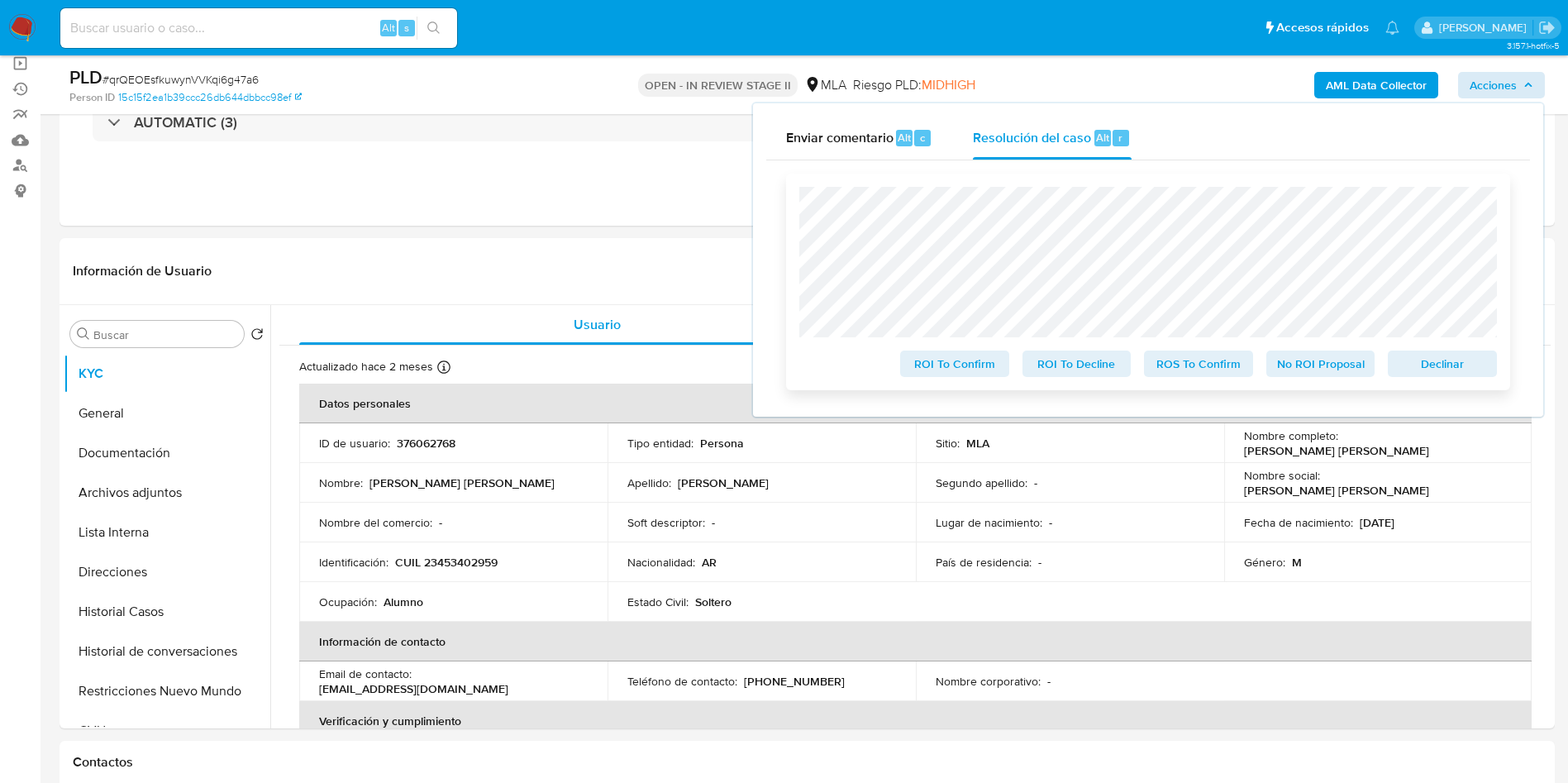
click at [1451, 376] on span "Declinar" at bounding box center [1441, 364] width 86 height 23
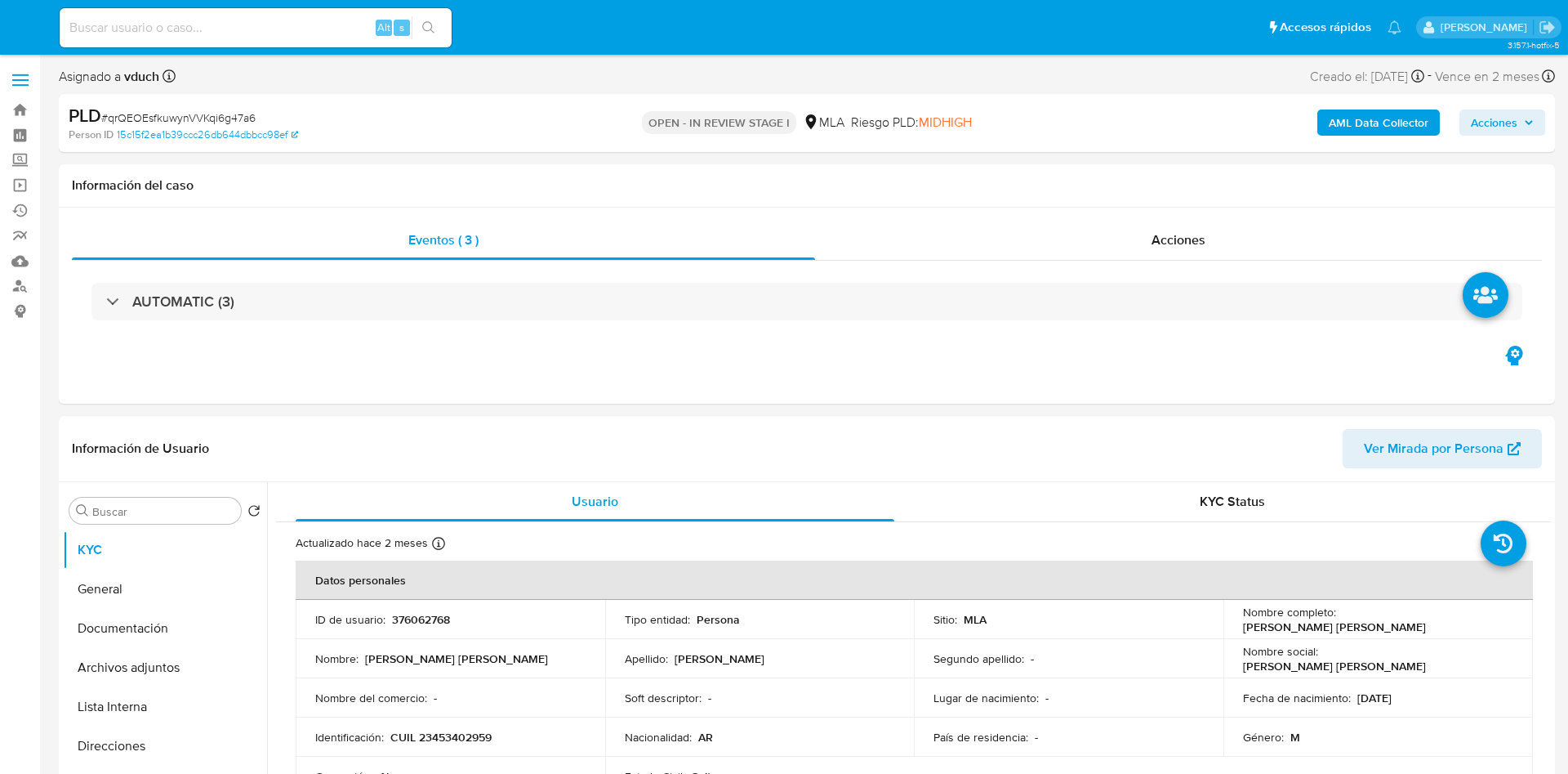
select select "10"
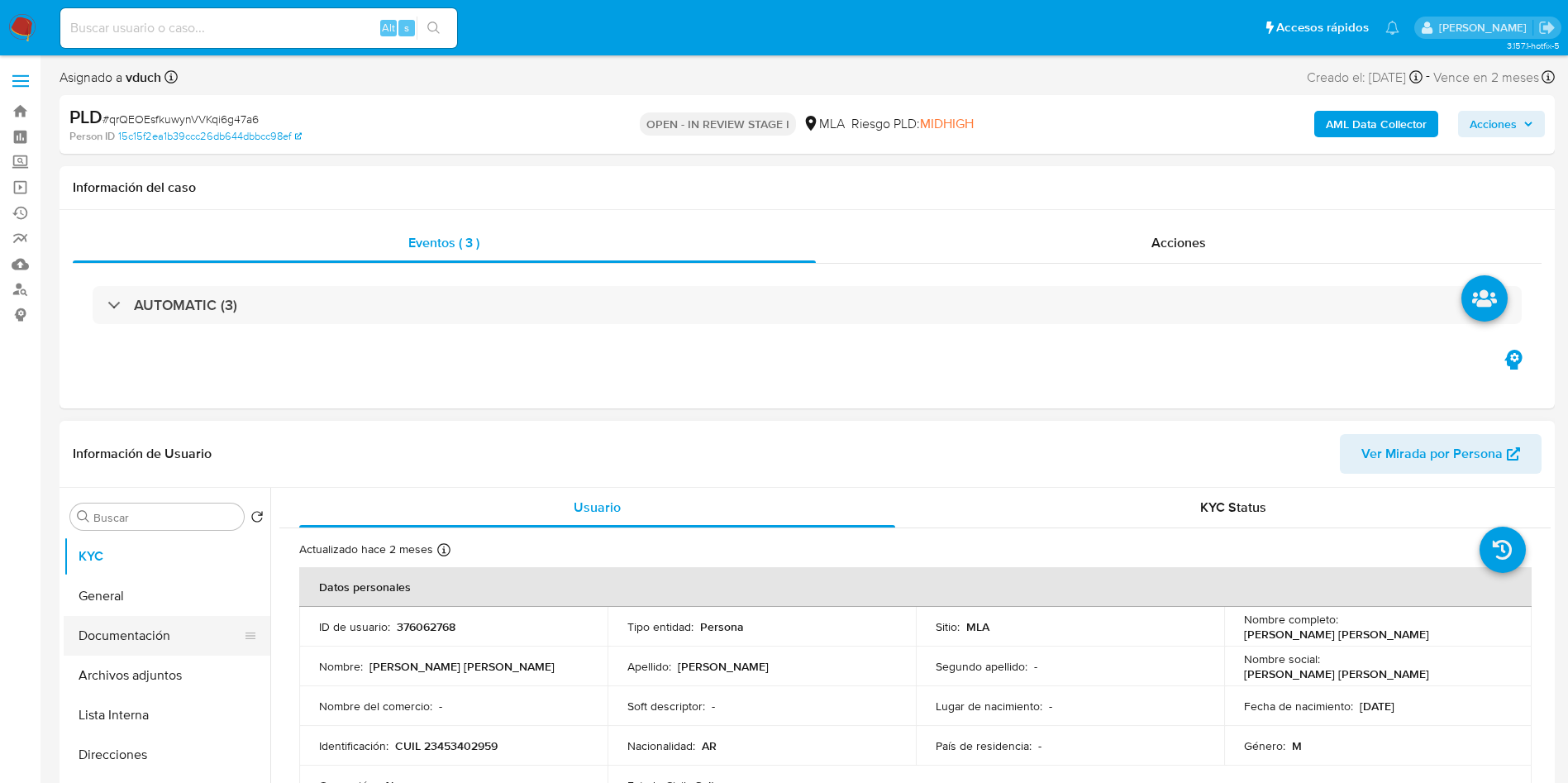
click at [148, 643] on button "Documentación" at bounding box center [160, 636] width 193 height 40
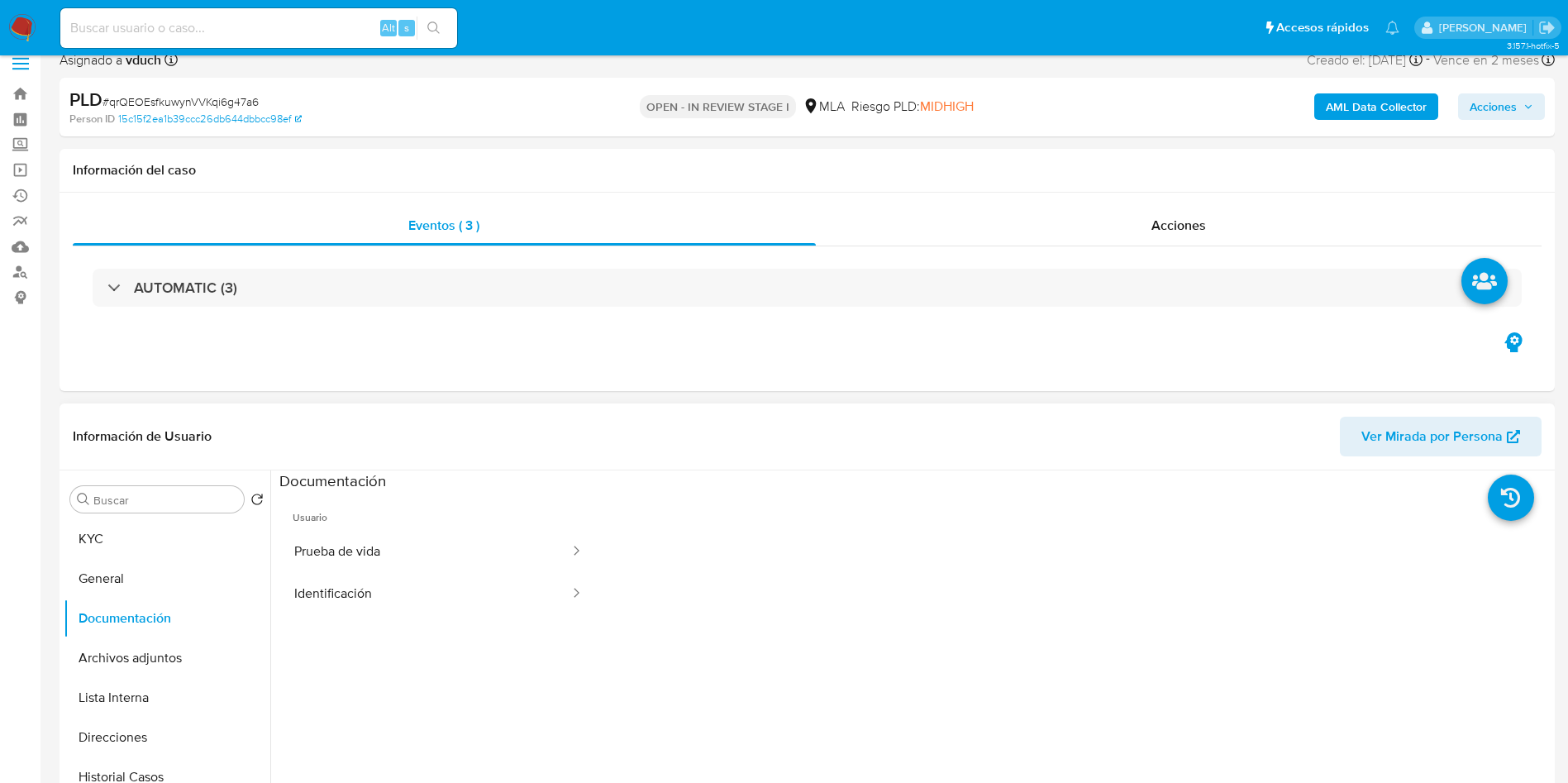
scroll to position [124, 0]
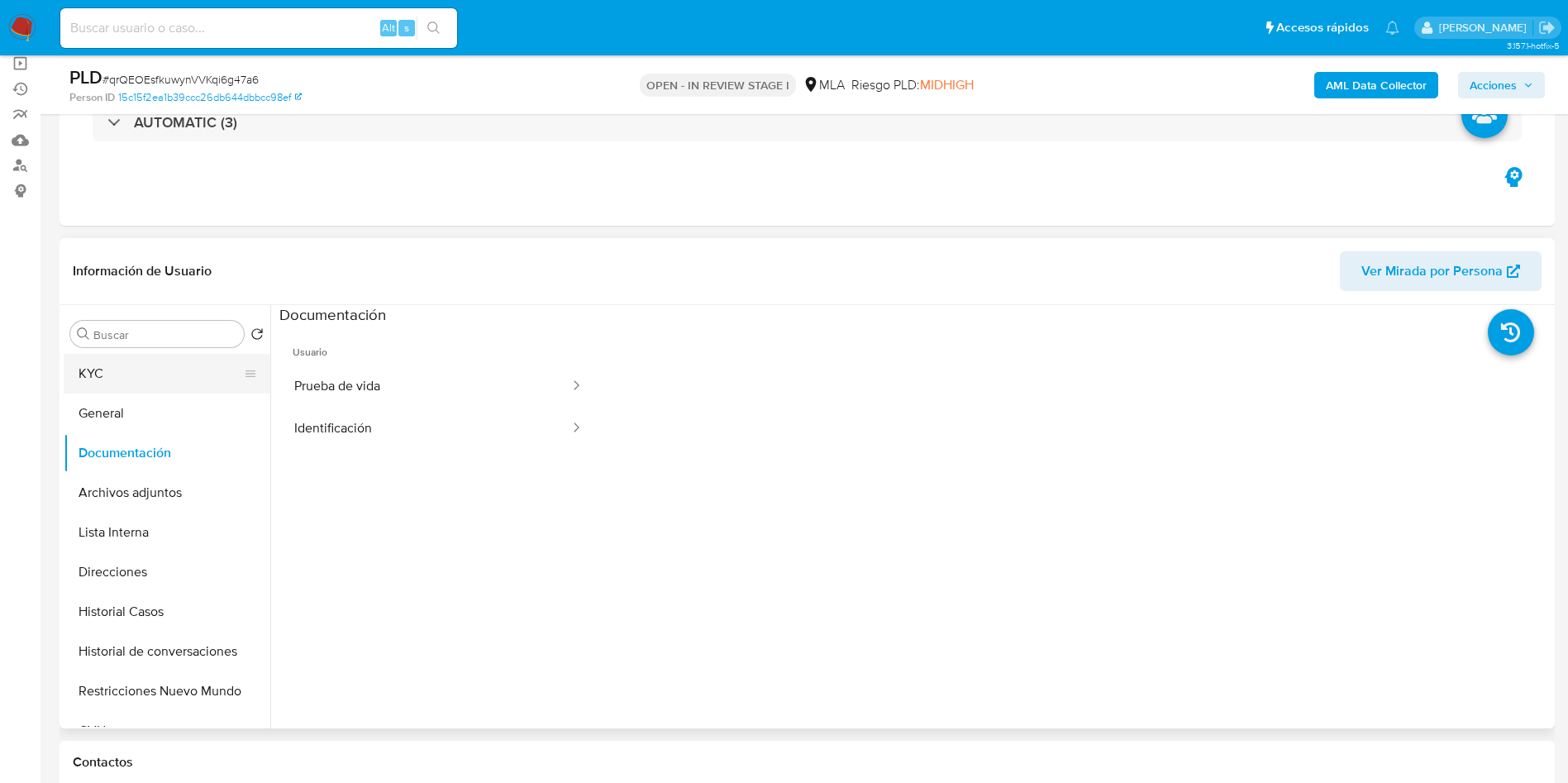
click at [137, 368] on button "KYC" at bounding box center [160, 374] width 193 height 40
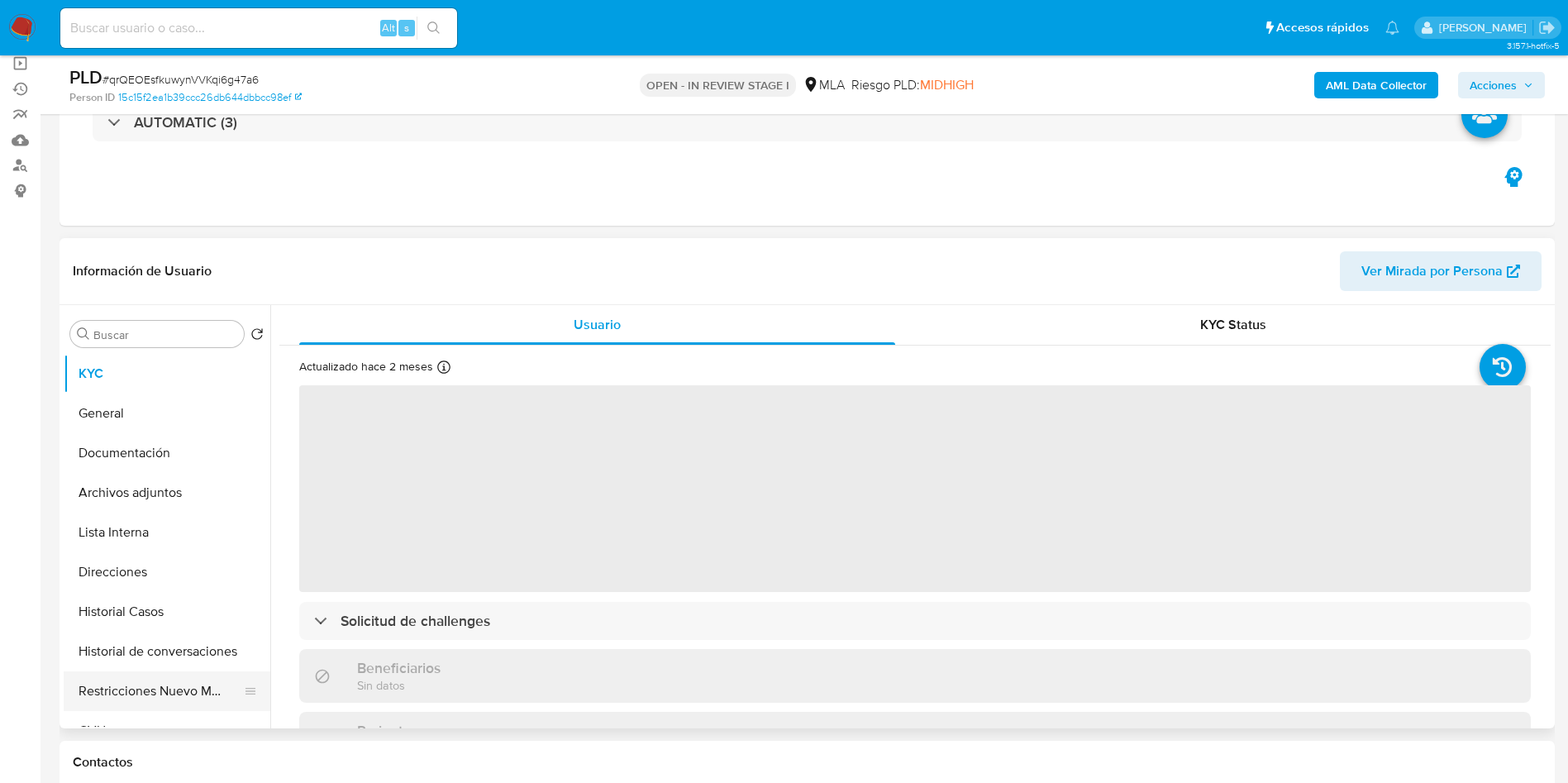
click at [137, 680] on button "Restricciones Nuevo Mundo" at bounding box center [160, 691] width 193 height 40
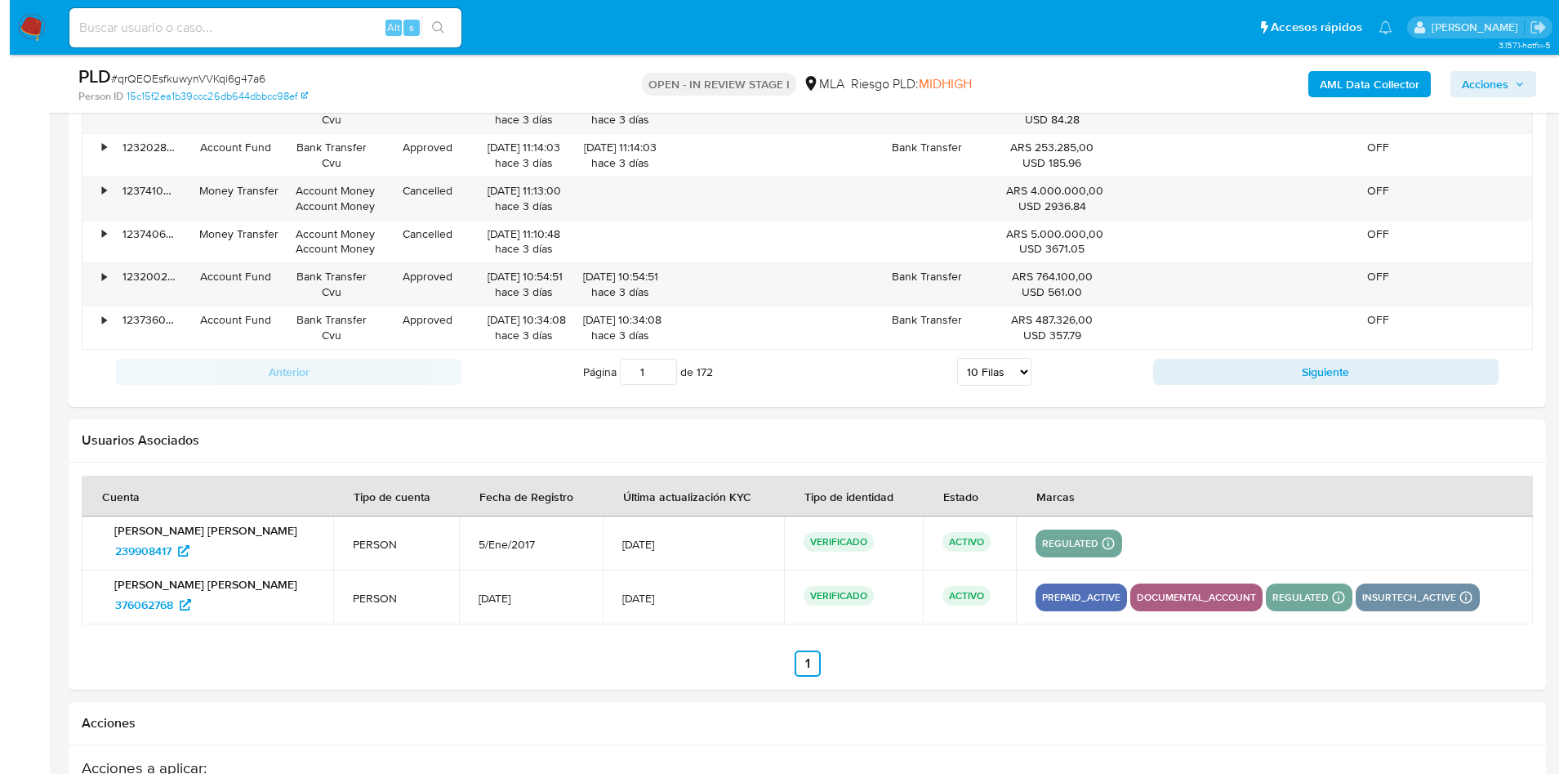
scroll to position [2418, 0]
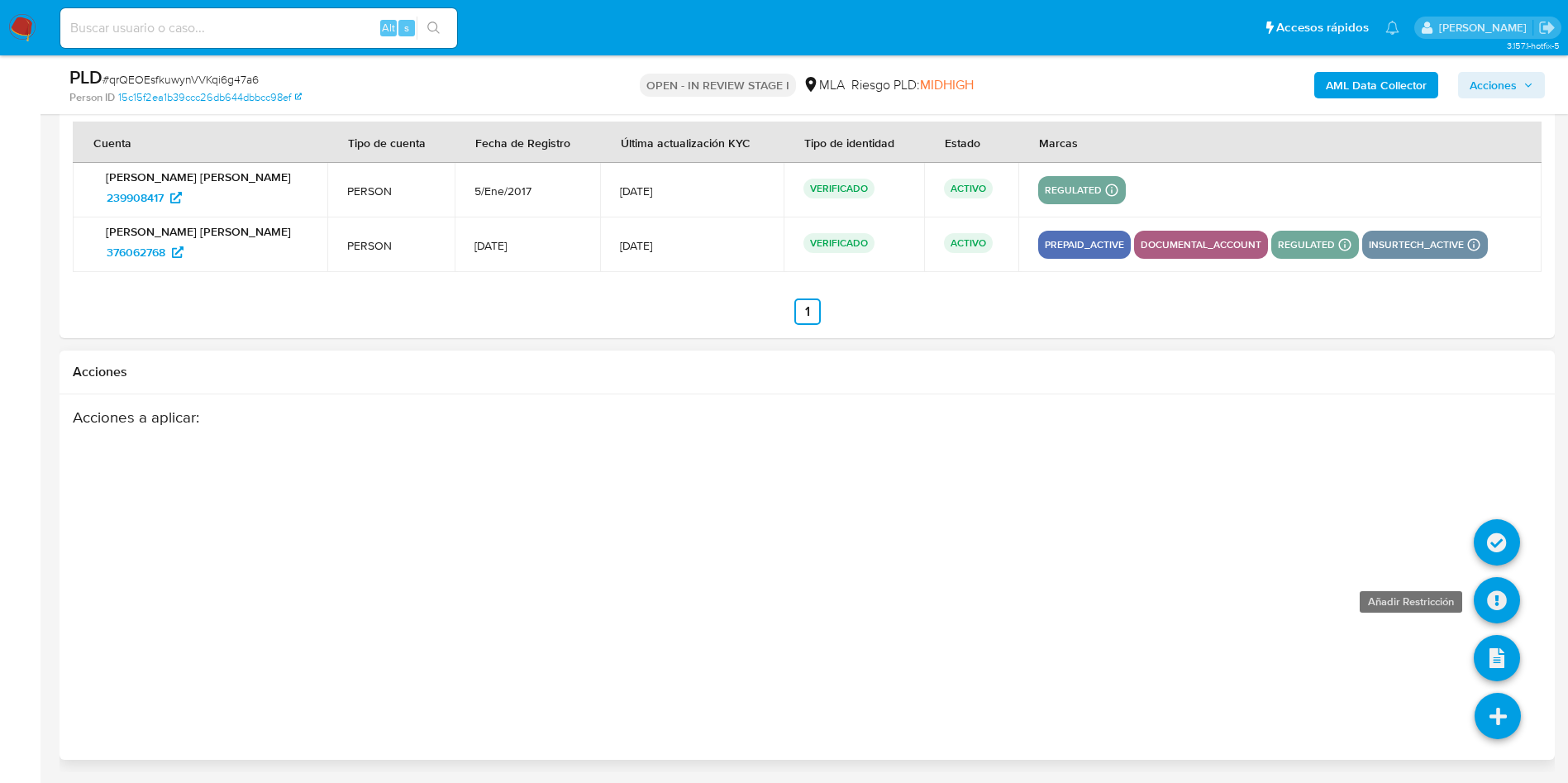
click at [1486, 589] on icon at bounding box center [1496, 601] width 47 height 47
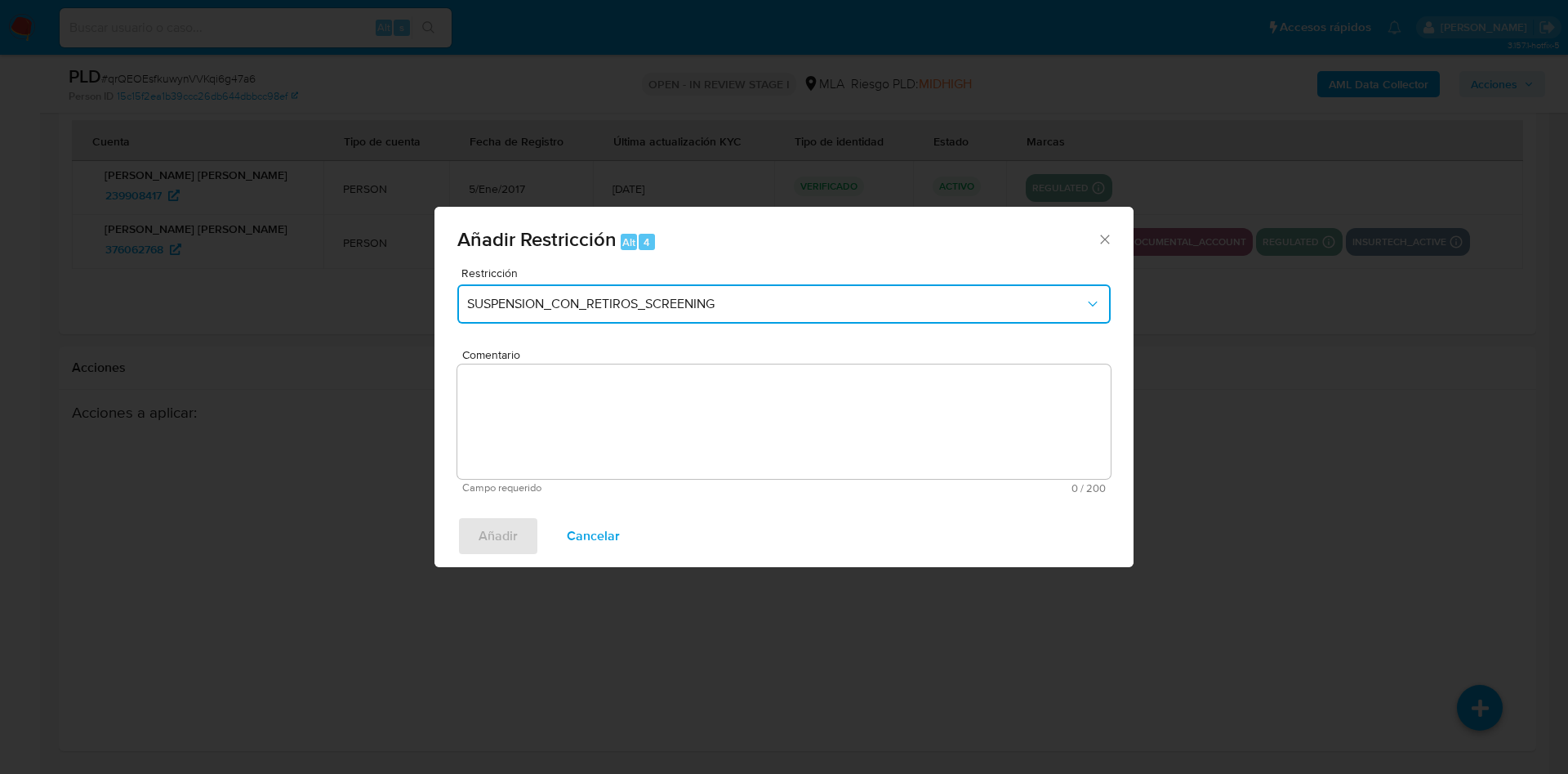
click at [789, 307] on span "SUSPENSION_CON_RETIROS_SCREENING" at bounding box center [776, 304] width 617 height 16
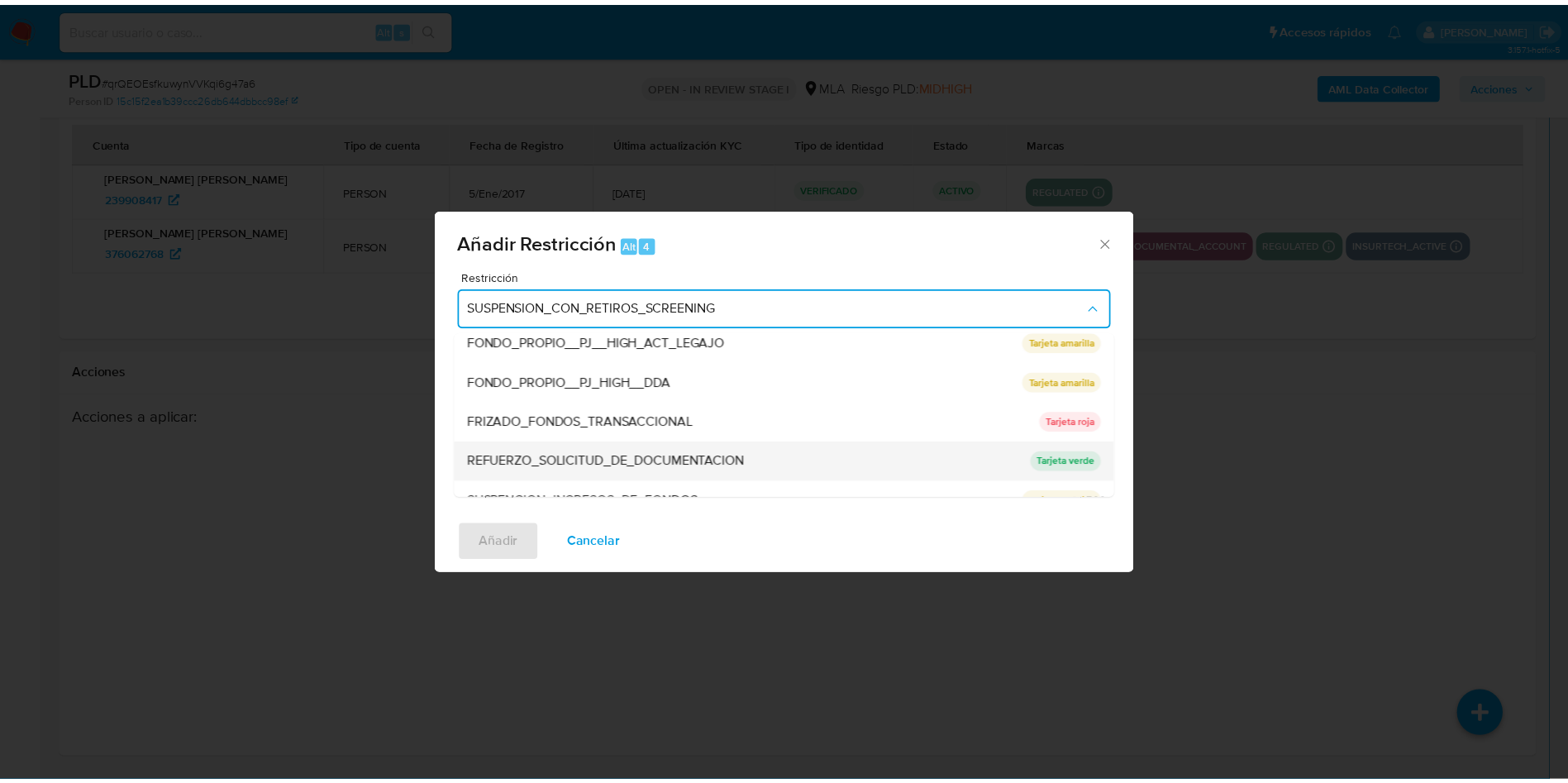
scroll to position [351, 0]
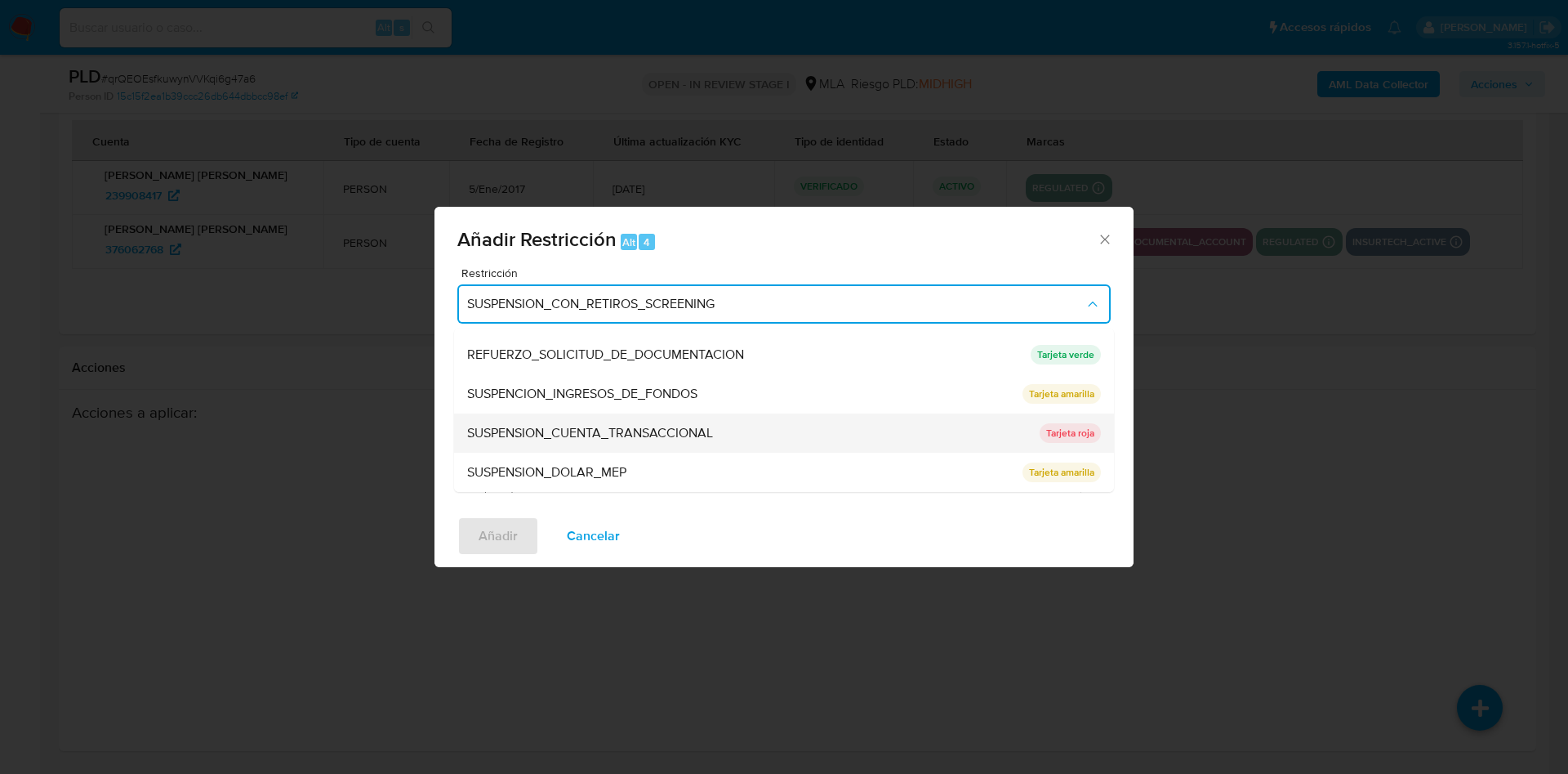
click at [653, 434] on span "SUSPENSION_CUENTA_TRANSACCIONAL" at bounding box center [590, 433] width 246 height 16
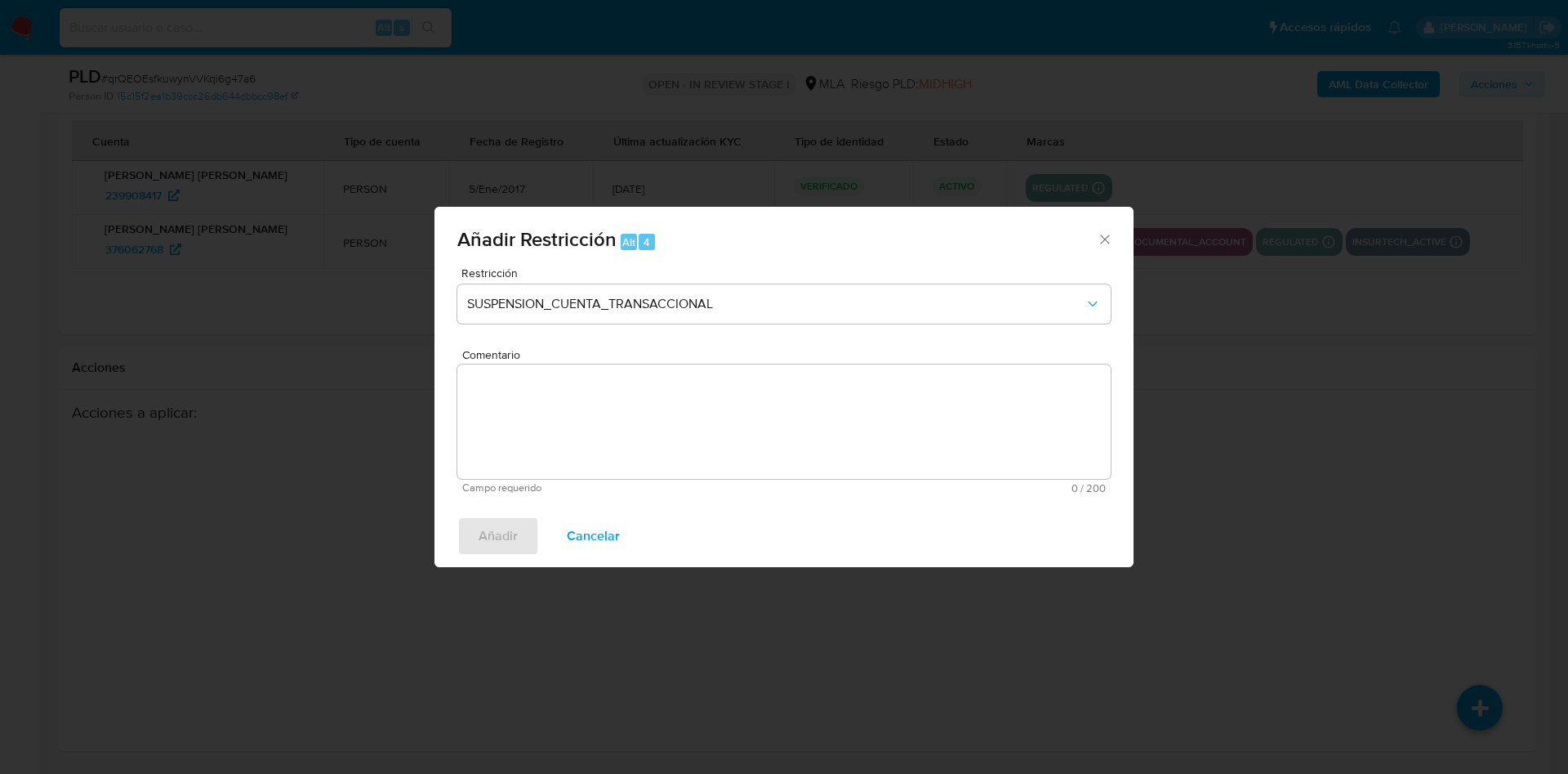
click at [756, 430] on textarea "Comentario" at bounding box center [784, 422] width 654 height 114
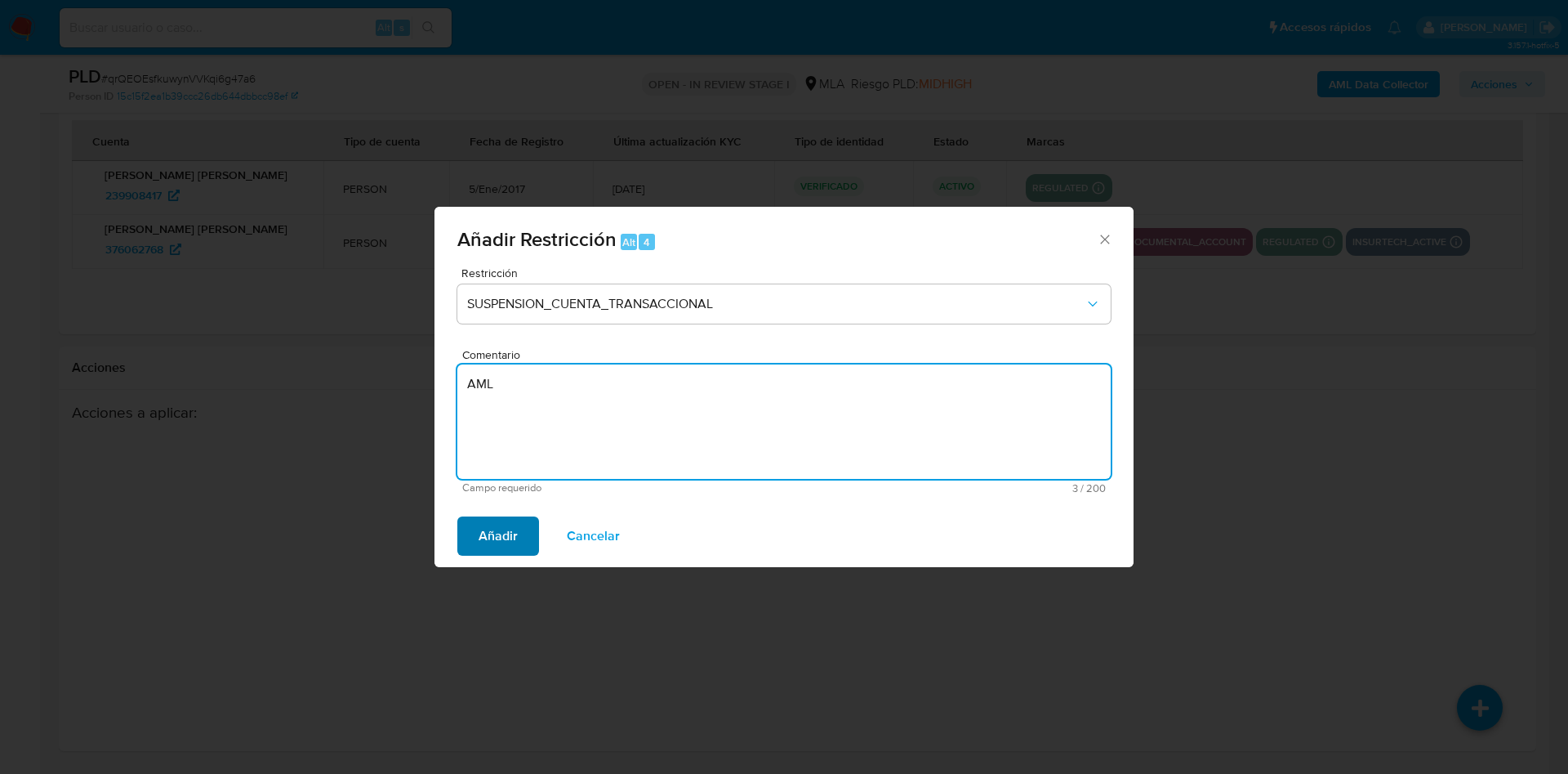
type textarea "AML"
click at [471, 536] on button "Añadir" at bounding box center [498, 536] width 81 height 40
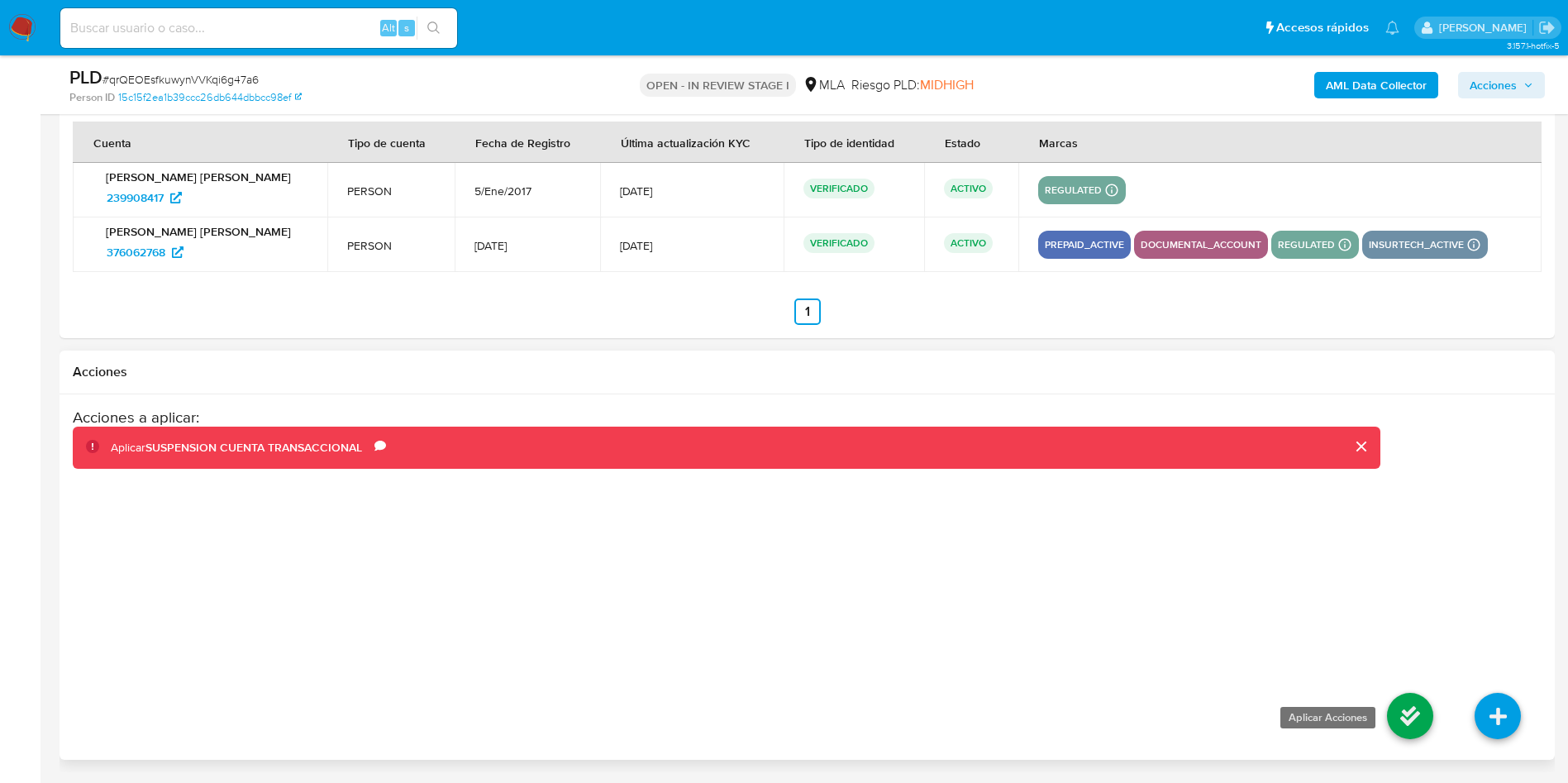
click at [1406, 712] on icon at bounding box center [1410, 716] width 47 height 47
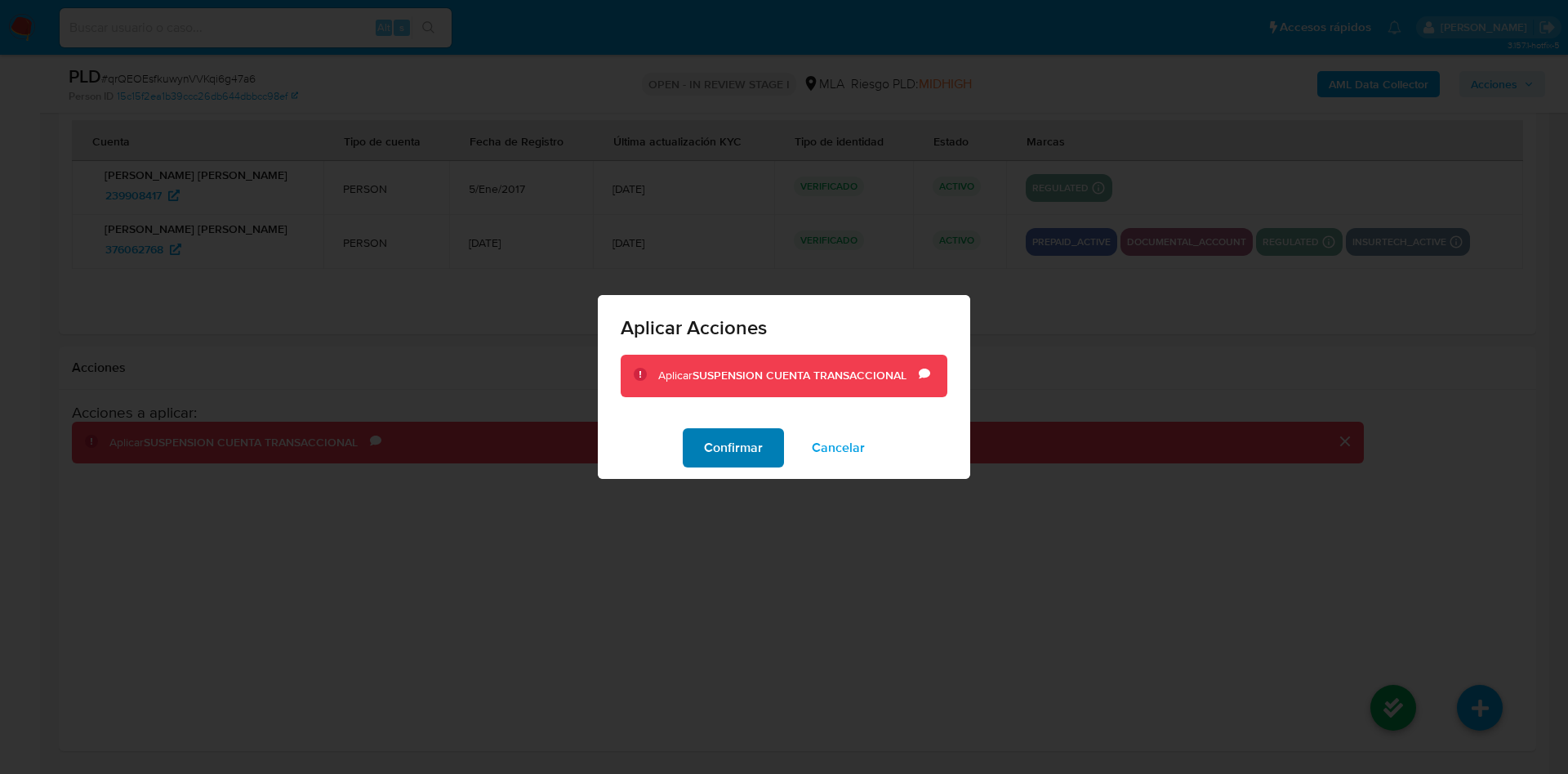
click at [747, 435] on span "Confirmar" at bounding box center [733, 448] width 58 height 36
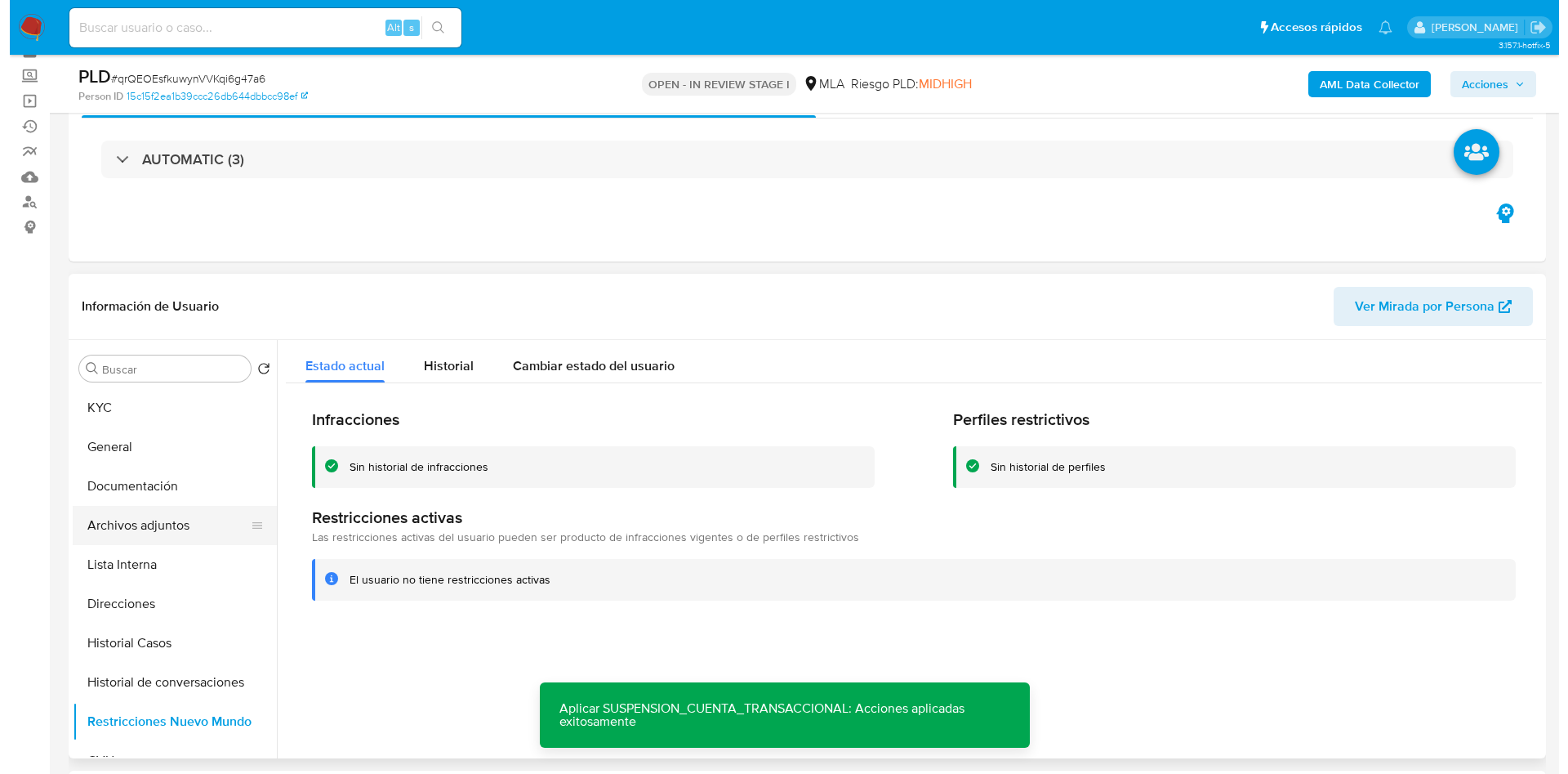
scroll to position [123, 0]
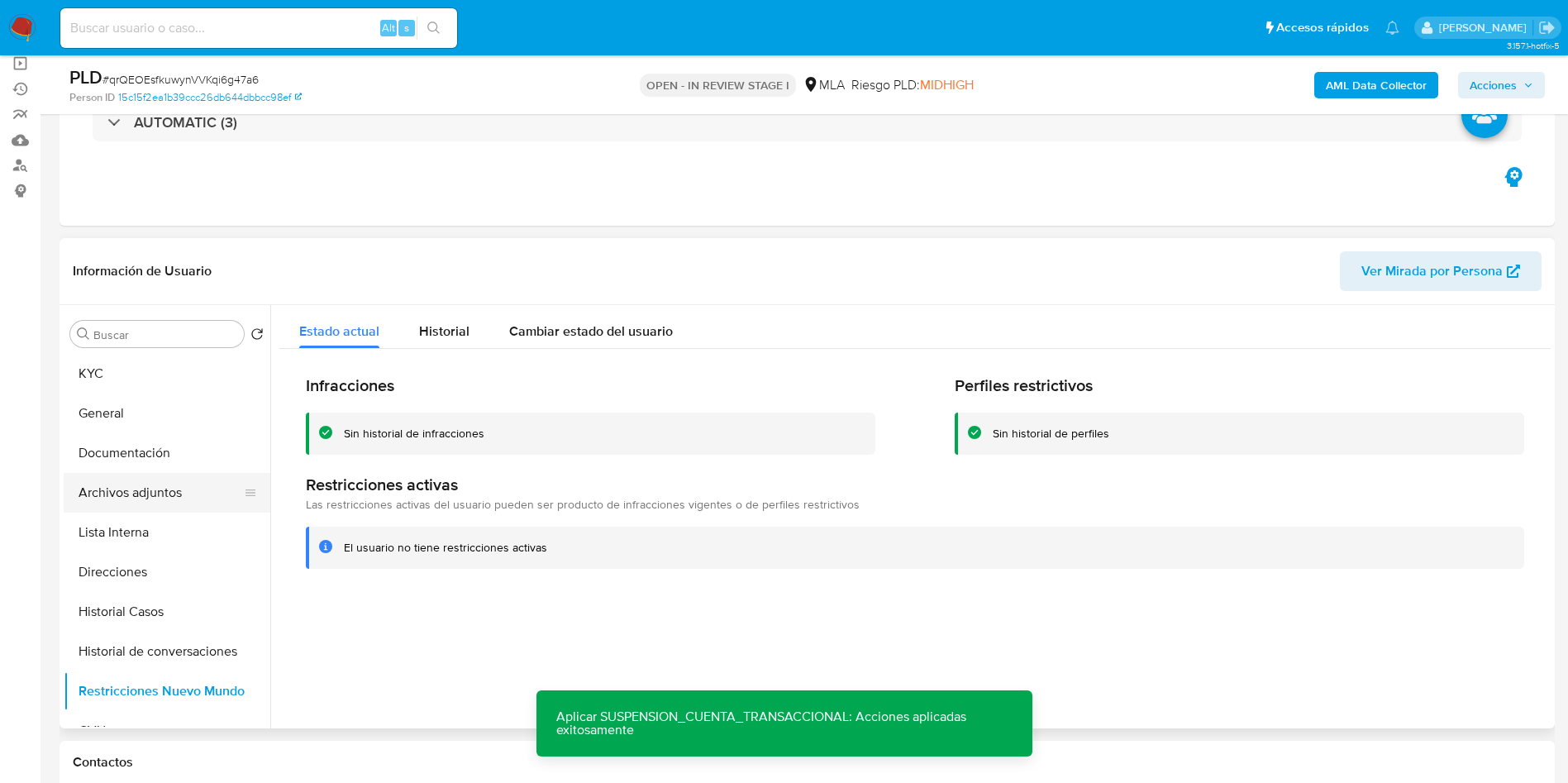
click at [228, 490] on button "Archivos adjuntos" at bounding box center [160, 493] width 193 height 40
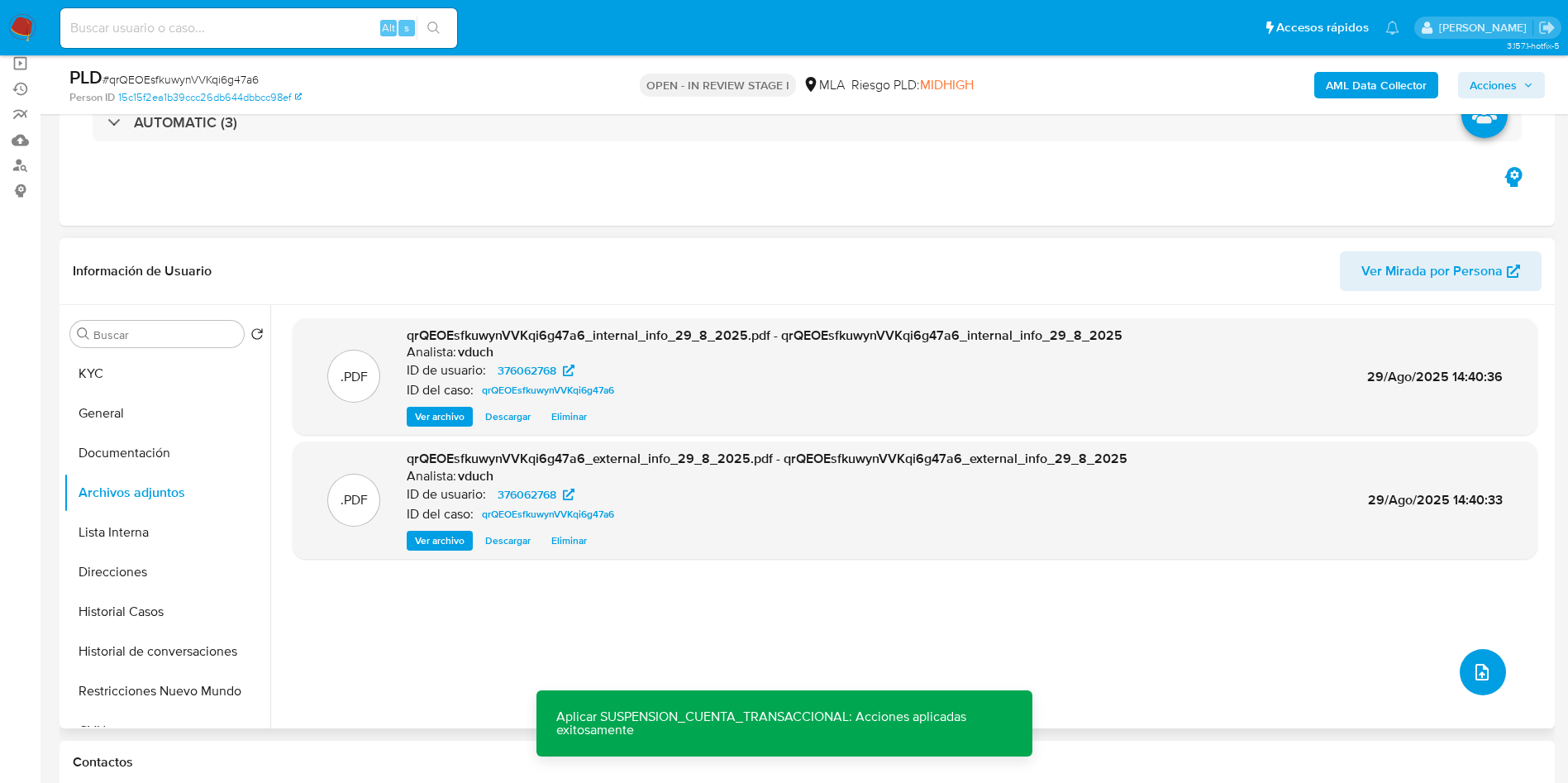
click at [1490, 660] on button "upload-file" at bounding box center [1483, 672] width 47 height 47
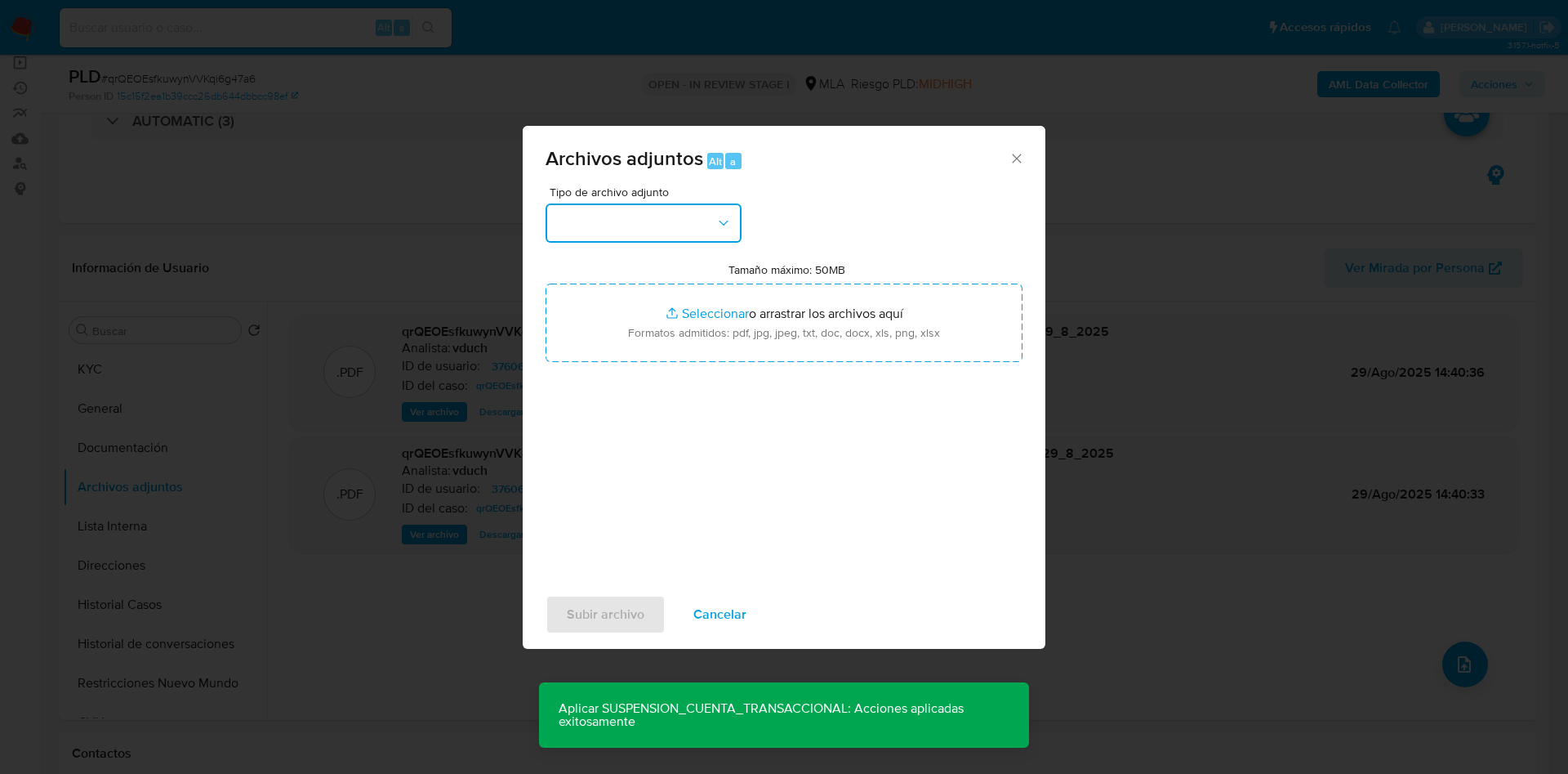
click at [637, 220] on button "button" at bounding box center [644, 223] width 196 height 40
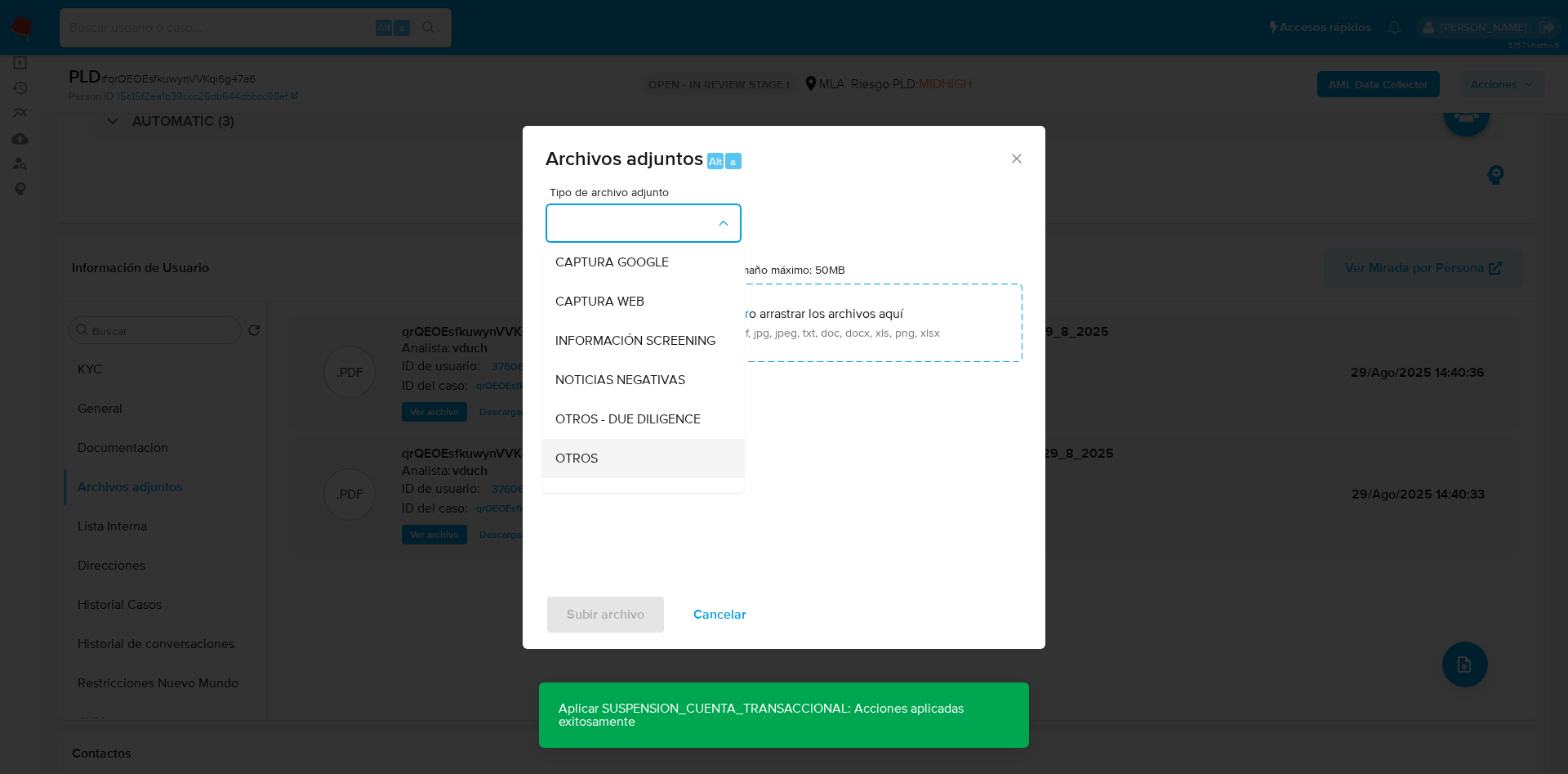
click at [605, 469] on div "OTROS" at bounding box center [639, 459] width 166 height 40
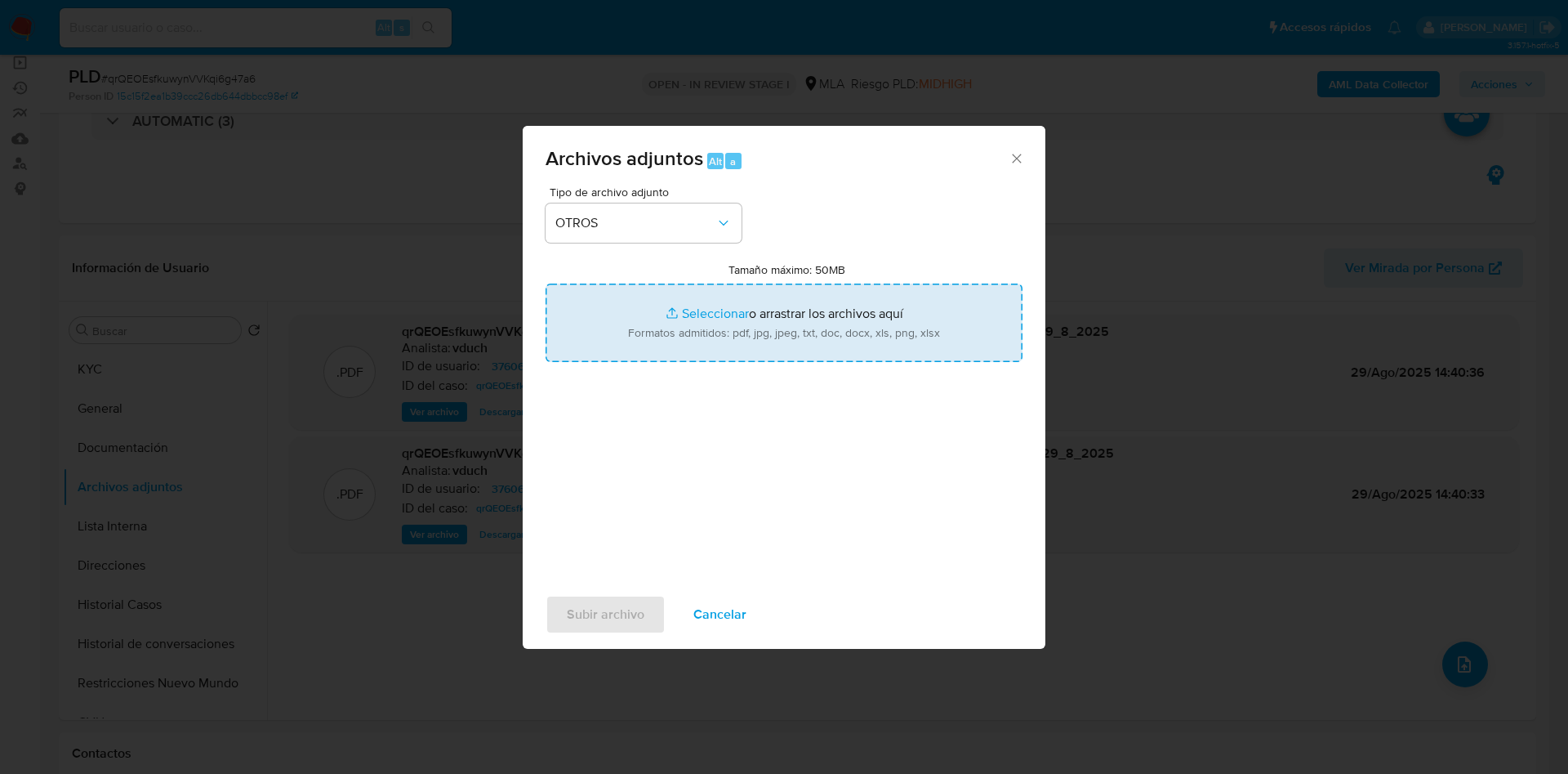
type input "C:\fakepath\Movimientos qrQEOEsfkuwynVVKqi6g47a6_2025_08_18_19_50_48.xlsx"
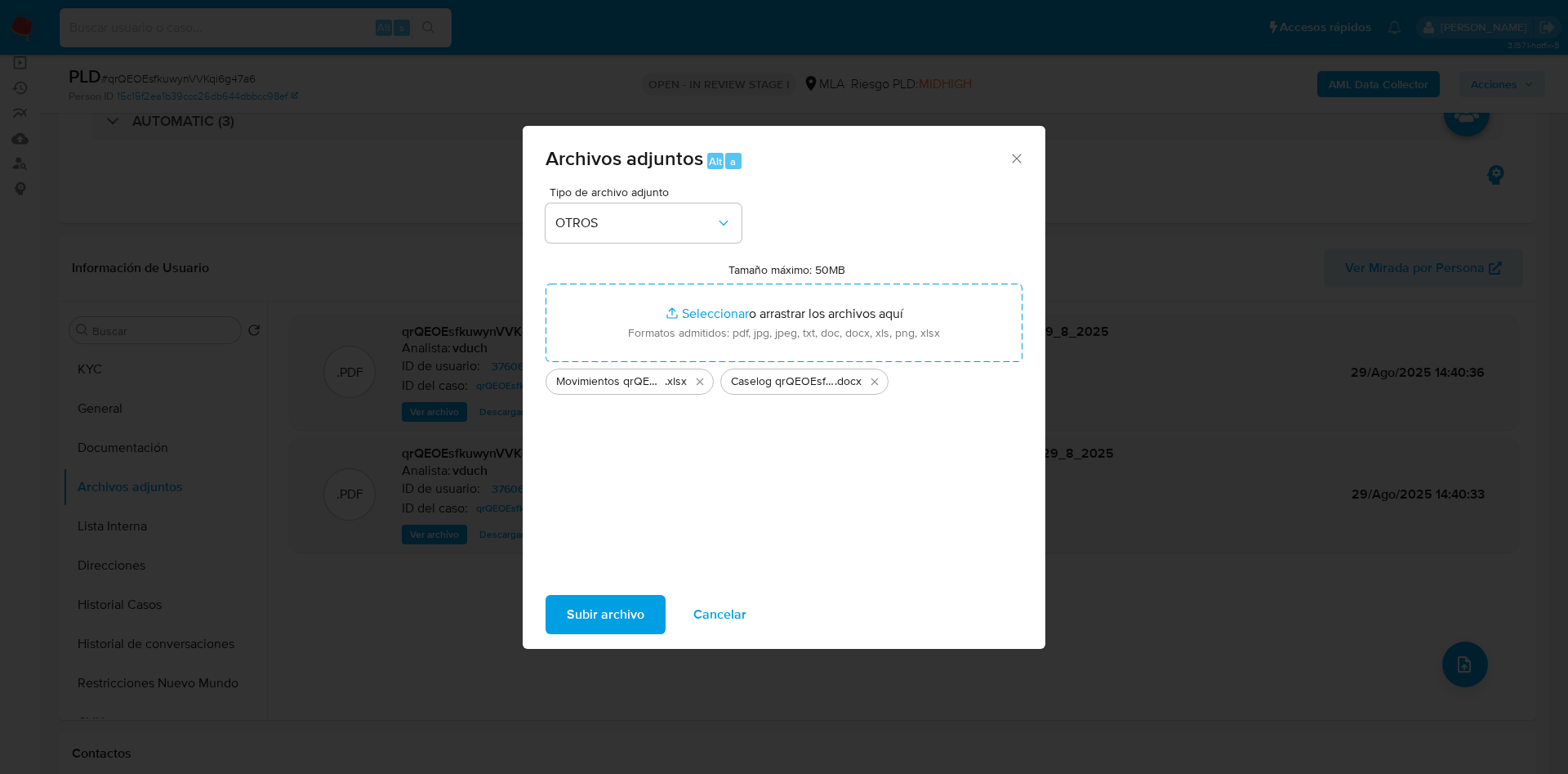
click at [611, 610] on span "Subir archivo" at bounding box center [606, 614] width 77 height 36
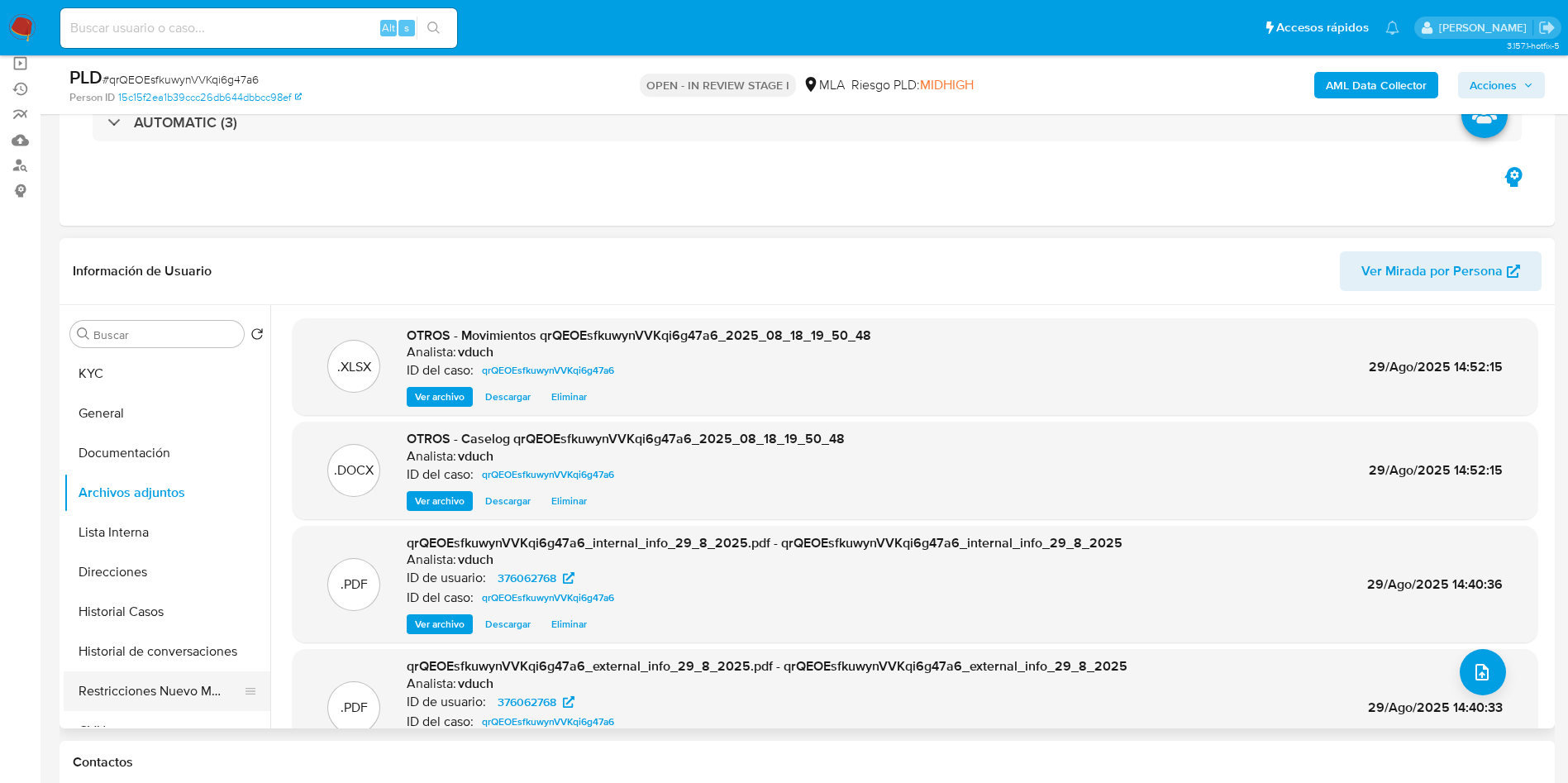
click at [127, 697] on button "Restricciones Nuevo Mundo" at bounding box center [160, 691] width 193 height 40
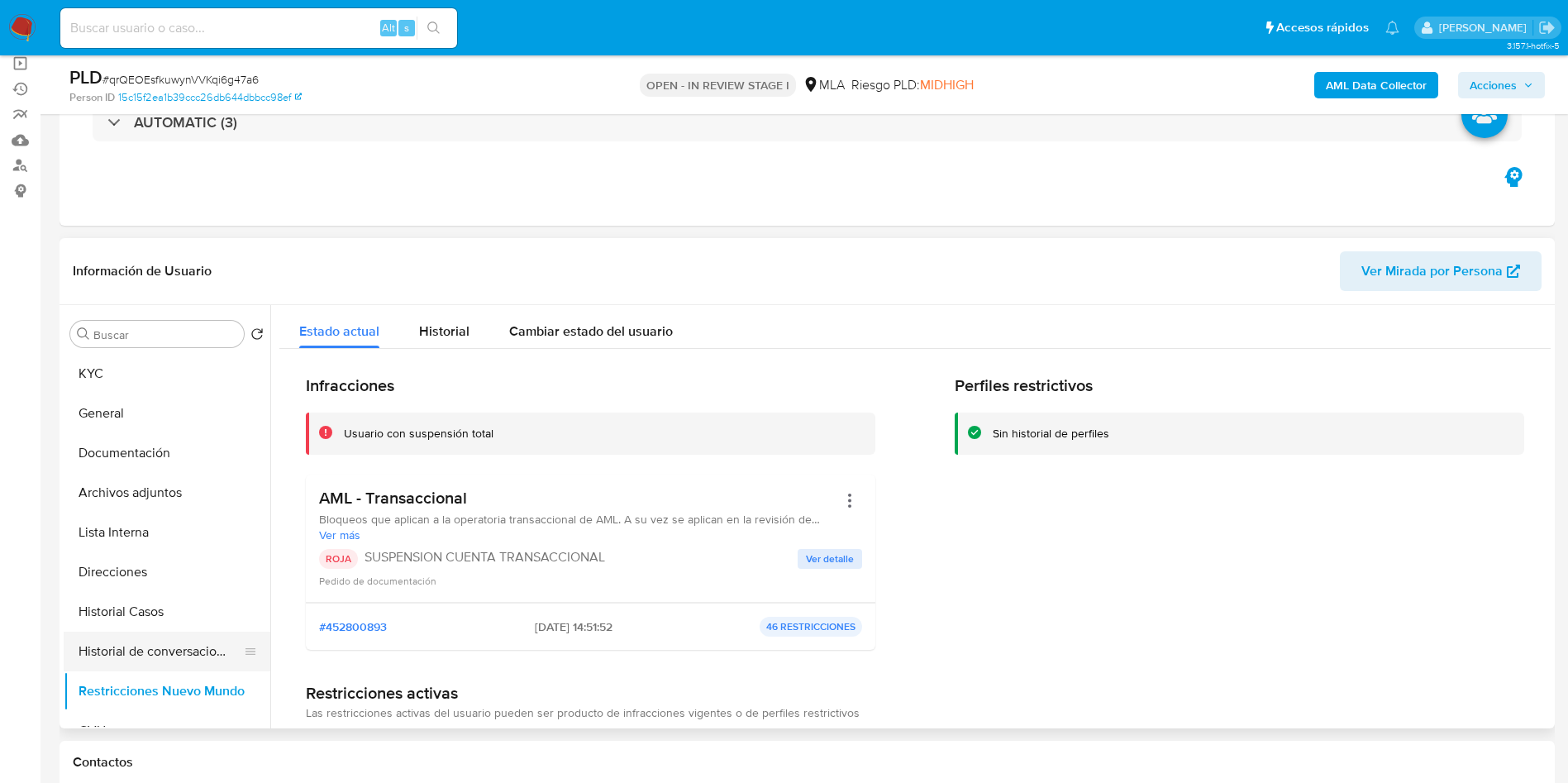
click at [171, 640] on button "Historial de conversaciones" at bounding box center [160, 651] width 193 height 40
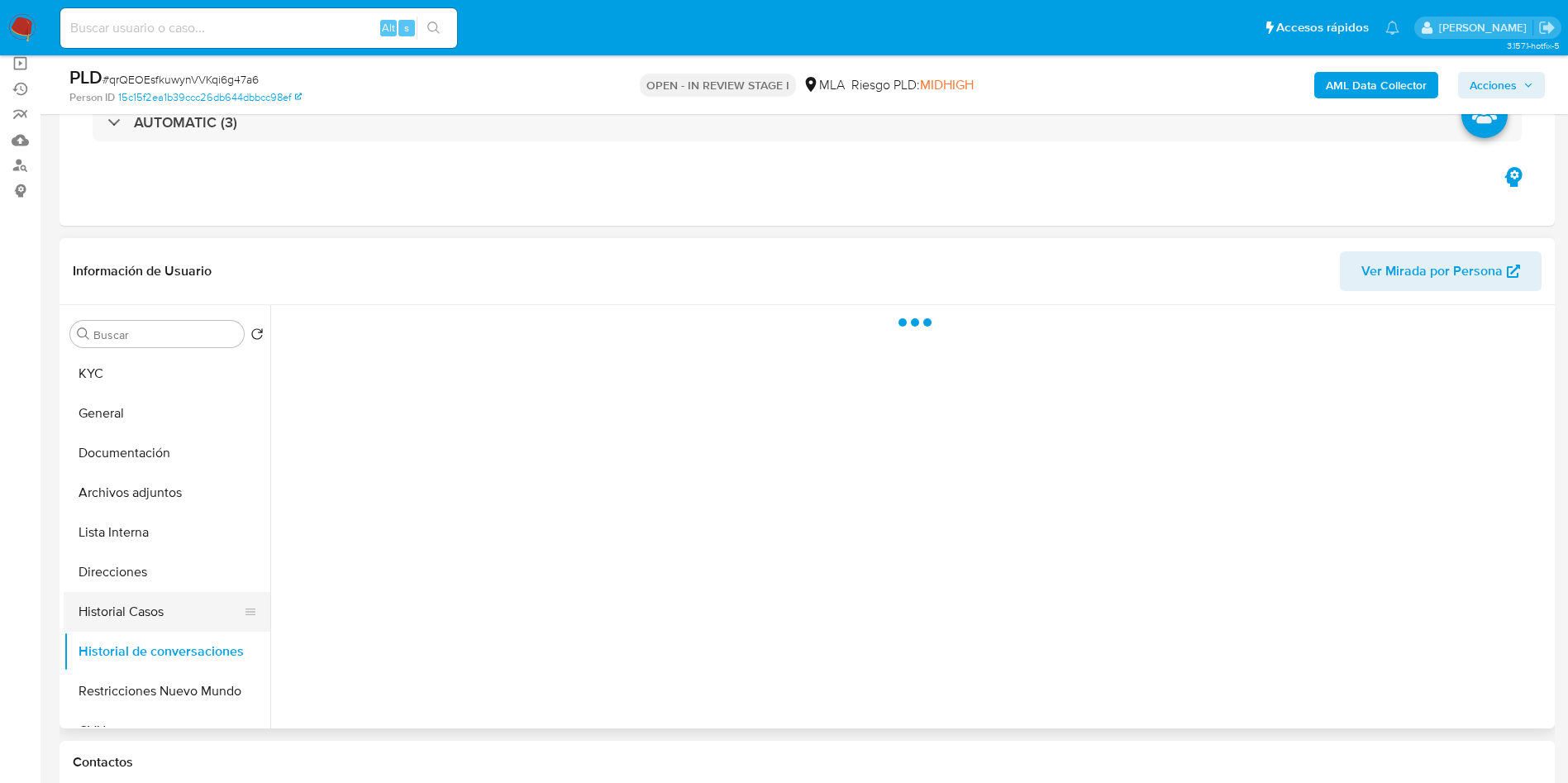
click at [163, 607] on button "Historial Casos" at bounding box center [160, 612] width 193 height 40
click at [158, 502] on button "Archivos adjuntos" at bounding box center [160, 493] width 193 height 40
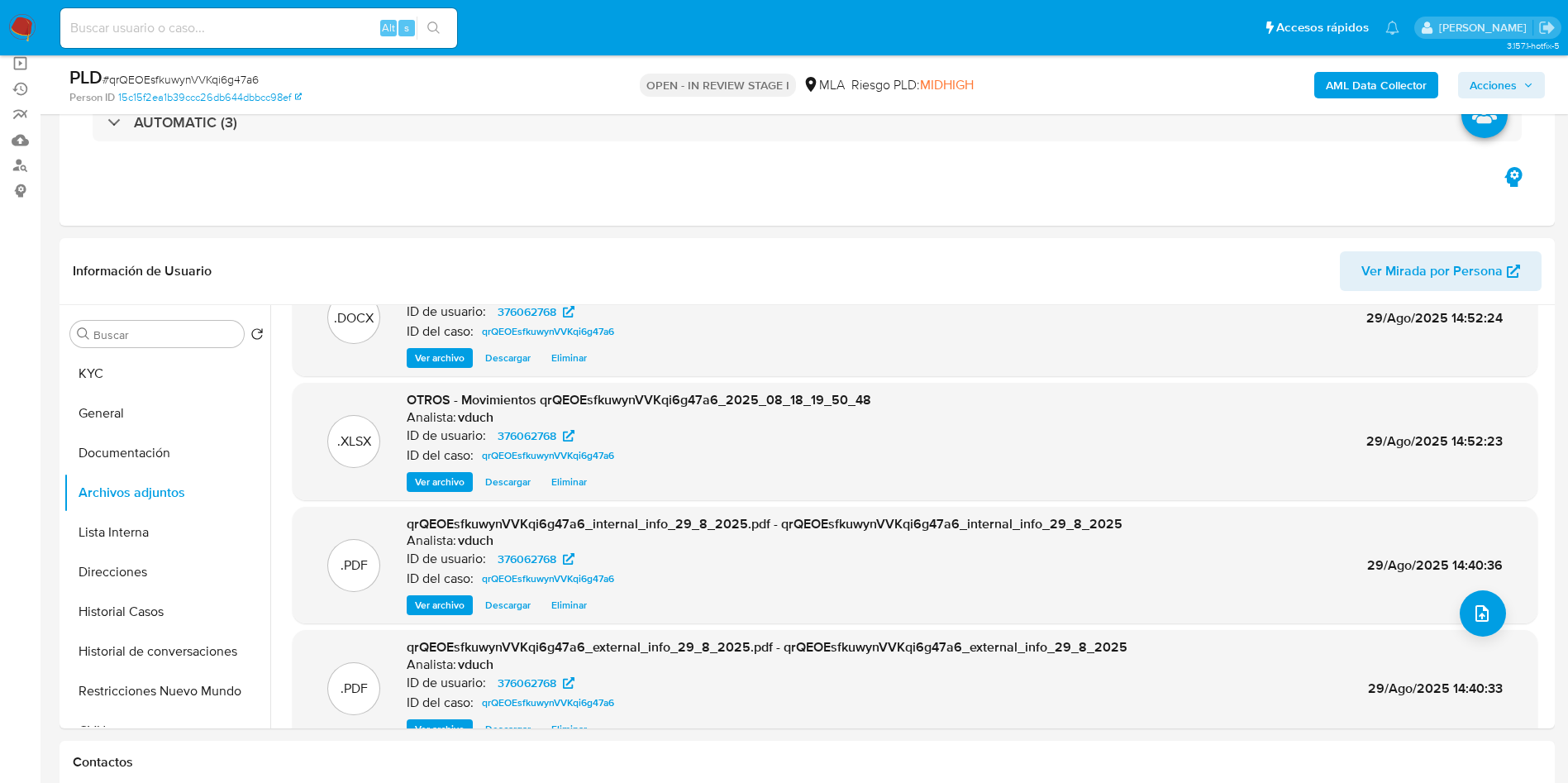
scroll to position [0, 0]
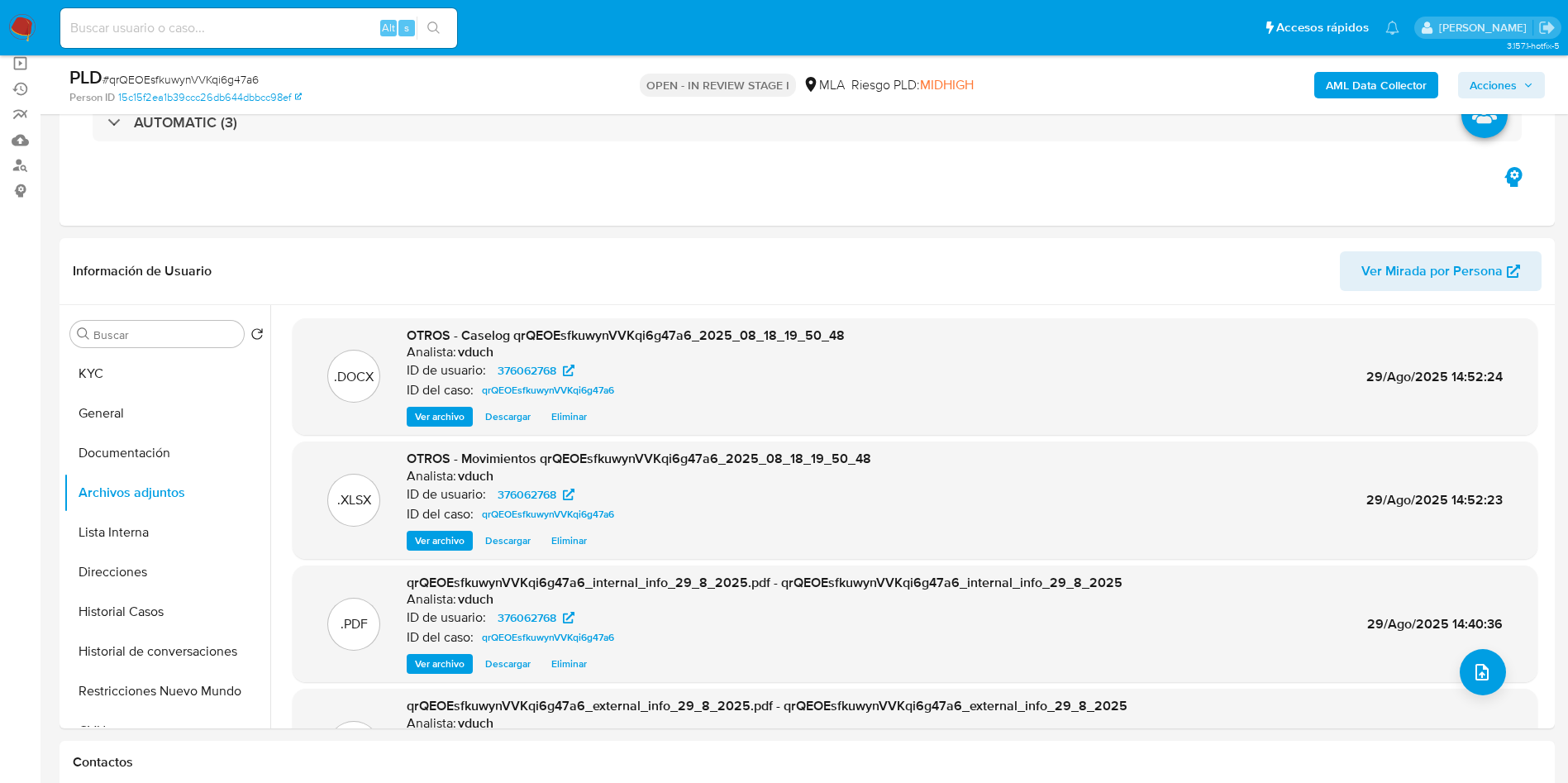
click at [1503, 81] on span "Acciones" at bounding box center [1492, 85] width 47 height 27
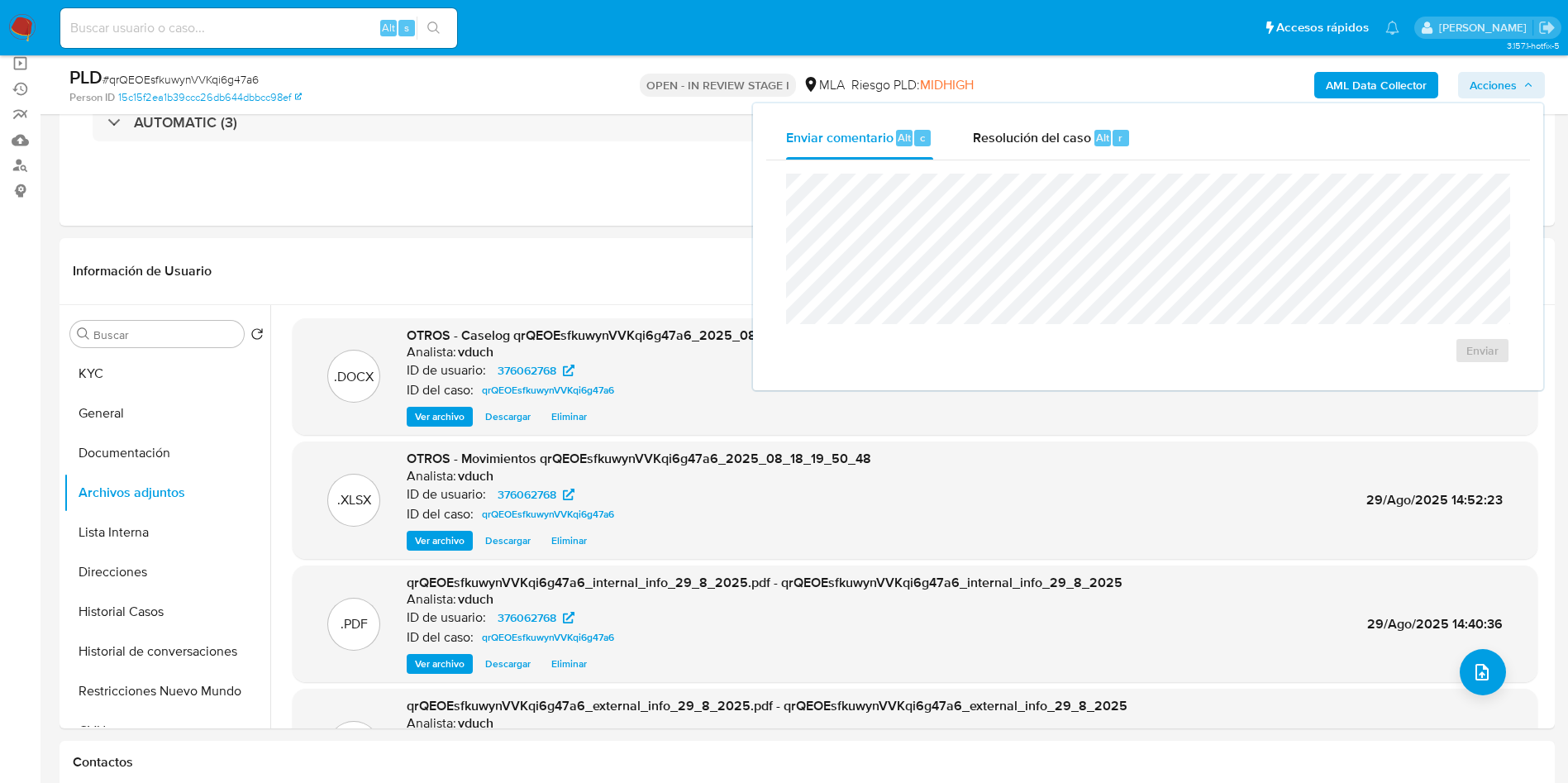
click at [1167, 121] on div "Enviar comentario Alt c Resolución del caso Alt r" at bounding box center [1147, 138] width 764 height 43
click at [1122, 146] on div "r" at bounding box center [1121, 138] width 17 height 17
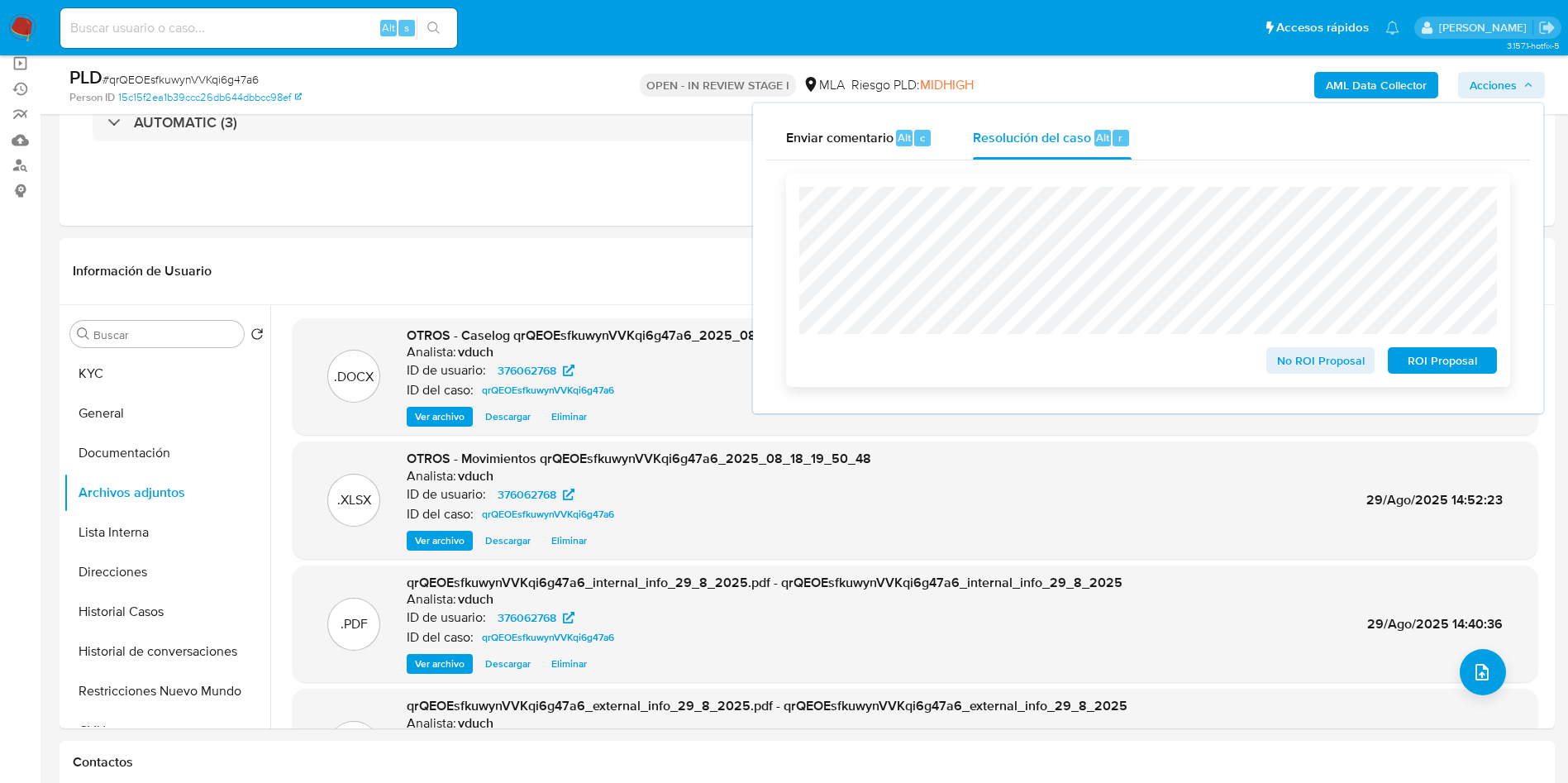
click at [1436, 367] on span "ROI Proposal" at bounding box center [1441, 361] width 86 height 23
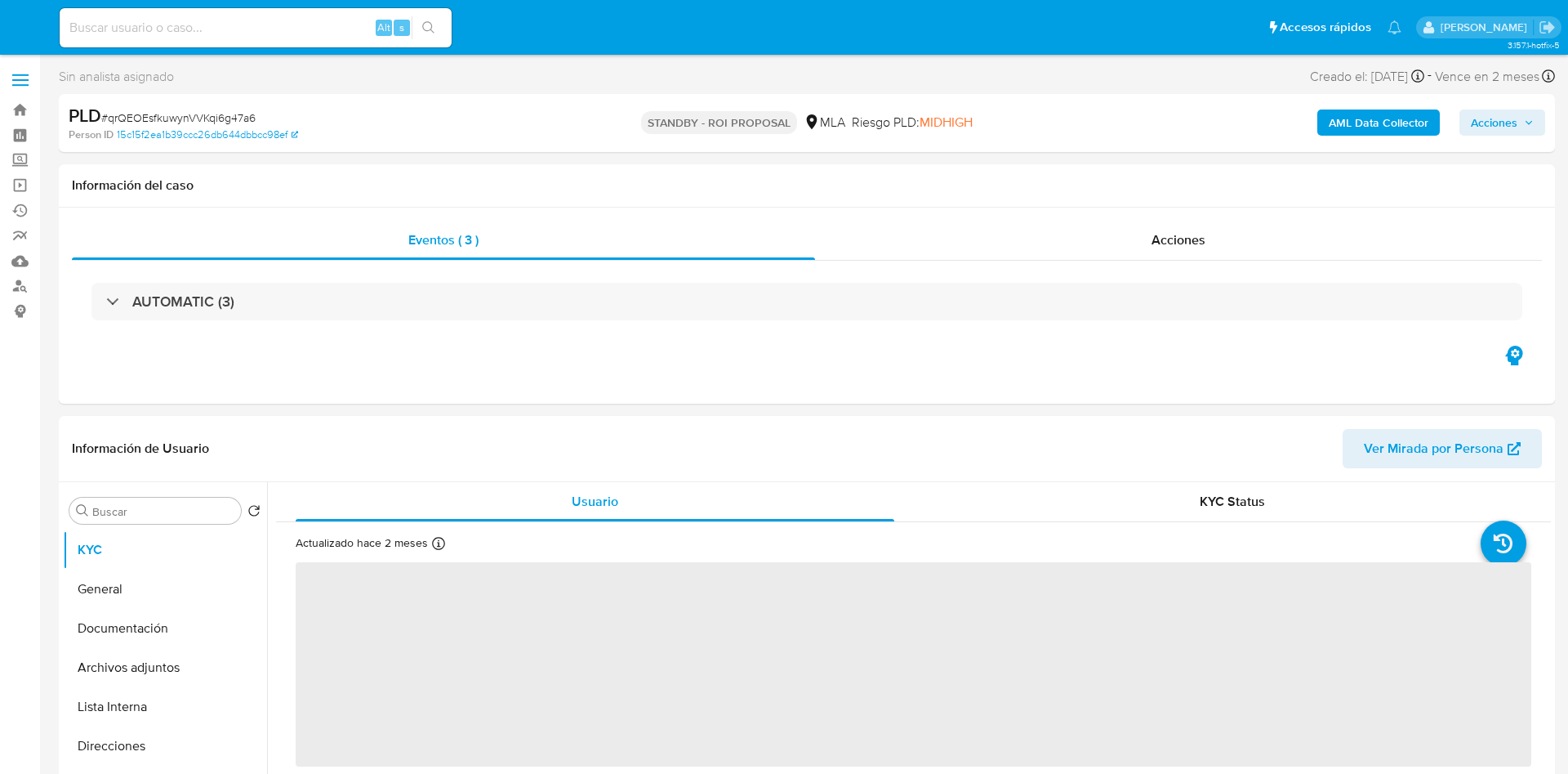
select select "10"
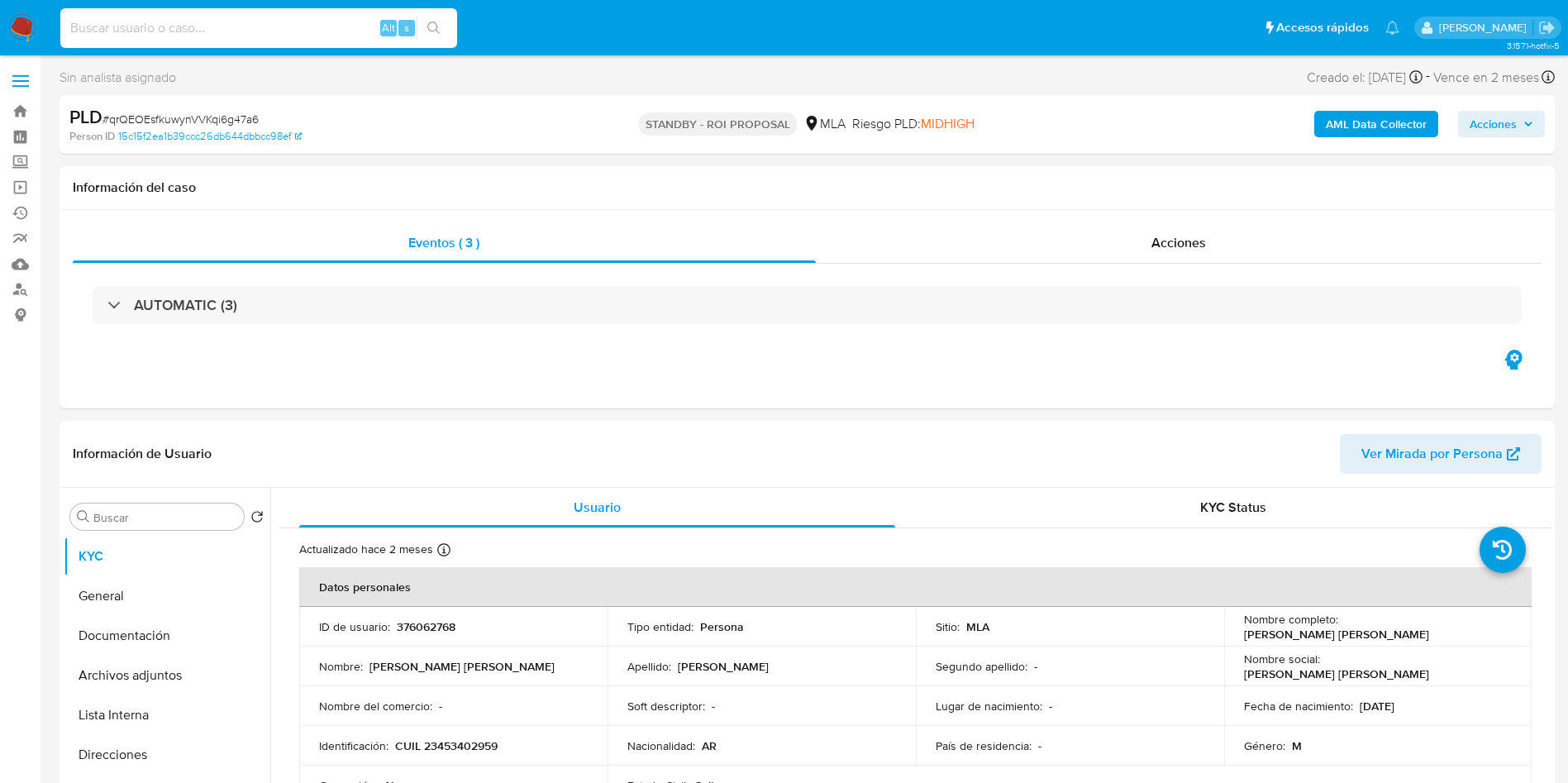
click at [301, 30] on input at bounding box center [258, 28] width 396 height 22
paste input "W6SH1eCHNLmjDBvFhc4Cp7O1"
type input "W6SH1eCHNLmjDBvFhc4Cp7O1"
click at [441, 27] on icon "search-icon" at bounding box center [434, 28] width 13 height 13
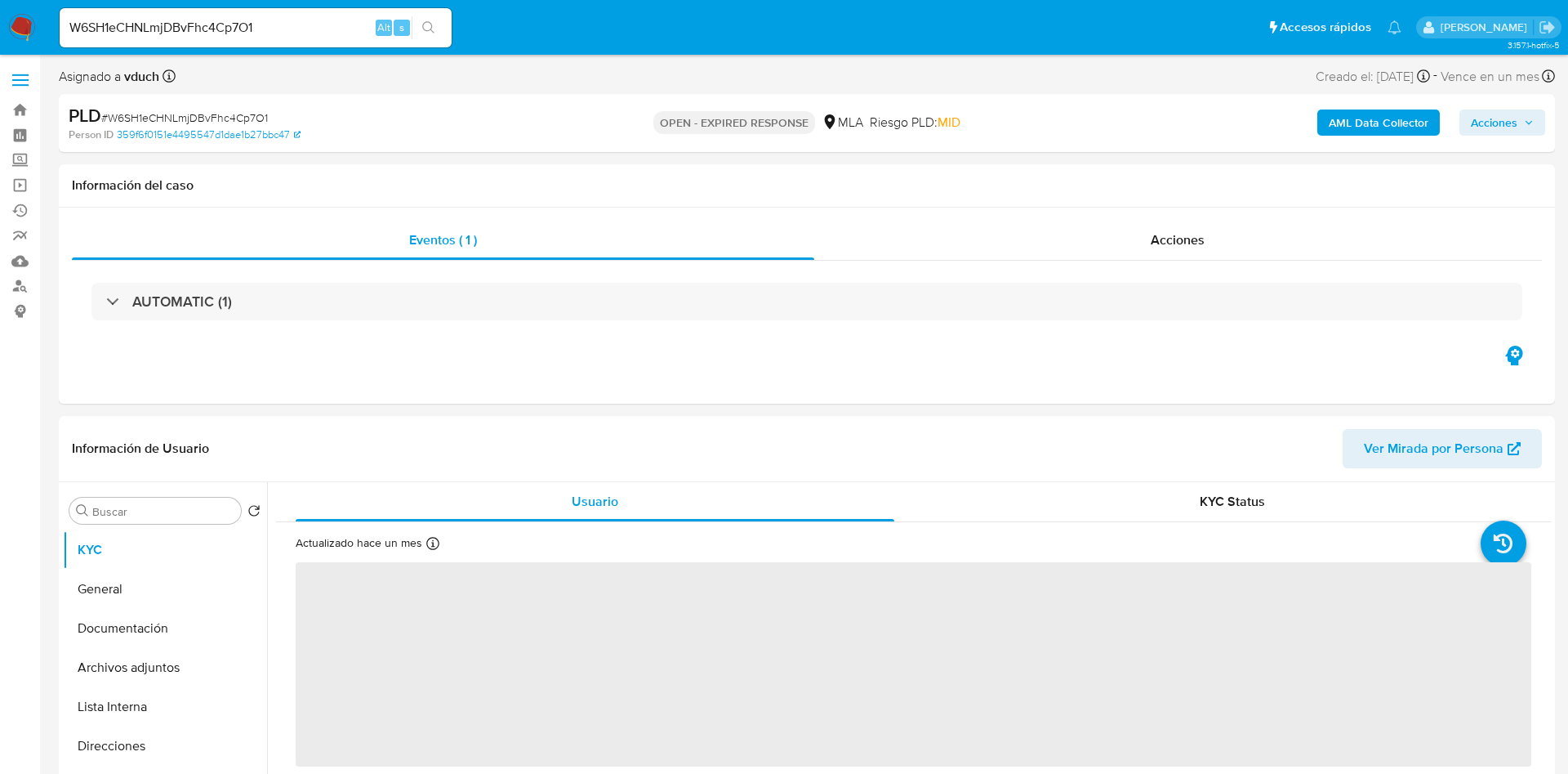
select select "10"
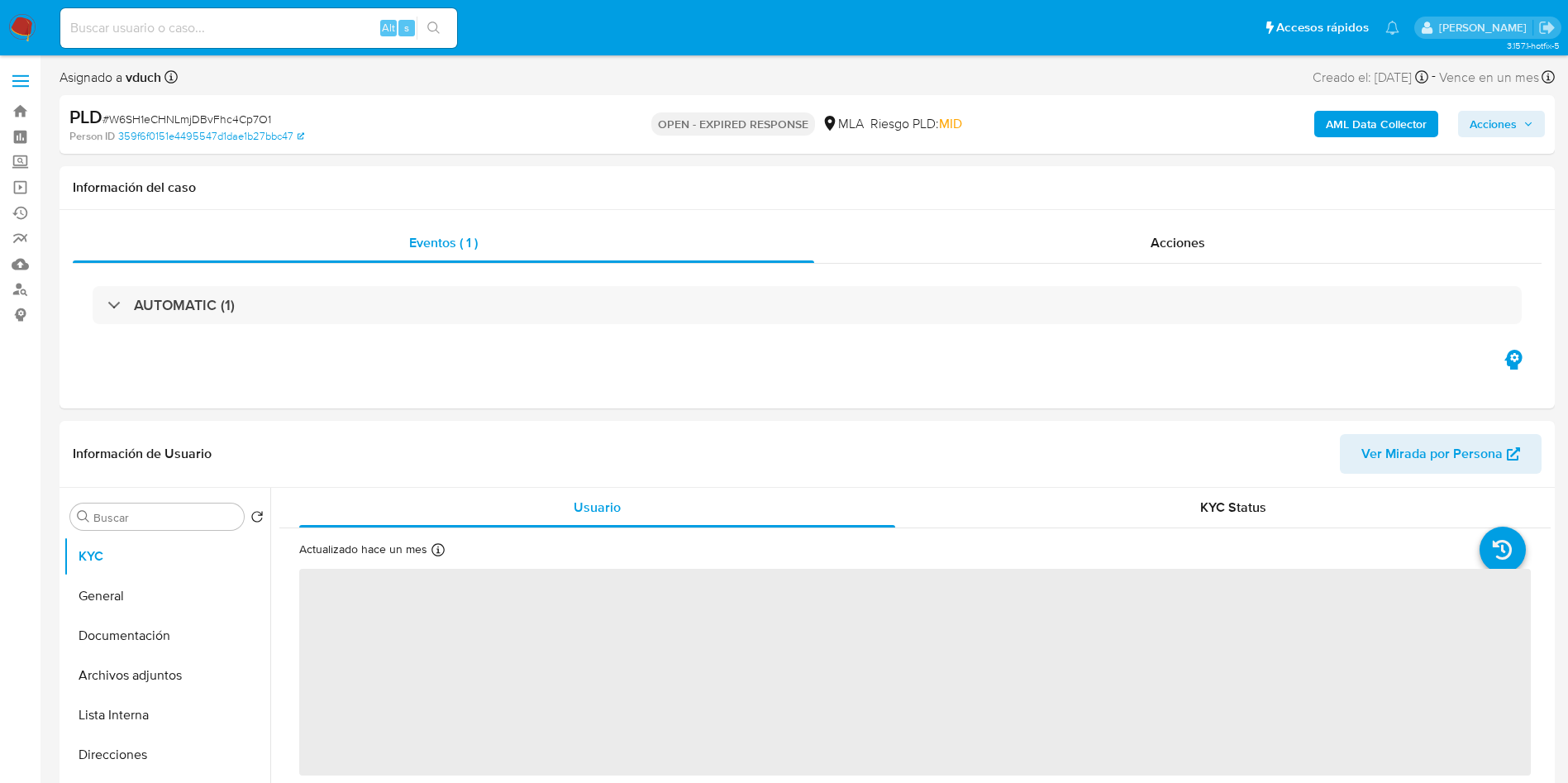
select select "10"
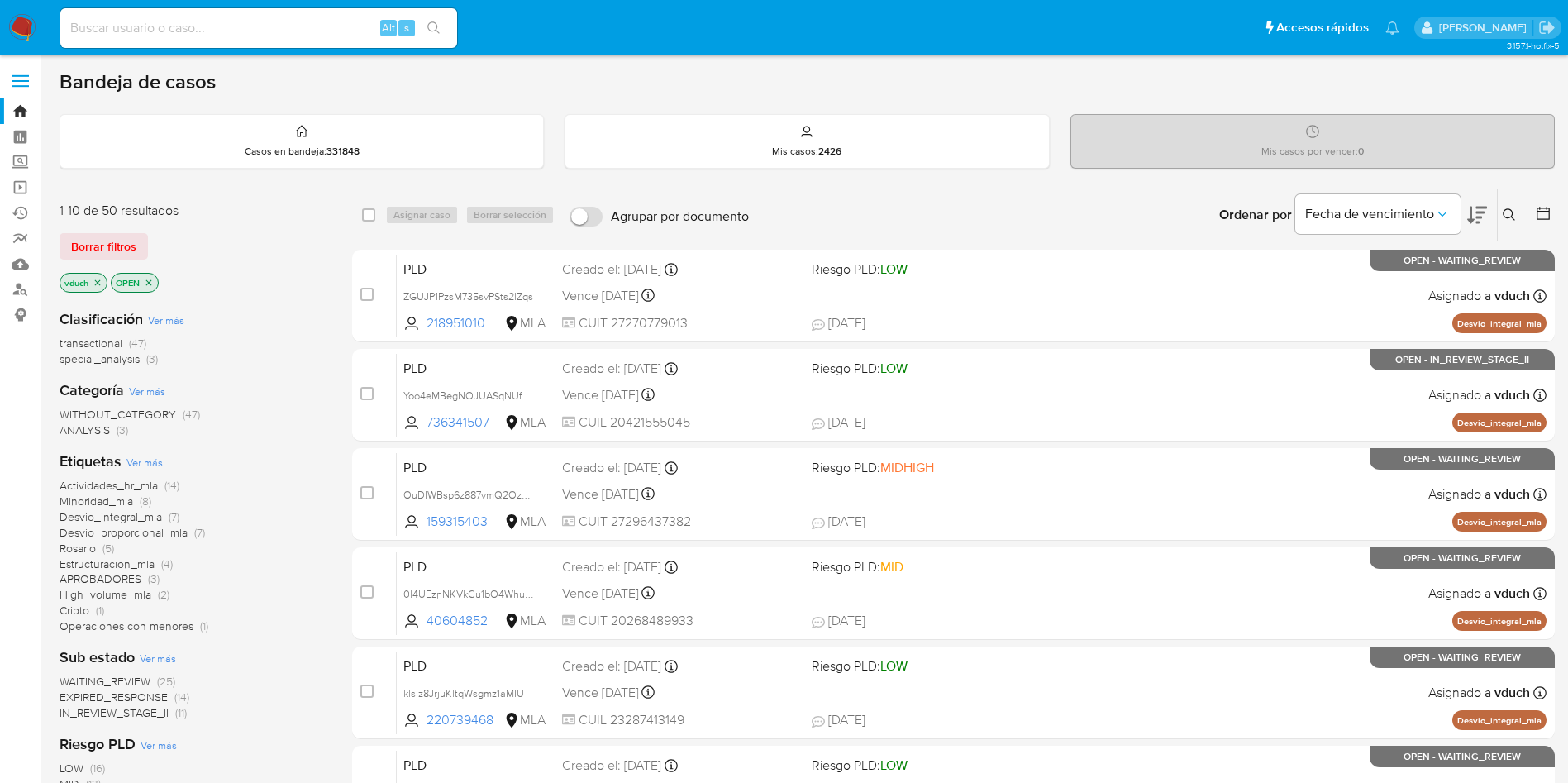
click at [1516, 205] on button at bounding box center [1511, 215] width 27 height 20
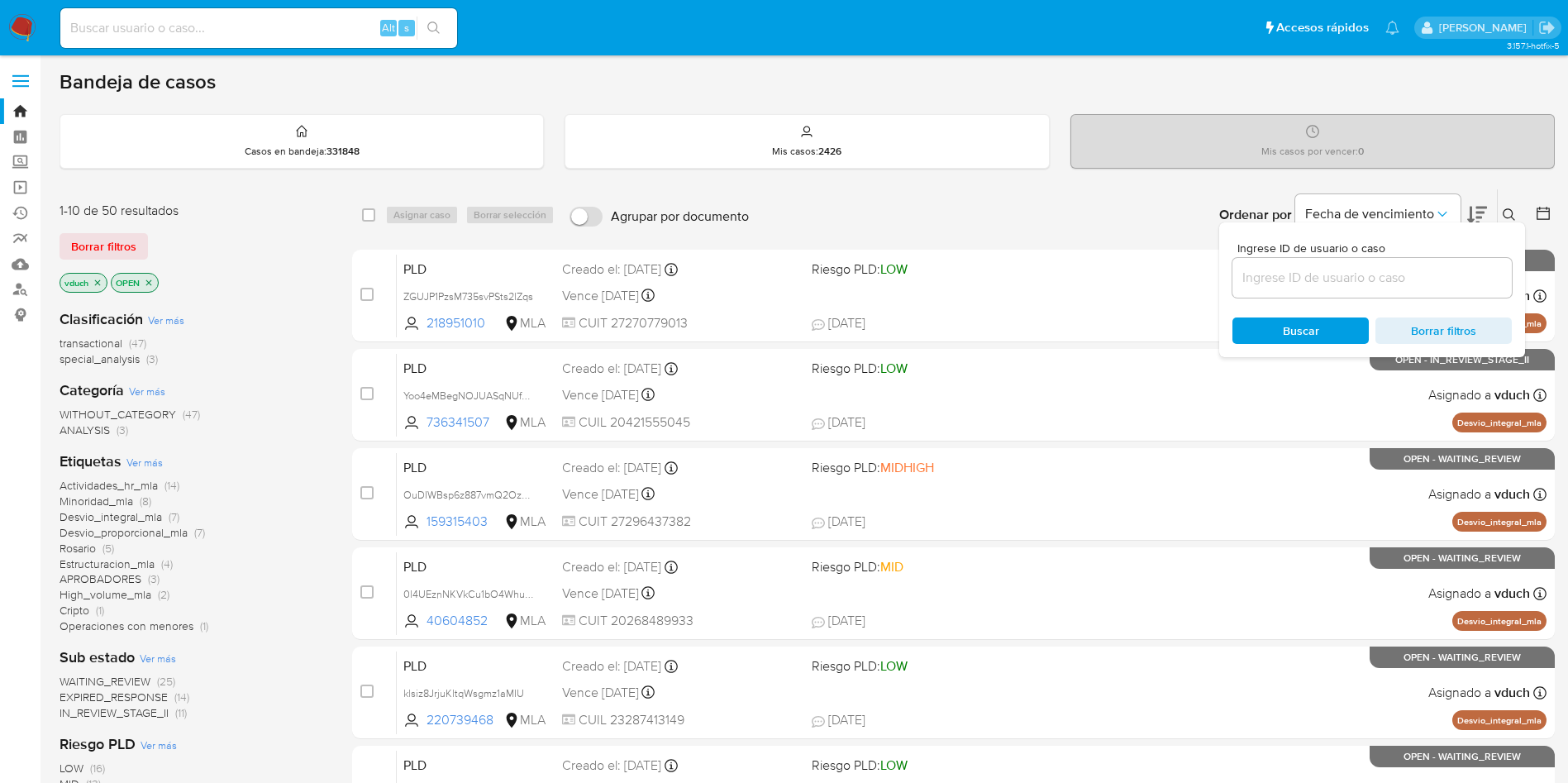
drag, startPoint x: 1451, startPoint y: 281, endPoint x: 1440, endPoint y: 282, distance: 11.0
click at [1451, 282] on input at bounding box center [1371, 278] width 279 height 22
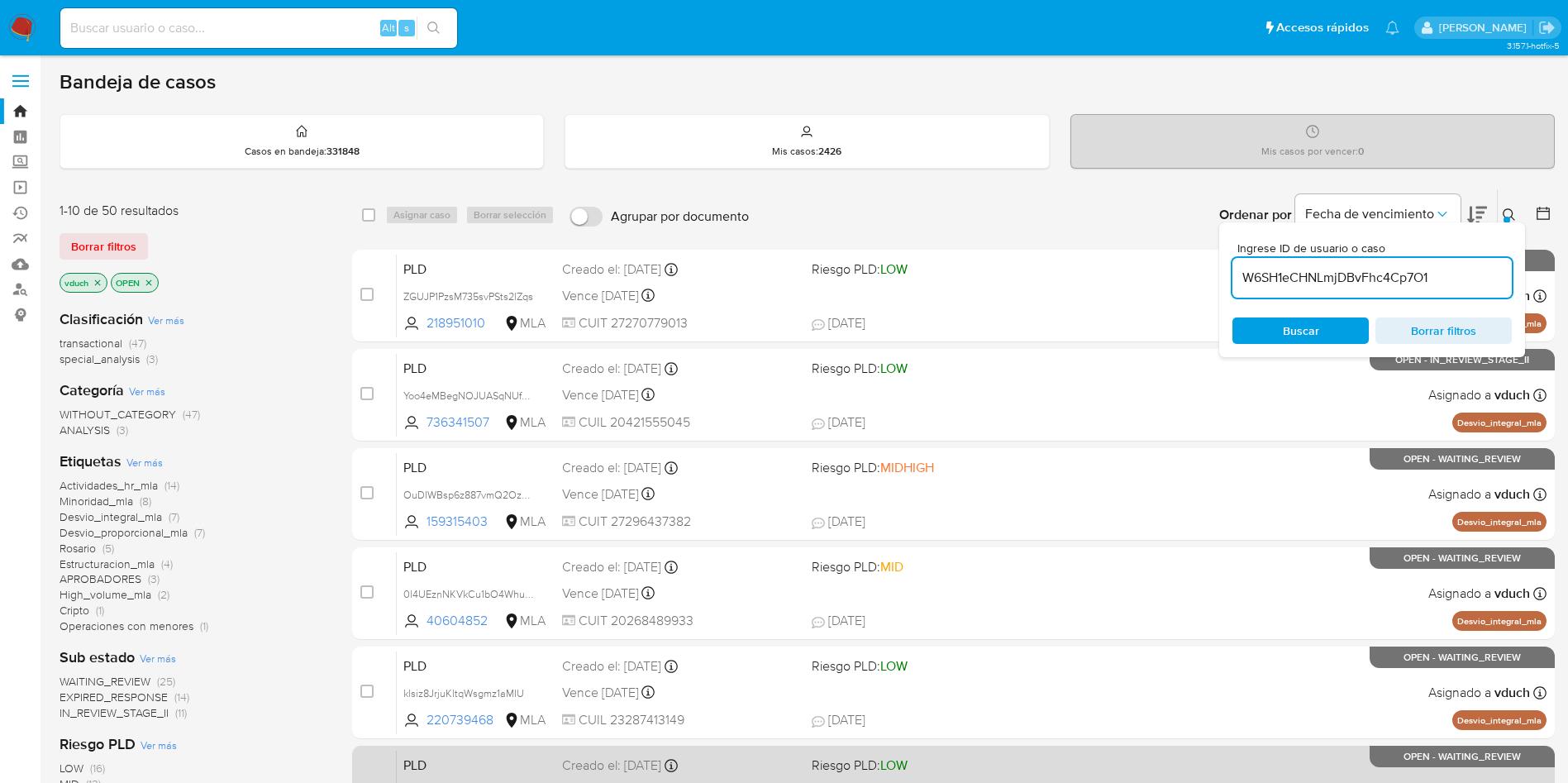
type input "W6SH1eCHNLmjDBvFhc4Cp7O1"
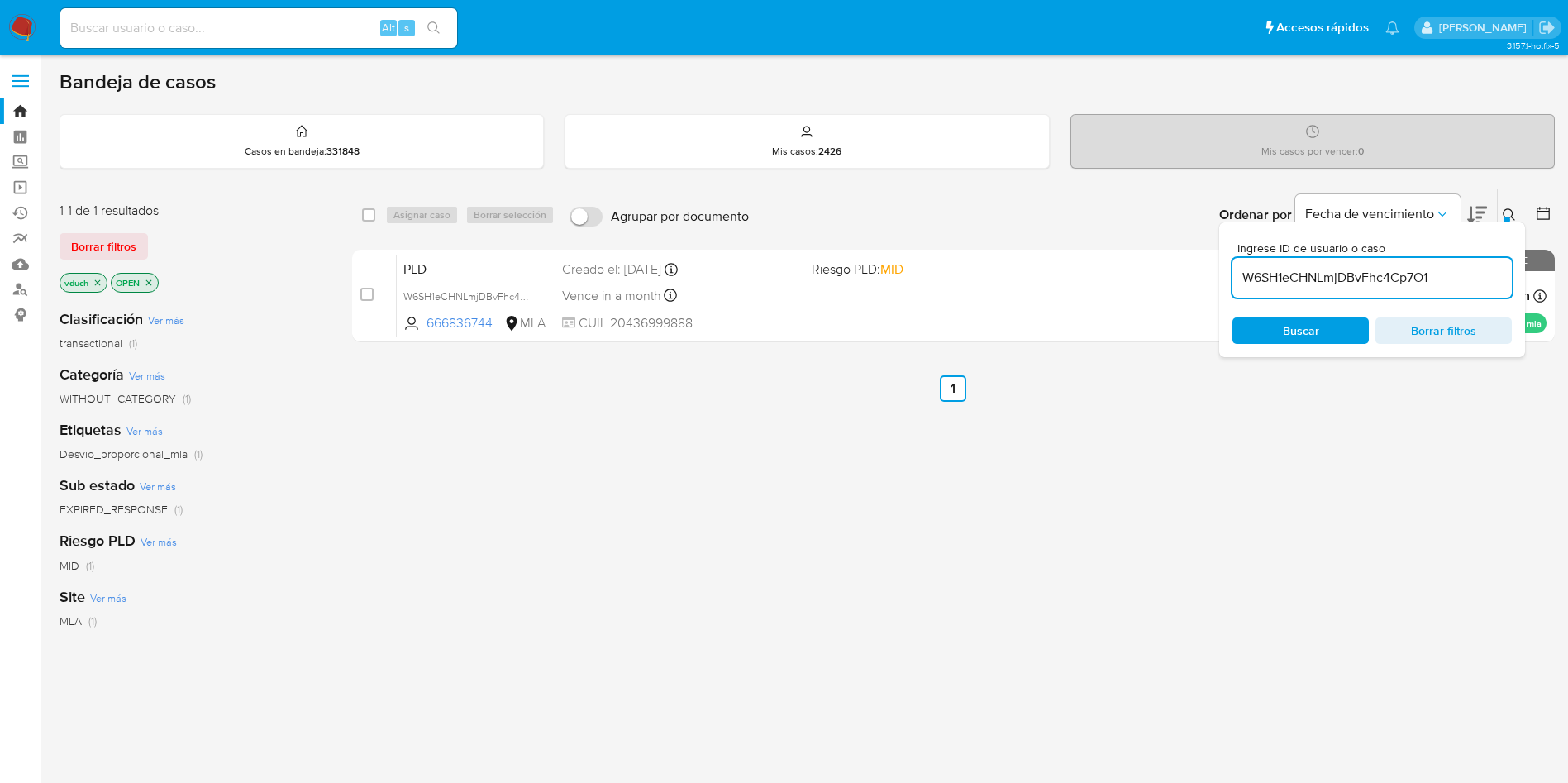
click at [358, 210] on div "select-all-cases-checkbox Asignar caso Borrar selección Agrupar por documento O…" at bounding box center [953, 215] width 1202 height 52
click at [376, 224] on div "select-all-cases-checkbox" at bounding box center [372, 215] width 20 height 20
click at [375, 217] on input "checkbox" at bounding box center [369, 215] width 13 height 13
checkbox input "true"
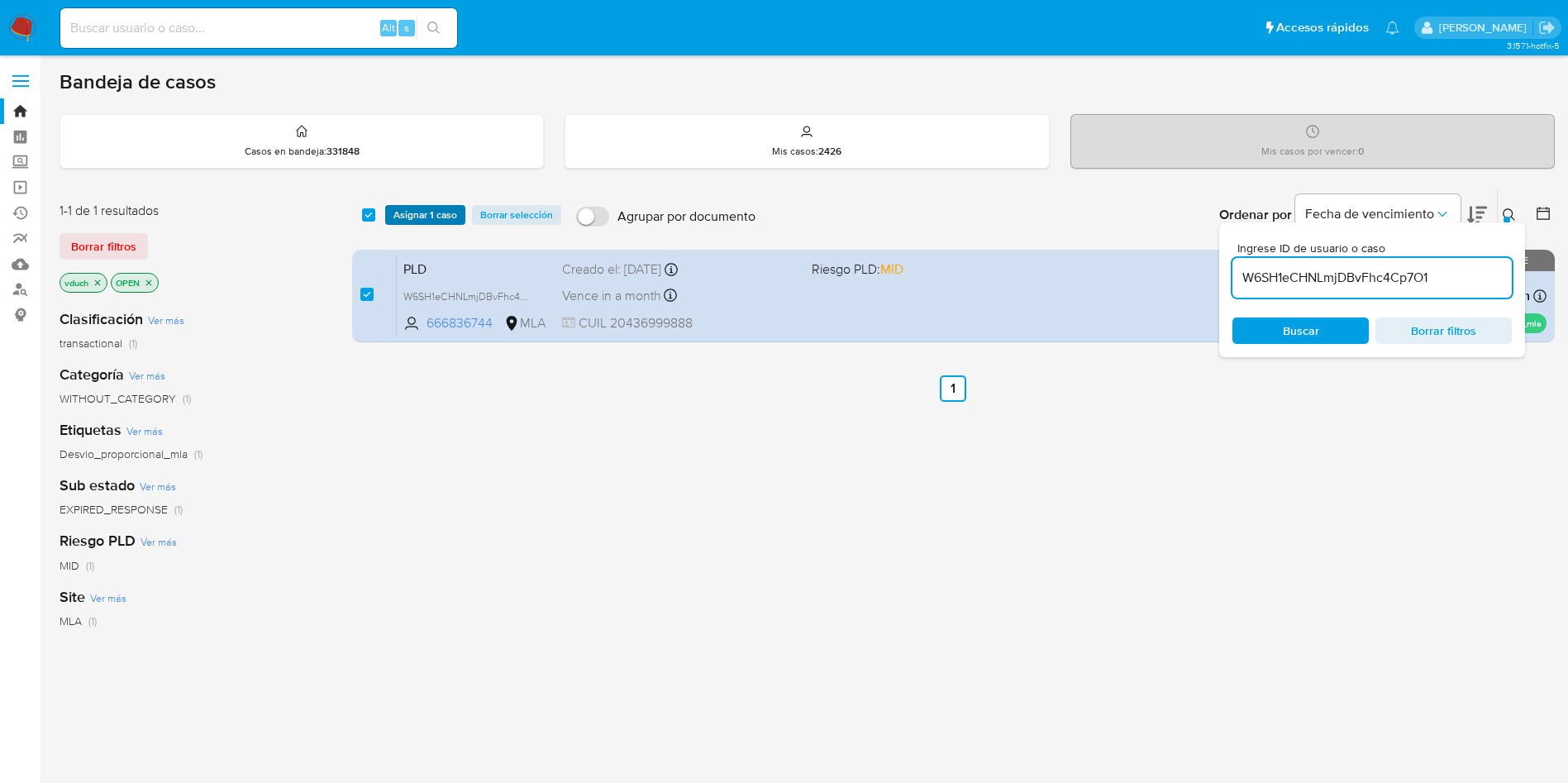
click at [416, 211] on span "Asignar 1 caso" at bounding box center [425, 215] width 63 height 17
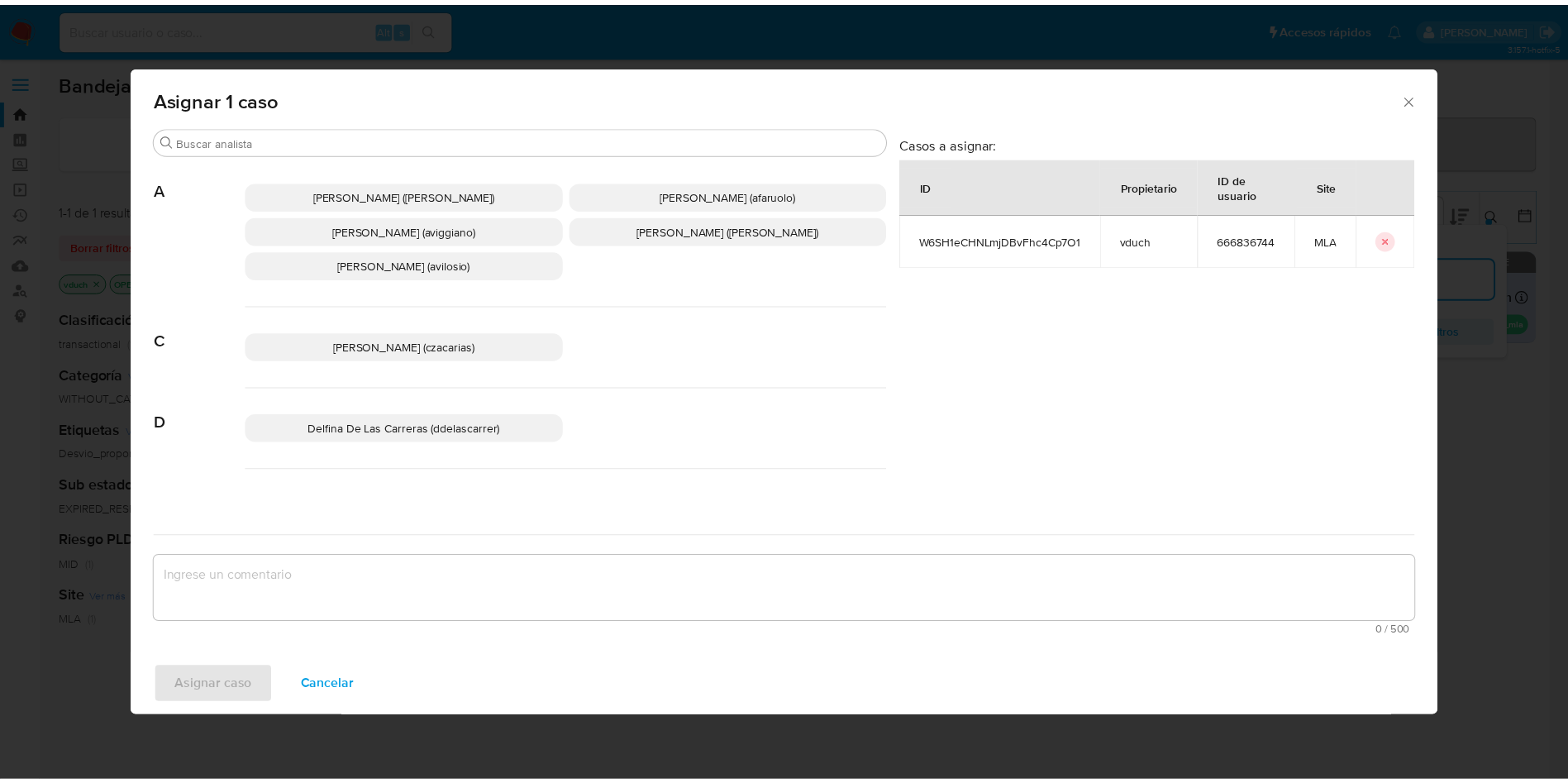
scroll to position [1512, 0]
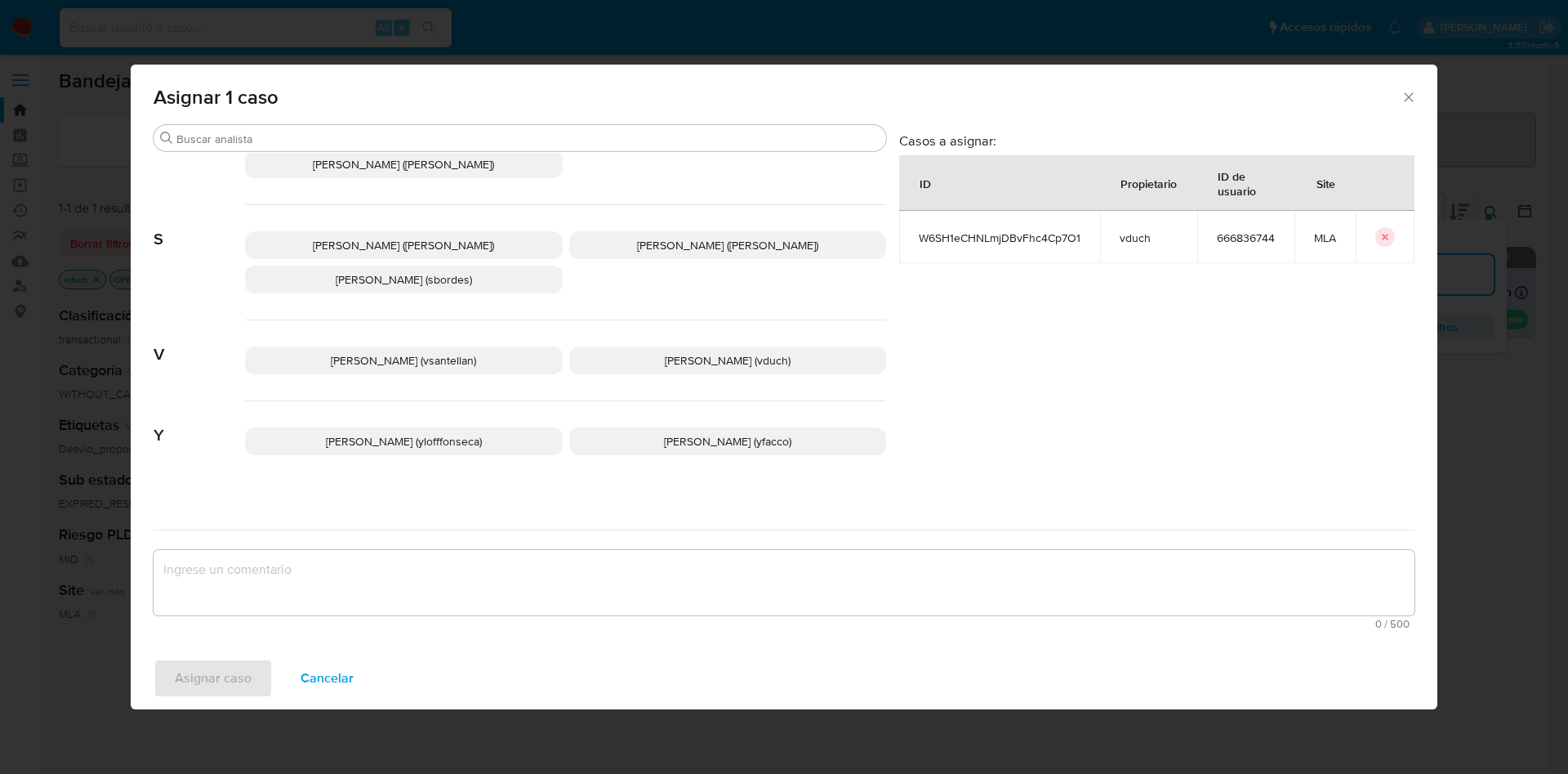
click at [760, 352] on span "[PERSON_NAME] (vduch)" at bounding box center [728, 361] width 126 height 16
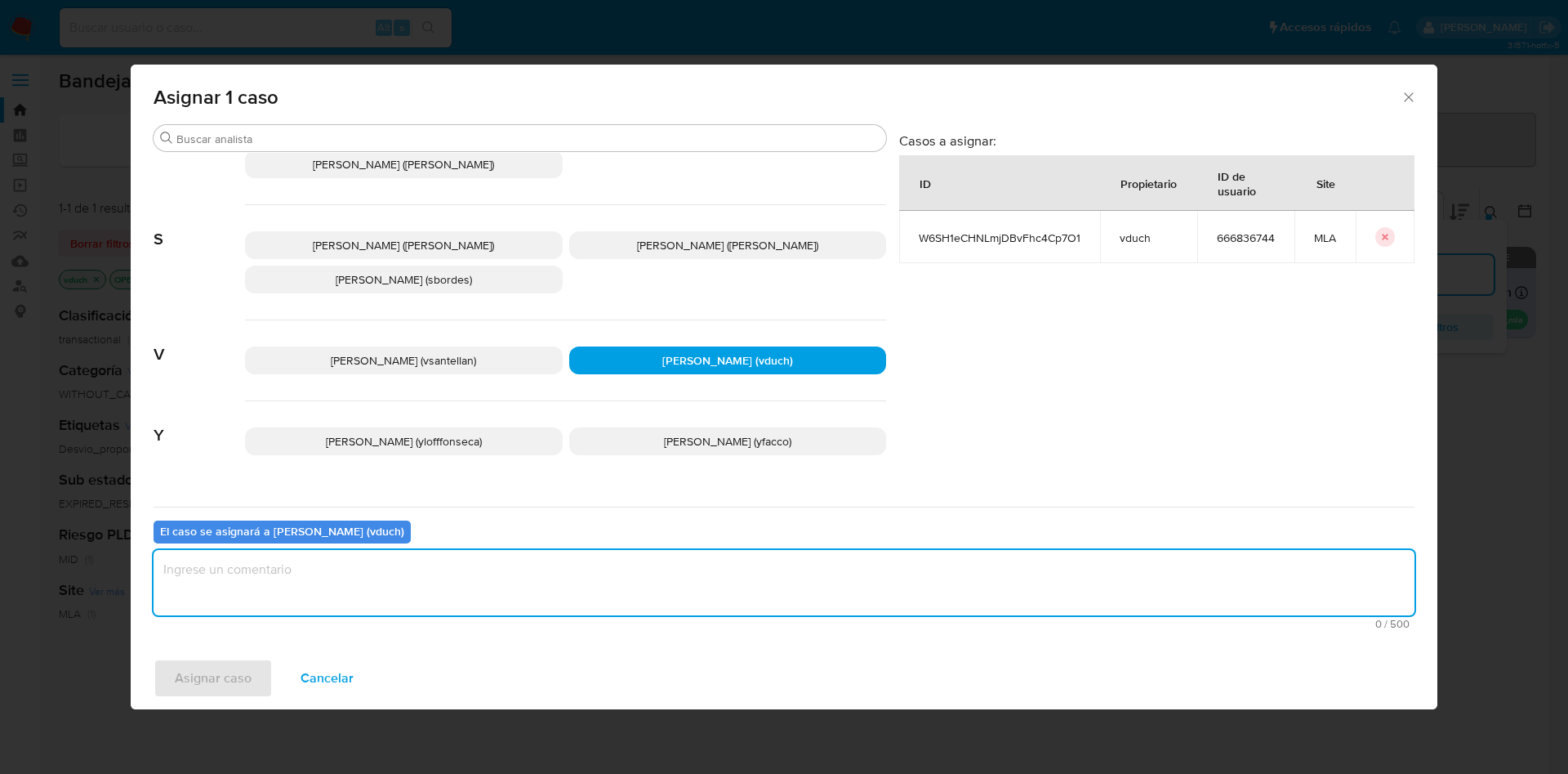
click at [758, 558] on textarea "assign-modal" at bounding box center [784, 582] width 1261 height 65
click at [230, 676] on span "Asignar caso" at bounding box center [212, 678] width 77 height 36
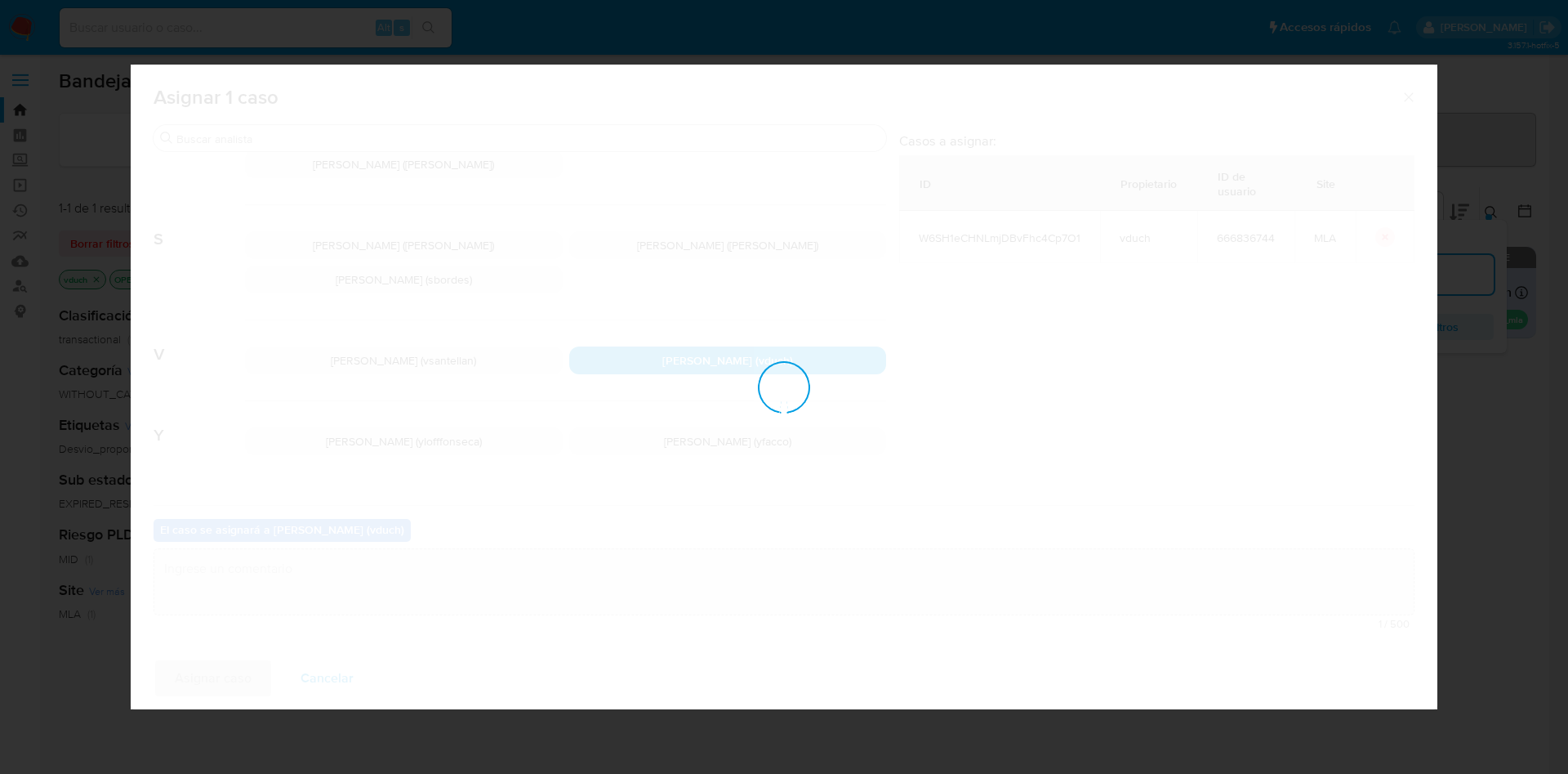
checkbox input "false"
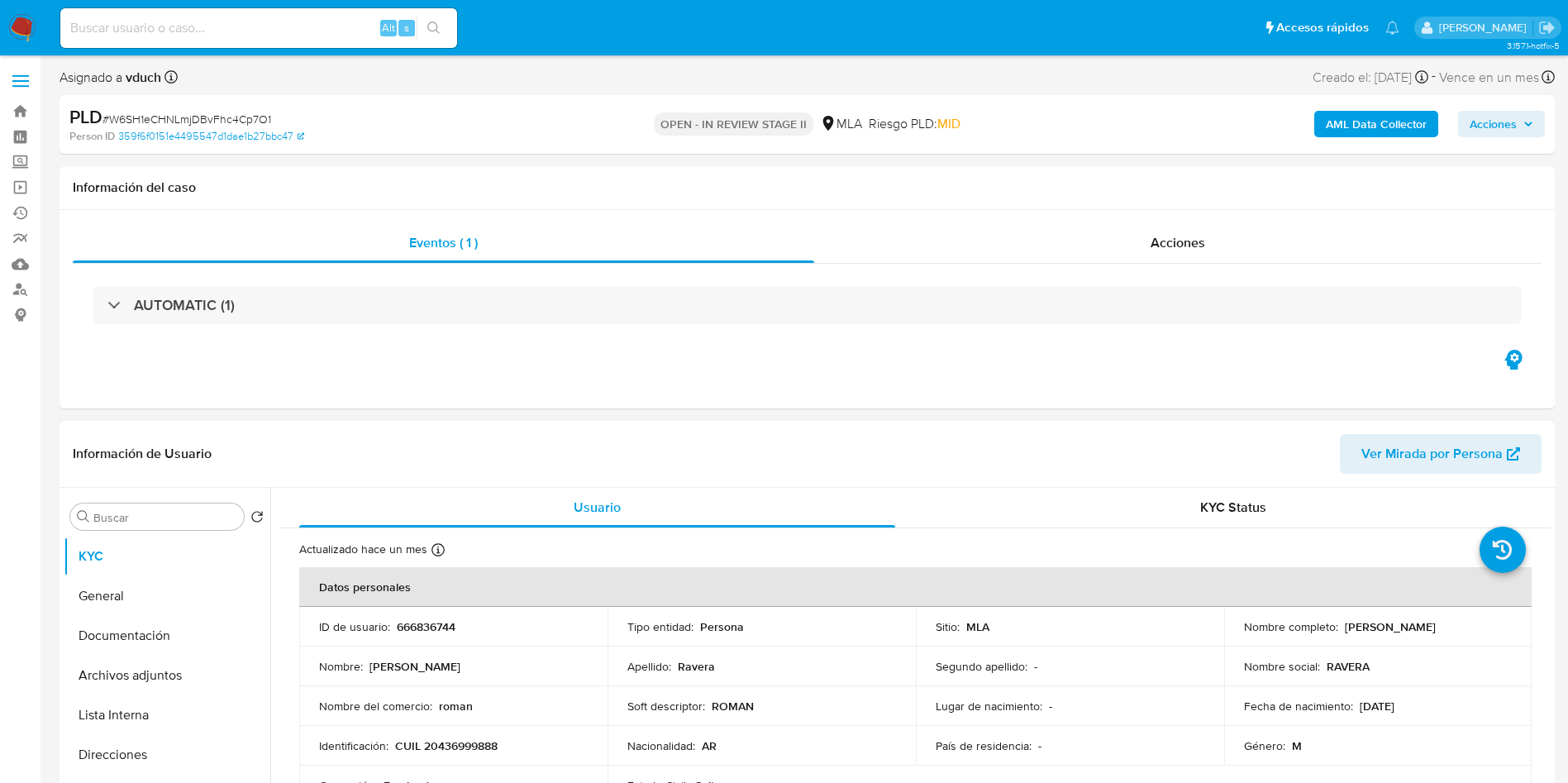
select select "10"
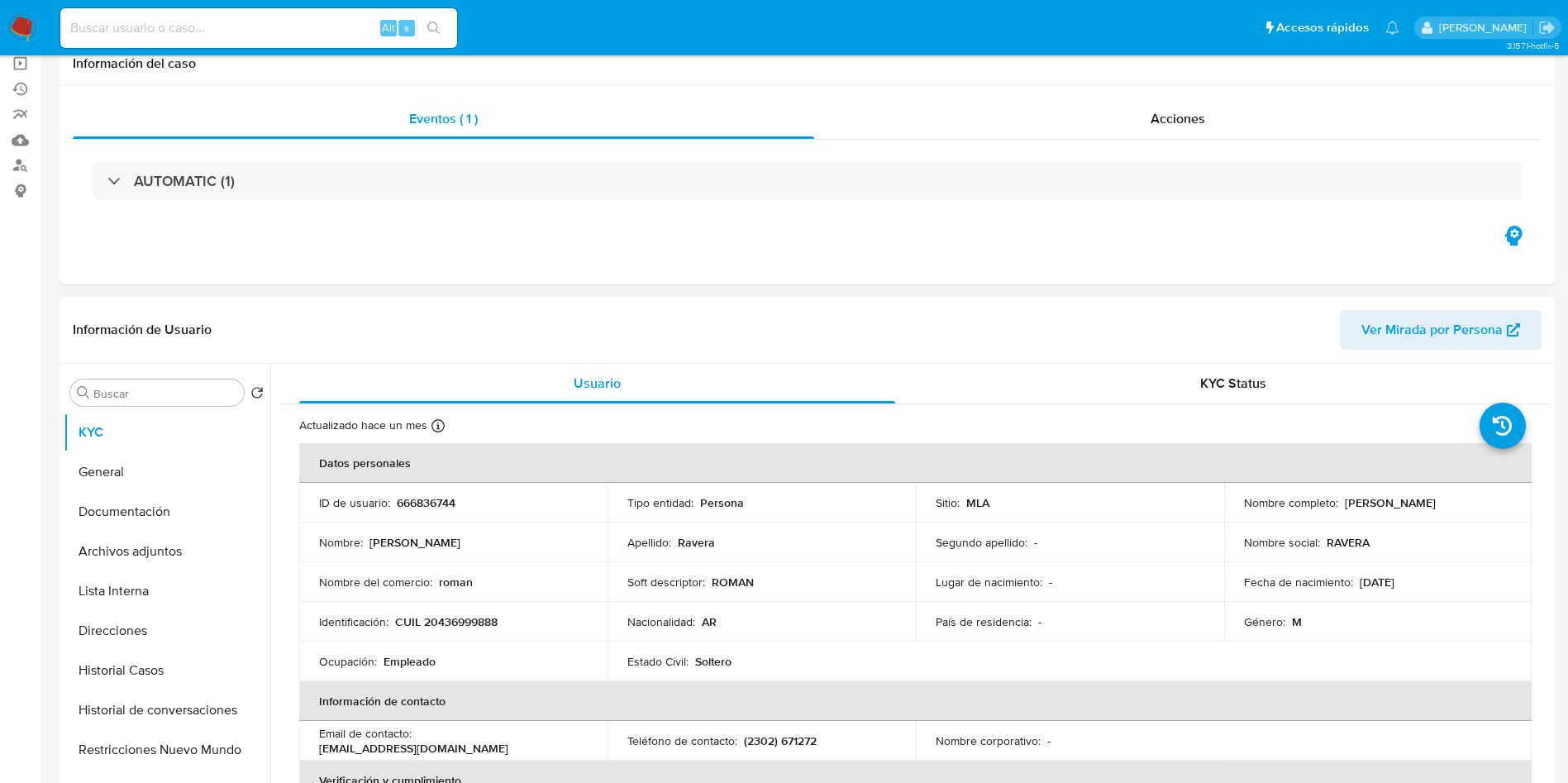
click at [393, 562] on td "Nombre del comercio : [PERSON_NAME]" at bounding box center [453, 582] width 308 height 40
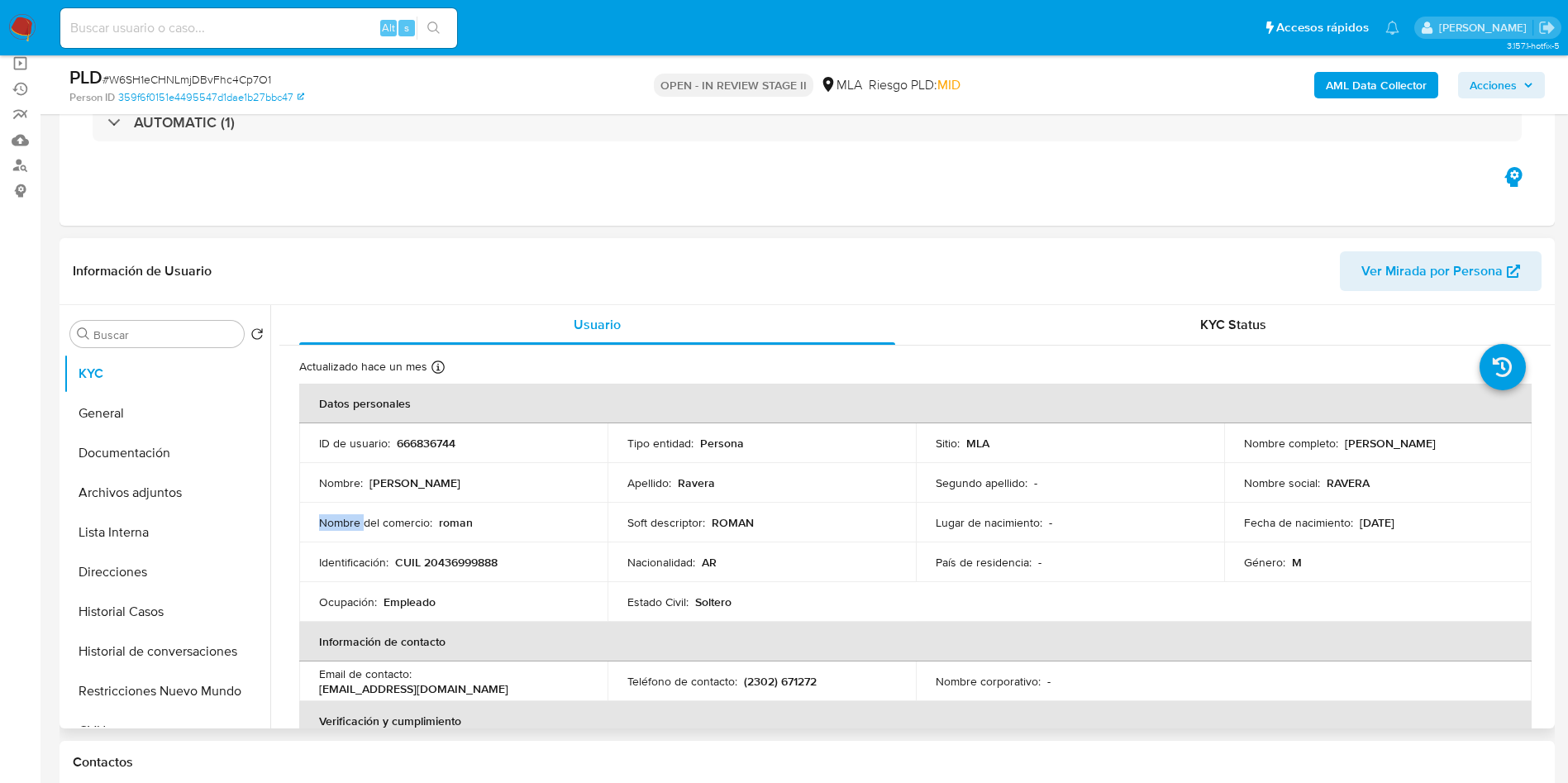
click at [393, 502] on td "Nombre del comercio : [PERSON_NAME]" at bounding box center [453, 522] width 308 height 40
click at [441, 431] on td "ID de usuario : 666836744" at bounding box center [453, 443] width 308 height 40
copy p "666836744"
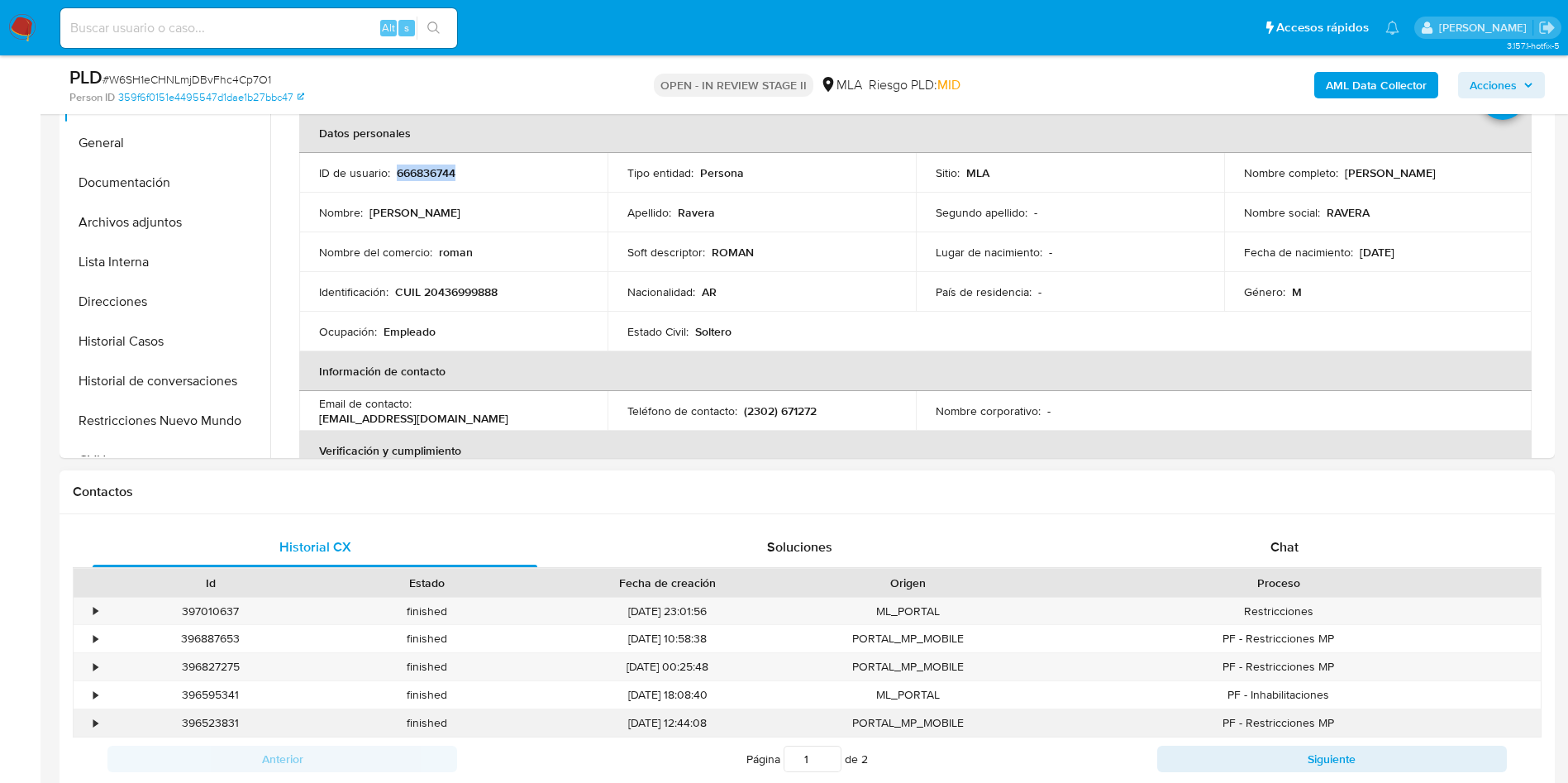
scroll to position [620, 0]
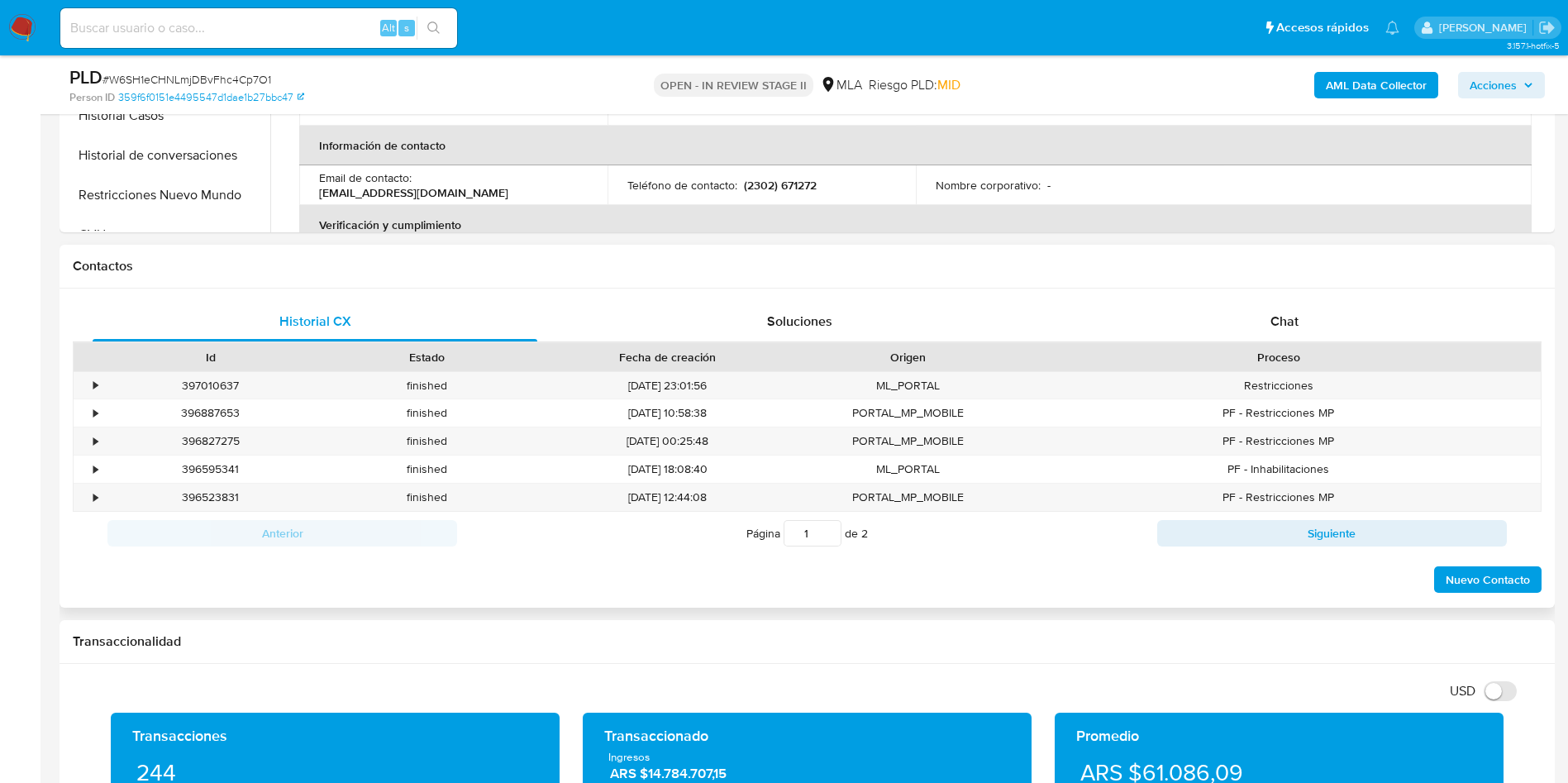
click at [1306, 296] on div "Historial CX Soluciones Chat Id Estado Fecha de creación Origen Proceso • 39701…" at bounding box center [806, 447] width 1495 height 319
click at [1304, 317] on div "Chat" at bounding box center [1284, 322] width 445 height 40
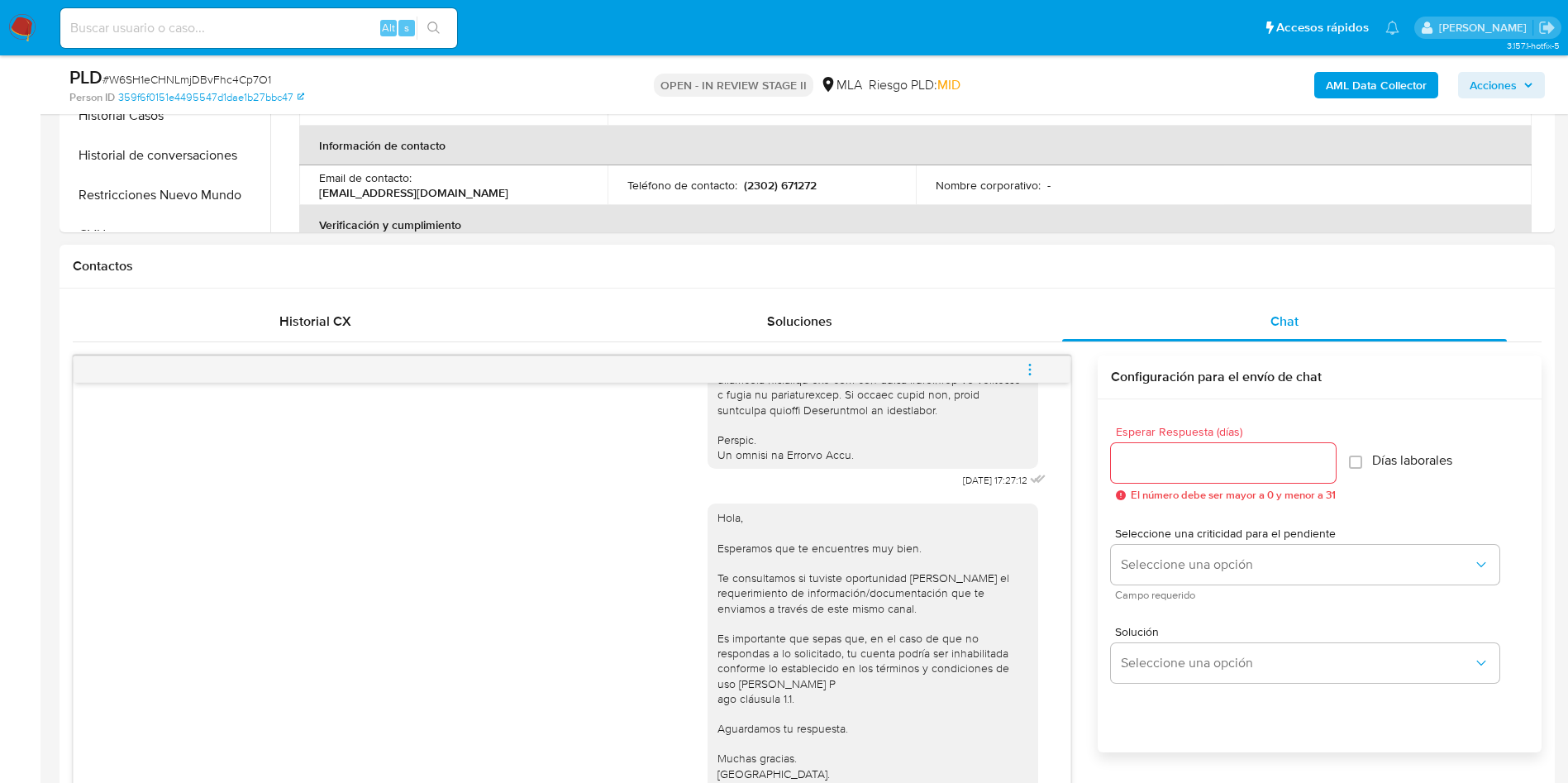
click at [1029, 385] on span "menu-action" at bounding box center [1030, 370] width 15 height 40
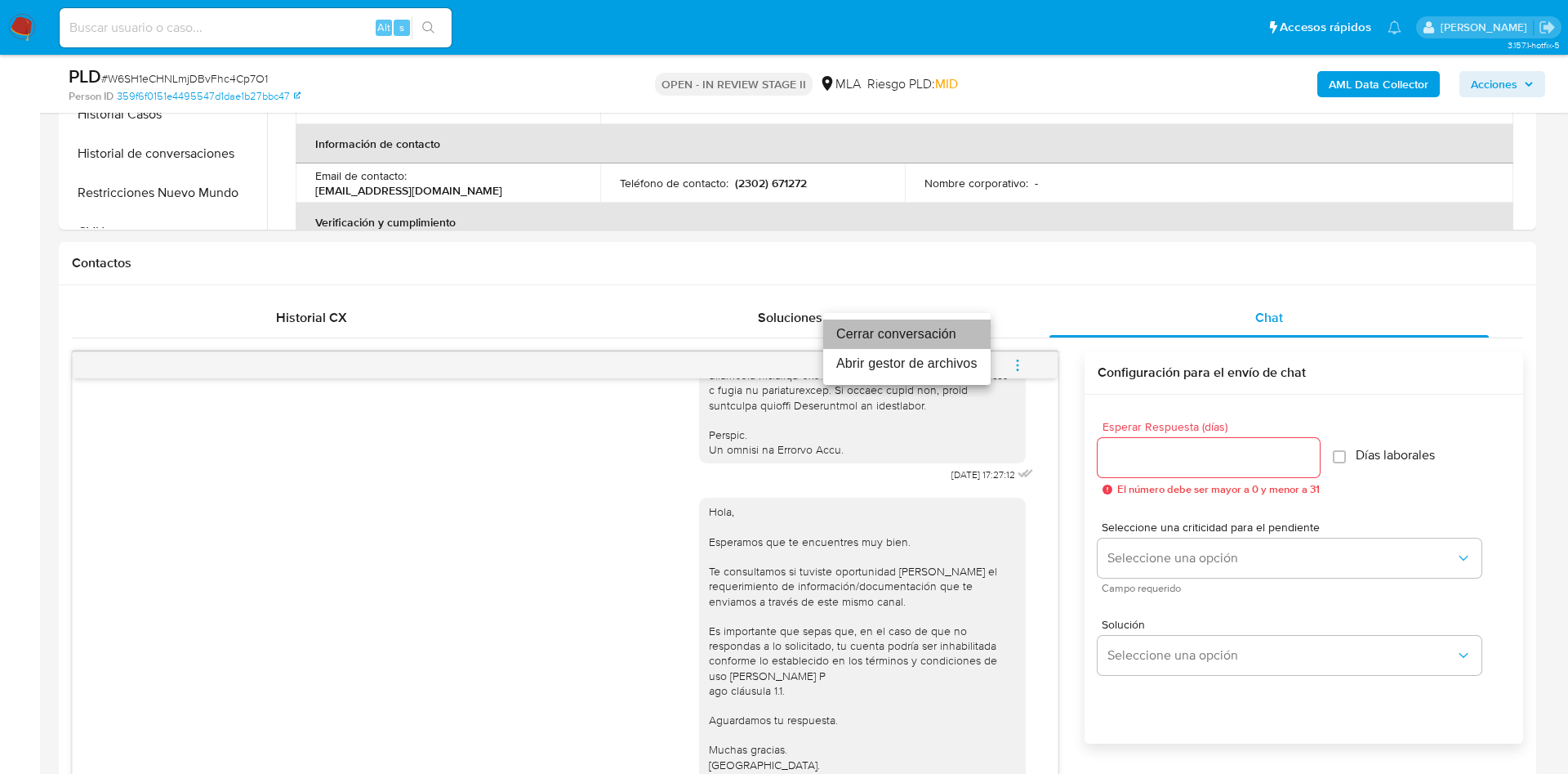
click at [961, 331] on li "Cerrar conversación" at bounding box center [906, 334] width 167 height 30
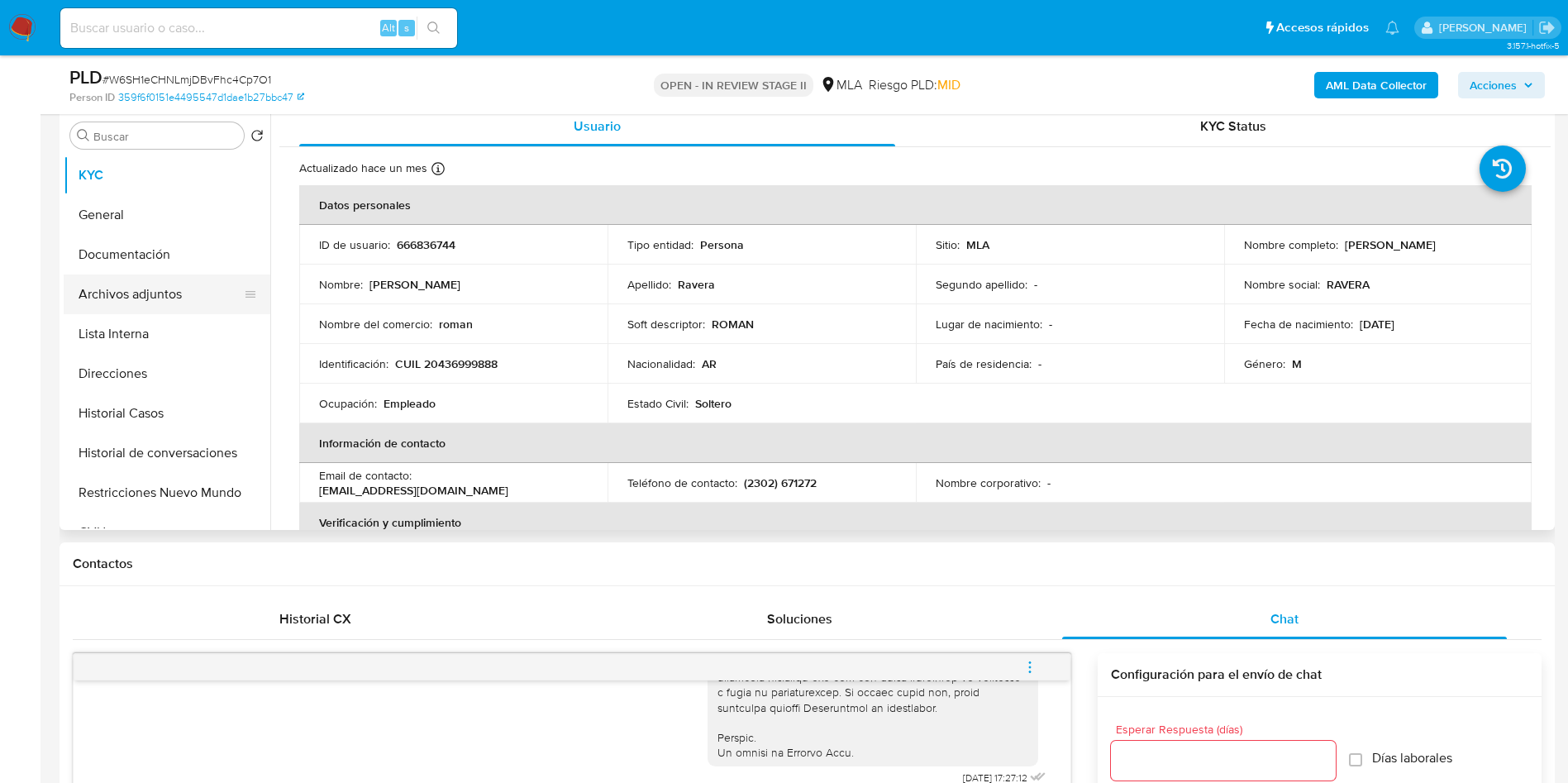
scroll to position [248, 0]
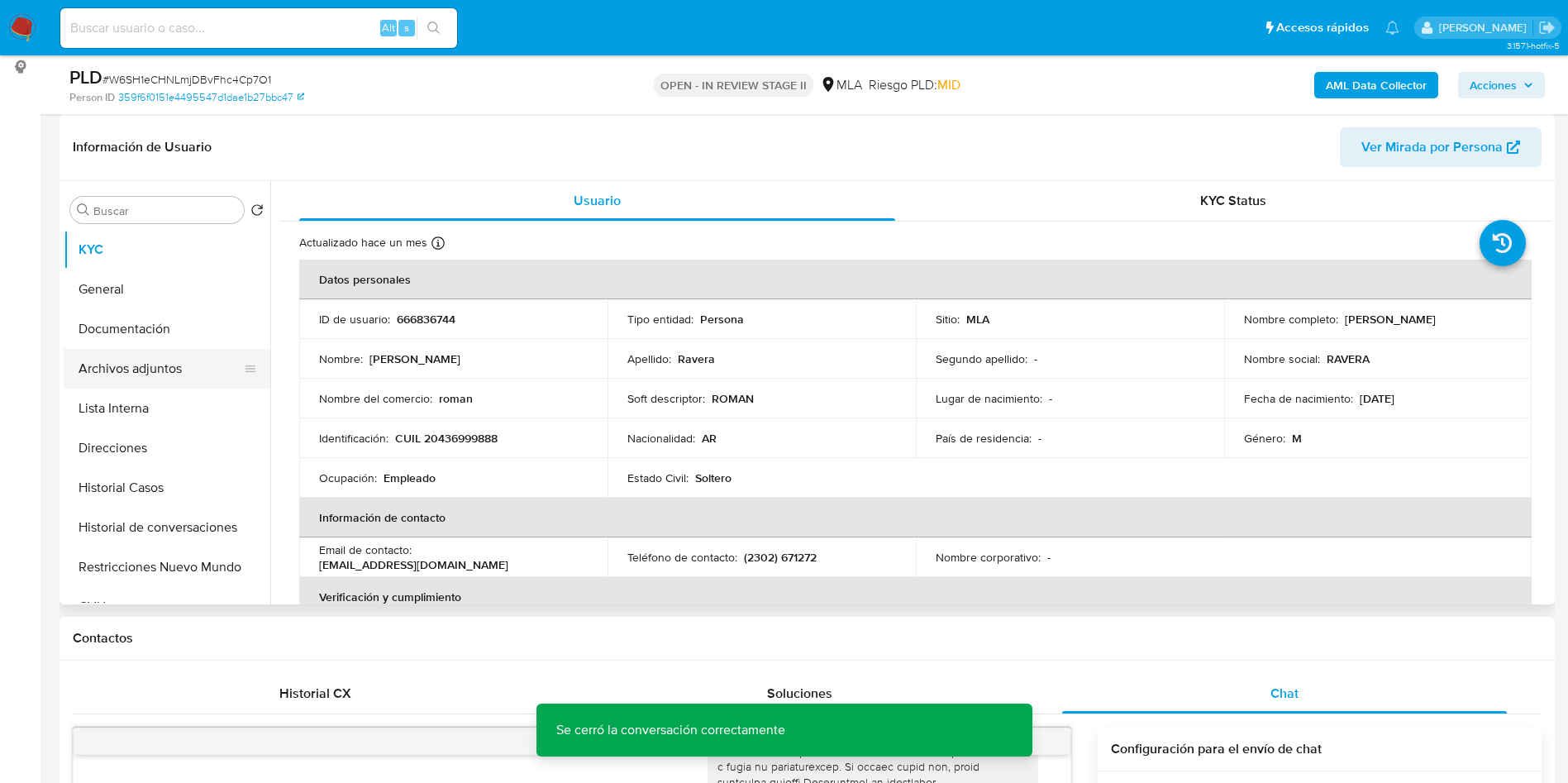
click at [213, 365] on button "Archivos adjuntos" at bounding box center [160, 369] width 193 height 40
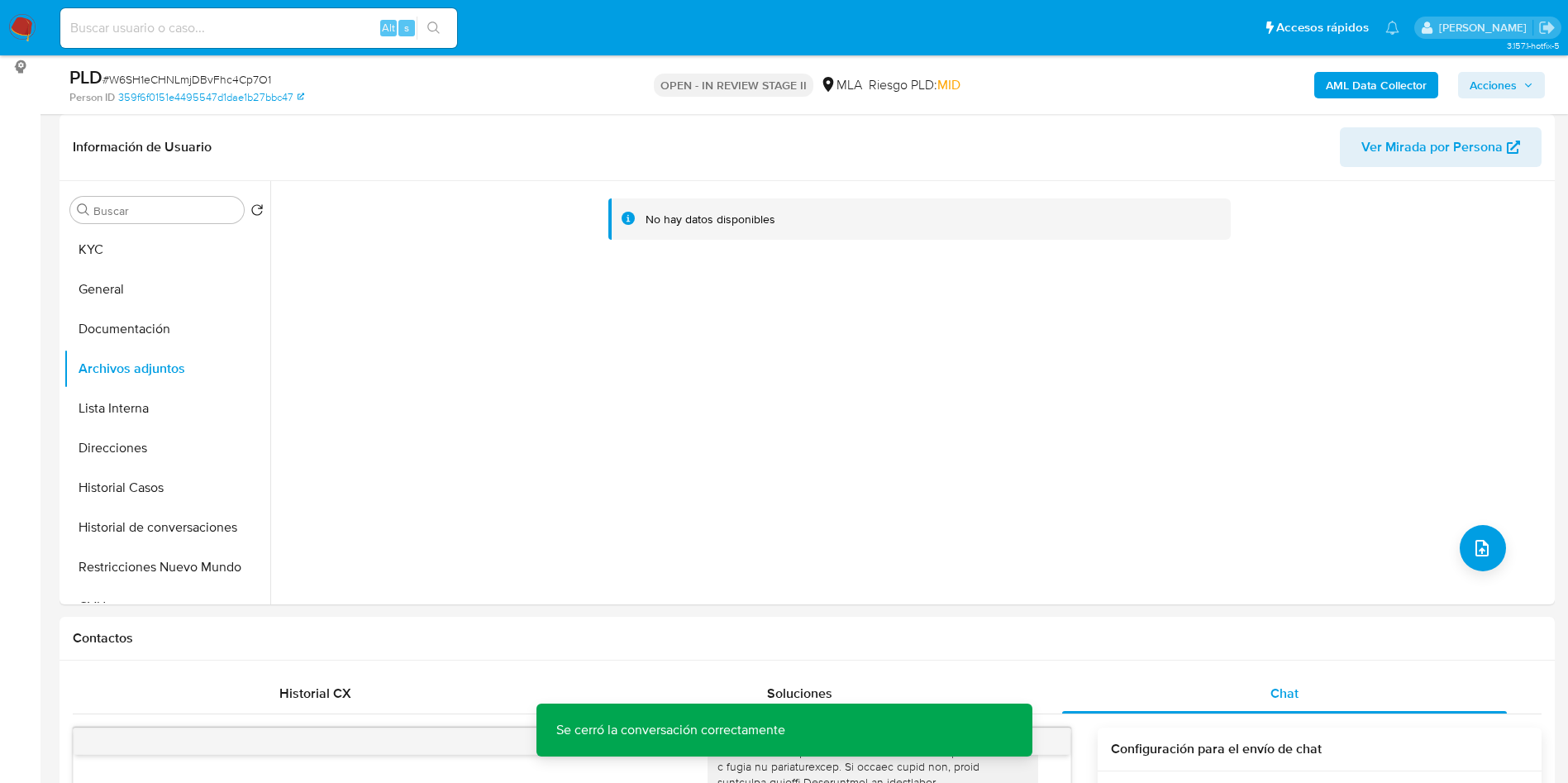
click at [1370, 86] on b "AML Data Collector" at bounding box center [1376, 85] width 101 height 27
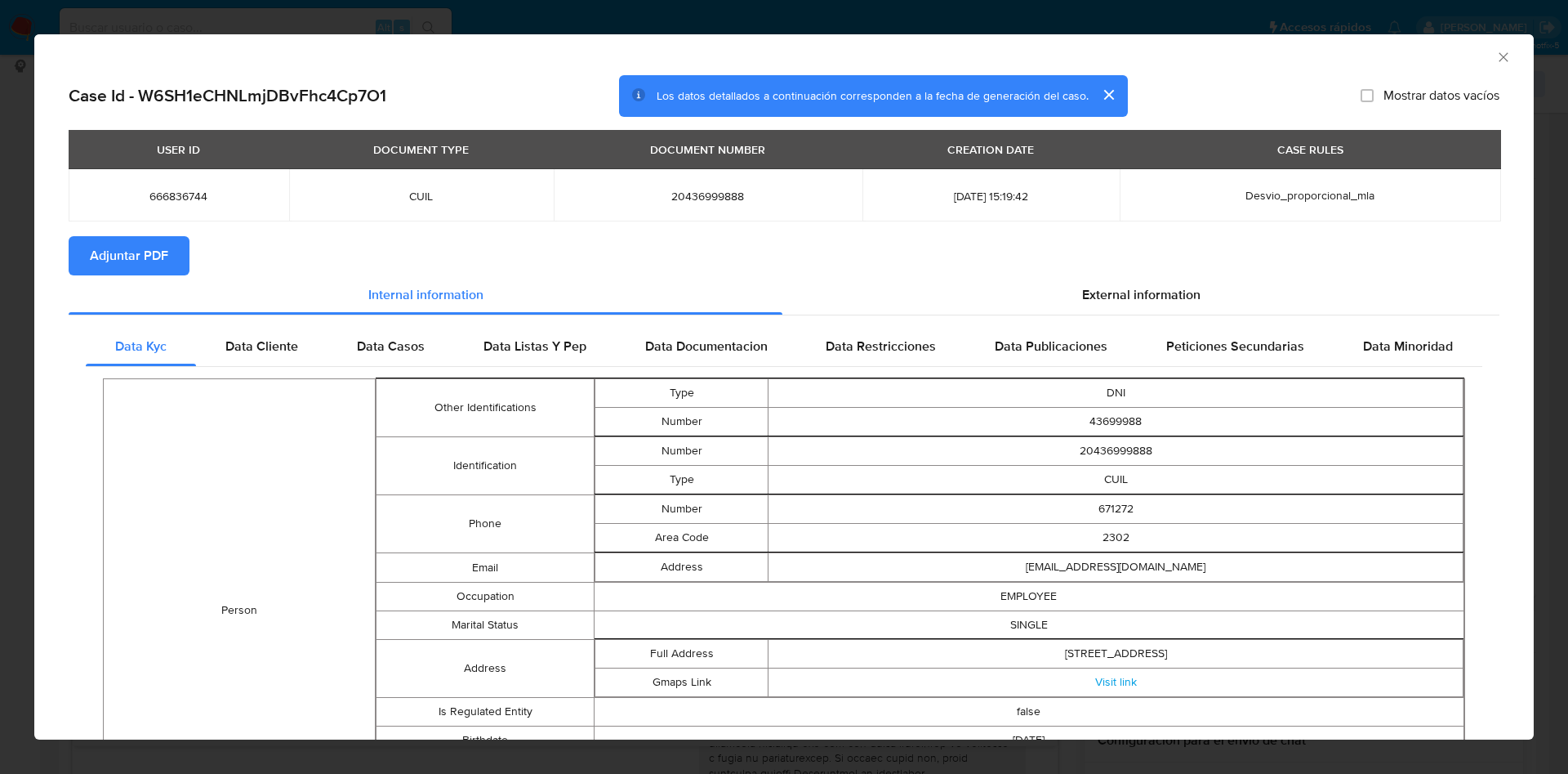
click at [158, 245] on span "Adjuntar PDF" at bounding box center [128, 256] width 78 height 36
click at [1496, 54] on icon "Cerrar ventana" at bounding box center [1504, 58] width 16 height 16
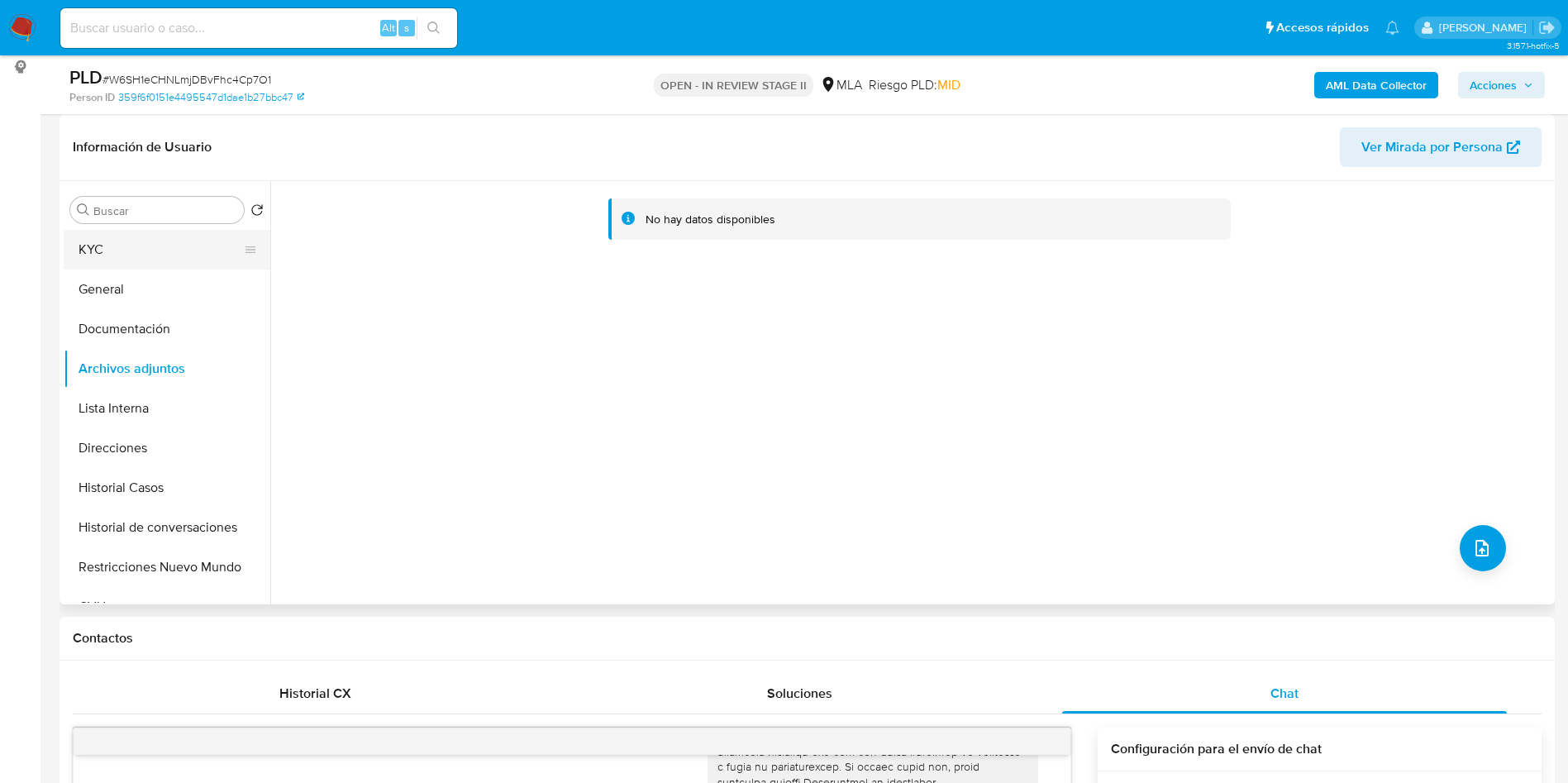
click at [209, 242] on button "KYC" at bounding box center [160, 250] width 193 height 40
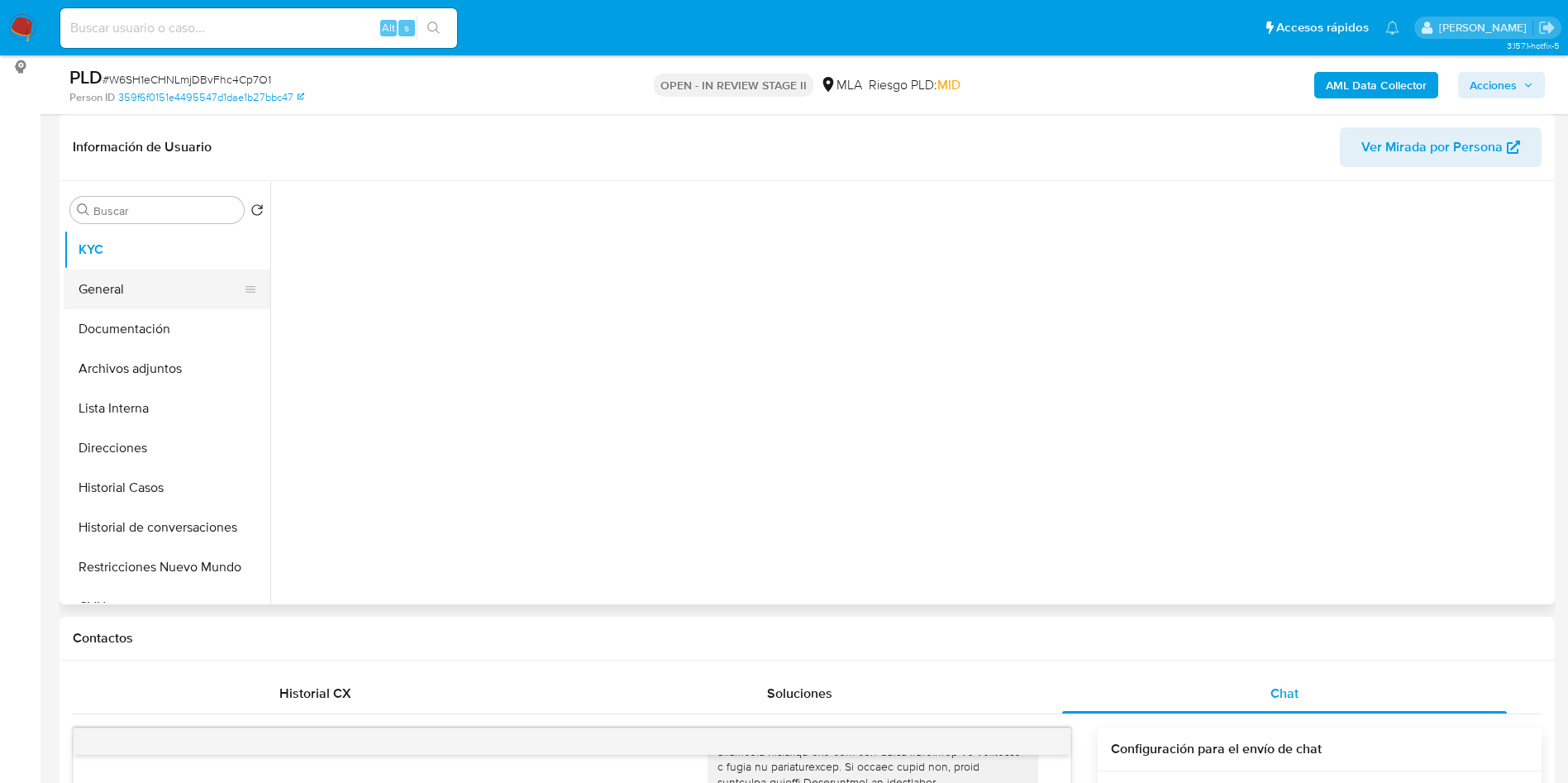
click at [167, 284] on button "General" at bounding box center [160, 290] width 193 height 40
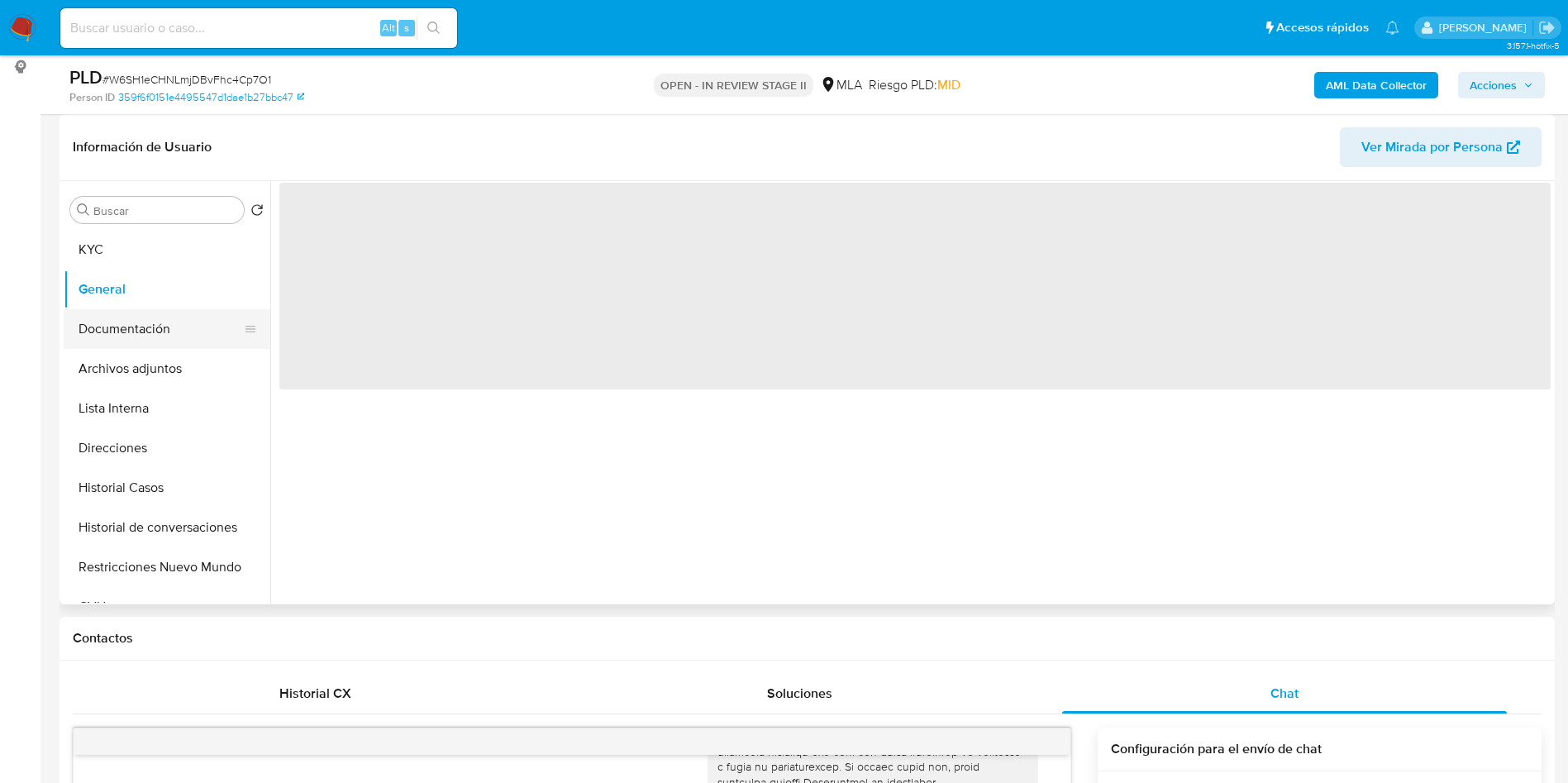
click at [156, 314] on button "Documentación" at bounding box center [160, 329] width 193 height 40
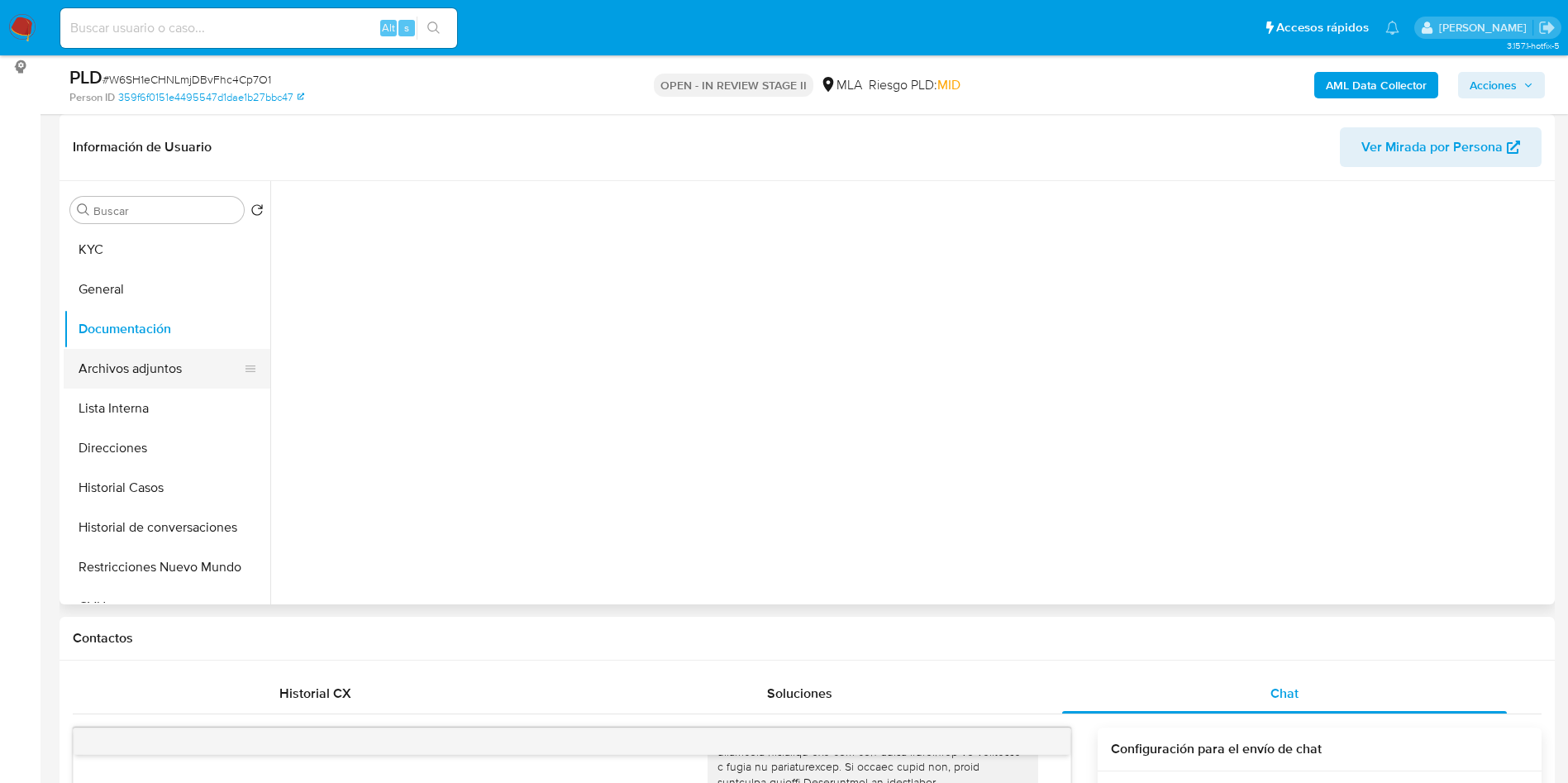
click at [151, 352] on button "Archivos adjuntos" at bounding box center [160, 369] width 193 height 40
click at [159, 418] on button "Lista Interna" at bounding box center [160, 408] width 193 height 40
click at [158, 391] on button "Lista Interna" at bounding box center [160, 408] width 193 height 40
click at [162, 368] on button "Archivos adjuntos" at bounding box center [160, 369] width 193 height 40
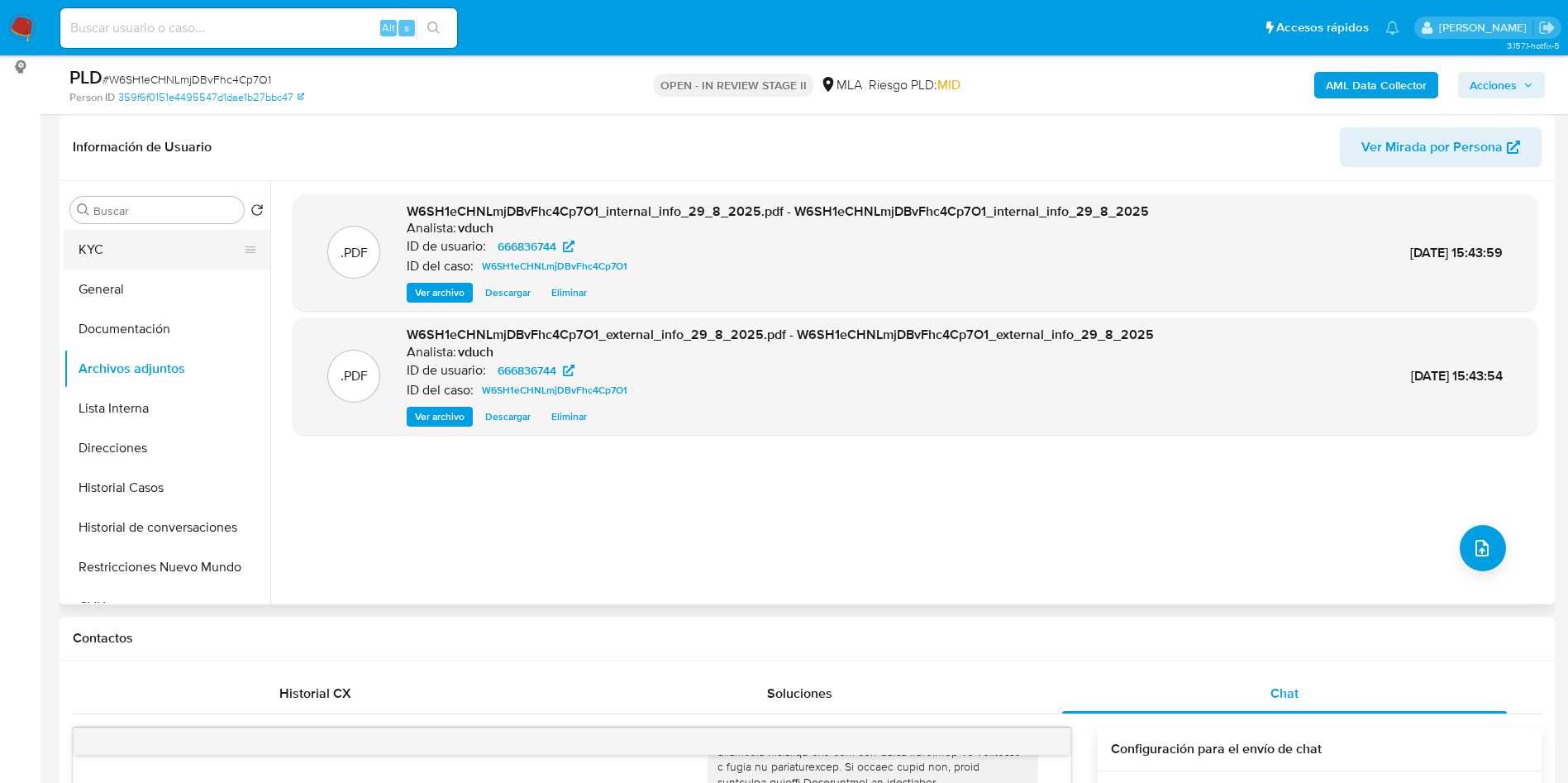
click at [112, 240] on button "KYC" at bounding box center [160, 250] width 193 height 40
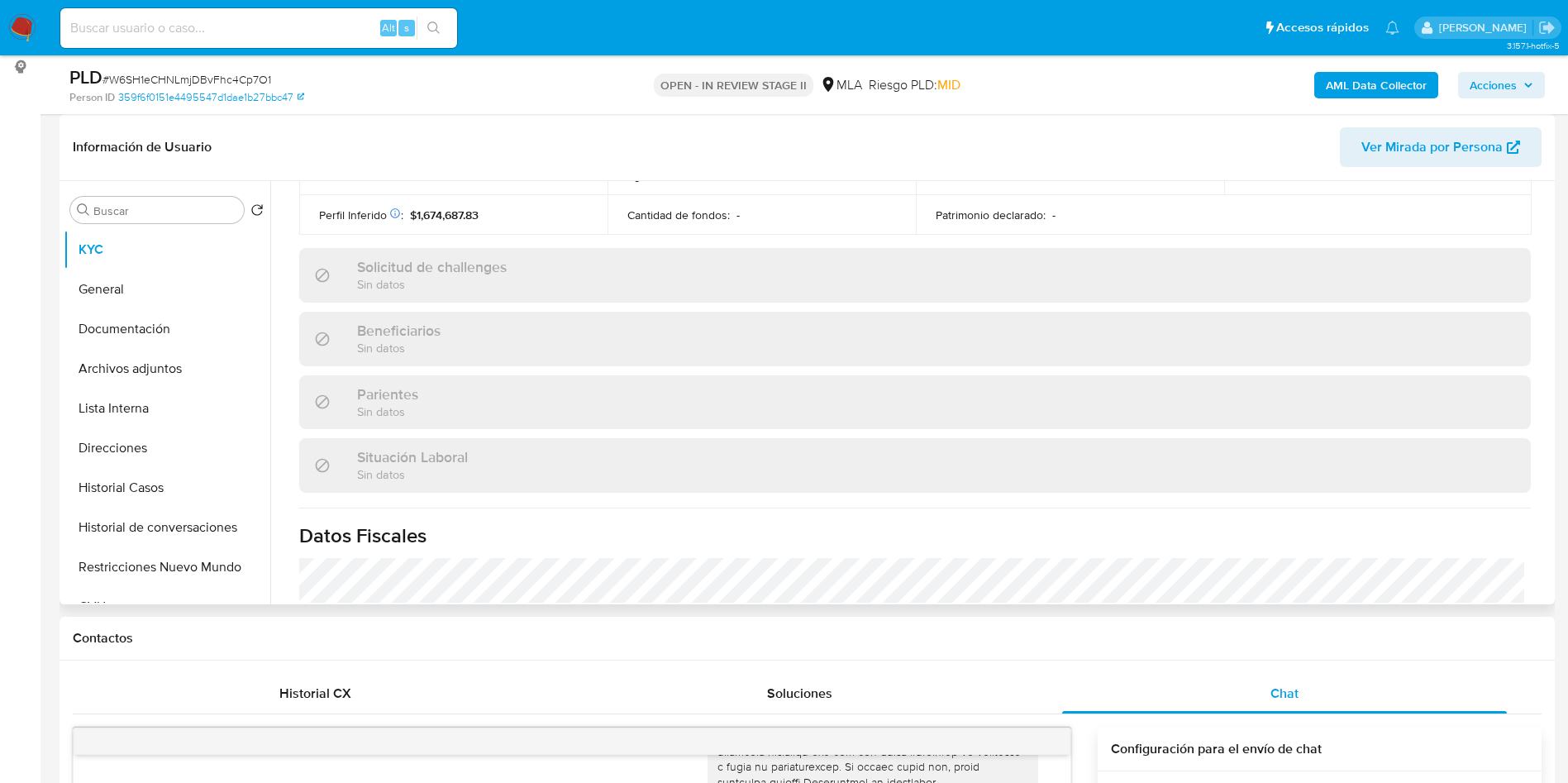
scroll to position [855, 0]
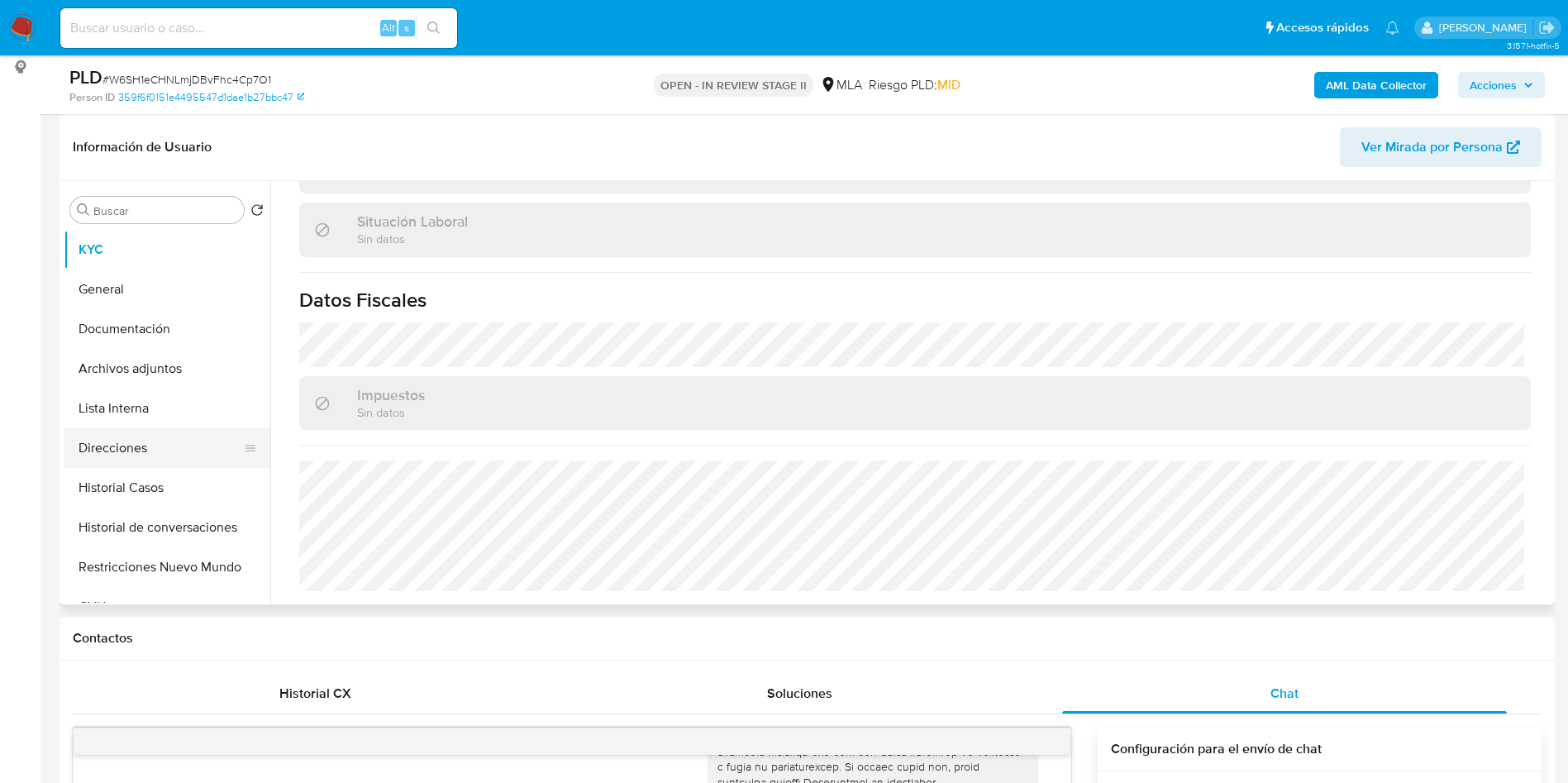
click at [175, 446] on button "Direcciones" at bounding box center [160, 448] width 193 height 40
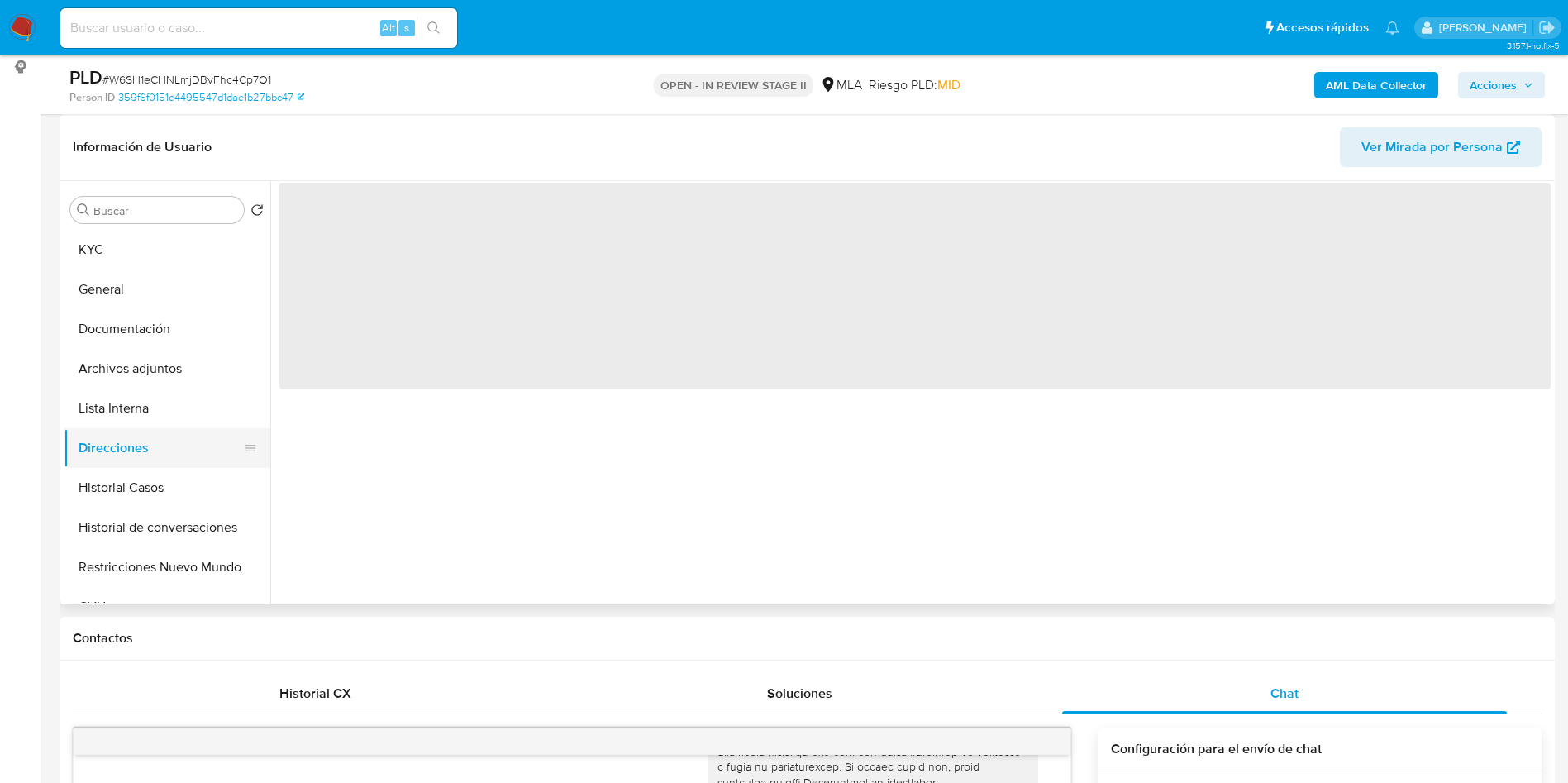
scroll to position [0, 0]
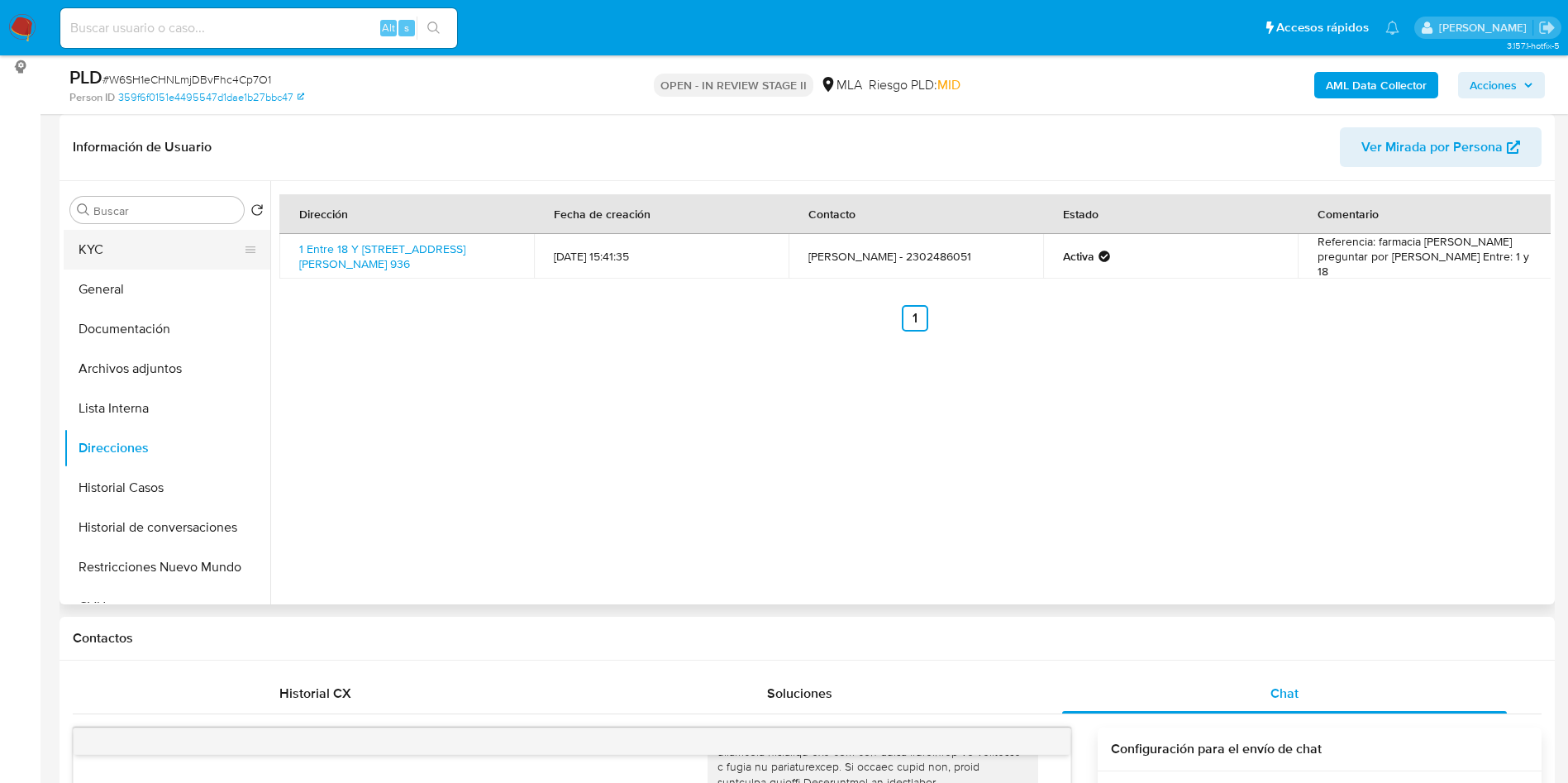
click at [186, 230] on button "KYC" at bounding box center [160, 250] width 193 height 40
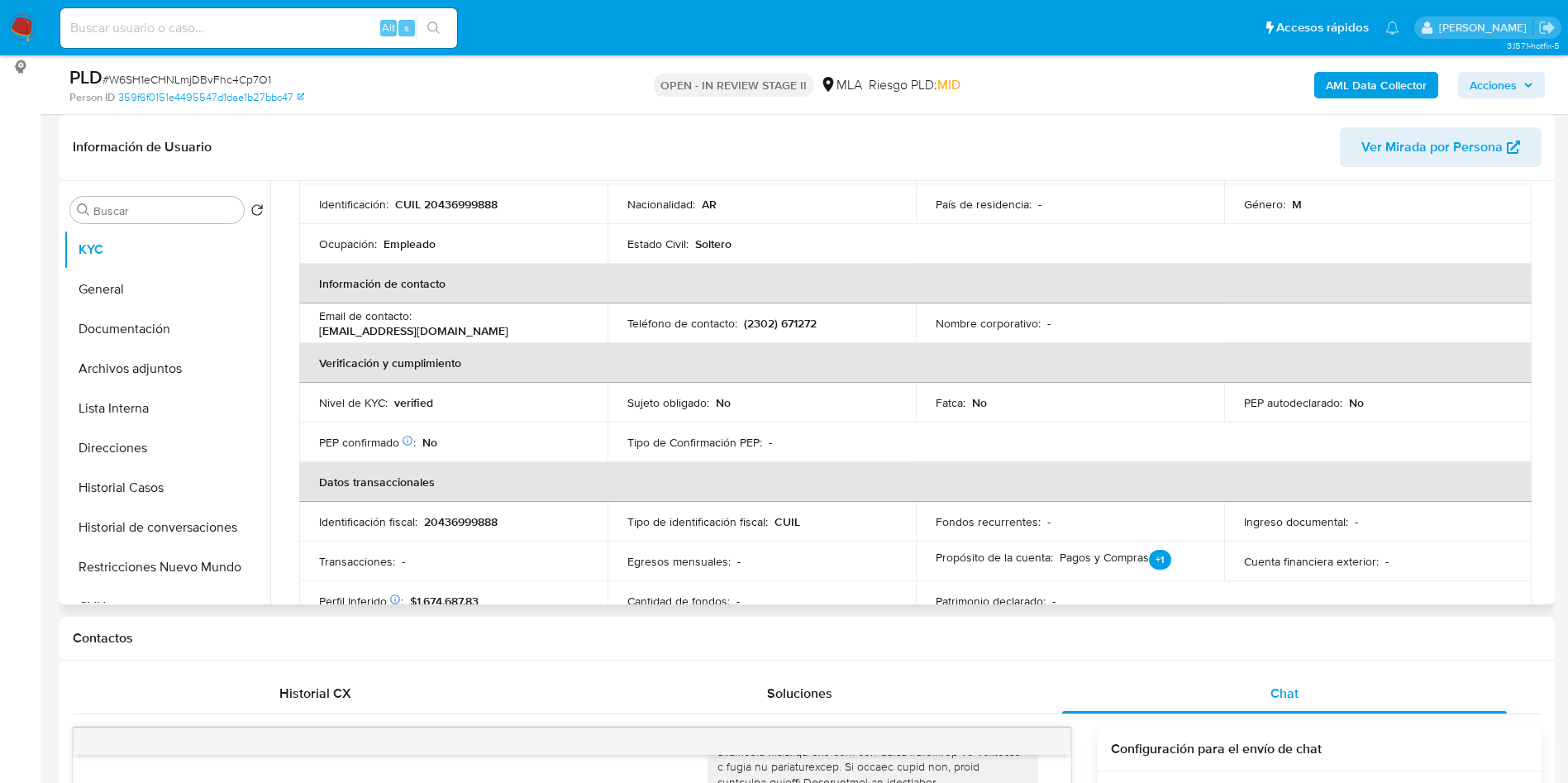
scroll to position [372, 0]
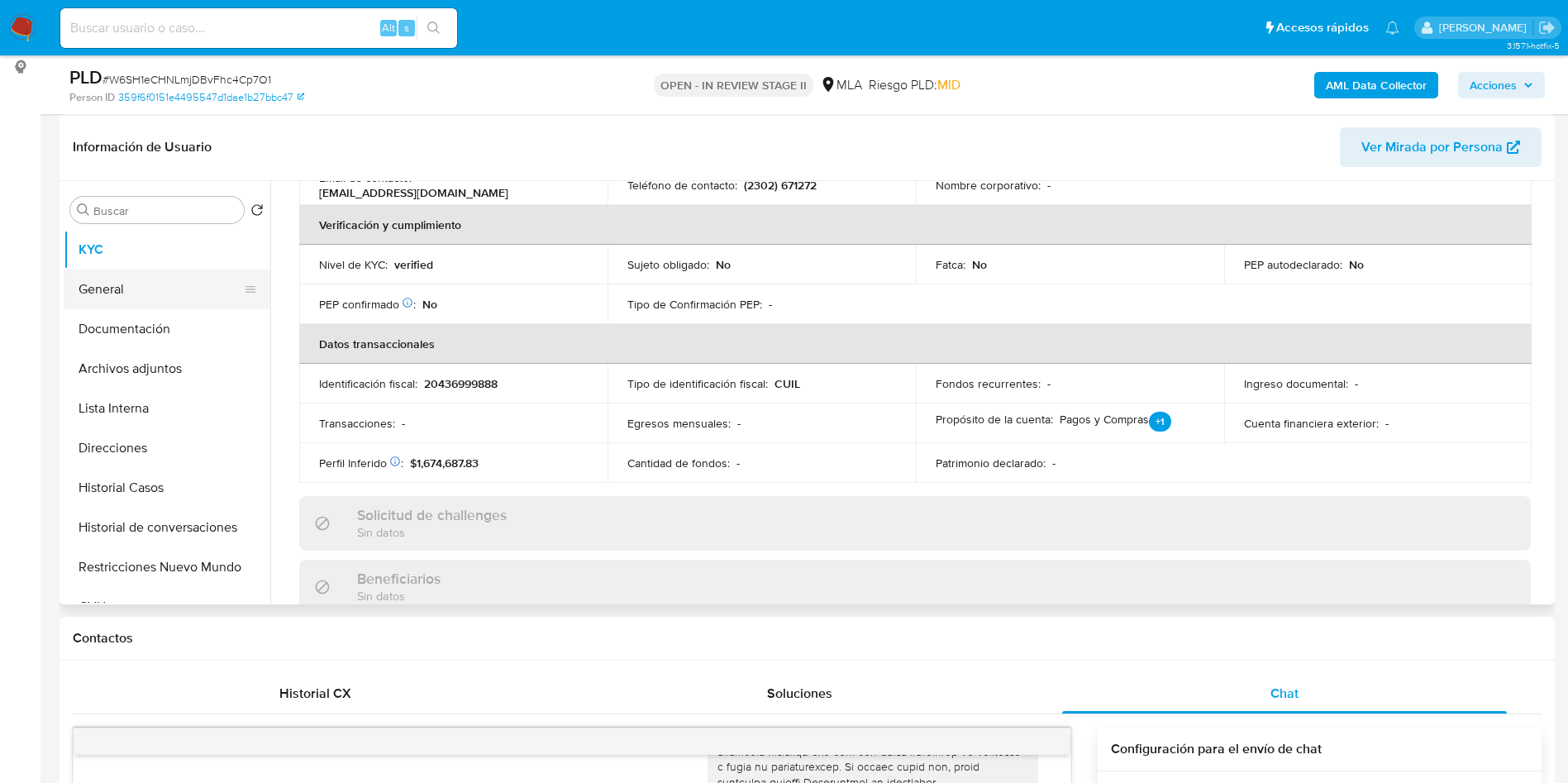
click at [225, 290] on button "General" at bounding box center [160, 290] width 193 height 40
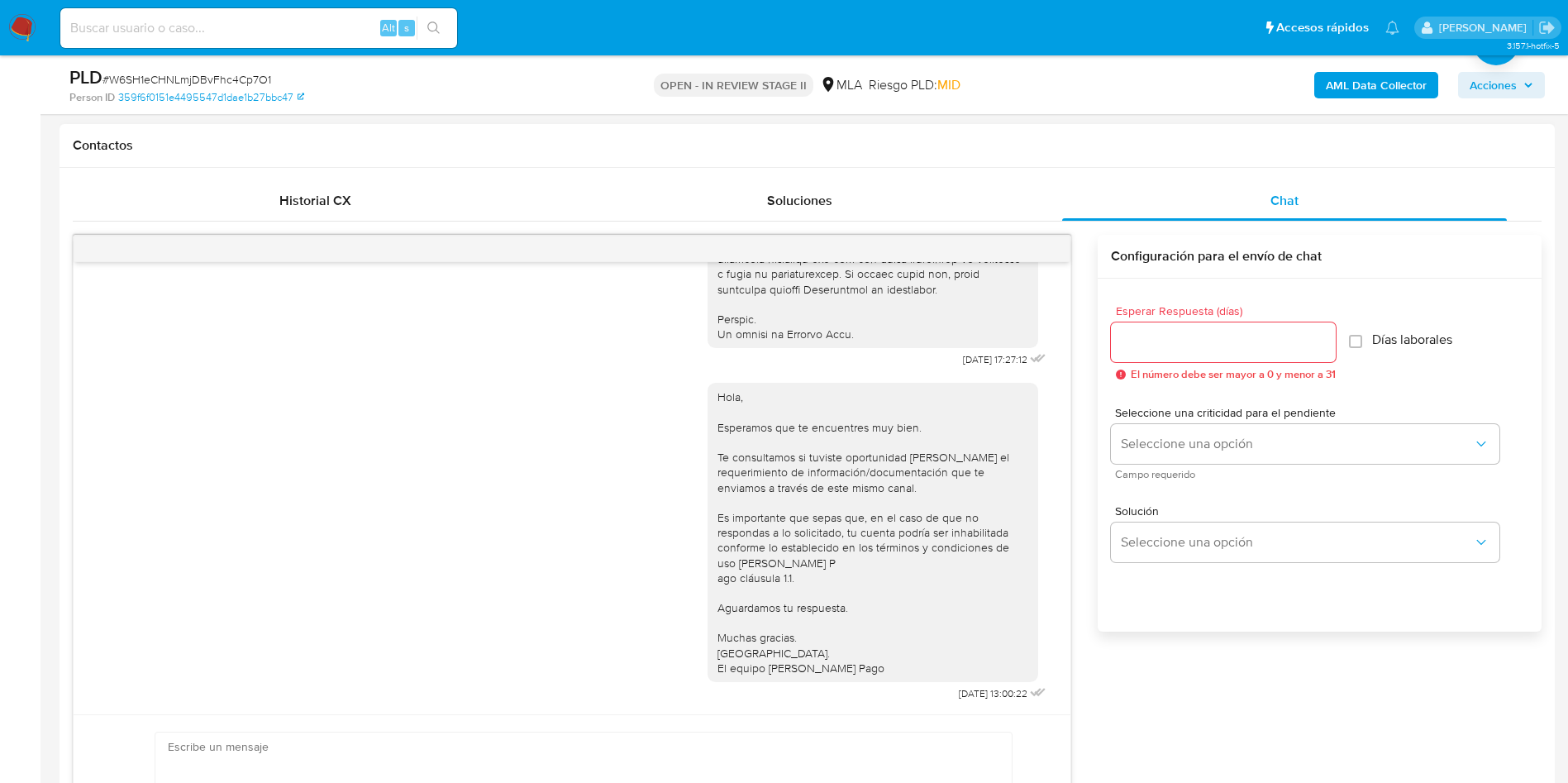
scroll to position [744, 0]
drag, startPoint x: 583, startPoint y: 711, endPoint x: 584, endPoint y: 747, distance: 36.0
click at [584, 711] on div "Enviar" at bounding box center [571, 792] width 997 height 163
click at [584, 747] on textarea at bounding box center [579, 792] width 823 height 127
paste textarea "¡Hola! Muchas gracias por tu respuesta. Confirmamos la recepción de la document…"
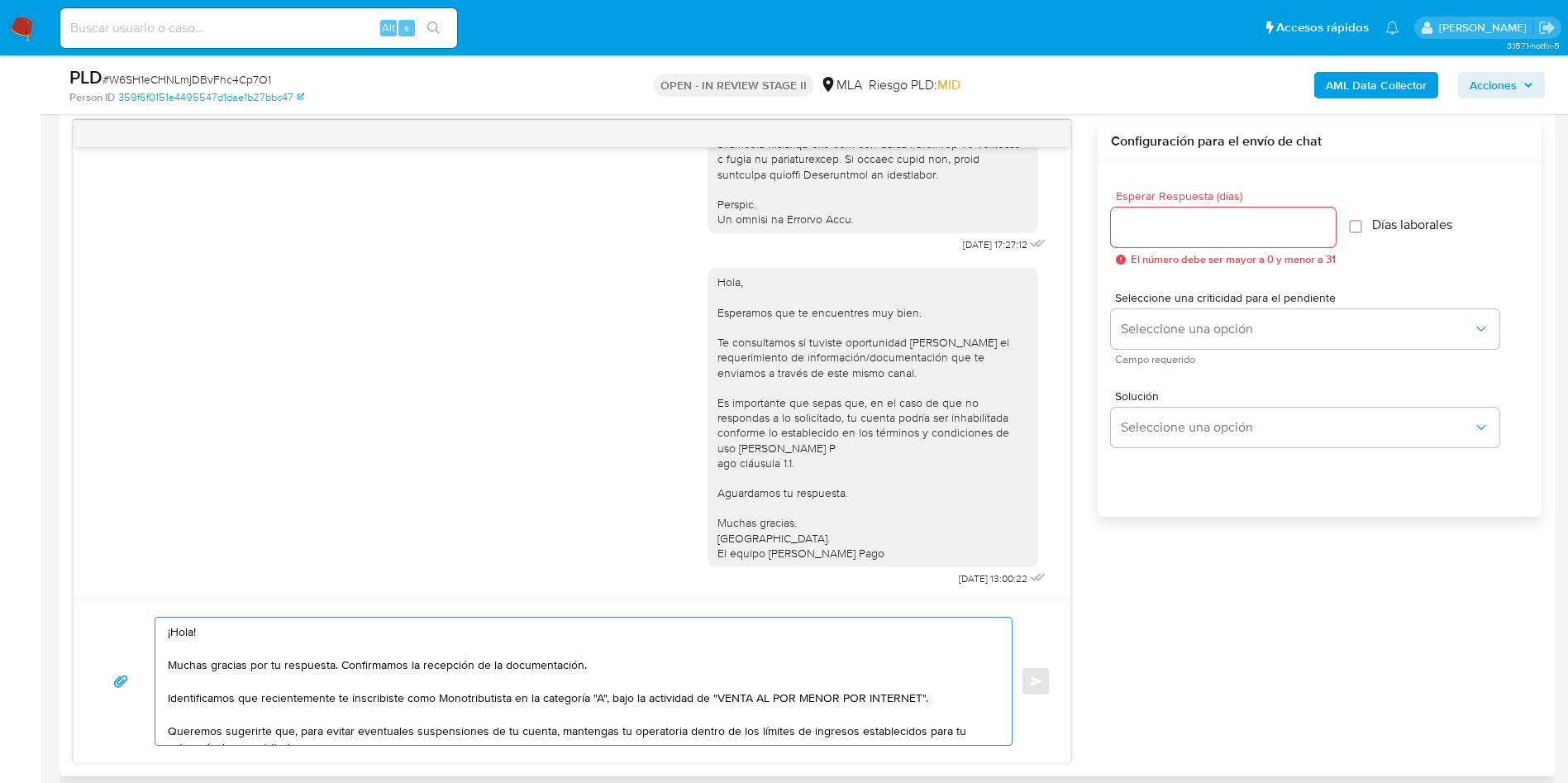
scroll to position [72, 0]
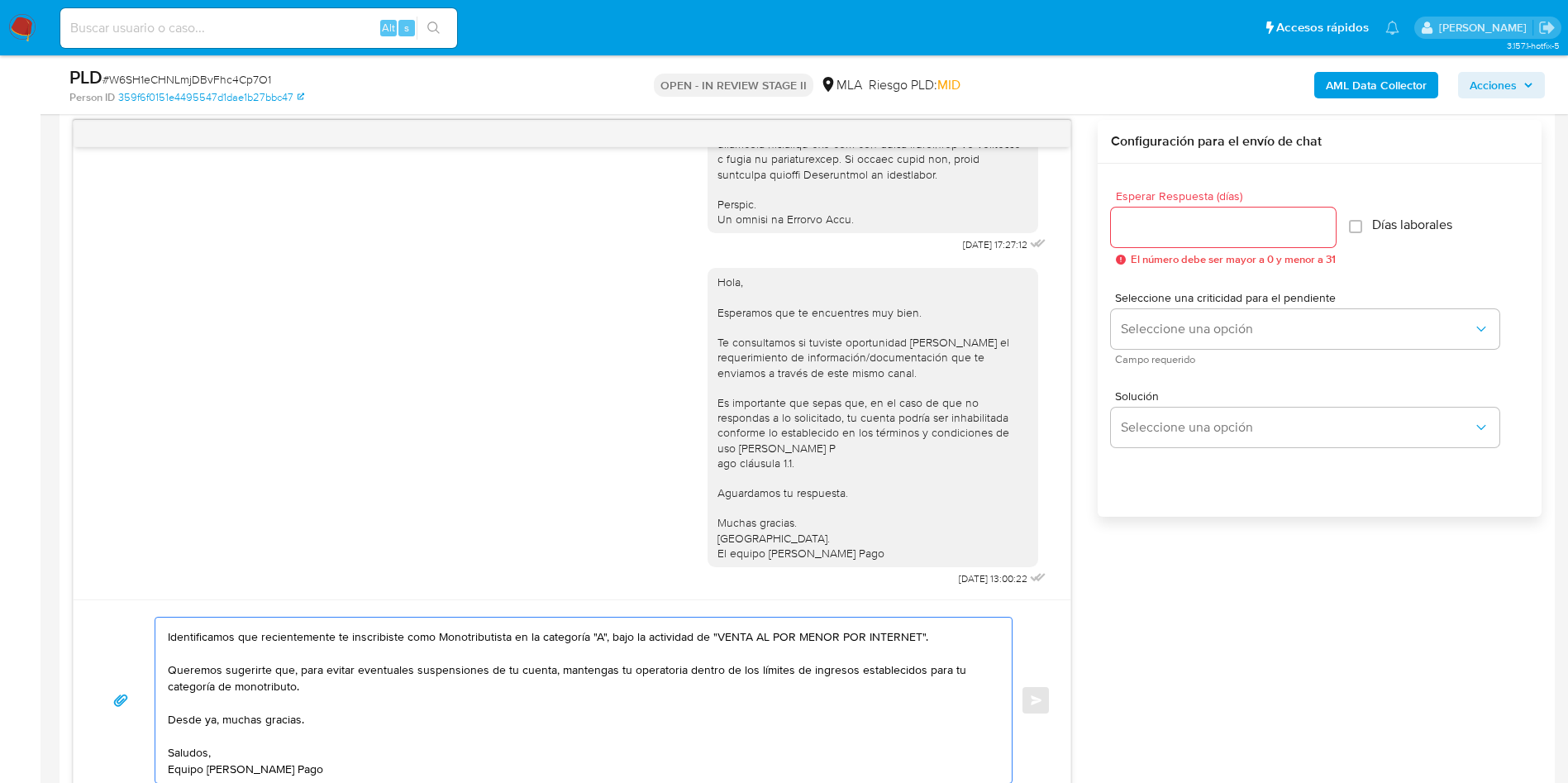
type textarea "¡Hola! Muchas gracias por tu respuesta. Confirmamos la recepción de la document…"
click at [1183, 231] on input "Esperar Respuesta (días)" at bounding box center [1223, 227] width 225 height 22
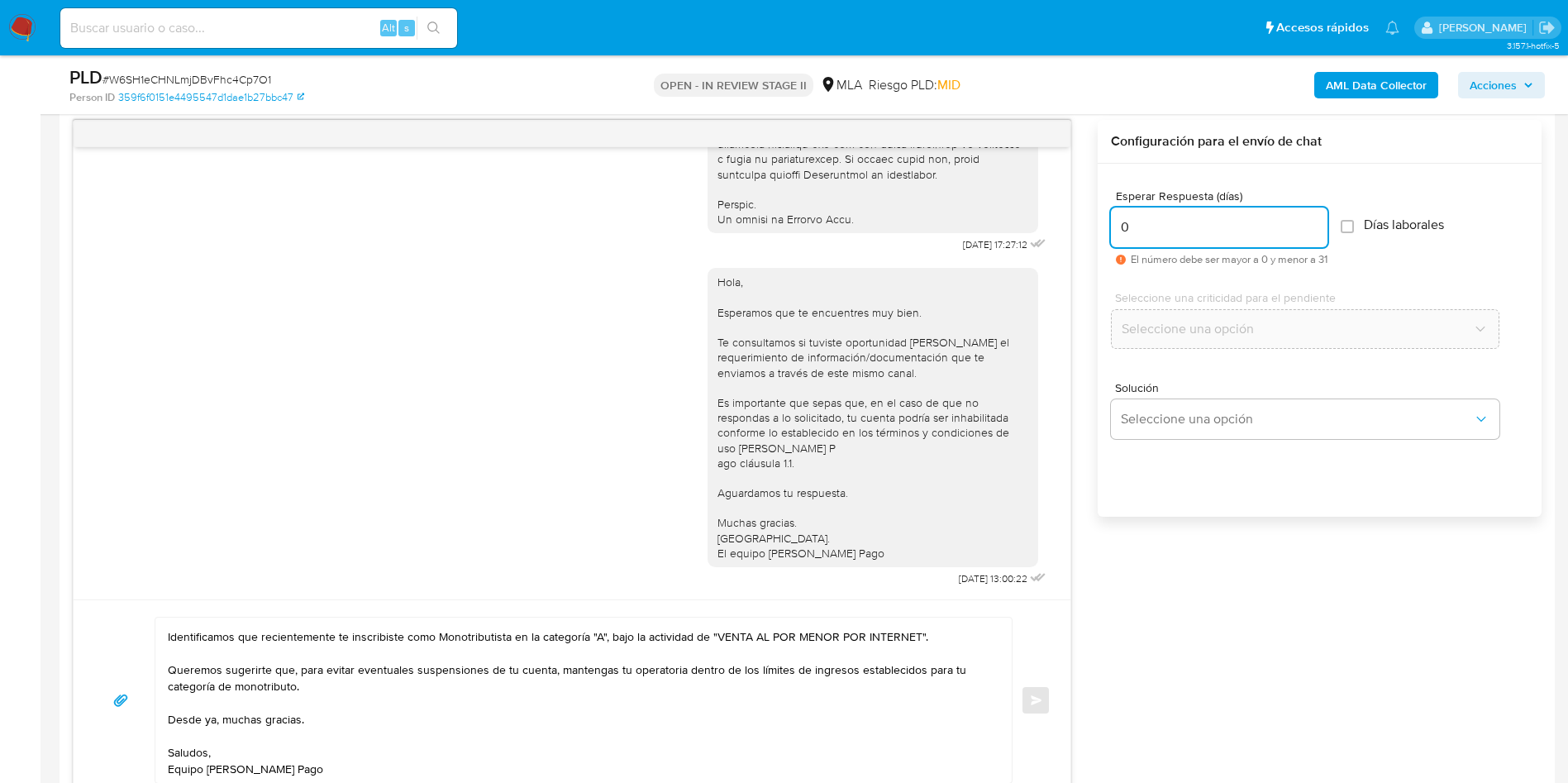
scroll to position [1104, 0]
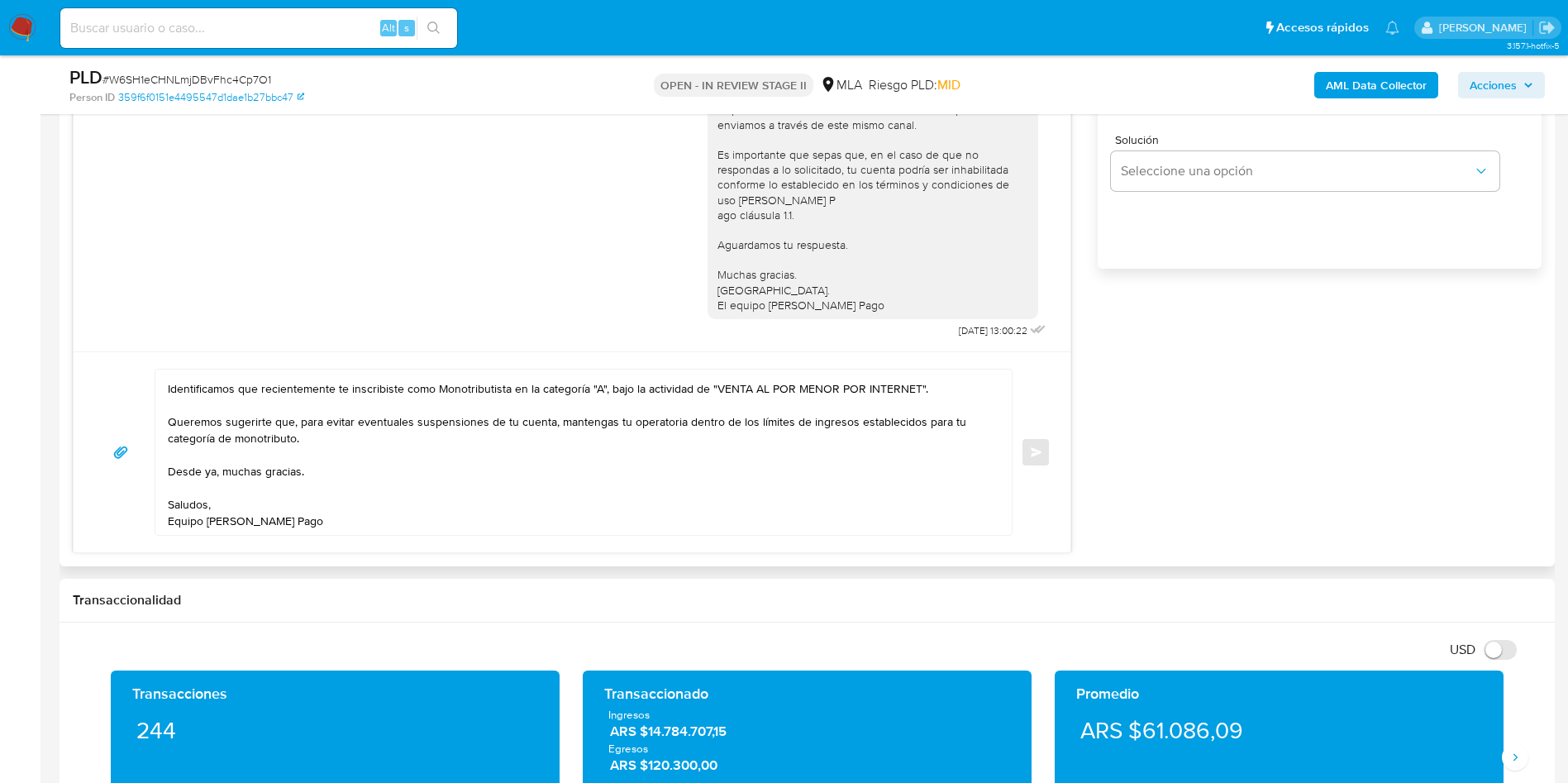
type input "0"
click at [405, 531] on textarea "¡Hola! Muchas gracias por tu respuesta. Confirmamos la recepción de la document…" at bounding box center [579, 452] width 823 height 165
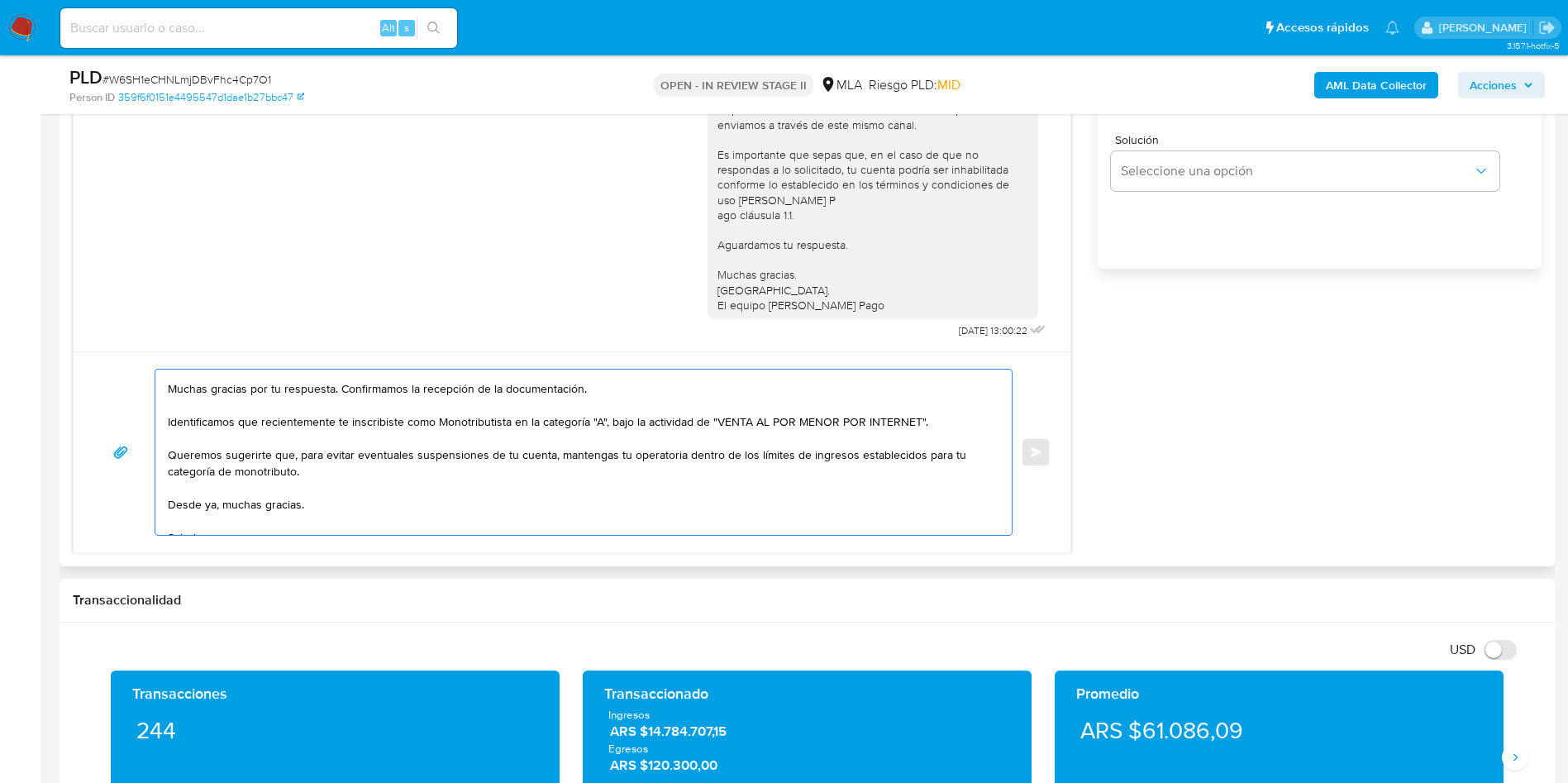
scroll to position [0, 0]
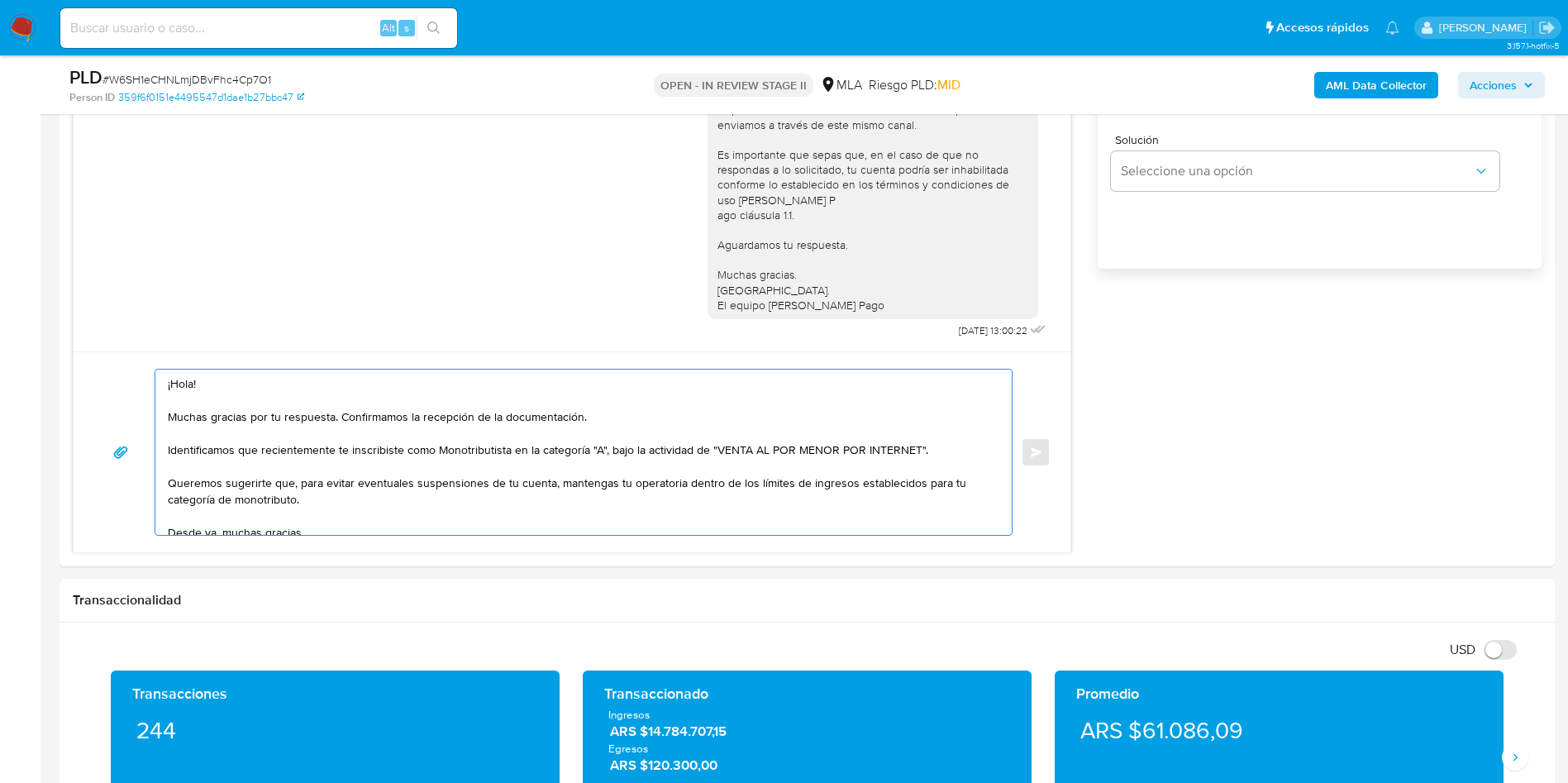
type textarea "¡Hola! Muchas gracias por tu respuesta. Confirmamos la recepción de la document…"
drag, startPoint x: 346, startPoint y: 521, endPoint x: 117, endPoint y: 350, distance: 285.8
click at [117, 350] on div "18/08/2025 17:27:12 Hola, Esperamos que te encuentres muy bien. Te consultamos …" at bounding box center [571, 212] width 998 height 681
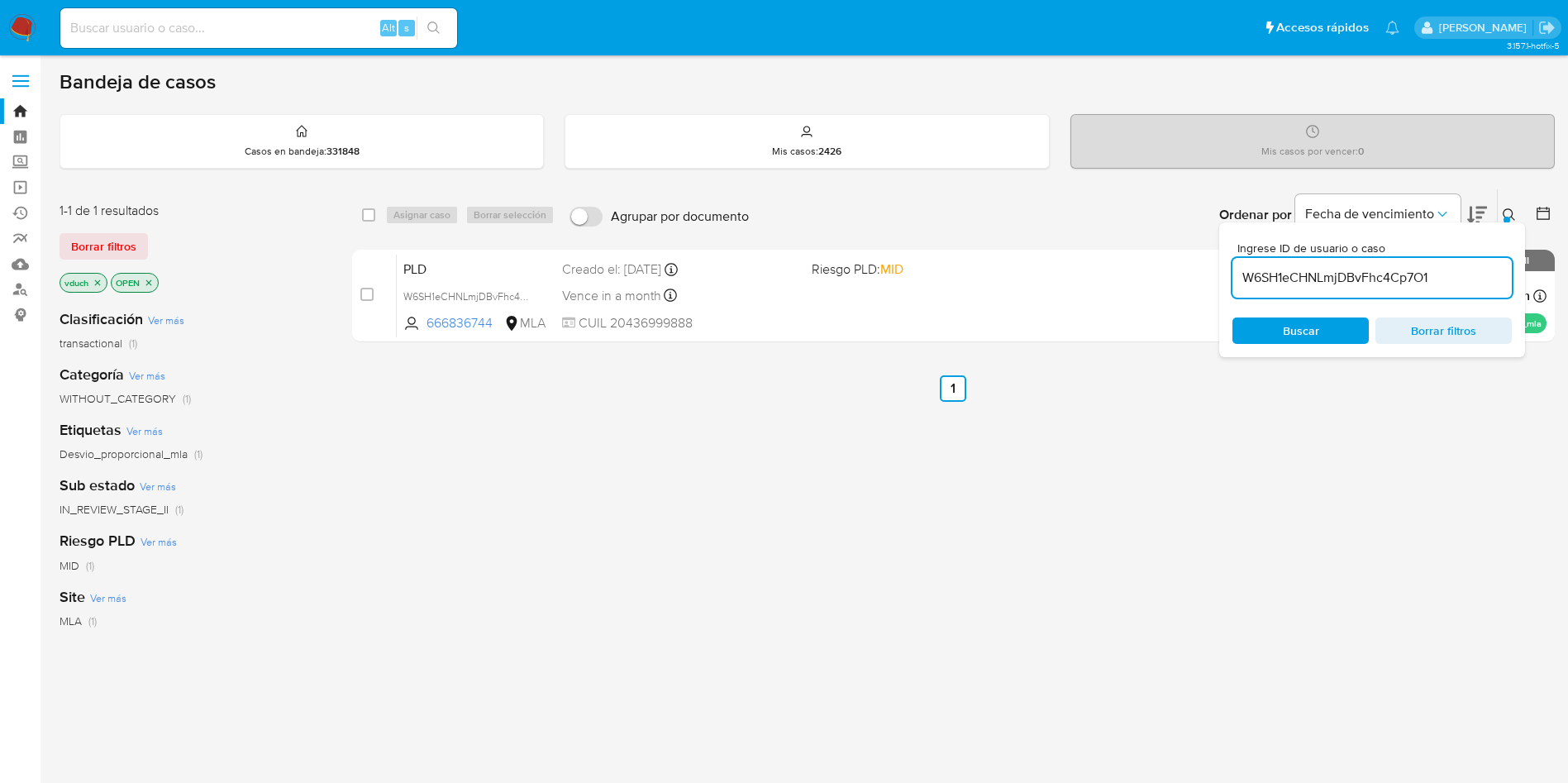
click at [325, 40] on div "Alt s" at bounding box center [258, 28] width 396 height 40
drag, startPoint x: 347, startPoint y: 32, endPoint x: 367, endPoint y: 33, distance: 20.0
click at [348, 30] on input at bounding box center [258, 28] width 396 height 22
paste input "CyiJ186LzD893qnDgXFc9r7K"
type input "CyiJ186LzD893qnDgXFc9r7K"
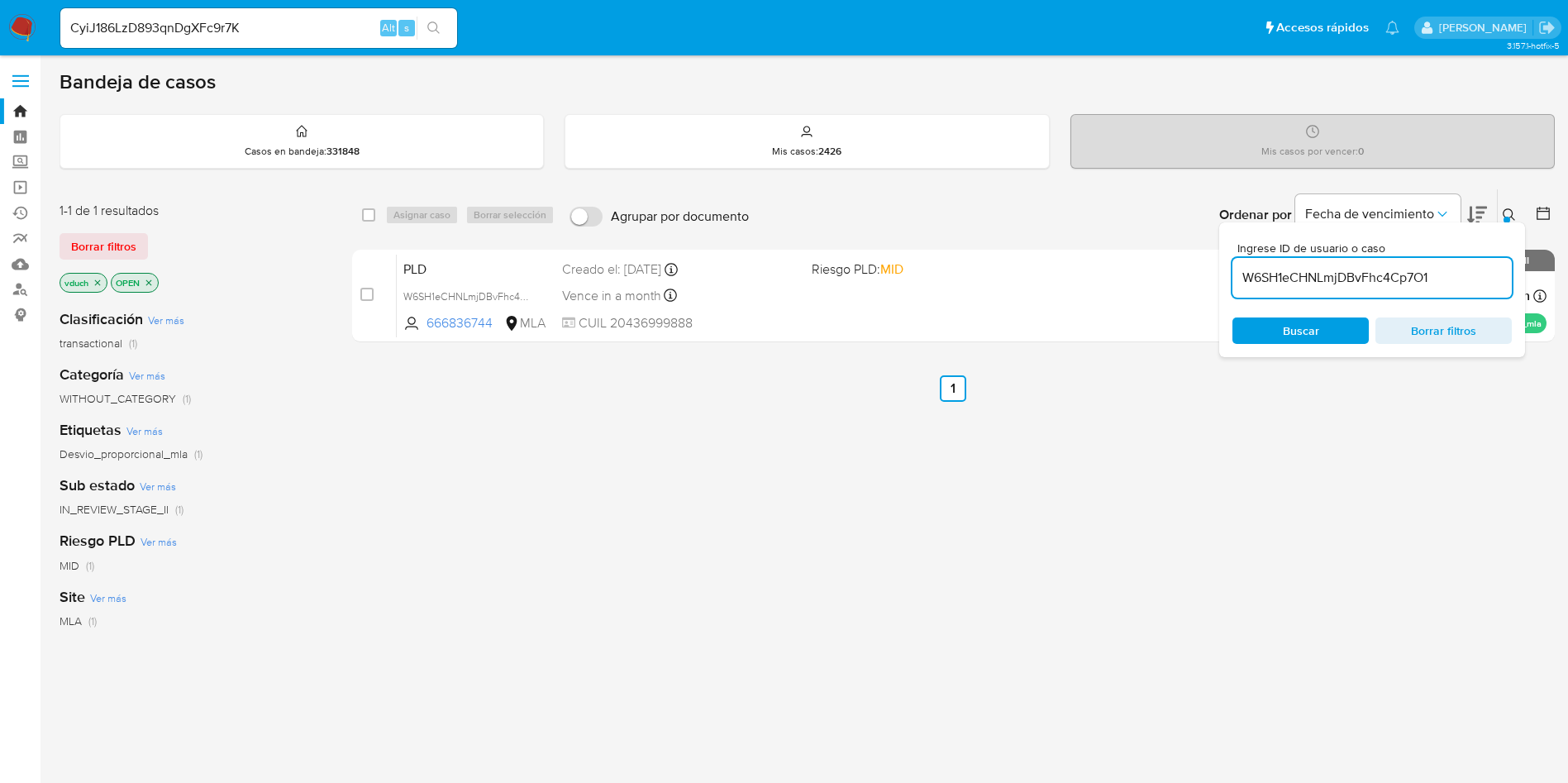
click at [432, 30] on icon "search-icon" at bounding box center [434, 28] width 13 height 13
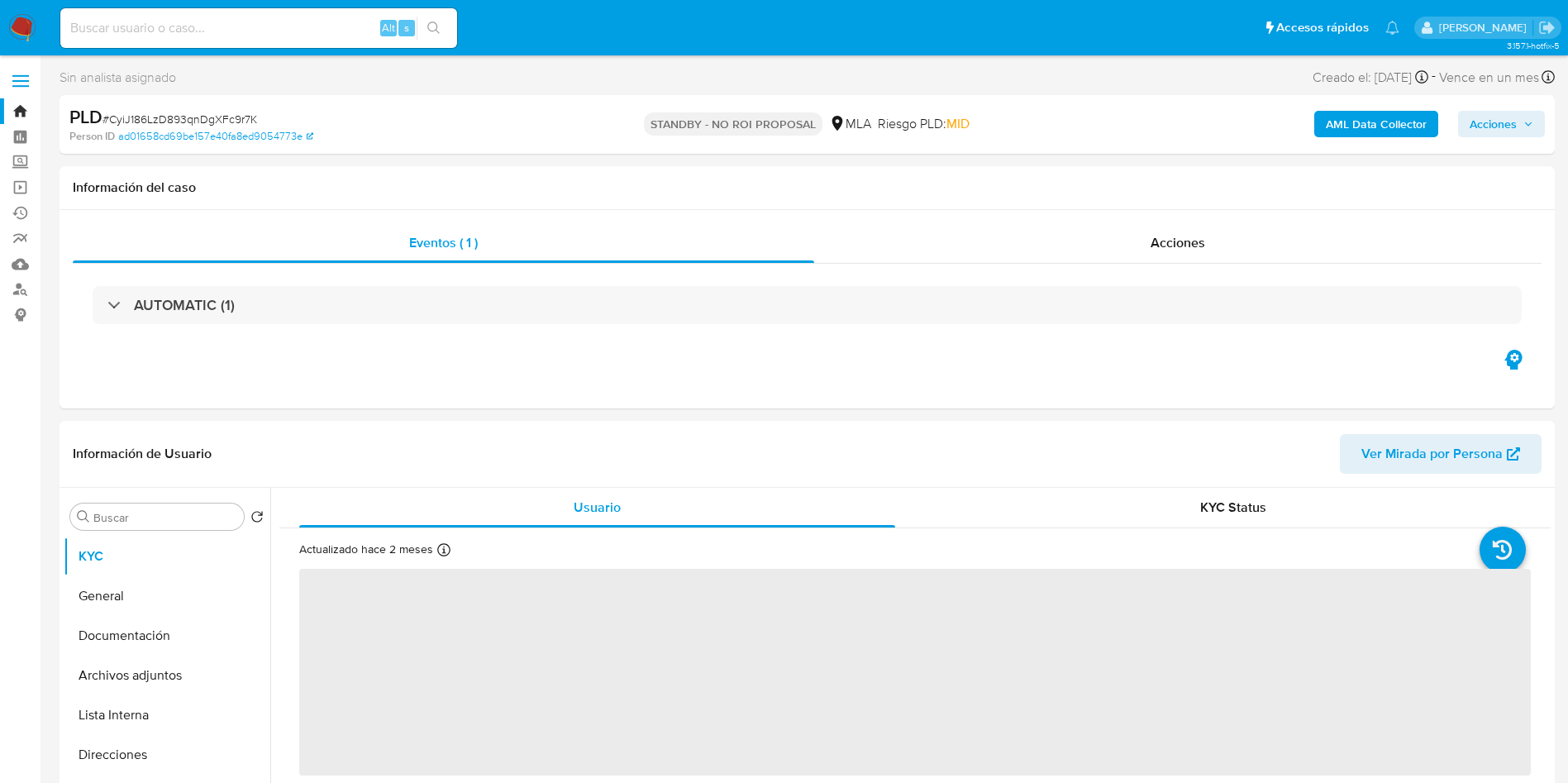
scroll to position [496, 0]
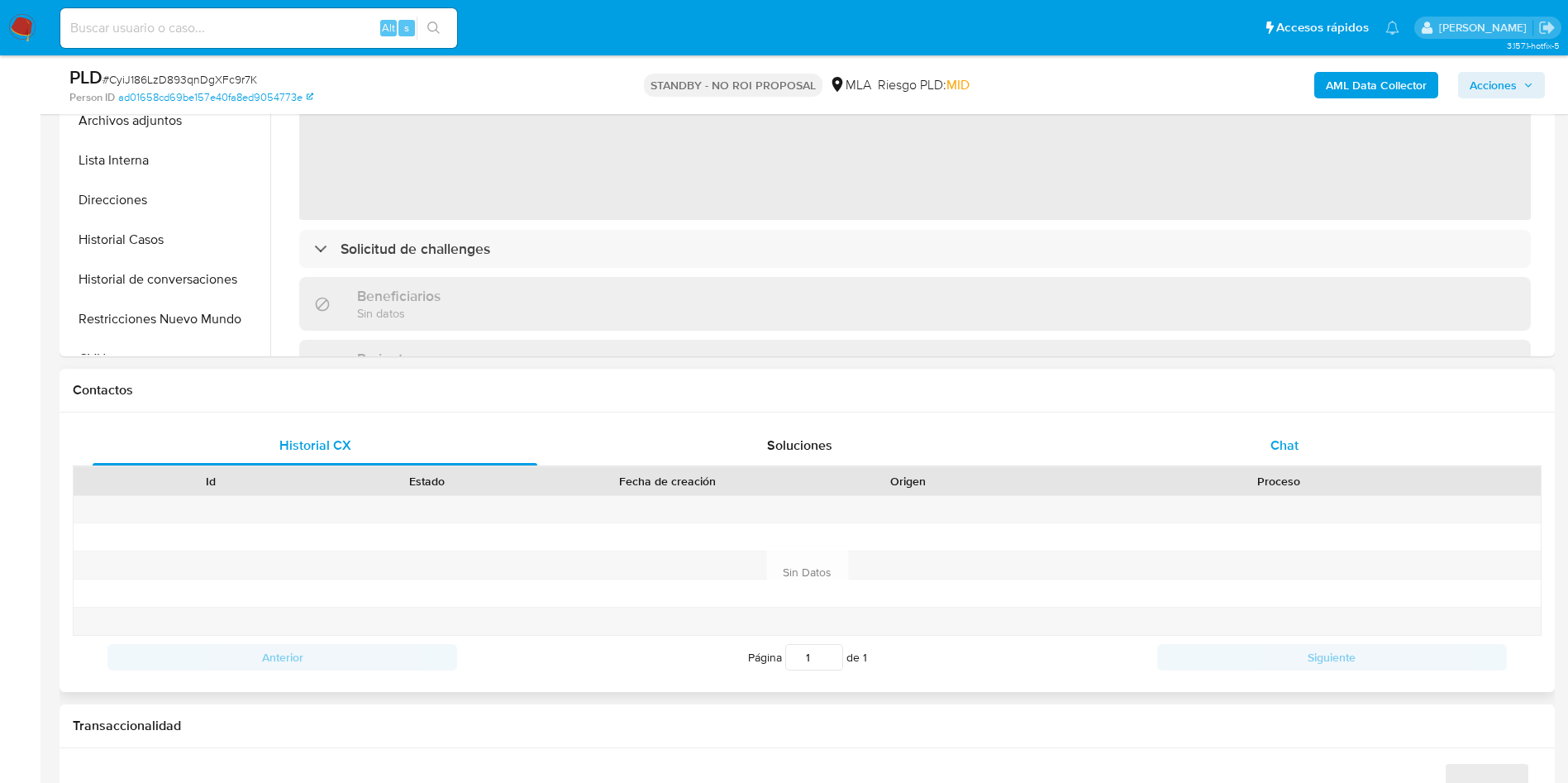
click at [1264, 444] on div "Chat" at bounding box center [1284, 446] width 445 height 40
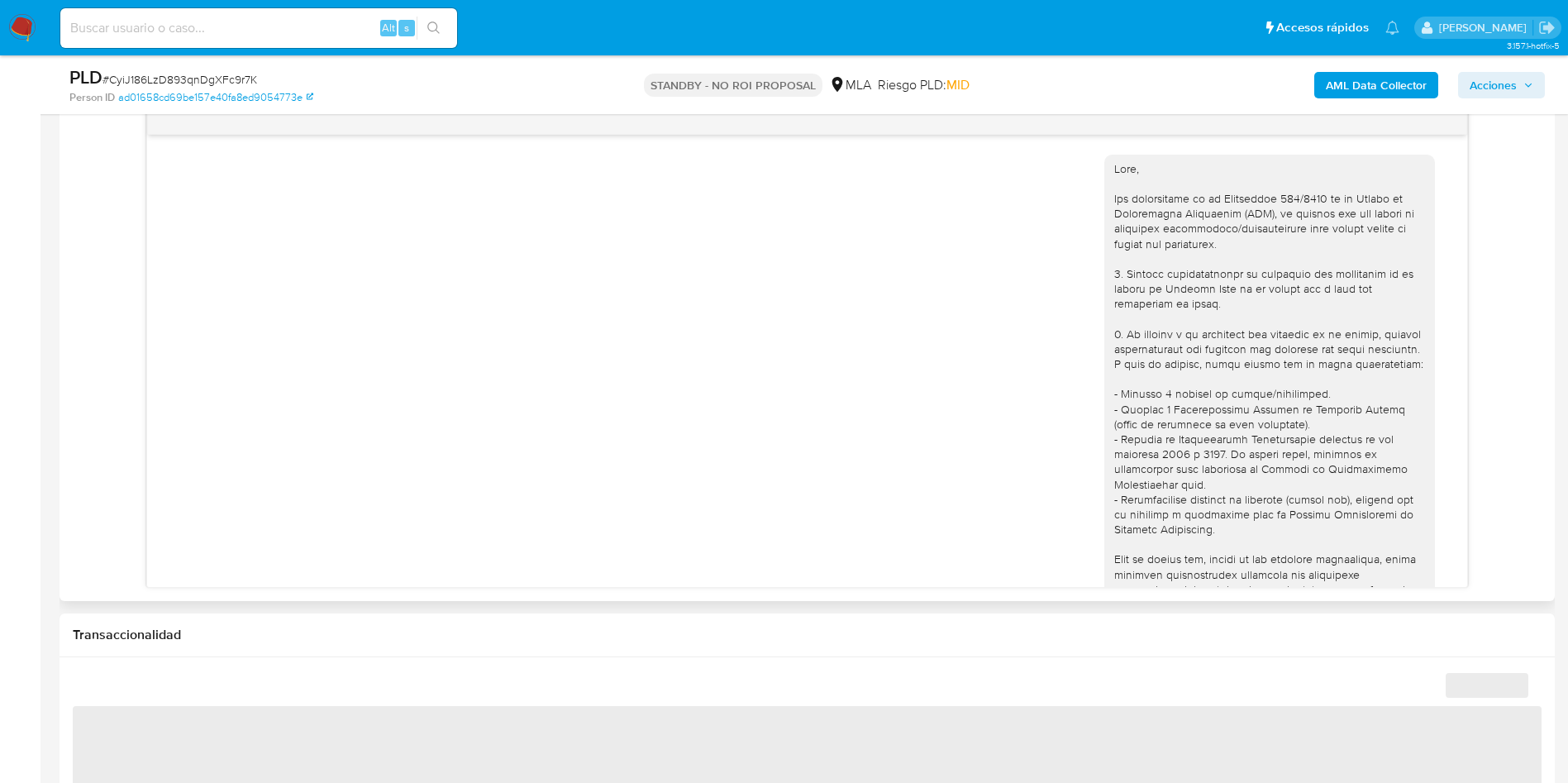
scroll to position [1025, 0]
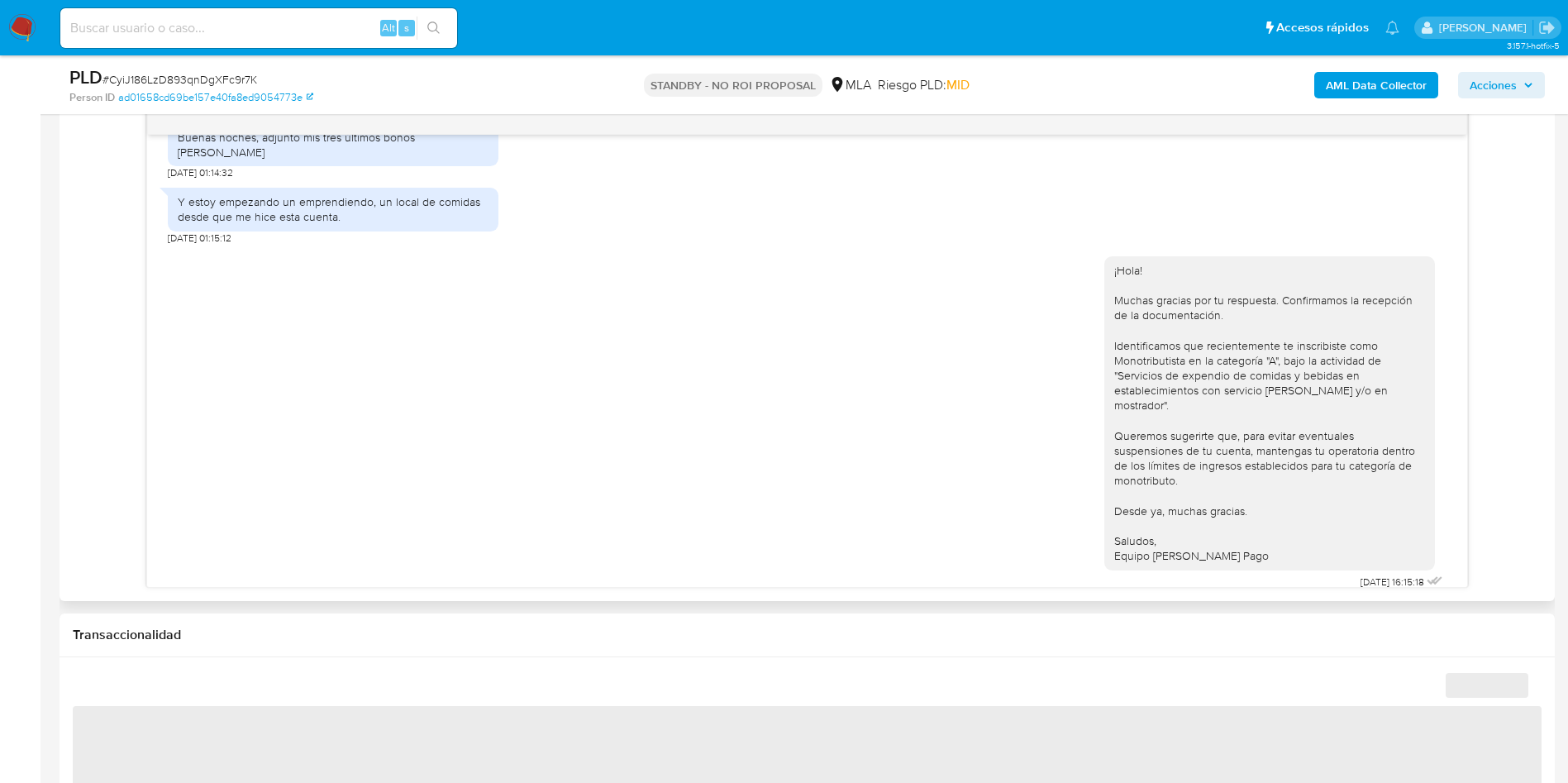
select select "10"
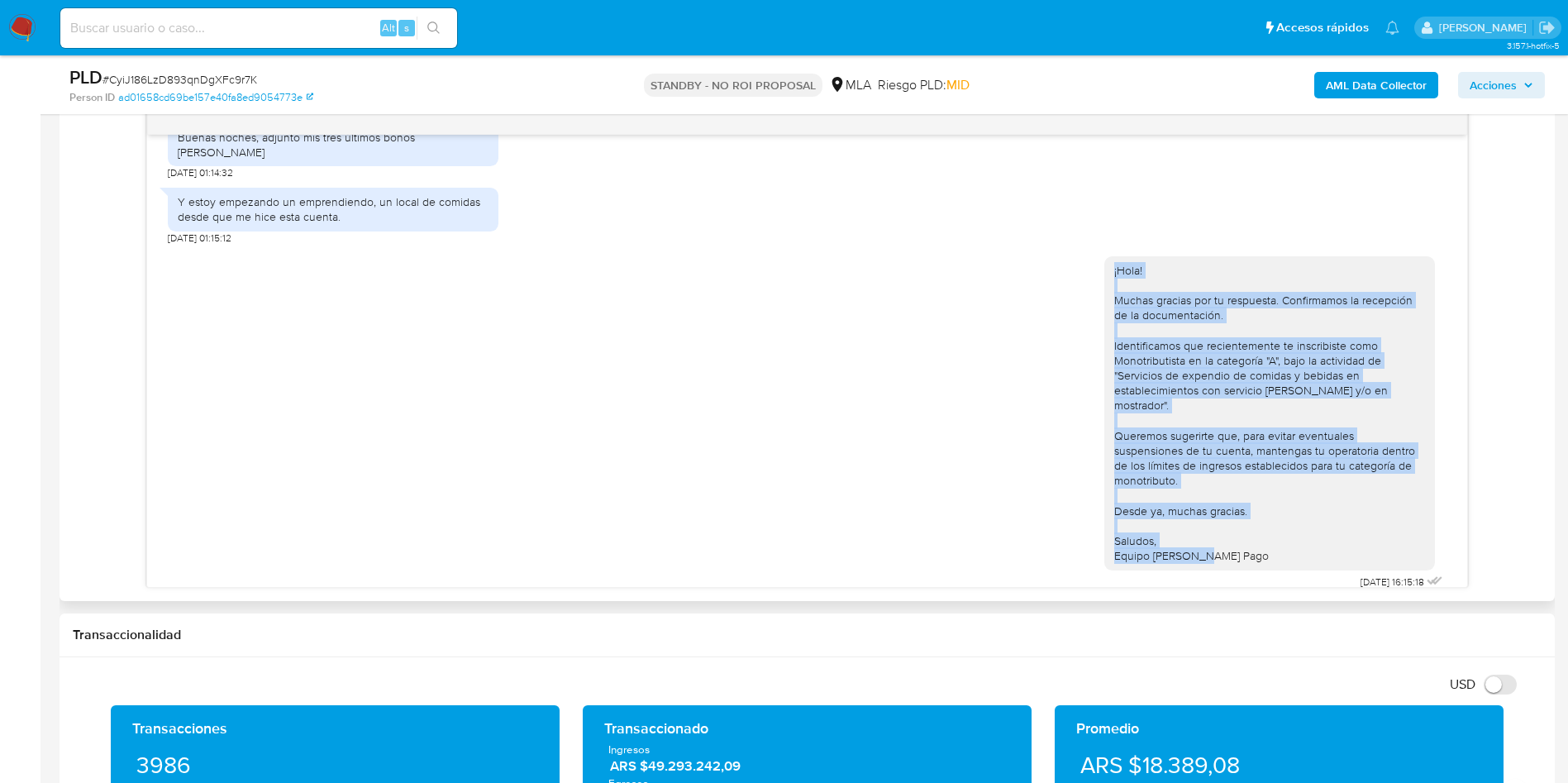
drag, startPoint x: 1234, startPoint y: 550, endPoint x: 1084, endPoint y: 291, distance: 299.3
click at [1084, 291] on div "¡Hola! Muchas gracias por tu respuesta. Confirmamos la recepción de la document…" at bounding box center [806, 419] width 1278 height 349
copy div "¡Hola! Muchas gracias por tu respuesta. Confirmamos la recepción de la document…"
click at [281, 399] on div "¡Hola! Muchas gracias por tu respuesta. Confirmamos la recepción de la document…" at bounding box center [806, 419] width 1278 height 349
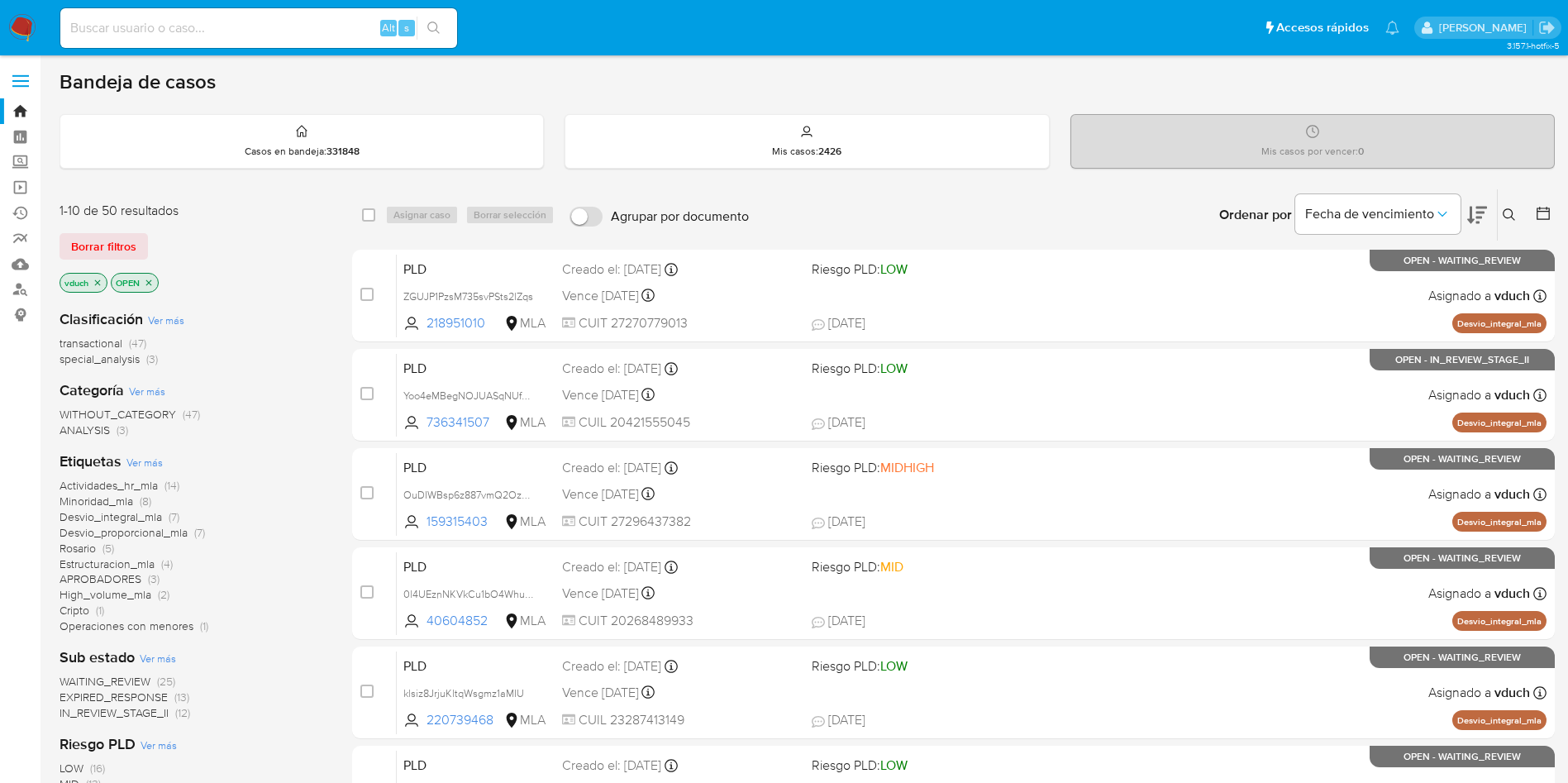
click at [1057, 200] on div "Ingrese ID de usuario o caso Buscar Borrar filtros" at bounding box center [1511, 215] width 28 height 52
click at [1057, 212] on icon at bounding box center [1509, 215] width 13 height 13
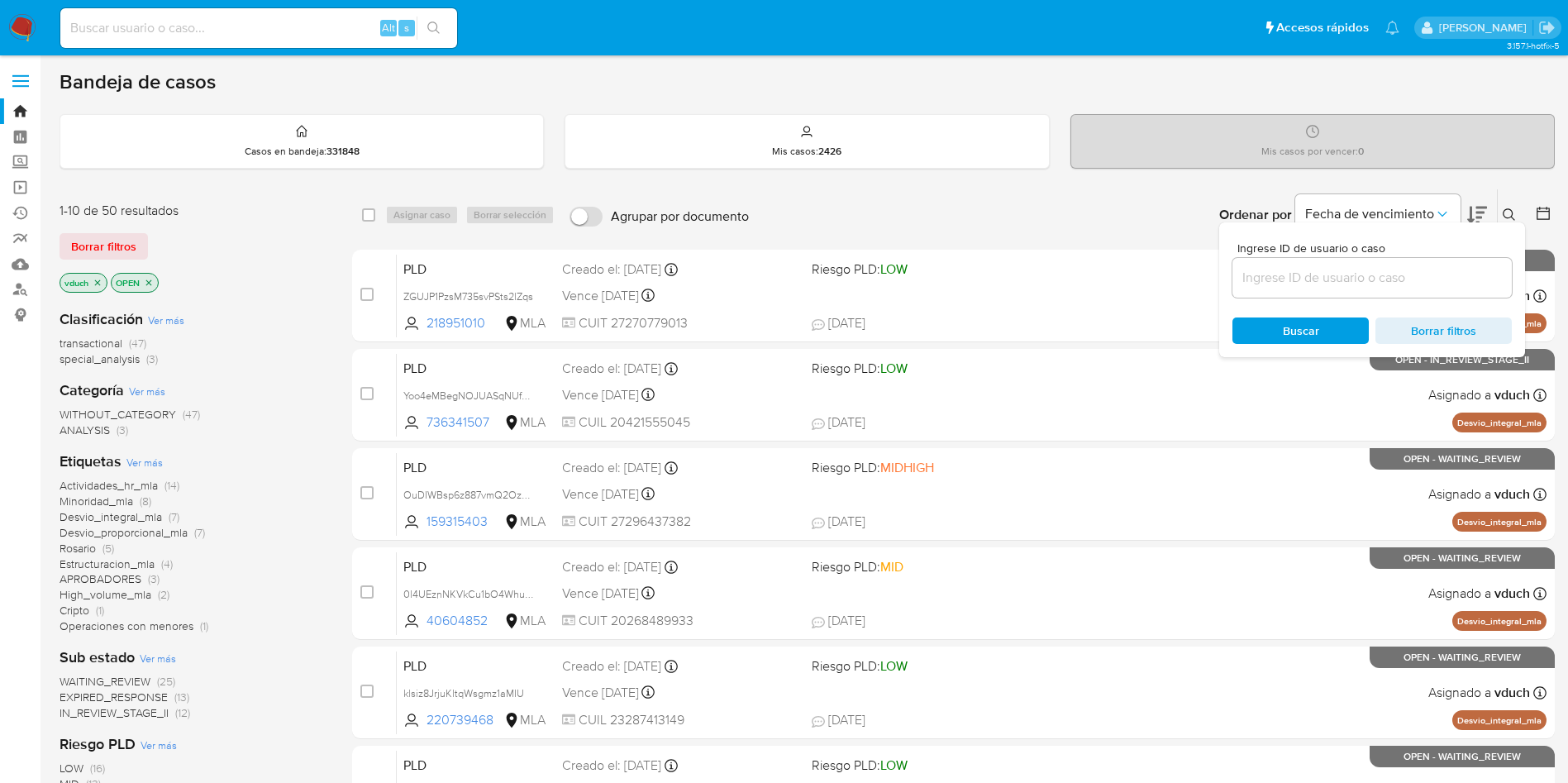
click at [1057, 270] on input at bounding box center [1371, 278] width 279 height 22
type input "W6SH1eCHNLmjDBvFhc4Cp7O1"
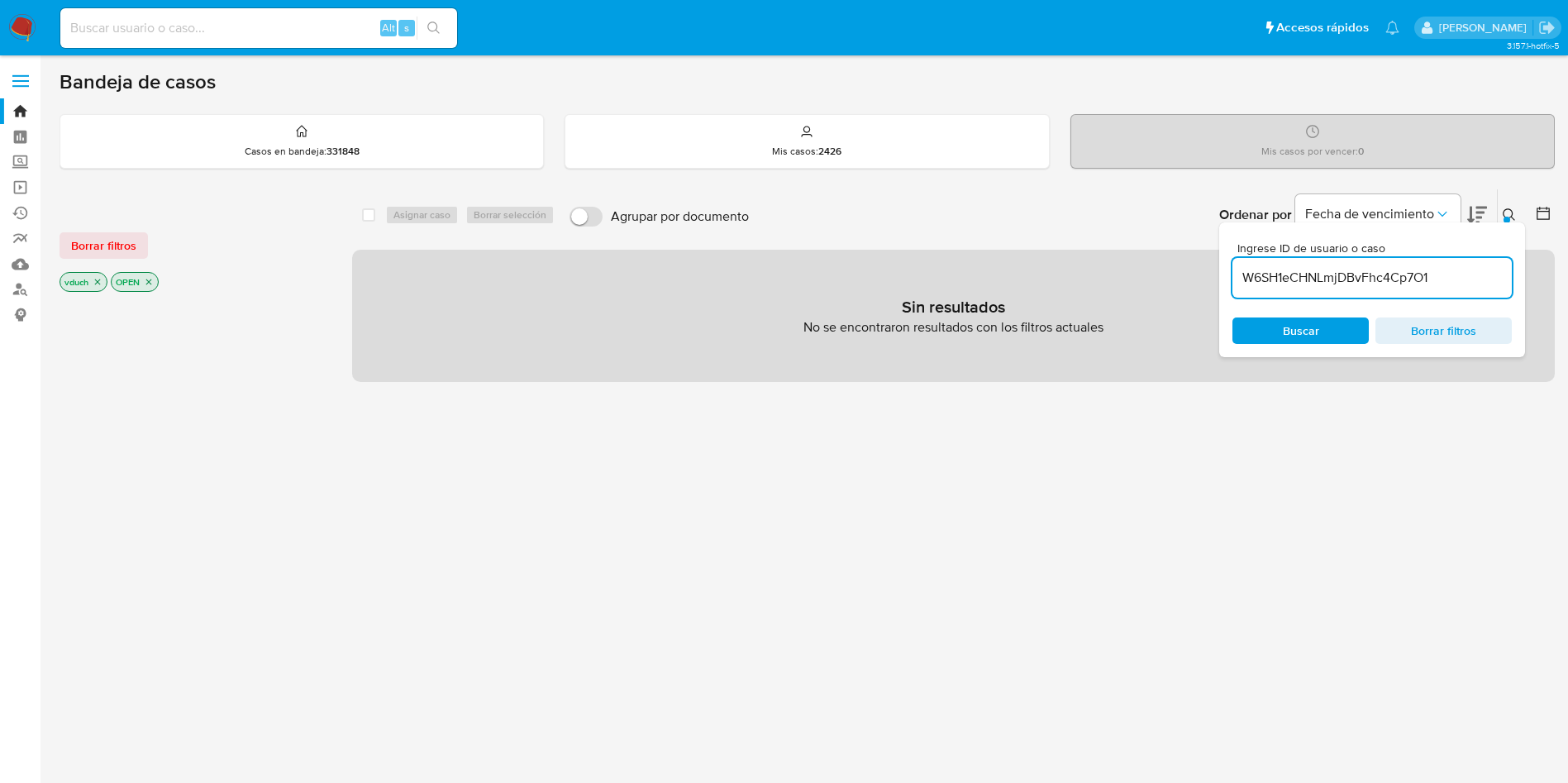
click at [154, 279] on icon "close-filter" at bounding box center [149, 282] width 10 height 10
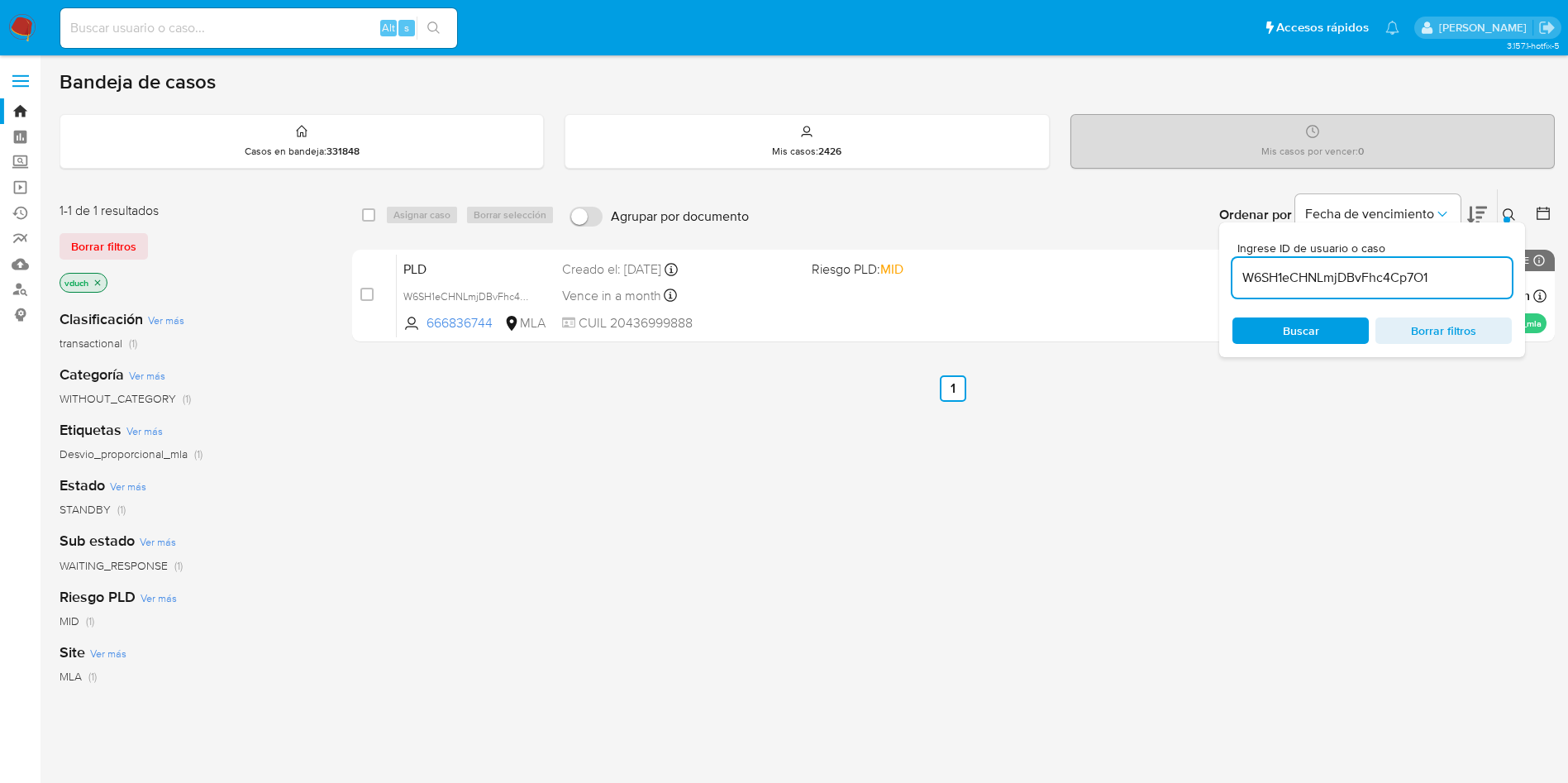
drag, startPoint x: 370, startPoint y: 212, endPoint x: 396, endPoint y: 214, distance: 26.1
click at [371, 212] on input "checkbox" at bounding box center [369, 215] width 13 height 13
checkbox input "true"
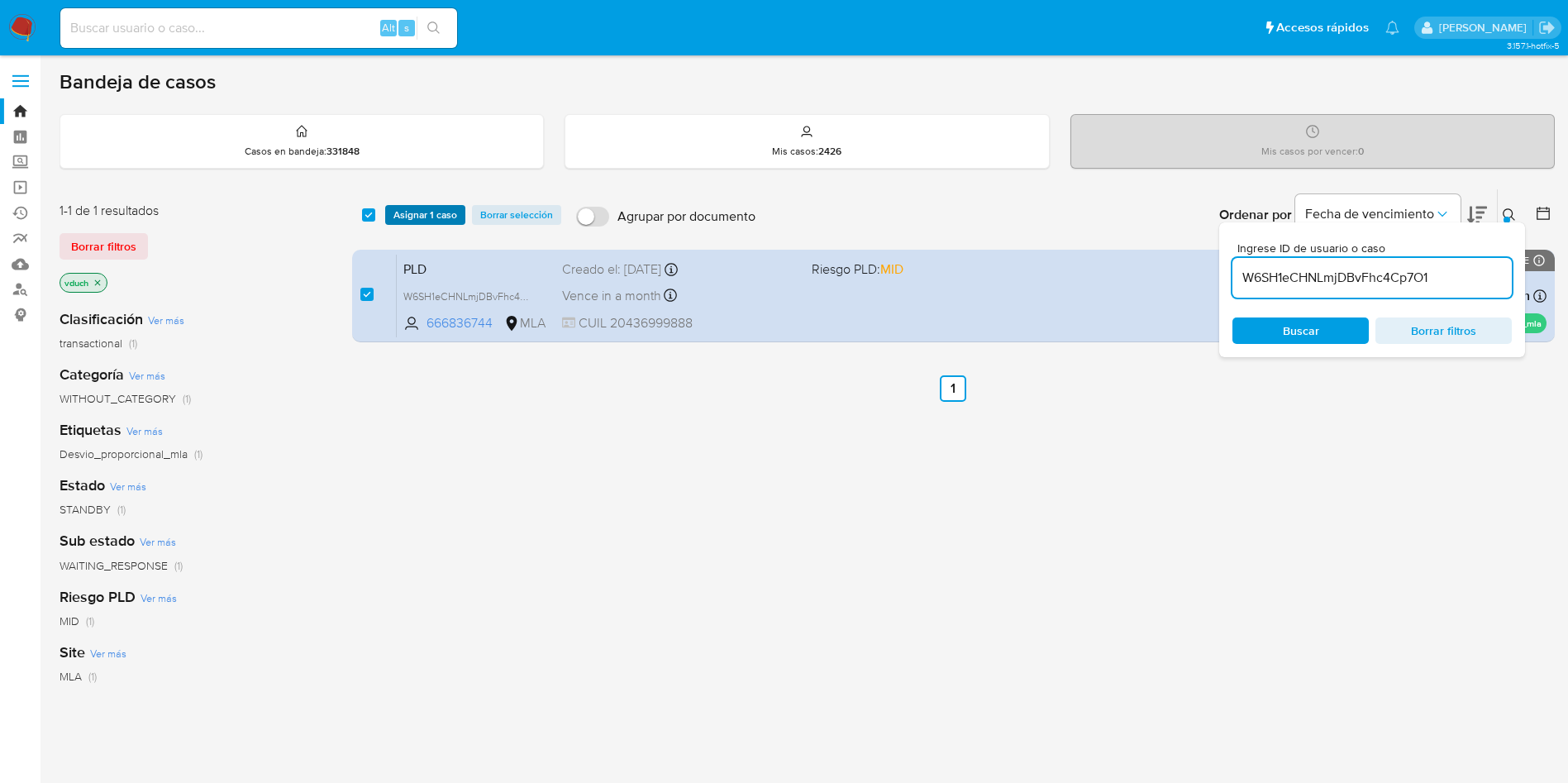
click at [405, 211] on span "Asignar 1 caso" at bounding box center [425, 215] width 63 height 17
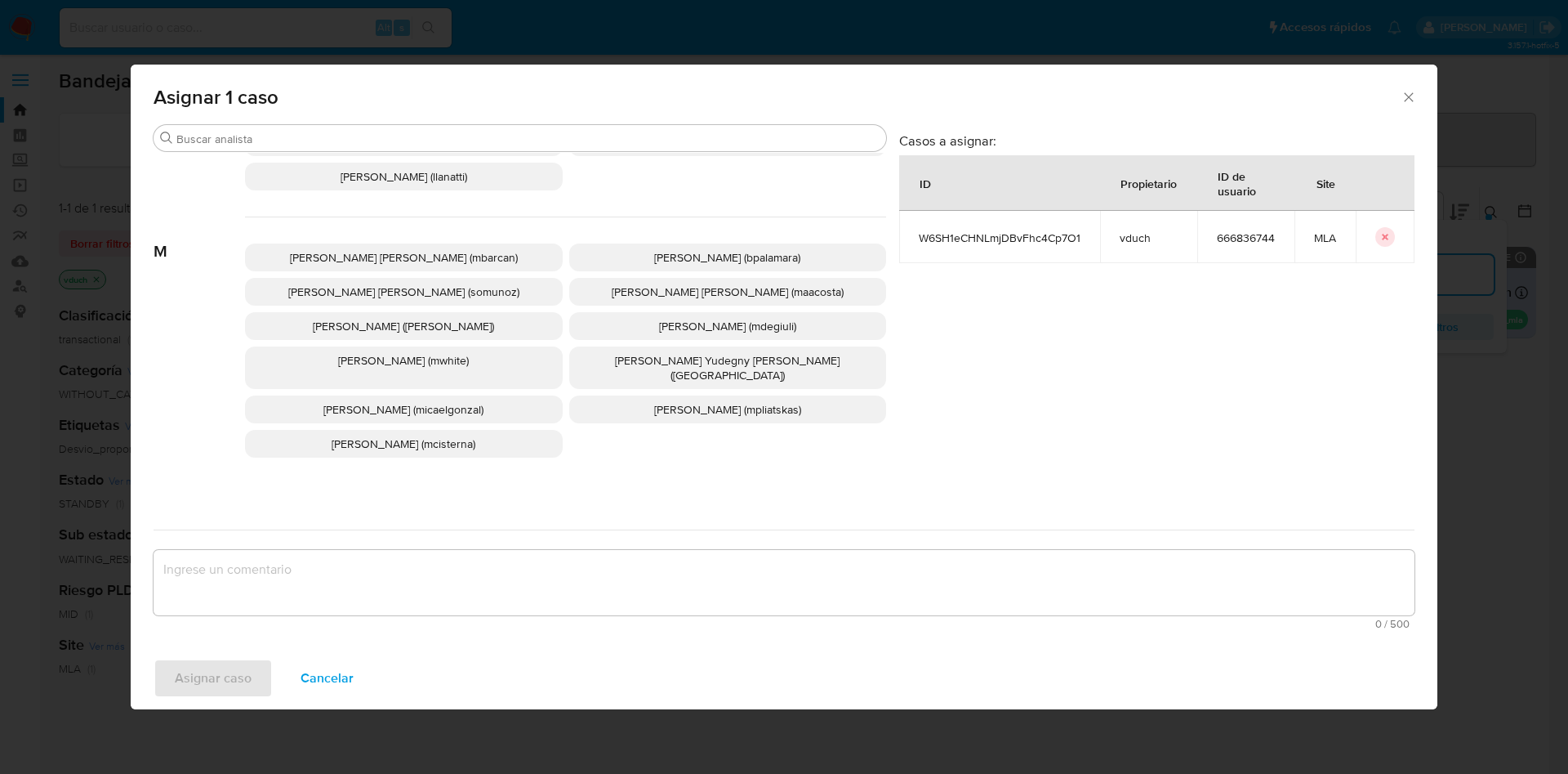
scroll to position [1494, 0]
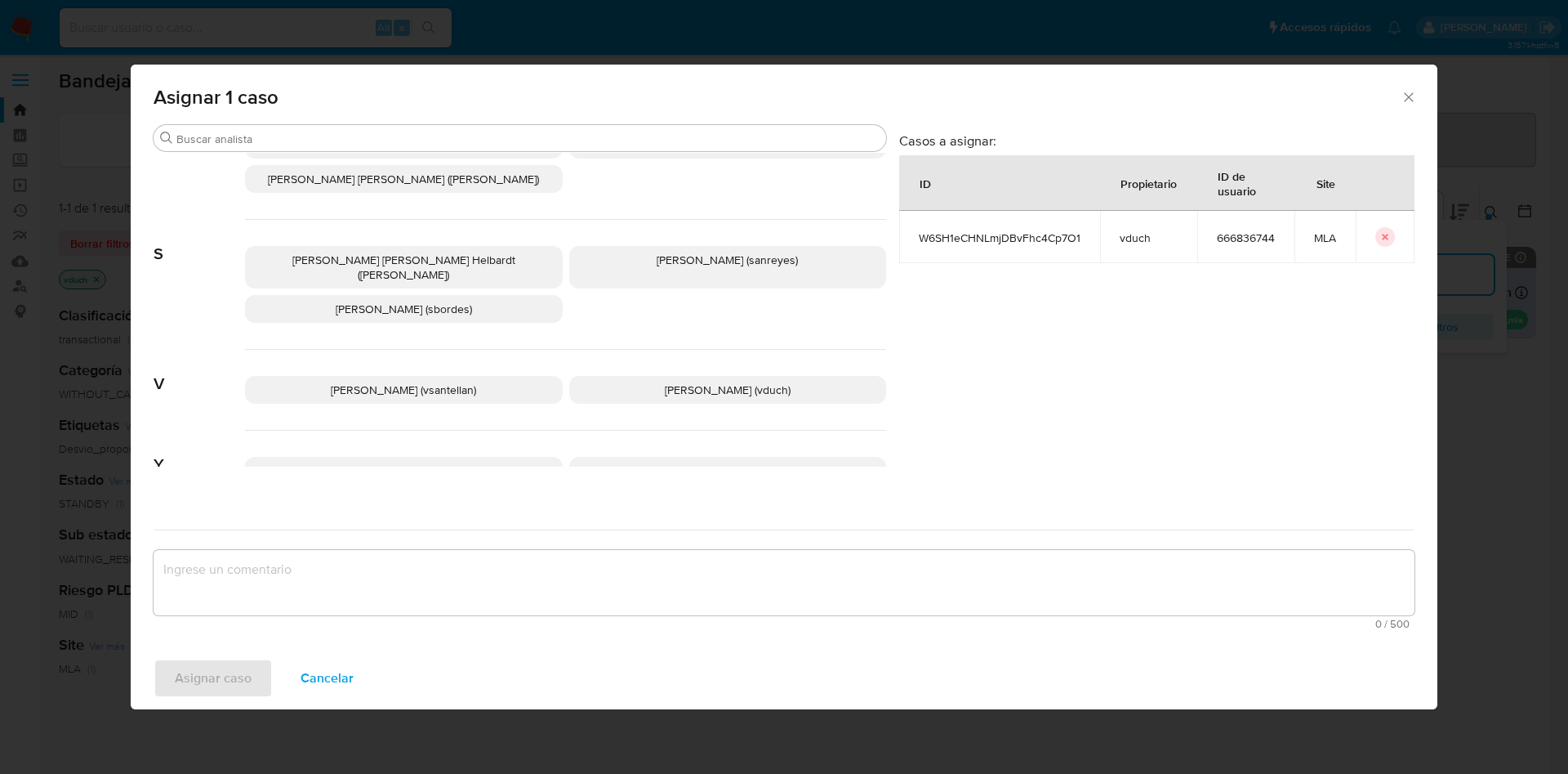
click at [808, 376] on p "Valeria Duch (vduch)" at bounding box center [728, 390] width 318 height 28
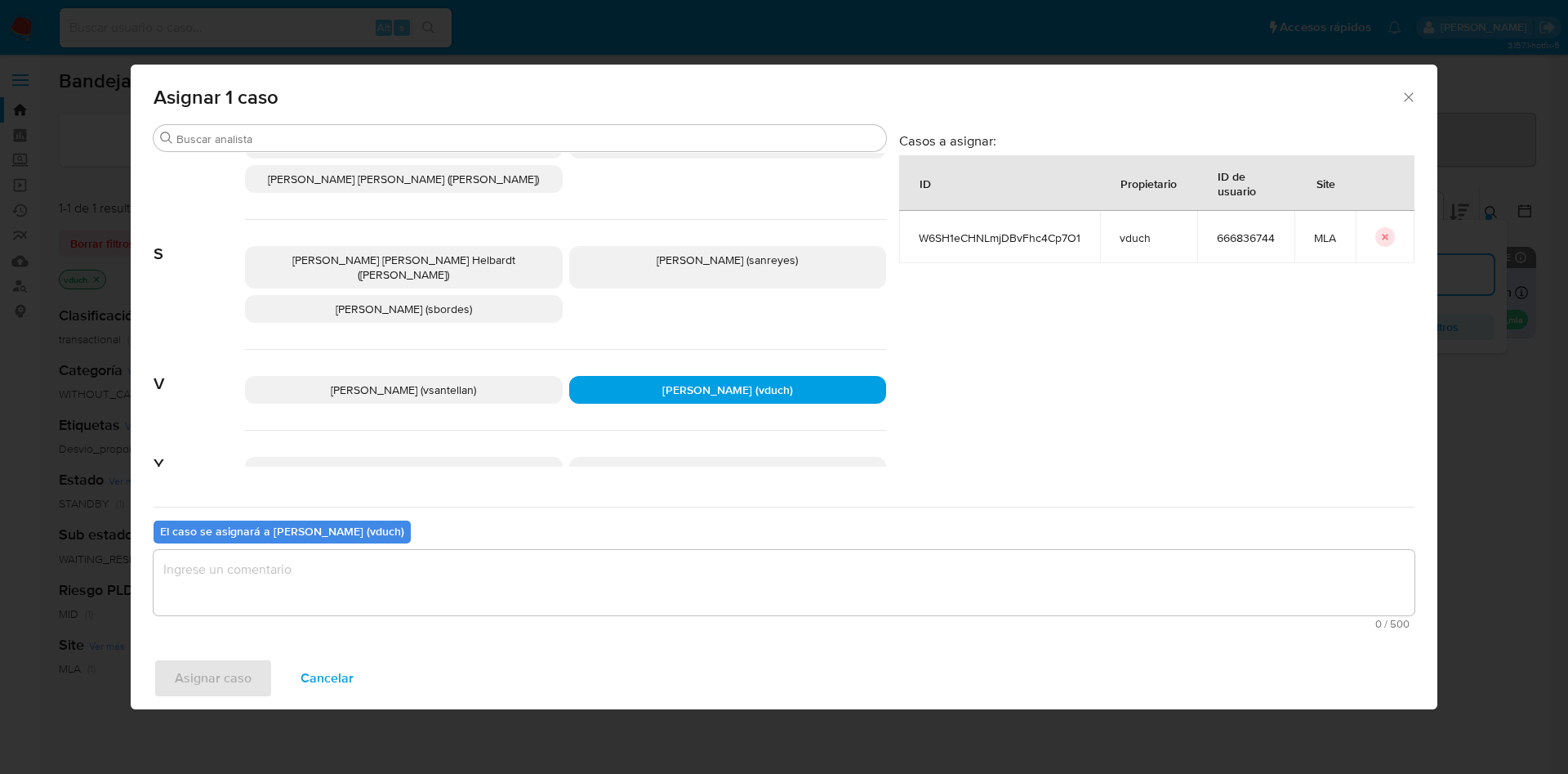
click at [744, 515] on textarea "assign-modal" at bounding box center [784, 582] width 1261 height 65
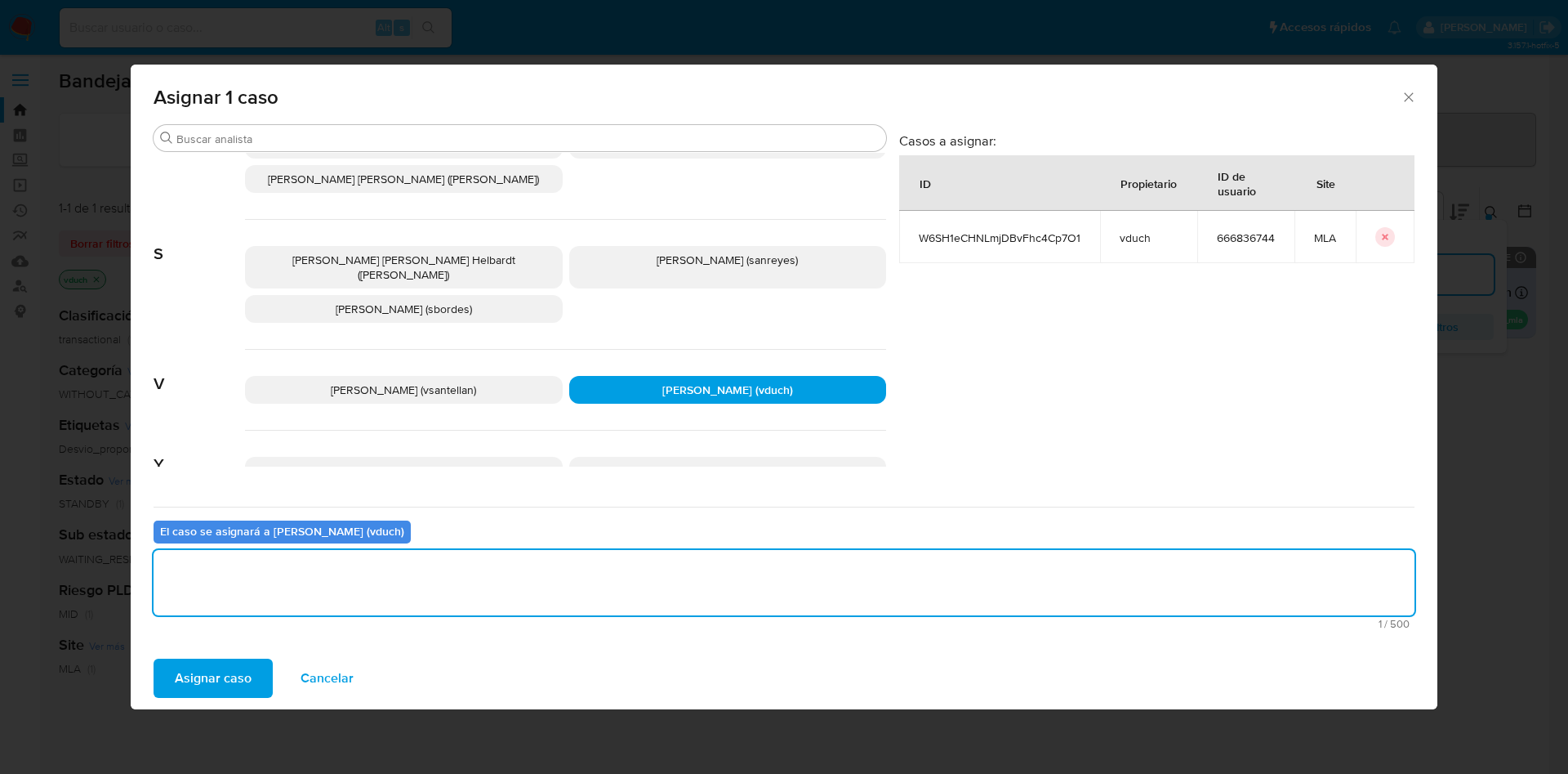
click at [238, 515] on span "Asignar caso" at bounding box center [212, 678] width 77 height 36
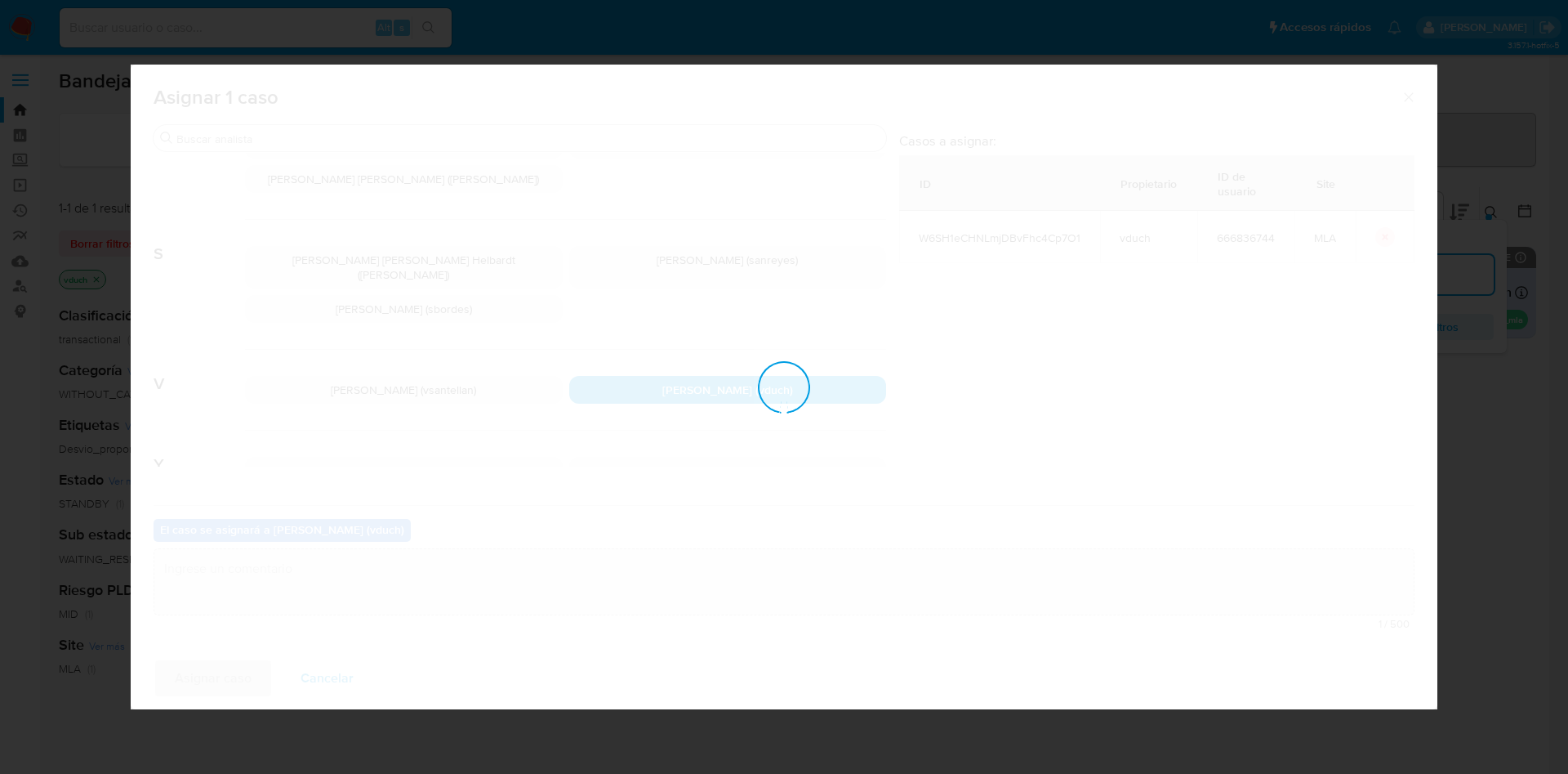
checkbox input "false"
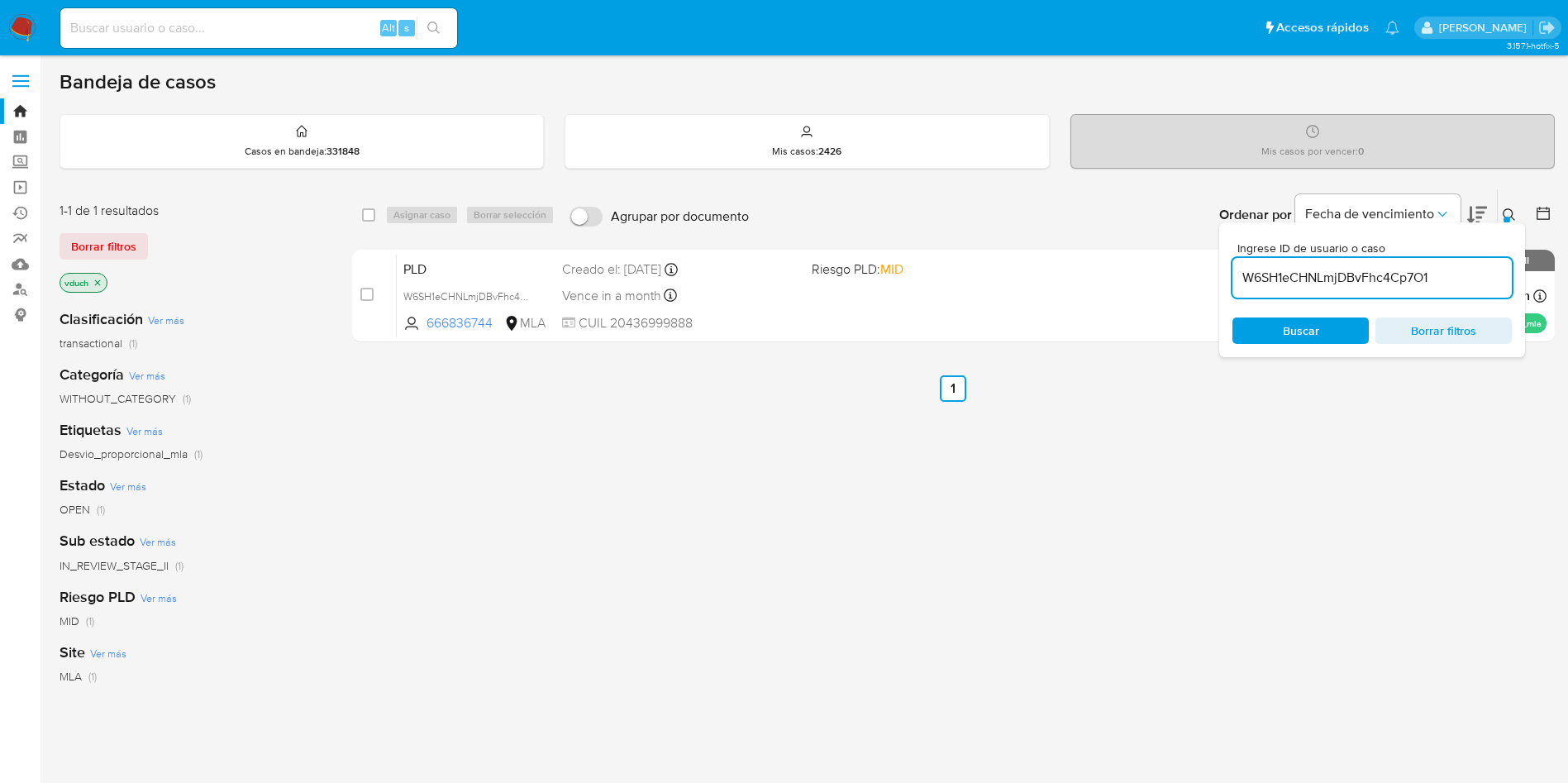
click at [1057, 277] on input "W6SH1eCHNLmjDBvFhc4Cp7O1" at bounding box center [1371, 278] width 279 height 22
paste input "o8p1ylxbQfty2fm18OUW5rXW"
click at [1057, 275] on input "o8p1ylxbQfty2fm18OUW5rXW" at bounding box center [1371, 278] width 279 height 22
type input "o8p1ylxbQfty2fm18OUW5rXW"
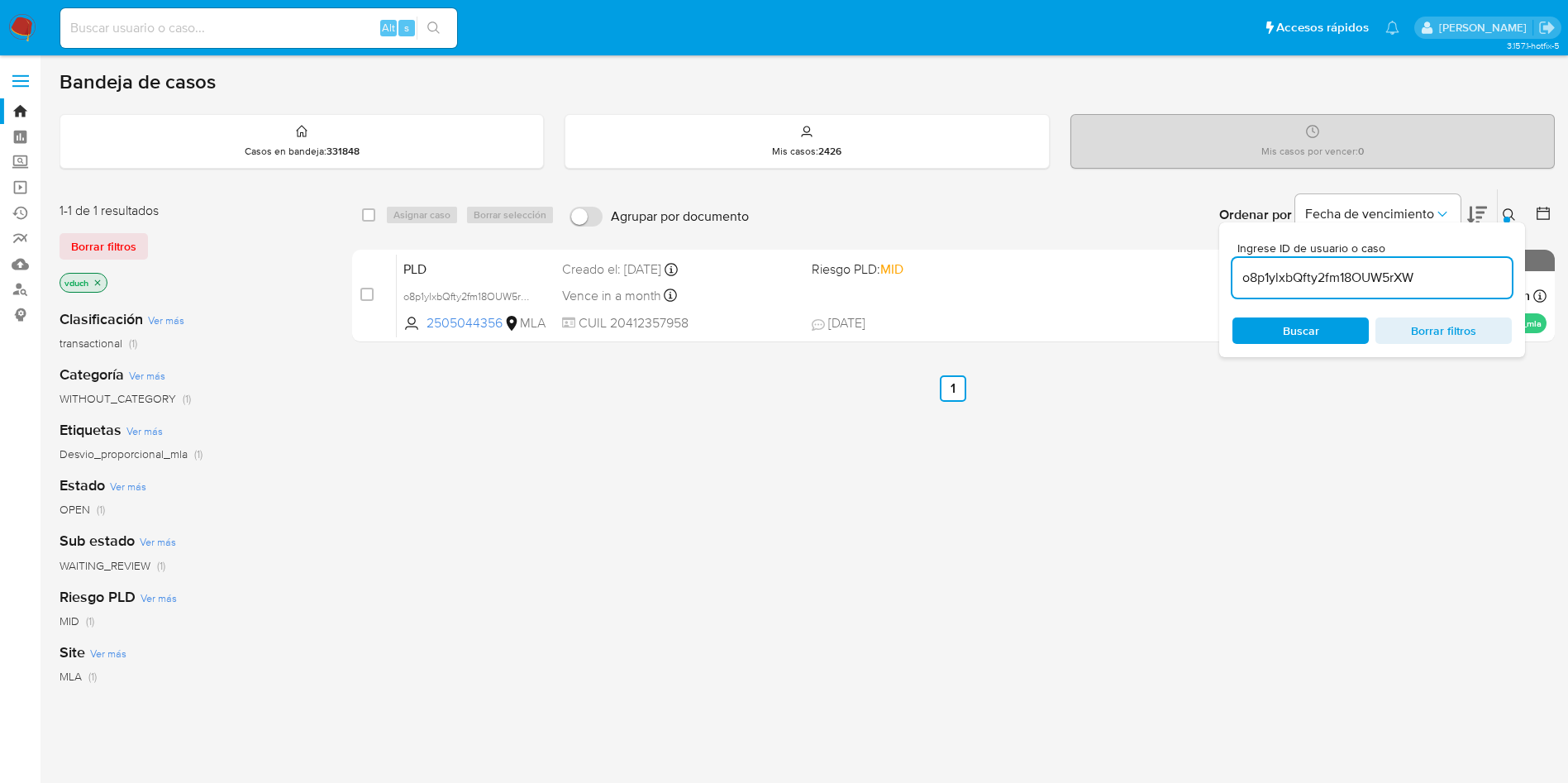
click at [1057, 521] on div "select-all-cases-checkbox Asignar caso Borrar selección Agrupar por documento O…" at bounding box center [953, 562] width 1202 height 749
click at [363, 215] on input "checkbox" at bounding box center [369, 215] width 13 height 13
checkbox input "true"
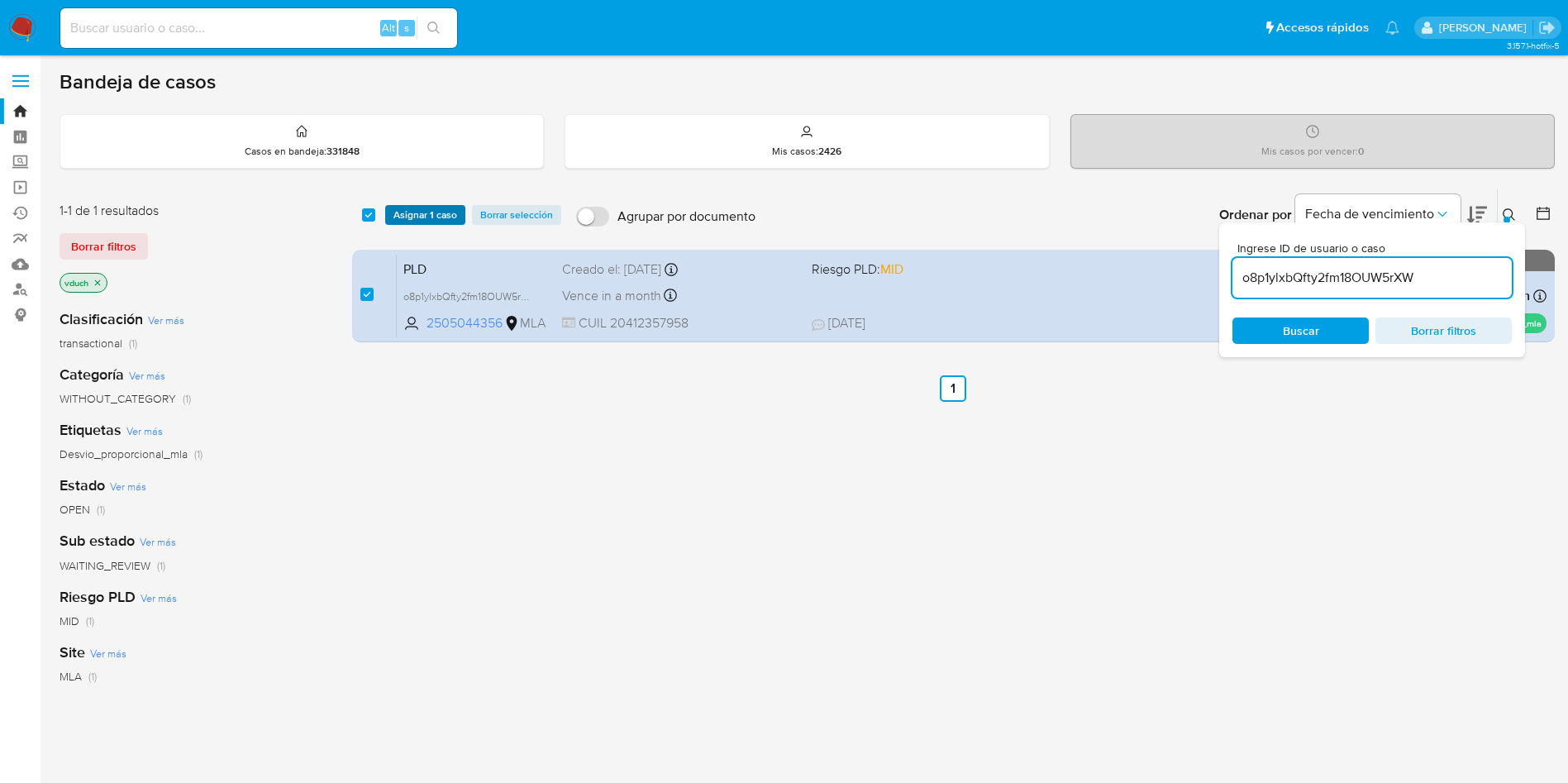
click at [389, 214] on button "Asignar 1 caso" at bounding box center [425, 215] width 80 height 20
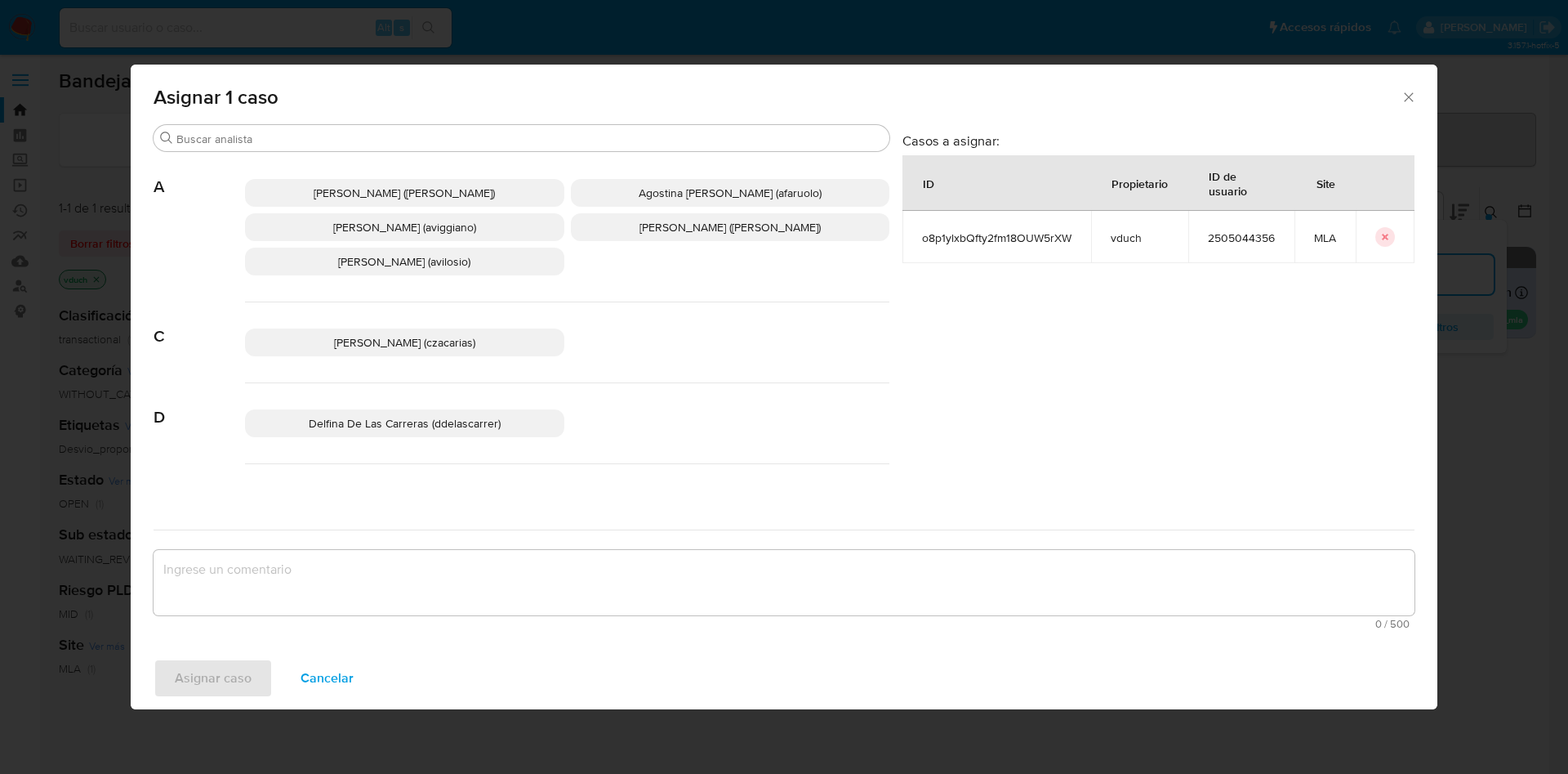
scroll to position [1494, 0]
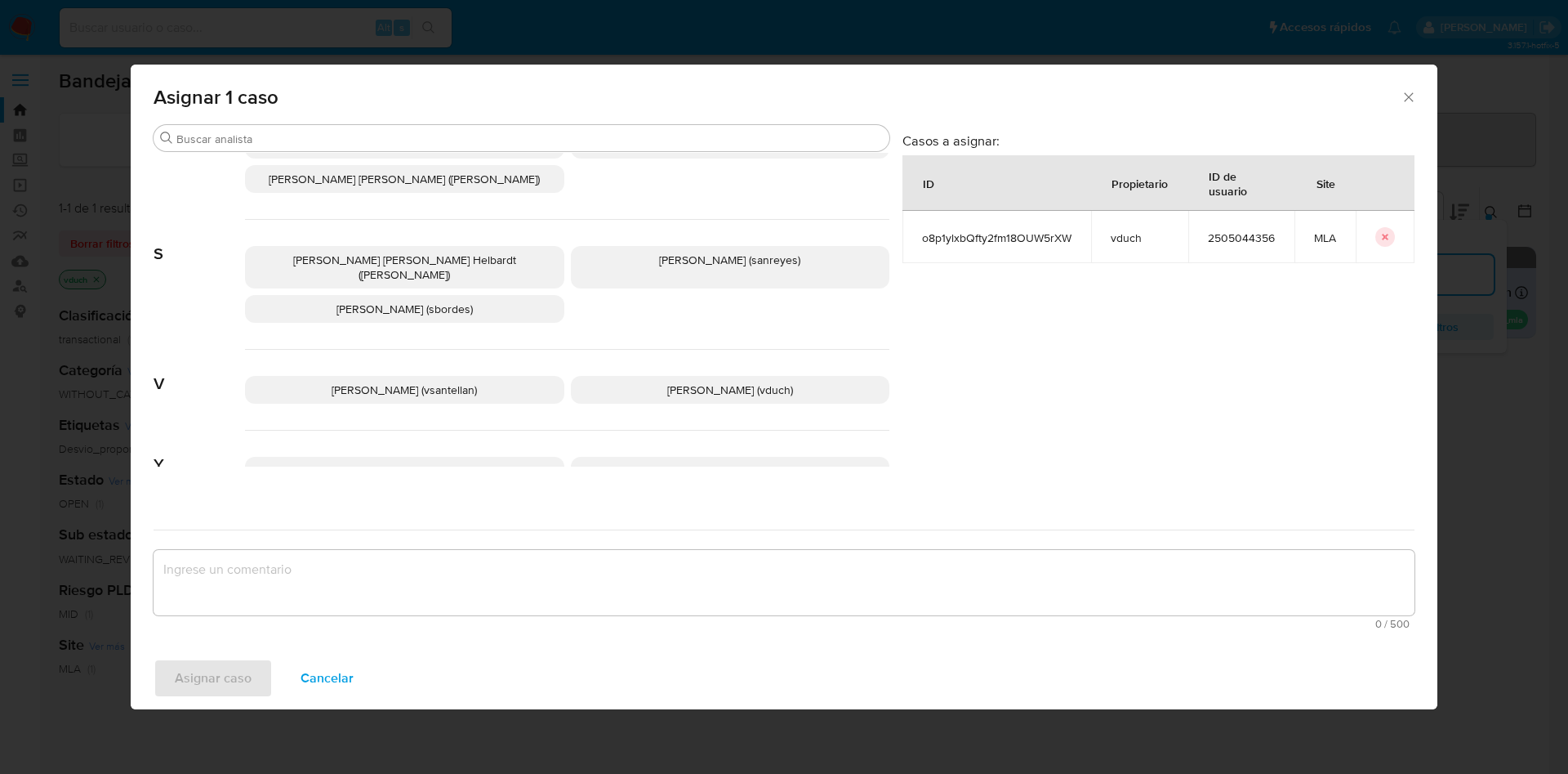
click at [724, 381] on span "Valeria Duch (vduch)" at bounding box center [730, 389] width 126 height 16
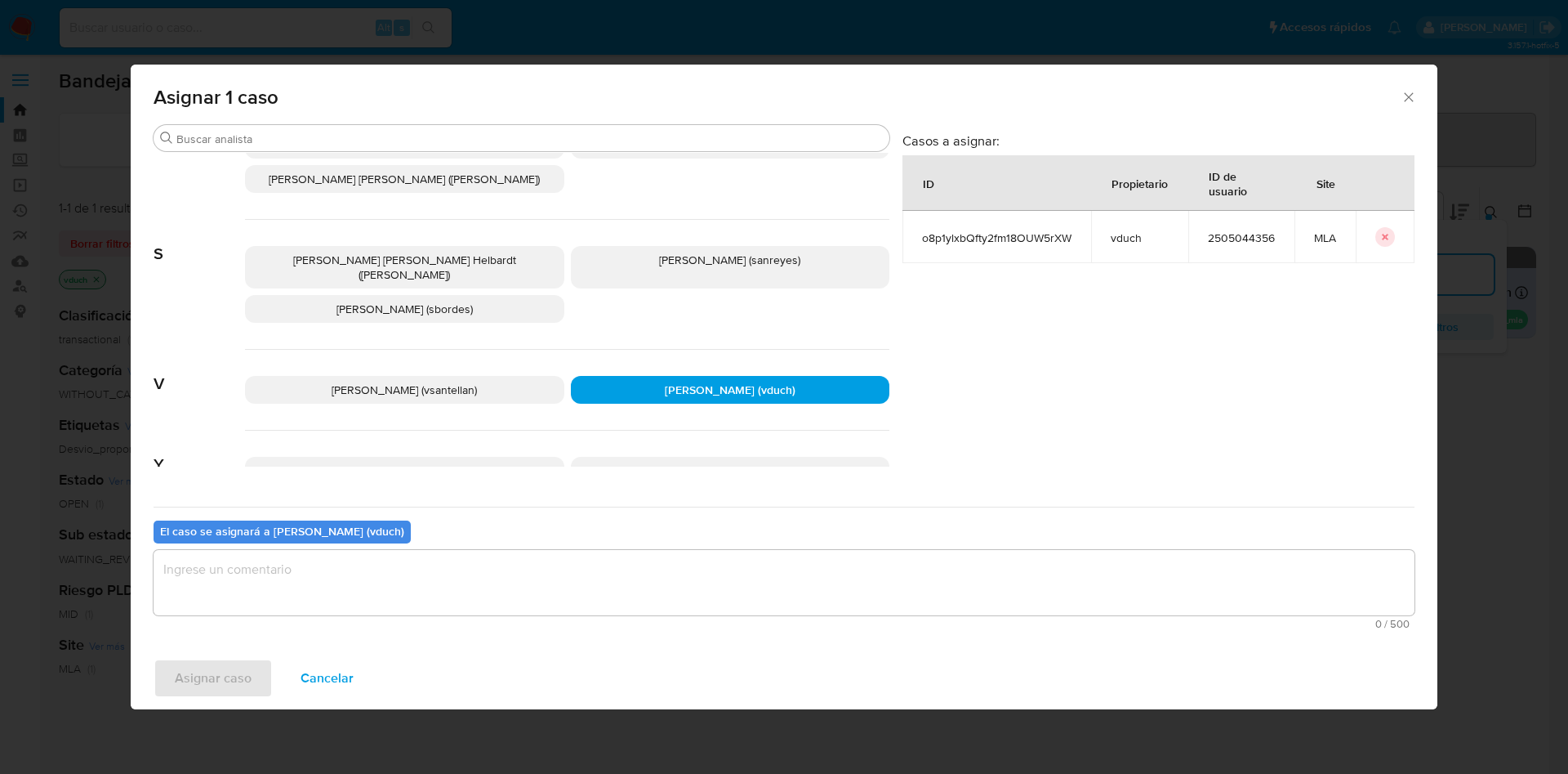
click at [742, 515] on textarea "assign-modal" at bounding box center [784, 582] width 1261 height 65
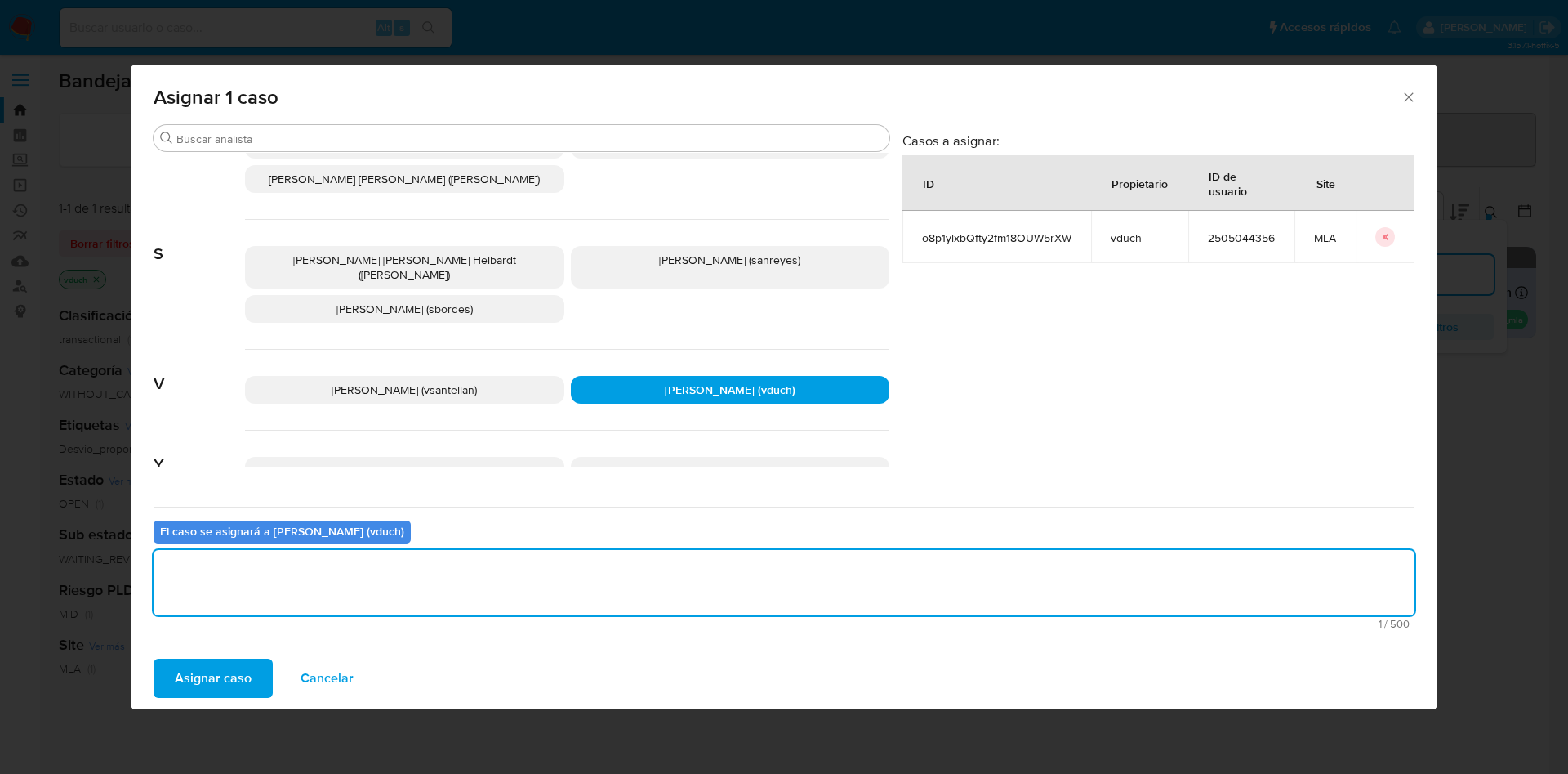
click at [252, 515] on button "Asignar caso" at bounding box center [213, 678] width 119 height 40
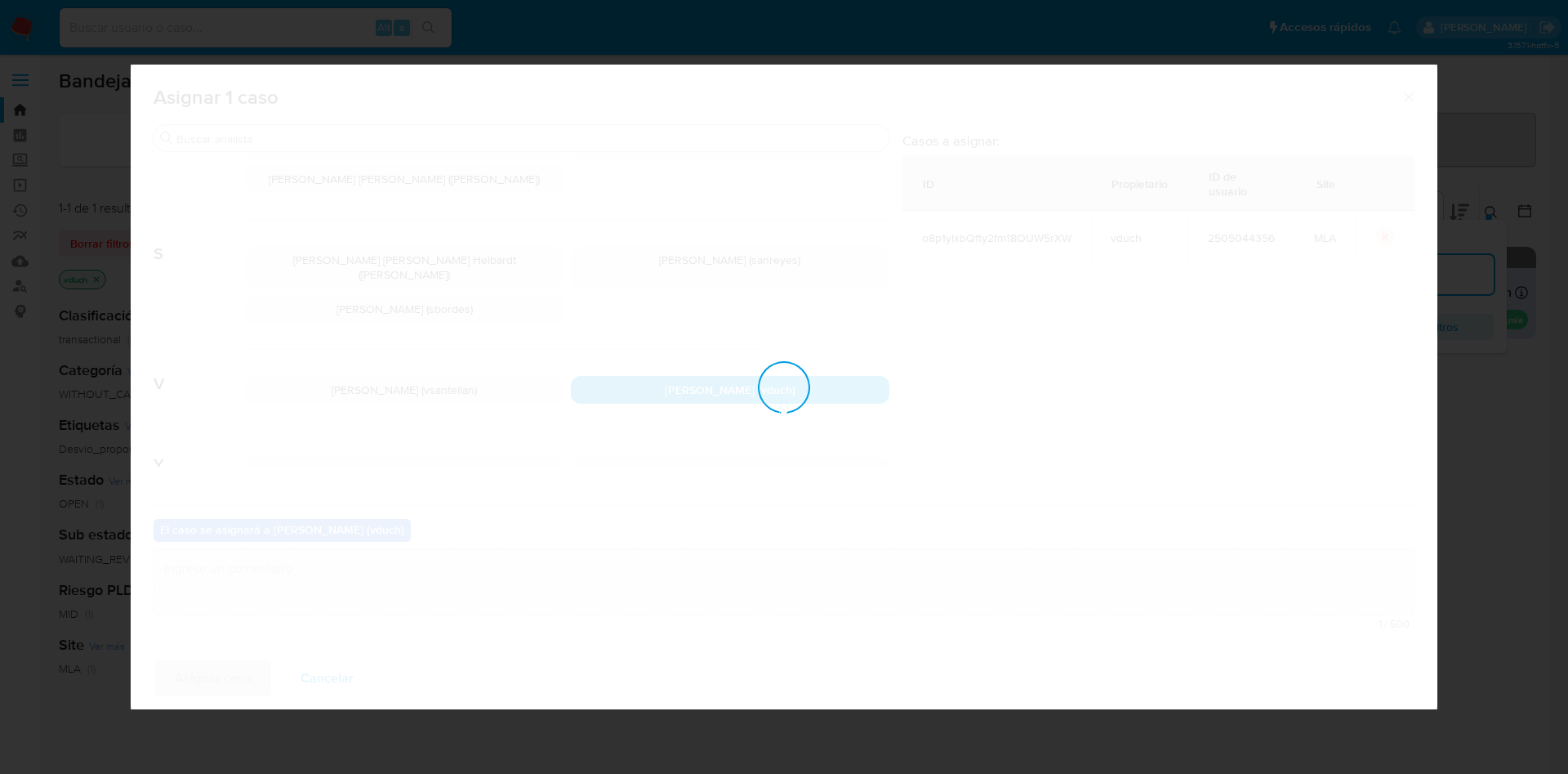
checkbox input "false"
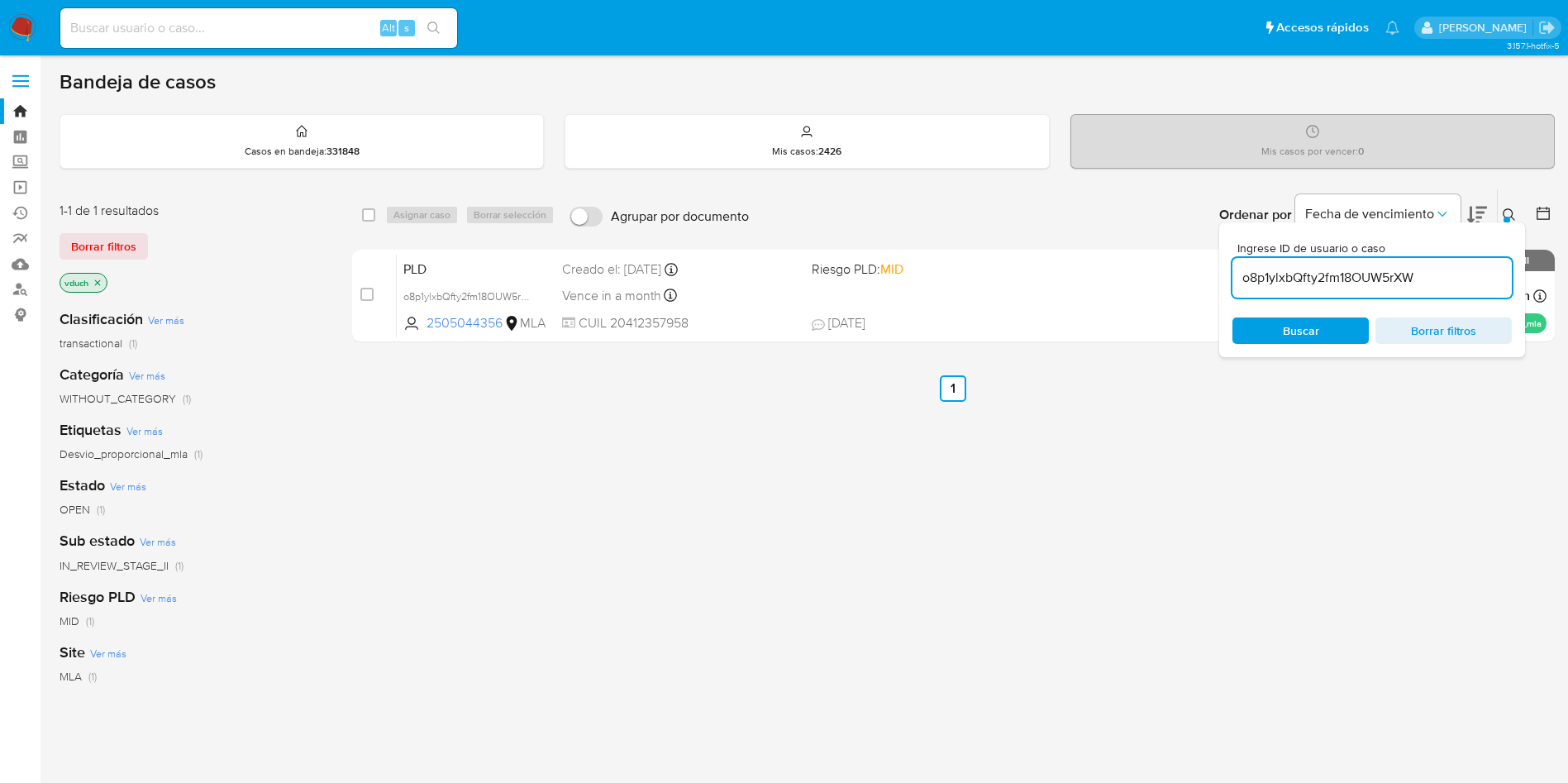
click at [1057, 282] on input "o8p1ylxbQfty2fm18OUW5rXW" at bounding box center [1371, 278] width 279 height 22
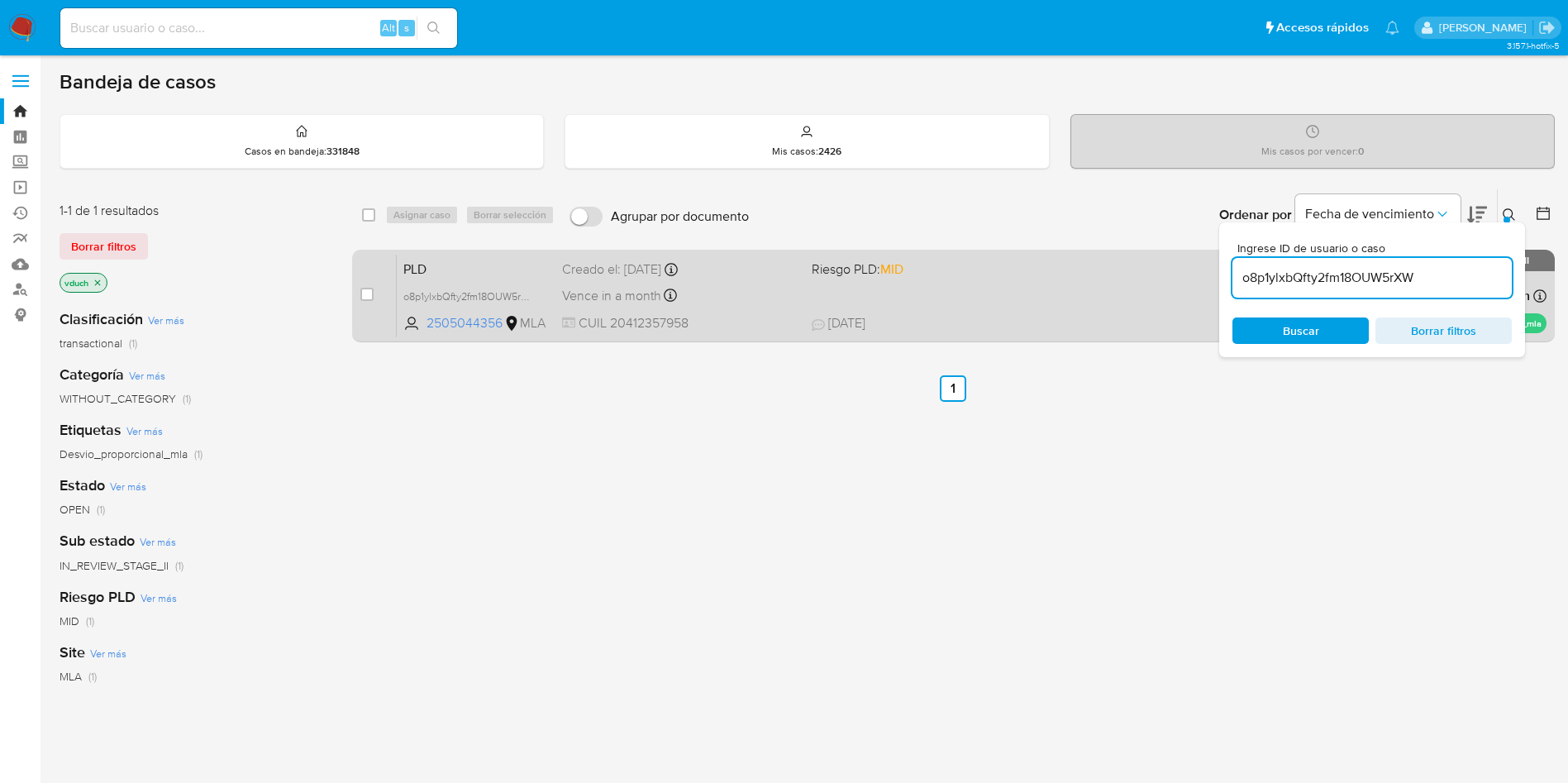
paste input "BFXdlI6TJ3lhaXSLGZ2DT2lE"
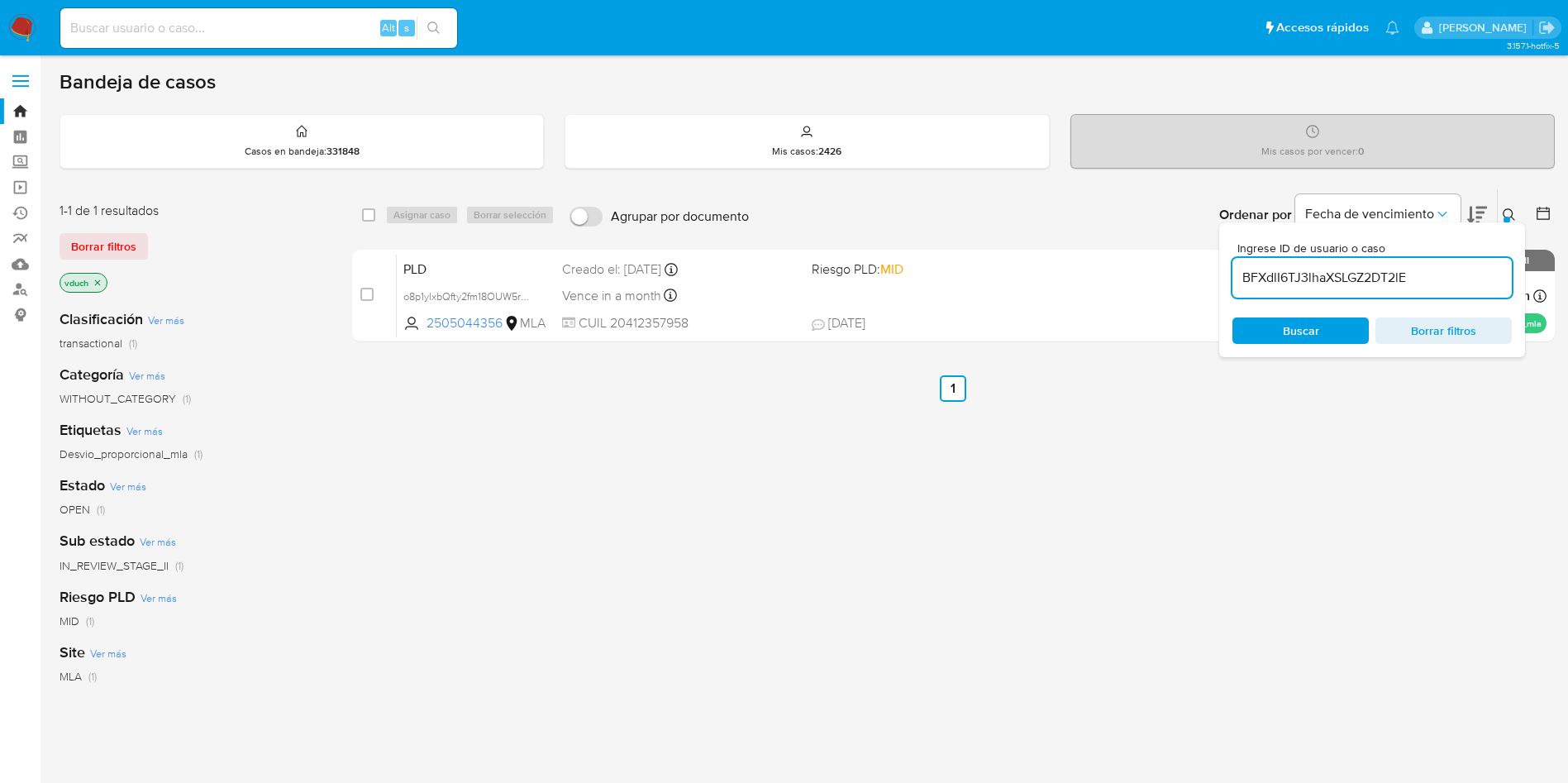
type input "BFXdlI6TJ3lhaXSLGZ2DT2lE"
click at [367, 211] on input "checkbox" at bounding box center [369, 215] width 13 height 13
checkbox input "true"
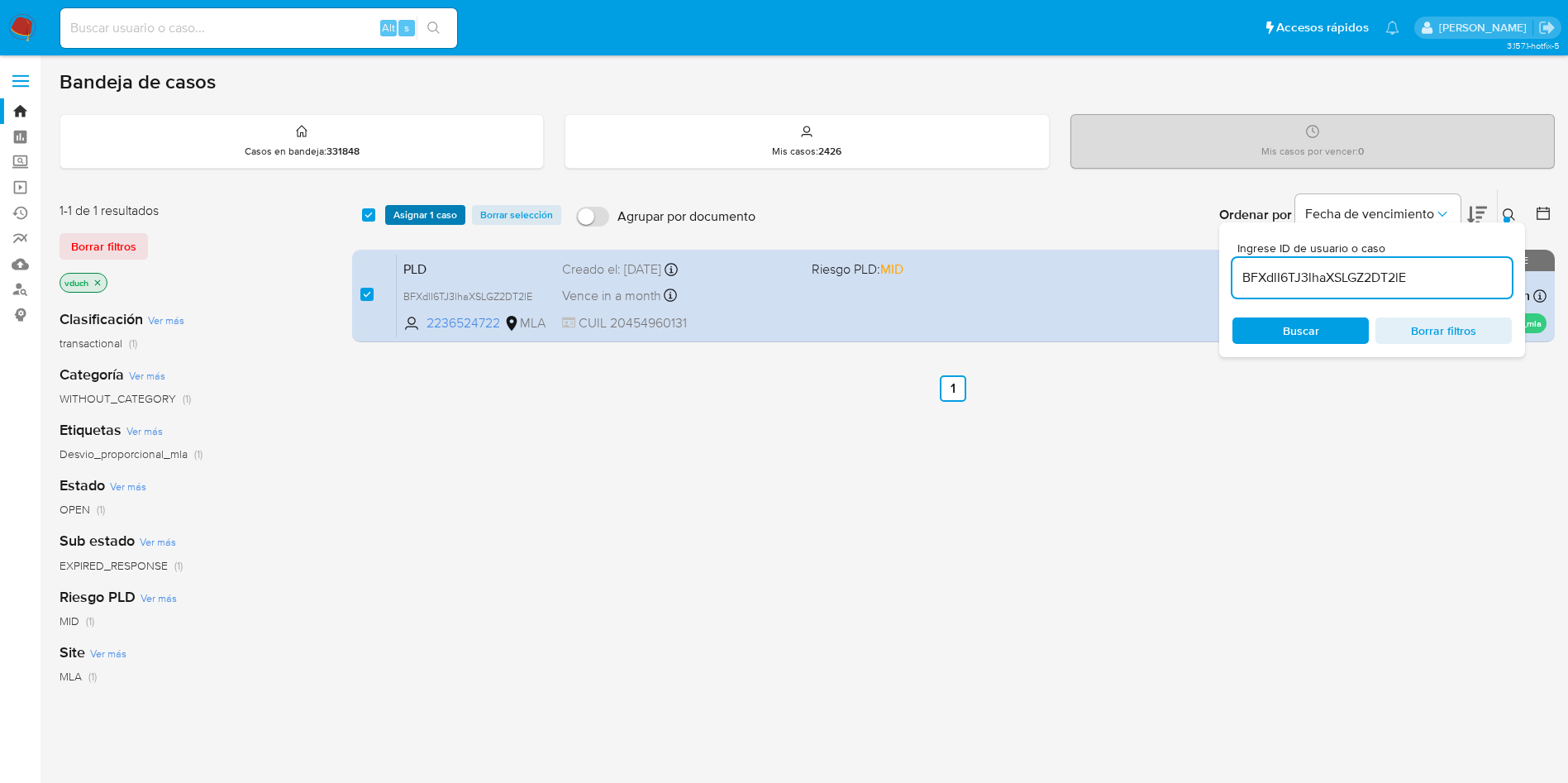
click at [401, 217] on span "Asignar 1 caso" at bounding box center [425, 215] width 63 height 17
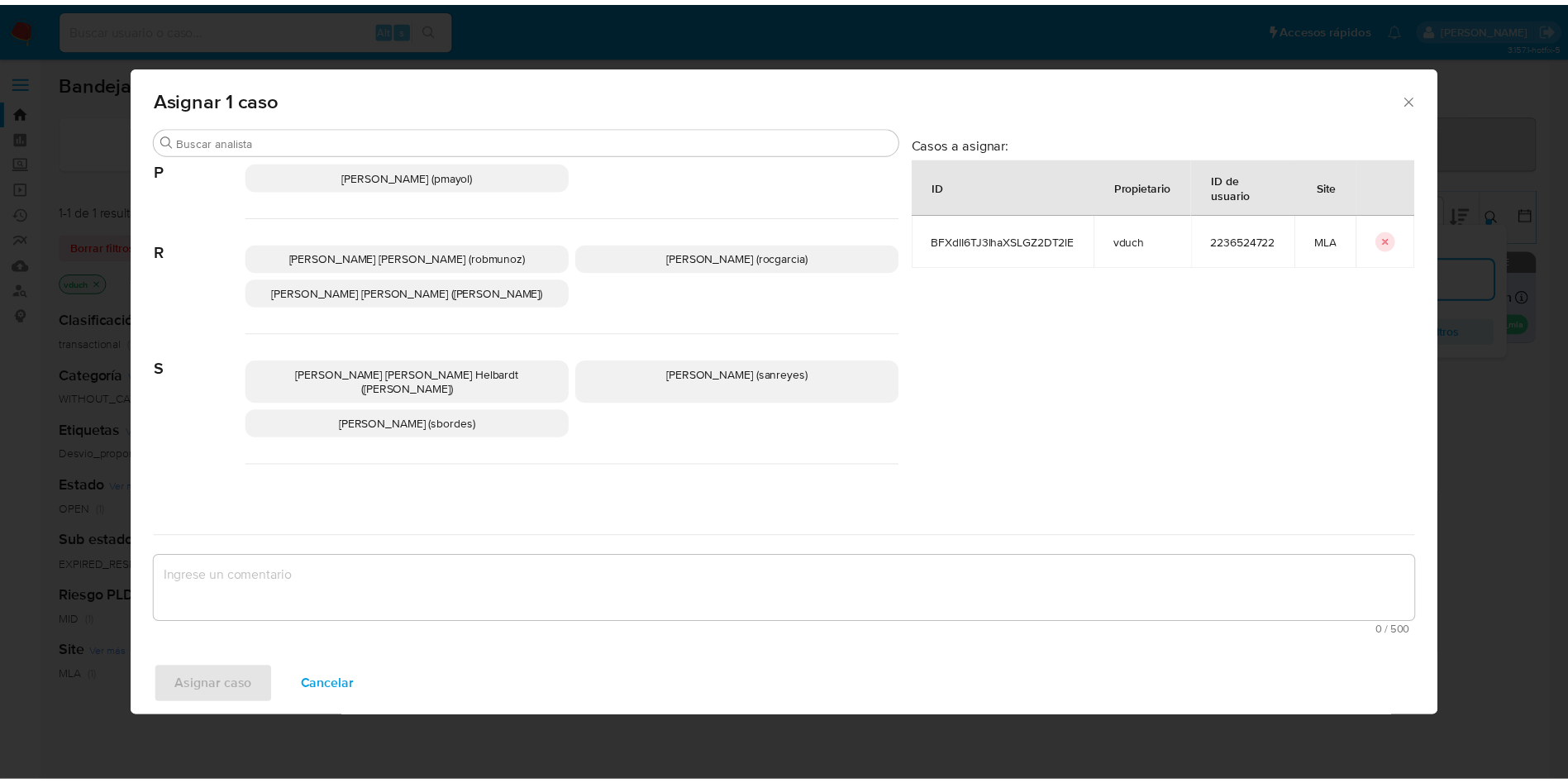
scroll to position [1512, 0]
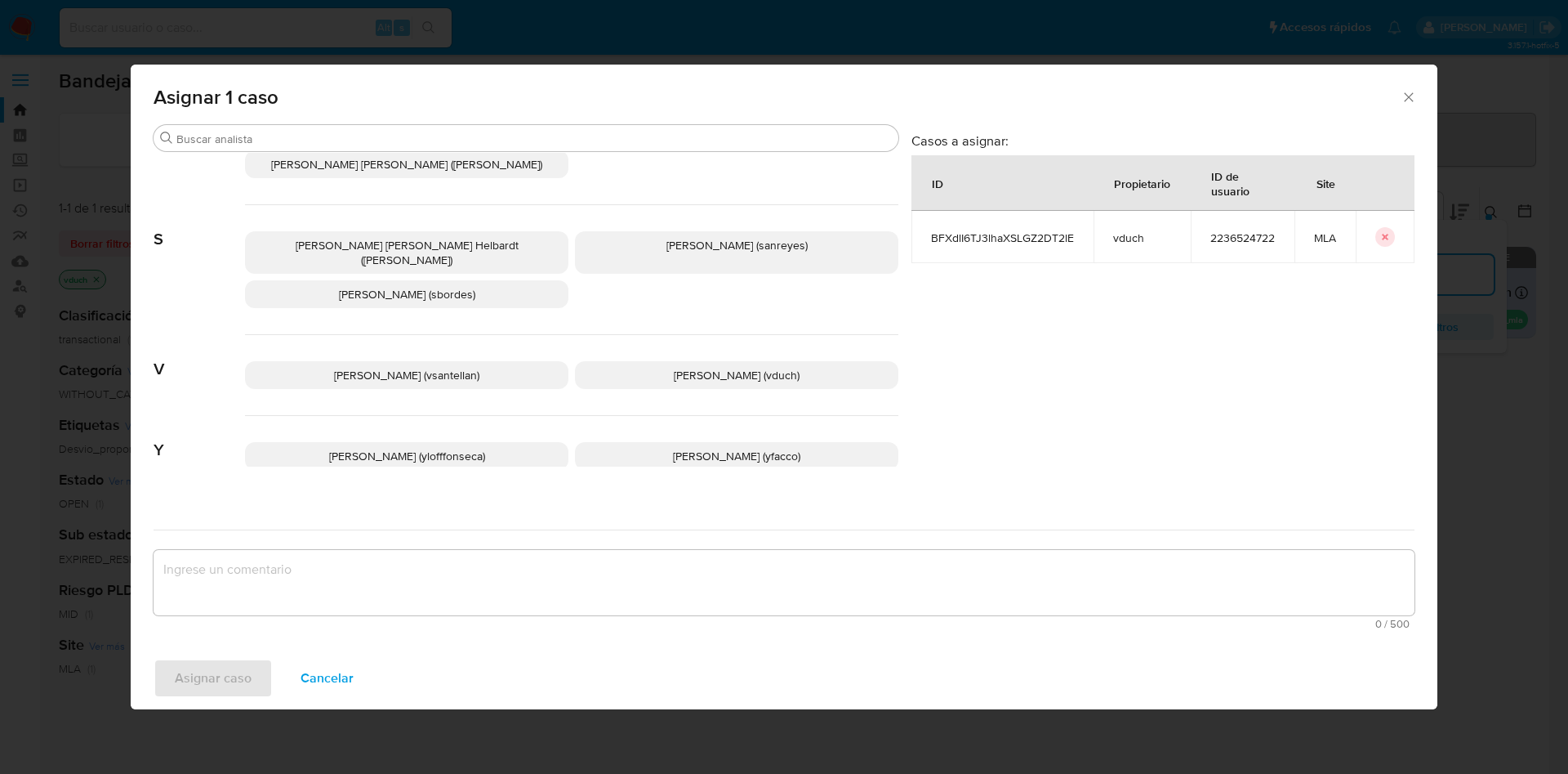
click at [743, 367] on span "Valeria Duch (vduch)" at bounding box center [737, 375] width 126 height 16
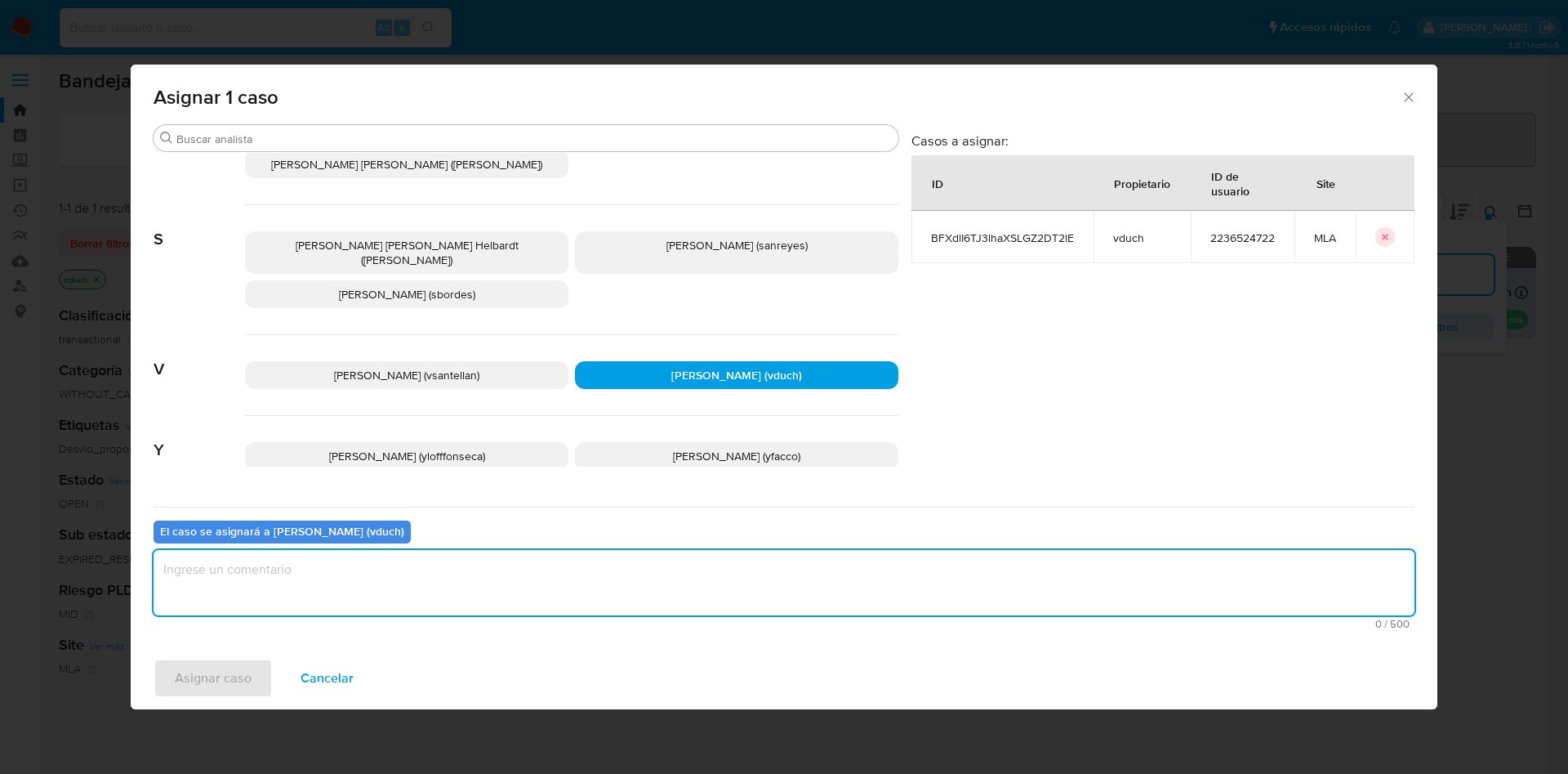
click at [710, 515] on textarea "assign-modal" at bounding box center [784, 582] width 1261 height 65
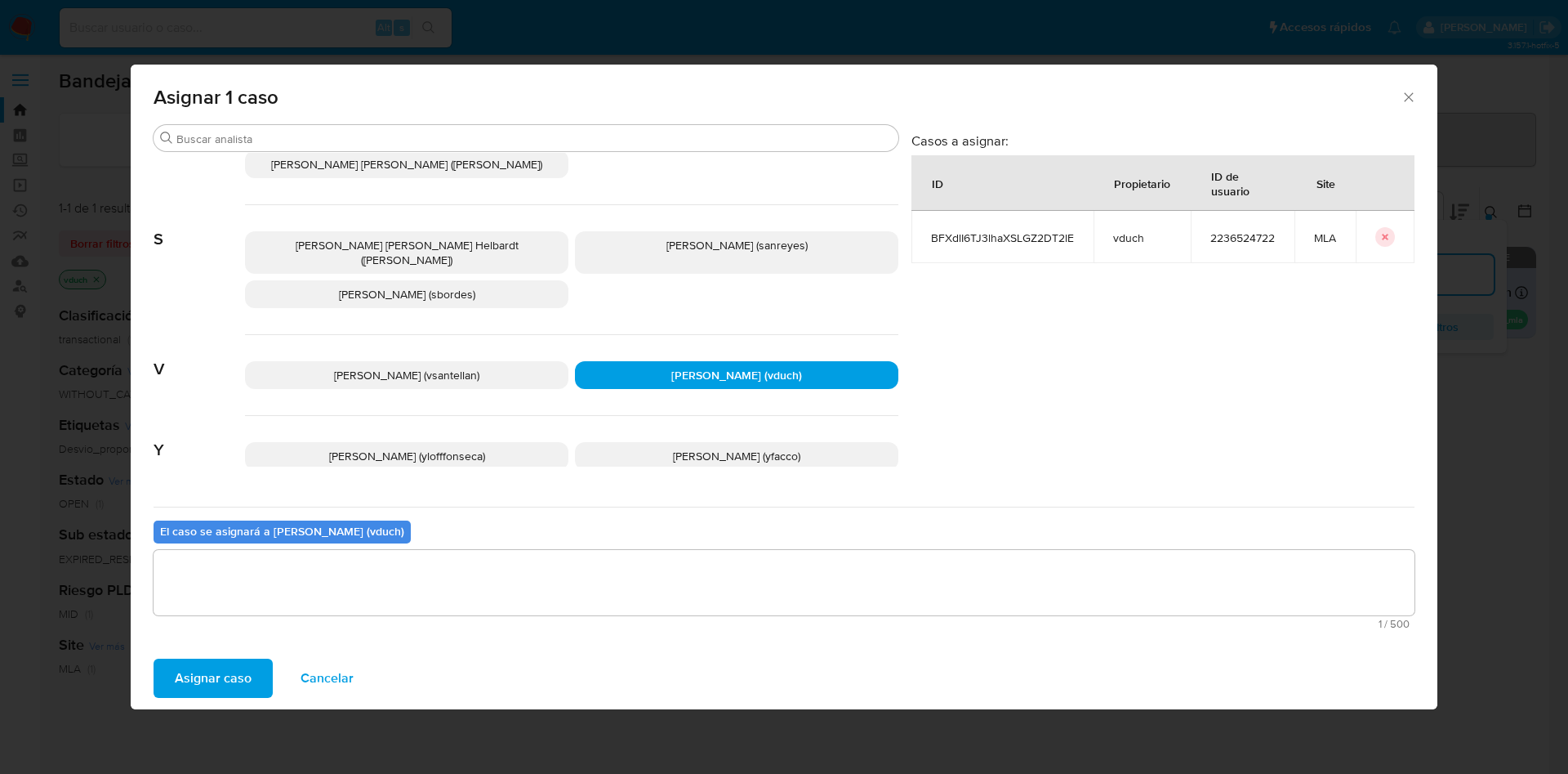
click at [235, 515] on span "Asignar caso" at bounding box center [212, 678] width 77 height 36
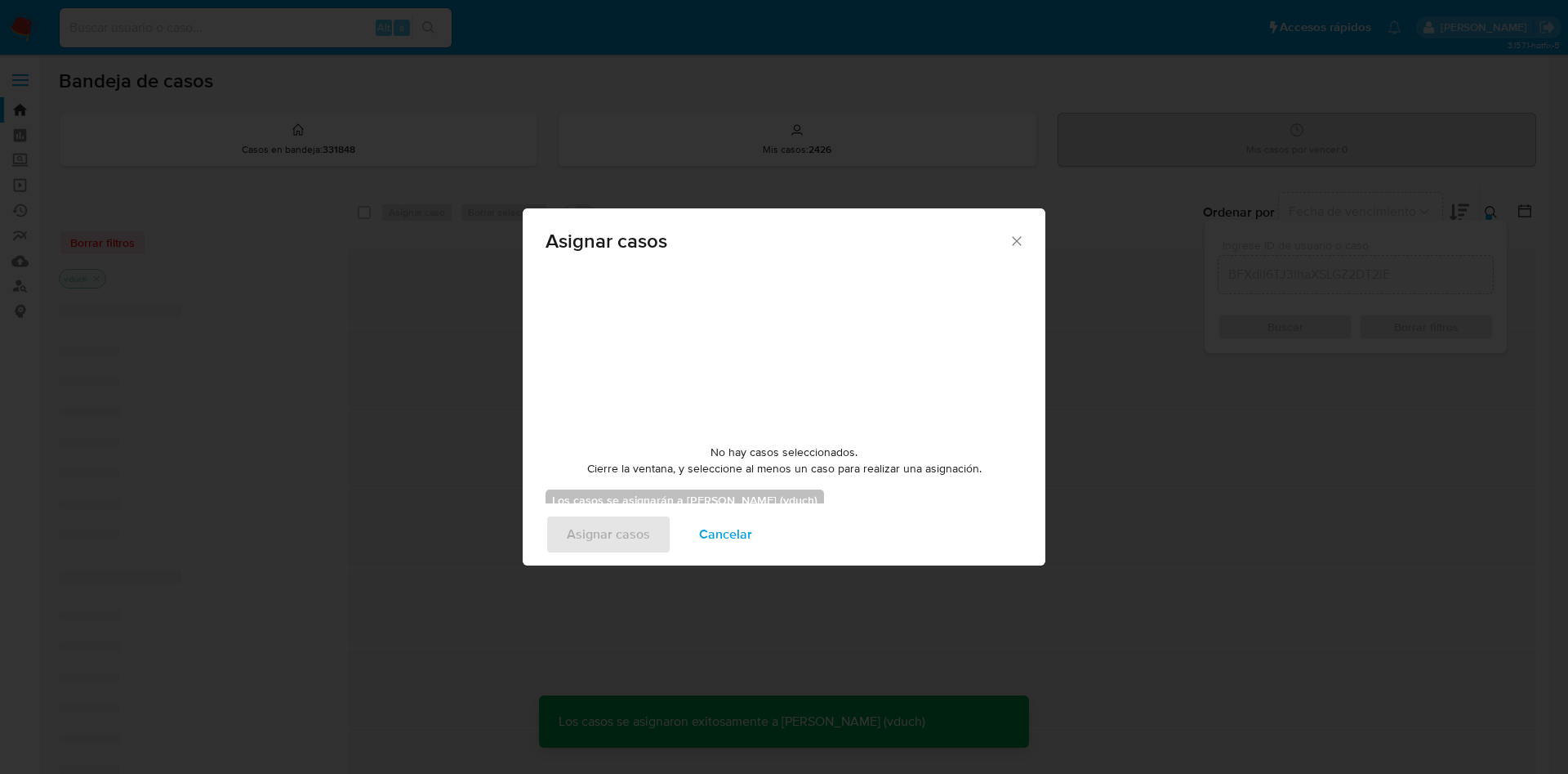
checkbox input "false"
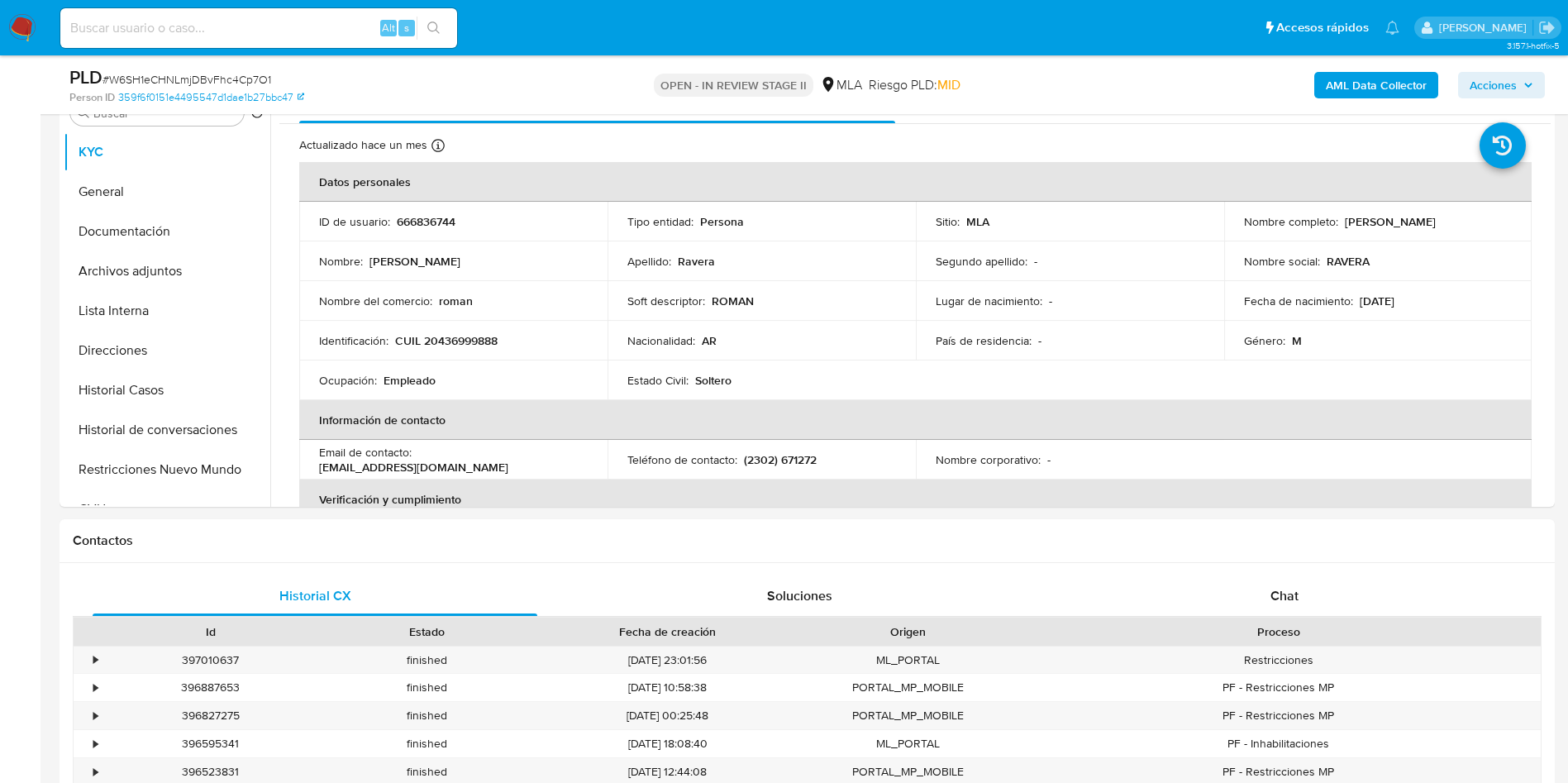
scroll to position [296, 0]
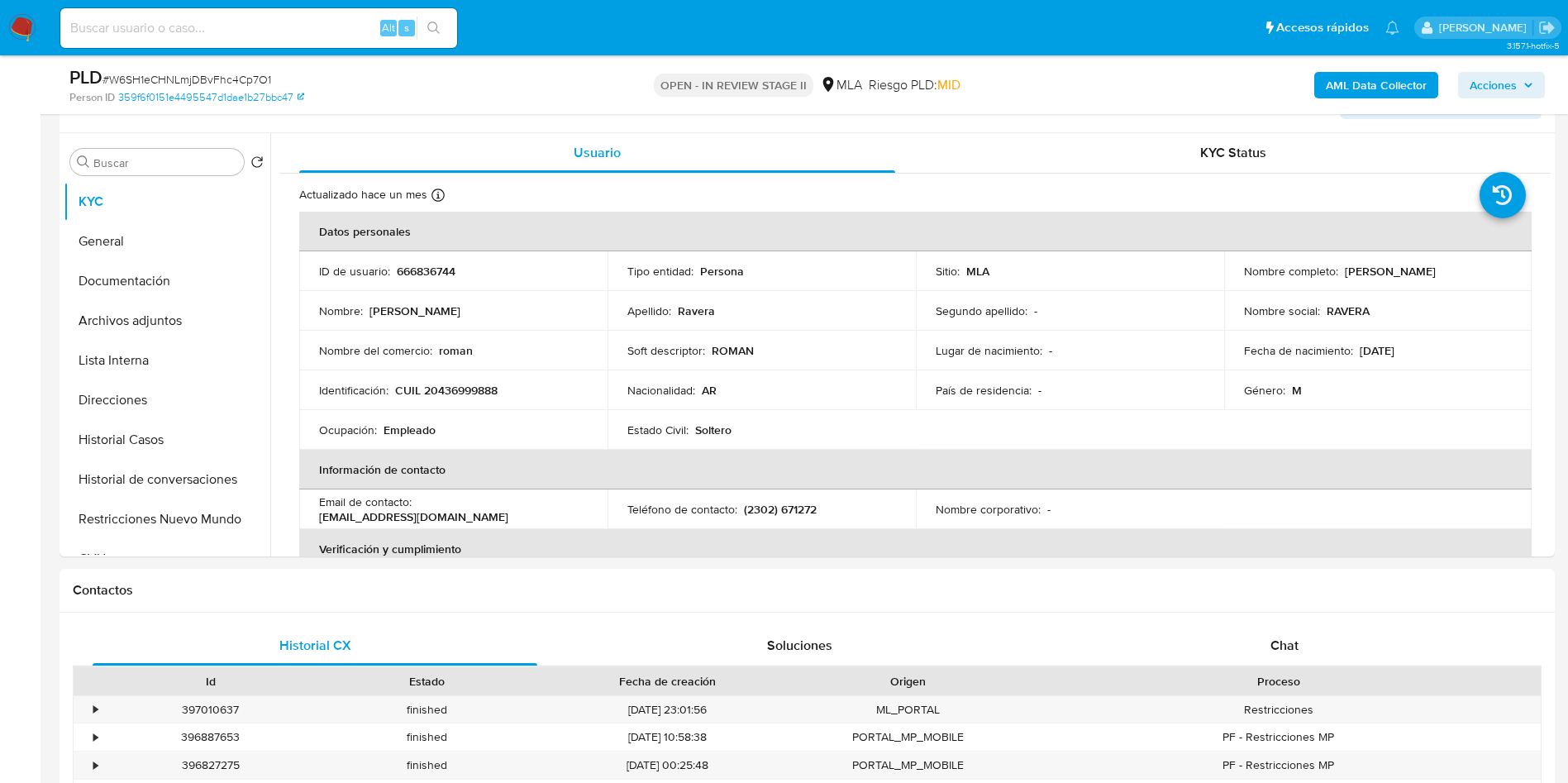
select select "10"
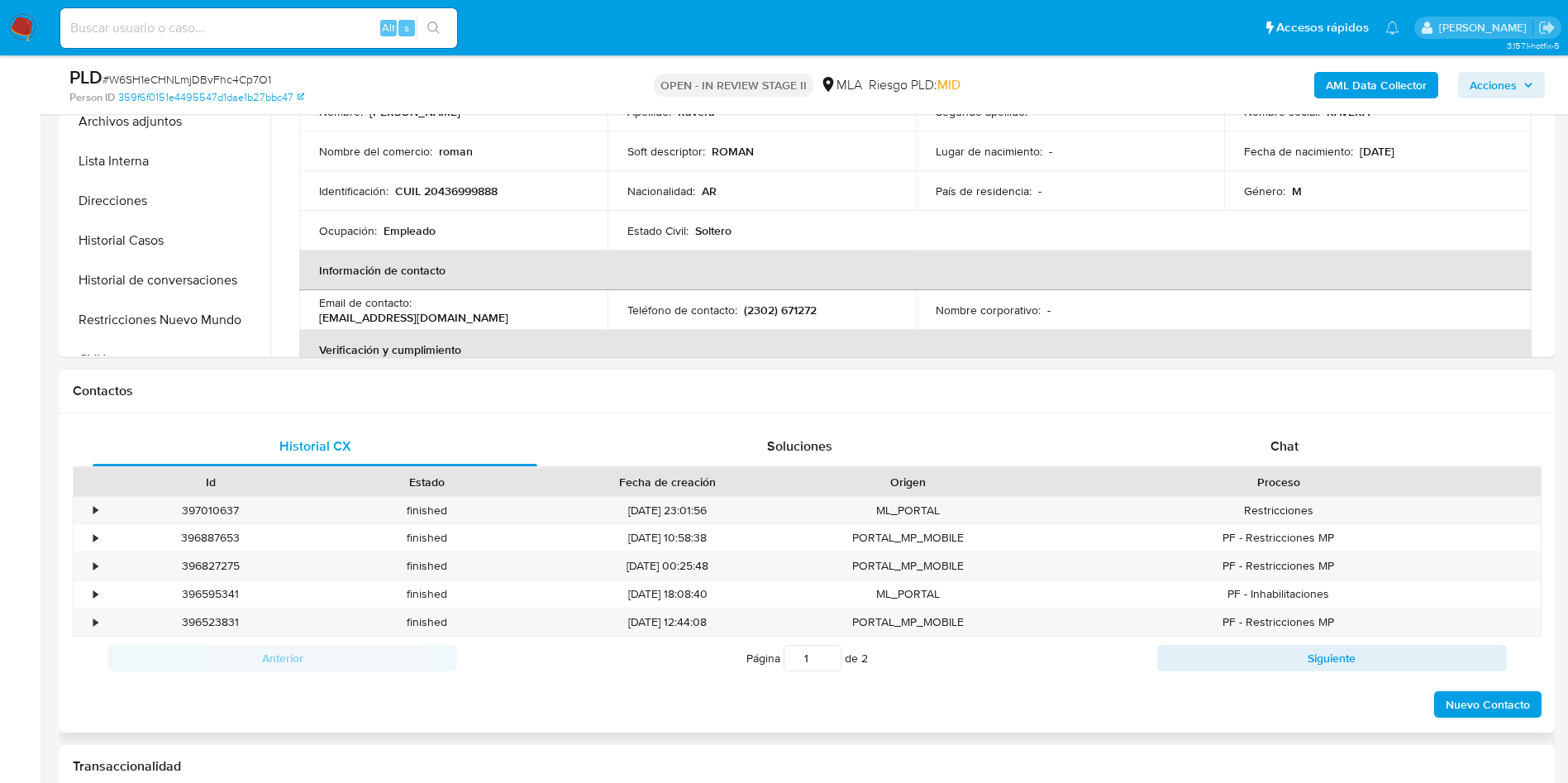
scroll to position [496, 0]
click at [1279, 461] on div "Chat" at bounding box center [1284, 446] width 445 height 40
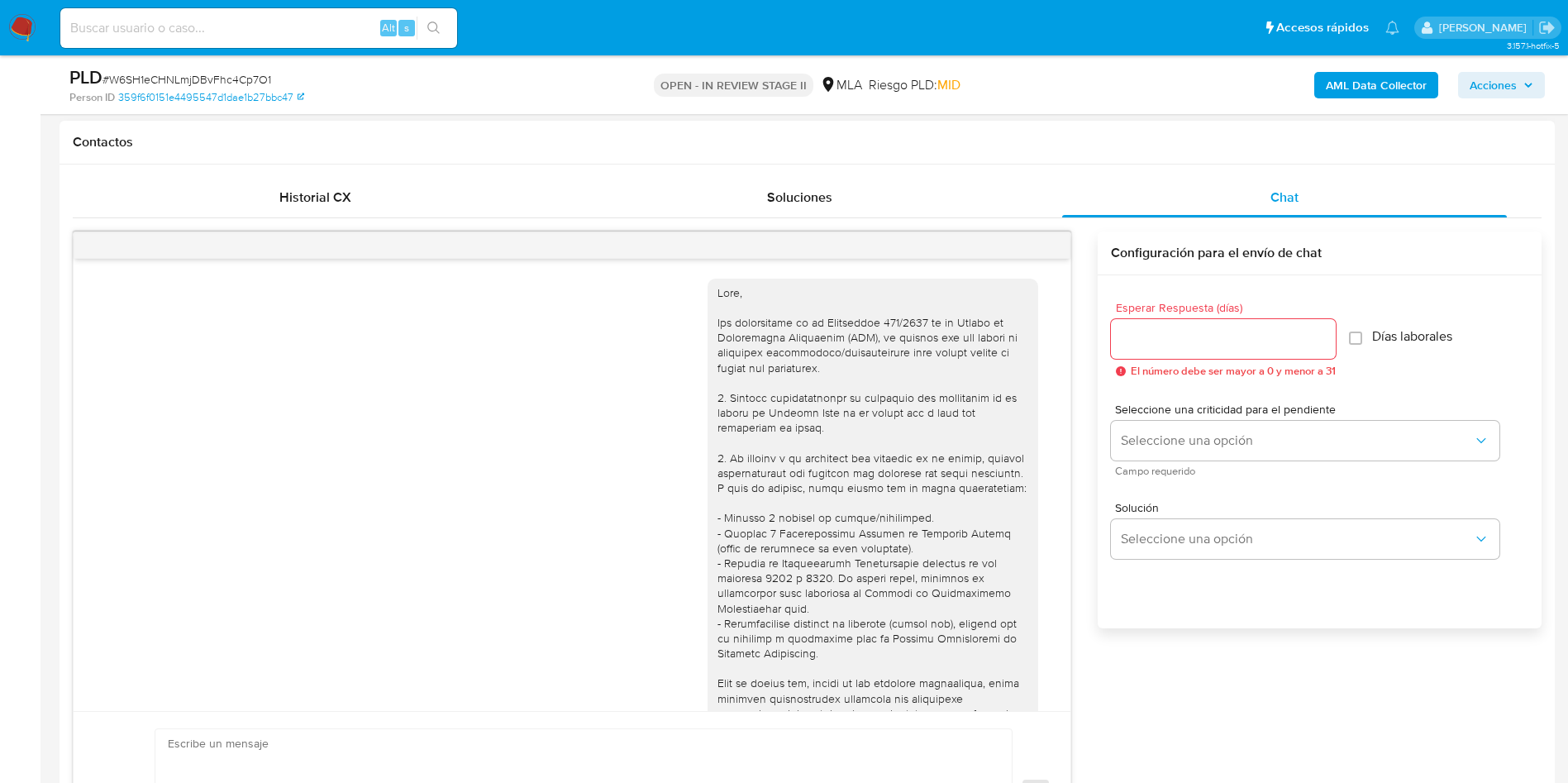
scroll to position [848, 0]
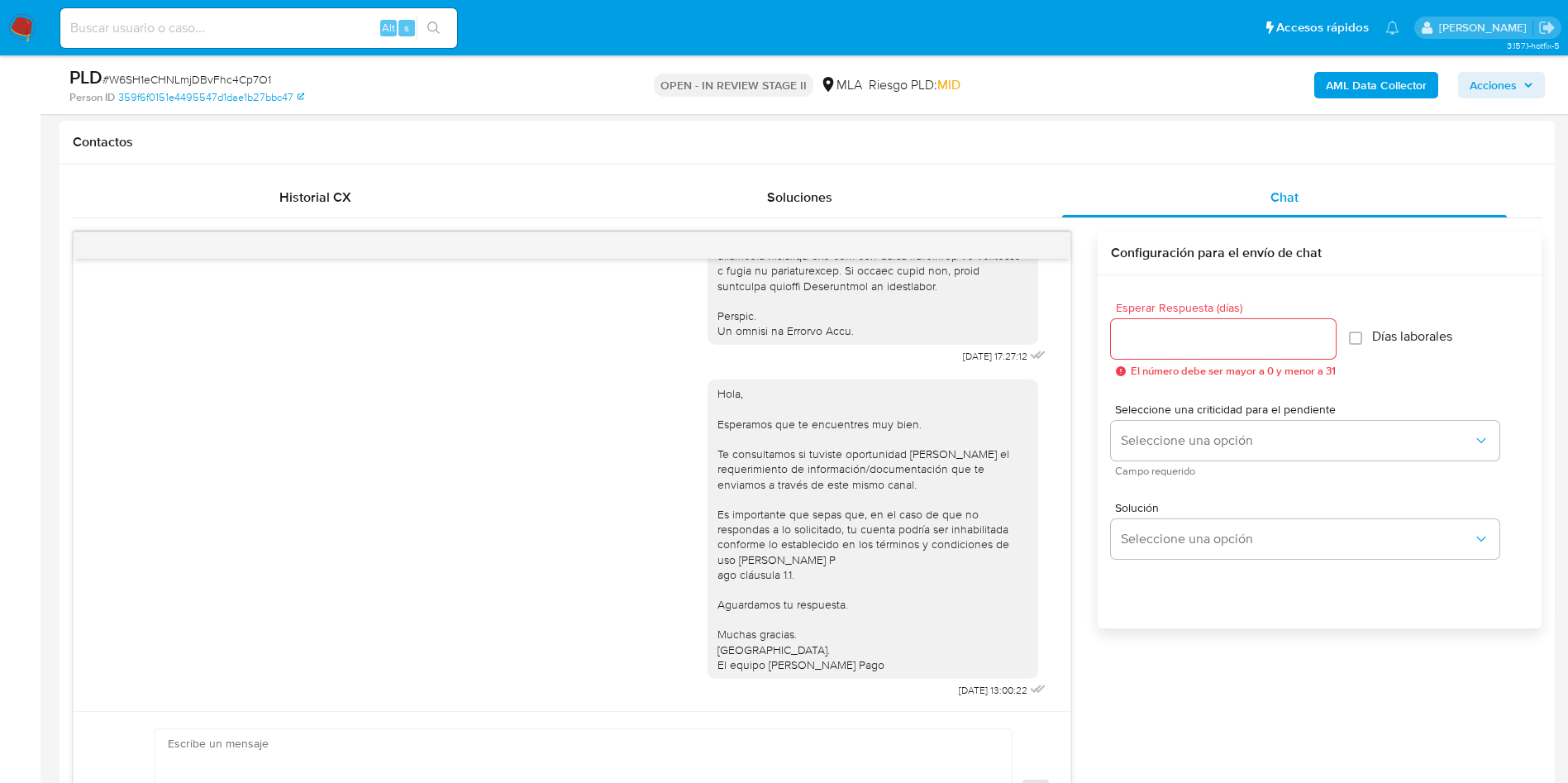
click at [1246, 346] on input "Esperar Respuesta (días)" at bounding box center [1223, 339] width 225 height 22
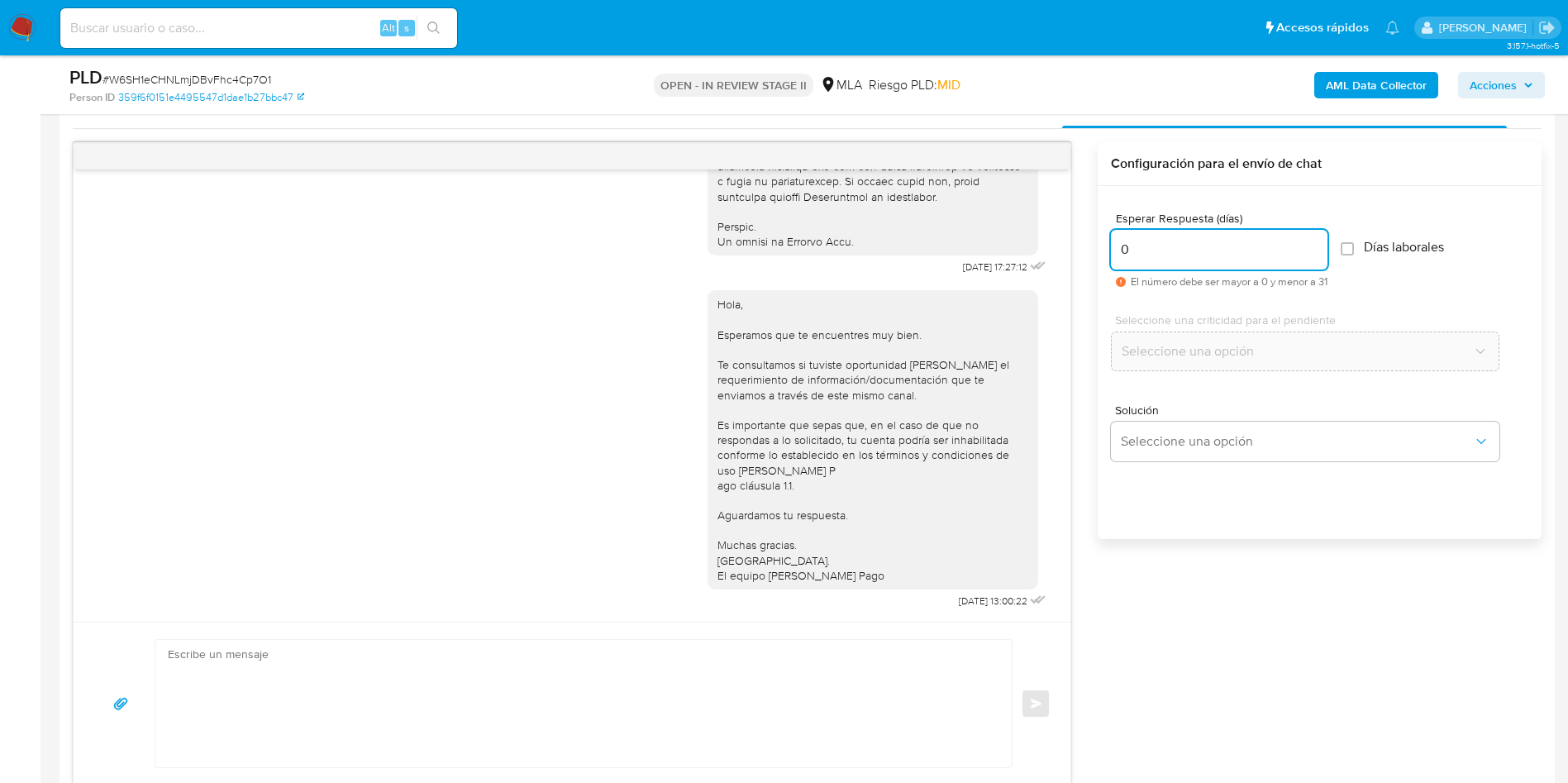
scroll to position [868, 0]
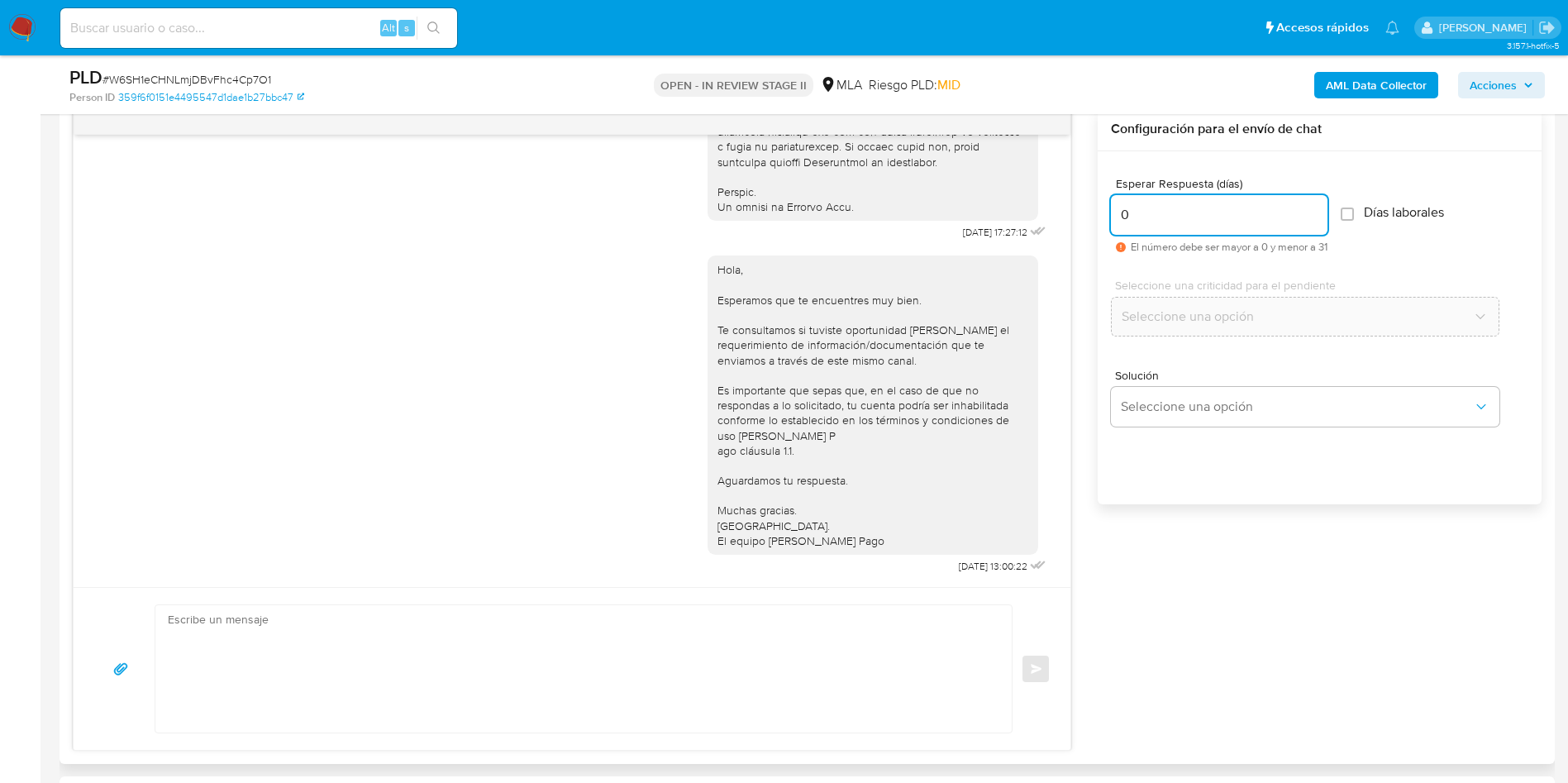
type input "0"
click at [840, 631] on textarea at bounding box center [579, 668] width 823 height 127
paste textarea "¡Hola! Muchas gracias por tu respuesta. Confirmamos la recepción de la document…"
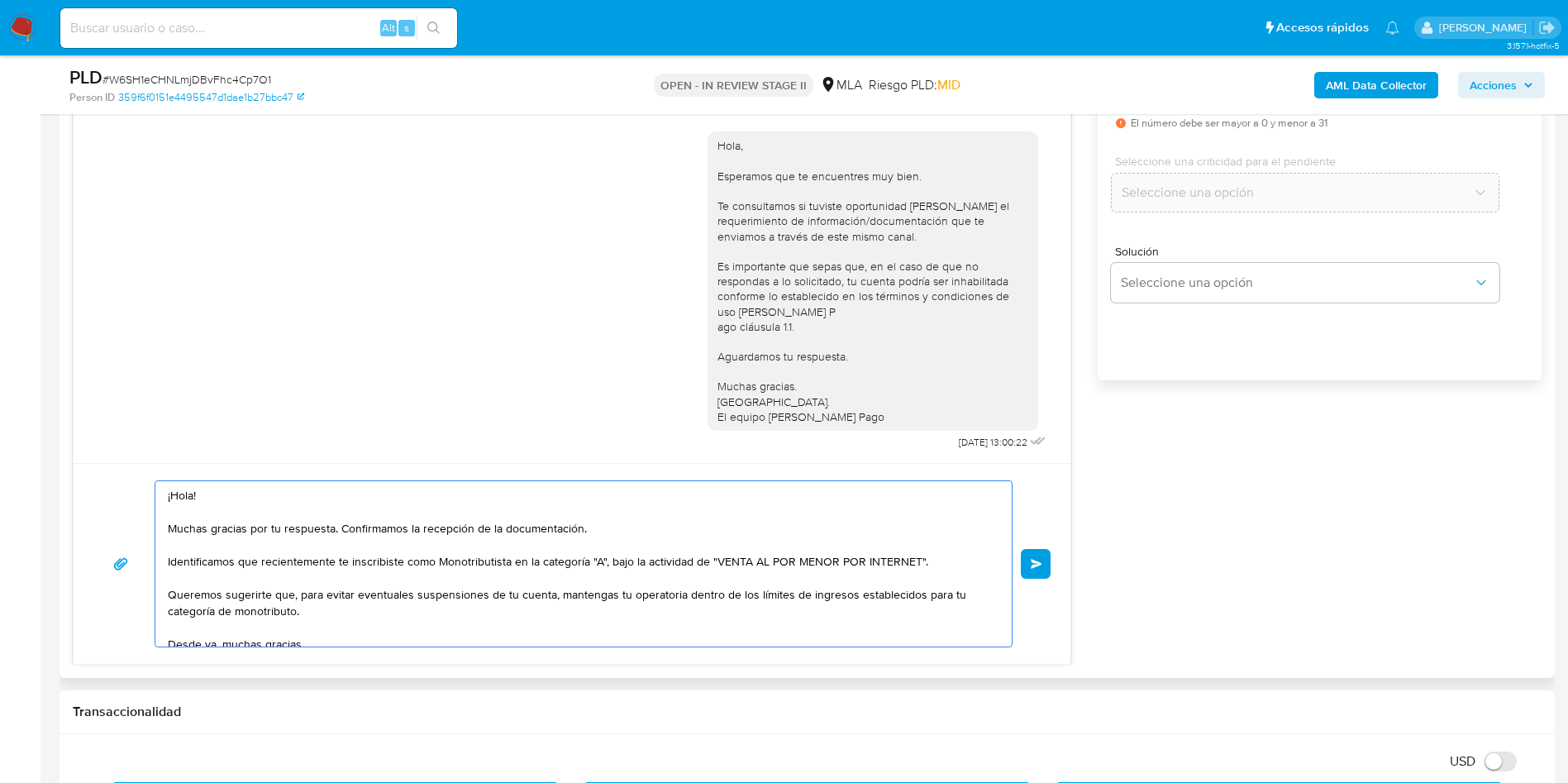
scroll to position [61, 0]
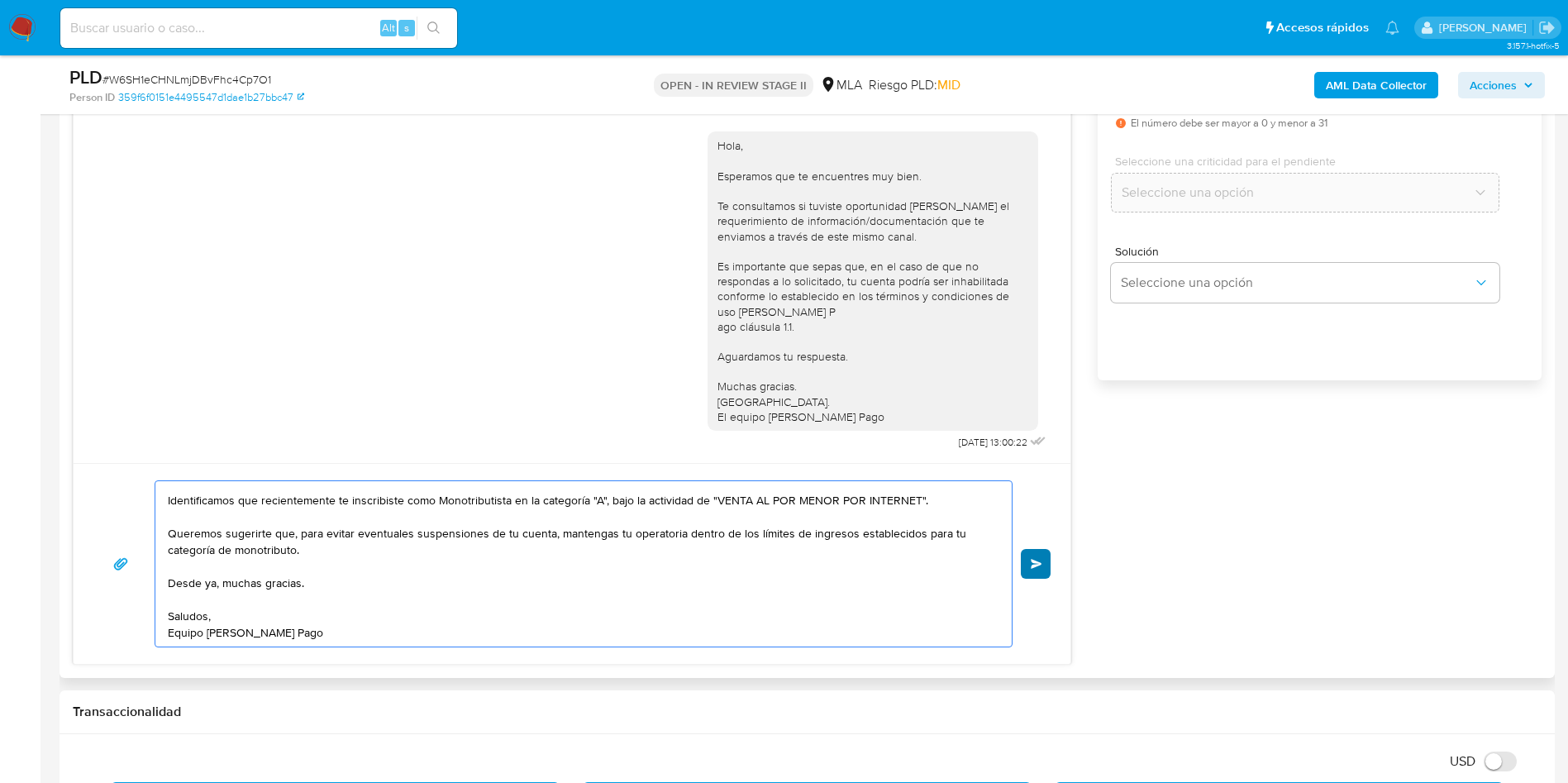
type textarea "¡Hola! Muchas gracias por tu respuesta. Confirmamos la recepción de la document…"
click at [1037, 562] on span "Enviar" at bounding box center [1037, 564] width 12 height 10
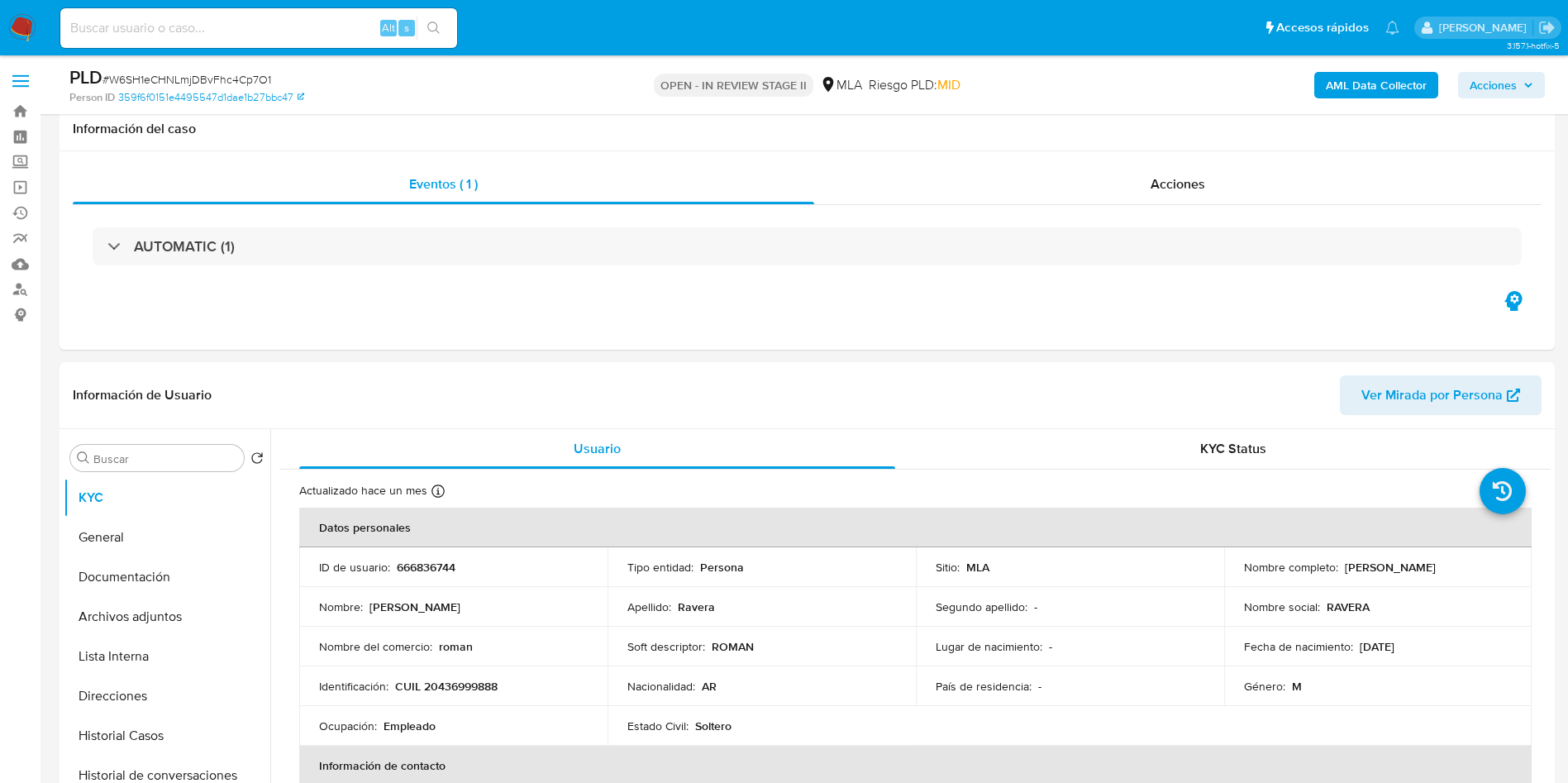
scroll to position [1152, 0]
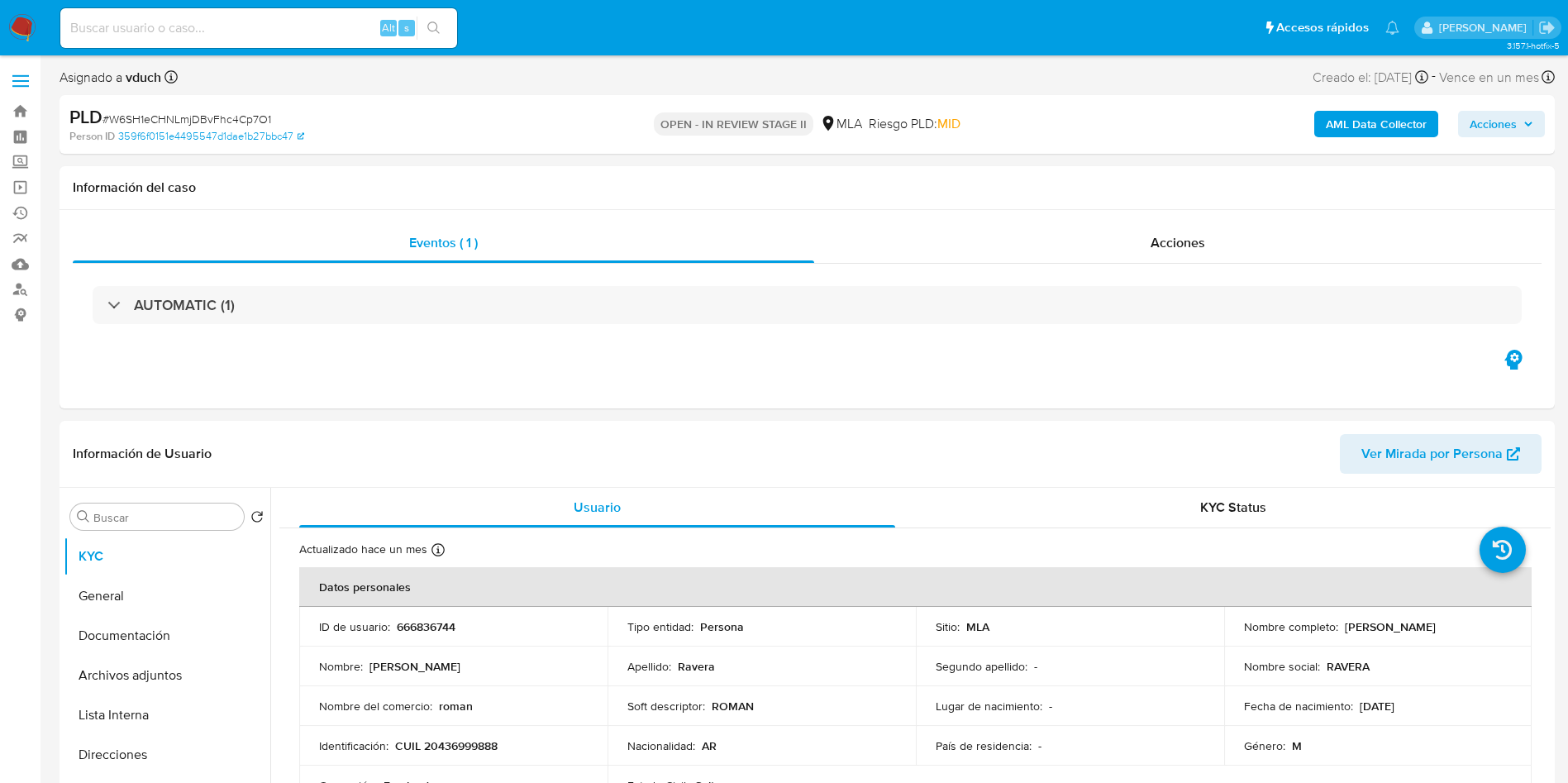
click at [231, 117] on span "# W6SH1eCHNLmjDBvFhc4Cp7O1" at bounding box center [187, 119] width 168 height 17
click at [231, 117] on span "# W6SH1eCHNLmjDBvFhc4Cp7O1" at bounding box center [187, 119] width 168 height 17
copy span "W6SH1eCHNLmjDBvFhc4Cp7O1"
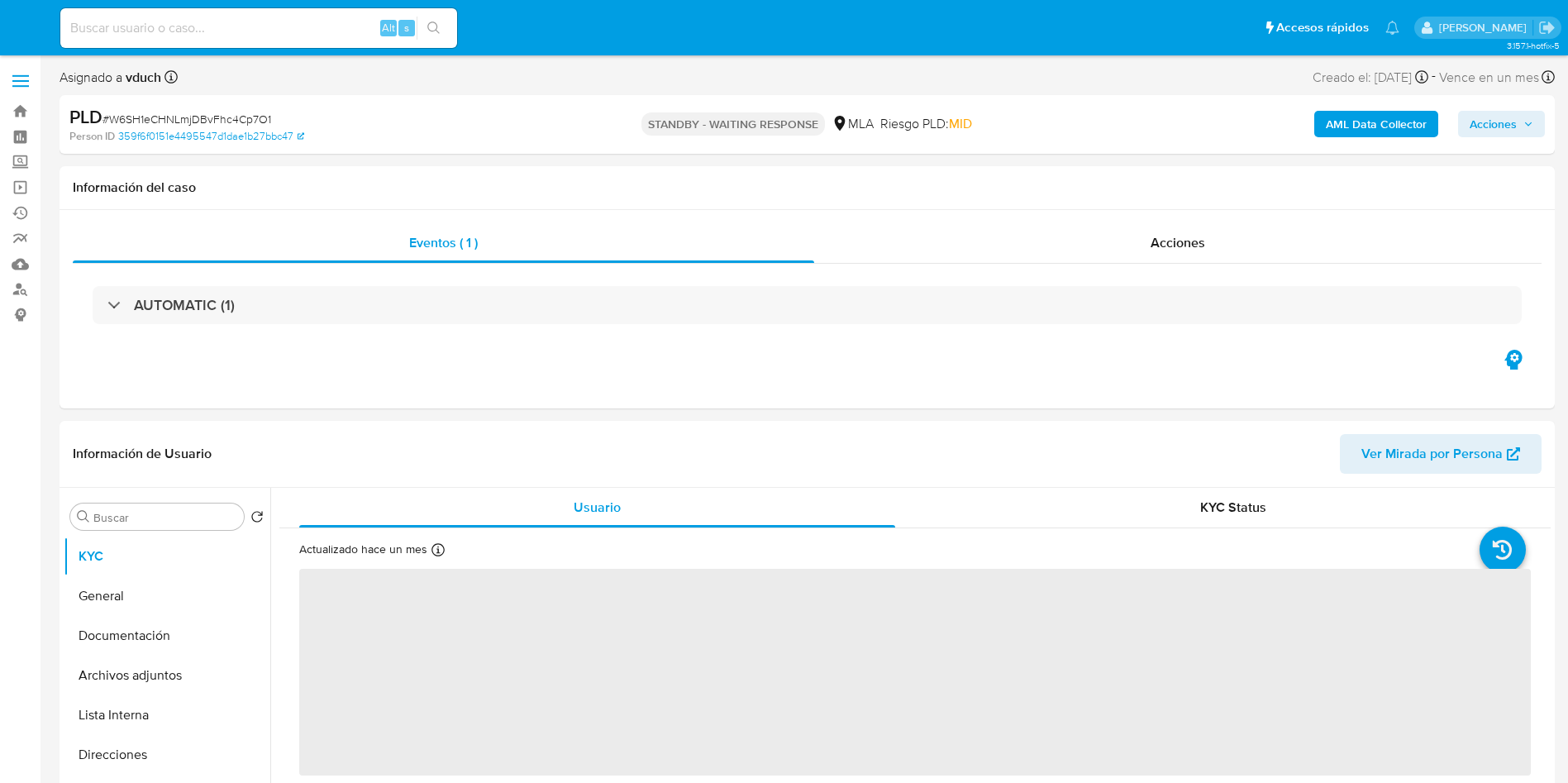
select select "10"
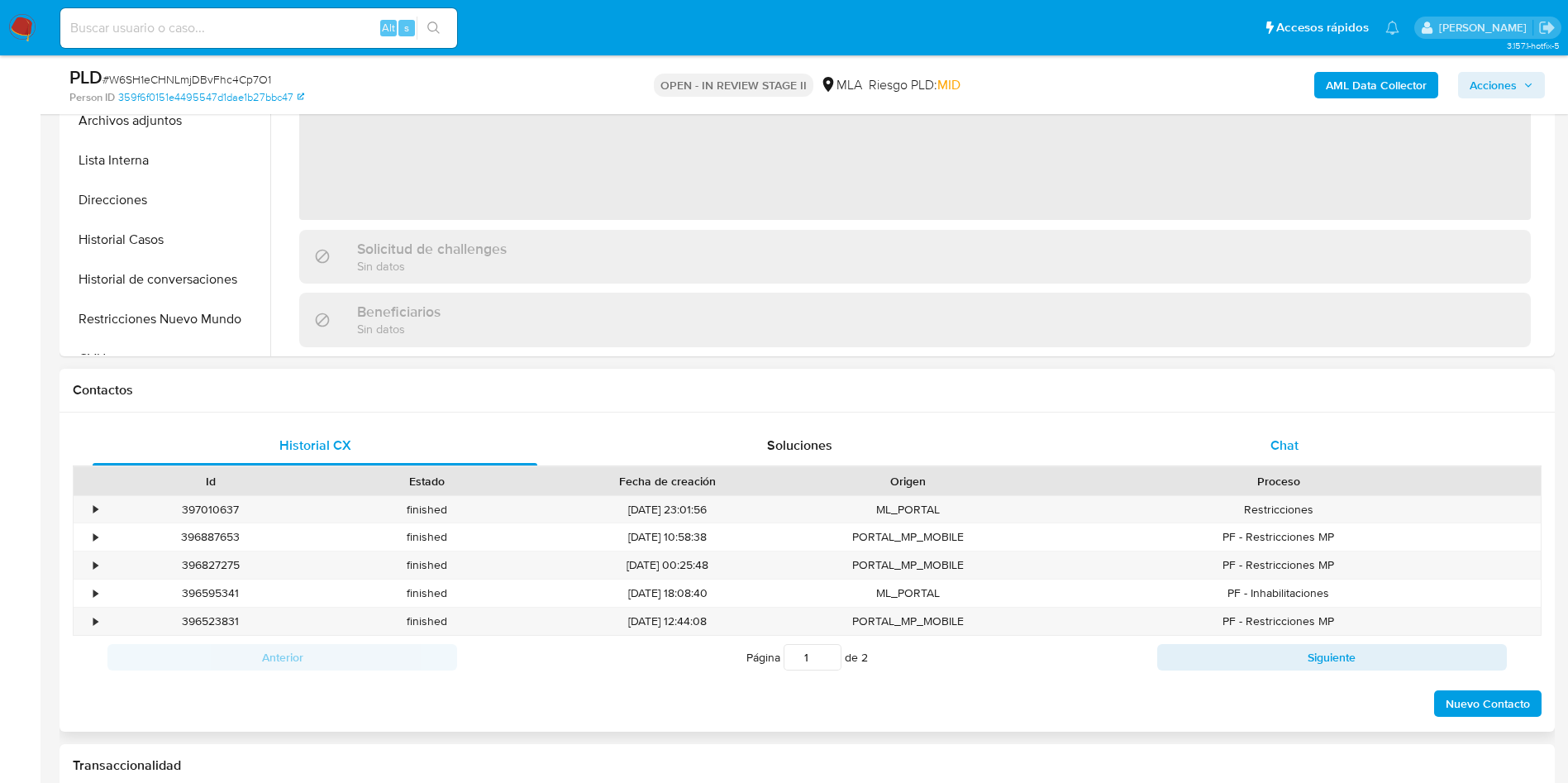
click at [1277, 444] on span "Chat" at bounding box center [1284, 445] width 28 height 19
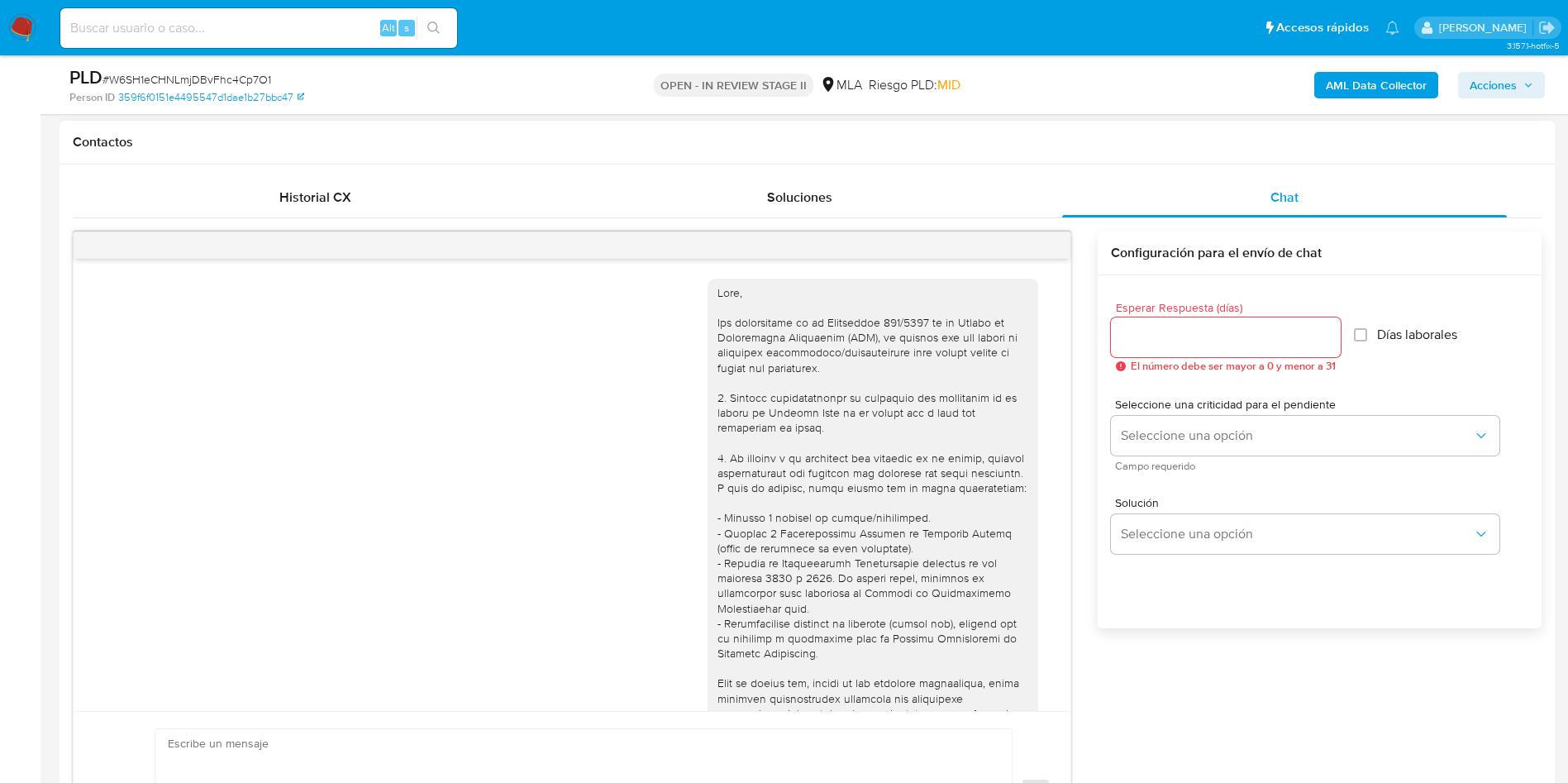
scroll to position [1152, 0]
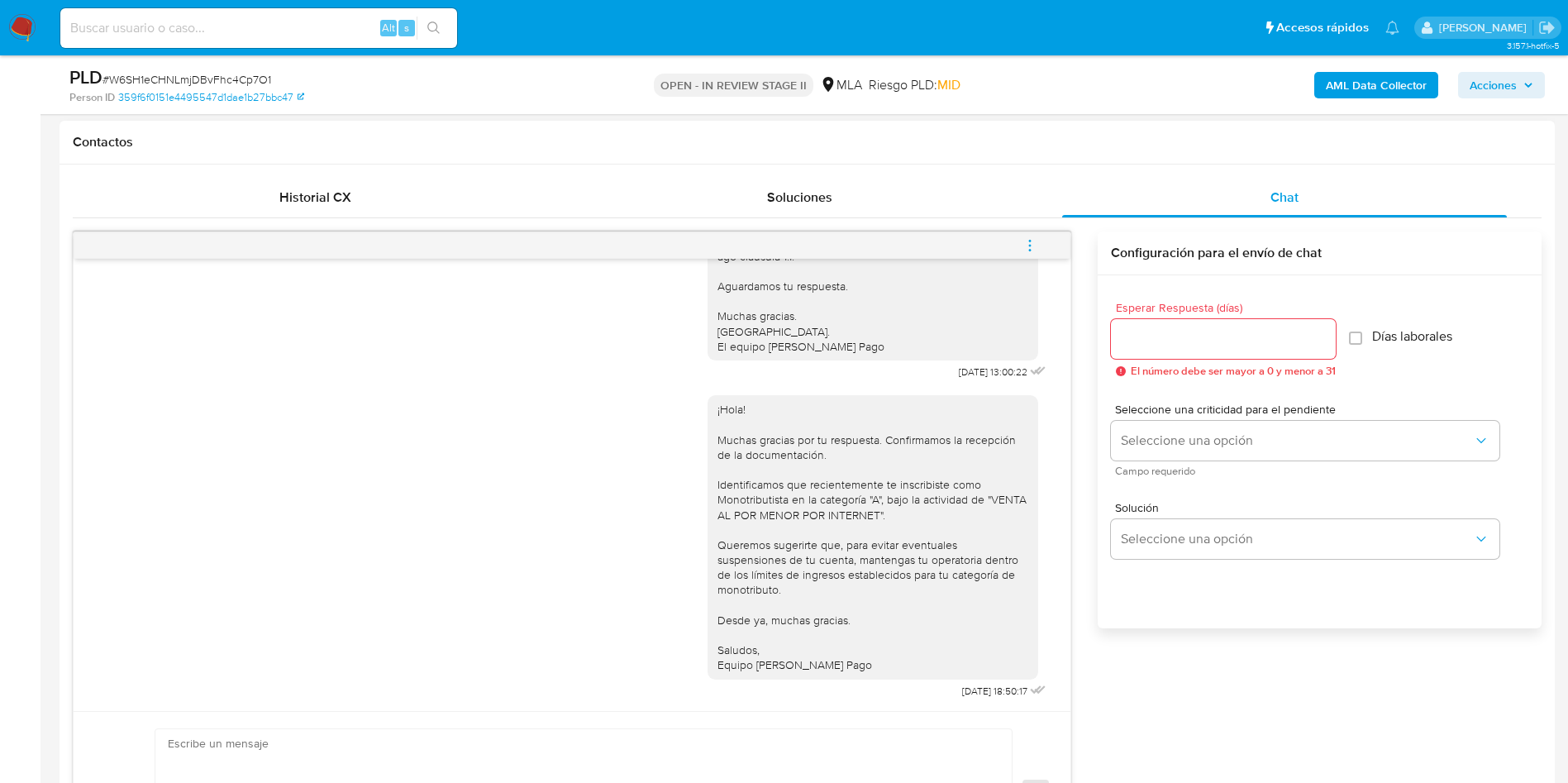
click at [1035, 252] on icon "menu-action" at bounding box center [1030, 246] width 15 height 15
select select "10"
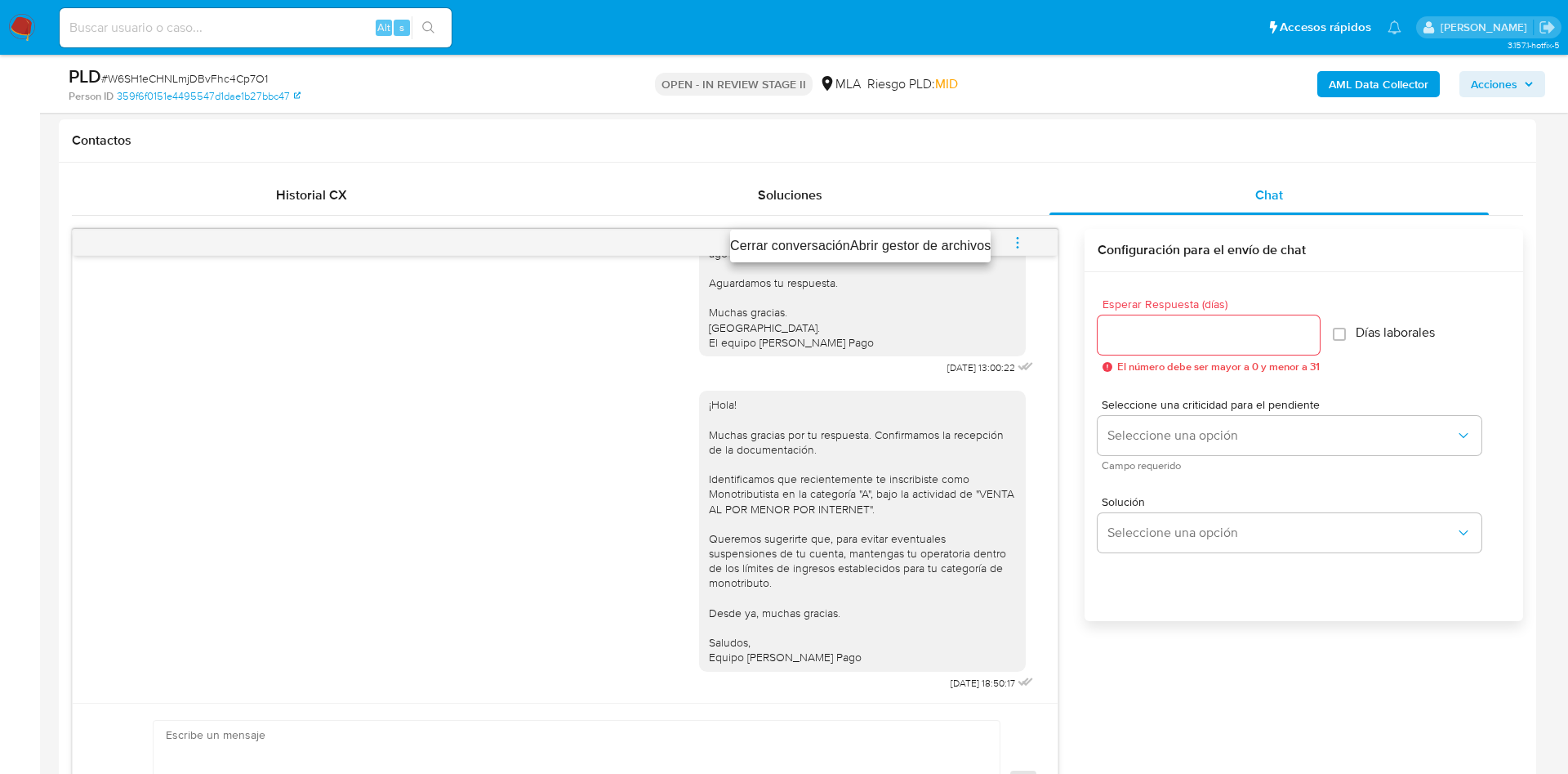
click at [775, 244] on li "Cerrar conversación" at bounding box center [790, 246] width 120 height 20
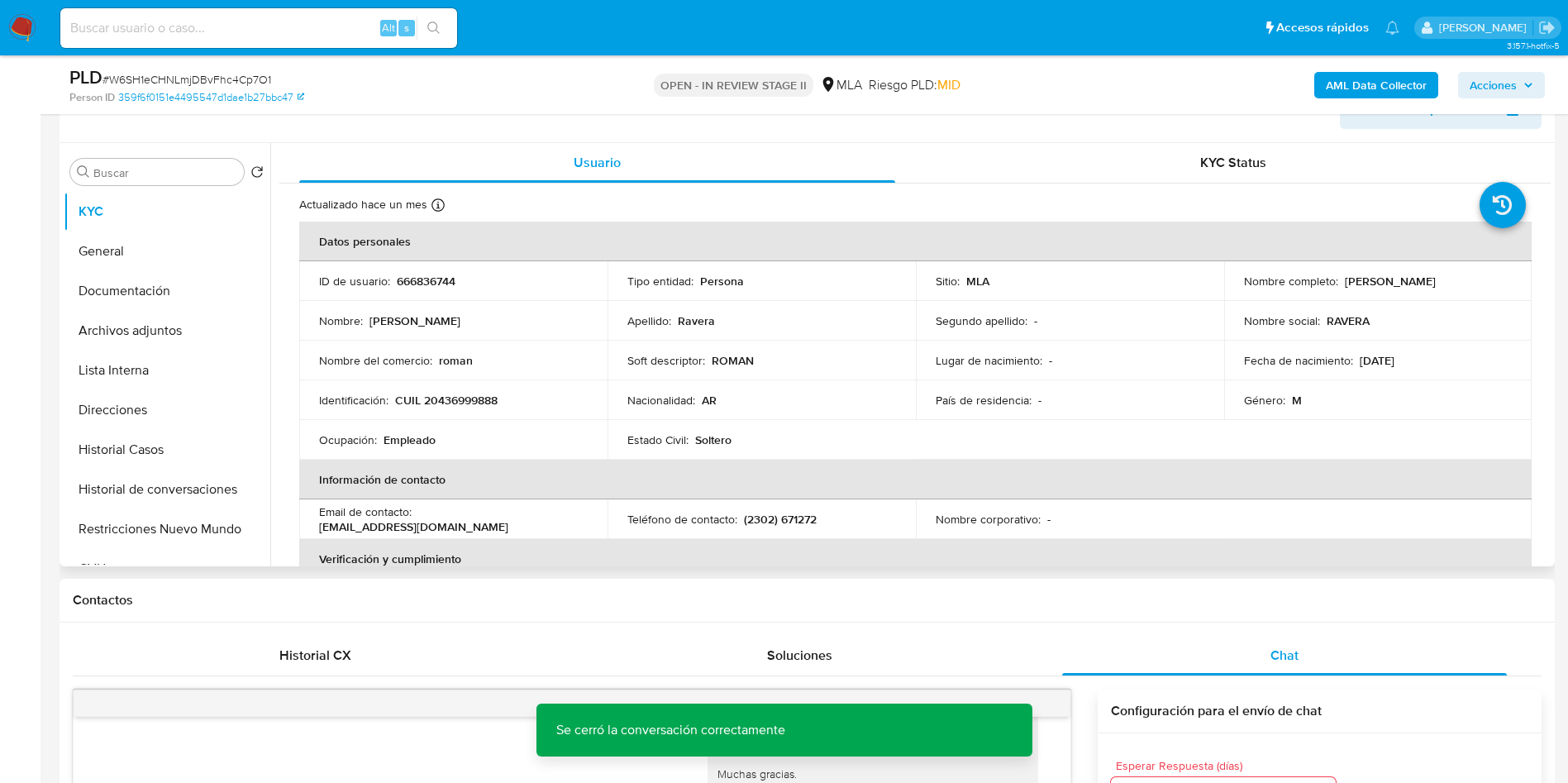
scroll to position [248, 0]
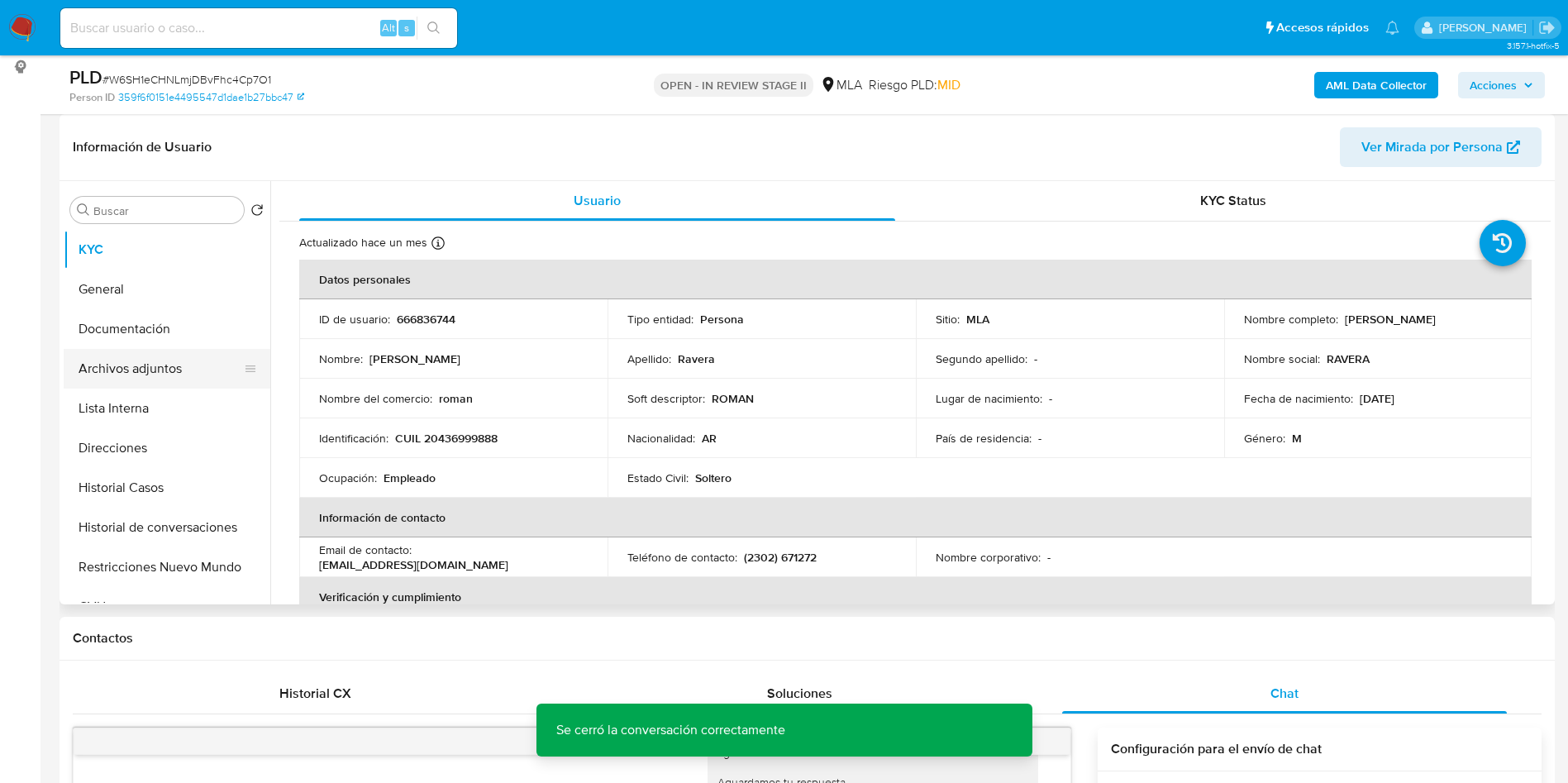
click at [233, 371] on button "Archivos adjuntos" at bounding box center [160, 369] width 193 height 40
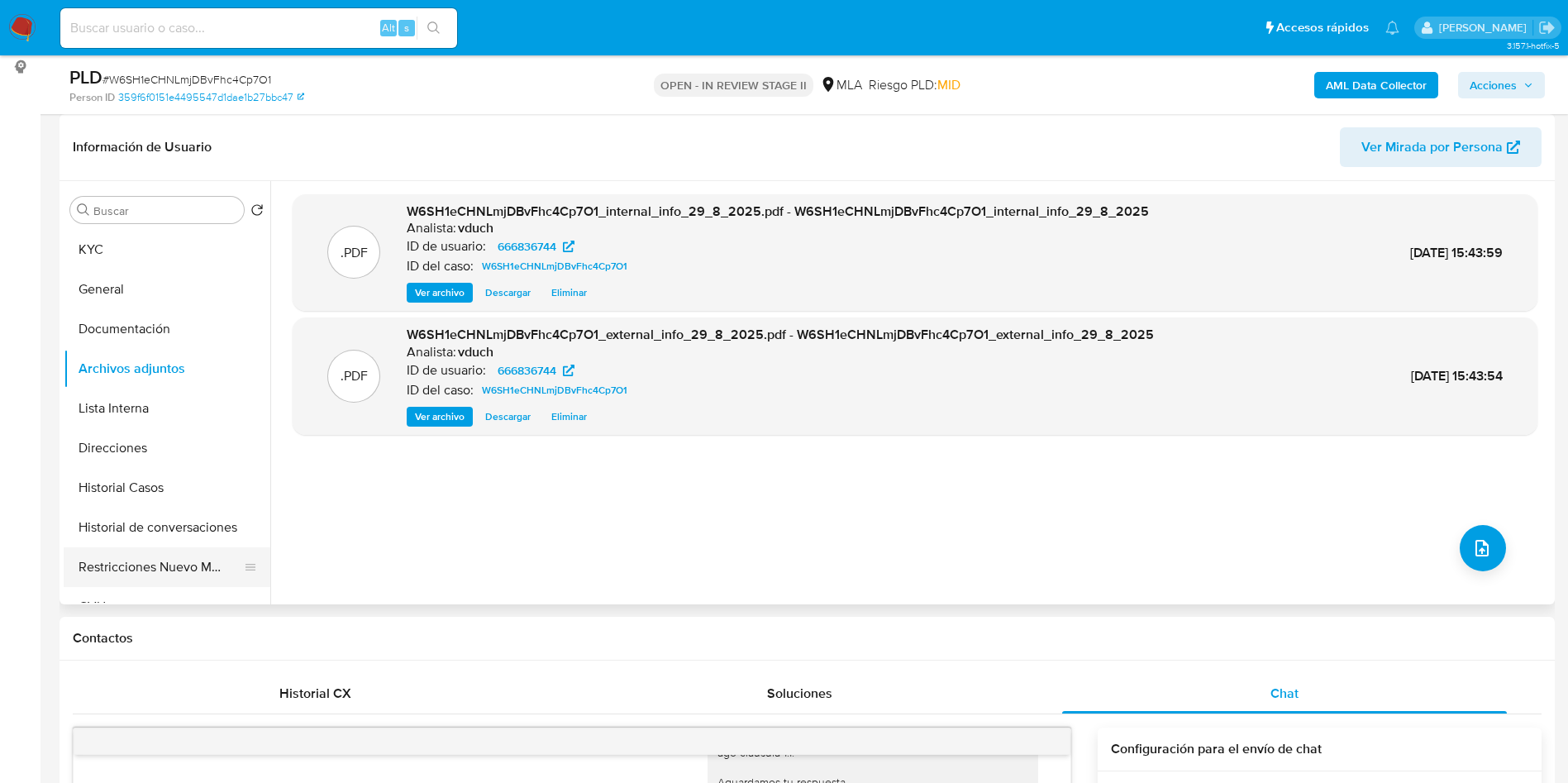
click at [110, 555] on button "Restricciones Nuevo Mundo" at bounding box center [160, 567] width 193 height 40
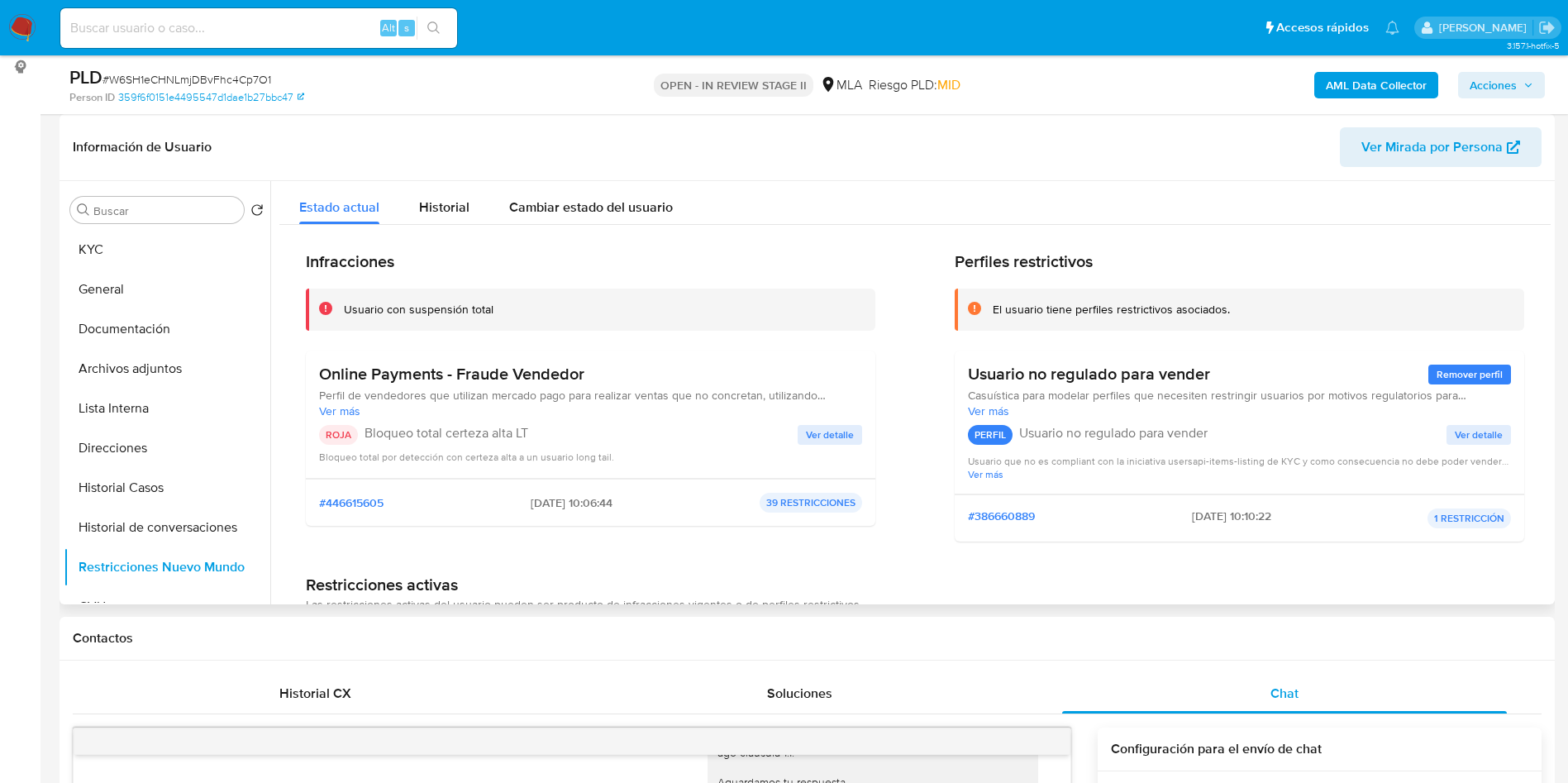
click at [806, 441] on span "Ver detalle" at bounding box center [830, 435] width 48 height 17
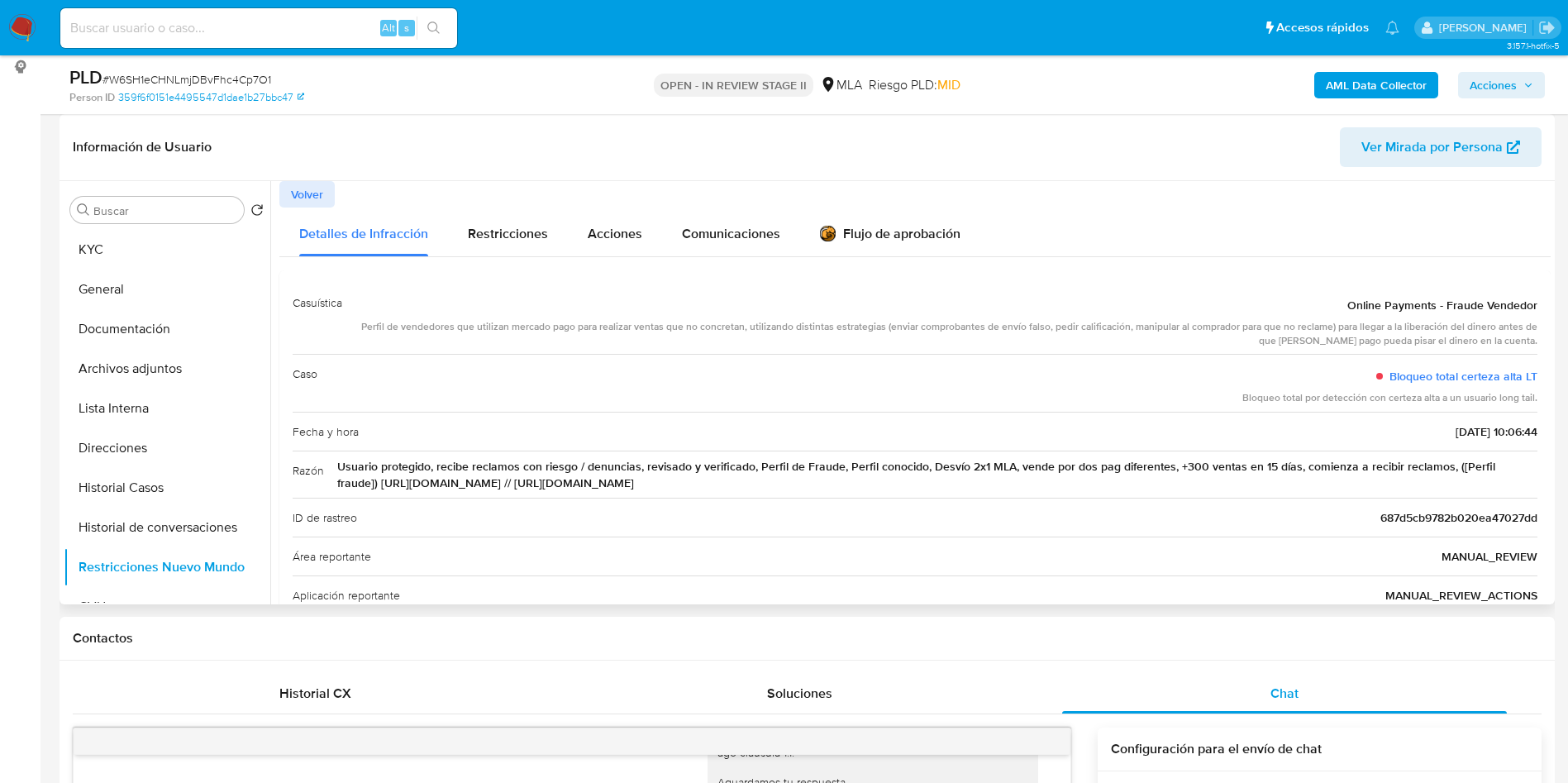
drag, startPoint x: 490, startPoint y: 481, endPoint x: 335, endPoint y: 486, distance: 155.1
click at [335, 486] on div "Razón Usuario protegido, recibe reclamos con riesgo / denuncias, revisado y ver…" at bounding box center [914, 474] width 1245 height 47
click at [799, 490] on div "Razón Usuario protegido, recibe reclamos con riesgo / denuncias, revisado y ver…" at bounding box center [914, 474] width 1245 height 47
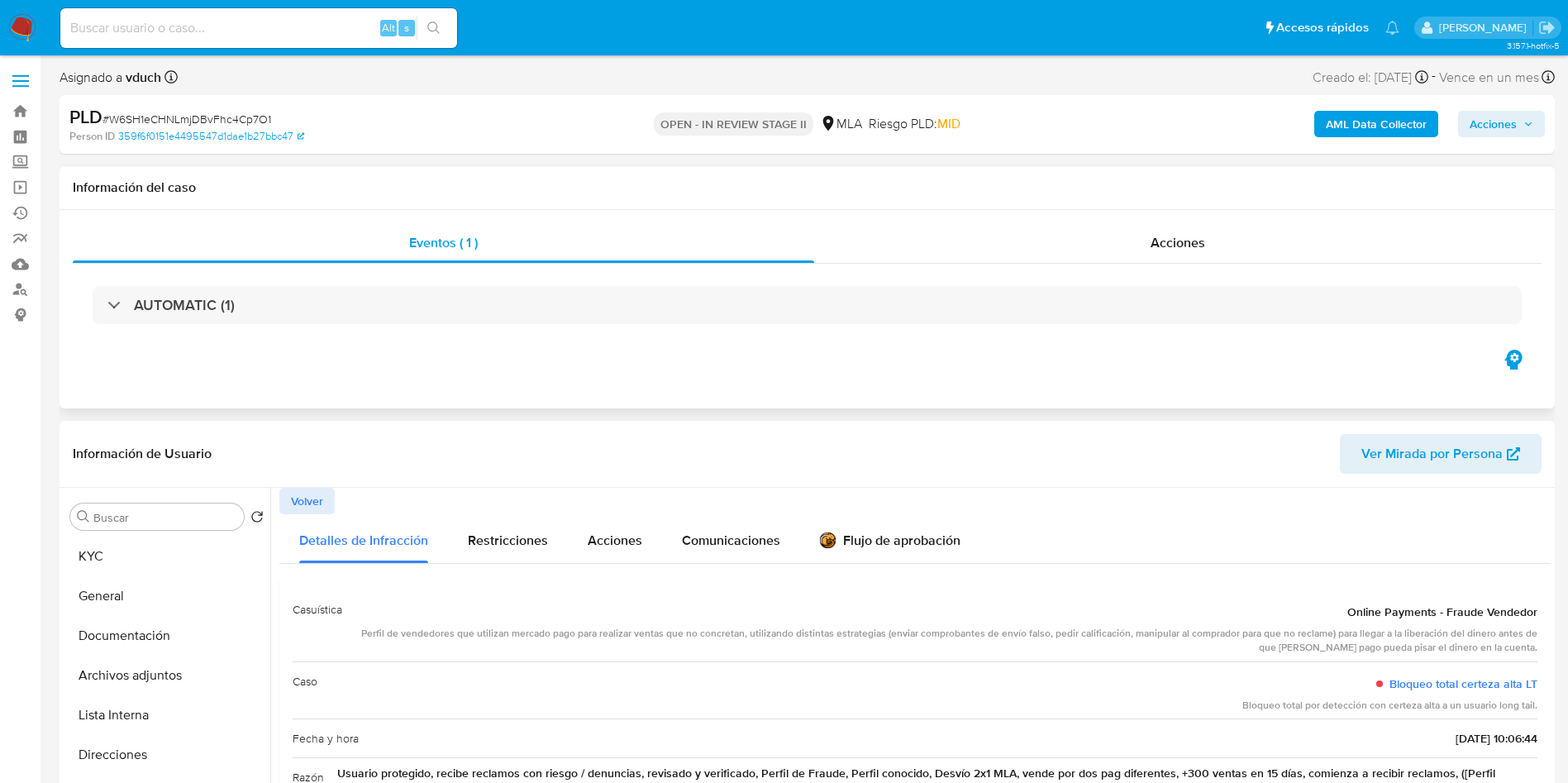
scroll to position [124, 0]
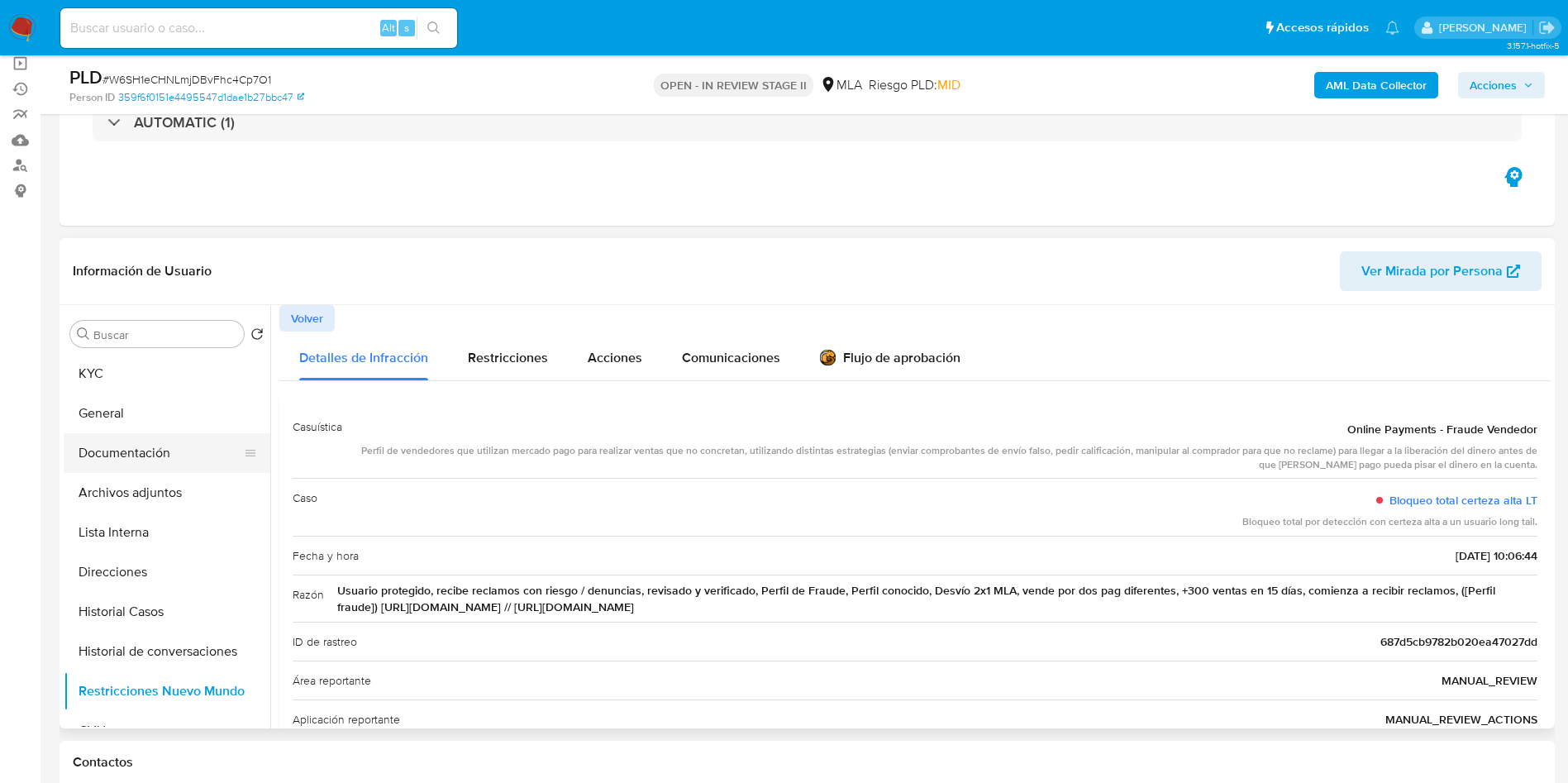
click at [177, 447] on button "Documentación" at bounding box center [160, 453] width 193 height 40
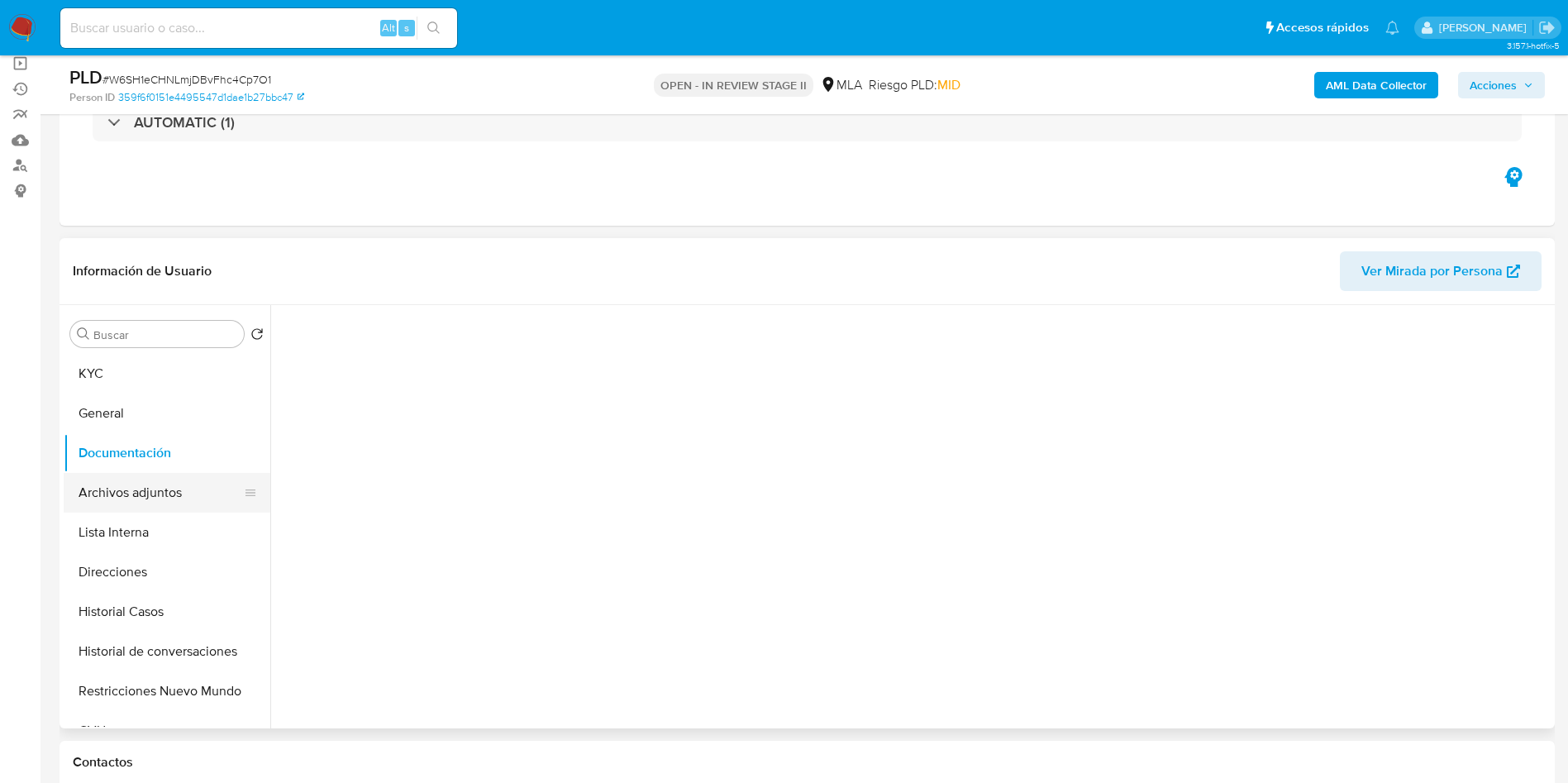
click at [168, 473] on button "Archivos adjuntos" at bounding box center [160, 493] width 193 height 40
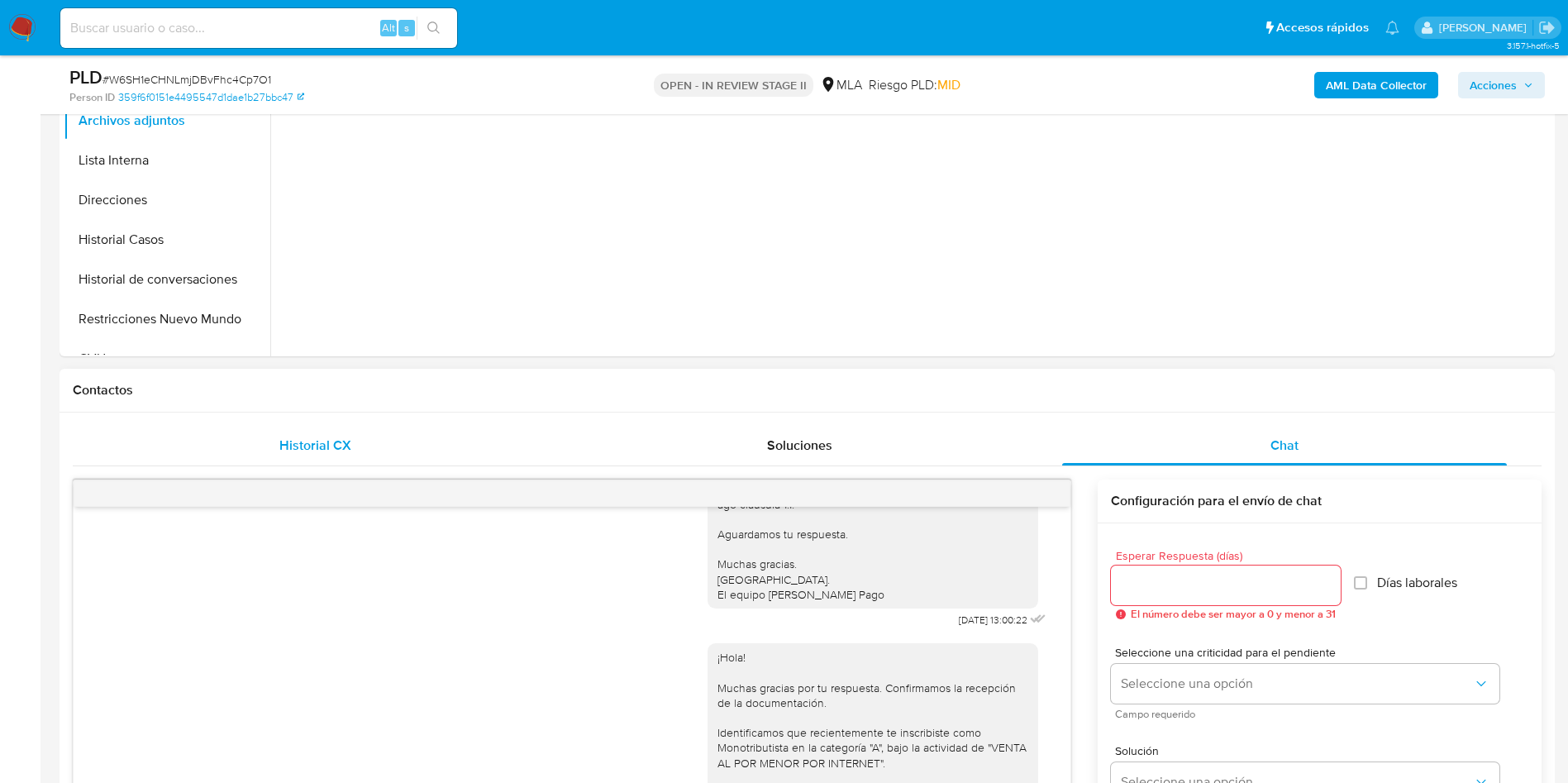
click at [426, 445] on div "Historial CX" at bounding box center [315, 446] width 445 height 40
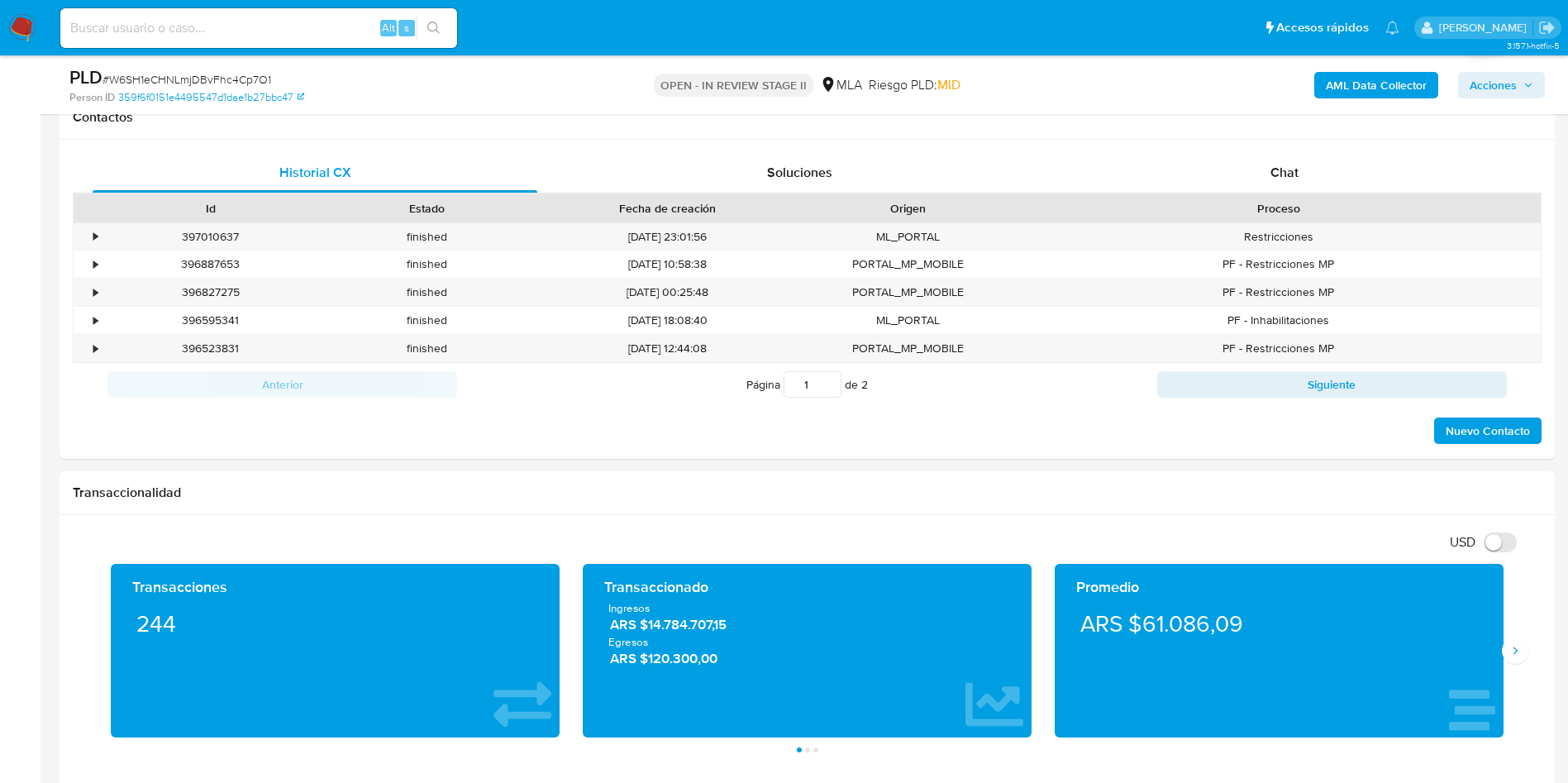
scroll to position [620, 0]
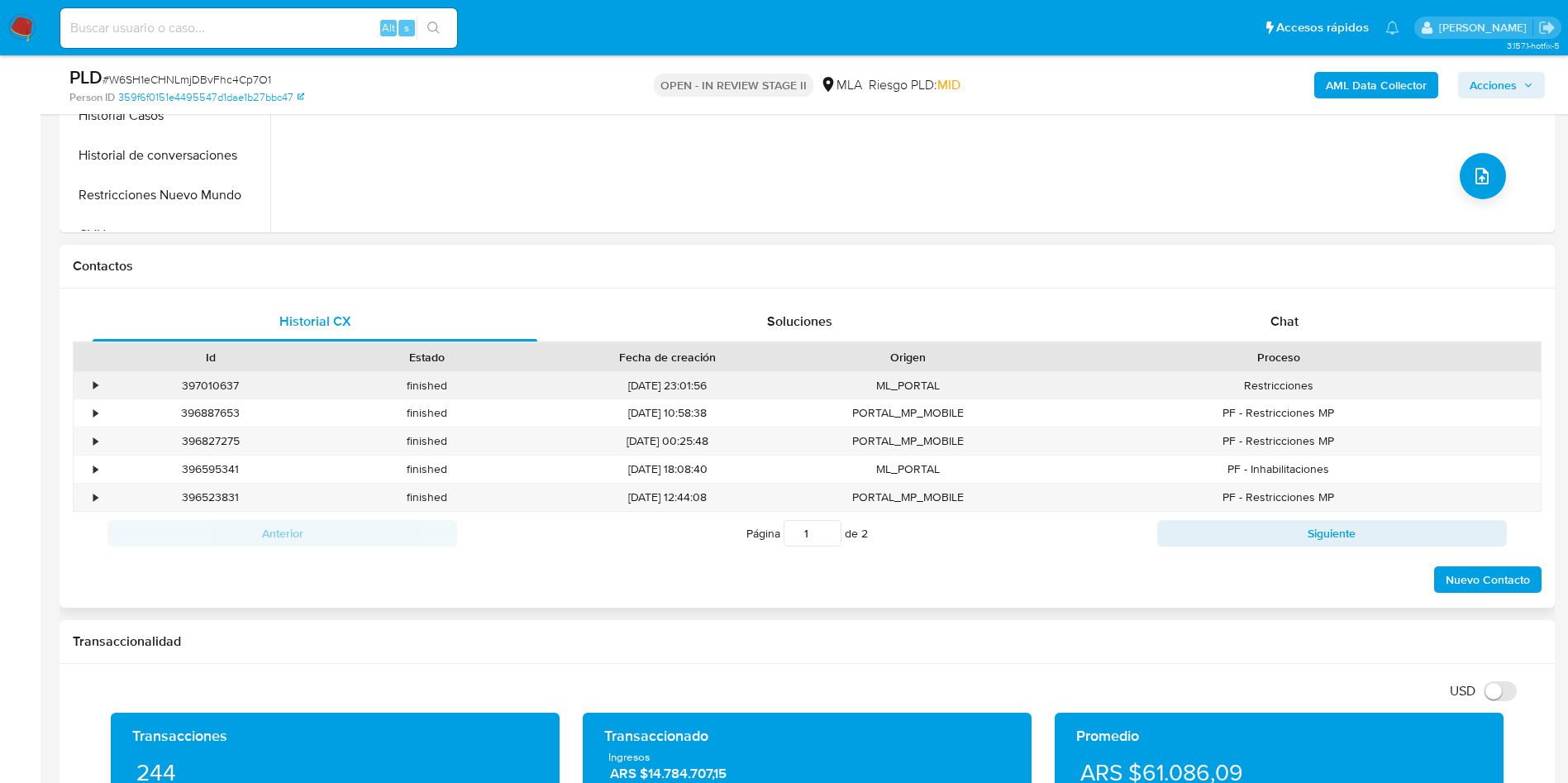
click at [99, 387] on div "•" at bounding box center [87, 386] width 29 height 27
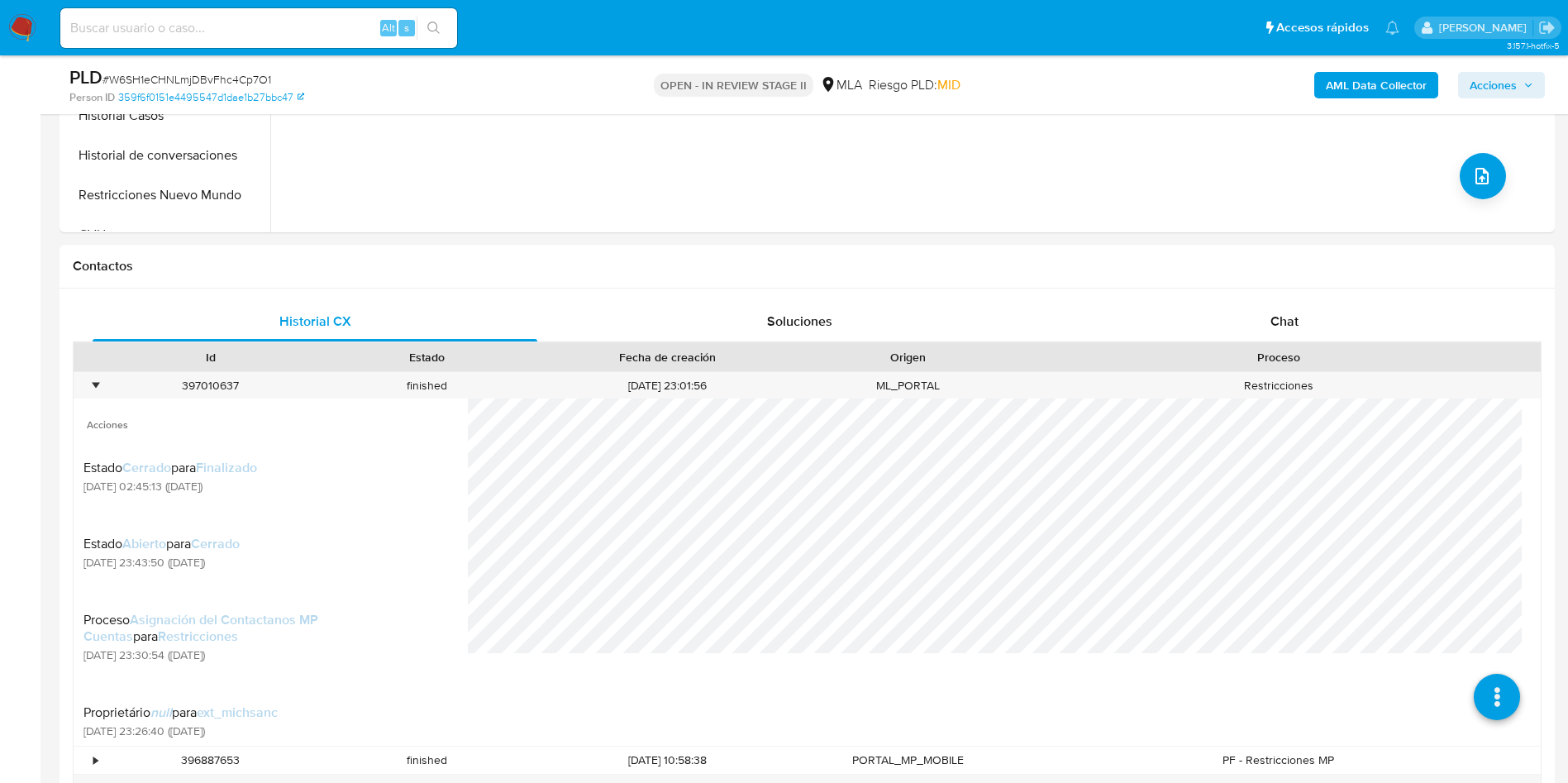
scroll to position [744, 0]
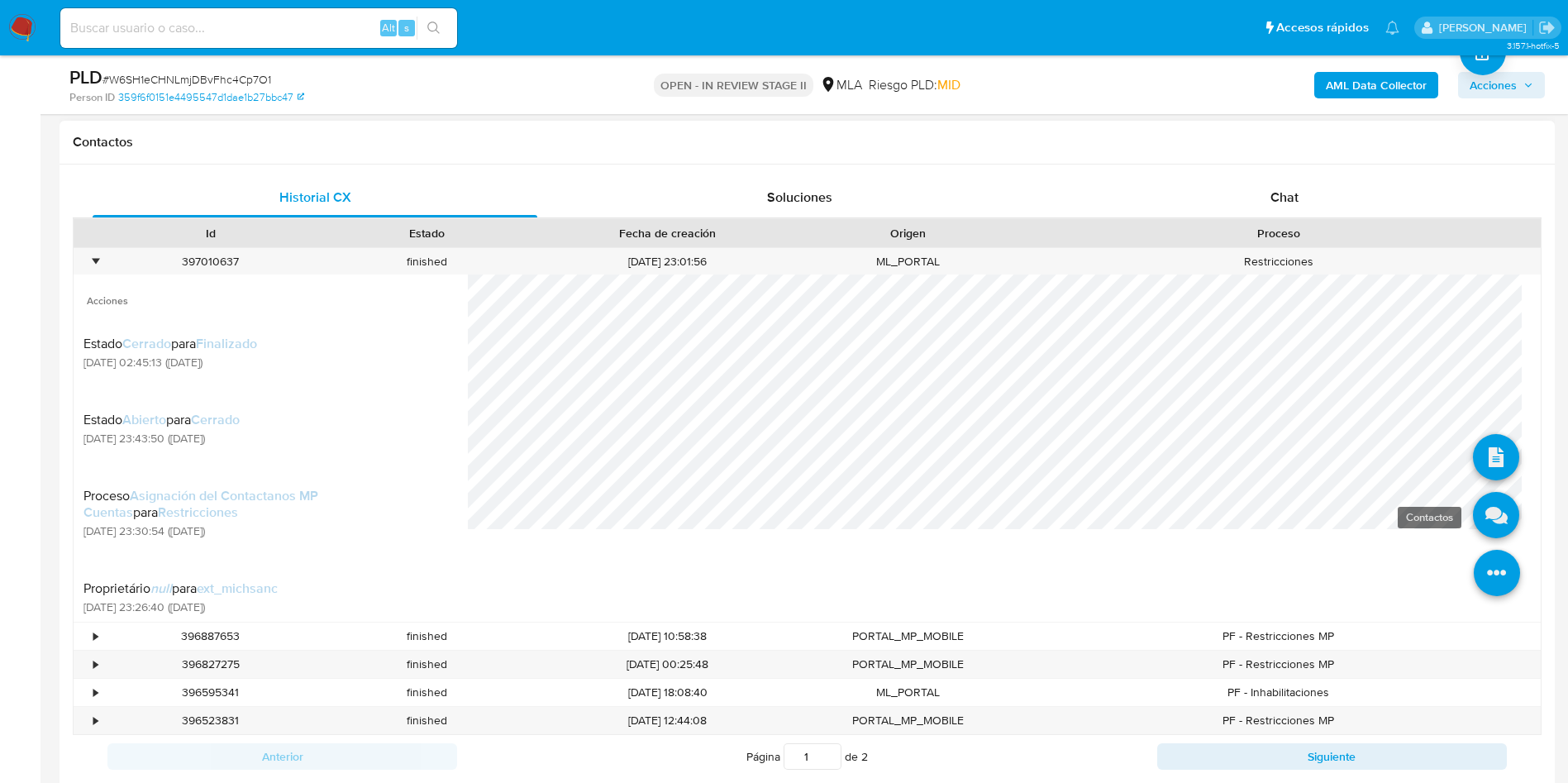
click at [1472, 525] on icon at bounding box center [1496, 515] width 47 height 47
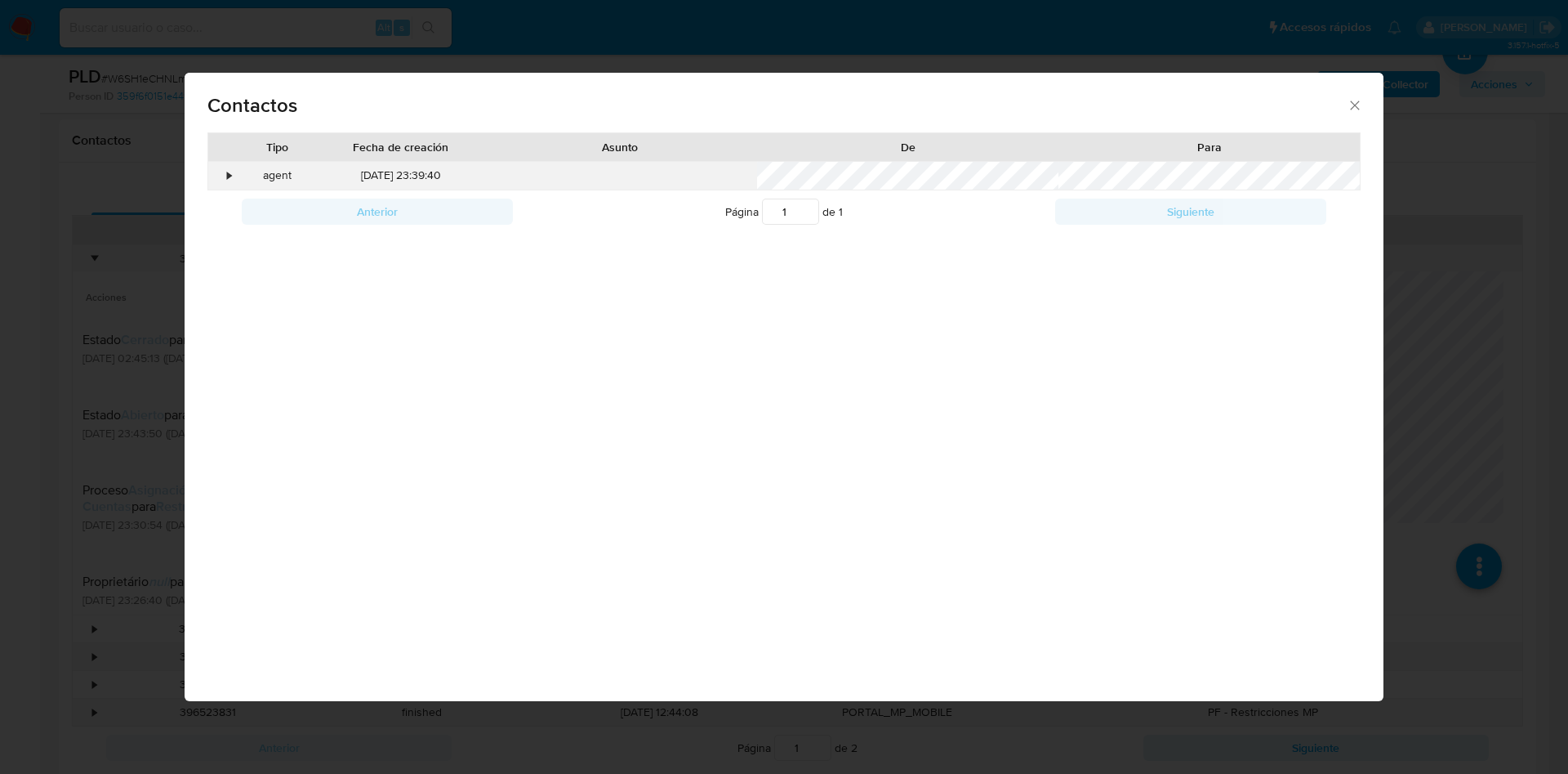
click at [223, 172] on div "•" at bounding box center [222, 175] width 29 height 28
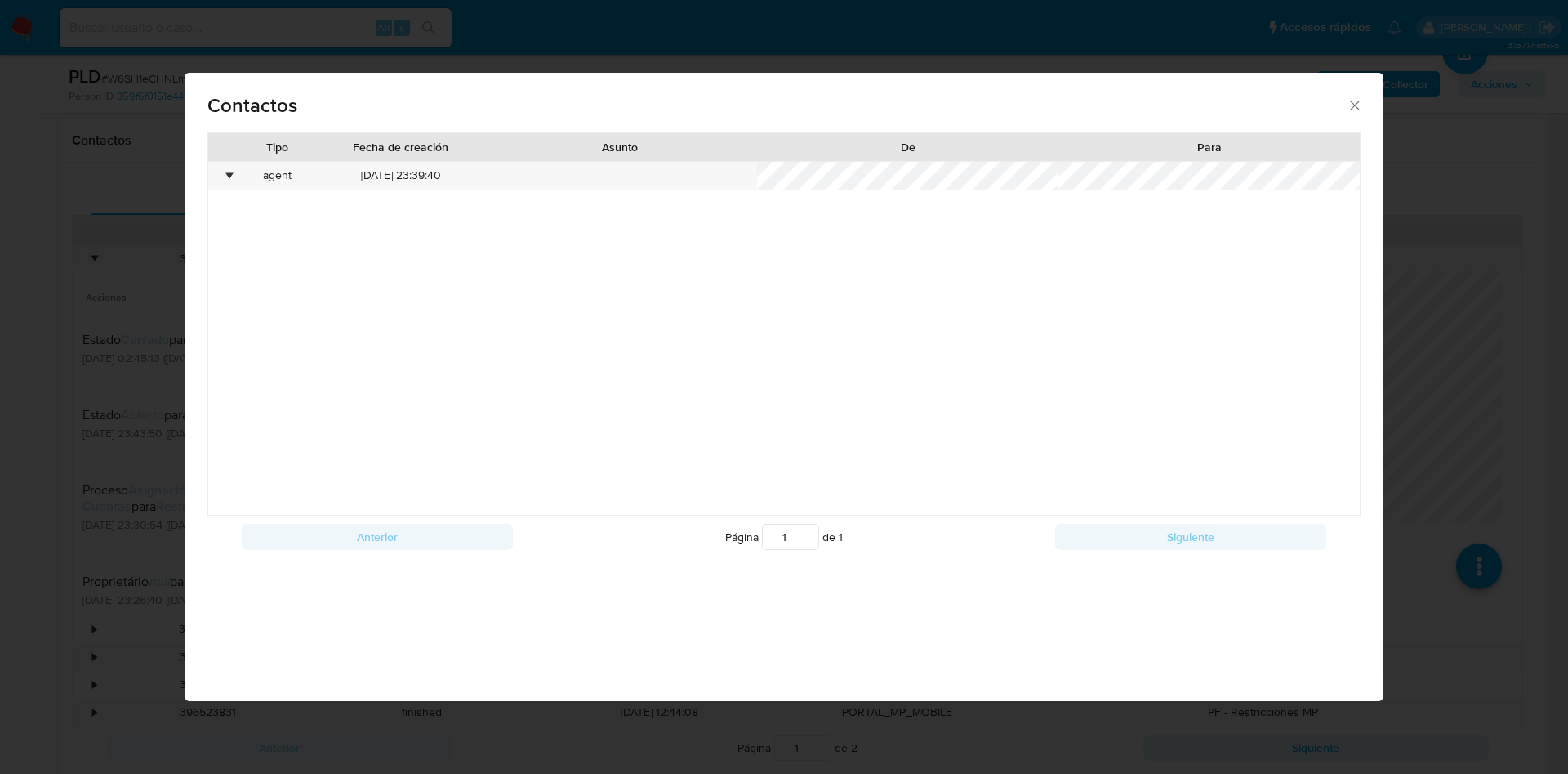
click at [37, 277] on div "Contactos Tipo Fecha de creación Asunto De Para • agent 24/07/2025 23:39:40 Ant…" at bounding box center [784, 387] width 1568 height 774
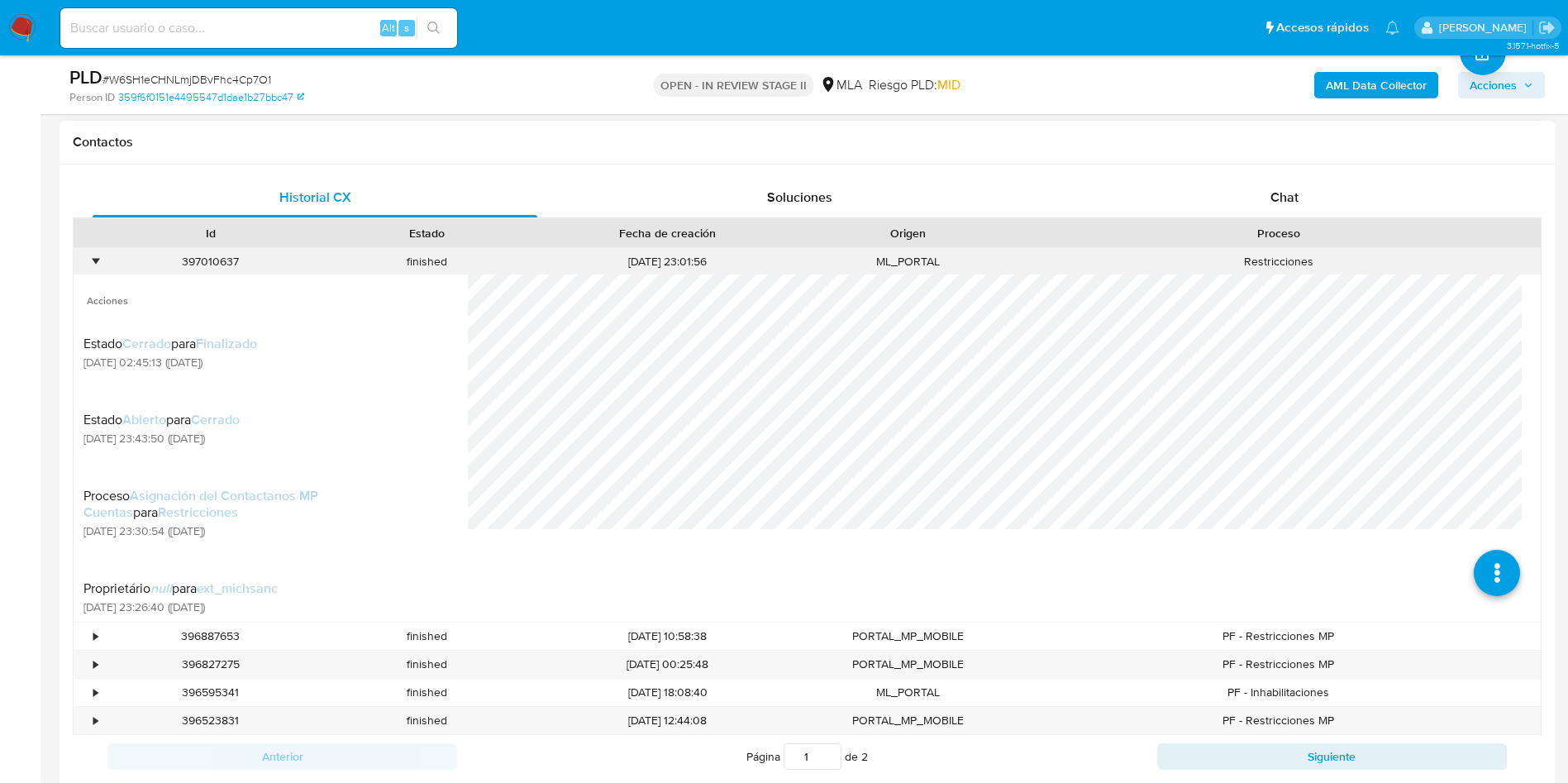
click at [90, 267] on div "•" at bounding box center [87, 262] width 29 height 27
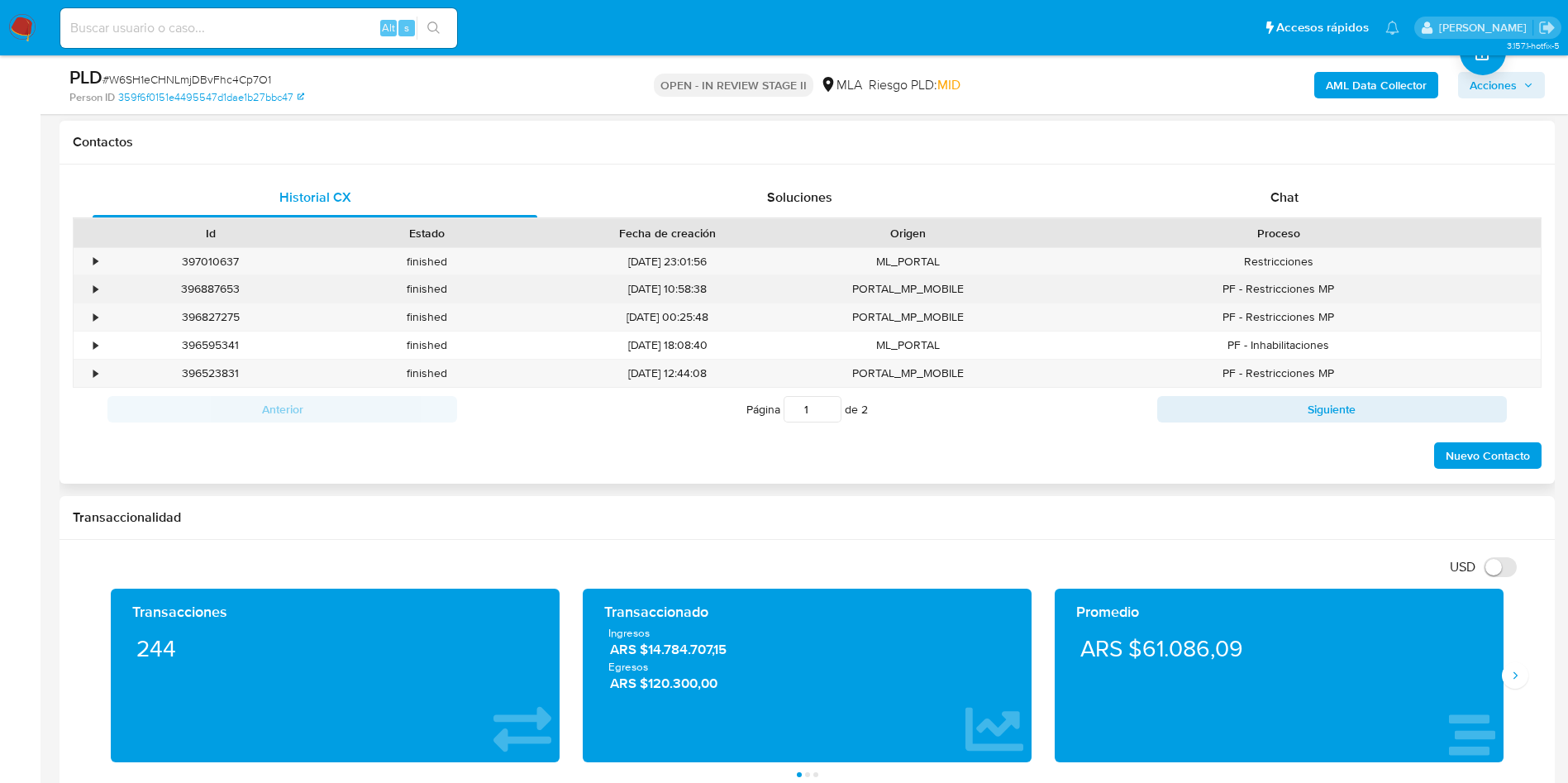
click at [100, 276] on div "•" at bounding box center [87, 288] width 29 height 27
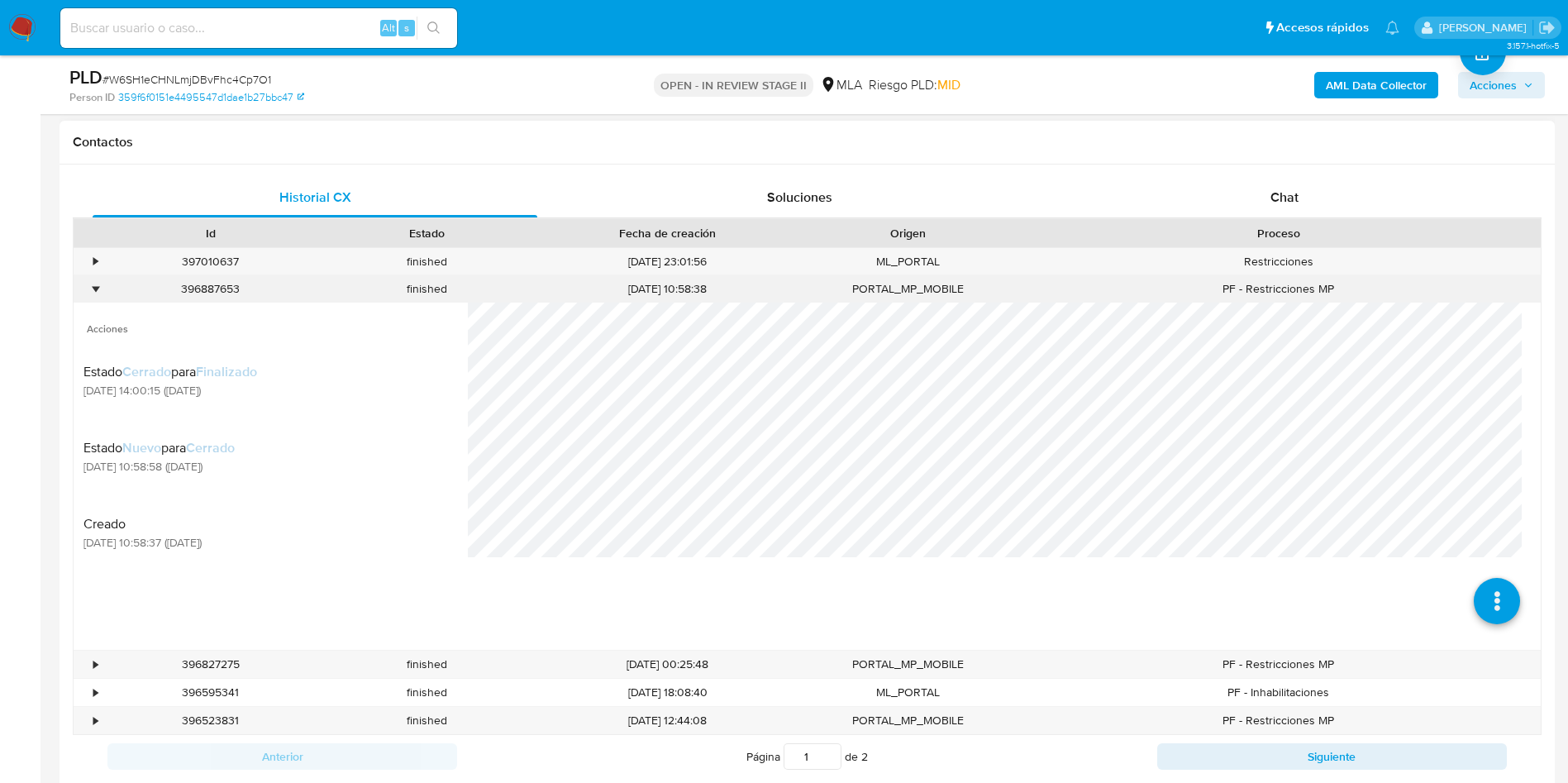
click at [100, 276] on div "•" at bounding box center [87, 288] width 29 height 27
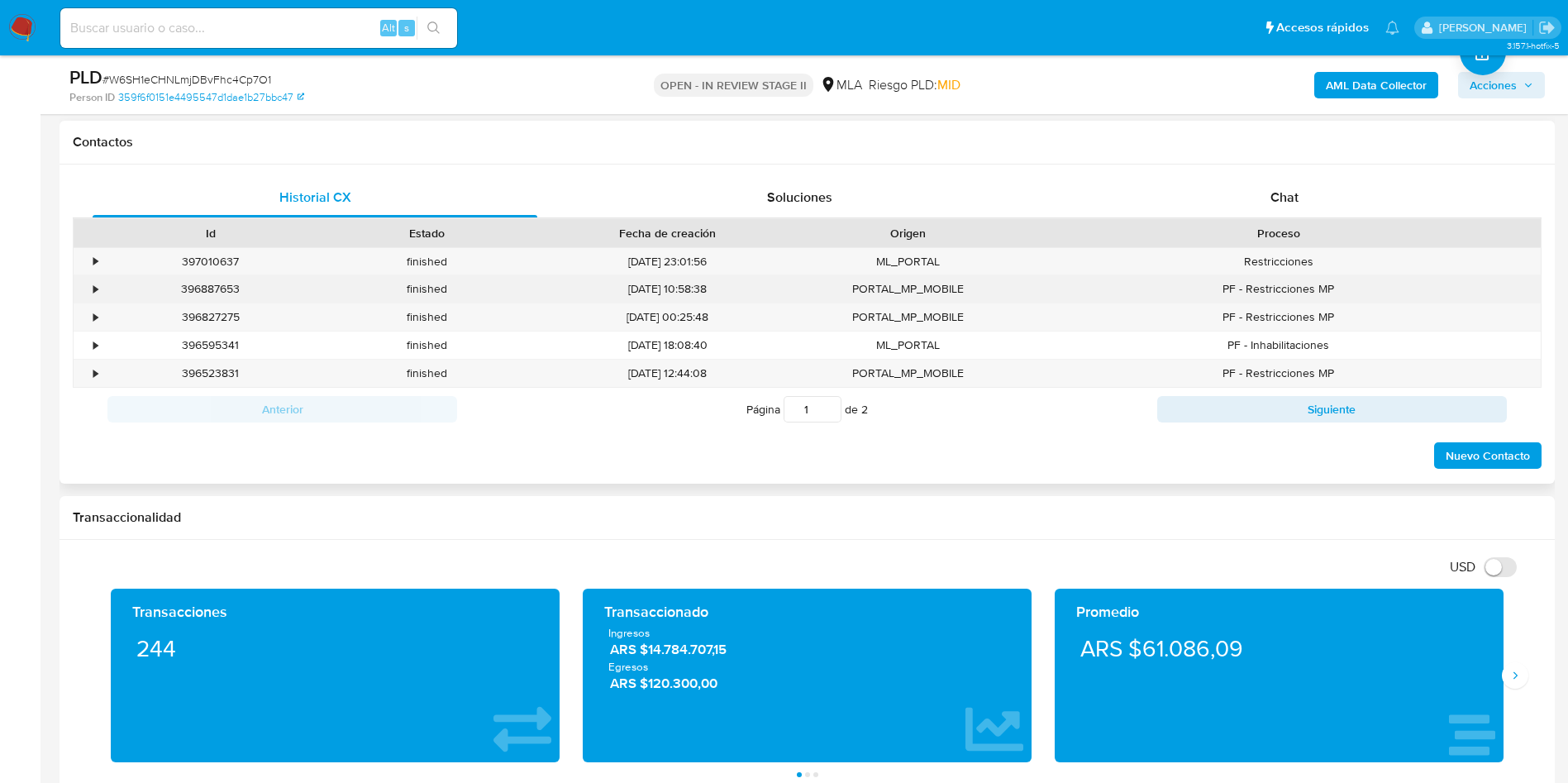
click at [100, 275] on div "•" at bounding box center [87, 288] width 29 height 27
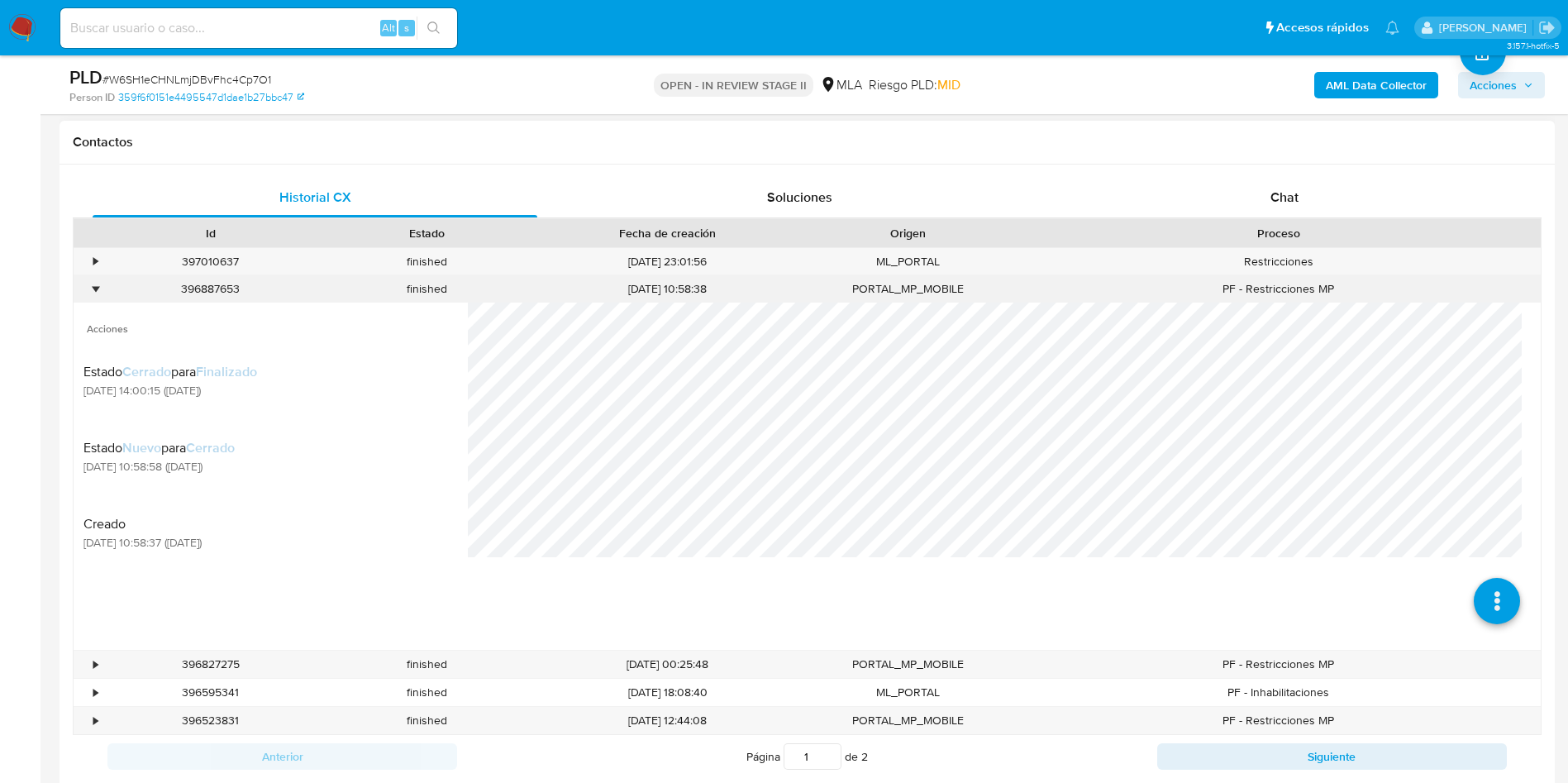
click at [100, 273] on div "•" at bounding box center [87, 262] width 29 height 27
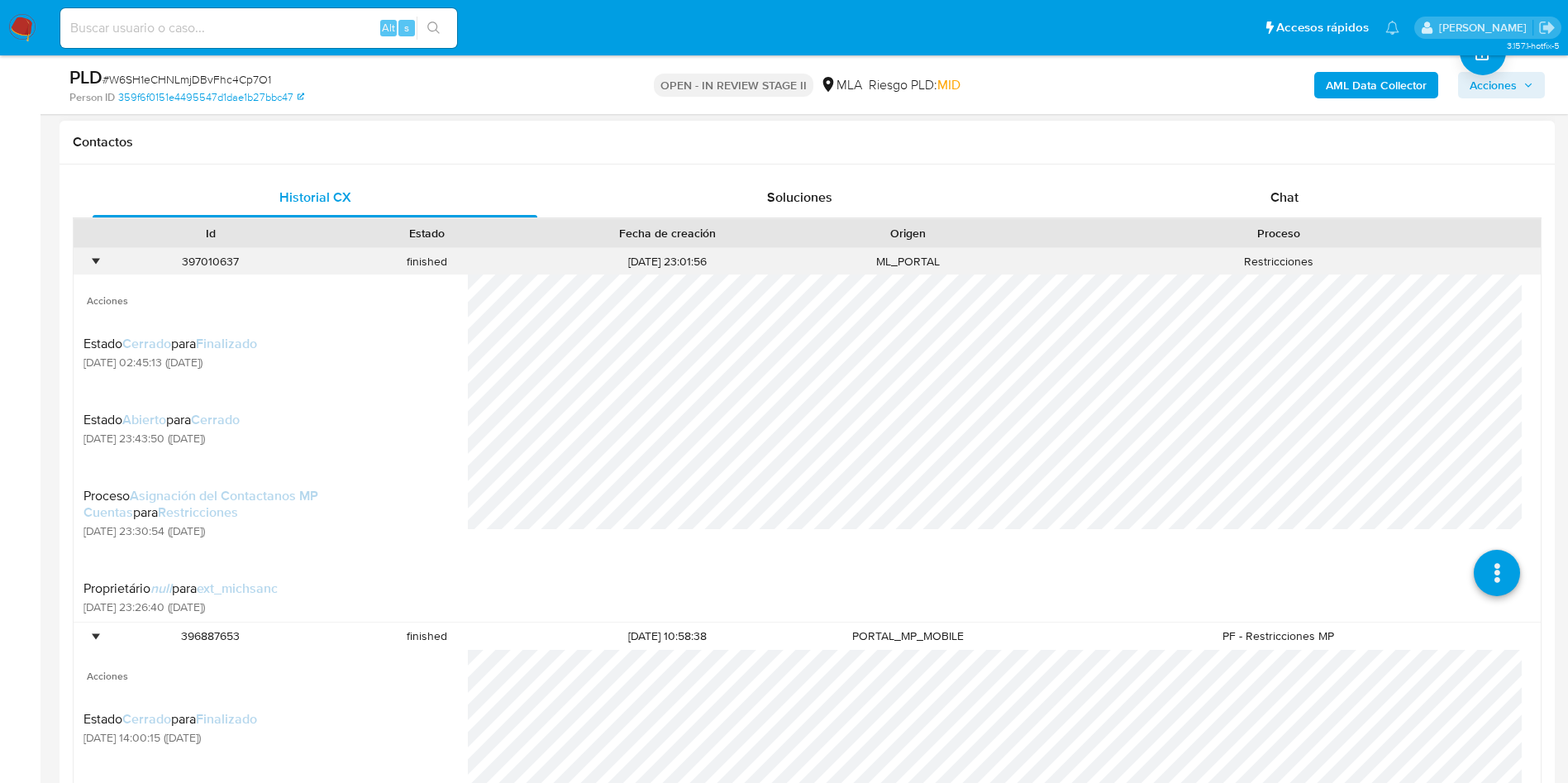
click at [103, 253] on div "397010637" at bounding box center [211, 262] width 217 height 27
click at [97, 266] on div "•" at bounding box center [95, 262] width 4 height 16
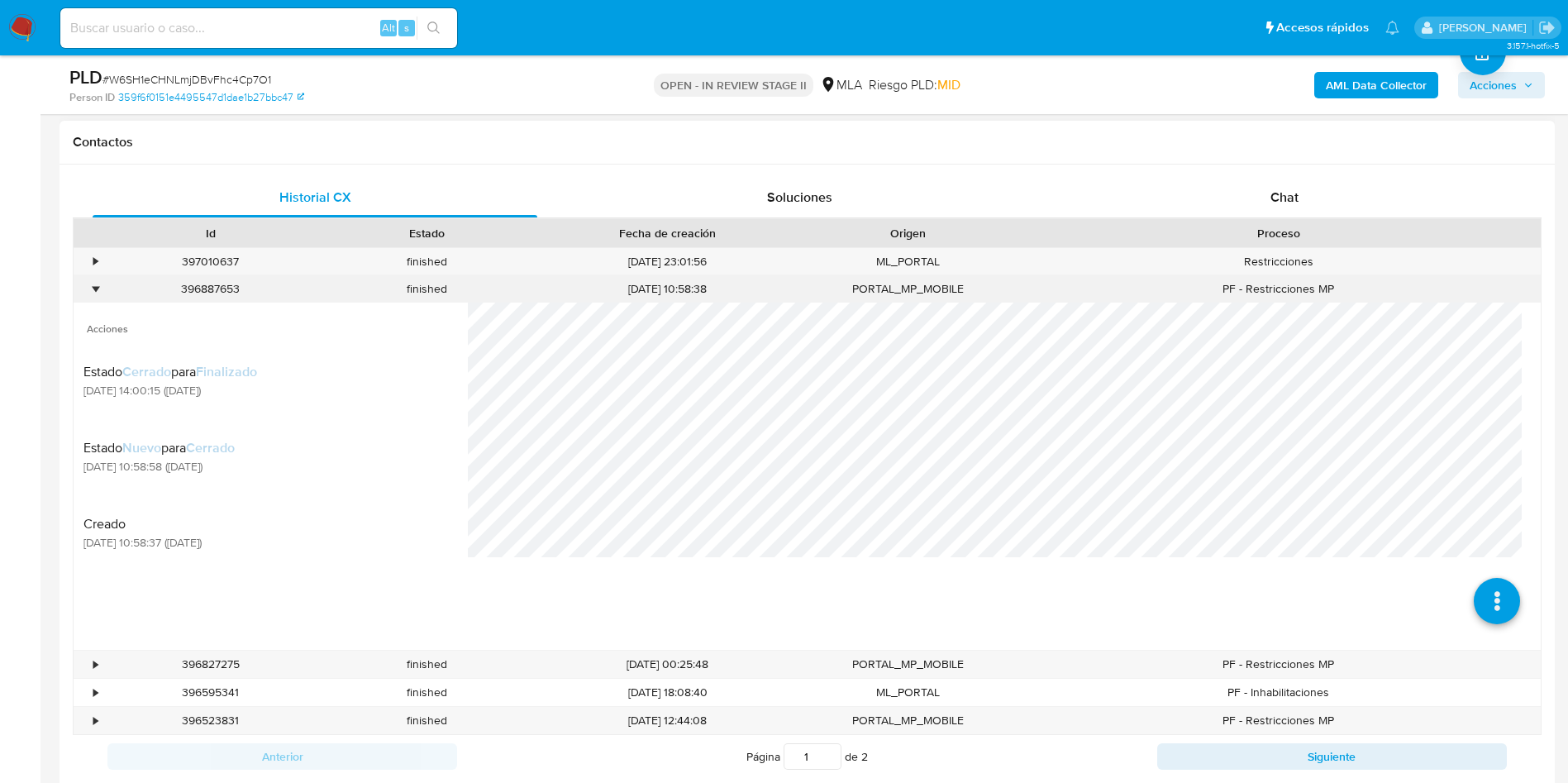
click at [93, 281] on div "•" at bounding box center [95, 288] width 4 height 16
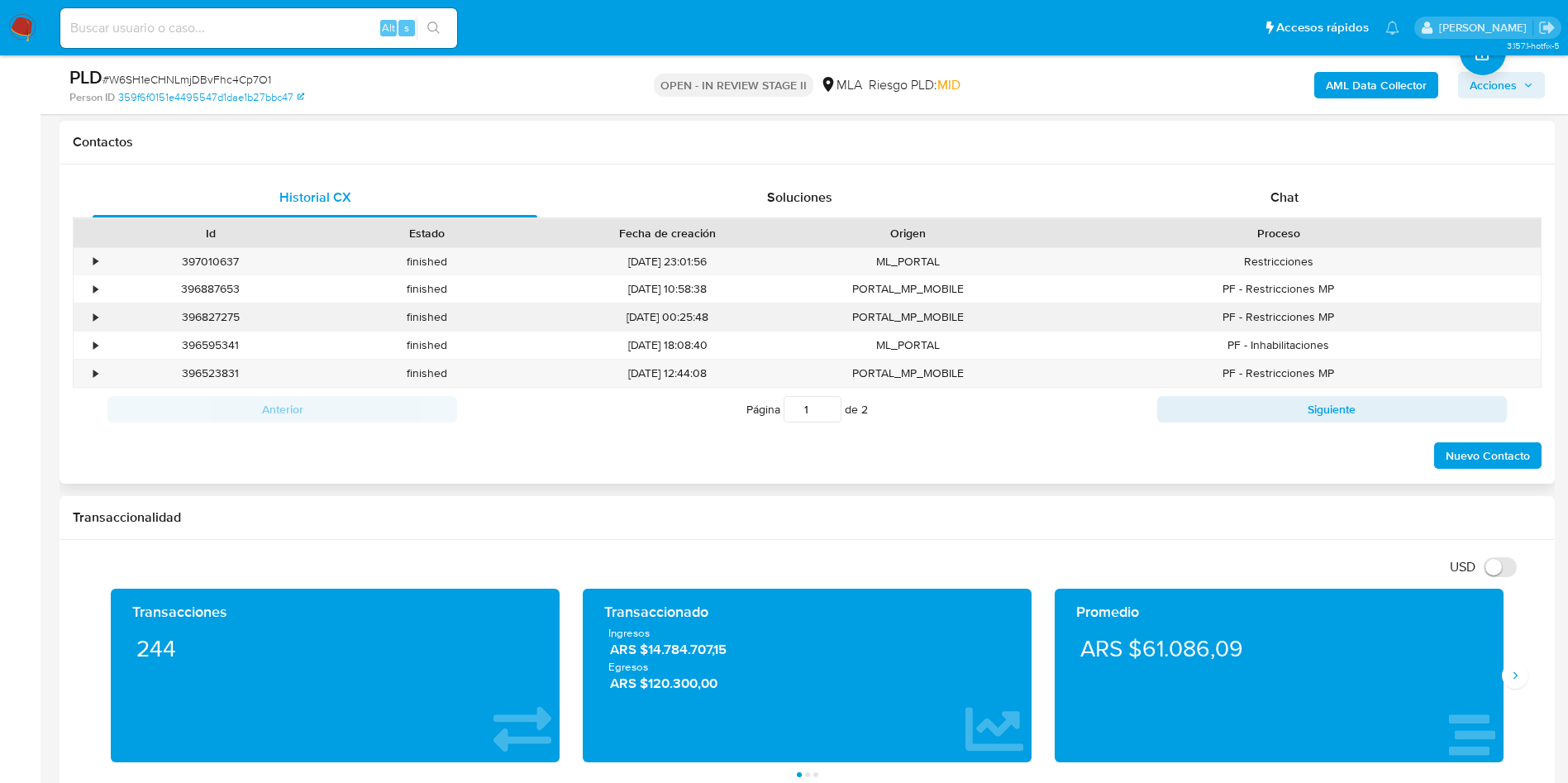
click at [99, 313] on div "•" at bounding box center [87, 317] width 29 height 27
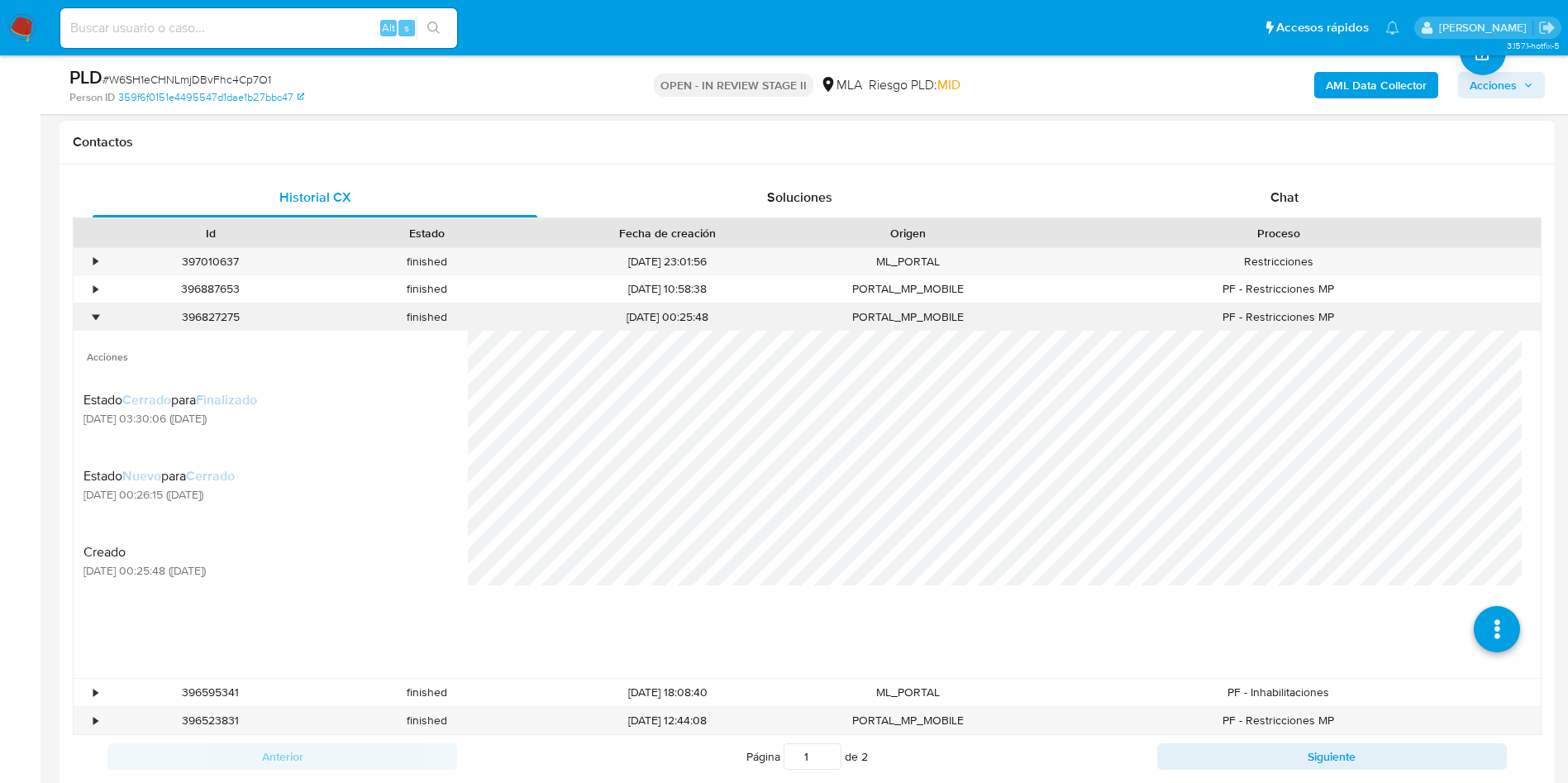
click at [97, 313] on div "•" at bounding box center [95, 317] width 4 height 16
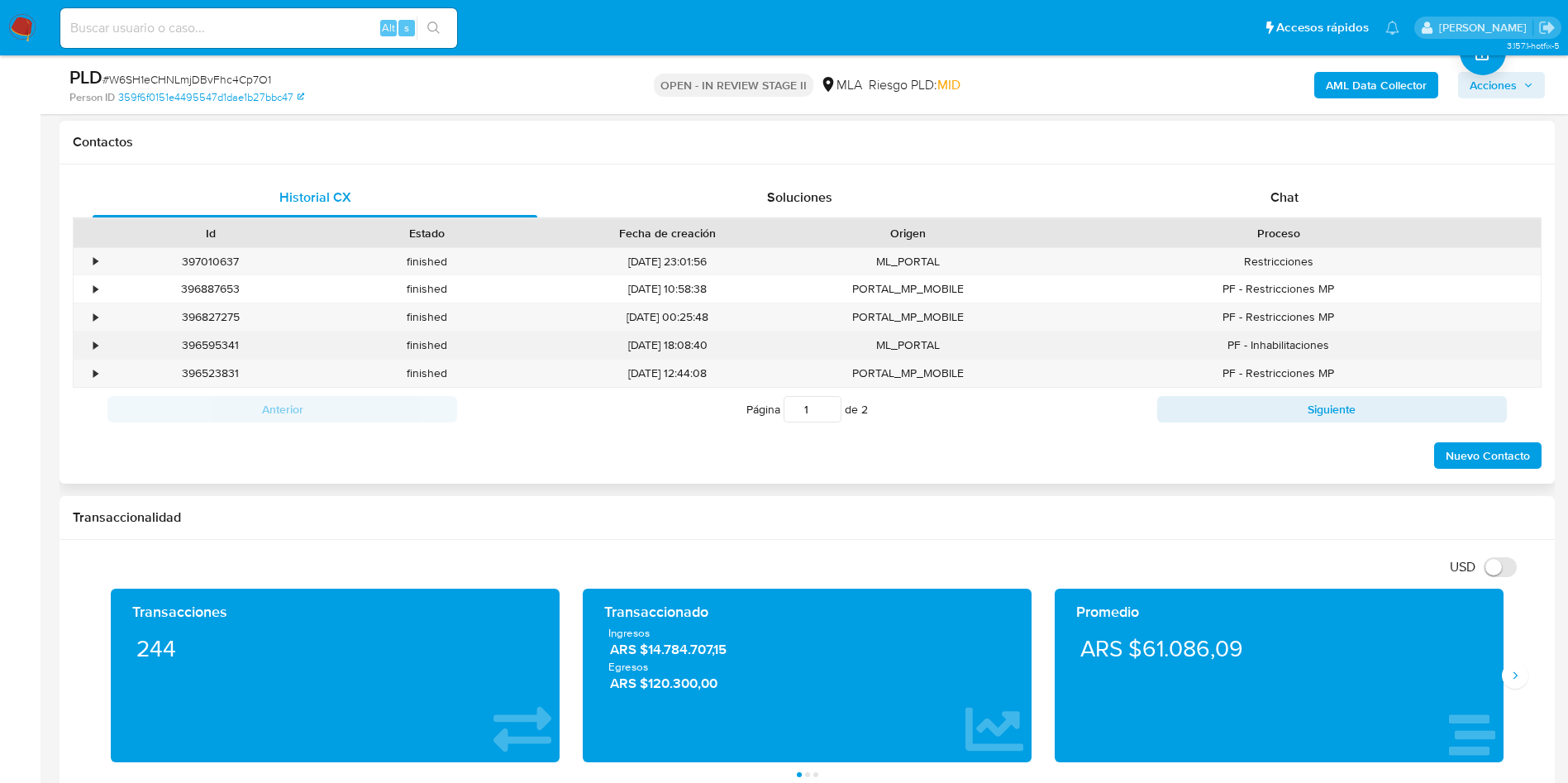
click at [93, 354] on div "•" at bounding box center [87, 345] width 29 height 27
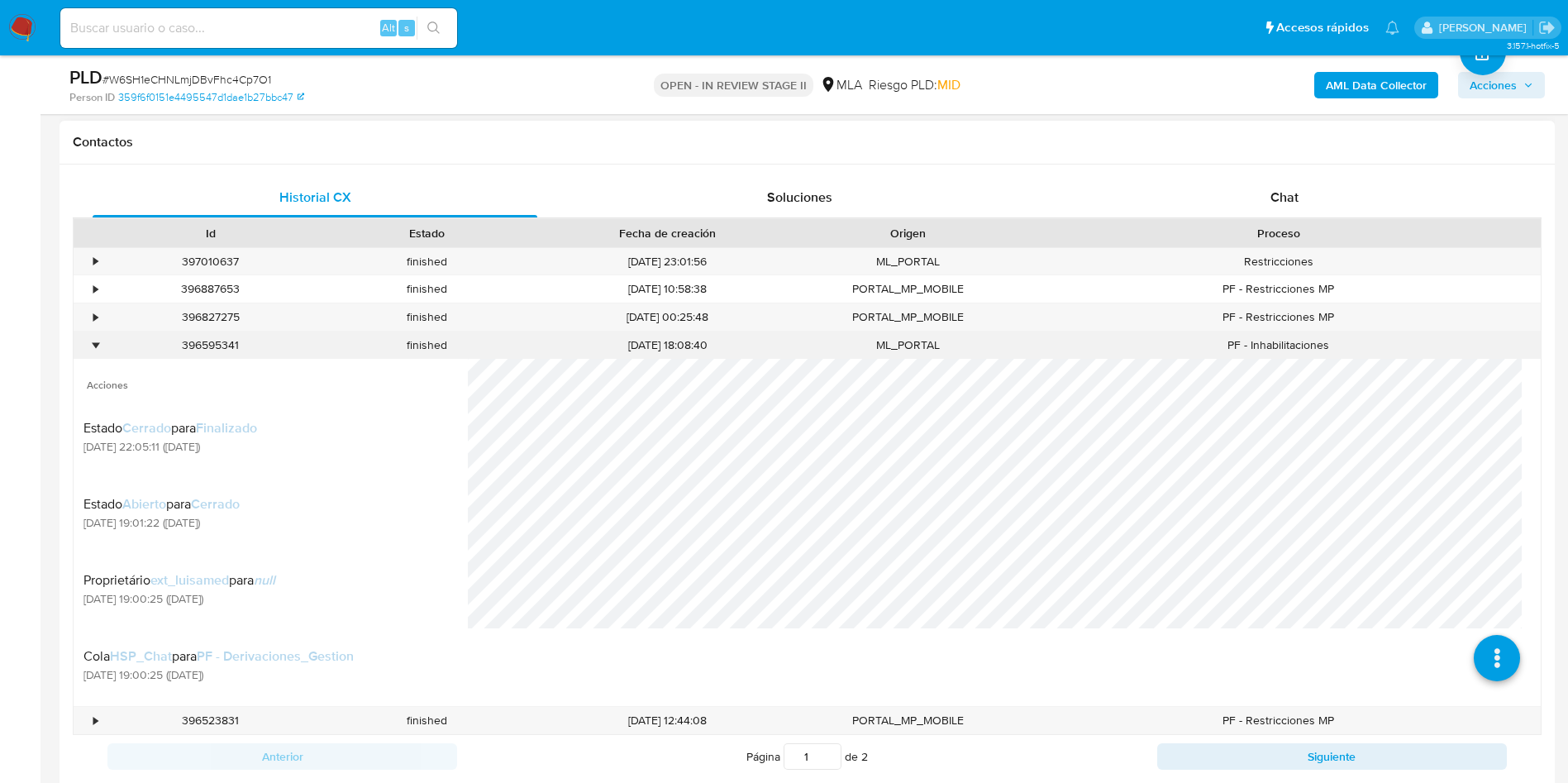
scroll to position [138, 0]
click at [100, 337] on div "•" at bounding box center [87, 345] width 29 height 27
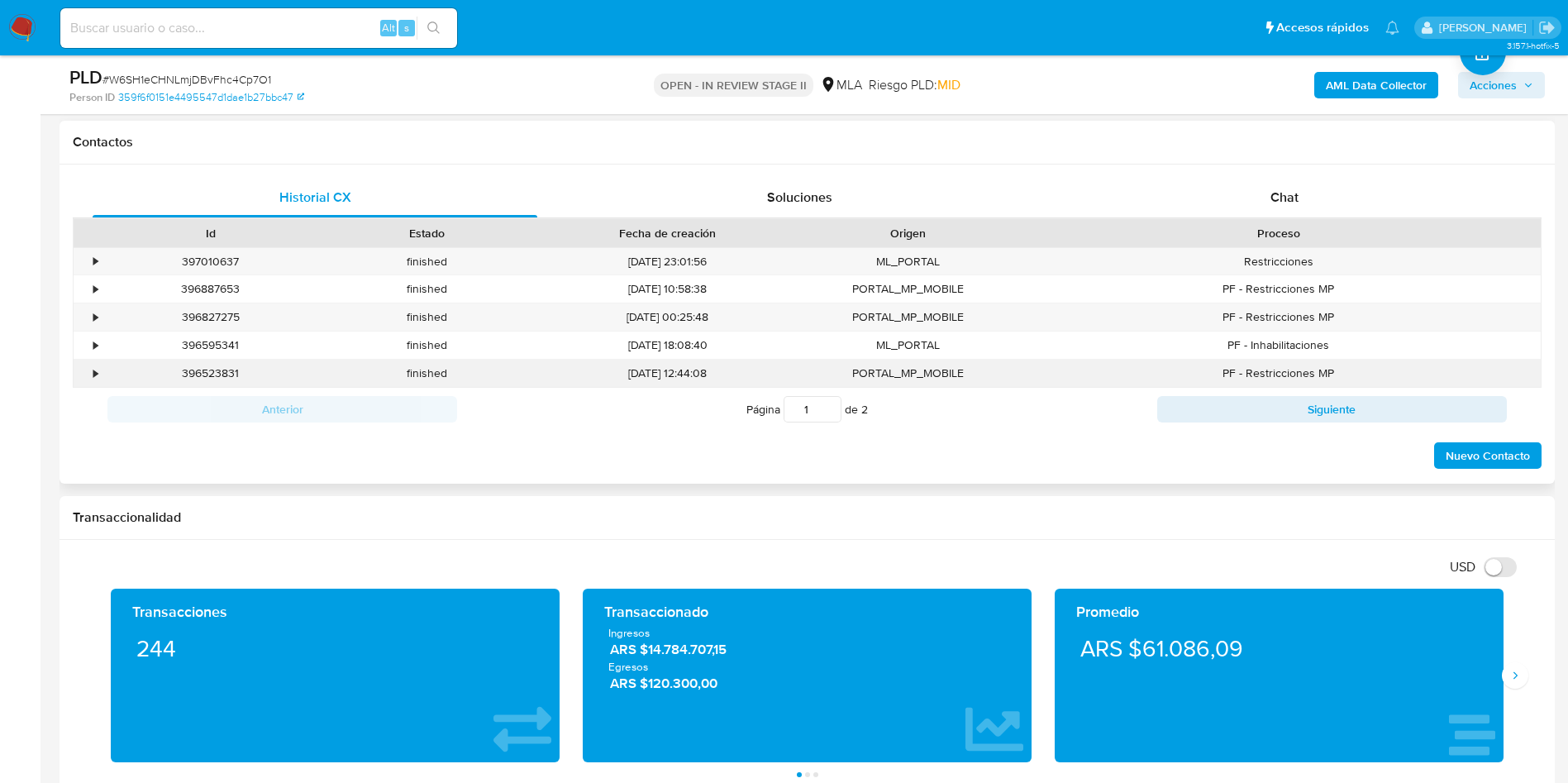
click at [92, 372] on div "•" at bounding box center [87, 373] width 29 height 27
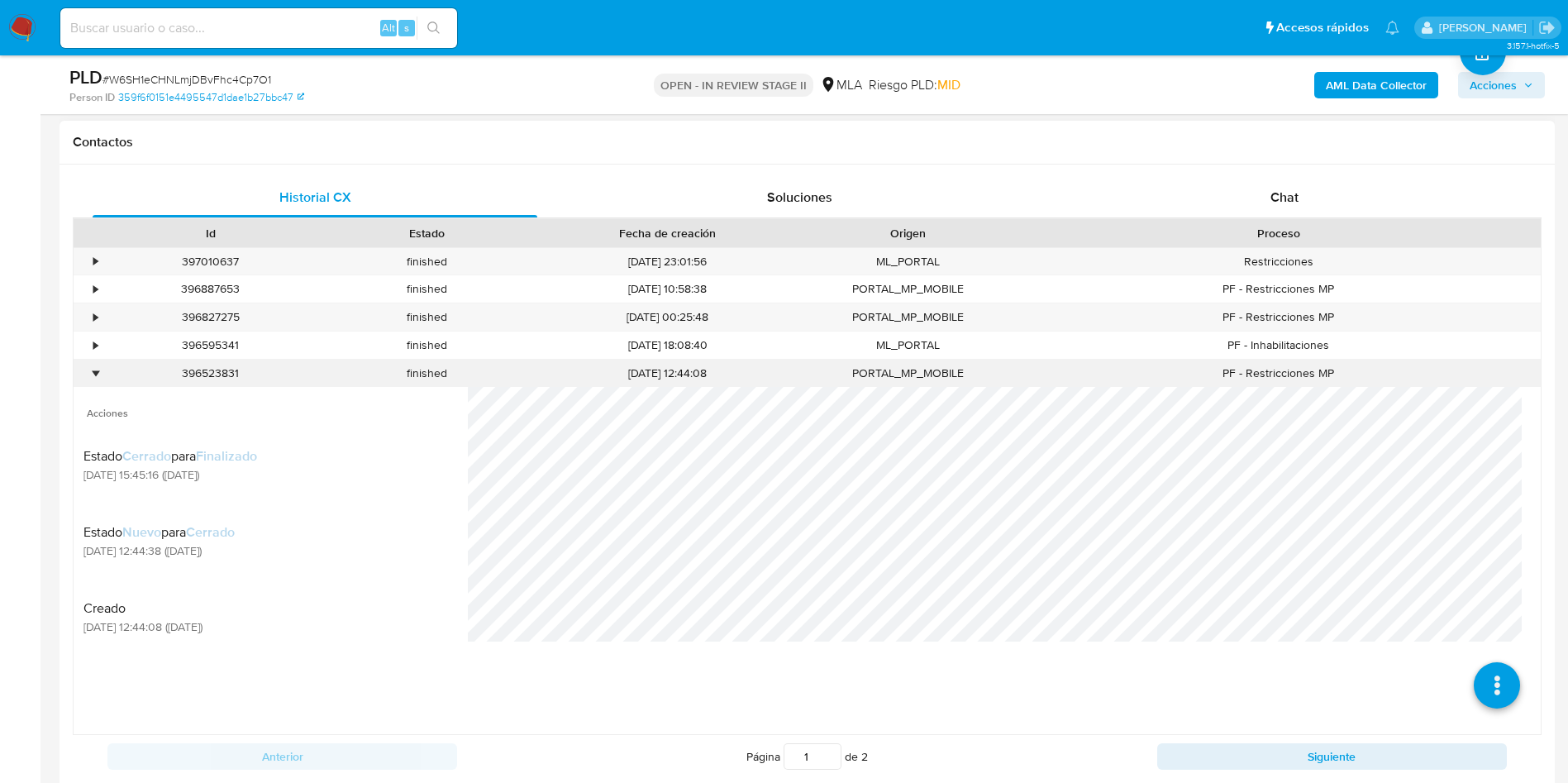
click at [93, 373] on div "•" at bounding box center [95, 373] width 4 height 16
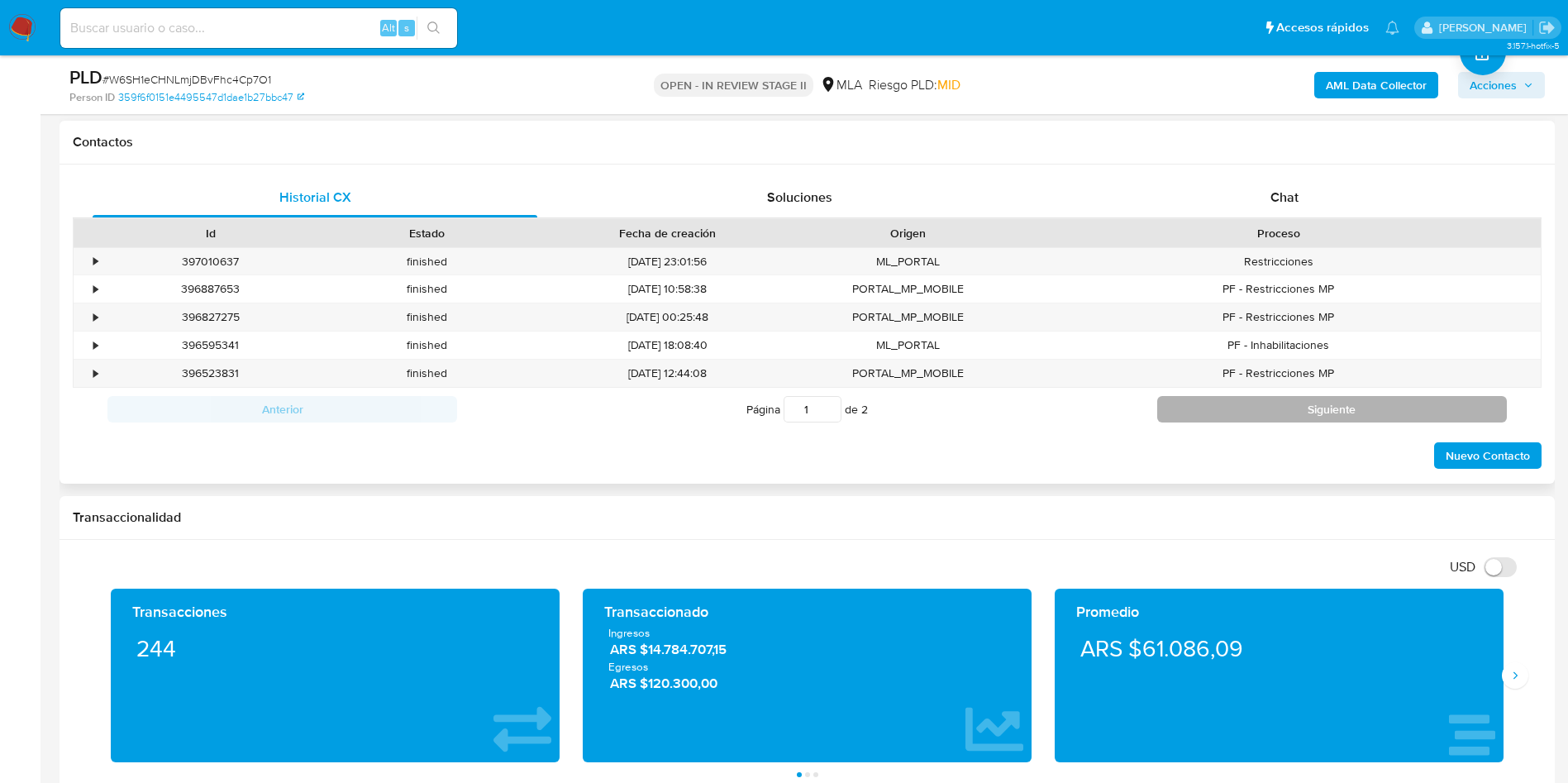
click at [1242, 396] on button "Siguiente" at bounding box center [1332, 409] width 350 height 27
type input "2"
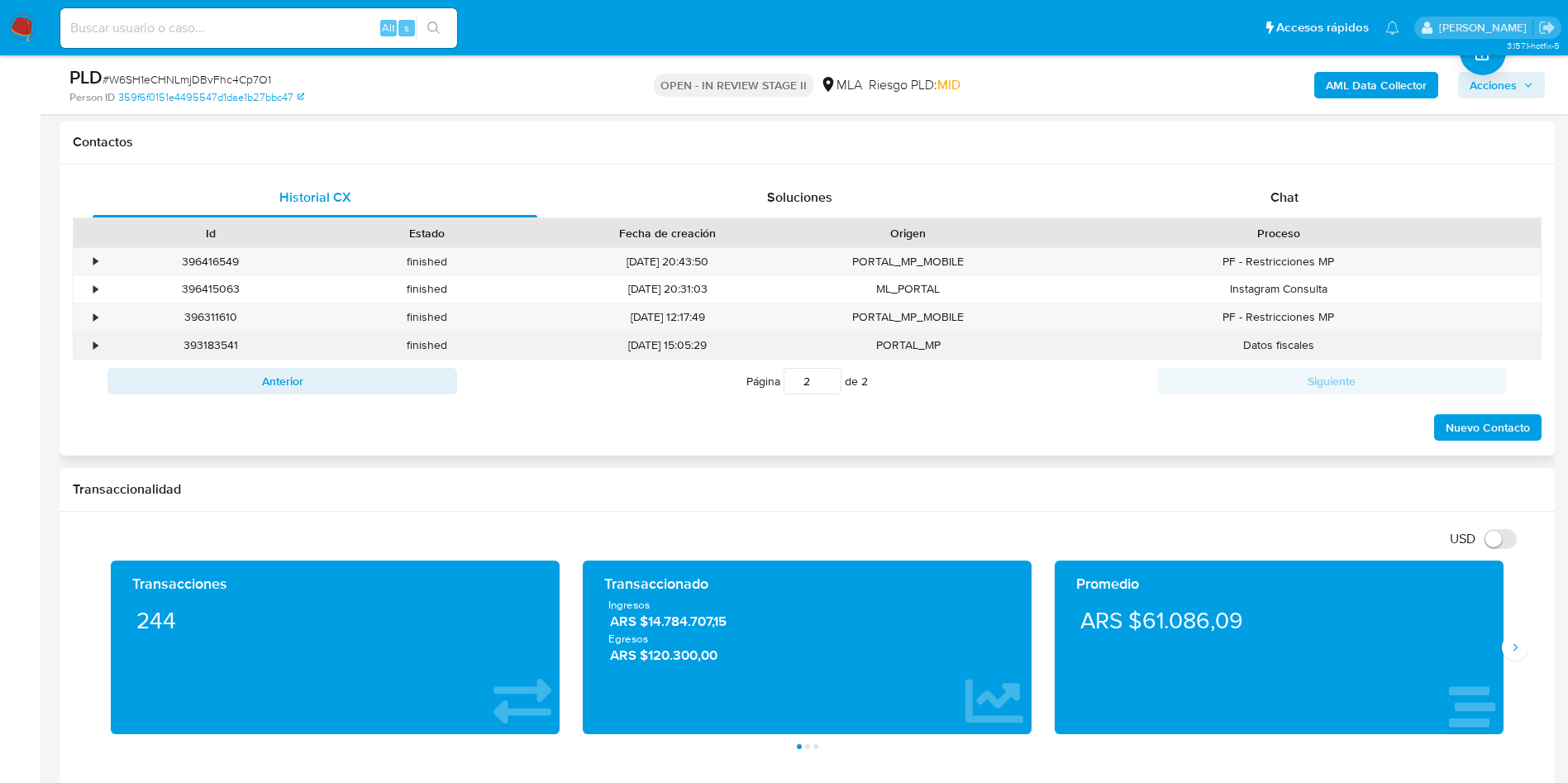
click at [89, 342] on div "•" at bounding box center [87, 345] width 29 height 27
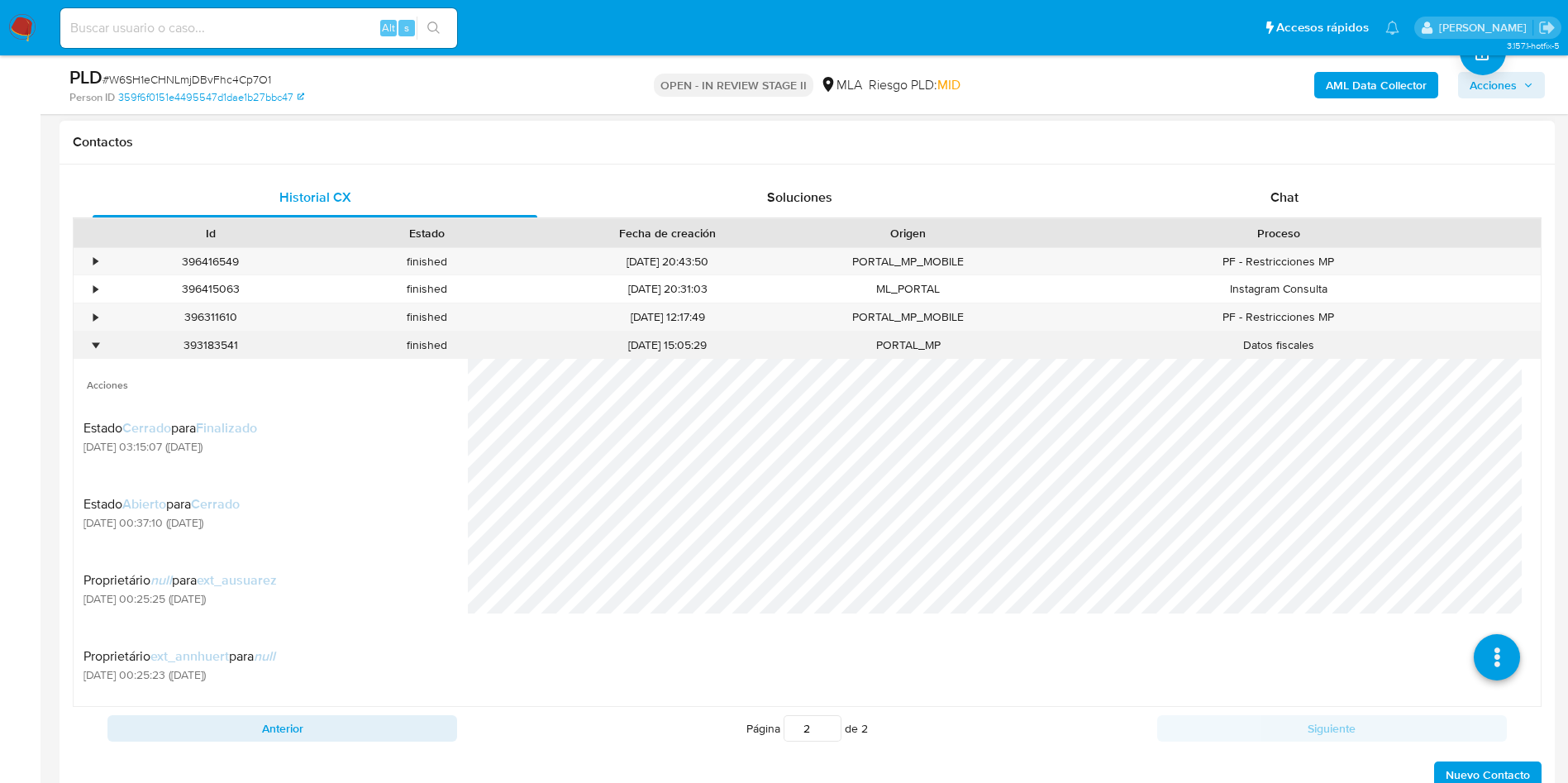
click at [93, 345] on div "•" at bounding box center [95, 345] width 4 height 16
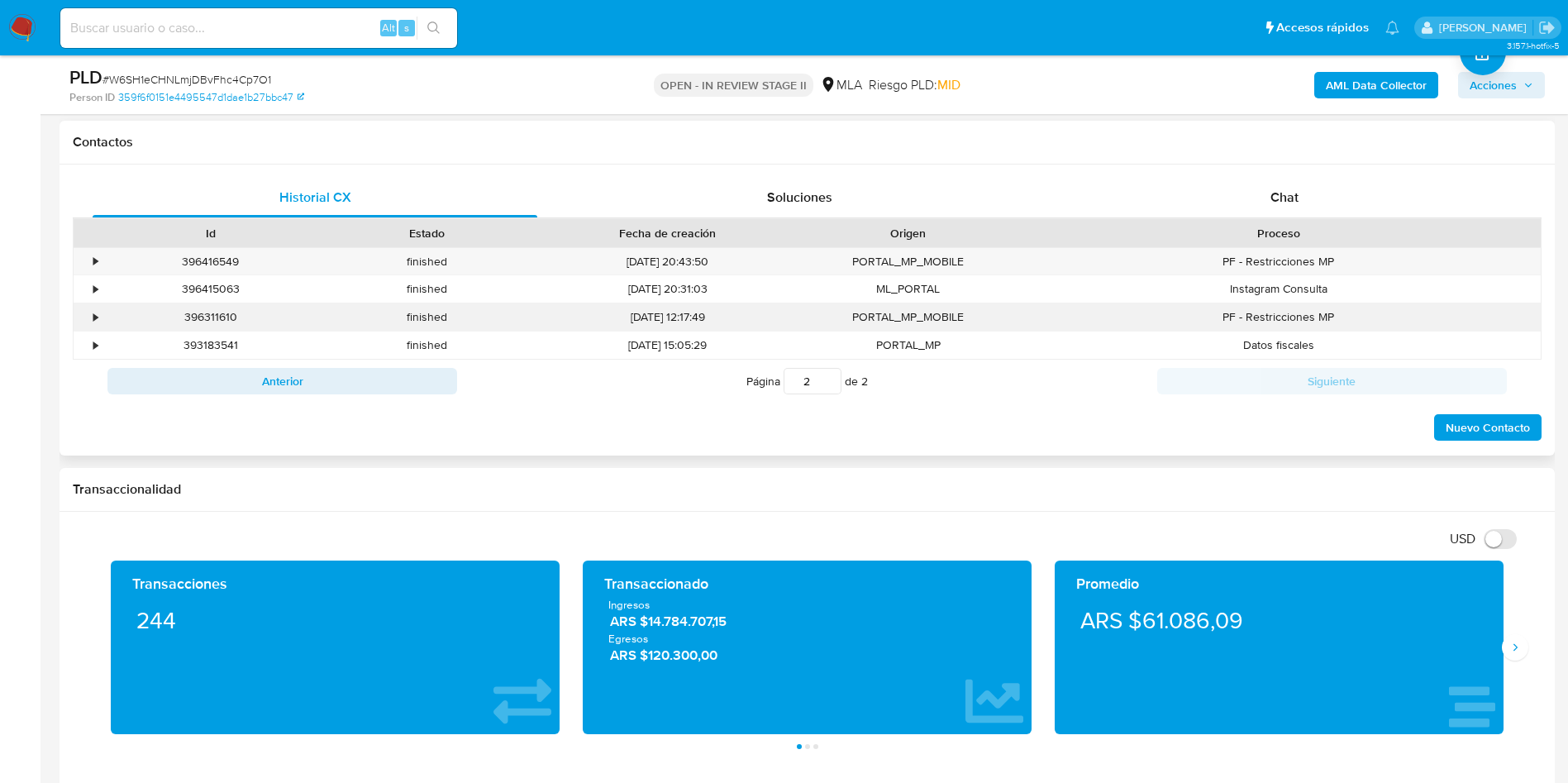
click at [84, 311] on div "•" at bounding box center [87, 317] width 29 height 27
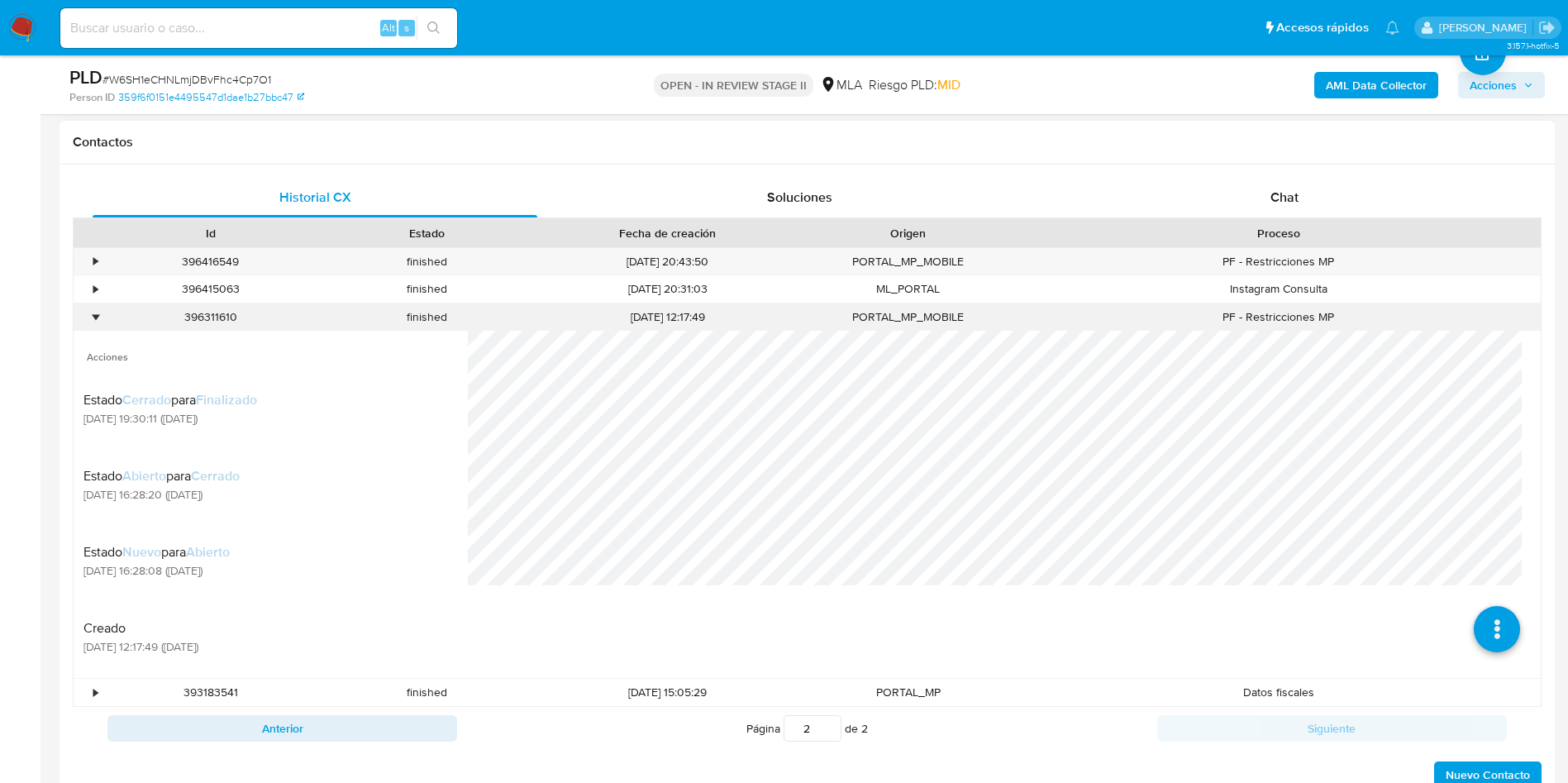
click at [84, 311] on div "•" at bounding box center [87, 317] width 29 height 27
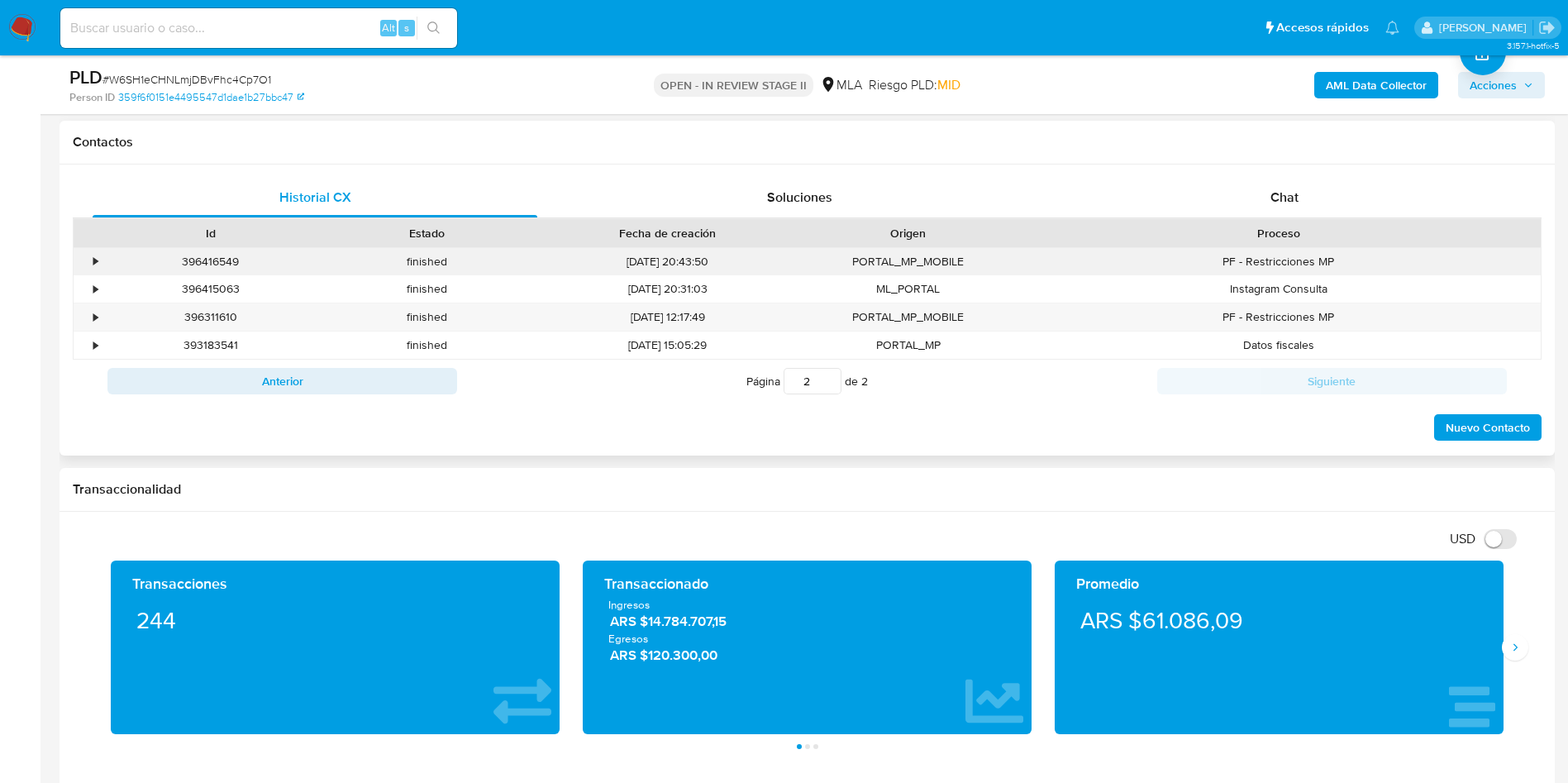
click at [86, 273] on div "• 396416549 finished 21/07/2025 20:43:50 PORTAL_MP_MOBILE PF - Restricciones MP…" at bounding box center [806, 304] width 1468 height 113
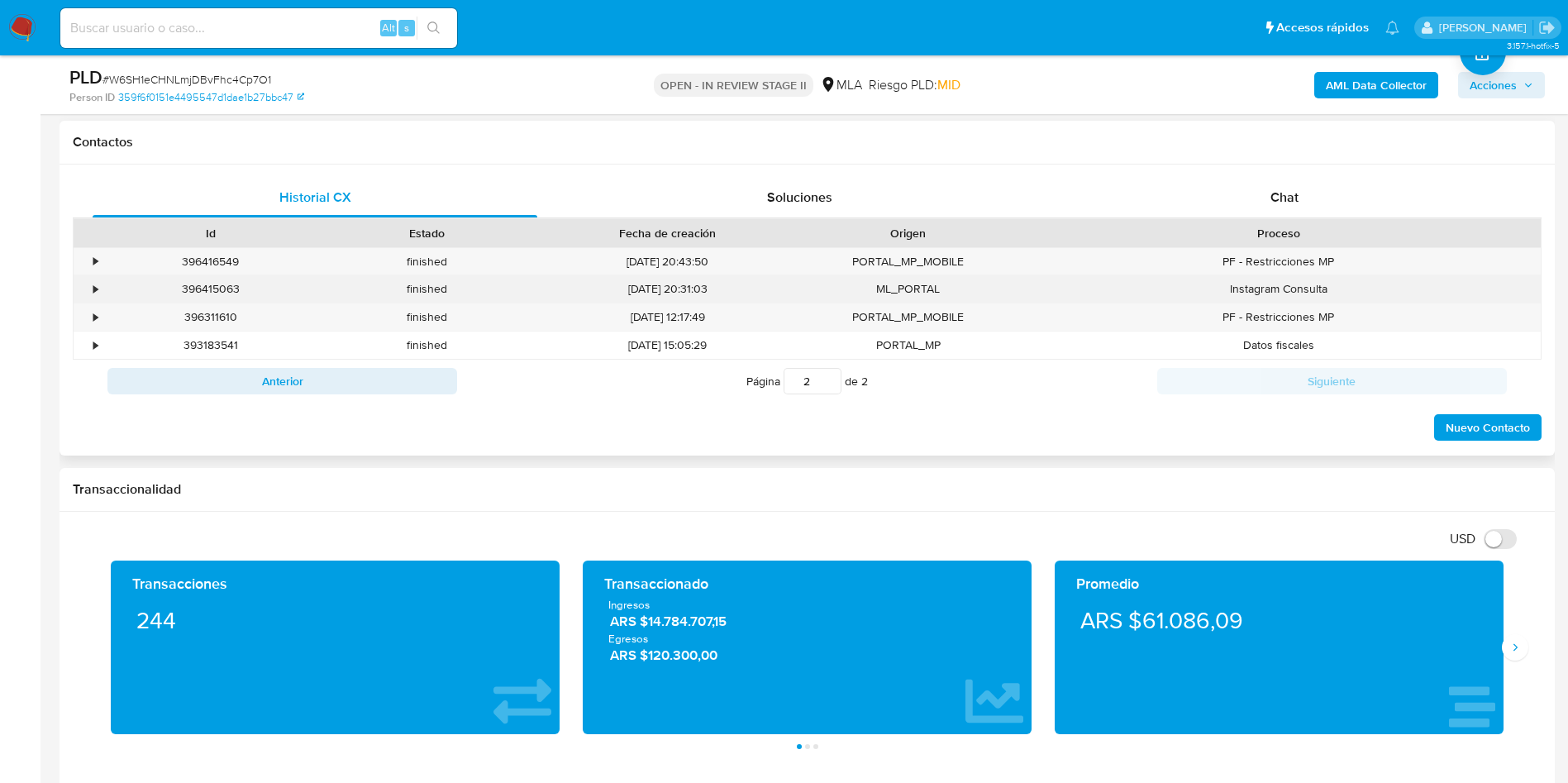
click at [86, 285] on div "•" at bounding box center [87, 288] width 29 height 27
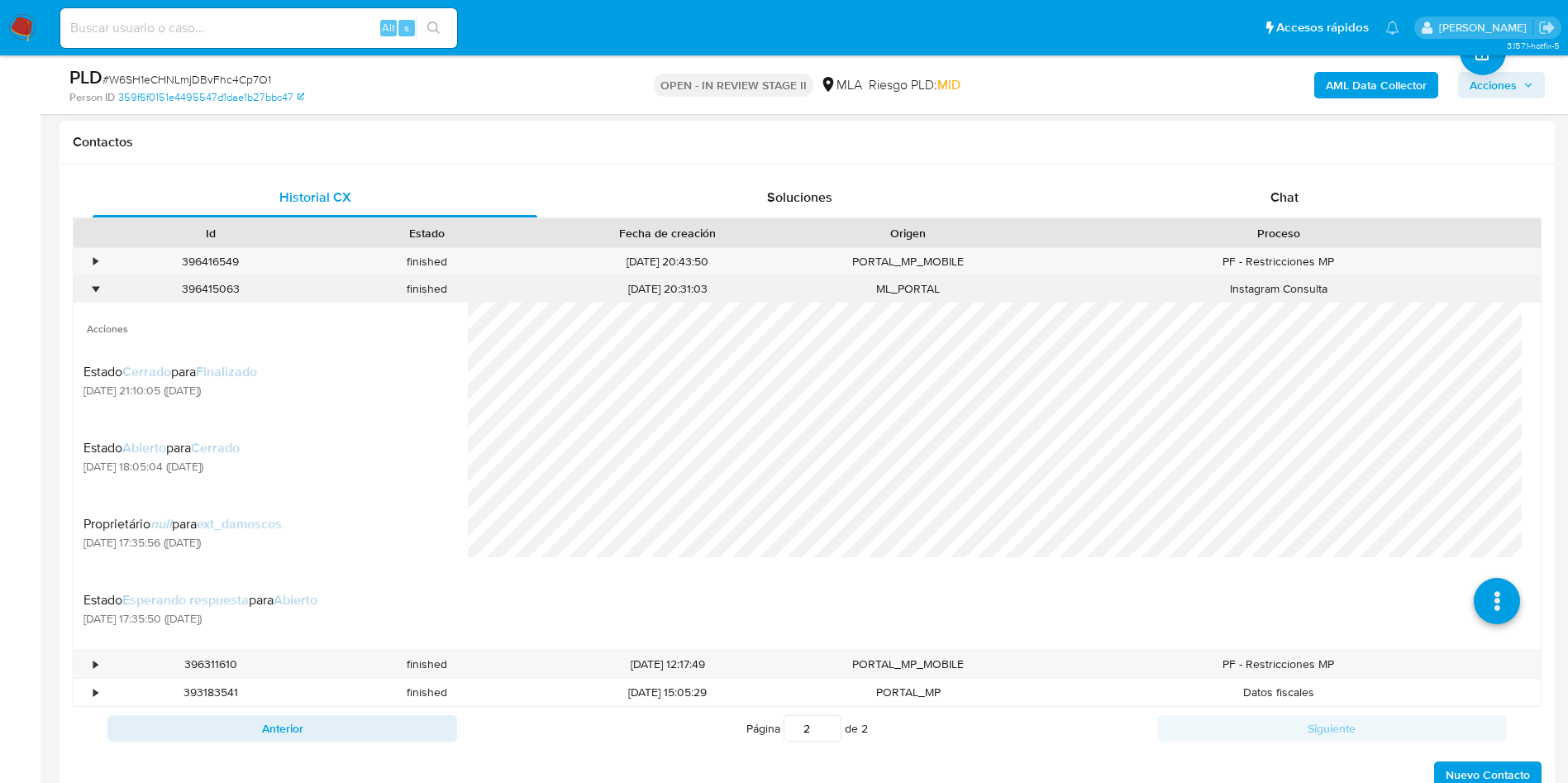
click at [86, 285] on div "•" at bounding box center [87, 288] width 29 height 27
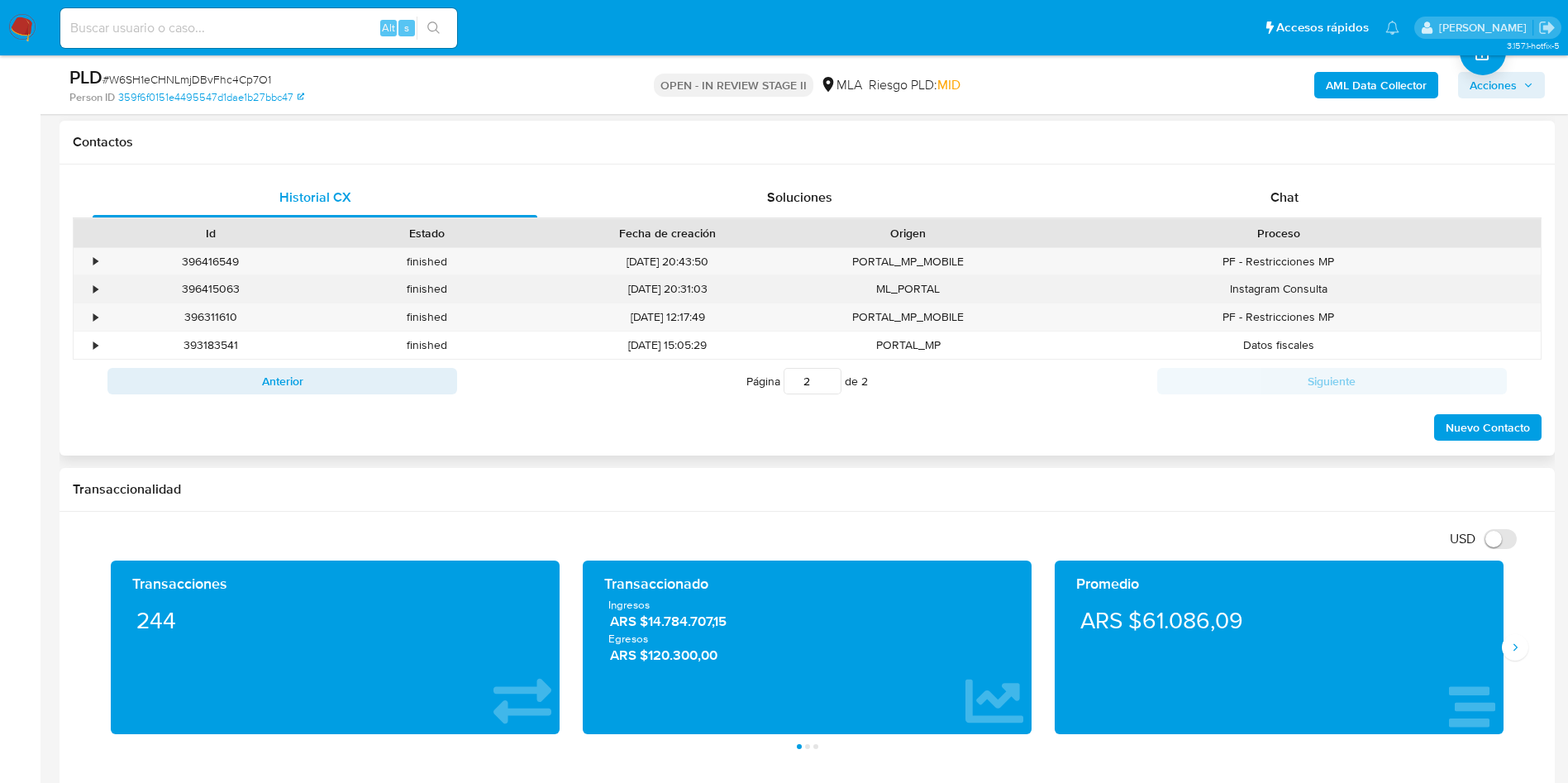
click at [82, 282] on div "•" at bounding box center [87, 288] width 29 height 27
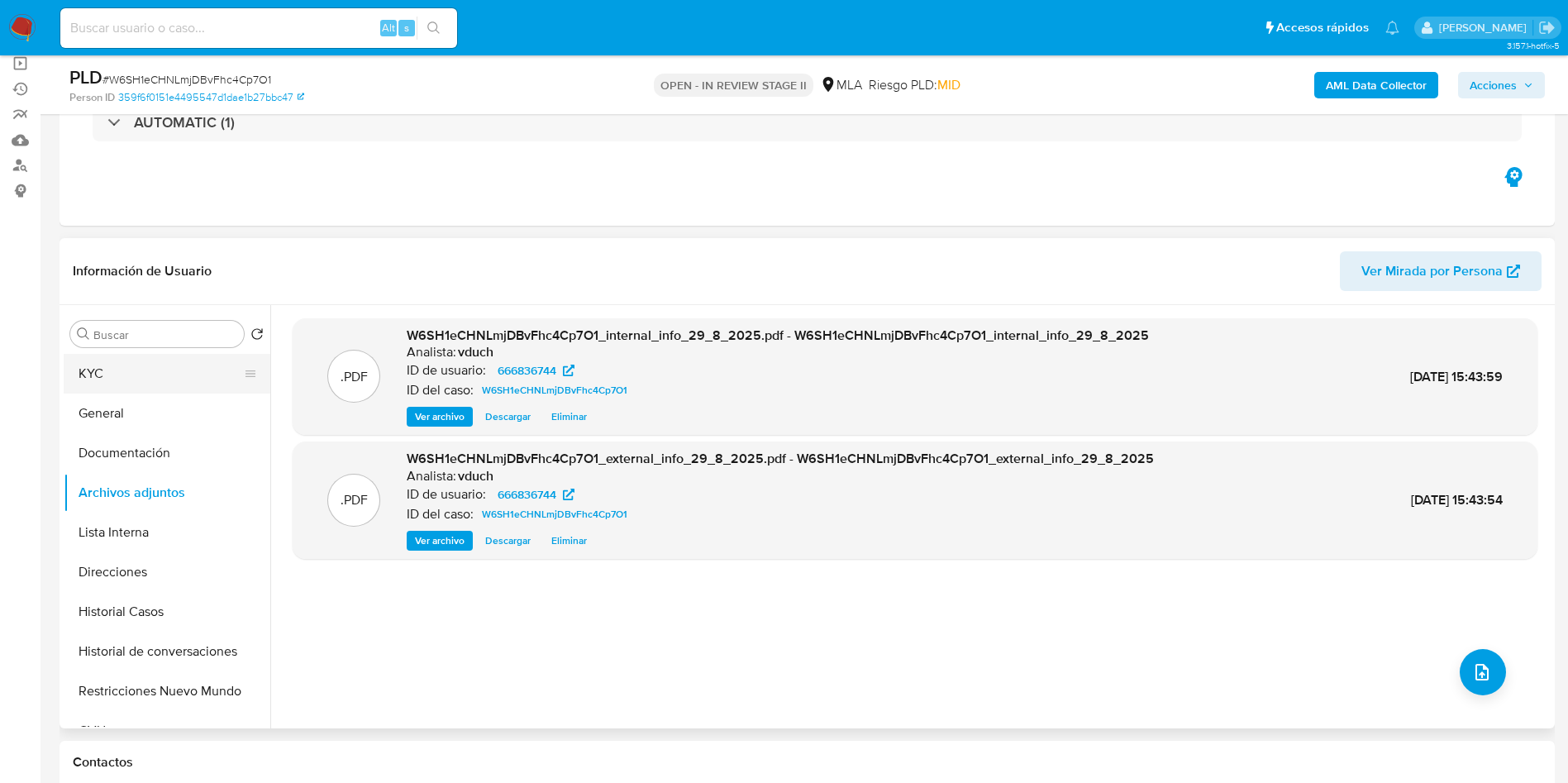
click at [151, 368] on button "KYC" at bounding box center [160, 374] width 193 height 40
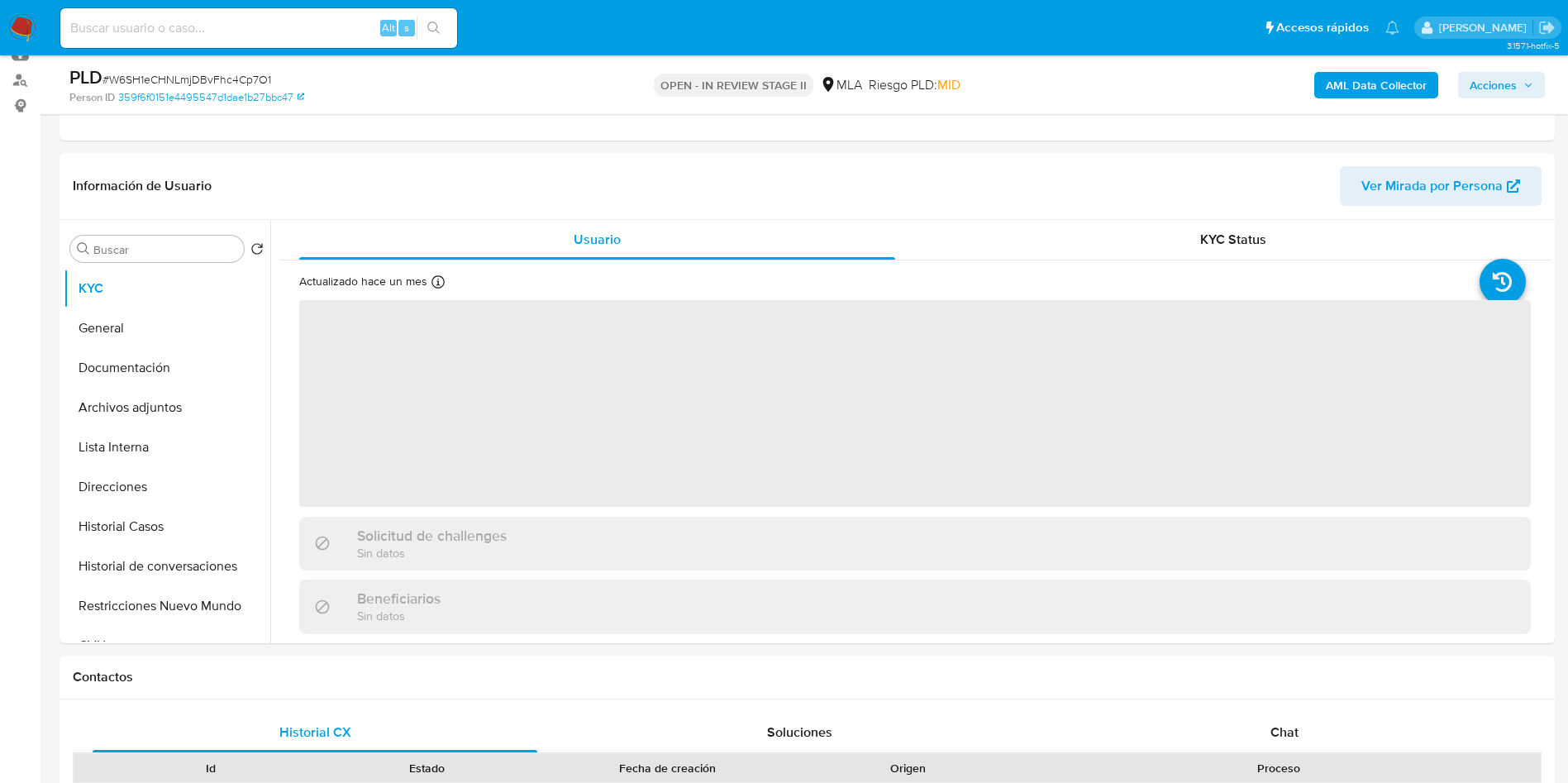
scroll to position [248, 0]
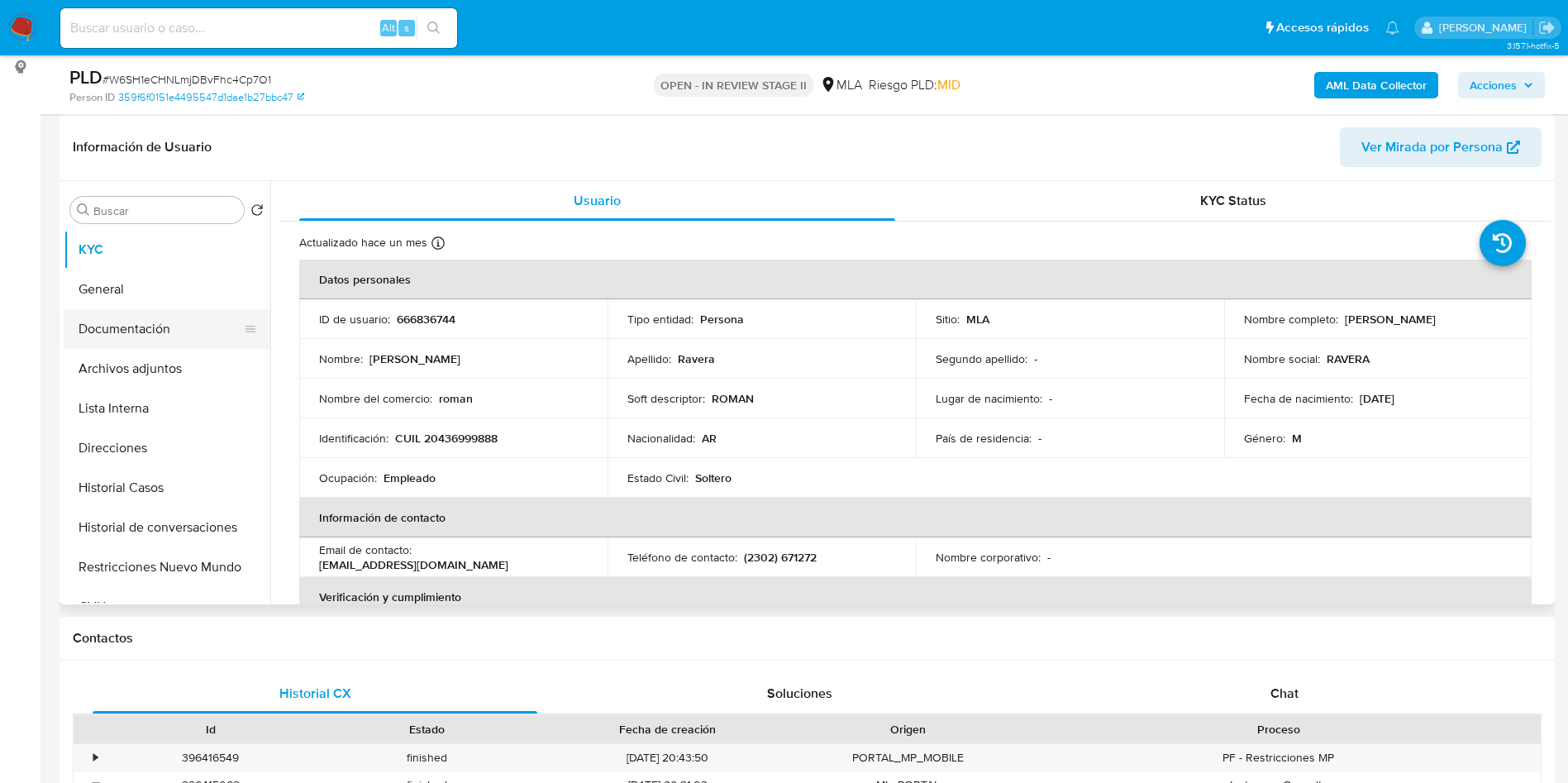
click at [187, 332] on button "Documentación" at bounding box center [160, 329] width 193 height 40
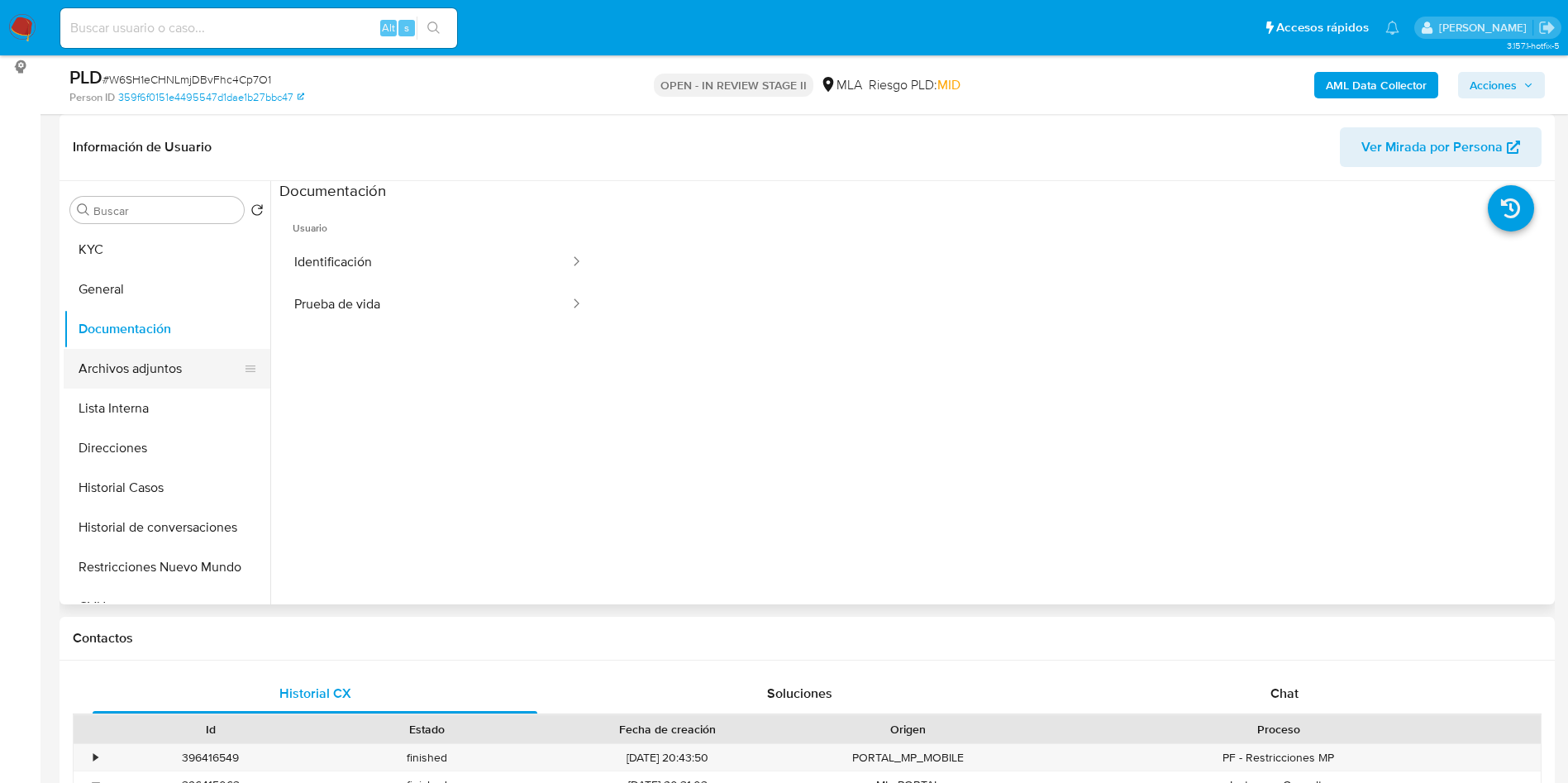
click at [187, 359] on button "Archivos adjuntos" at bounding box center [160, 369] width 193 height 40
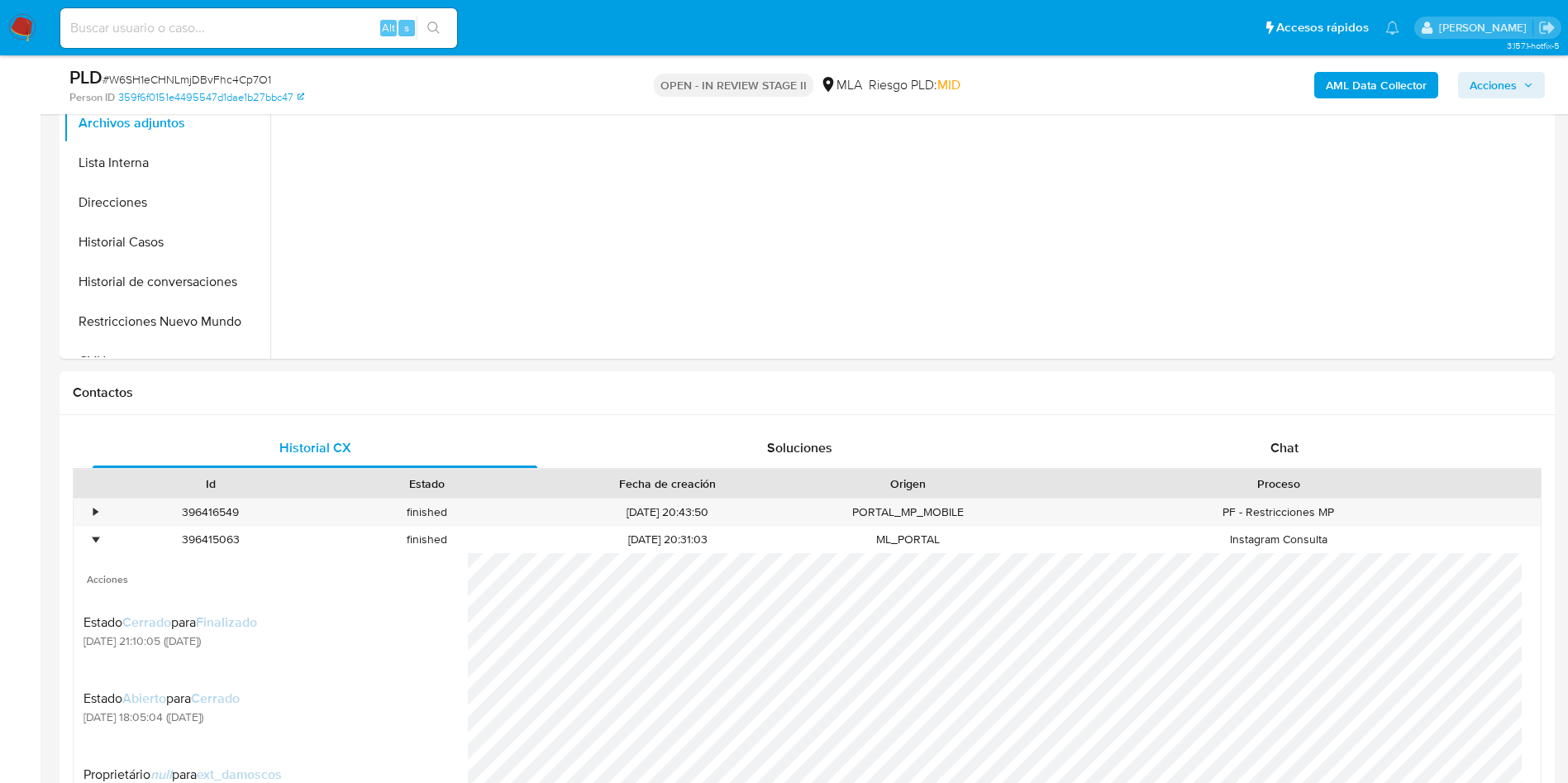
scroll to position [868, 0]
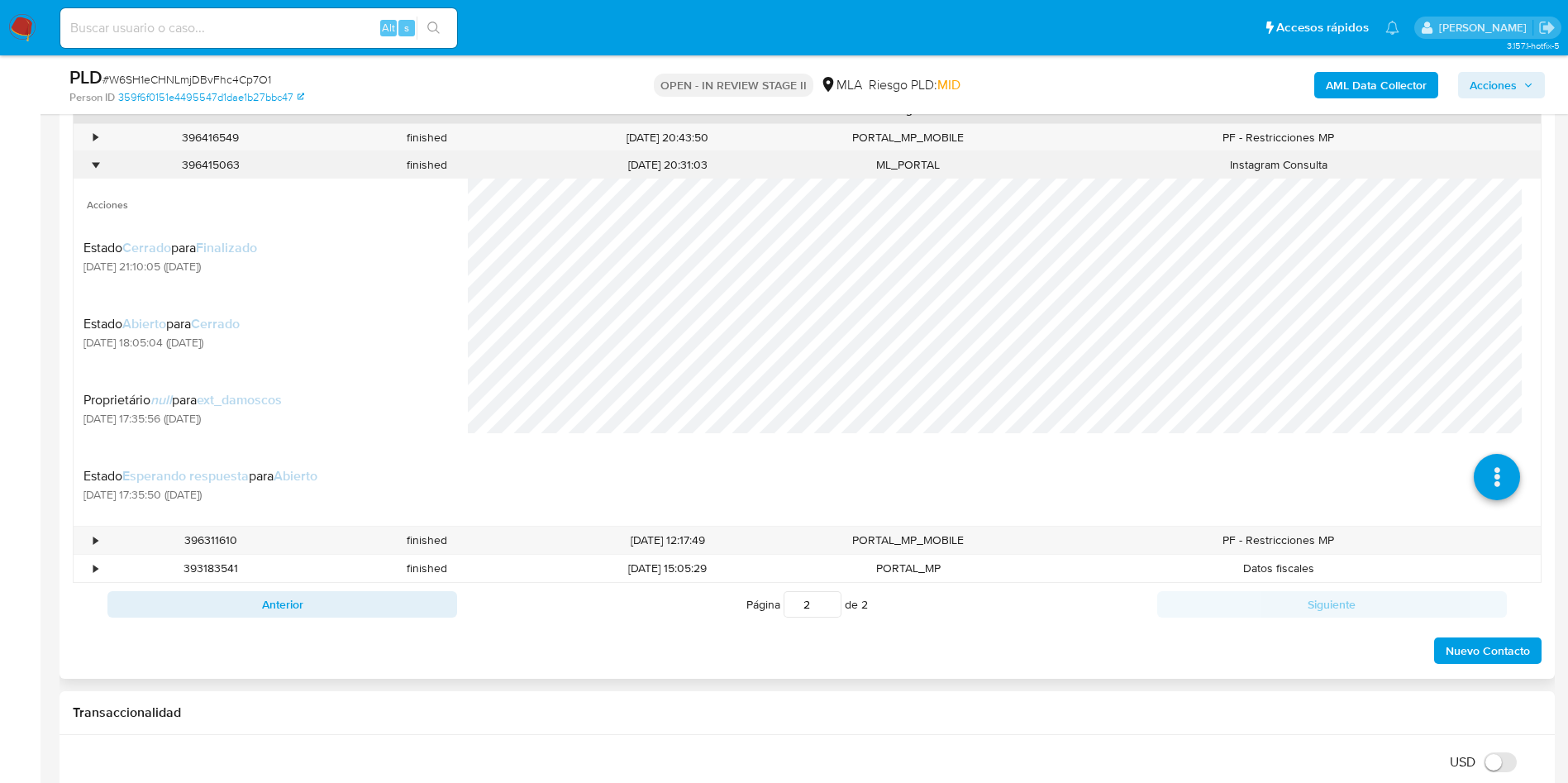
click at [97, 166] on div "•" at bounding box center [95, 165] width 4 height 16
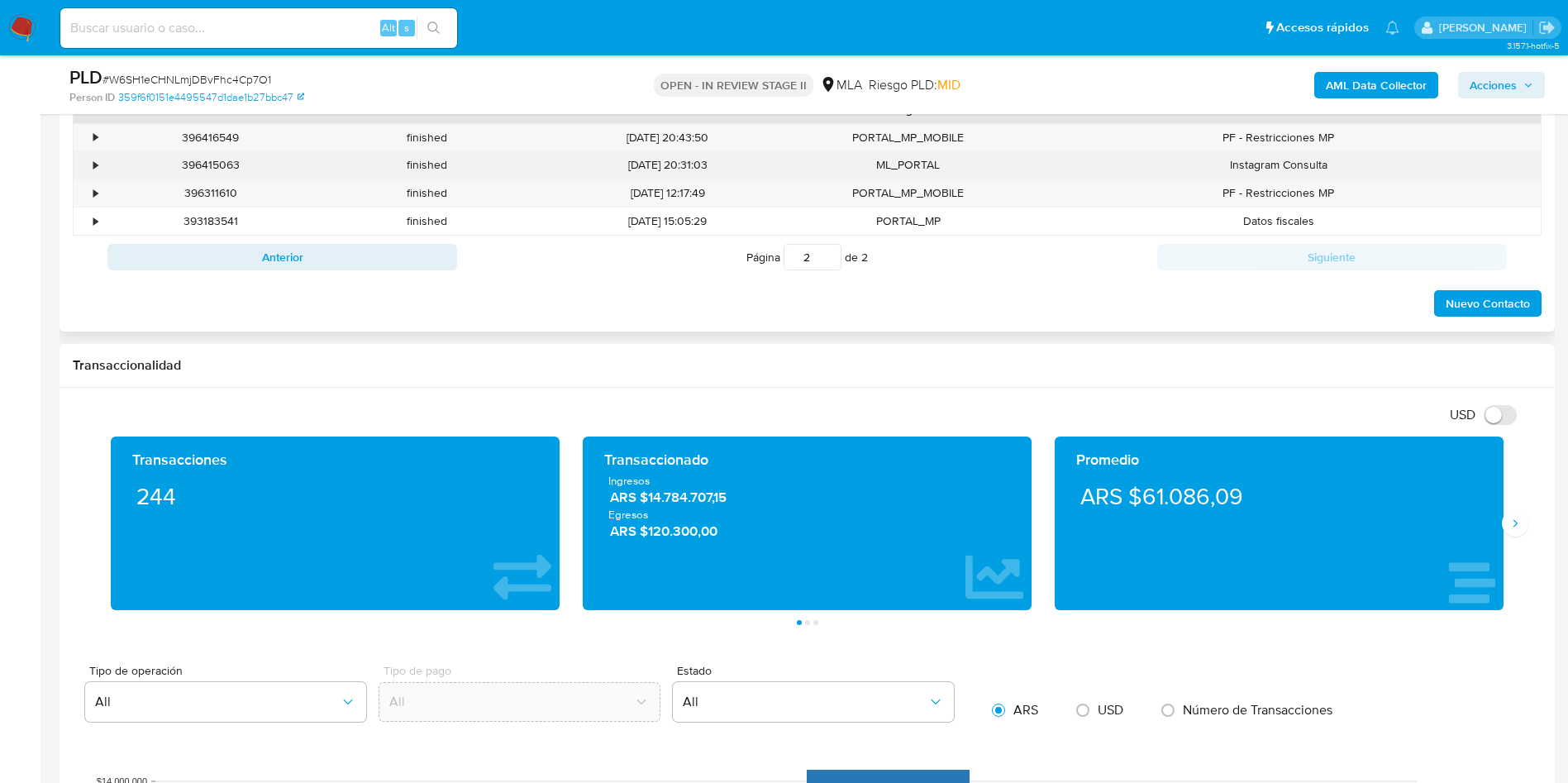
click at [95, 170] on div "•" at bounding box center [95, 165] width 4 height 16
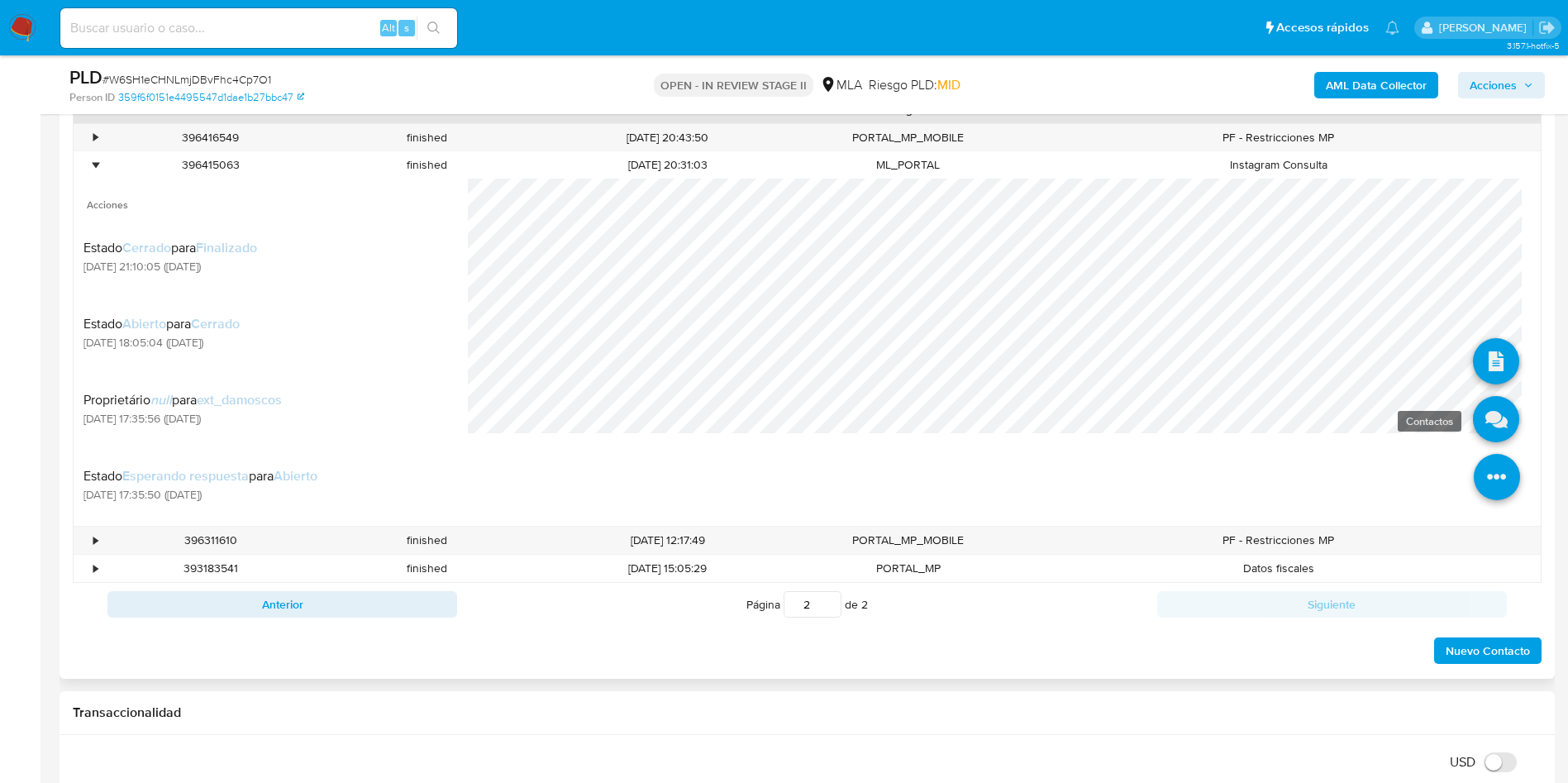
click at [1486, 437] on icon at bounding box center [1496, 419] width 47 height 47
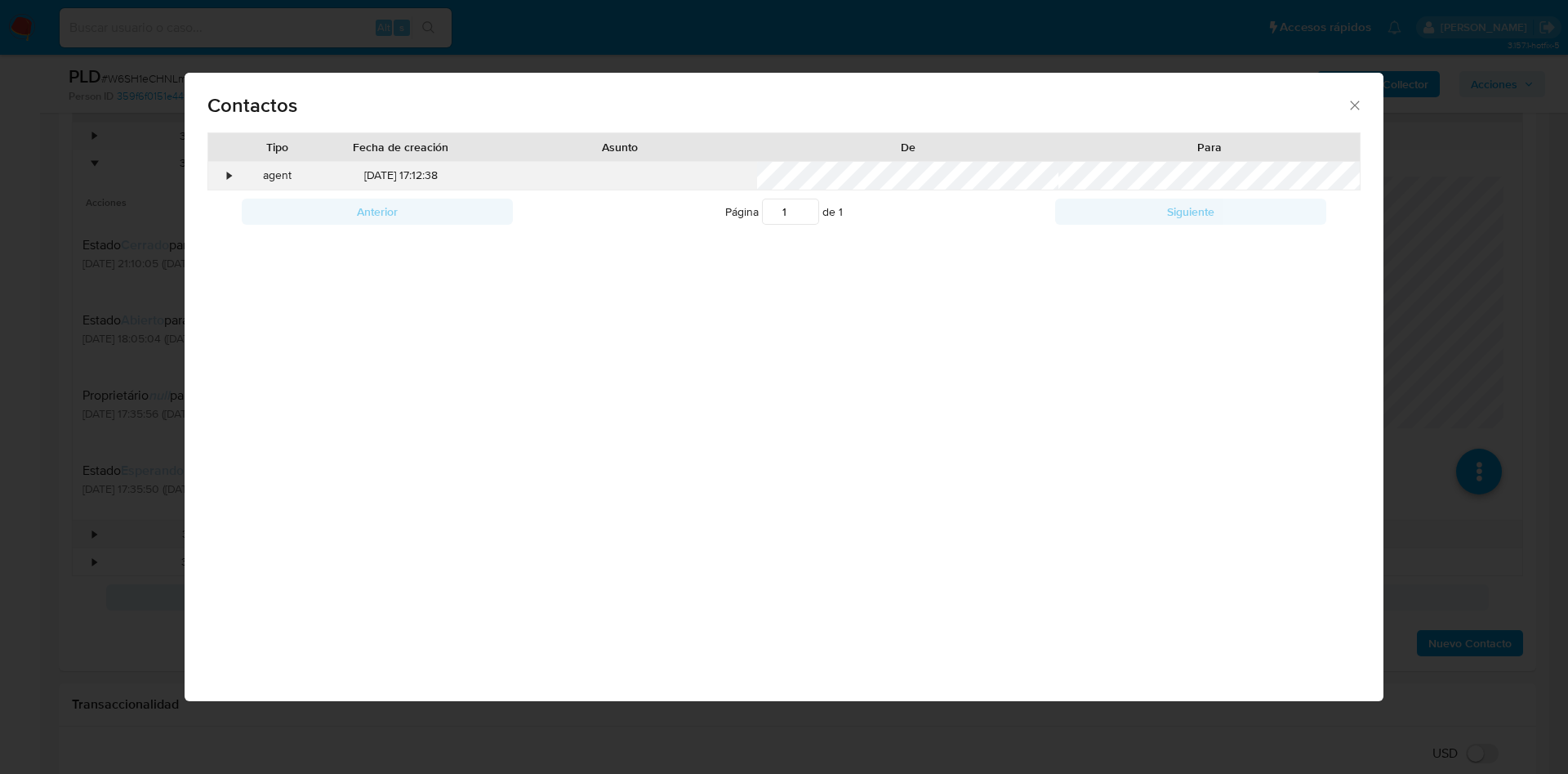
click at [221, 180] on div "•" at bounding box center [222, 175] width 29 height 28
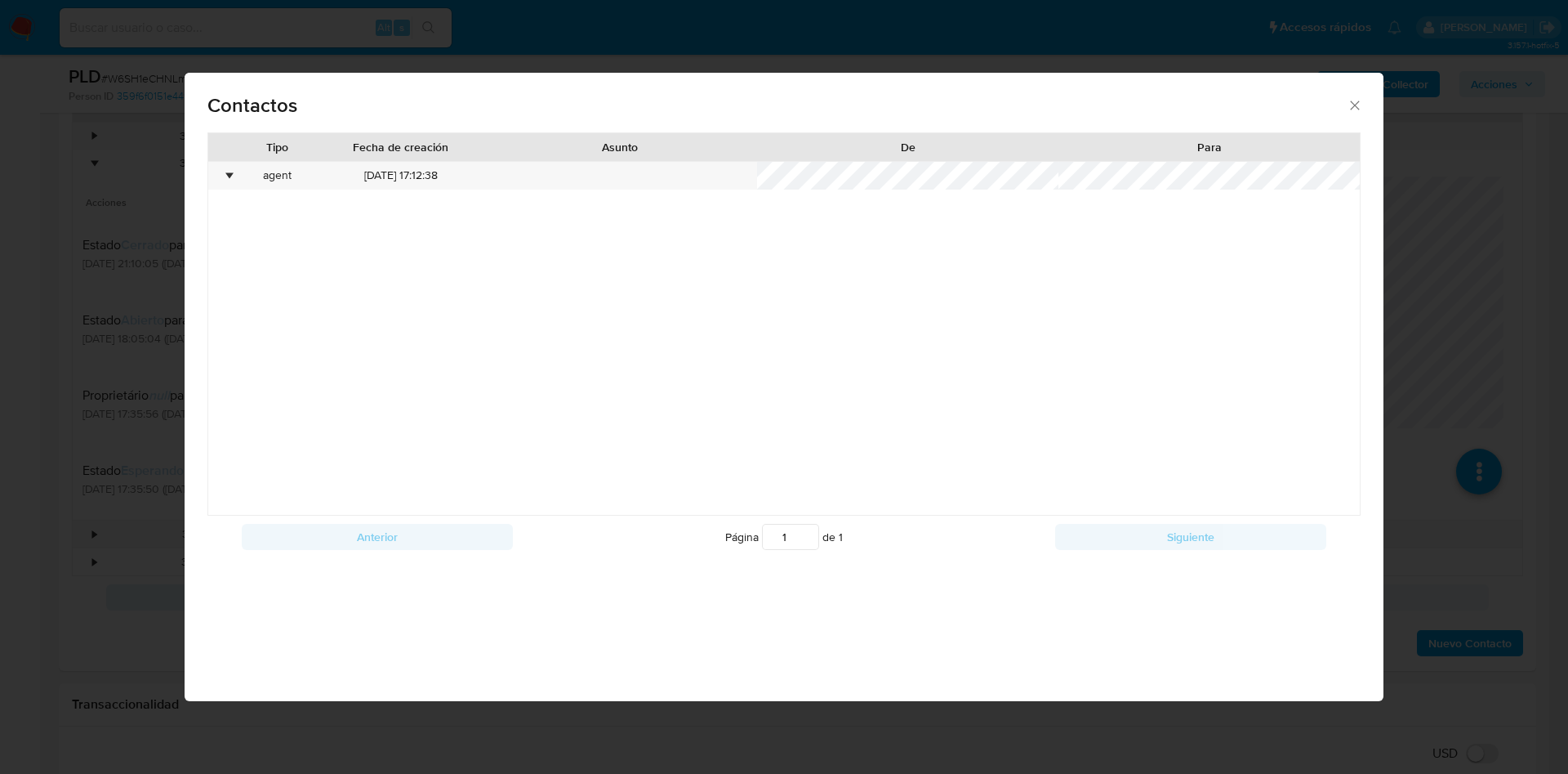
click at [100, 212] on div "Contactos Tipo Fecha de creación Asunto De Para • agent 22/07/2025 17:12:38 Ant…" at bounding box center [784, 387] width 1568 height 774
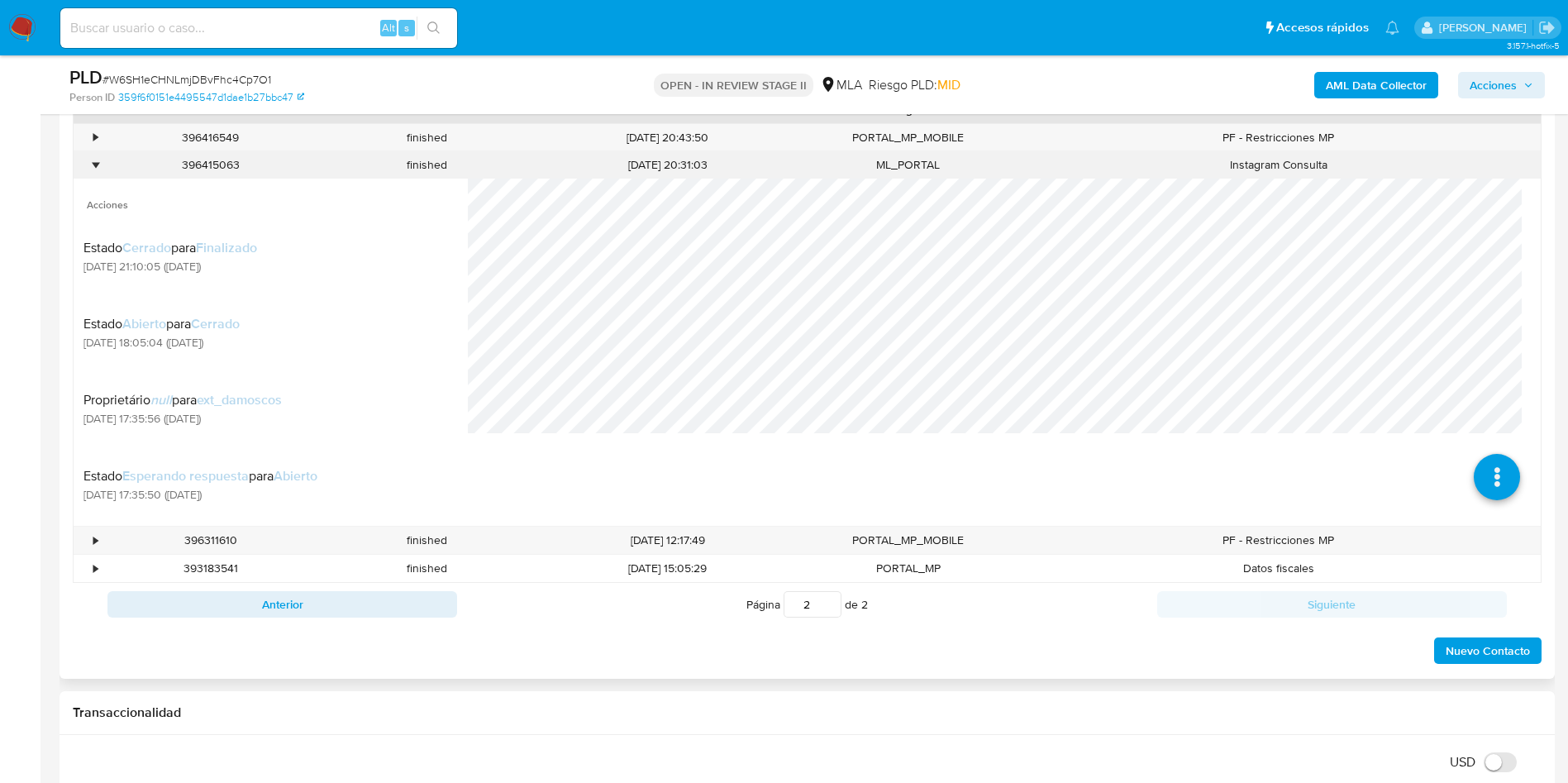
click at [93, 158] on div "•" at bounding box center [95, 165] width 4 height 16
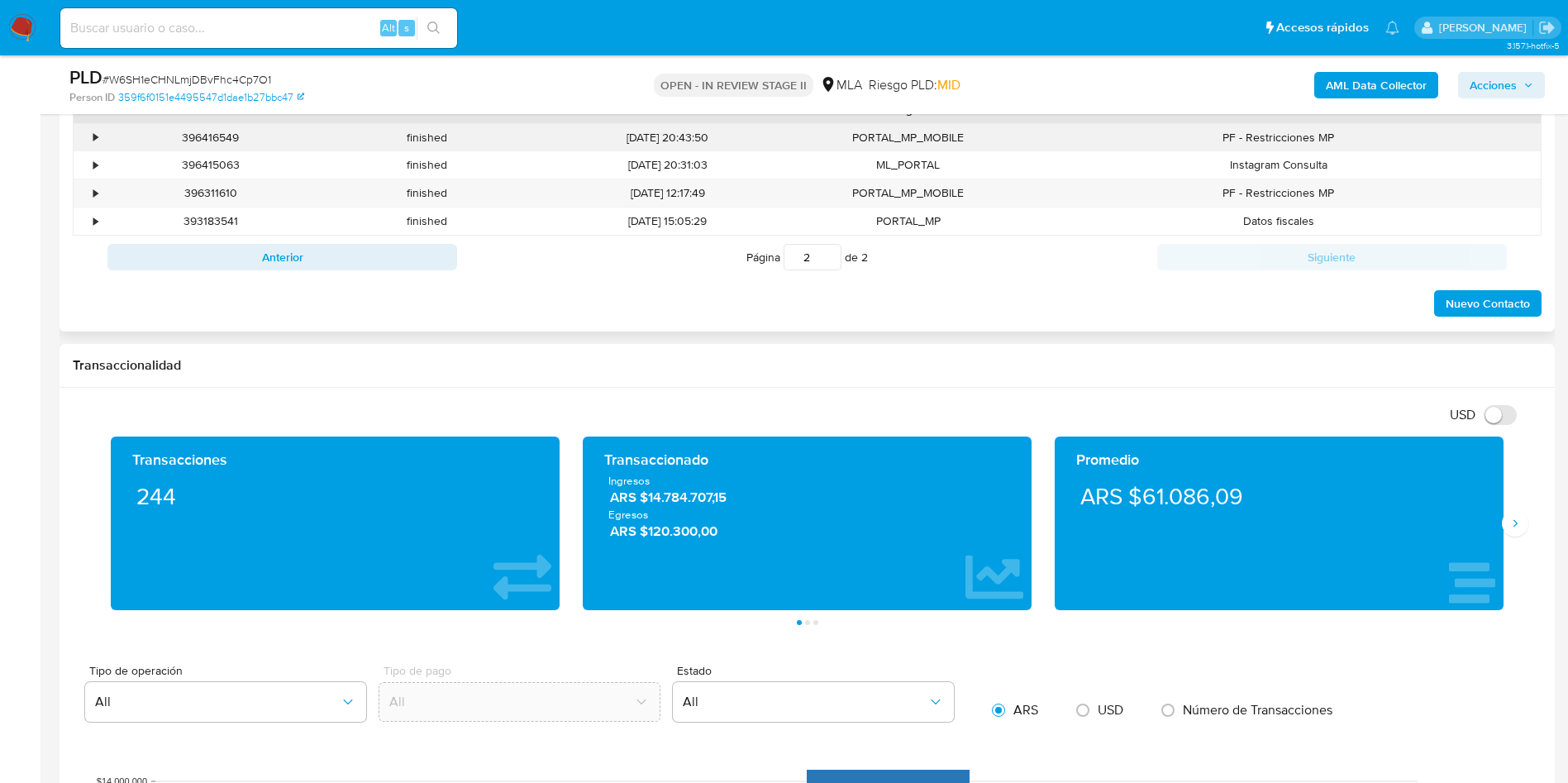
click at [97, 134] on div "•" at bounding box center [95, 137] width 4 height 16
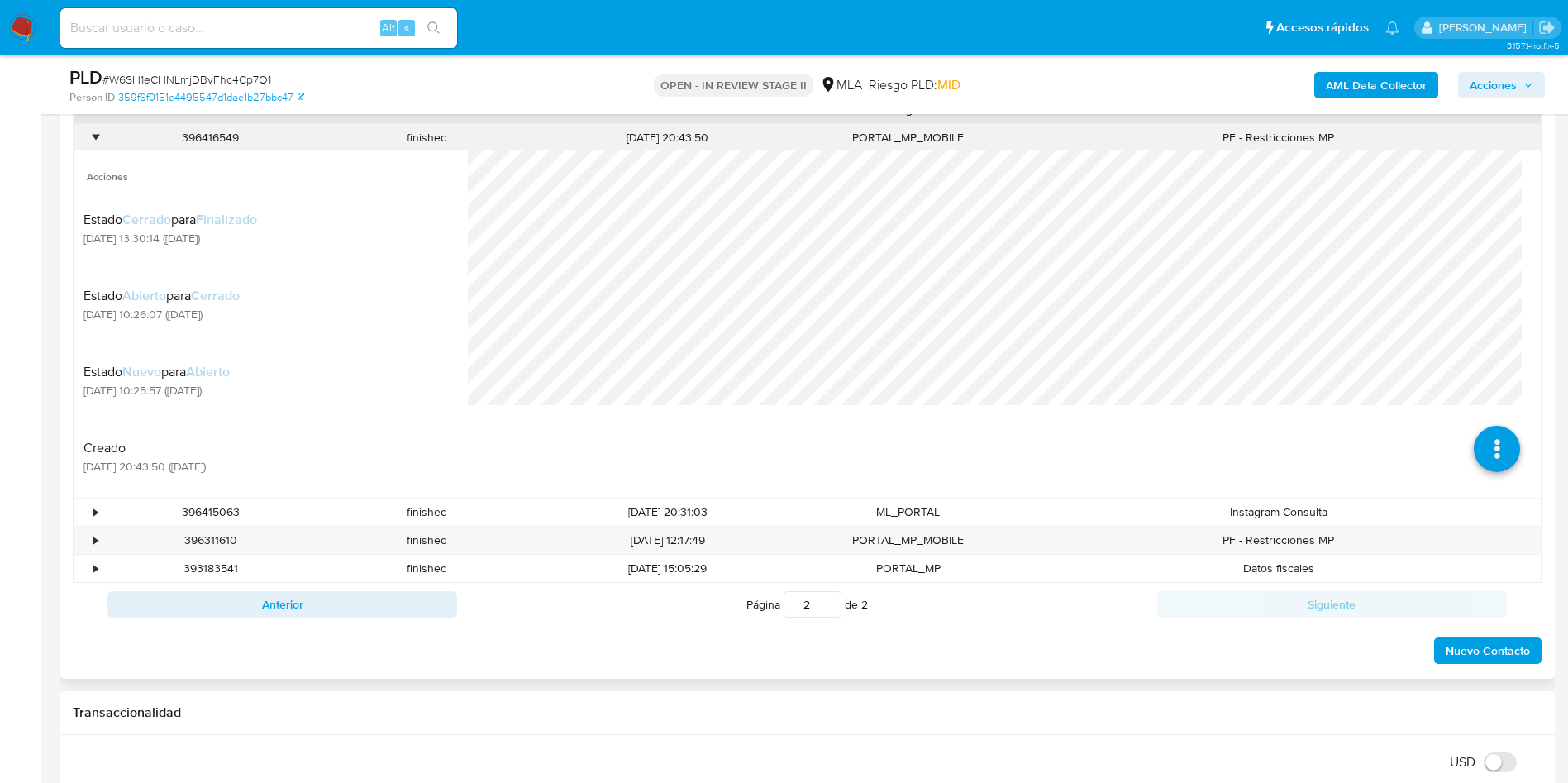
click at [81, 142] on div "•" at bounding box center [87, 137] width 29 height 27
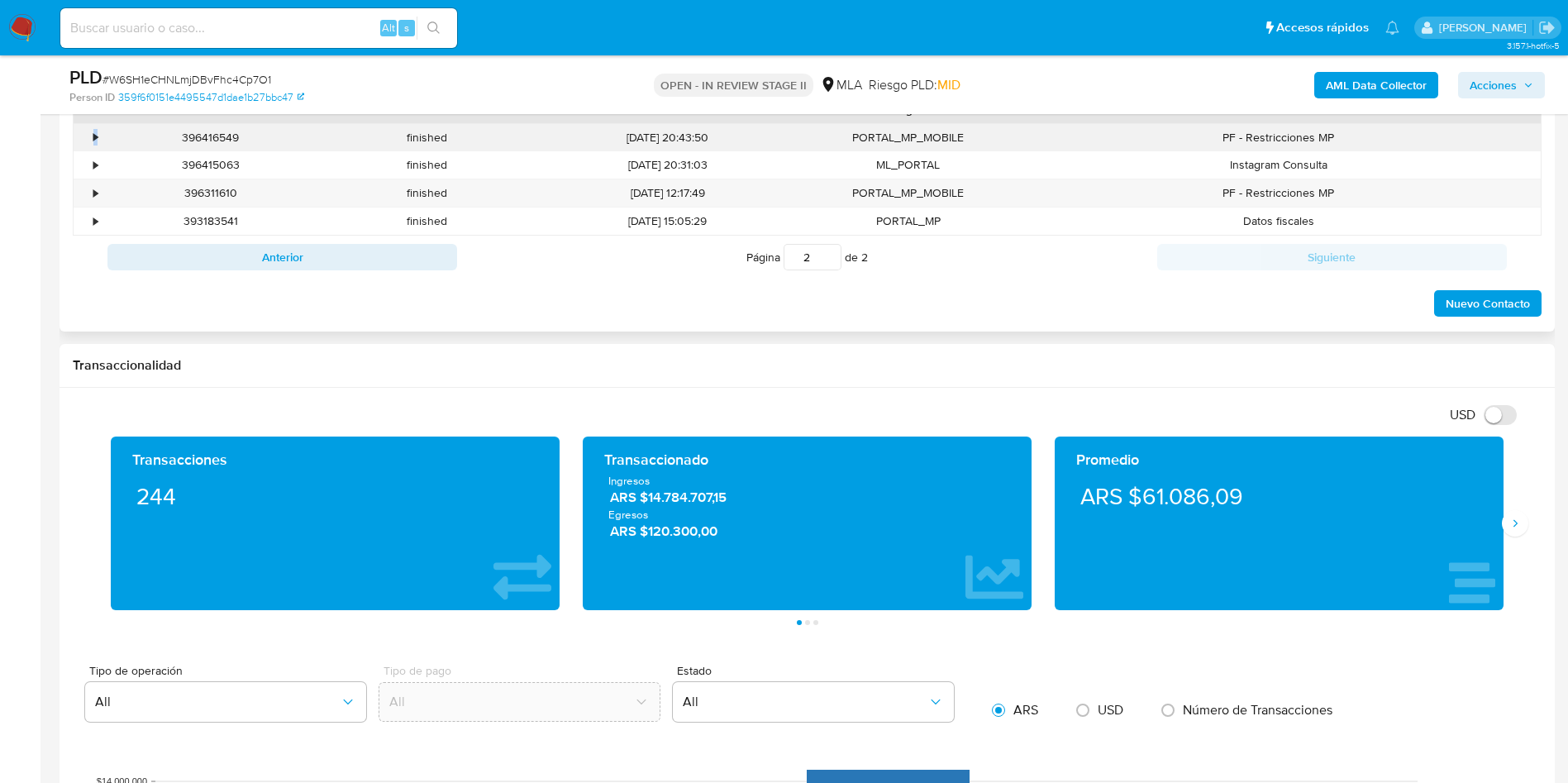
click at [81, 142] on div "•" at bounding box center [87, 137] width 29 height 27
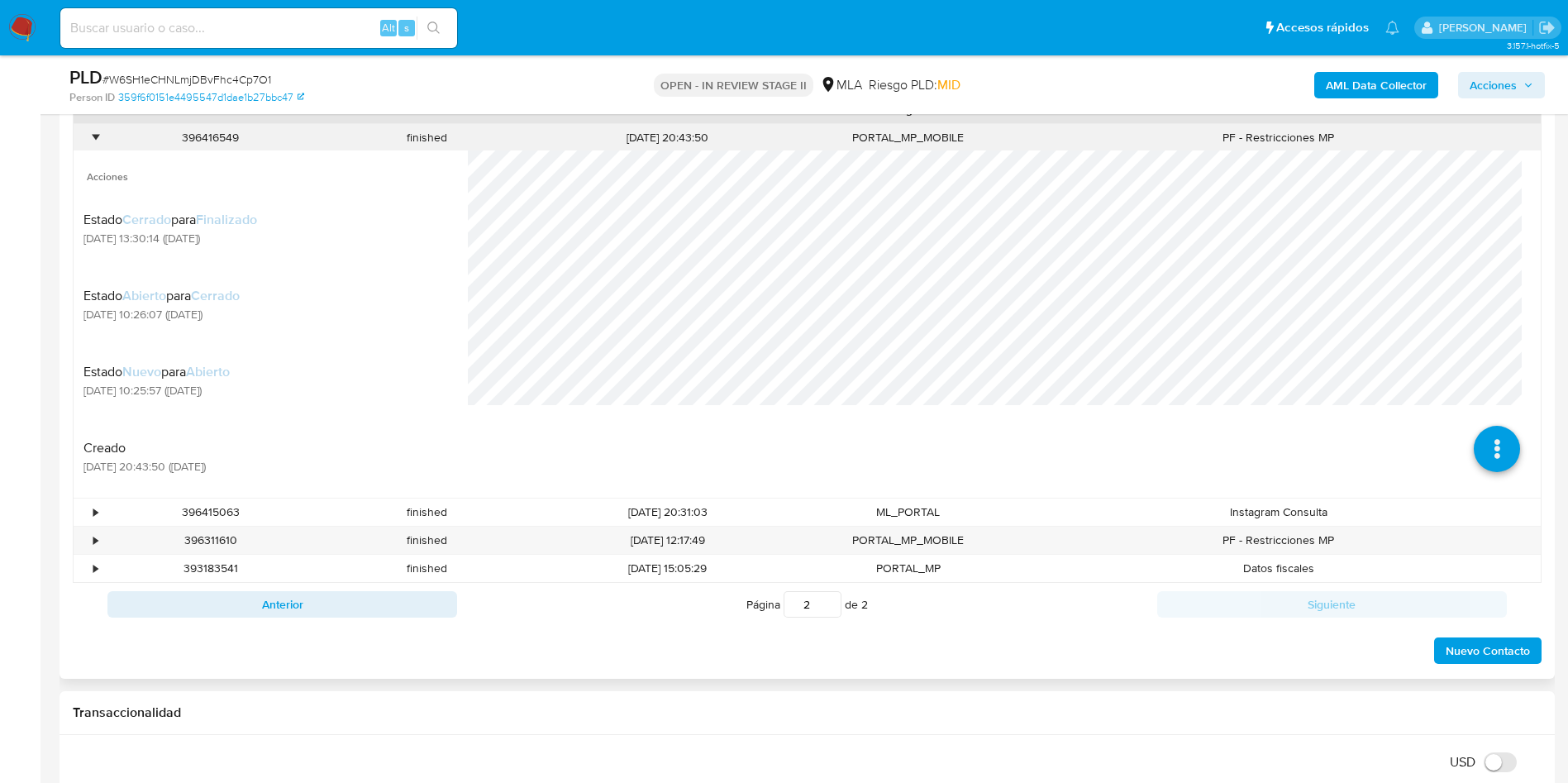
click at [82, 137] on div "•" at bounding box center [87, 137] width 29 height 27
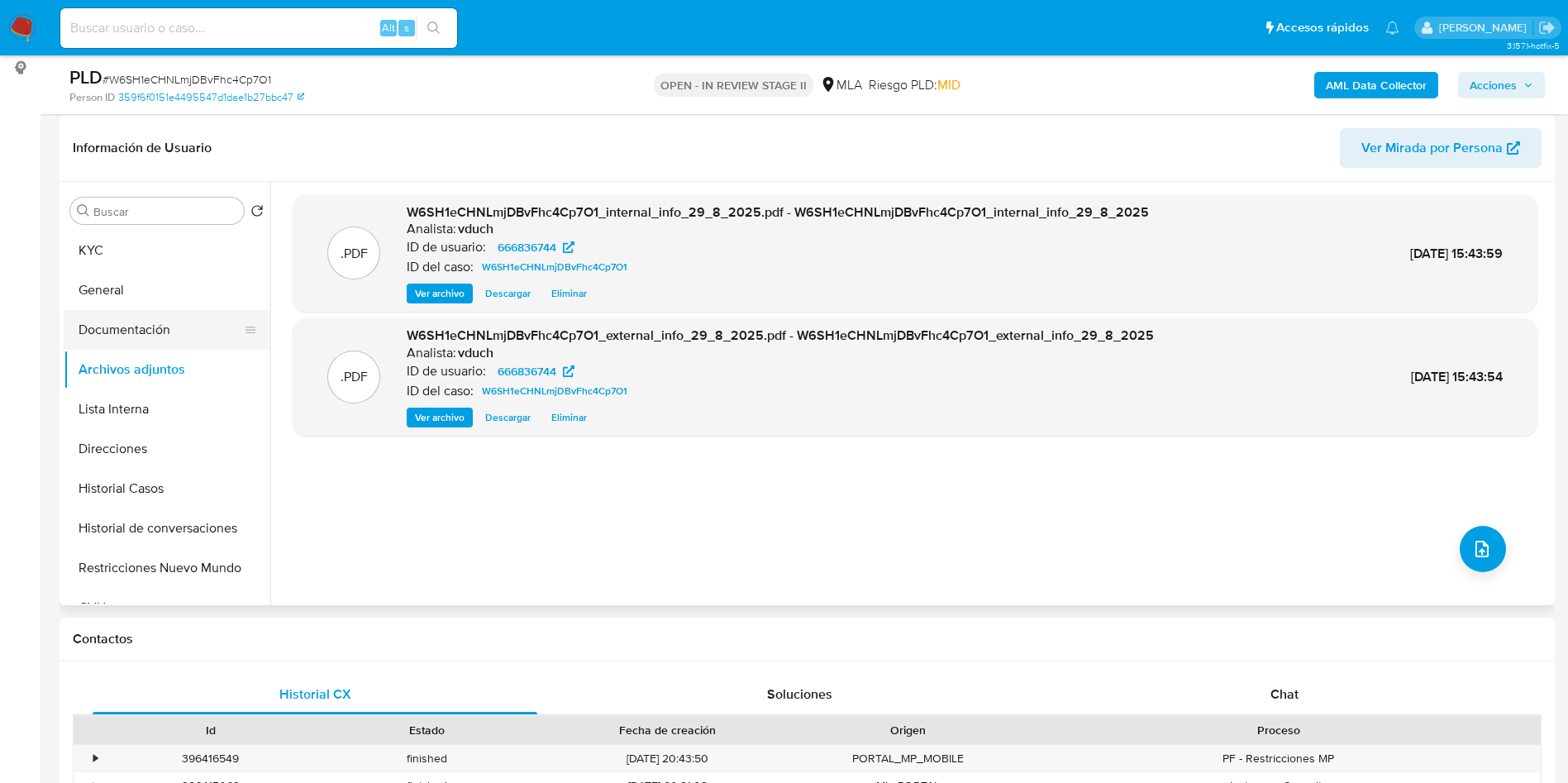
scroll to position [124, 0]
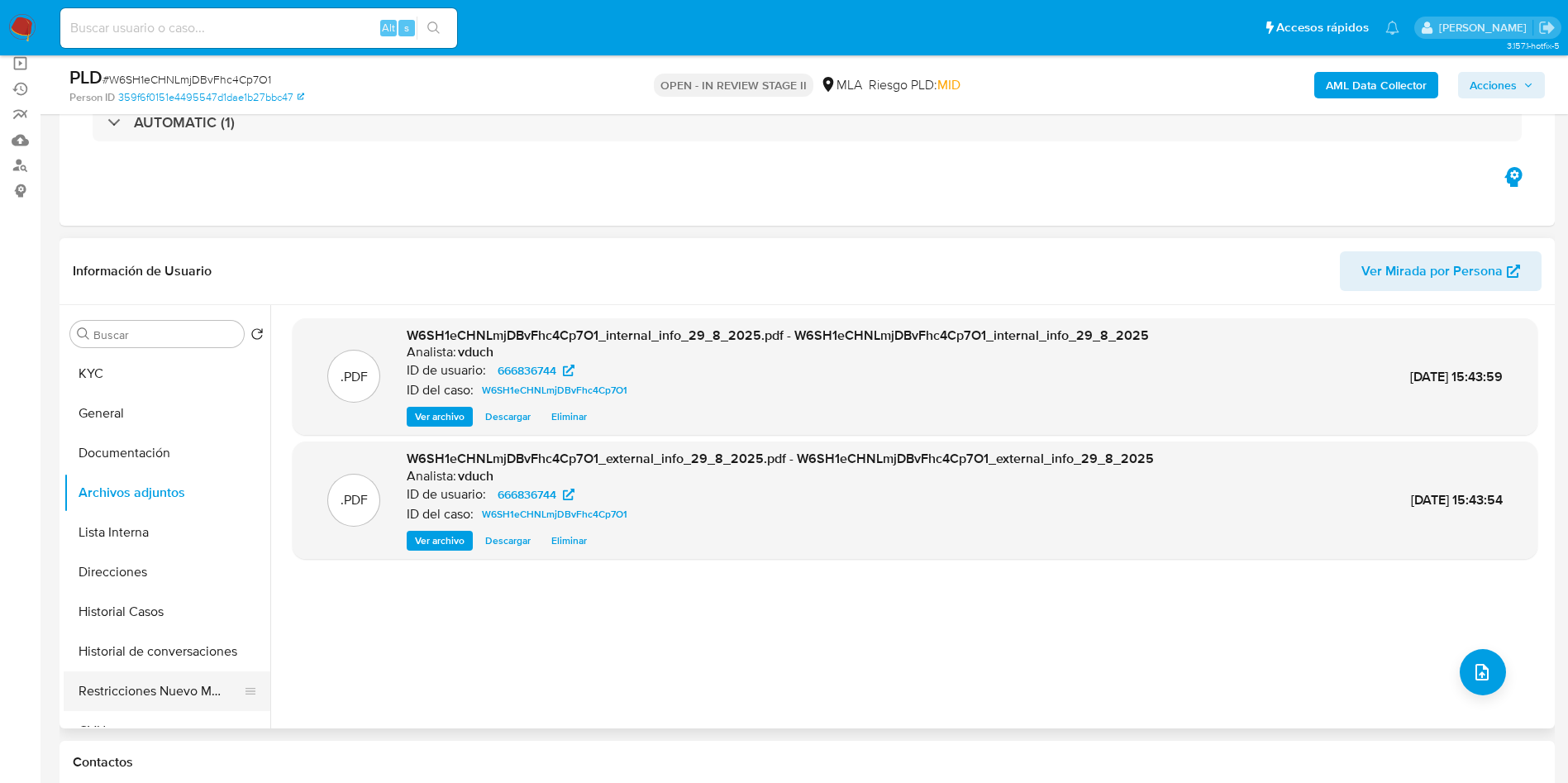
drag, startPoint x: 219, startPoint y: 721, endPoint x: 205, endPoint y: 695, distance: 29.5
click at [219, 721] on button "CVU" at bounding box center [167, 731] width 207 height 40
click at [203, 680] on button "Restricciones Nuevo Mundo" at bounding box center [160, 691] width 193 height 40
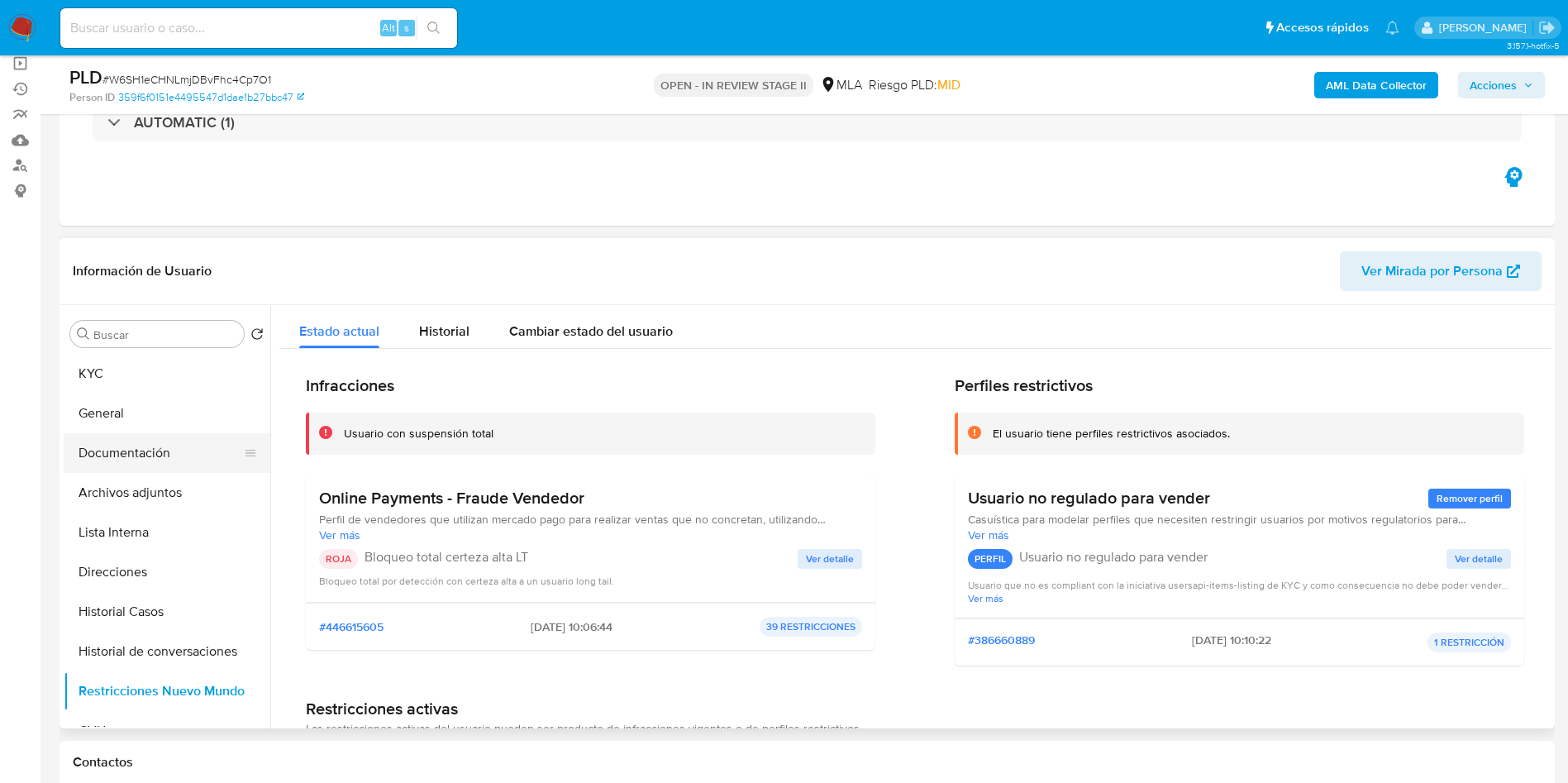
click at [162, 466] on button "Documentación" at bounding box center [160, 453] width 193 height 40
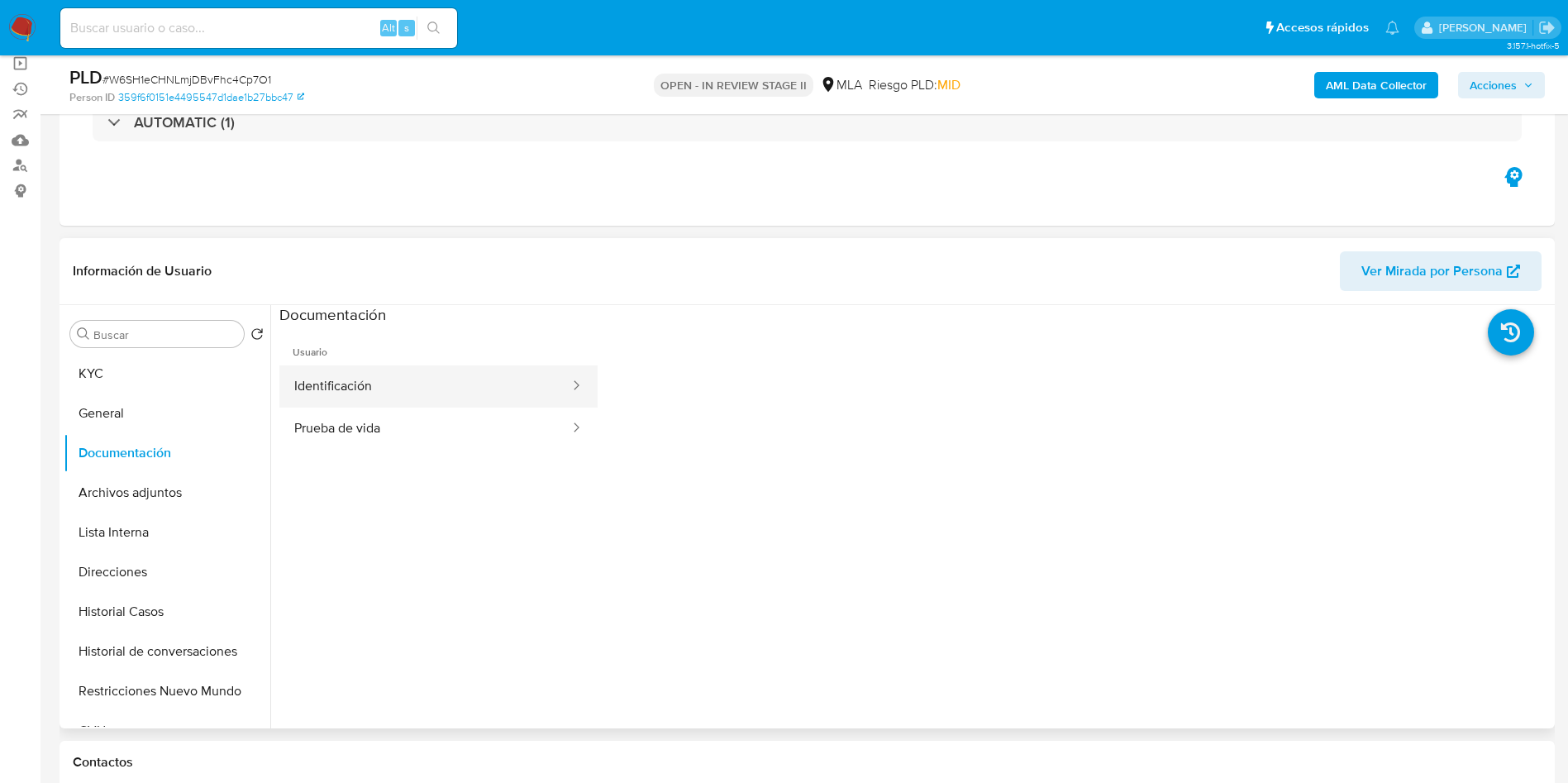
click at [359, 382] on button "Identificación" at bounding box center [425, 387] width 291 height 42
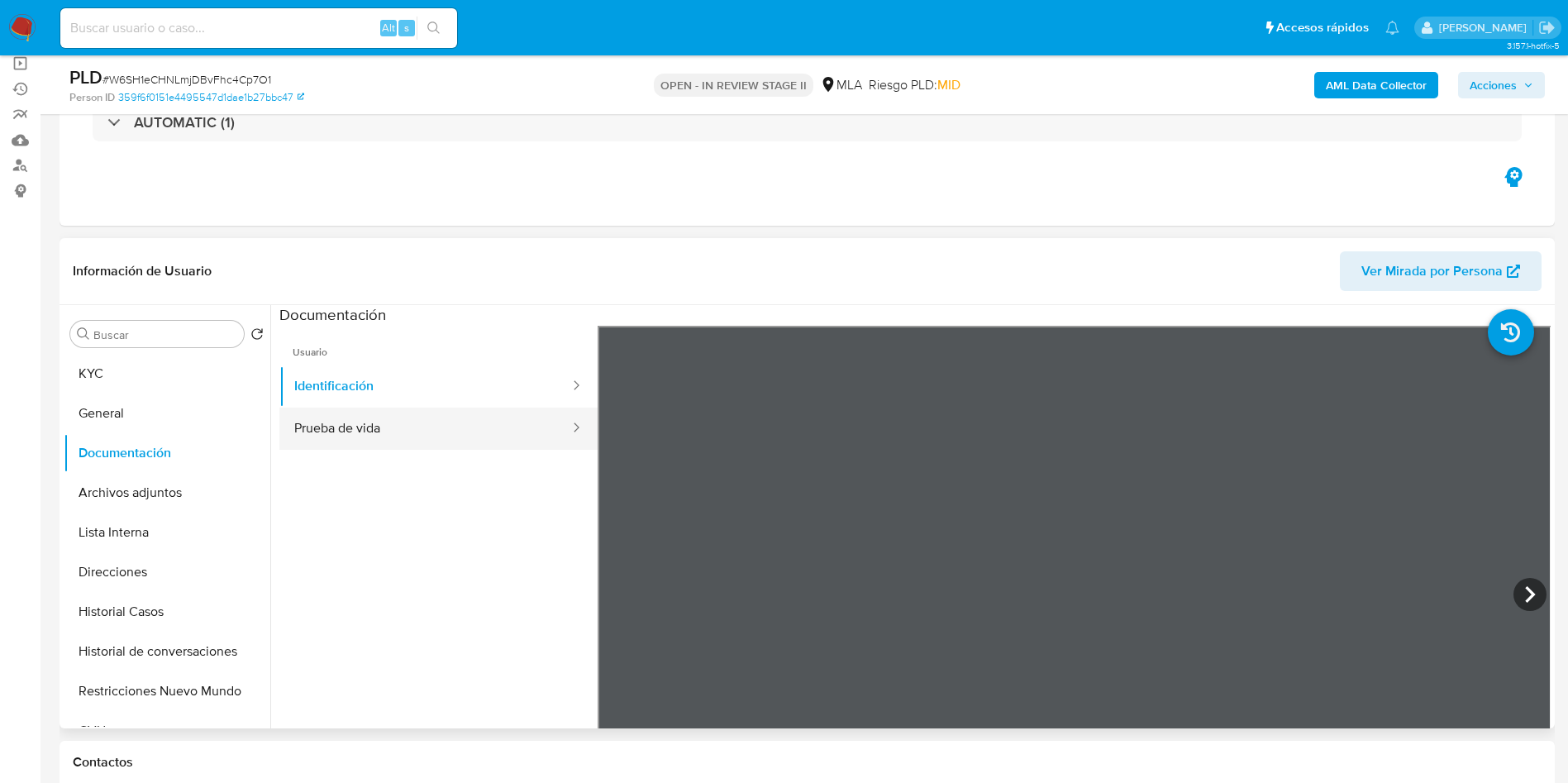
click at [378, 440] on button "Prueba de vida" at bounding box center [425, 428] width 291 height 42
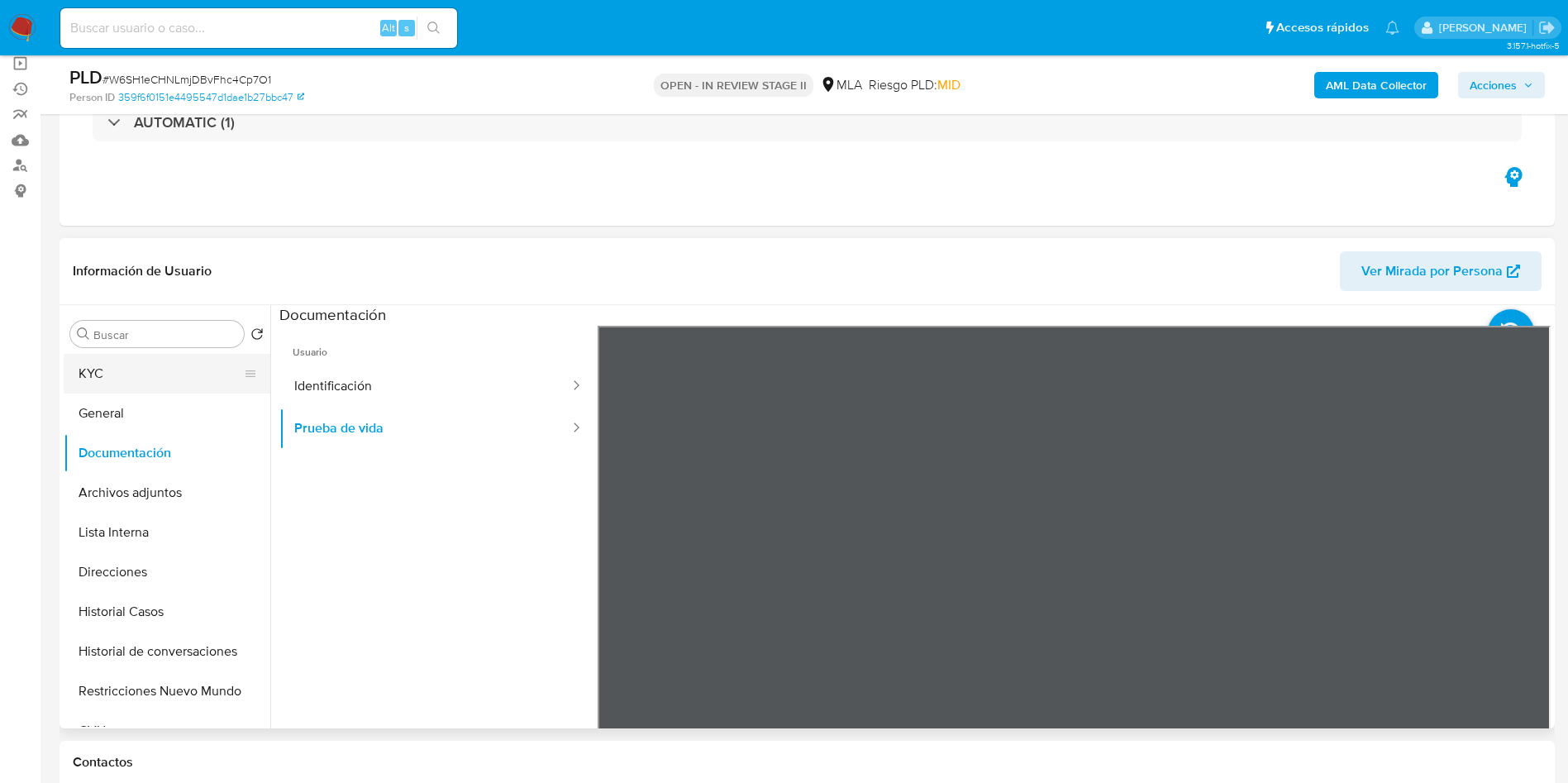
click at [135, 362] on button "KYC" at bounding box center [160, 374] width 193 height 40
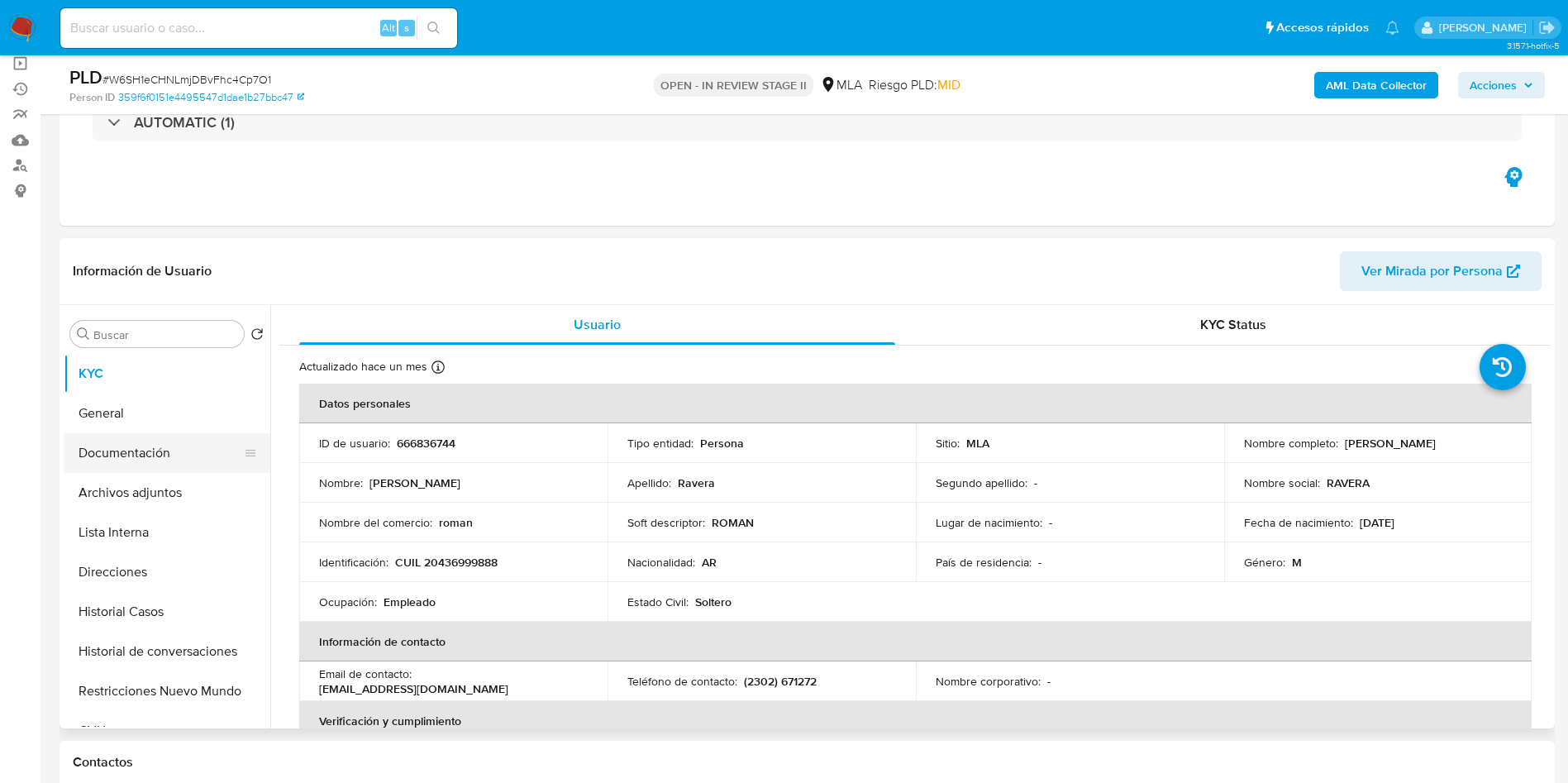
click at [174, 463] on button "Documentación" at bounding box center [160, 453] width 193 height 40
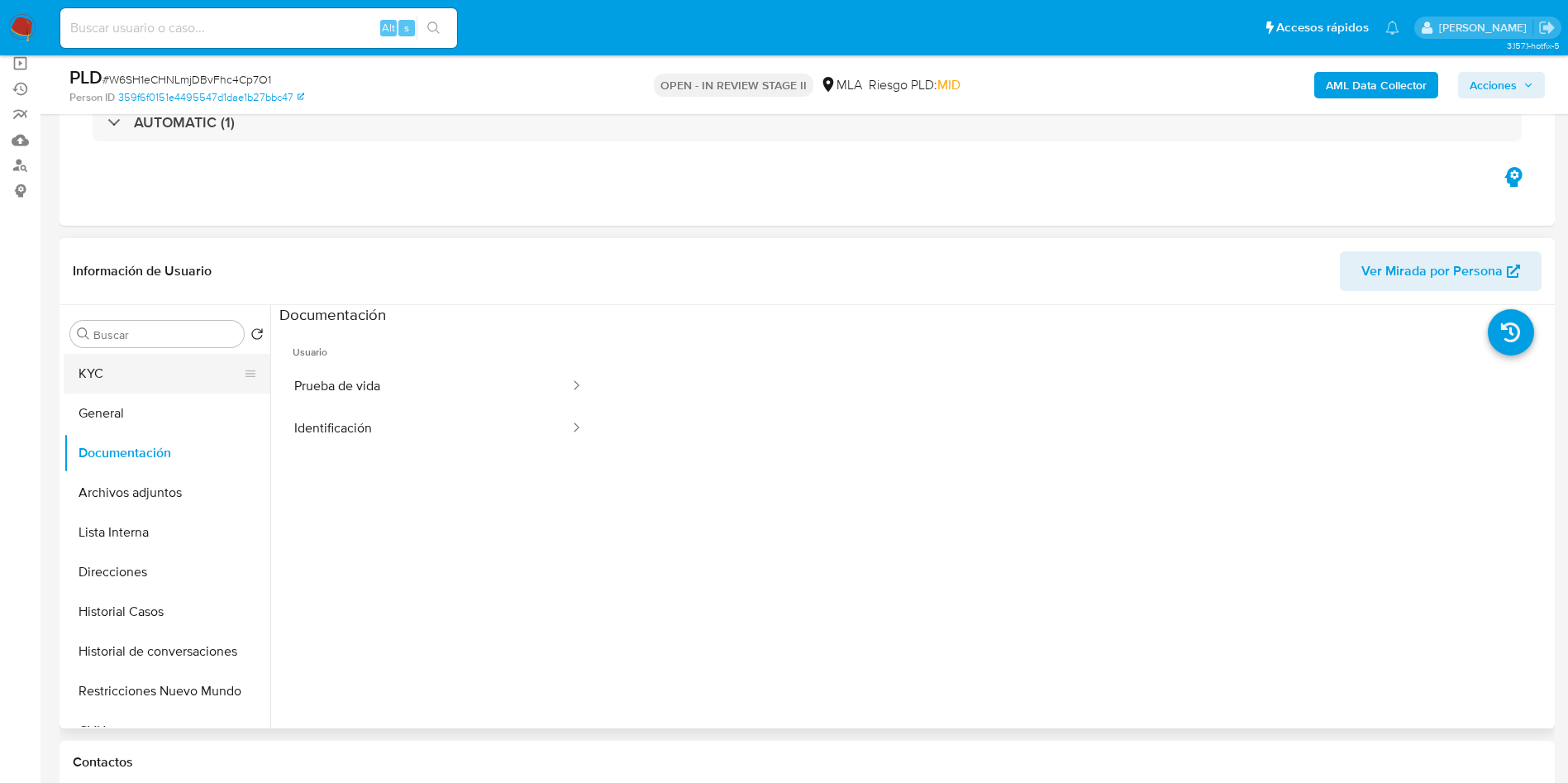
click at [152, 371] on button "KYC" at bounding box center [160, 374] width 193 height 40
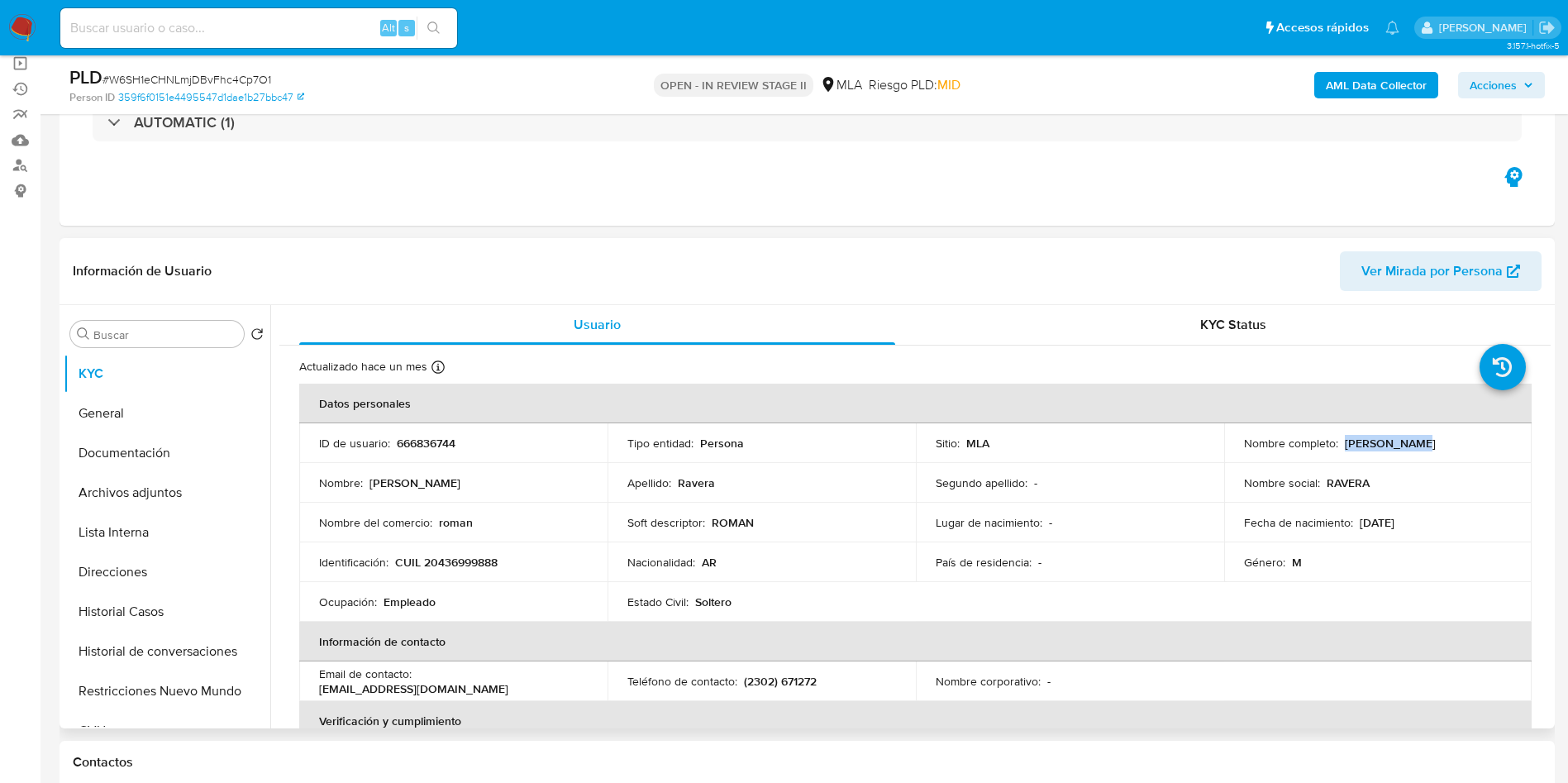
drag, startPoint x: 1340, startPoint y: 446, endPoint x: 1449, endPoint y: 446, distance: 109.0
click at [1449, 446] on div "Nombre completo : Román Ravera" at bounding box center [1378, 443] width 269 height 15
copy p "Román Ravera"
click at [919, 189] on div "Eventos ( 1 ) Acciones AUTOMATIC (1)" at bounding box center [806, 127] width 1495 height 198
click at [939, 592] on table "Datos personales ID de usuario : 666836744 Tipo entidad : Persona Sitio : MLA N…" at bounding box center [915, 681] width 1232 height 596
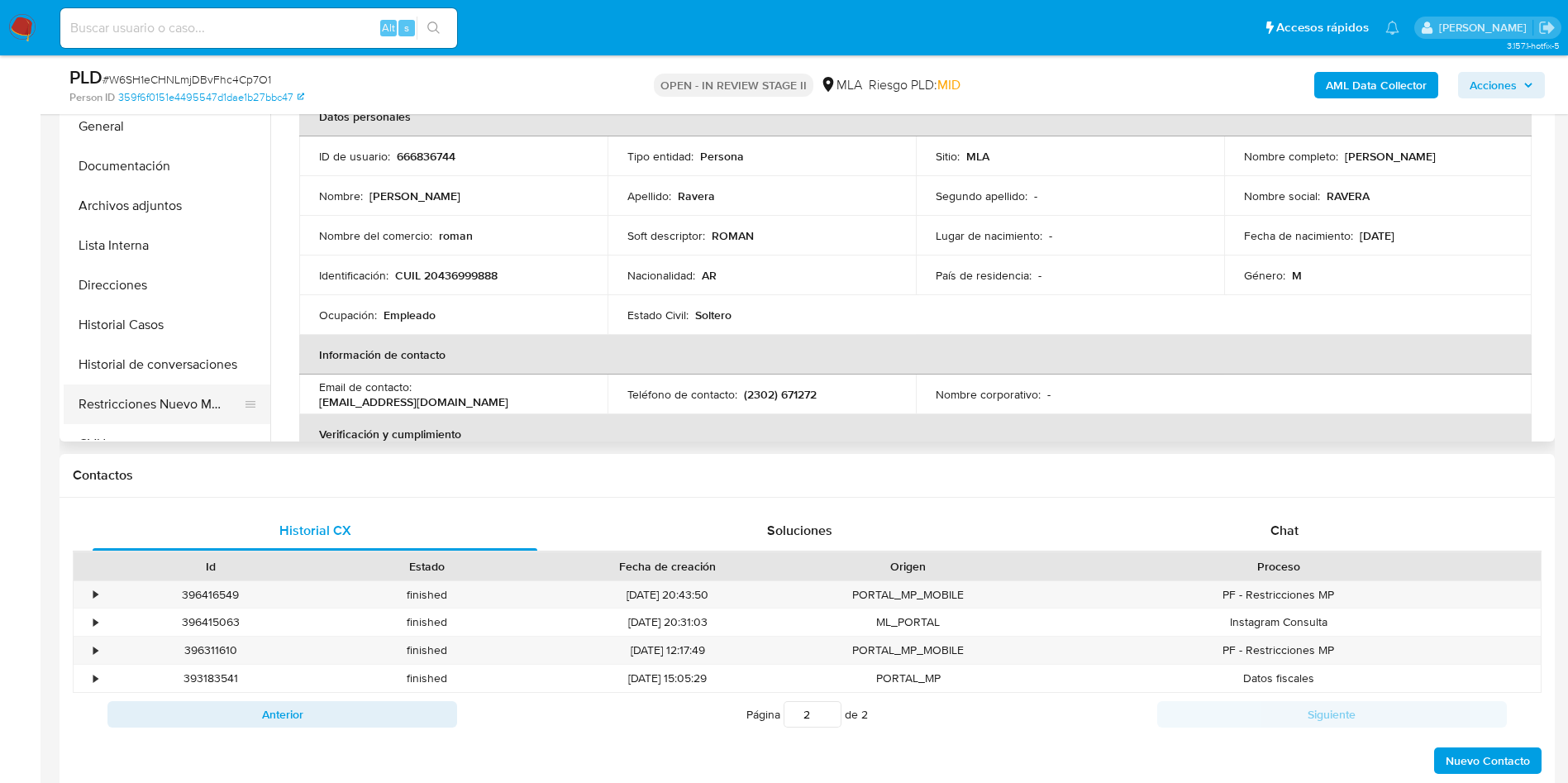
scroll to position [372, 0]
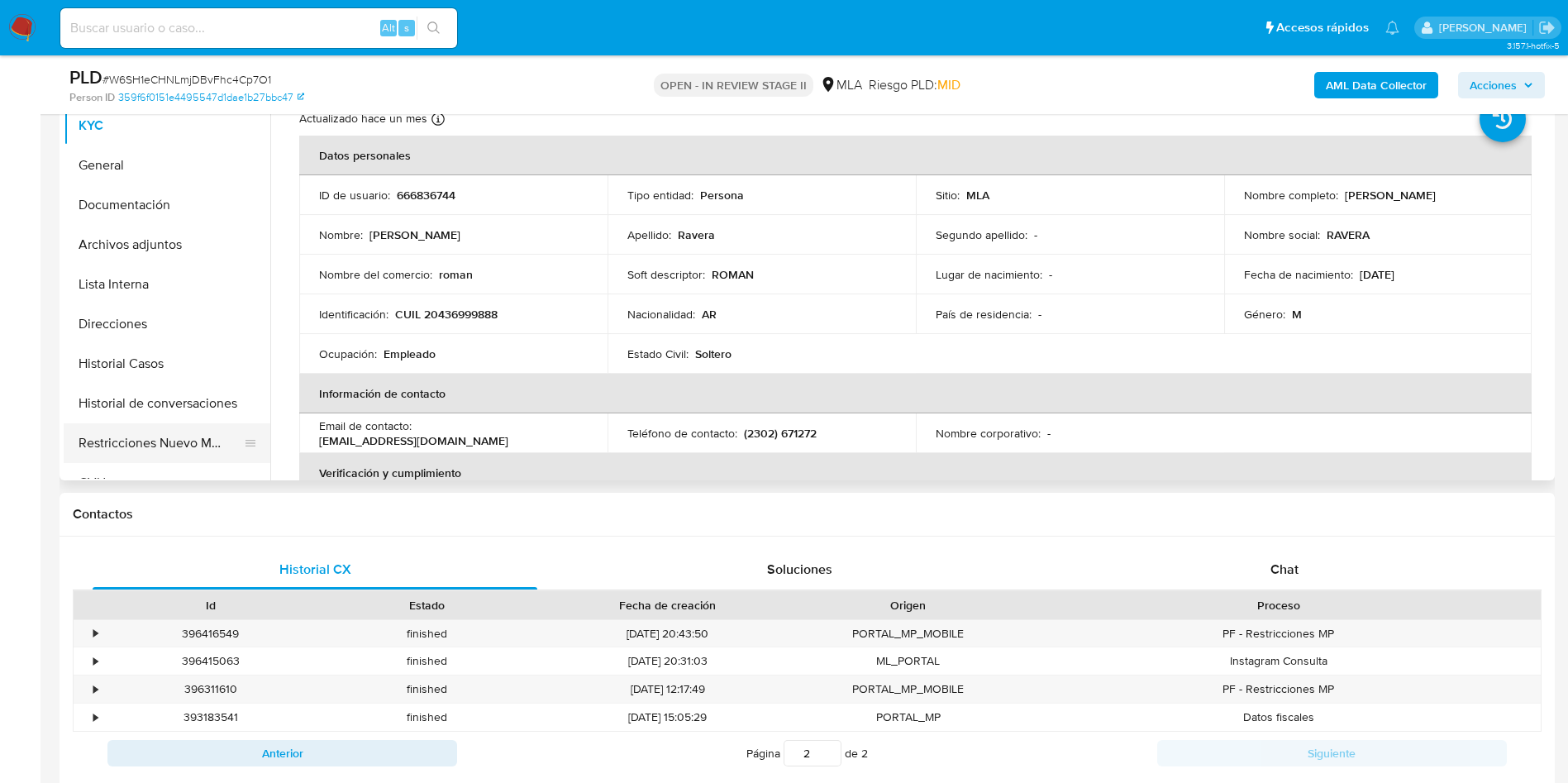
click at [163, 456] on button "Restricciones Nuevo Mundo" at bounding box center [160, 443] width 193 height 40
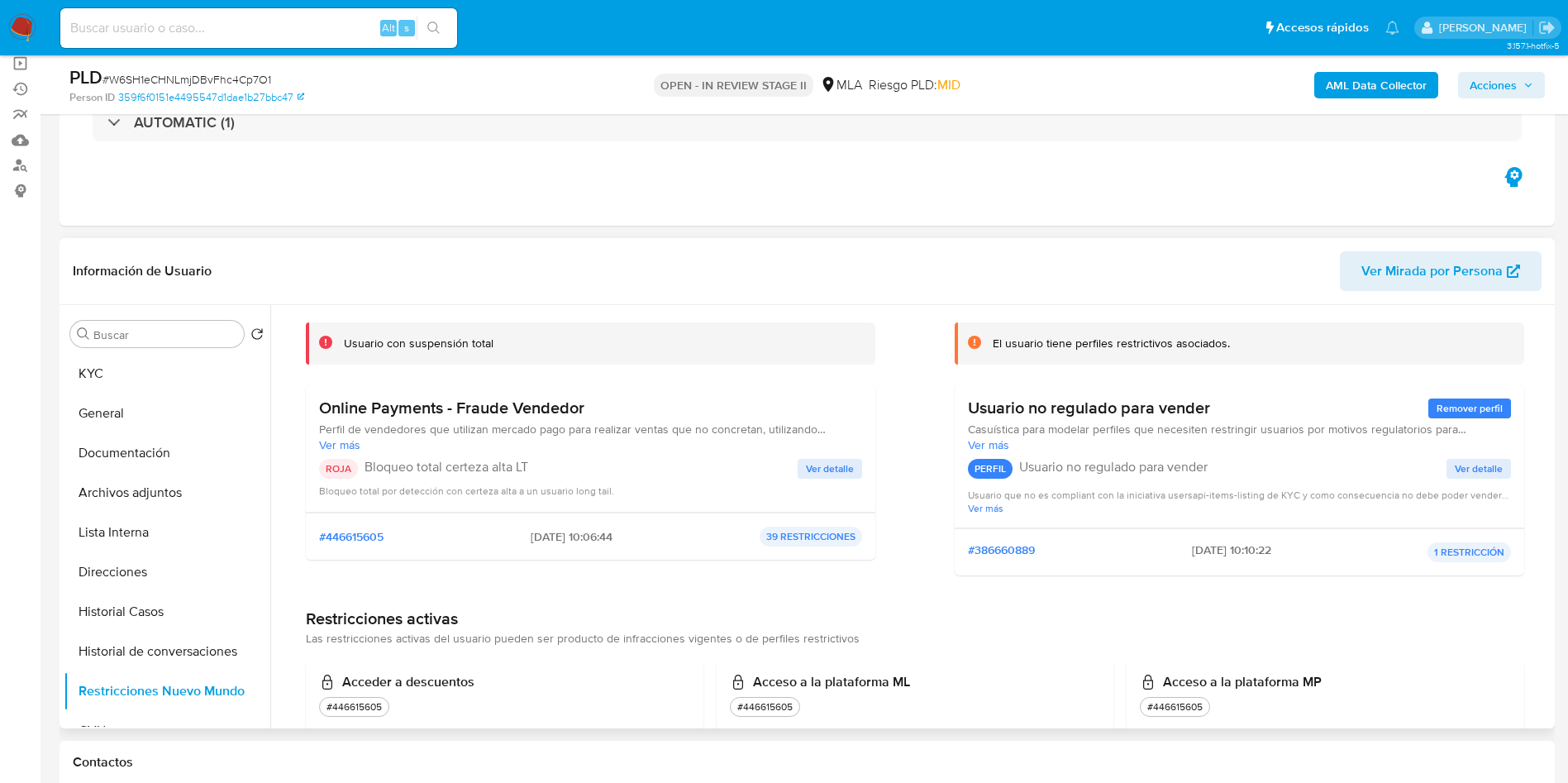
scroll to position [0, 0]
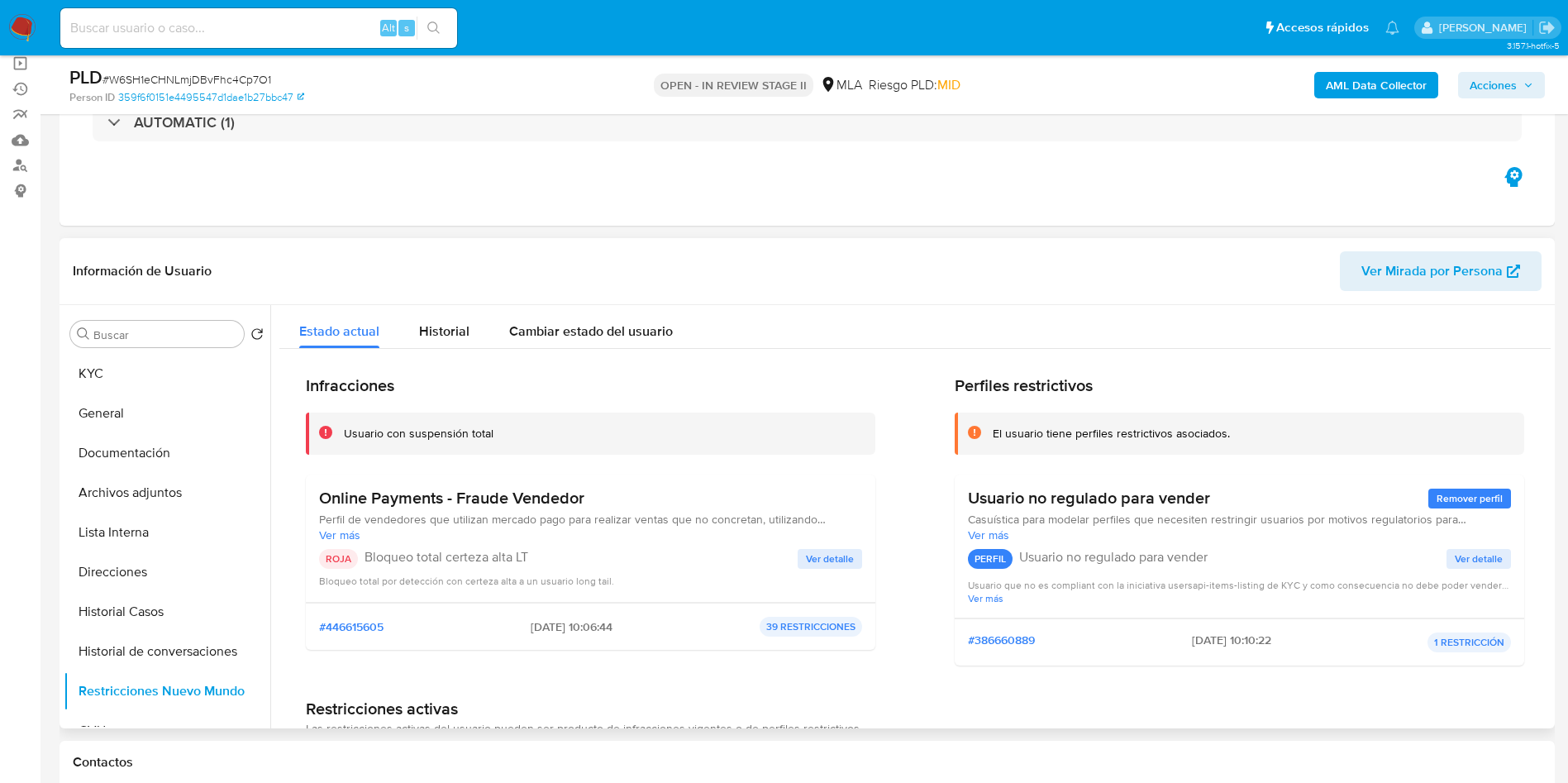
click at [807, 555] on span "Ver detalle" at bounding box center [830, 559] width 48 height 17
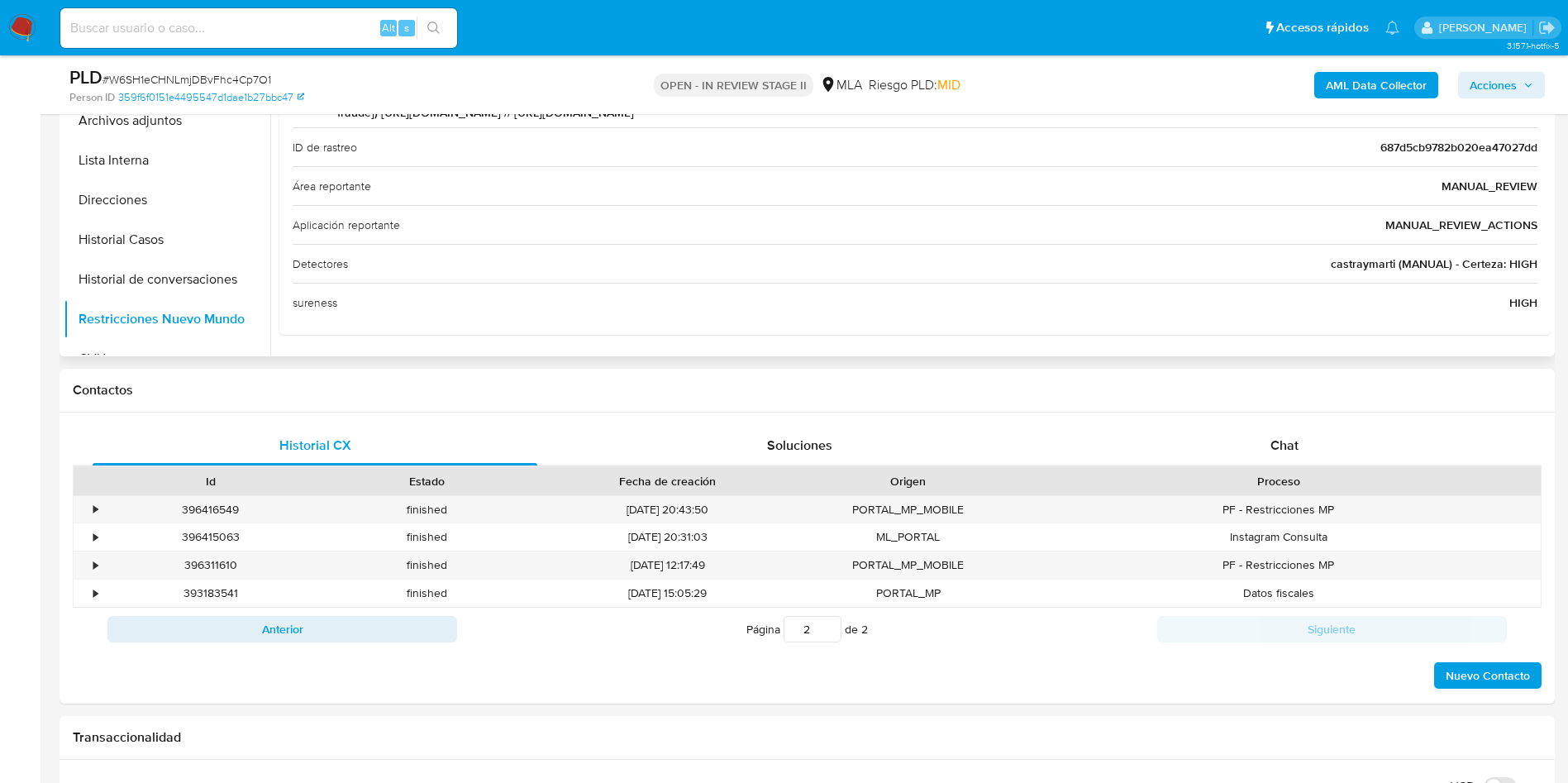
scroll to position [248, 0]
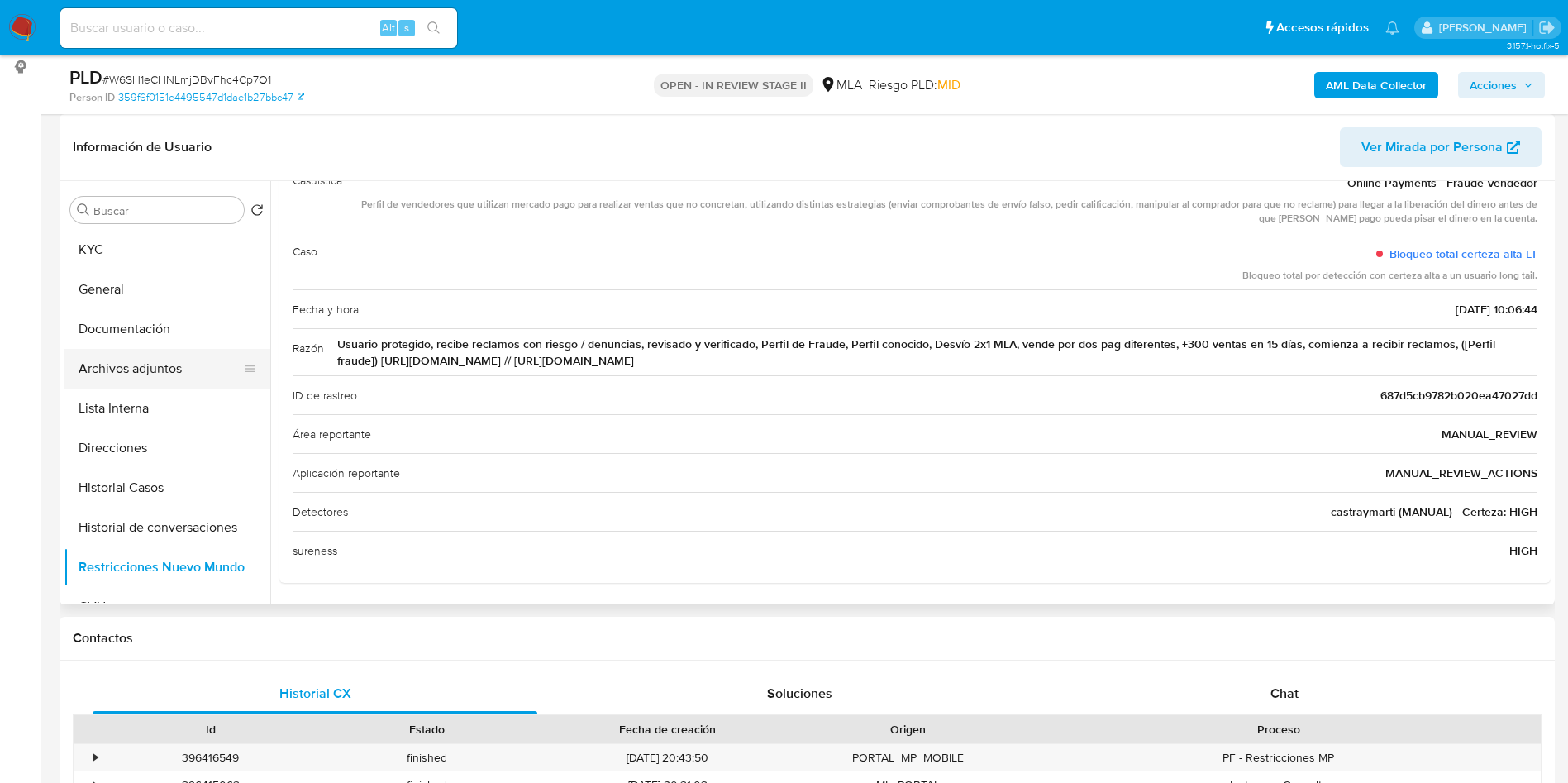
click at [164, 368] on button "Archivos adjuntos" at bounding box center [160, 369] width 193 height 40
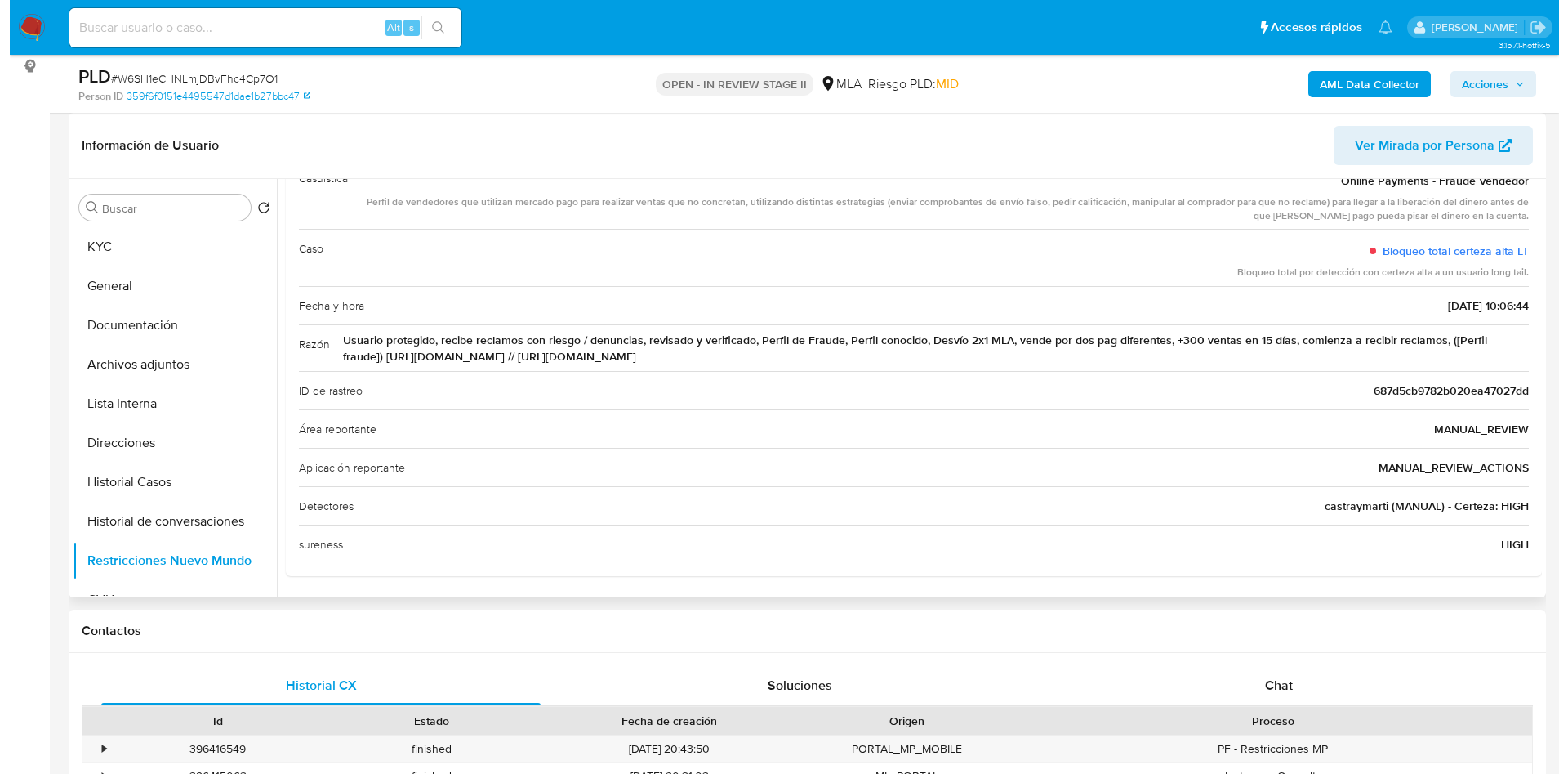
scroll to position [0, 0]
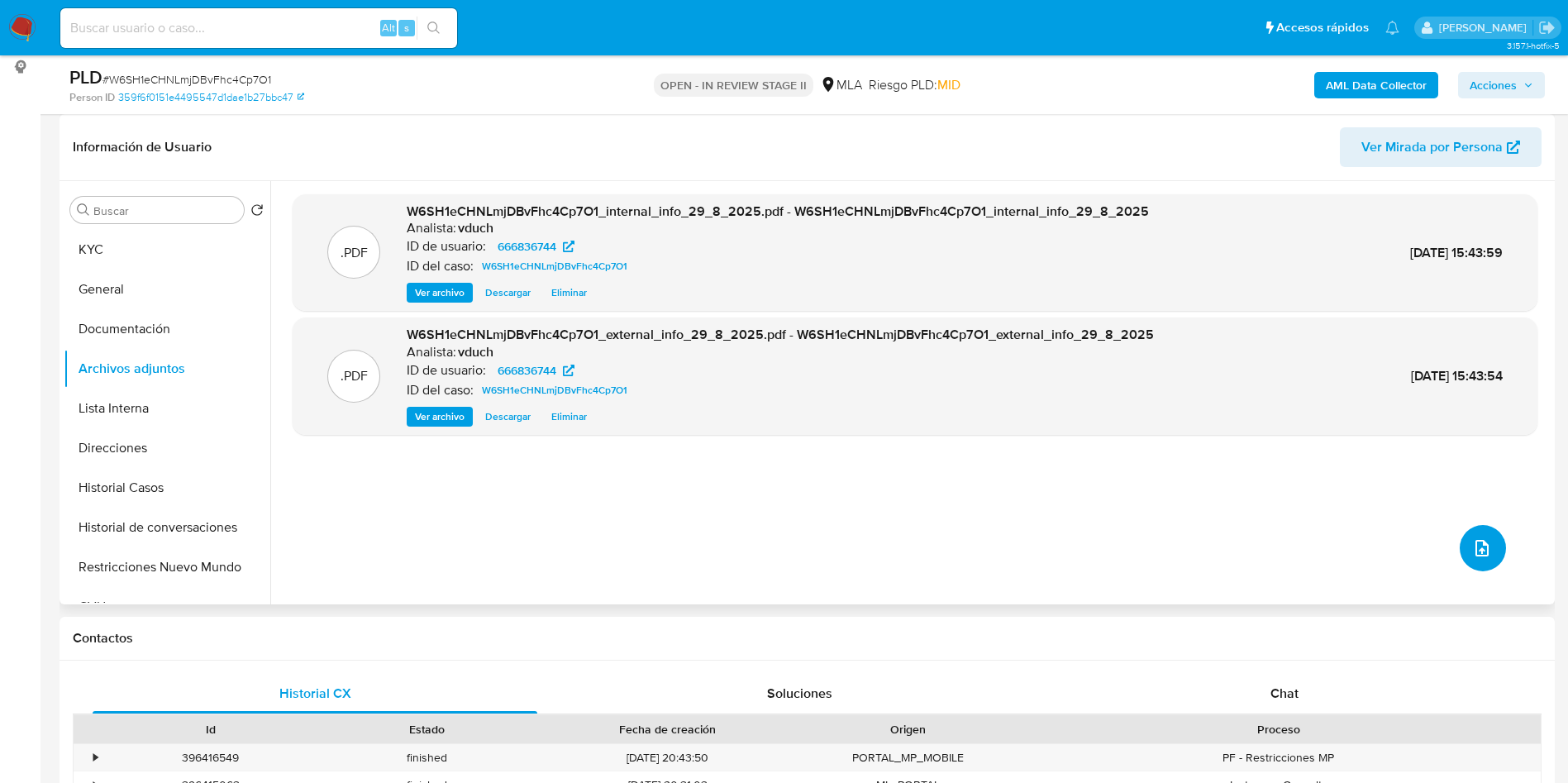
click at [1473, 535] on button "upload-file" at bounding box center [1483, 548] width 47 height 47
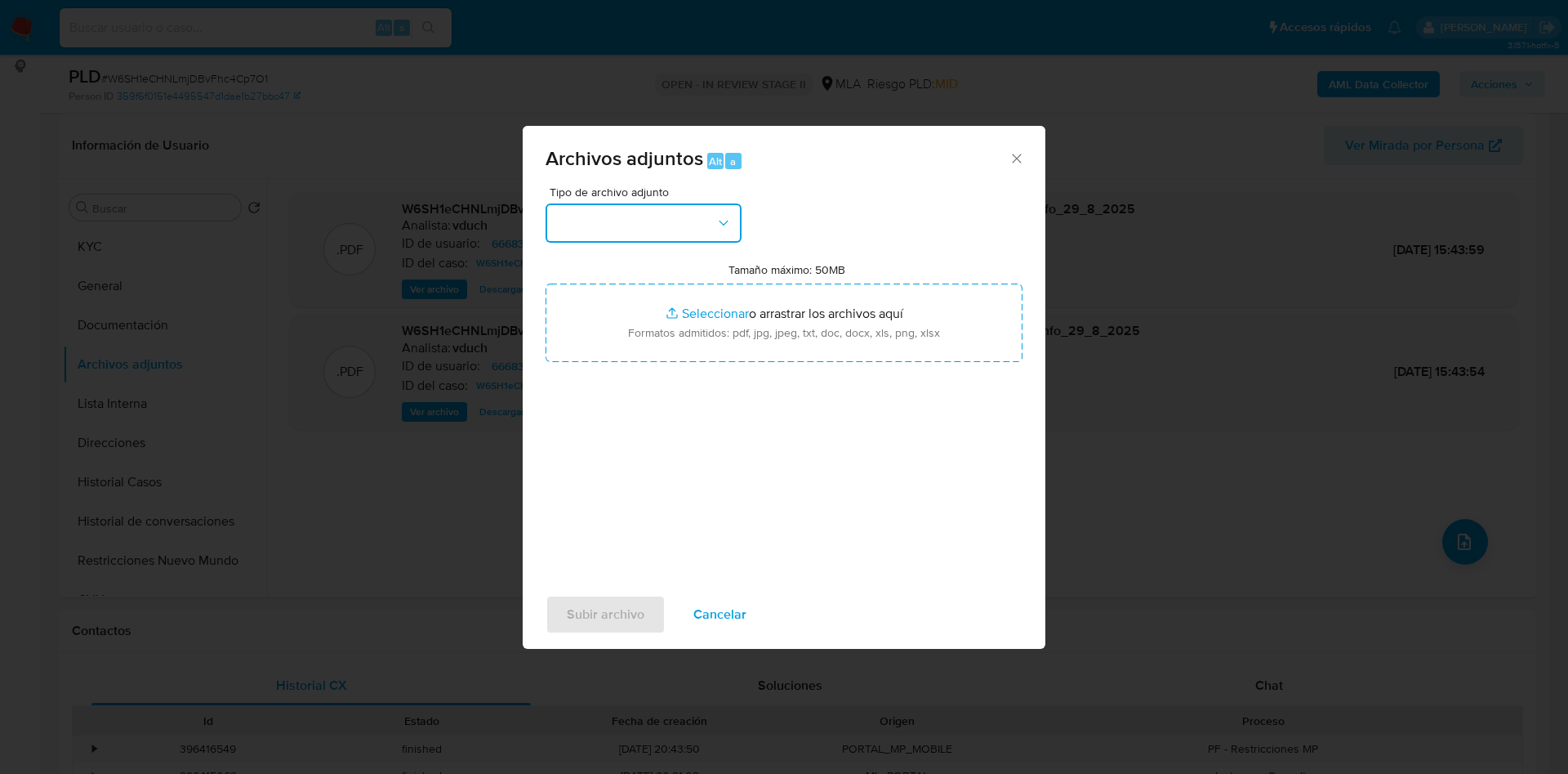
click at [638, 233] on button "button" at bounding box center [644, 223] width 196 height 40
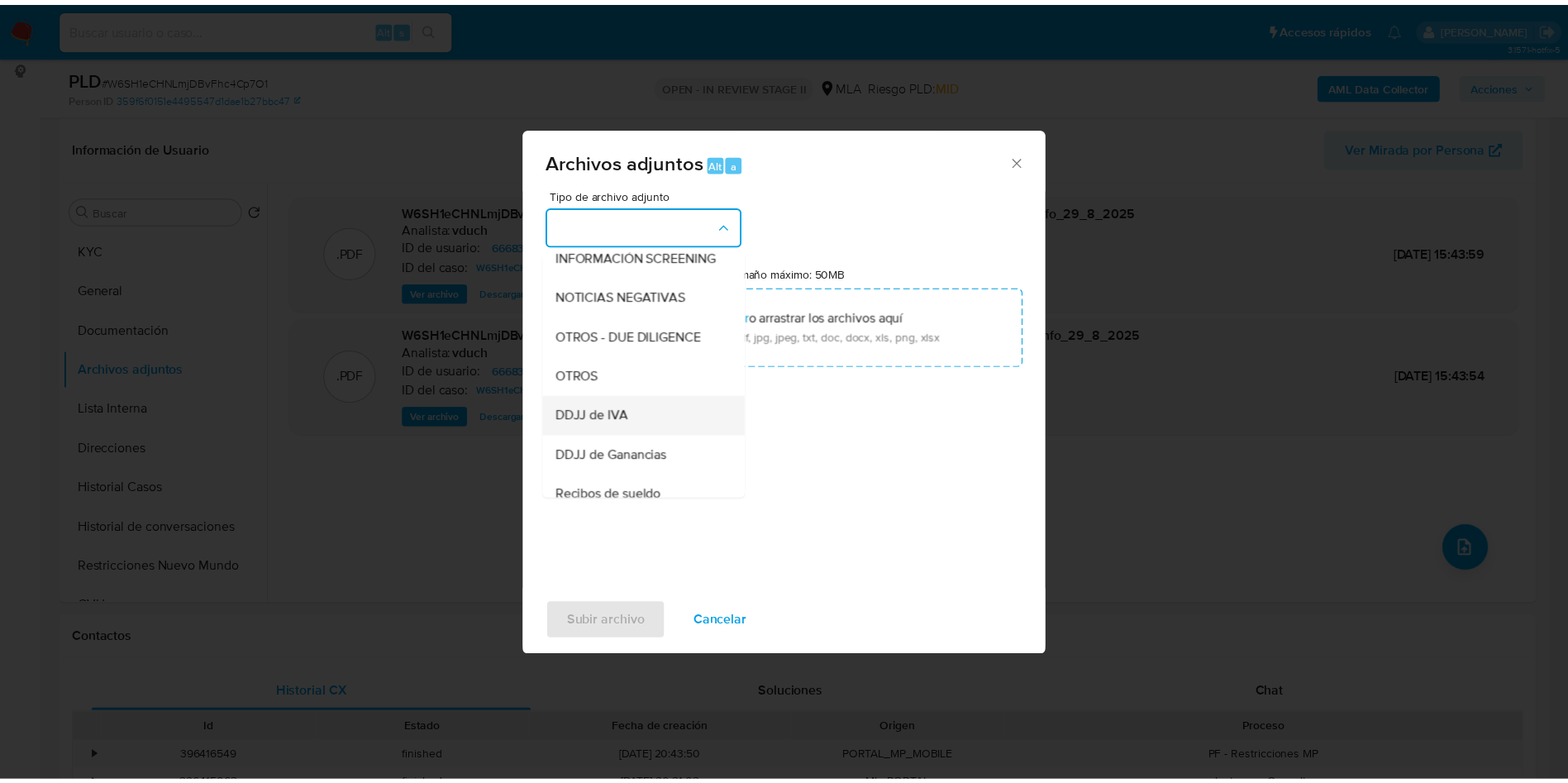
scroll to position [248, 0]
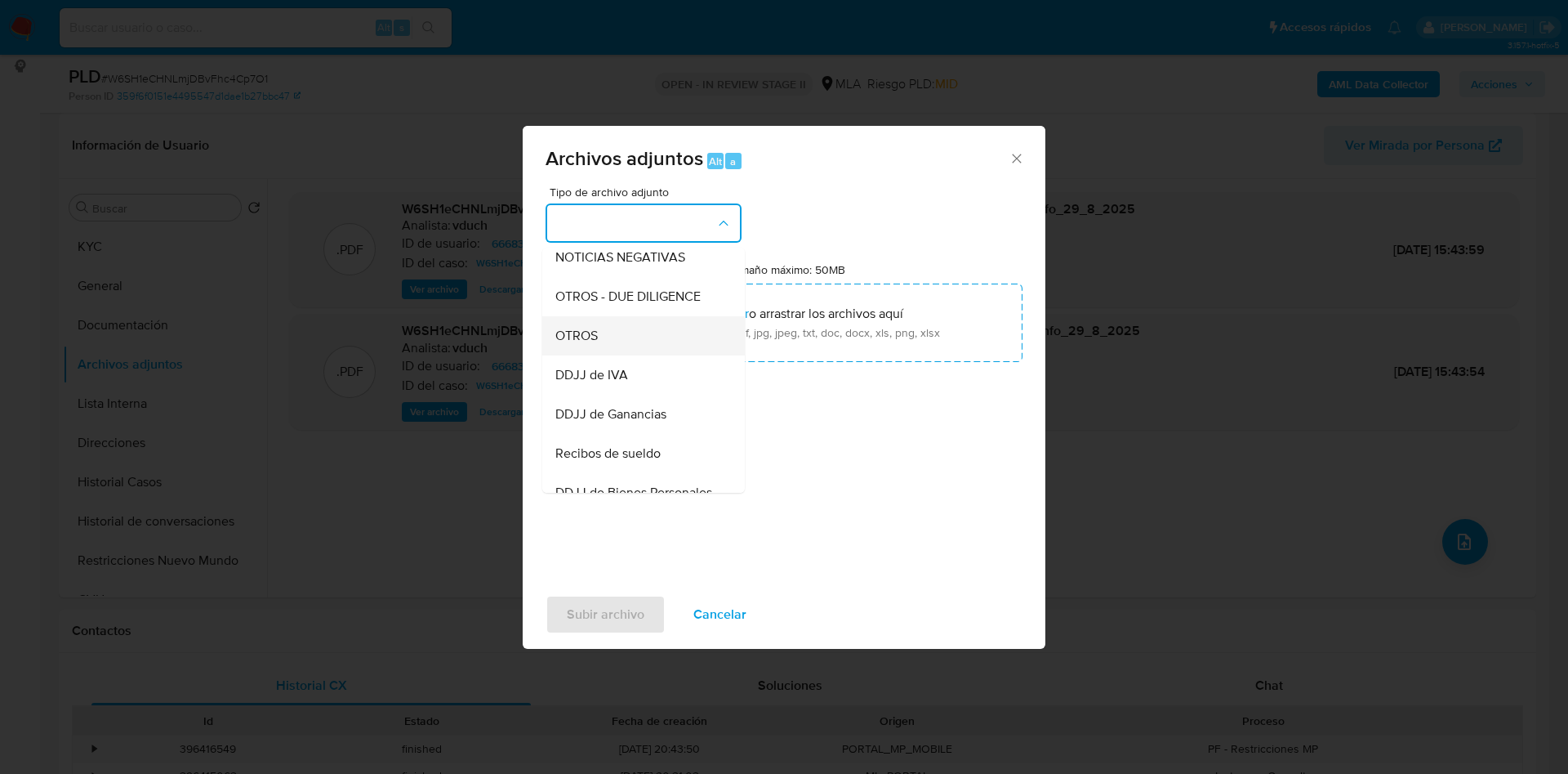
click at [598, 344] on span "OTROS" at bounding box center [577, 336] width 43 height 16
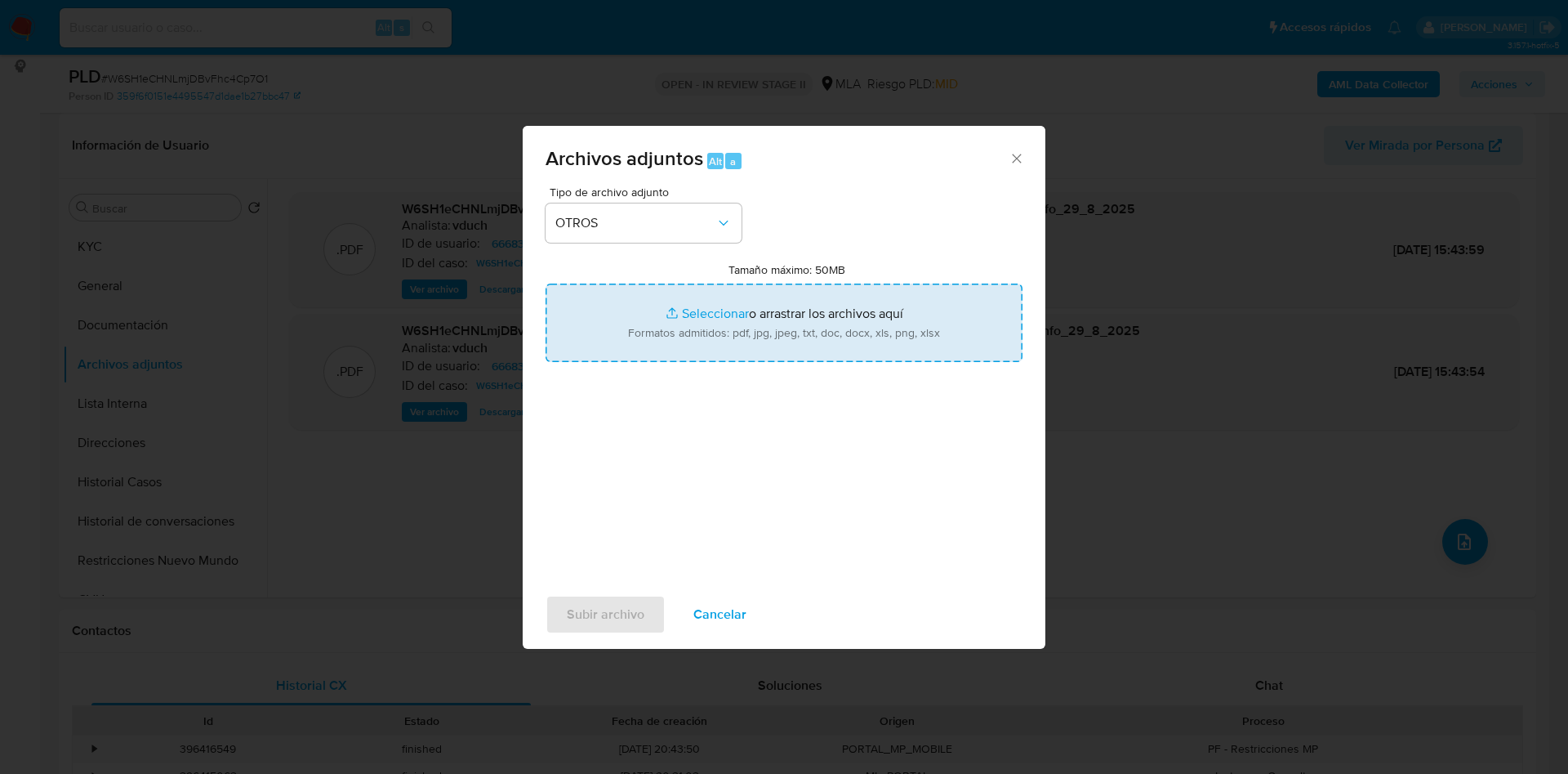
type input "C:\fakepath\Caselog W6SH1eCHNLmjDBvFhc4Cp7O1_2025_08_18_20_09_09.docx"
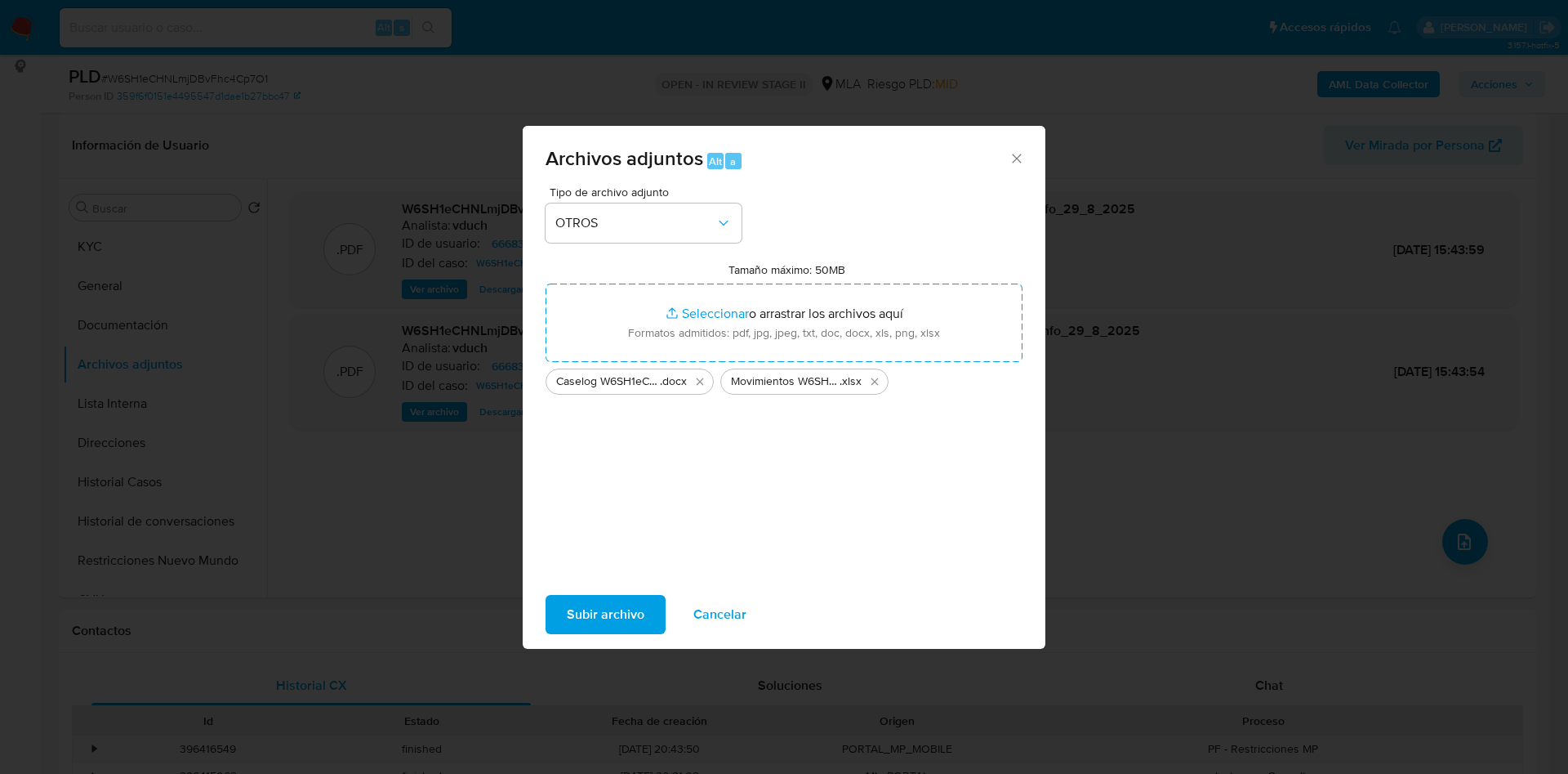
click at [637, 608] on span "Subir archivo" at bounding box center [606, 614] width 77 height 36
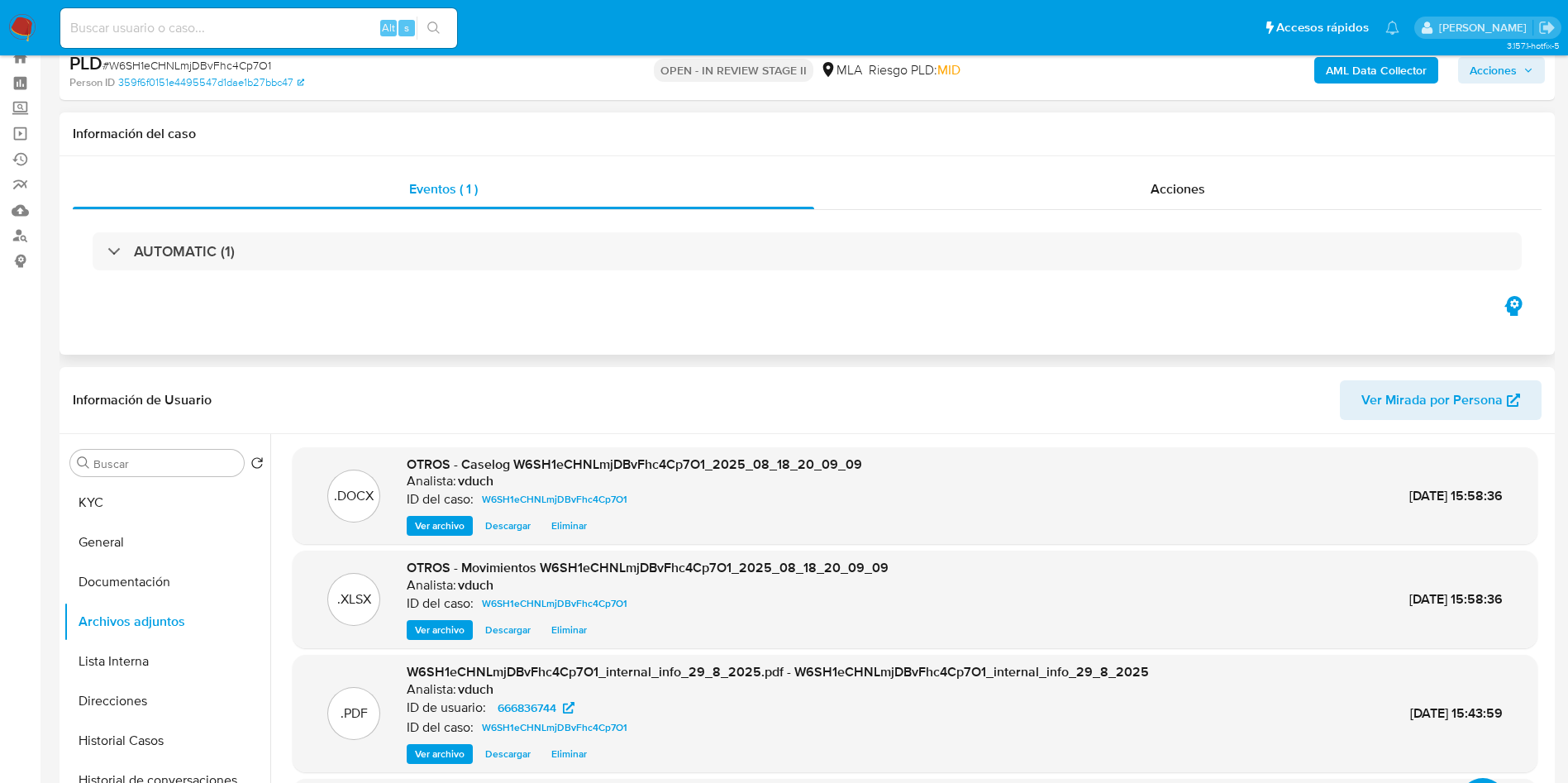
scroll to position [0, 0]
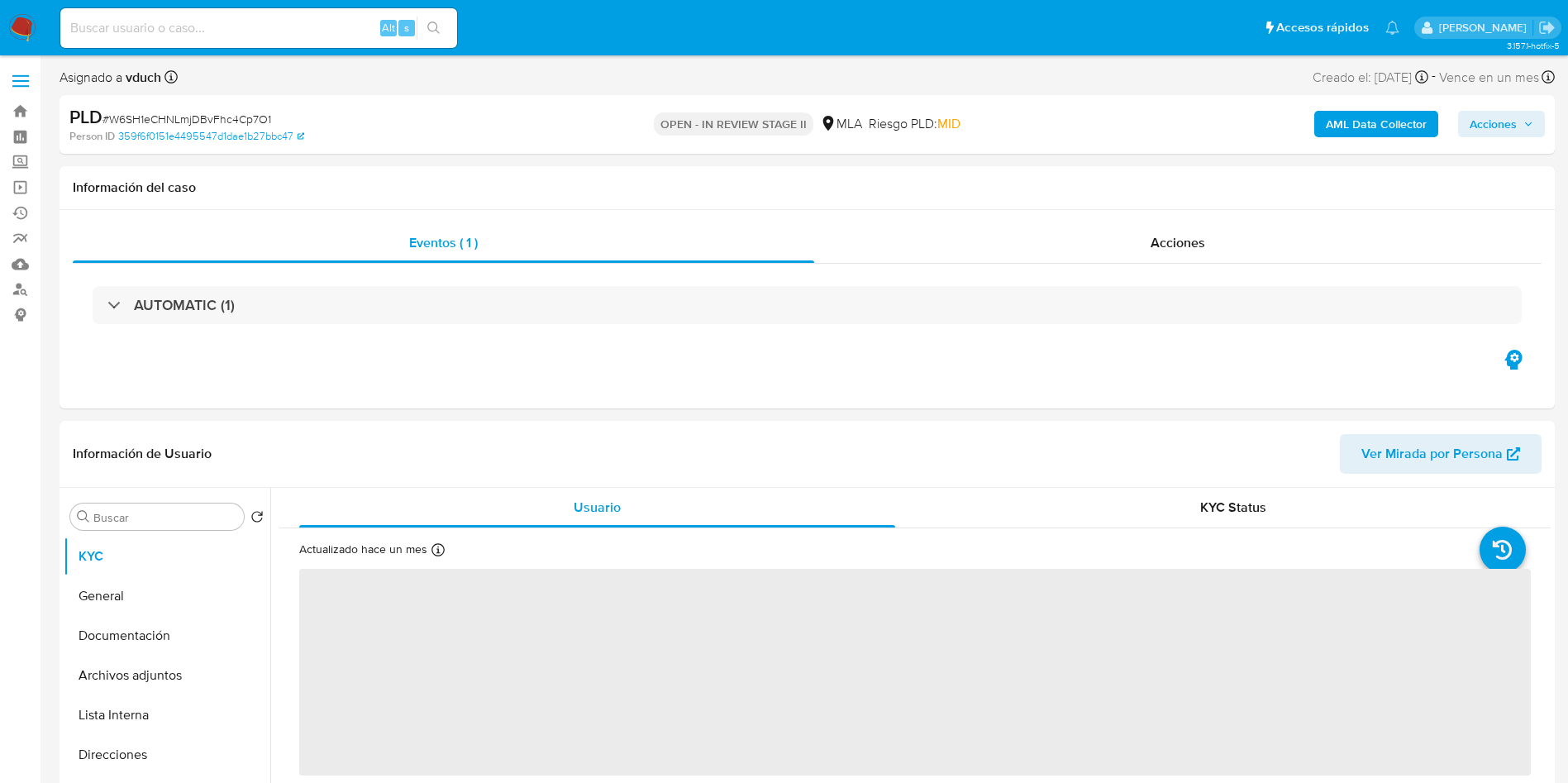
click at [1521, 126] on span "Acciones" at bounding box center [1501, 124] width 63 height 23
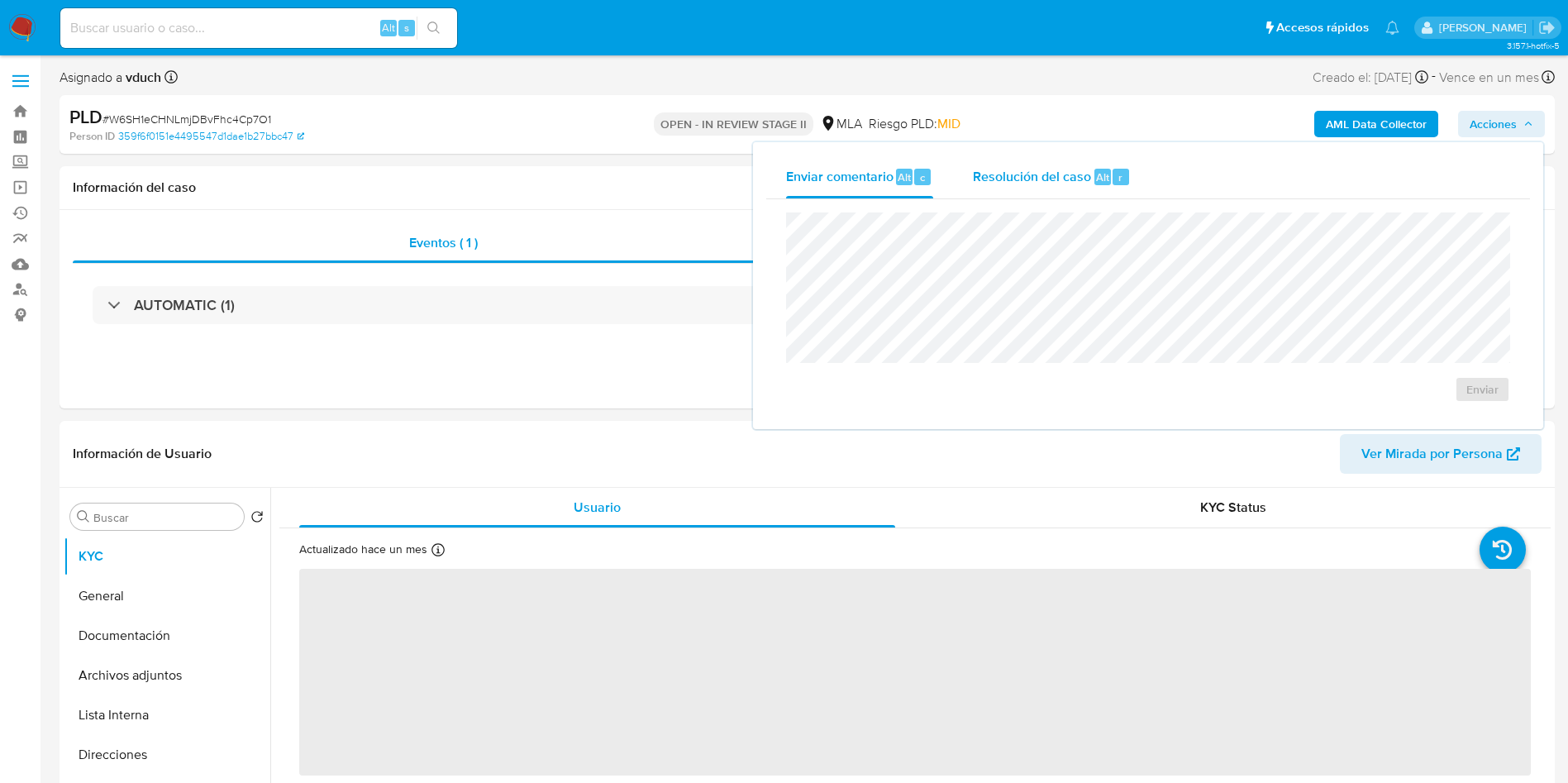
click at [1132, 170] on button "Resolución del caso Alt r" at bounding box center [1051, 177] width 197 height 43
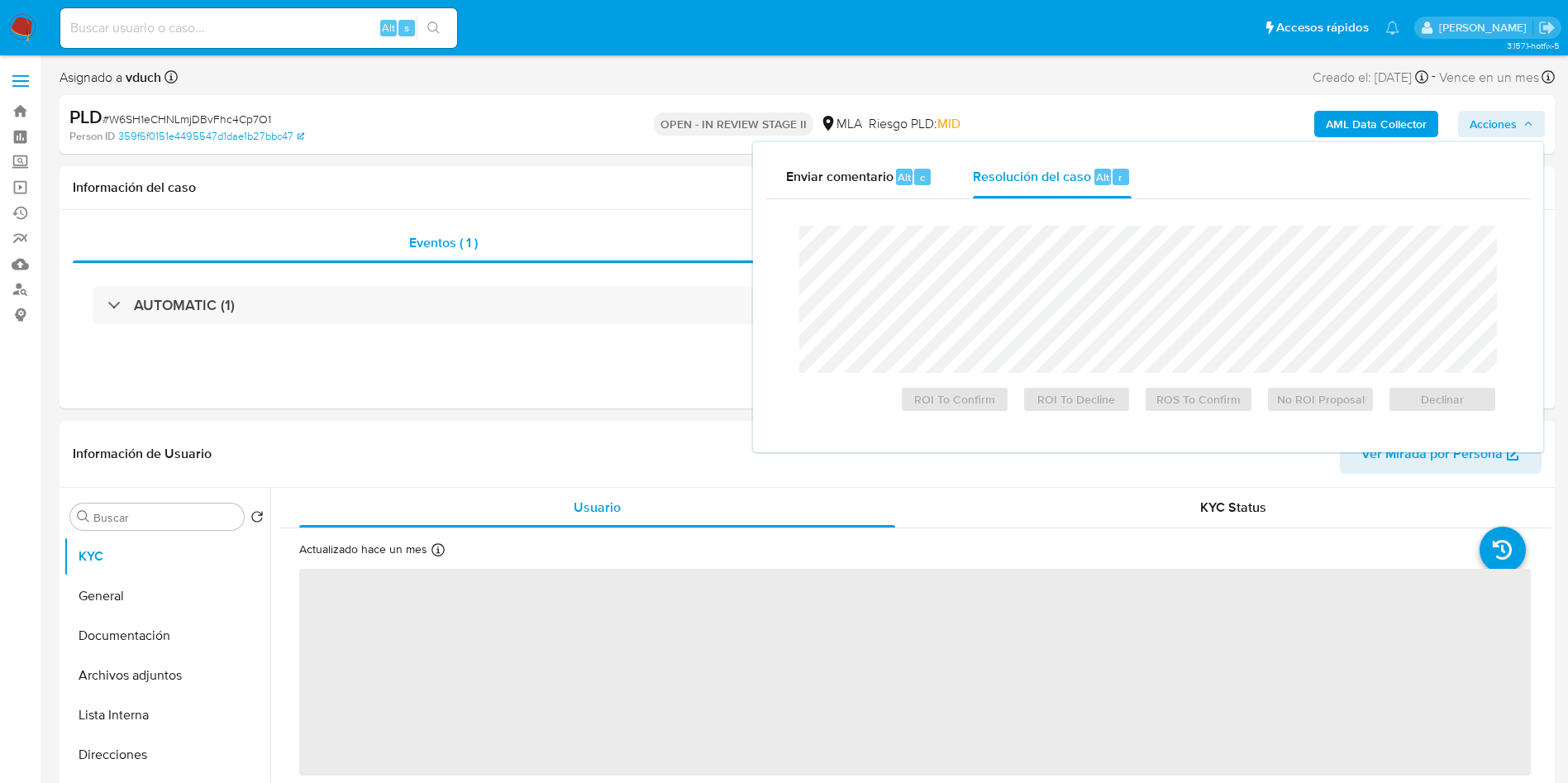
select select "10"
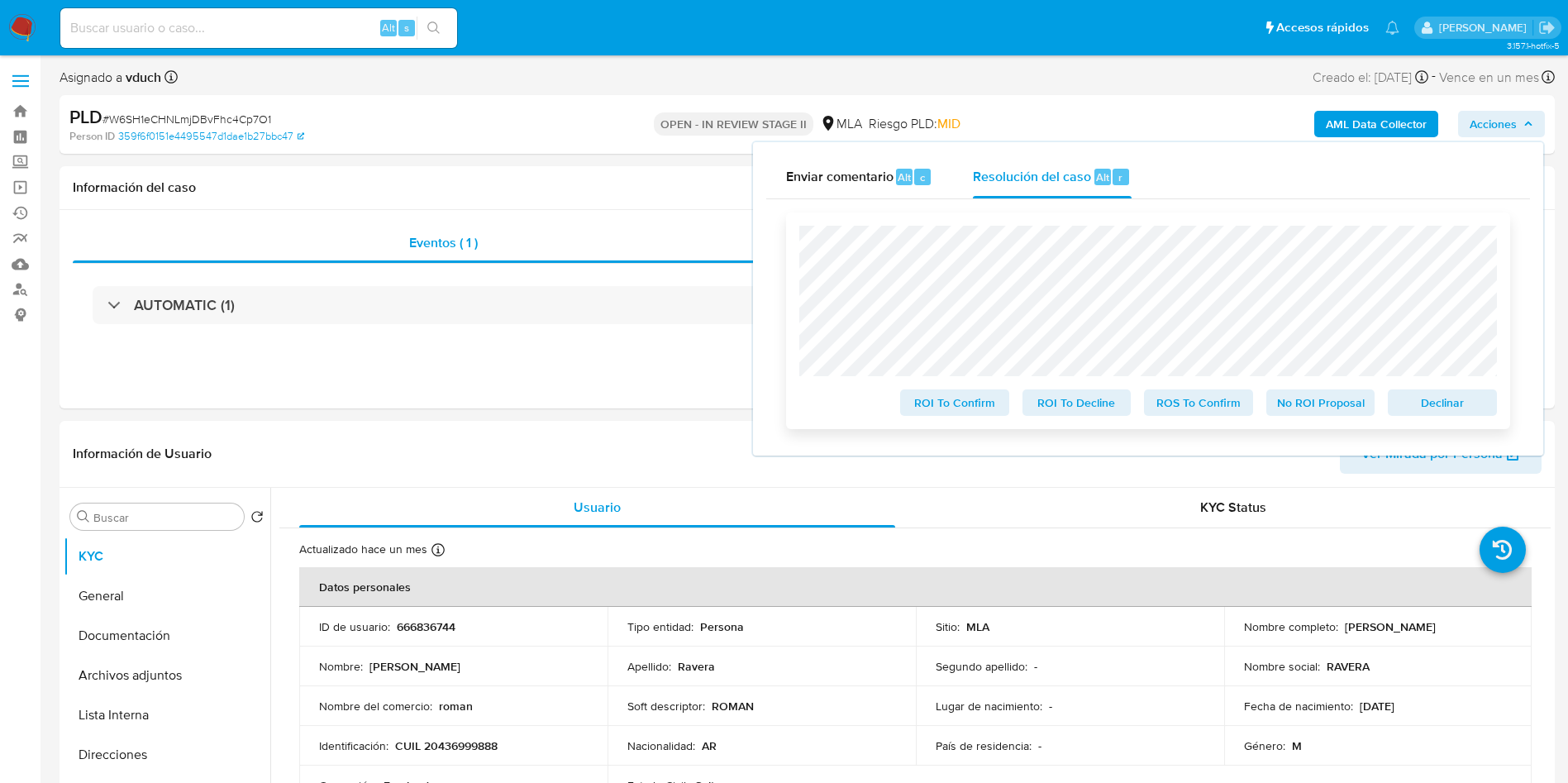
click at [1320, 400] on span "No ROI Proposal" at bounding box center [1320, 402] width 86 height 23
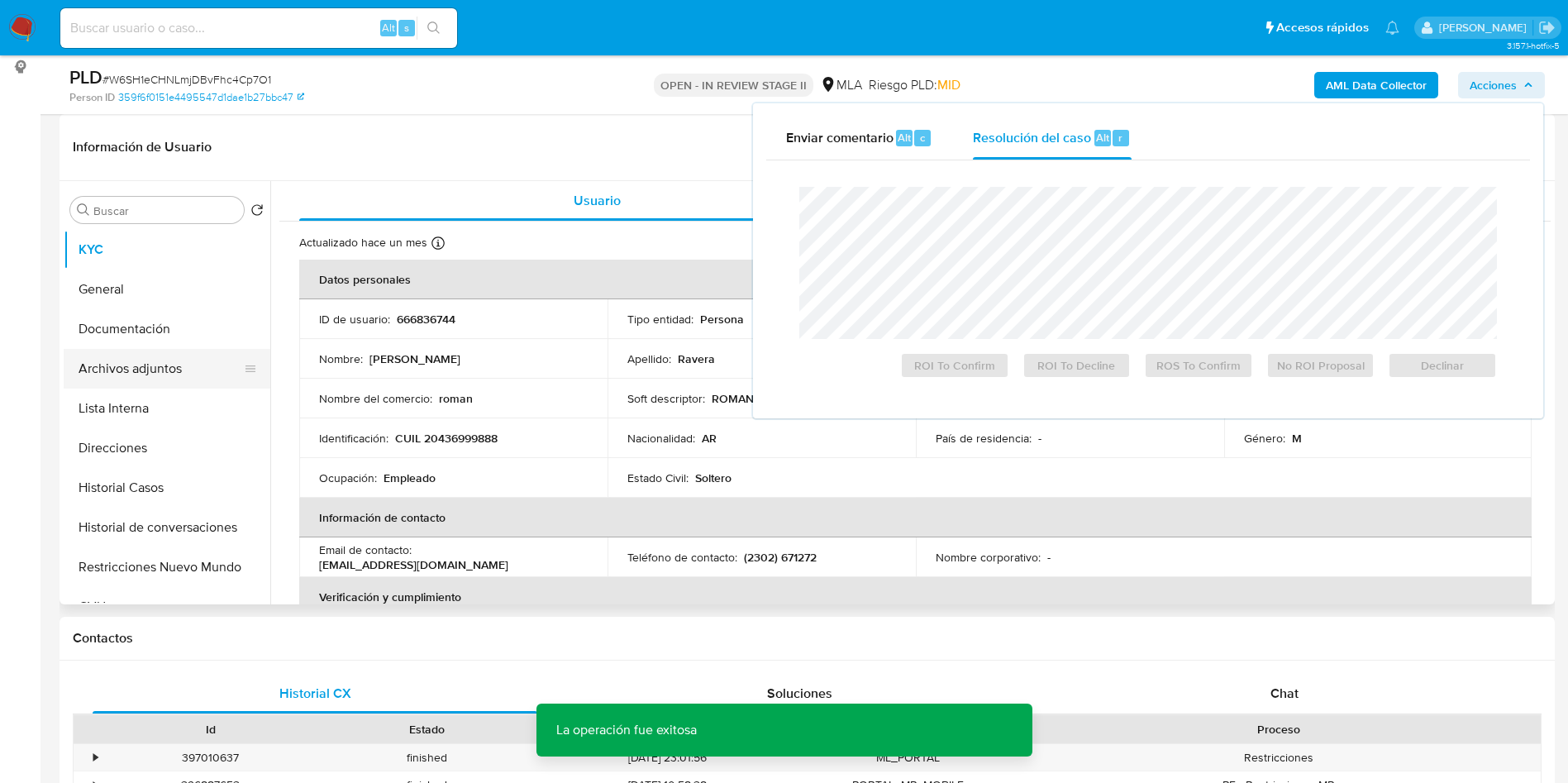
click at [134, 377] on button "Archivos adjuntos" at bounding box center [160, 369] width 193 height 40
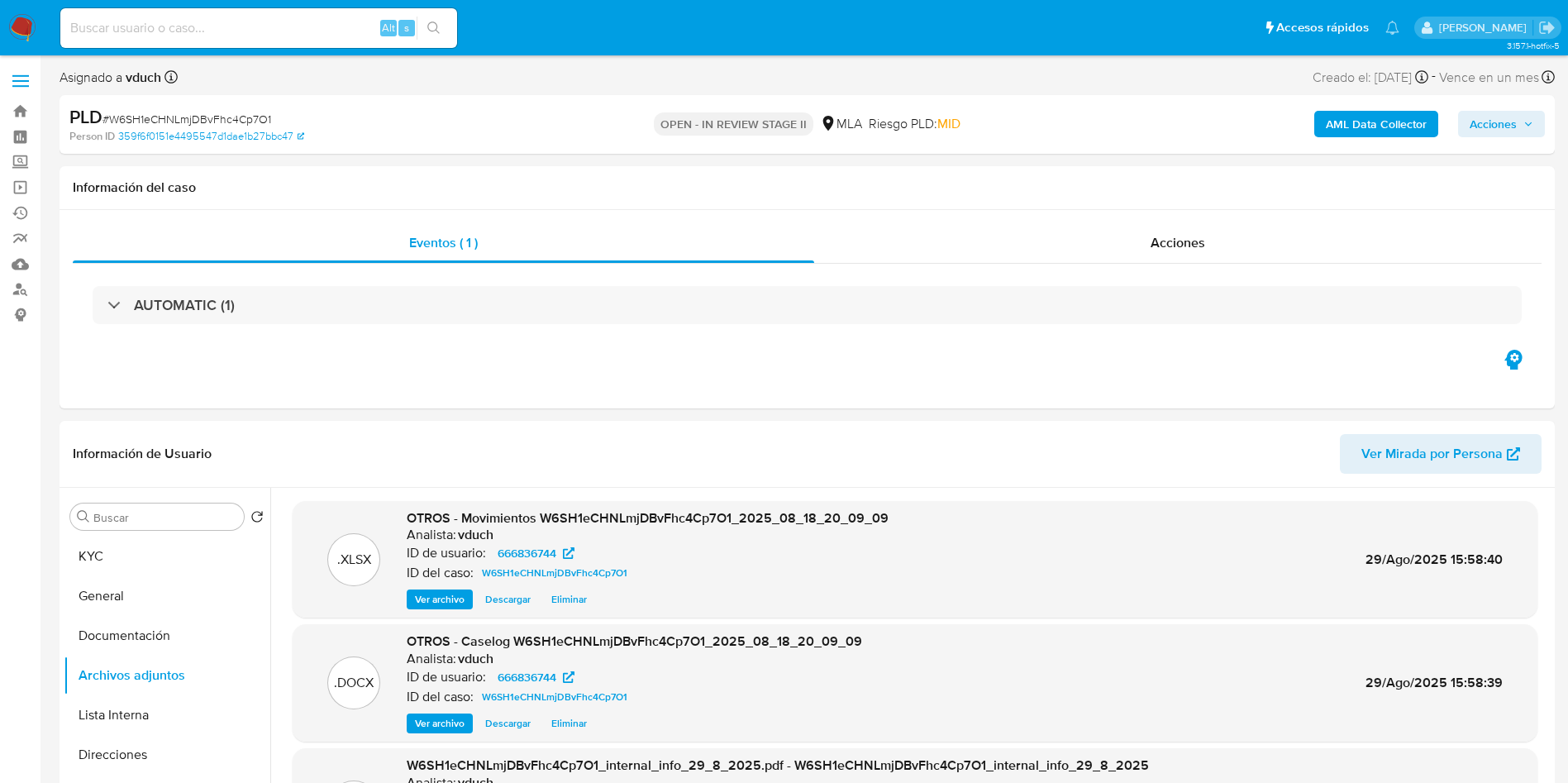
click at [282, 31] on input at bounding box center [258, 28] width 396 height 22
paste input "o8p1ylxbQfty2fm18OUW5rXW"
type input "o8p1ylxbQfty2fm18OUW5rXW"
click at [424, 20] on button "search-icon" at bounding box center [433, 28] width 34 height 23
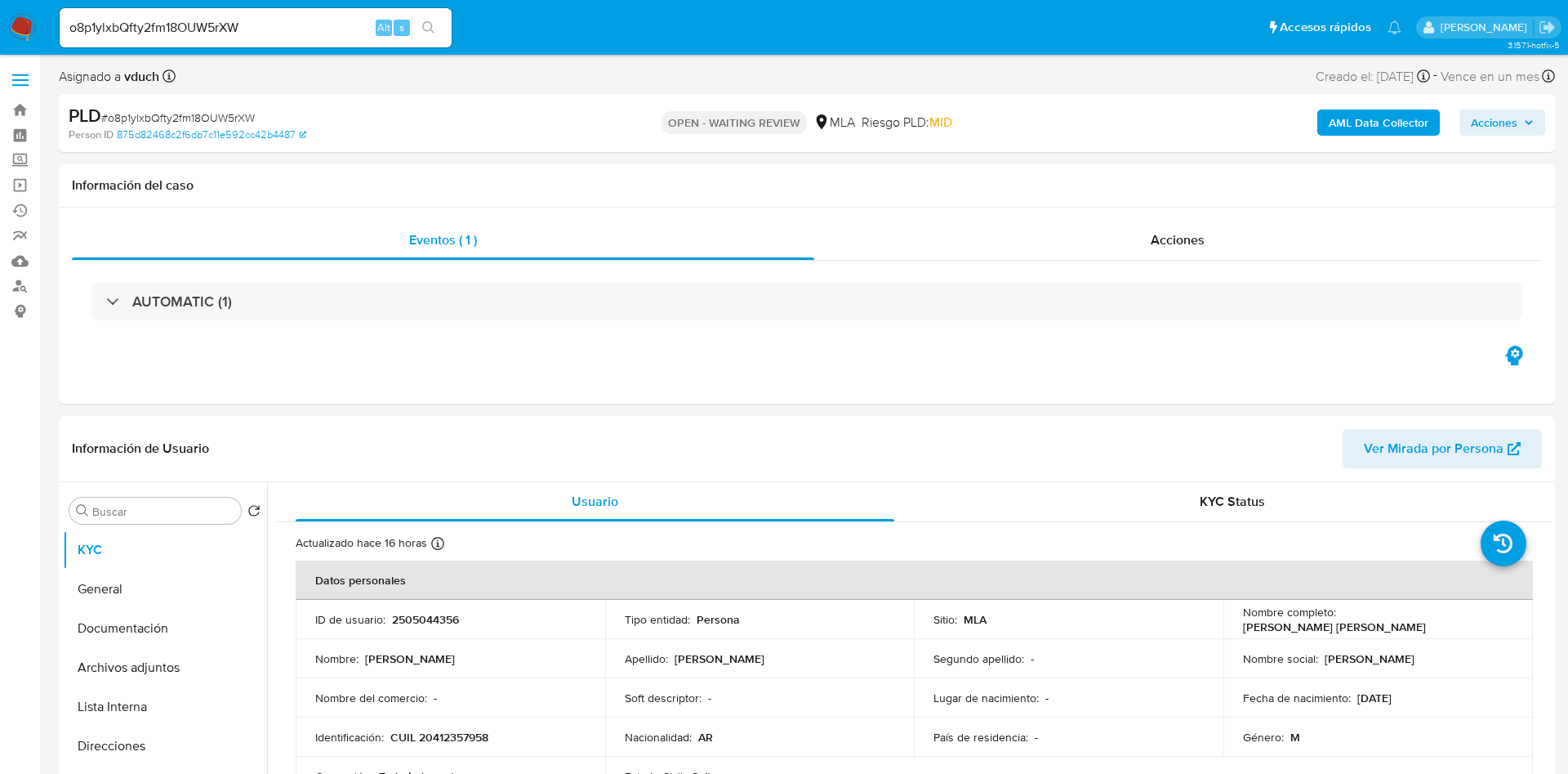
select select "10"
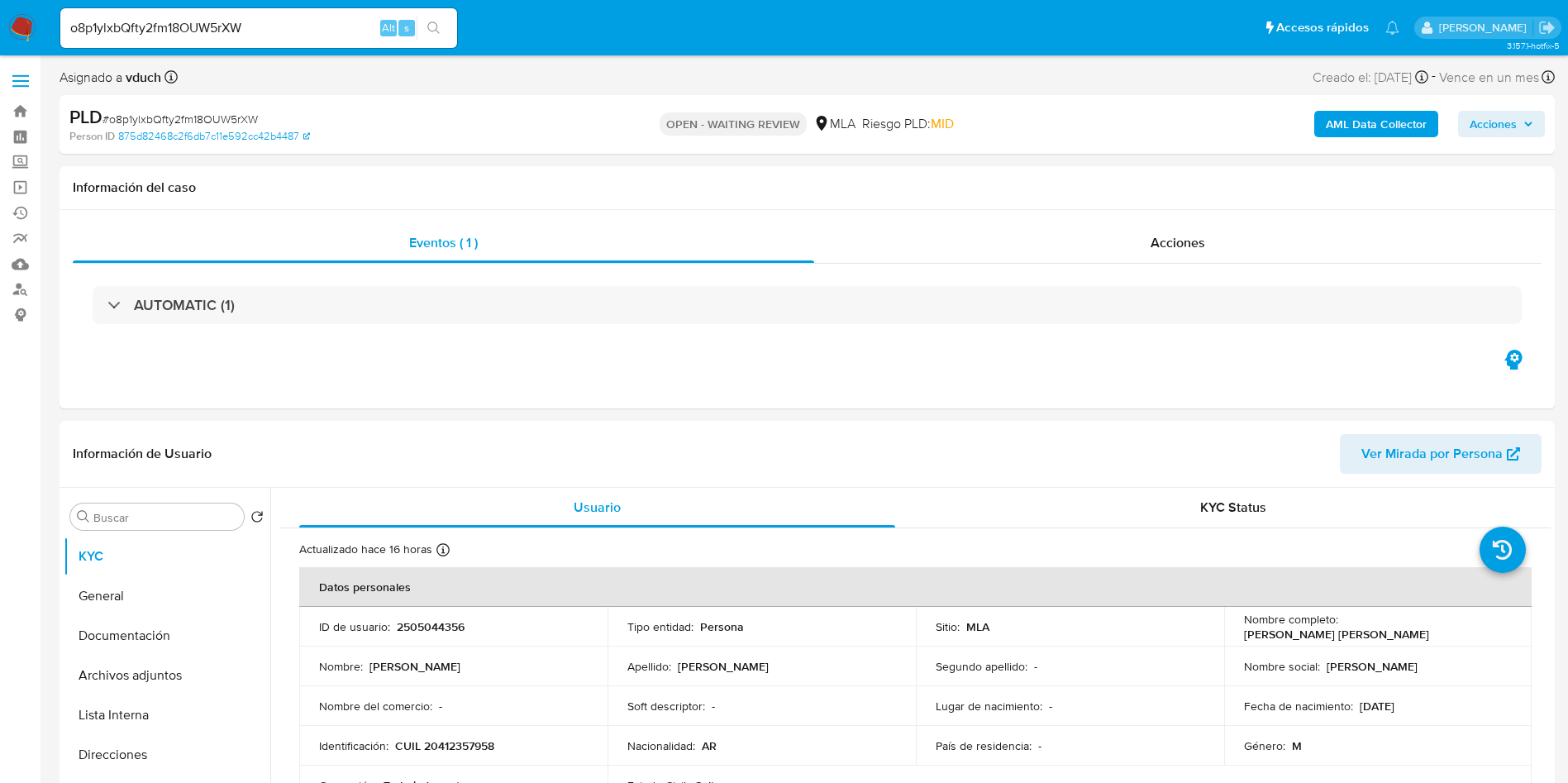
click at [231, 111] on span "# o8p1ylxbQfty2fm18OUW5rXW" at bounding box center [180, 119] width 156 height 17
copy span "o8p1ylxbQfty2fm18OUW5rXW"
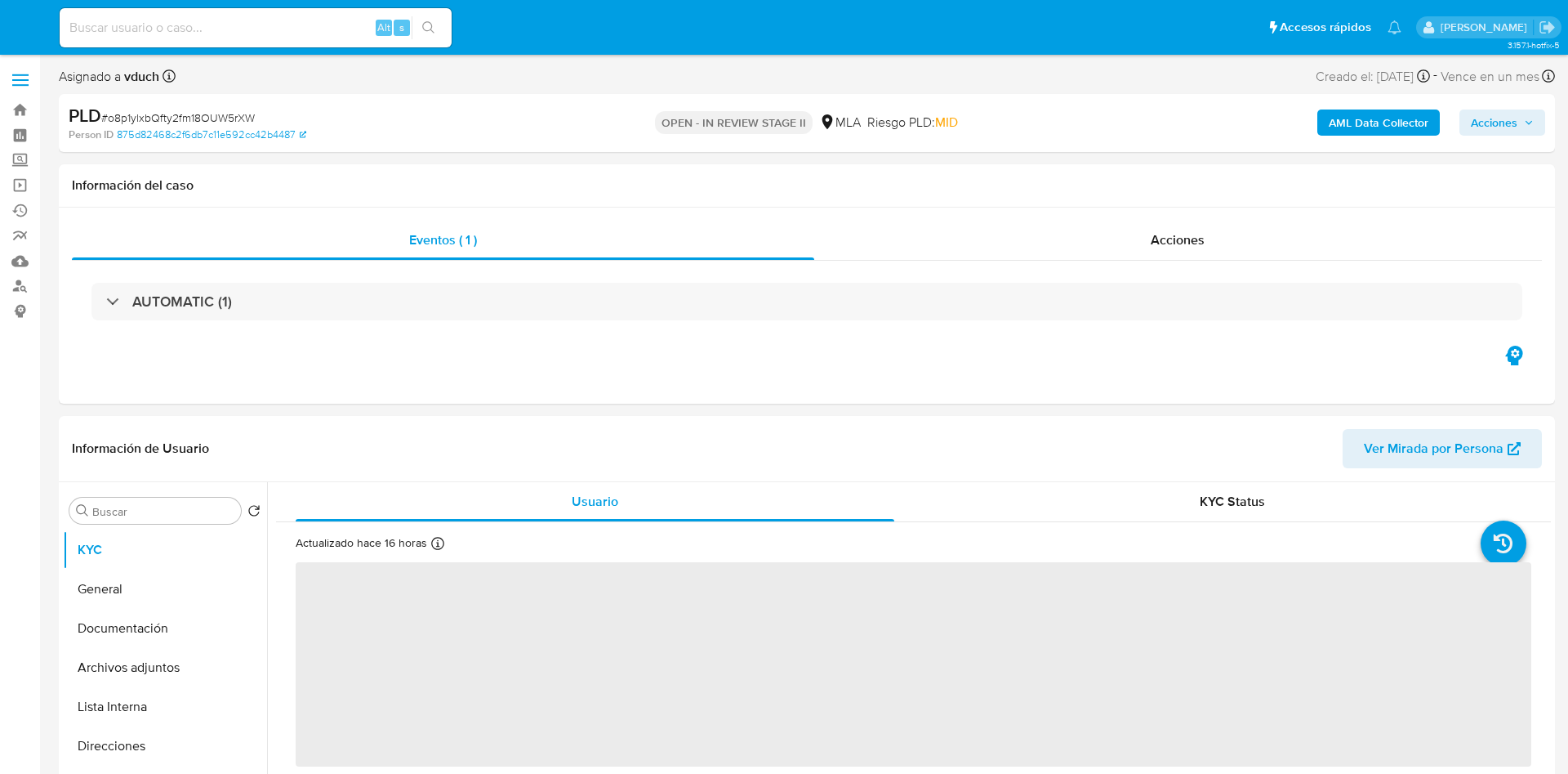
select select "10"
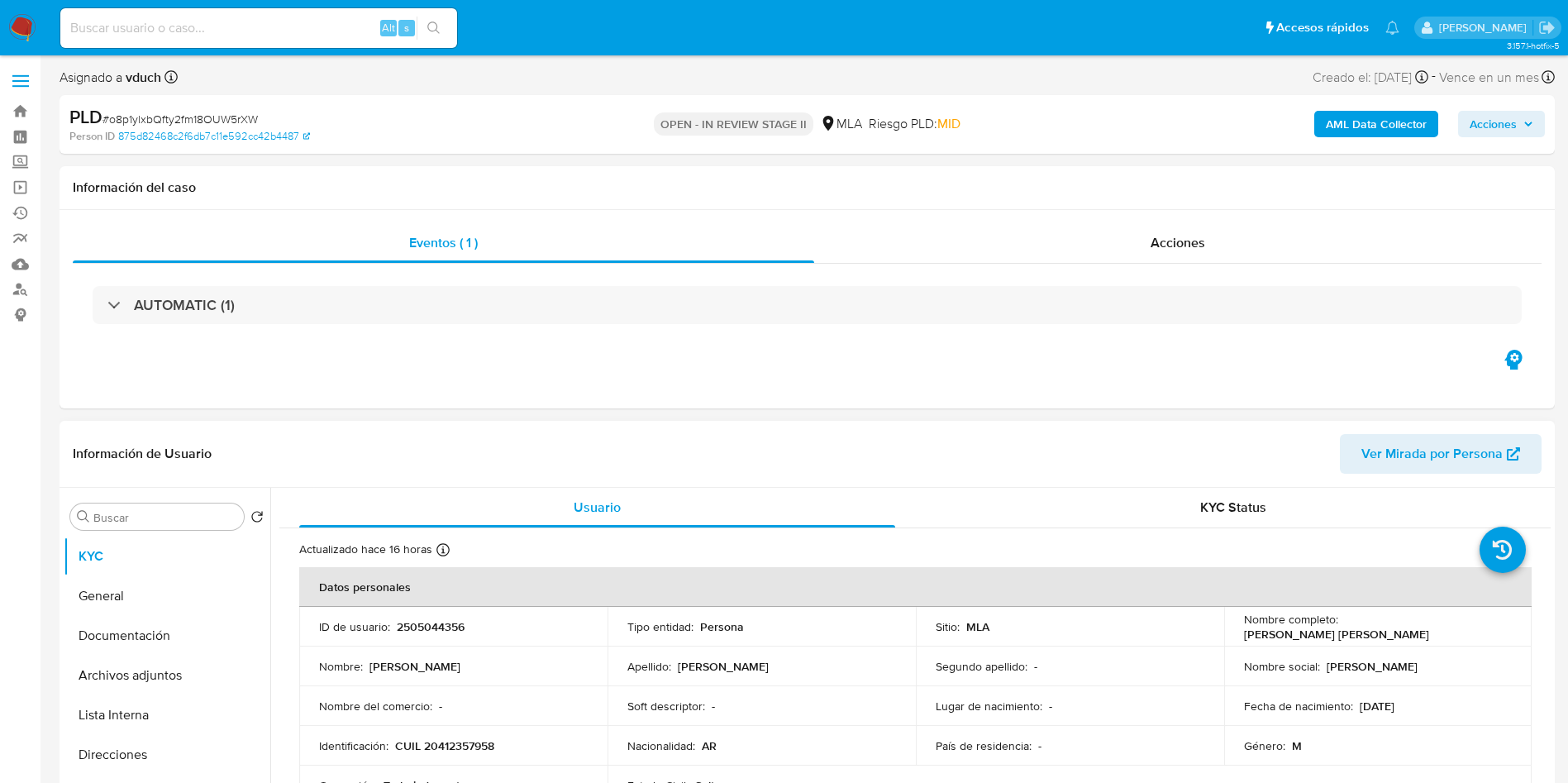
click at [436, 622] on p "2505044356" at bounding box center [430, 626] width 67 height 15
copy p "2505044356"
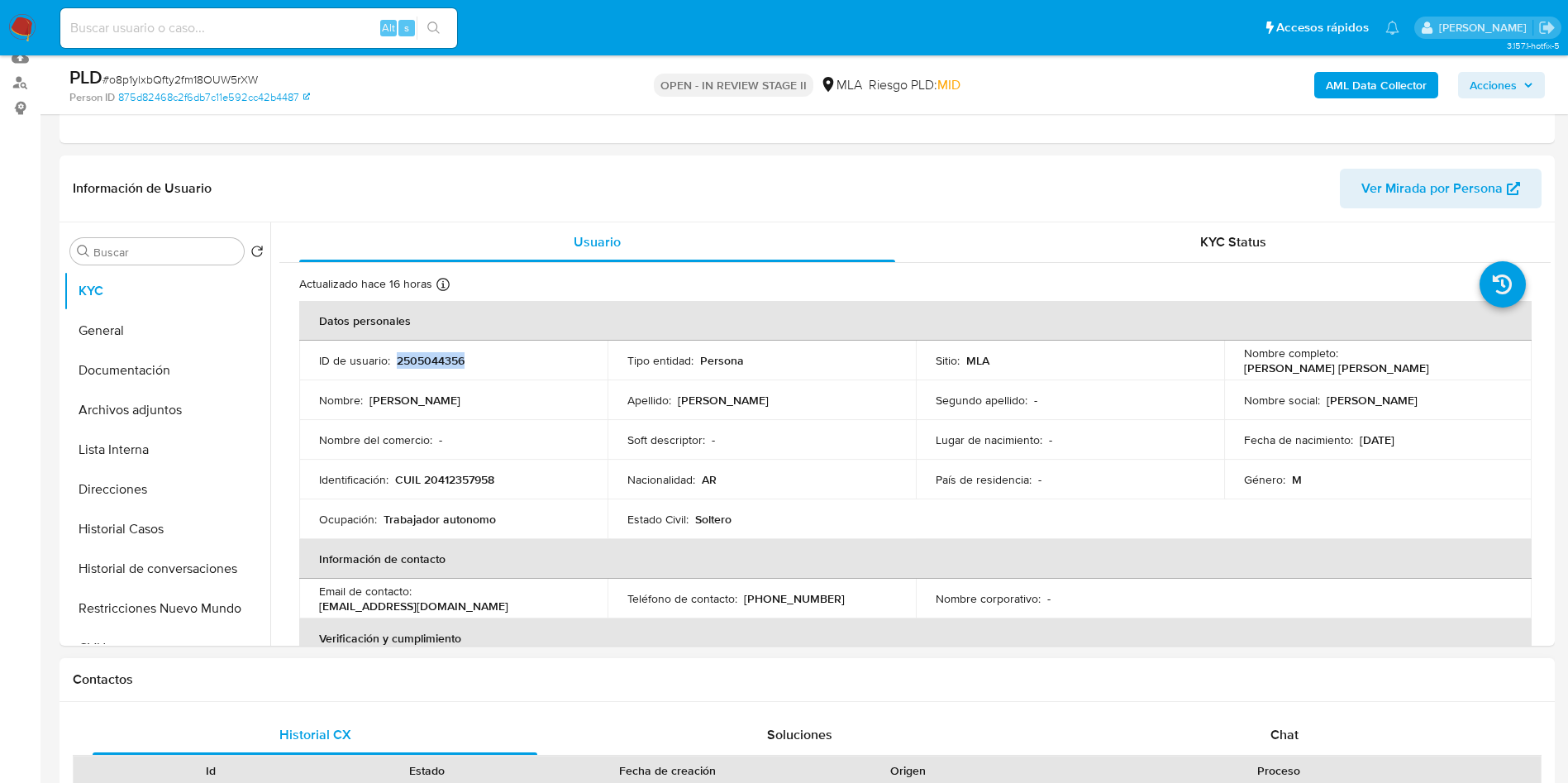
scroll to position [620, 0]
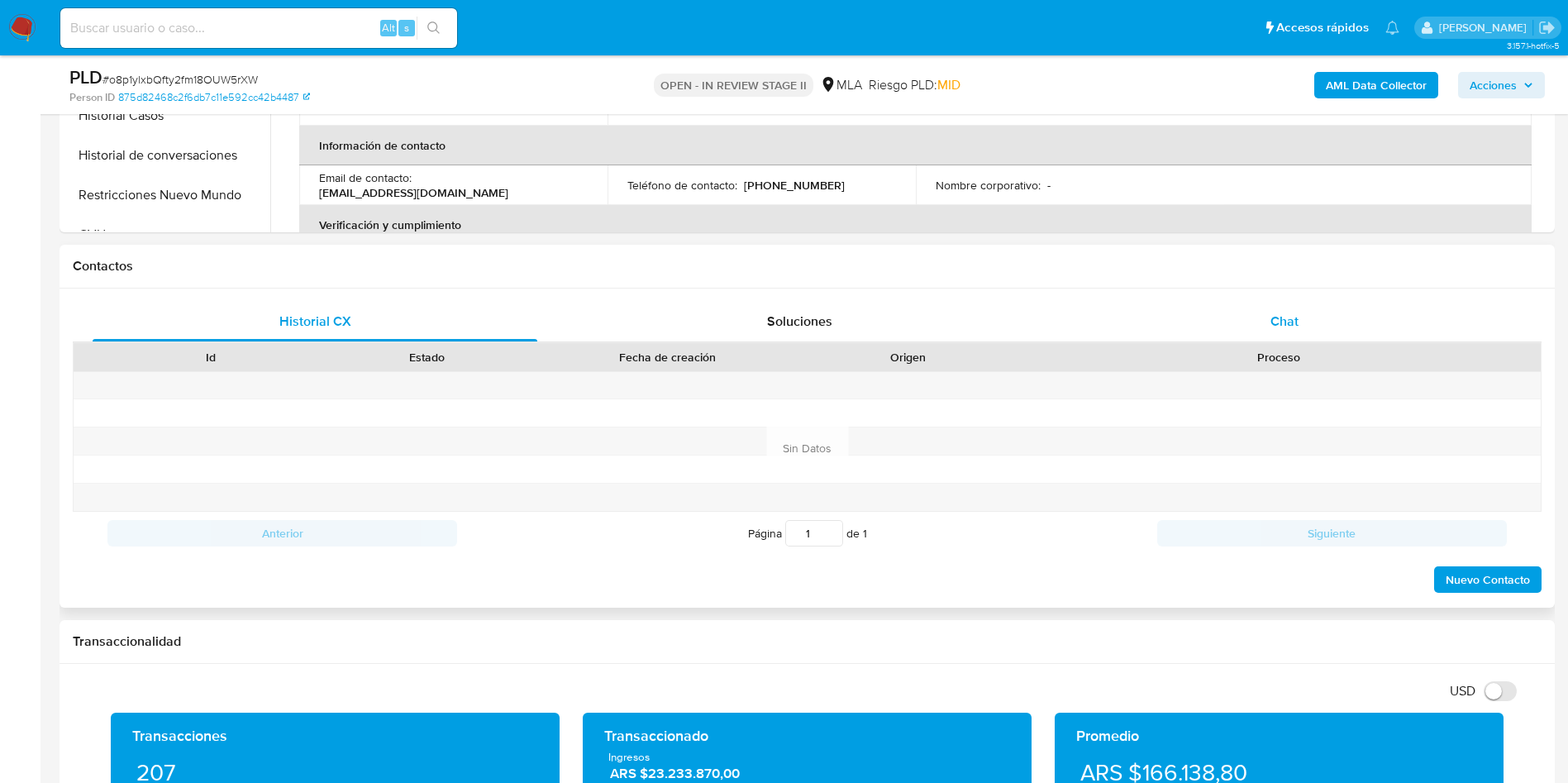
drag, startPoint x: 1335, startPoint y: 312, endPoint x: 1300, endPoint y: 314, distance: 35.1
click at [1334, 311] on div "Chat" at bounding box center [1284, 322] width 445 height 40
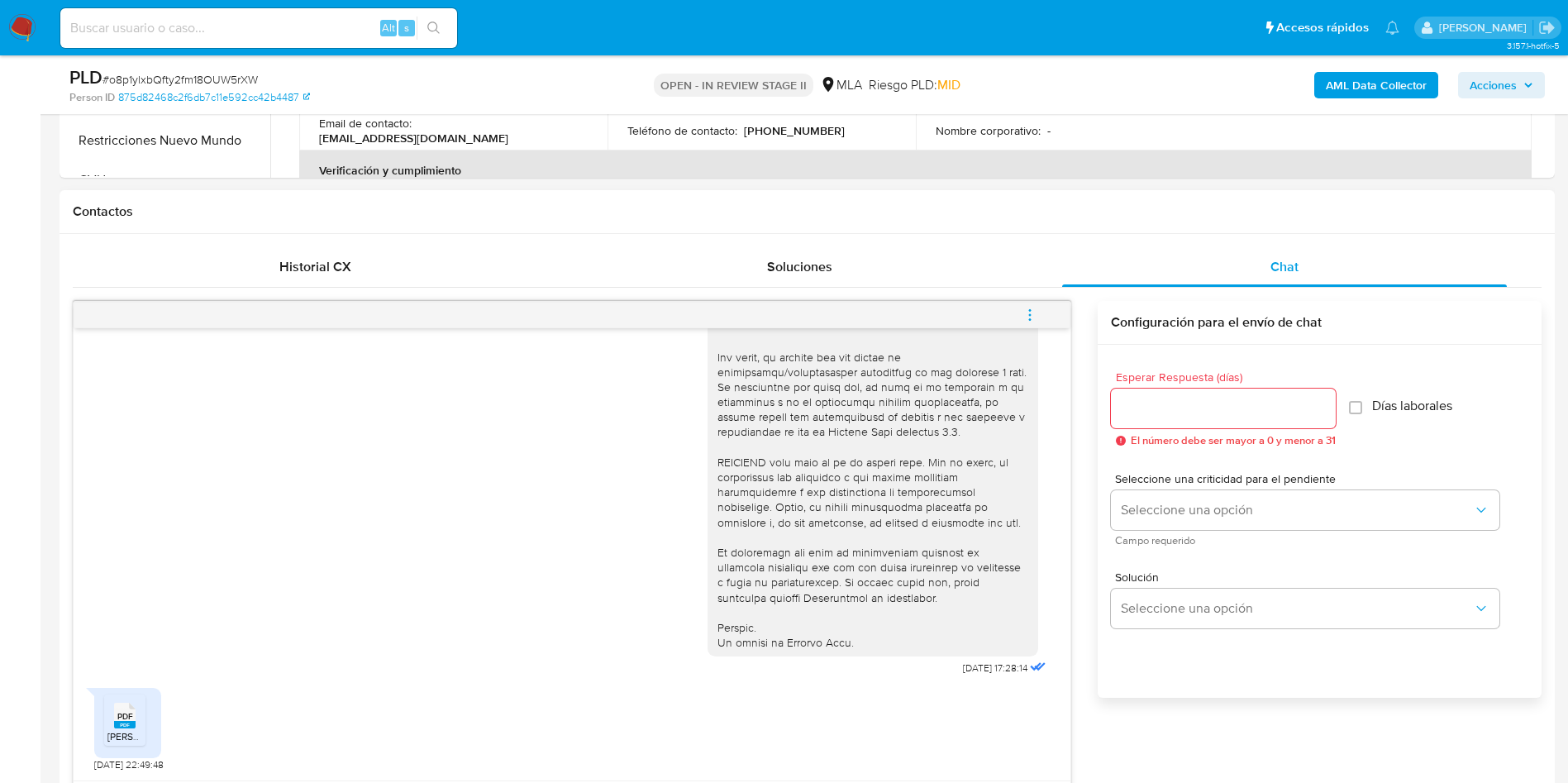
scroll to position [744, 0]
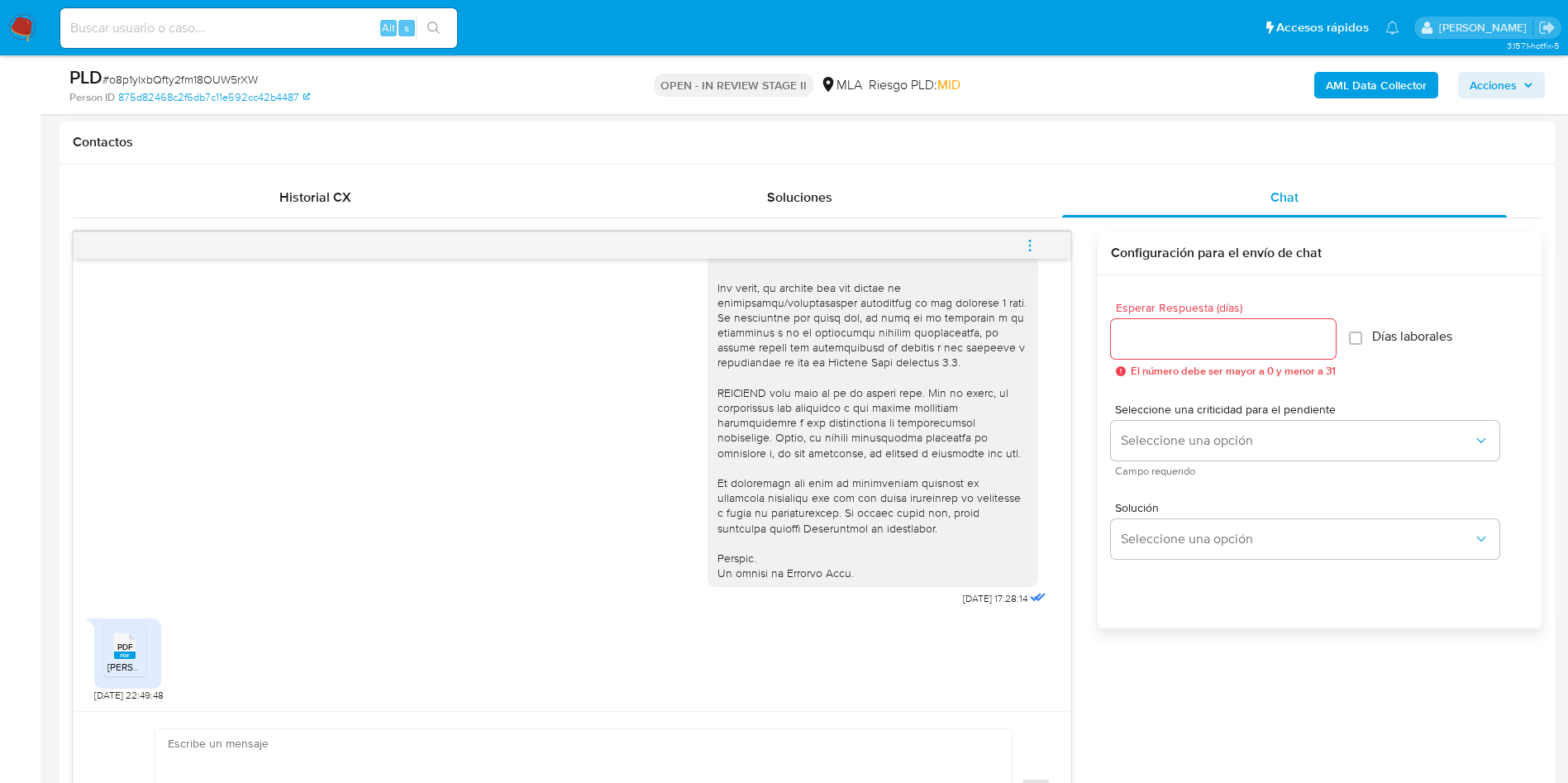
click at [130, 651] on span "PDF" at bounding box center [125, 646] width 16 height 11
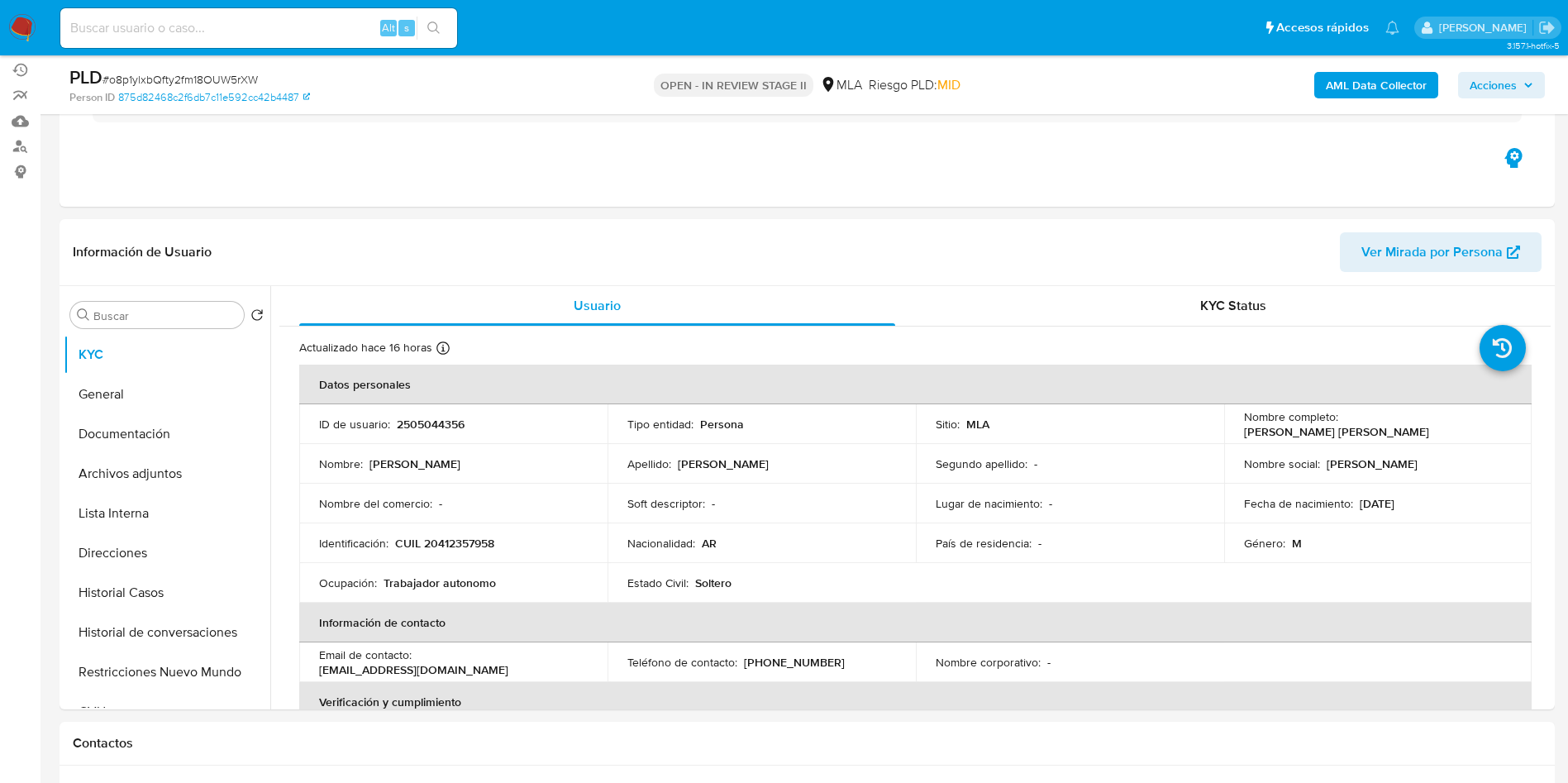
scroll to position [124, 0]
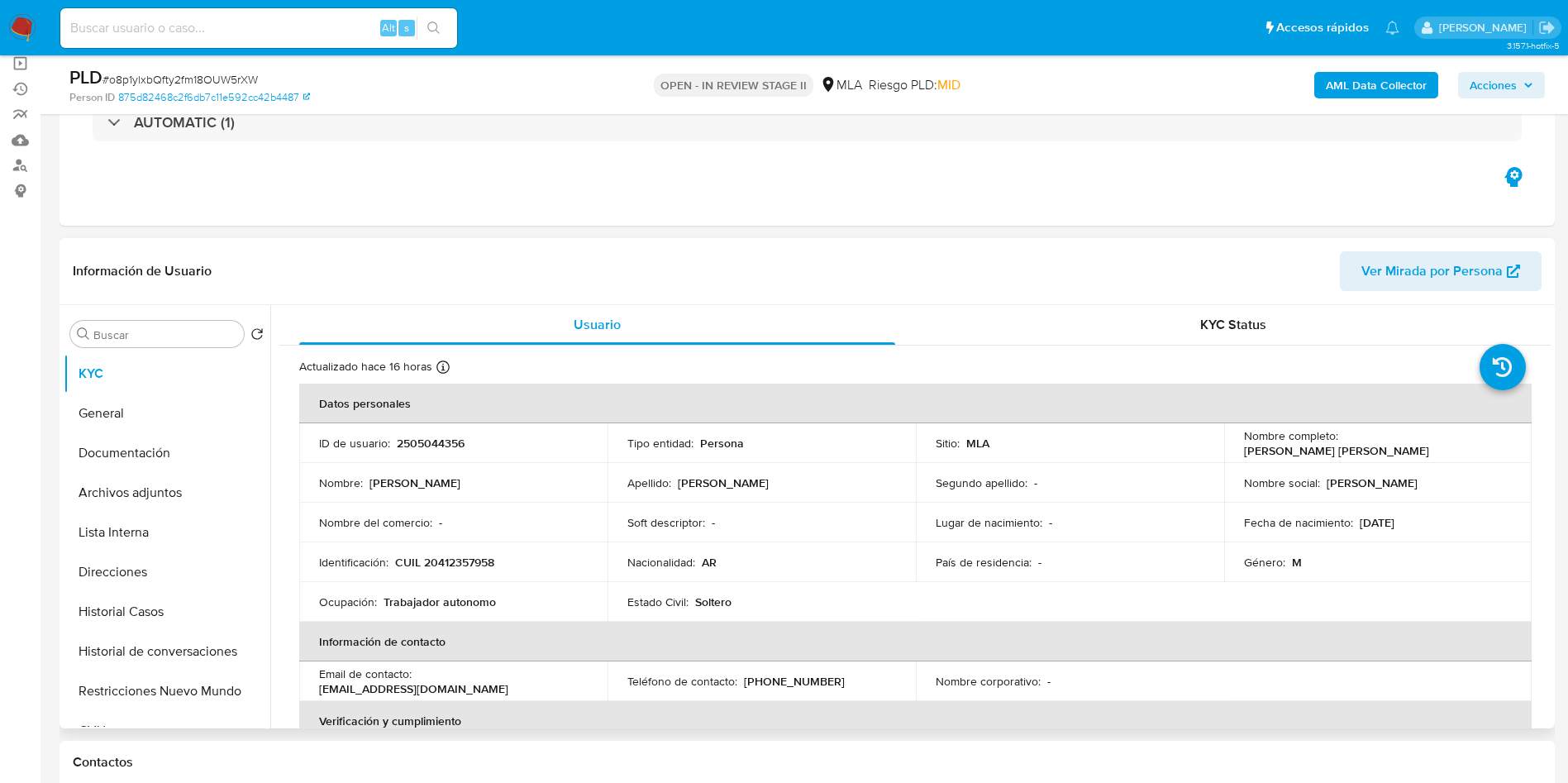
click at [461, 561] on p "CUIL 20412357958" at bounding box center [444, 562] width 99 height 15
click at [450, 558] on p "CUIL 20412357958" at bounding box center [444, 562] width 99 height 15
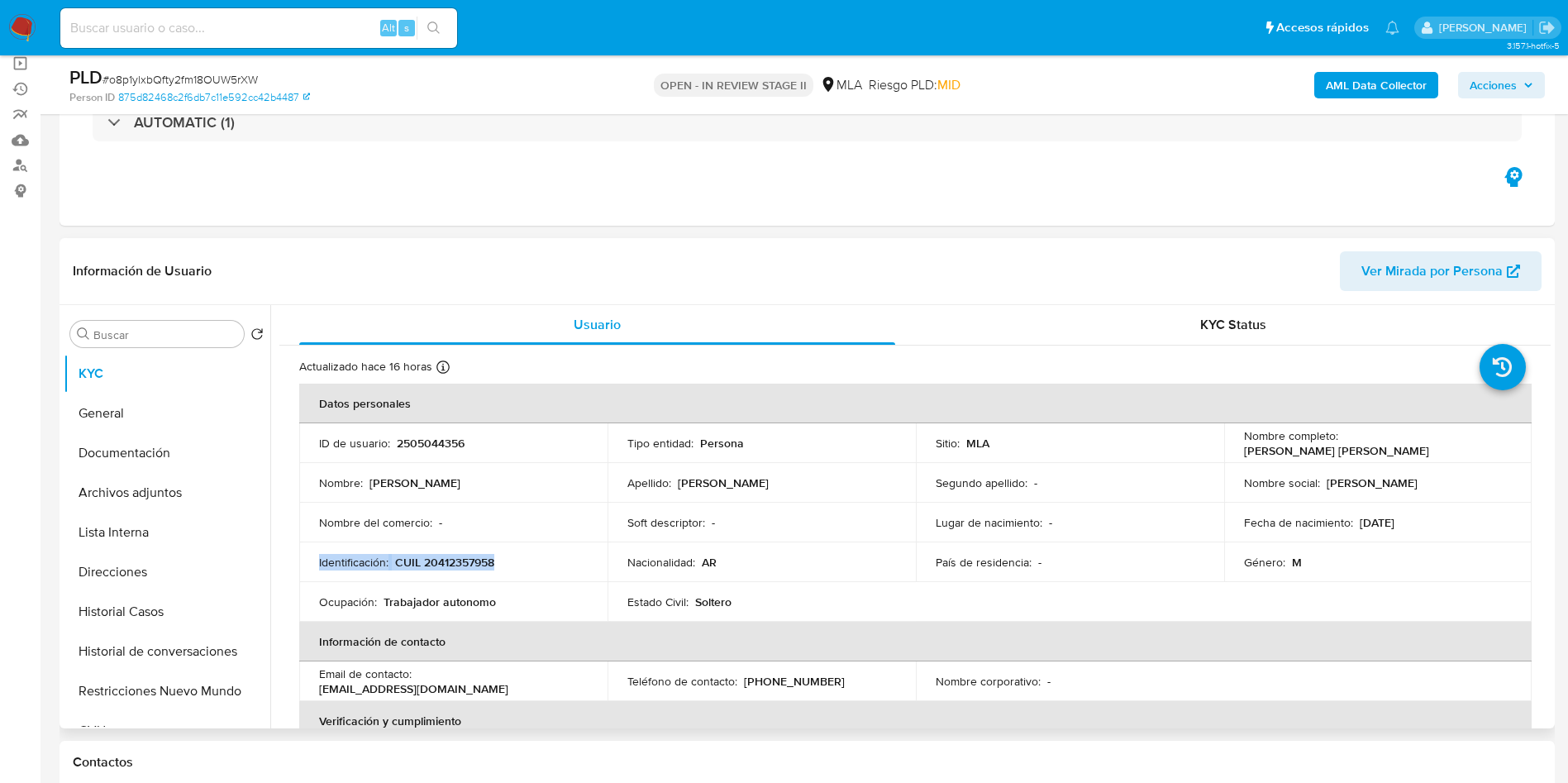
click at [484, 576] on td "Identificación : CUIL 20412357958" at bounding box center [453, 562] width 308 height 40
click at [460, 547] on td "Identificación : CUIL 20412357958" at bounding box center [453, 562] width 308 height 40
click at [460, 558] on p "CUIL 20412357958" at bounding box center [444, 562] width 99 height 15
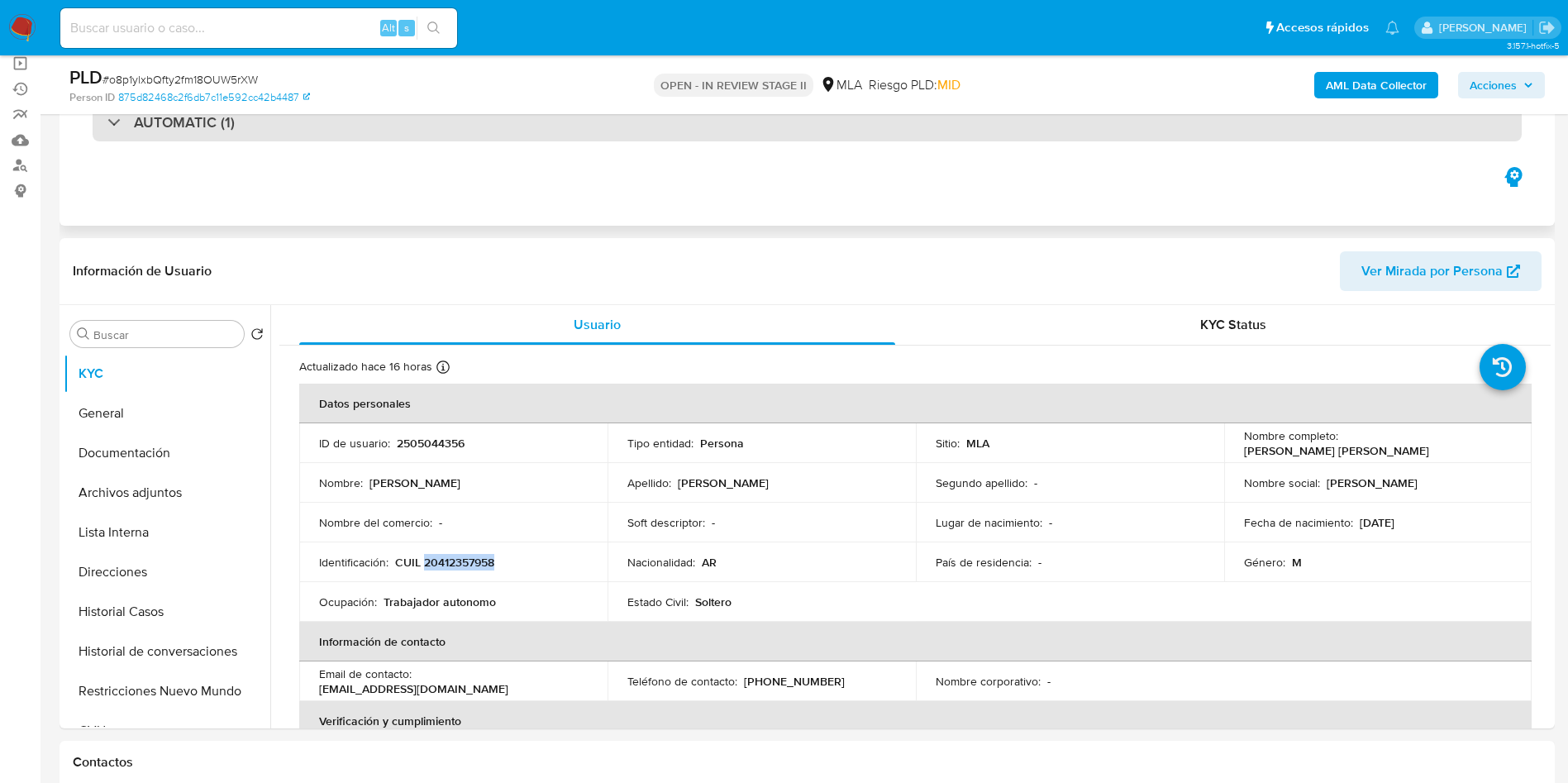
copy p "20412357958"
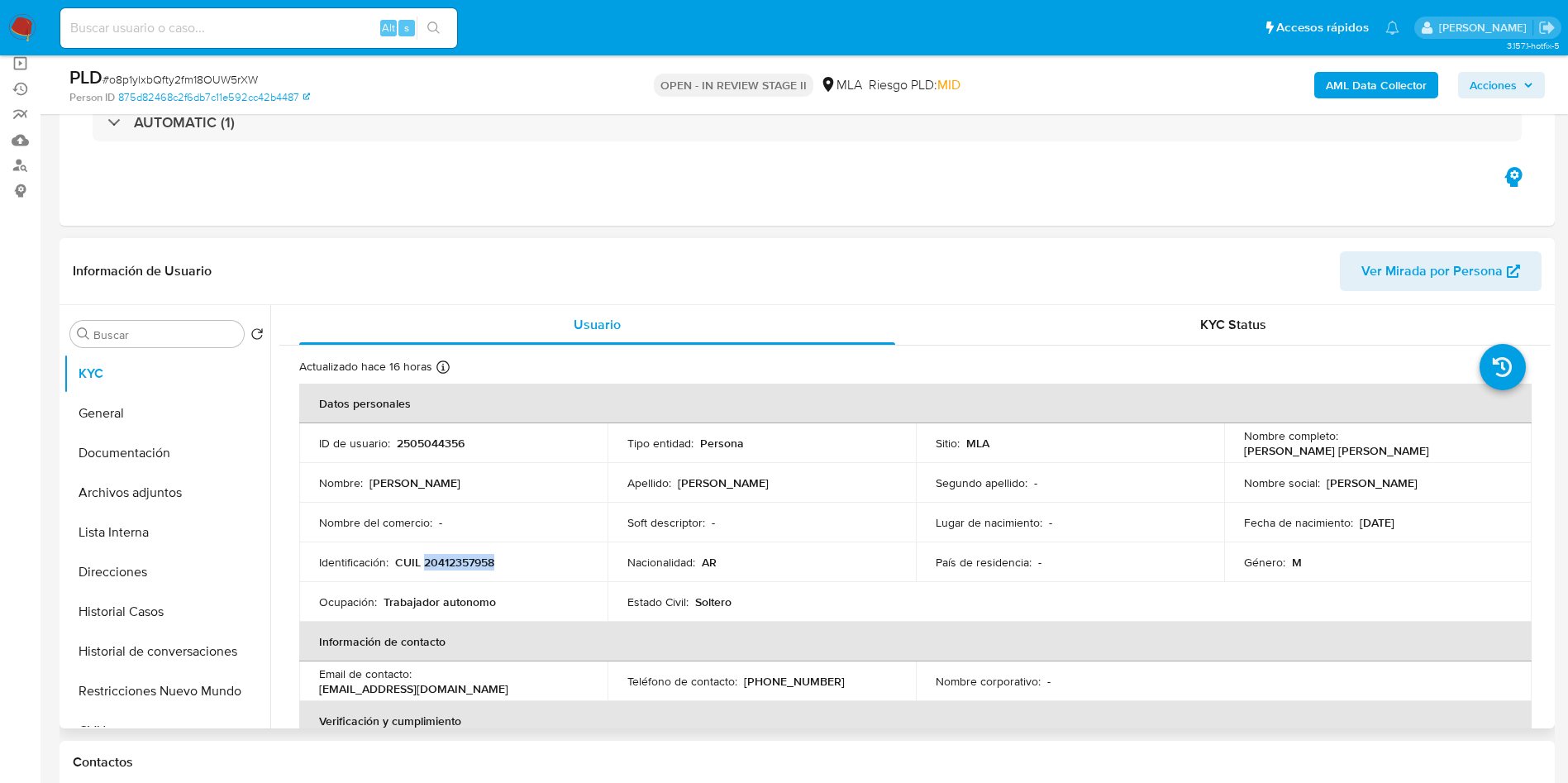
click at [457, 562] on p "CUIL 20412357958" at bounding box center [444, 562] width 99 height 15
click at [468, 583] on td "Ocupación : Trabajador autonomo" at bounding box center [453, 602] width 308 height 40
click at [466, 559] on p "CUIL 20412357958" at bounding box center [444, 562] width 99 height 15
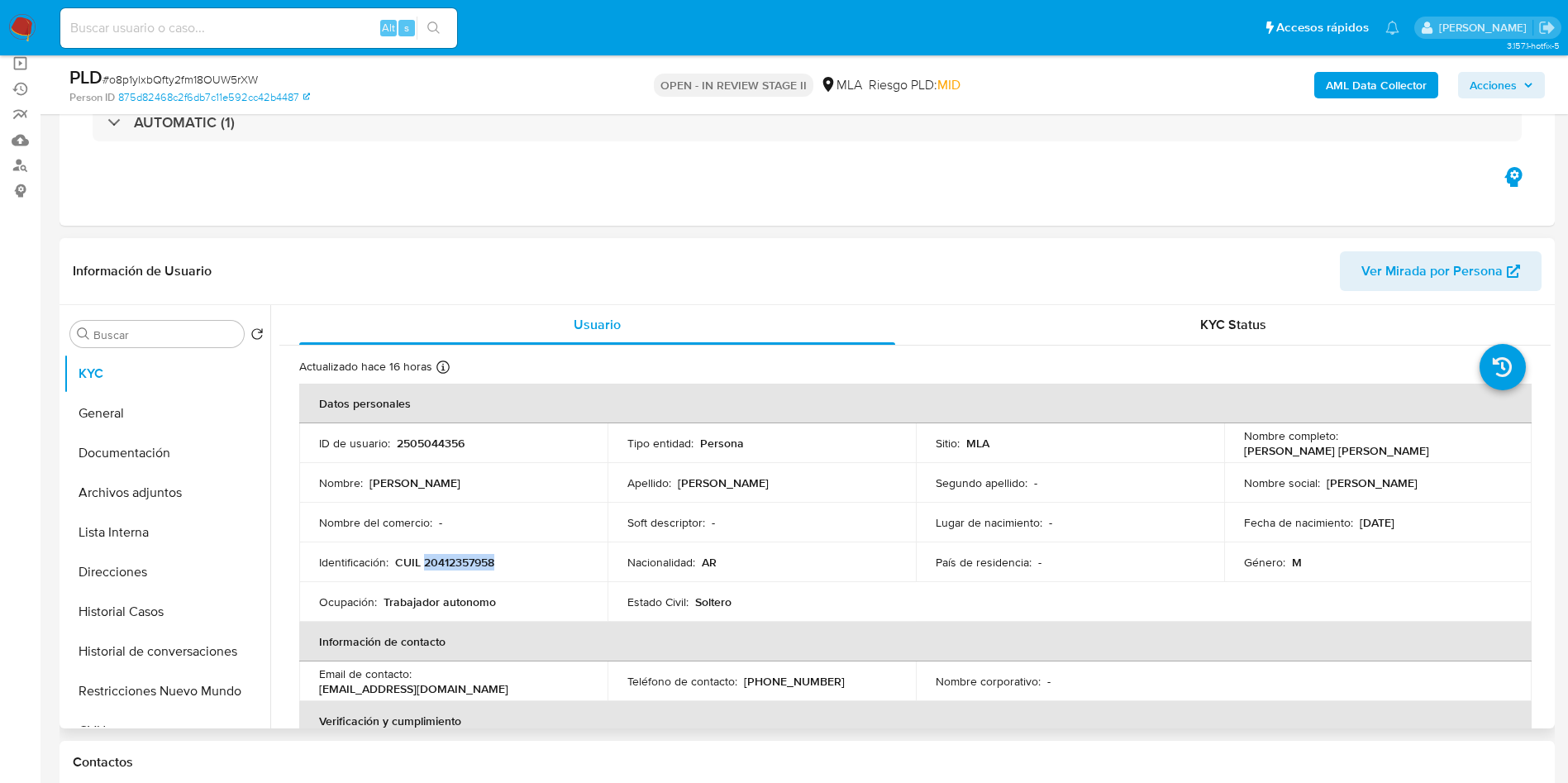
click at [466, 559] on p "CUIL 20412357958" at bounding box center [444, 562] width 99 height 15
copy p "20412357958"
click at [462, 609] on p "Trabajador autonomo" at bounding box center [439, 602] width 112 height 15
drag, startPoint x: 437, startPoint y: 562, endPoint x: 511, endPoint y: 561, distance: 74.0
click at [490, 556] on p "CUIL 20412357958" at bounding box center [444, 562] width 99 height 15
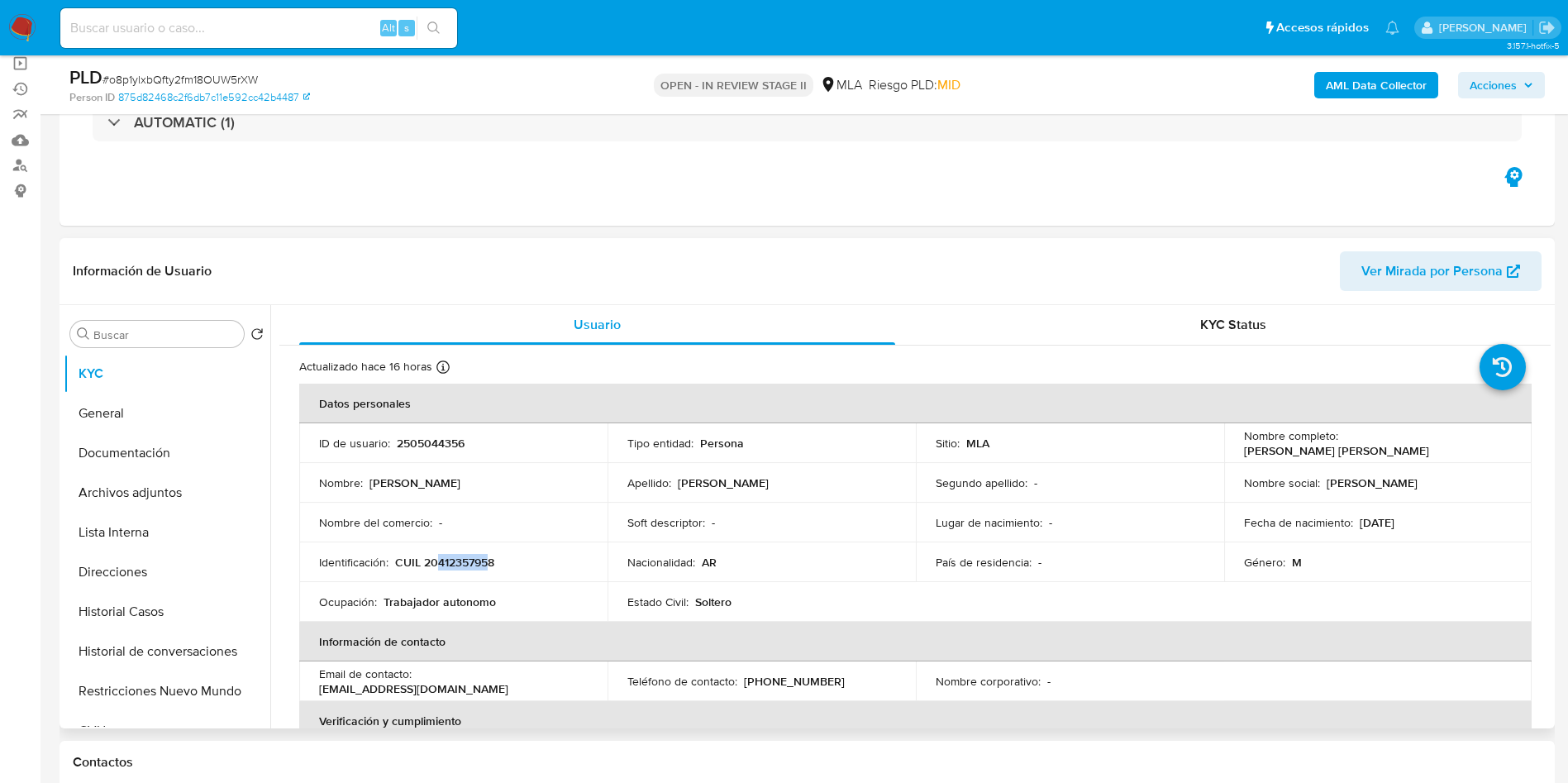
copy p "41235795"
click at [227, 488] on button "Archivos adjuntos" at bounding box center [160, 493] width 193 height 40
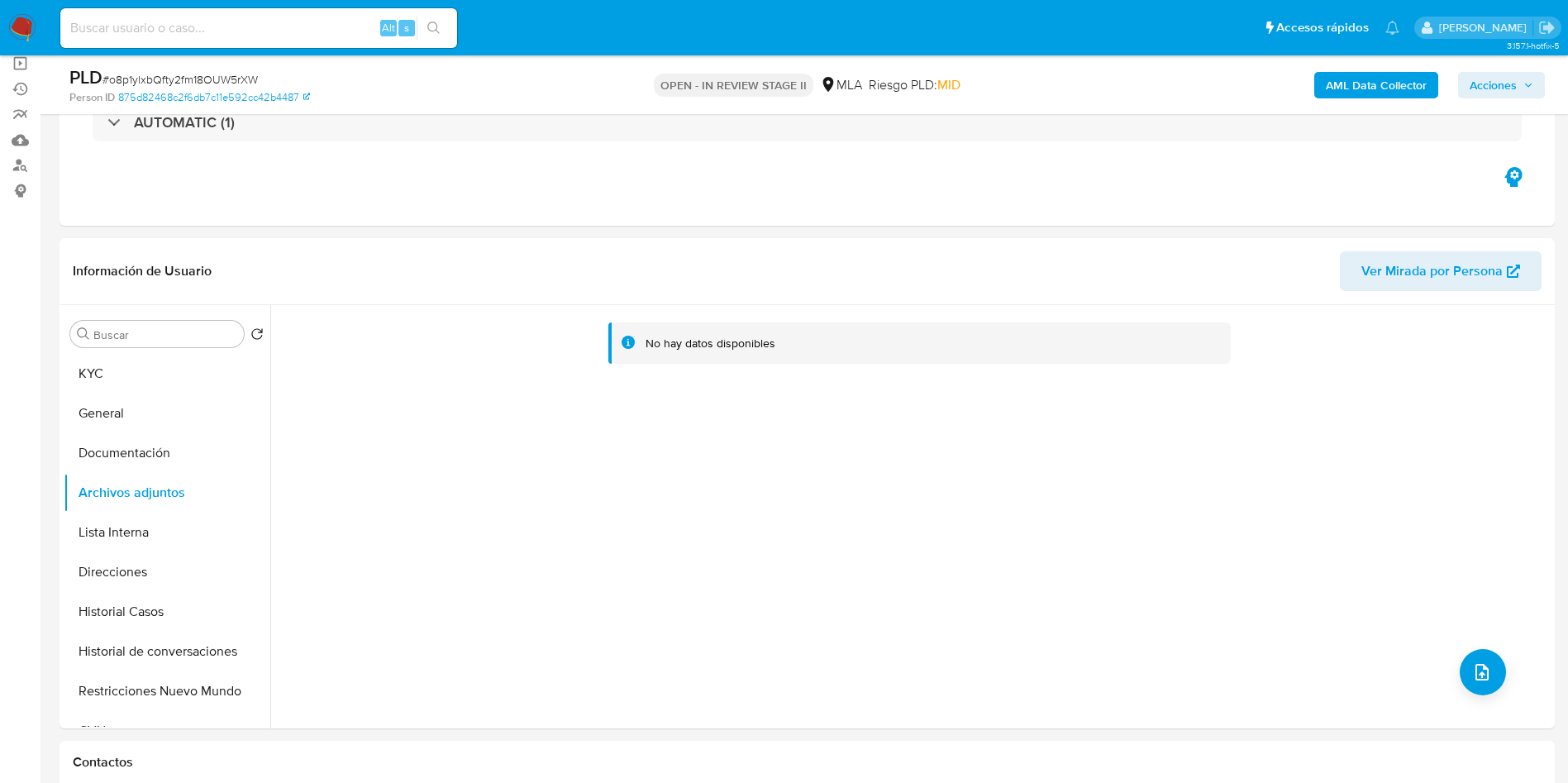
click at [1352, 98] on div "AML Data Collector Acciones" at bounding box center [1301, 84] width 488 height 39
click at [1356, 88] on b "AML Data Collector" at bounding box center [1376, 85] width 101 height 27
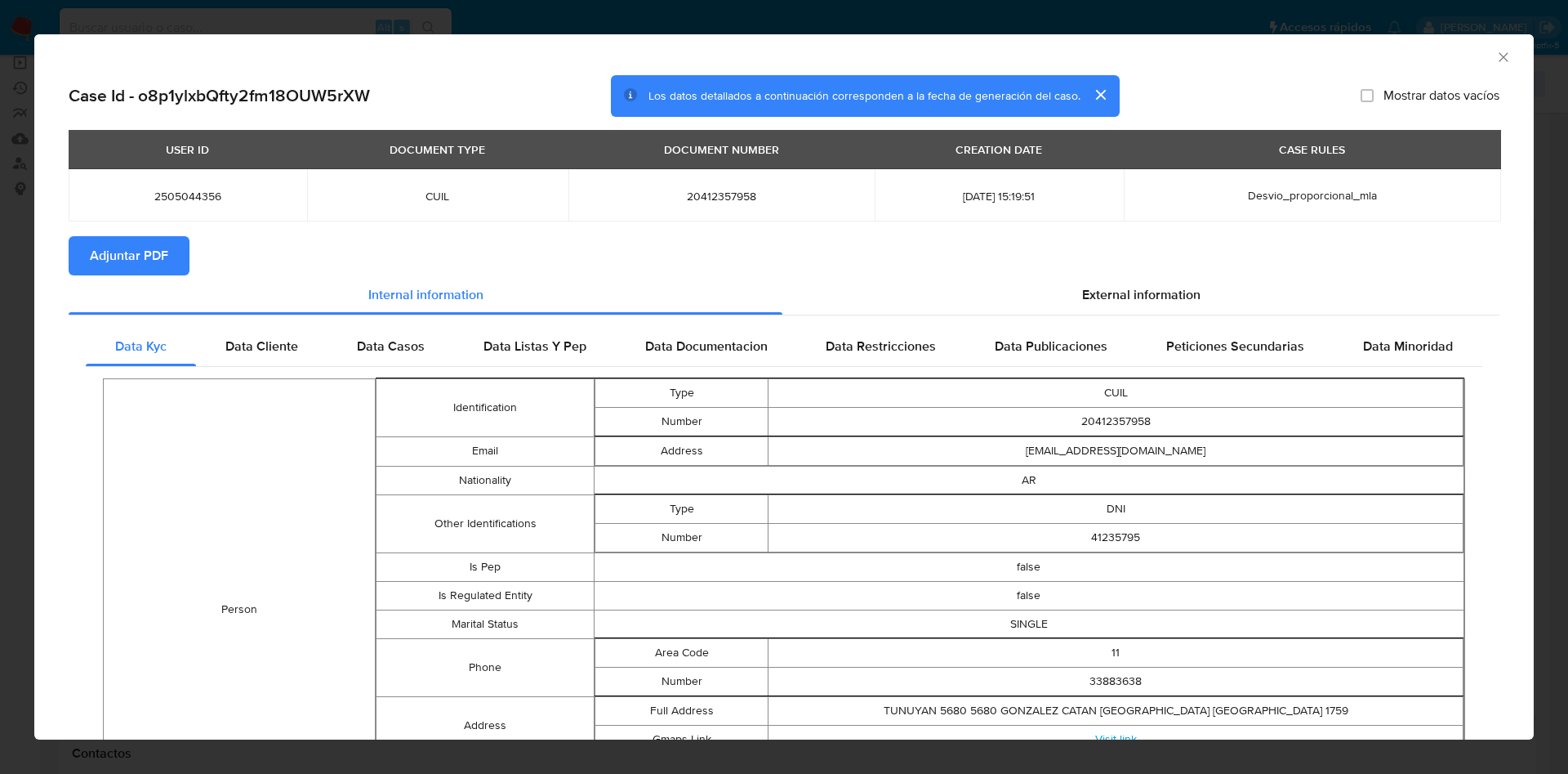
click at [128, 252] on span "Adjuntar PDF" at bounding box center [128, 256] width 78 height 36
click at [1496, 54] on icon "Cerrar ventana" at bounding box center [1504, 58] width 16 height 16
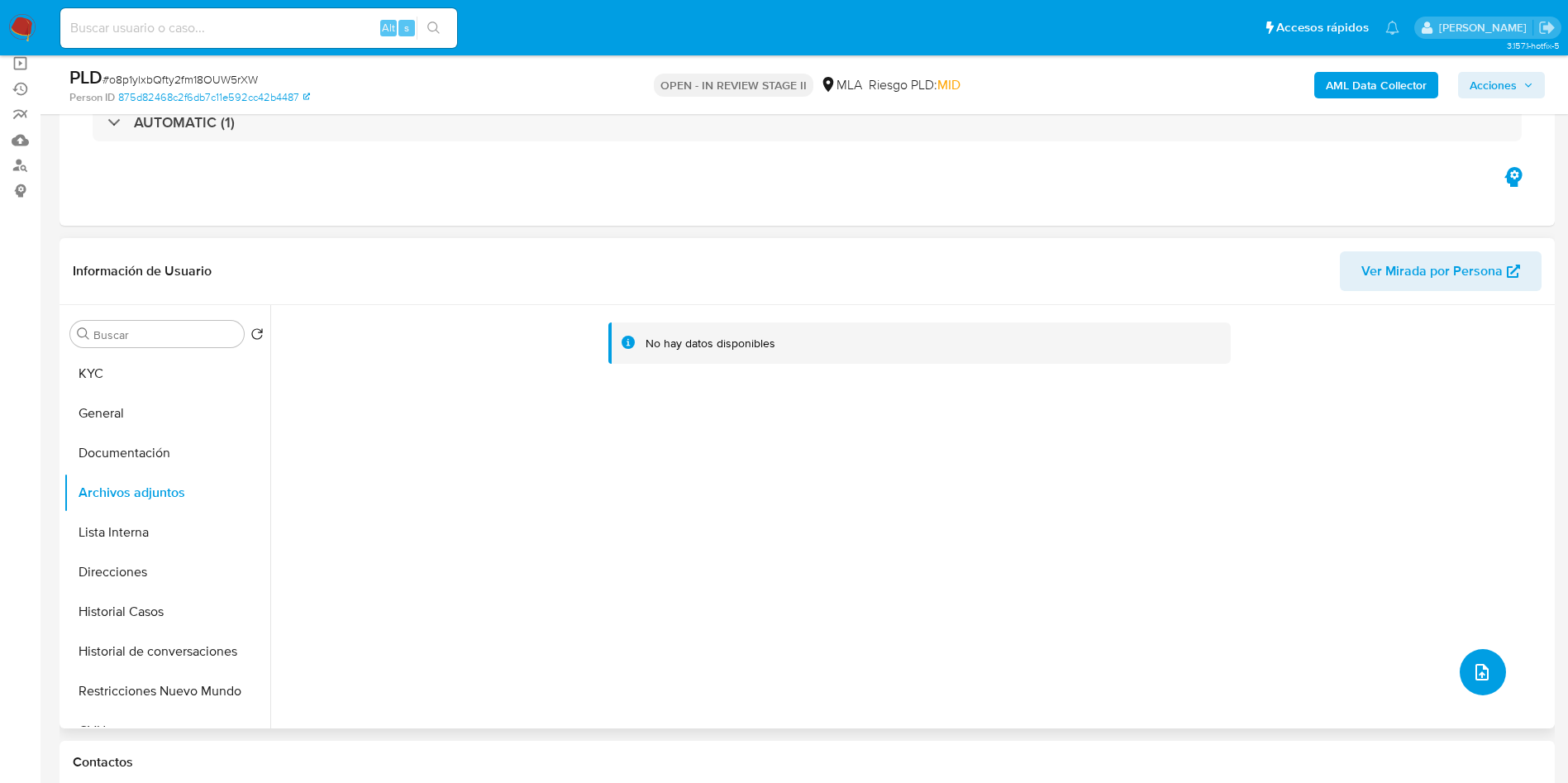
click at [1471, 662] on icon "upload-file" at bounding box center [1481, 672] width 20 height 20
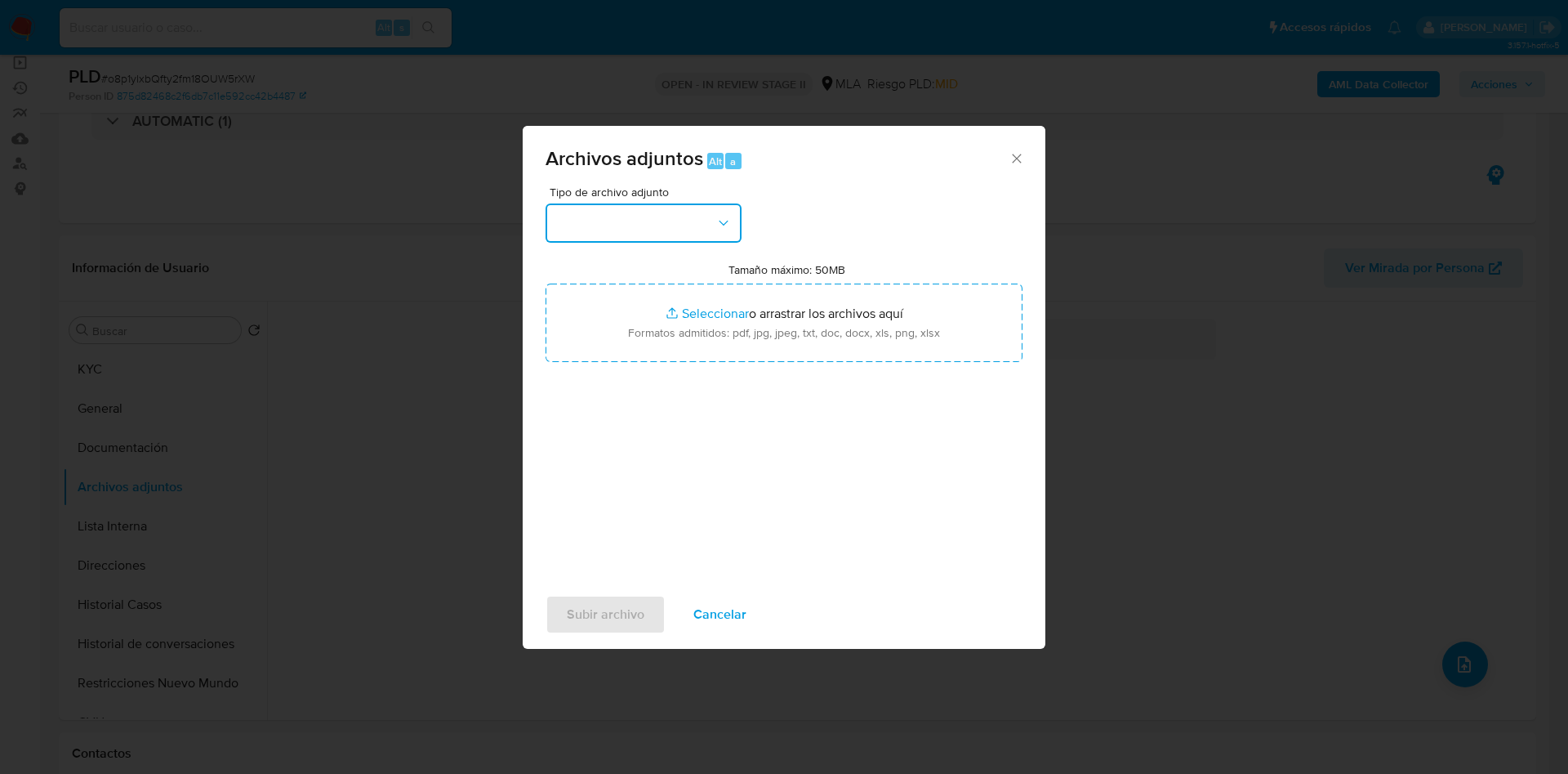
click at [685, 207] on button "button" at bounding box center [644, 223] width 196 height 40
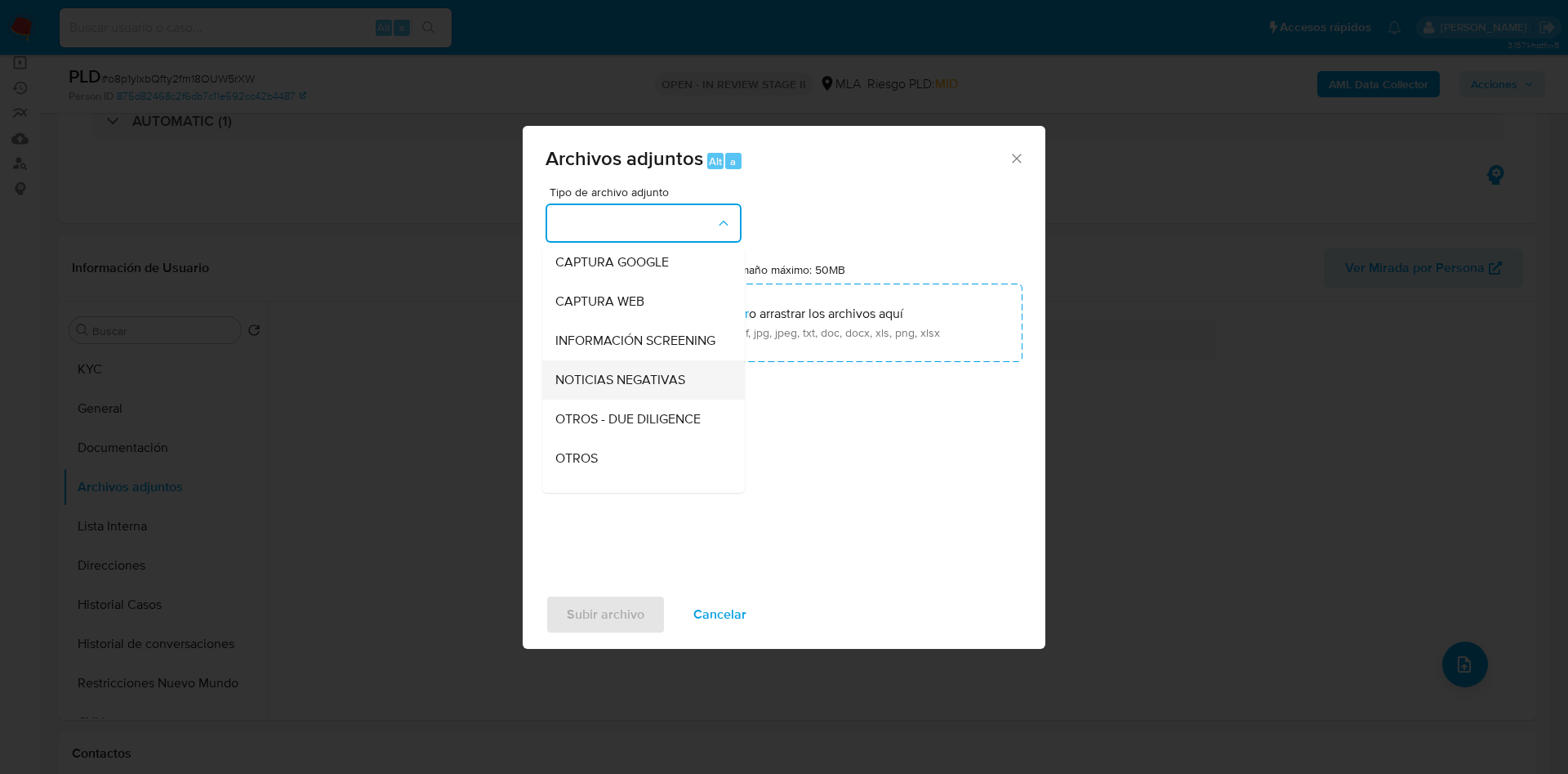
scroll to position [245, 0]
click at [654, 351] on div "OTROS" at bounding box center [639, 336] width 166 height 40
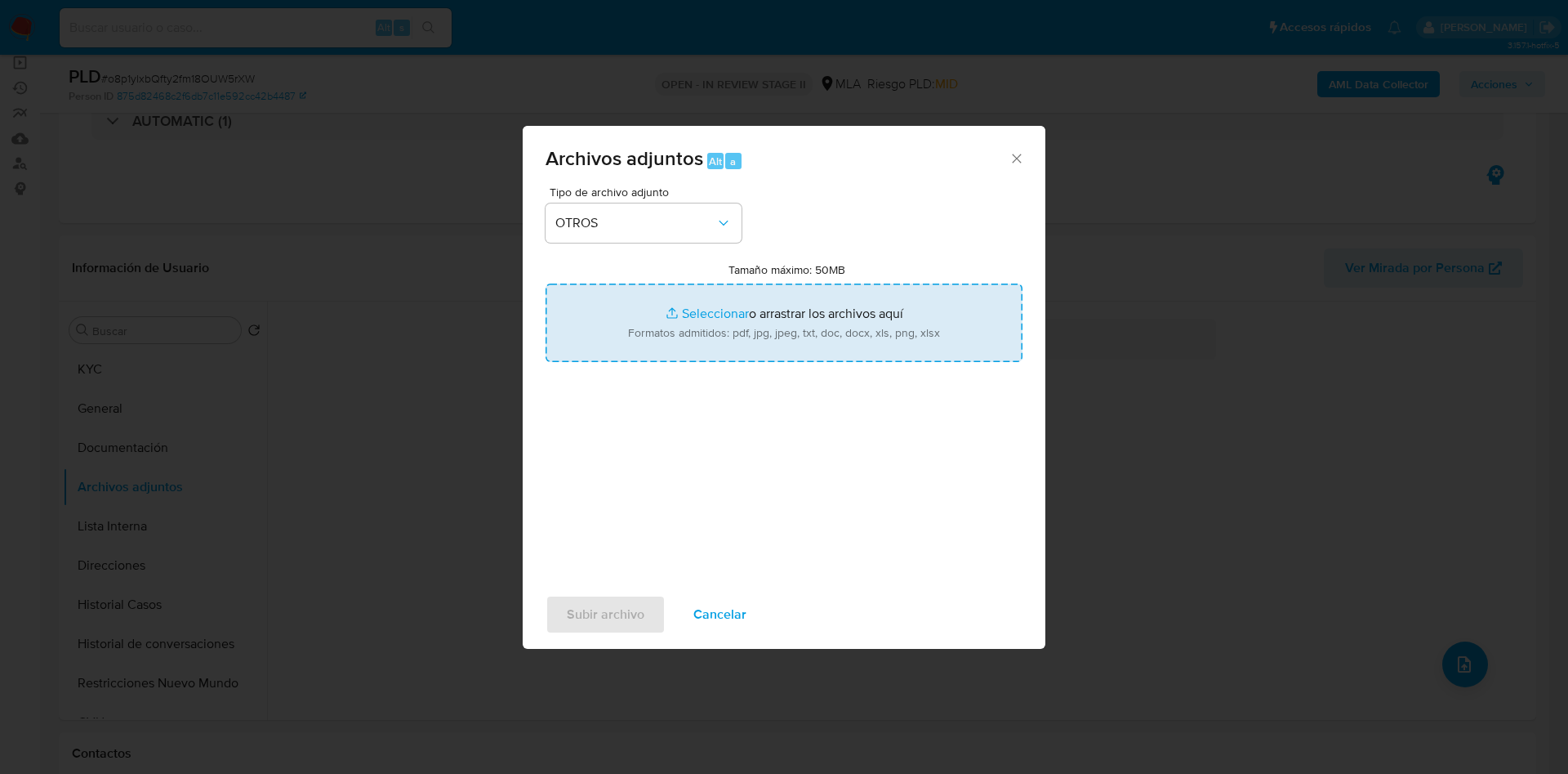
type input "C:\fakepath\NOSIS_Manager_InformeIndividual_20412357958_654930_20250829161922.p…"
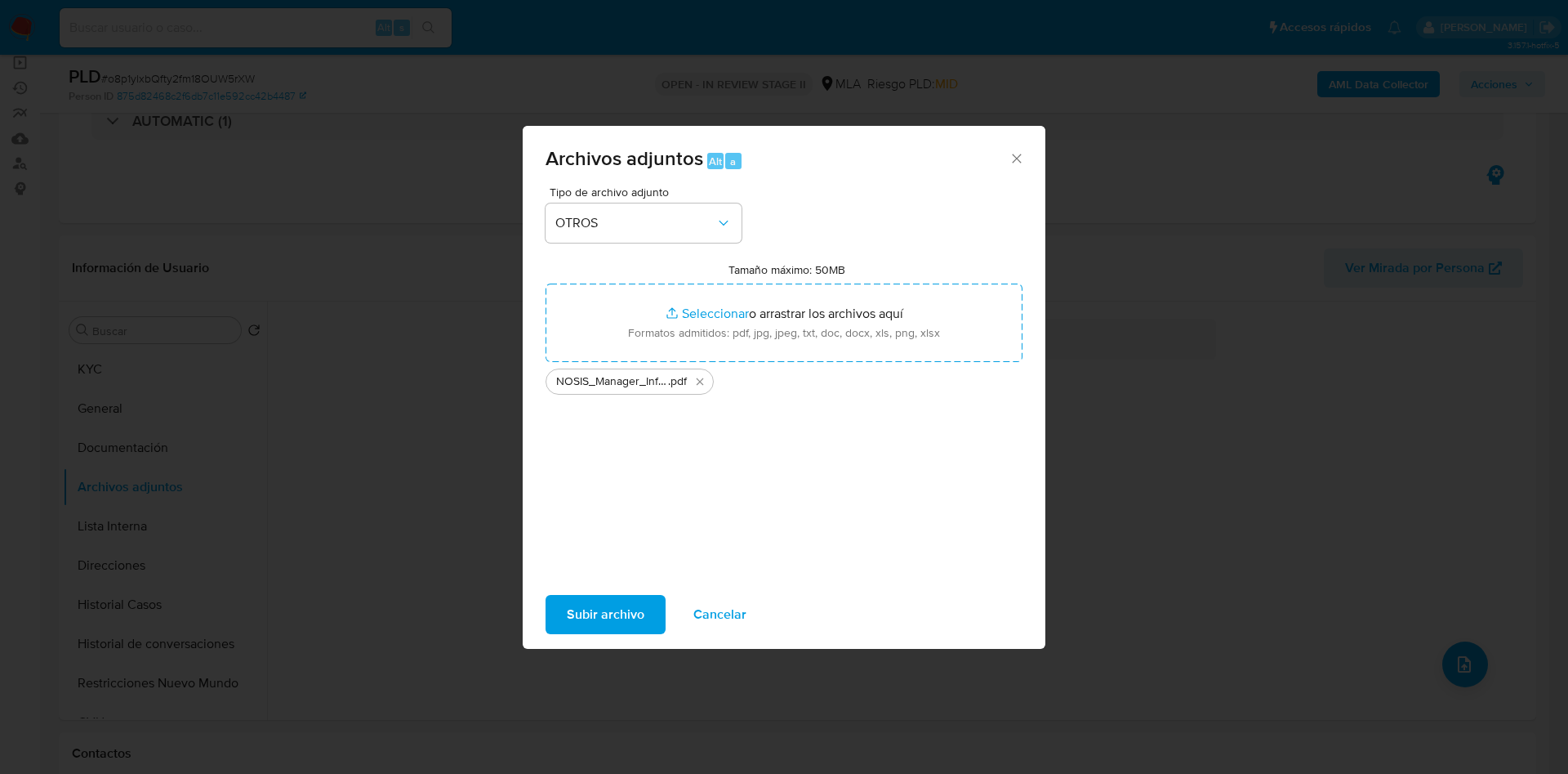
click at [589, 609] on span "Subir archivo" at bounding box center [606, 614] width 77 height 36
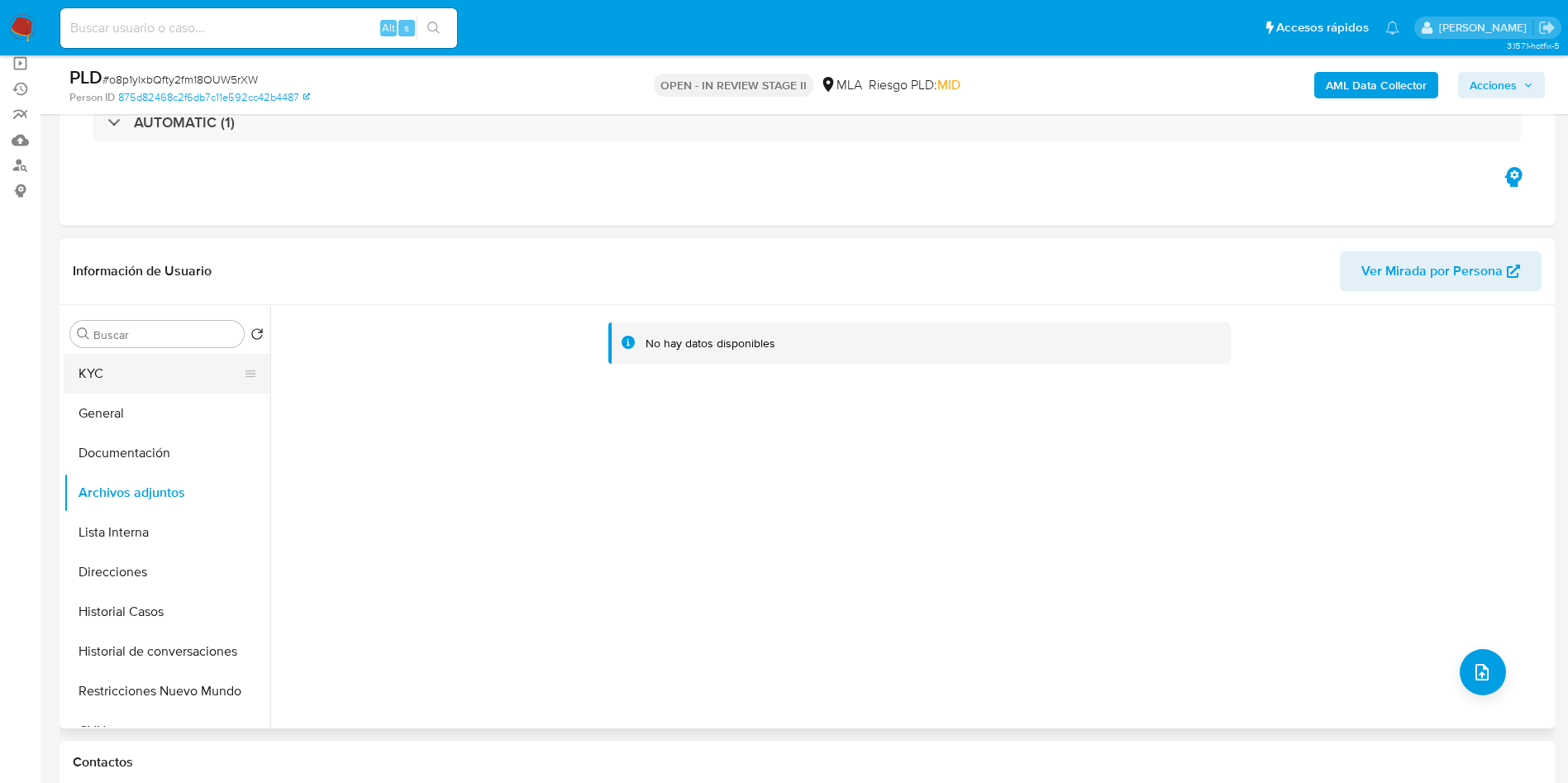
click at [130, 372] on button "KYC" at bounding box center [160, 374] width 193 height 40
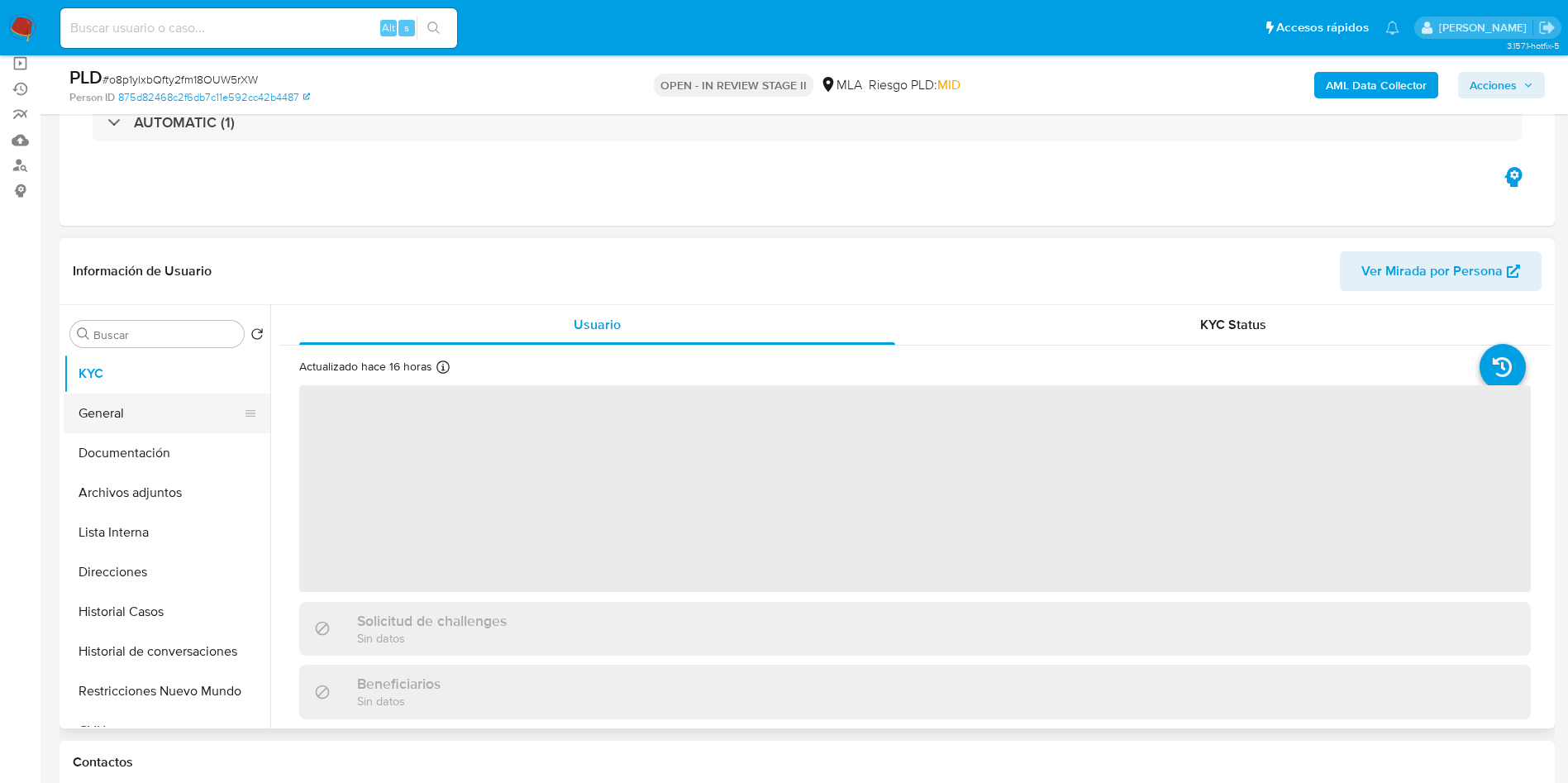
click at [180, 406] on button "General" at bounding box center [160, 413] width 193 height 40
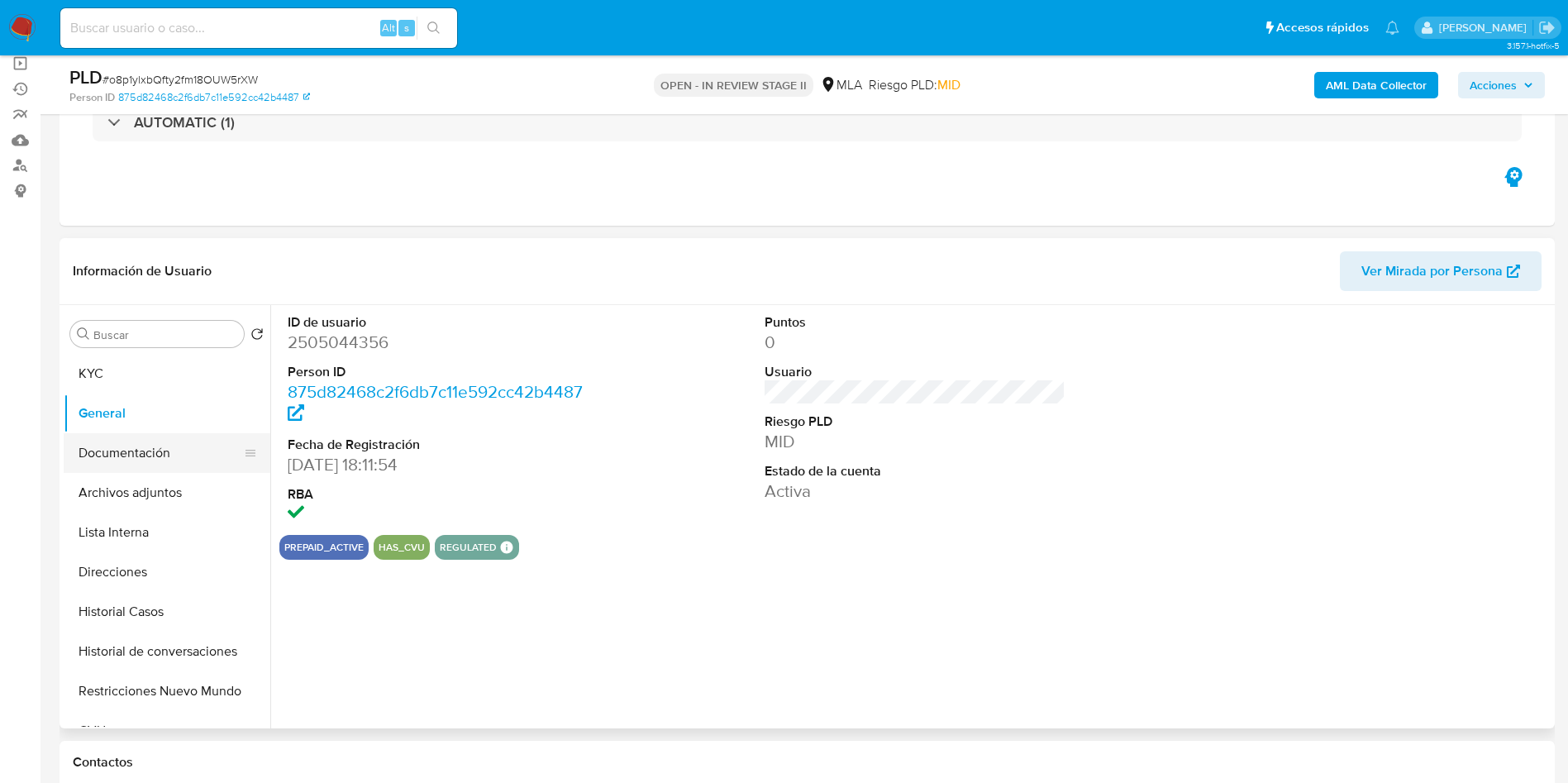
click at [177, 437] on button "Documentación" at bounding box center [160, 453] width 193 height 40
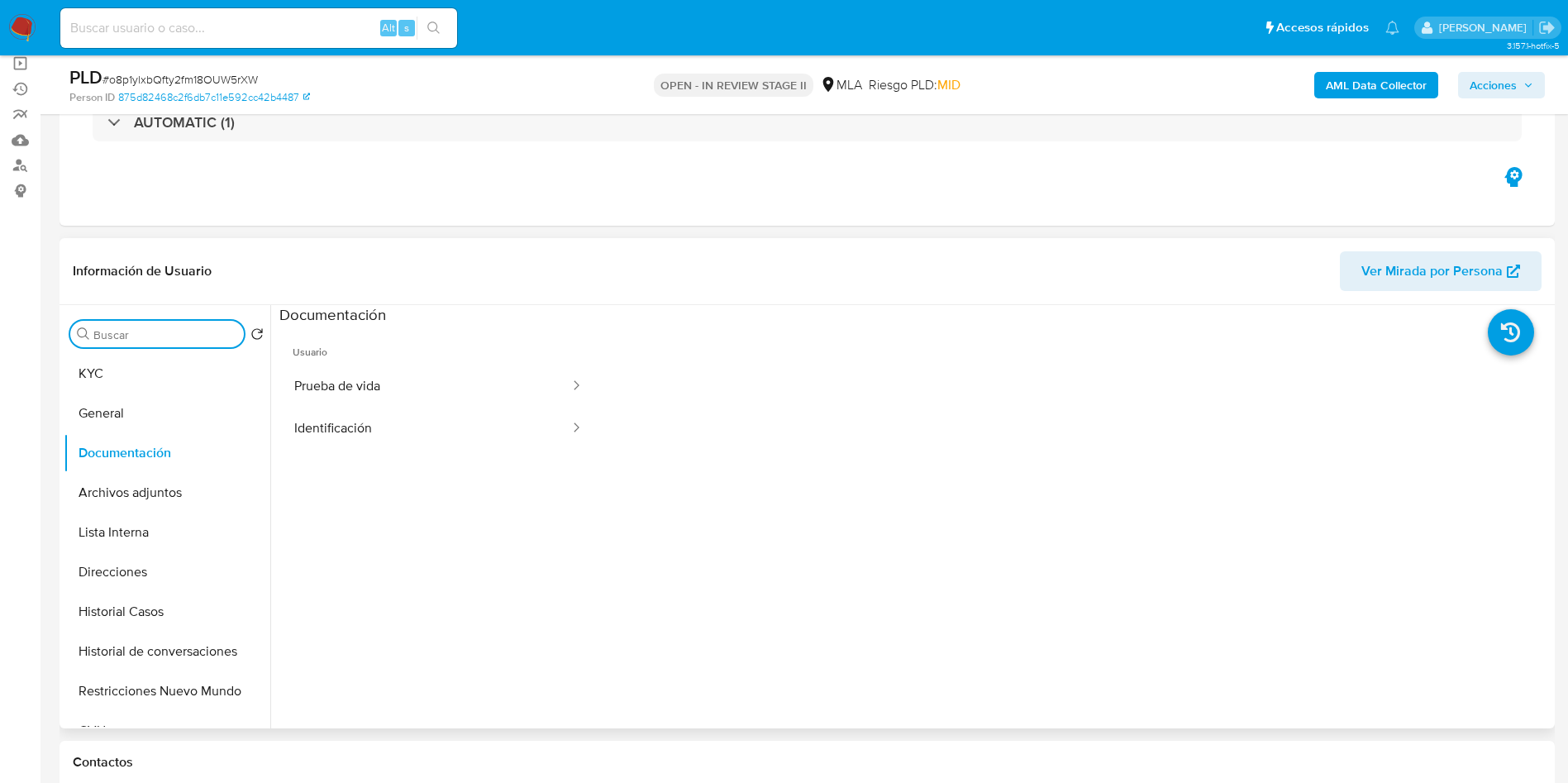
click at [137, 340] on input "Buscar" at bounding box center [165, 335] width 144 height 15
click at [126, 370] on button "KYC" at bounding box center [160, 374] width 193 height 40
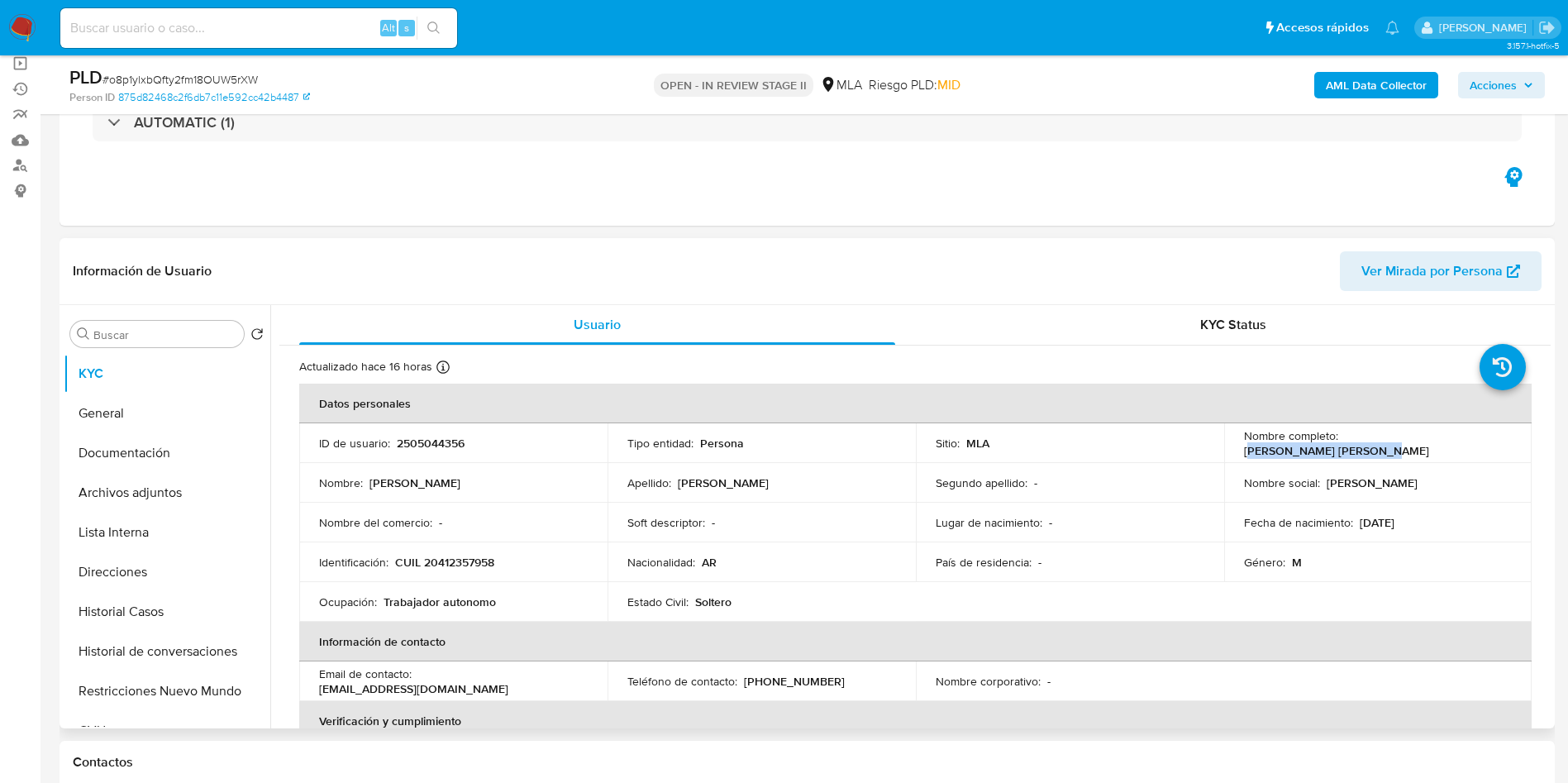
drag, startPoint x: 1344, startPoint y: 448, endPoint x: 1475, endPoint y: 445, distance: 131.0
click at [1475, 445] on div "Nombre completo : Matias Ezequiel Antunez" at bounding box center [1378, 443] width 269 height 30
click at [1337, 447] on div "Nombre completo : Matias Ezequiel Antunez" at bounding box center [1378, 443] width 269 height 30
drag, startPoint x: 1342, startPoint y: 441, endPoint x: 1482, endPoint y: 444, distance: 140.0
click at [1482, 444] on div "Nombre completo : Matias Ezequiel Antunez" at bounding box center [1378, 443] width 269 height 30
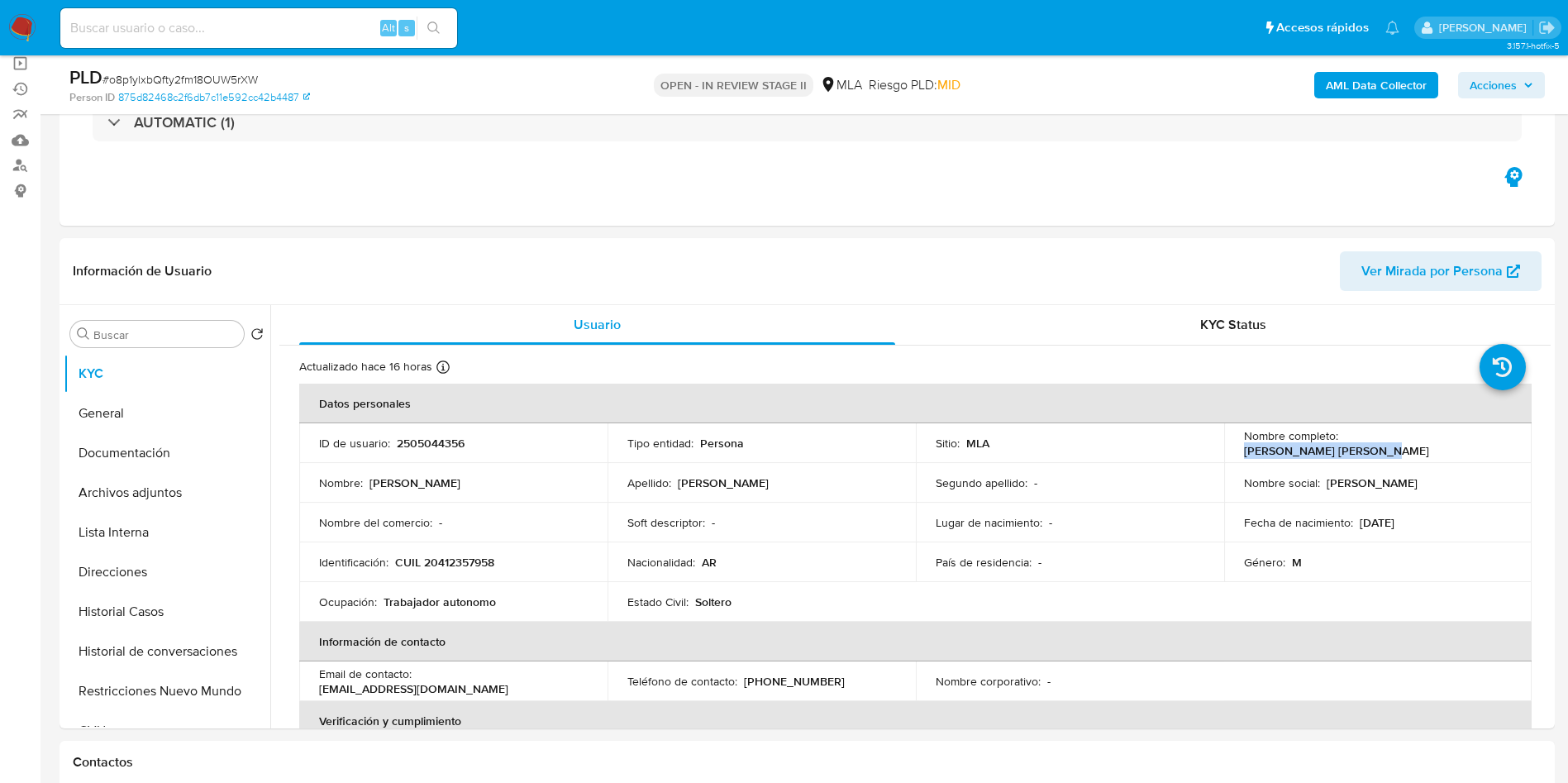
copy p "Matias Ezequiel Antunez"
click at [173, 498] on button "Archivos adjuntos" at bounding box center [160, 493] width 193 height 40
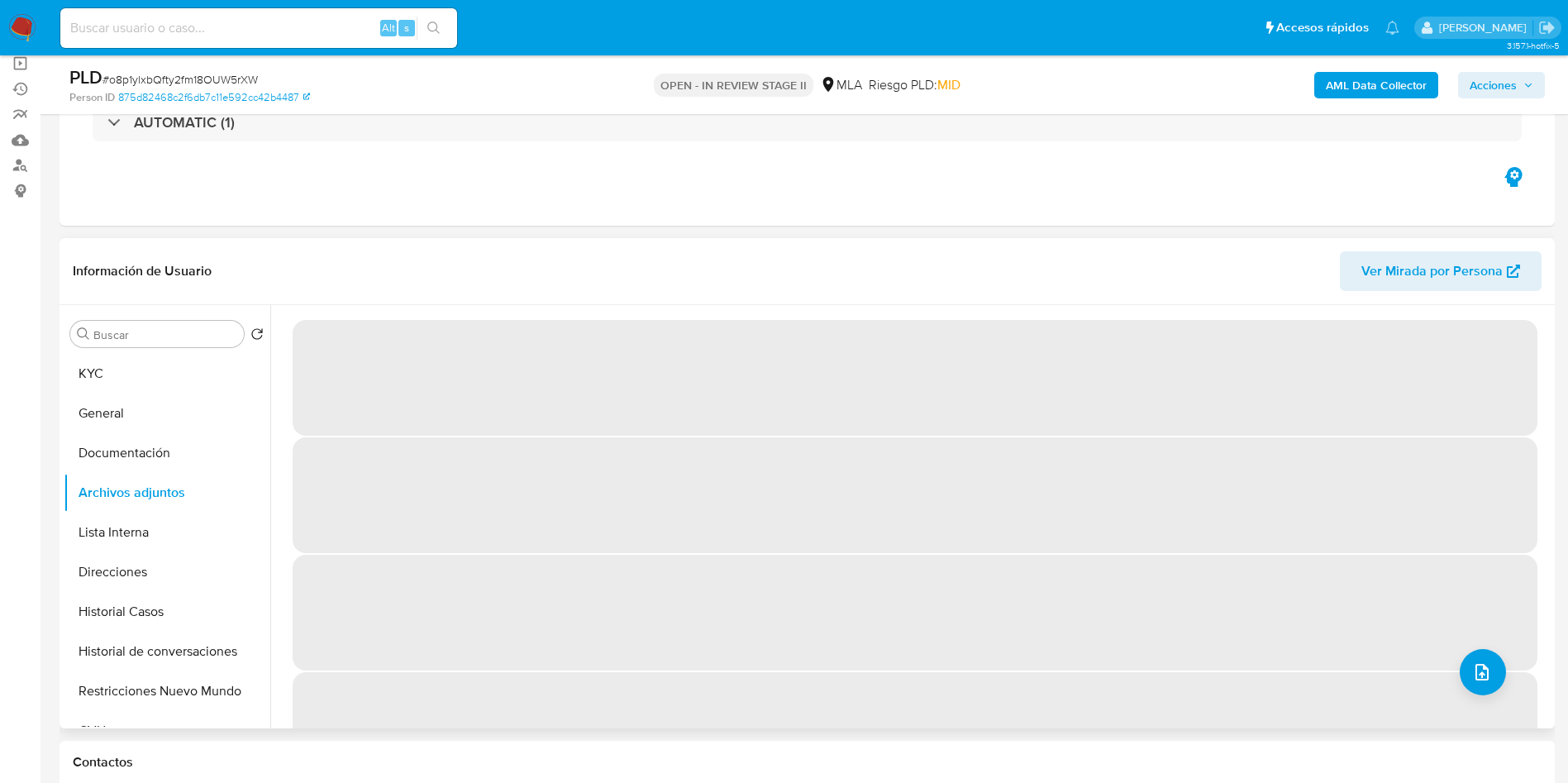
click at [1406, 650] on span "‌" at bounding box center [914, 612] width 1245 height 116
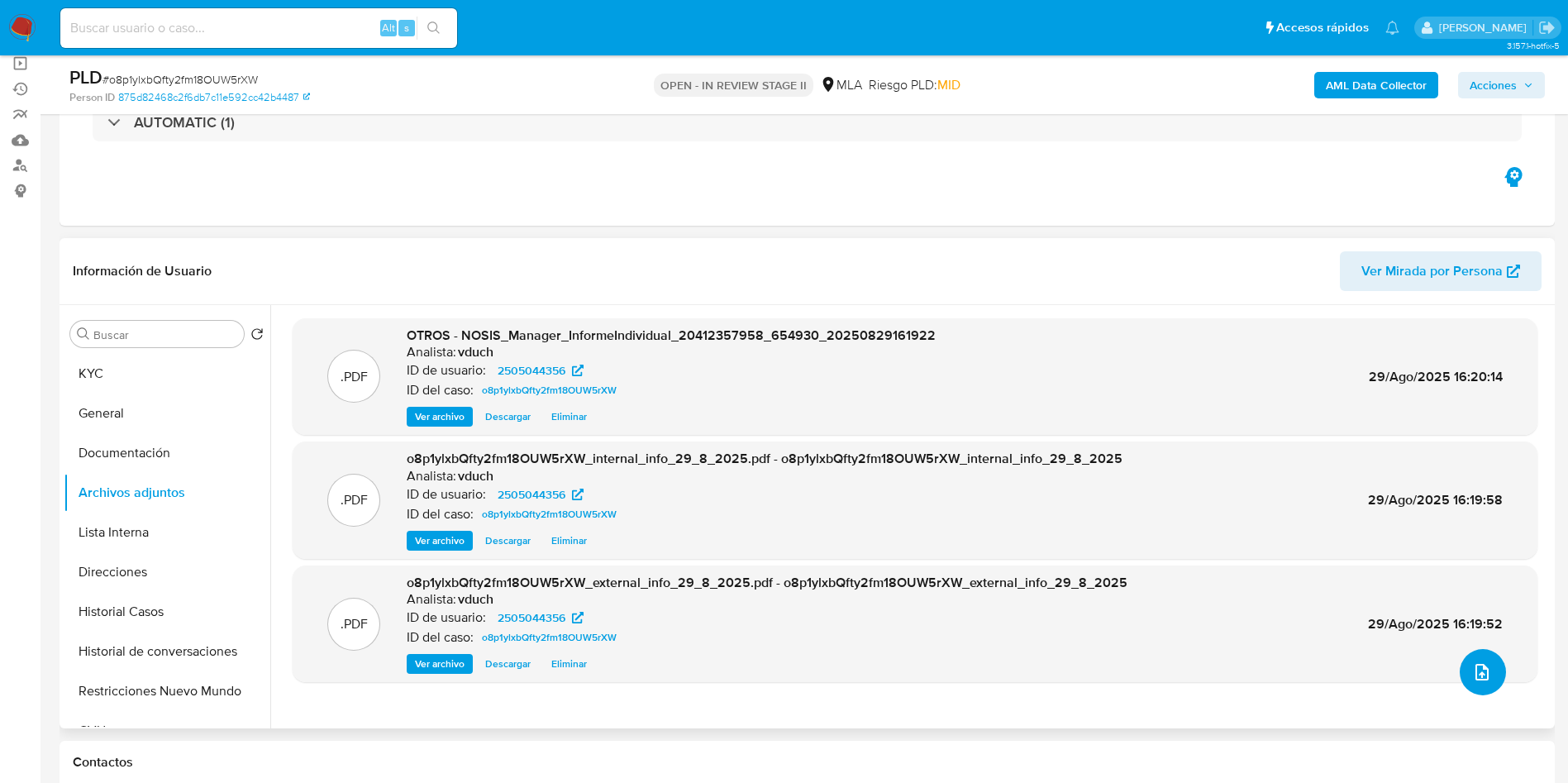
click at [1476, 662] on icon "upload-file" at bounding box center [1481, 672] width 20 height 20
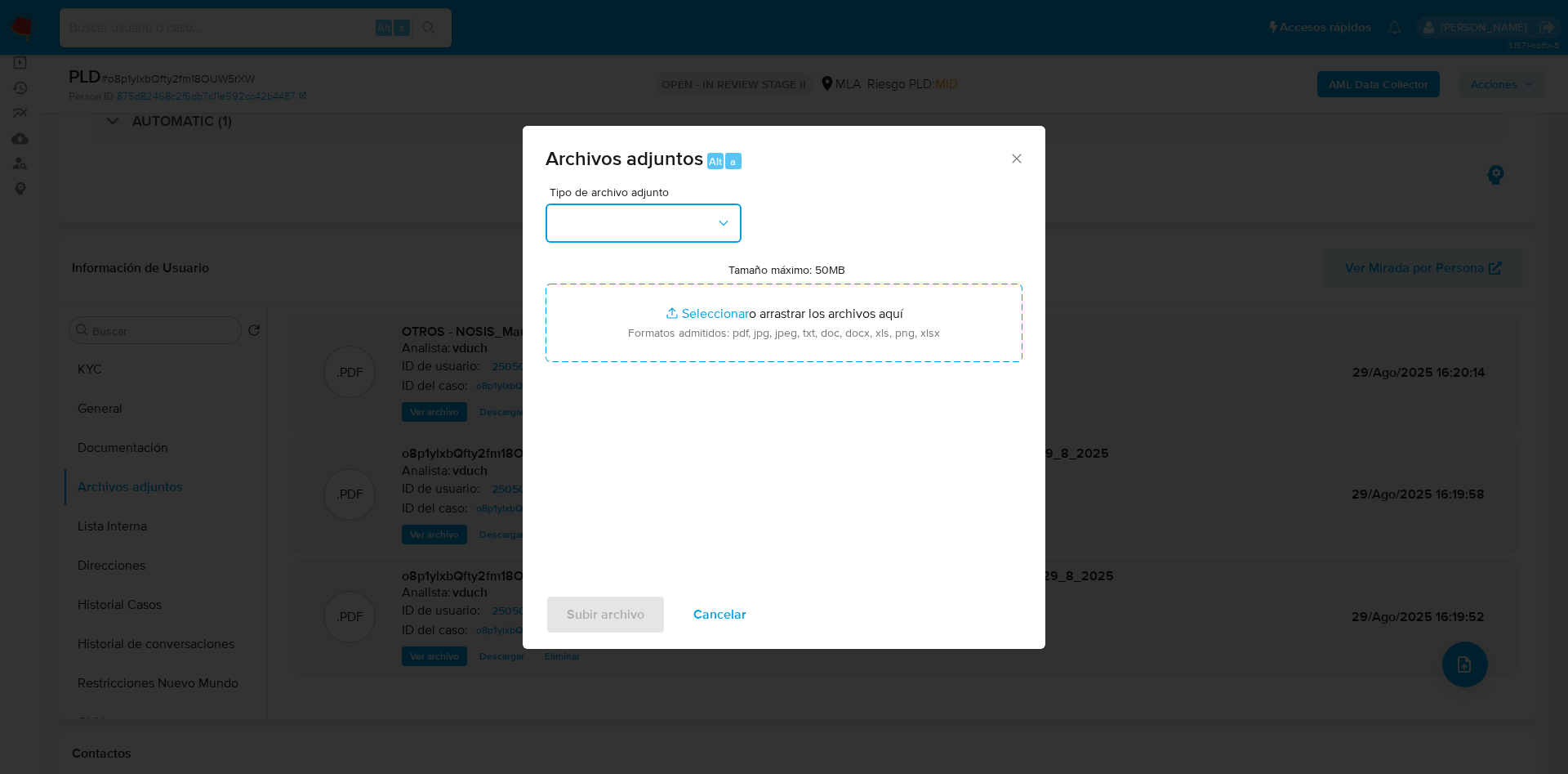
click at [655, 229] on button "button" at bounding box center [644, 223] width 196 height 40
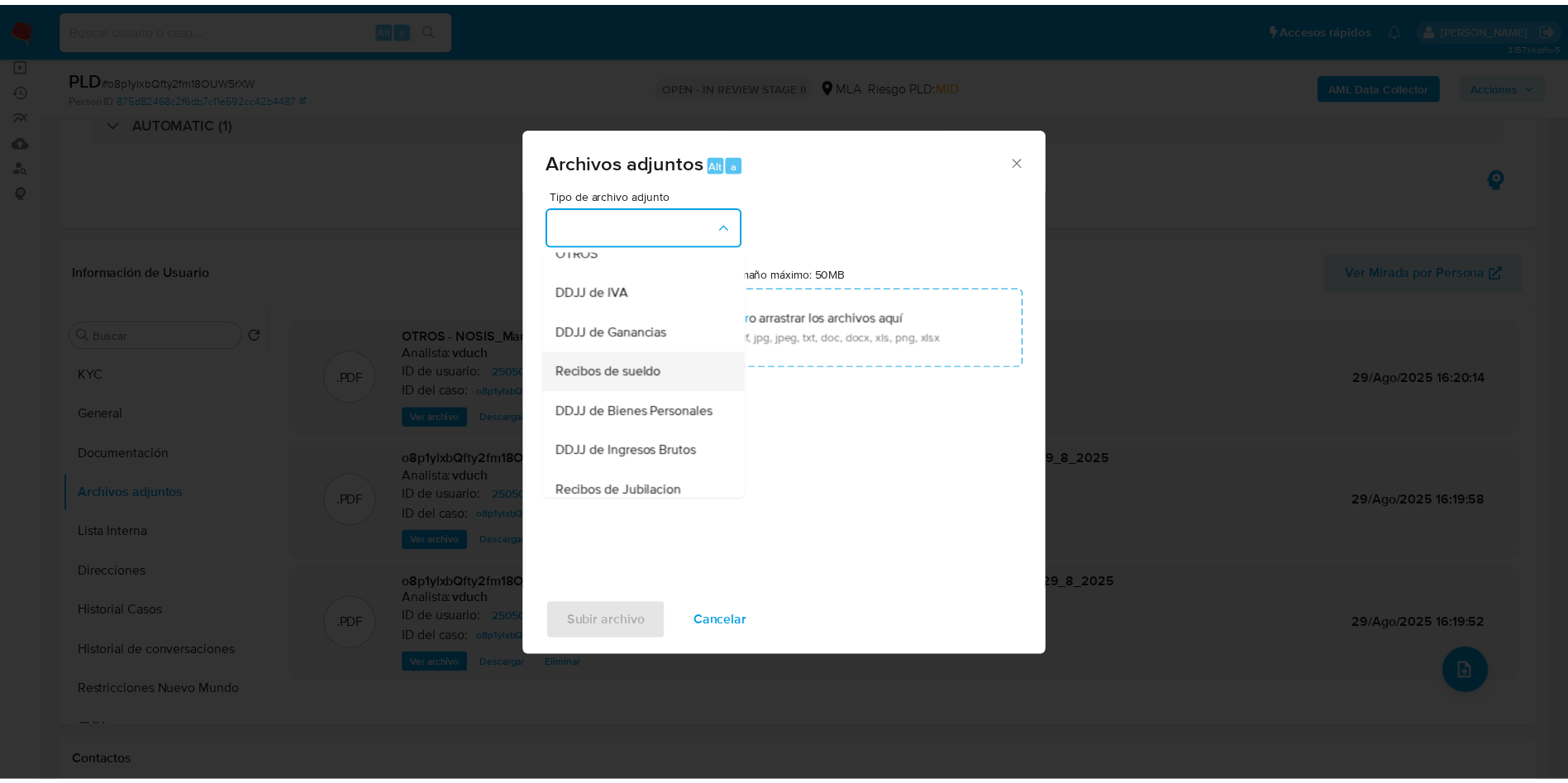
scroll to position [372, 0]
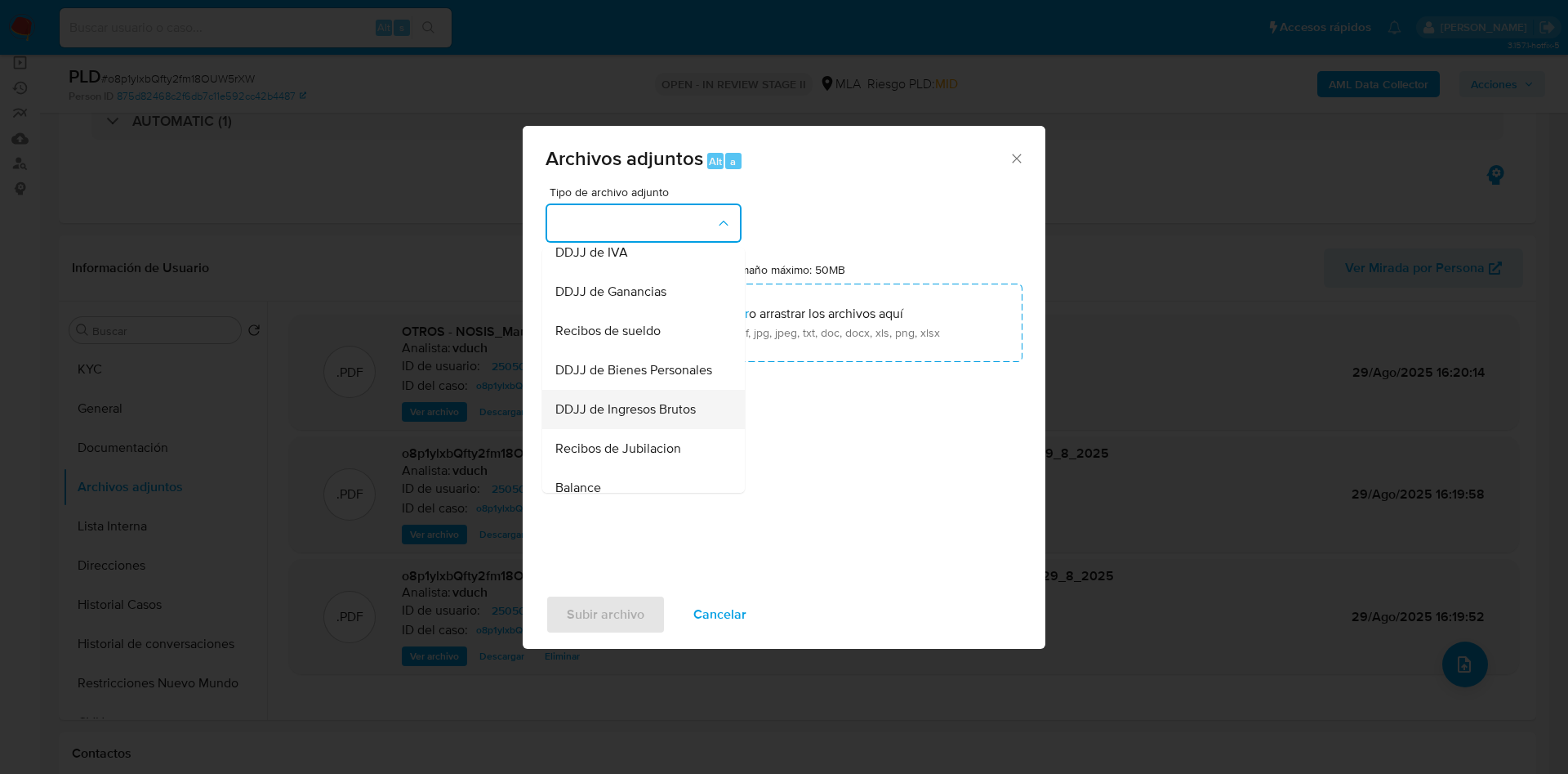
click at [649, 417] on span "DDJJ de Ingresos Brutos" at bounding box center [626, 409] width 141 height 16
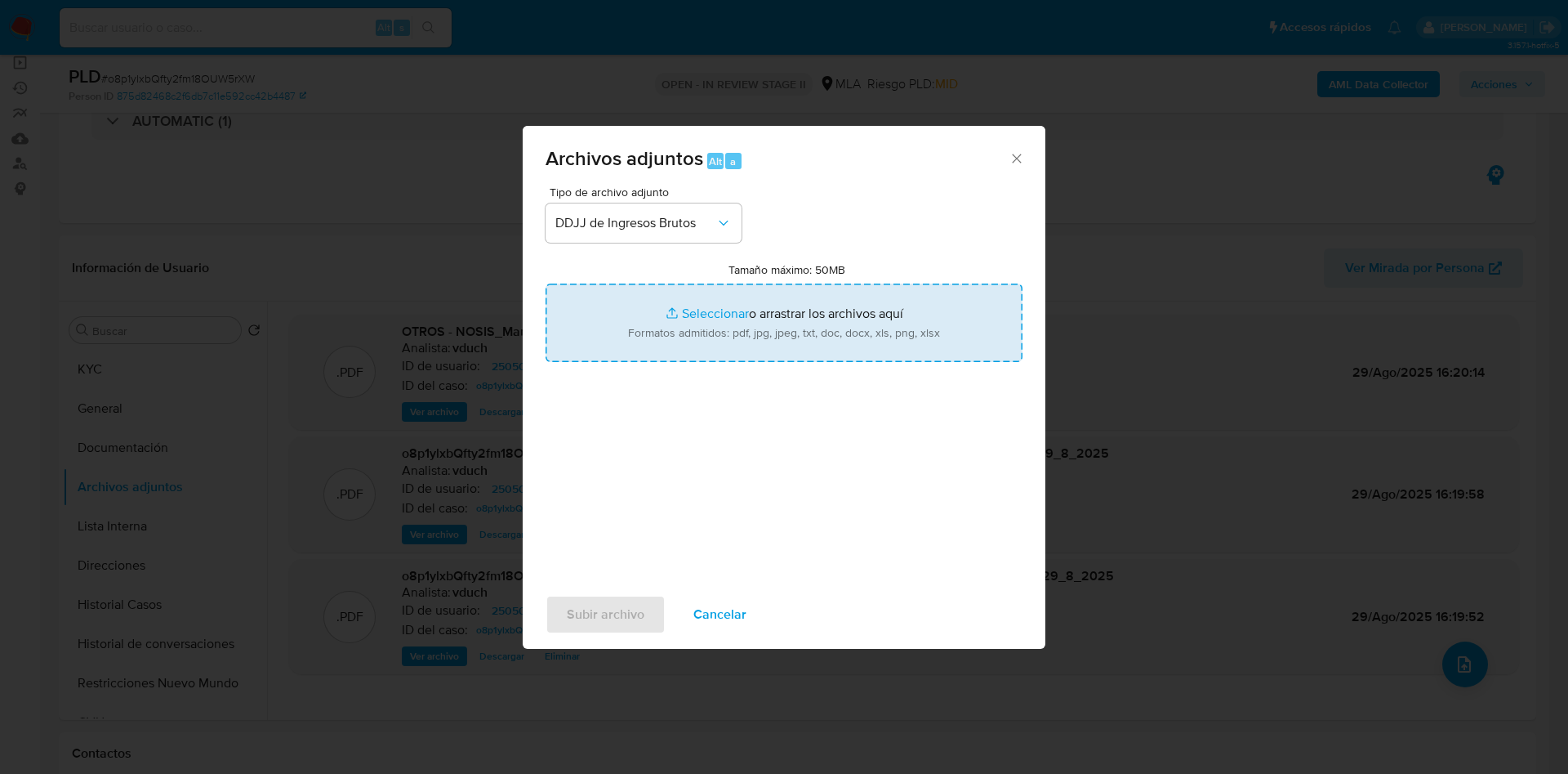
type input "C:\fakepath\Matias Ezequiel Antunez - IIBB Marzo a Julio 25.pdf"
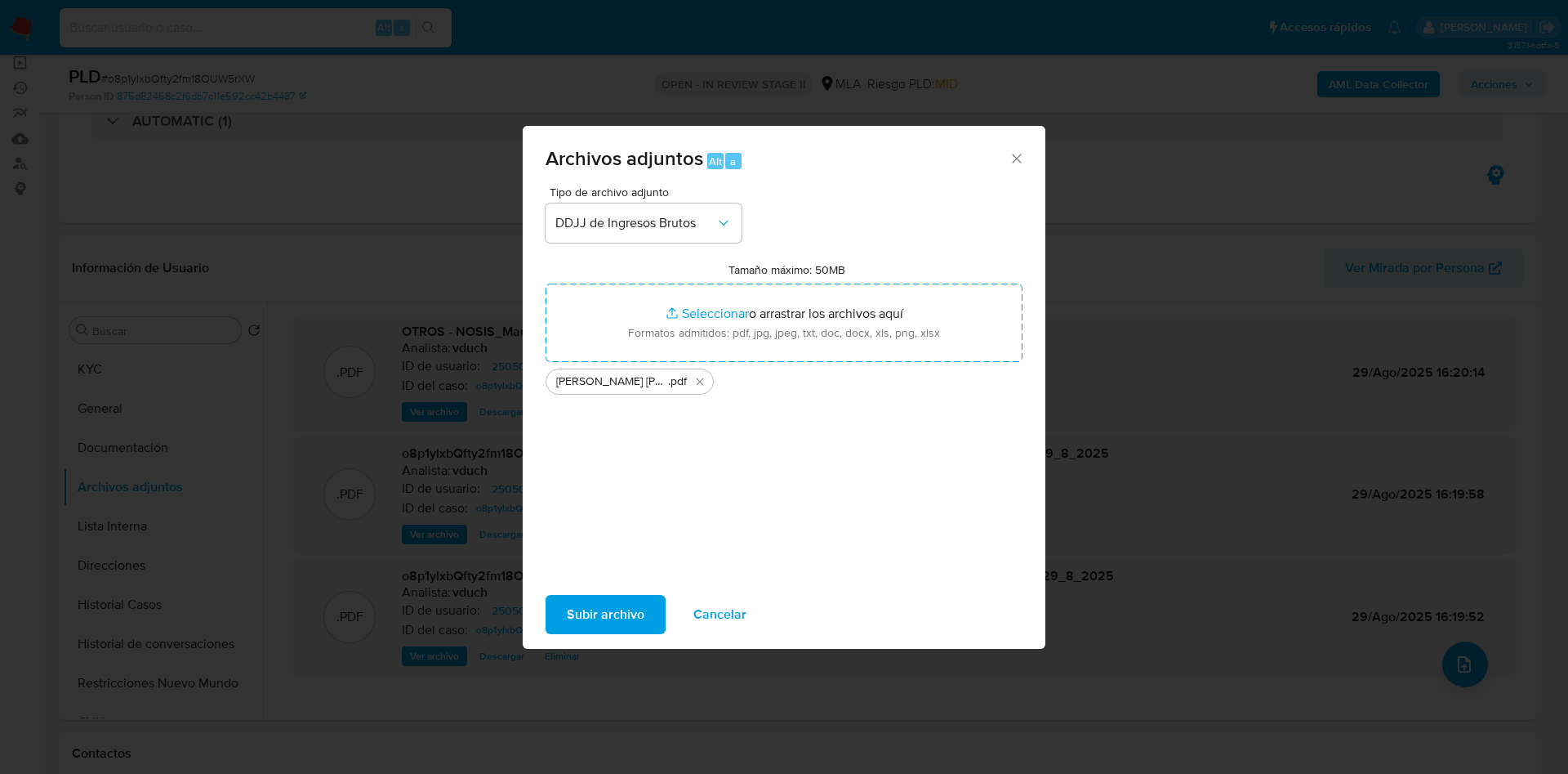
click at [601, 604] on span "Subir archivo" at bounding box center [606, 614] width 77 height 36
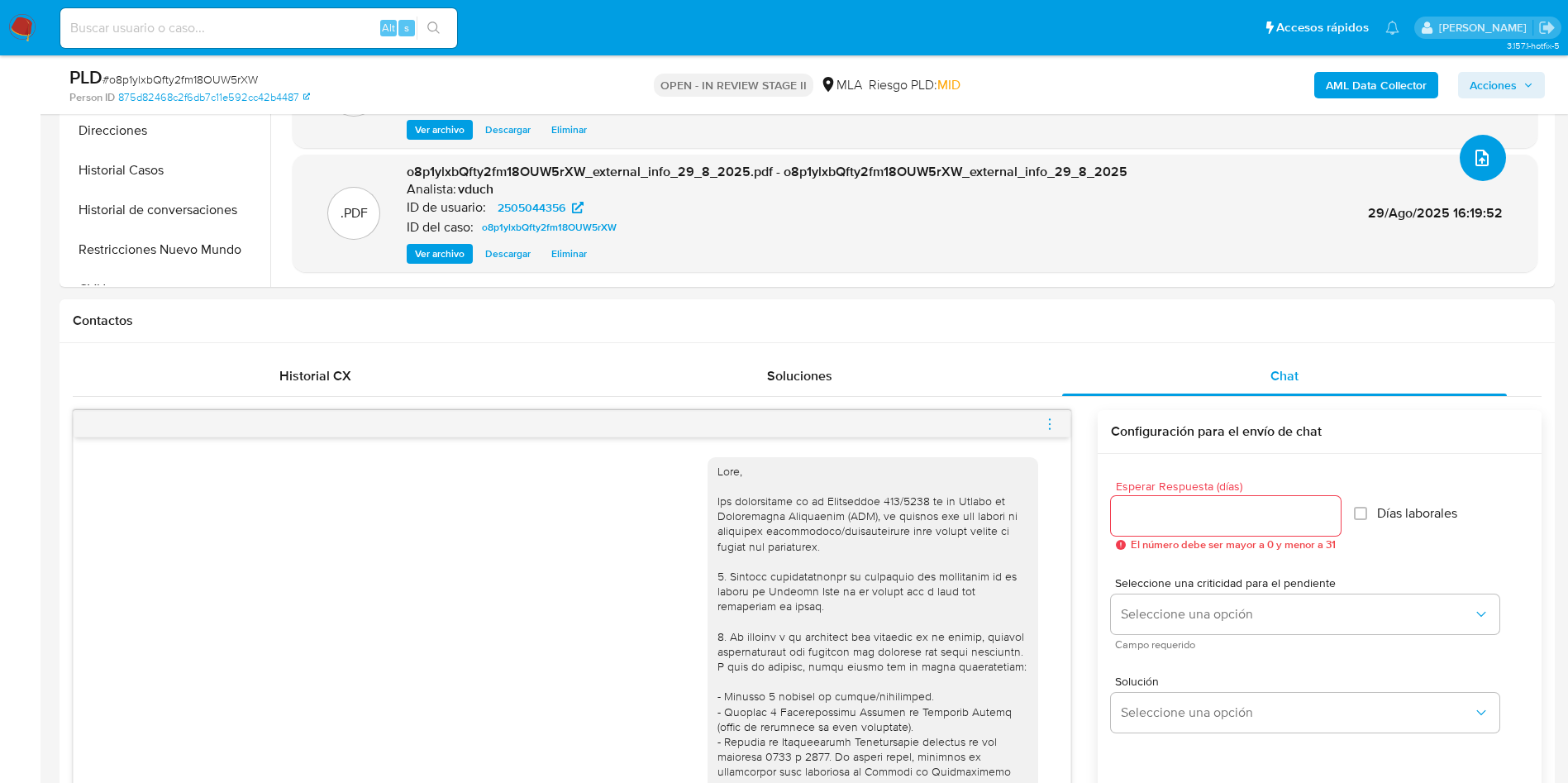
scroll to position [0, 0]
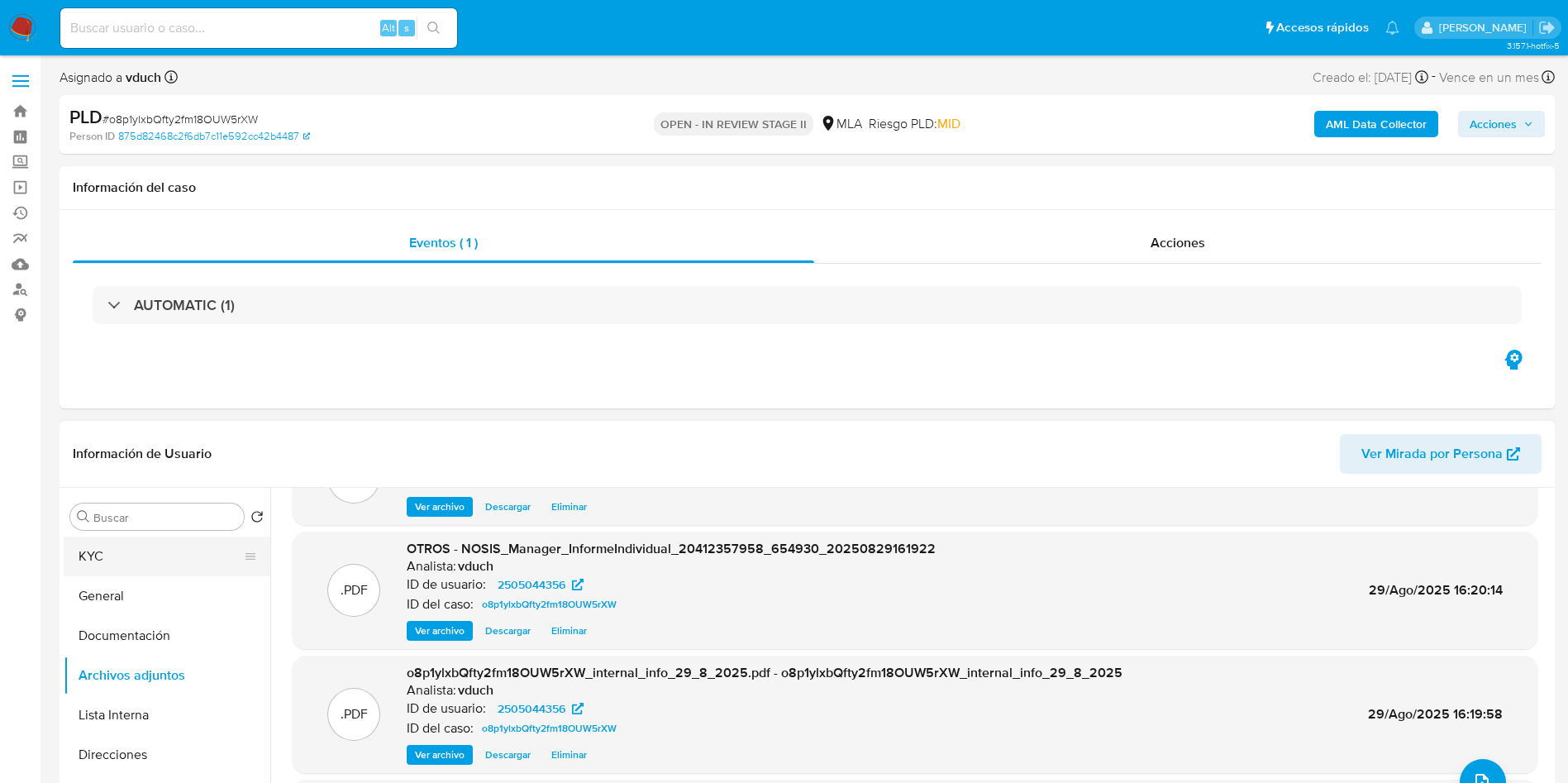
click at [108, 565] on button "KYC" at bounding box center [160, 556] width 193 height 40
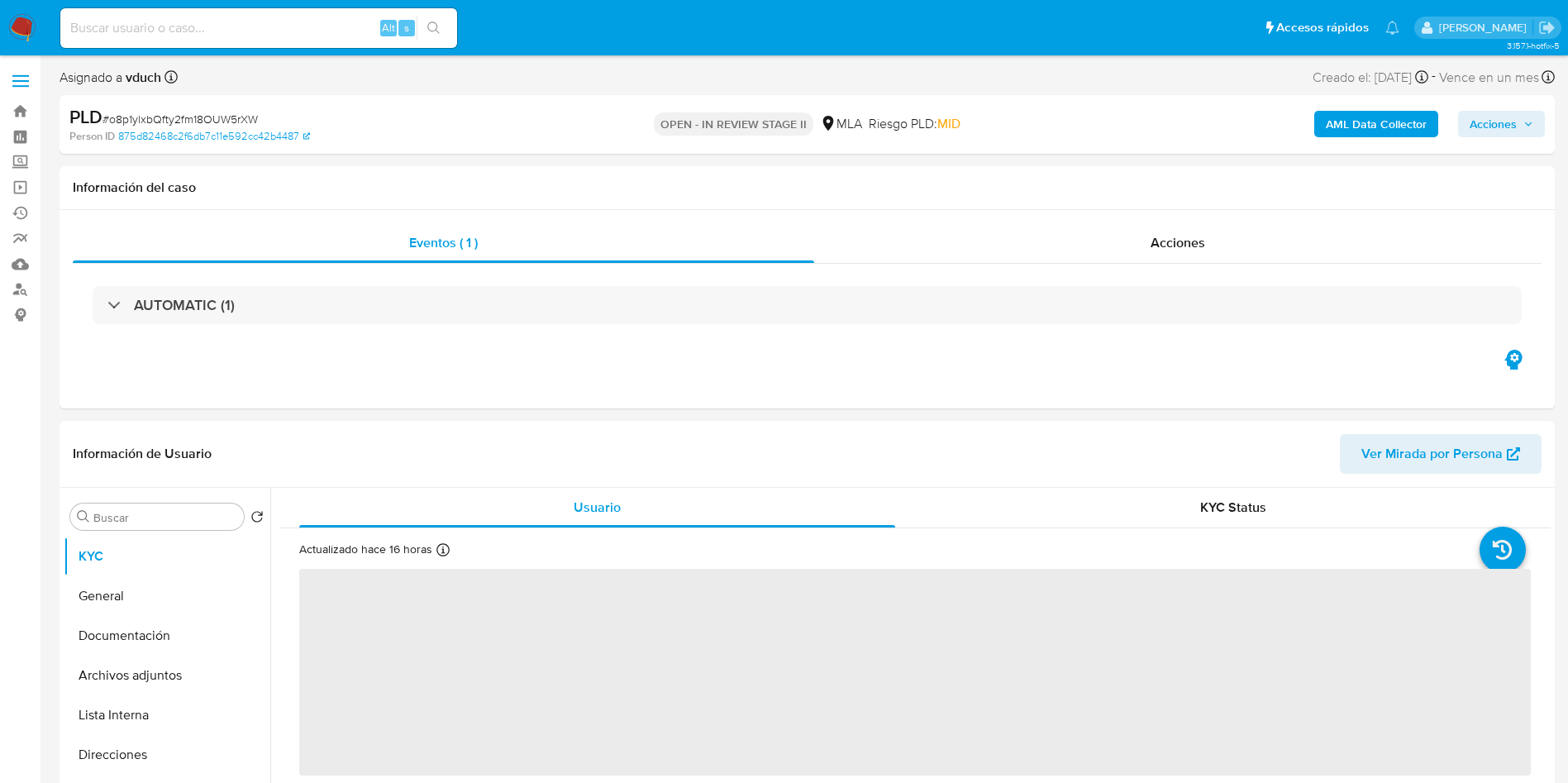
click at [202, 123] on span "# o8p1ylxbQfty2fm18OUW5rXW" at bounding box center [180, 119] width 156 height 17
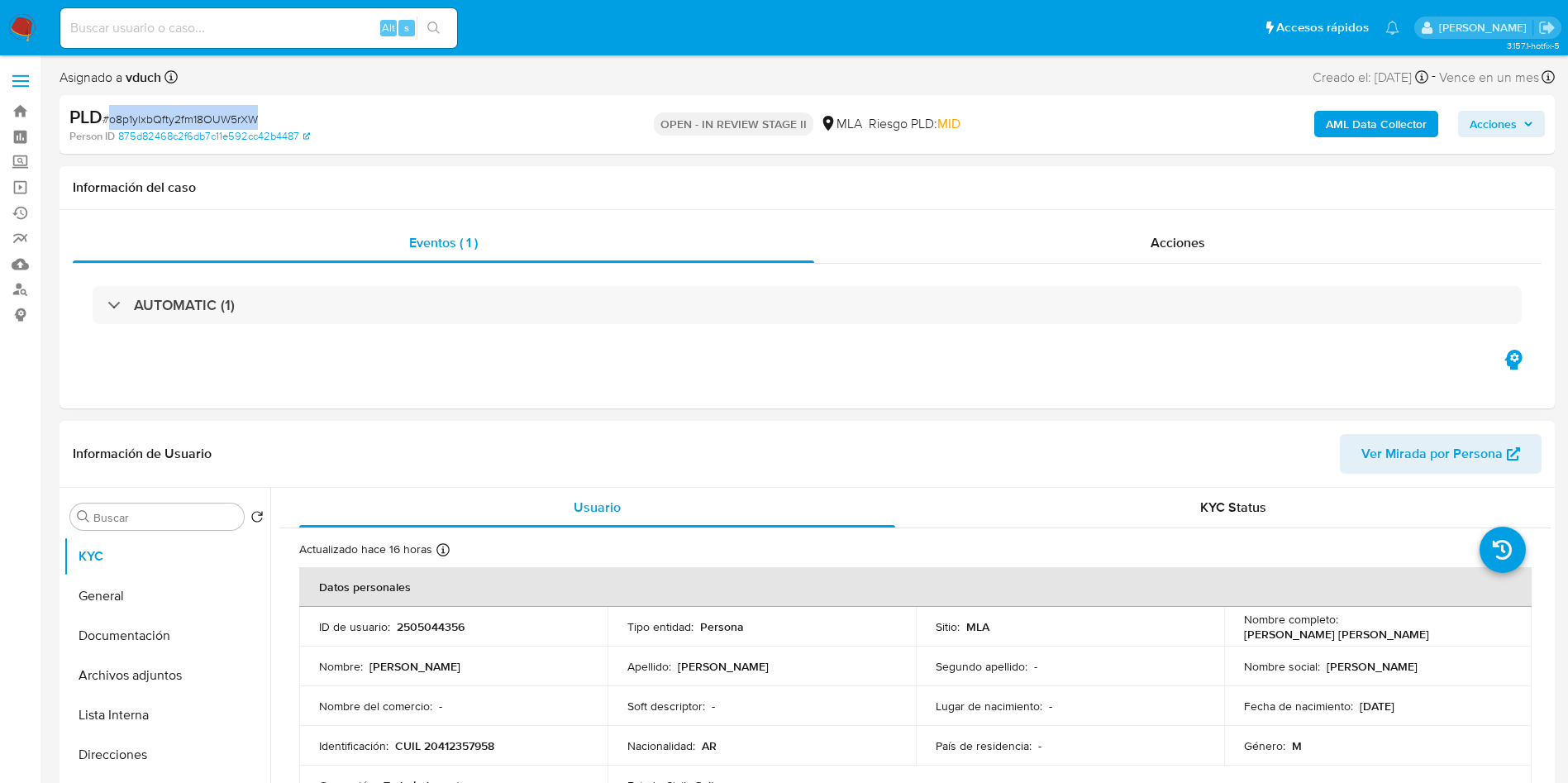
copy span "o8p1ylxbQfty2fm18OUW5rXW"
click at [1, 259] on link "Mulan" at bounding box center [98, 264] width 197 height 26
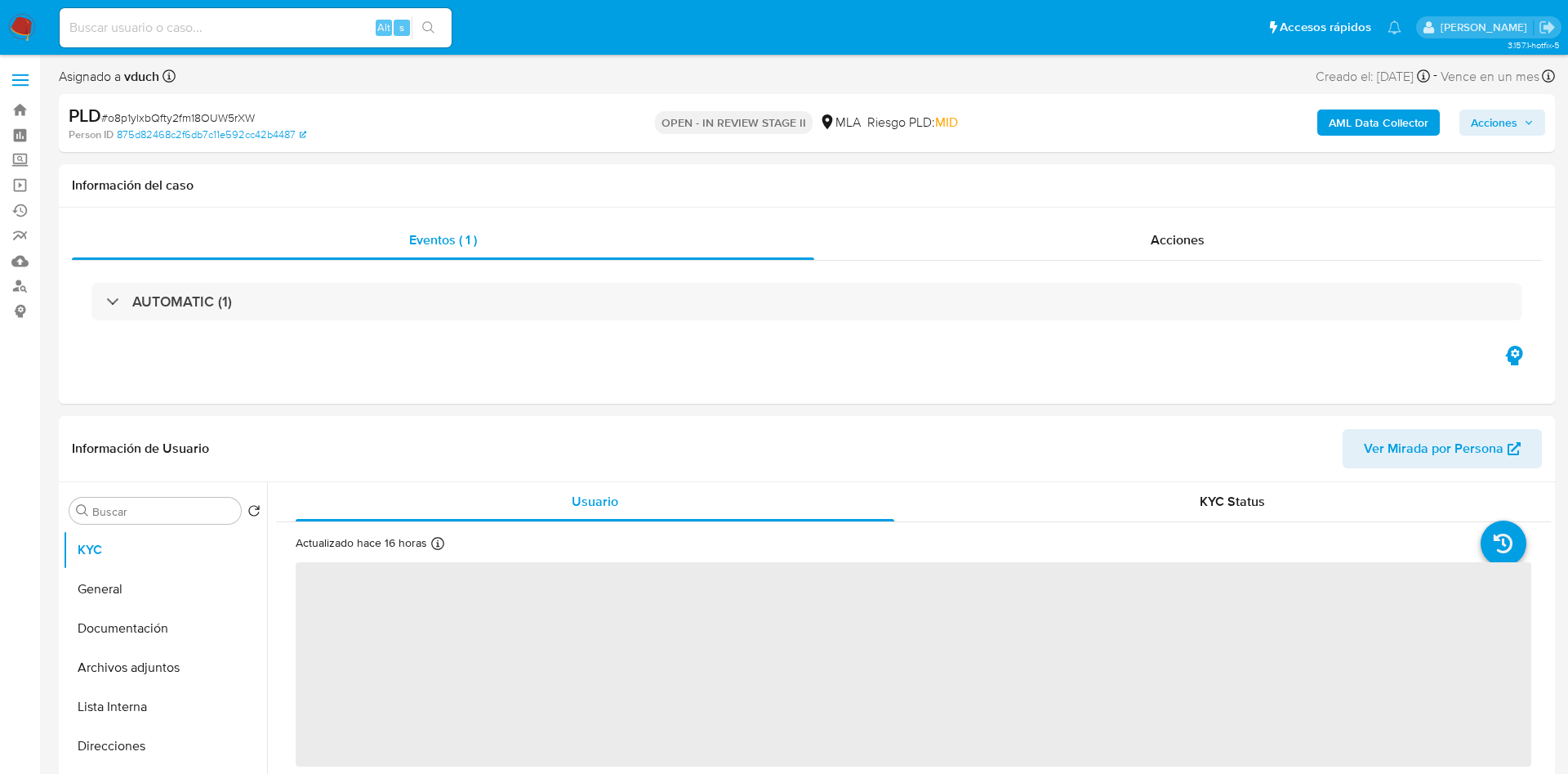
select select "10"
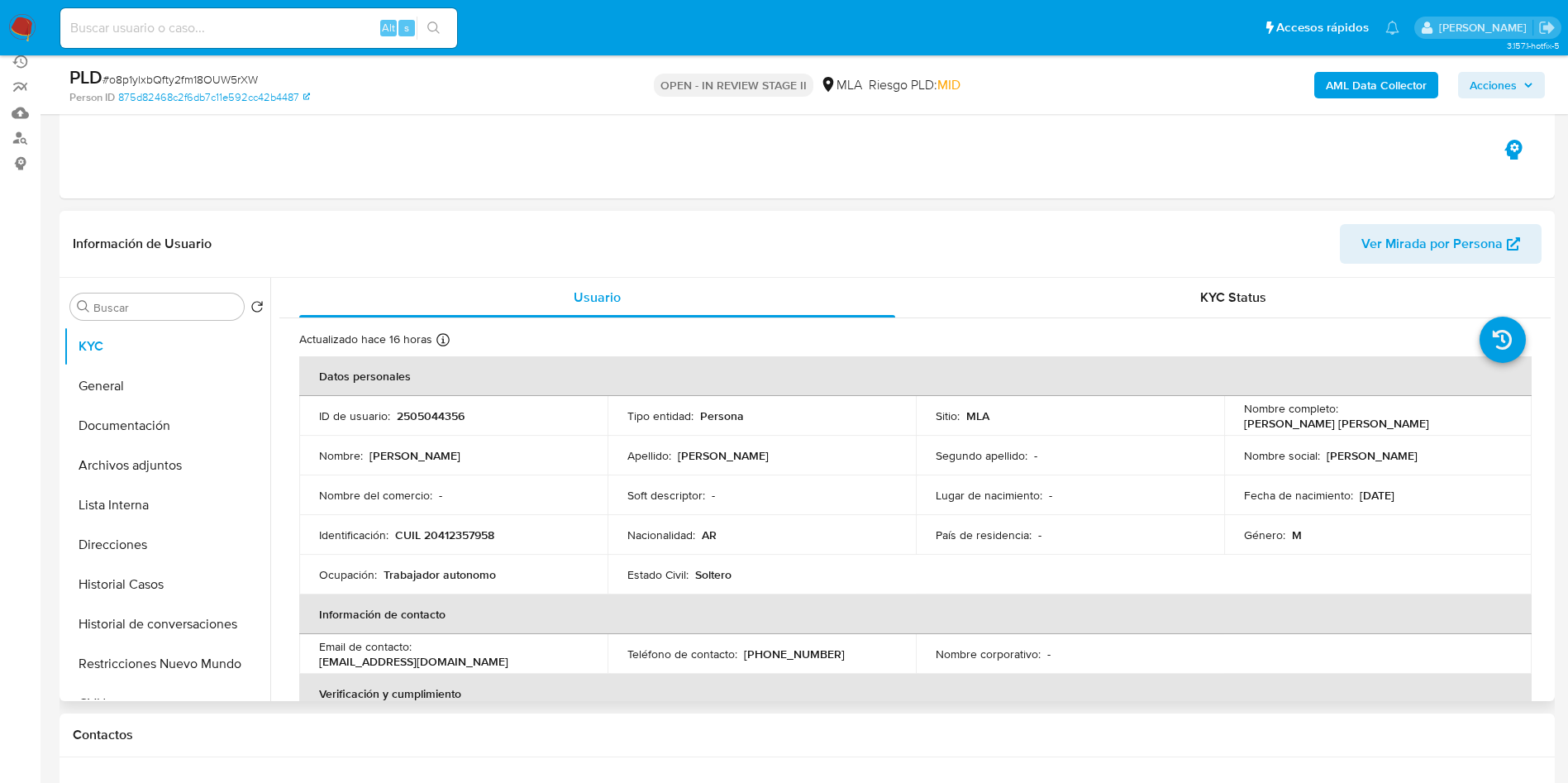
scroll to position [248, 0]
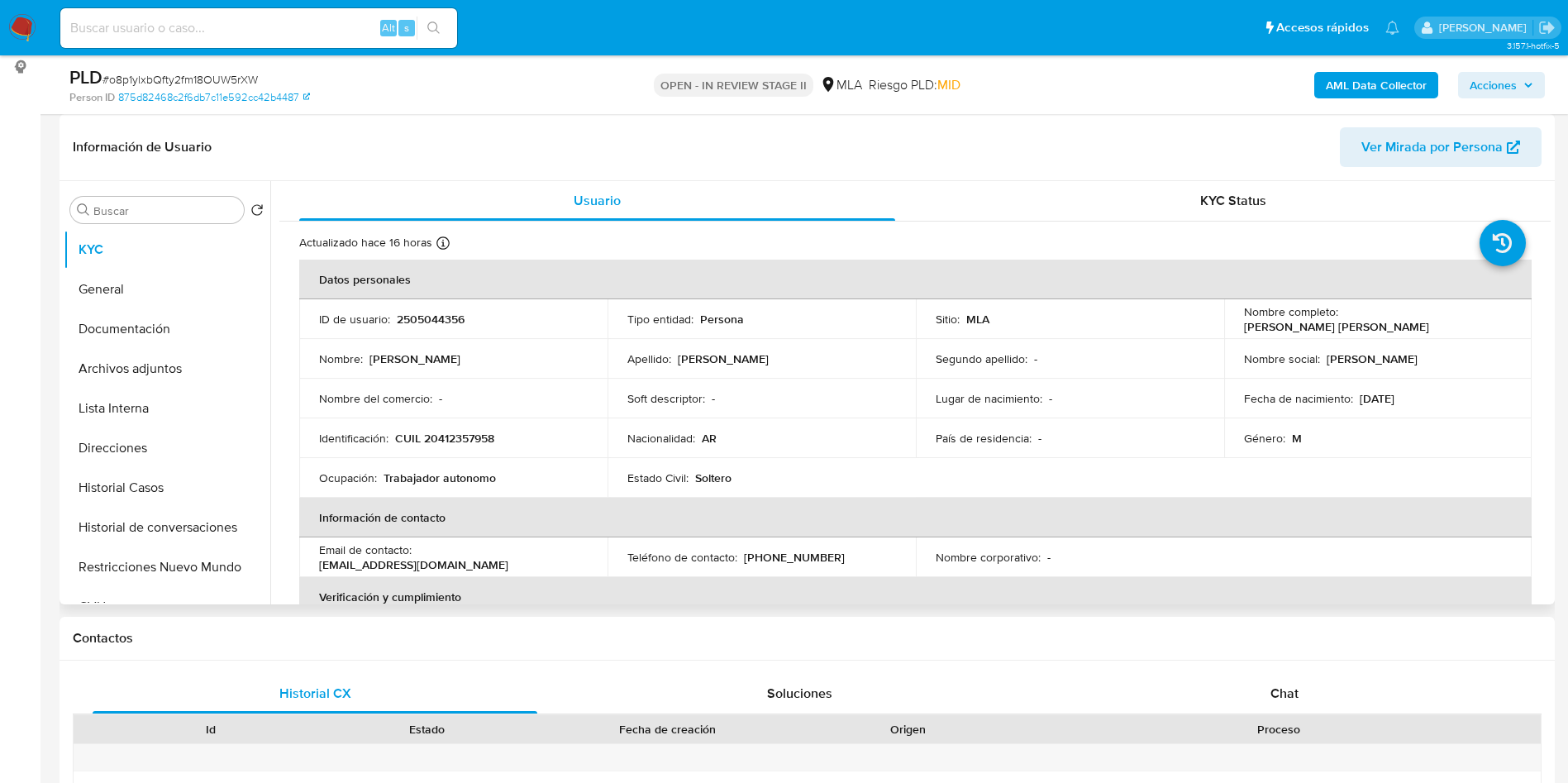
click at [1351, 319] on p "[PERSON_NAME] [PERSON_NAME]" at bounding box center [1337, 327] width 185 height 15
copy p "Matias"
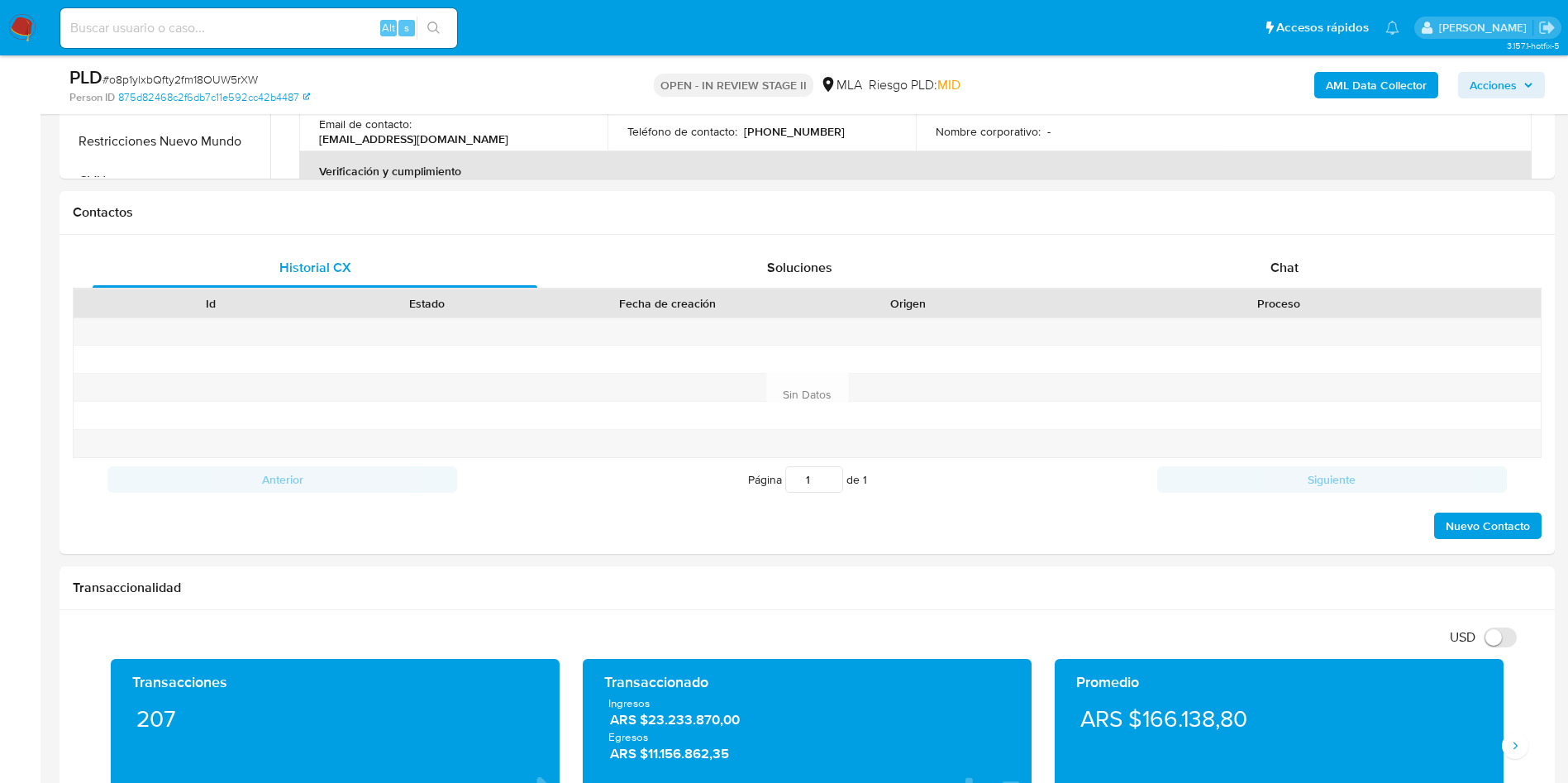
scroll to position [744, 0]
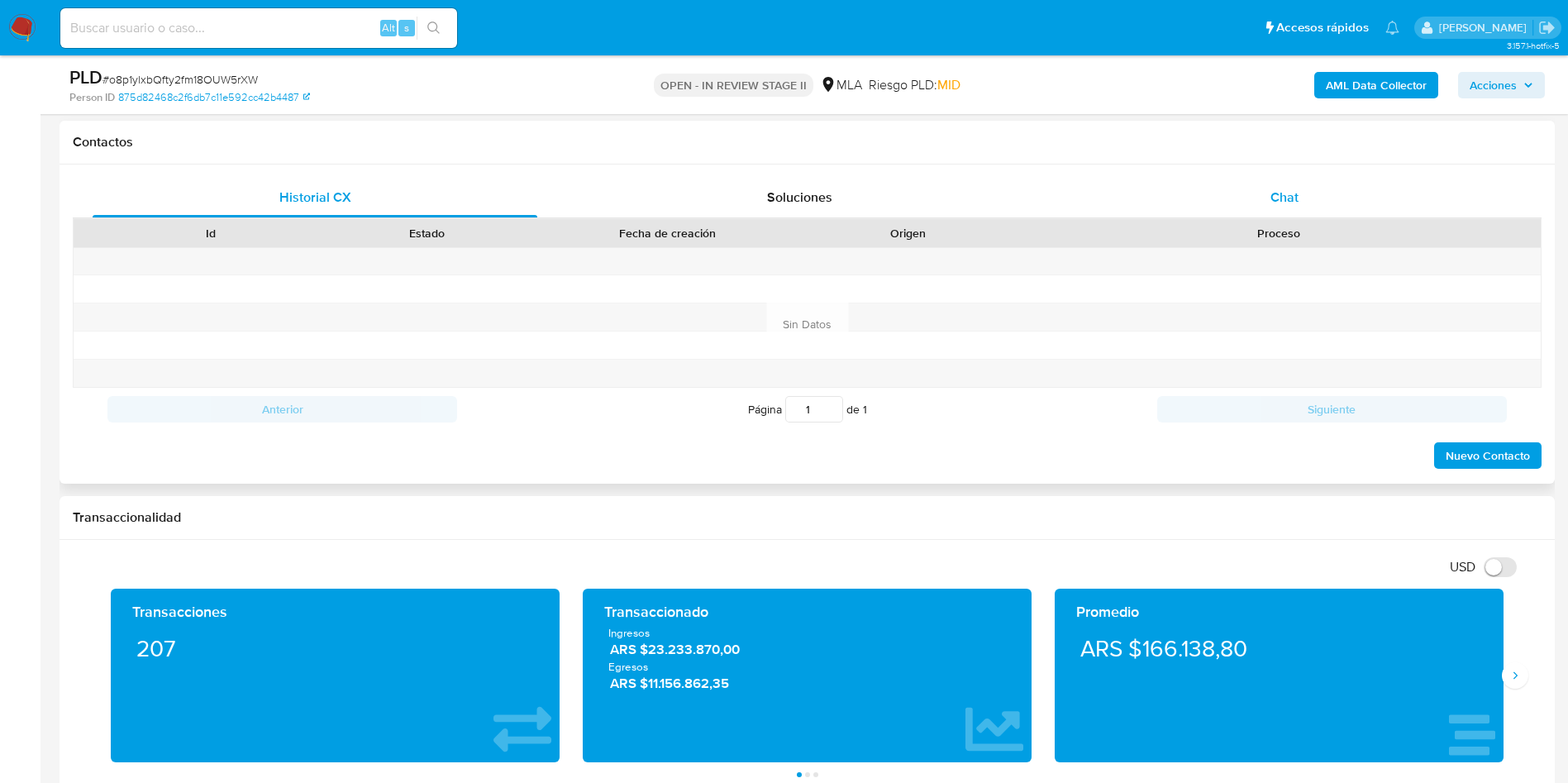
click at [1416, 200] on div "Chat" at bounding box center [1284, 197] width 445 height 40
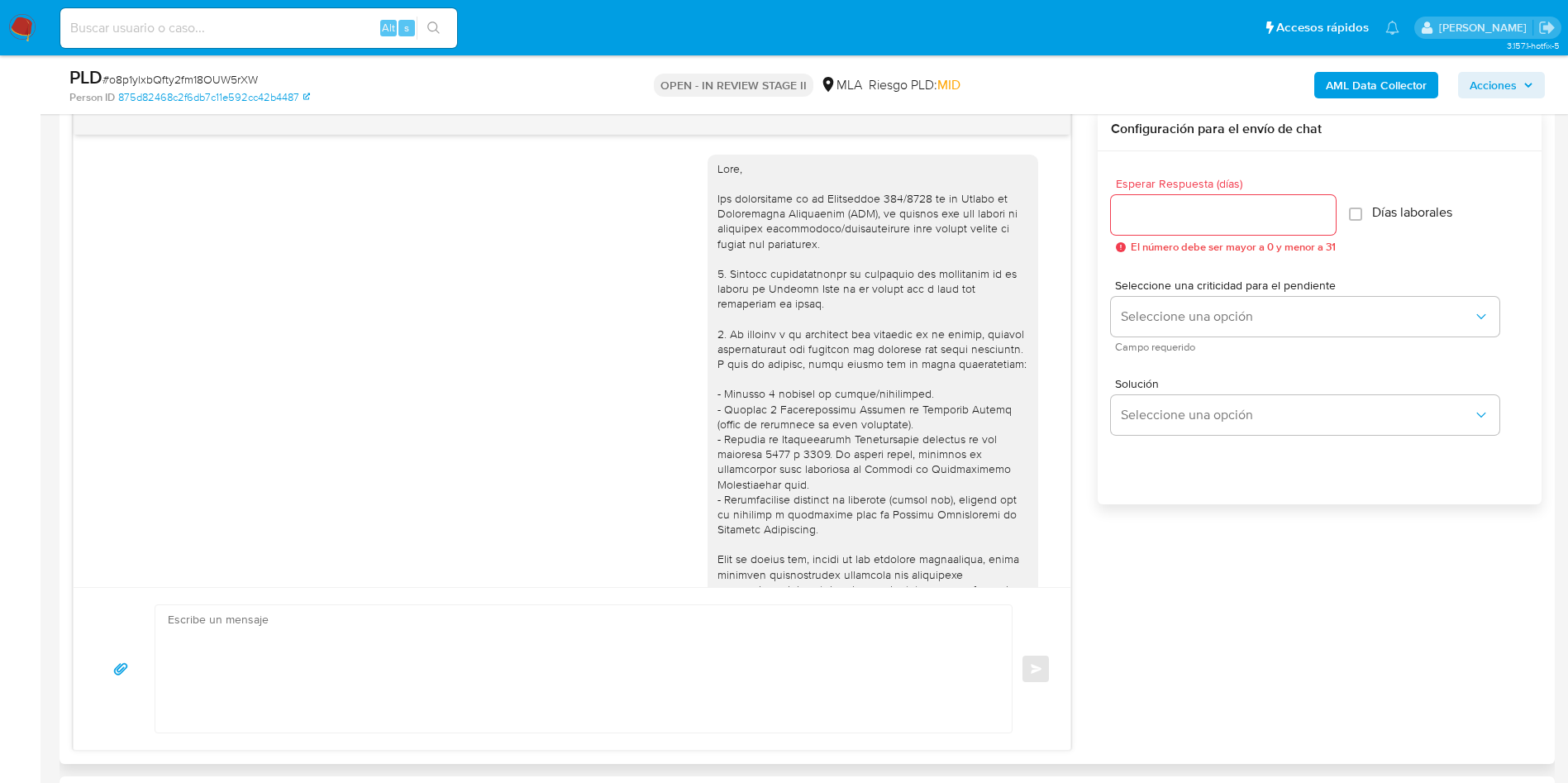
scroll to position [591, 0]
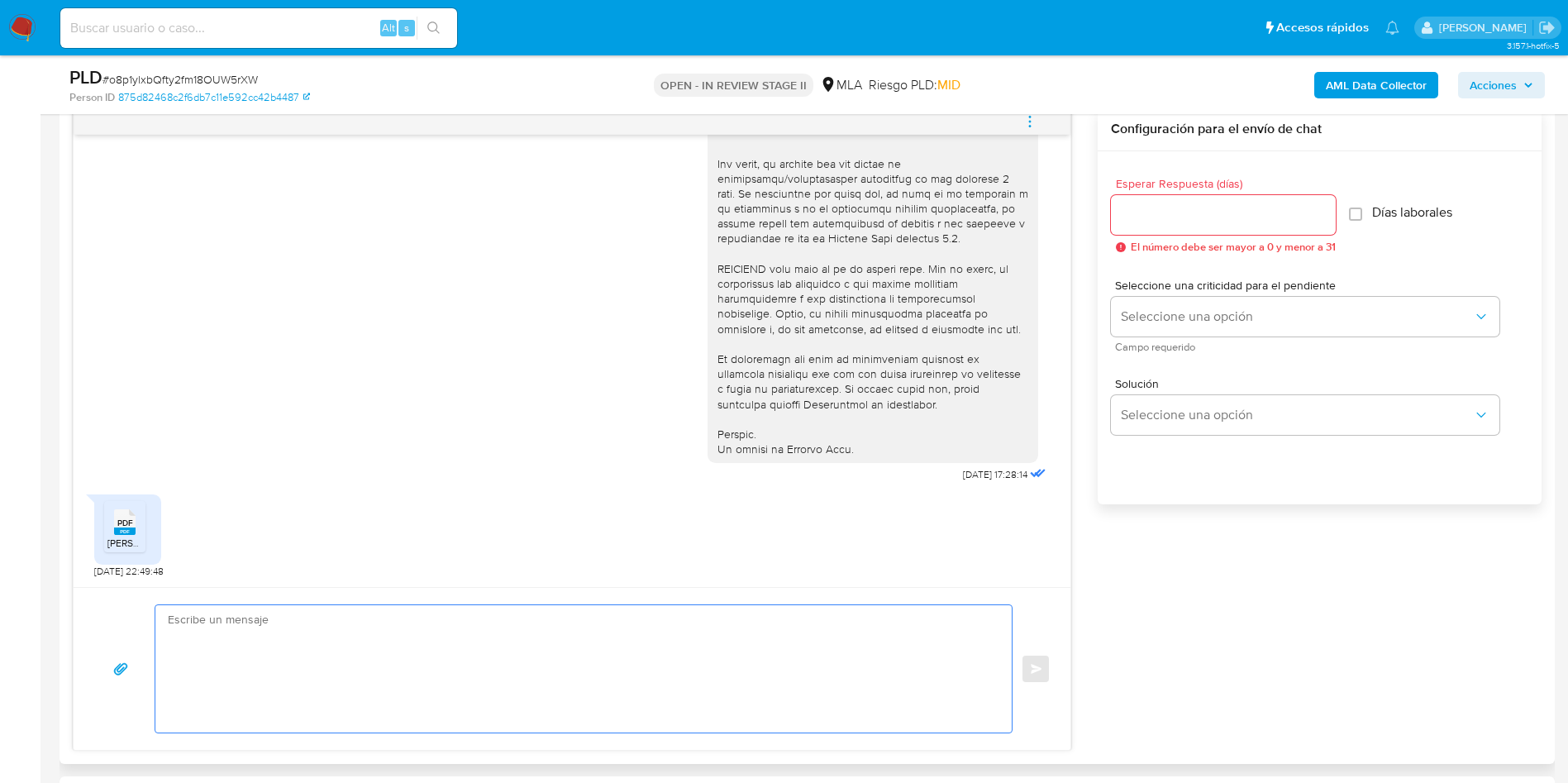
click at [305, 630] on textarea at bounding box center [579, 668] width 823 height 127
paste textarea "Hola Matías, buenas tardes. Muchas gracias por tu respuesta. Sin embargo, hemos…"
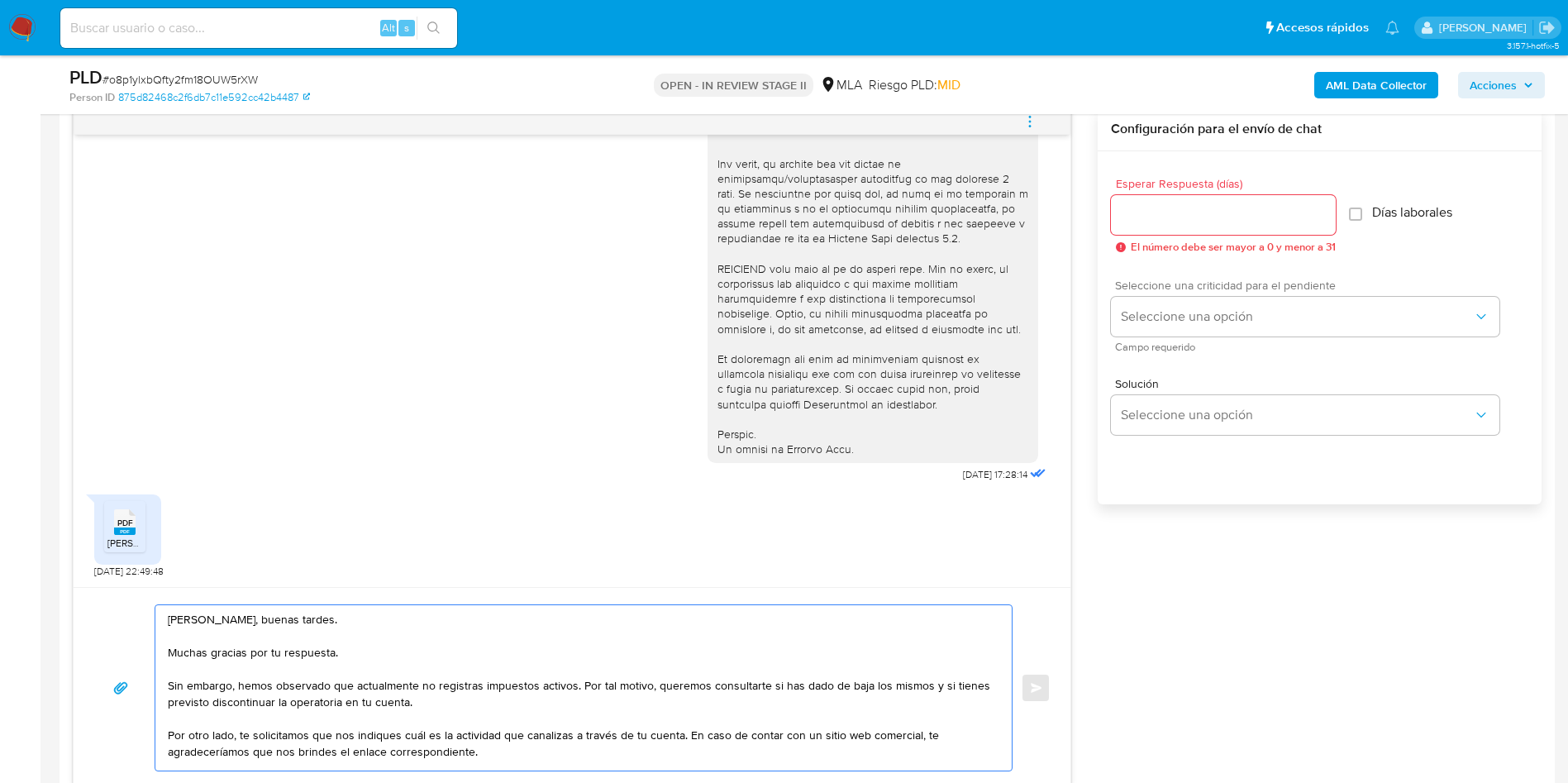
scroll to position [122, 0]
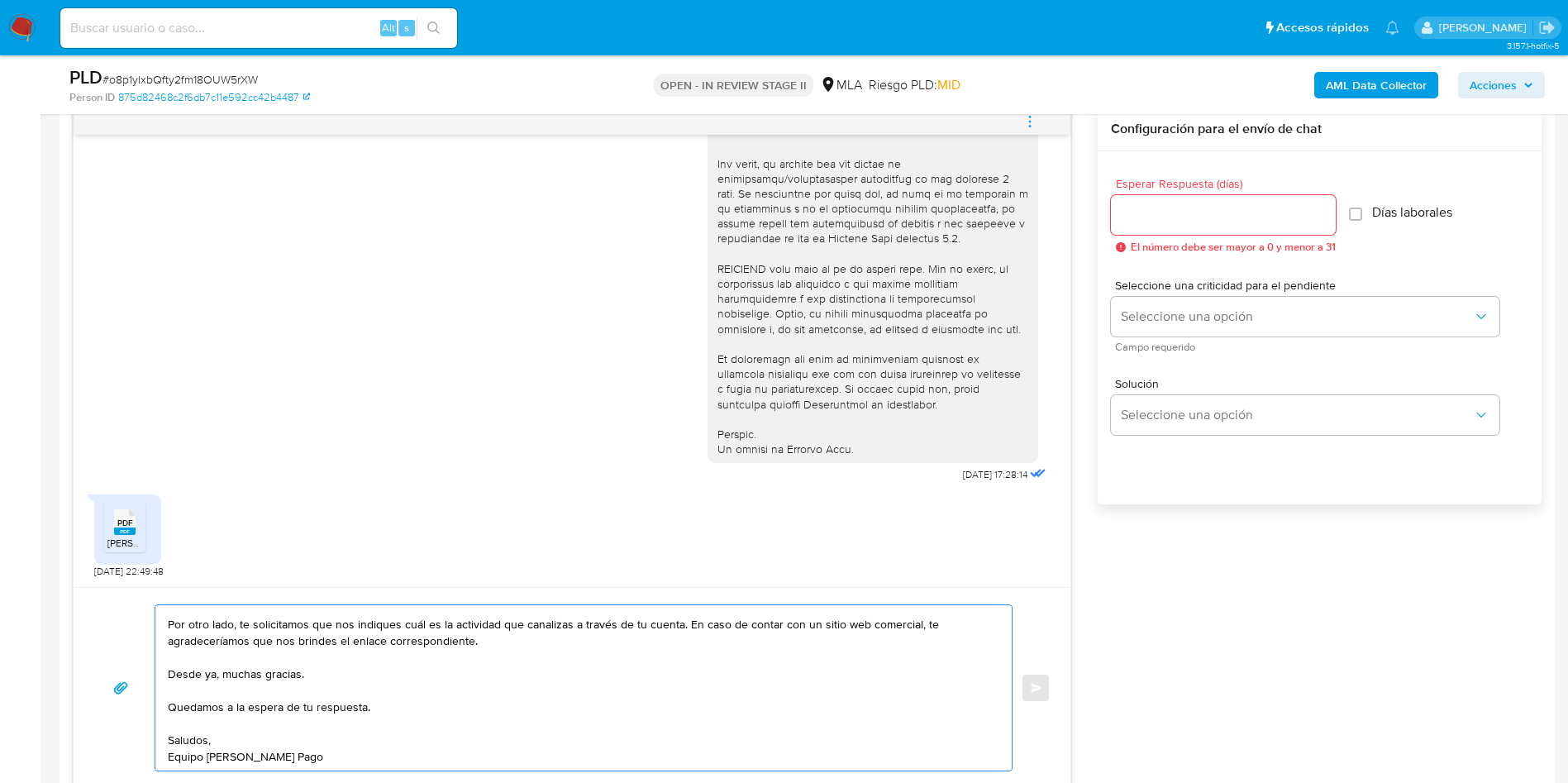
type textarea "Hola Matías, buenas tardes. Muchas gracias por tu respuesta. Sin embargo, hemos…"
click at [1199, 218] on input "Esperar Respuesta (días)" at bounding box center [1223, 215] width 225 height 22
type input "3"
click at [1368, 208] on label "Días laborales" at bounding box center [1392, 212] width 103 height 17
click at [1354, 208] on input "Días laborales" at bounding box center [1347, 214] width 13 height 13
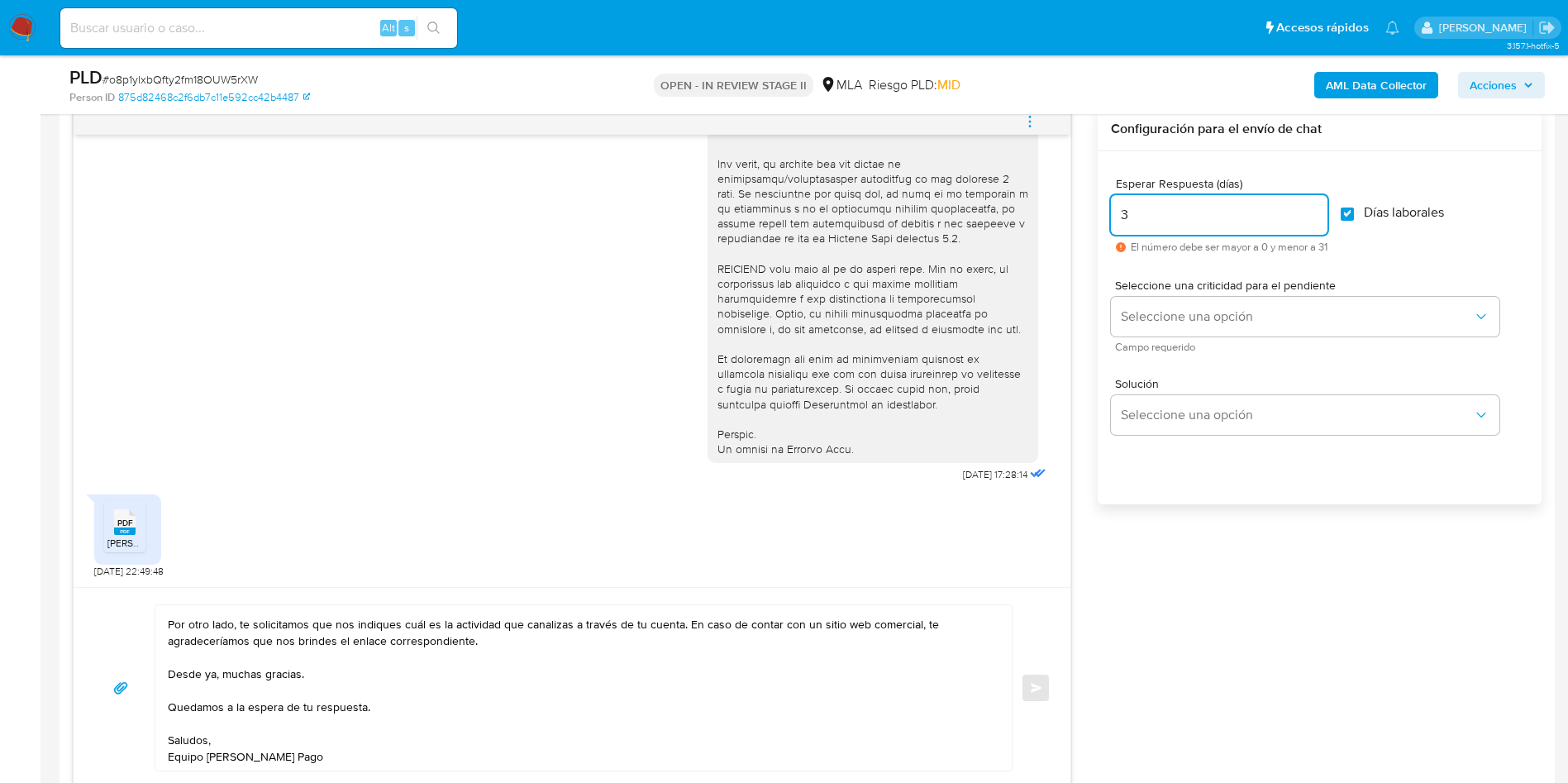
checkbox input "true"
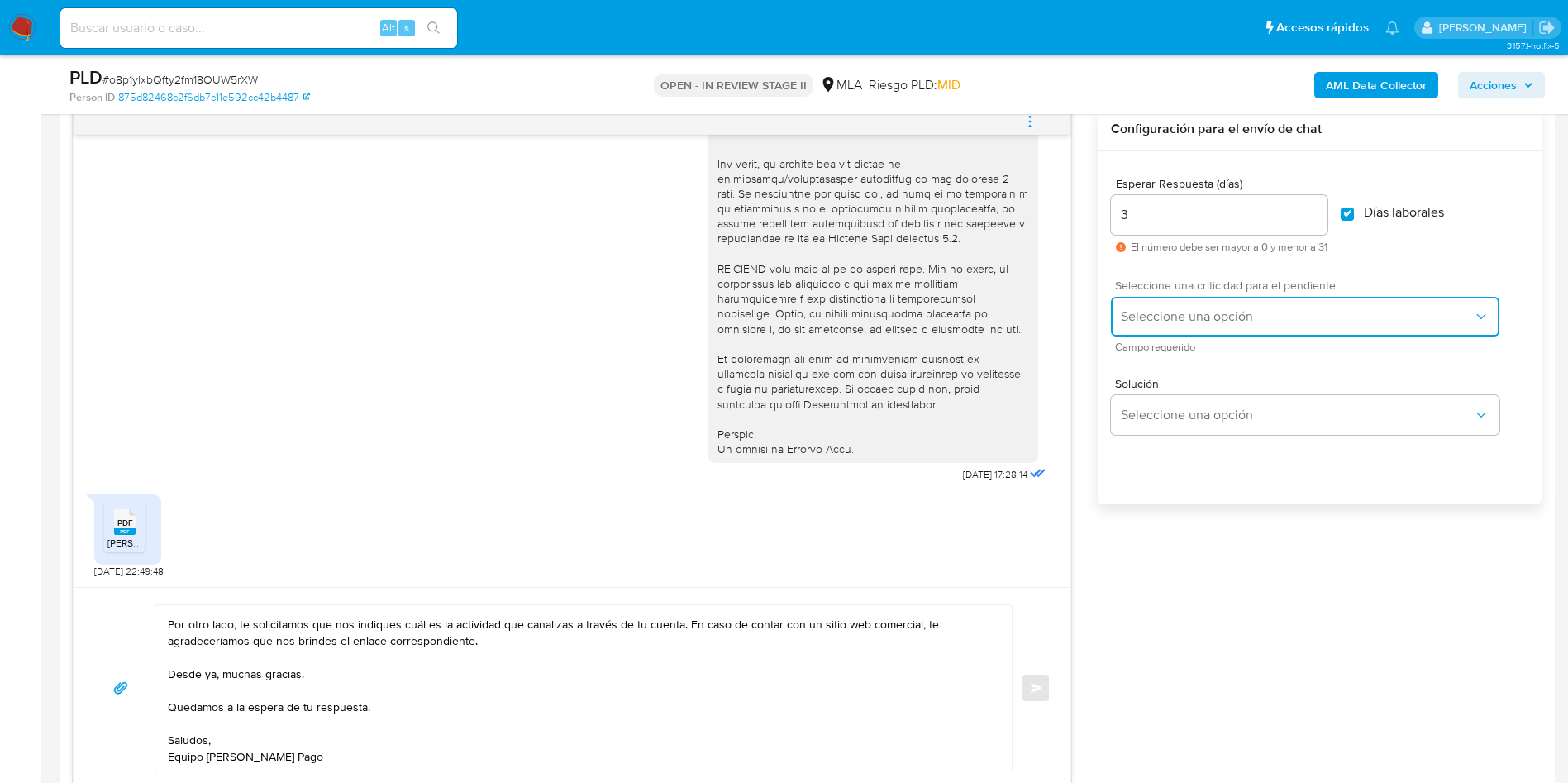
click at [1251, 319] on span "Seleccione una opción" at bounding box center [1297, 317] width 352 height 17
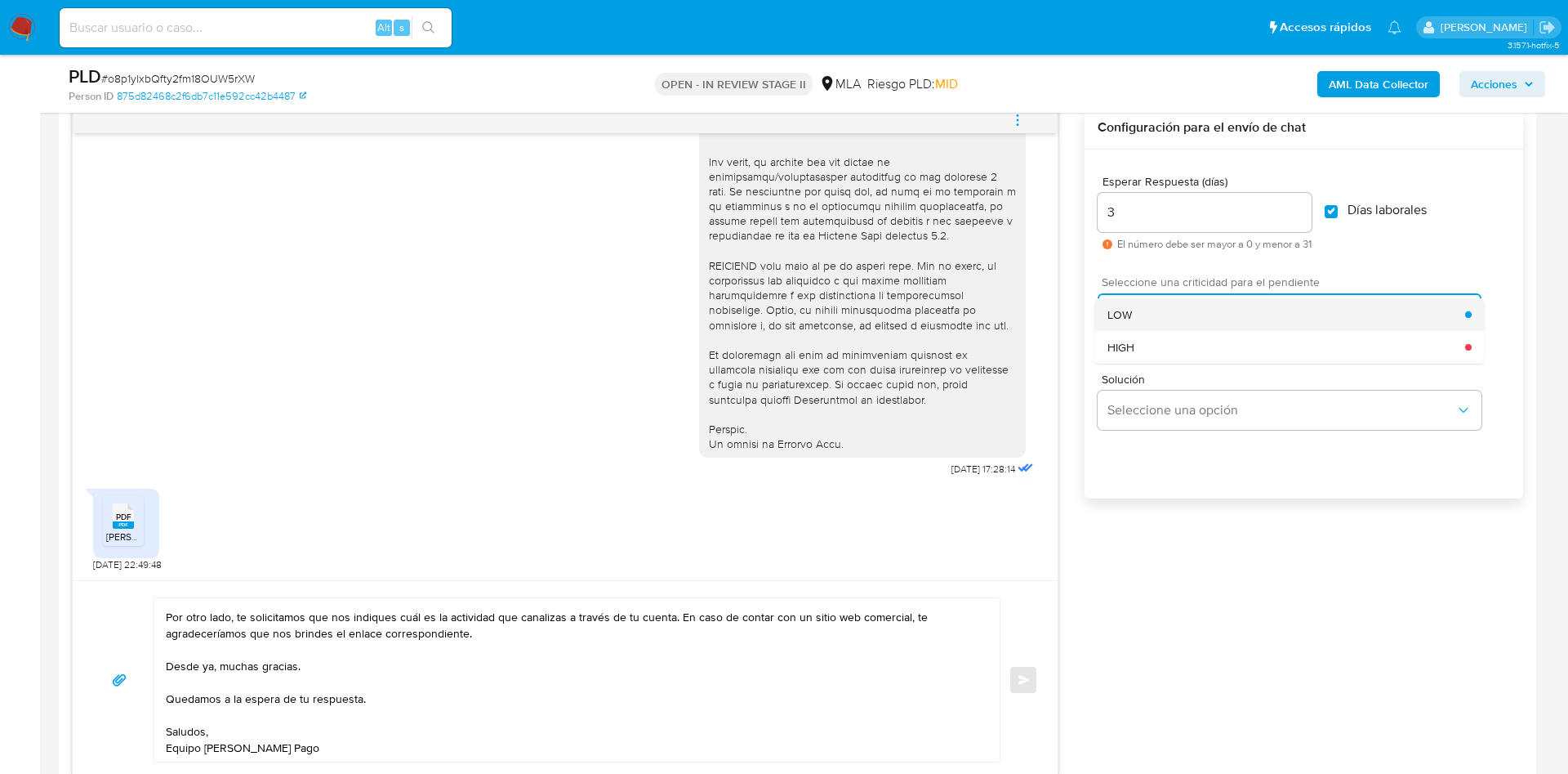
click at [1162, 305] on div "LOW" at bounding box center [1287, 315] width 358 height 33
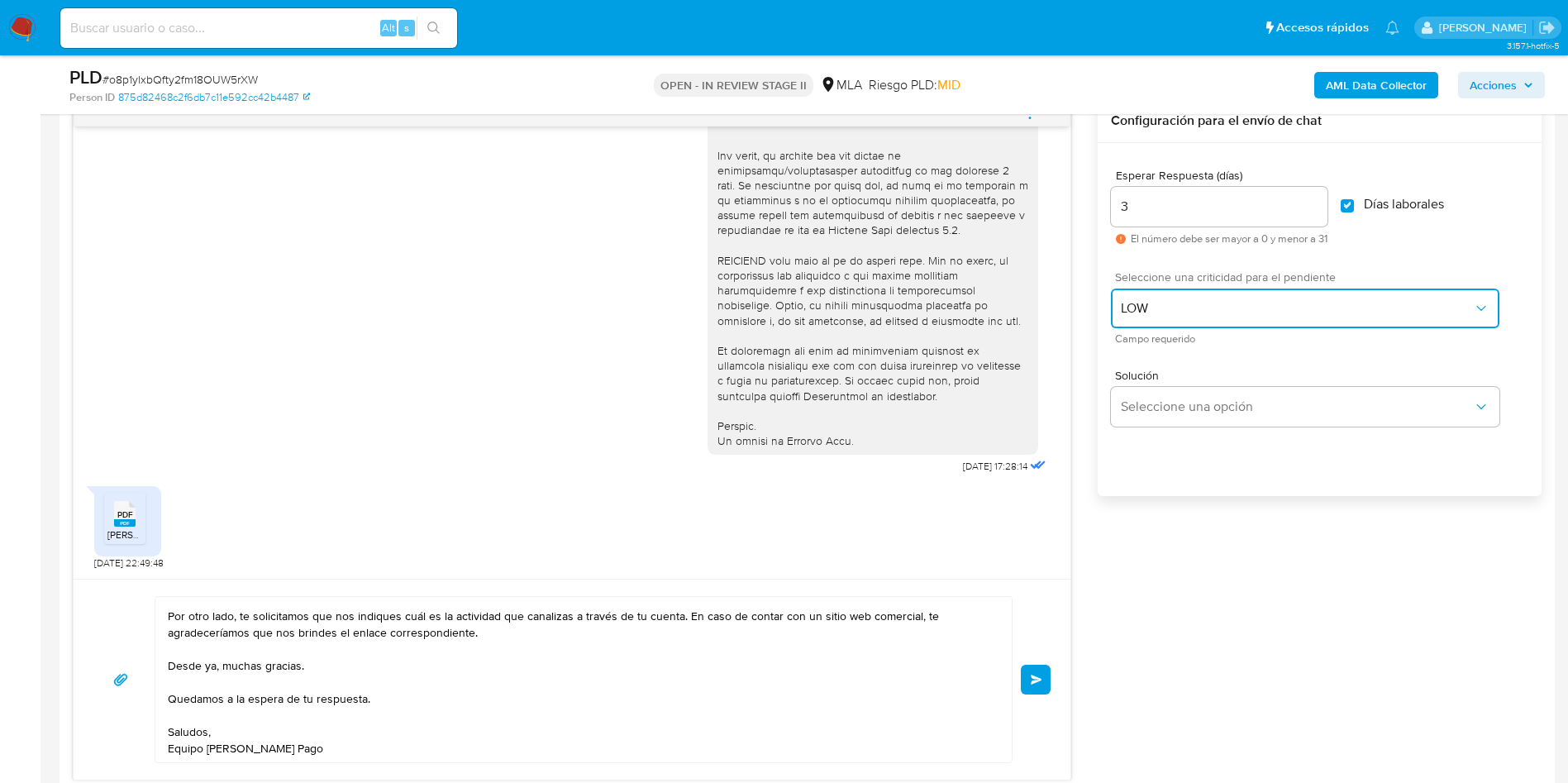
scroll to position [992, 0]
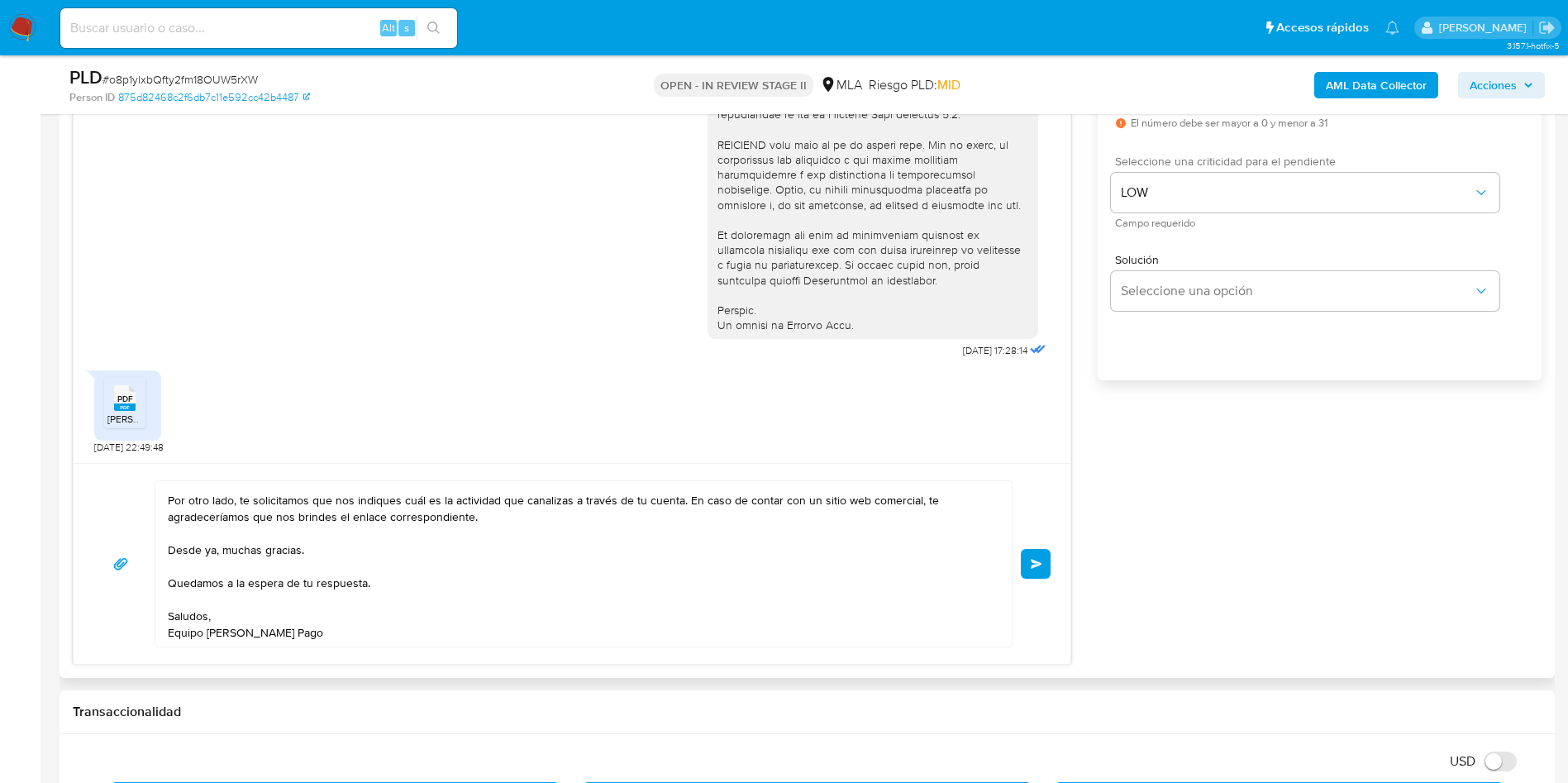
click at [253, 636] on textarea "Hola Matías, buenas tardes. Muchas gracias por tu respuesta. Sin embargo, hemos…" at bounding box center [579, 564] width 823 height 165
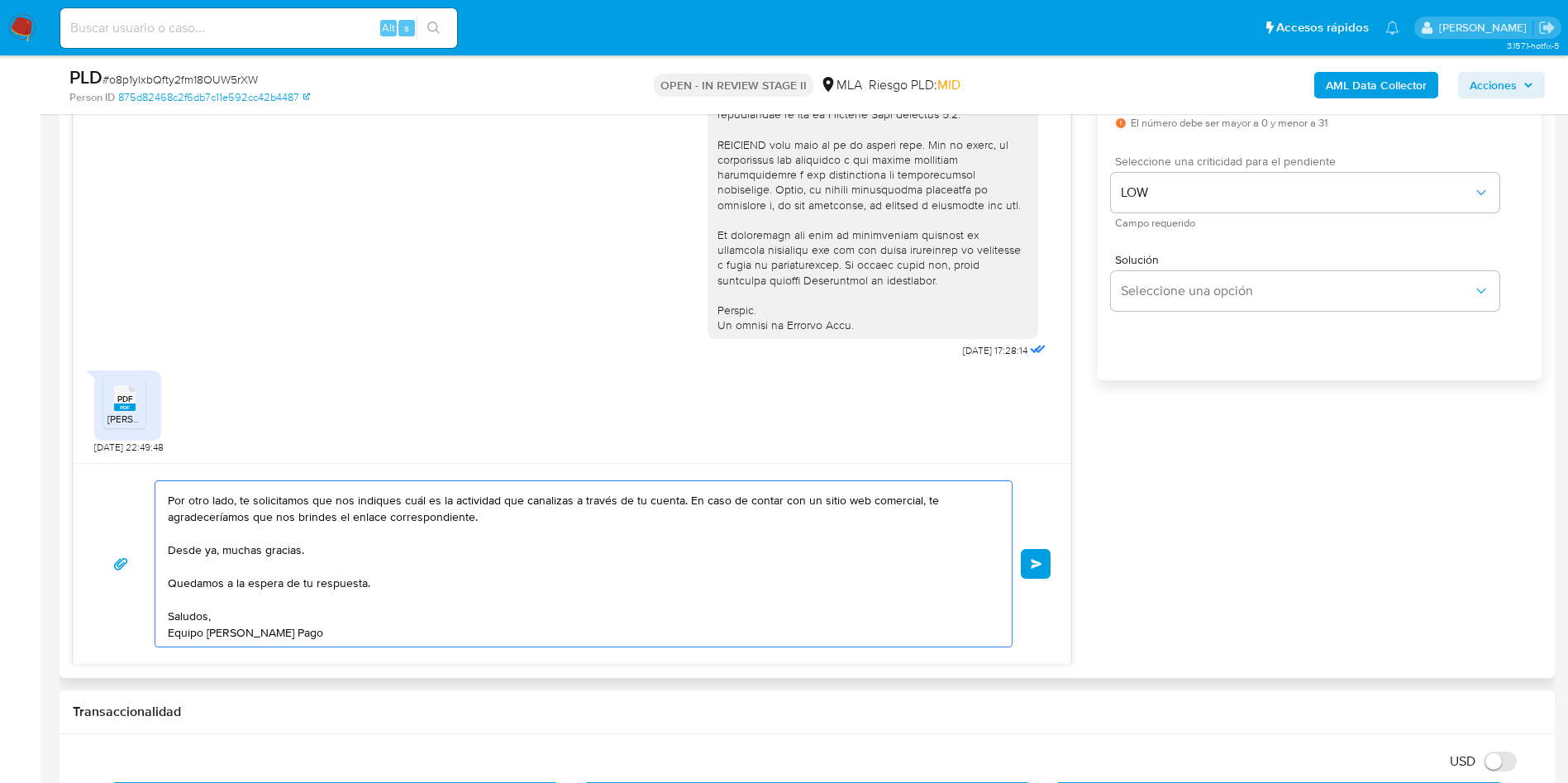
scroll to position [0, 0]
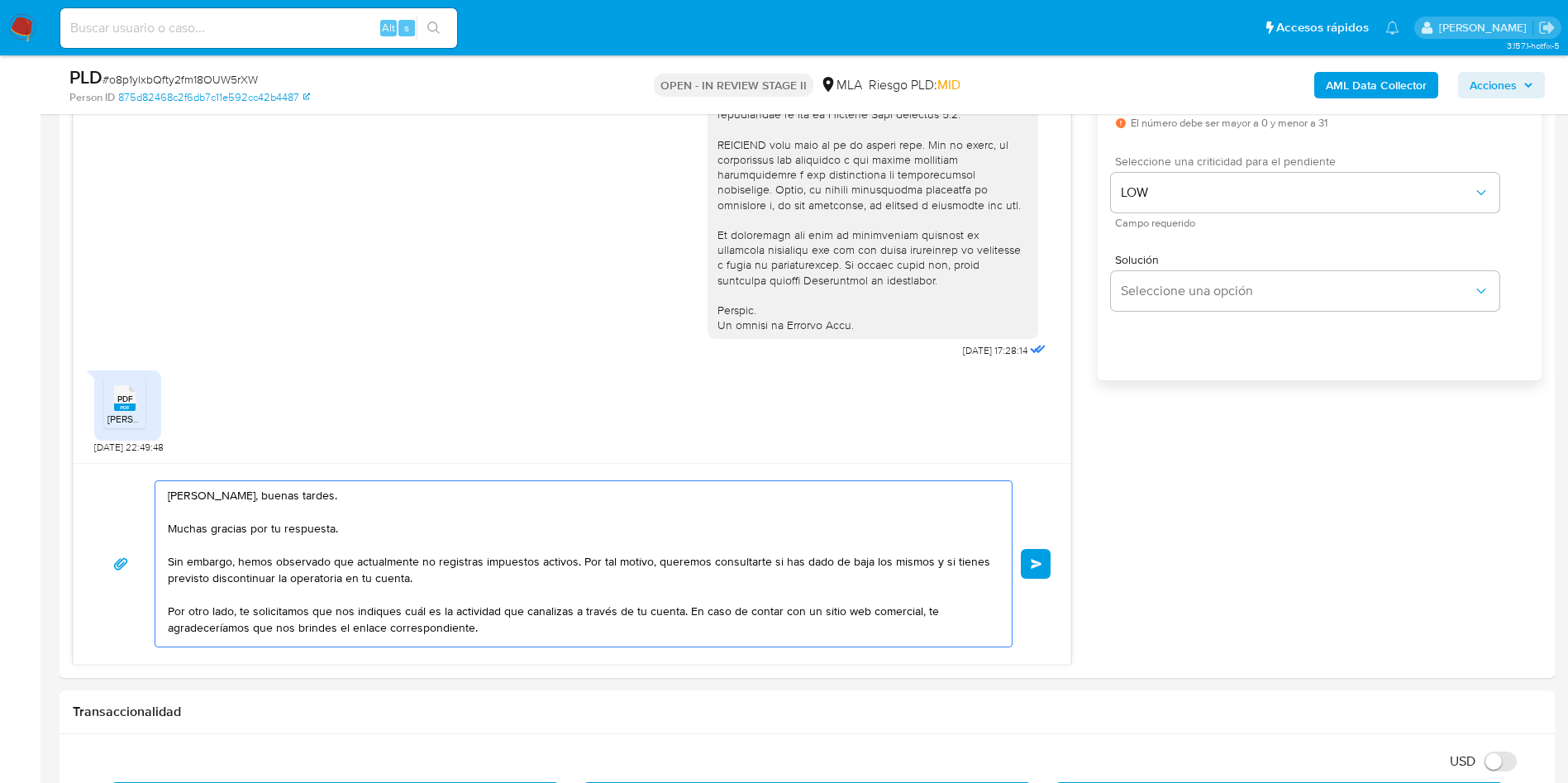
type textarea "Hola Matías, buenas tardes. Muchas gracias por tu respuesta. Sin embargo, hemos…"
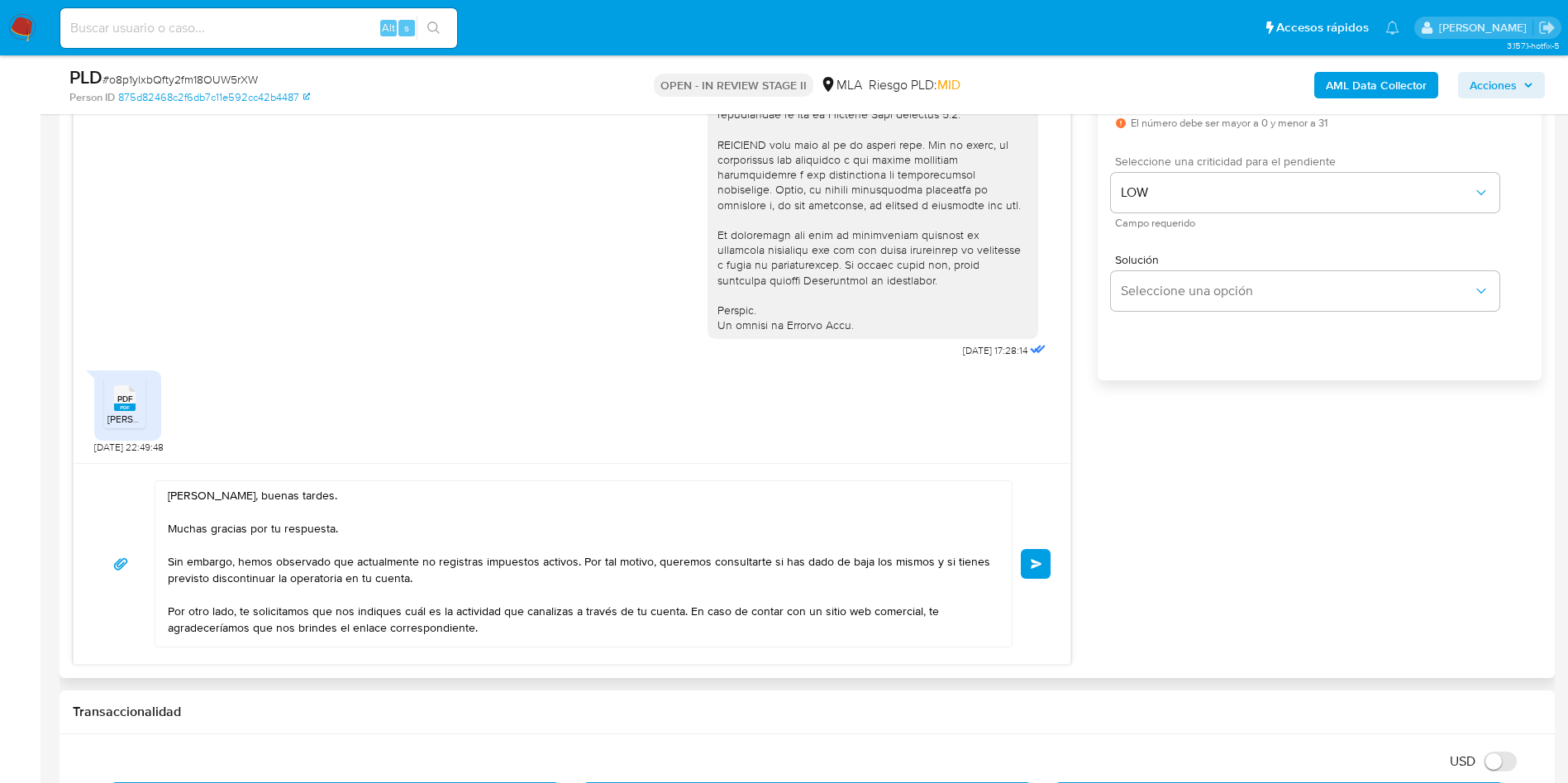
click at [1033, 572] on button "Enviar" at bounding box center [1036, 564] width 30 height 30
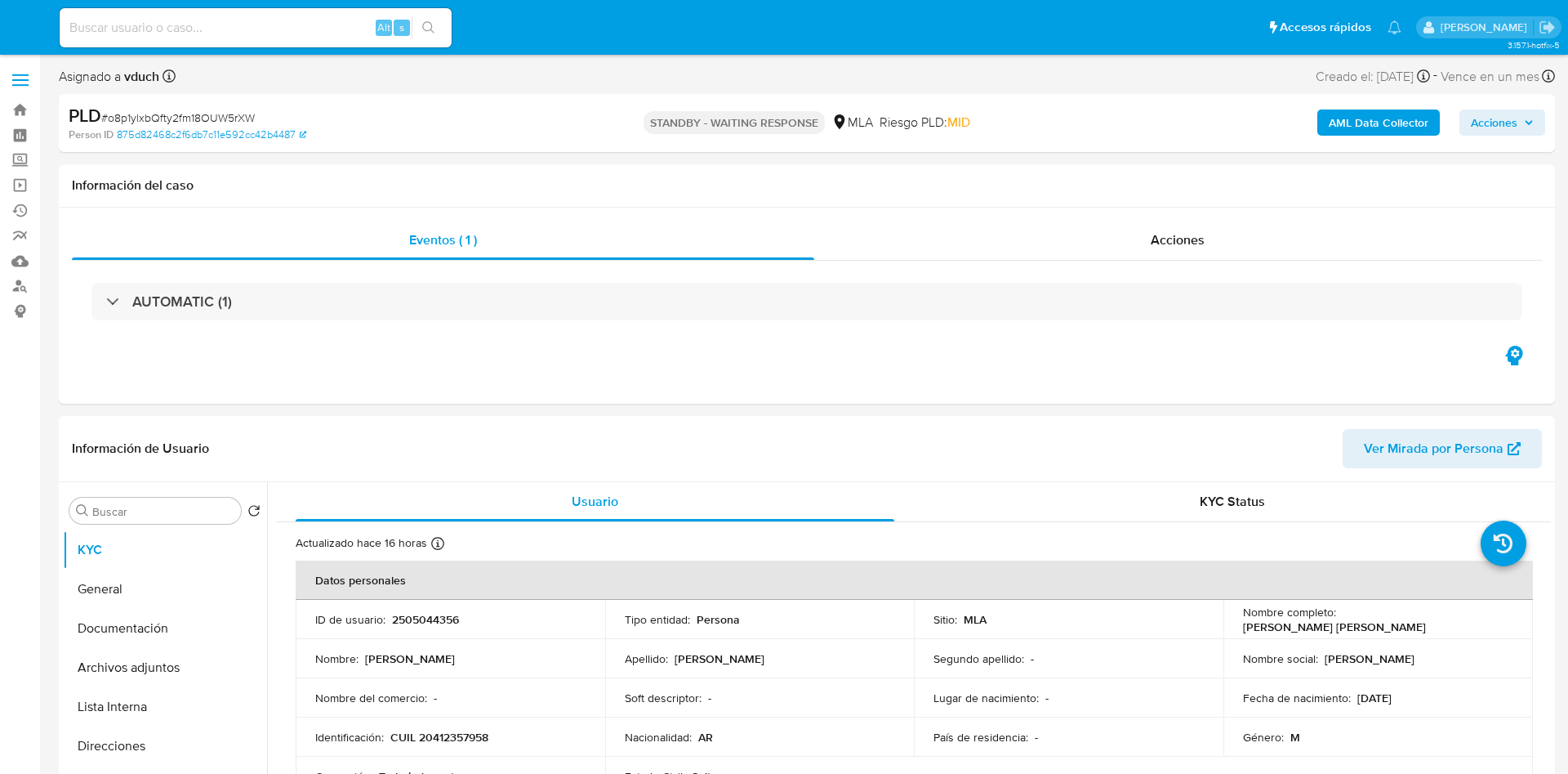
select select "10"
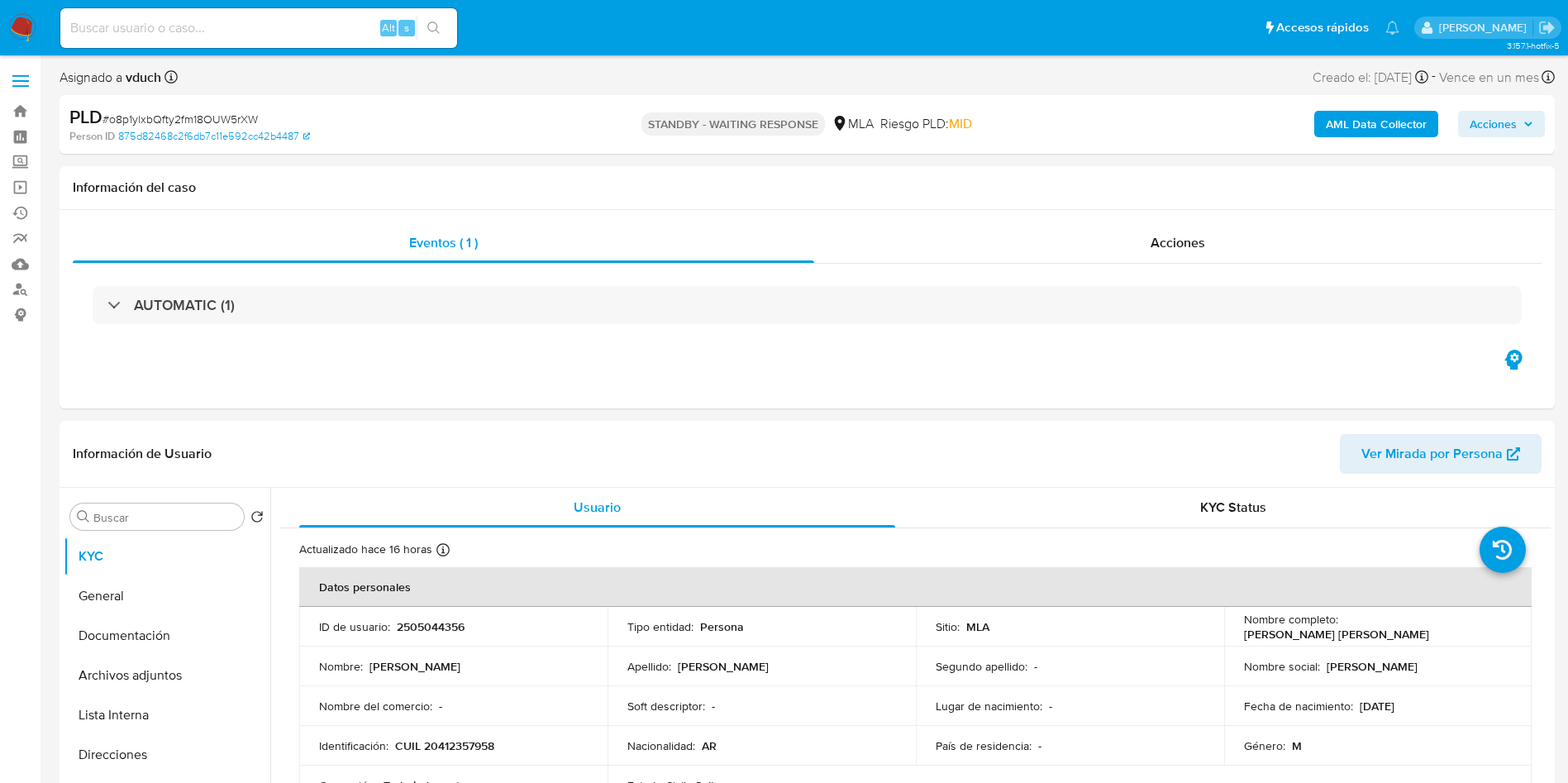
click at [294, 16] on div "Alt s" at bounding box center [258, 28] width 396 height 40
click at [271, 29] on input at bounding box center [258, 28] width 396 height 22
paste input "BFXdlI6TJ3lhaXSLGZ2DT2lE"
type input "BFXdlI6TJ3lhaXSLGZ2DT2lE"
click at [445, 28] on button "search-icon" at bounding box center [433, 28] width 34 height 23
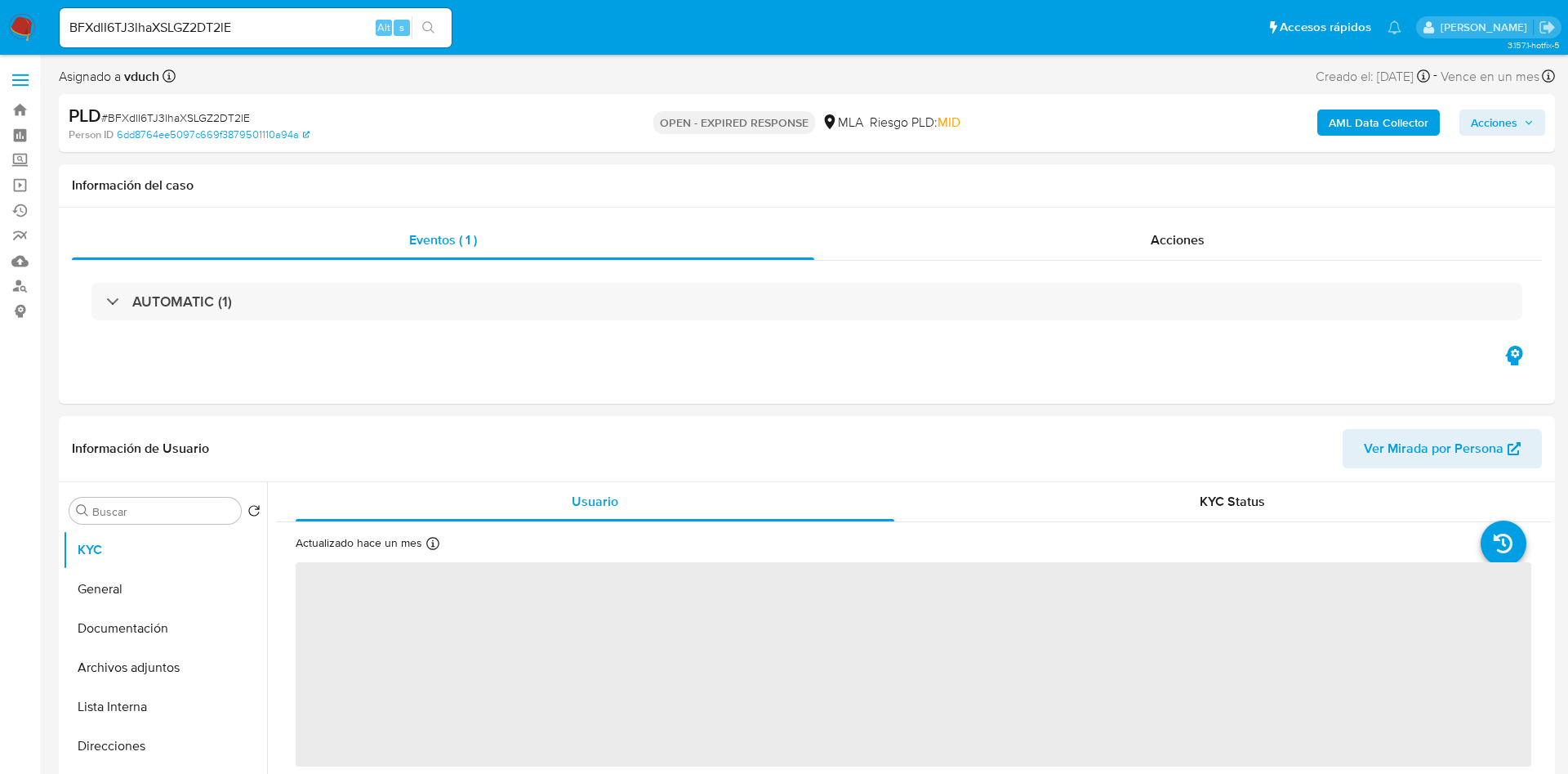
select select "10"
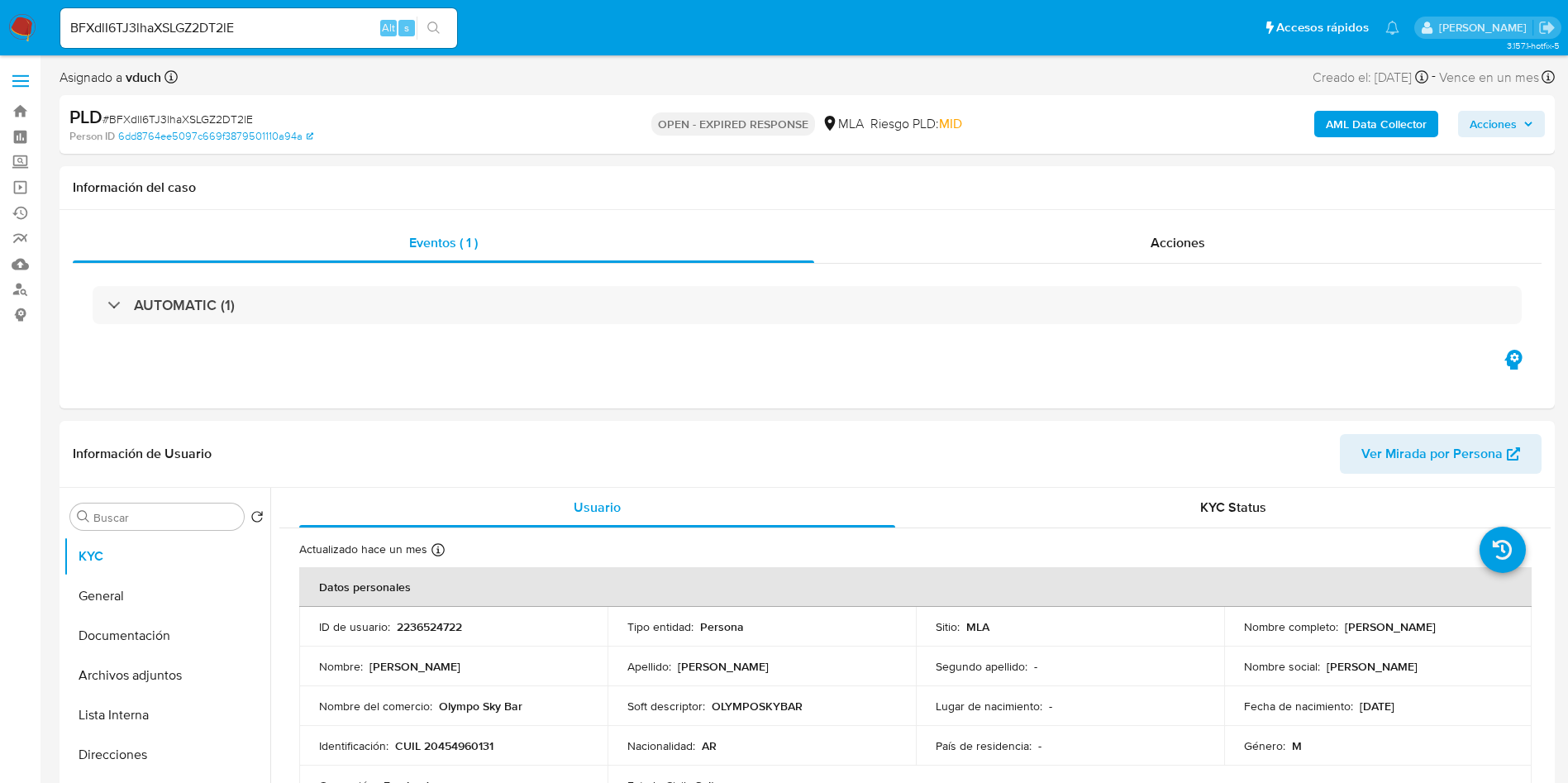
click at [230, 105] on div "PLD # BFXdlI6TJ3lhaXSLGZ2DT2lE" at bounding box center [312, 117] width 486 height 25
copy span "BFXdlI6TJ3lhaXSLGZ2DT2lE"
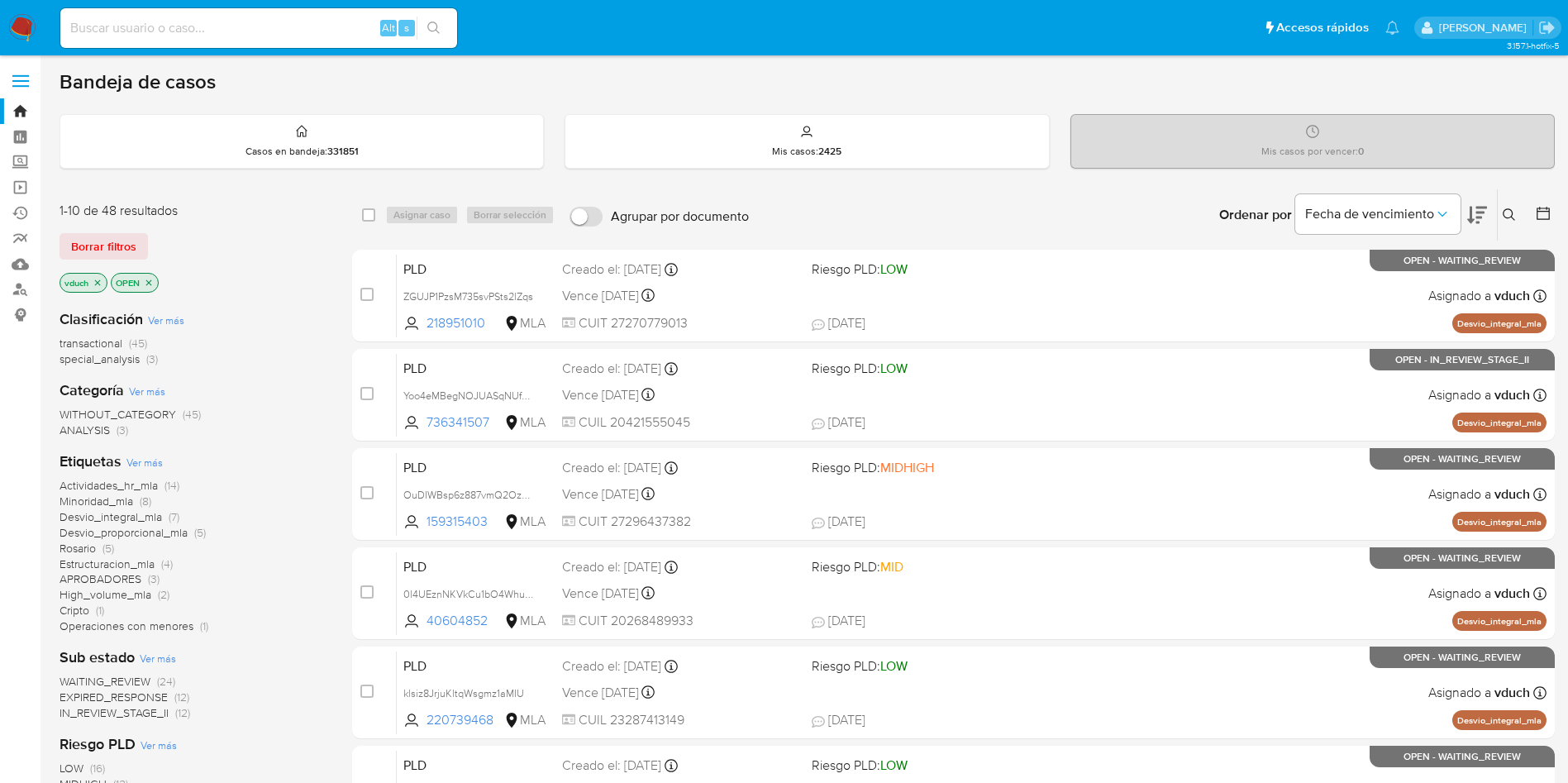
click at [304, 38] on input at bounding box center [258, 28] width 396 height 22
paste input "BFXdlI6TJ3lhaXSLGZ2DT2lE"
type input "BFXdlI6TJ3lhaXSLGZ2DT2lE"
click at [431, 36] on button "search-icon" at bounding box center [433, 28] width 34 height 23
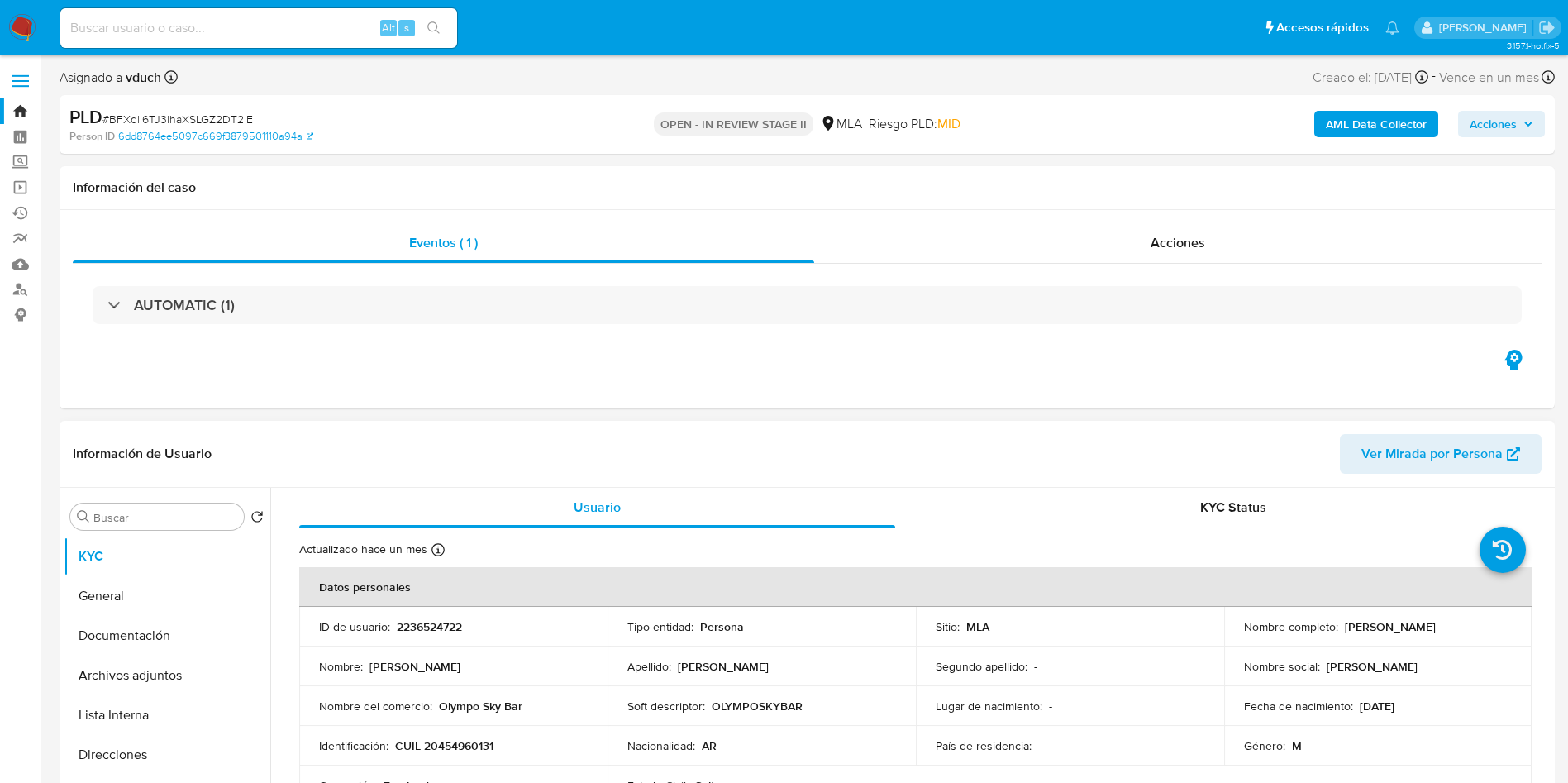
select select "10"
click at [422, 641] on td "ID de usuario : 2236524722" at bounding box center [453, 626] width 308 height 40
click at [429, 630] on p "2236524722" at bounding box center [429, 626] width 65 height 15
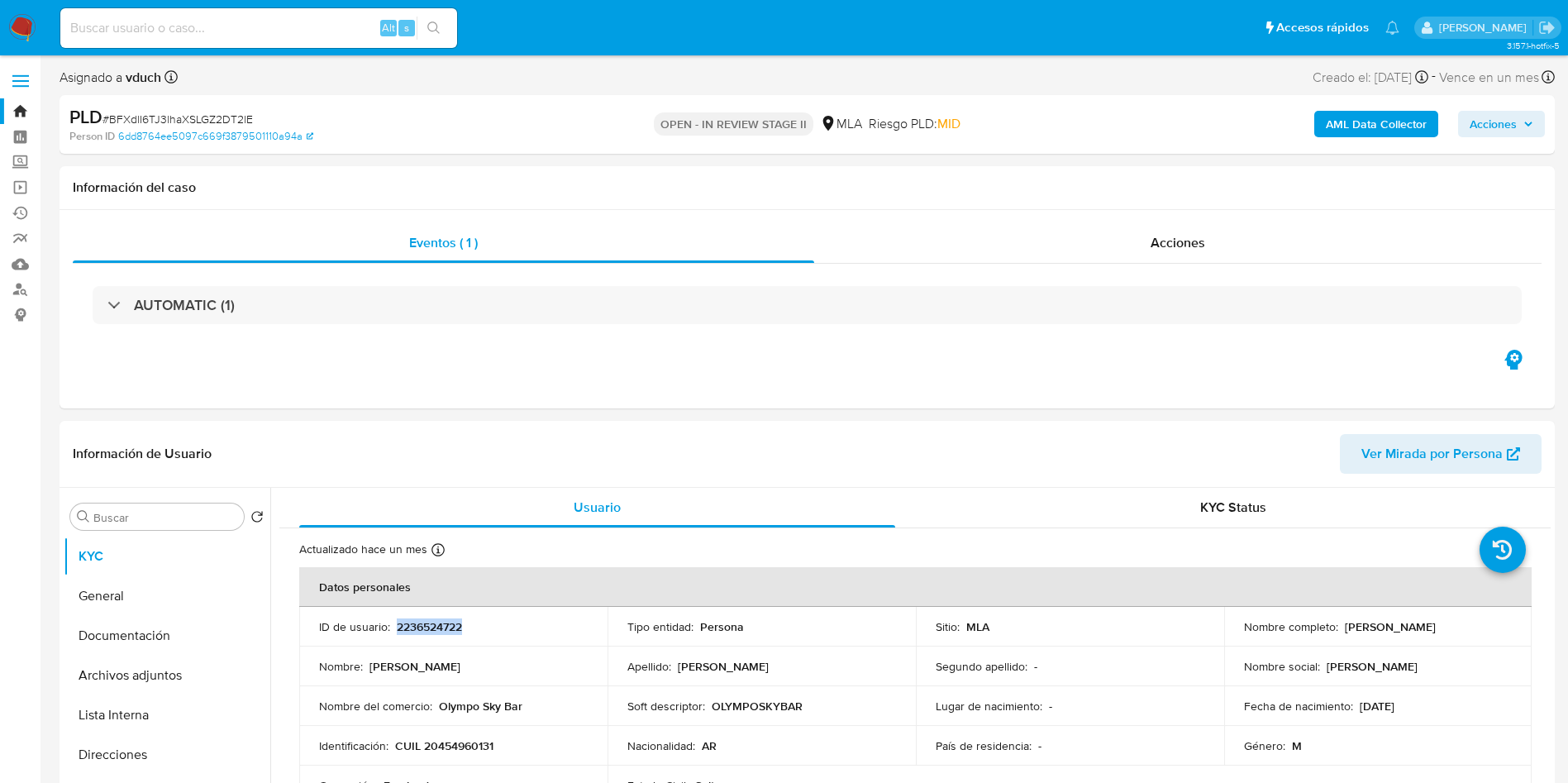
copy p "2236524722"
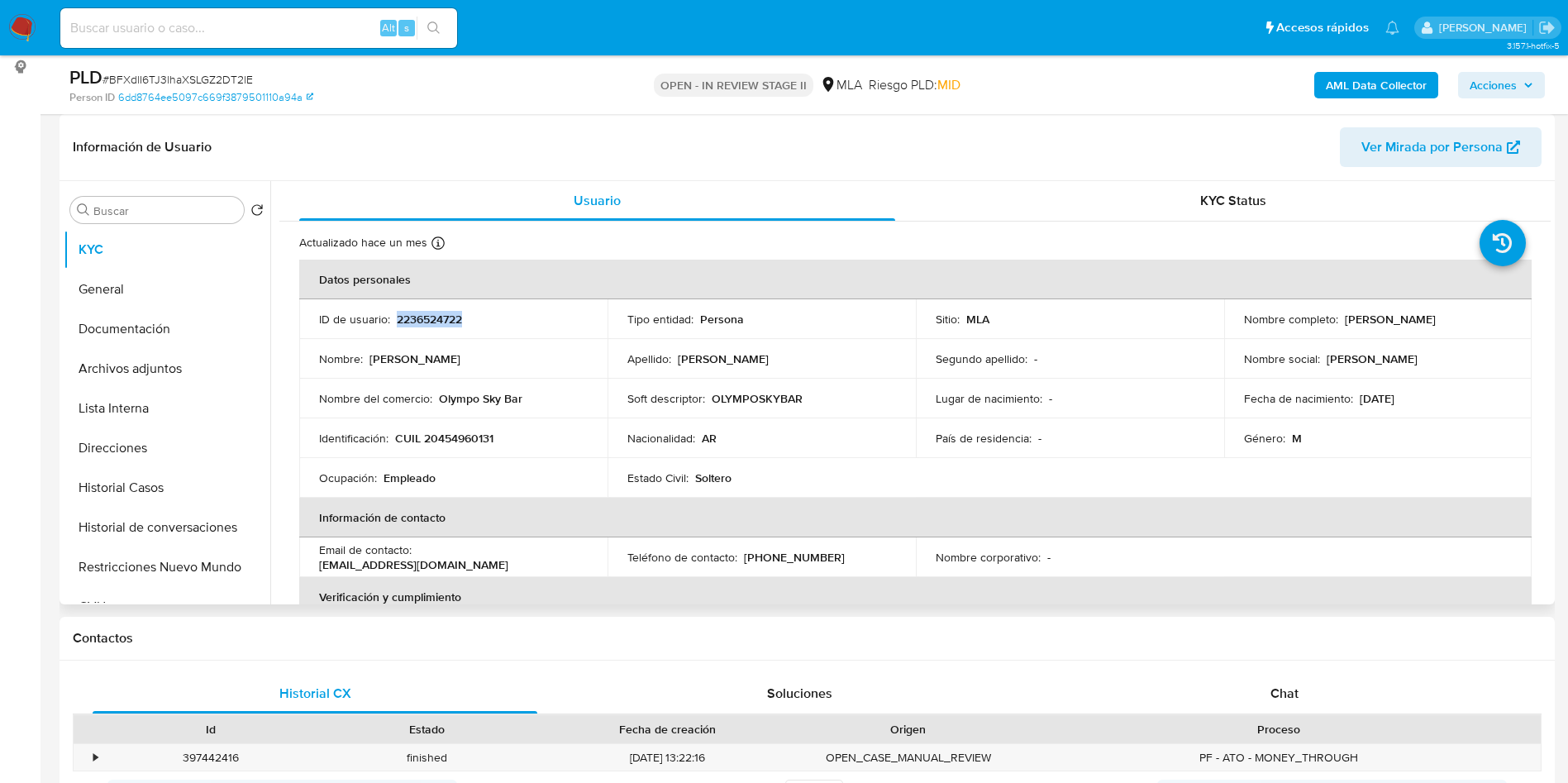
click at [818, 385] on td "Soft descriptor : OLYMPOSKYBAR" at bounding box center [761, 399] width 308 height 40
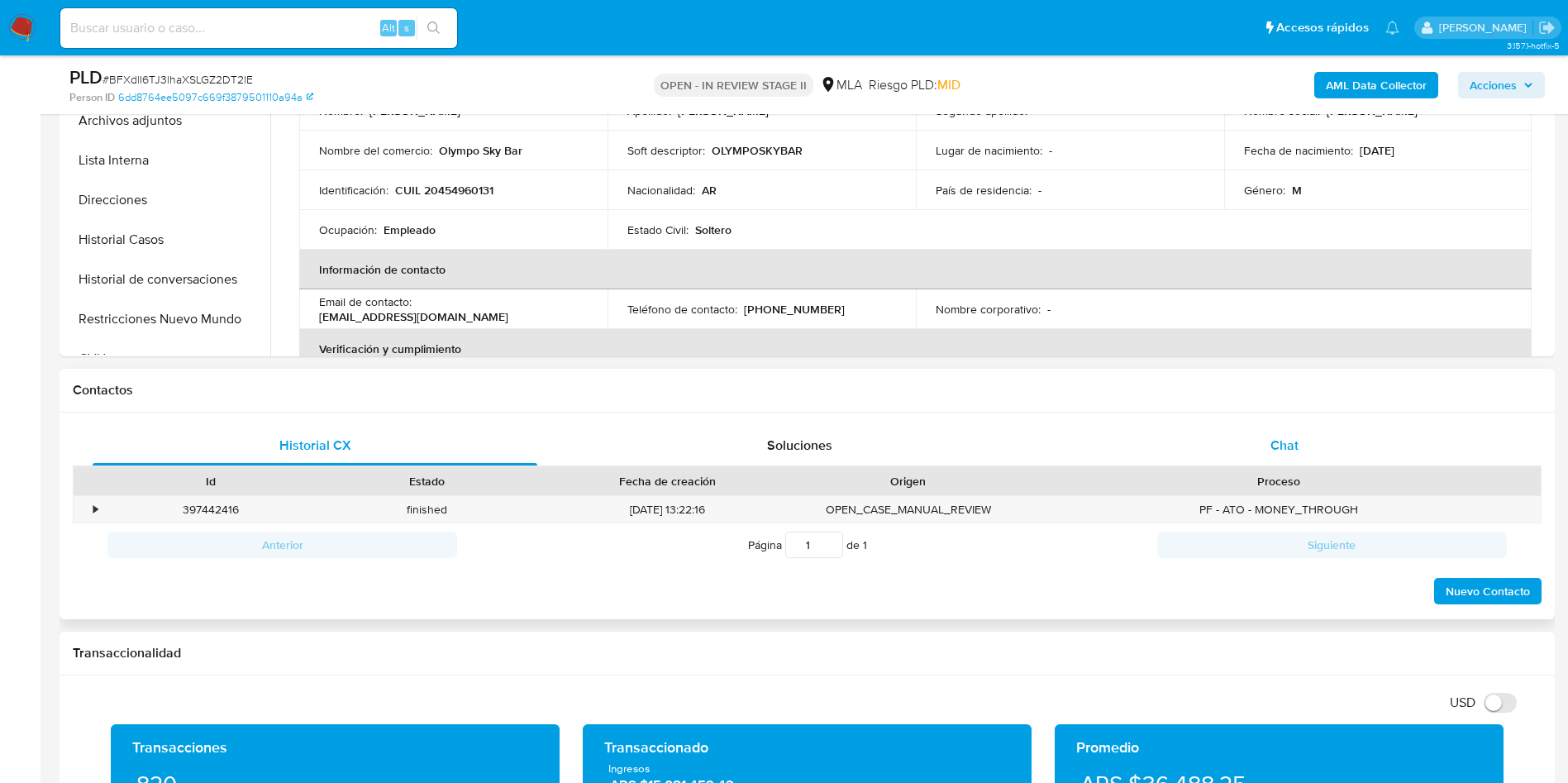
click at [1266, 438] on div "Chat" at bounding box center [1284, 446] width 445 height 40
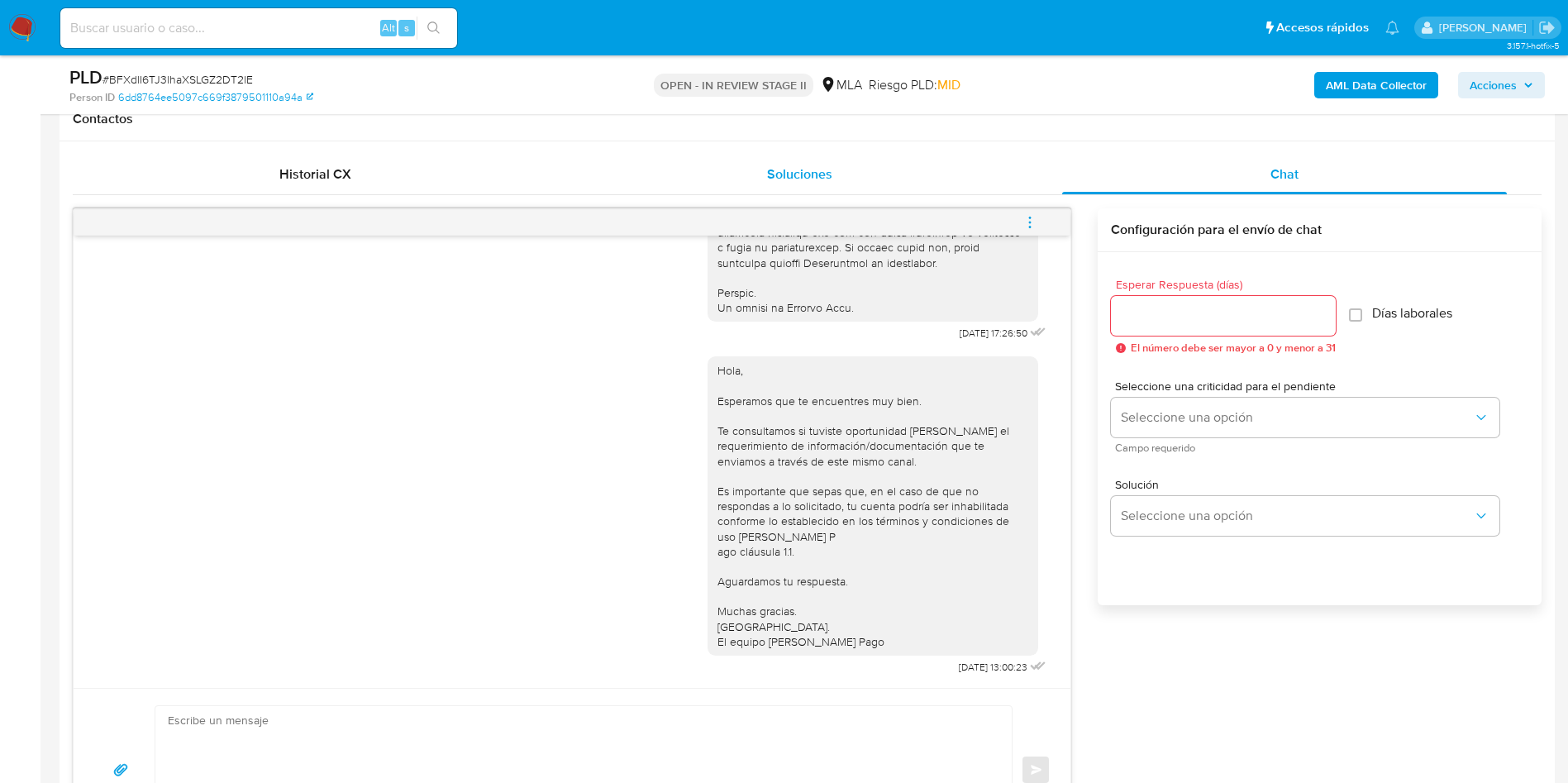
scroll to position [744, 0]
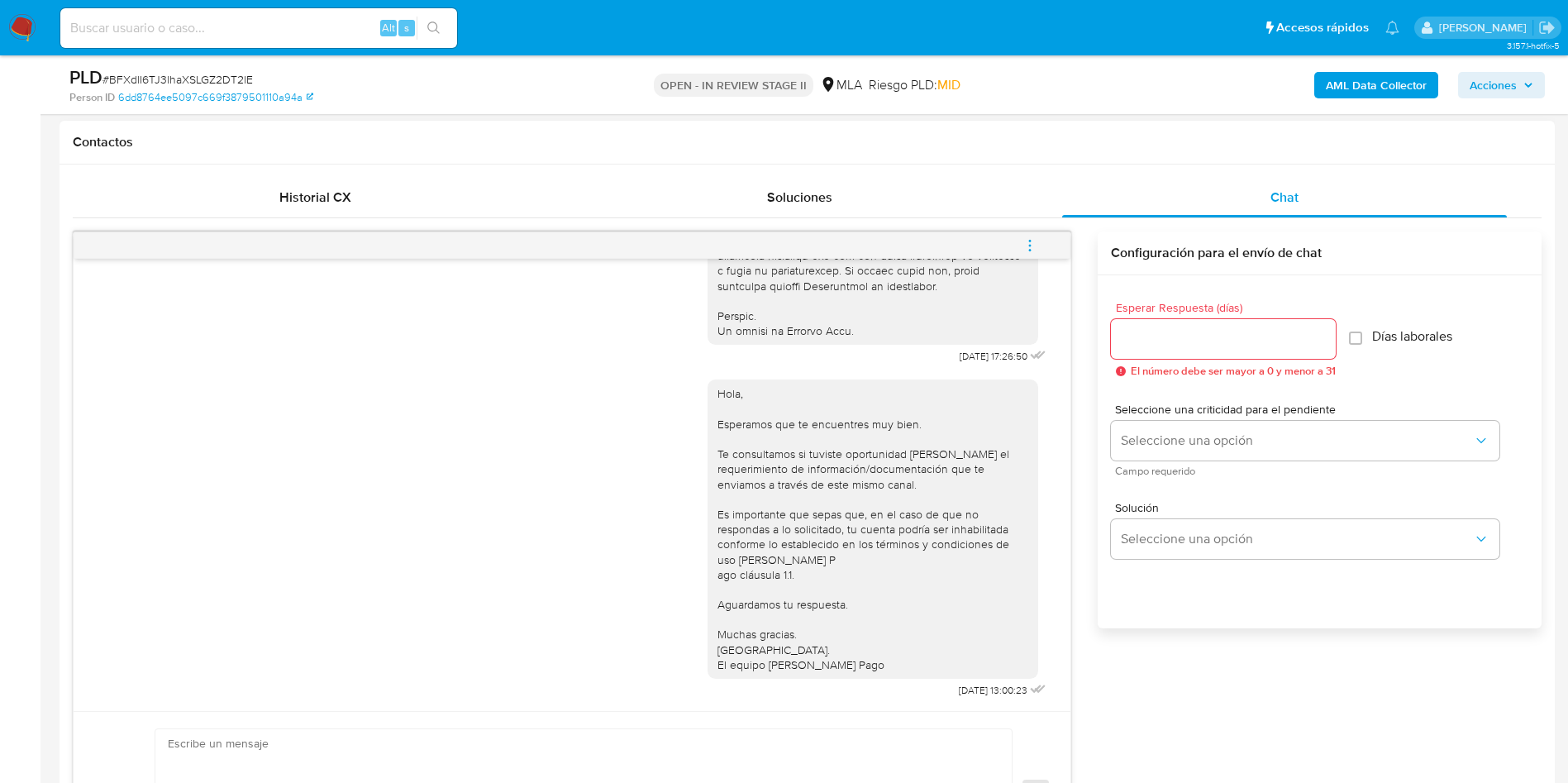
click at [1032, 257] on span "menu-action" at bounding box center [1030, 246] width 15 height 40
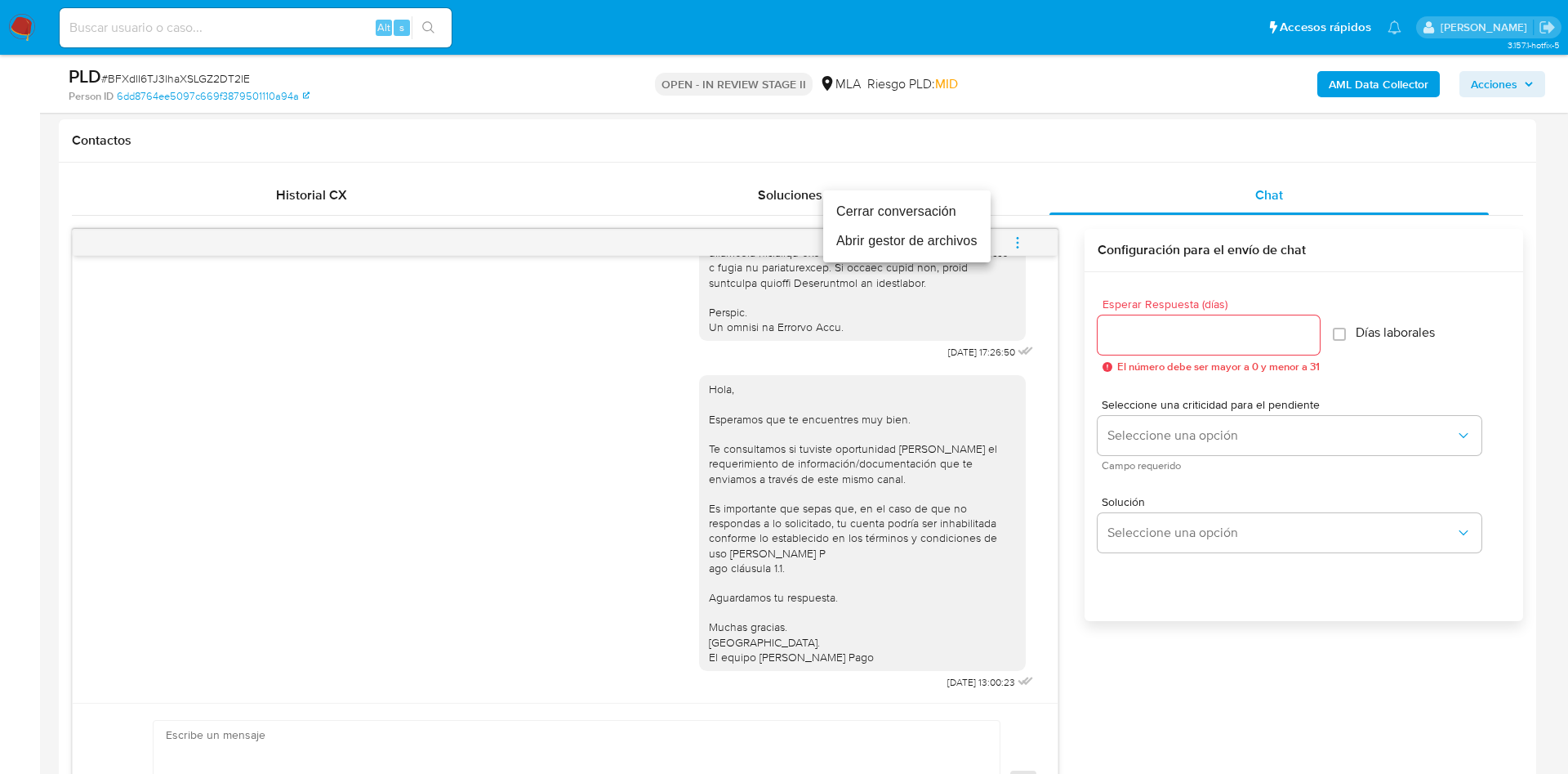
click at [940, 205] on li "Cerrar conversación" at bounding box center [906, 212] width 167 height 30
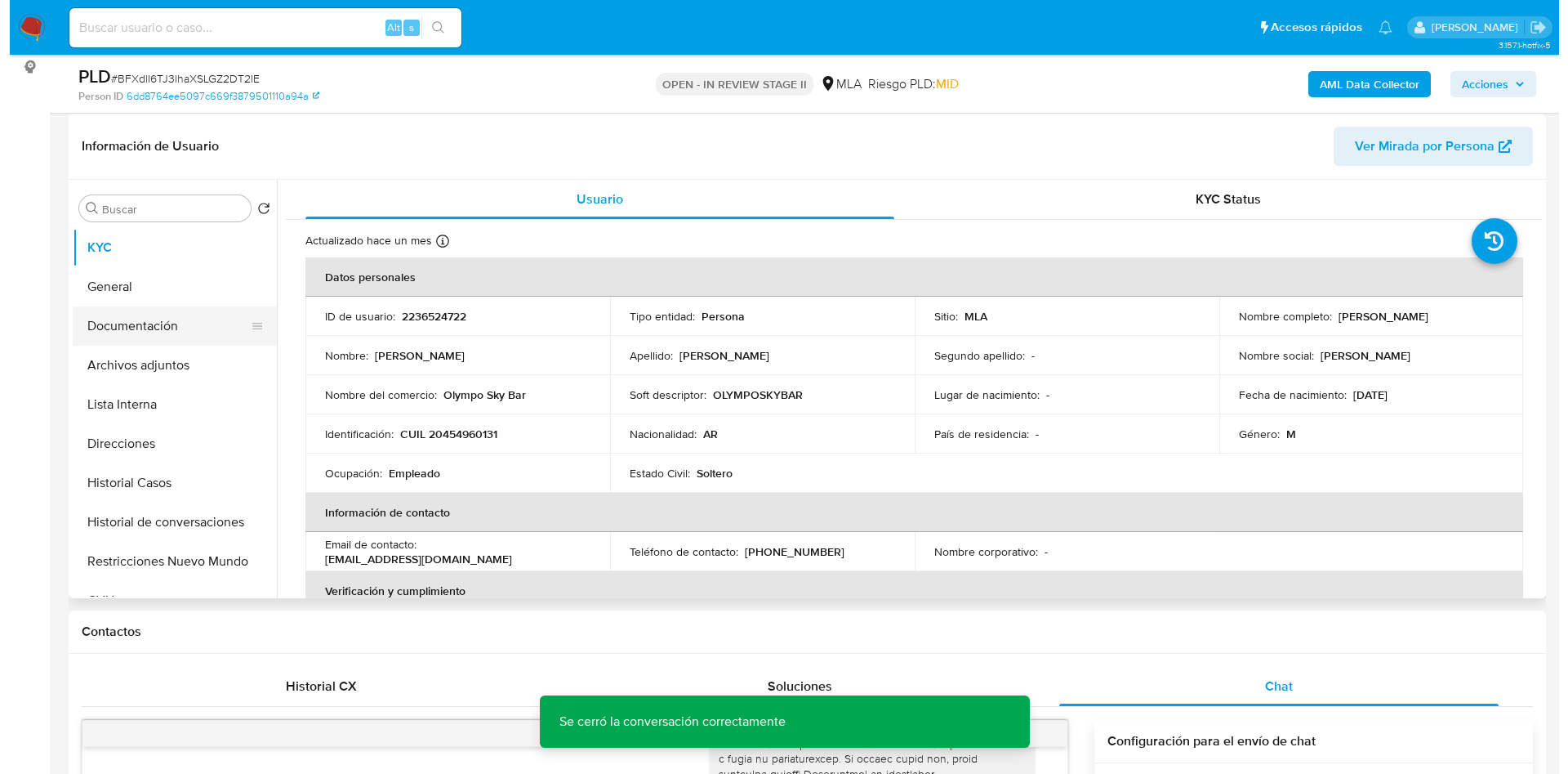
scroll to position [245, 0]
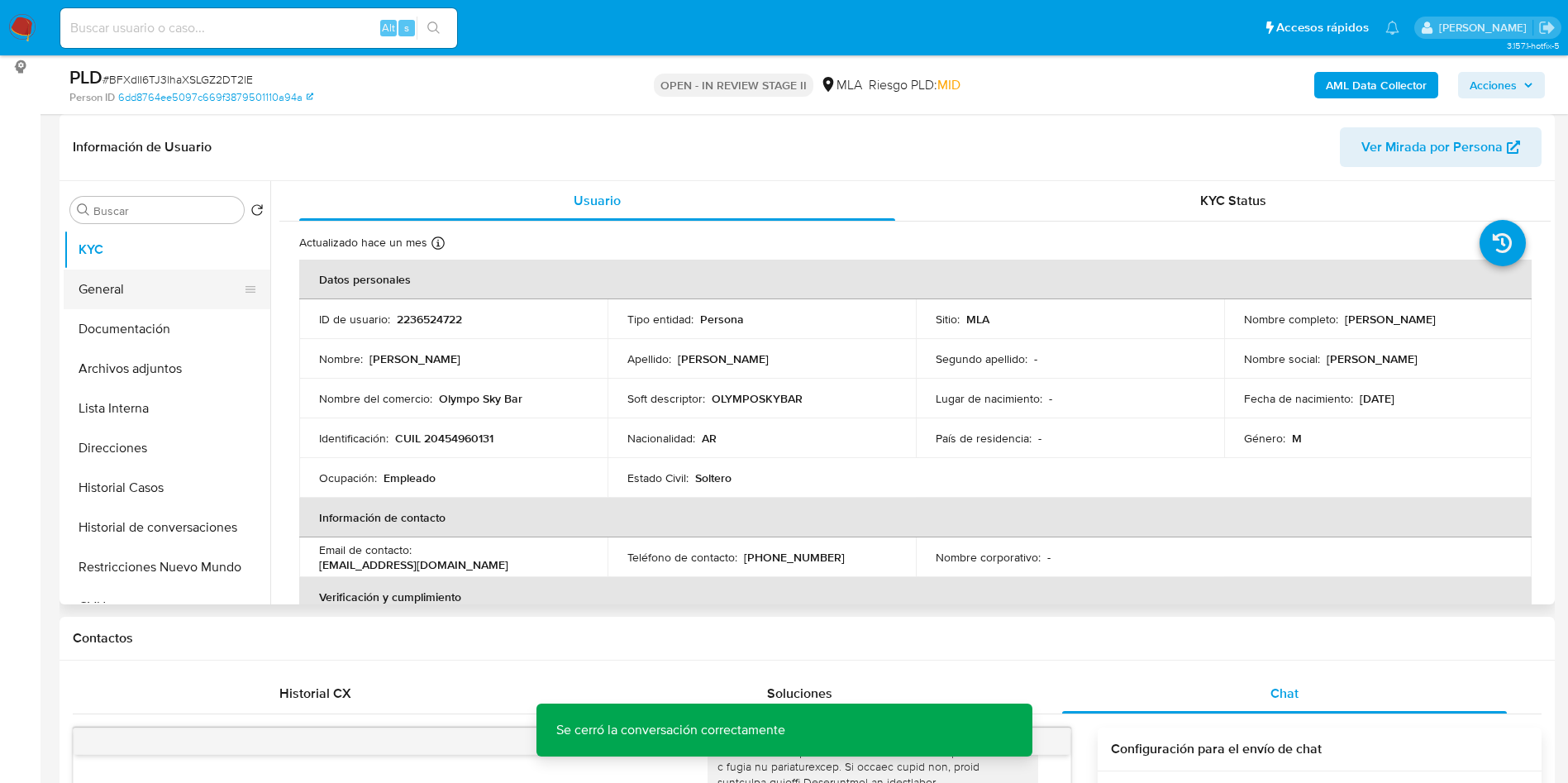
click at [130, 293] on button "General" at bounding box center [160, 290] width 193 height 40
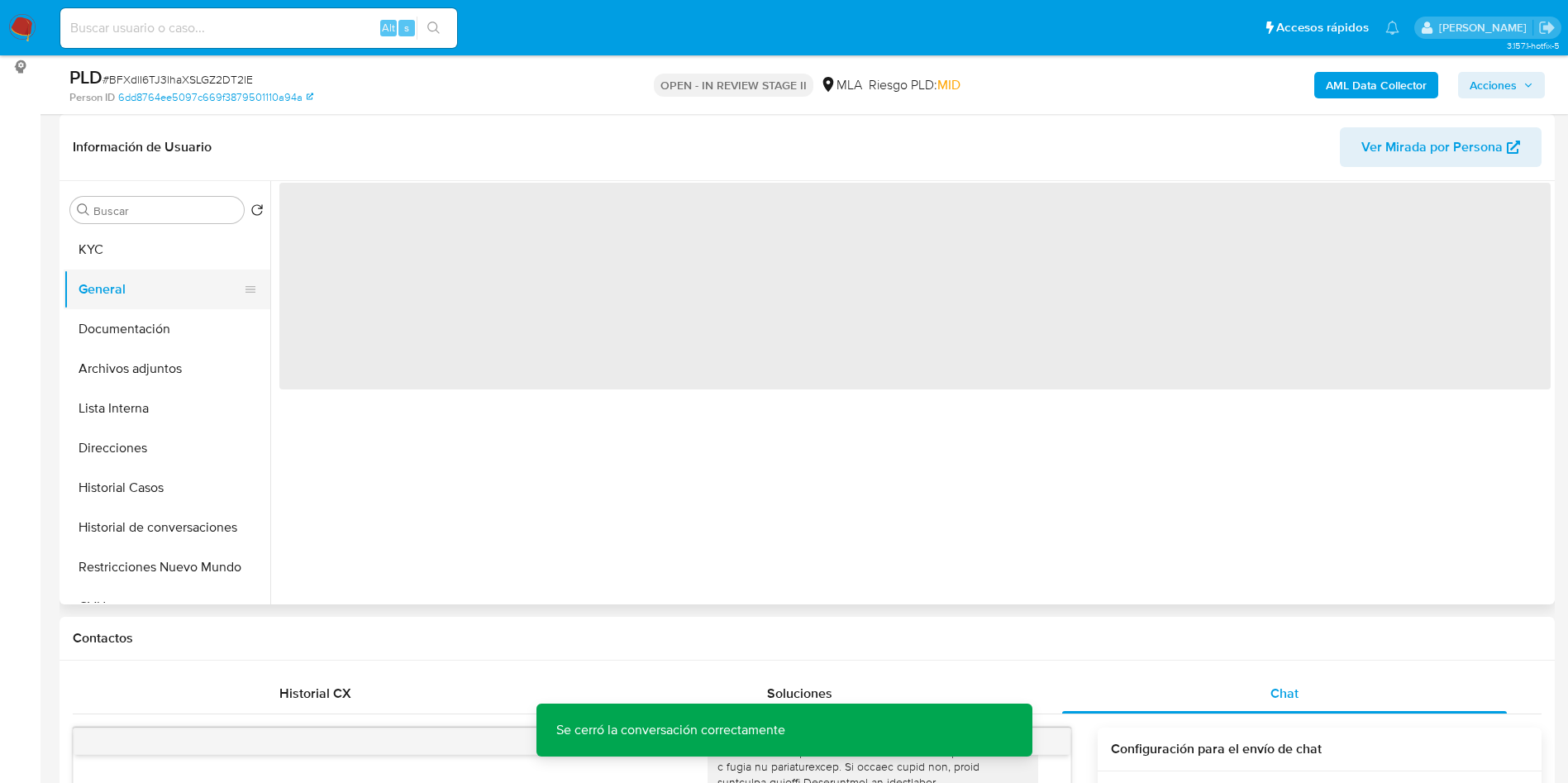
click at [158, 270] on button "General" at bounding box center [160, 290] width 193 height 40
click at [152, 297] on button "General" at bounding box center [160, 290] width 193 height 40
click at [142, 327] on button "Documentación" at bounding box center [160, 329] width 193 height 40
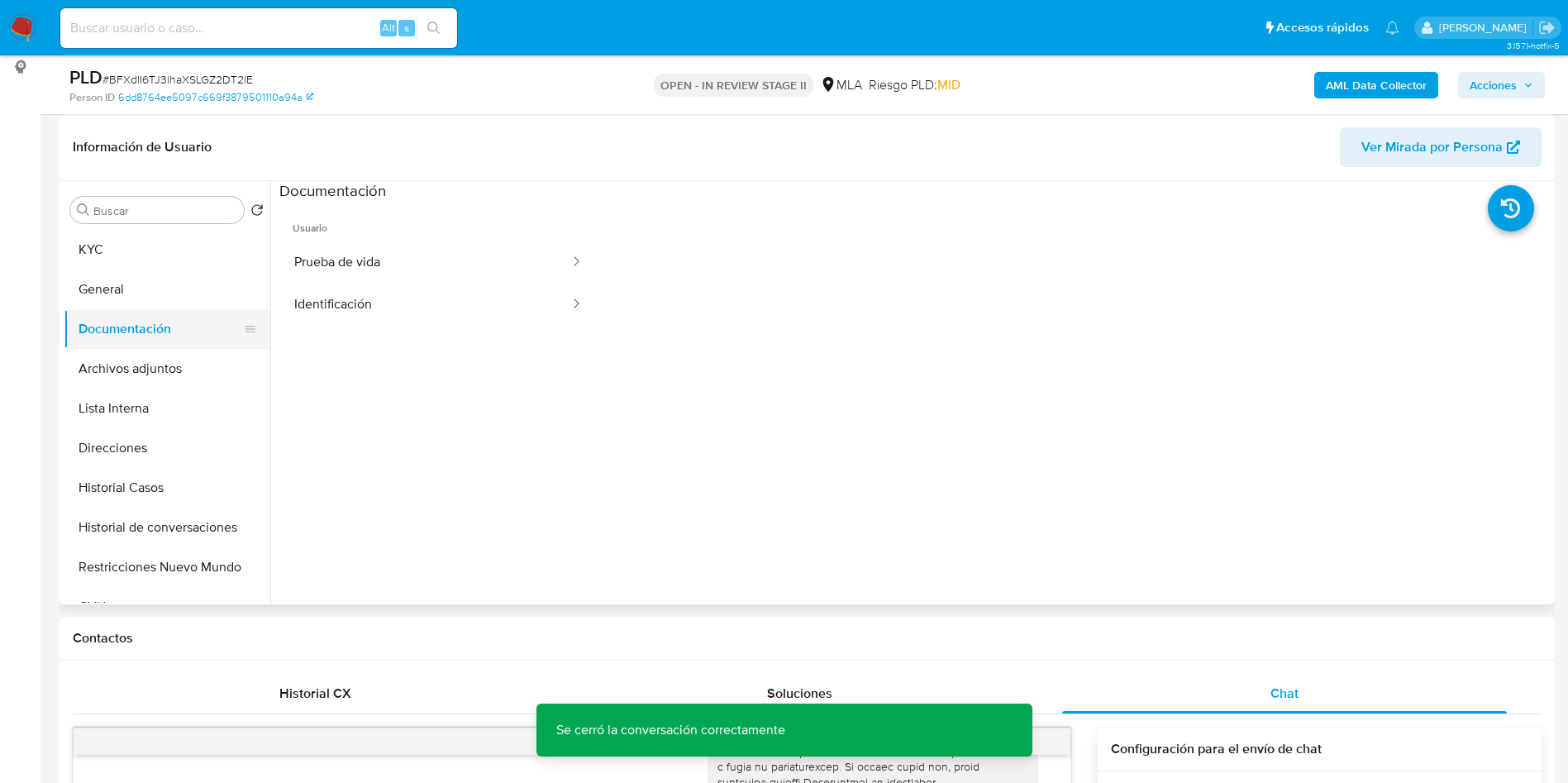
click at [152, 335] on button "Documentación" at bounding box center [160, 329] width 193 height 40
click at [152, 368] on button "Archivos adjuntos" at bounding box center [160, 369] width 193 height 40
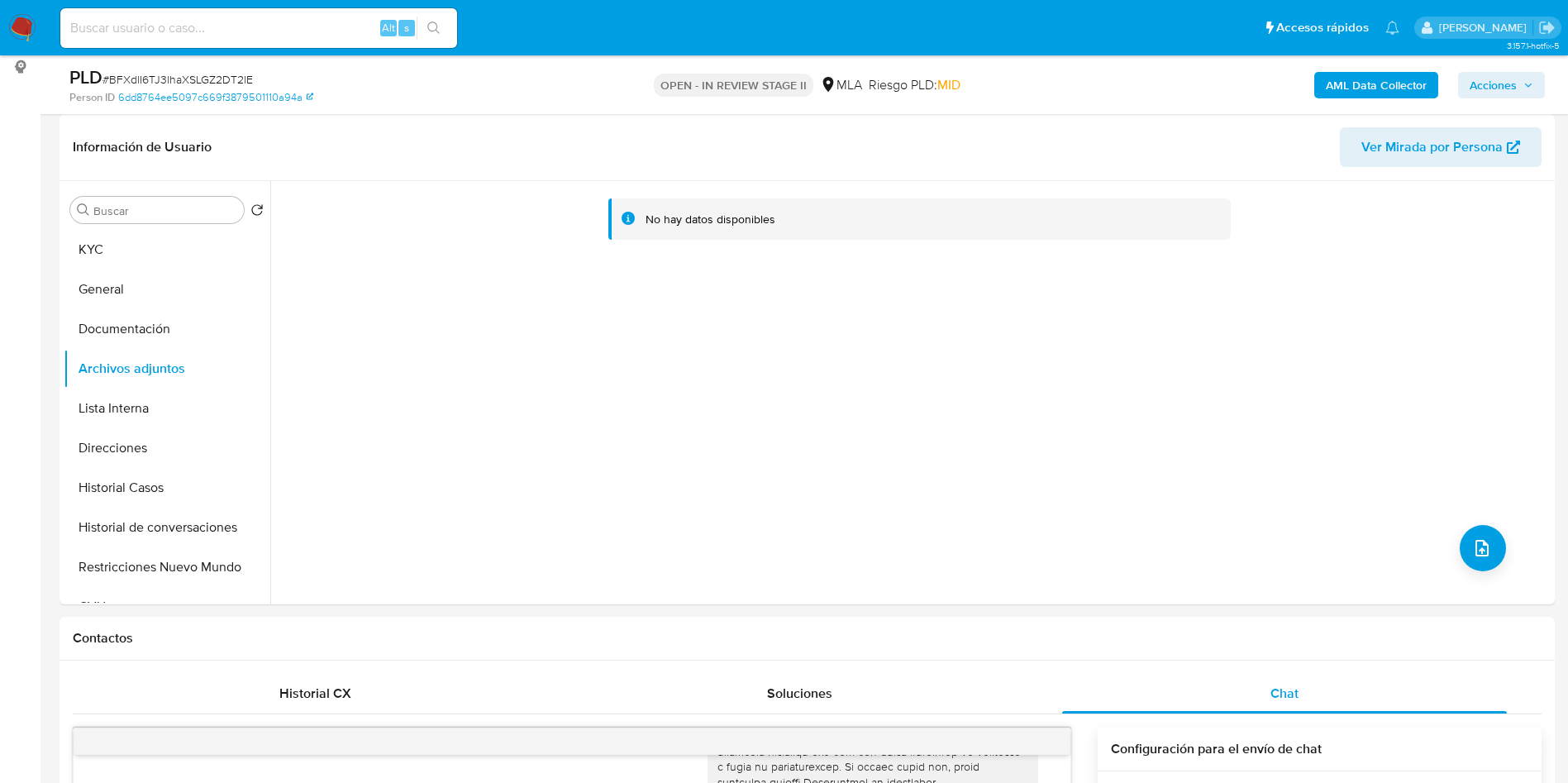
click at [1383, 87] on b "AML Data Collector" at bounding box center [1376, 85] width 101 height 27
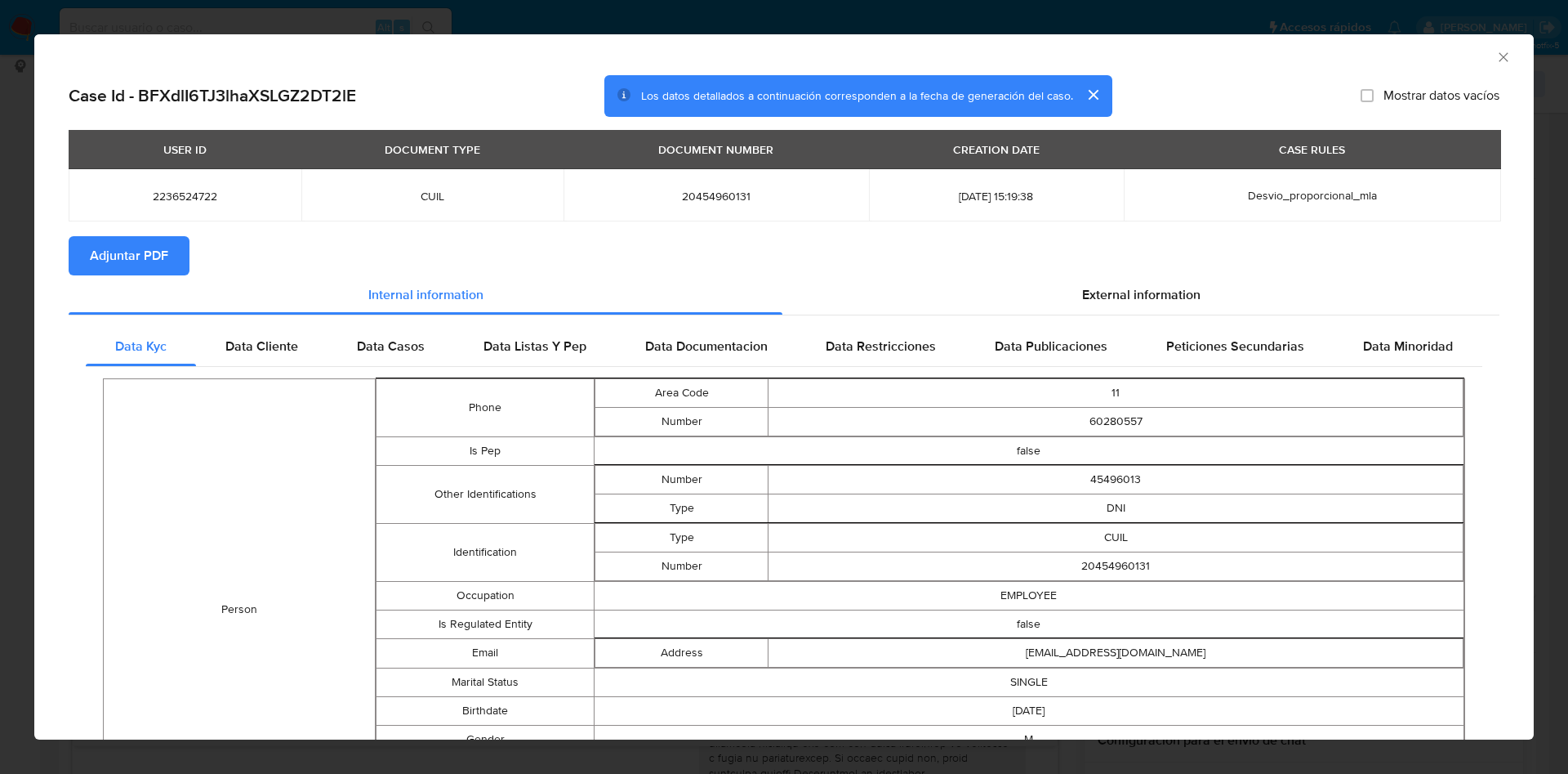
click at [159, 230] on div "USER ID DOCUMENT TYPE DOCUMENT NUMBER CREATION DATE CASE RULES 2236524722 CUIL …" at bounding box center [784, 183] width 1431 height 106
click at [163, 254] on span "Adjuntar PDF" at bounding box center [128, 256] width 78 height 36
click at [255, 339] on span "Data Cliente" at bounding box center [262, 348] width 72 height 19
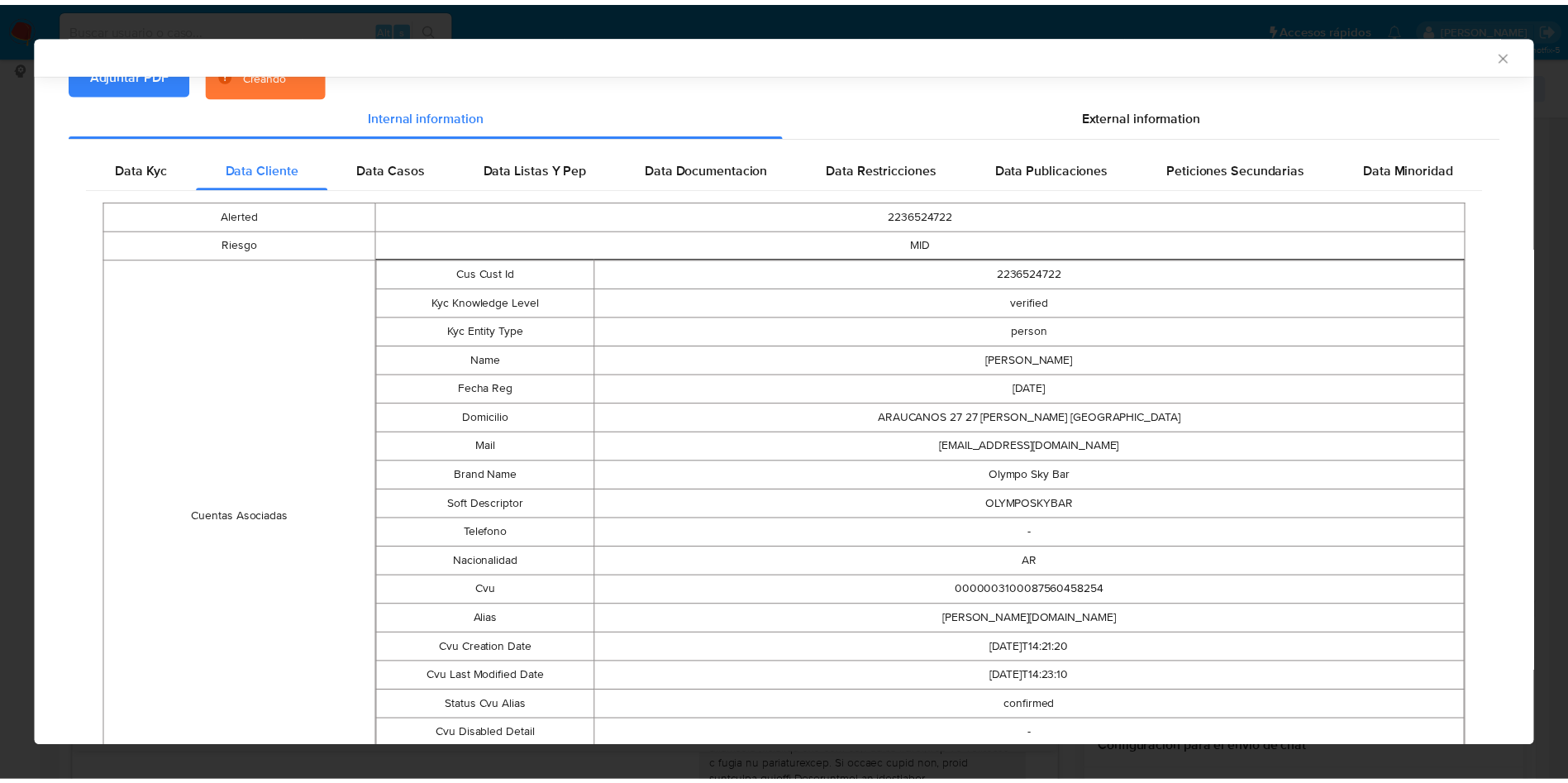
scroll to position [245, 0]
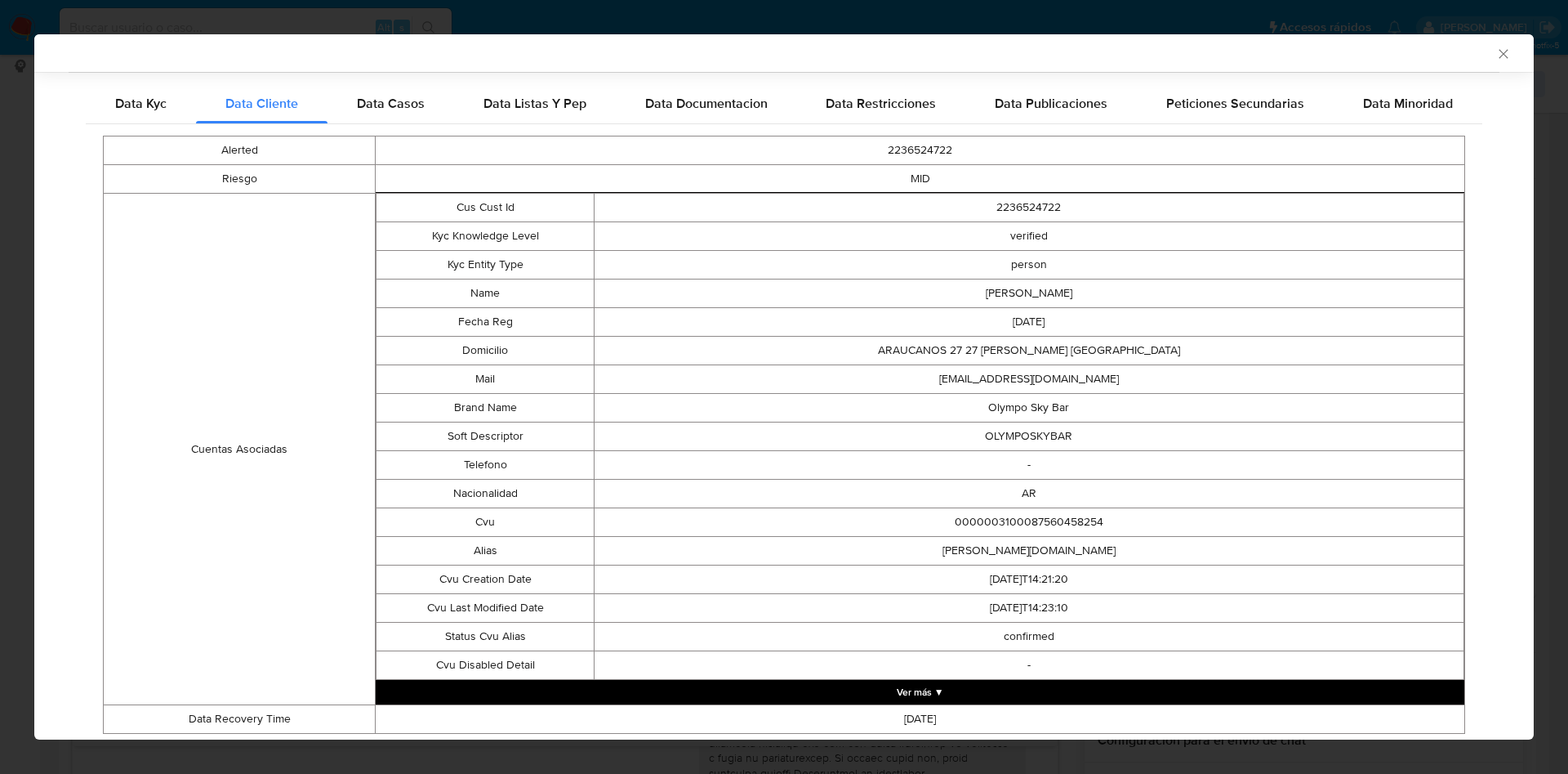
click at [1496, 58] on icon "Cerrar ventana" at bounding box center [1504, 54] width 16 height 16
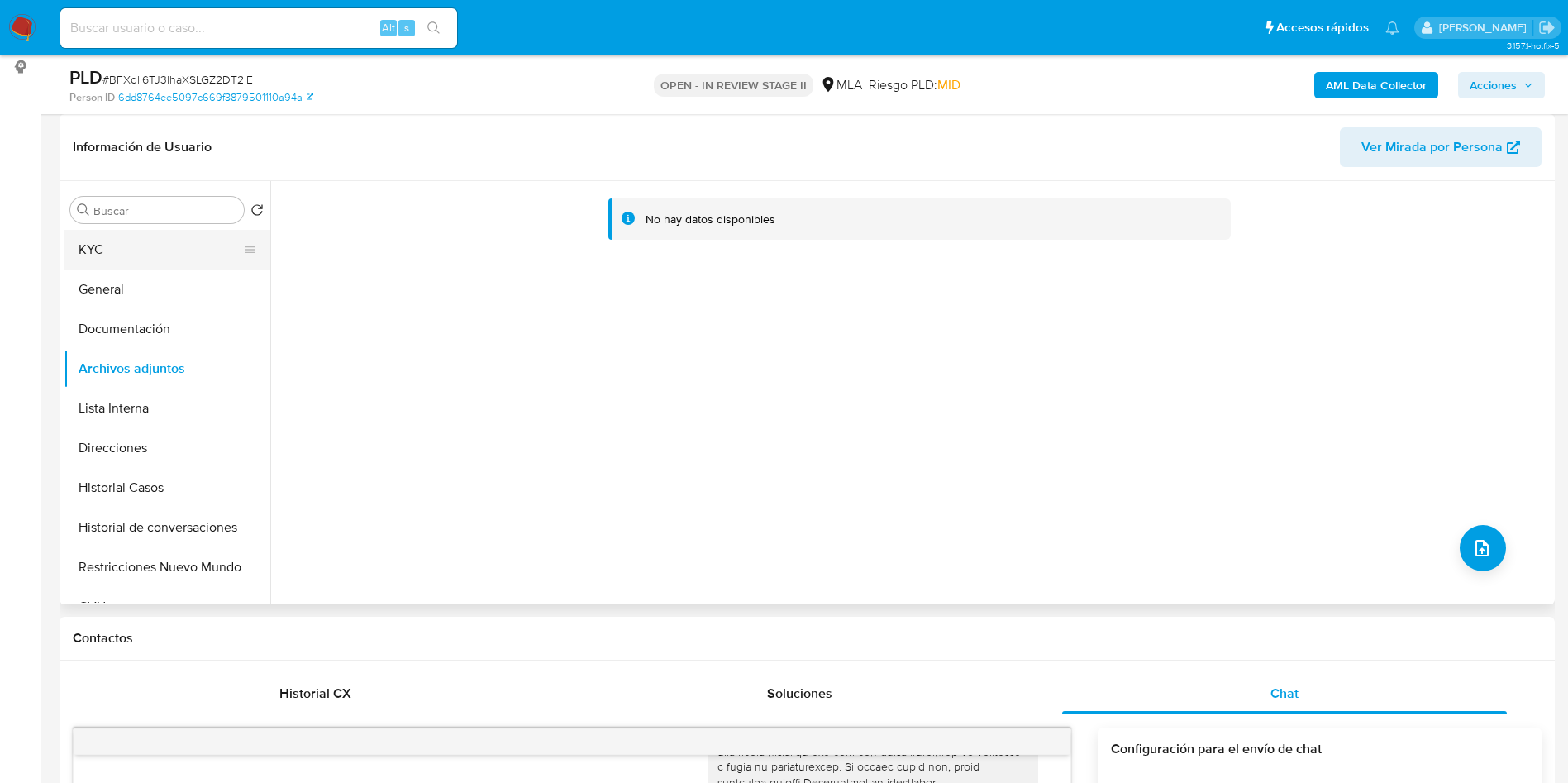
click at [112, 251] on button "KYC" at bounding box center [160, 250] width 193 height 40
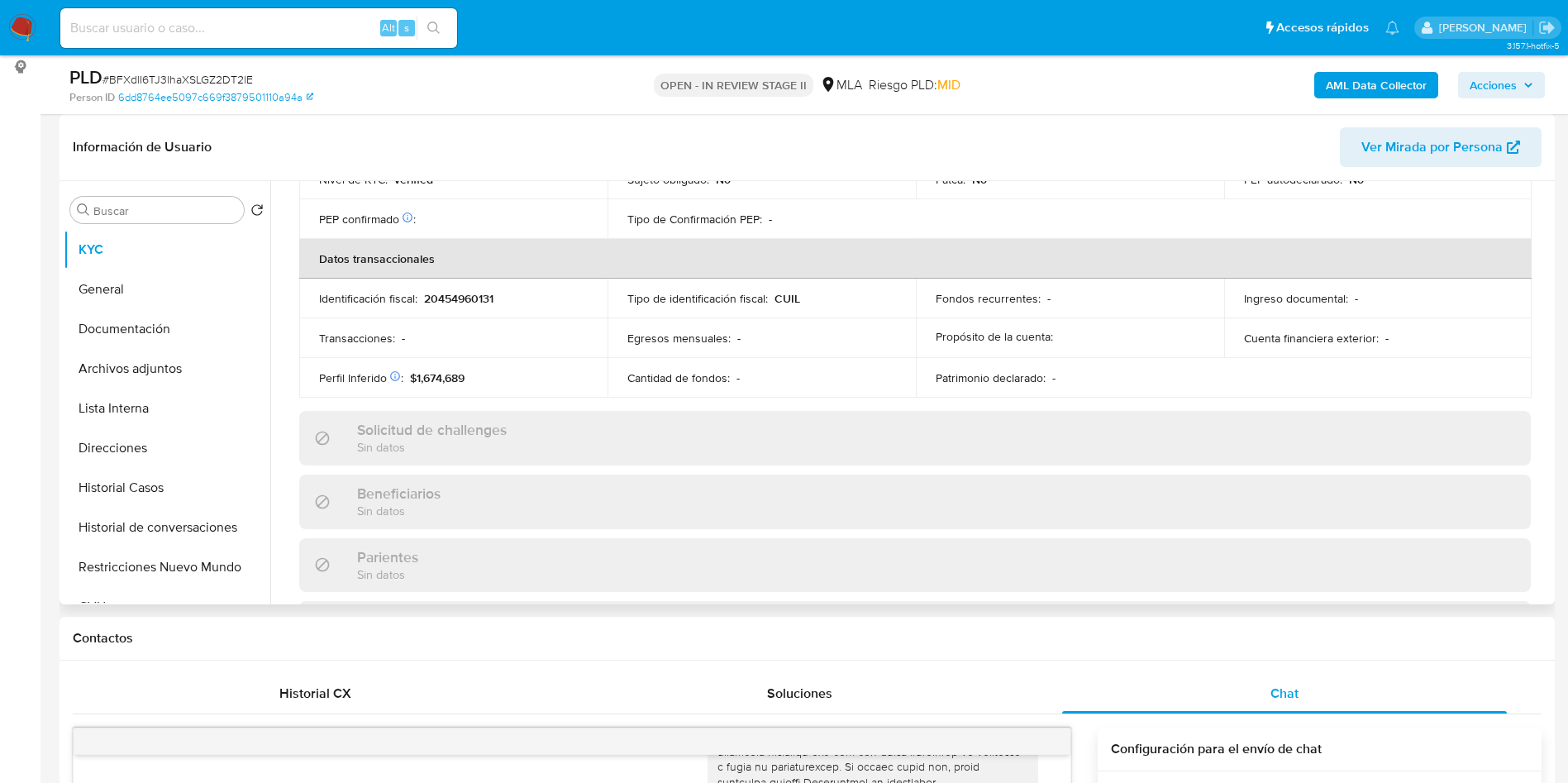
scroll to position [855, 0]
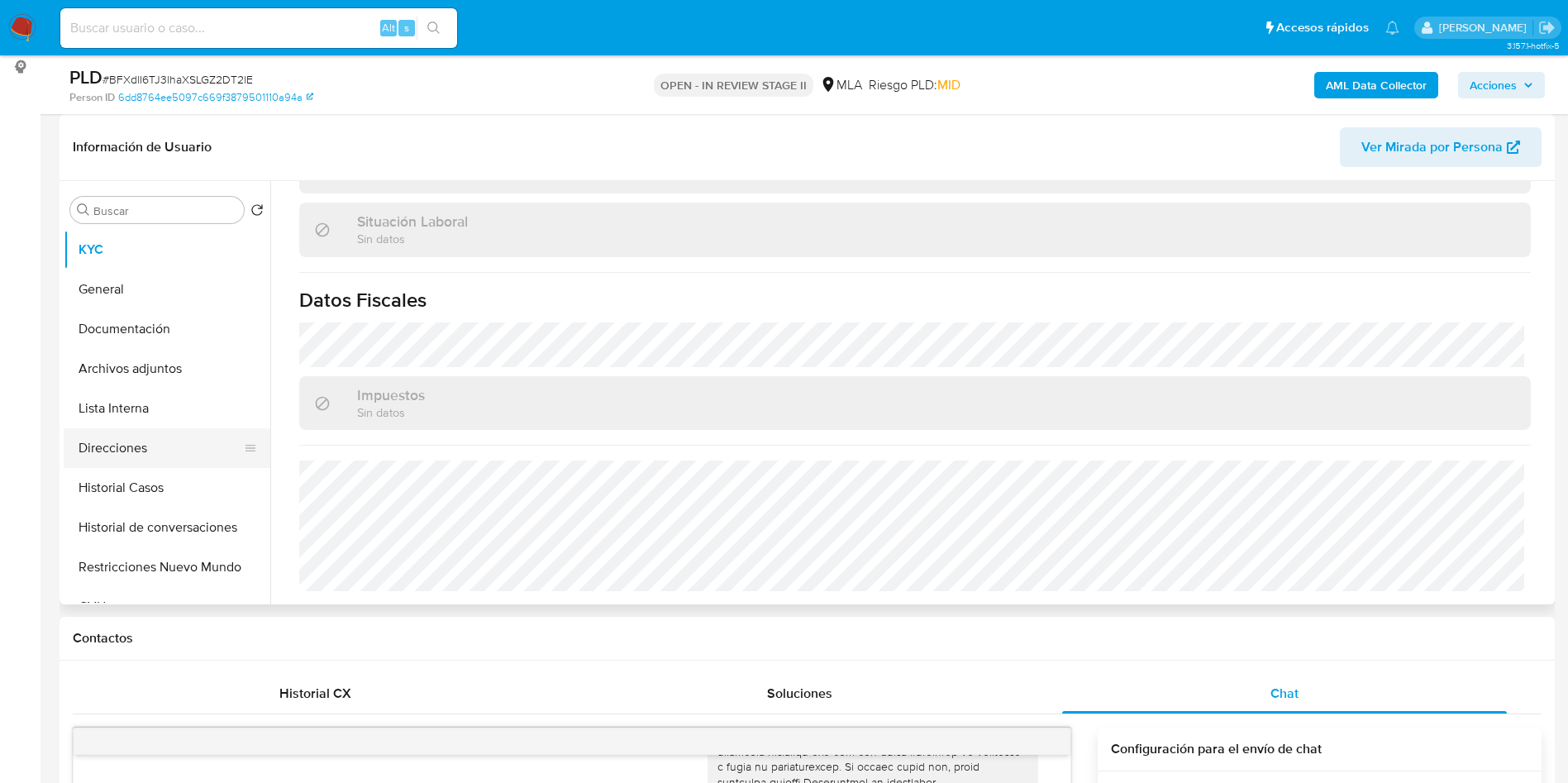
click at [162, 448] on button "Direcciones" at bounding box center [160, 448] width 193 height 40
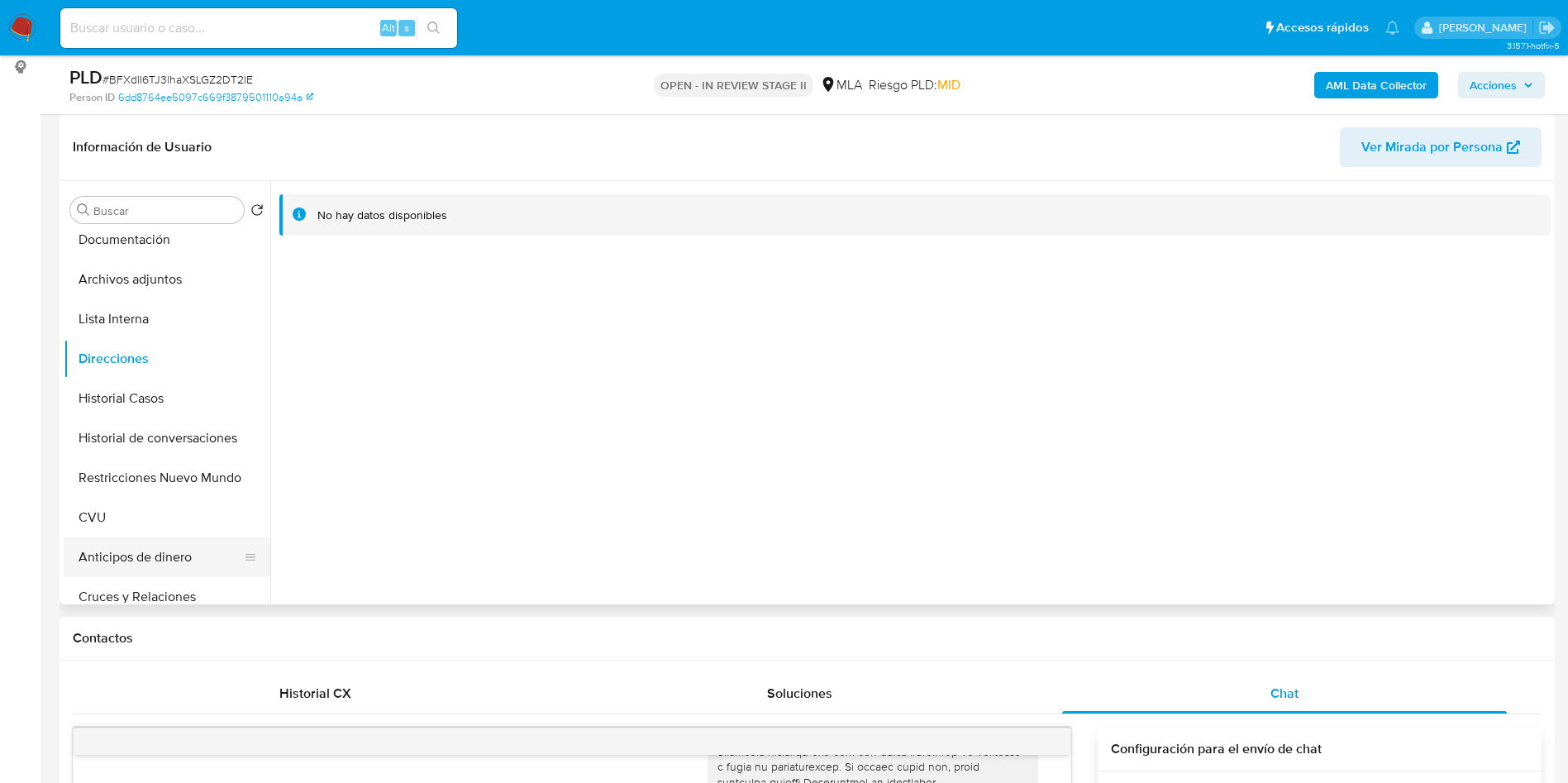
scroll to position [124, 0]
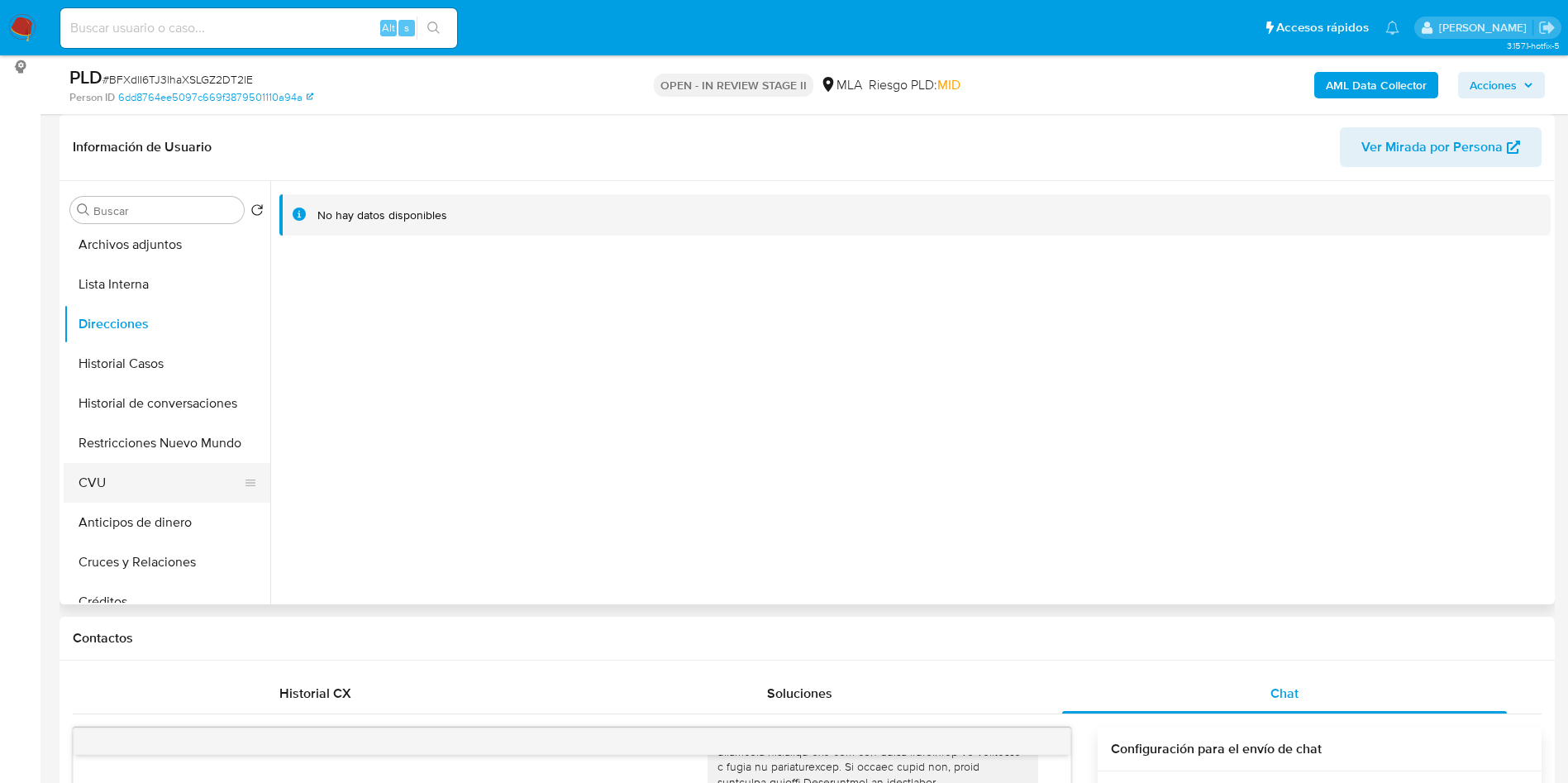
click at [111, 467] on button "CVU" at bounding box center [160, 483] width 193 height 40
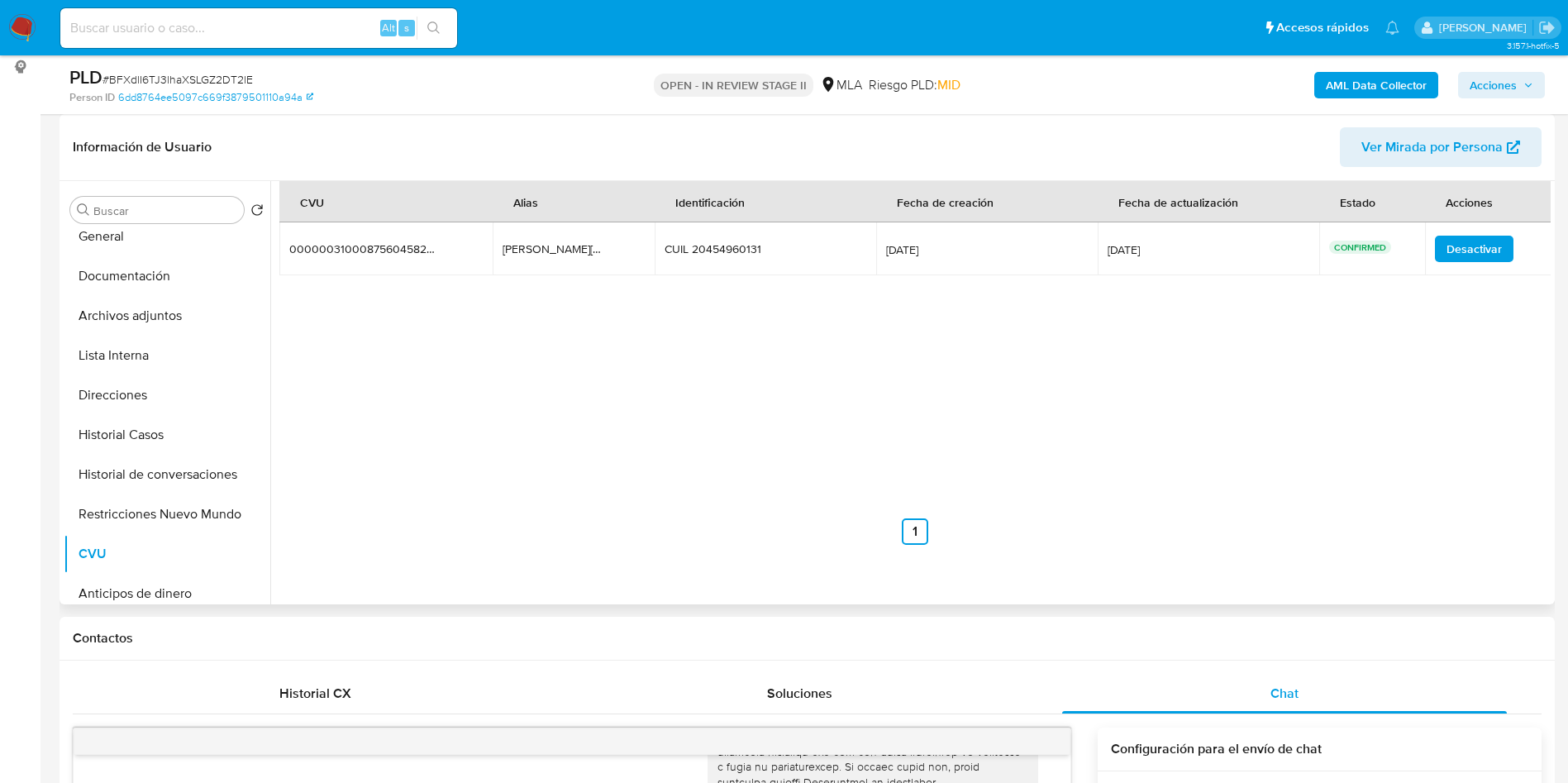
scroll to position [0, 0]
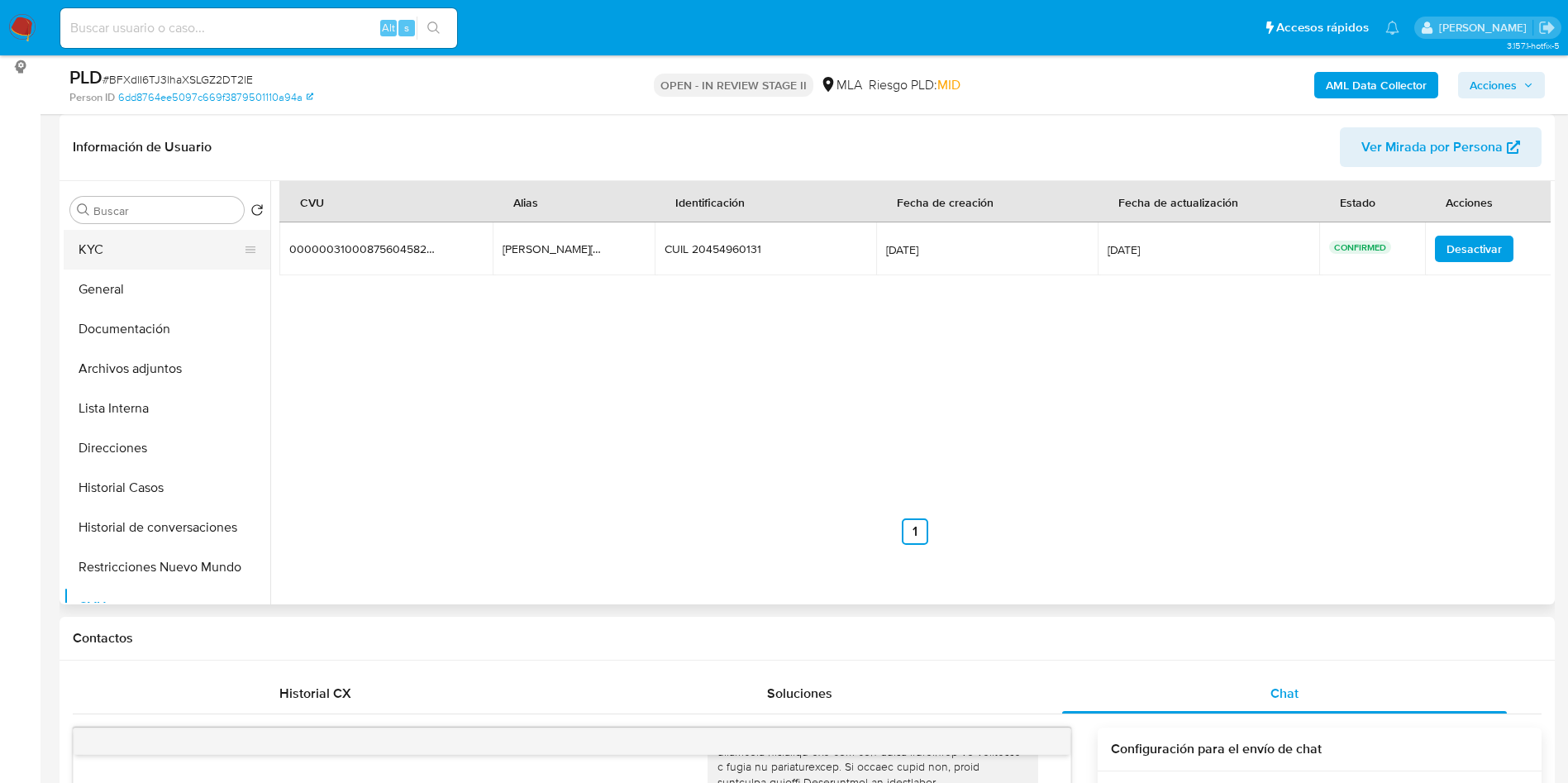
click at [149, 250] on button "KYC" at bounding box center [160, 250] width 193 height 40
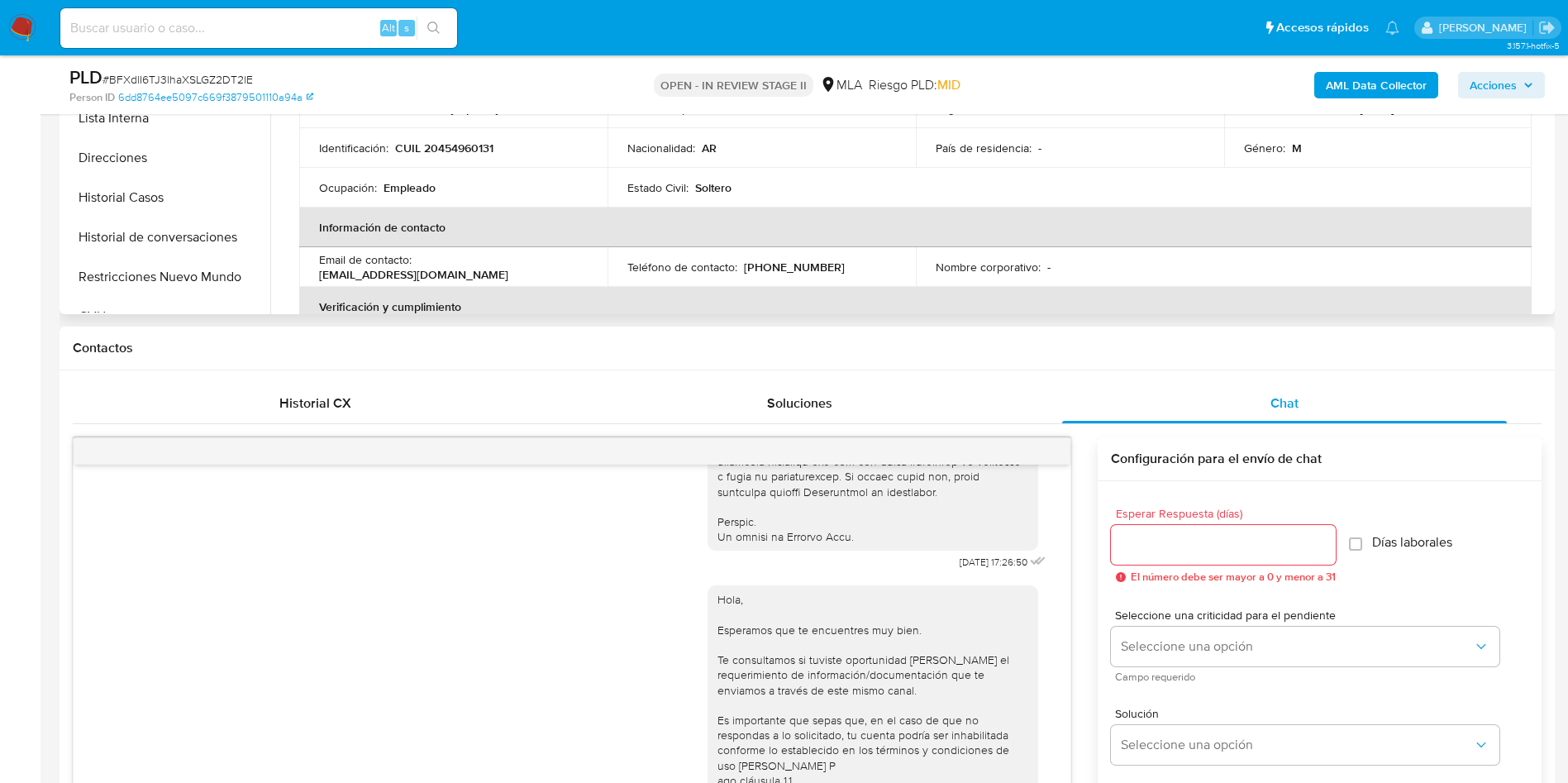
scroll to position [124, 0]
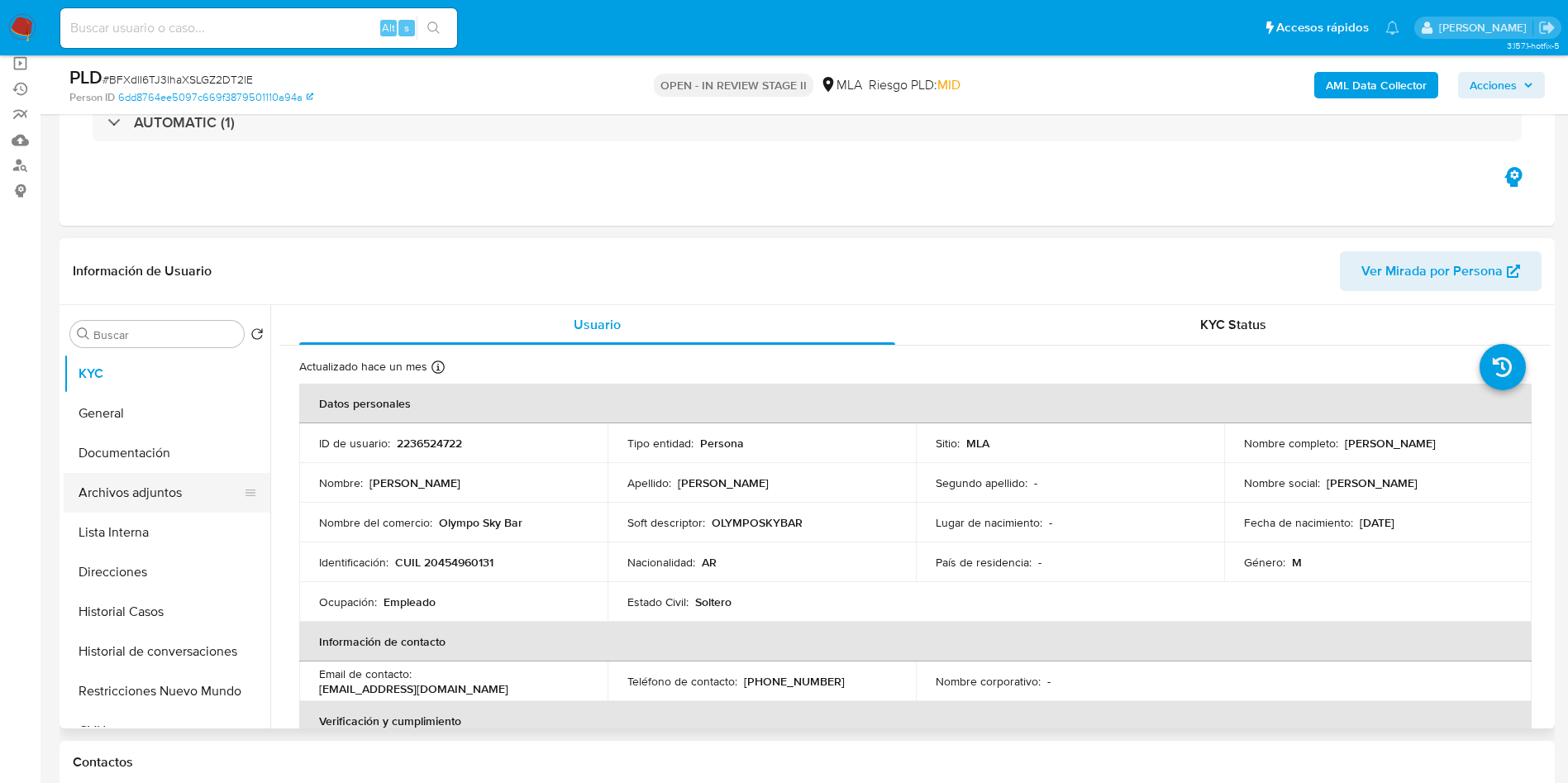
drag, startPoint x: 187, startPoint y: 516, endPoint x: 182, endPoint y: 479, distance: 37.3
click at [187, 516] on button "Lista Interna" at bounding box center [167, 532] width 207 height 40
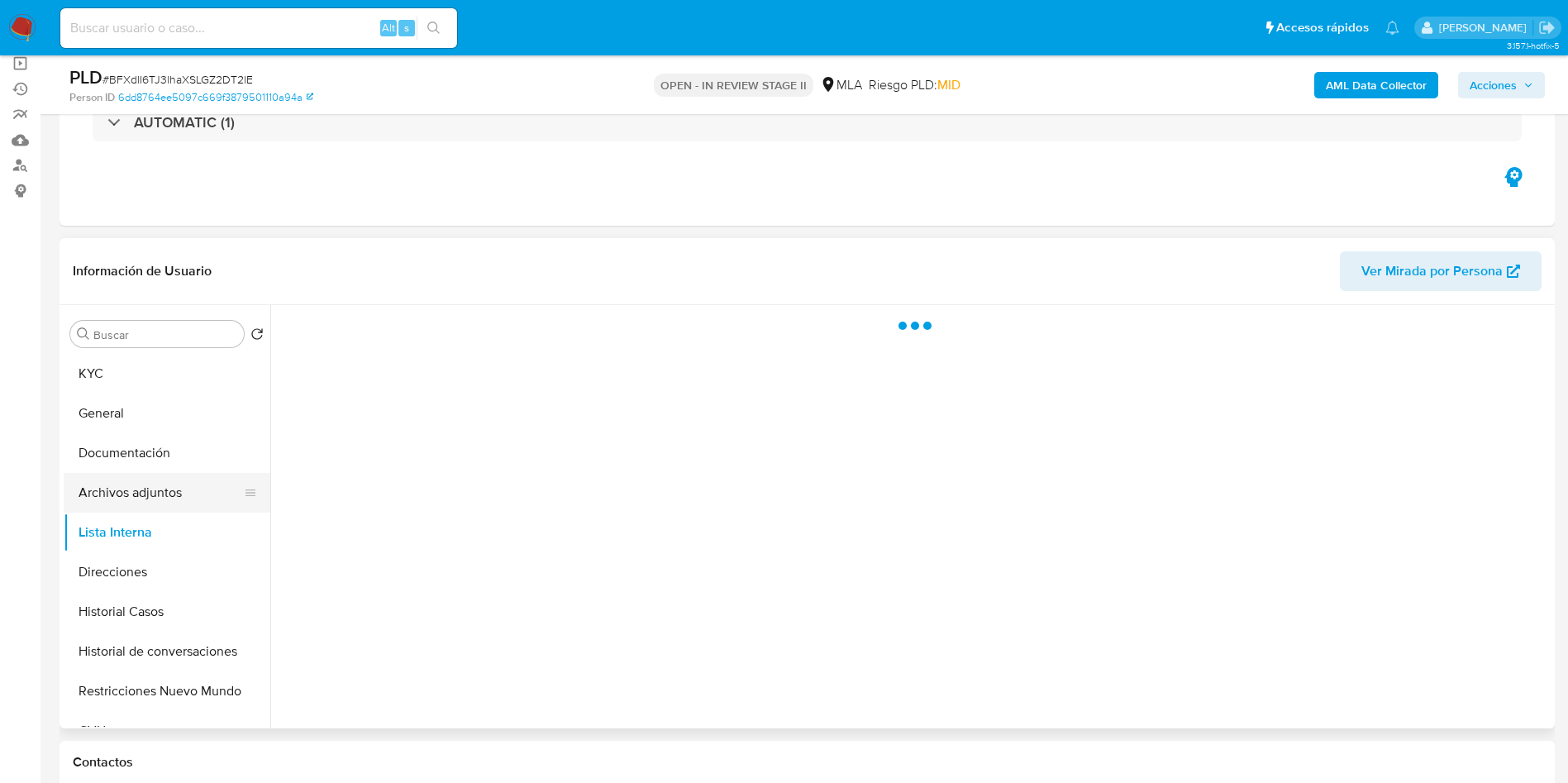
click at [182, 479] on button "Archivos adjuntos" at bounding box center [160, 493] width 193 height 40
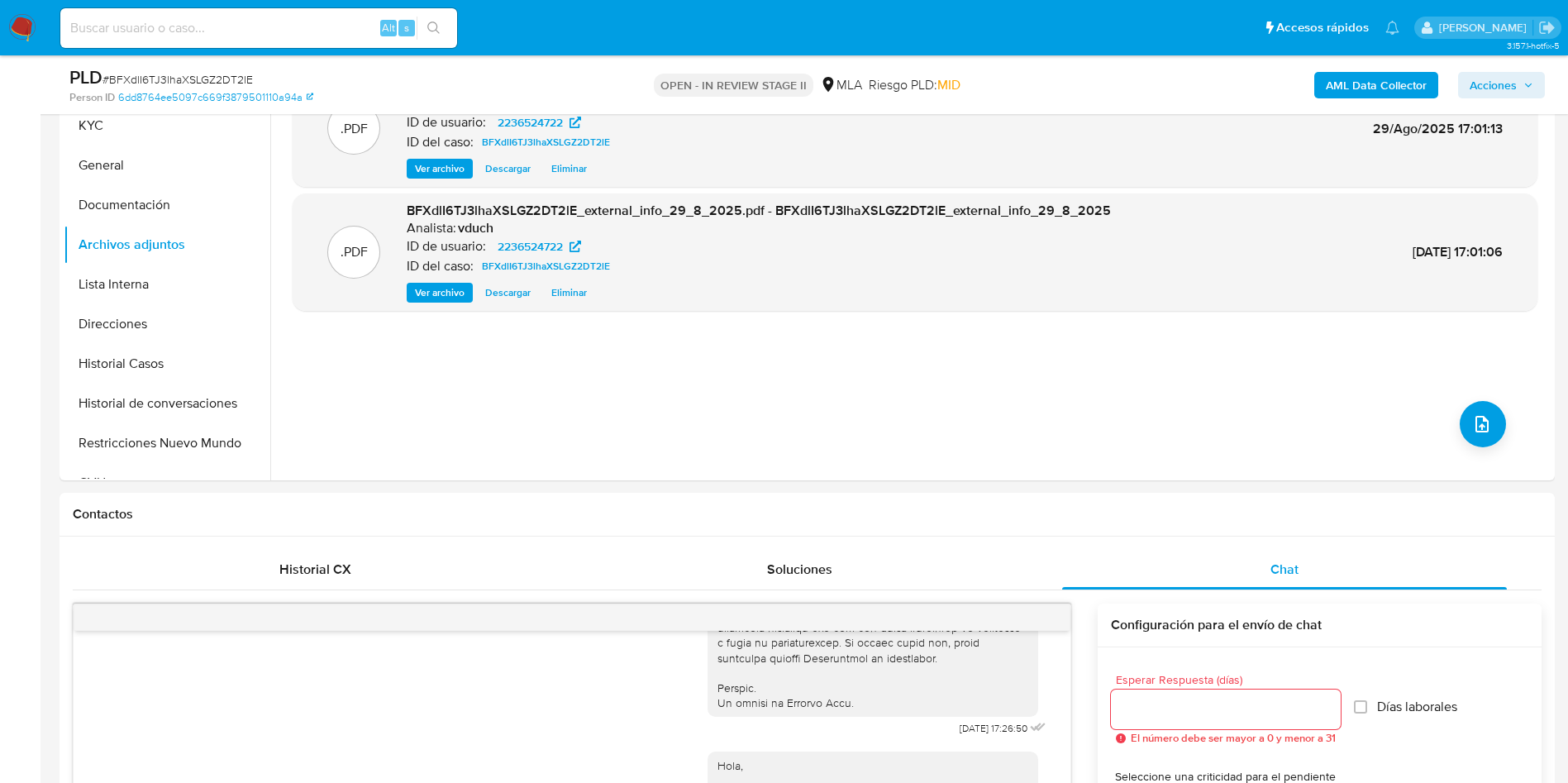
scroll to position [744, 0]
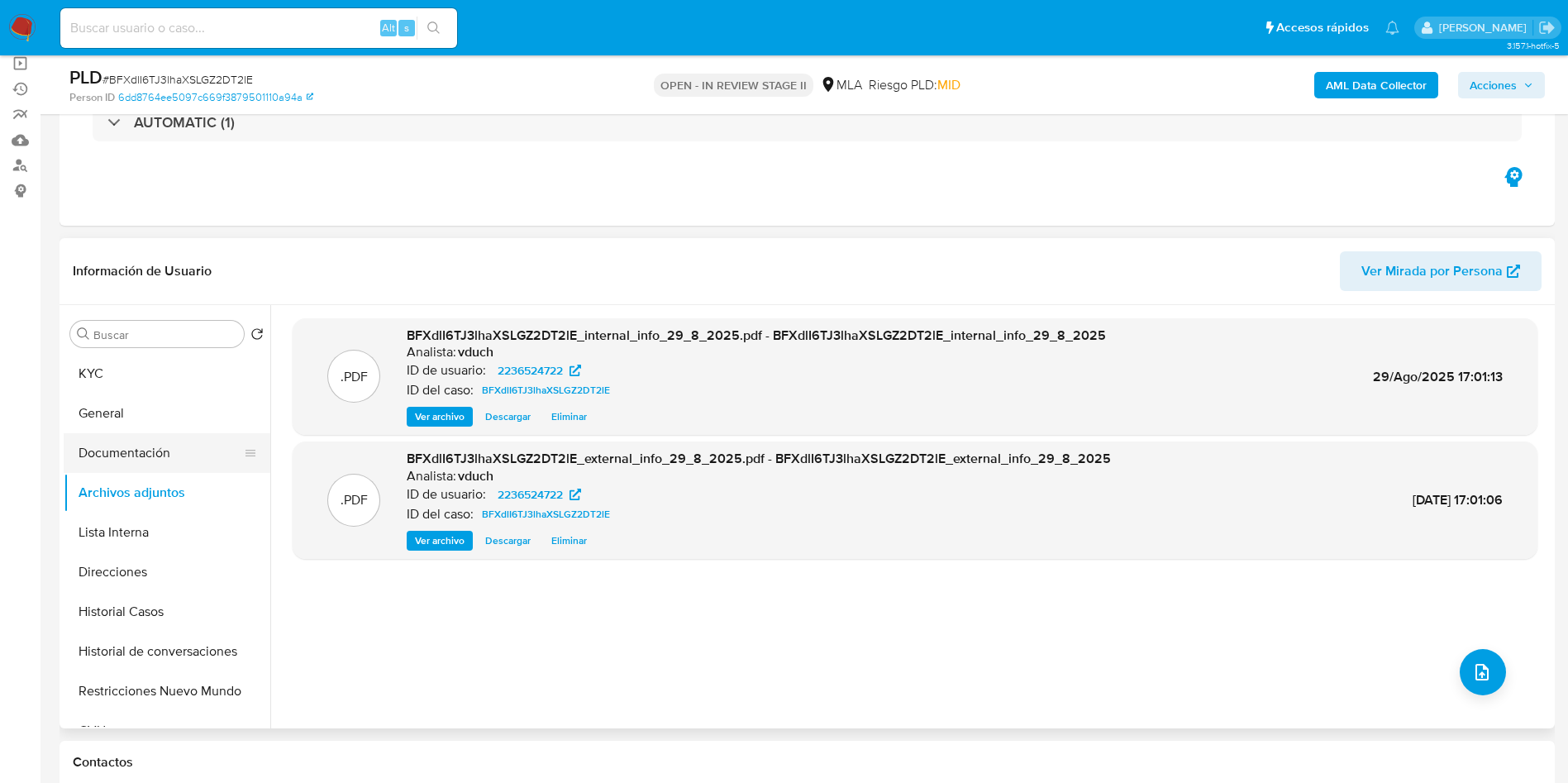
click at [116, 460] on button "Documentación" at bounding box center [160, 453] width 193 height 40
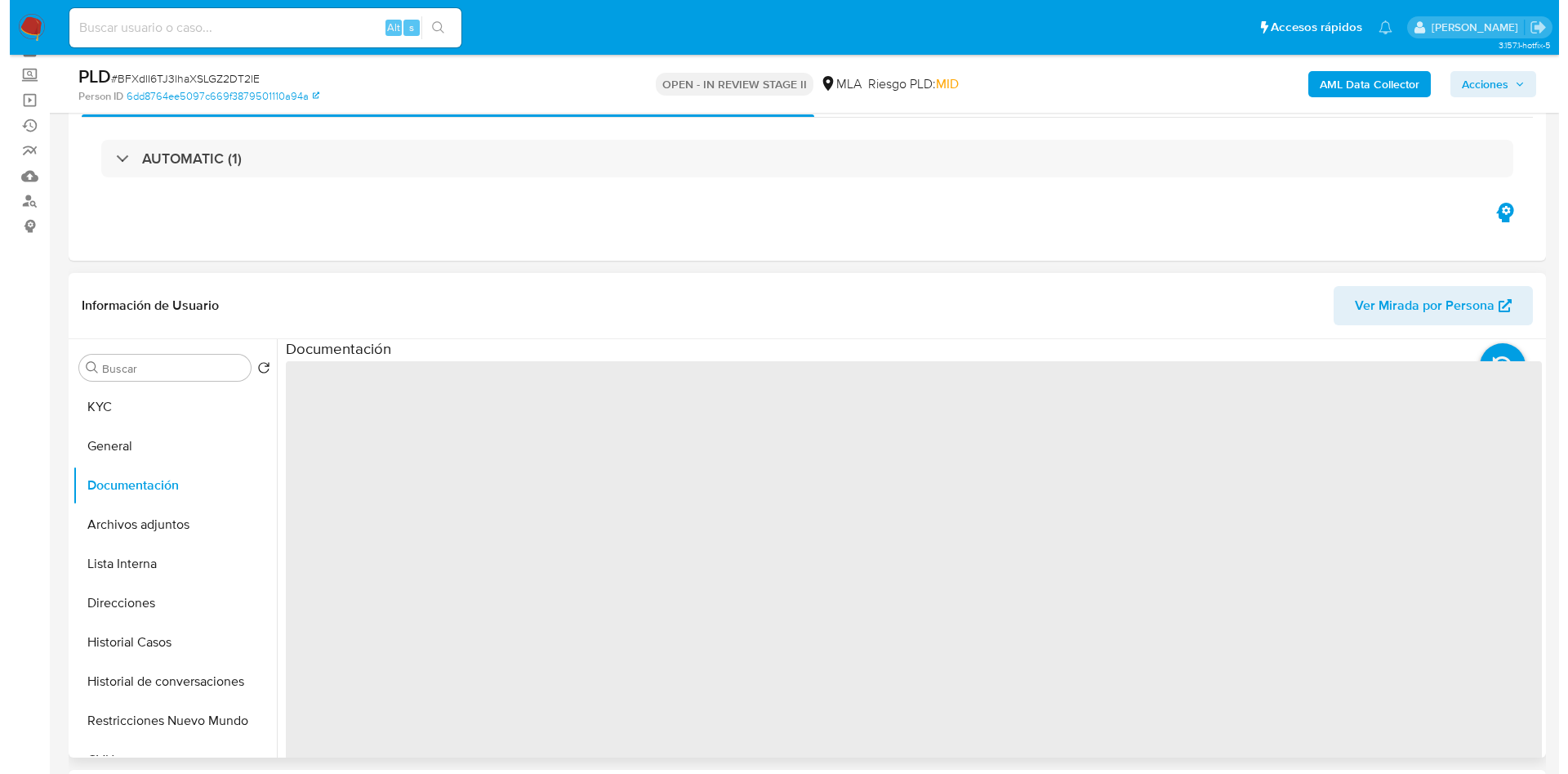
scroll to position [123, 0]
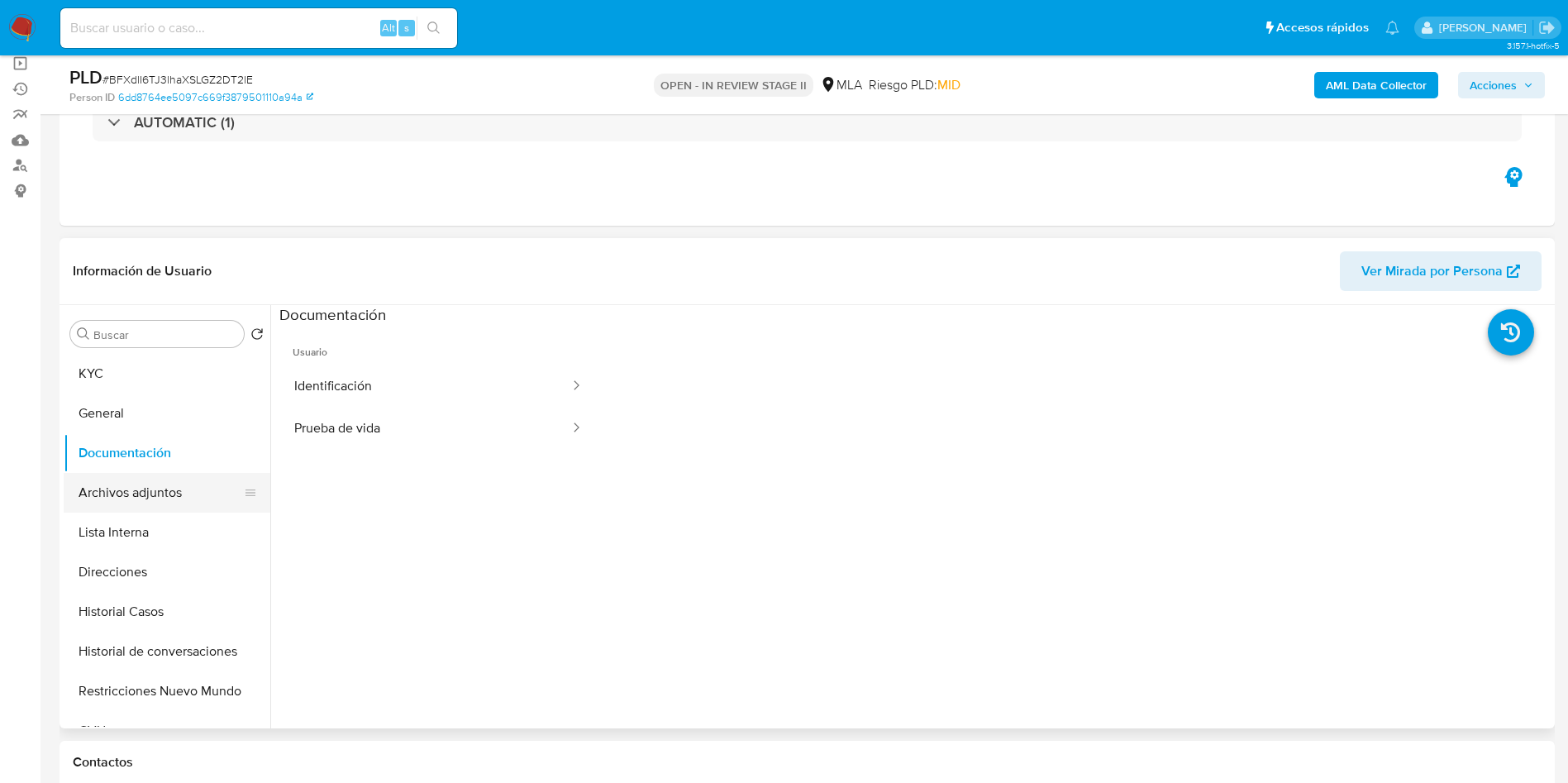
click at [210, 491] on button "Archivos adjuntos" at bounding box center [160, 493] width 193 height 40
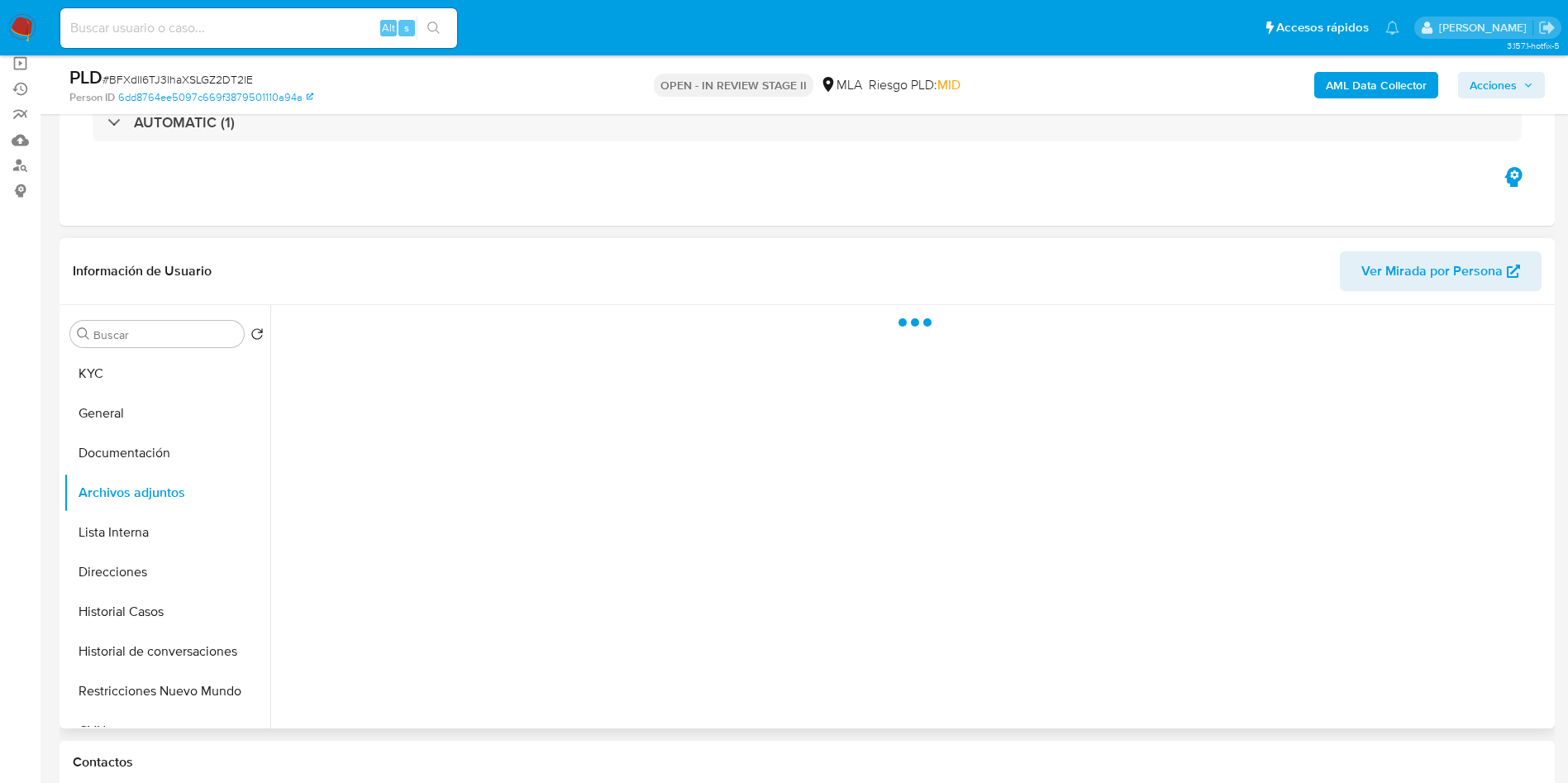
click at [1470, 610] on div at bounding box center [910, 516] width 1280 height 423
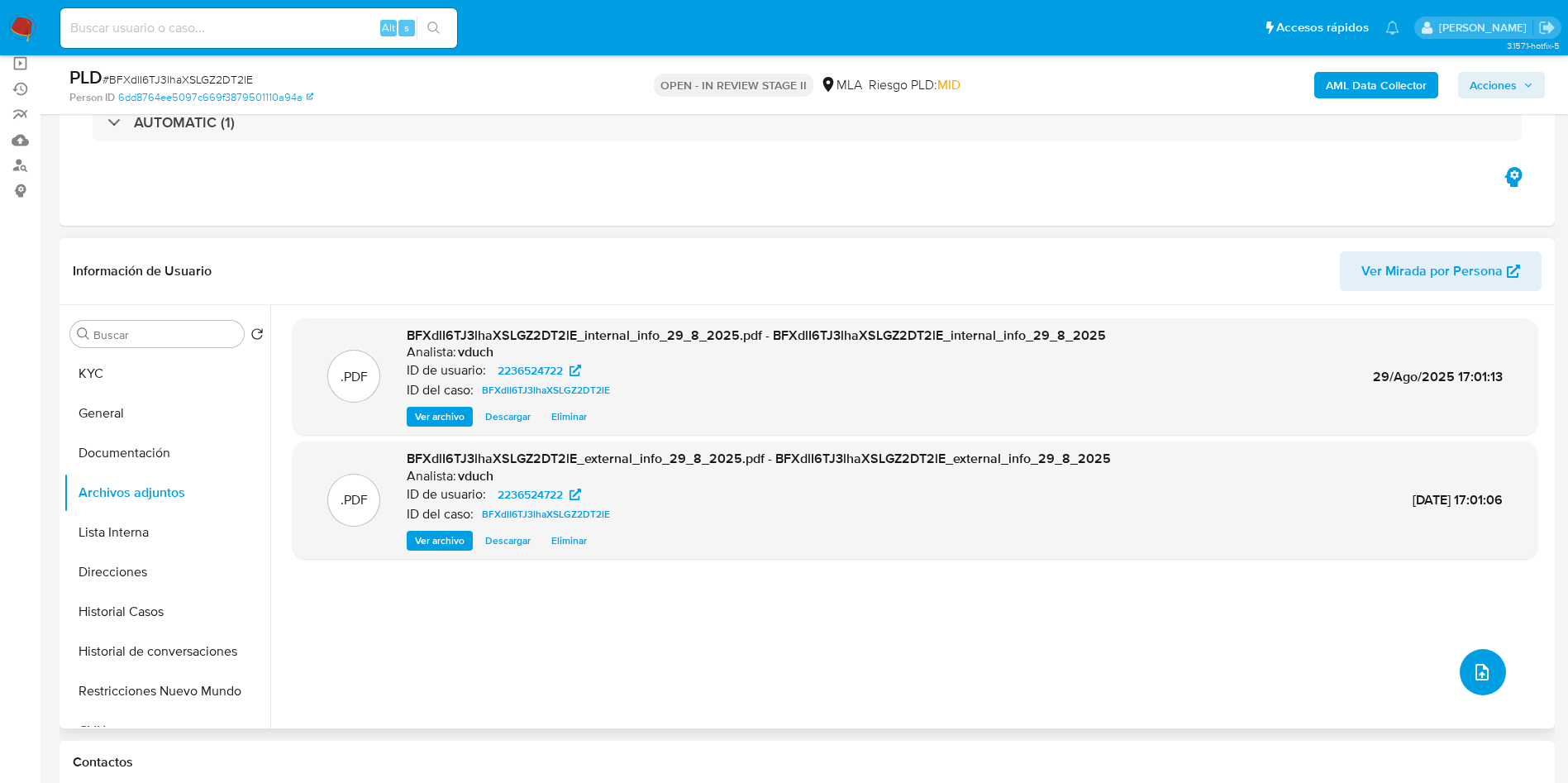
click at [1477, 675] on icon "upload-file" at bounding box center [1481, 672] width 20 height 20
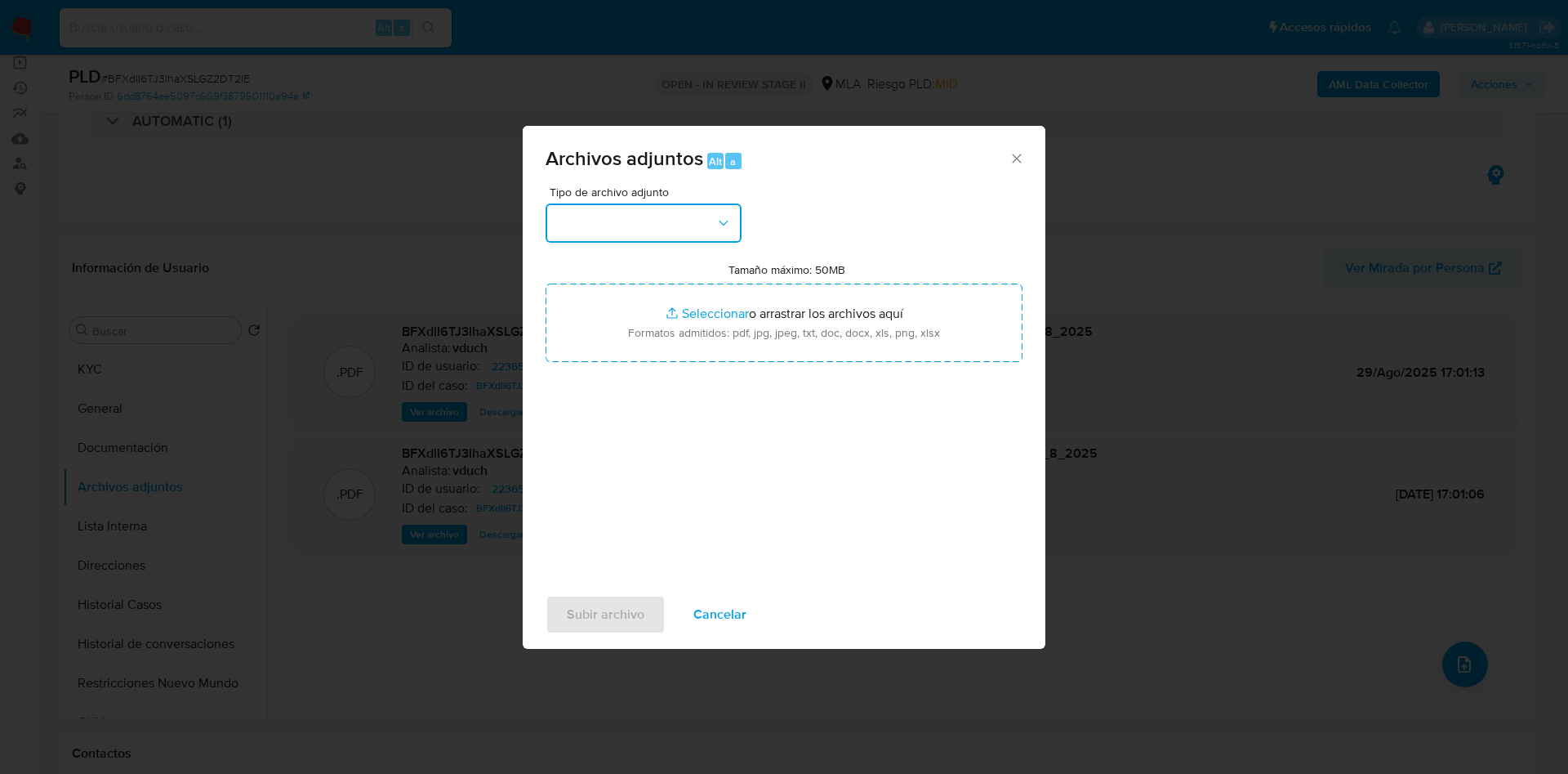
click at [666, 225] on button "button" at bounding box center [644, 223] width 196 height 40
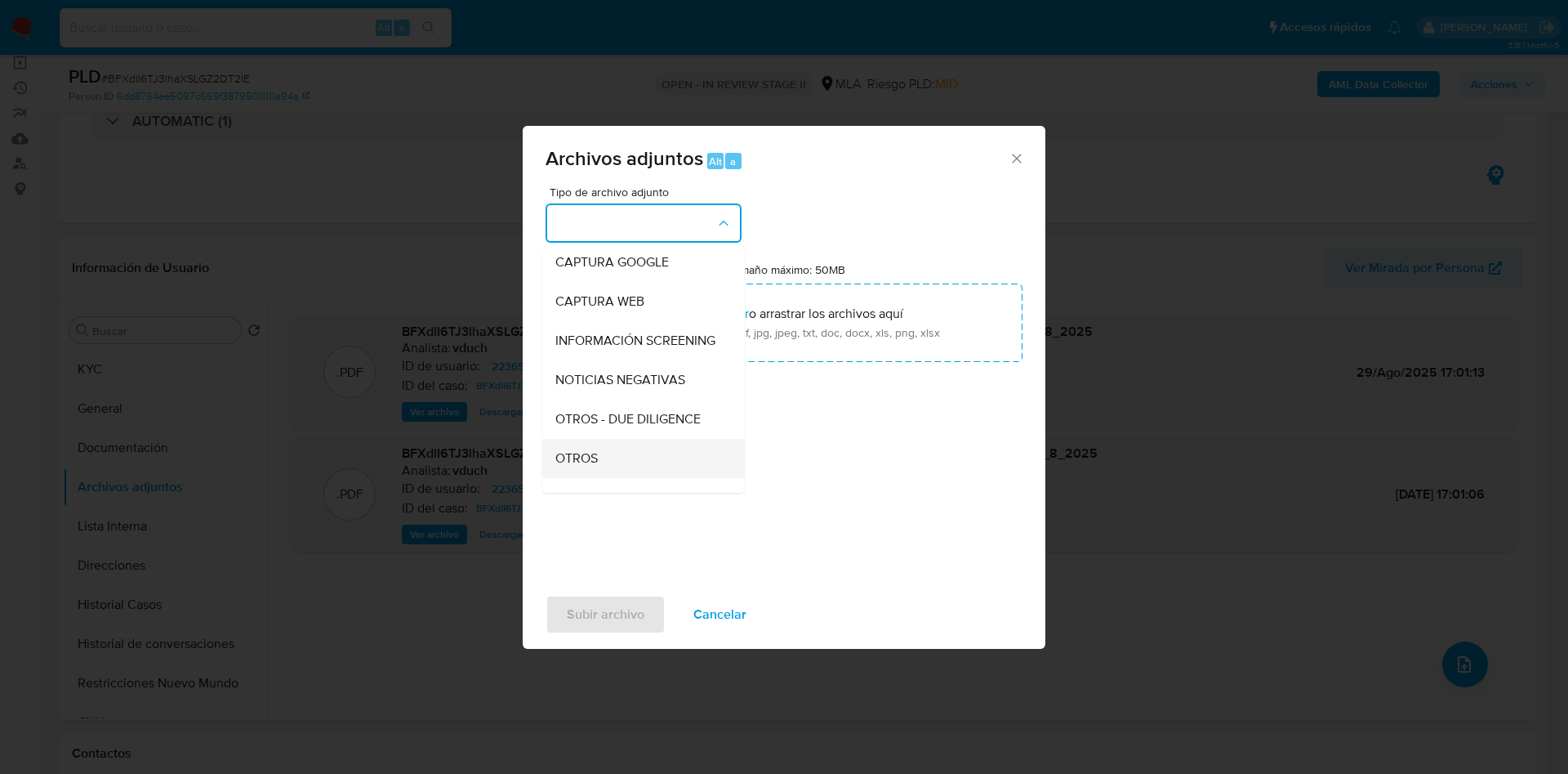
click at [625, 461] on div "OTROS" at bounding box center [639, 459] width 166 height 40
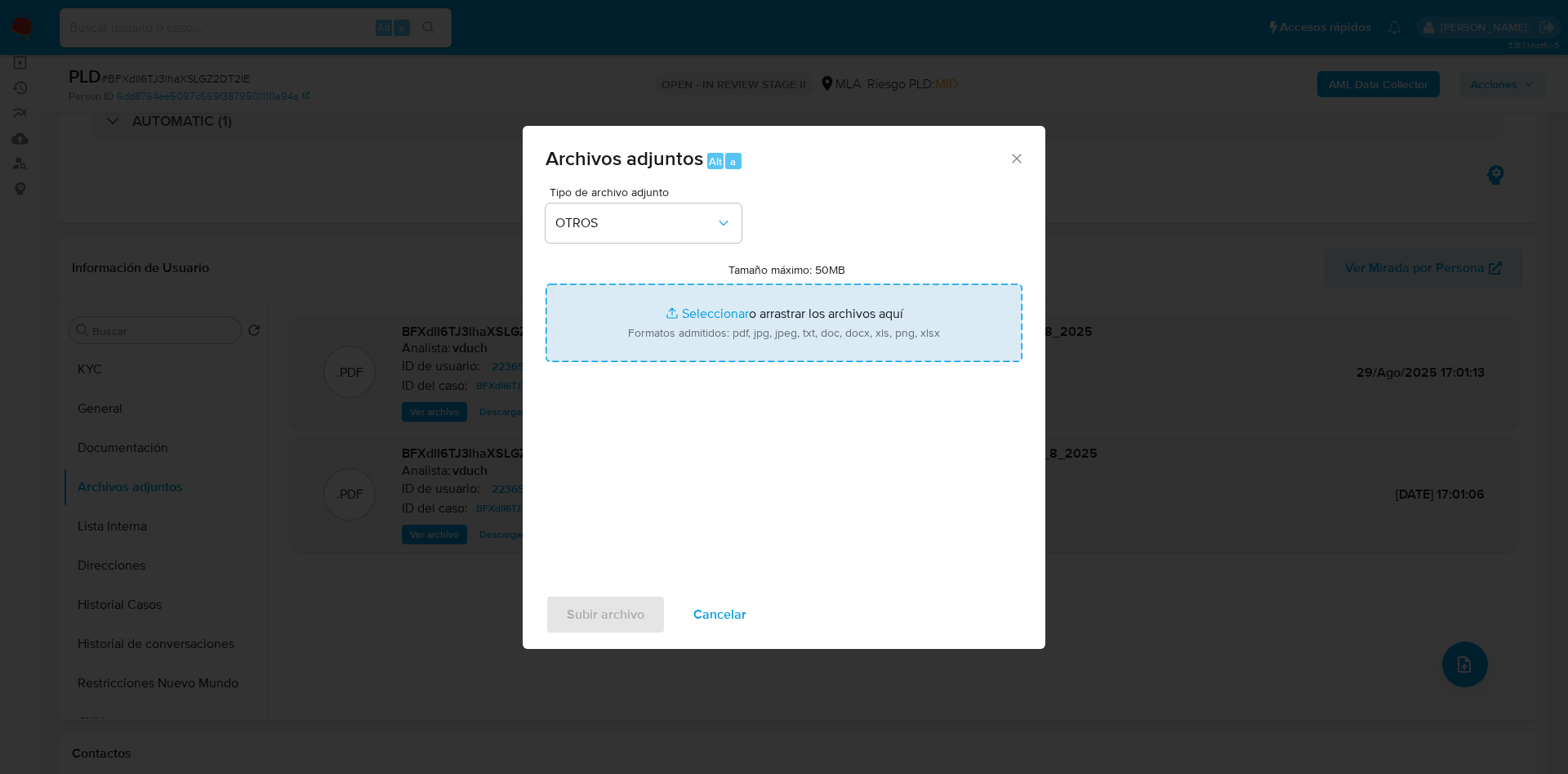
type input "C:\fakepath\Movimientos BFXdlI6TJ3lhaXSLGZ2DT2lE_2025_08_19_01_15_57.xlsx"
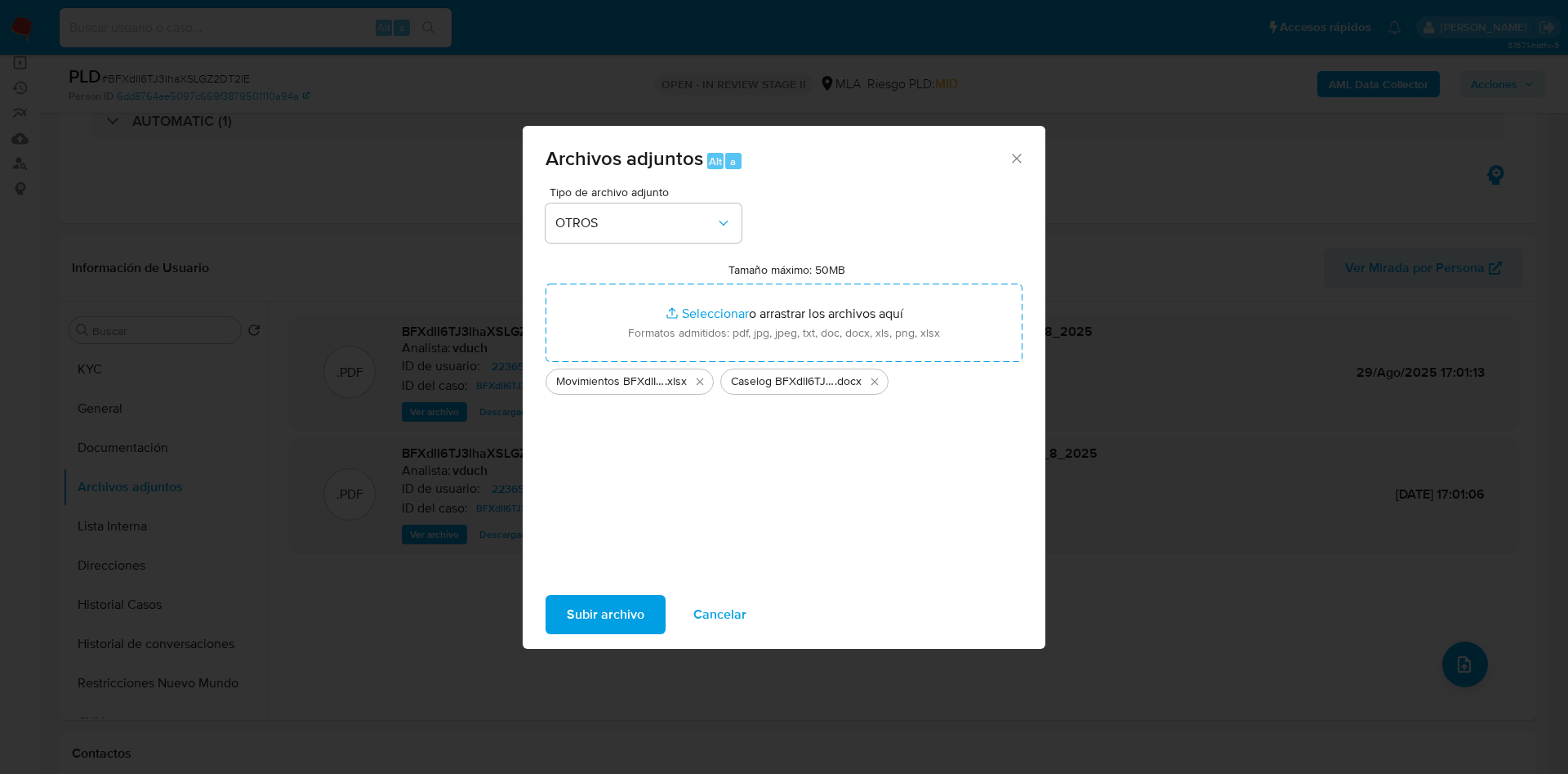
click at [623, 600] on span "Subir archivo" at bounding box center [606, 614] width 77 height 36
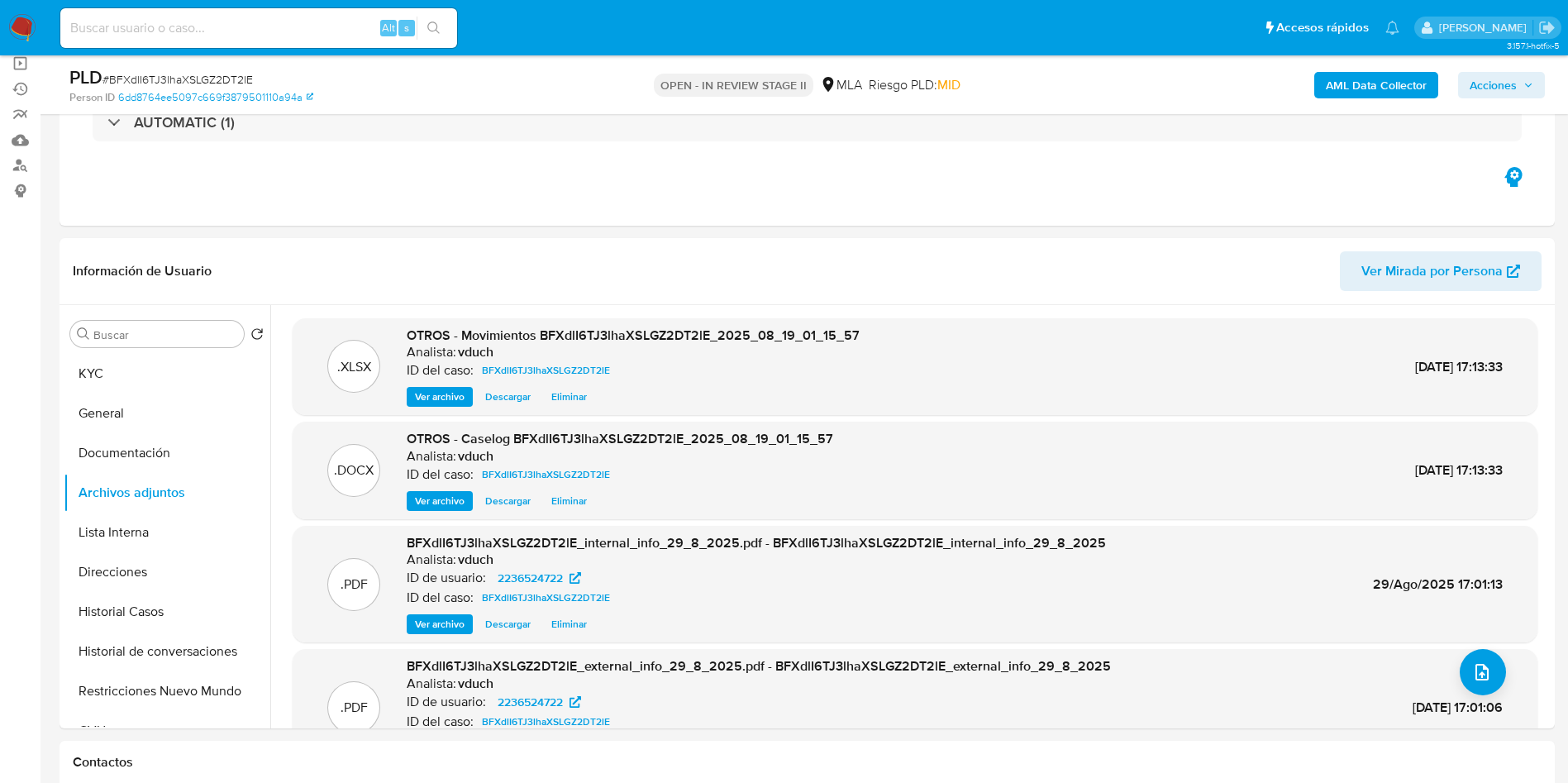
click at [1501, 89] on span "Acciones" at bounding box center [1492, 85] width 47 height 27
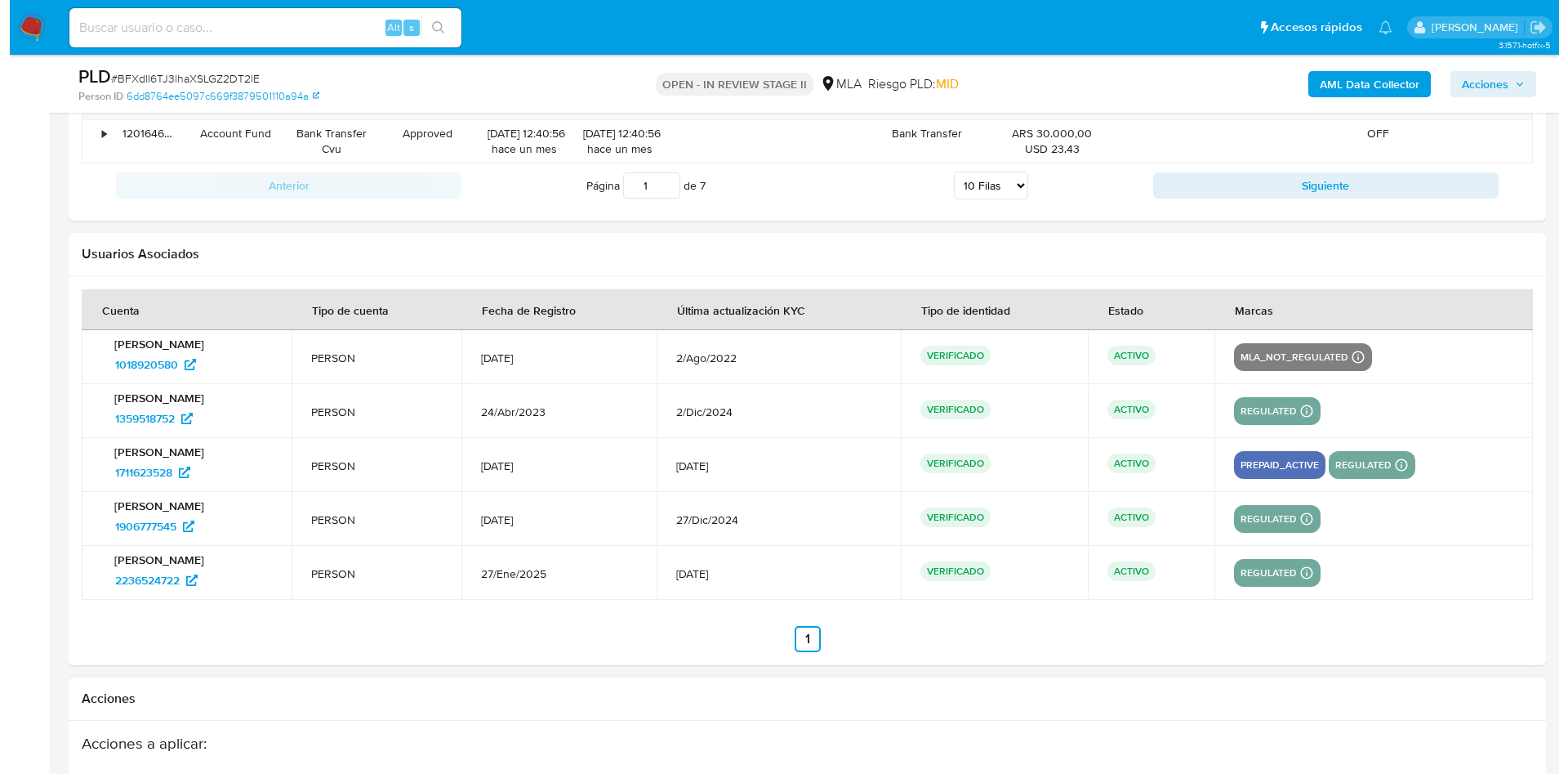
scroll to position [3089, 0]
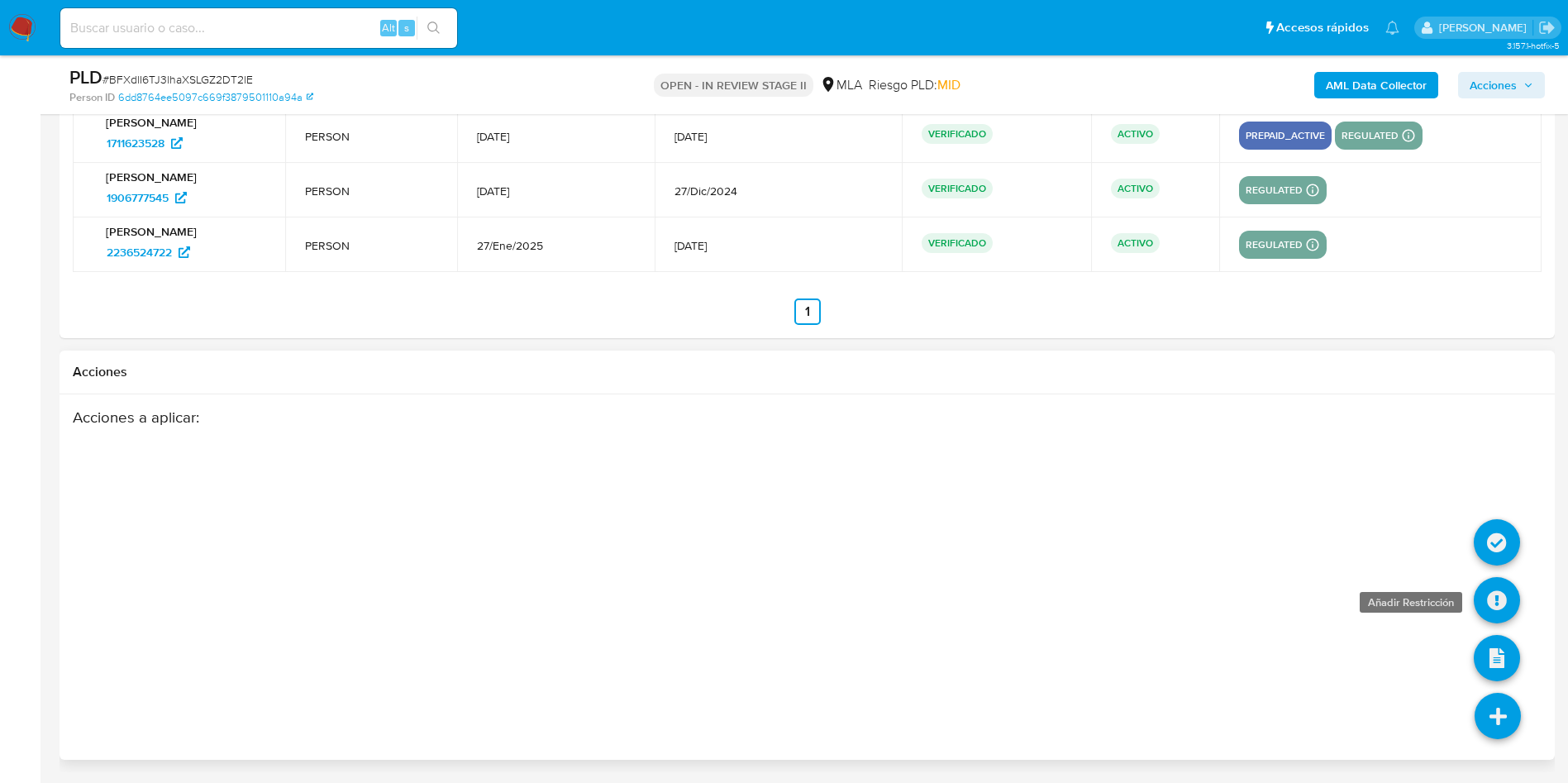
click at [1499, 600] on icon at bounding box center [1496, 601] width 47 height 47
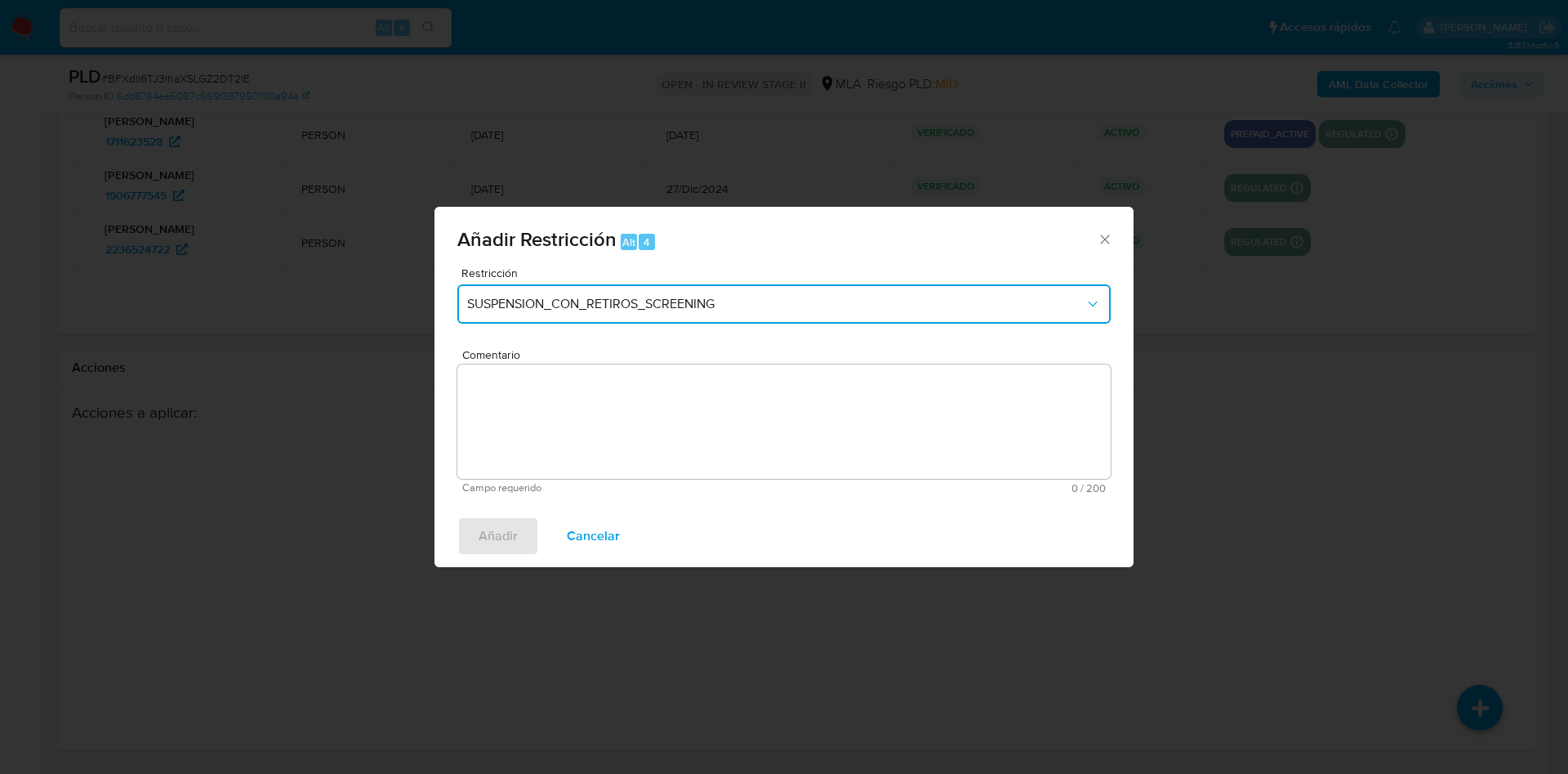
click at [547, 285] on button "SUSPENSION_CON_RETIROS_SCREENING" at bounding box center [784, 304] width 654 height 40
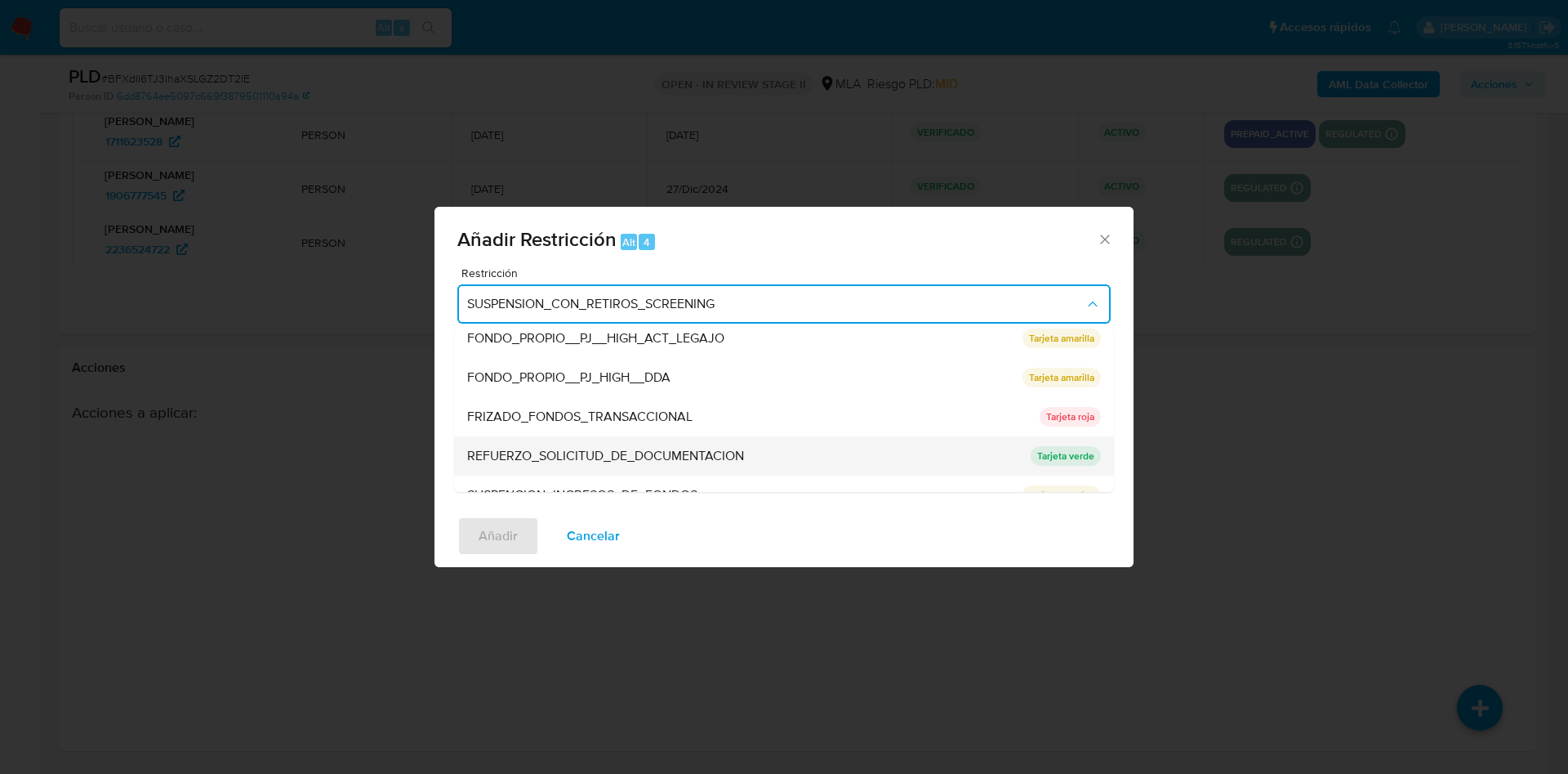
scroll to position [347, 0]
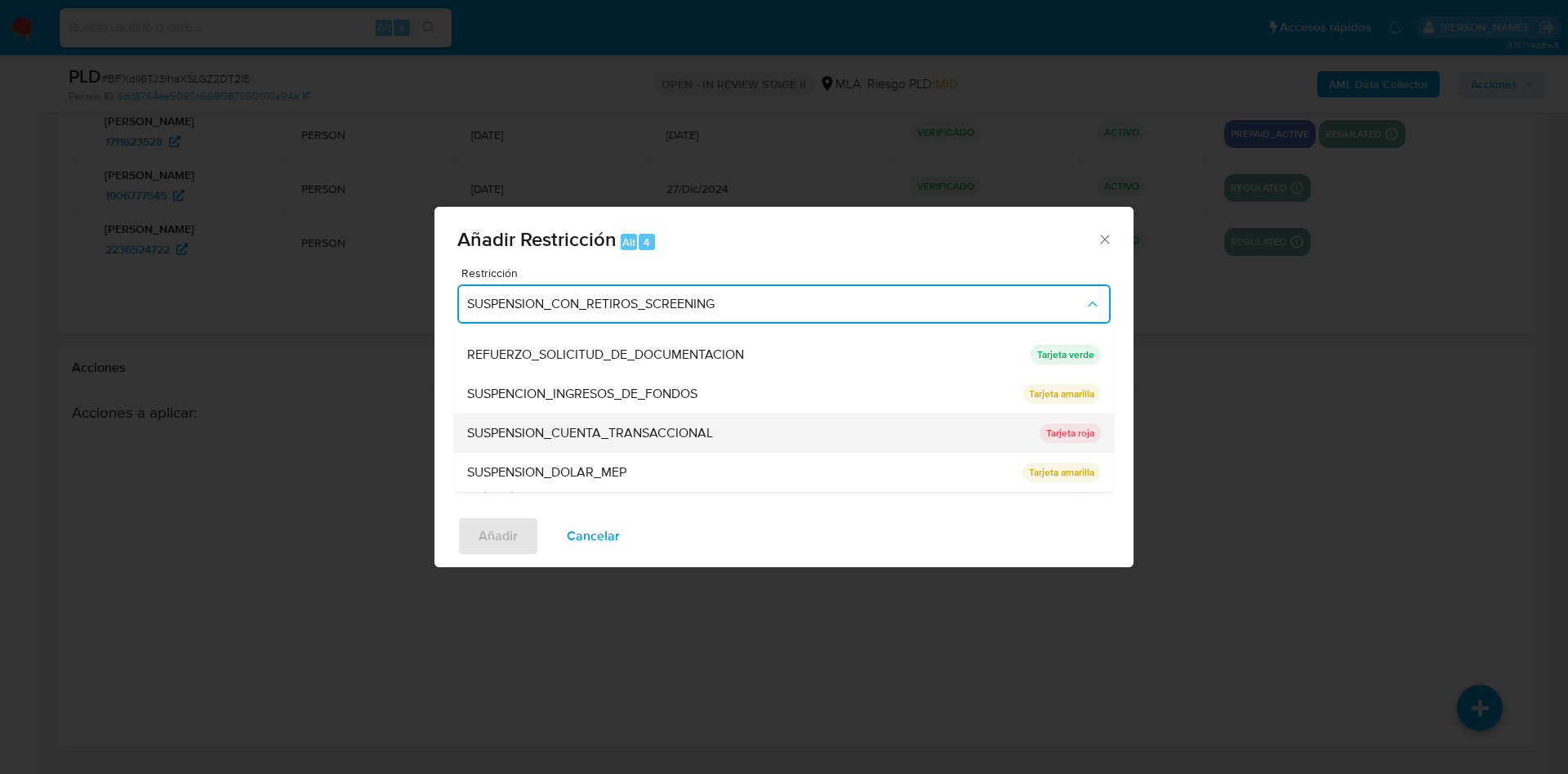
click at [604, 434] on span "SUSPENSION_CUENTA_TRANSACCIONAL" at bounding box center [590, 433] width 246 height 16
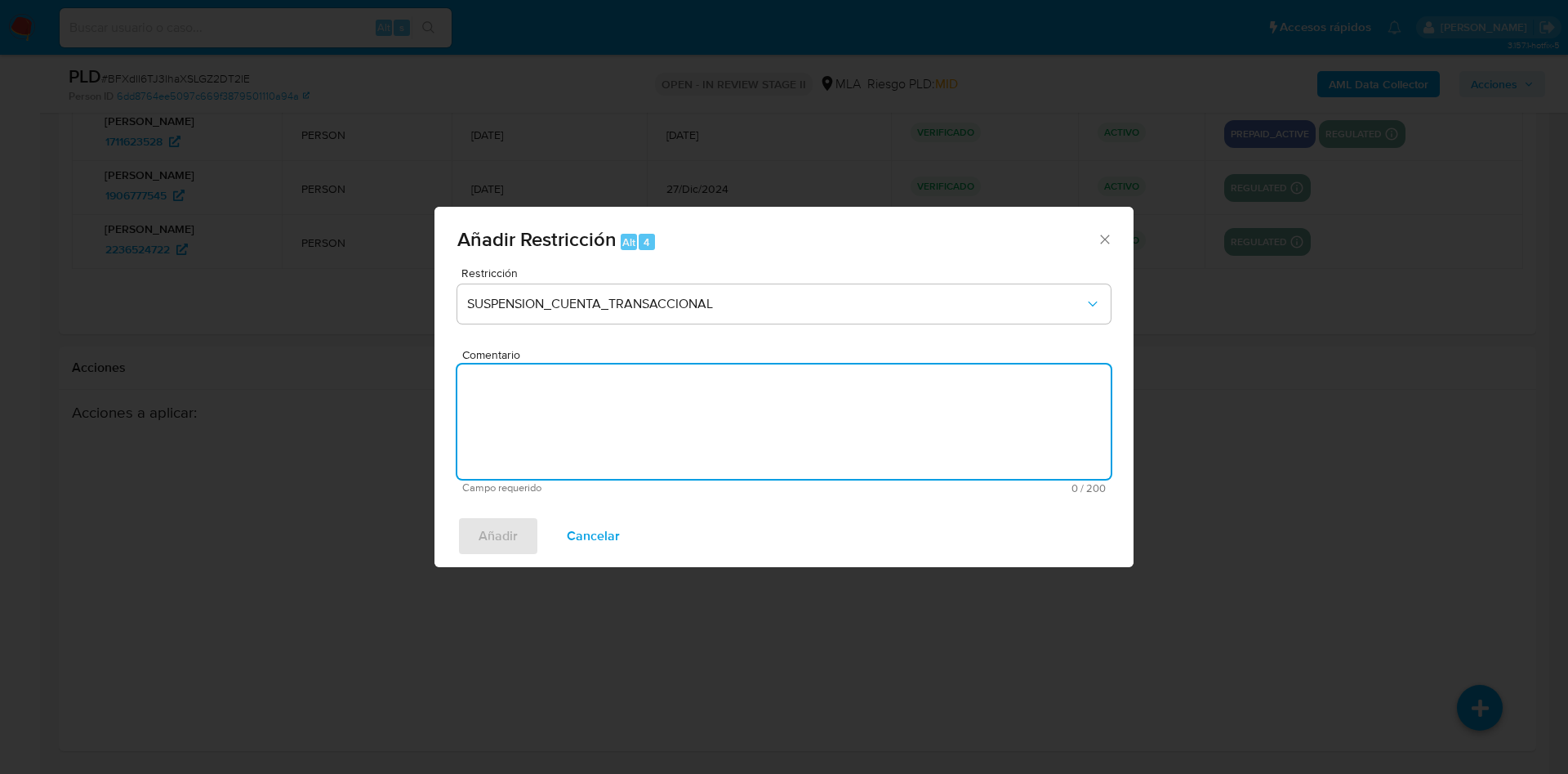
click at [544, 403] on textarea "Comentario" at bounding box center [784, 422] width 654 height 114
type textarea "AML"
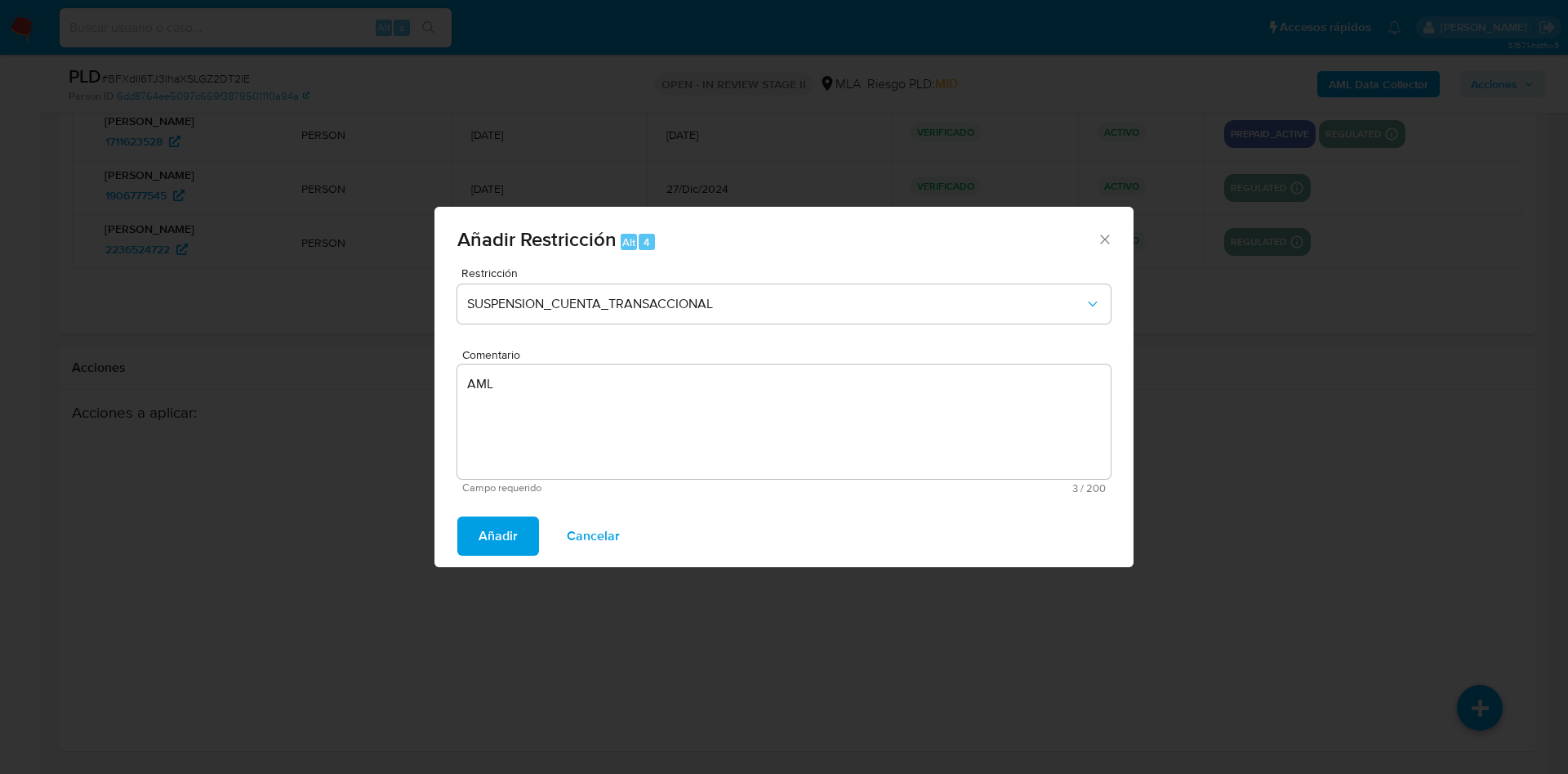
click at [496, 543] on span "Añadir" at bounding box center [499, 536] width 40 height 36
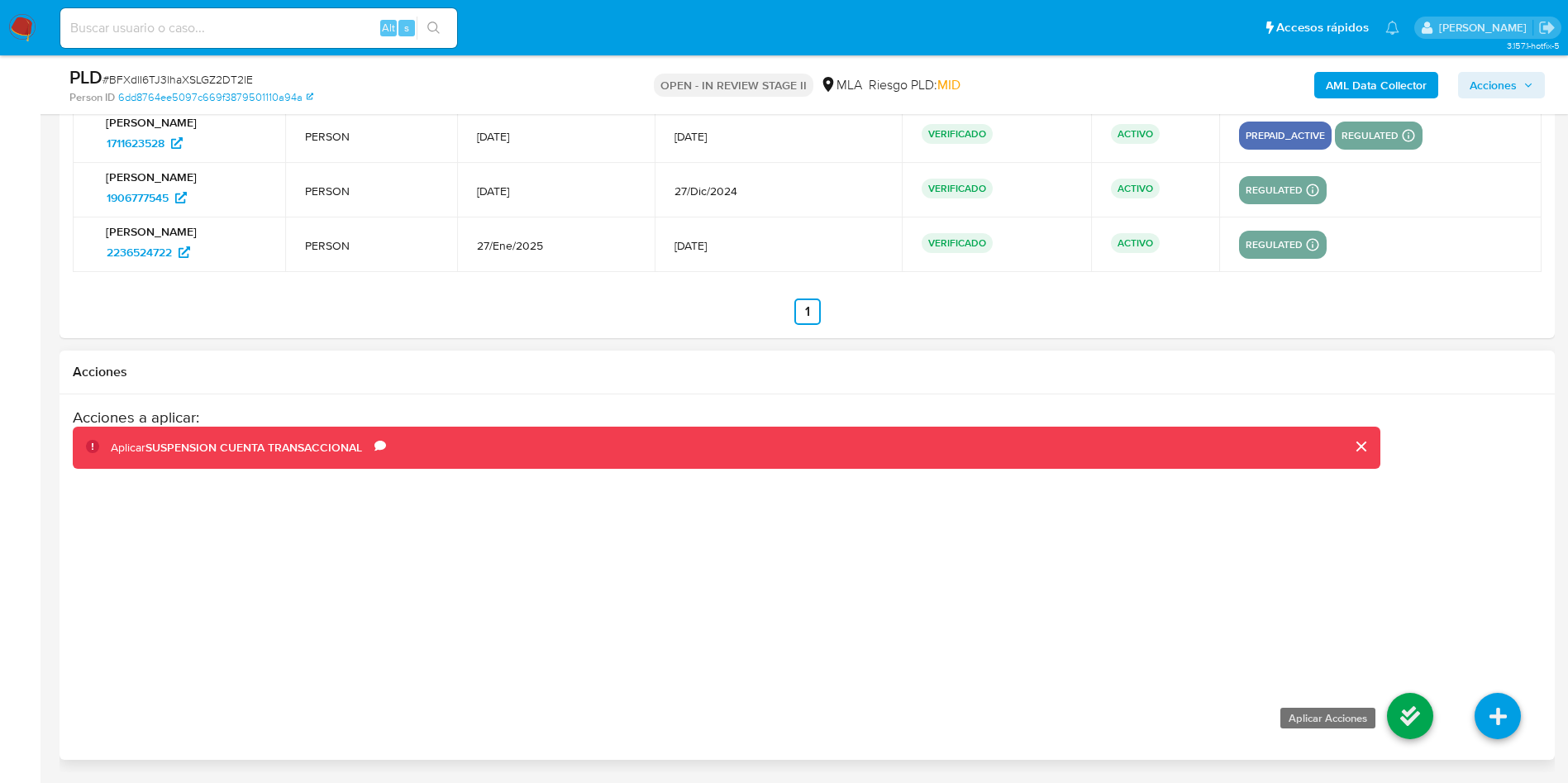
click at [1404, 707] on icon at bounding box center [1410, 716] width 47 height 47
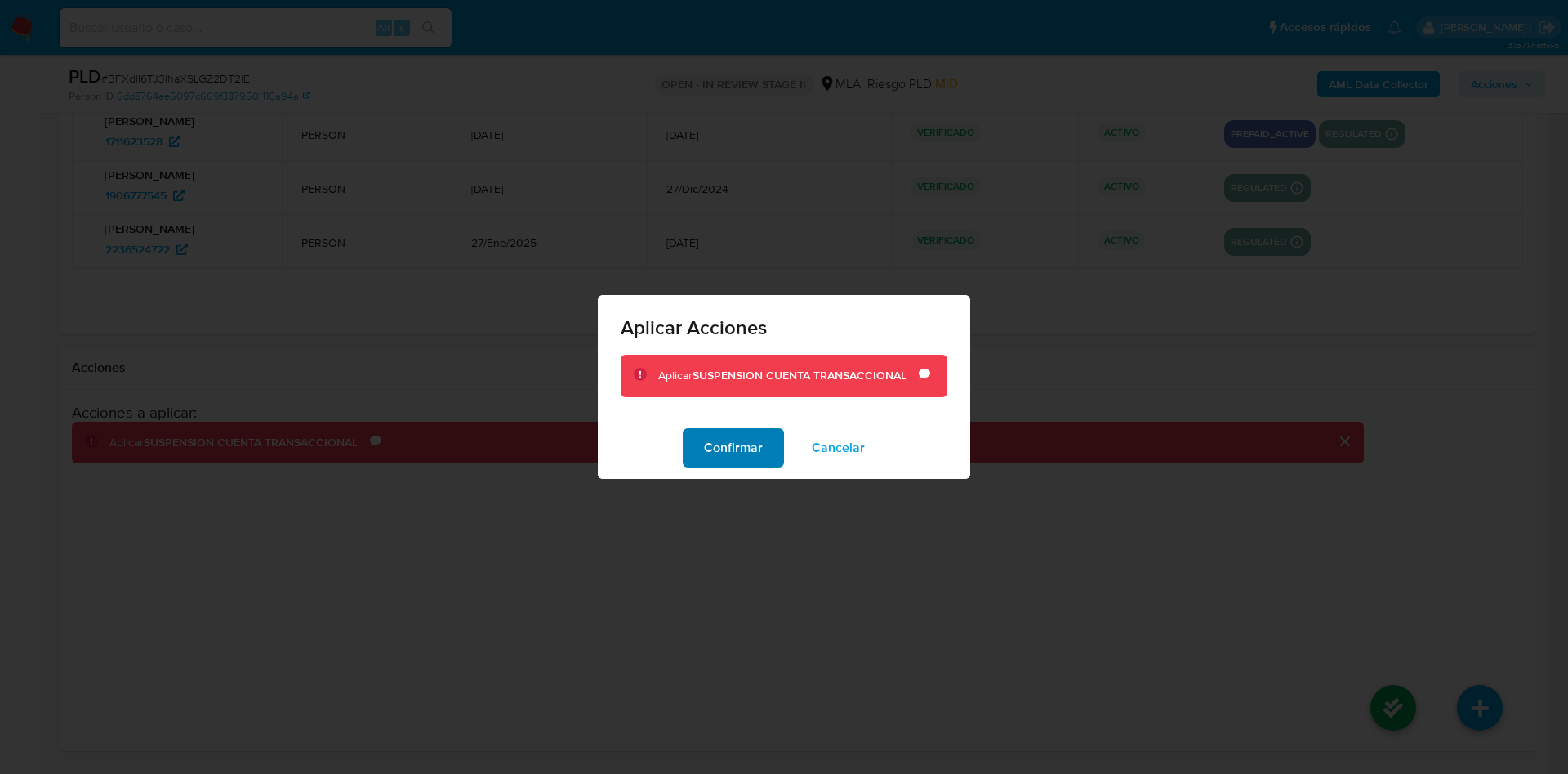
click at [766, 458] on button "Confirmar" at bounding box center [733, 448] width 101 height 40
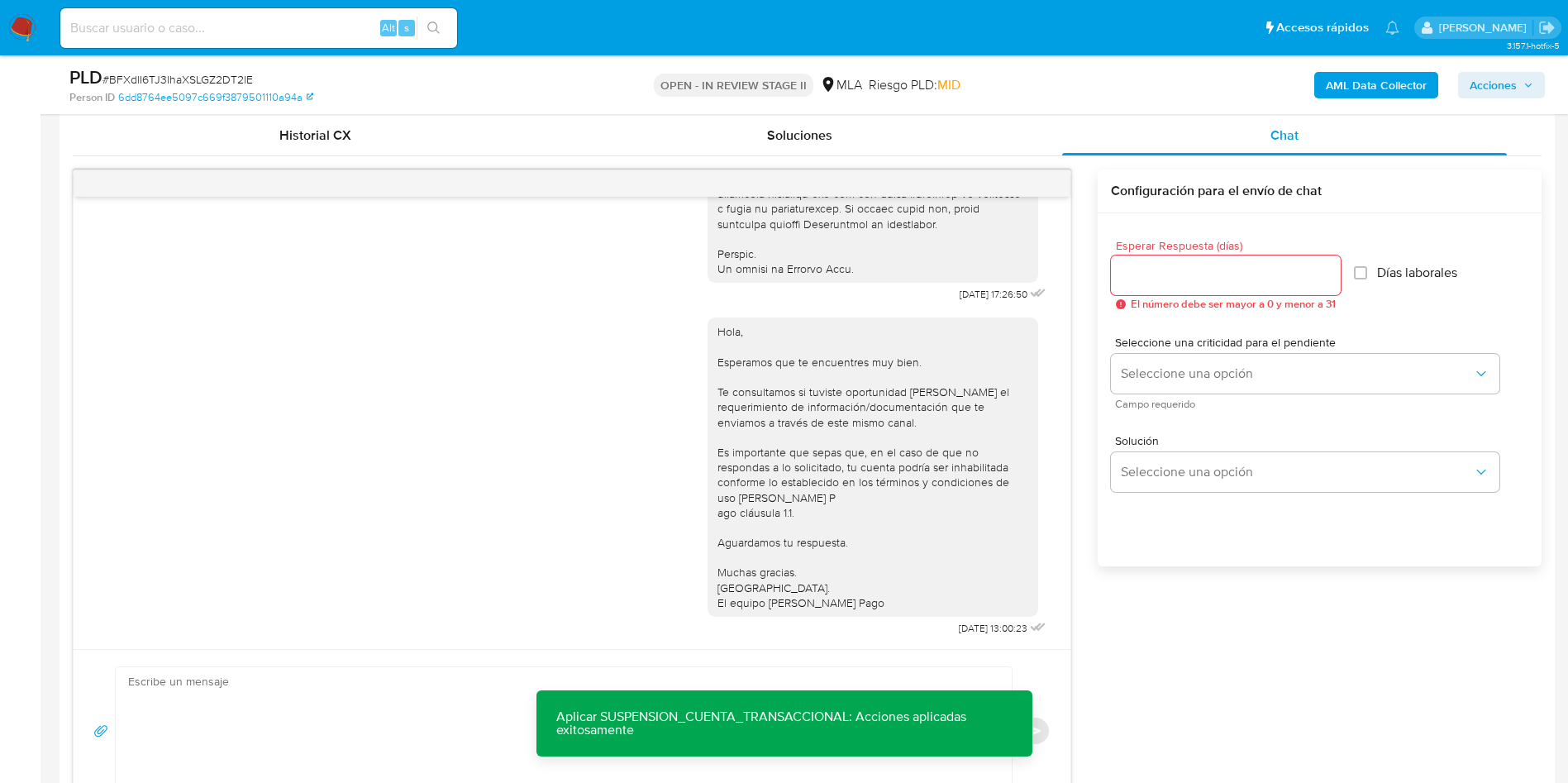
scroll to position [521, 0]
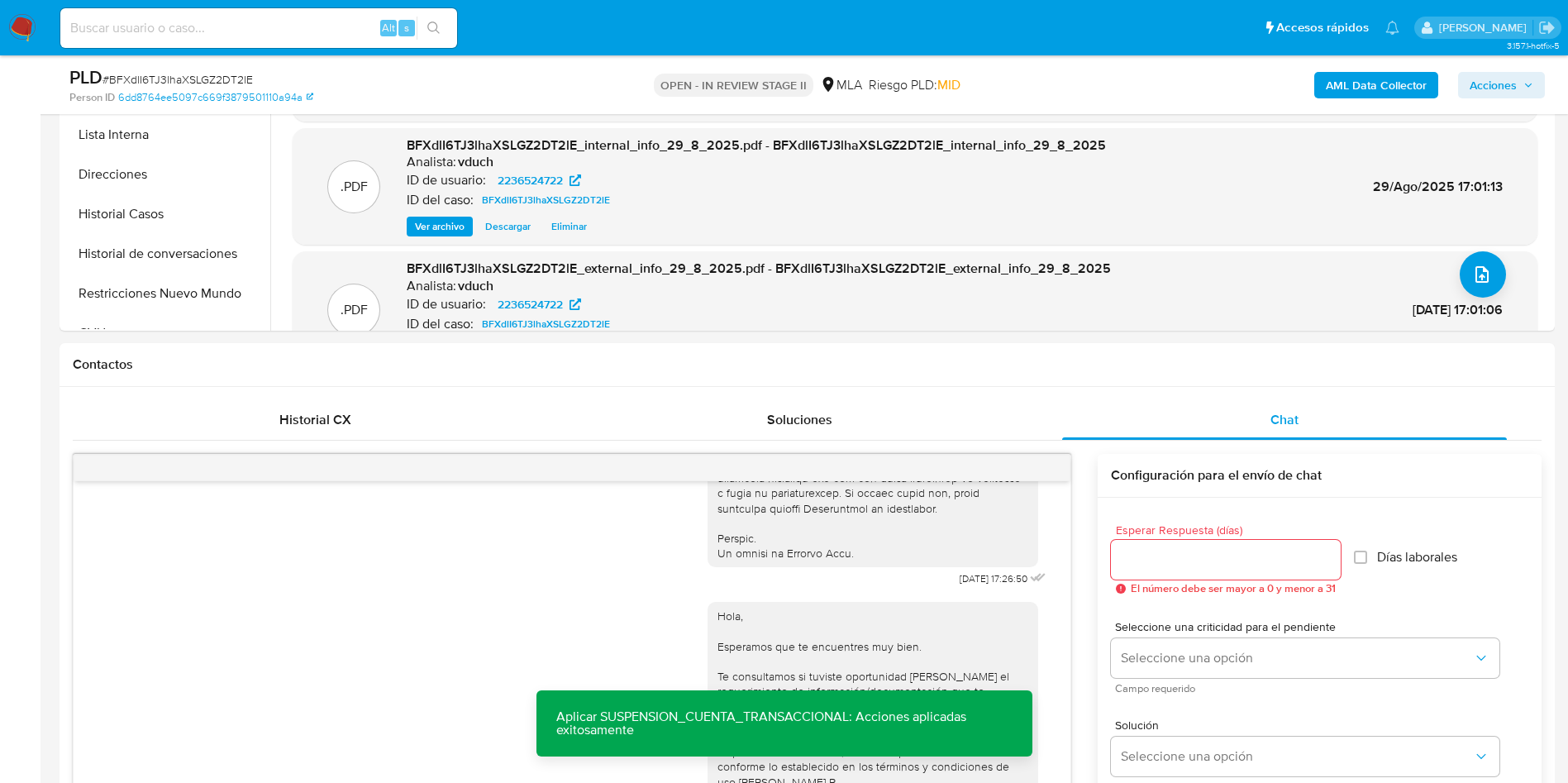
click at [1508, 89] on span "Acciones" at bounding box center [1492, 85] width 47 height 27
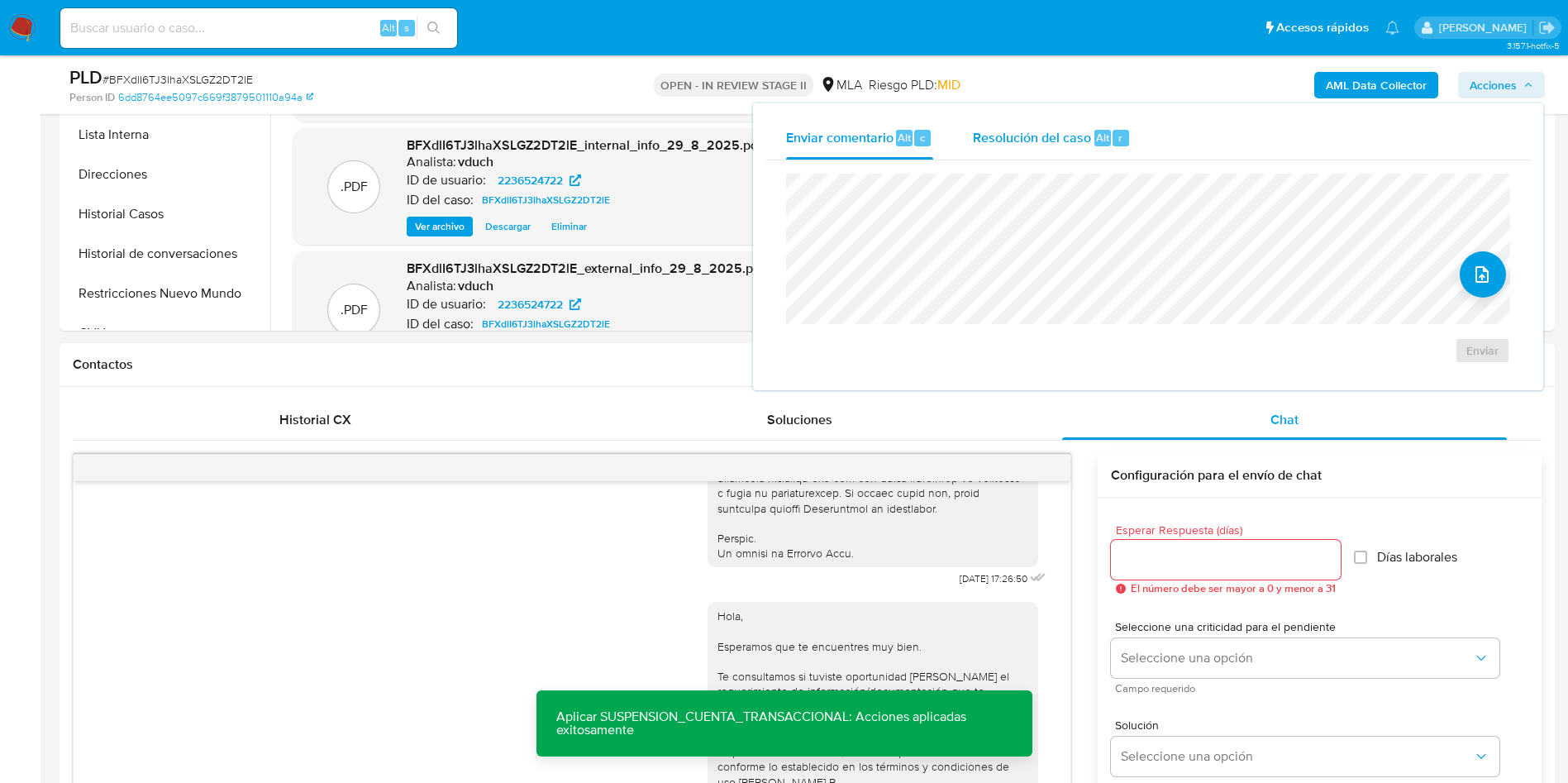
click at [1124, 150] on div "Resolución del caso Alt r" at bounding box center [1052, 138] width 158 height 43
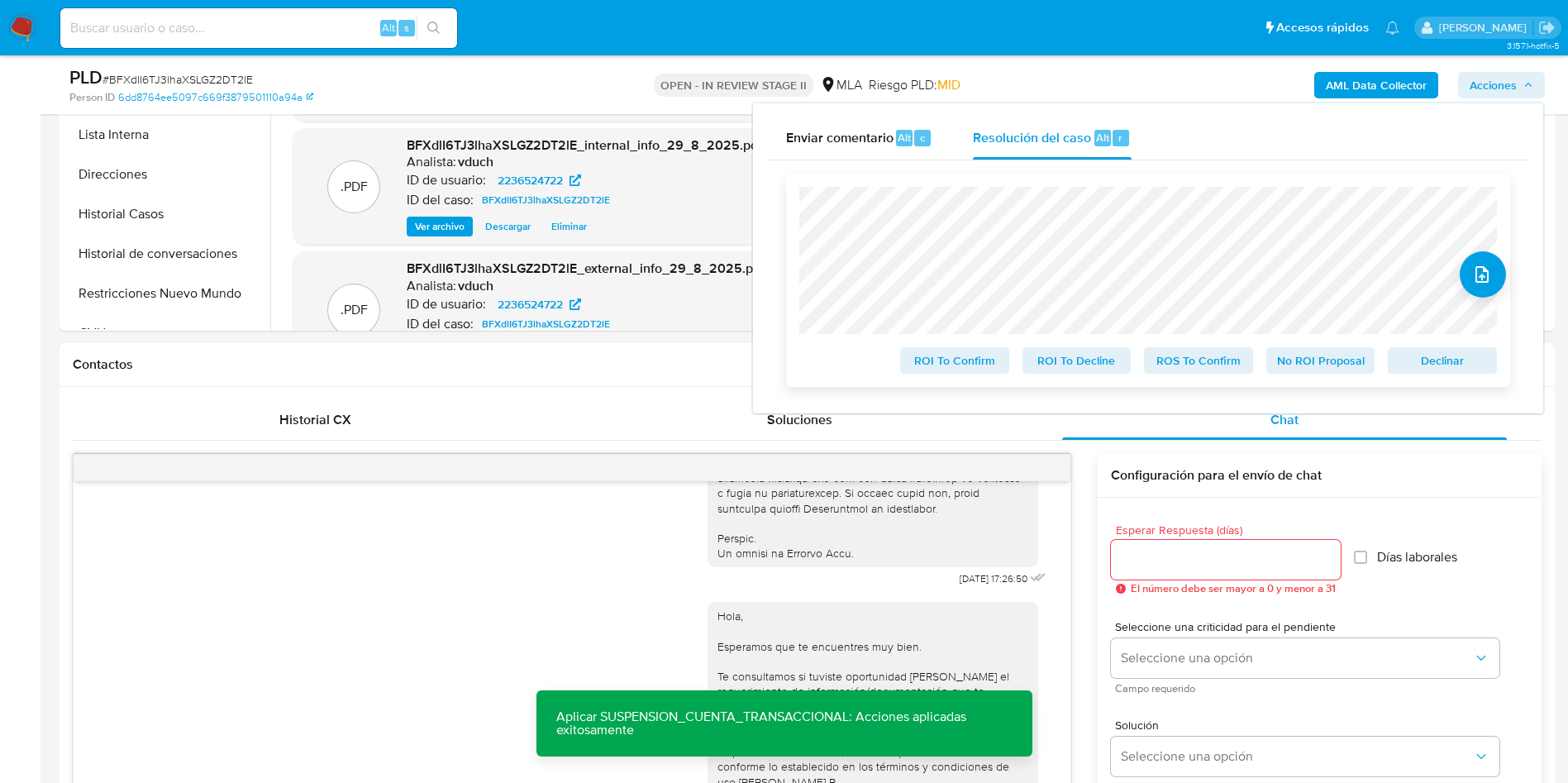
click at [1478, 362] on span "Declinar" at bounding box center [1441, 361] width 86 height 23
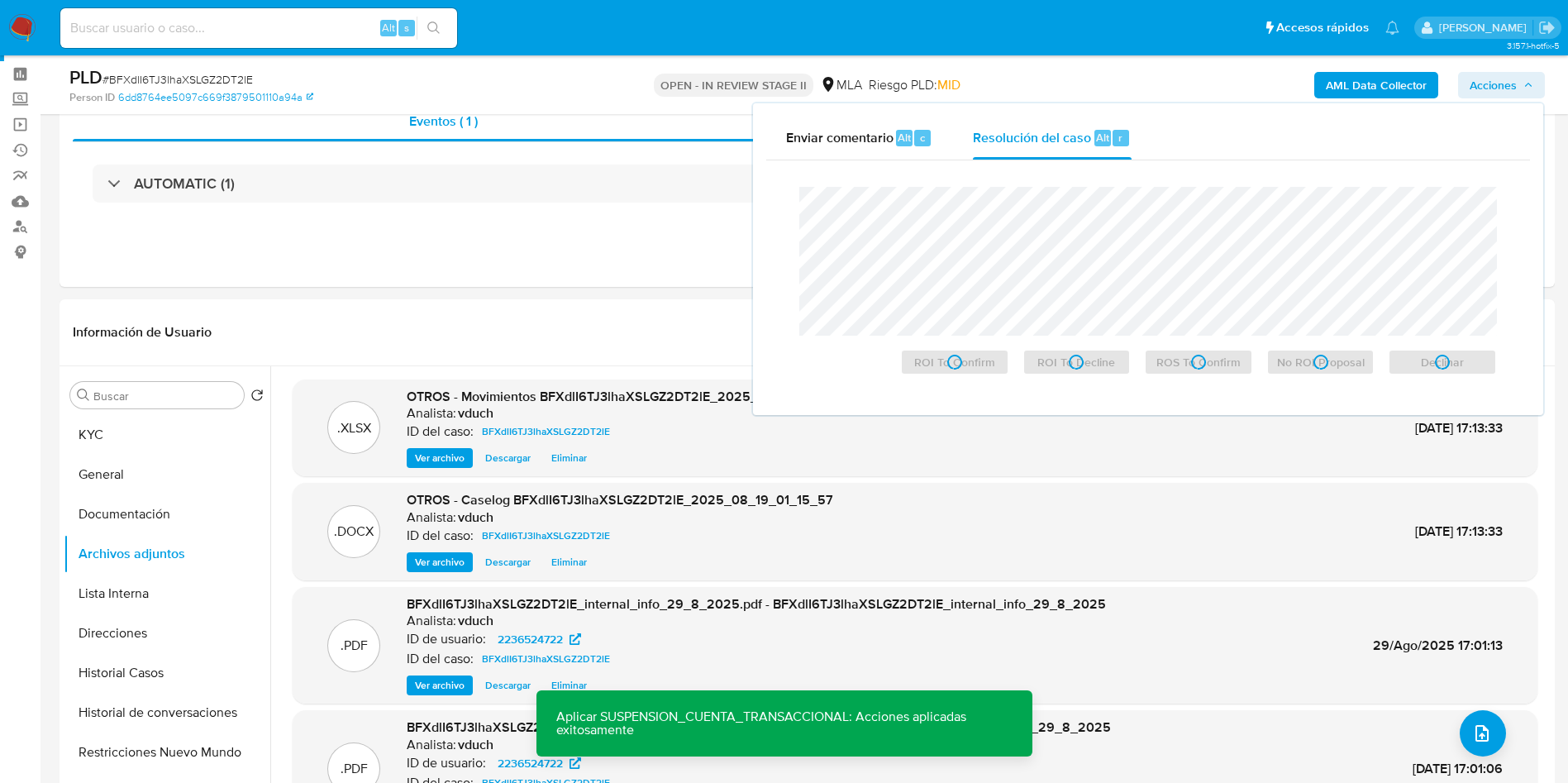
scroll to position [0, 0]
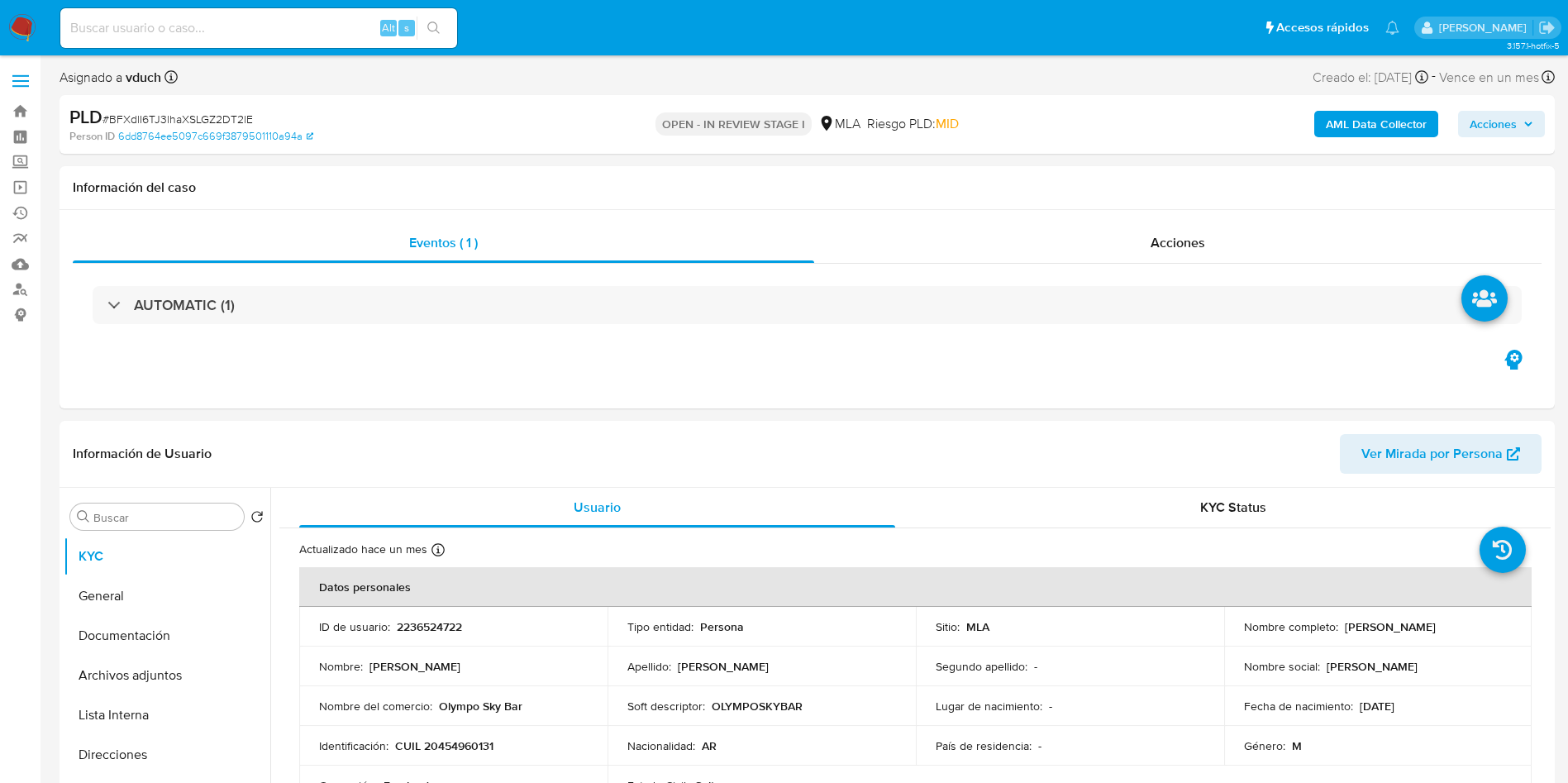
select select "10"
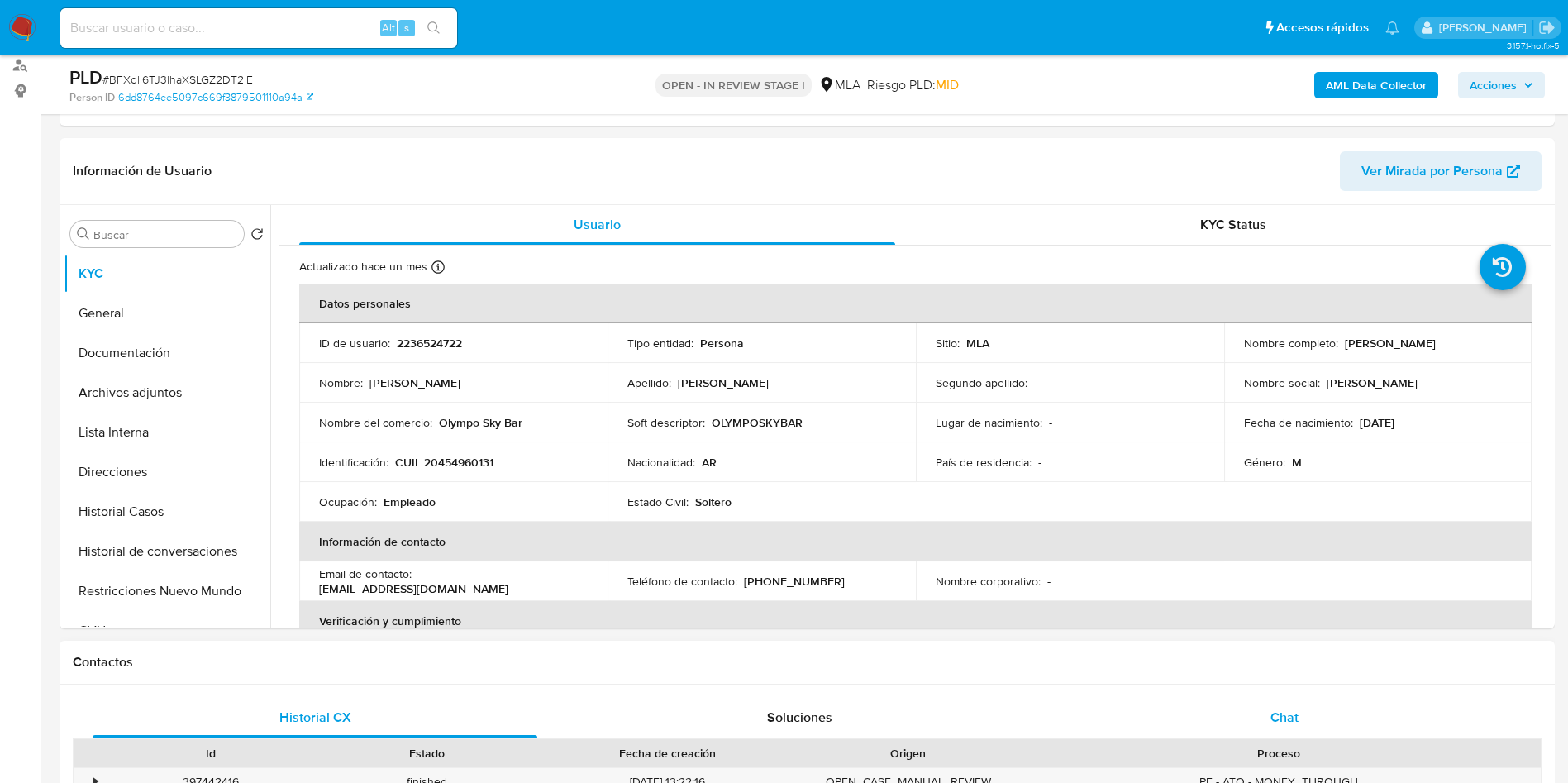
scroll to position [248, 0]
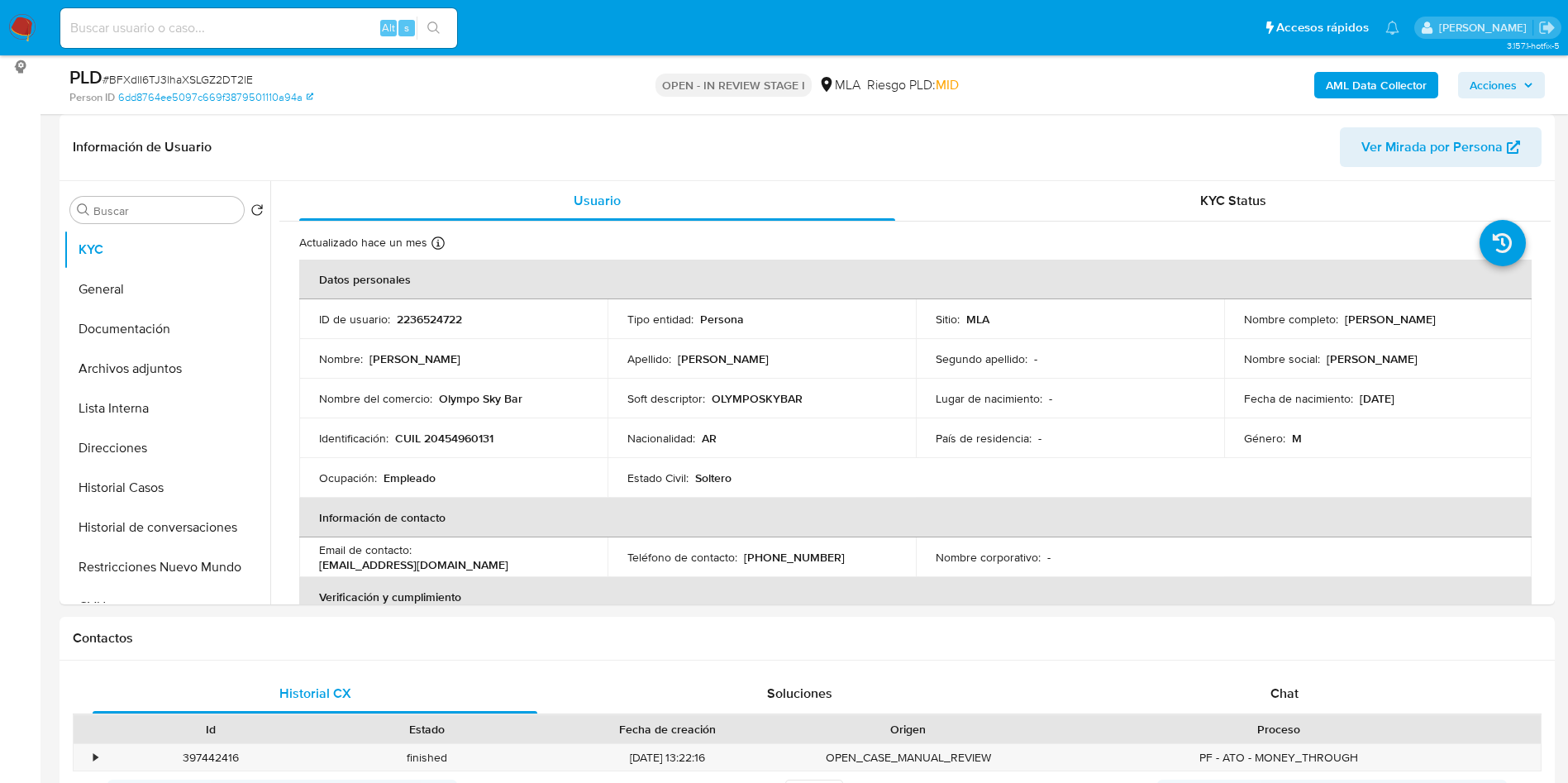
click at [1501, 92] on span "Acciones" at bounding box center [1492, 85] width 47 height 27
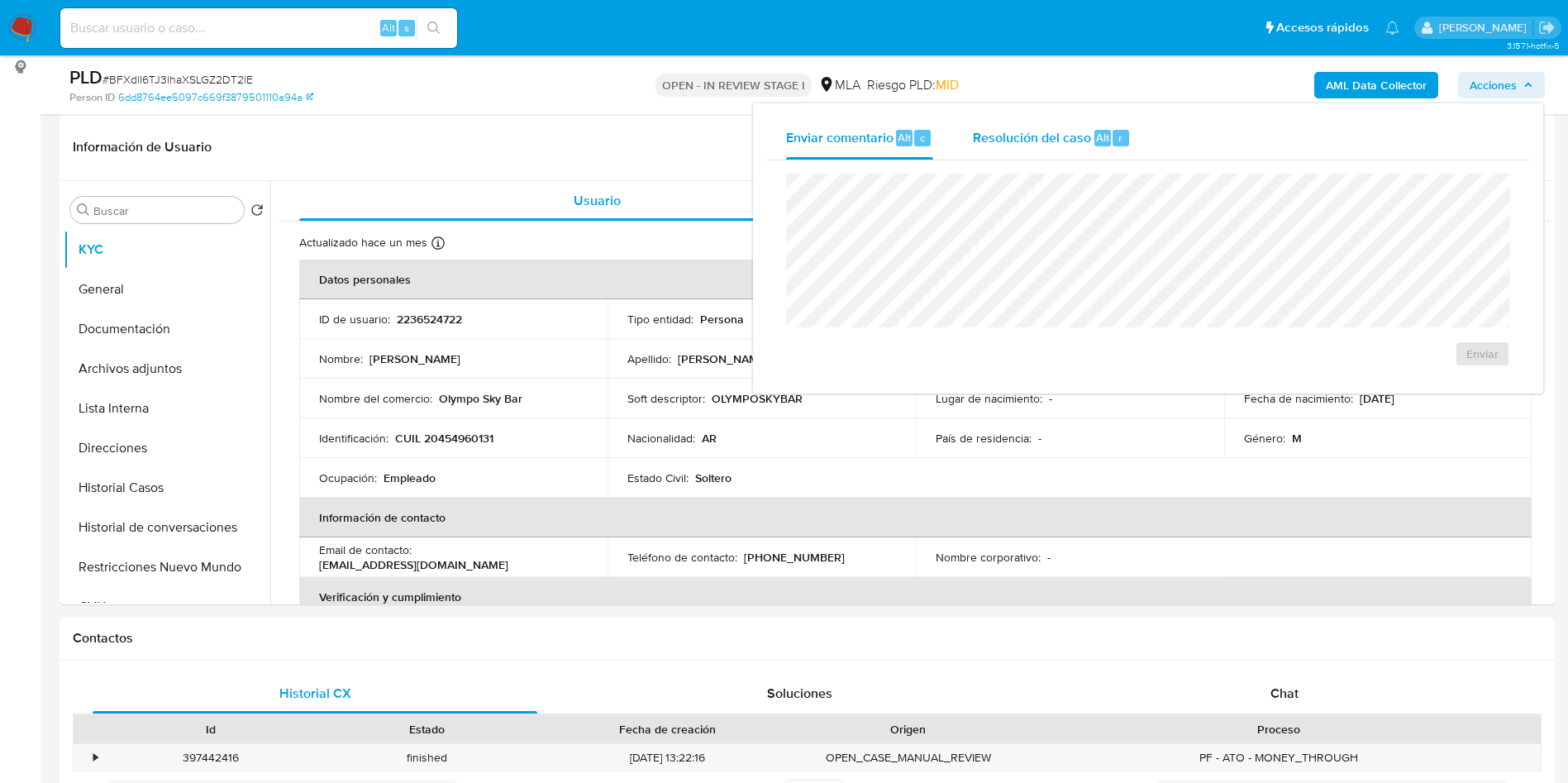
click at [1037, 132] on span "Resolución del caso" at bounding box center [1032, 137] width 118 height 19
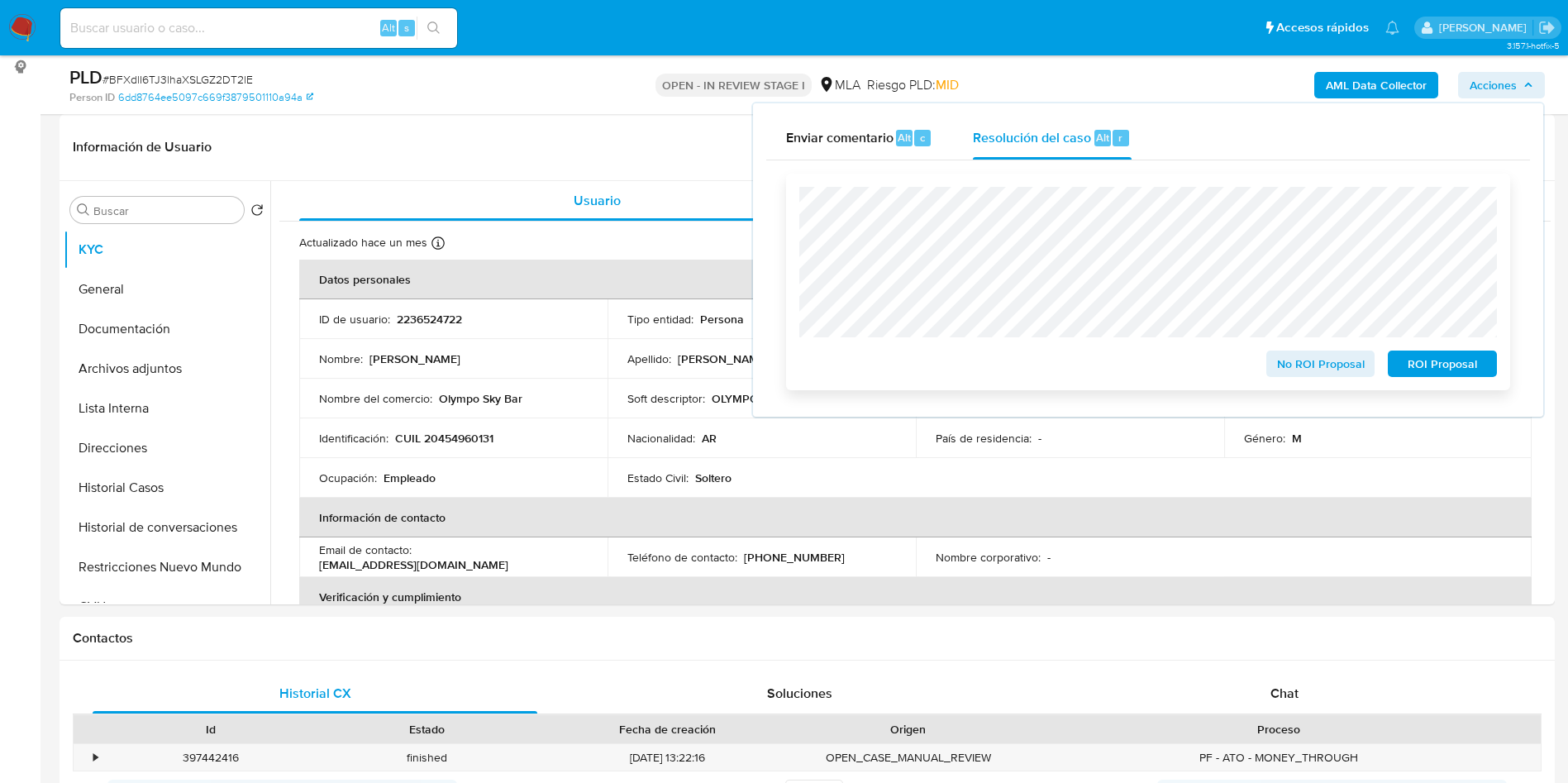
click at [1451, 373] on span "ROI Proposal" at bounding box center [1441, 364] width 86 height 23
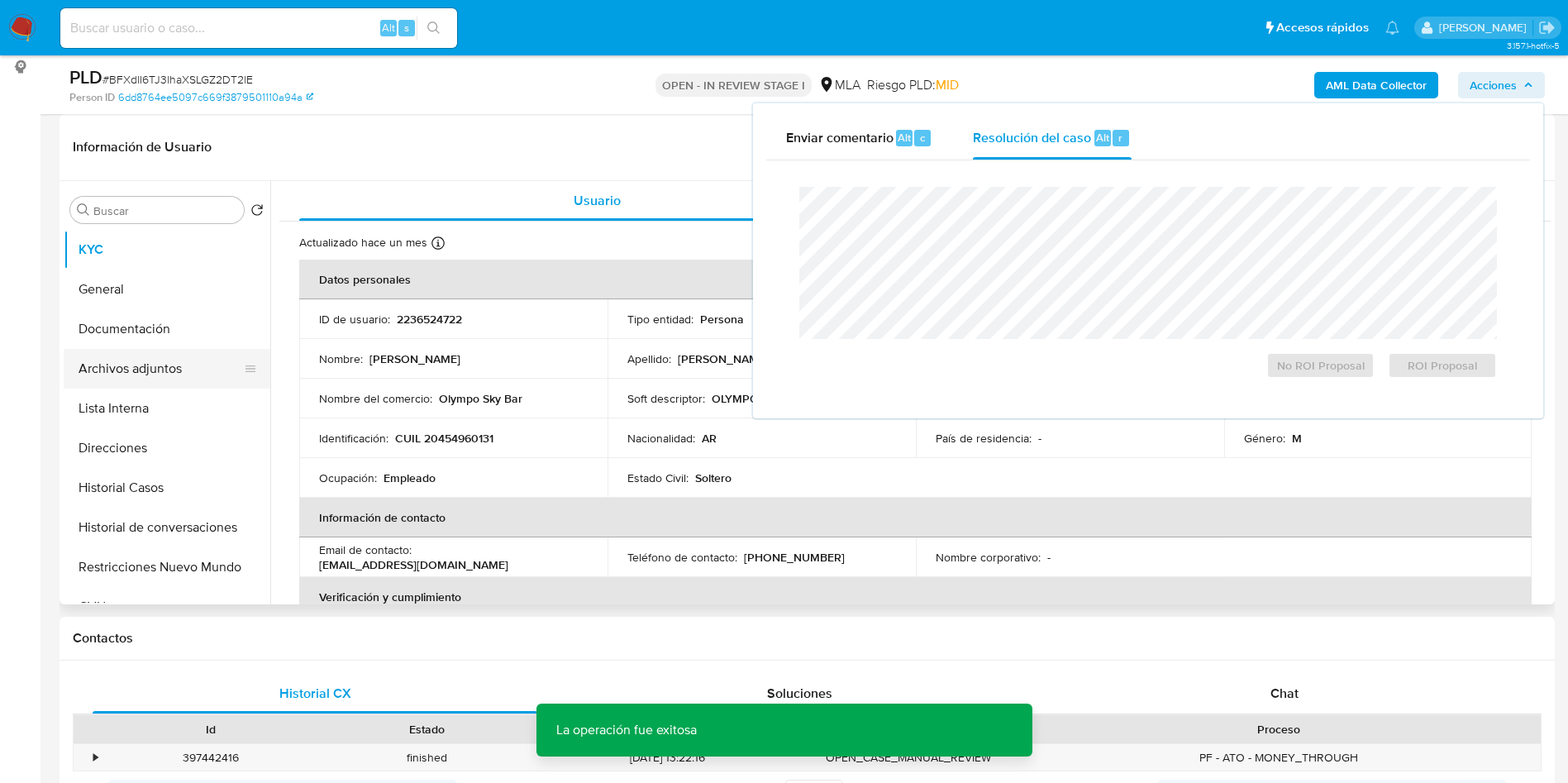
click at [122, 372] on button "Archivos adjuntos" at bounding box center [160, 369] width 193 height 40
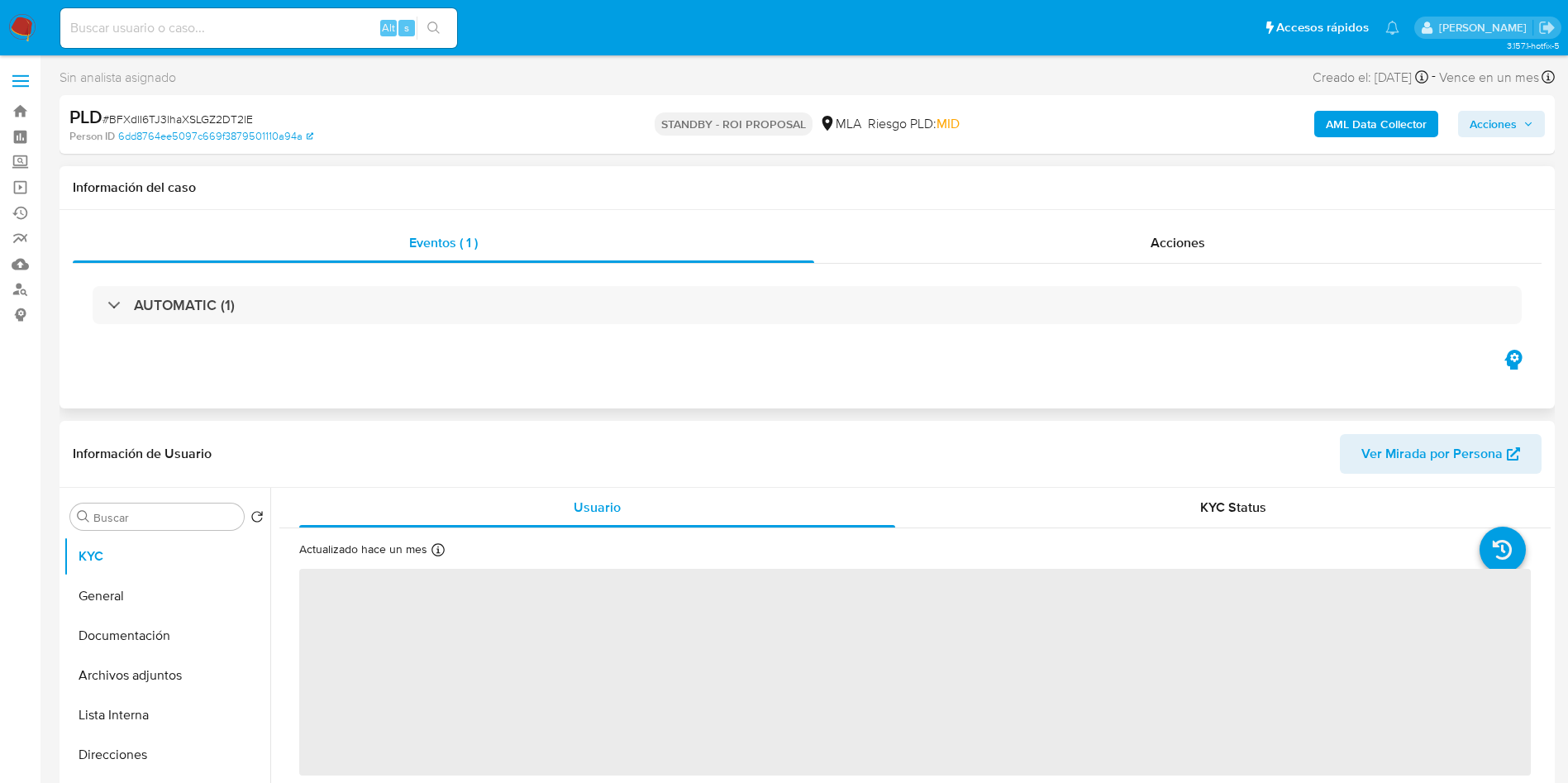
select select "10"
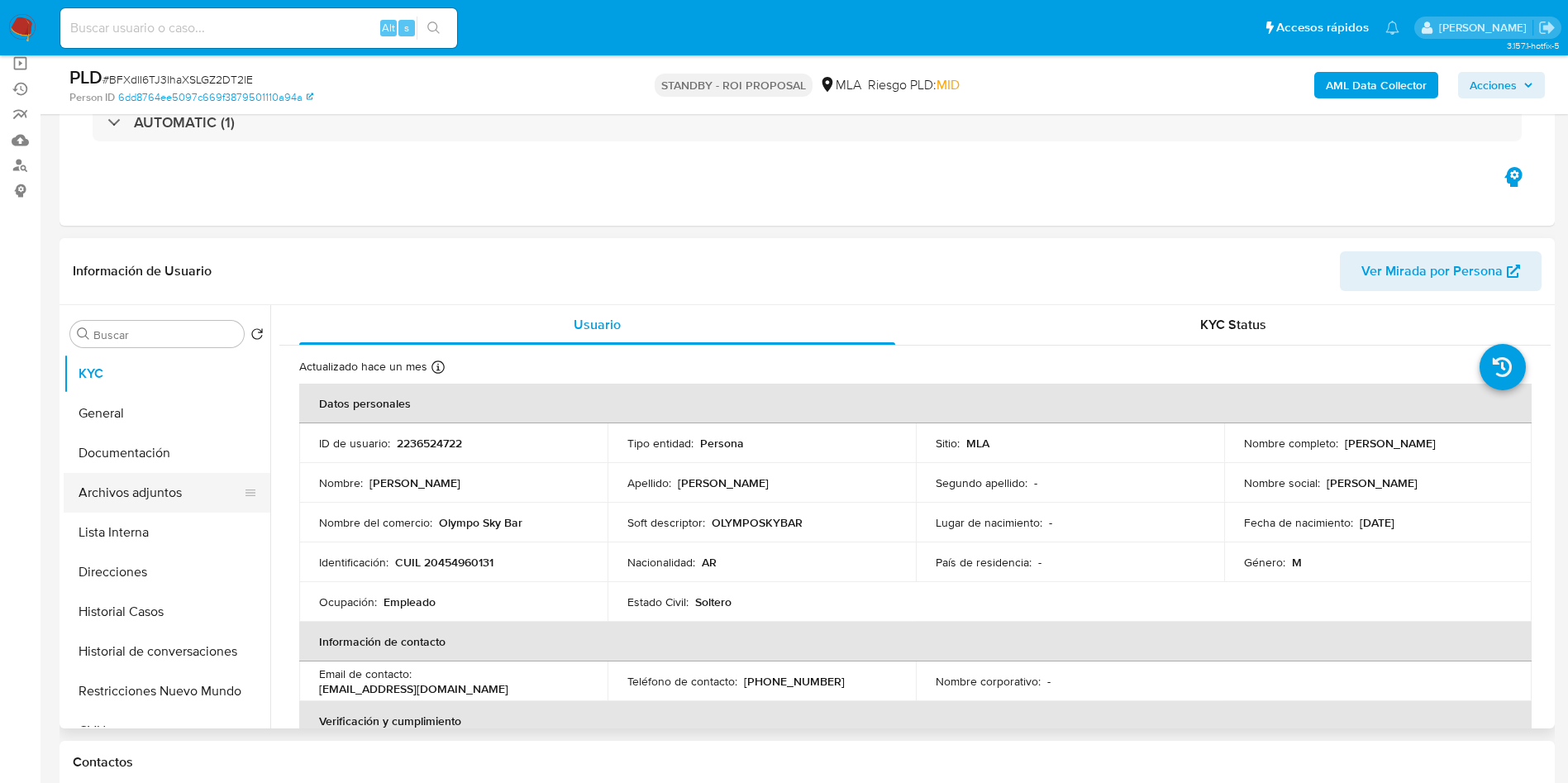
click at [124, 509] on button "Archivos adjuntos" at bounding box center [160, 493] width 193 height 40
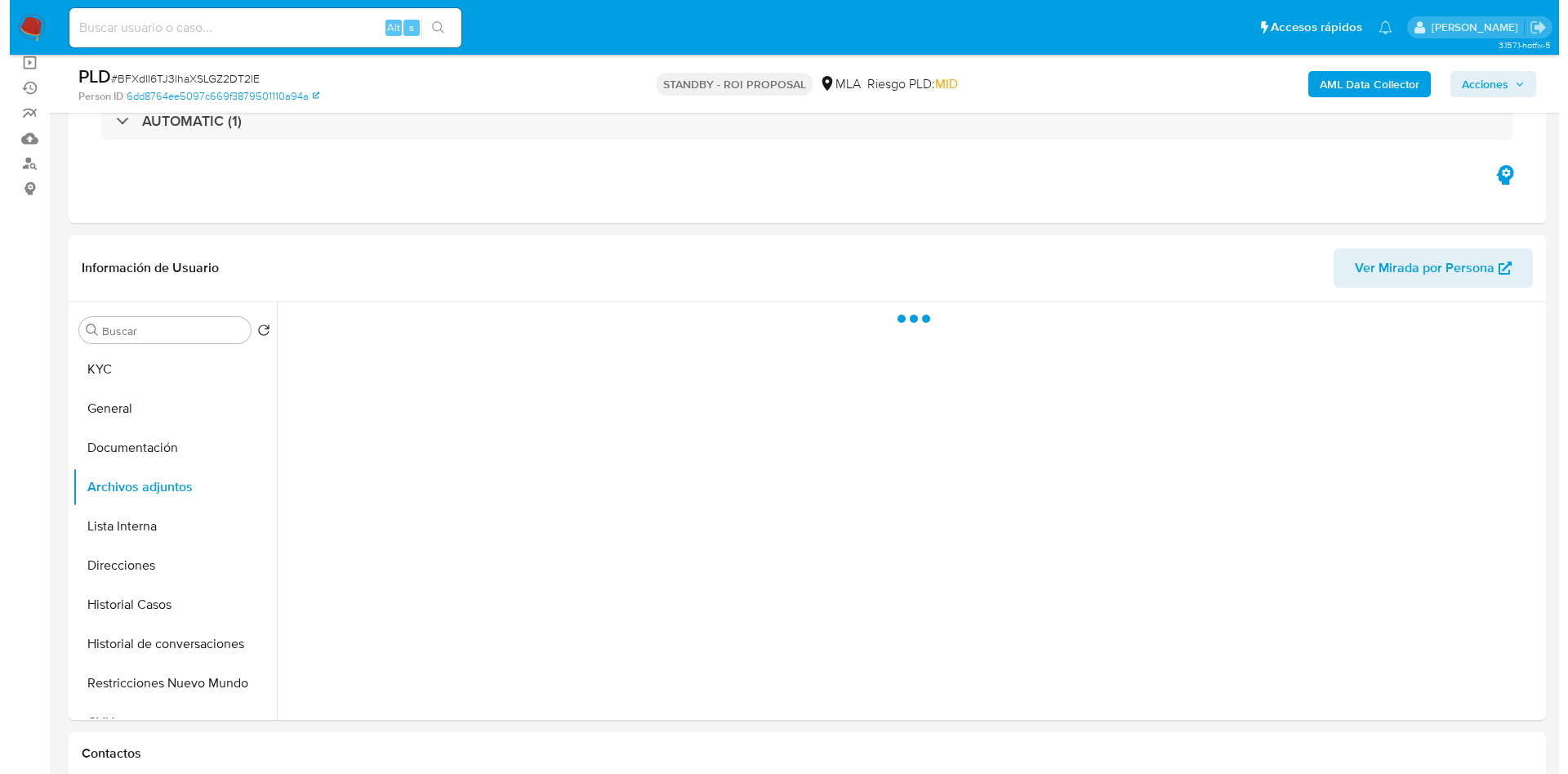
scroll to position [245, 0]
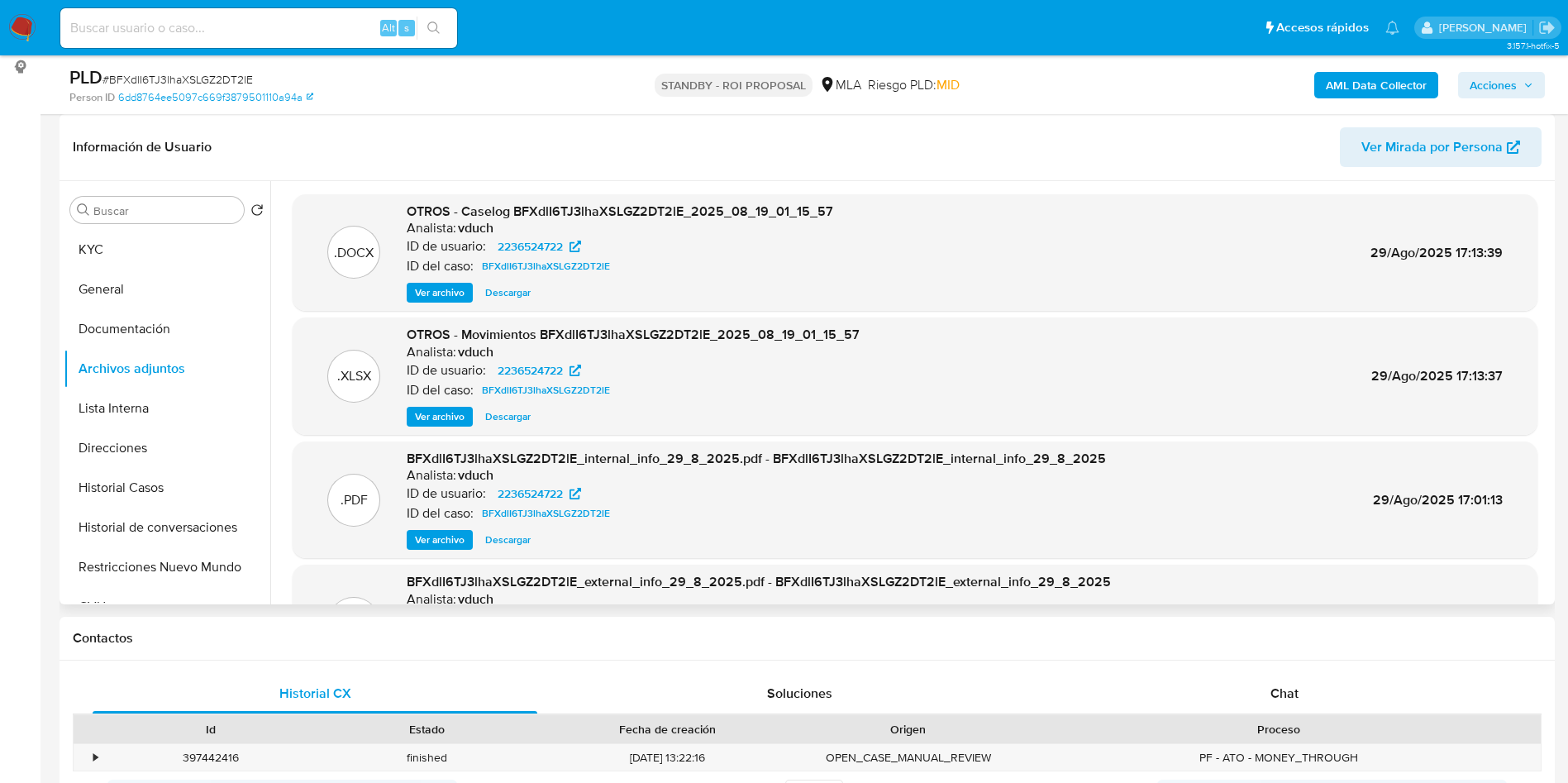
click at [436, 284] on span "Ver archivo" at bounding box center [440, 292] width 50 height 17
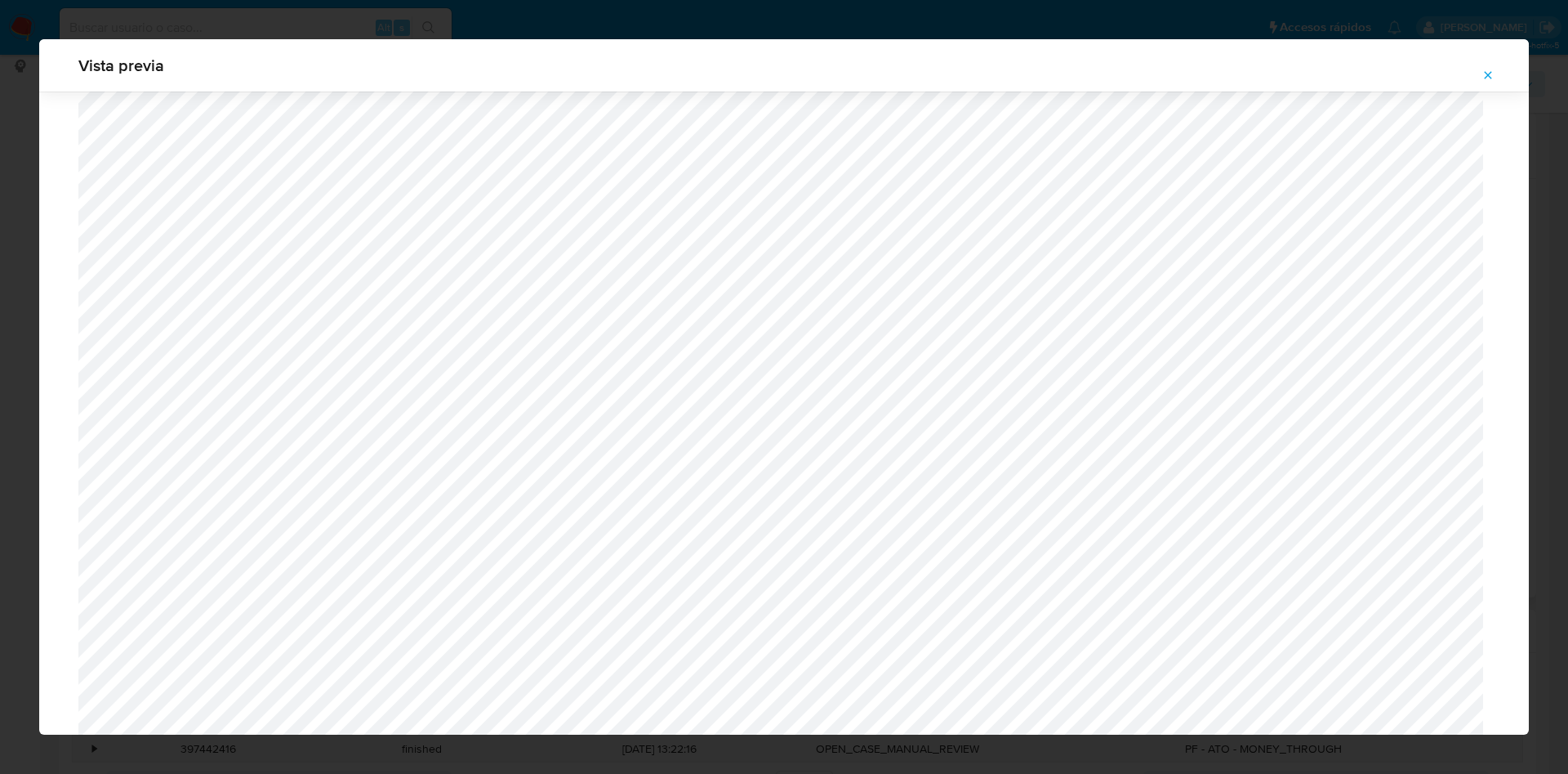
scroll to position [1070, 0]
click at [1490, 73] on icon "Attachment preview" at bounding box center [1488, 74] width 7 height 7
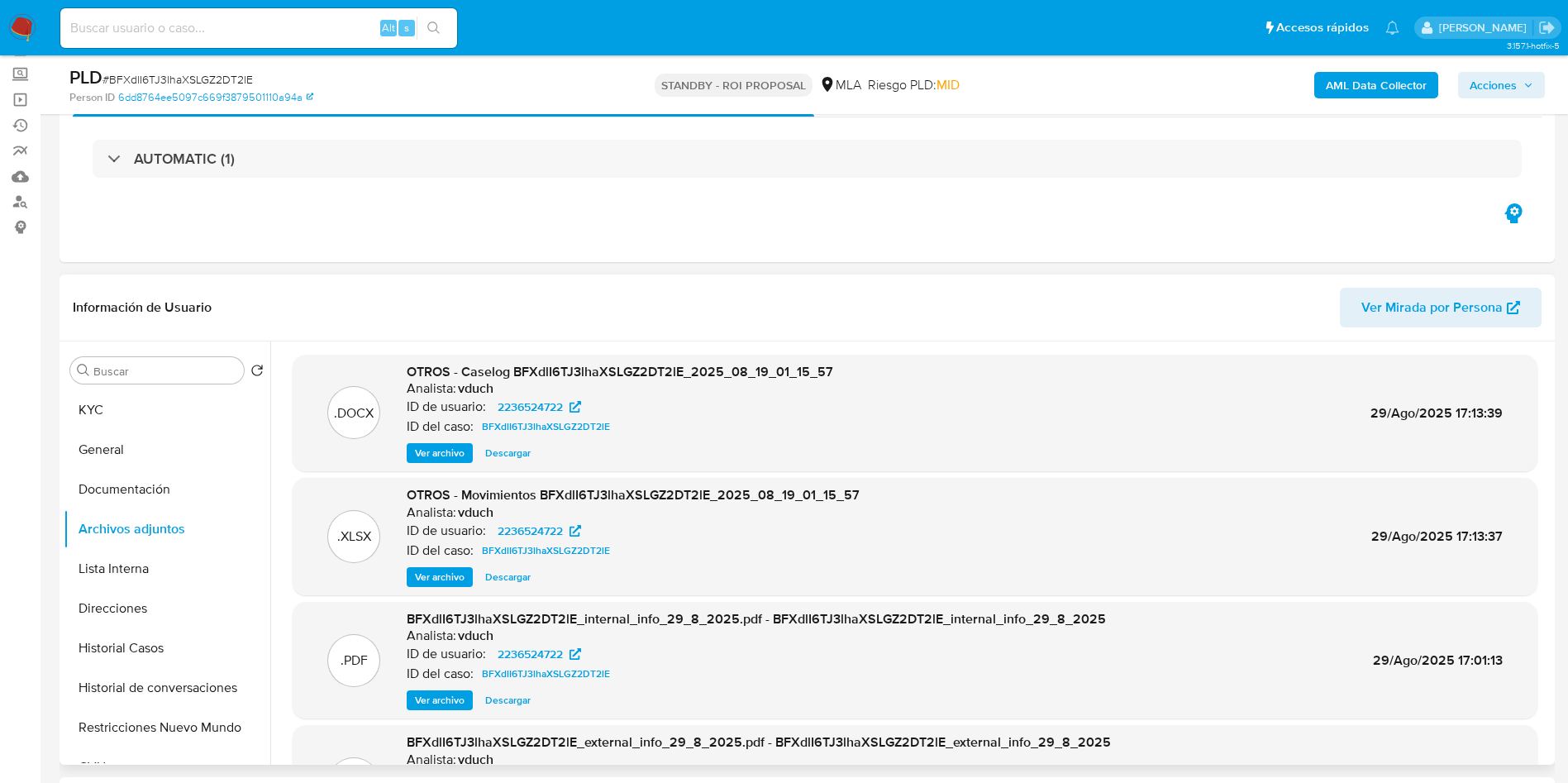
scroll to position [0, 0]
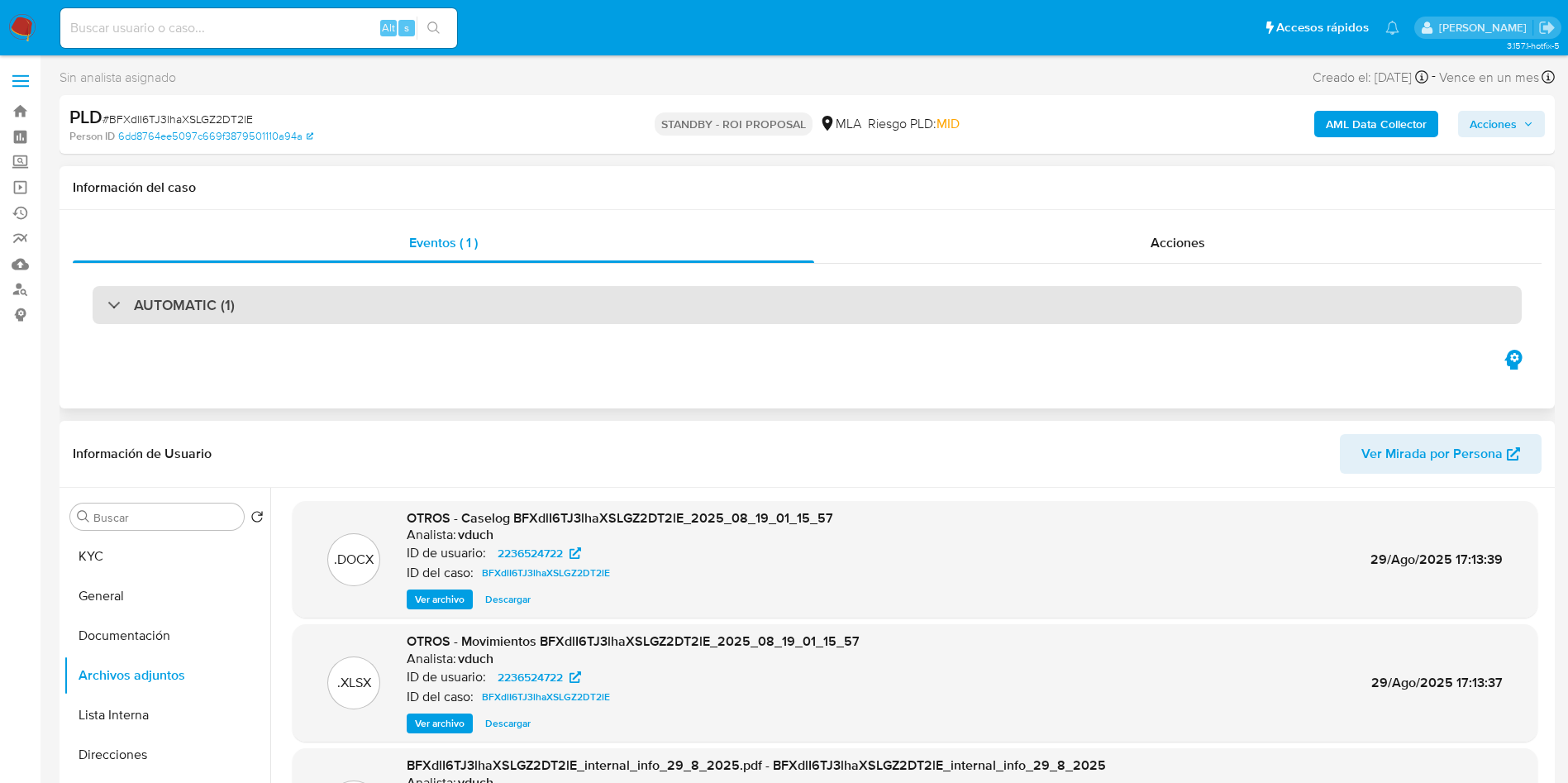
click at [617, 312] on div "AUTOMATIC (1)" at bounding box center [807, 305] width 1429 height 38
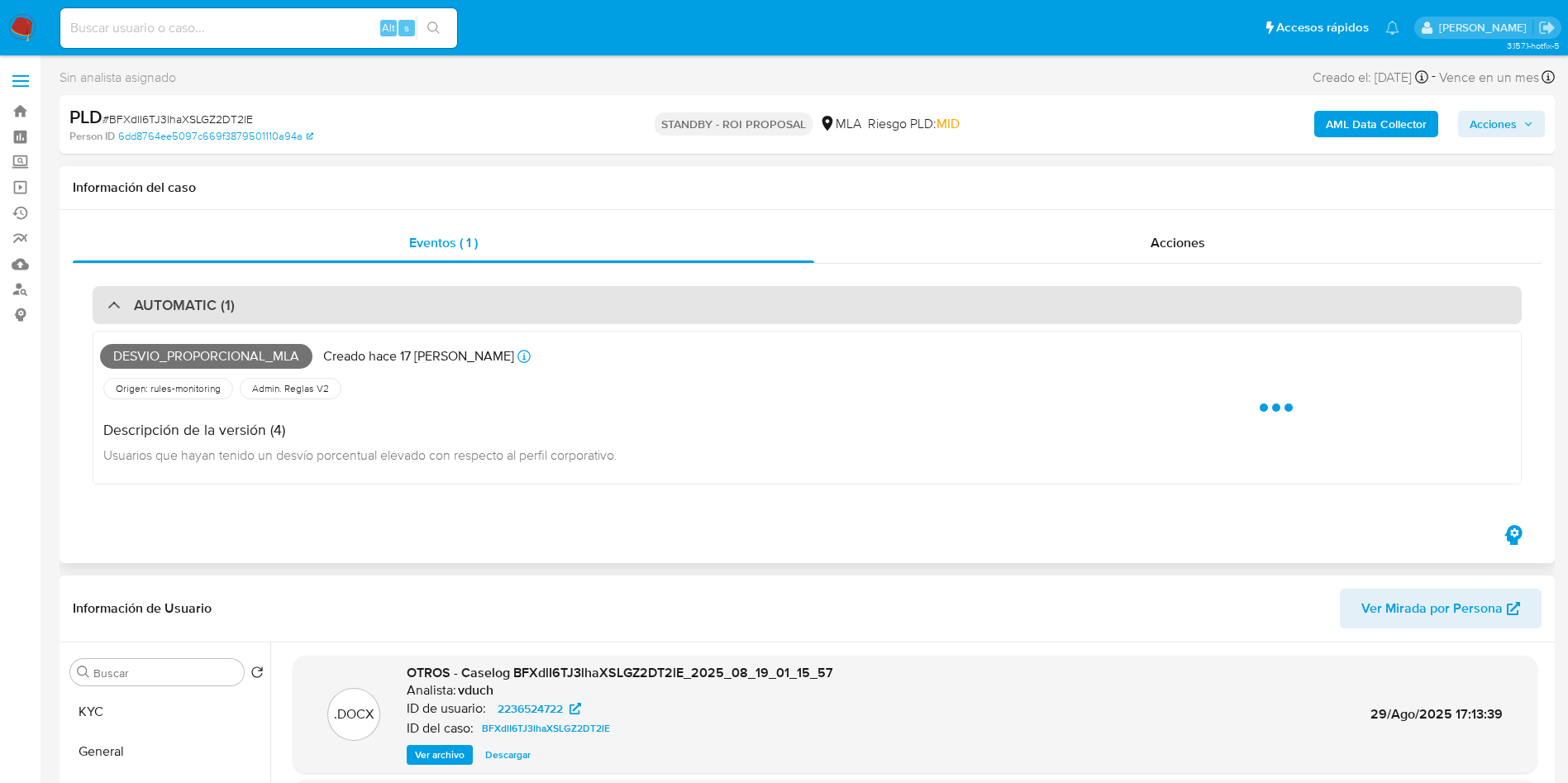
click at [618, 303] on div "AUTOMATIC (1)" at bounding box center [807, 305] width 1429 height 38
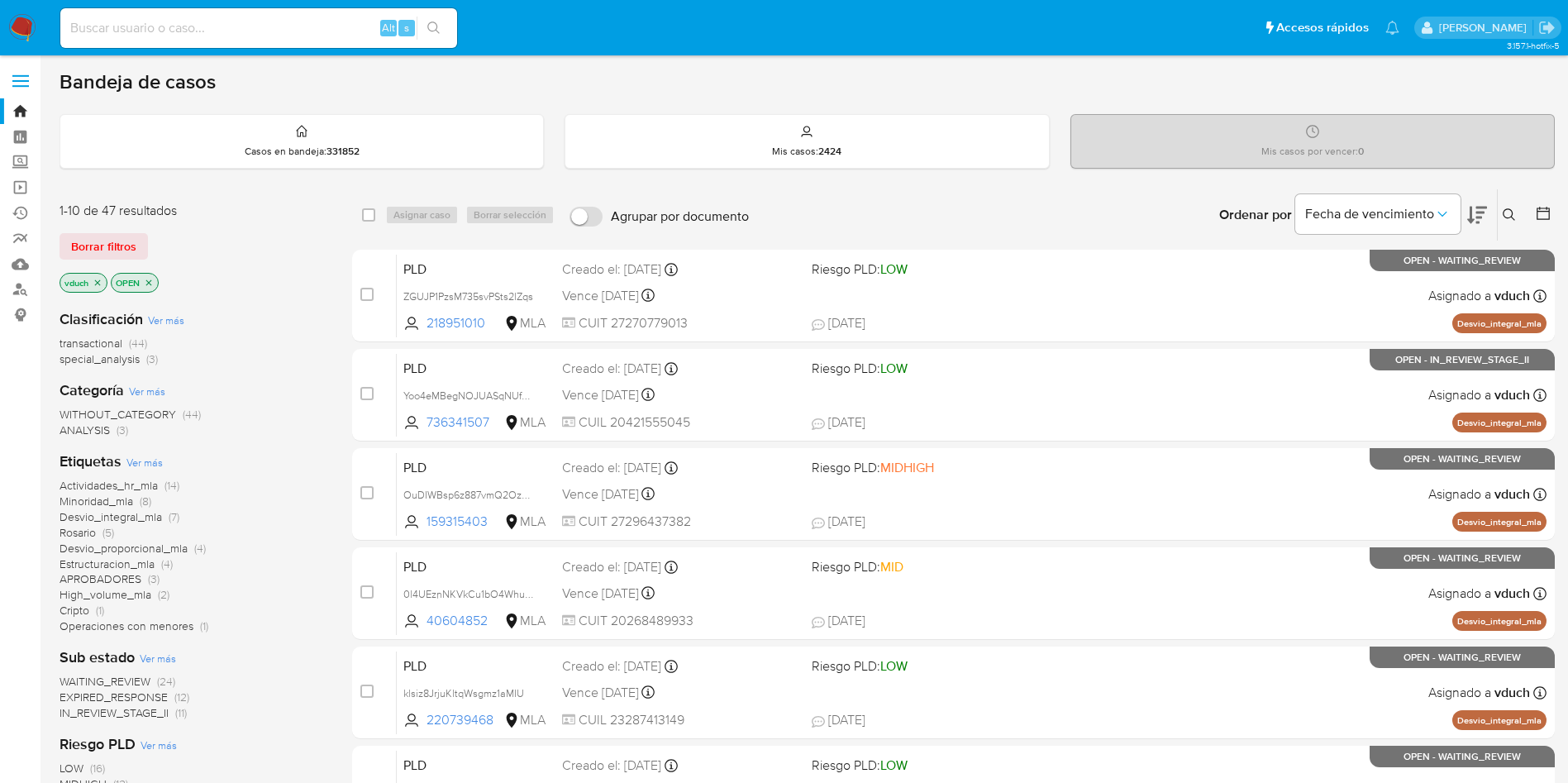
drag, startPoint x: 276, startPoint y: 272, endPoint x: 251, endPoint y: 198, distance: 78.1
click at [276, 272] on div "1-10 de 47 resultados Borrar filtros vduch OPEN" at bounding box center [192, 248] width 265 height 94
